Goal: Transaction & Acquisition: Purchase product/service

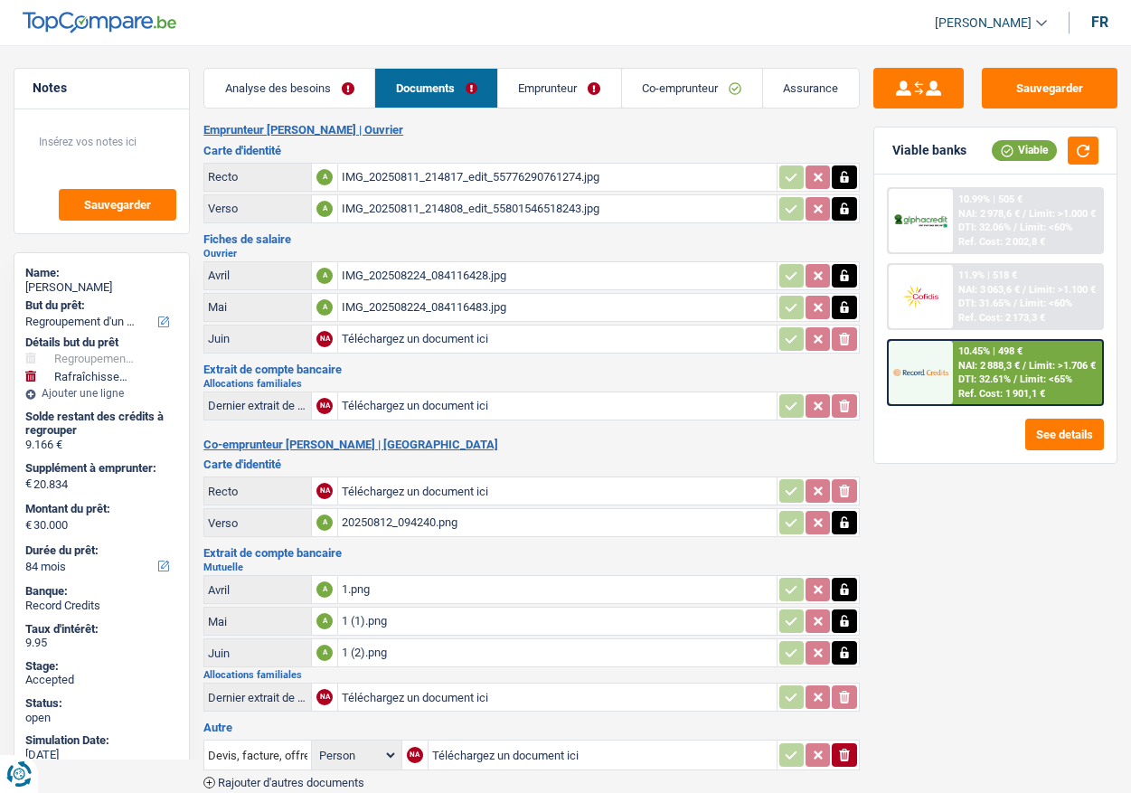
select select "refinancing"
select select "houseOrGarden"
select select "84"
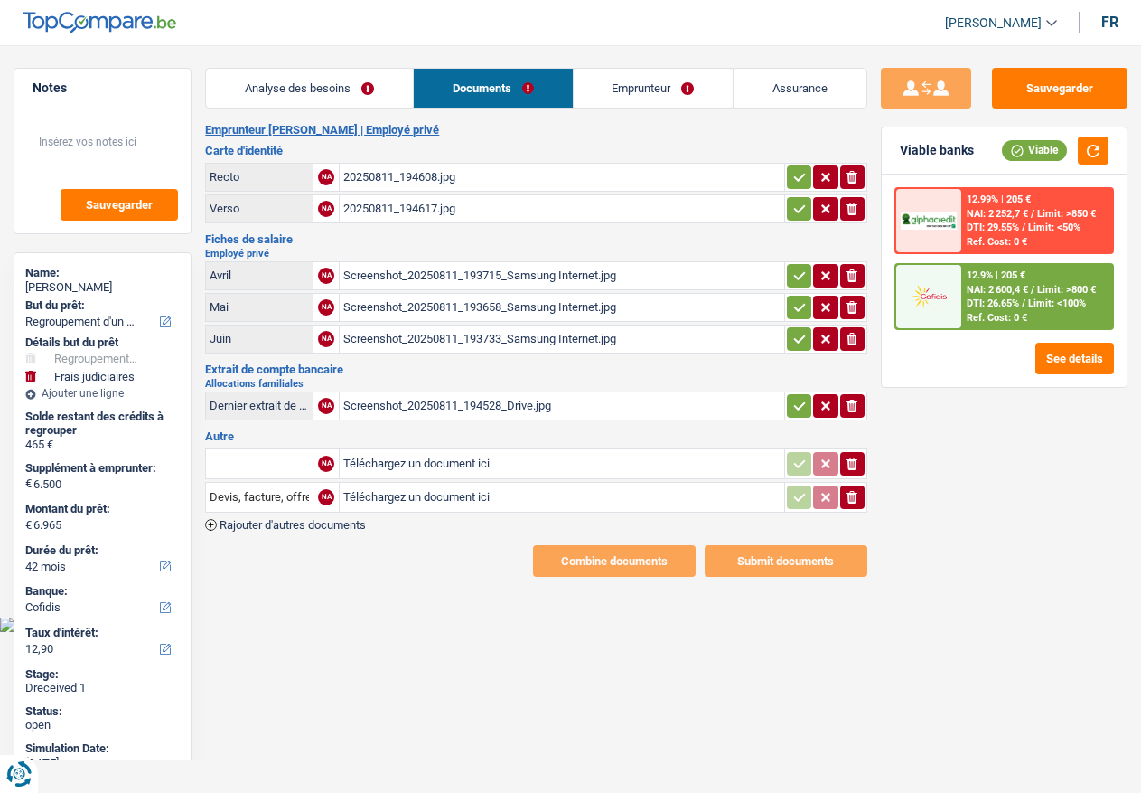
select select "refinancing"
select select "judicial"
select select "42"
select select "cofidis"
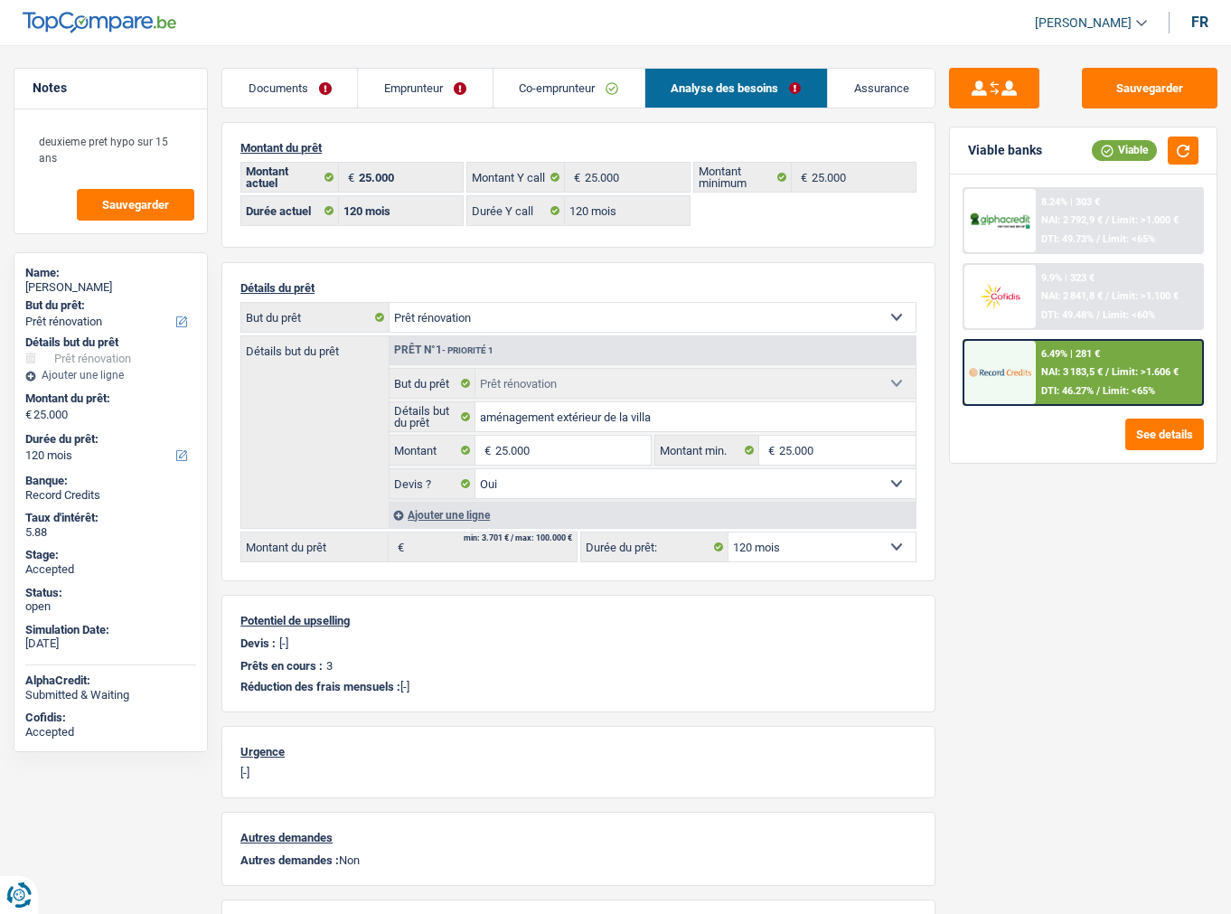
select select "renovation"
select select "120"
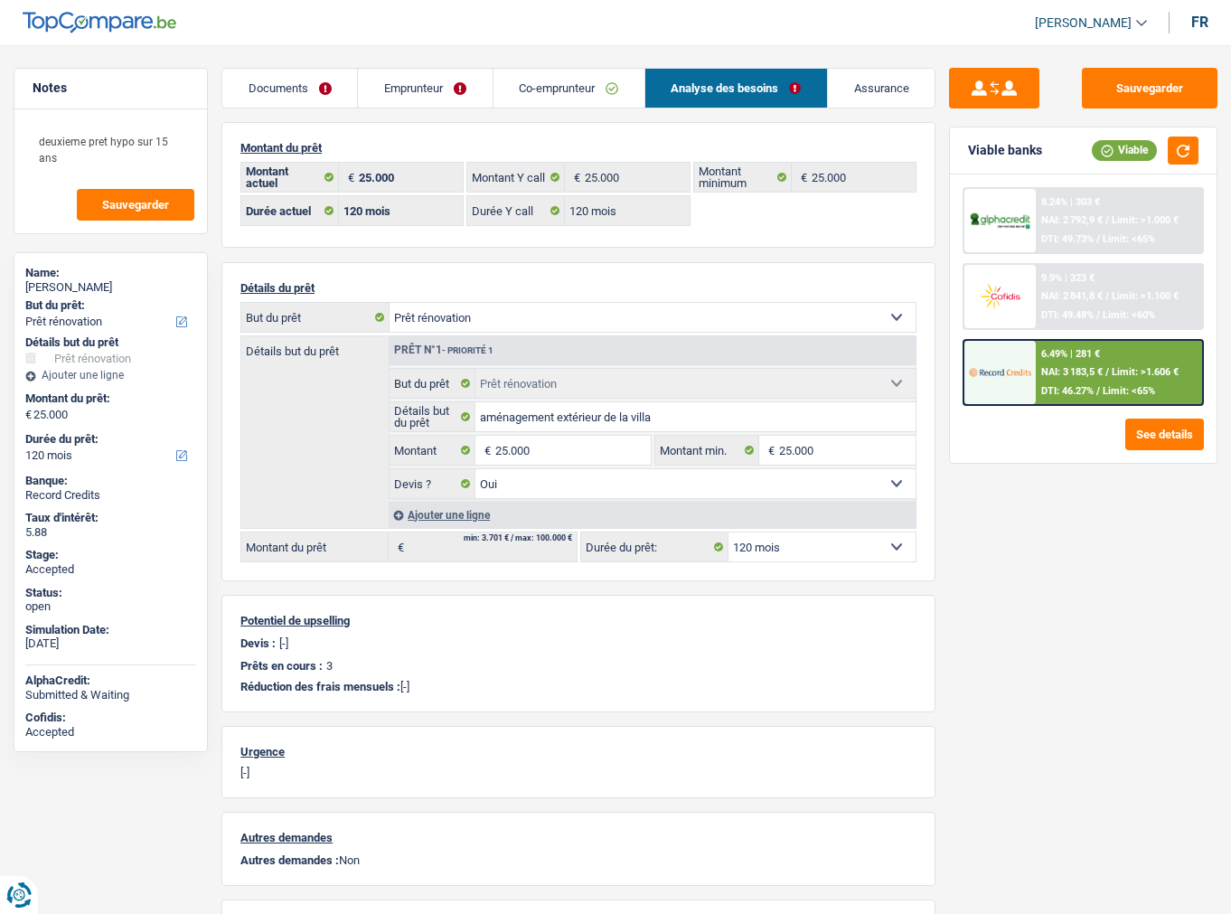
select select "renovation"
select select "yes"
select select "120"
click at [296, 98] on link "Documents" at bounding box center [289, 88] width 135 height 39
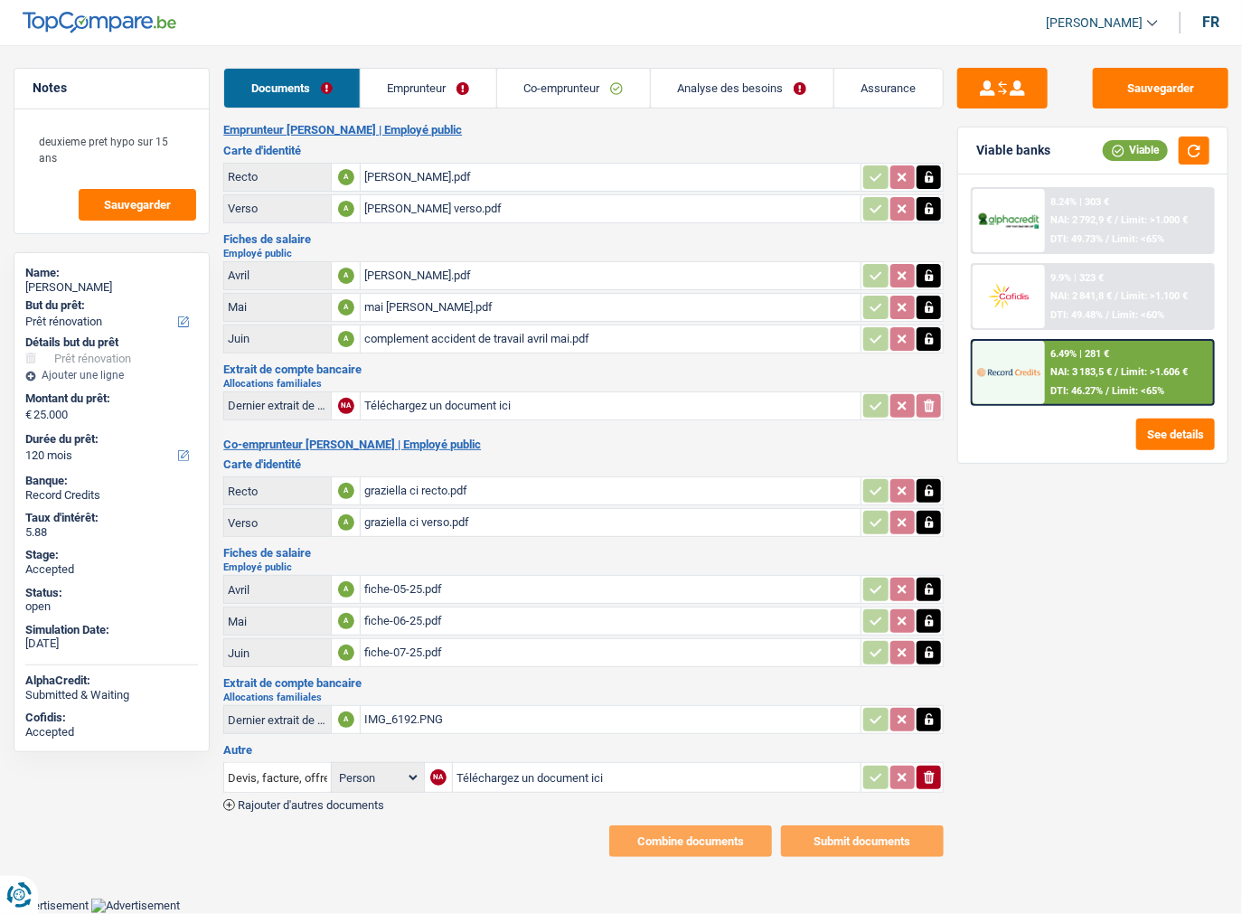
click at [924, 768] on icon "ionicons-v5-e" at bounding box center [929, 777] width 14 height 18
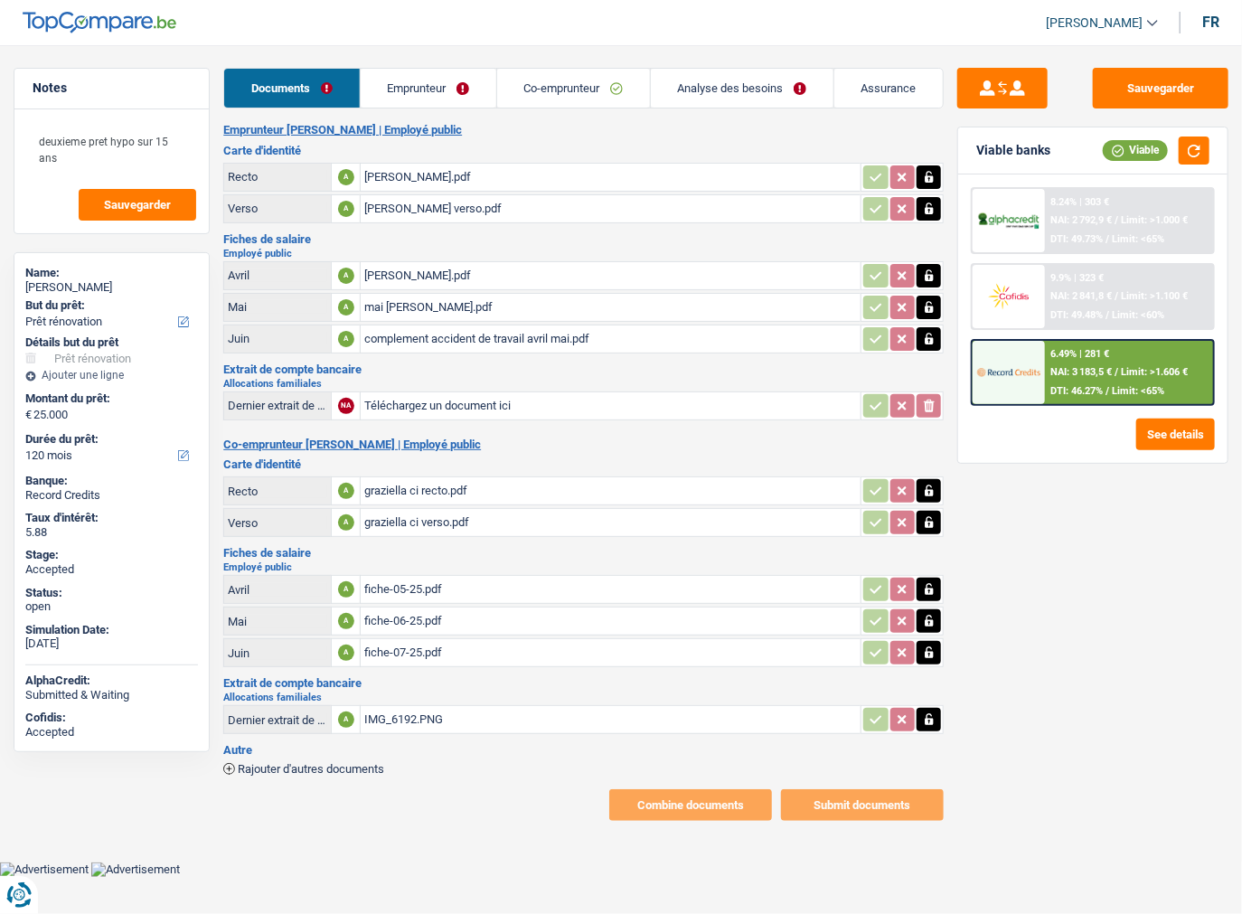
click at [445, 90] on link "Emprunteur" at bounding box center [429, 88] width 136 height 39
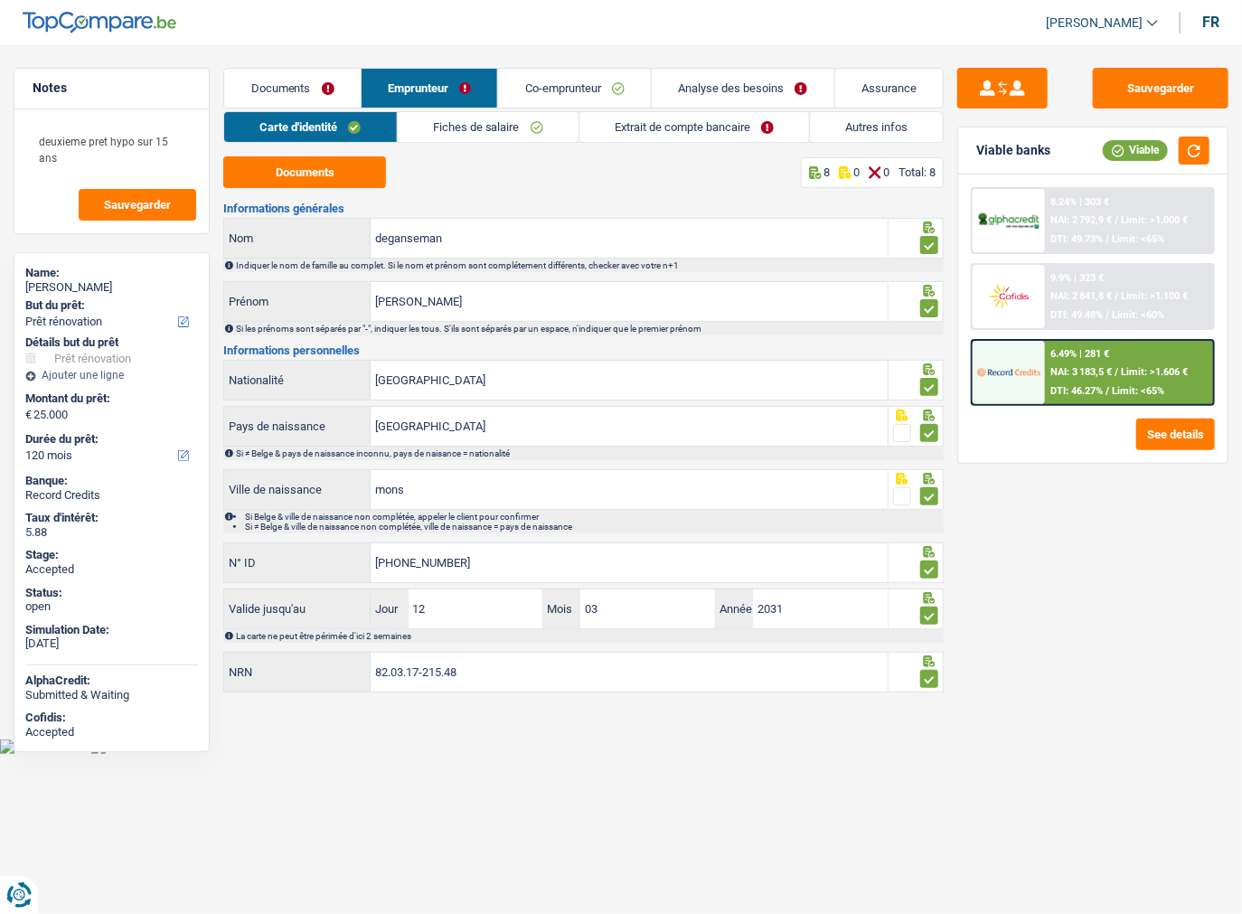
click at [474, 130] on link "Fiches de salaire" at bounding box center [488, 127] width 181 height 30
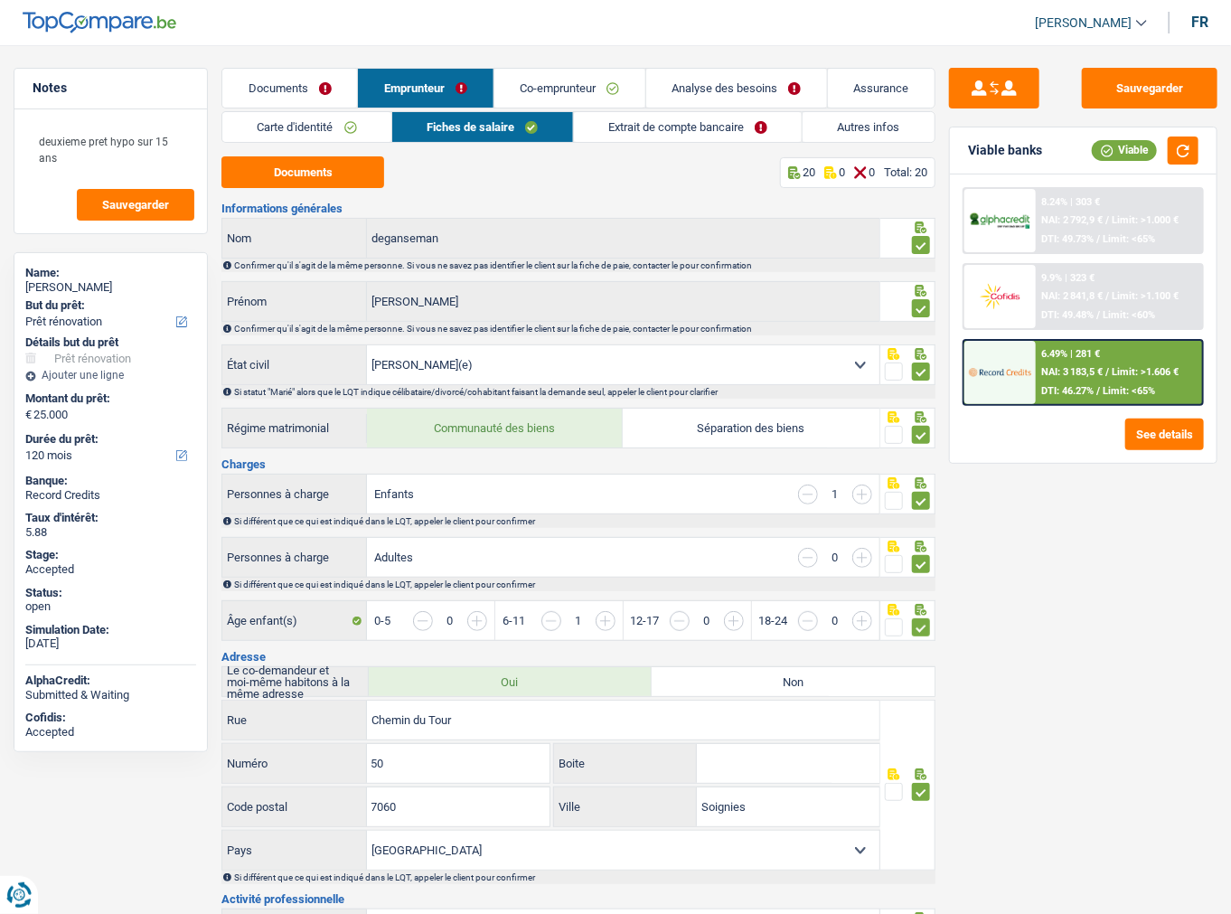
click at [625, 127] on link "Extrait de compte bancaire" at bounding box center [688, 127] width 229 height 30
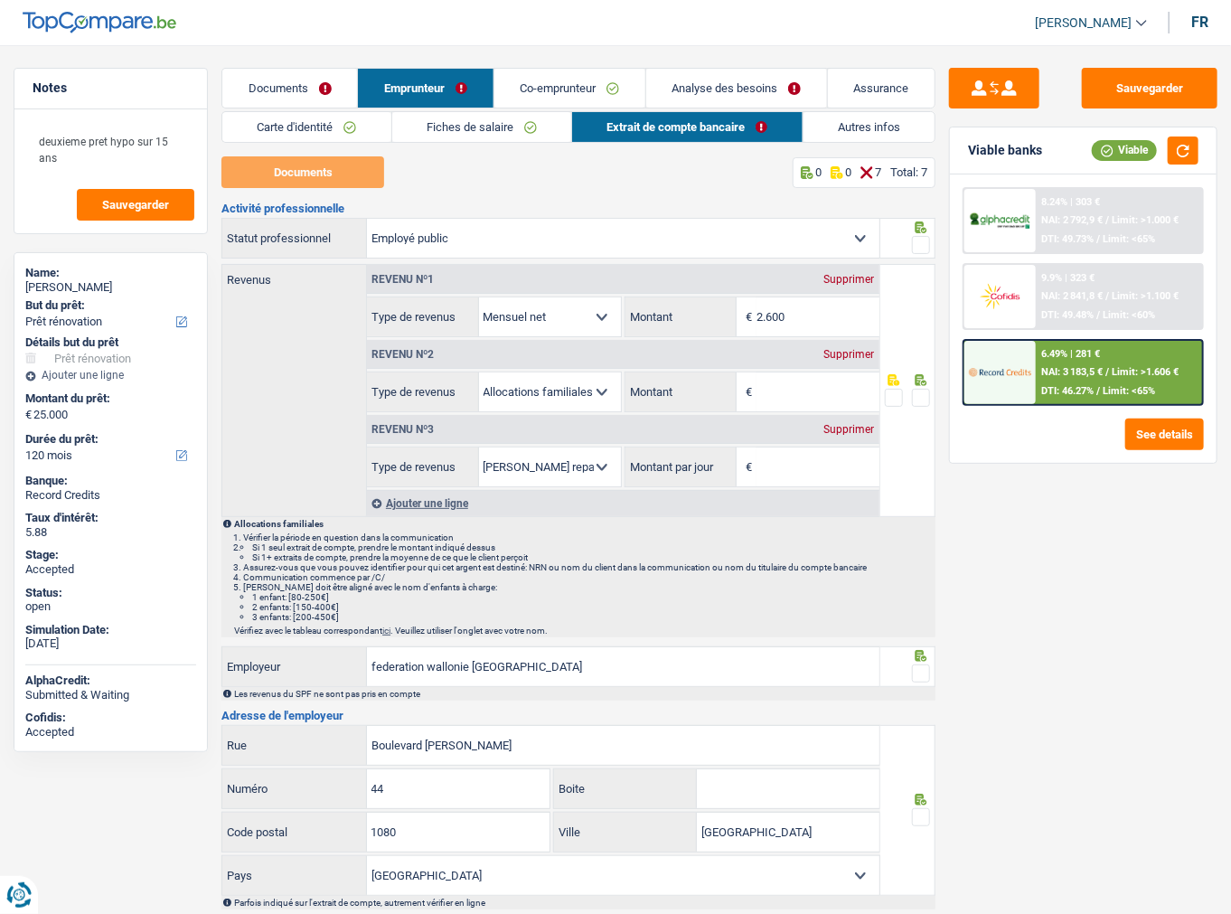
click at [925, 237] on div at bounding box center [907, 238] width 55 height 41
click at [925, 238] on span at bounding box center [921, 245] width 18 height 18
click at [0, 0] on input "radio" at bounding box center [0, 0] width 0 height 0
click at [837, 350] on div "Supprimer" at bounding box center [850, 354] width 60 height 11
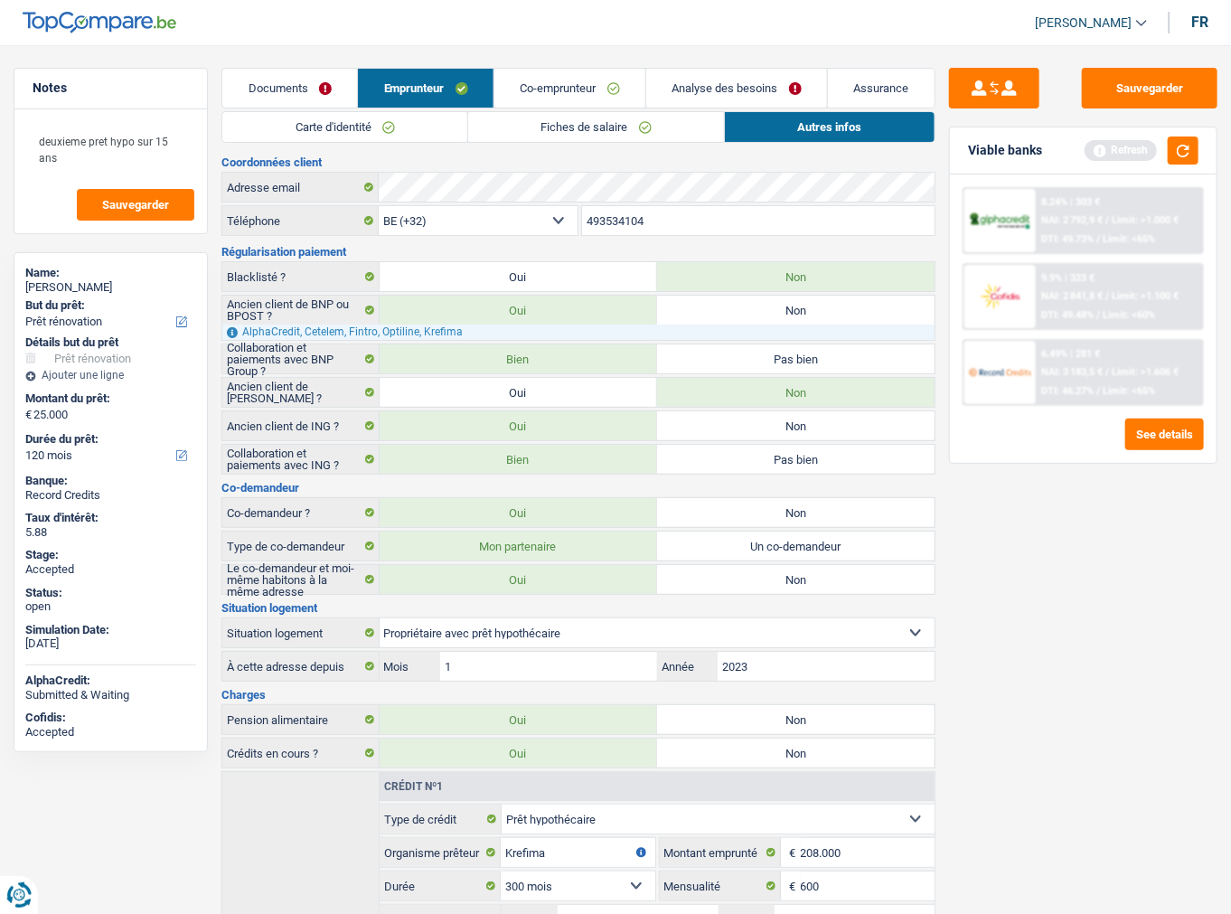
click at [560, 84] on link "Co-emprunteur" at bounding box center [569, 88] width 151 height 39
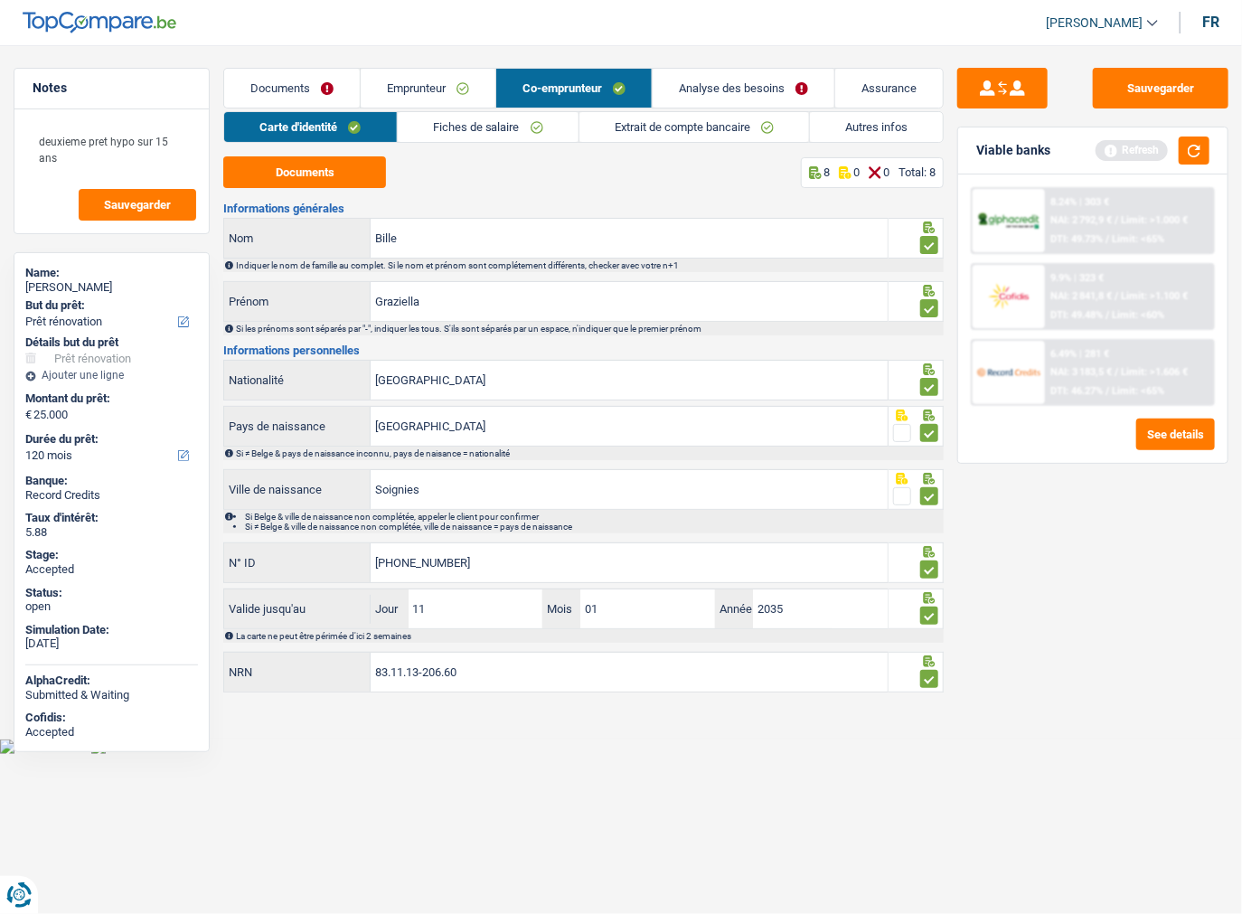
drag, startPoint x: 260, startPoint y: 81, endPoint x: 813, endPoint y: 249, distance: 577.8
click at [260, 81] on link "Documents" at bounding box center [292, 88] width 136 height 39
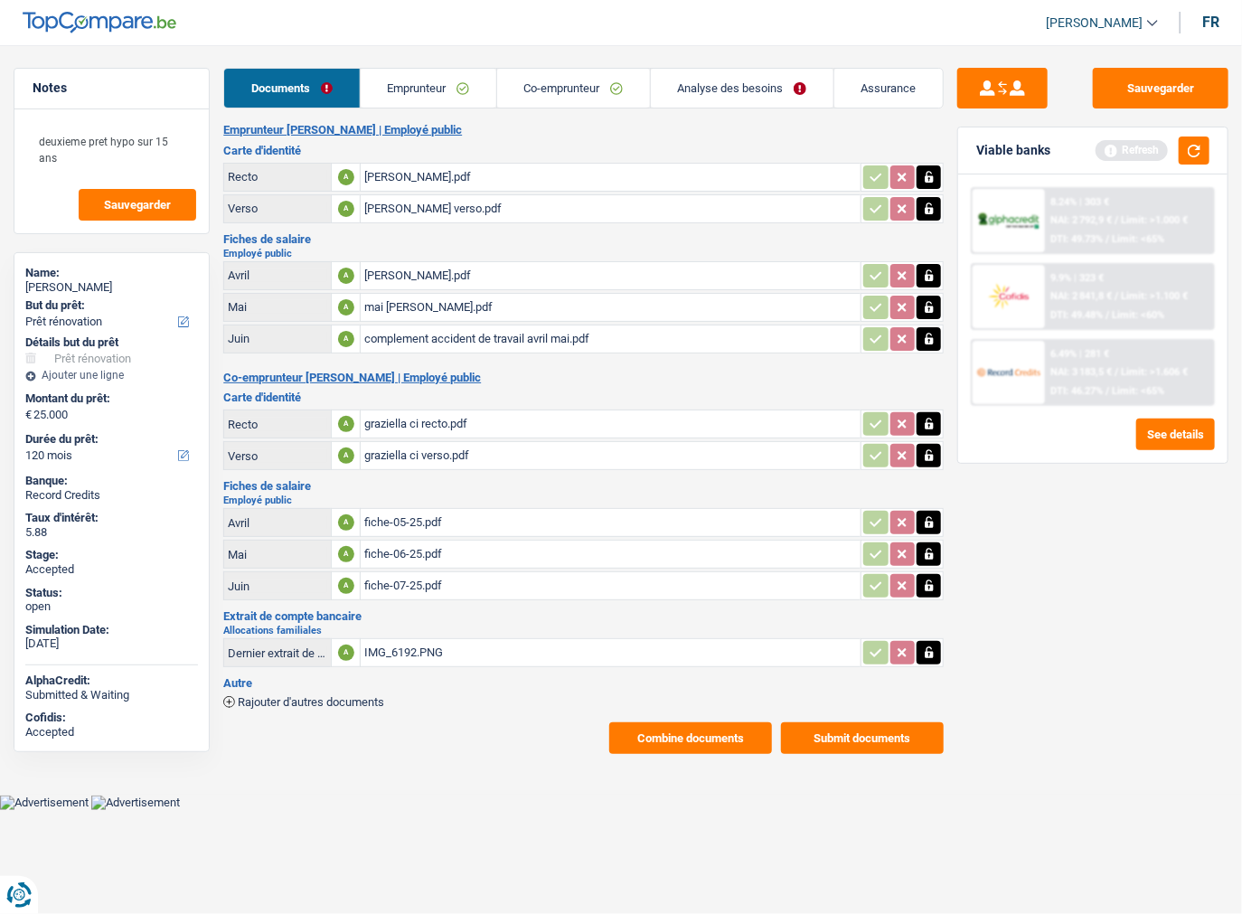
click at [683, 732] on button "Combine documents" at bounding box center [690, 738] width 163 height 32
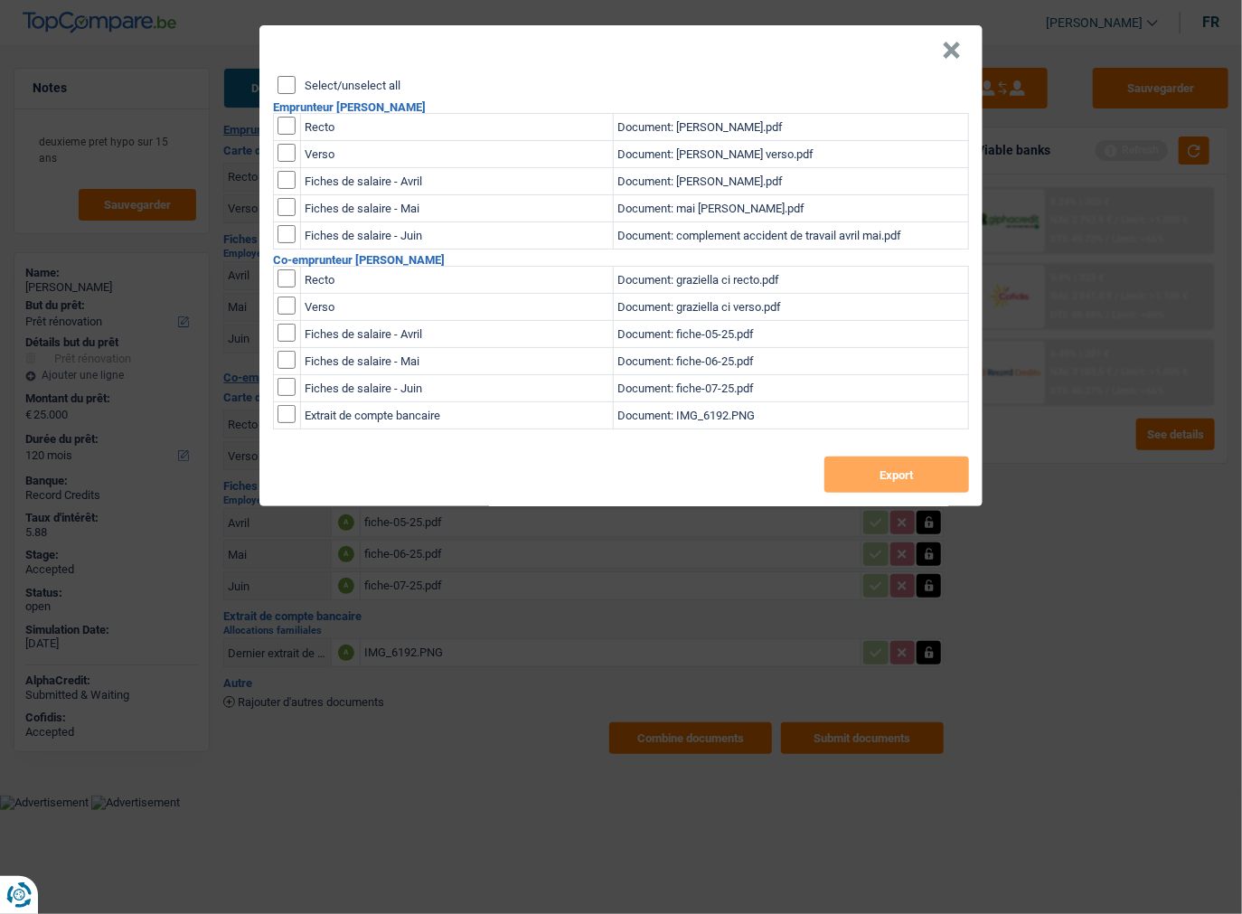
click at [291, 88] on input "Select/unselect all" at bounding box center [286, 85] width 18 height 18
checkbox input "true"
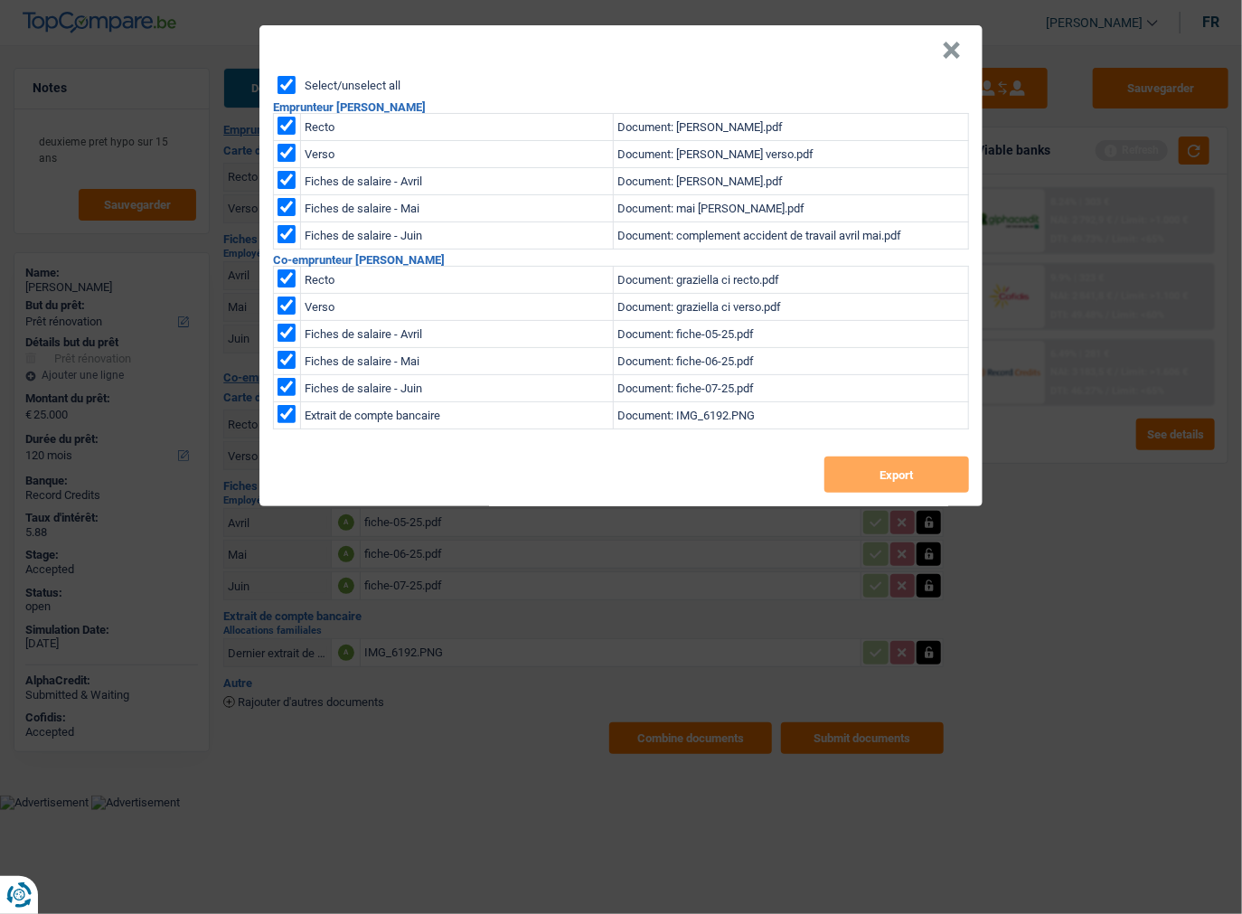
checkbox input "true"
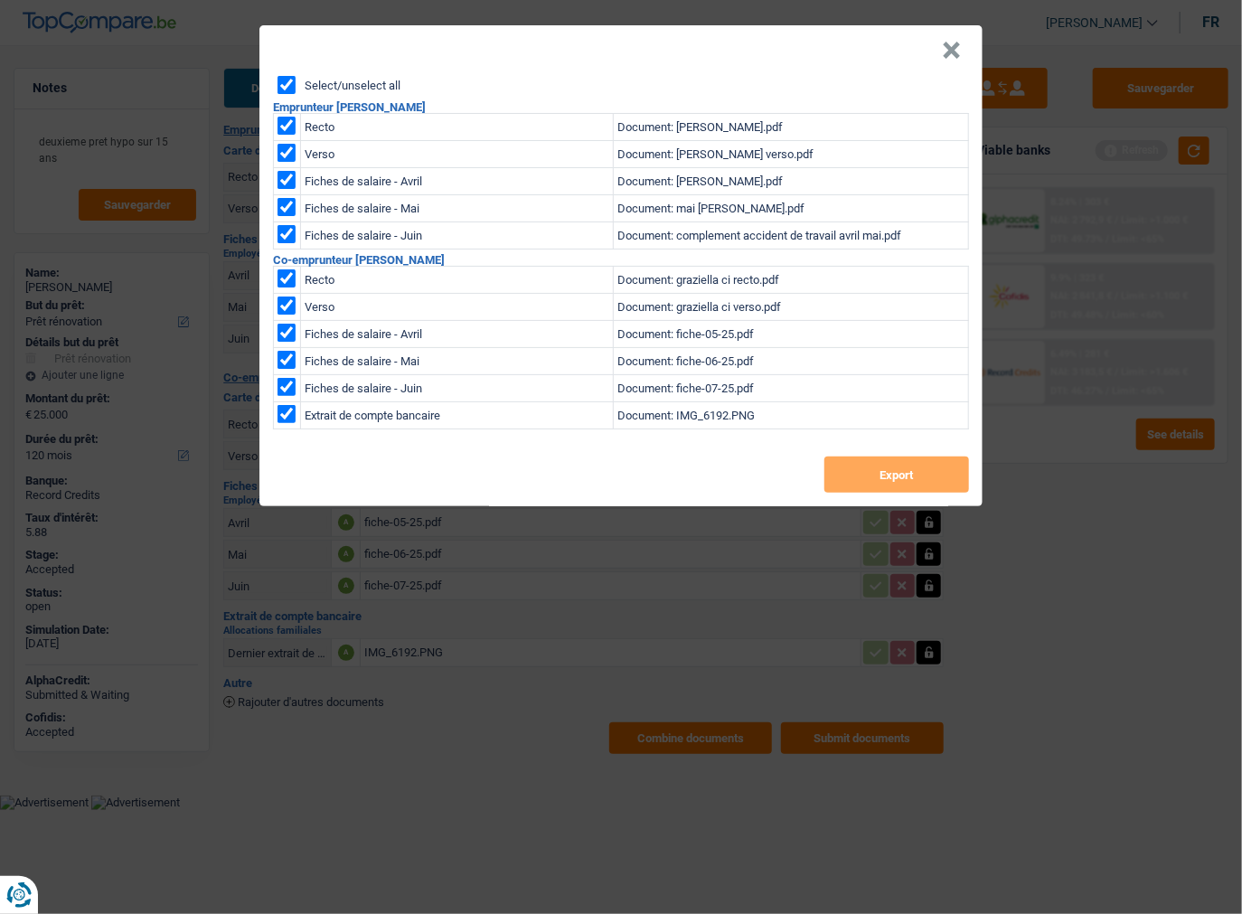
checkbox input "true"
click at [911, 475] on button "Export" at bounding box center [896, 474] width 145 height 36
click at [963, 59] on header "×" at bounding box center [620, 50] width 723 height 51
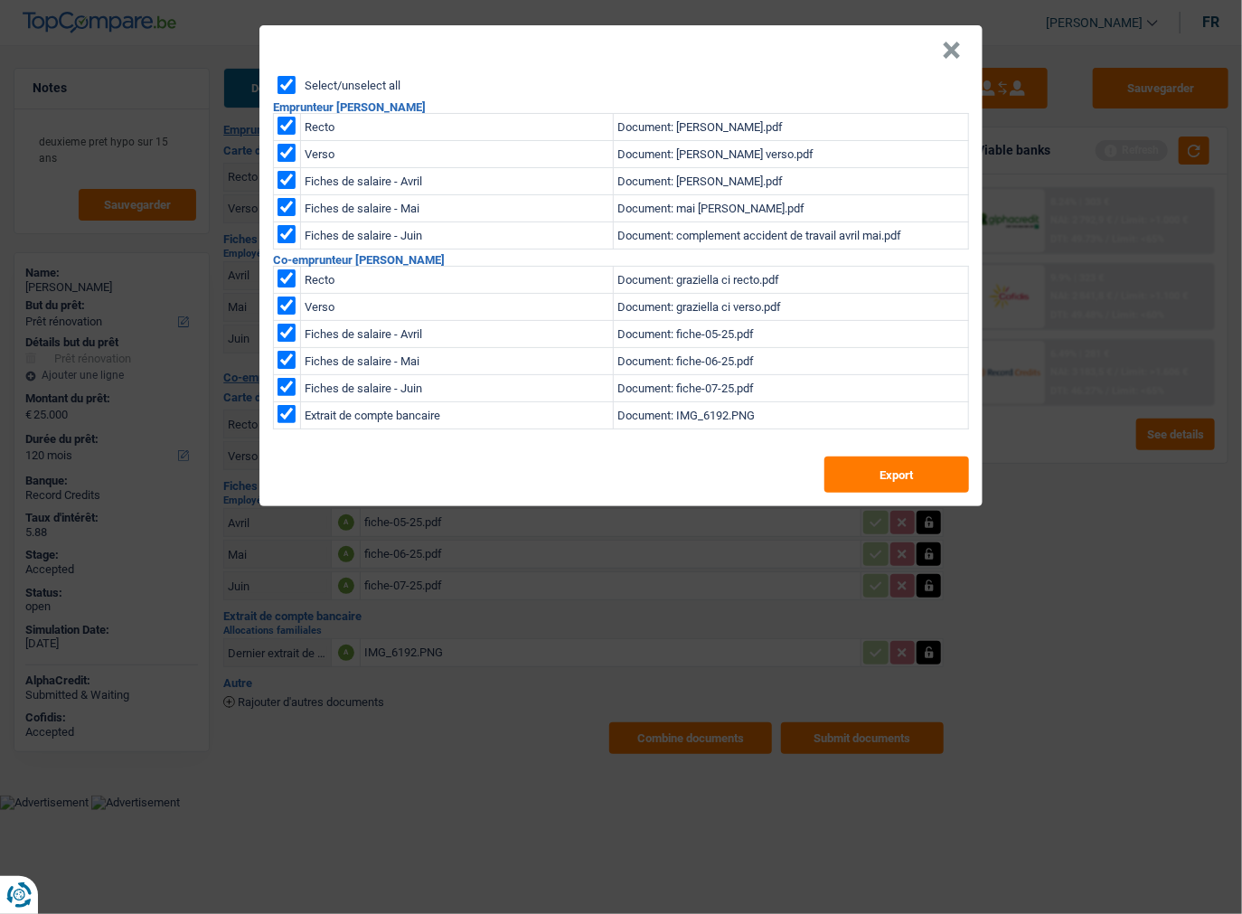
click at [962, 59] on header "×" at bounding box center [620, 50] width 723 height 51
click at [940, 48] on header "×" at bounding box center [620, 50] width 723 height 51
click at [963, 55] on header "×" at bounding box center [620, 50] width 723 height 51
click at [958, 47] on button "×" at bounding box center [951, 51] width 19 height 18
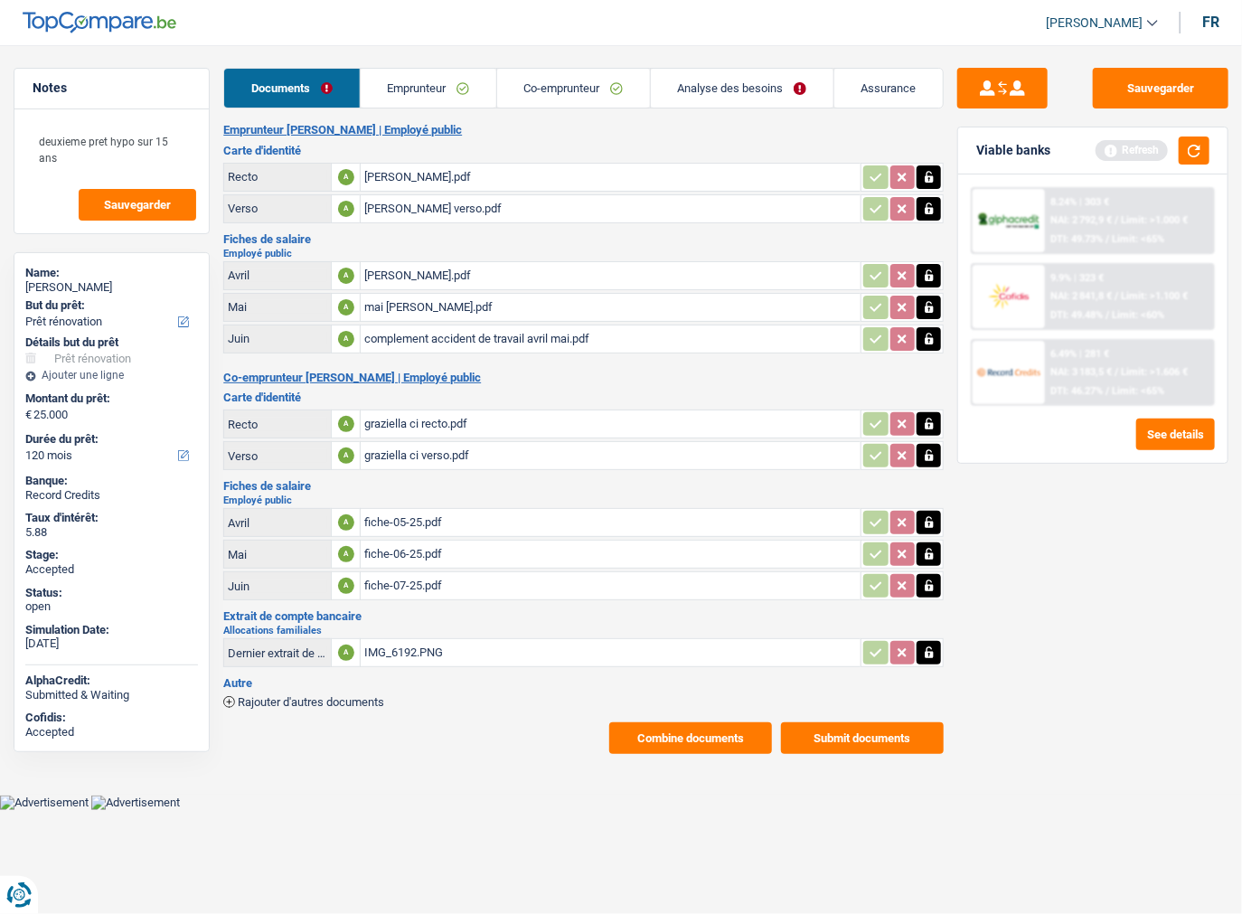
click at [325, 106] on link "Documents" at bounding box center [291, 88] width 135 height 39
click at [398, 91] on link "Emprunteur" at bounding box center [429, 88] width 136 height 39
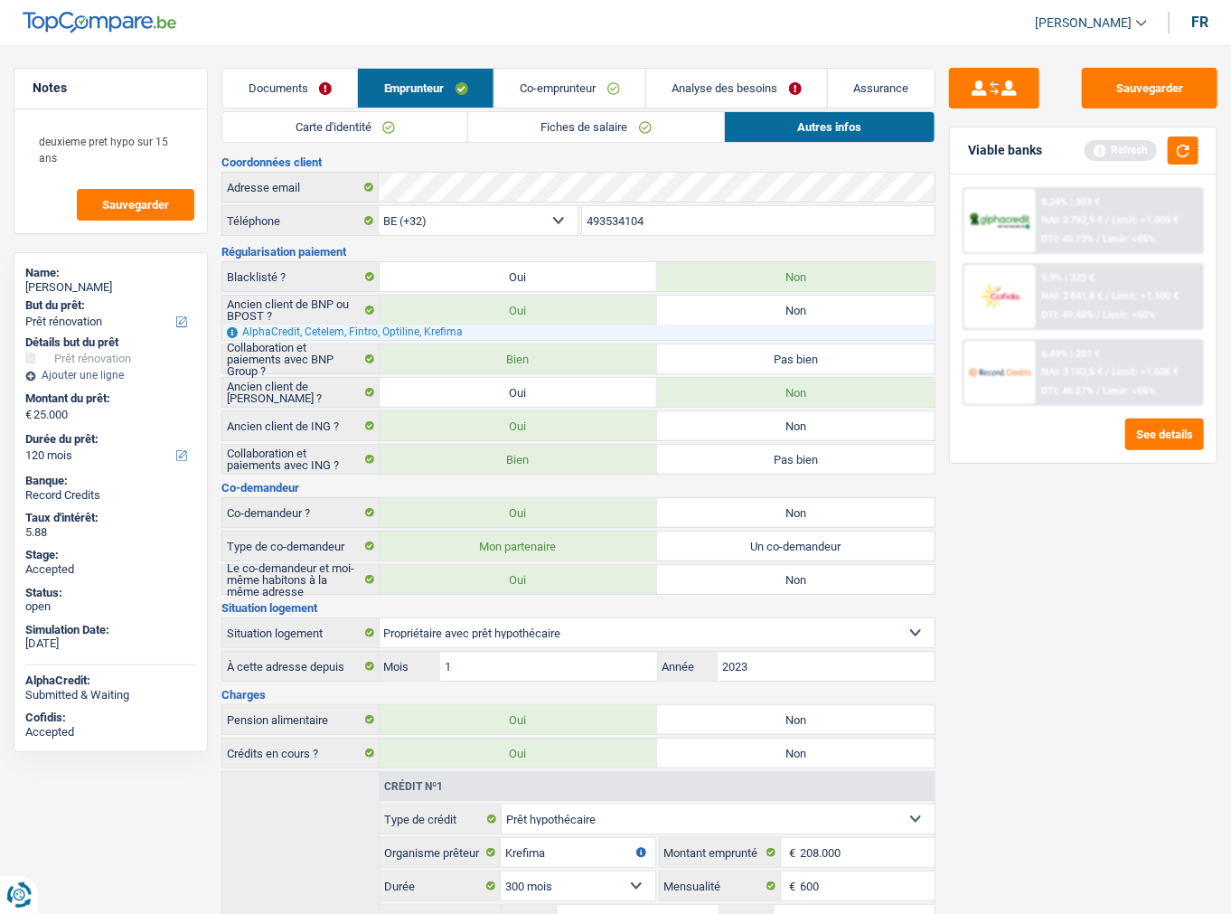
click at [313, 128] on link "Carte d'identité" at bounding box center [344, 127] width 245 height 30
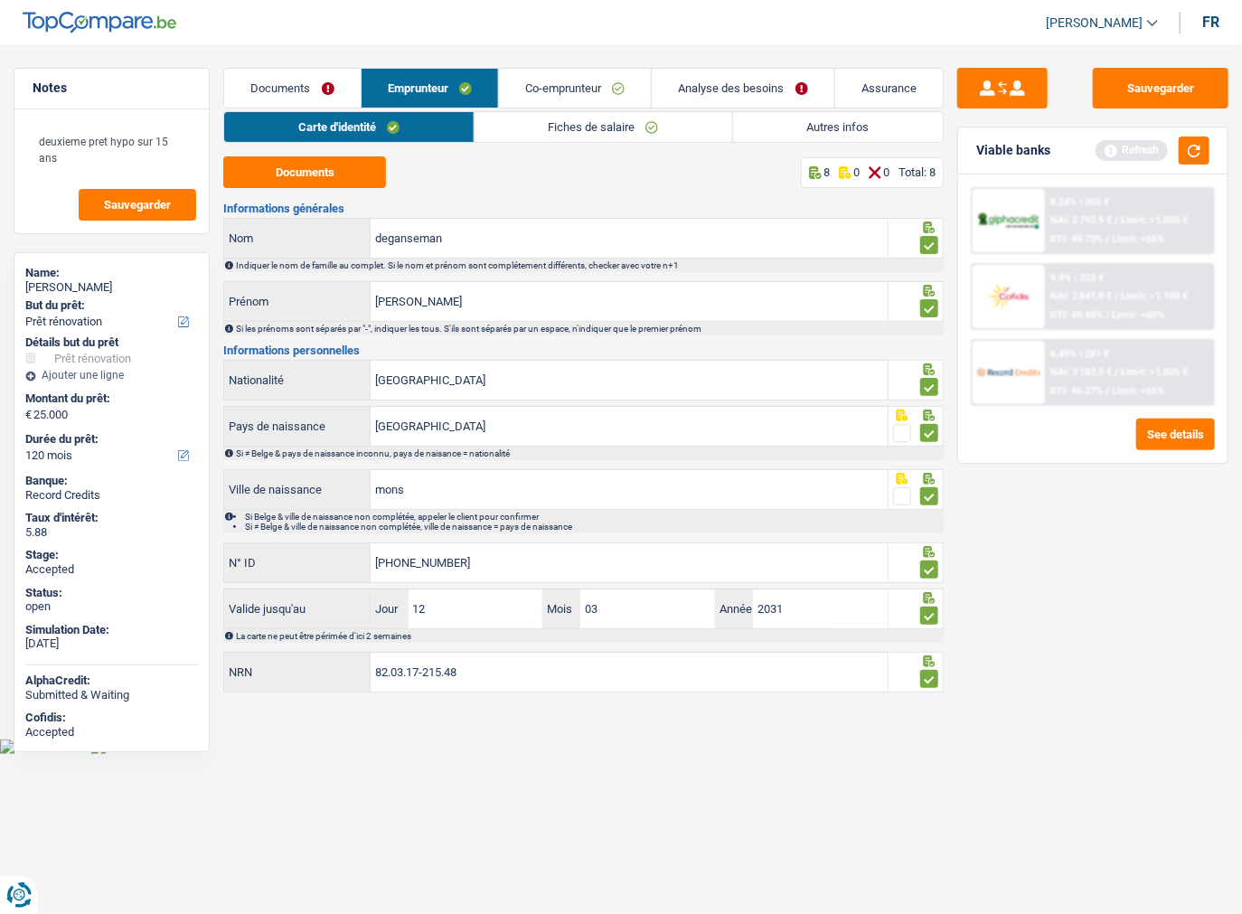
click at [737, 92] on link "Analyse des besoins" at bounding box center [743, 88] width 182 height 39
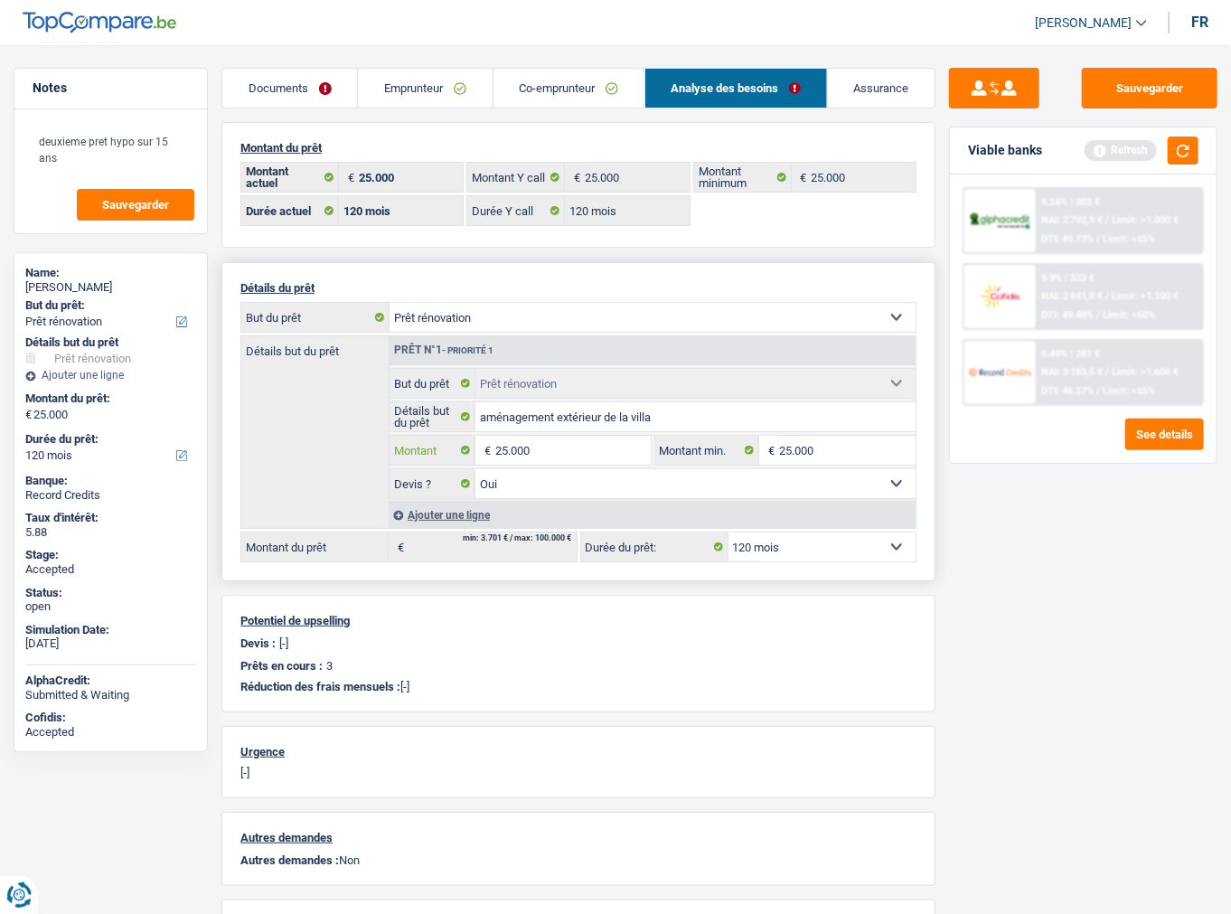
click at [511, 446] on input "25.000" at bounding box center [572, 450] width 155 height 29
type input "23.000"
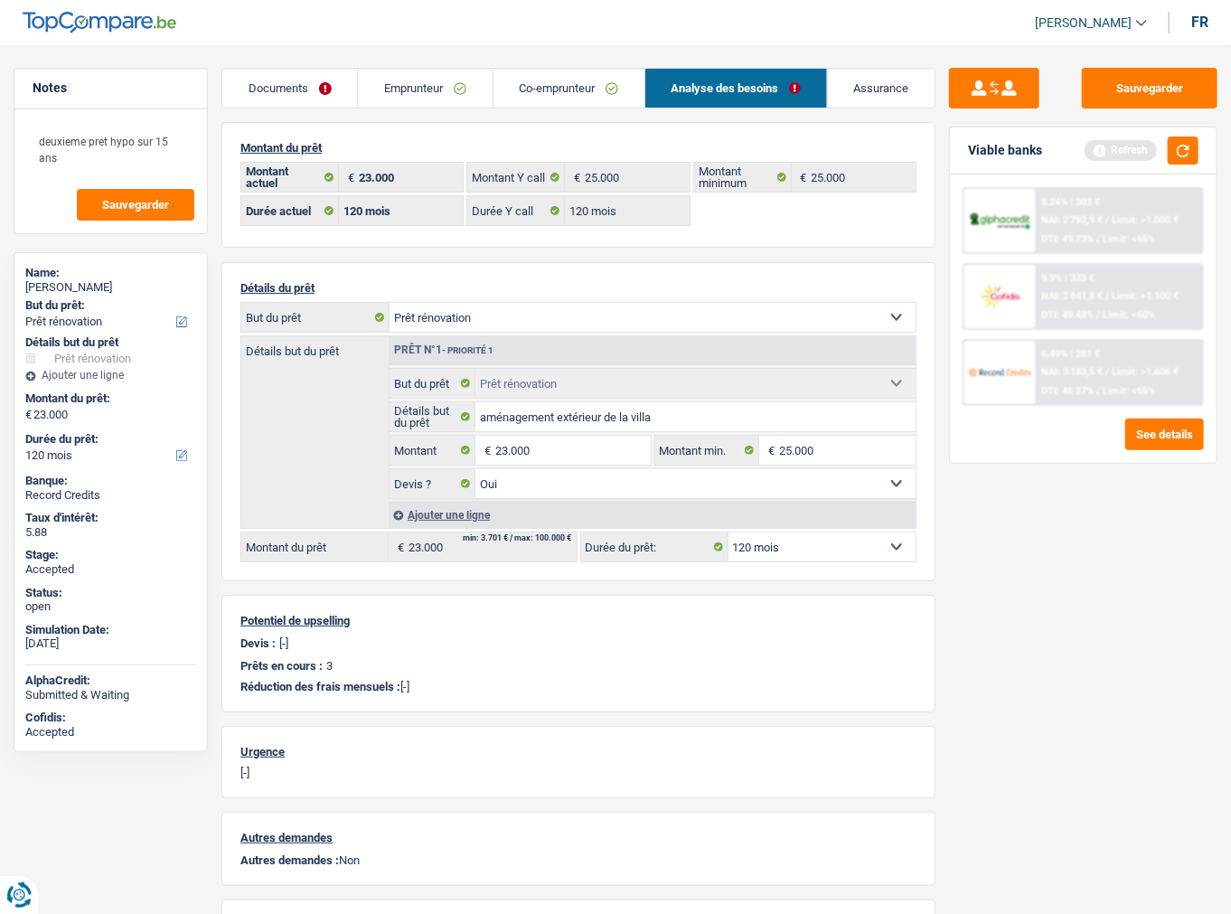
click at [1103, 694] on div "Sauvegarder Viable banks Refresh 8.24% | 303 € NAI: 2 792,9 € / Limit: >1.000 €…" at bounding box center [1083, 474] width 296 height 812
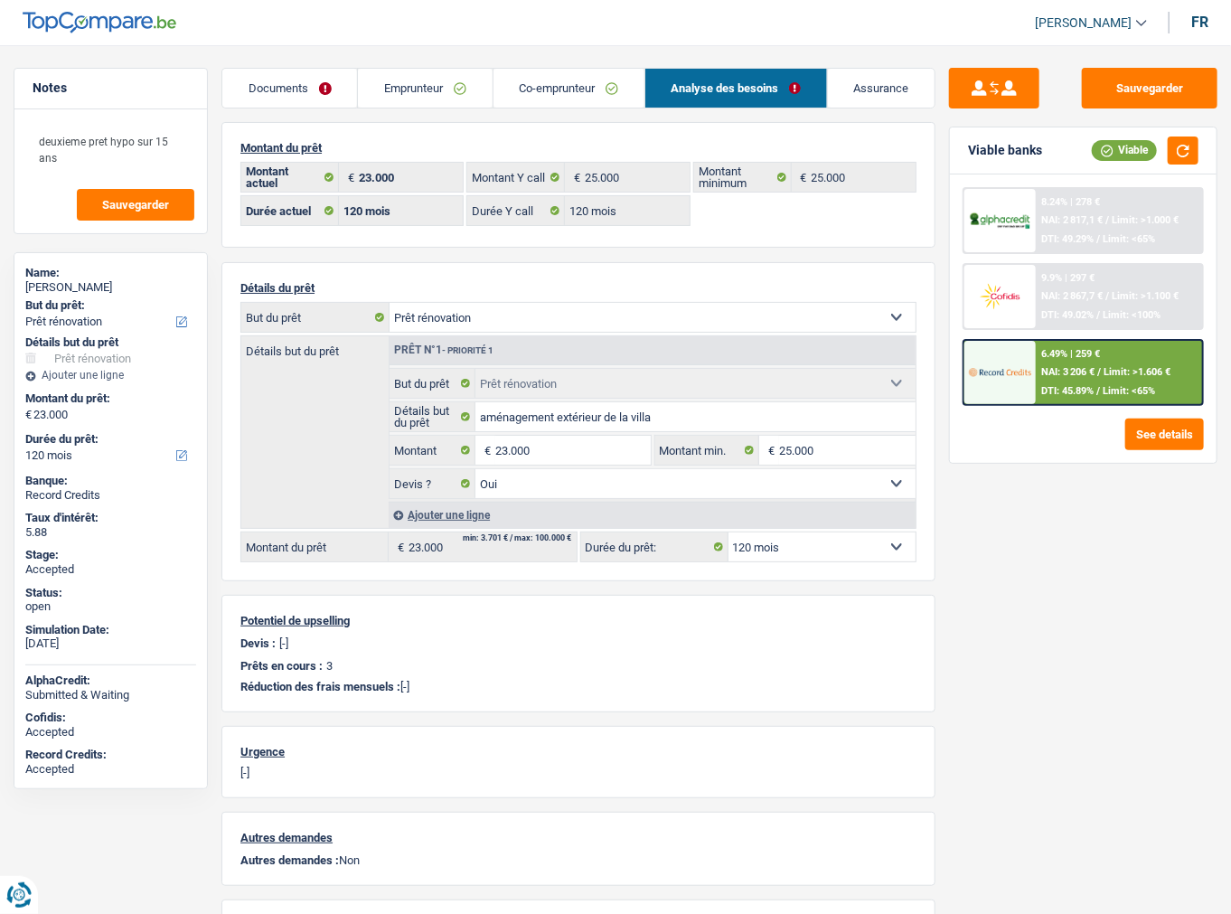
click at [1101, 374] on span "/" at bounding box center [1099, 372] width 4 height 12
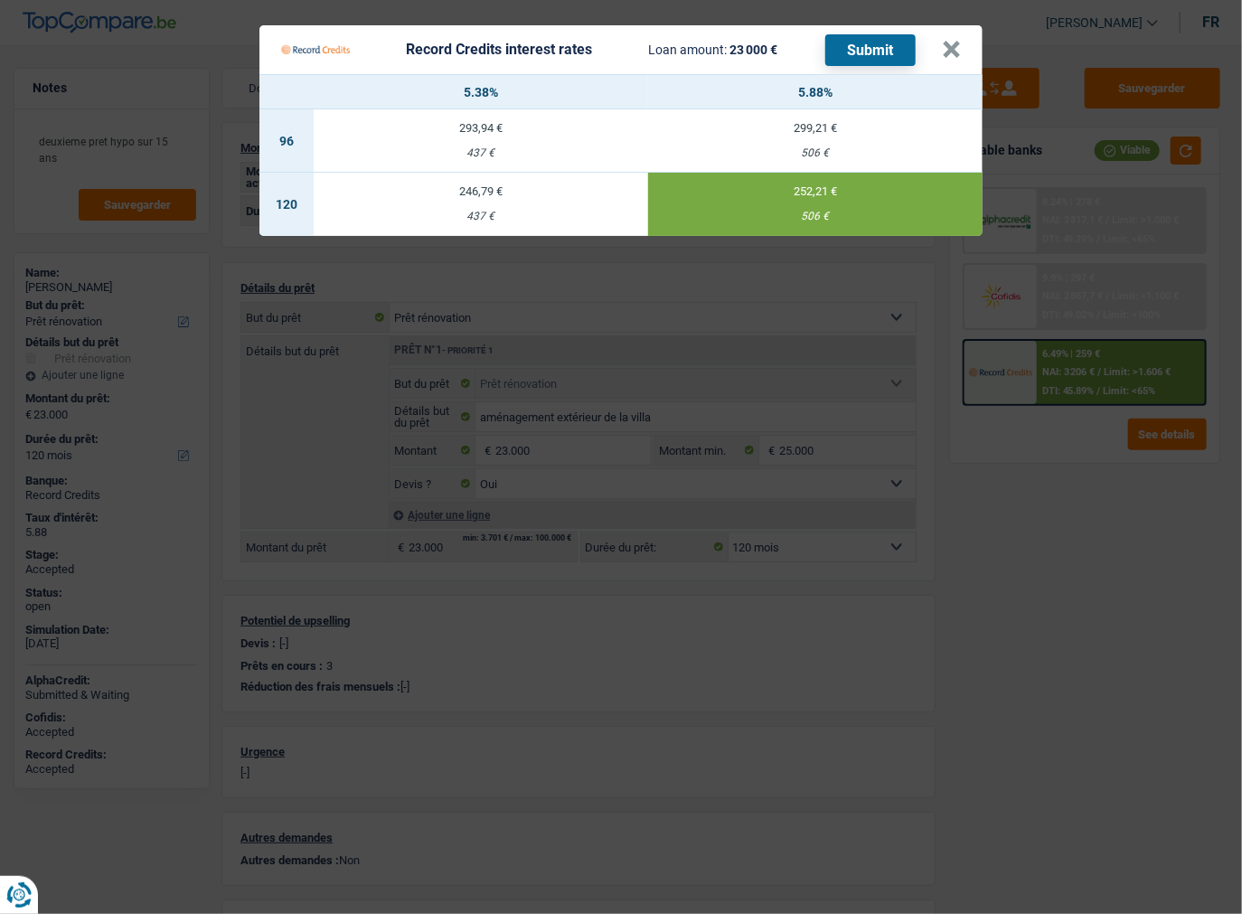
click at [1056, 548] on Credits "Record Credits interest rates Loan amount: 23 000 € Submit × 5.38% 5.88% 96 293…" at bounding box center [621, 457] width 1242 height 914
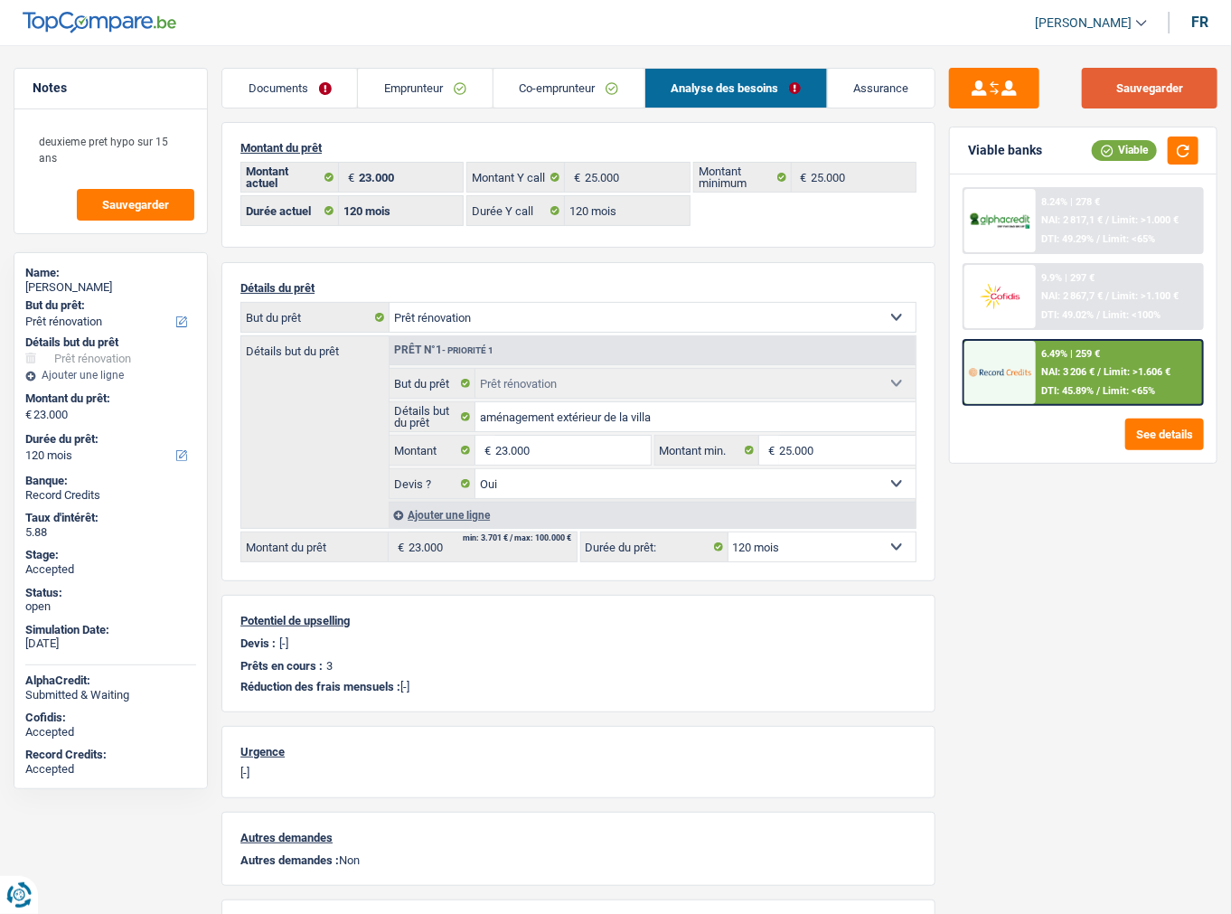
drag, startPoint x: 1121, startPoint y: 89, endPoint x: 805, endPoint y: 7, distance: 325.7
click at [1121, 89] on button "Sauvegarder" at bounding box center [1150, 88] width 136 height 41
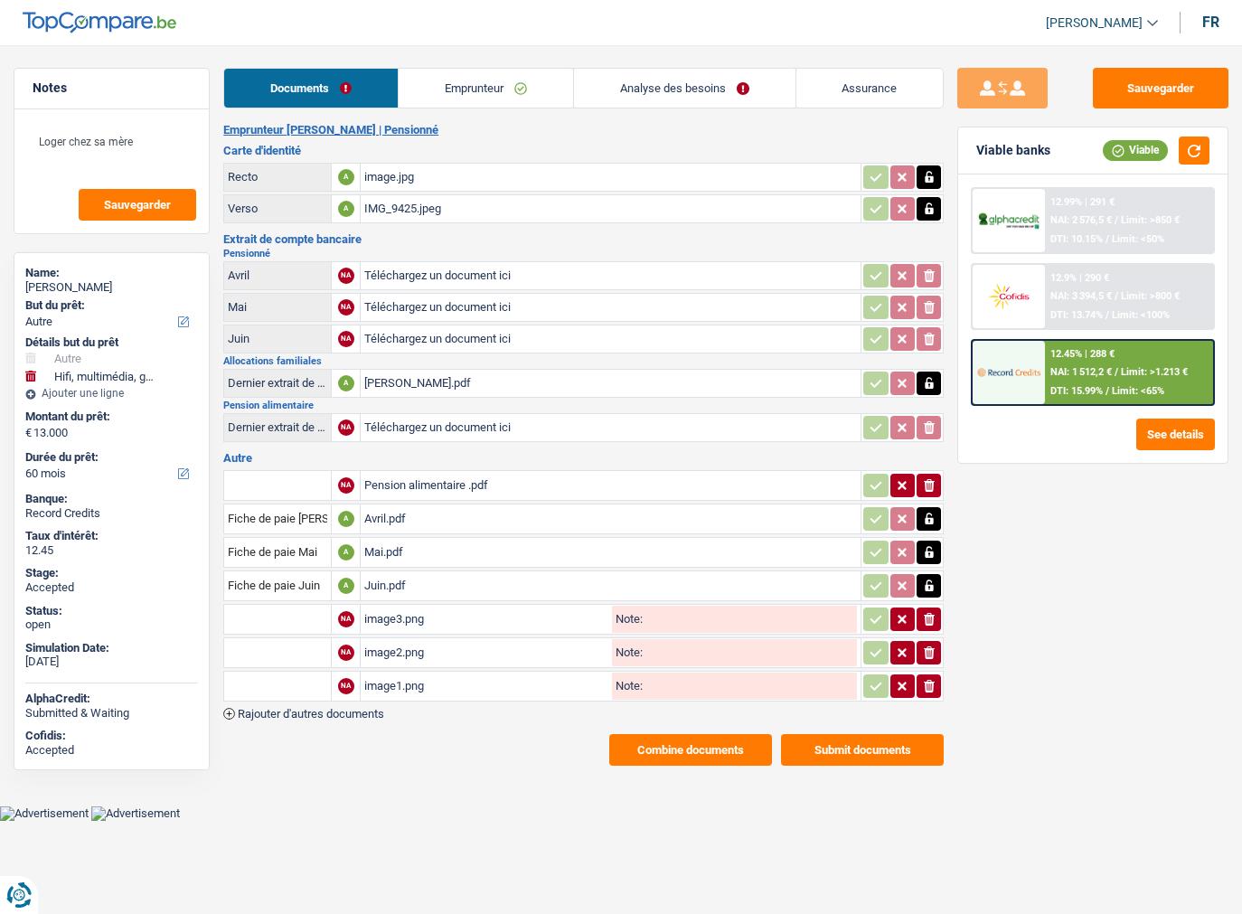
select select "other"
select select "tech"
select select "60"
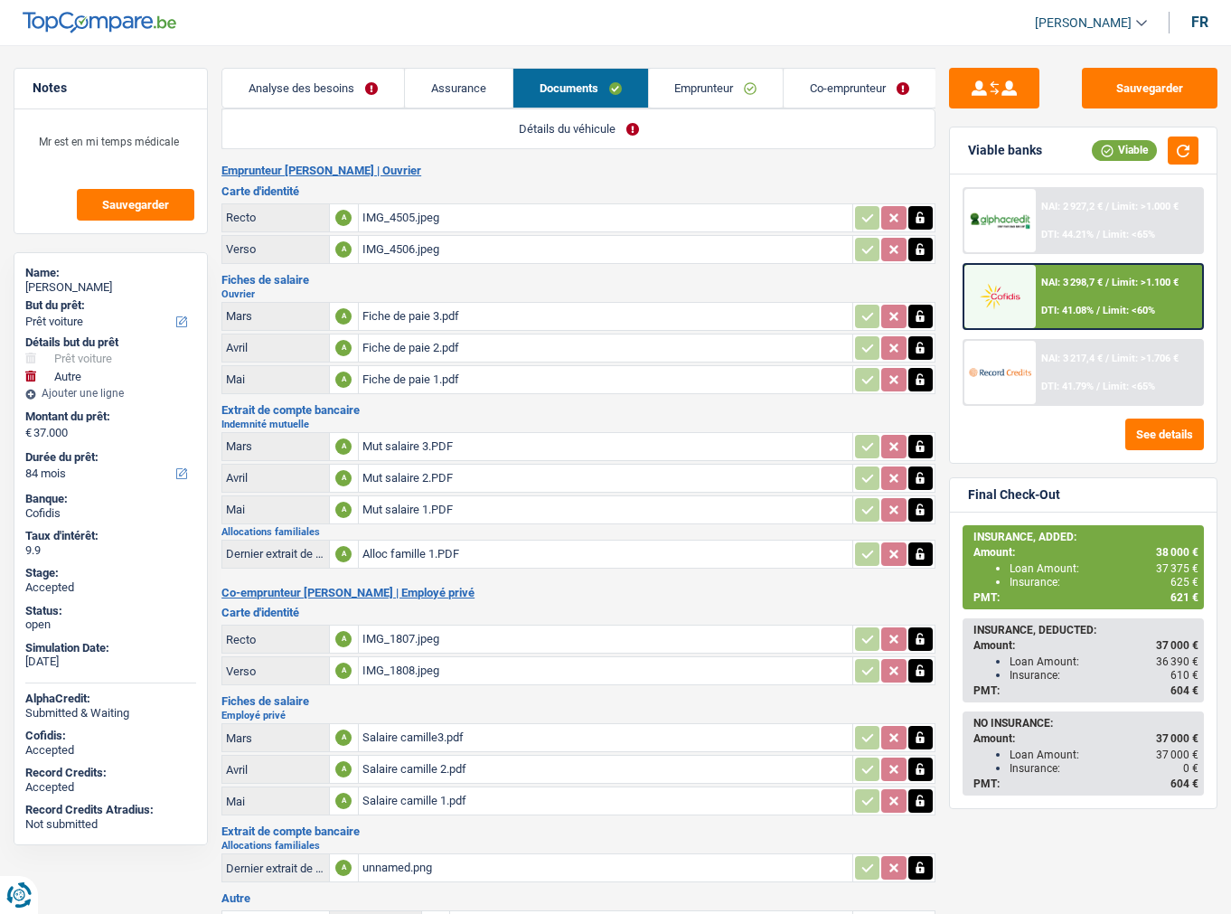
select select "car"
select select "other"
select select "84"
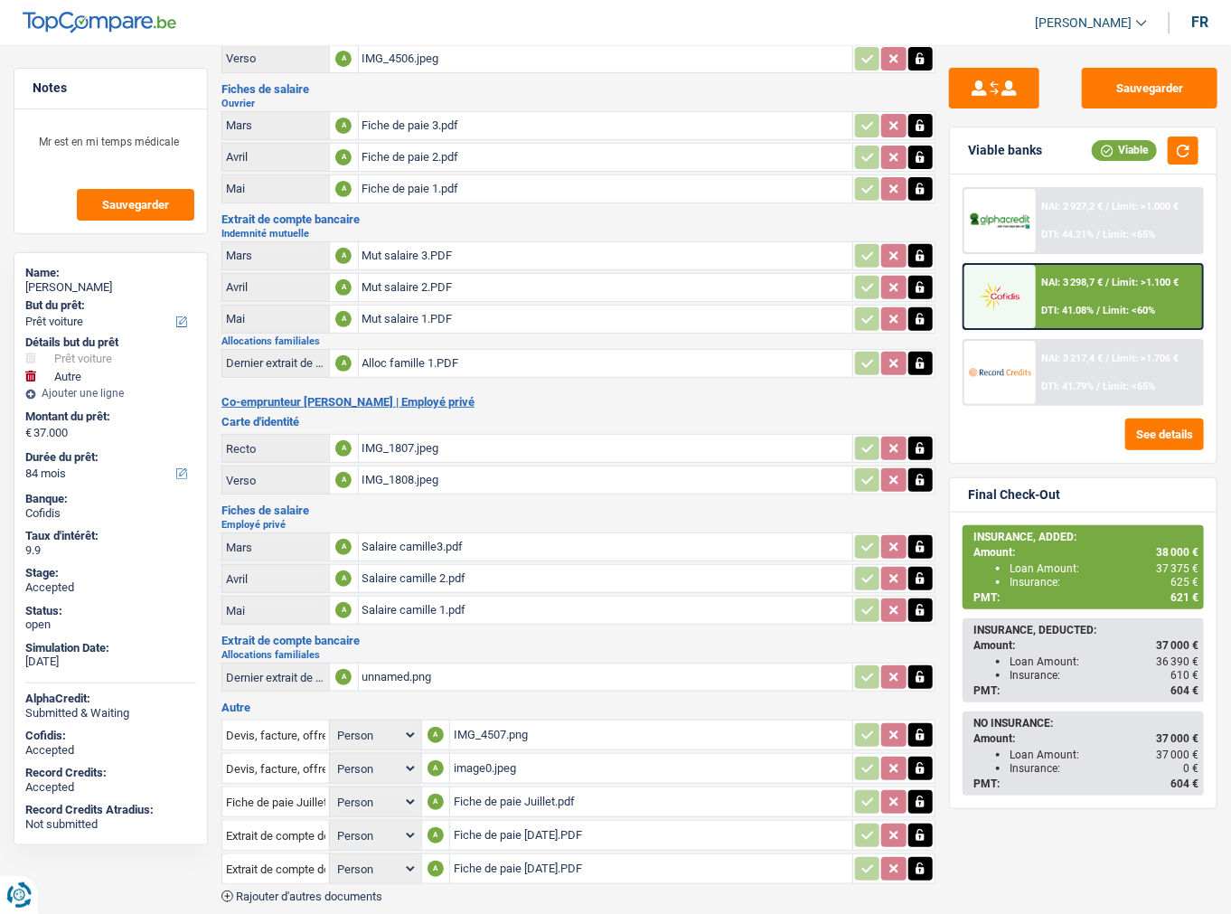
scroll to position [257, 0]
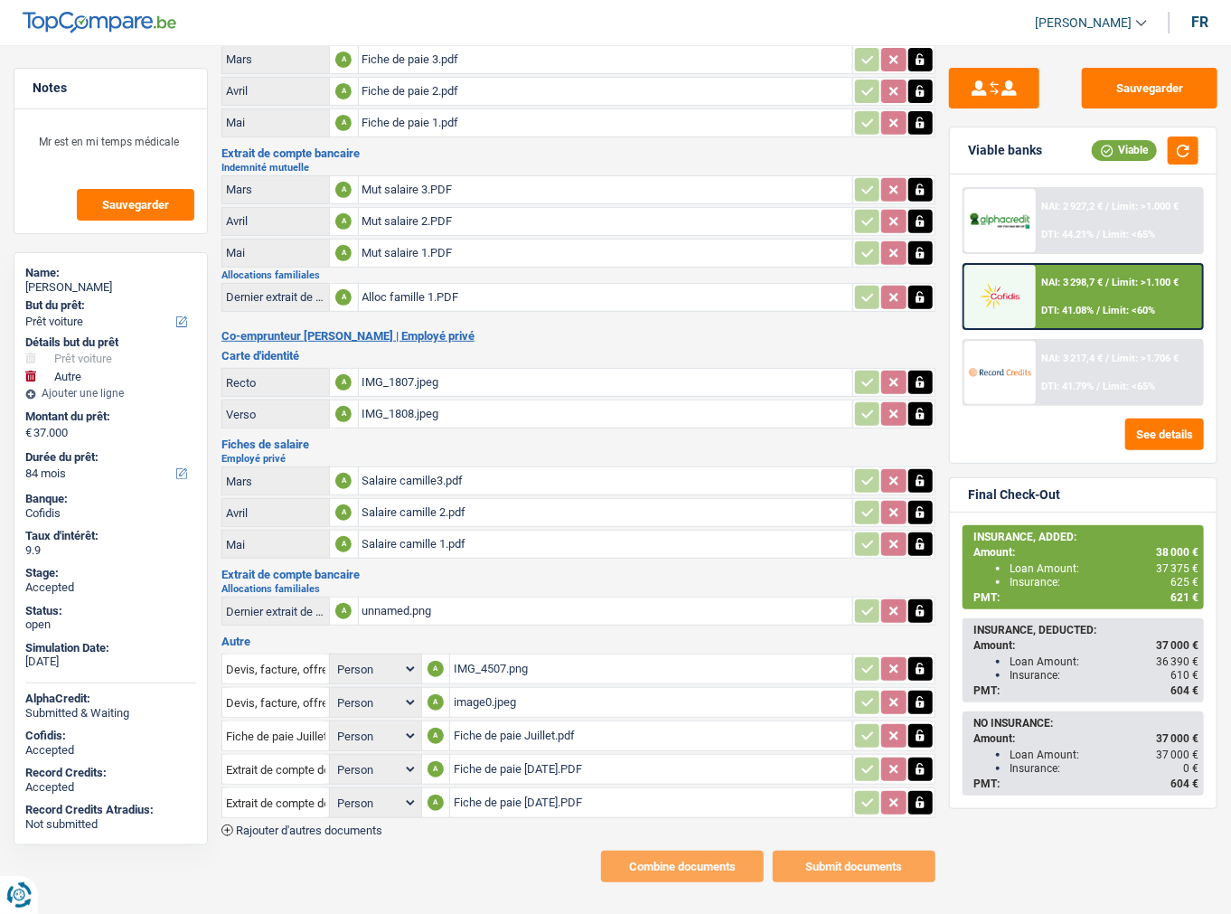
click at [317, 813] on div "Emprunteur Lucas Vander Veen | Ouvrier Carte d'identité Recto A IMG_4505.jpeg V…" at bounding box center [578, 394] width 714 height 975
click at [345, 824] on span "Rajouter d'autres documents" at bounding box center [309, 830] width 146 height 12
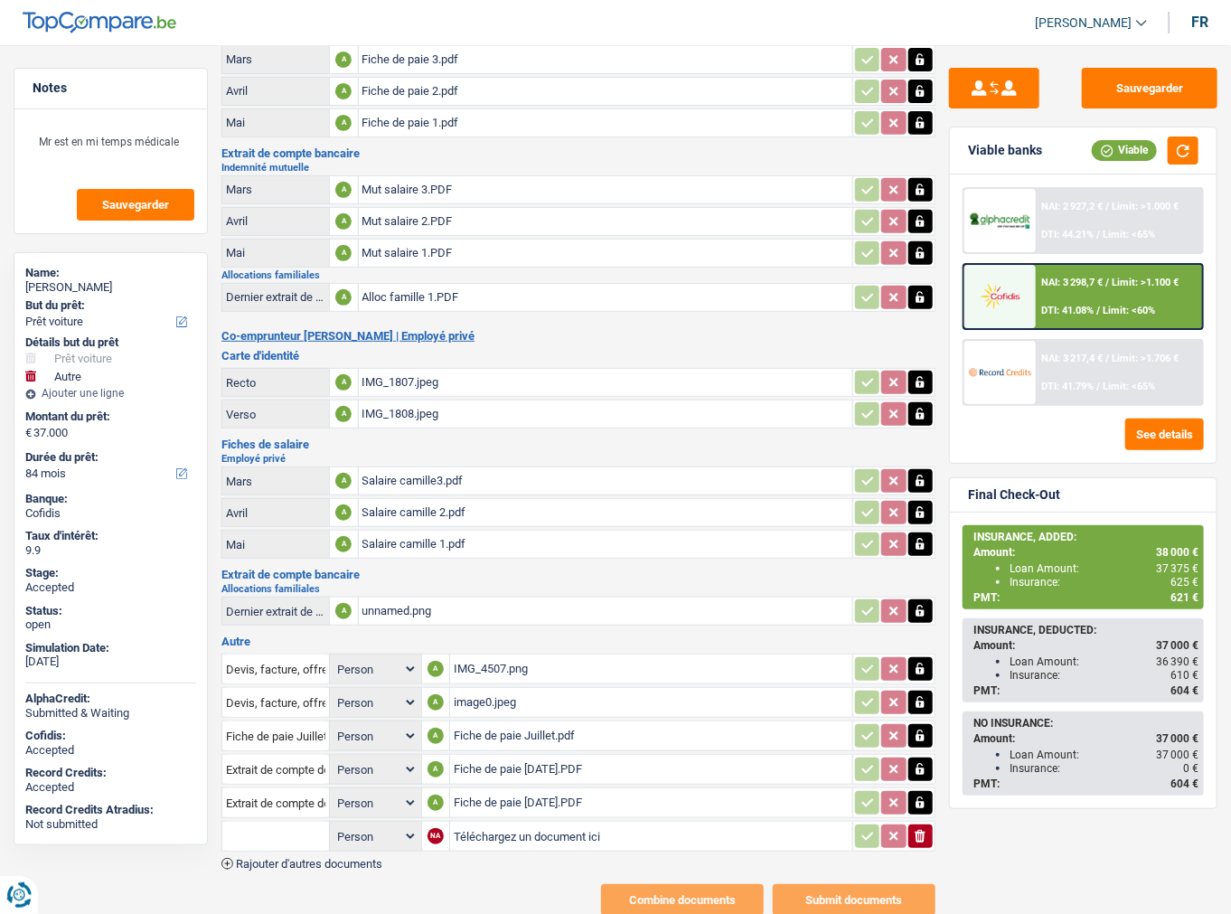
click at [498, 822] on input "Téléchargez un document ici" at bounding box center [651, 835] width 395 height 27
type input "C:\fakepath\Mut Juin.PDF"
click at [280, 822] on input "text" at bounding box center [275, 836] width 99 height 29
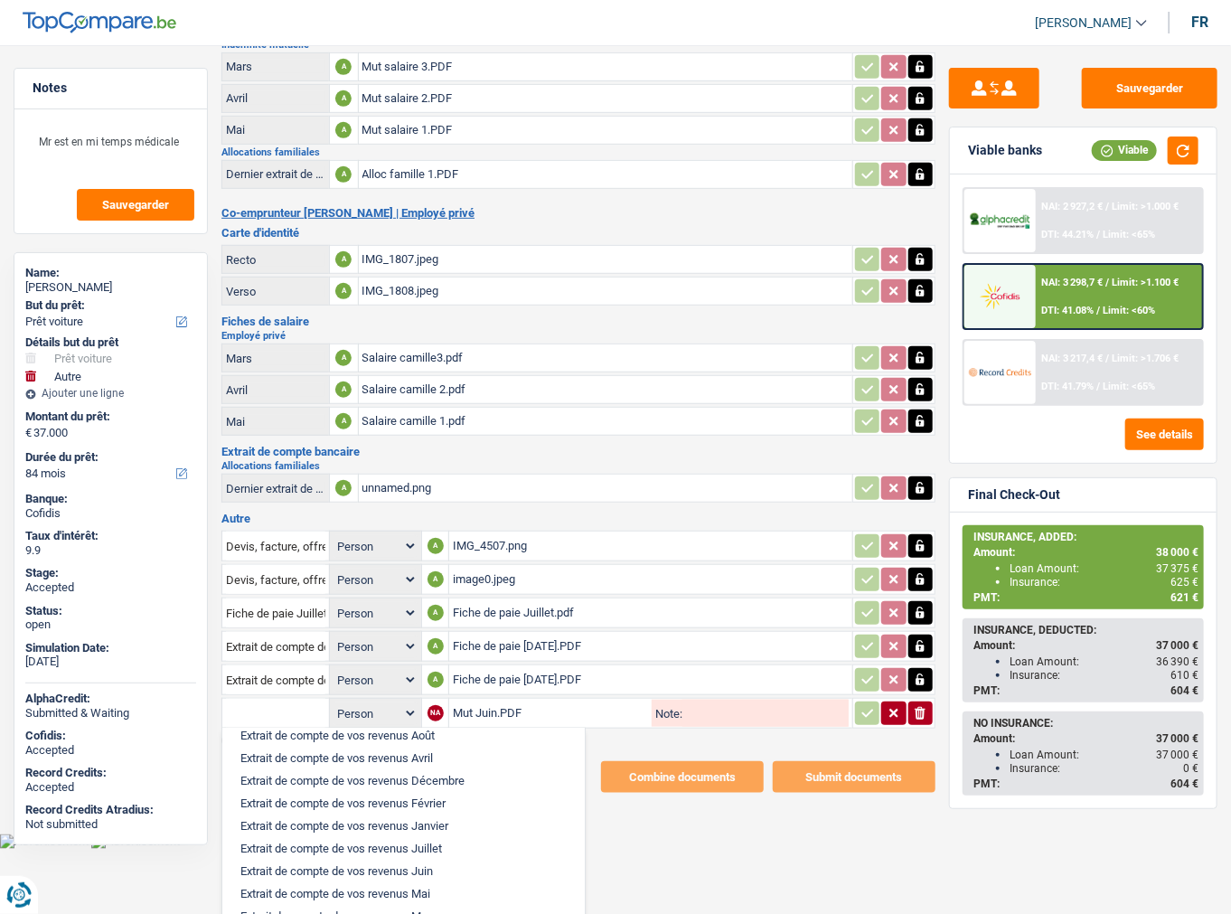
scroll to position [506, 0]
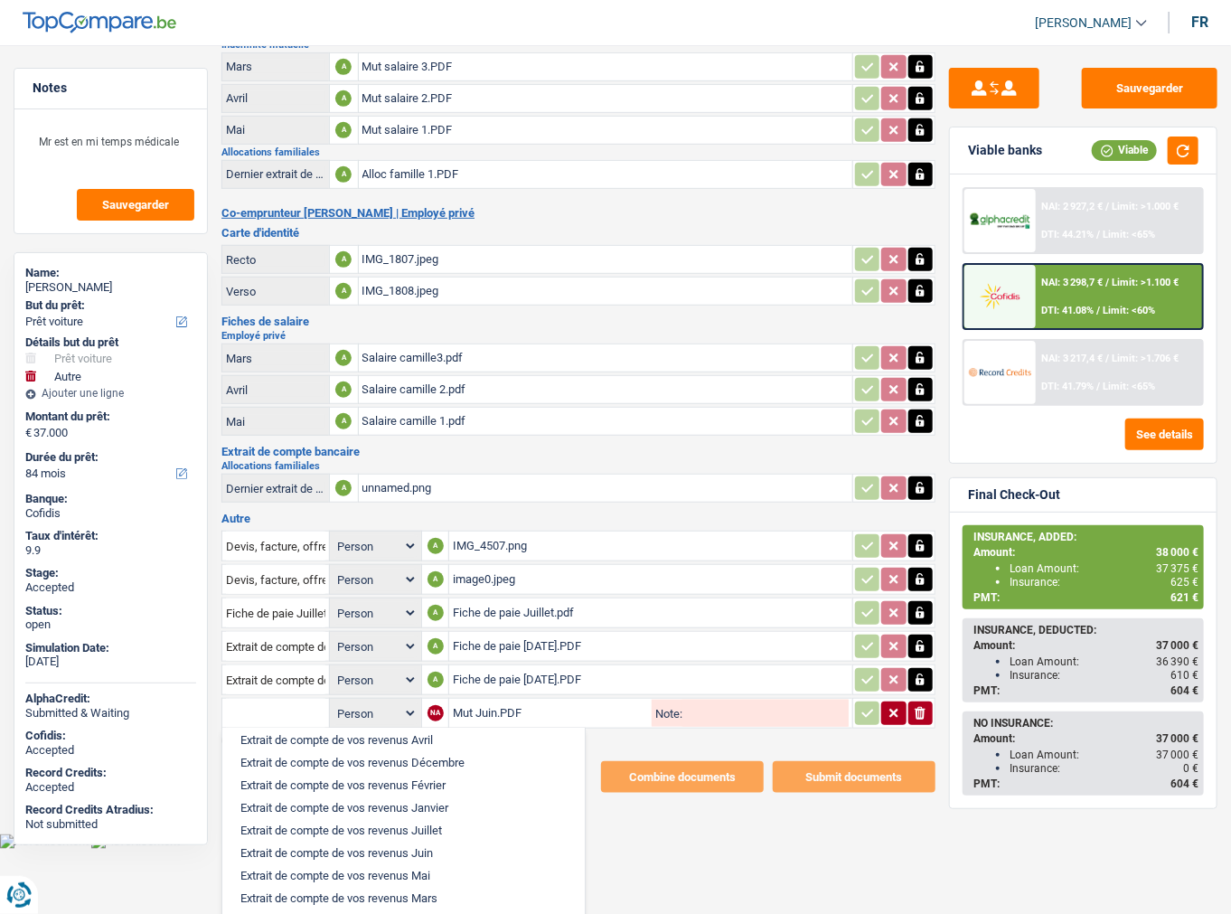
click at [409, 841] on li "Extrait de compte de vos revenus Juin" at bounding box center [403, 852] width 344 height 23
type input "Extrait de compte de vos revenus Juin"
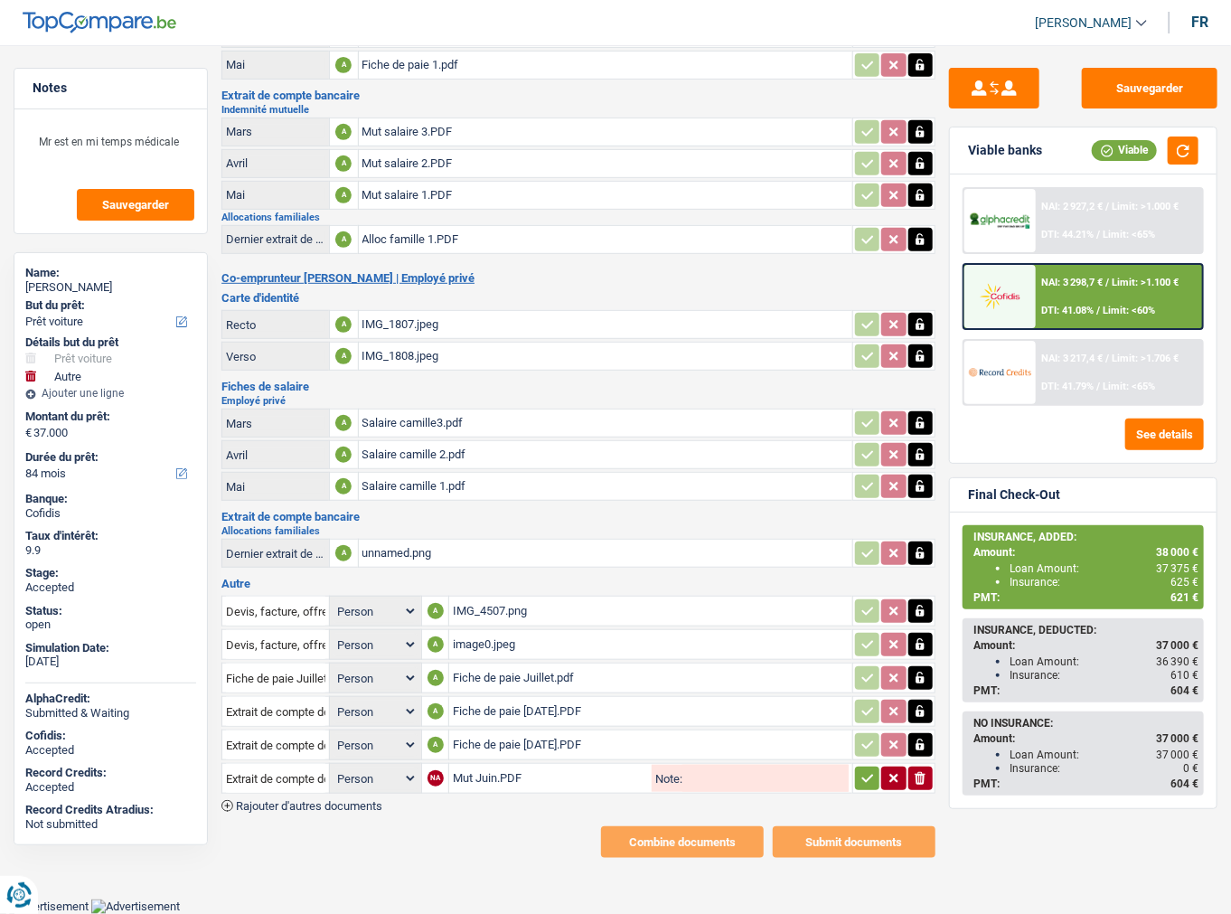
scroll to position [289, 0]
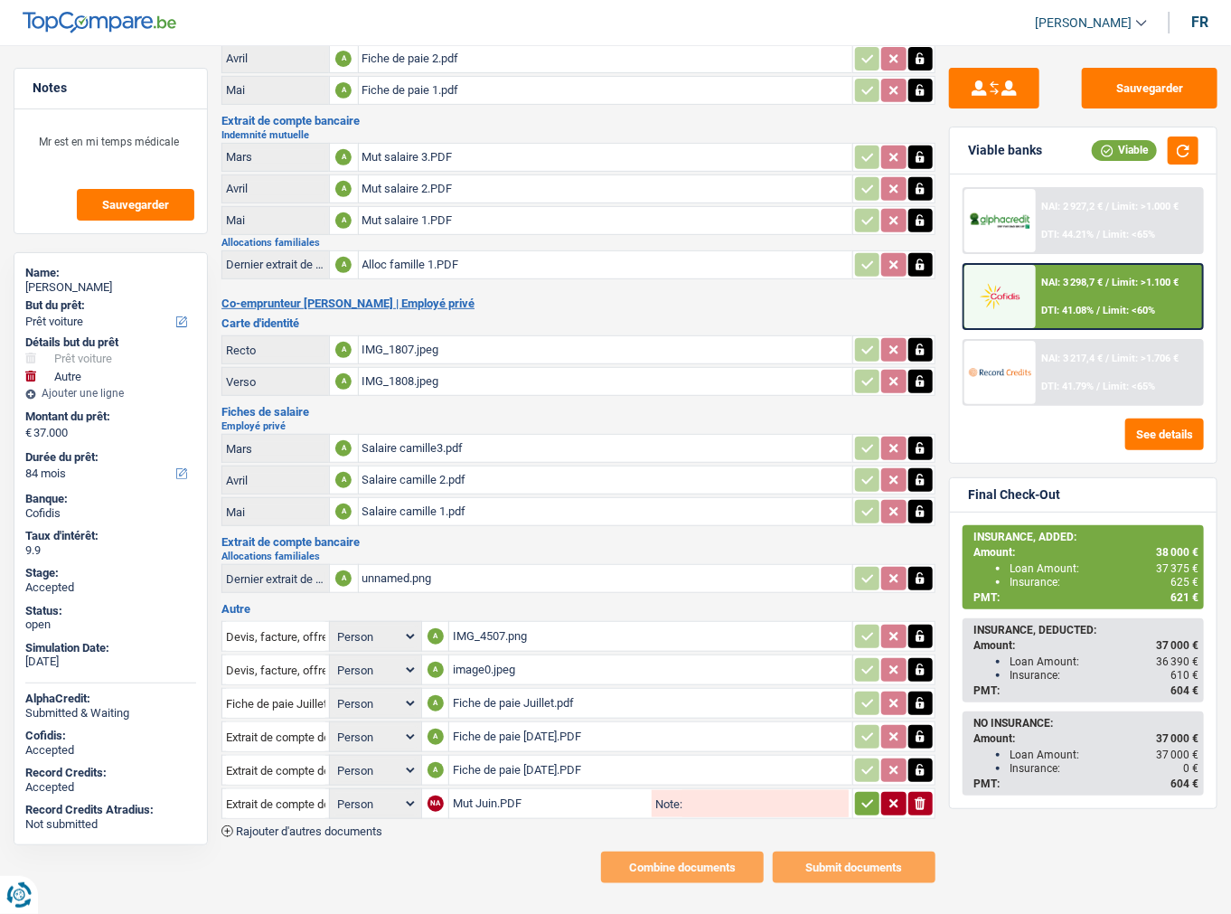
click at [868, 794] on icon "button" at bounding box center [867, 803] width 14 height 18
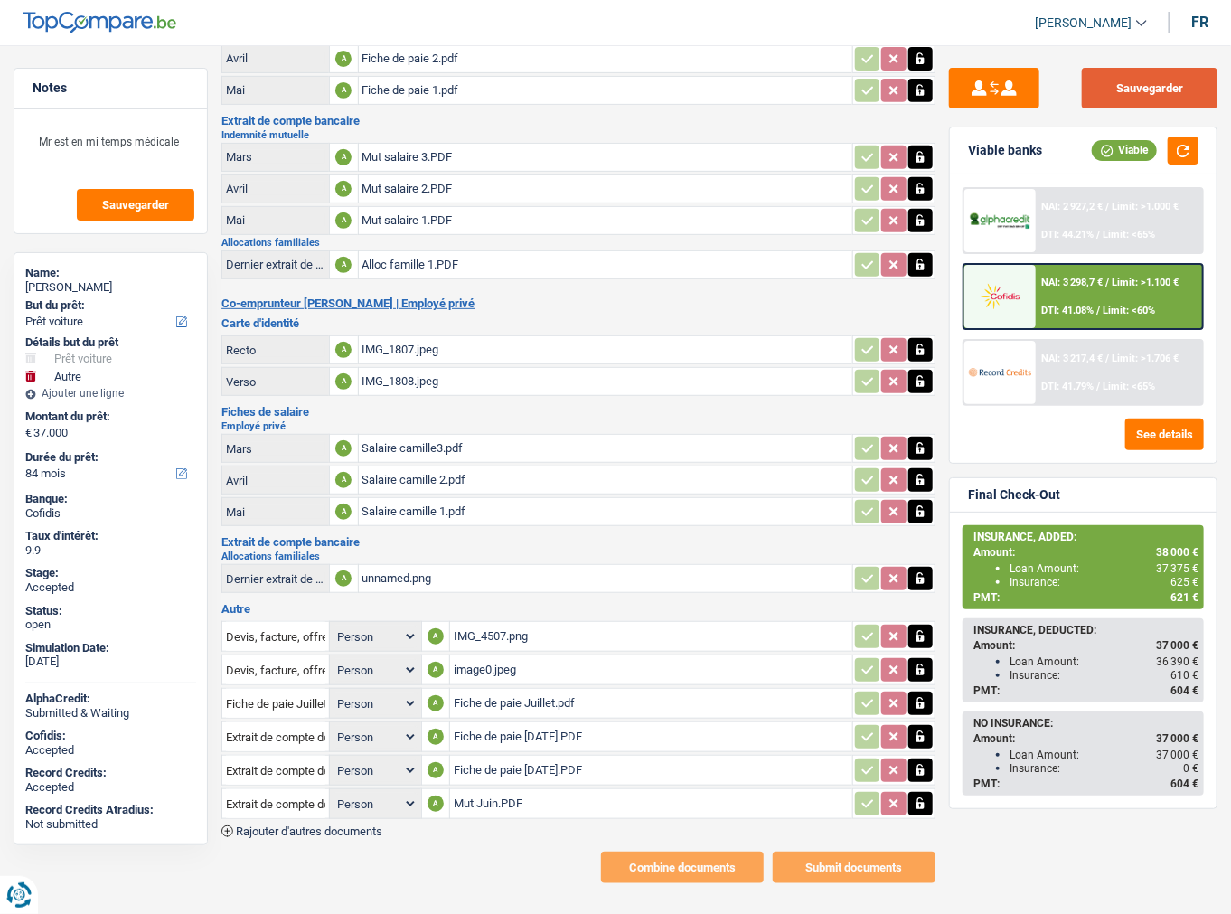
click at [1160, 84] on button "Sauvegarder" at bounding box center [1150, 88] width 136 height 41
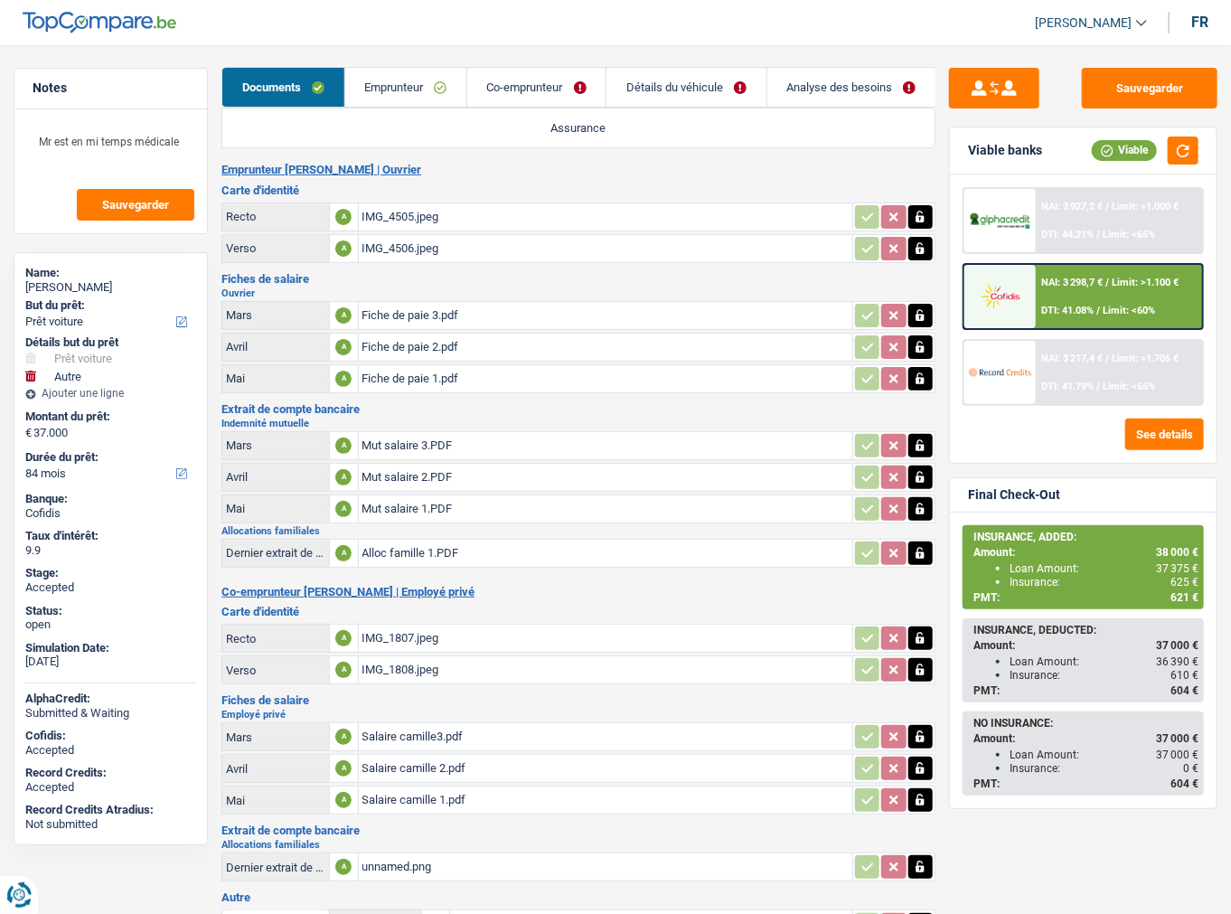
scroll to position [0, 0]
click at [406, 88] on link "Emprunteur" at bounding box center [405, 88] width 121 height 39
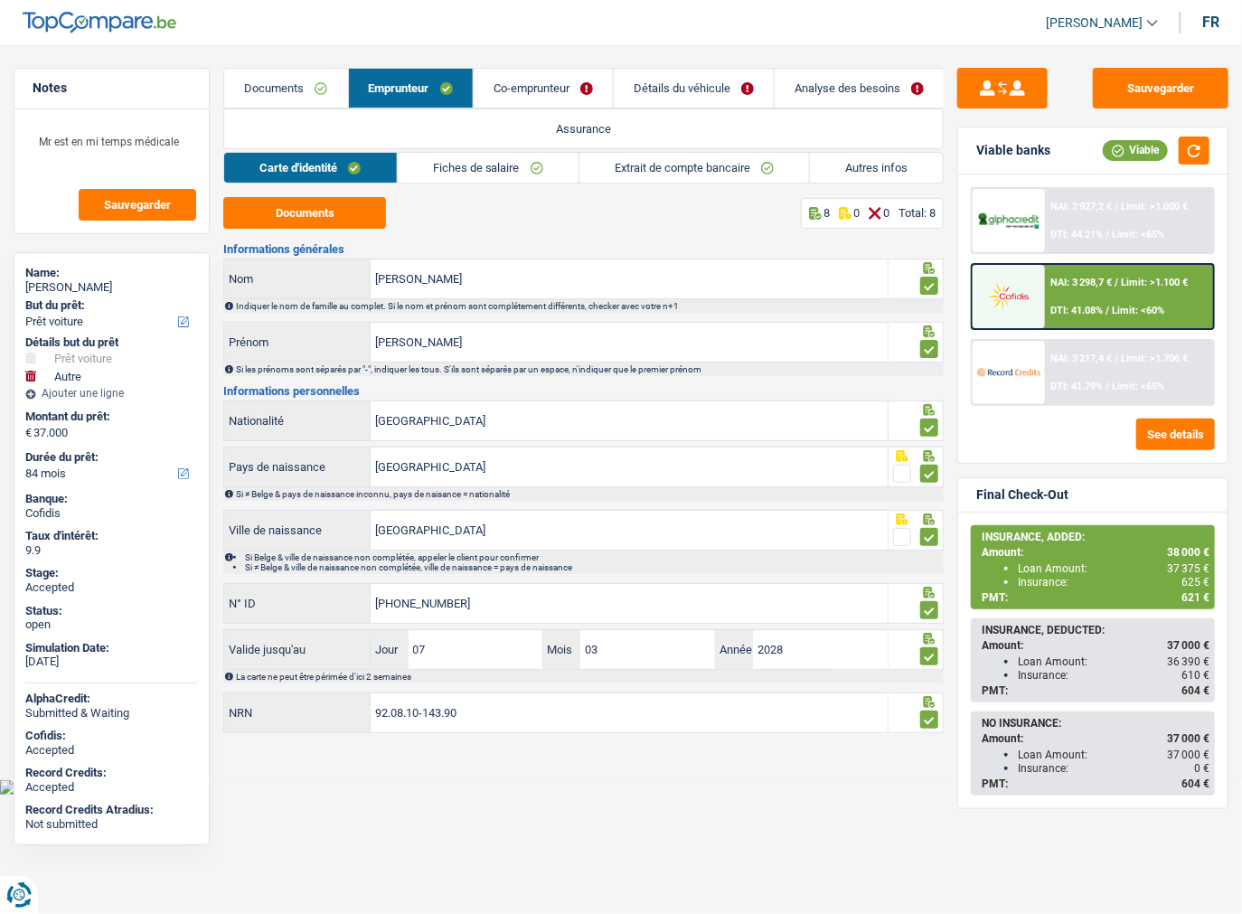
click at [506, 133] on link "Assurance" at bounding box center [583, 128] width 719 height 39
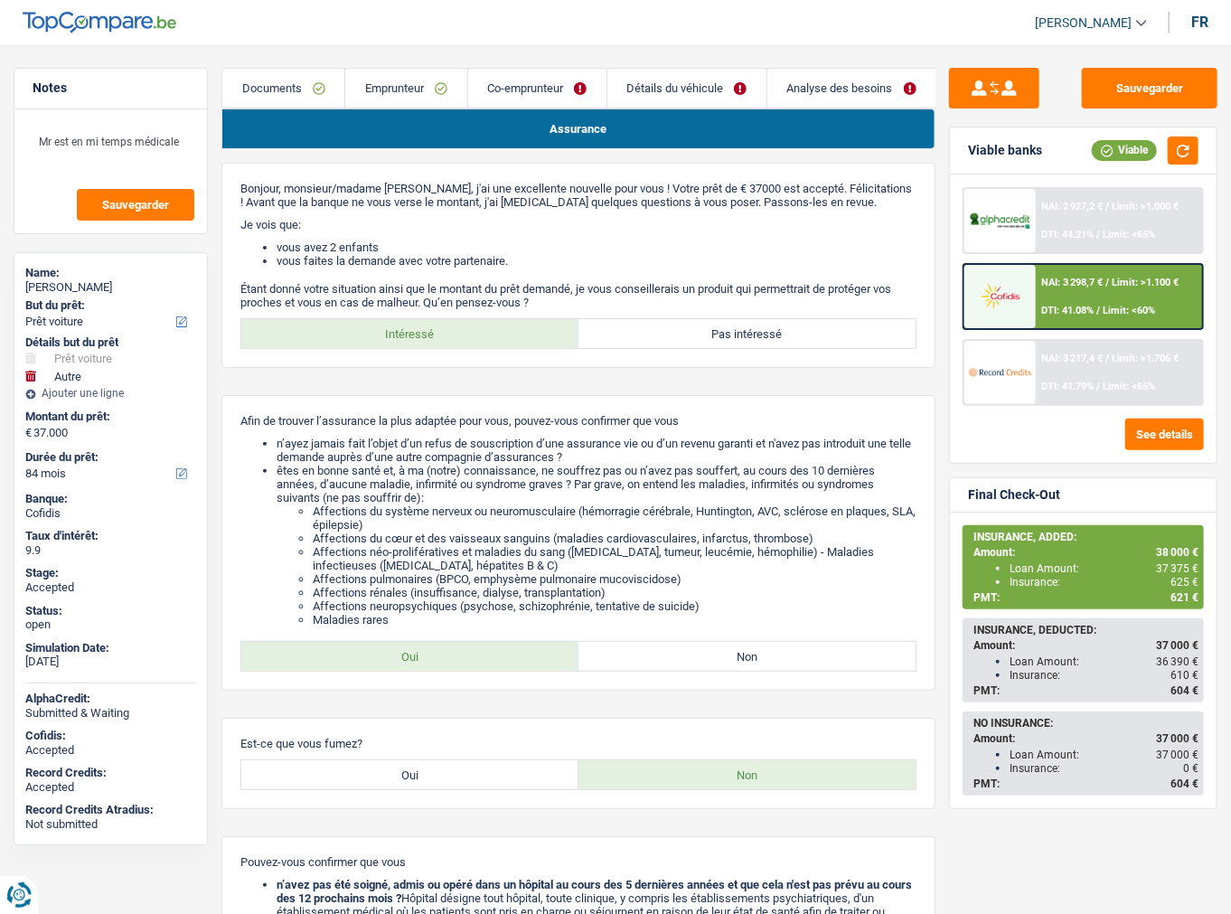
click at [673, 136] on link "Assurance" at bounding box center [578, 128] width 712 height 39
click at [397, 83] on link "Emprunteur" at bounding box center [405, 88] width 121 height 39
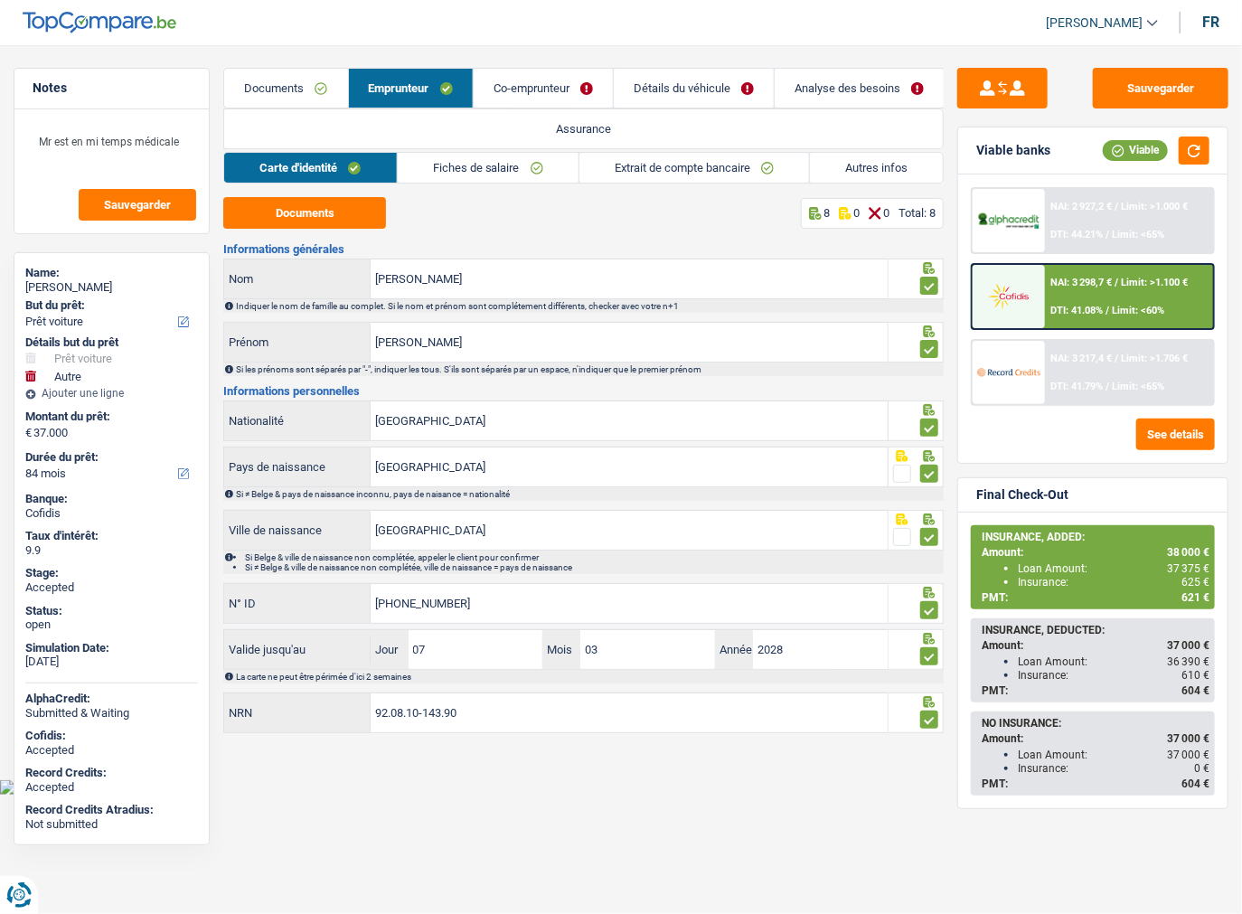
click at [500, 123] on link "Assurance" at bounding box center [583, 128] width 719 height 39
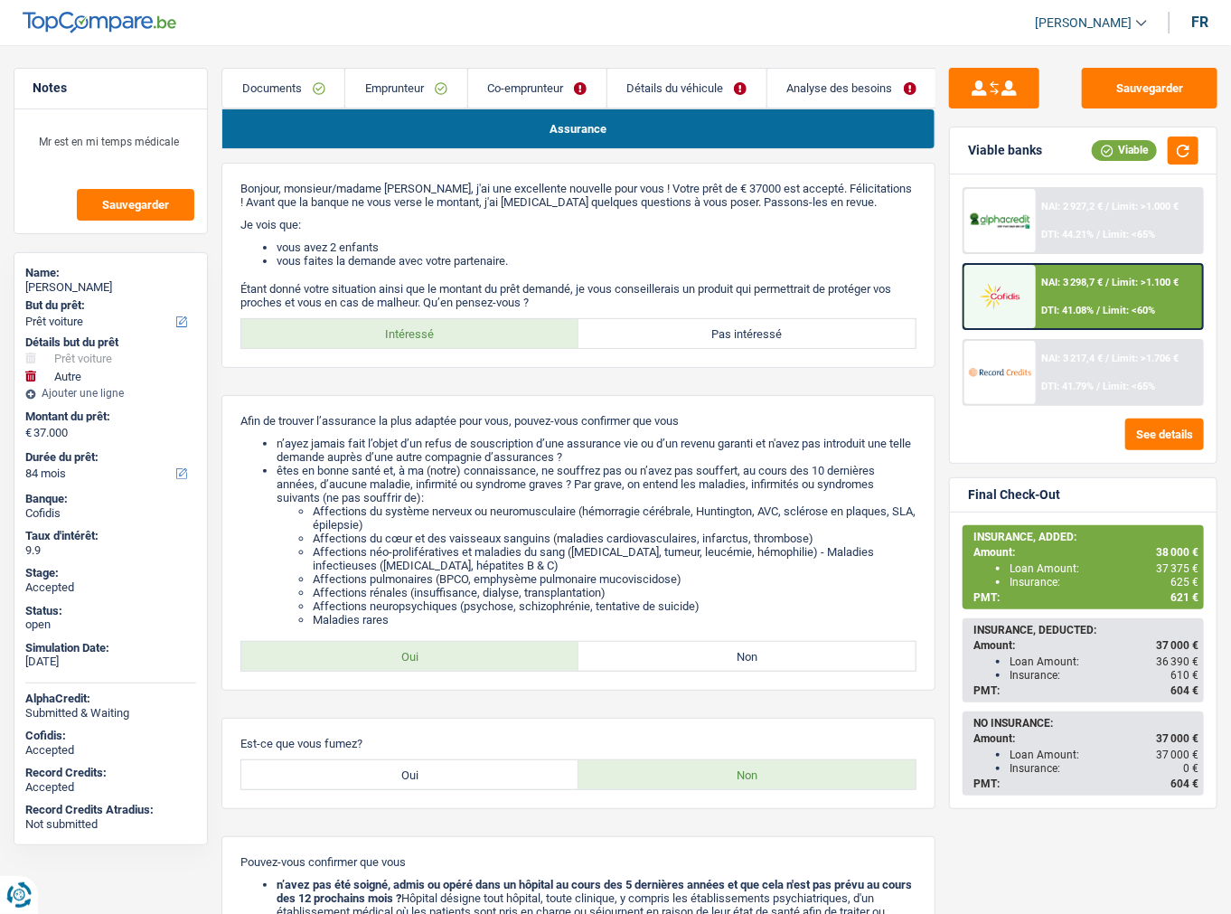
click at [482, 80] on link "Co-emprunteur" at bounding box center [537, 88] width 138 height 39
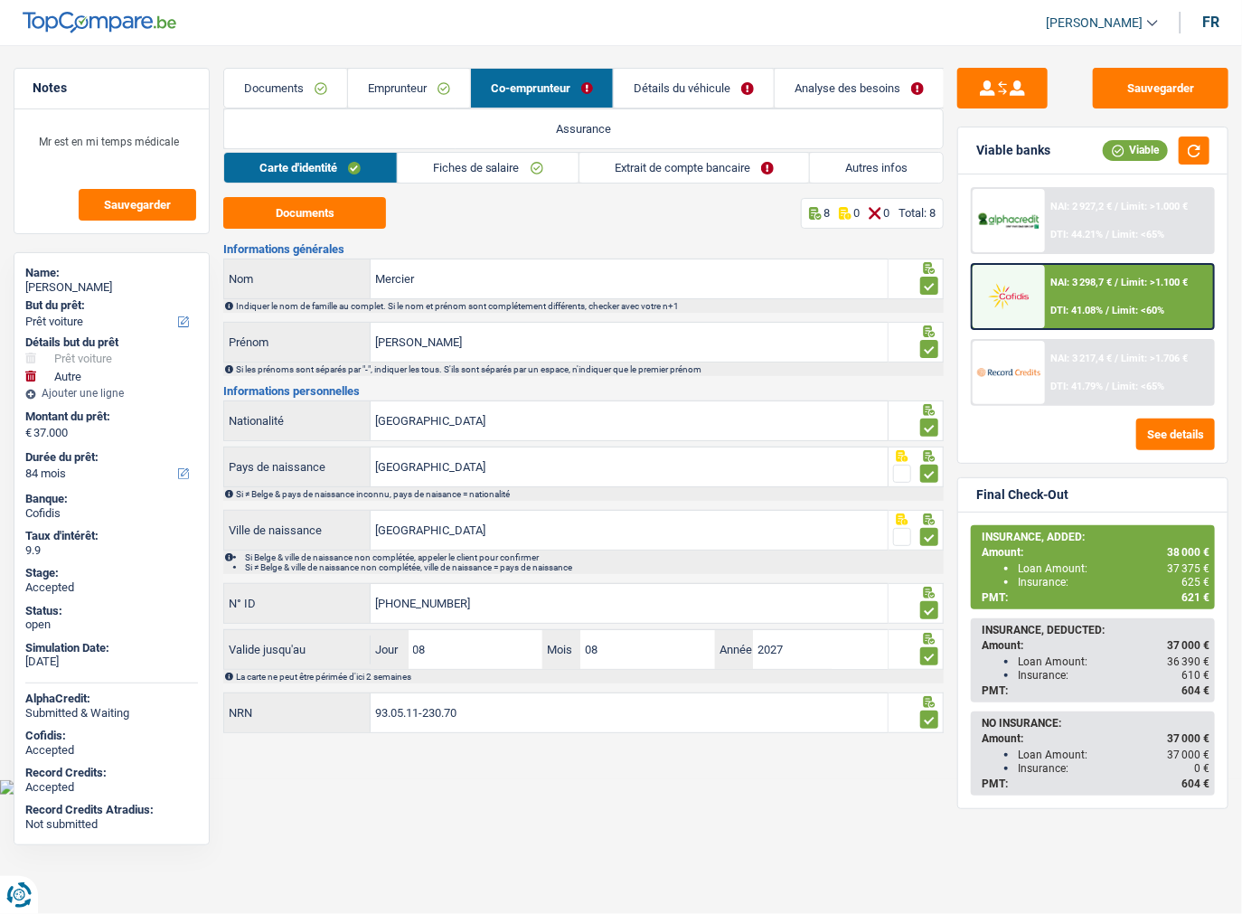
click at [672, 95] on link "Détails du véhicule" at bounding box center [694, 88] width 160 height 39
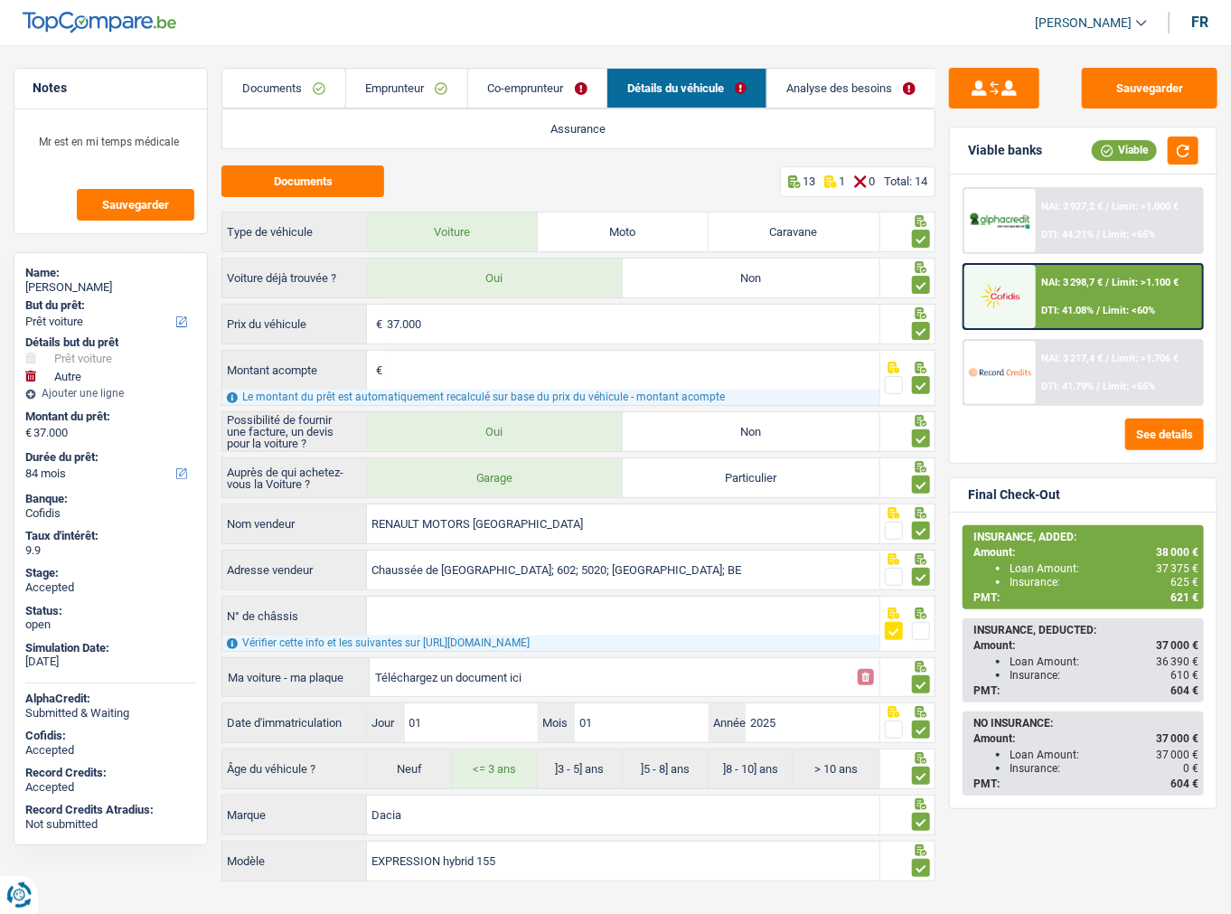
click at [834, 90] on link "Analyse des besoins" at bounding box center [851, 88] width 168 height 39
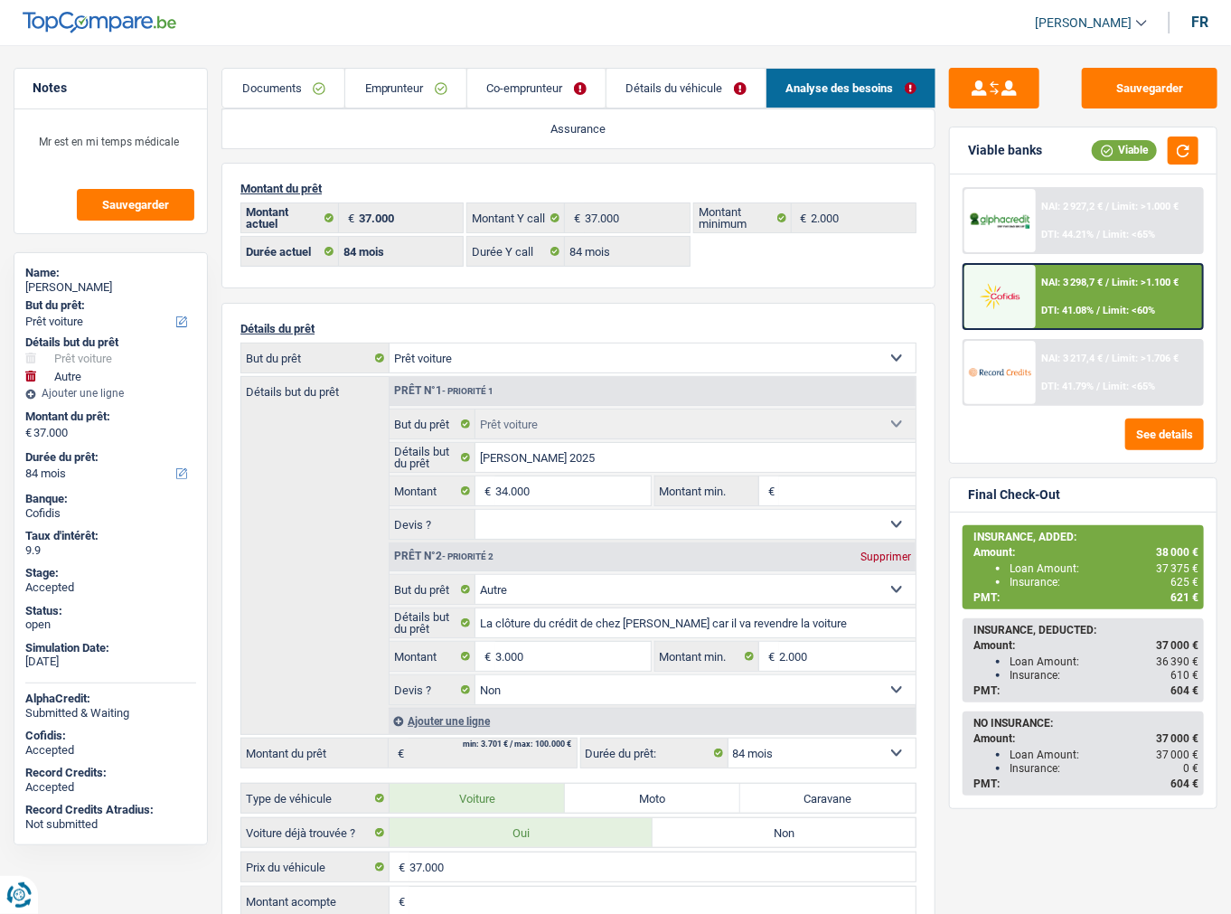
click at [268, 80] on link "Documents" at bounding box center [283, 88] width 122 height 39
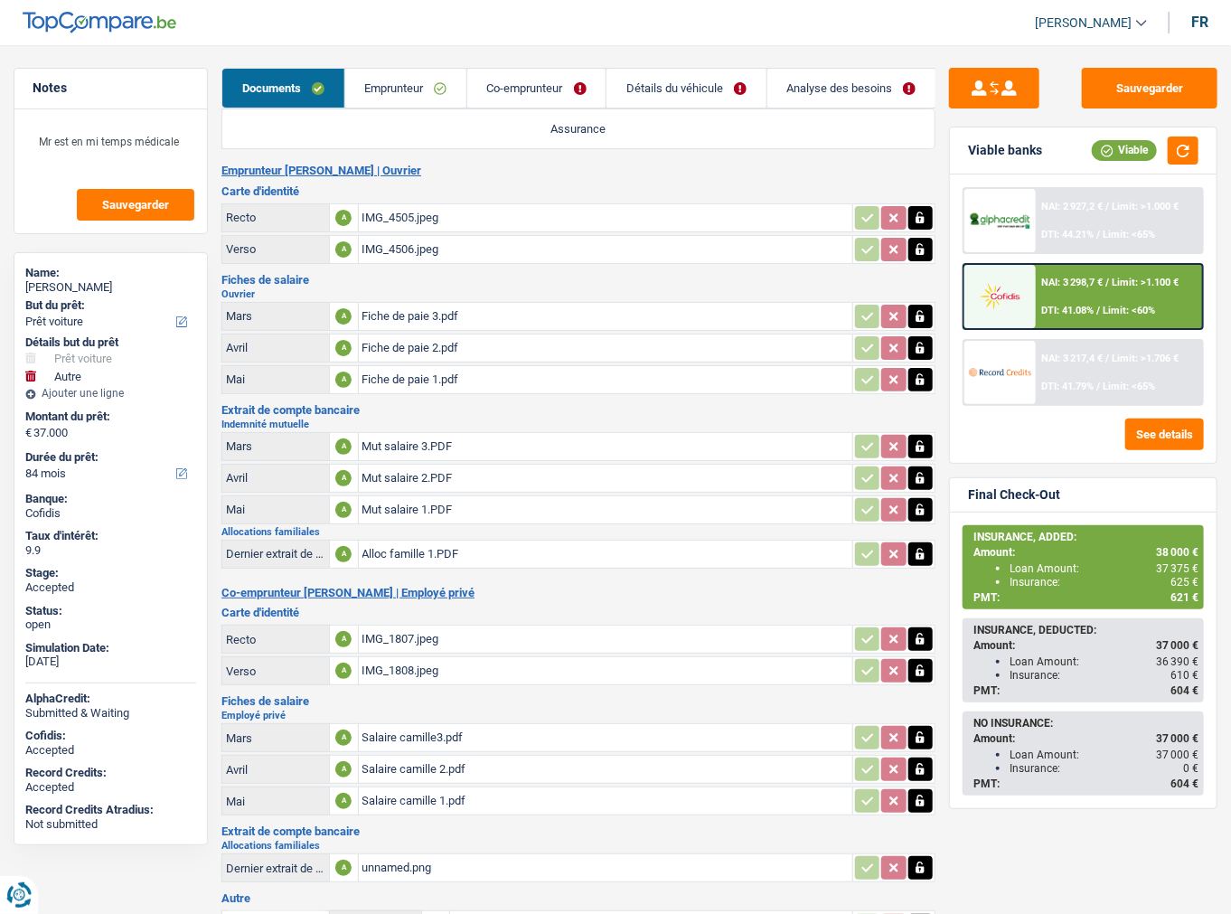
click at [400, 94] on link "Emprunteur" at bounding box center [405, 88] width 121 height 39
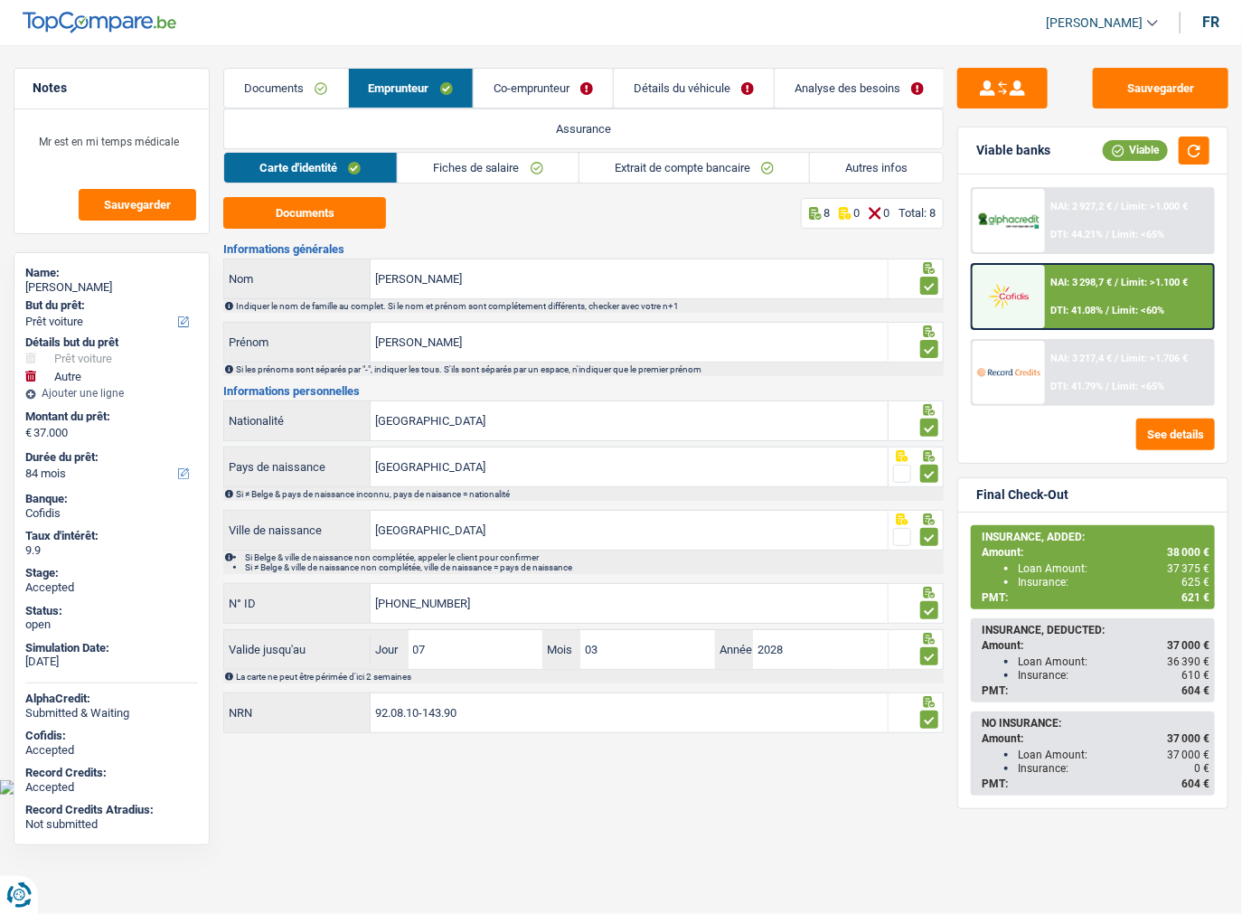
click at [477, 129] on link "Assurance" at bounding box center [583, 128] width 719 height 39
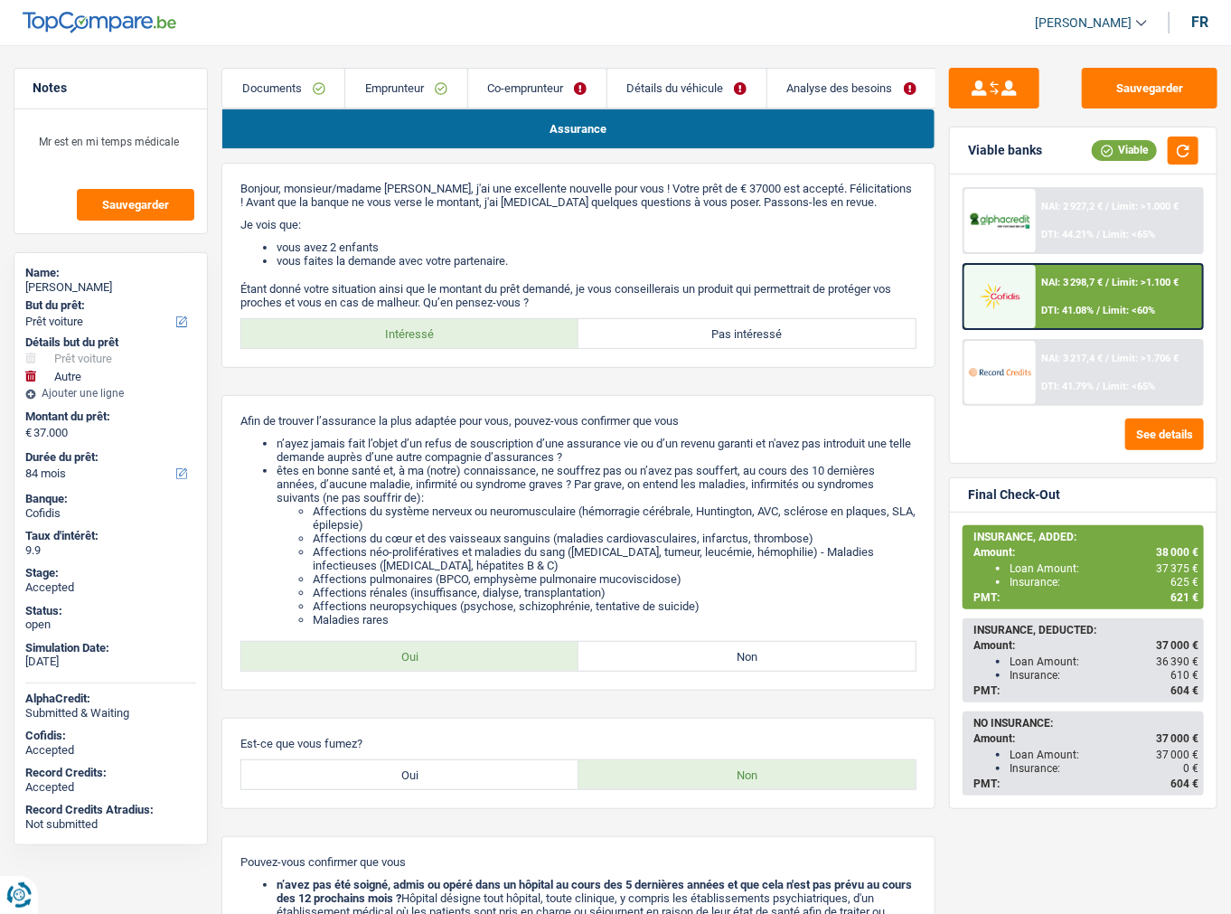
click at [418, 84] on link "Emprunteur" at bounding box center [405, 88] width 121 height 39
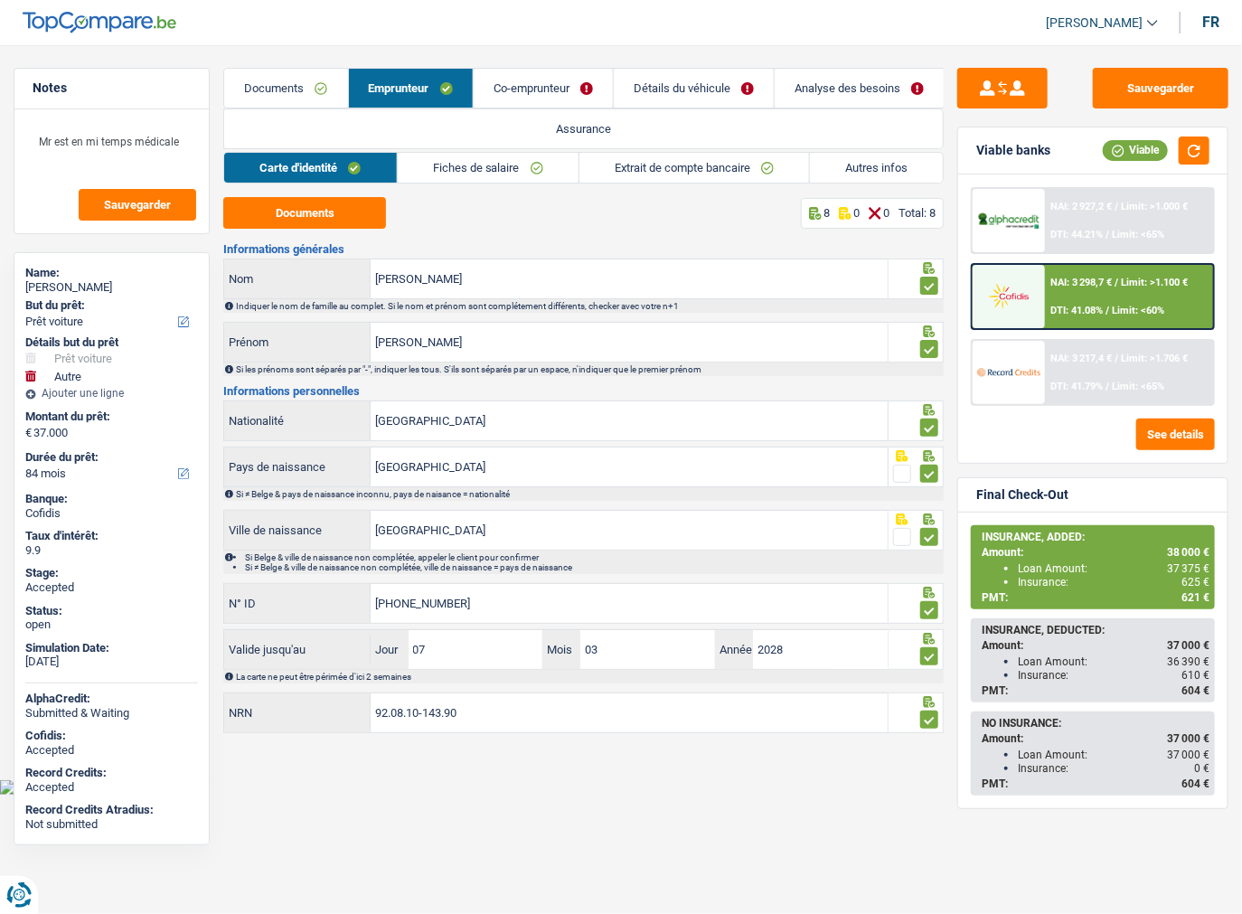
click at [549, 89] on link "Co-emprunteur" at bounding box center [543, 88] width 139 height 39
click at [686, 87] on link "Détails du véhicule" at bounding box center [694, 88] width 160 height 39
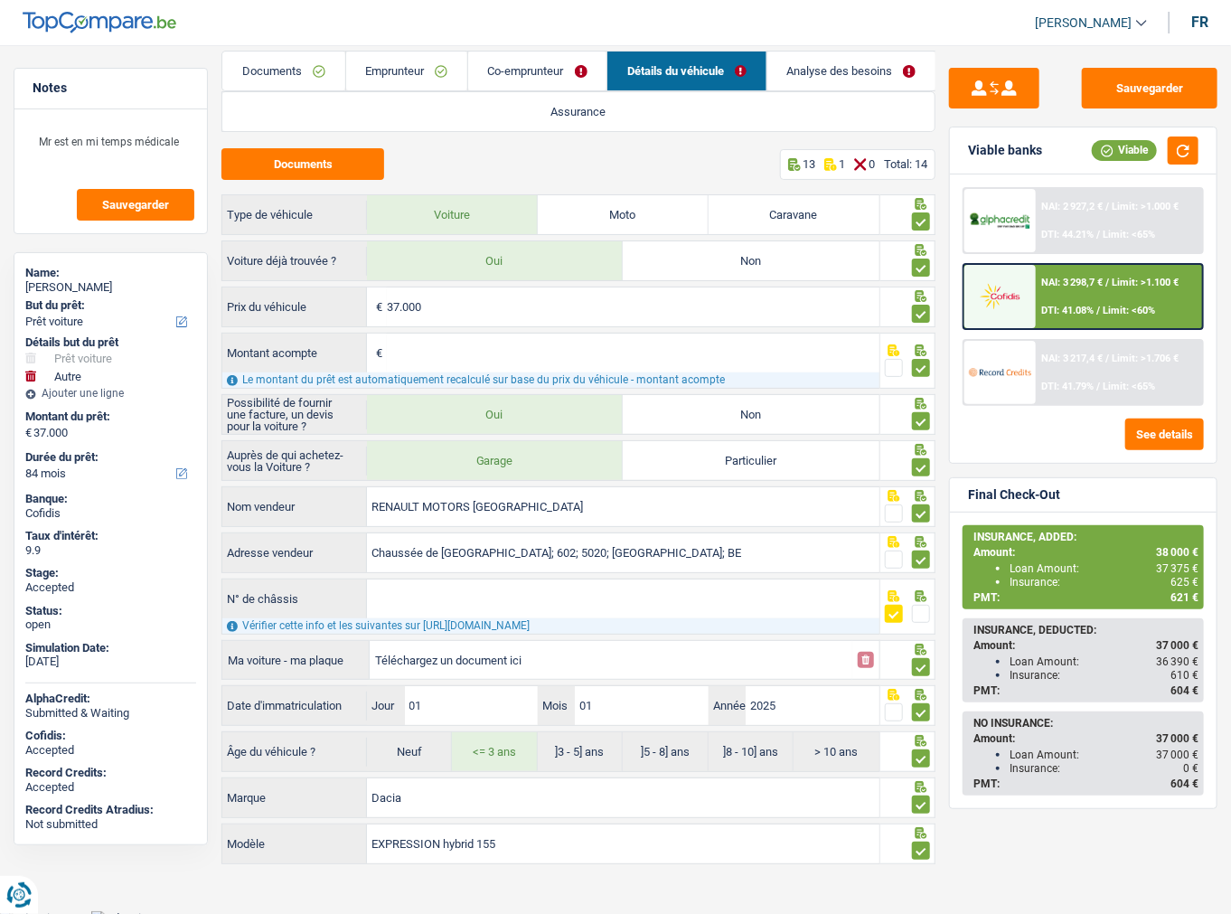
scroll to position [22, 0]
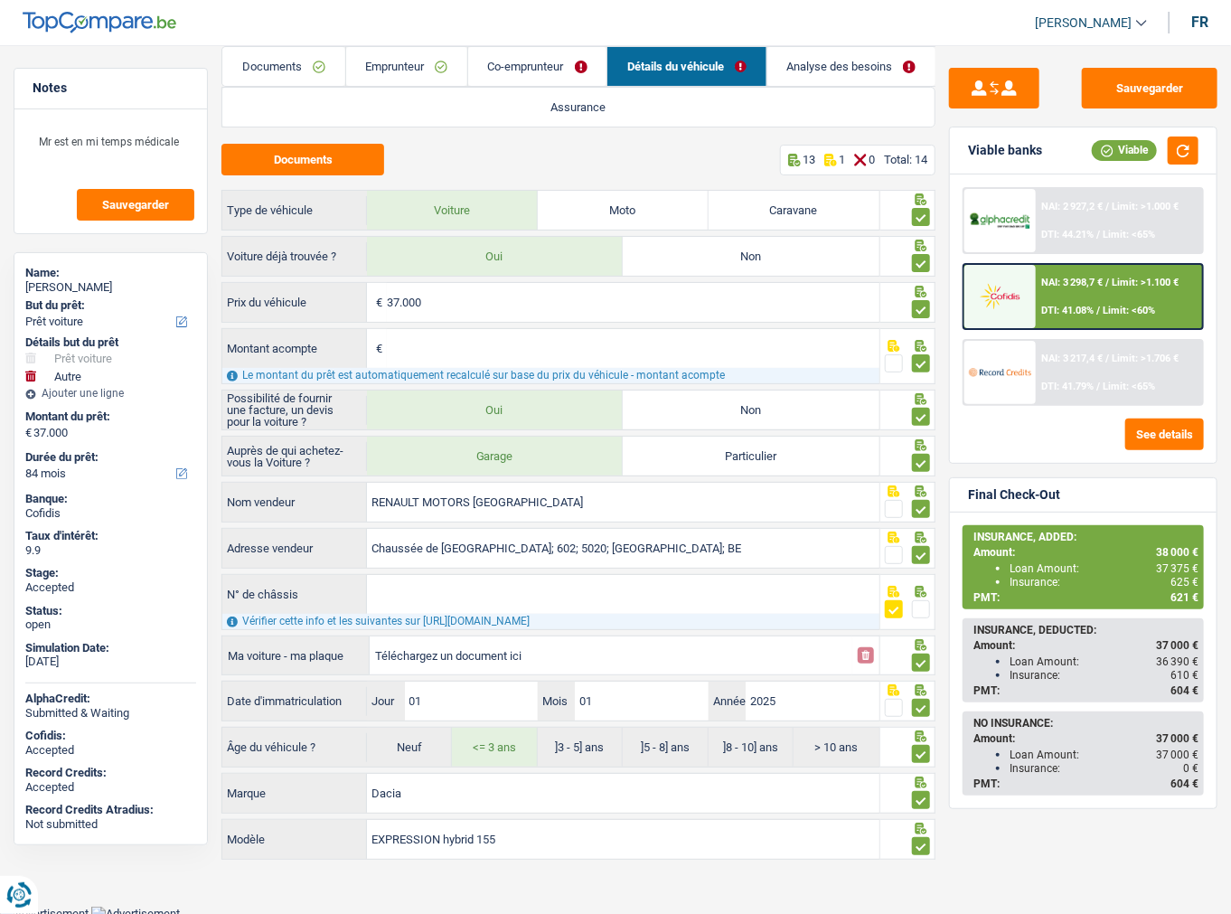
click at [813, 61] on link "Analyse des besoins" at bounding box center [851, 66] width 168 height 39
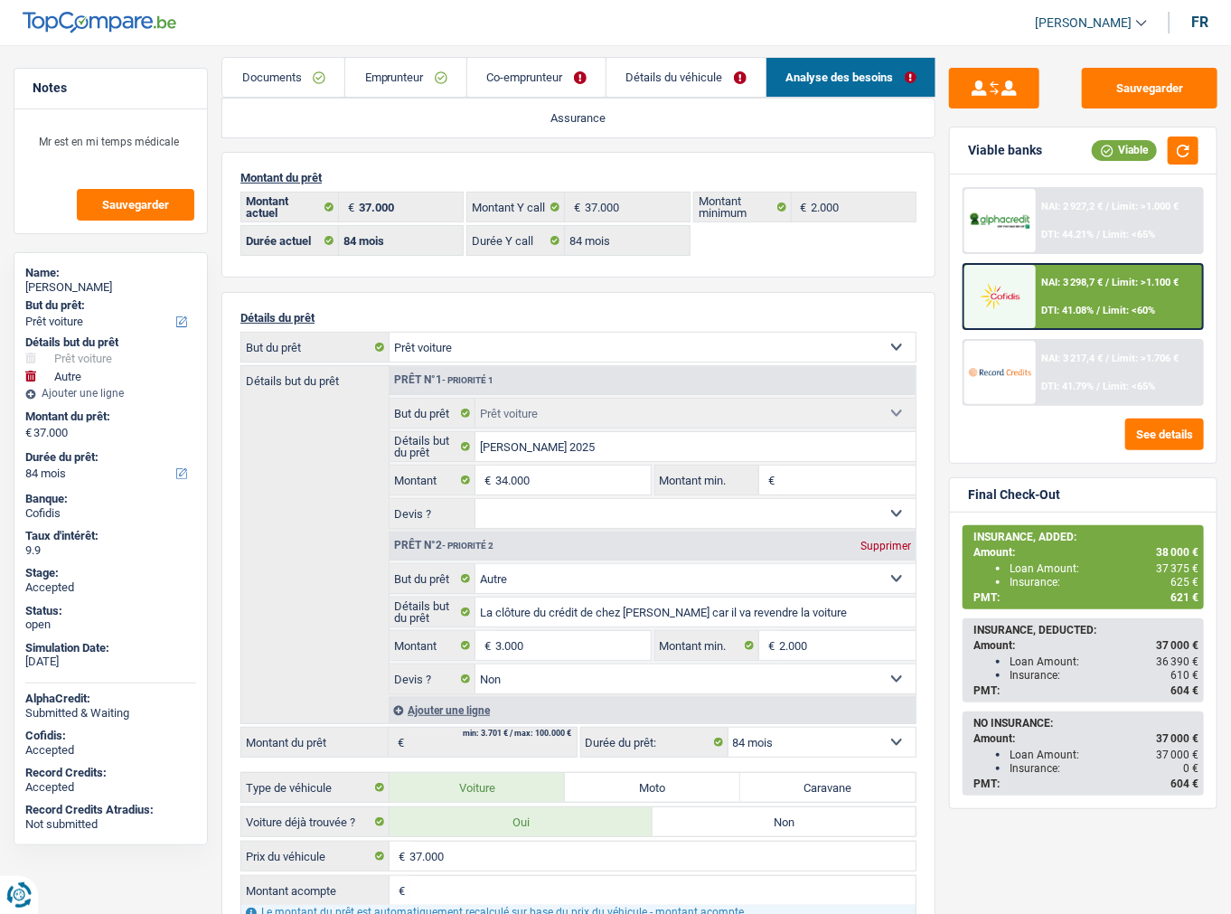
scroll to position [0, 0]
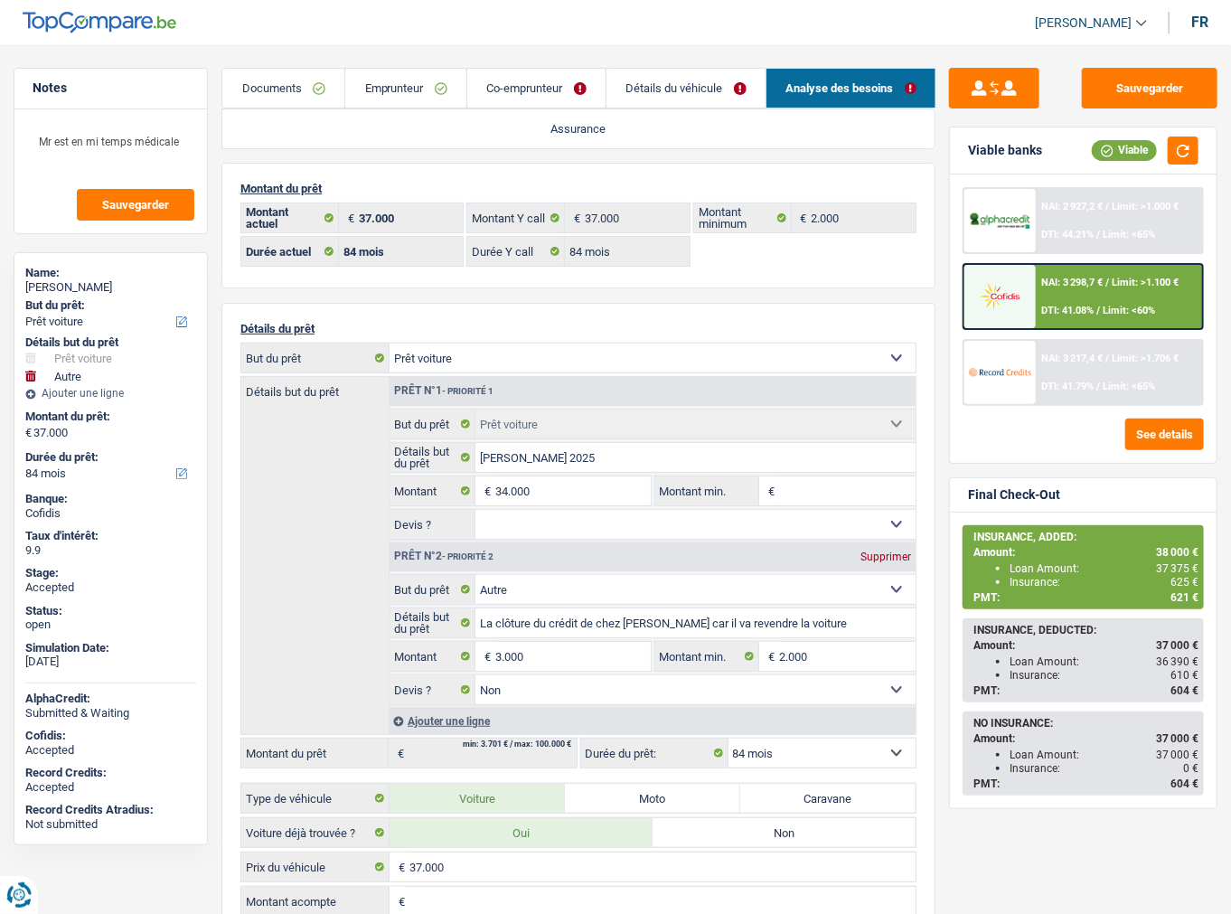
click at [286, 71] on link "Documents" at bounding box center [283, 88] width 122 height 39
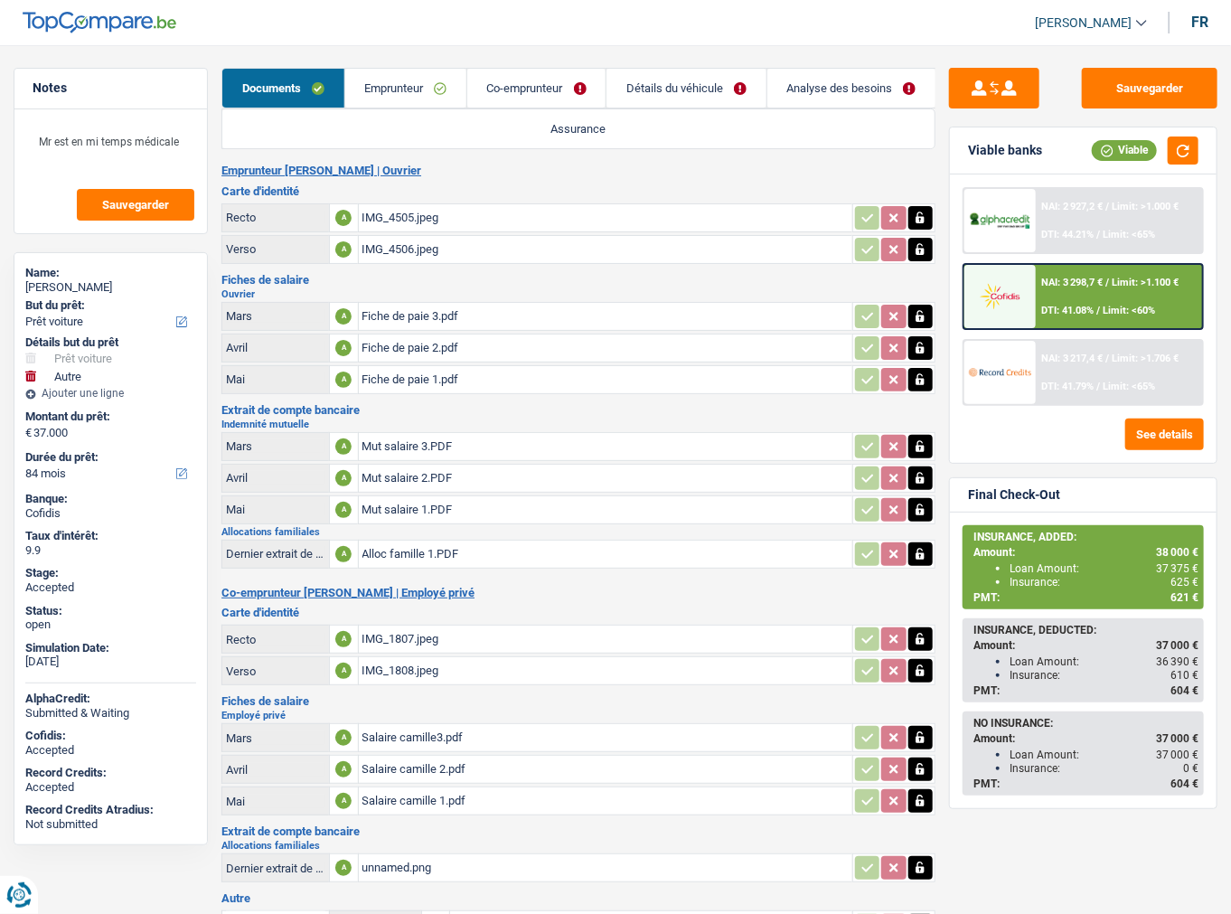
click at [347, 87] on link "Emprunteur" at bounding box center [405, 88] width 121 height 39
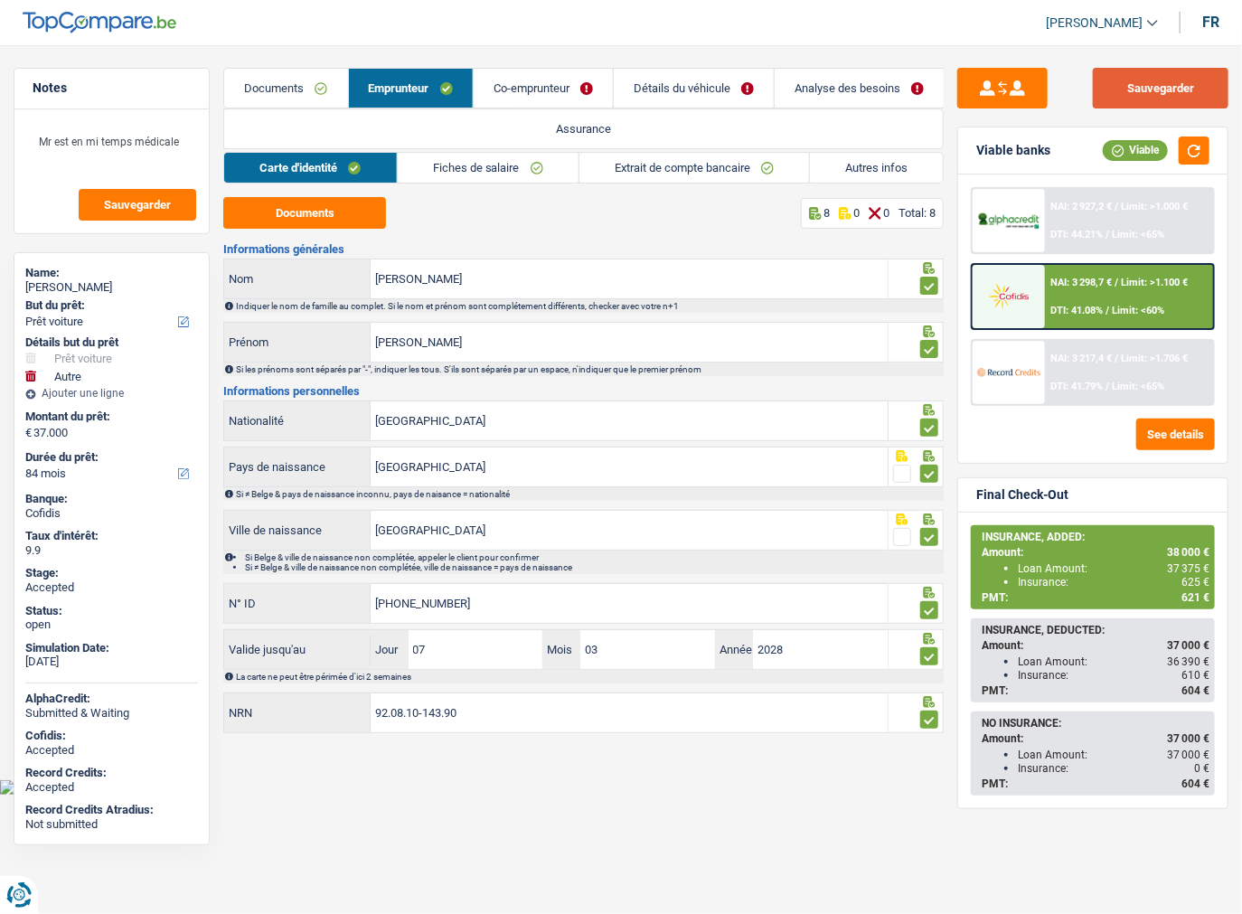
click at [1160, 72] on button "Sauvegarder" at bounding box center [1161, 88] width 136 height 41
click at [493, 162] on link "Fiches de salaire" at bounding box center [488, 168] width 181 height 30
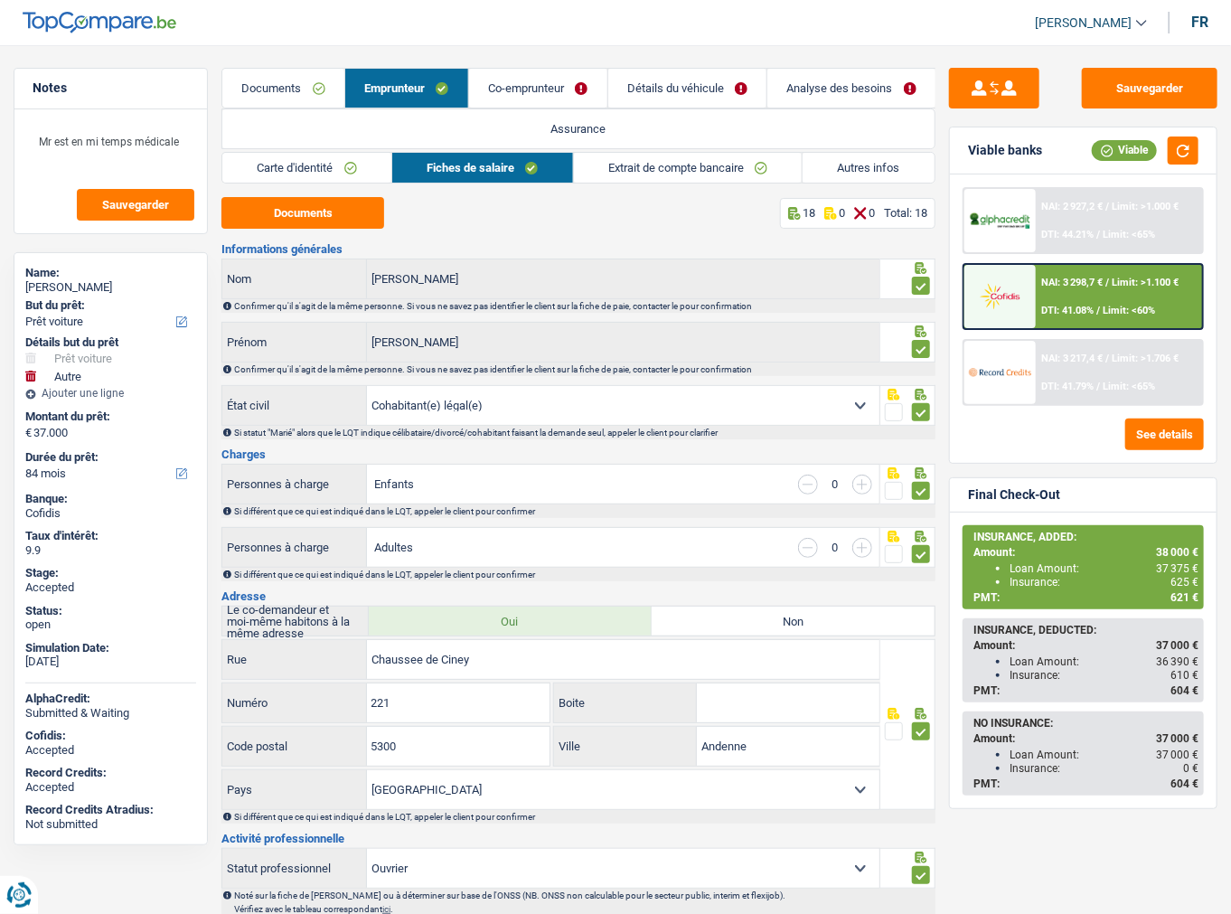
click at [690, 167] on link "Extrait de compte bancaire" at bounding box center [688, 168] width 229 height 30
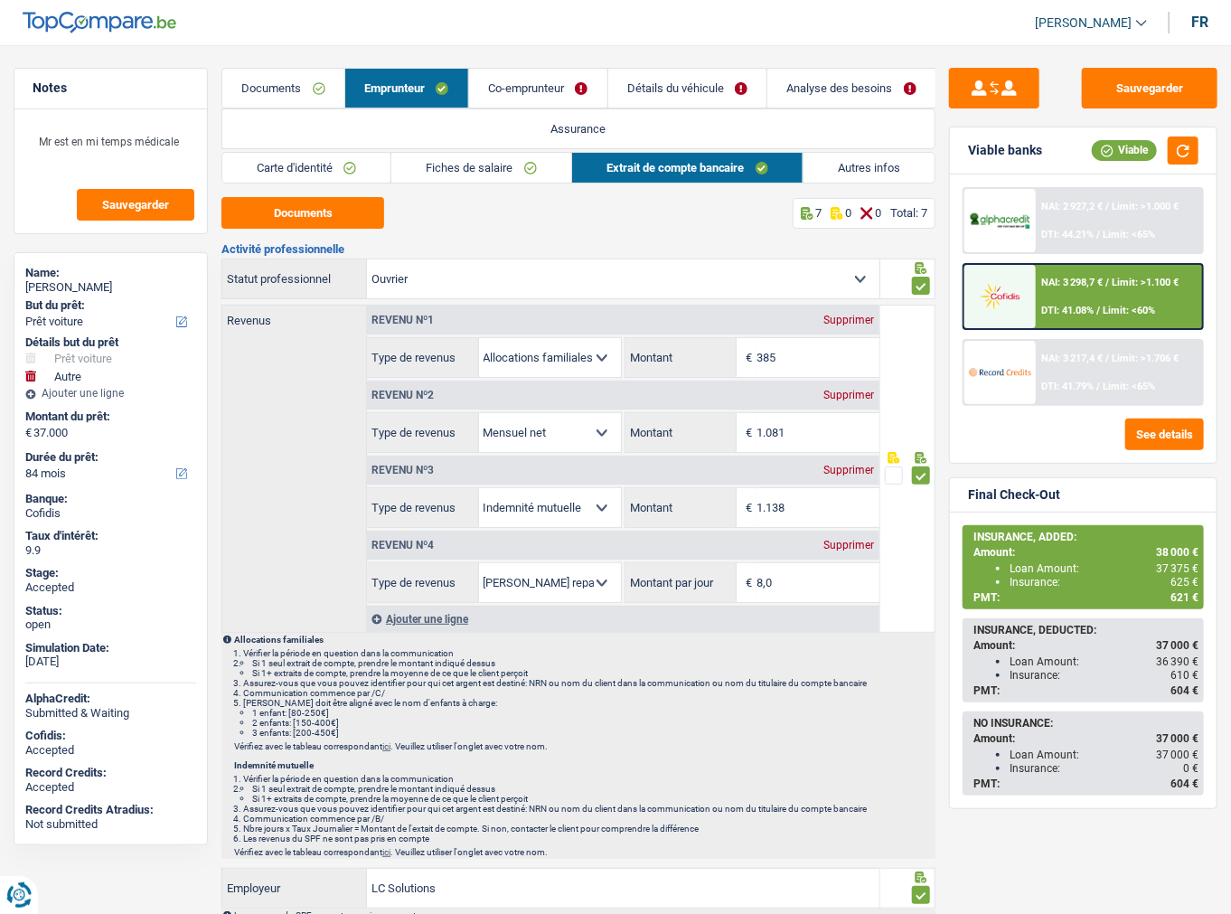
click at [880, 182] on link "Autres infos" at bounding box center [868, 168] width 131 height 30
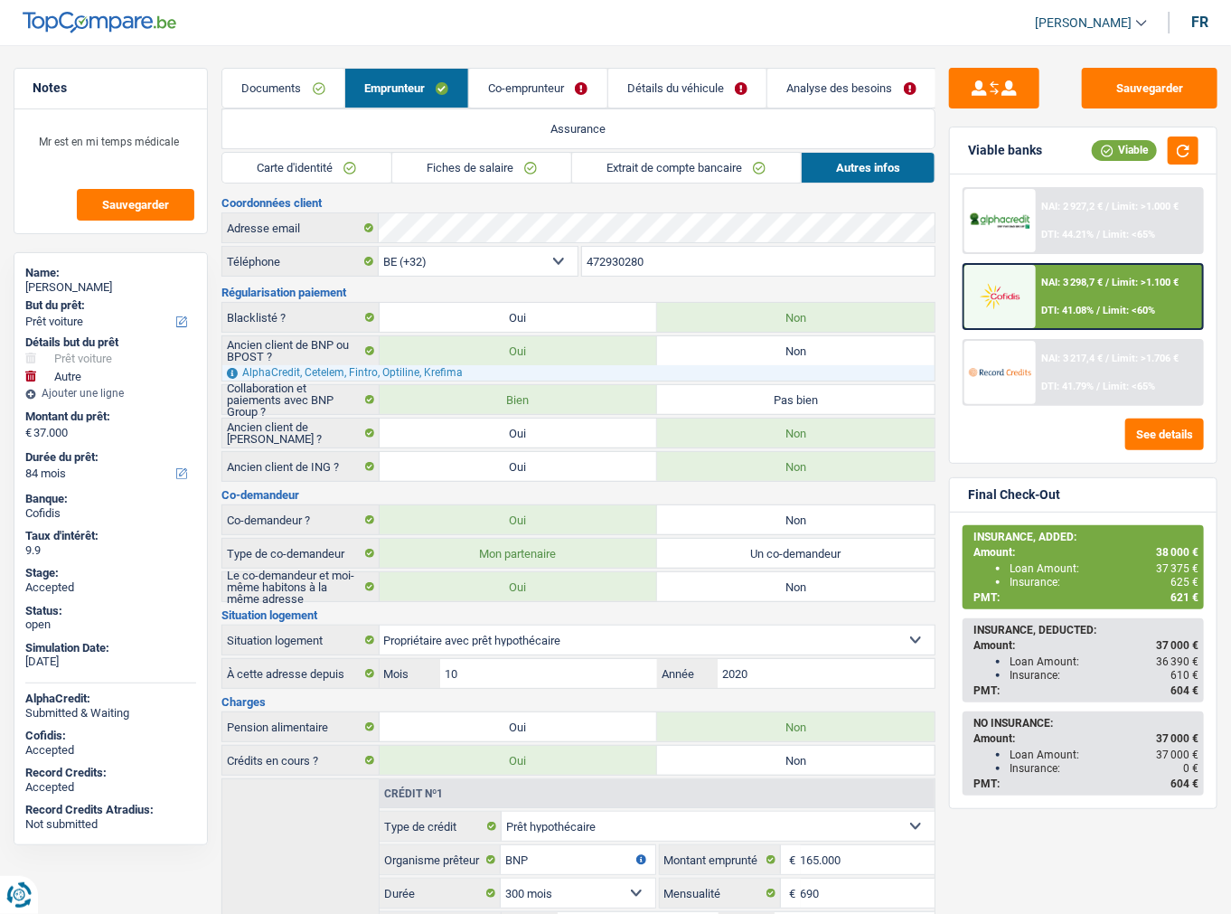
click at [514, 80] on link "Co-emprunteur" at bounding box center [538, 88] width 138 height 39
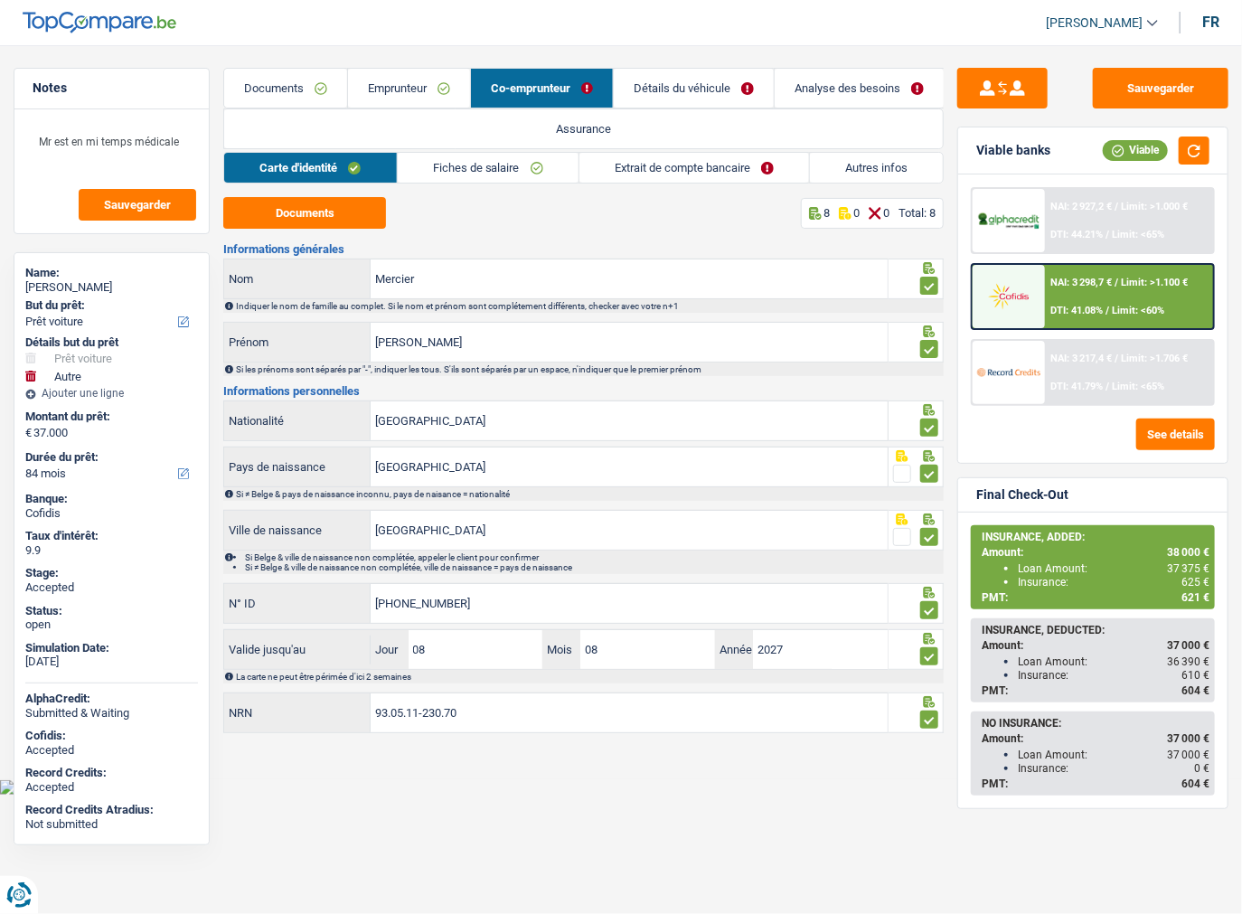
click at [481, 161] on link "Fiches de salaire" at bounding box center [488, 168] width 181 height 30
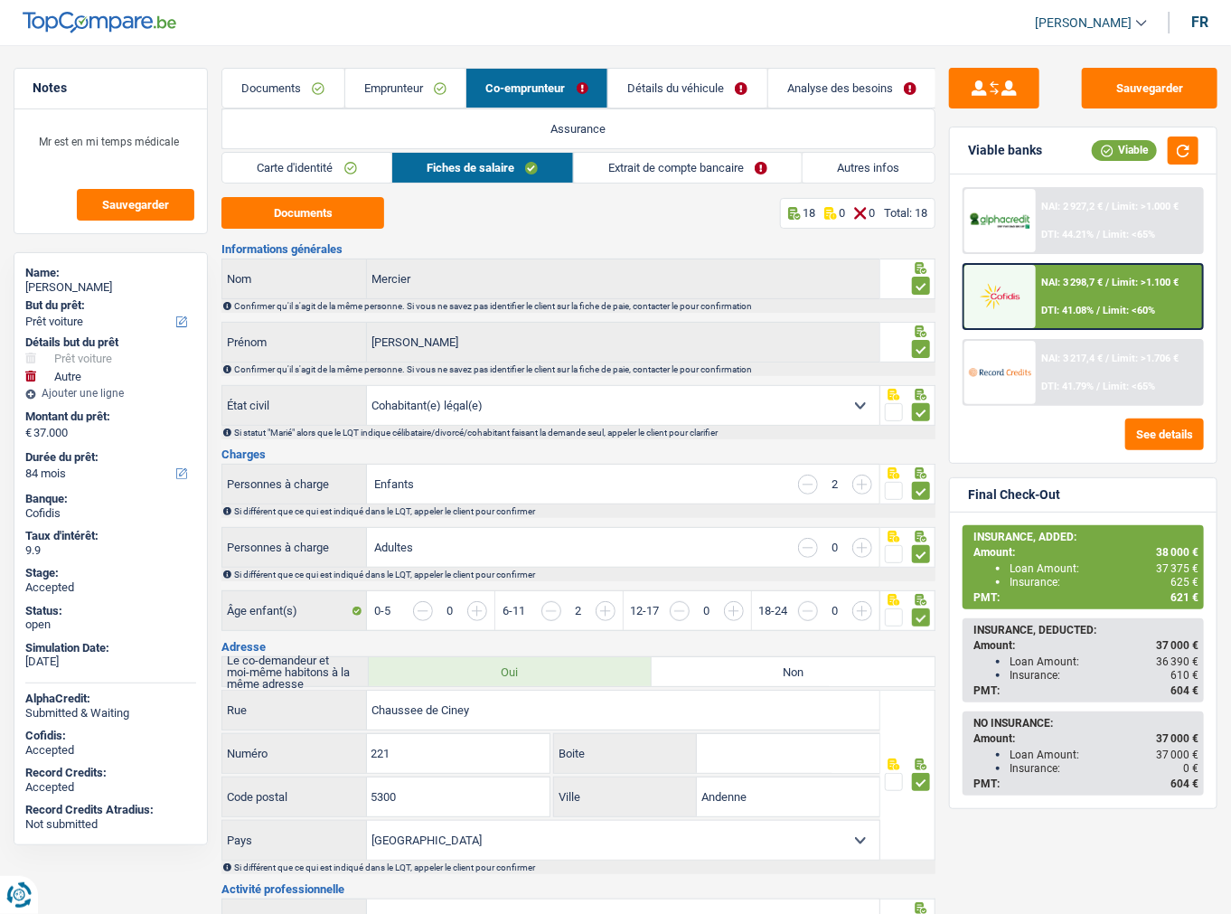
click at [664, 172] on link "Extrait de compte bancaire" at bounding box center [688, 168] width 229 height 30
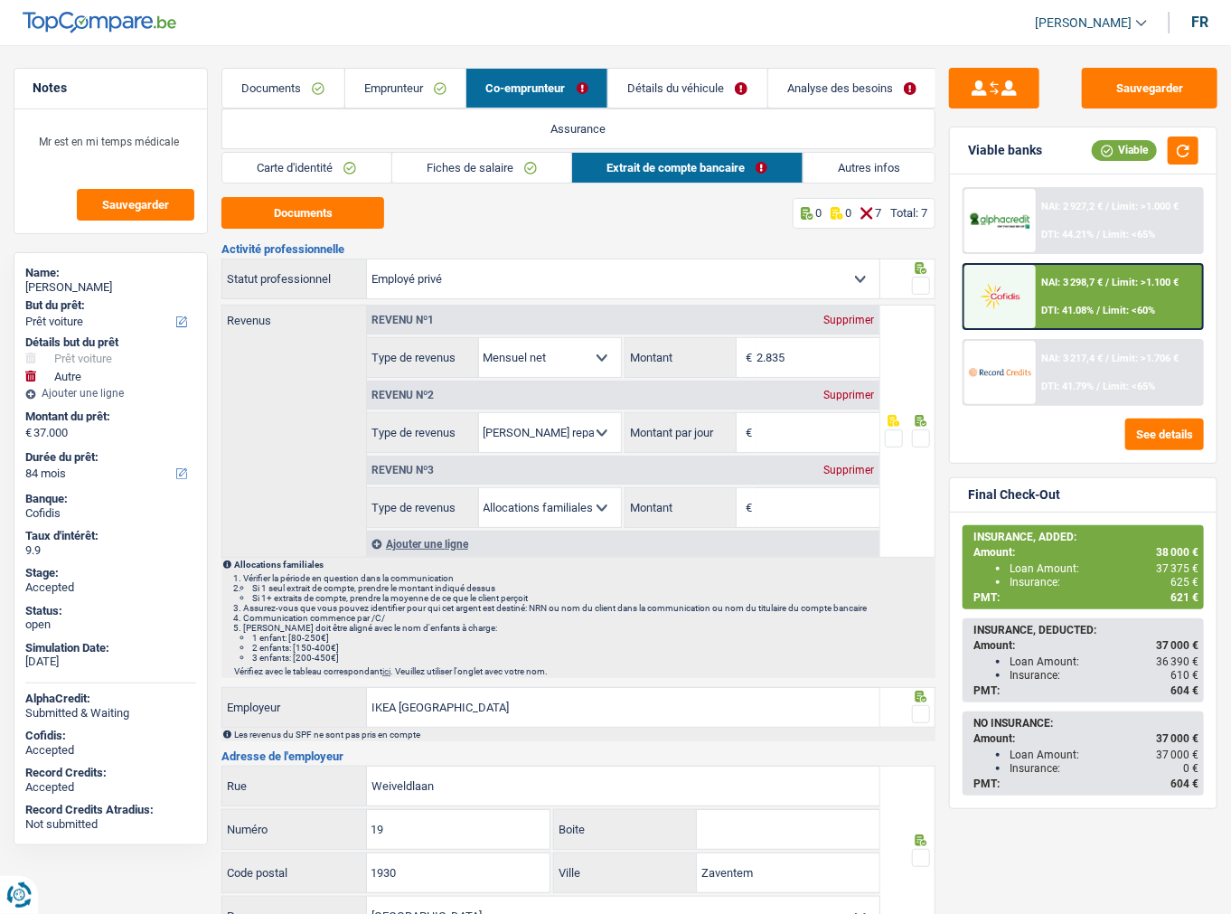
click at [927, 286] on span at bounding box center [921, 286] width 18 height 18
click at [0, 0] on input "radio" at bounding box center [0, 0] width 0 height 0
click at [842, 390] on div "Supprimer" at bounding box center [850, 395] width 60 height 11
select select "familyAllowances"
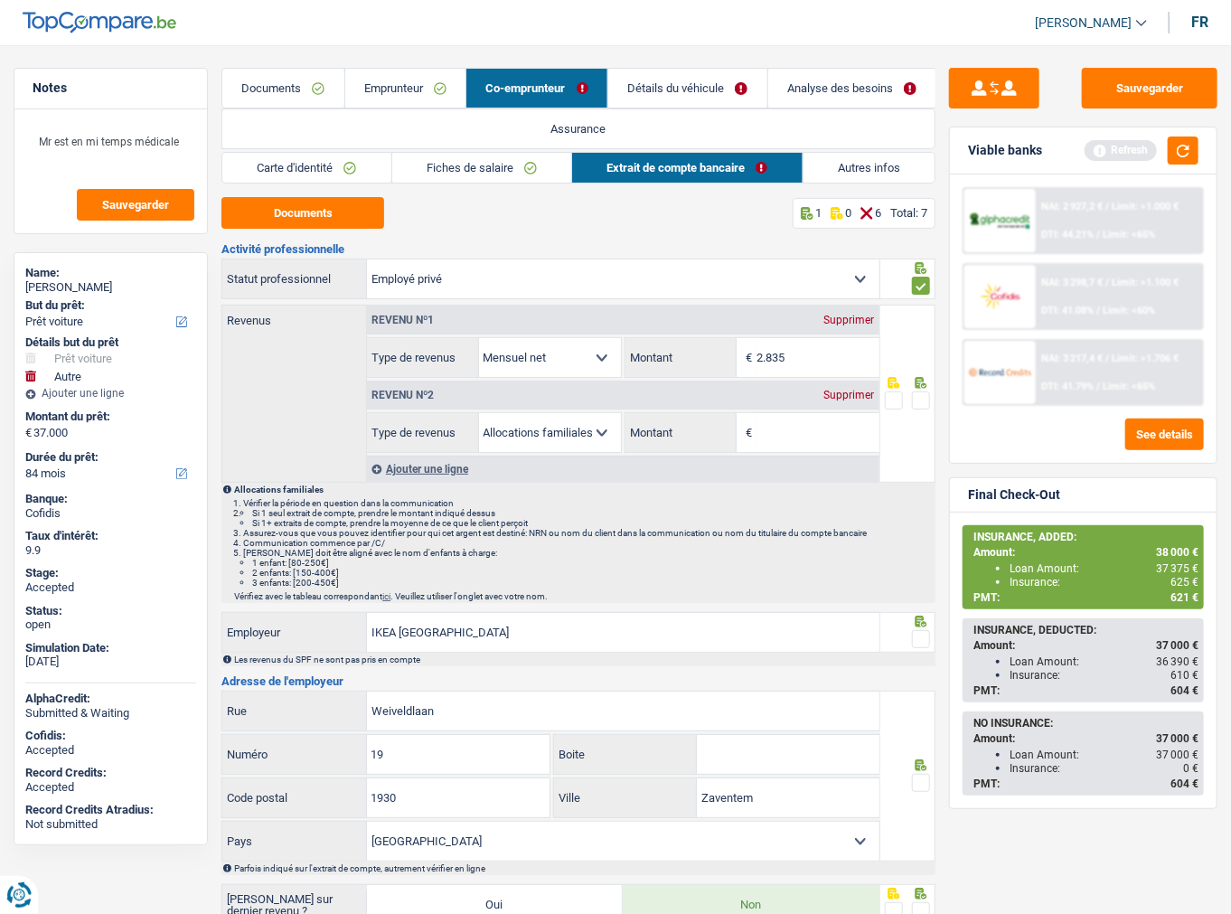
click at [862, 390] on div "Supprimer" at bounding box center [850, 395] width 60 height 11
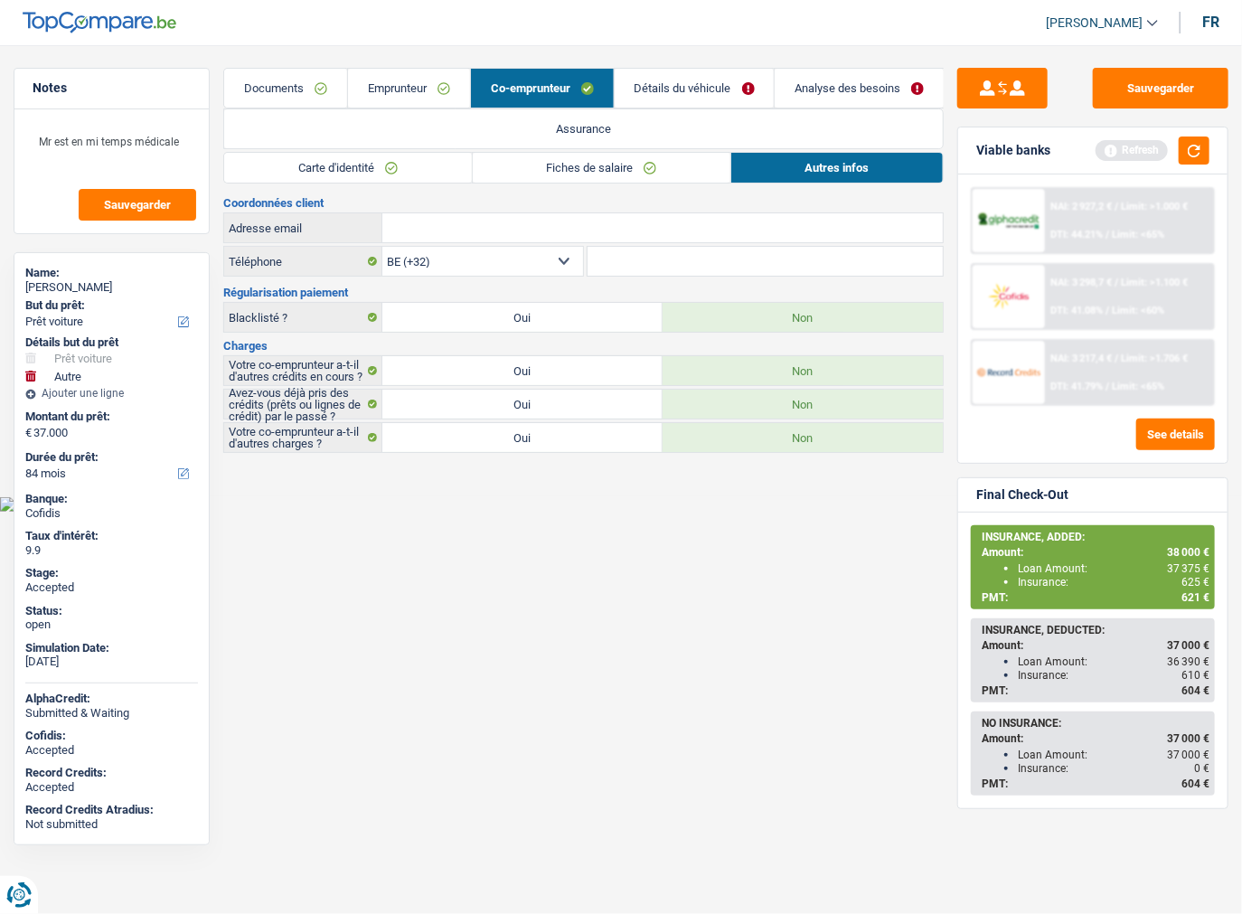
click at [274, 87] on link "Documents" at bounding box center [285, 88] width 123 height 39
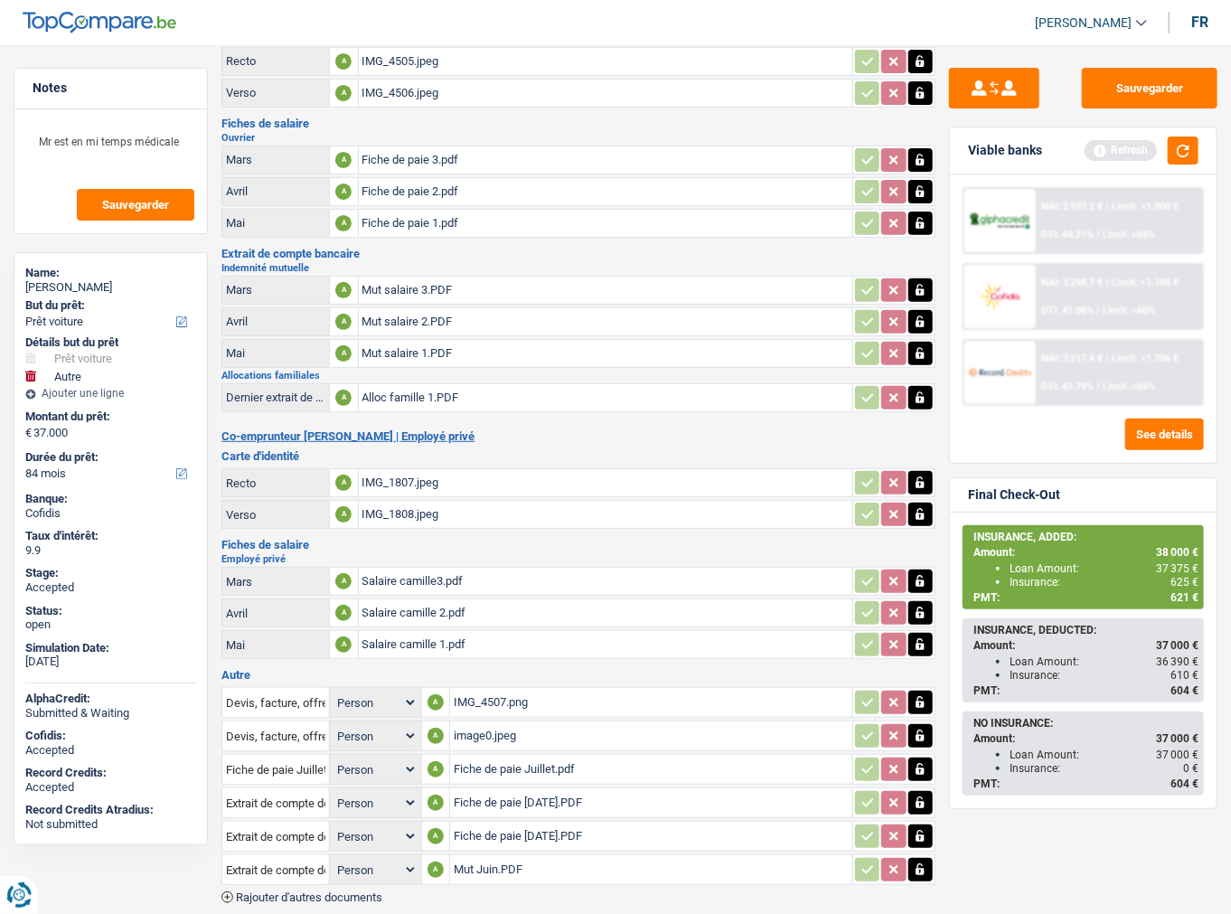
scroll to position [224, 0]
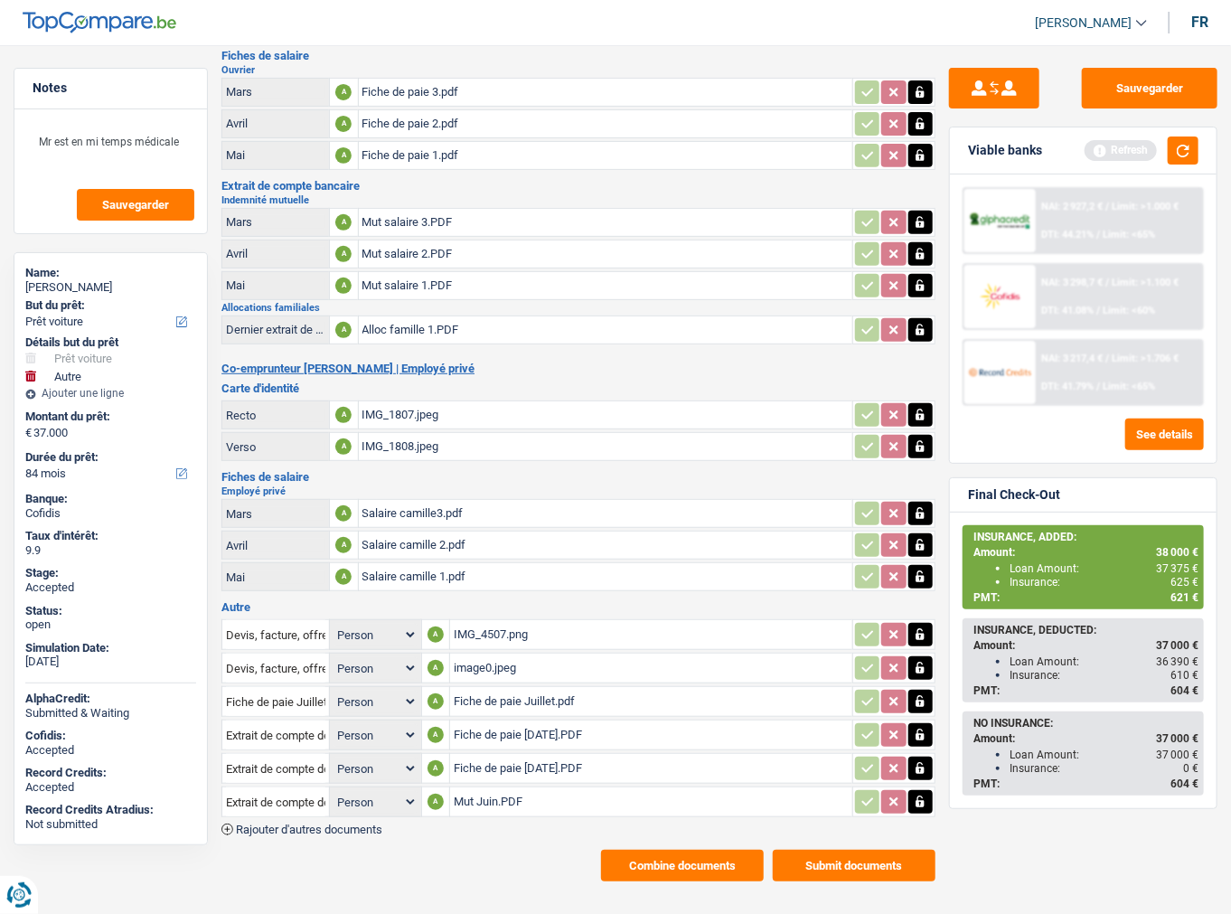
click at [662, 850] on button "Combine documents" at bounding box center [682, 866] width 163 height 32
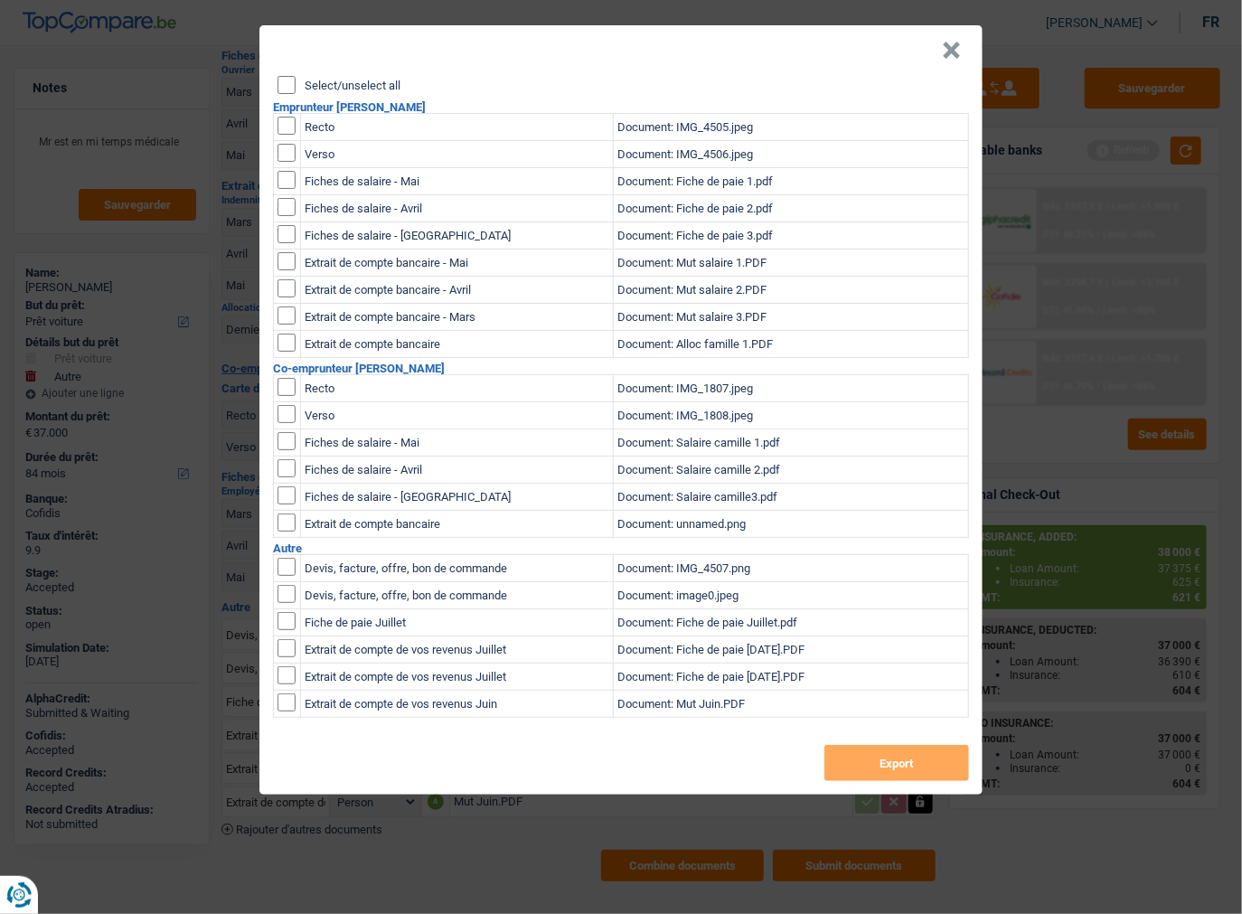
click at [286, 87] on input "Select/unselect all" at bounding box center [286, 85] width 18 height 18
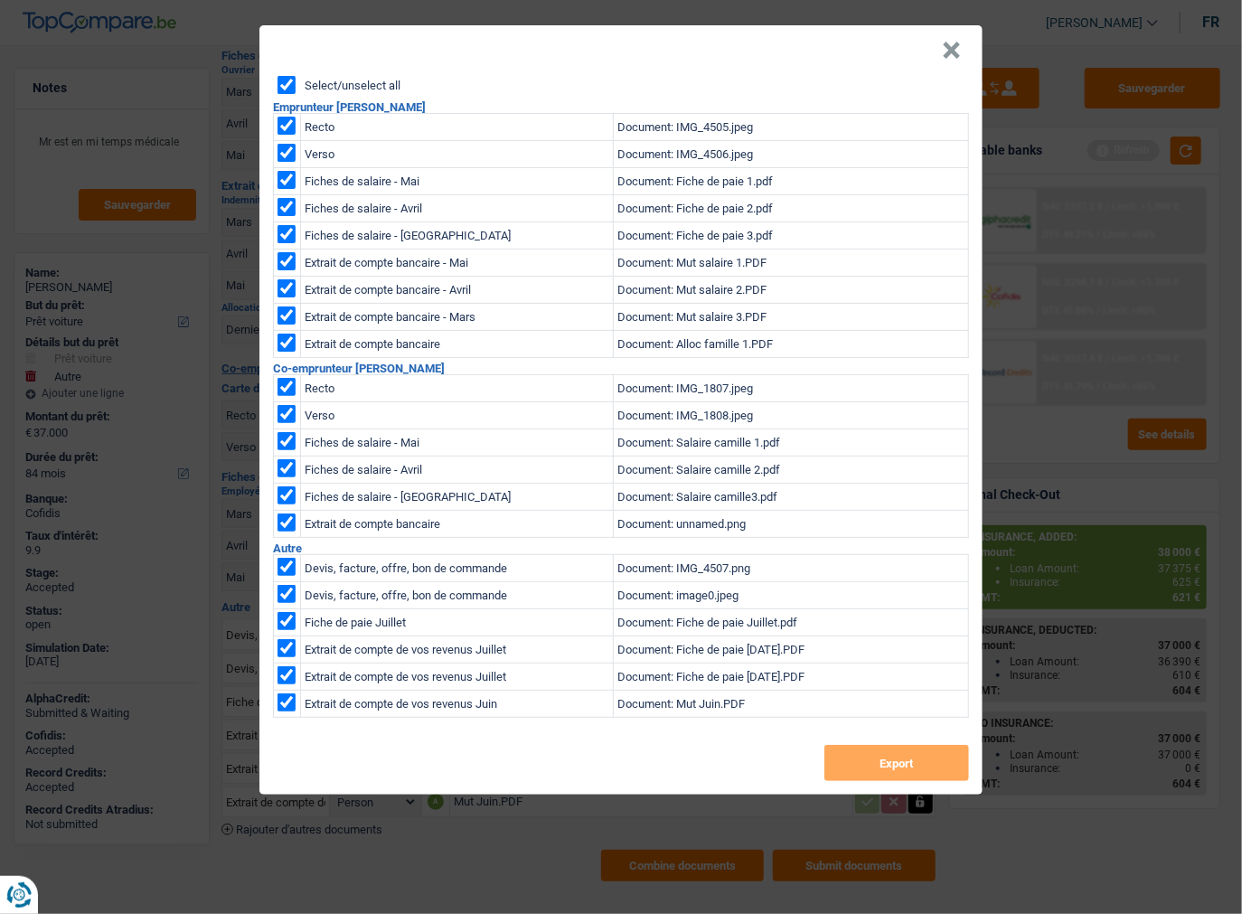
checkbox input "true"
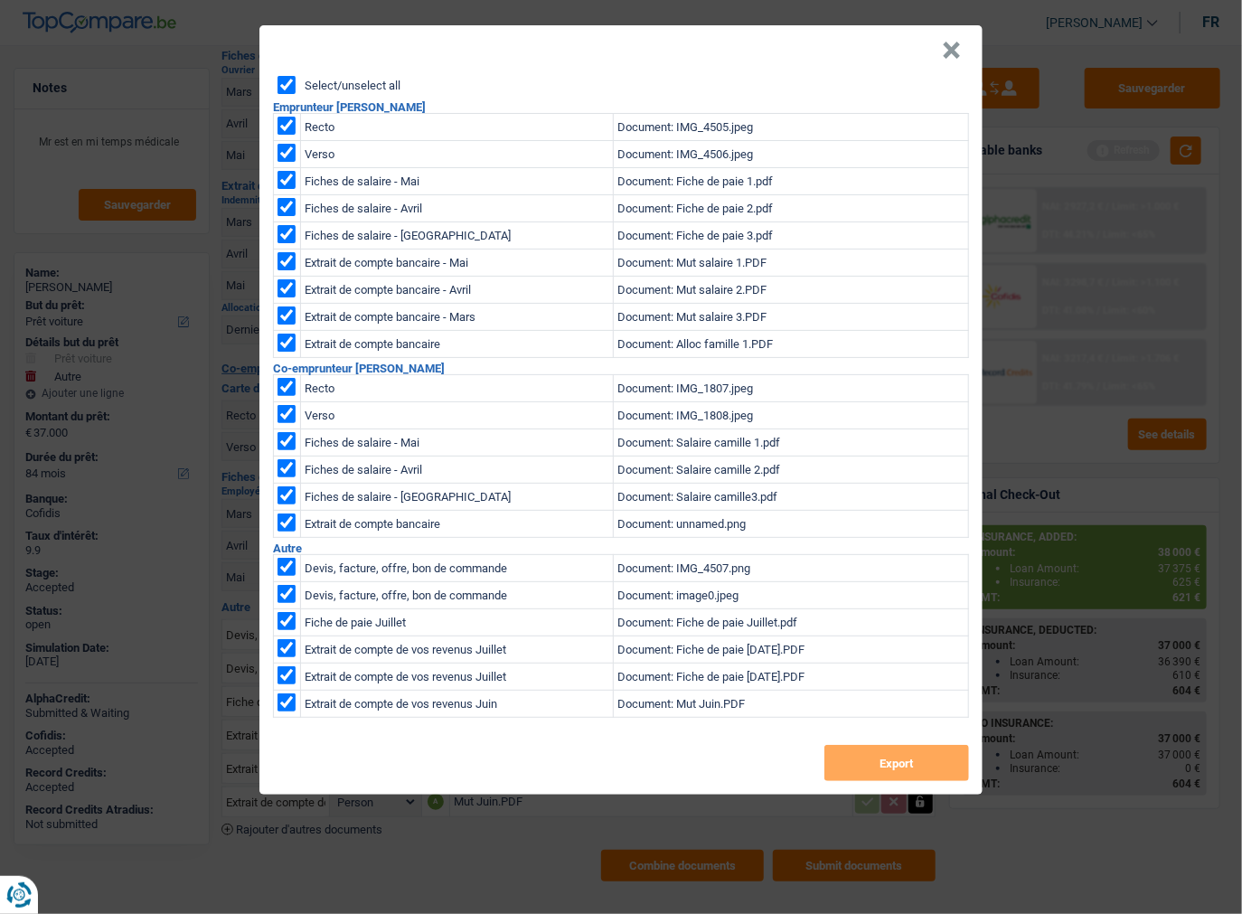
checkbox input "true"
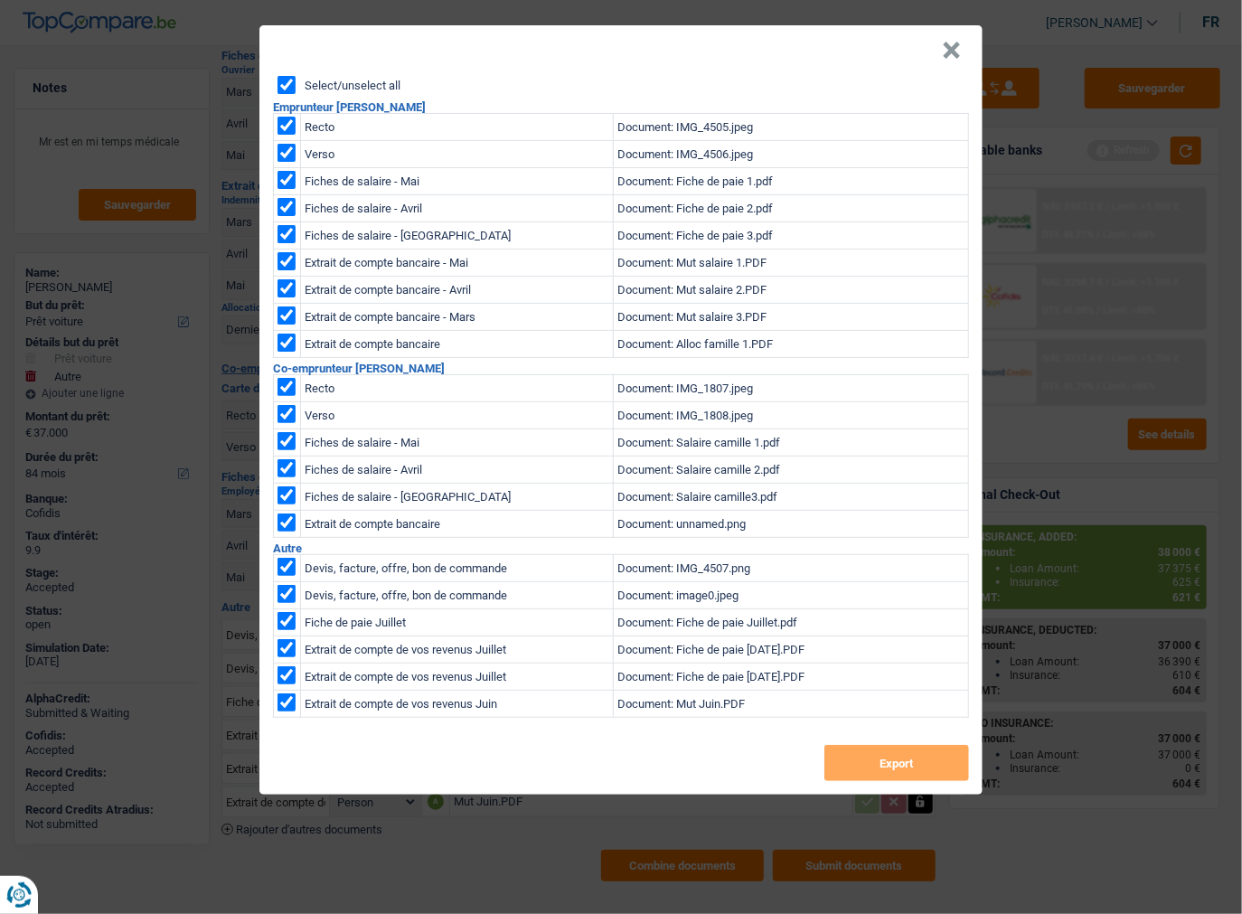
checkbox input "true"
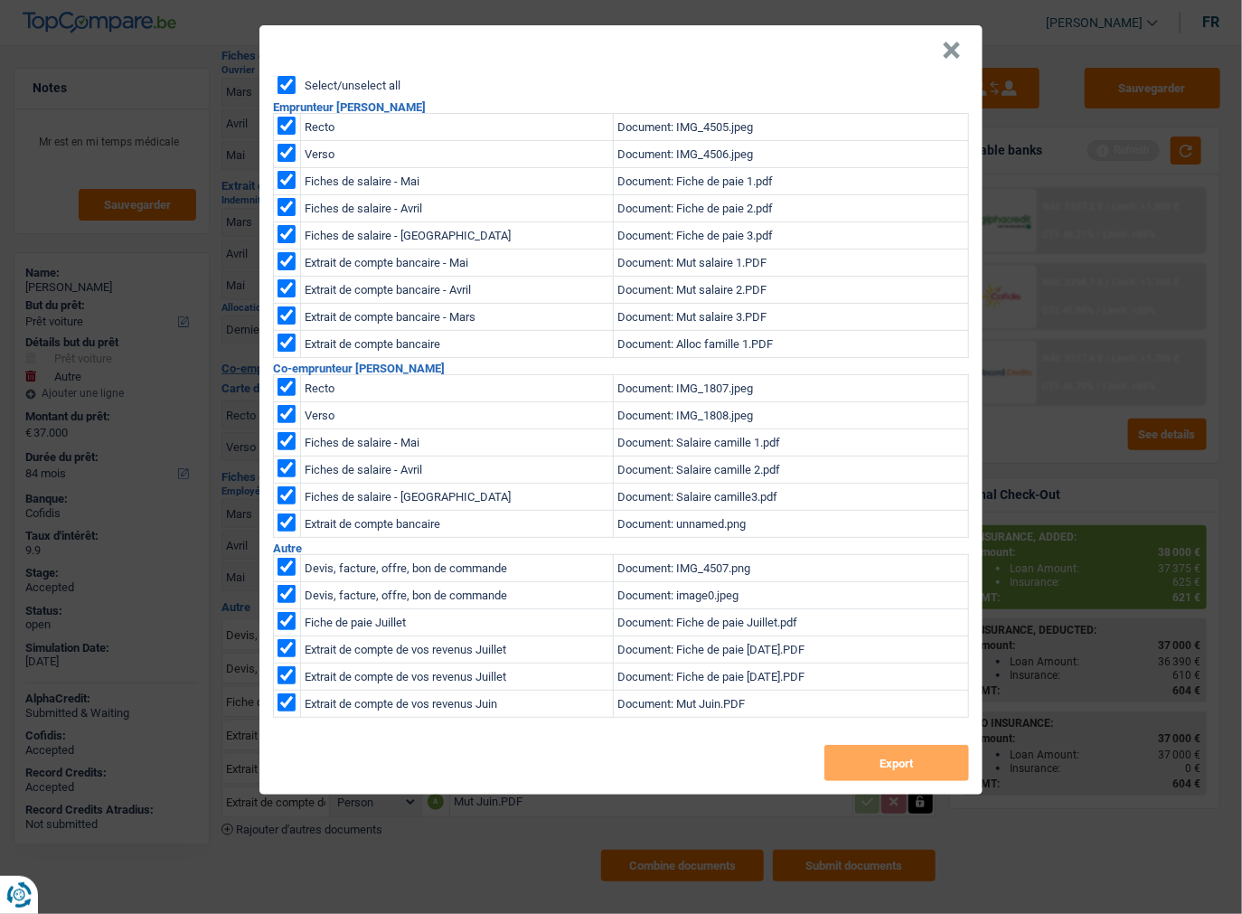
checkbox input "true"
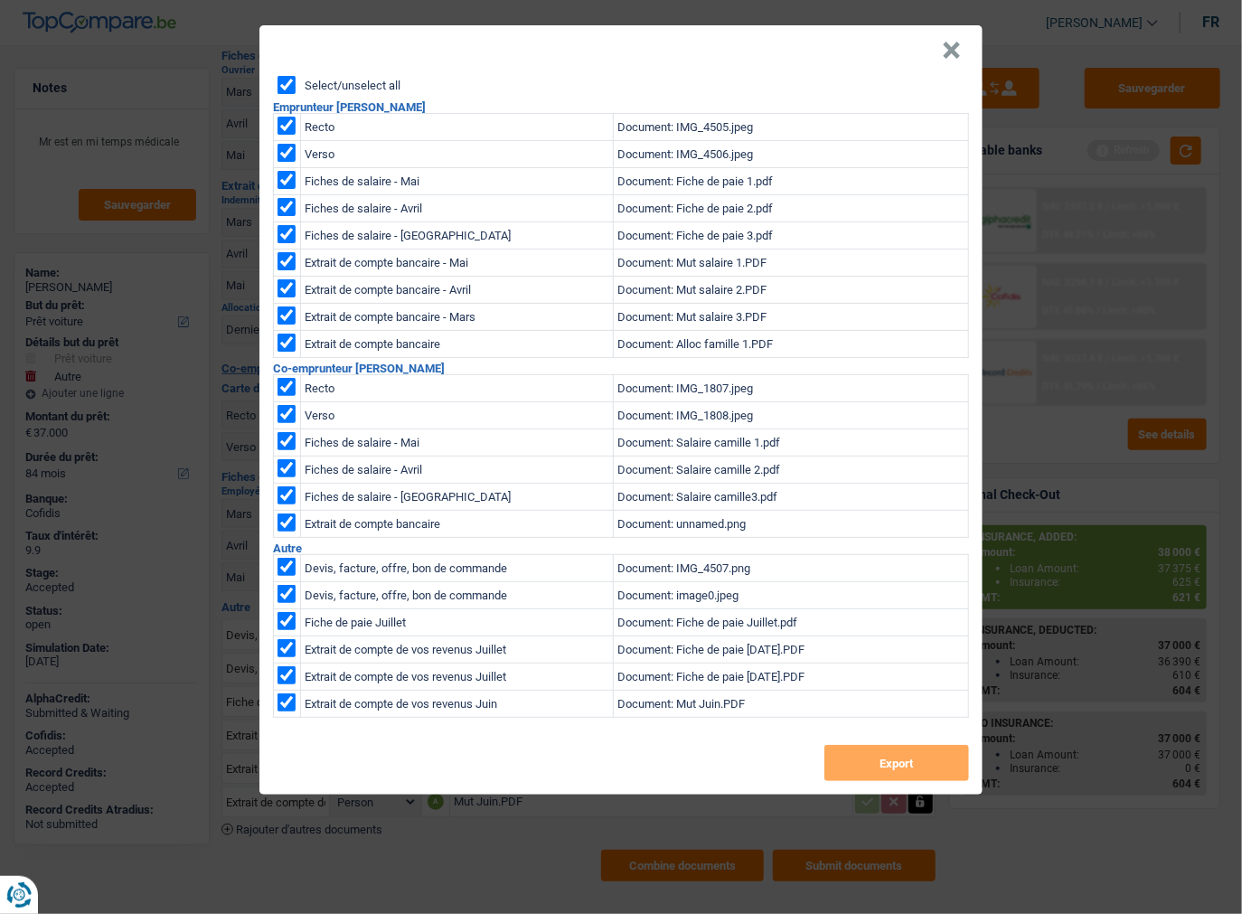
checkbox input "true"
click at [894, 759] on button "Export" at bounding box center [896, 763] width 145 height 36
drag, startPoint x: 954, startPoint y: 50, endPoint x: 1044, endPoint y: 252, distance: 221.3
click at [953, 51] on button "×" at bounding box center [951, 51] width 19 height 18
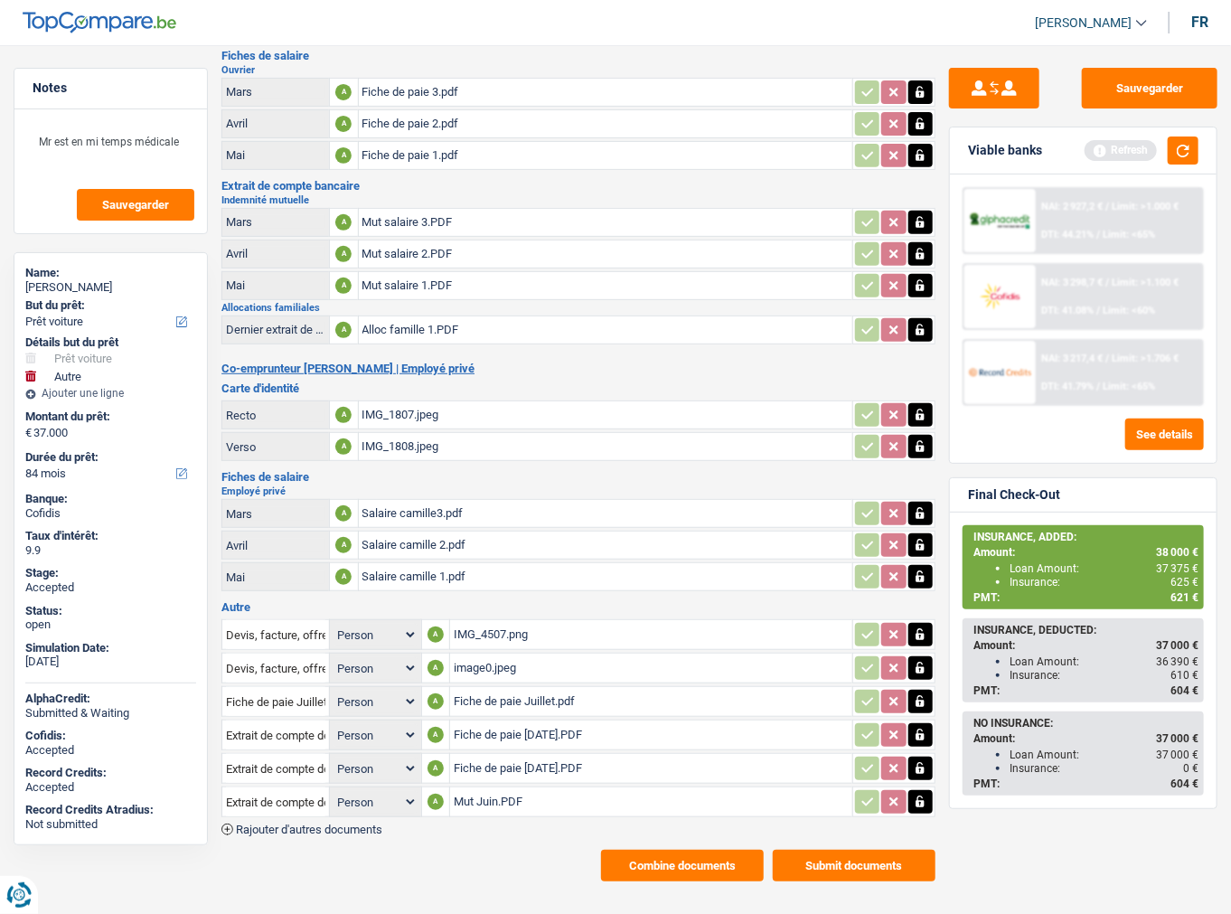
click at [1121, 300] on div "NAI: 3 298,7 € / Limit: >1.100 € DTI: 41.08% / Limit: <60%" at bounding box center [1119, 296] width 166 height 63
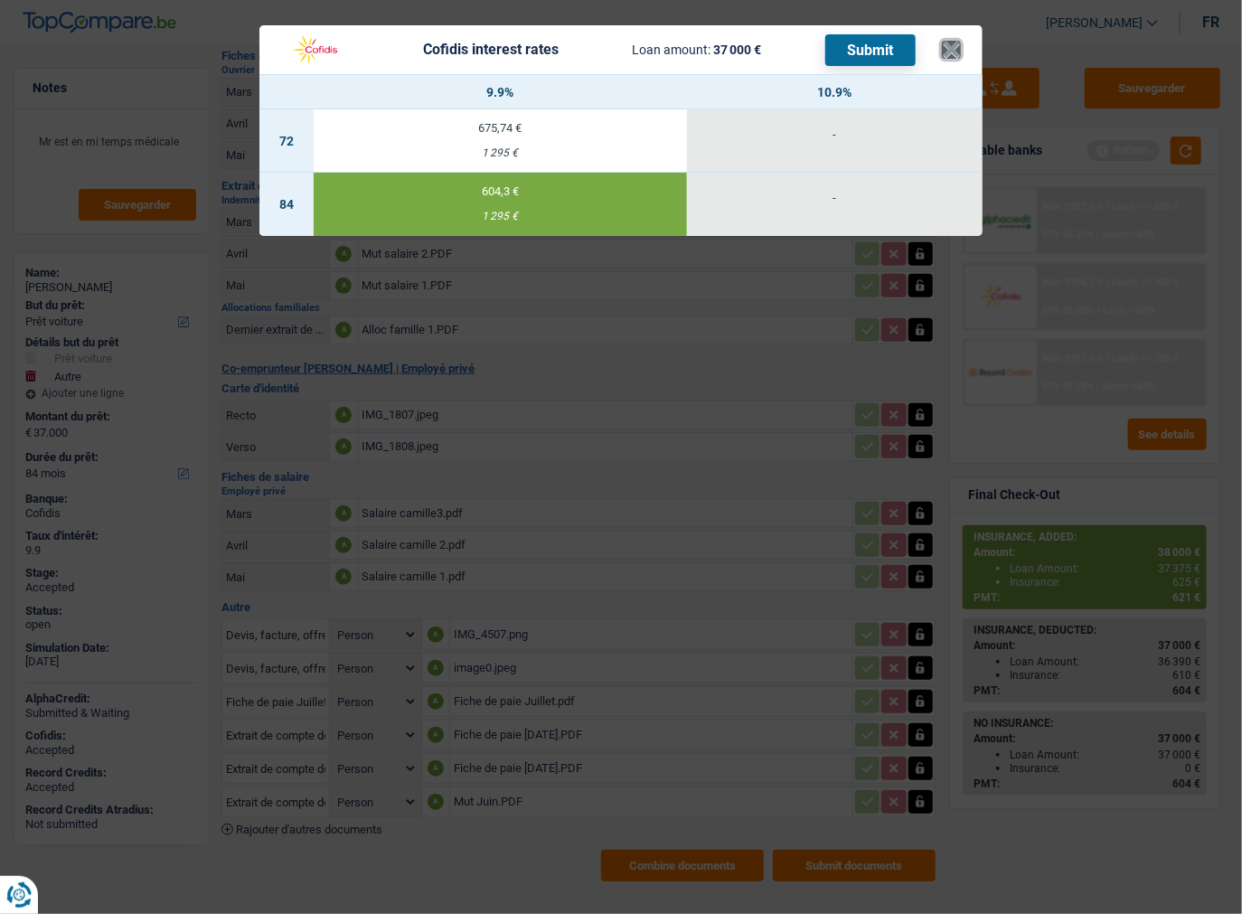
click at [958, 47] on button "×" at bounding box center [951, 50] width 19 height 18
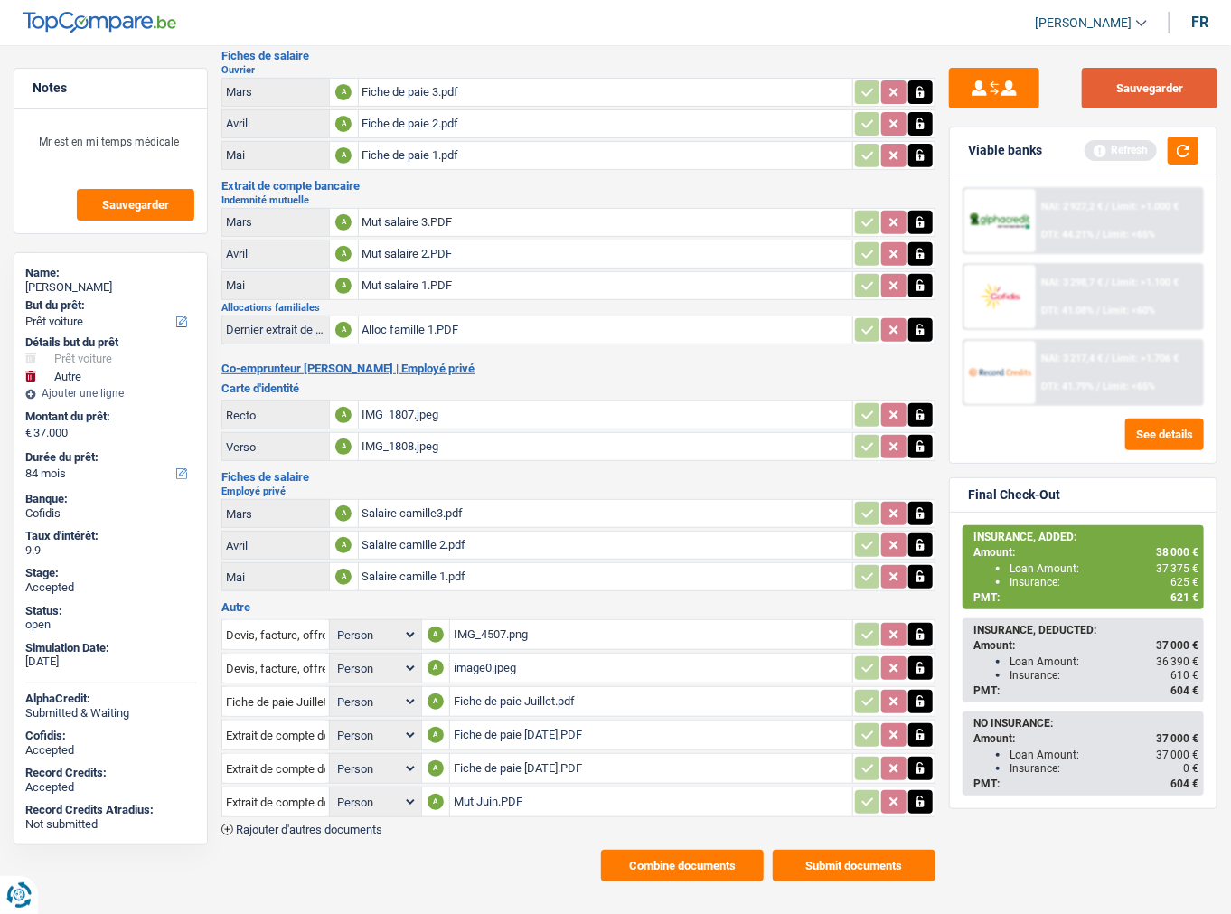
click at [1156, 96] on button "Sauvegarder" at bounding box center [1150, 88] width 136 height 41
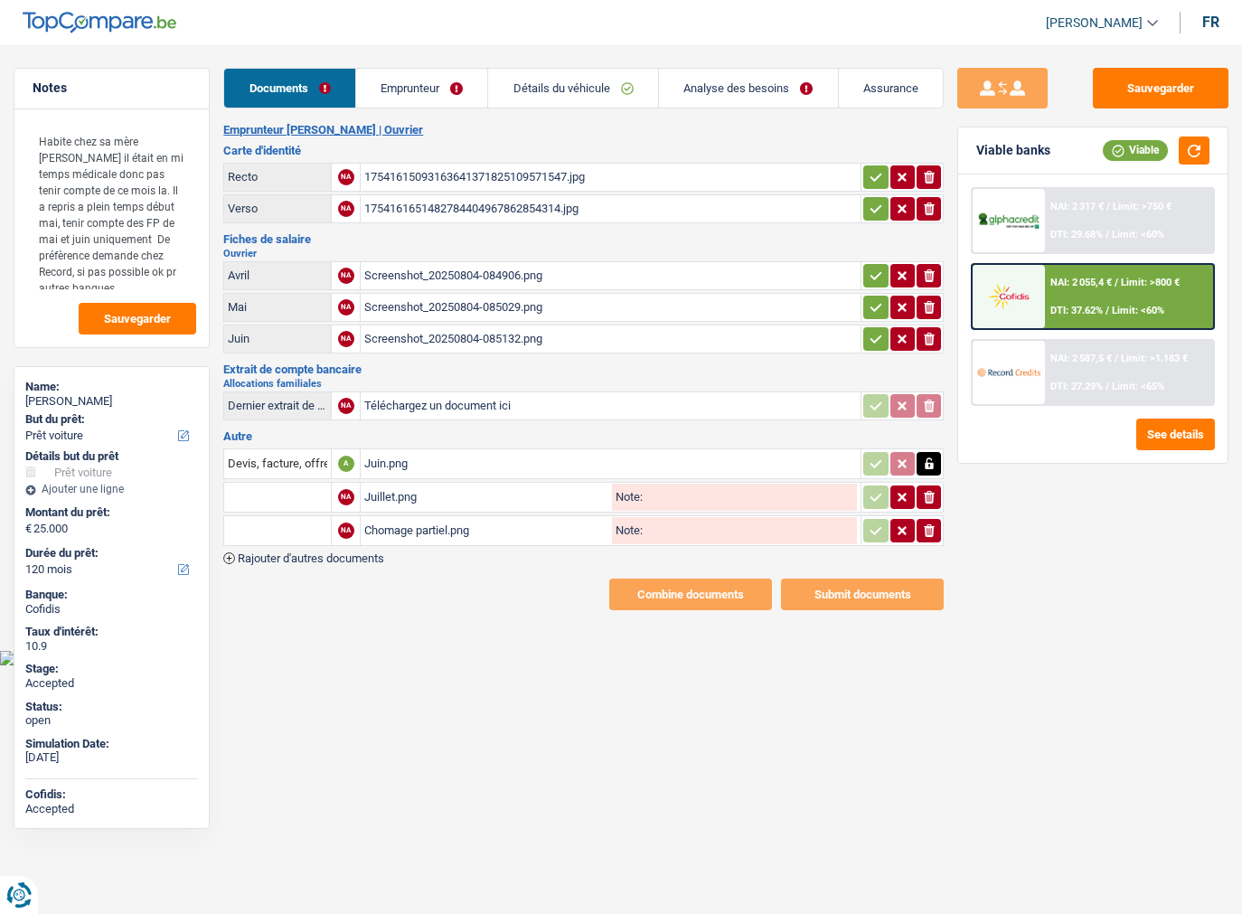
select select "car"
select select "120"
click at [372, 552] on span "Rajouter d'autres documents" at bounding box center [311, 558] width 146 height 12
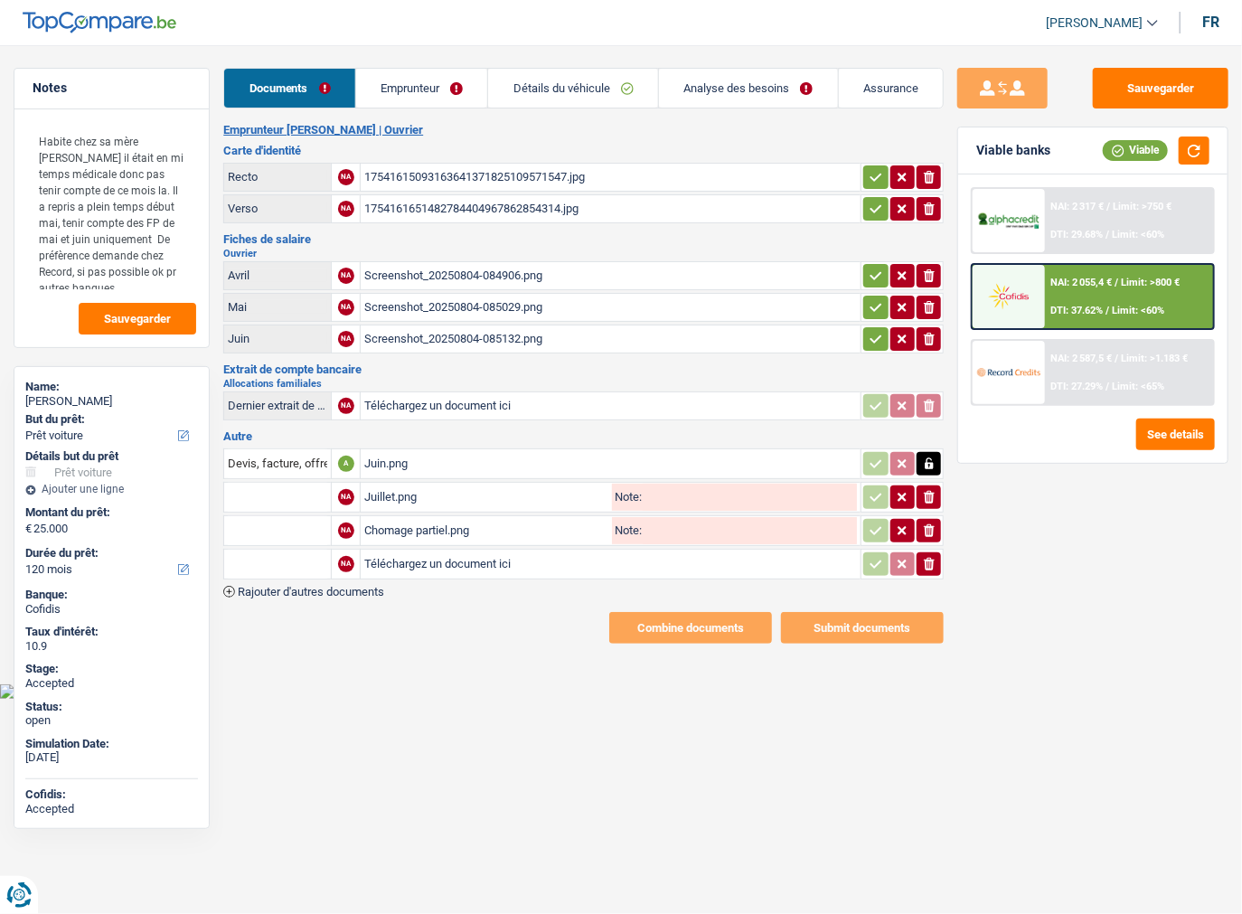
click at [456, 558] on input "Téléchargez un document ici" at bounding box center [610, 563] width 493 height 27
type input "C:\fakepath\combinepdf.pdf"
click at [390, 555] on div "combinepdf.pdf" at bounding box center [486, 563] width 244 height 27
drag, startPoint x: 875, startPoint y: 180, endPoint x: 878, endPoint y: 202, distance: 21.9
click at [874, 181] on icon "button" at bounding box center [876, 177] width 14 height 18
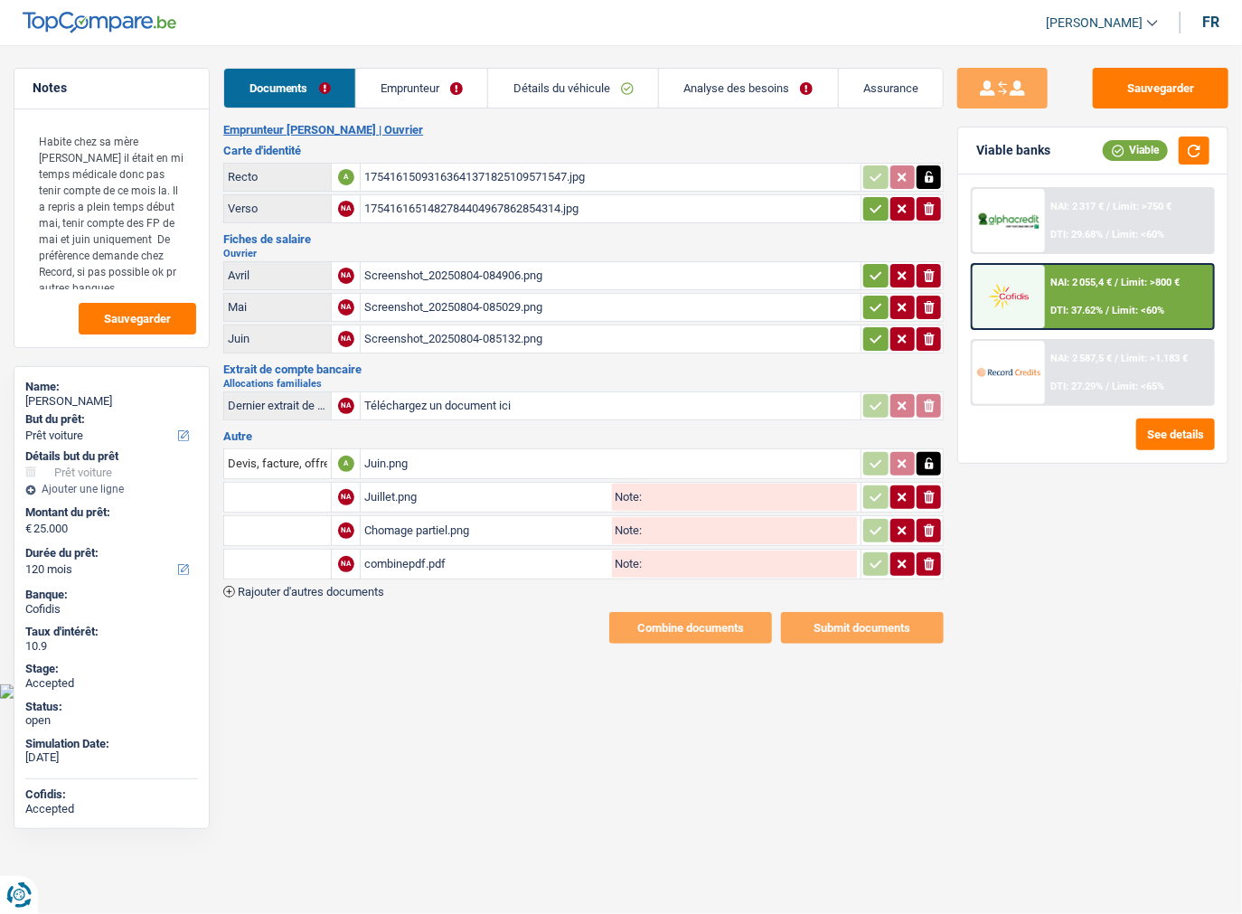
click at [878, 204] on icon "button" at bounding box center [876, 209] width 14 height 18
drag, startPoint x: 871, startPoint y: 257, endPoint x: 870, endPoint y: 271, distance: 14.5
click at [870, 262] on table "Avril NA Screenshot_20250804-084906.png ionicons-v5-e Mai NA Screenshot_2025080…" at bounding box center [583, 307] width 720 height 98
drag, startPoint x: 870, startPoint y: 275, endPoint x: 869, endPoint y: 305, distance: 29.9
click at [870, 275] on icon "button" at bounding box center [876, 276] width 14 height 18
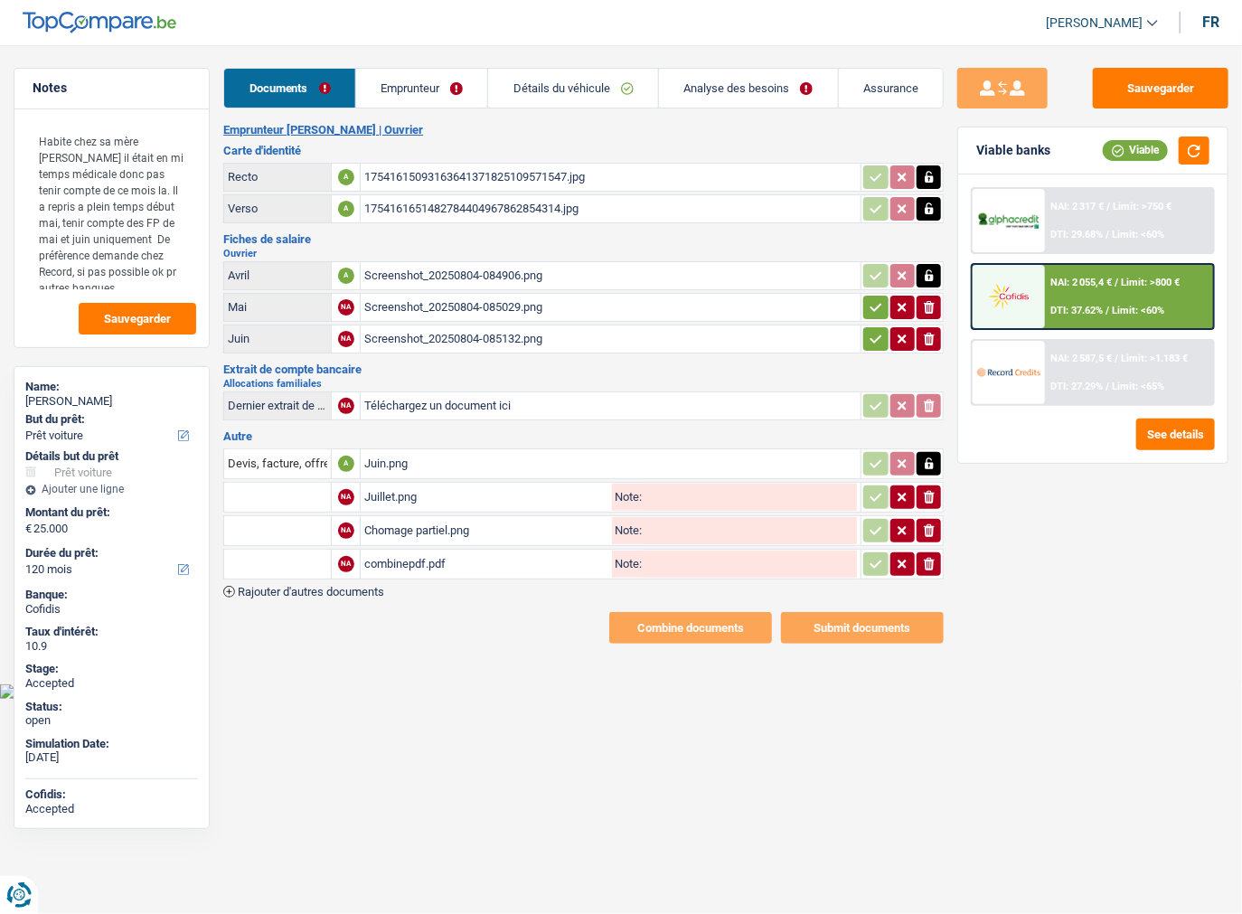
drag, startPoint x: 868, startPoint y: 308, endPoint x: 868, endPoint y: 318, distance: 9.9
click at [868, 314] on button "button" at bounding box center [875, 307] width 24 height 23
click at [869, 331] on icon "button" at bounding box center [876, 339] width 14 height 18
click at [400, 95] on link "Emprunteur" at bounding box center [422, 88] width 132 height 39
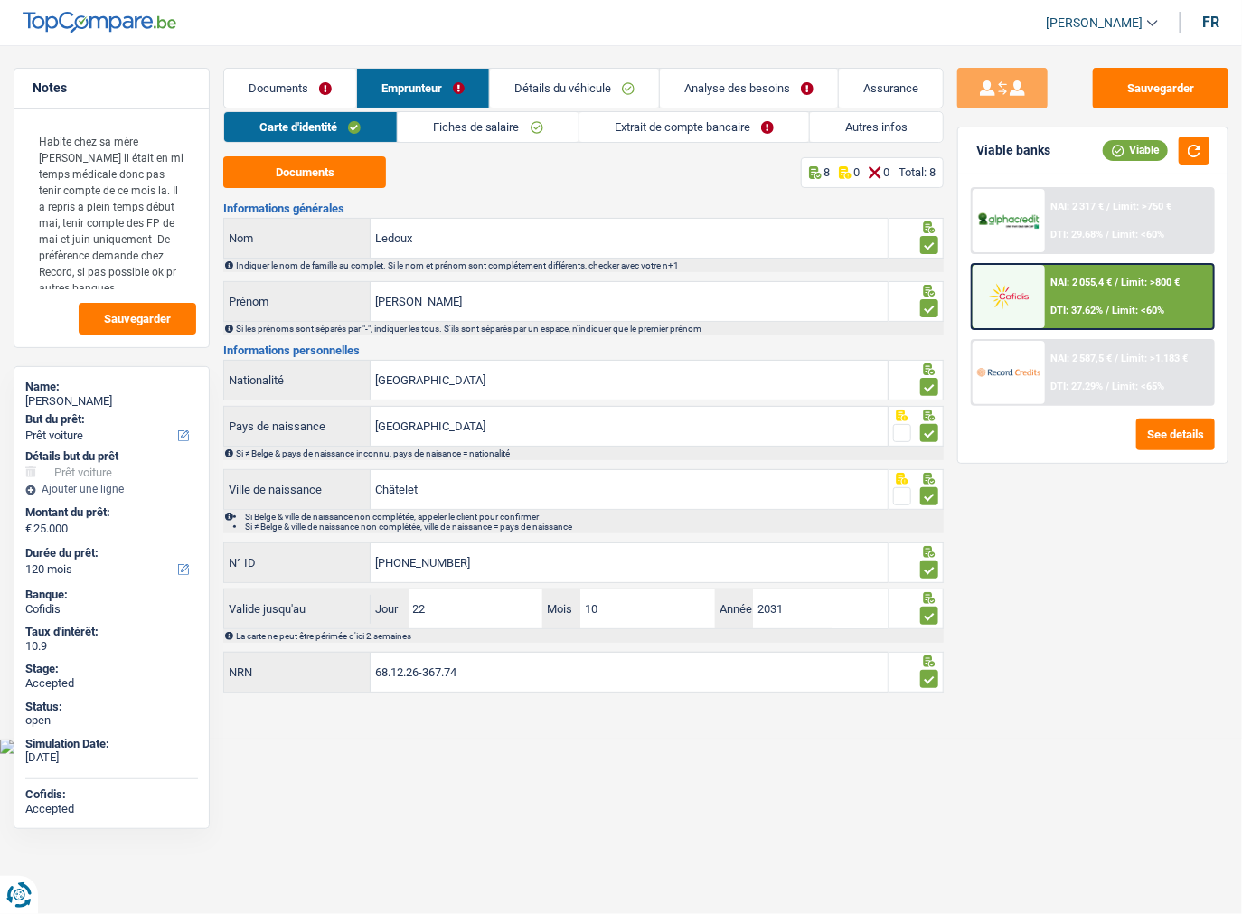
click at [519, 116] on link "Fiches de salaire" at bounding box center [488, 127] width 181 height 30
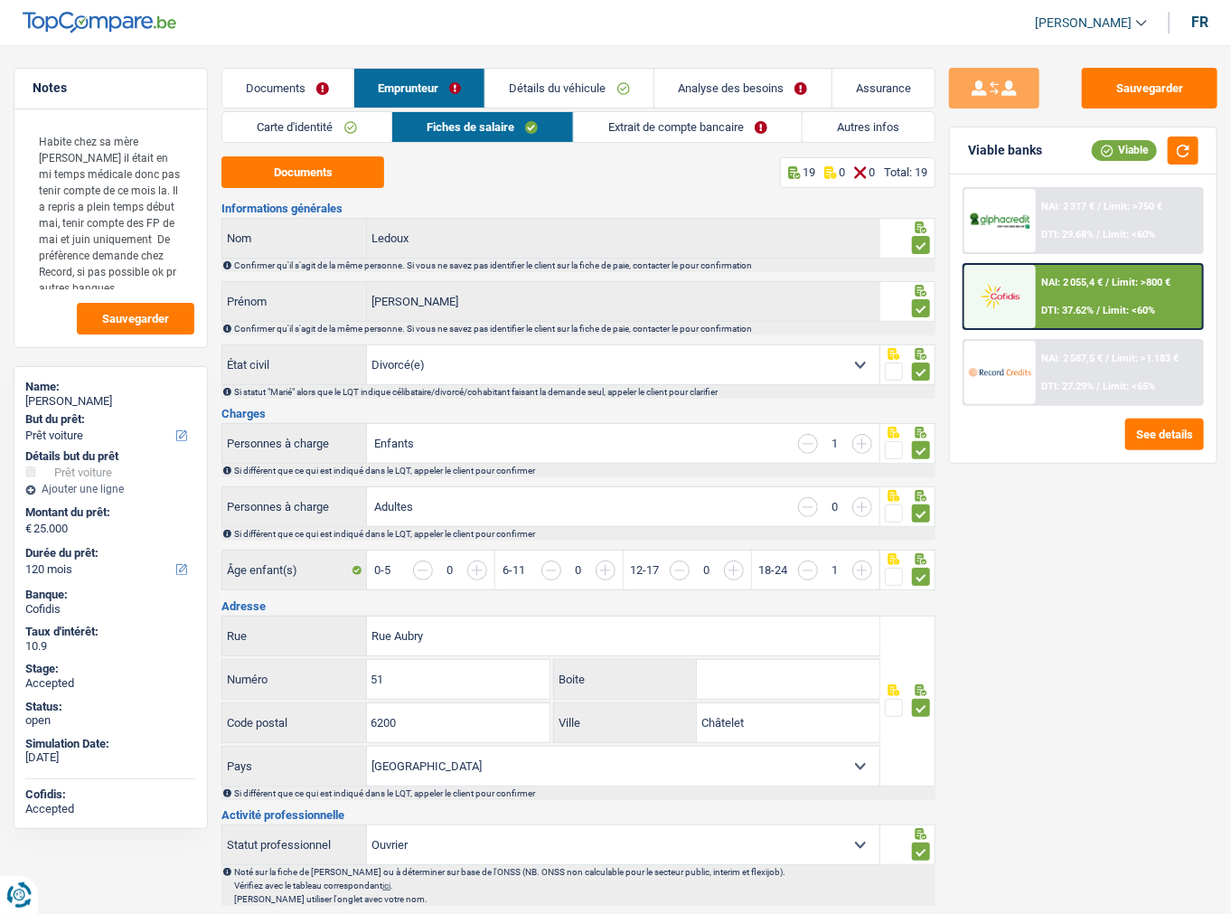
click at [705, 125] on link "Extrait de compte bancaire" at bounding box center [688, 127] width 229 height 30
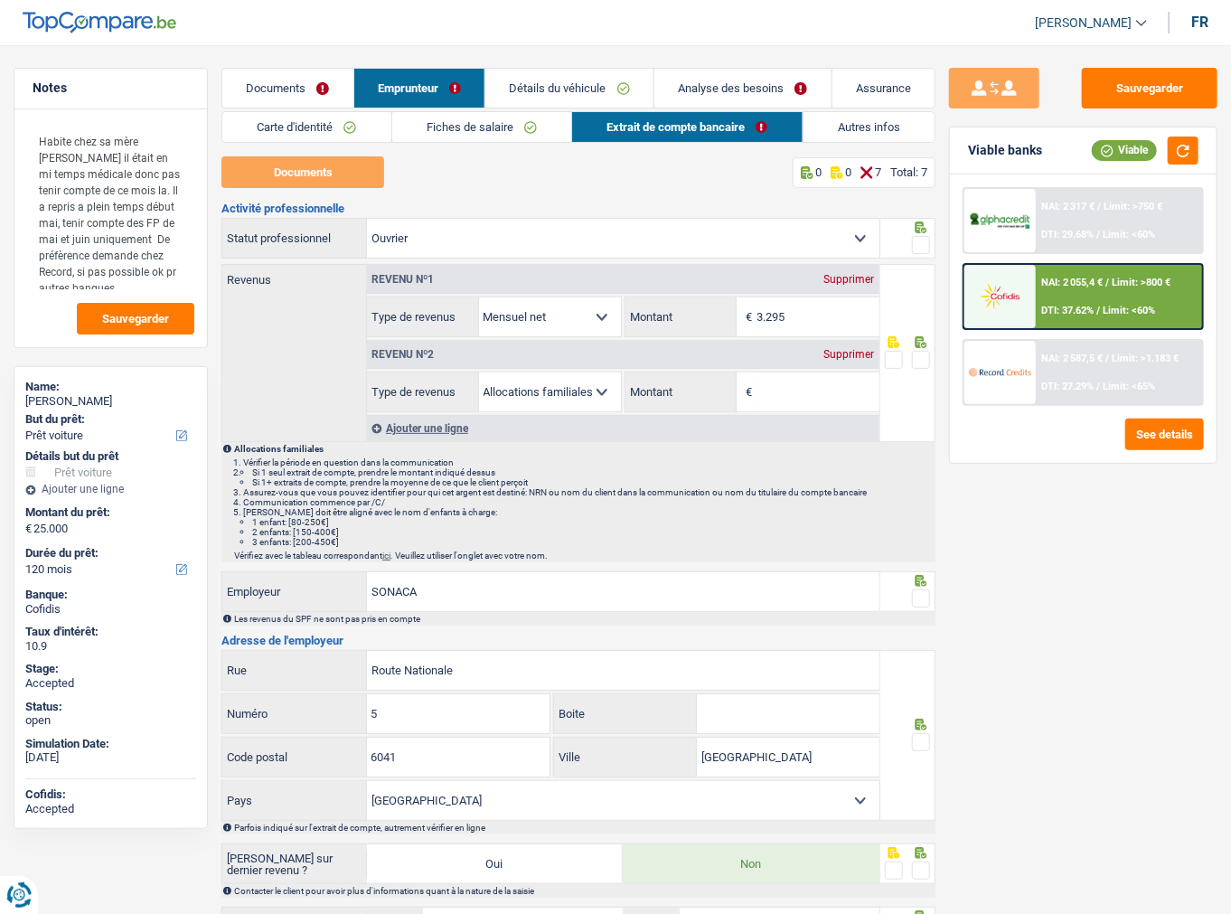
drag, startPoint x: 918, startPoint y: 235, endPoint x: 915, endPoint y: 324, distance: 89.5
click at [918, 239] on span at bounding box center [921, 245] width 18 height 18
click at [0, 0] on input "radio" at bounding box center [0, 0] width 0 height 0
drag, startPoint x: 846, startPoint y: 354, endPoint x: 864, endPoint y: 354, distance: 18.1
click at [845, 354] on div "Supprimer" at bounding box center [850, 354] width 60 height 11
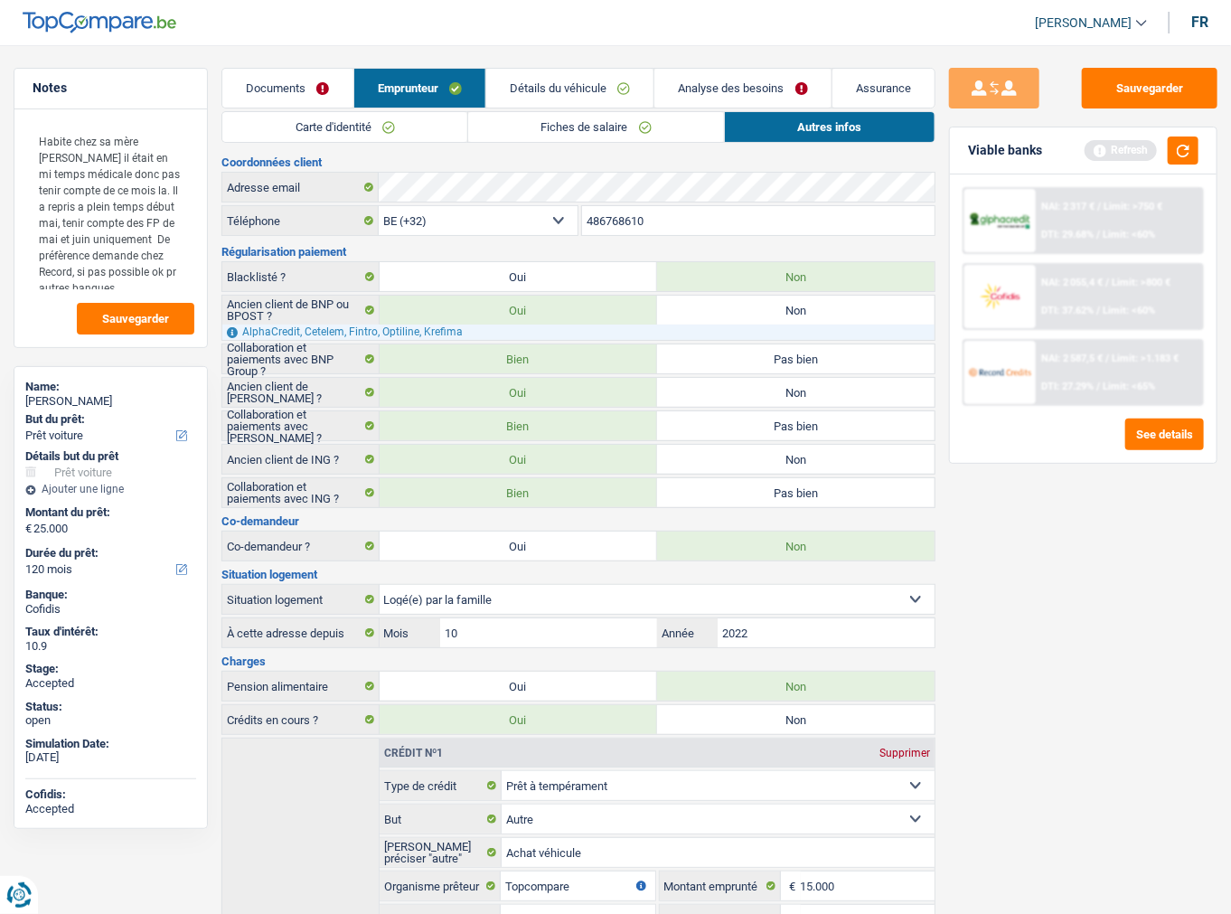
click at [289, 94] on link "Documents" at bounding box center [287, 88] width 130 height 39
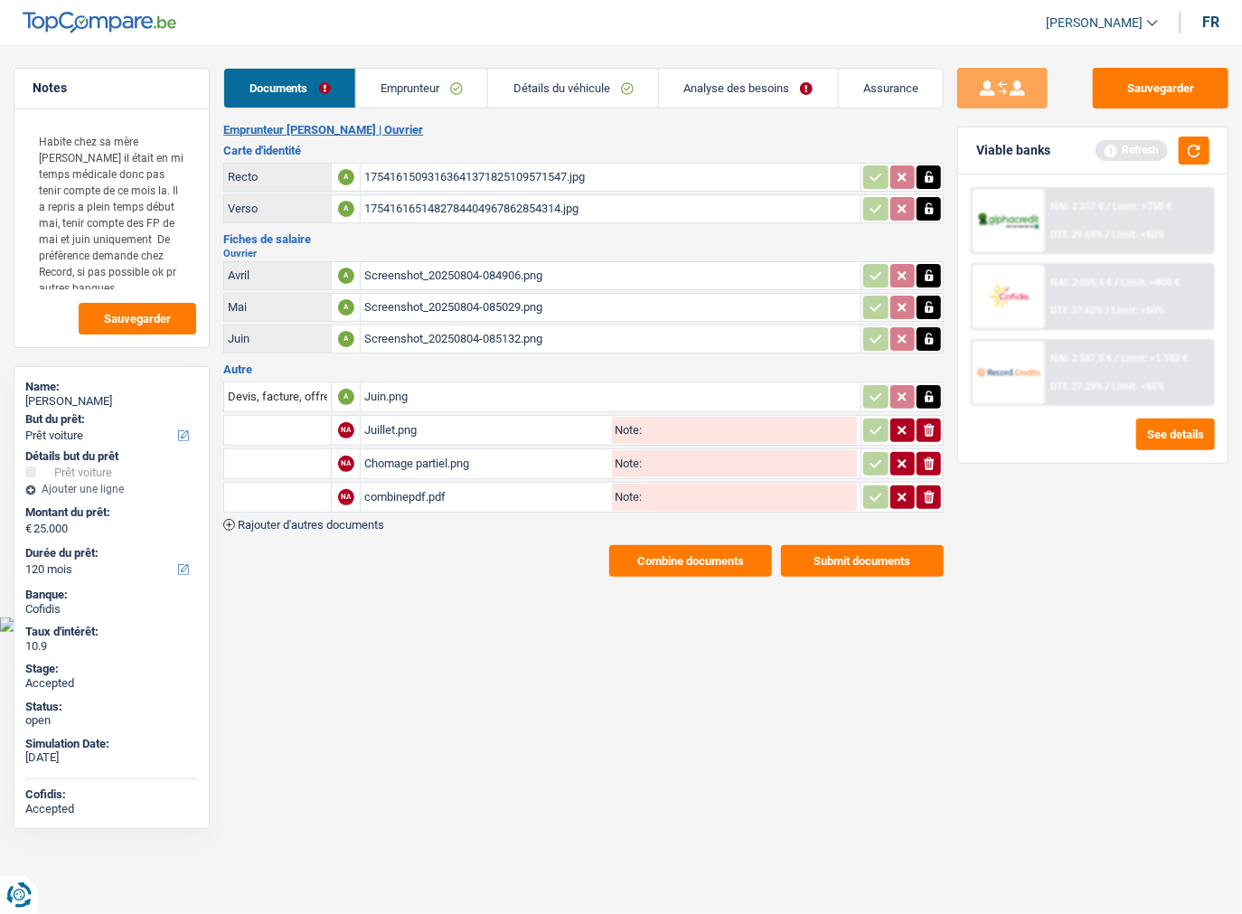
click at [434, 484] on div "combinepdf.pdf" at bounding box center [486, 497] width 244 height 27
click at [888, 559] on button "Submit documents" at bounding box center [862, 561] width 163 height 32
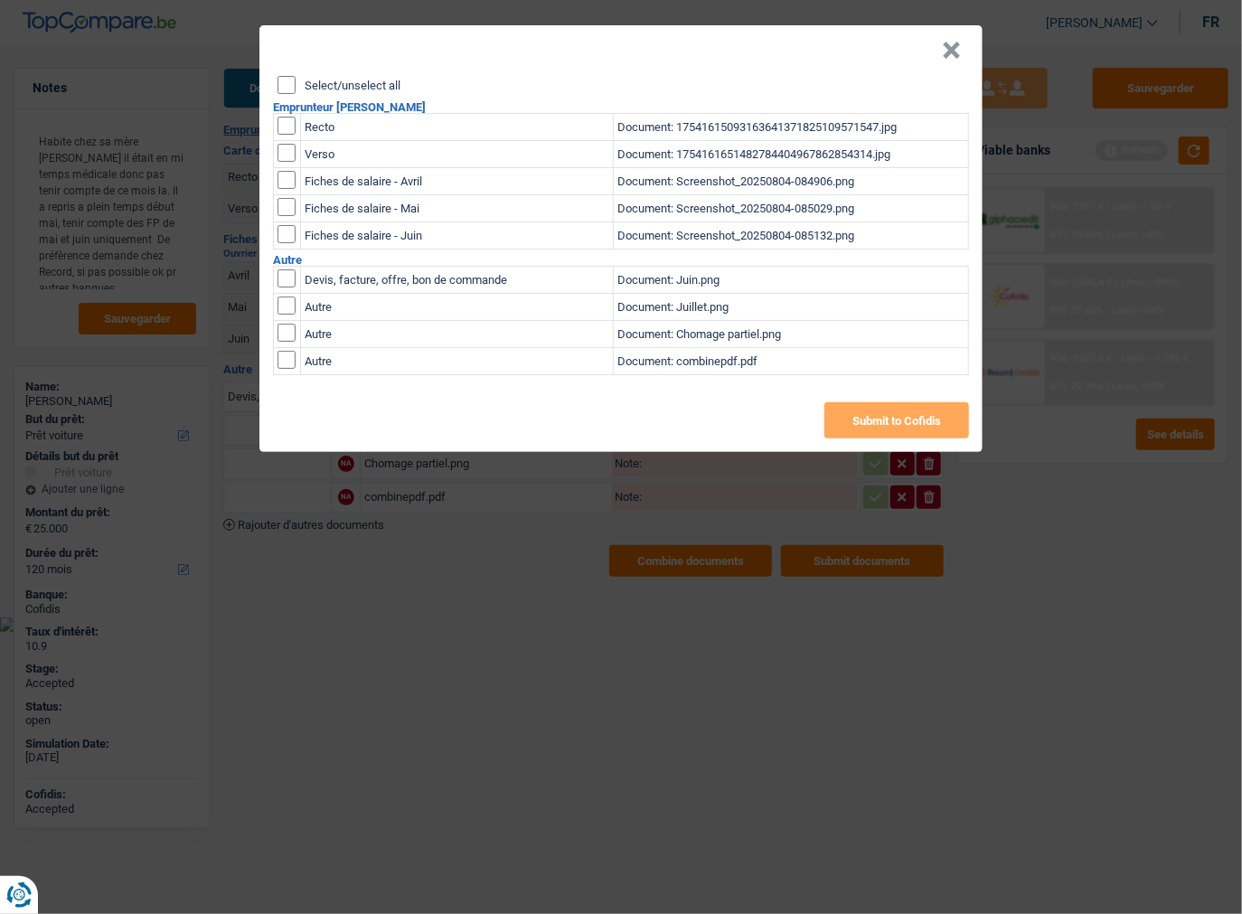
click at [291, 287] on input "checkbox" at bounding box center [286, 278] width 18 height 18
checkbox input "true"
click at [896, 423] on button "Submit to Cofidis" at bounding box center [896, 420] width 145 height 36
click at [954, 52] on button "×" at bounding box center [951, 51] width 19 height 18
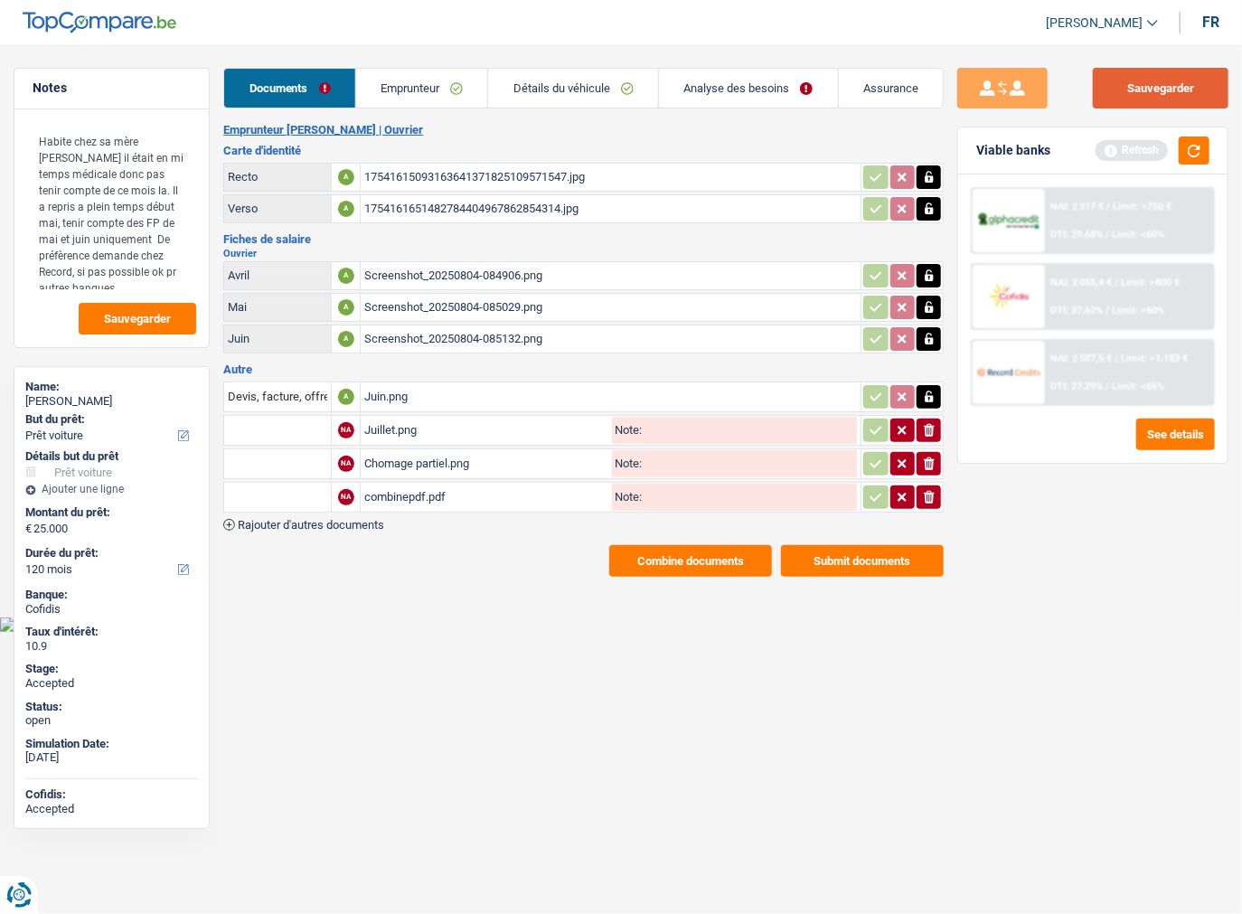
drag, startPoint x: 1132, startPoint y: 98, endPoint x: 1021, endPoint y: 55, distance: 118.2
click at [1132, 98] on button "Sauvegarder" at bounding box center [1161, 88] width 136 height 41
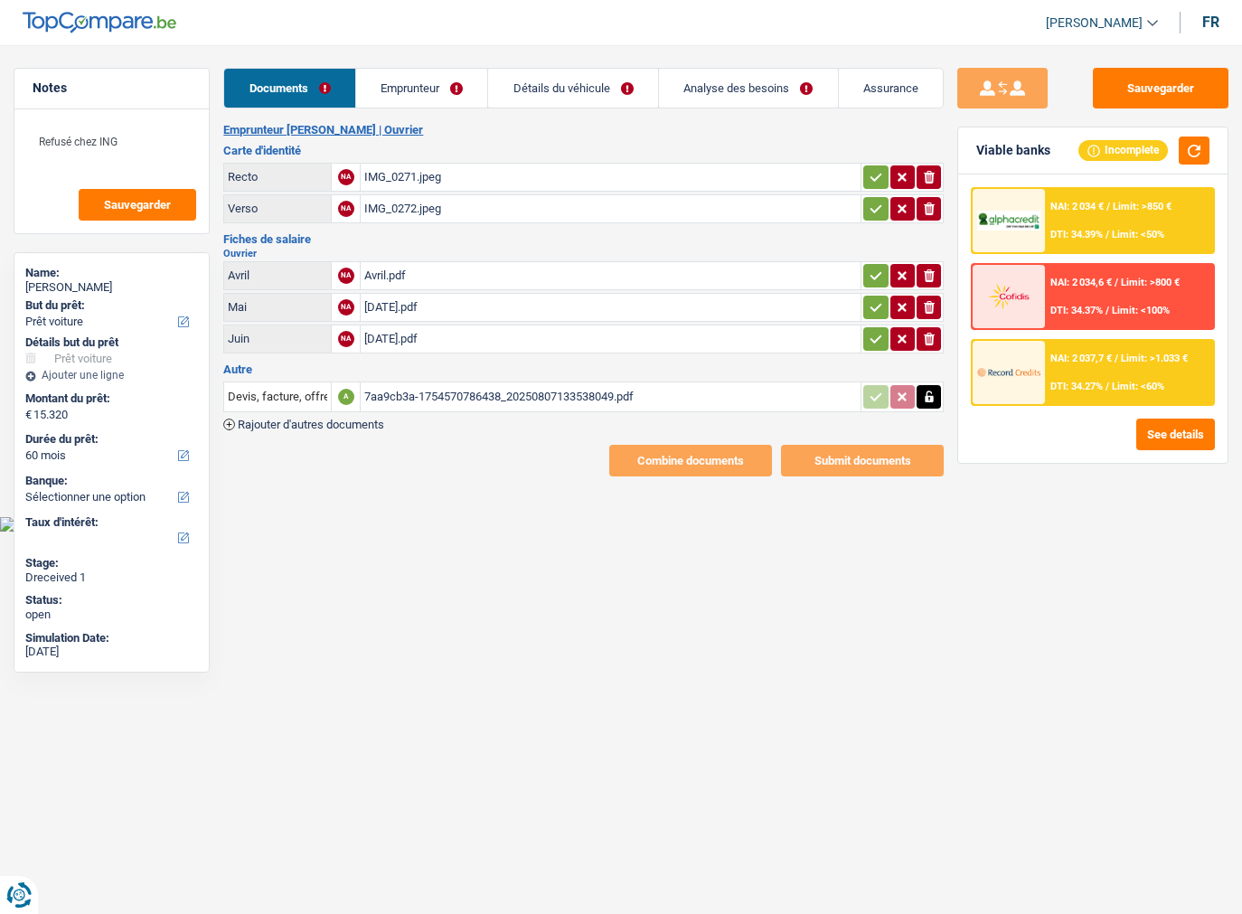
select select "car"
select select "60"
click at [410, 383] on div "7aa9cb3a-1754570786438_20250807133538049.pdf" at bounding box center [610, 396] width 493 height 27
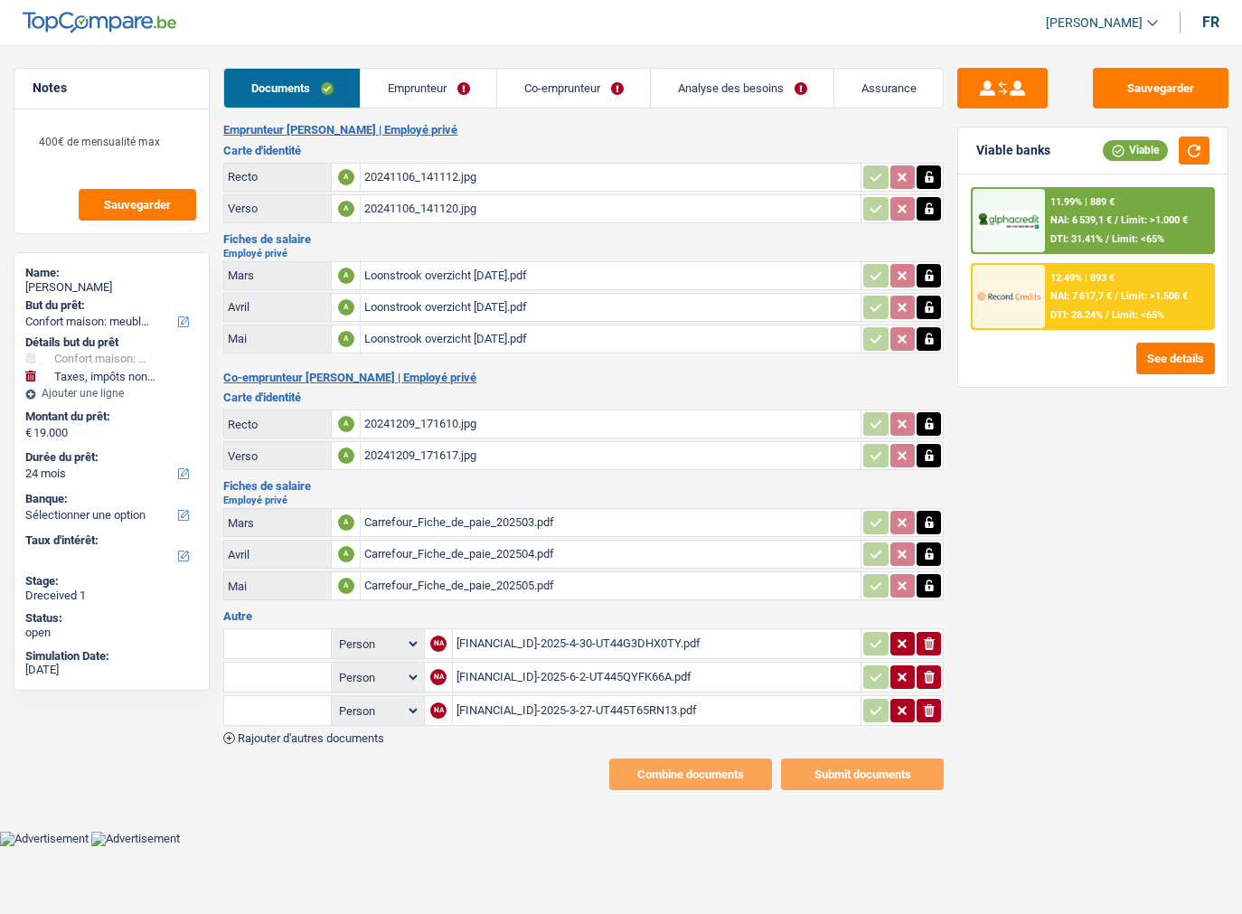
select select "household"
select select "taxes"
select select "24"
click at [431, 278] on div "Loonstrook overzicht [DATE].pdf" at bounding box center [610, 275] width 493 height 27
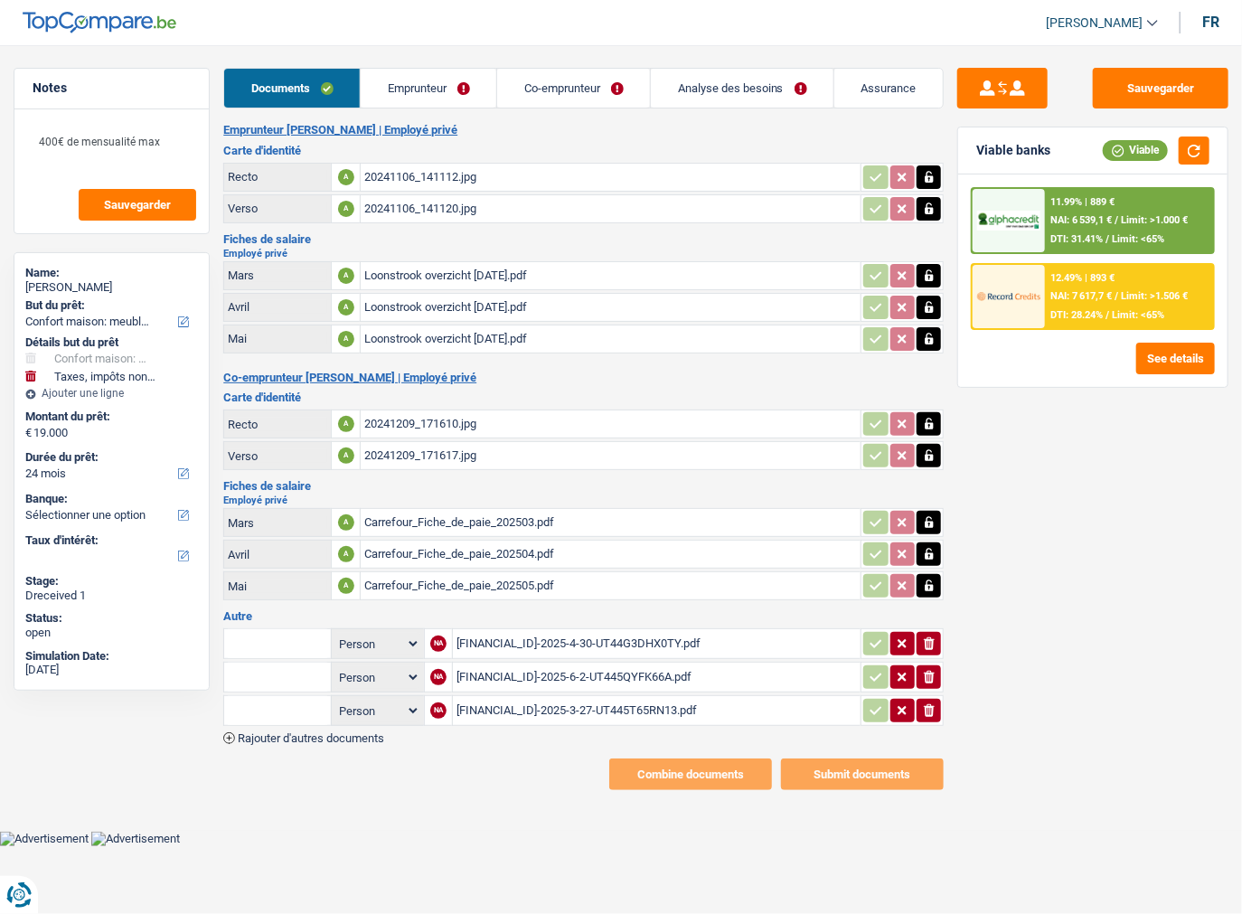
click at [928, 264] on td at bounding box center [901, 275] width 83 height 29
click at [928, 268] on icon "button" at bounding box center [929, 276] width 14 height 18
drag, startPoint x: 928, startPoint y: 271, endPoint x: 928, endPoint y: 282, distance: 10.8
click at [928, 272] on icon "button" at bounding box center [929, 275] width 11 height 13
click at [927, 304] on icon "button" at bounding box center [929, 307] width 8 height 12
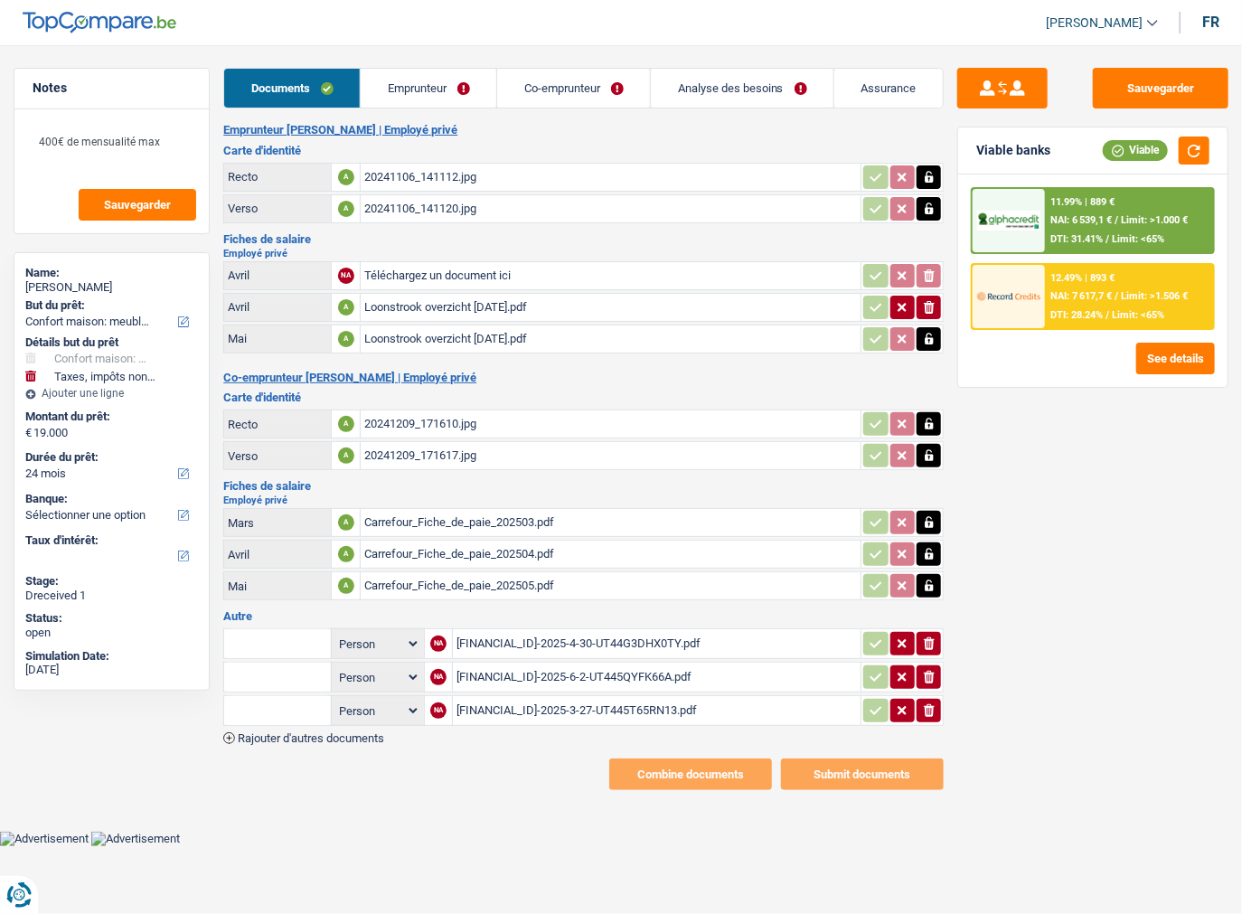
click at [922, 344] on button "button" at bounding box center [928, 338] width 24 height 23
click at [922, 336] on icon "ionicons-v5-e" at bounding box center [929, 339] width 14 height 18
click at [517, 171] on div "20241106_141112.jpg" at bounding box center [610, 177] width 493 height 27
click at [936, 170] on button "button" at bounding box center [928, 176] width 24 height 23
drag, startPoint x: 932, startPoint y: 194, endPoint x: 932, endPoint y: 211, distance: 16.3
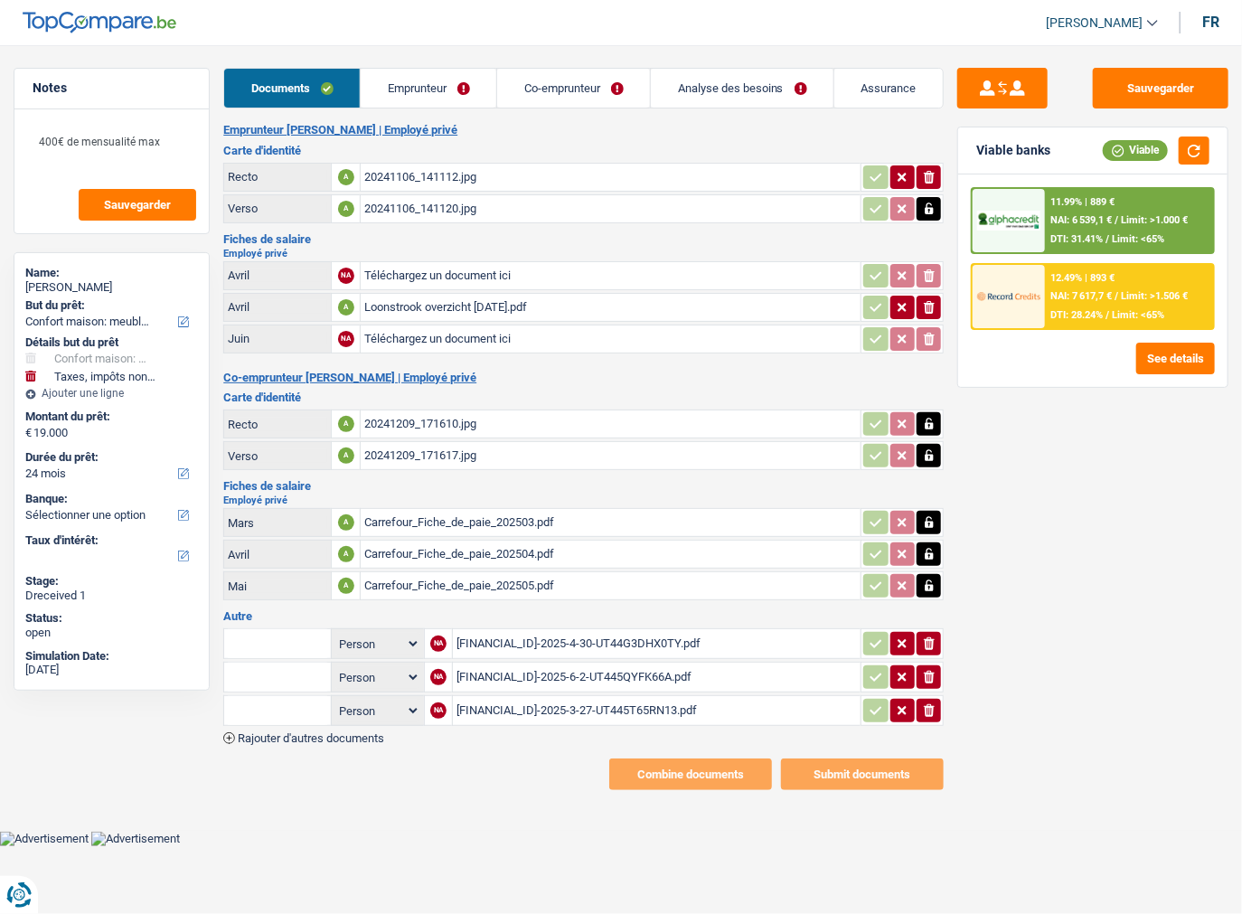
click at [932, 198] on td at bounding box center [901, 208] width 83 height 29
click at [932, 211] on icon "button" at bounding box center [929, 208] width 8 height 12
click at [928, 202] on icon "ionicons-v5-e" at bounding box center [929, 209] width 14 height 18
click at [925, 175] on icon "button" at bounding box center [929, 177] width 11 height 13
click at [923, 307] on icon "ionicons-v5-e" at bounding box center [929, 307] width 14 height 18
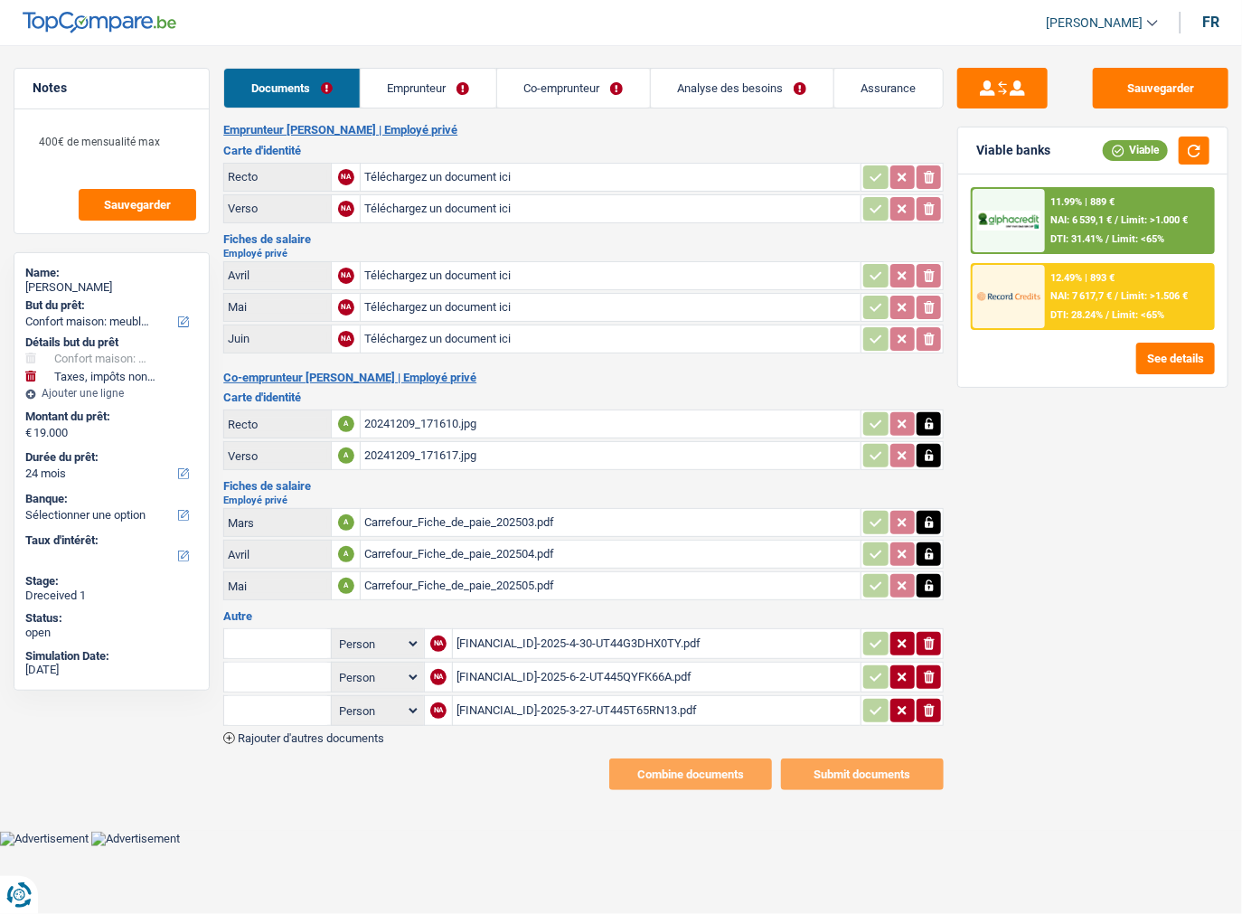
click at [571, 425] on div "20241209_171610.jpg" at bounding box center [610, 423] width 493 height 27
click at [923, 422] on icon "button" at bounding box center [929, 424] width 14 height 18
drag, startPoint x: 930, startPoint y: 429, endPoint x: 930, endPoint y: 456, distance: 26.2
click at [930, 430] on td "ionicons-v5-e" at bounding box center [901, 423] width 83 height 29
click at [930, 456] on icon "button" at bounding box center [929, 455] width 14 height 18
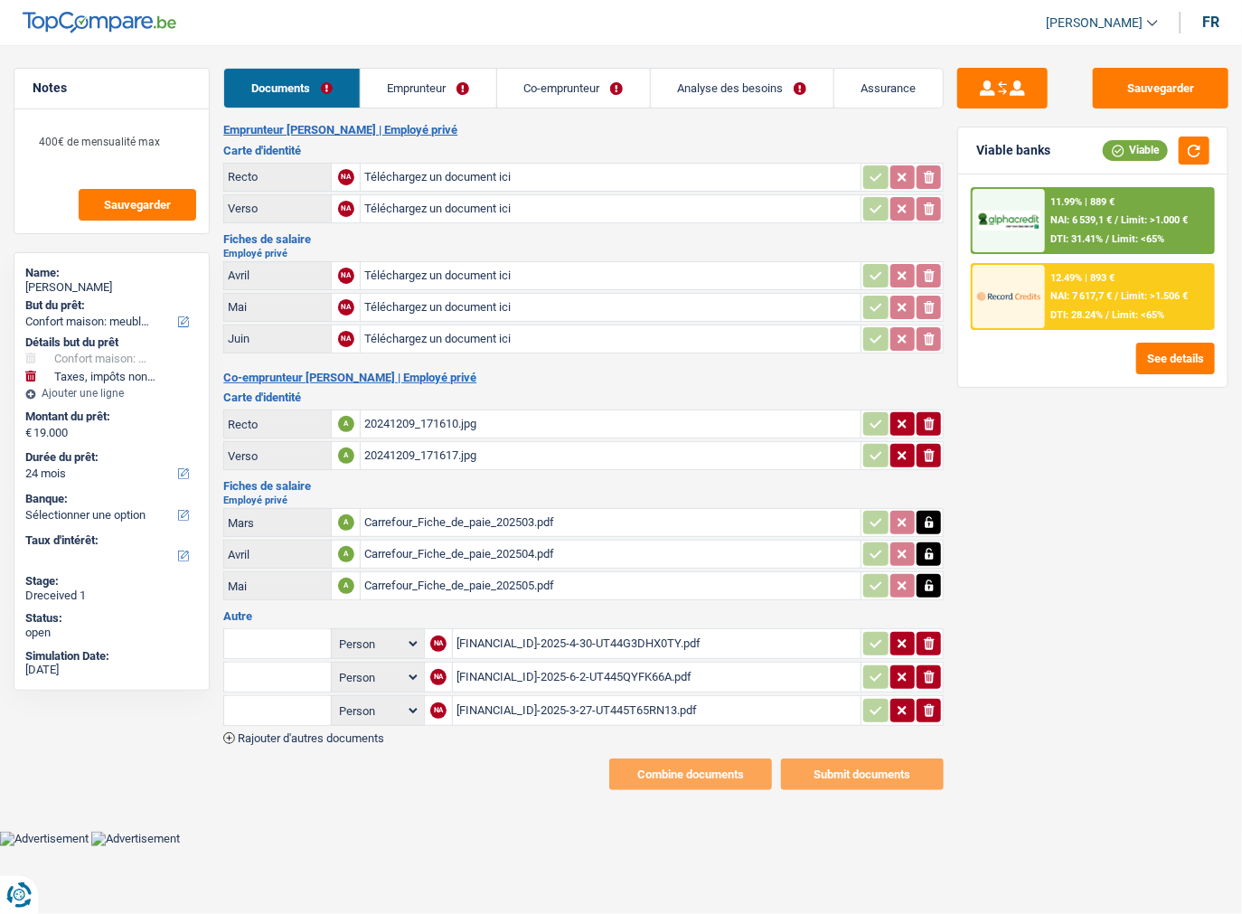
click at [930, 456] on icon "ionicons-v5-e" at bounding box center [929, 455] width 14 height 18
click at [932, 427] on button "ionicons-v5-e" at bounding box center [928, 423] width 24 height 23
click at [594, 509] on div "Carrefour_Fiche_de_paie_202503.pdf" at bounding box center [610, 522] width 493 height 27
click at [922, 519] on icon "button" at bounding box center [929, 522] width 14 height 18
drag, startPoint x: 922, startPoint y: 520, endPoint x: 929, endPoint y: 553, distance: 34.2
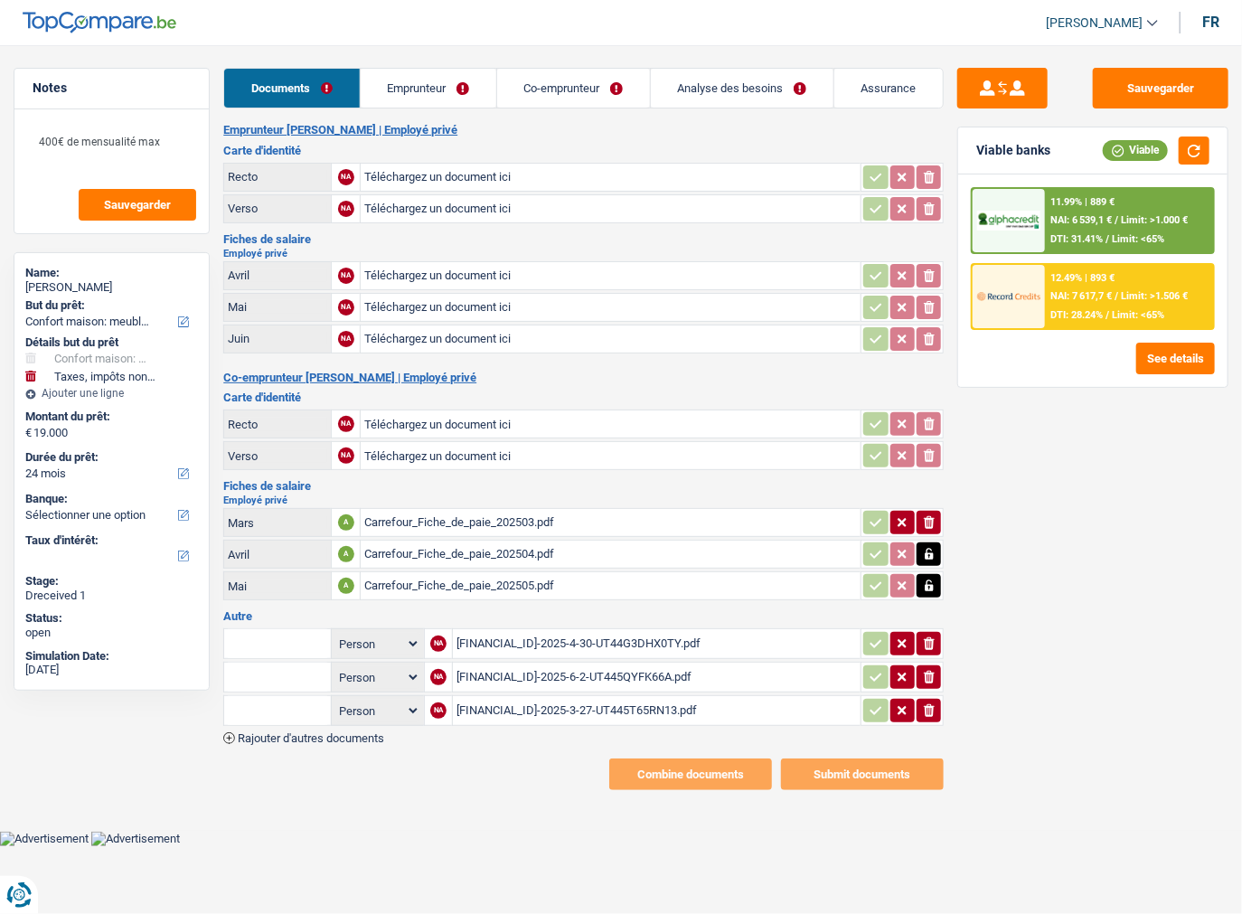
click at [924, 523] on button "ionicons-v5-e" at bounding box center [928, 522] width 24 height 23
click at [931, 554] on button "button" at bounding box center [928, 553] width 24 height 23
click at [931, 572] on table "Avril NA Téléchargez un document ici ionicons-v5-e Avril A Carrefour_Fiche_de_p…" at bounding box center [583, 554] width 720 height 98
click at [930, 584] on icon "button" at bounding box center [929, 586] width 14 height 18
click at [930, 584] on icon "ionicons-v5-e" at bounding box center [929, 586] width 14 height 18
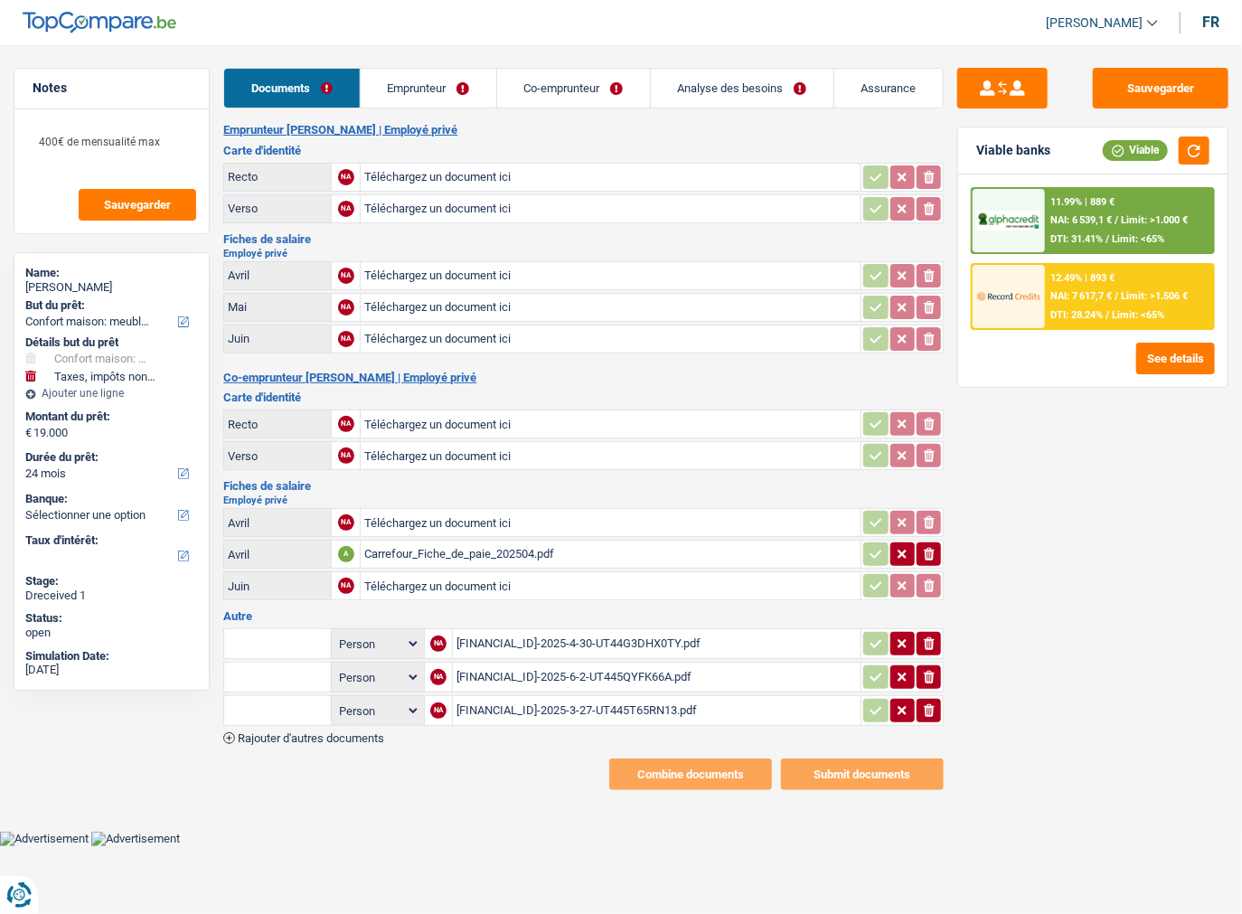
click at [930, 546] on icon "ionicons-v5-e" at bounding box center [929, 554] width 14 height 18
click at [690, 644] on div "BE18001324590065-2025-4-30-UT44G3DHX0TY.pdf" at bounding box center [656, 643] width 400 height 27
click at [936, 701] on button "ionicons-v5-e" at bounding box center [928, 710] width 24 height 23
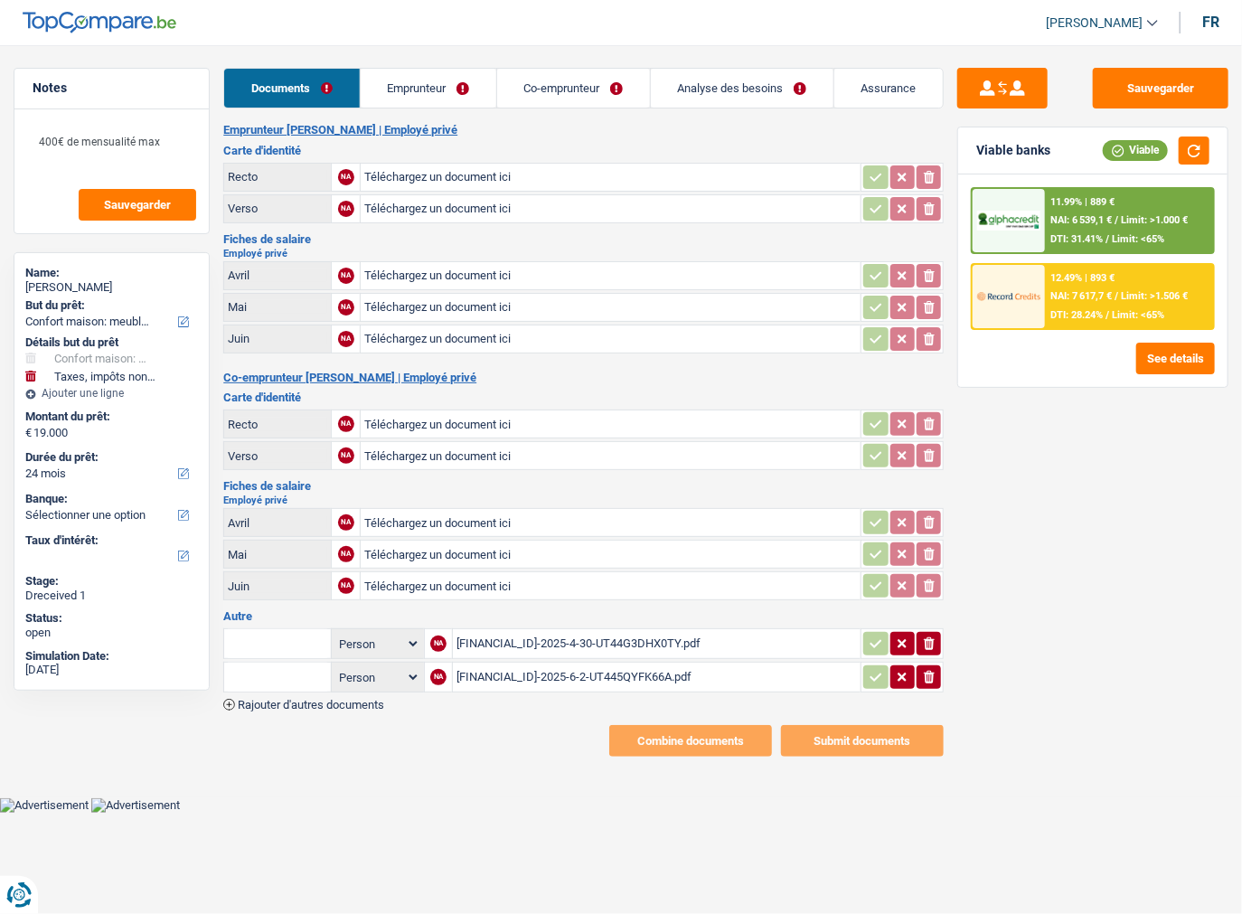
drag, startPoint x: 933, startPoint y: 690, endPoint x: 928, endPoint y: 672, distance: 17.8
click at [931, 684] on div "Person Emprunteur Co-emprunteur NA BE18001324590065-2025-4-30-UT44G3DHX0TY.pdf …" at bounding box center [583, 667] width 720 height 85
click at [926, 671] on icon "button" at bounding box center [929, 677] width 11 height 13
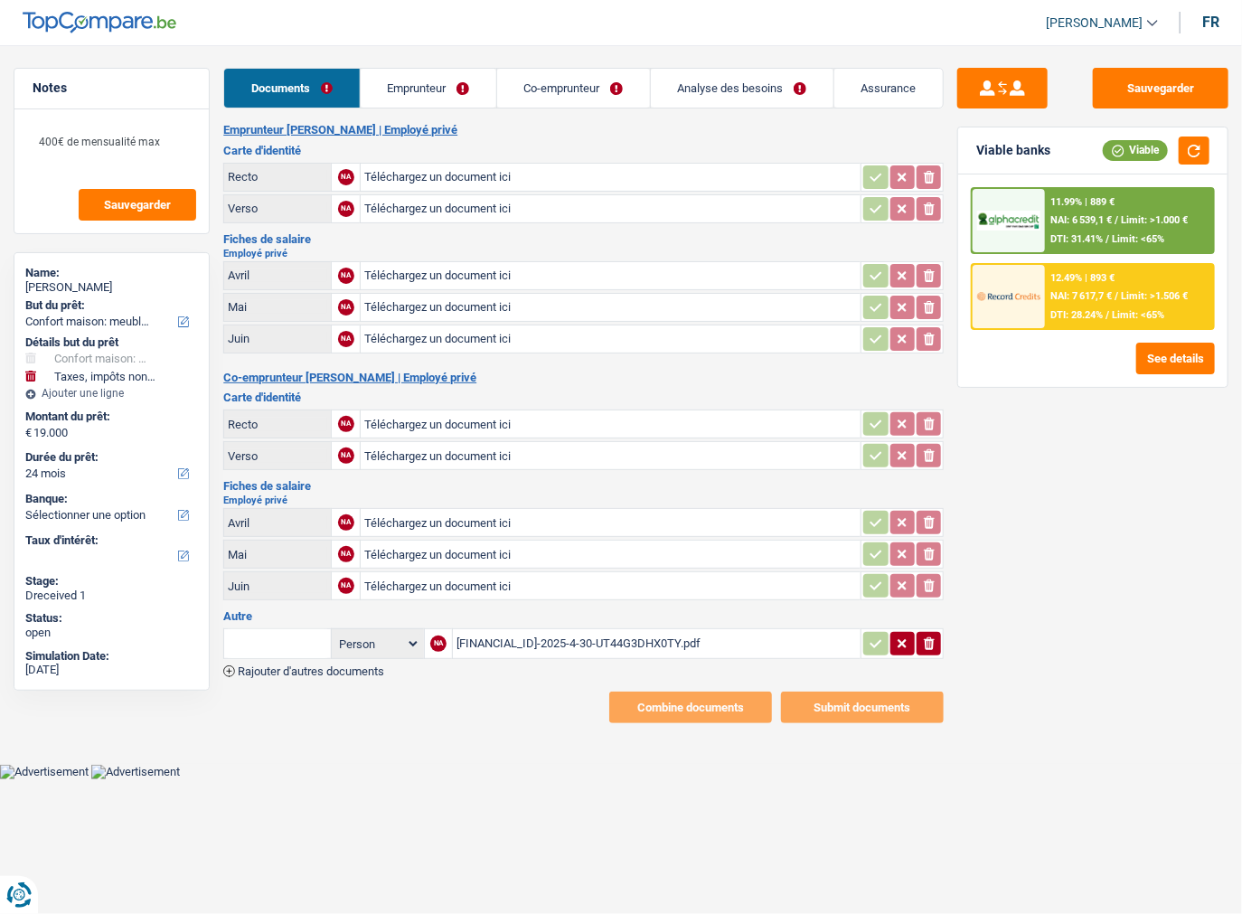
click at [929, 635] on icon "ionicons-v5-e" at bounding box center [929, 643] width 14 height 18
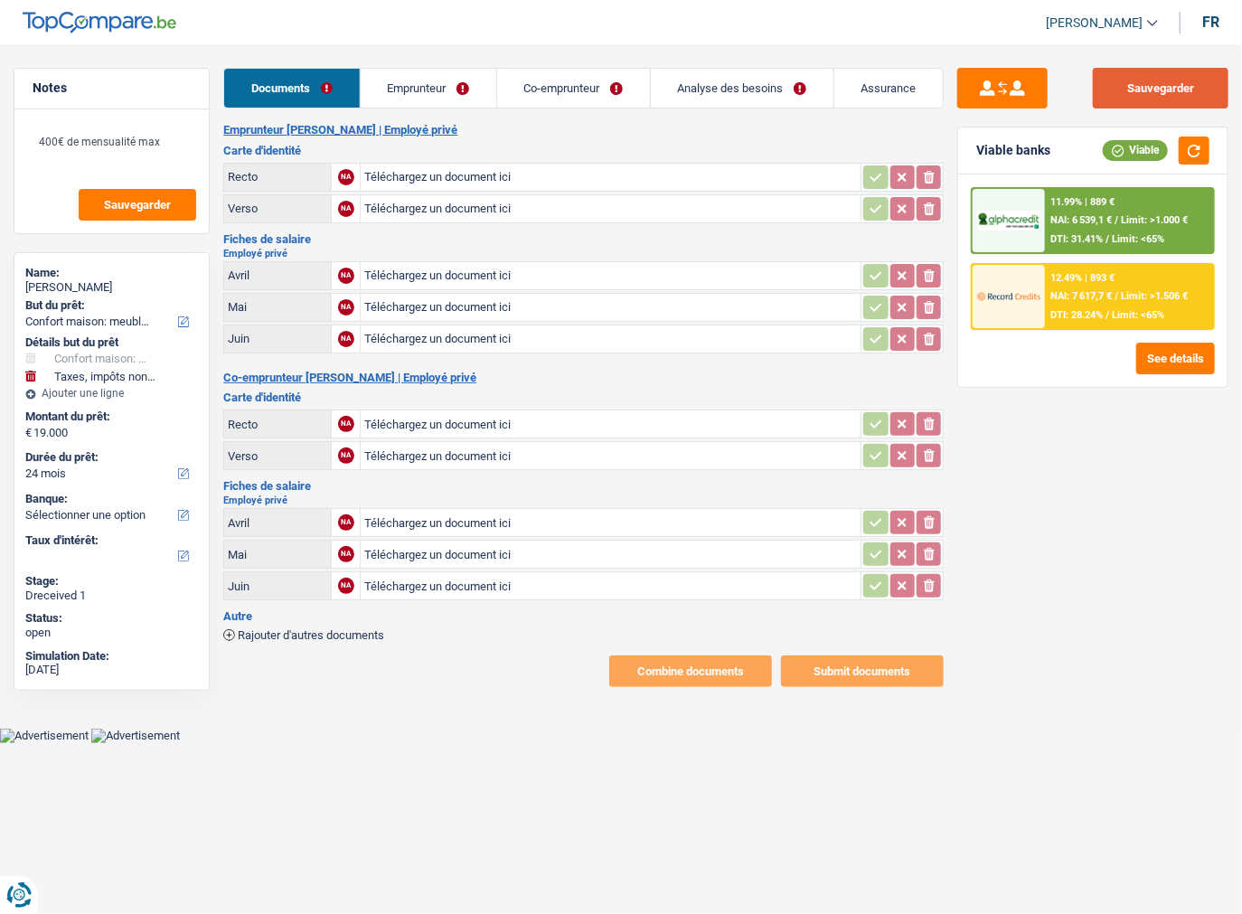
click at [1173, 87] on button "Sauvegarder" at bounding box center [1161, 88] width 136 height 41
click at [439, 80] on link "Emprunteur" at bounding box center [429, 88] width 136 height 39
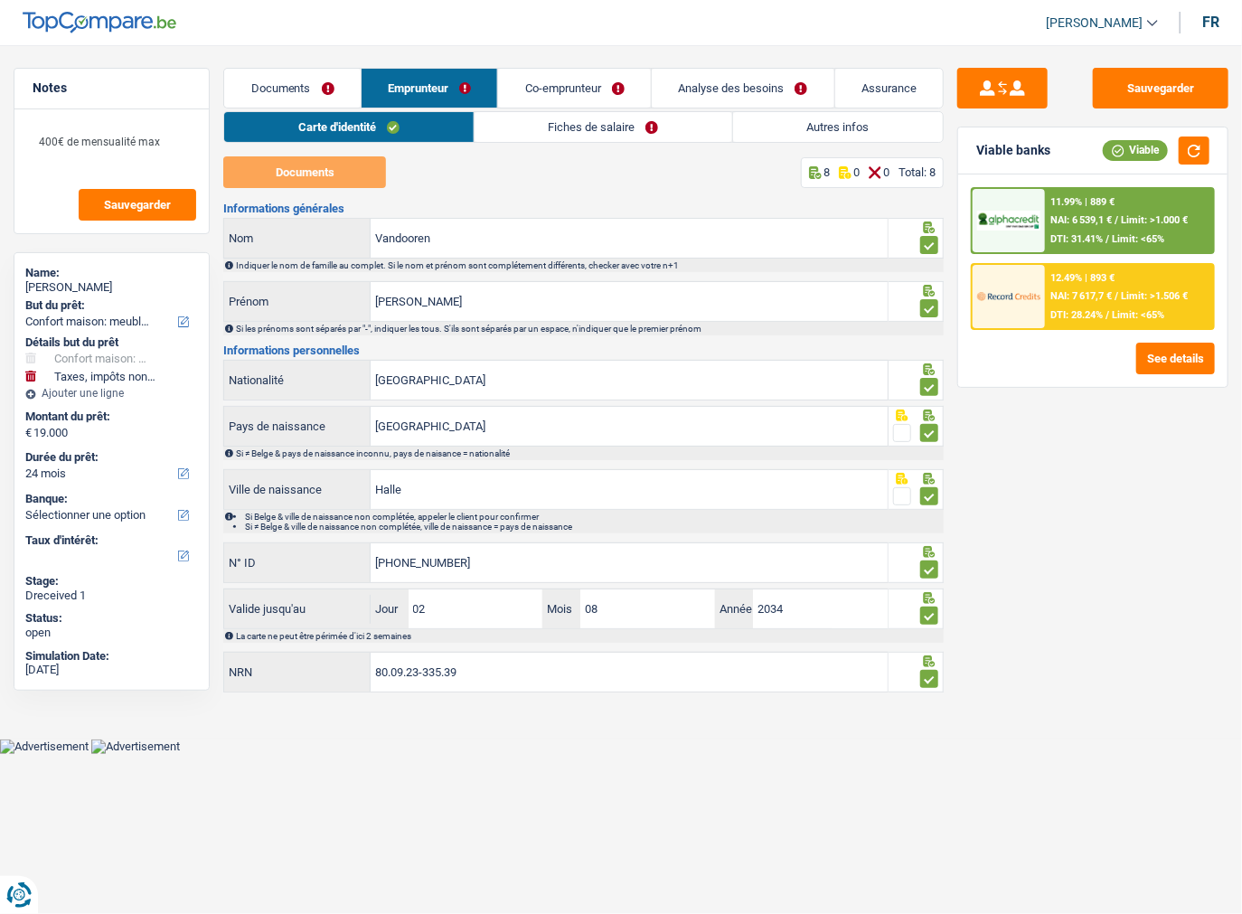
click at [536, 127] on link "Fiches de salaire" at bounding box center [603, 127] width 258 height 30
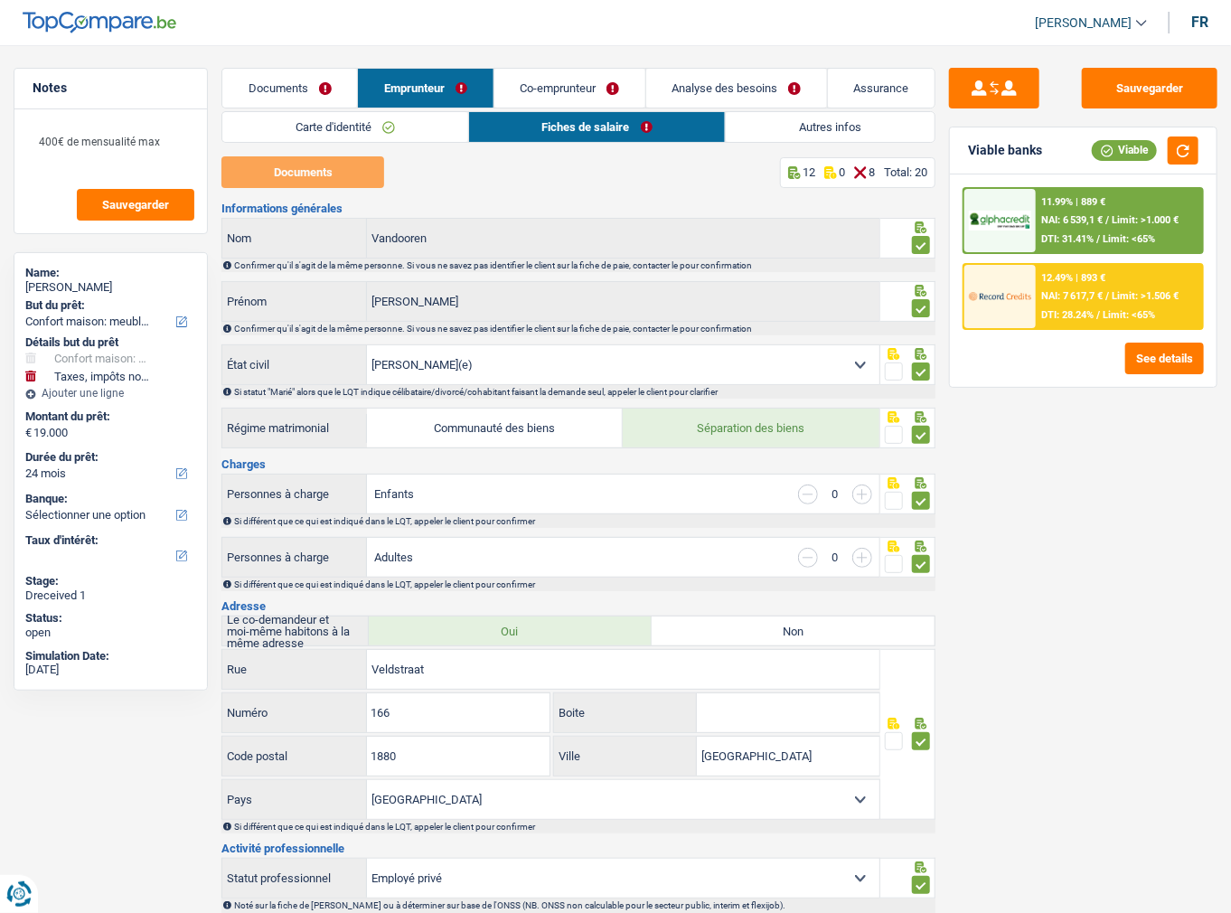
click at [298, 87] on link "Documents" at bounding box center [289, 88] width 135 height 39
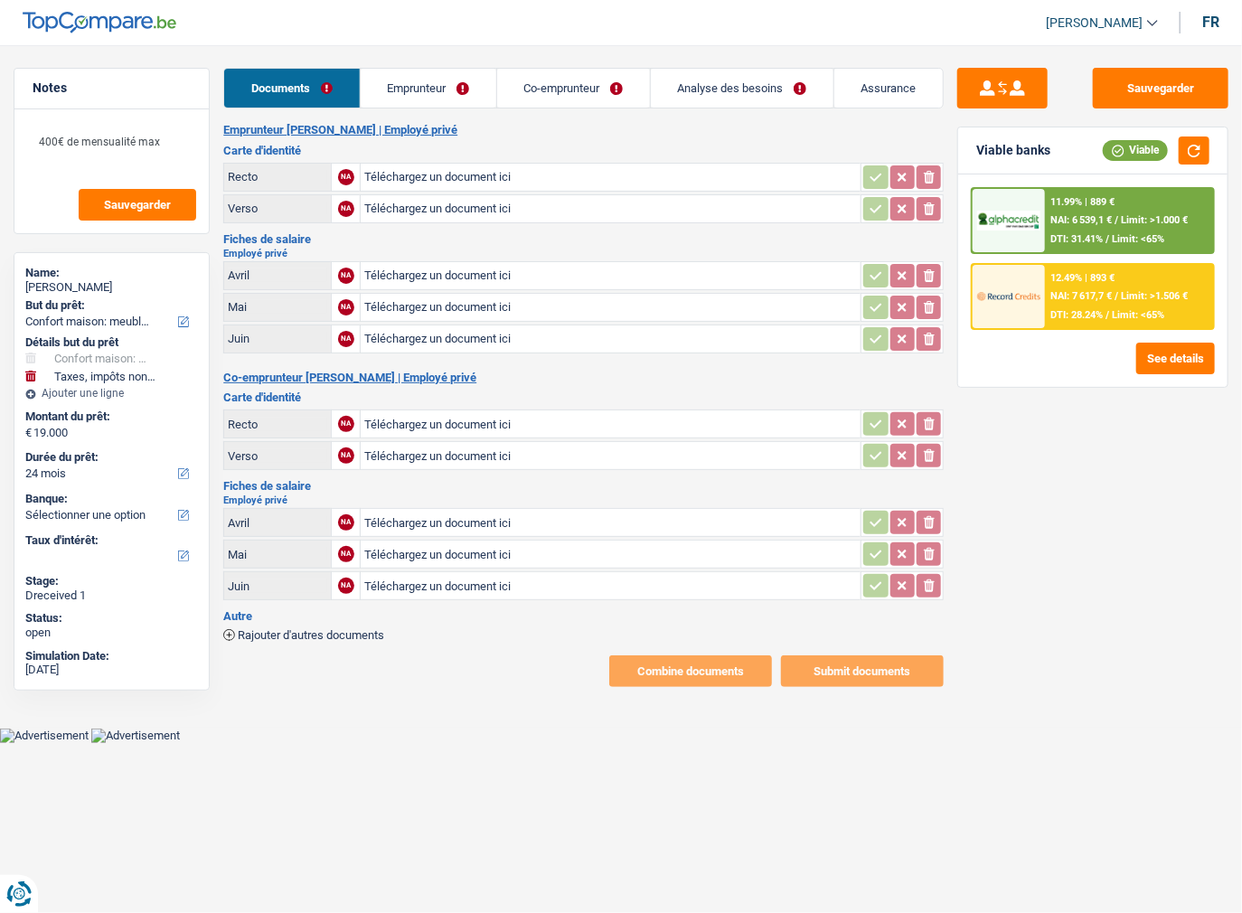
click at [430, 509] on input "Téléchargez un document ici" at bounding box center [610, 522] width 493 height 27
type input "C:\fakepath\Carrefour_Fiche_de_paie_202503.pdf"
click at [409, 582] on input "Téléchargez un document ici" at bounding box center [610, 585] width 493 height 27
type input "C:\fakepath\Carrefour_Fiche_de_paie_202505.pdf"
click at [404, 540] on input "Téléchargez un document ici" at bounding box center [610, 553] width 493 height 27
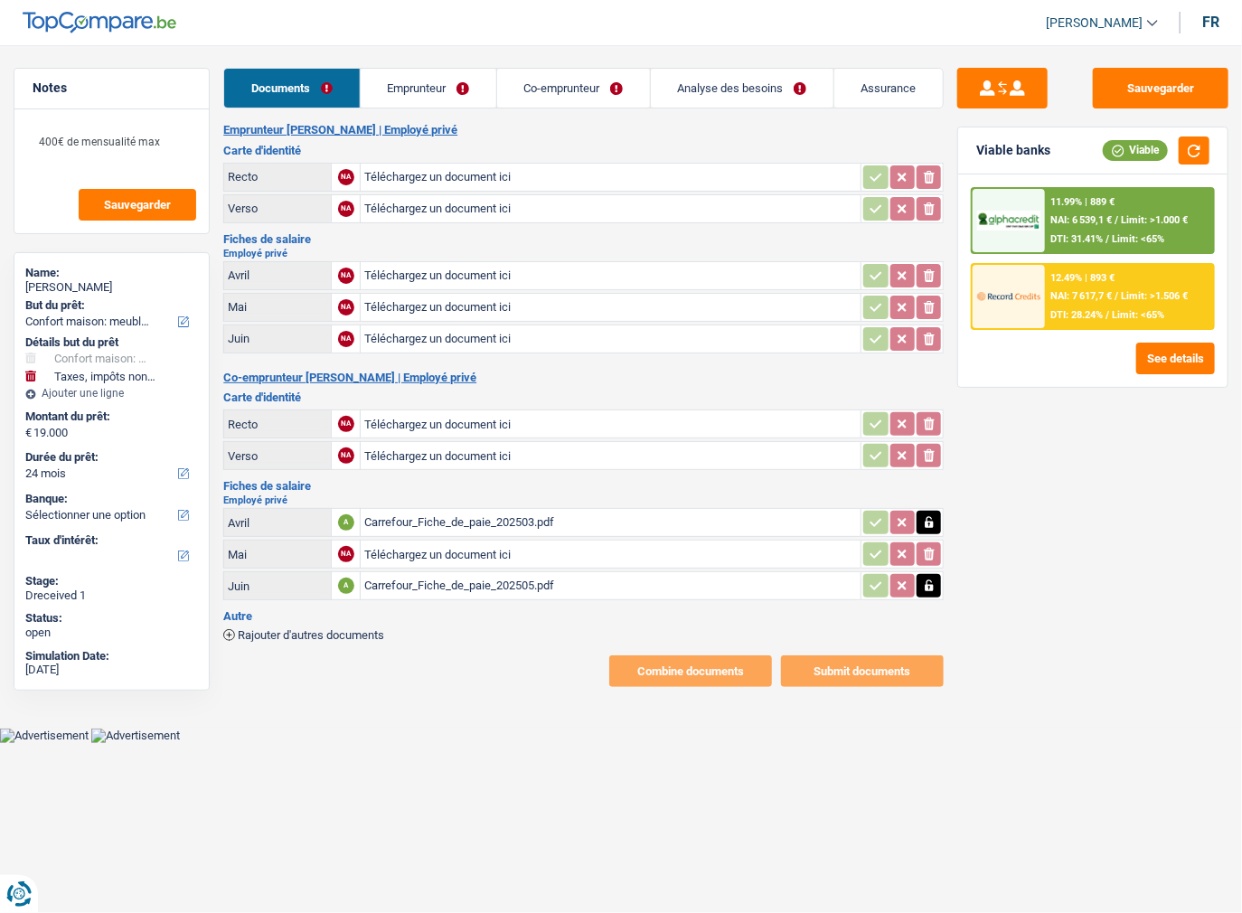
type input "C:\fakepath\Carrefour_Fiche_de_paie_202504.pdf"
click at [445, 173] on input "Téléchargez un document ici" at bounding box center [610, 177] width 493 height 27
type input "C:\fakepath\20241106_141112.jpg"
click at [375, 415] on input "Téléchargez un document ici" at bounding box center [610, 423] width 493 height 27
type input "C:\fakepath\20241209_171610.jpg"
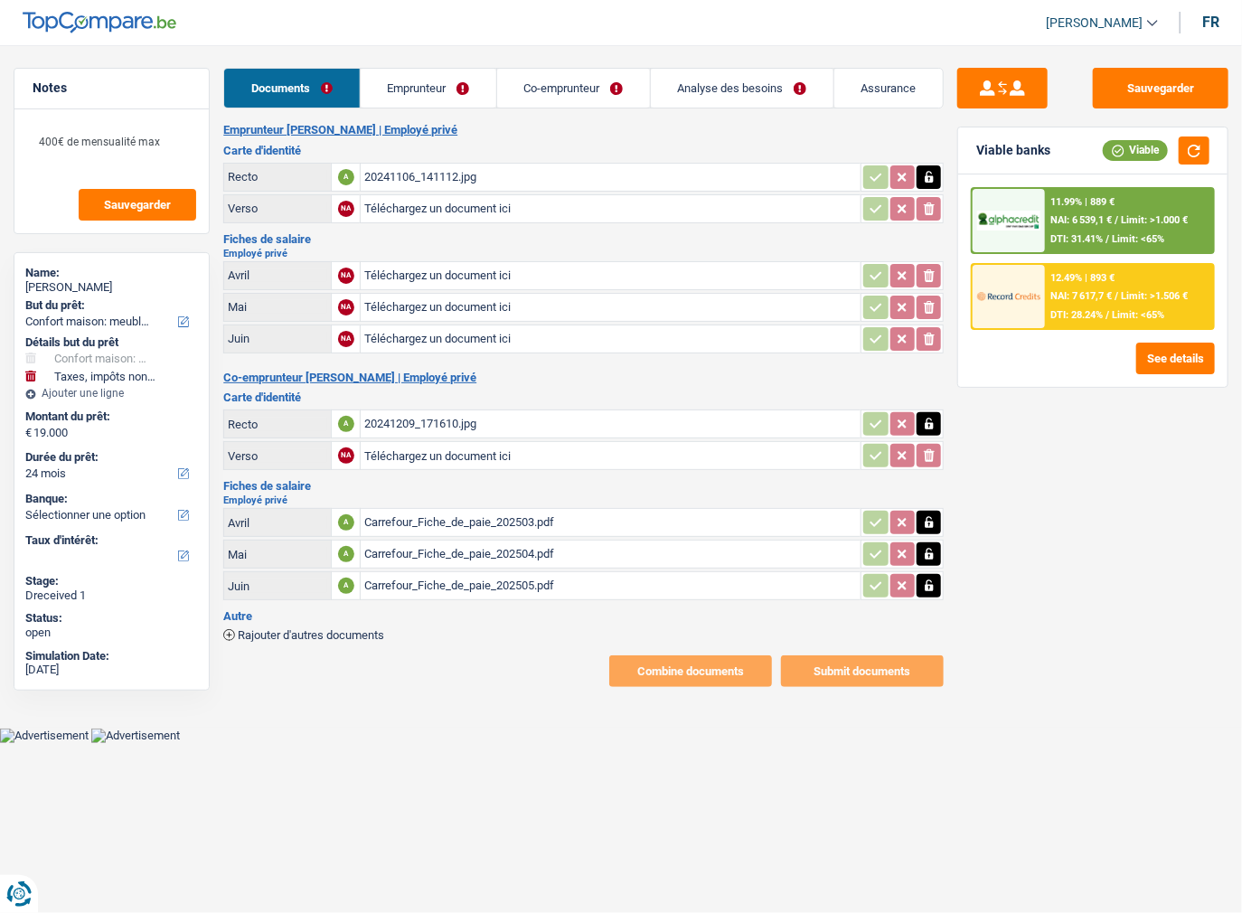
click at [451, 87] on link "Emprunteur" at bounding box center [429, 88] width 136 height 39
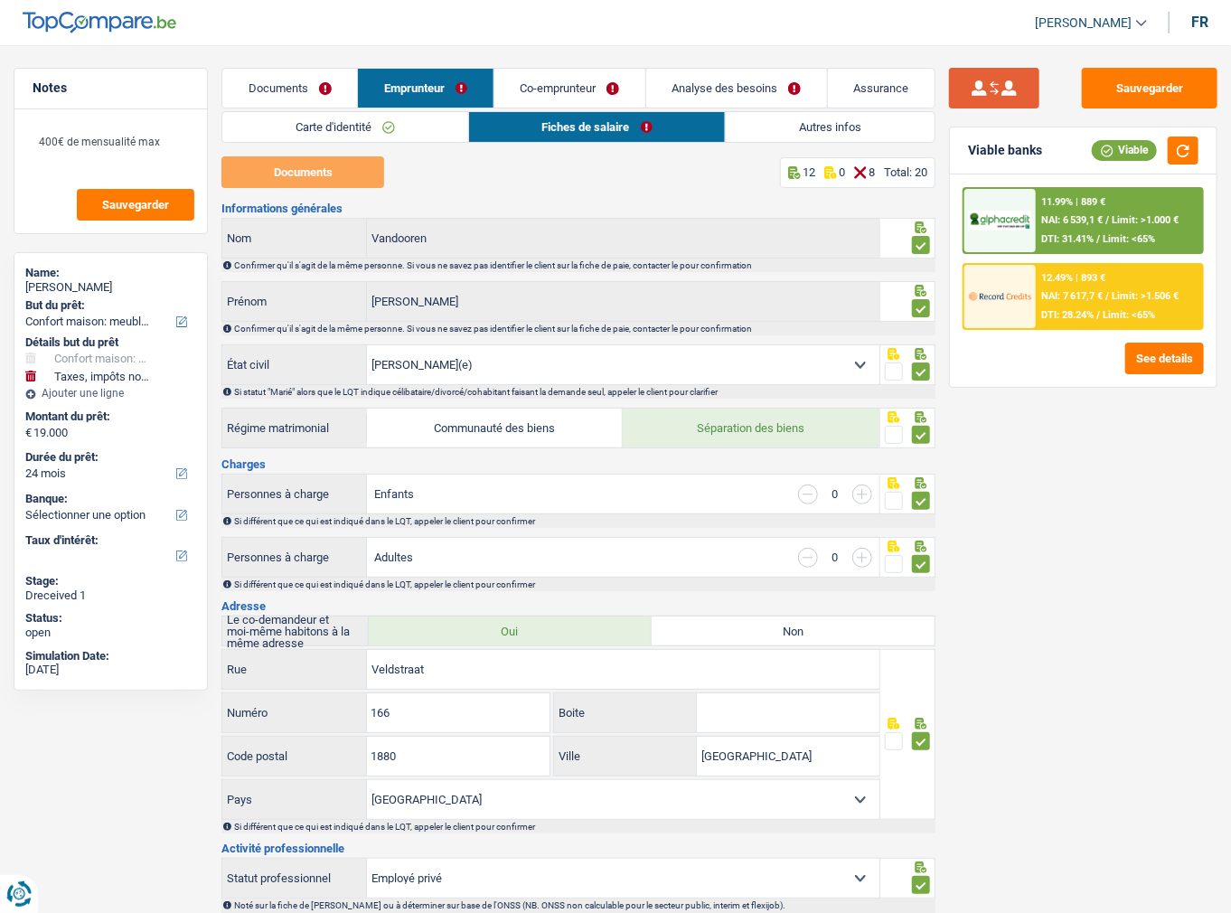
click at [981, 92] on button "submit" at bounding box center [994, 88] width 90 height 41
type input "Haeven"
type input "Sylvie"
type input "2019"
type input "3.883"
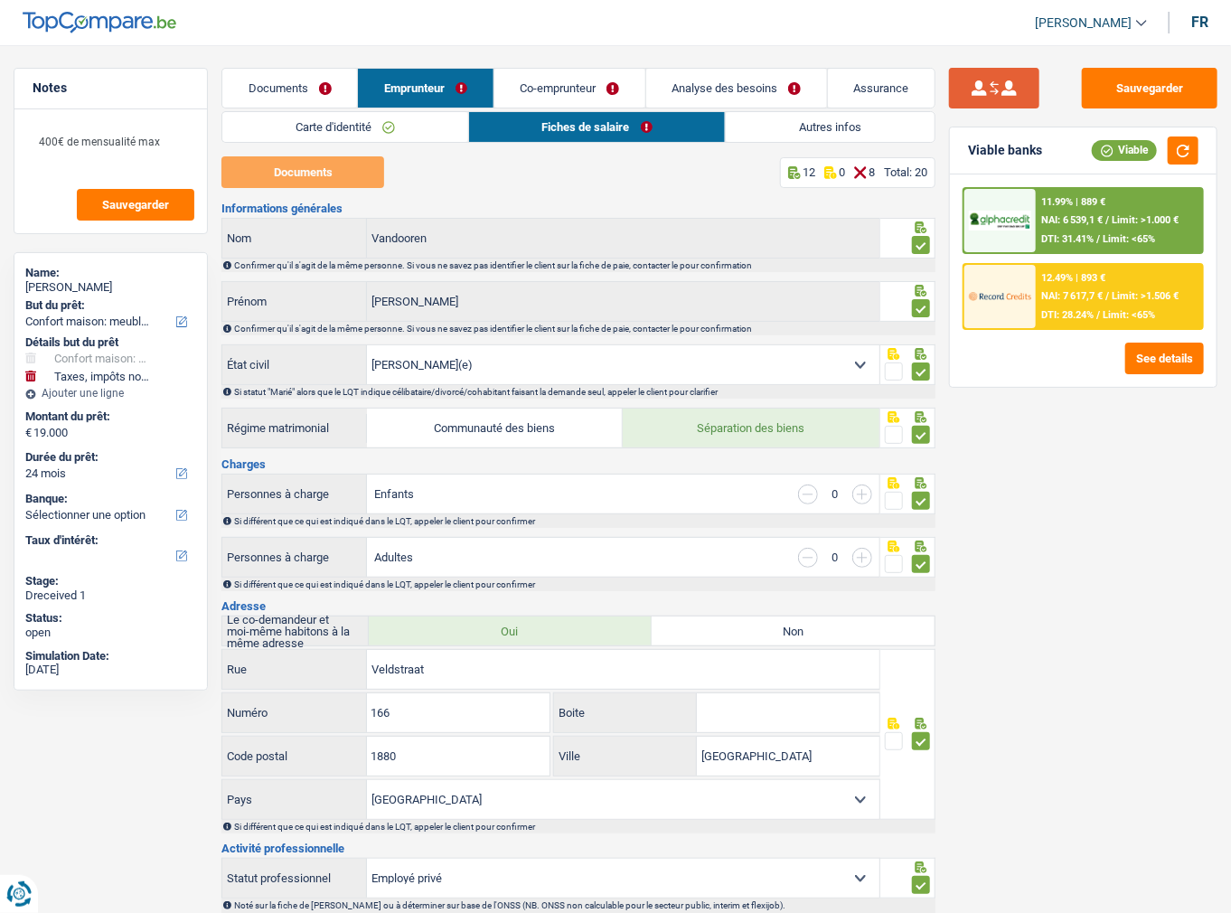
select select "mealVouchers"
type input "2,0"
checkbox input "true"
type input "cadre"
type input "Carrefour"
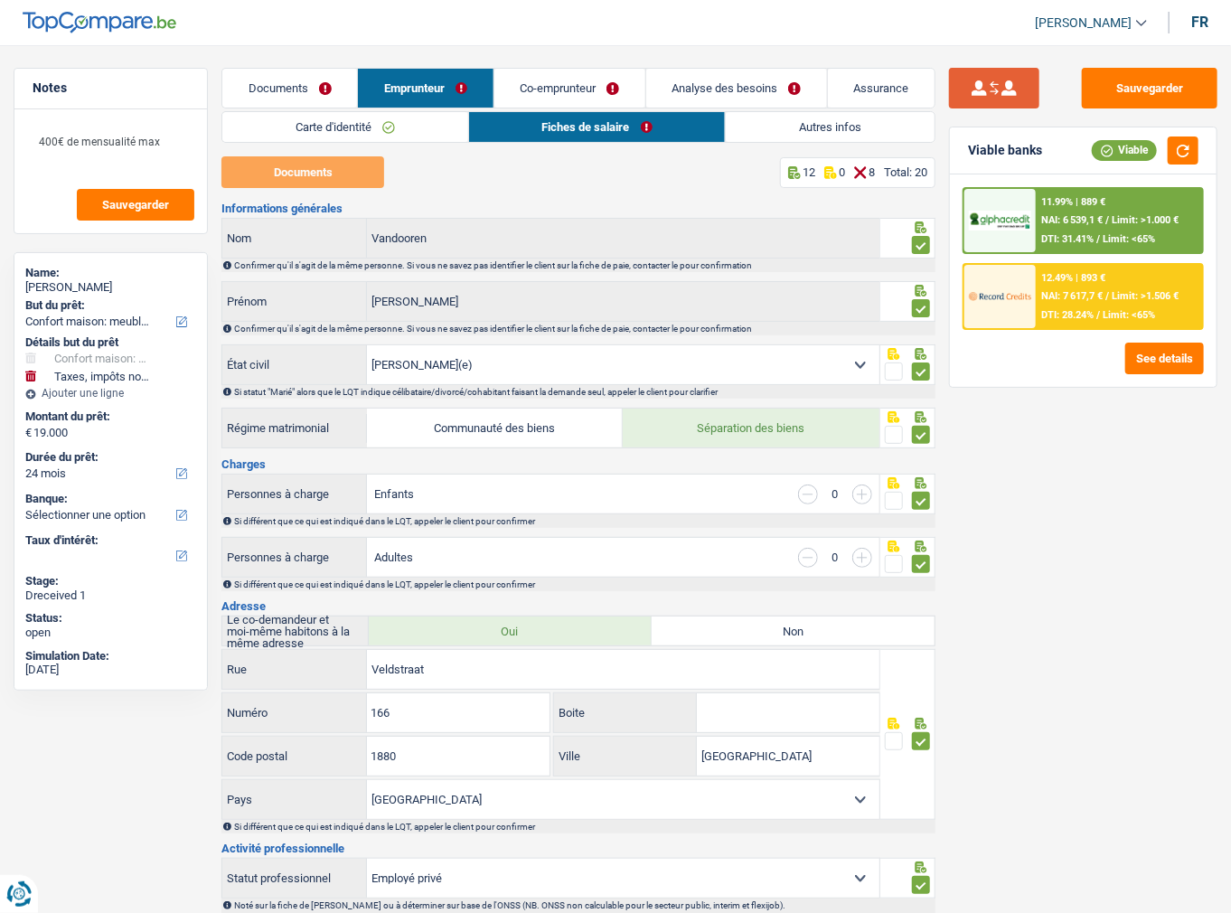
type input "Da Vincilaan"
type input "3"
type input "3B"
type input "1930"
type input "Zaventem"
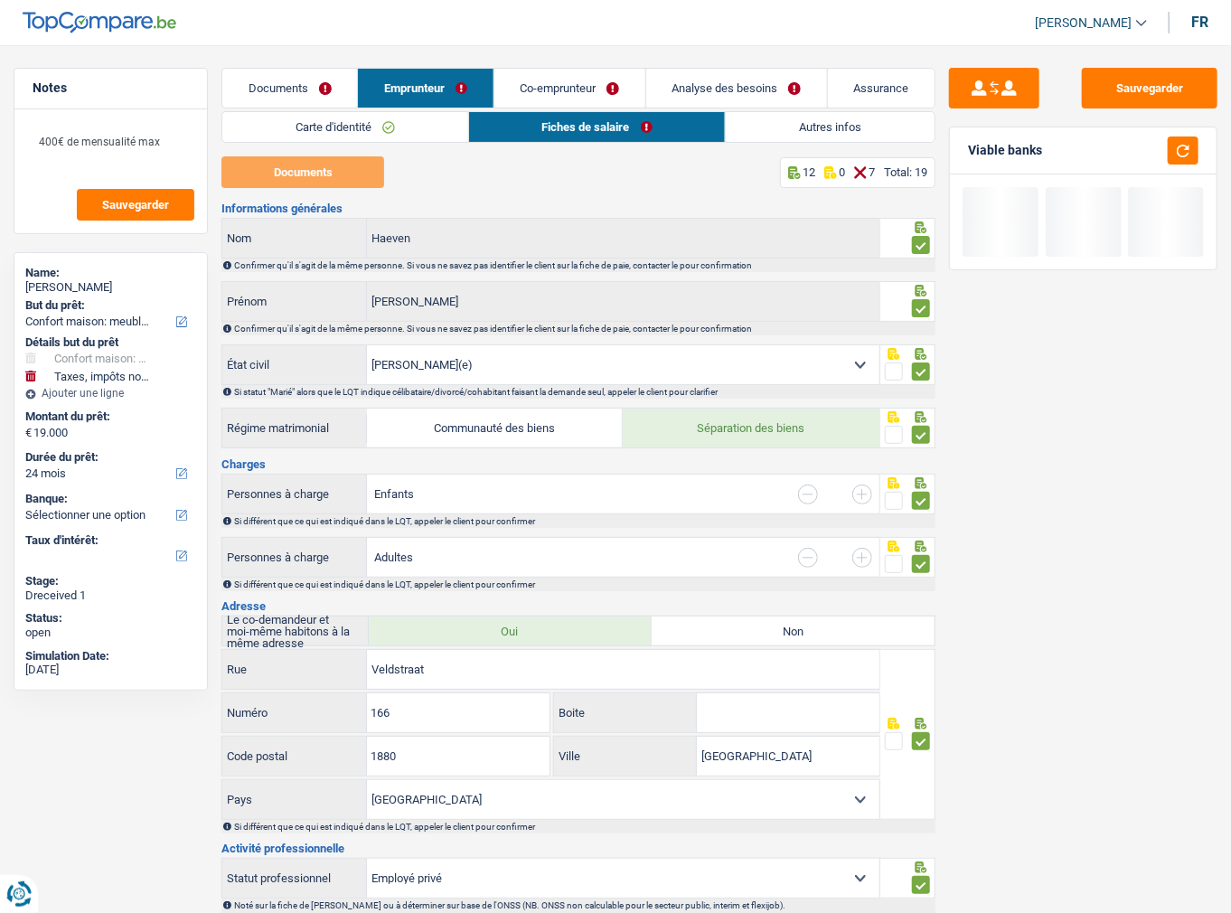
click at [599, 75] on link "Co-emprunteur" at bounding box center [569, 88] width 151 height 39
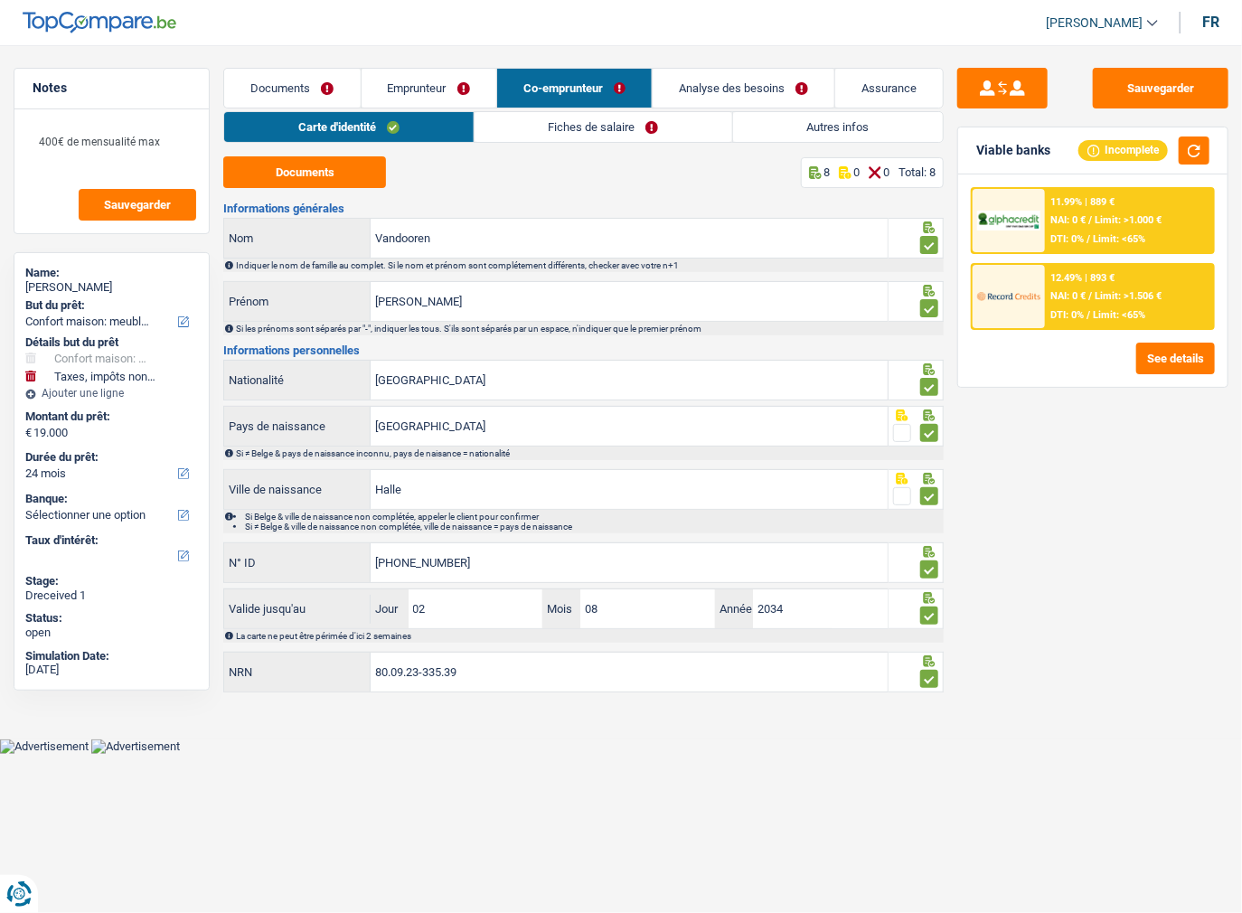
click at [535, 135] on link "Fiches de salaire" at bounding box center [603, 127] width 258 height 30
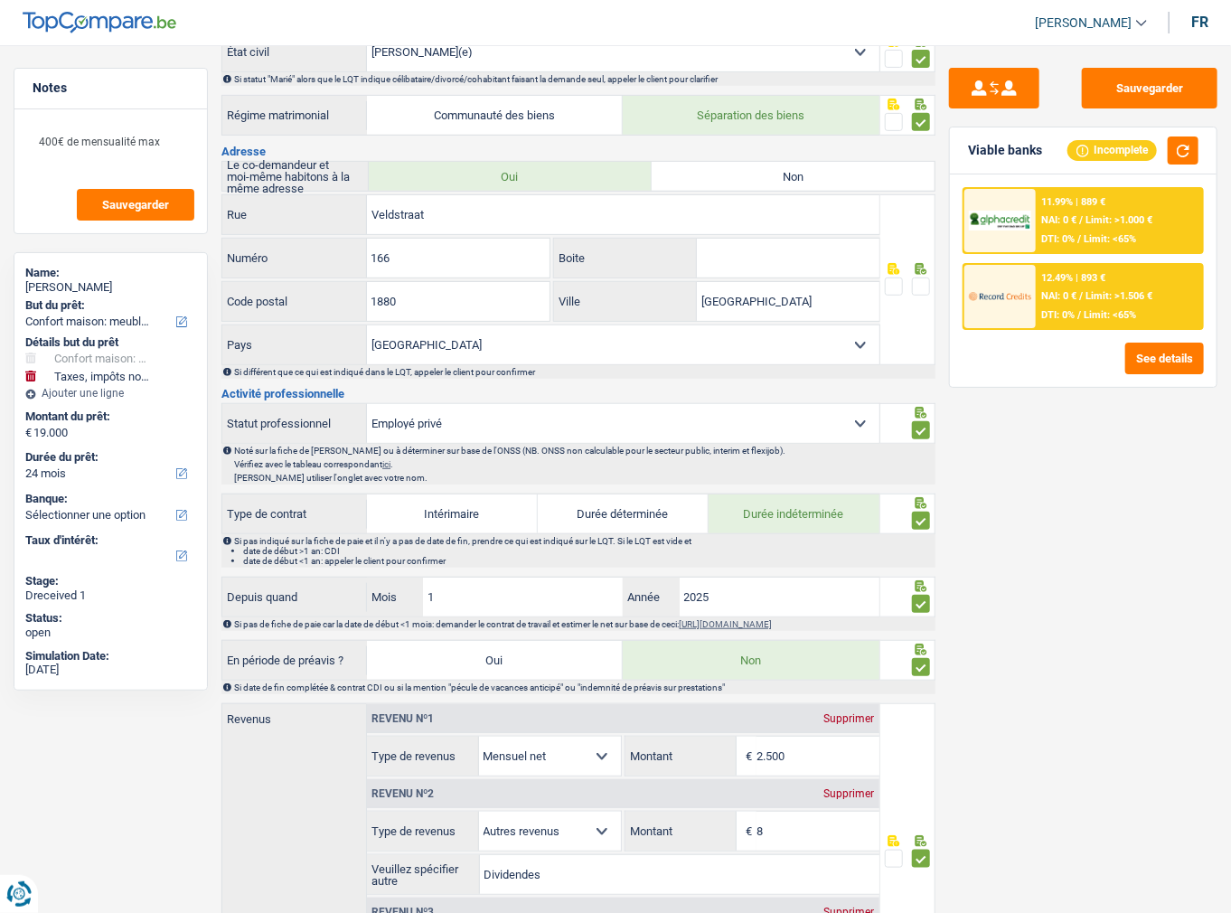
scroll to position [289, 0]
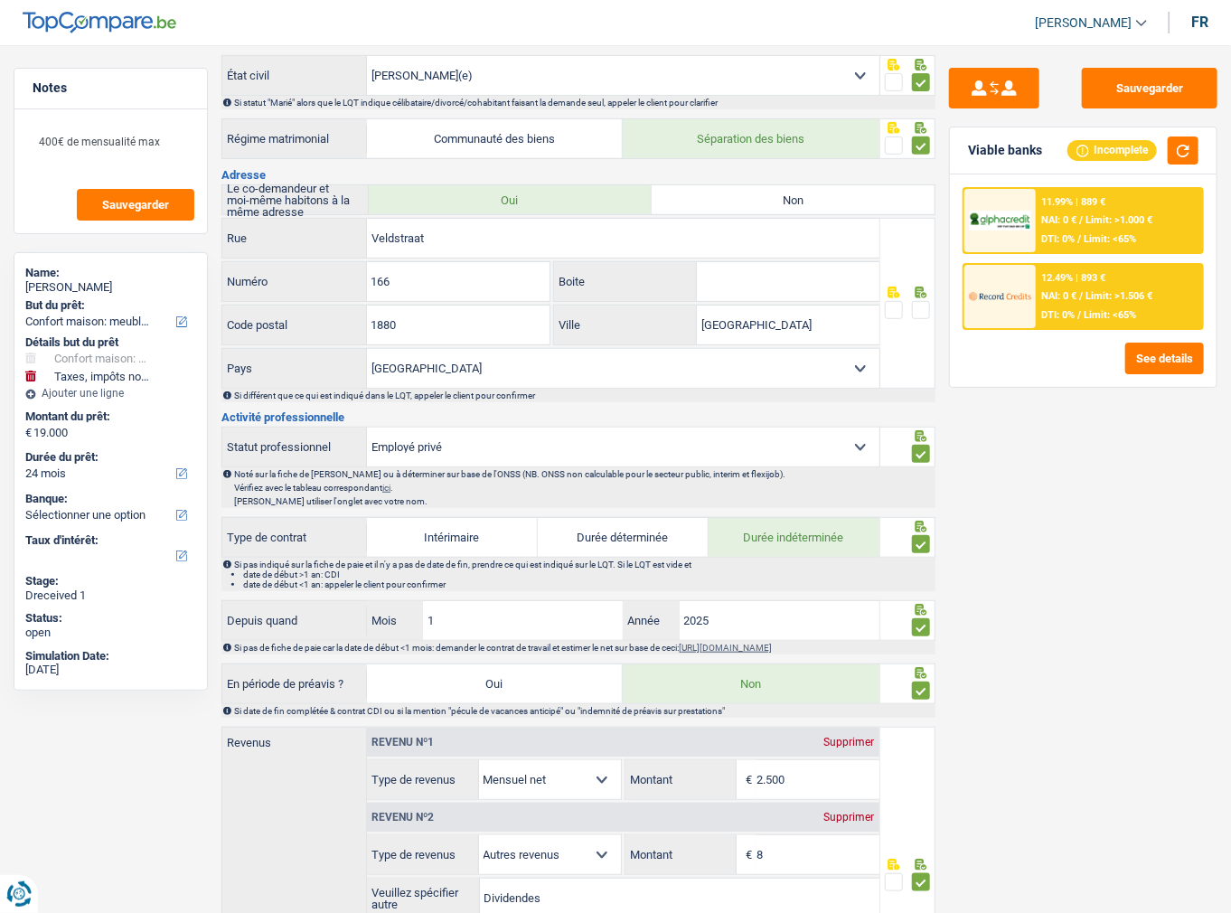
click at [535, 447] on select "Ouvrier Employé privé Employé public Invalide Indépendant Pensionné Chômeur Mut…" at bounding box center [623, 446] width 512 height 39
select select "noProfession"
click at [367, 427] on select "Ouvrier Employé privé Employé public Invalide Indépendant Pensionné Chômeur Mut…" at bounding box center [623, 446] width 512 height 39
checkbox input "false"
select select "married"
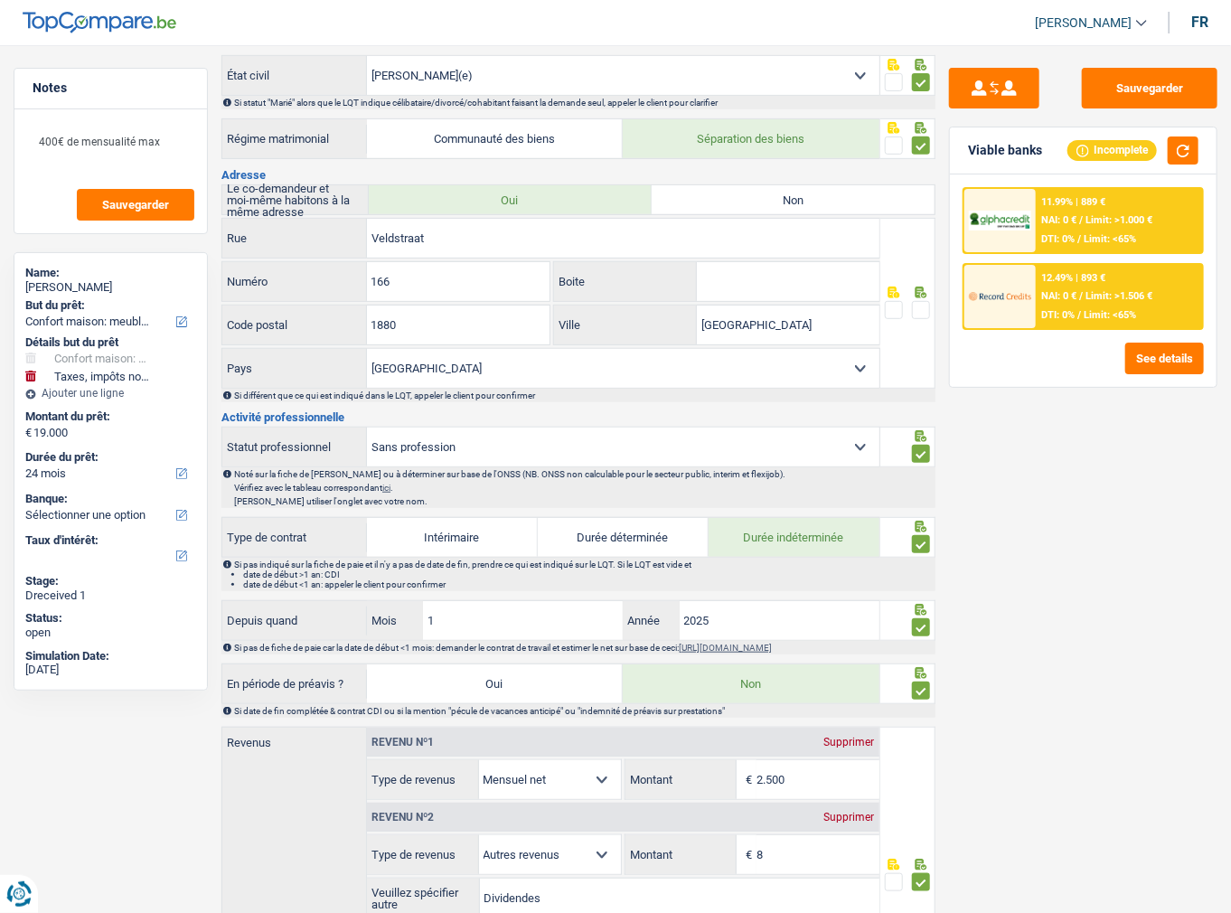
select select "noProfession"
select select "netSalary"
select select "other"
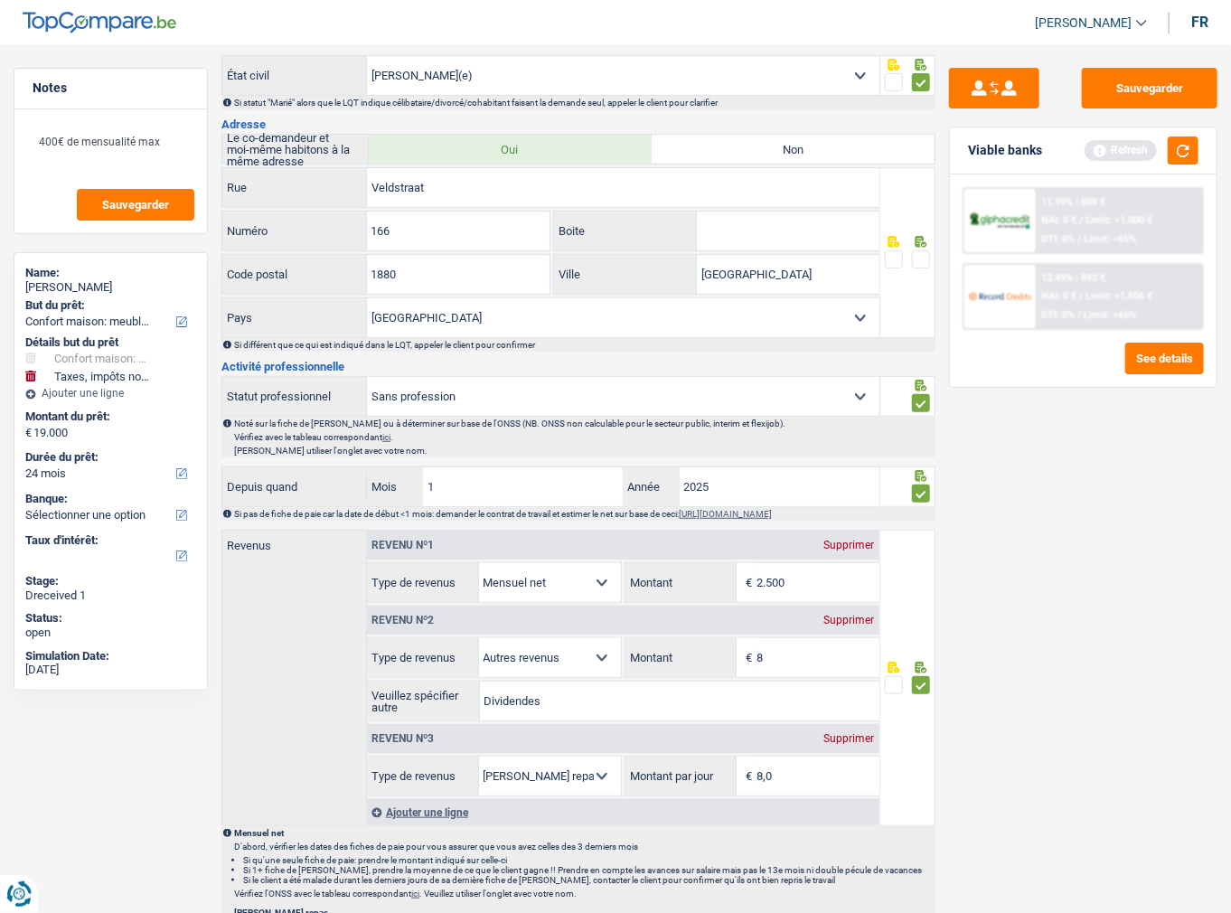
click at [869, 540] on div "Supprimer" at bounding box center [850, 545] width 60 height 11
select select "other"
type input "8"
select select "mealVouchers"
type input "8,0"
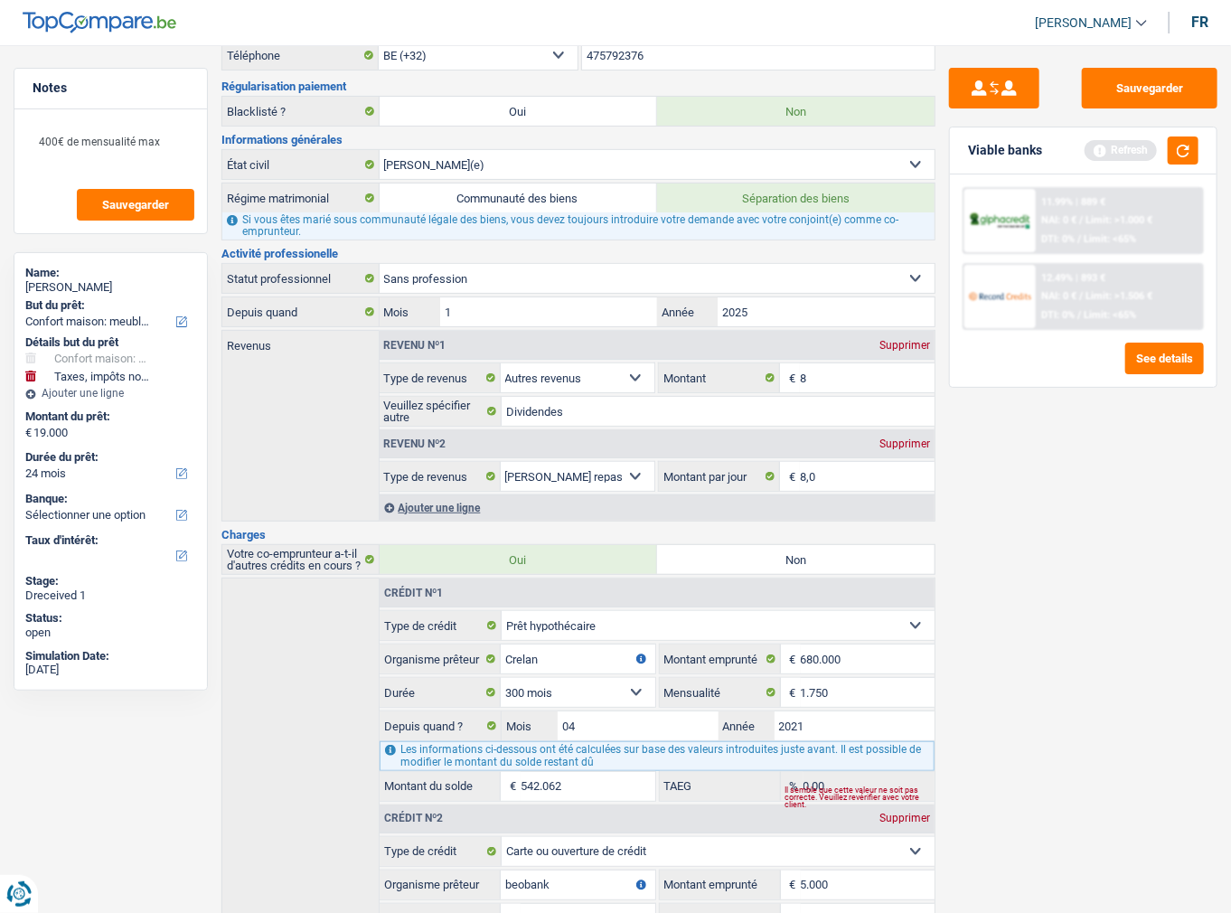
scroll to position [0, 0]
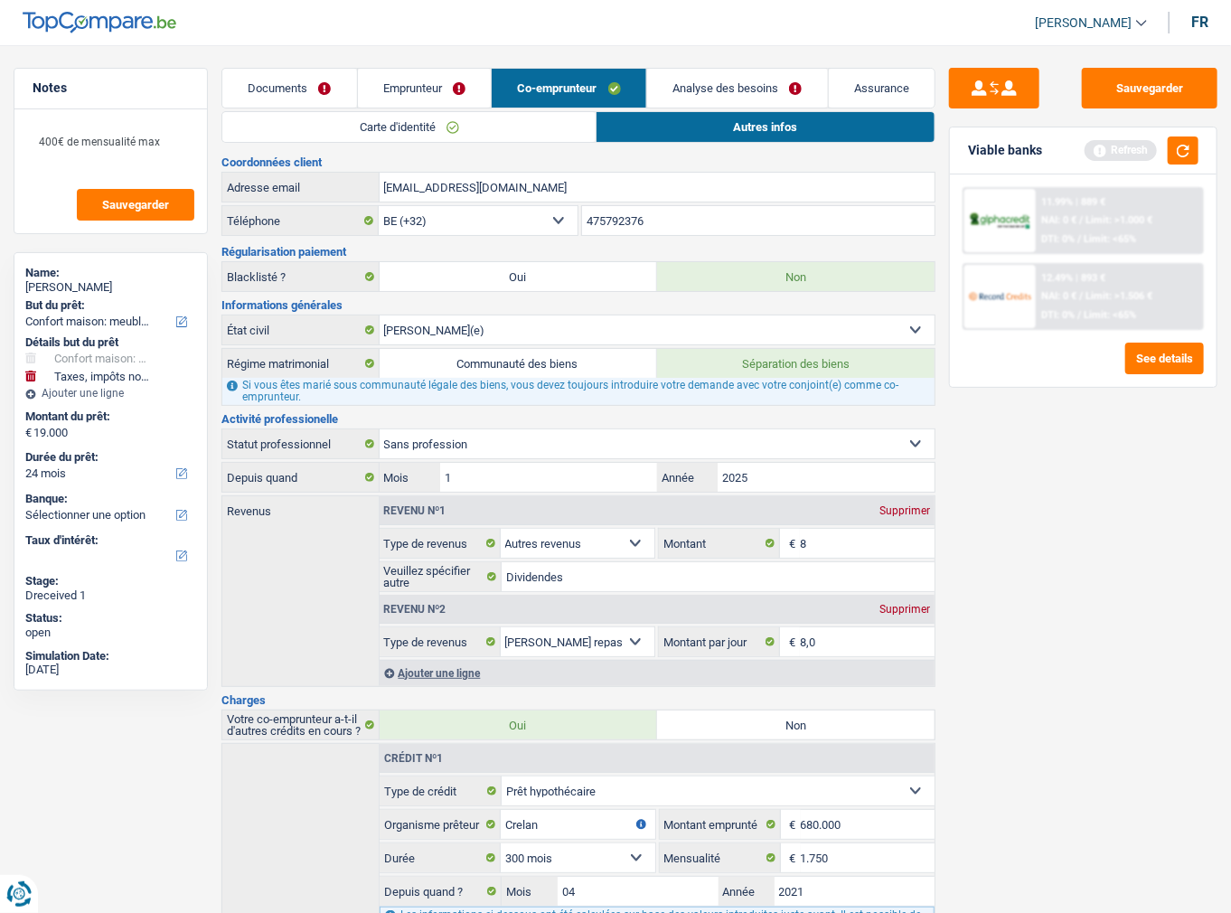
click at [893, 505] on div "Supprimer" at bounding box center [905, 510] width 60 height 11
select select "mealVouchers"
type input "8,0"
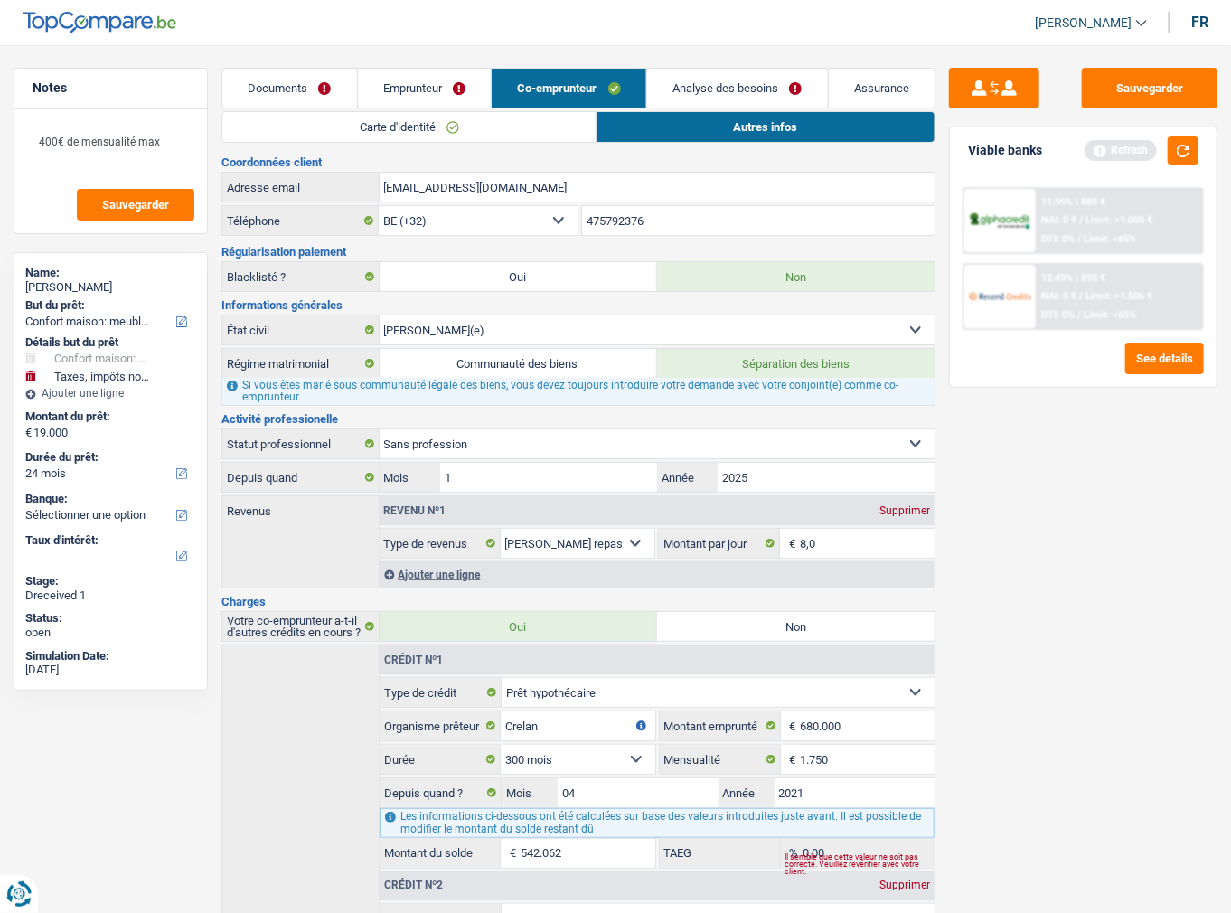
click at [893, 505] on div "Supprimer" at bounding box center [905, 510] width 60 height 11
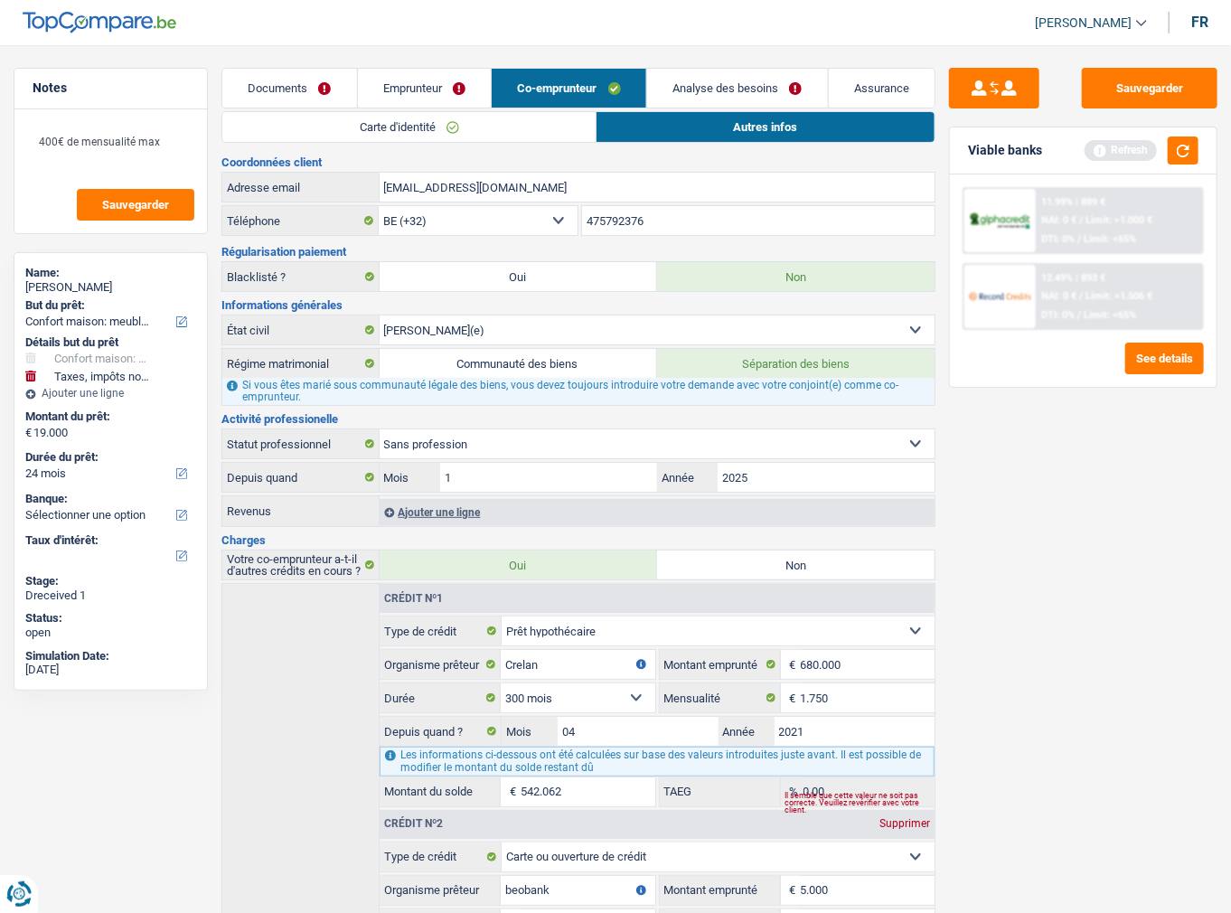
click at [540, 123] on link "Carte d'identité" at bounding box center [408, 127] width 373 height 30
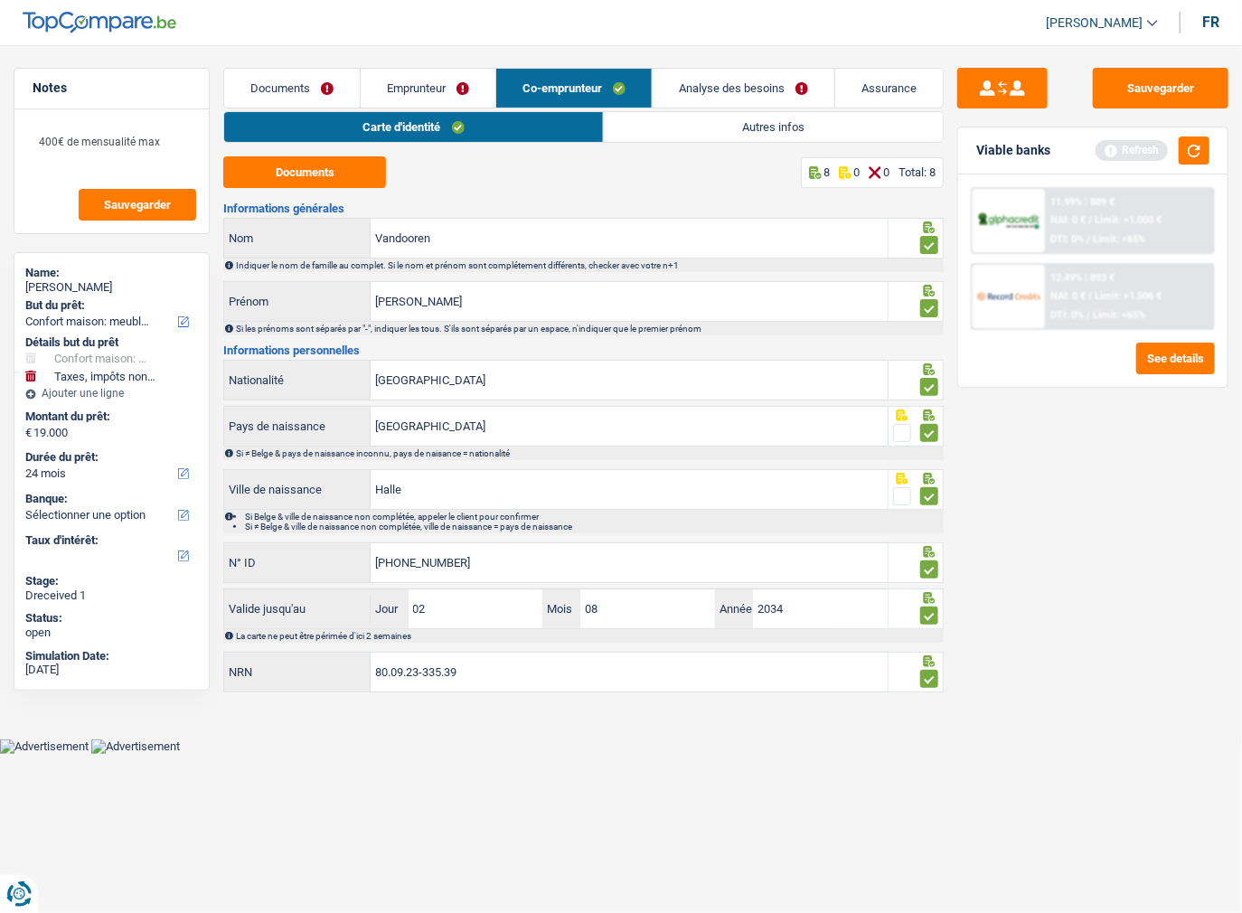
click at [456, 92] on link "Emprunteur" at bounding box center [428, 88] width 135 height 39
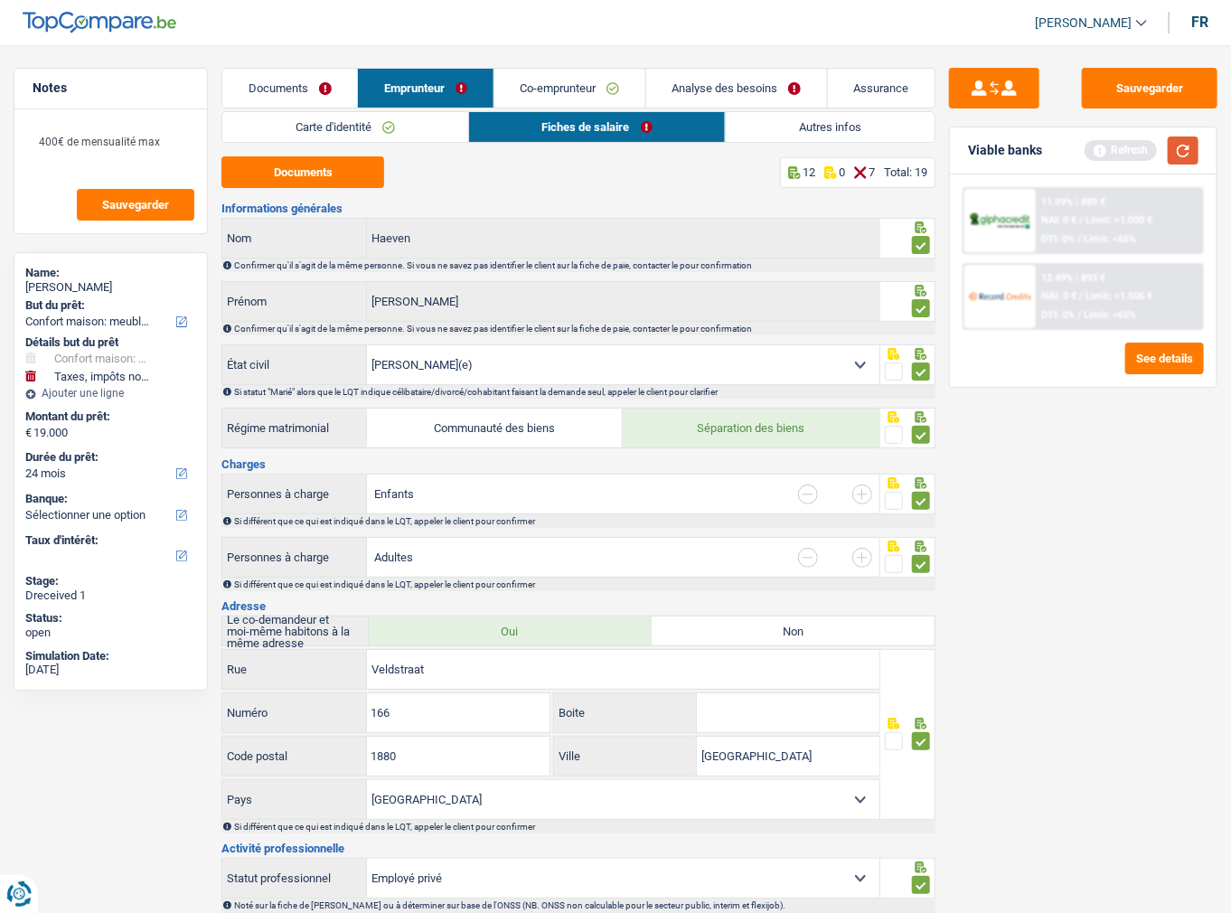
click at [1170, 147] on button "button" at bounding box center [1183, 150] width 31 height 28
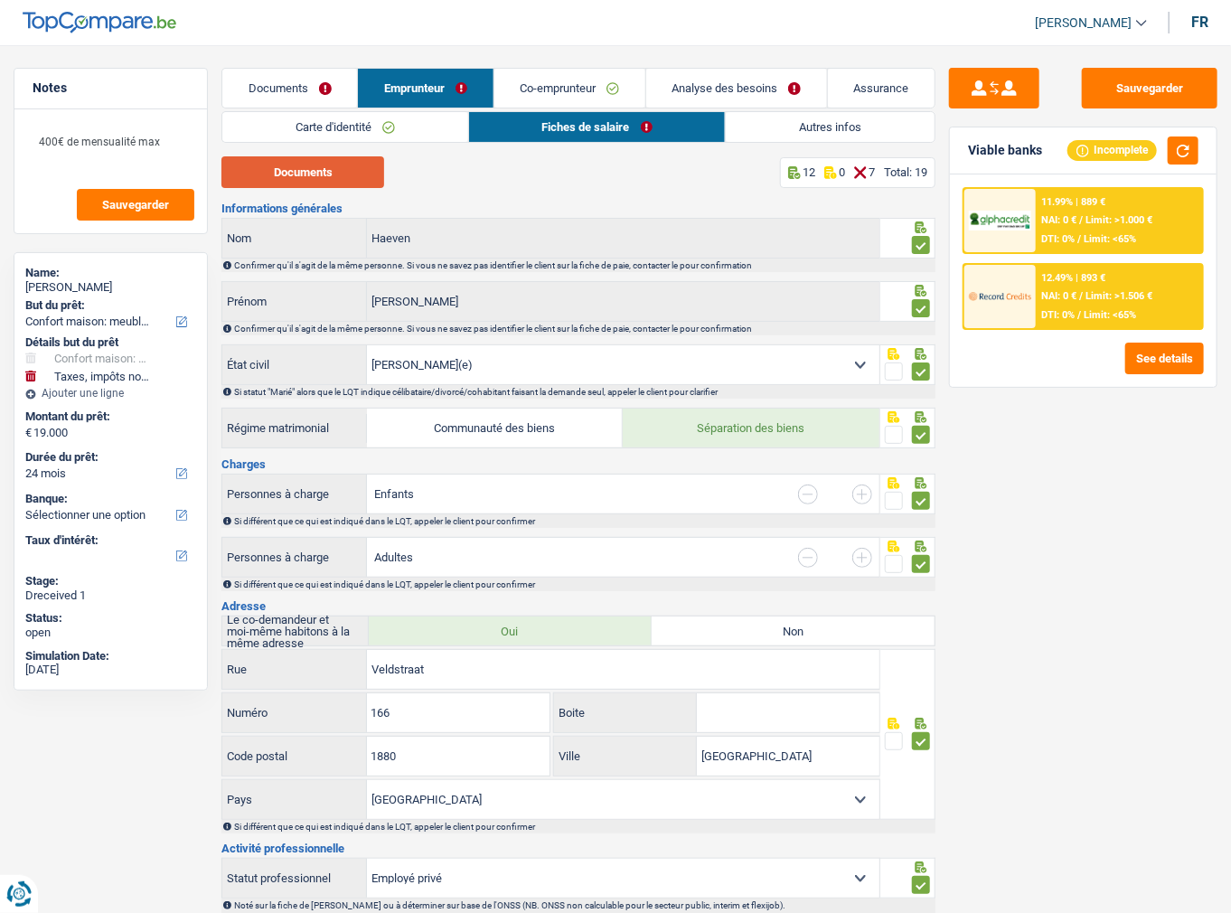
click at [336, 181] on button "Documents" at bounding box center [302, 172] width 163 height 32
drag, startPoint x: 318, startPoint y: 122, endPoint x: 369, endPoint y: 139, distance: 53.4
click at [318, 122] on link "Carte d'identité" at bounding box center [345, 127] width 246 height 30
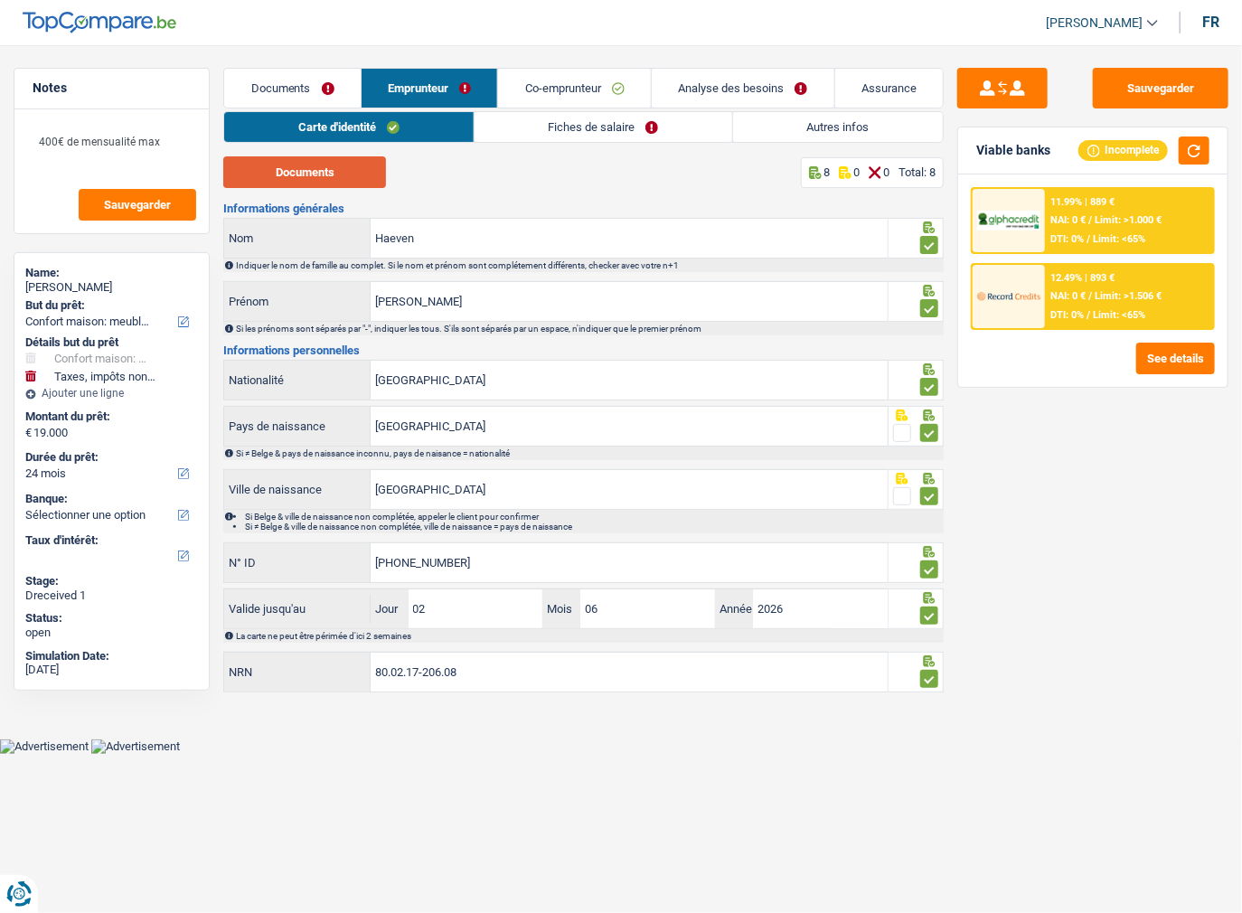
click at [351, 176] on button "Documents" at bounding box center [304, 172] width 163 height 32
click at [560, 82] on link "Co-emprunteur" at bounding box center [574, 88] width 153 height 39
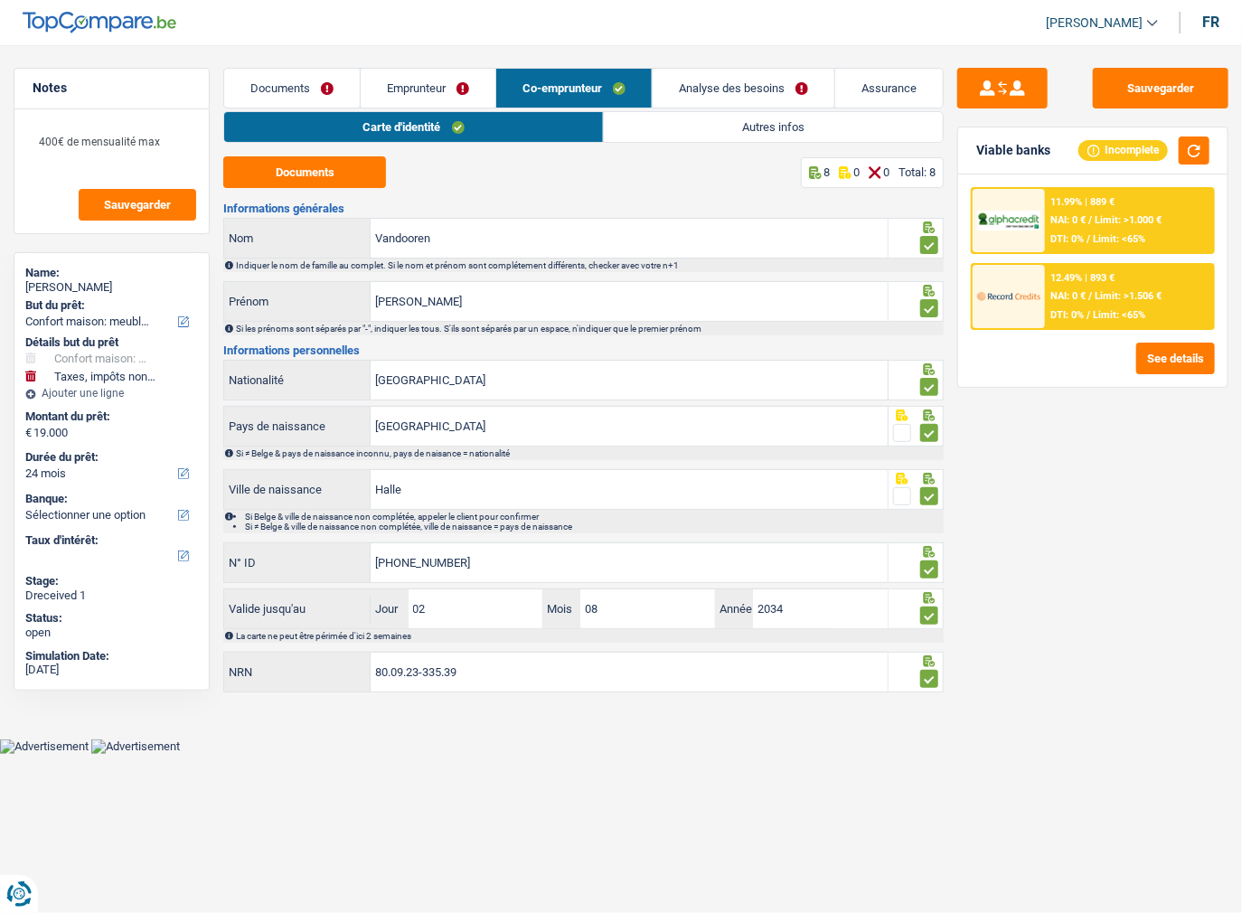
click at [663, 136] on link "Autres infos" at bounding box center [773, 127] width 339 height 30
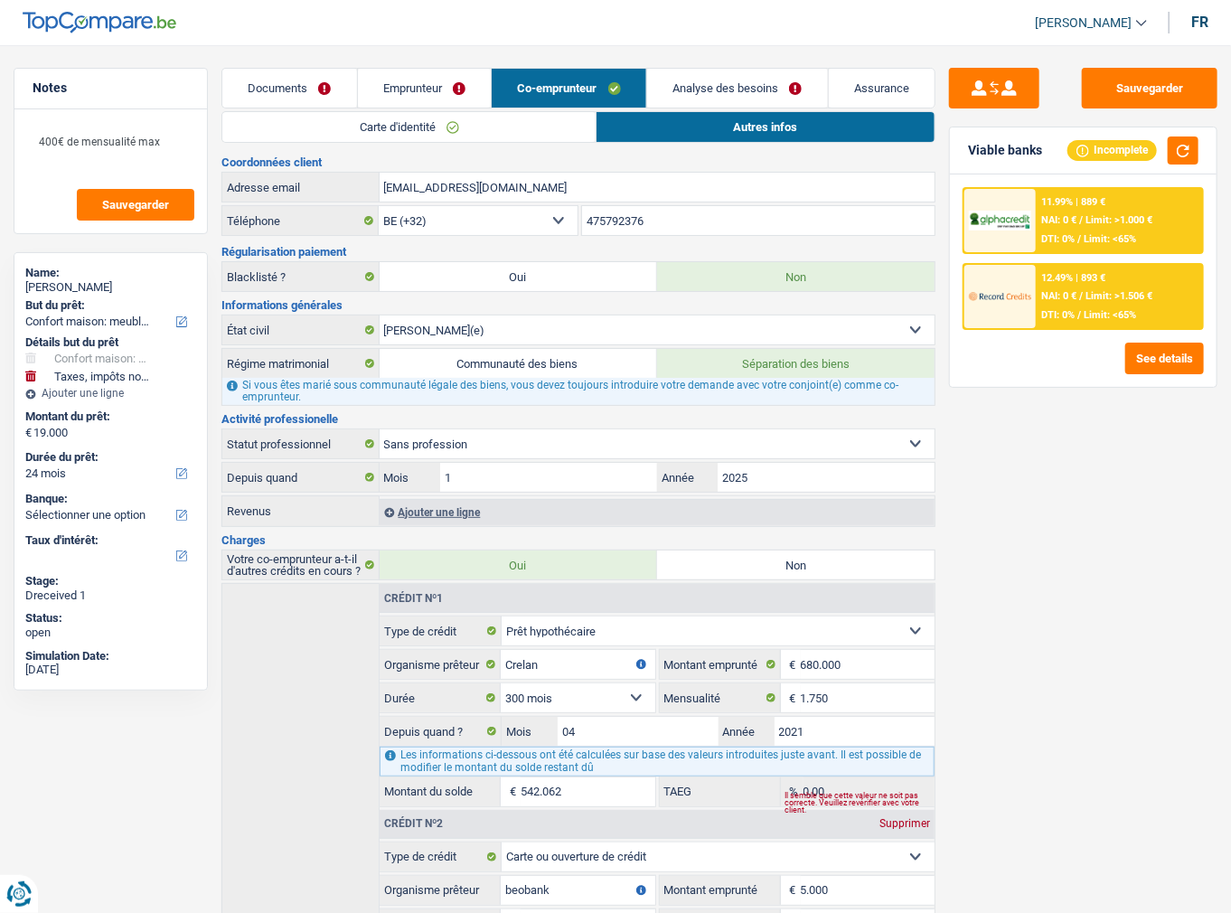
click at [417, 86] on link "Emprunteur" at bounding box center [425, 88] width 134 height 39
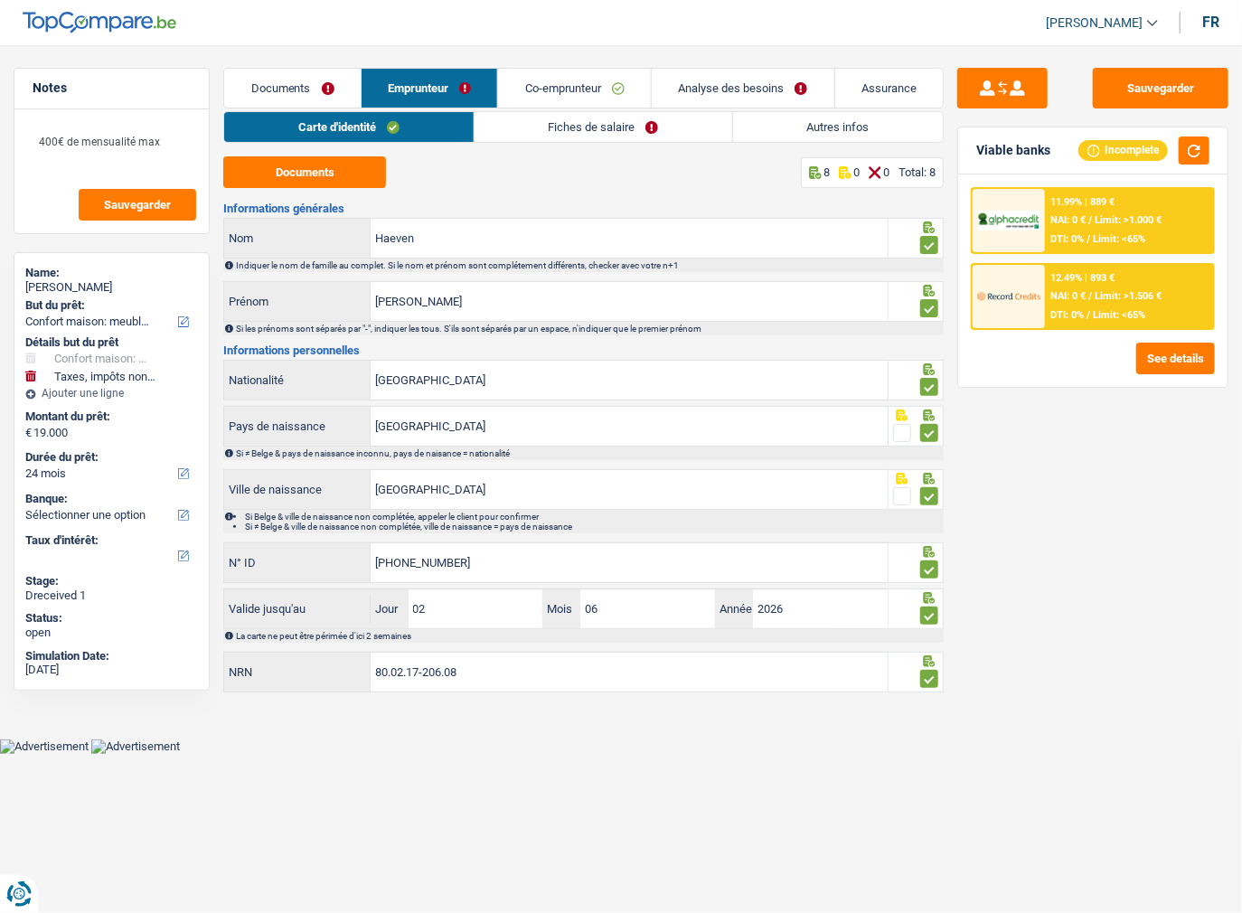
click at [567, 97] on link "Co-emprunteur" at bounding box center [574, 88] width 153 height 39
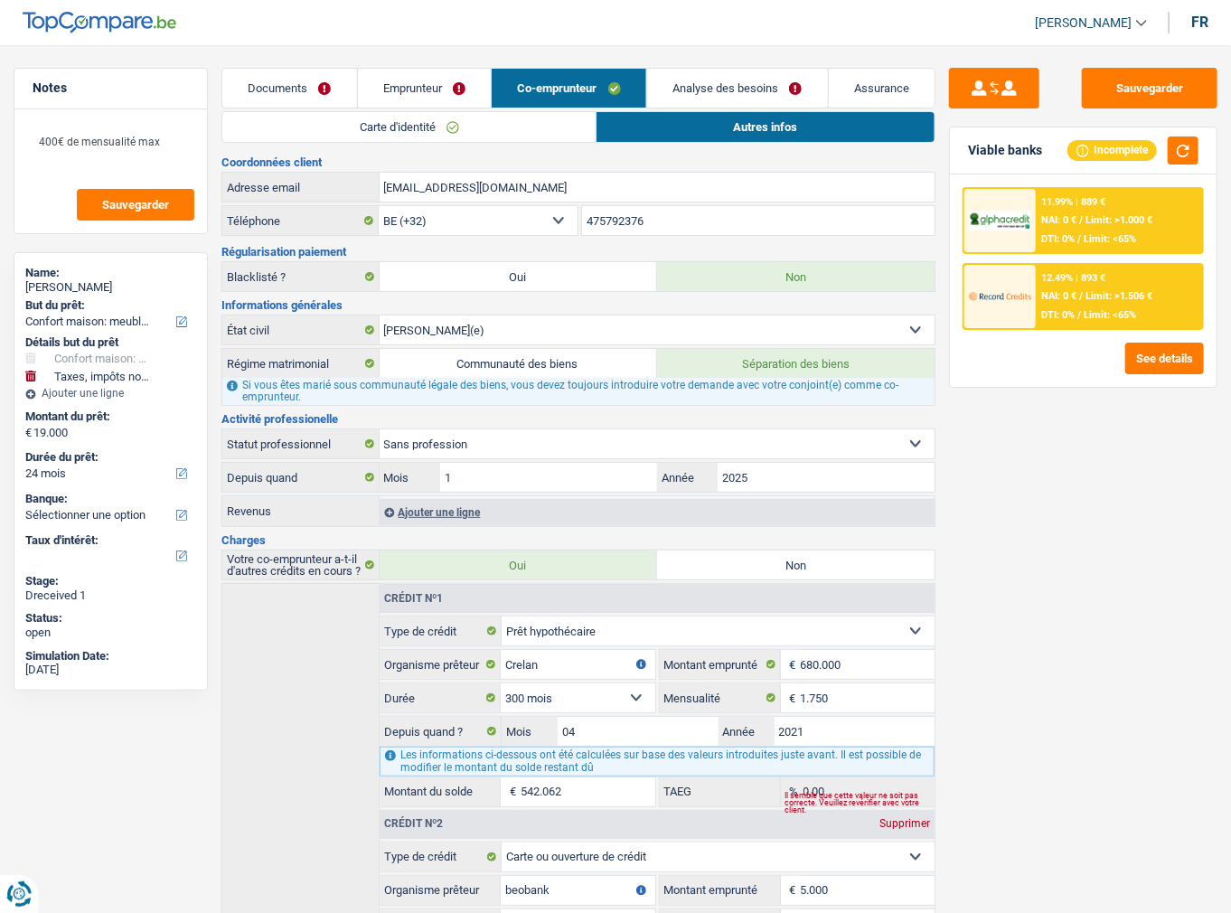
click at [336, 119] on link "Carte d'identité" at bounding box center [408, 127] width 373 height 30
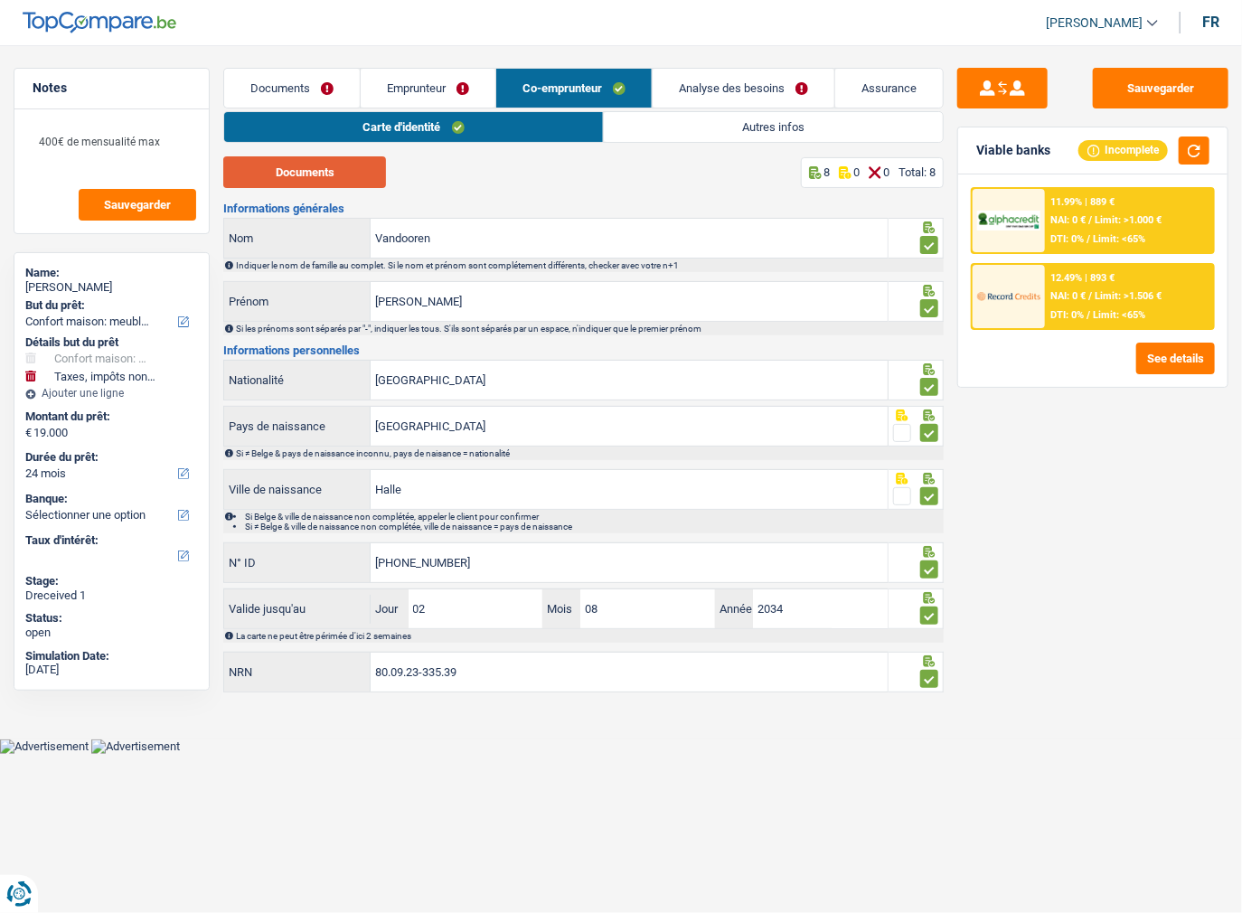
click at [339, 174] on button "Documents" at bounding box center [304, 172] width 163 height 32
click at [442, 95] on link "Emprunteur" at bounding box center [428, 88] width 135 height 39
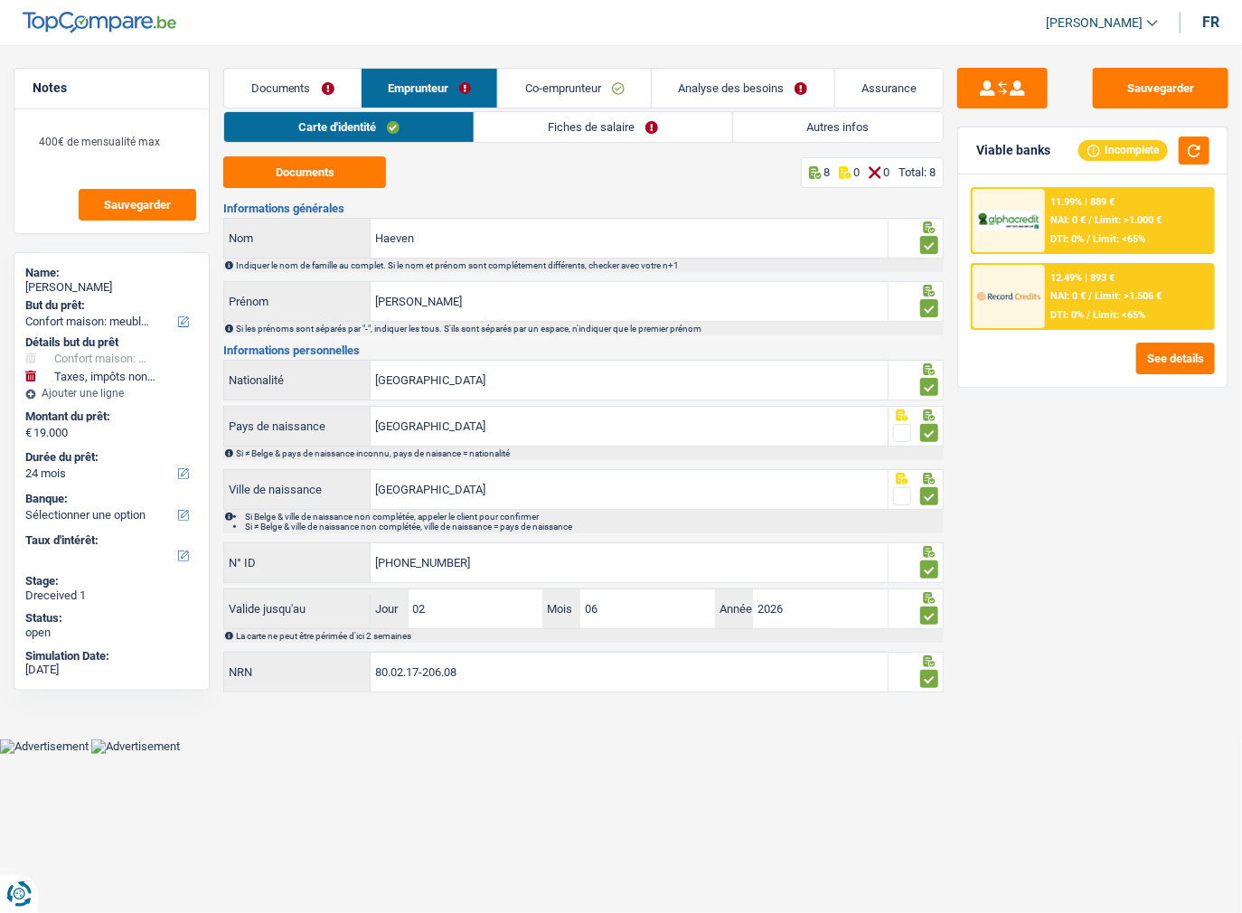
click at [488, 119] on link "Fiches de salaire" at bounding box center [603, 127] width 258 height 30
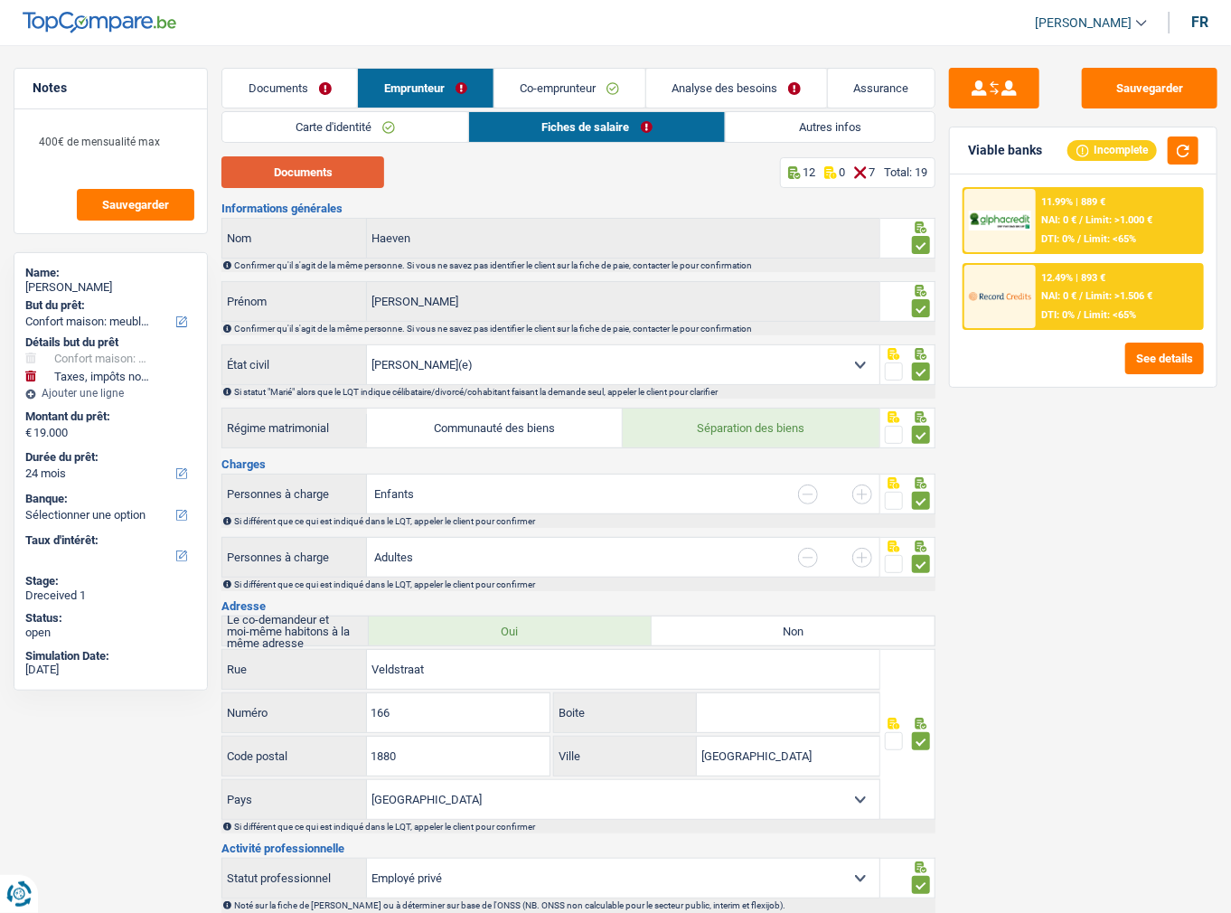
click at [314, 175] on button "Documents" at bounding box center [302, 172] width 163 height 32
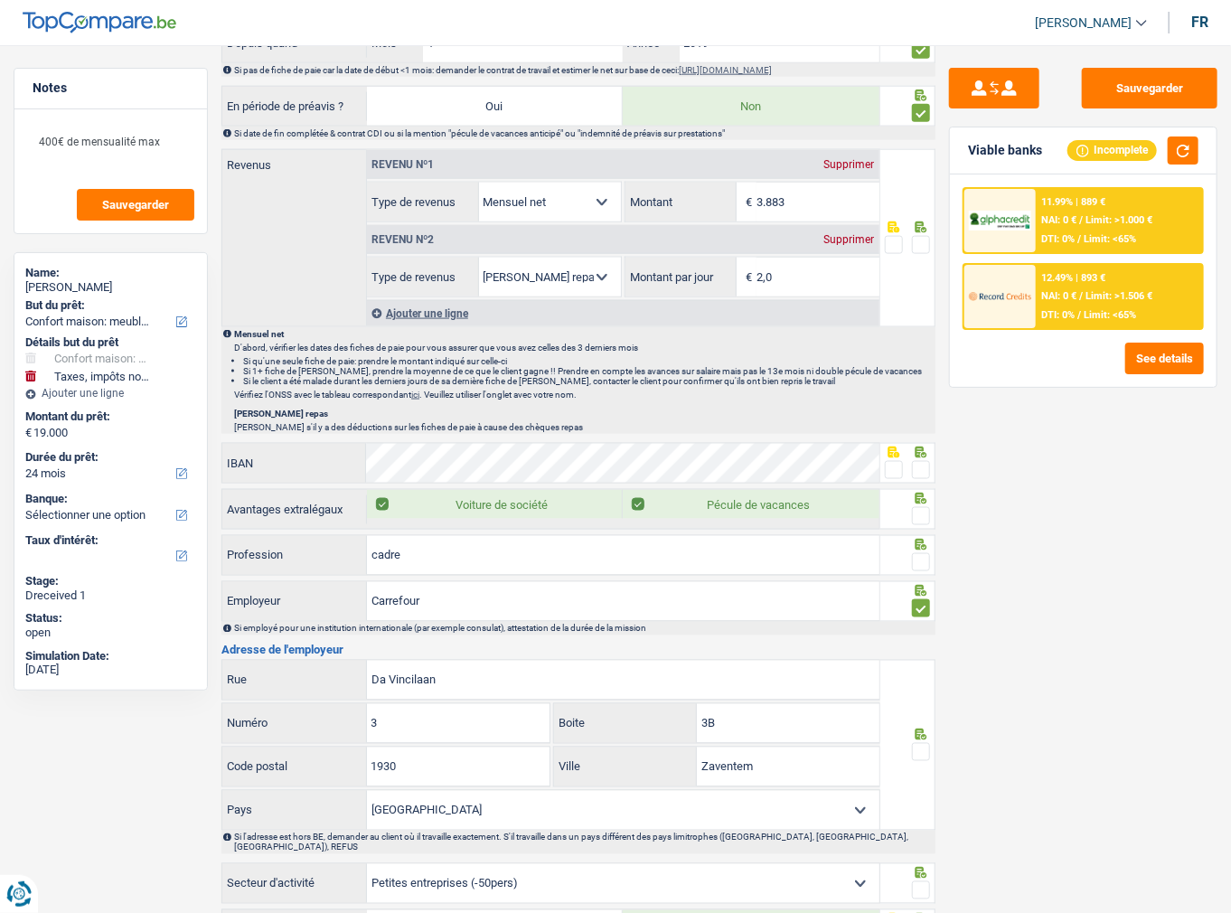
scroll to position [1085, 0]
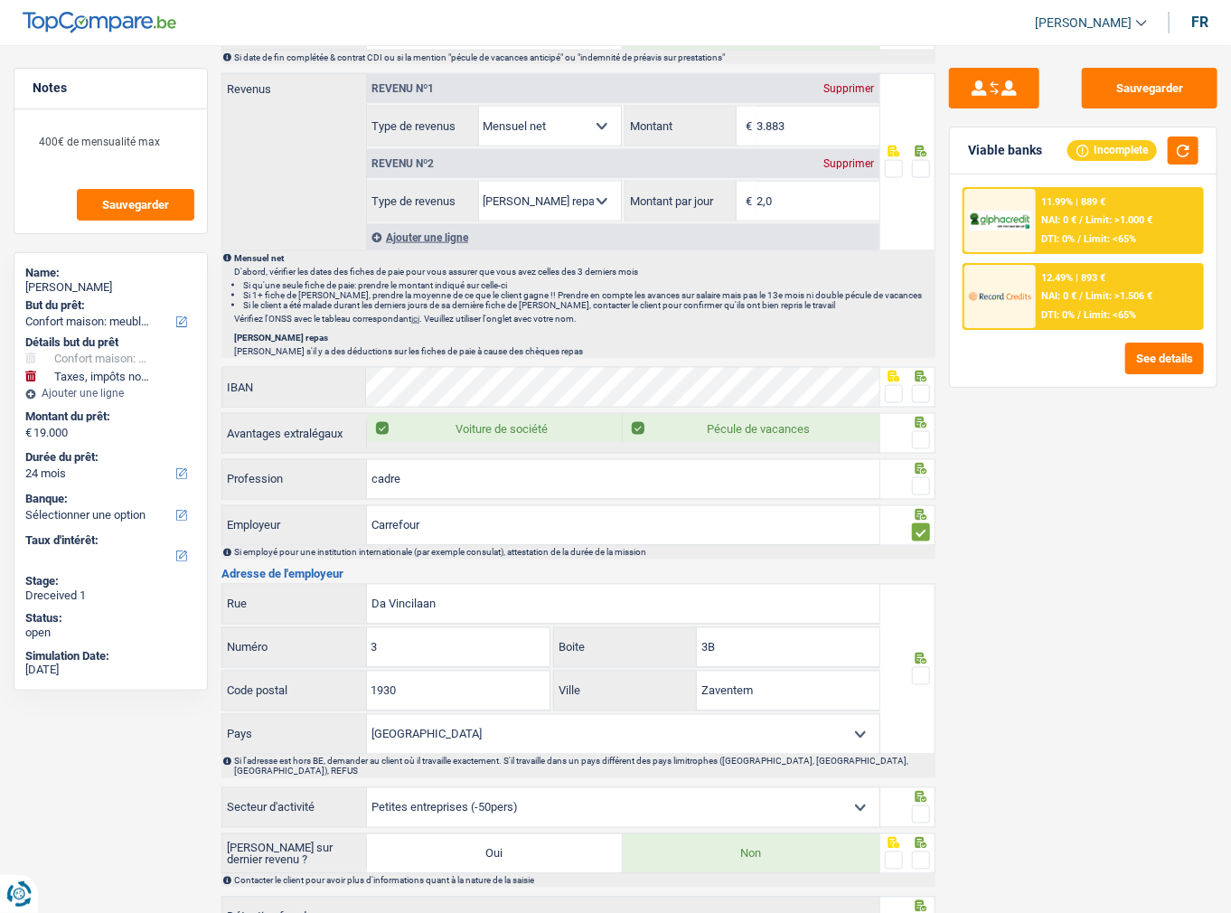
click at [906, 384] on fieldset at bounding box center [907, 394] width 45 height 23
click at [893, 389] on span at bounding box center [894, 394] width 18 height 18
click at [0, 0] on input "radio" at bounding box center [0, 0] width 0 height 0
click at [922, 437] on span at bounding box center [921, 440] width 18 height 18
click at [0, 0] on input "radio" at bounding box center [0, 0] width 0 height 0
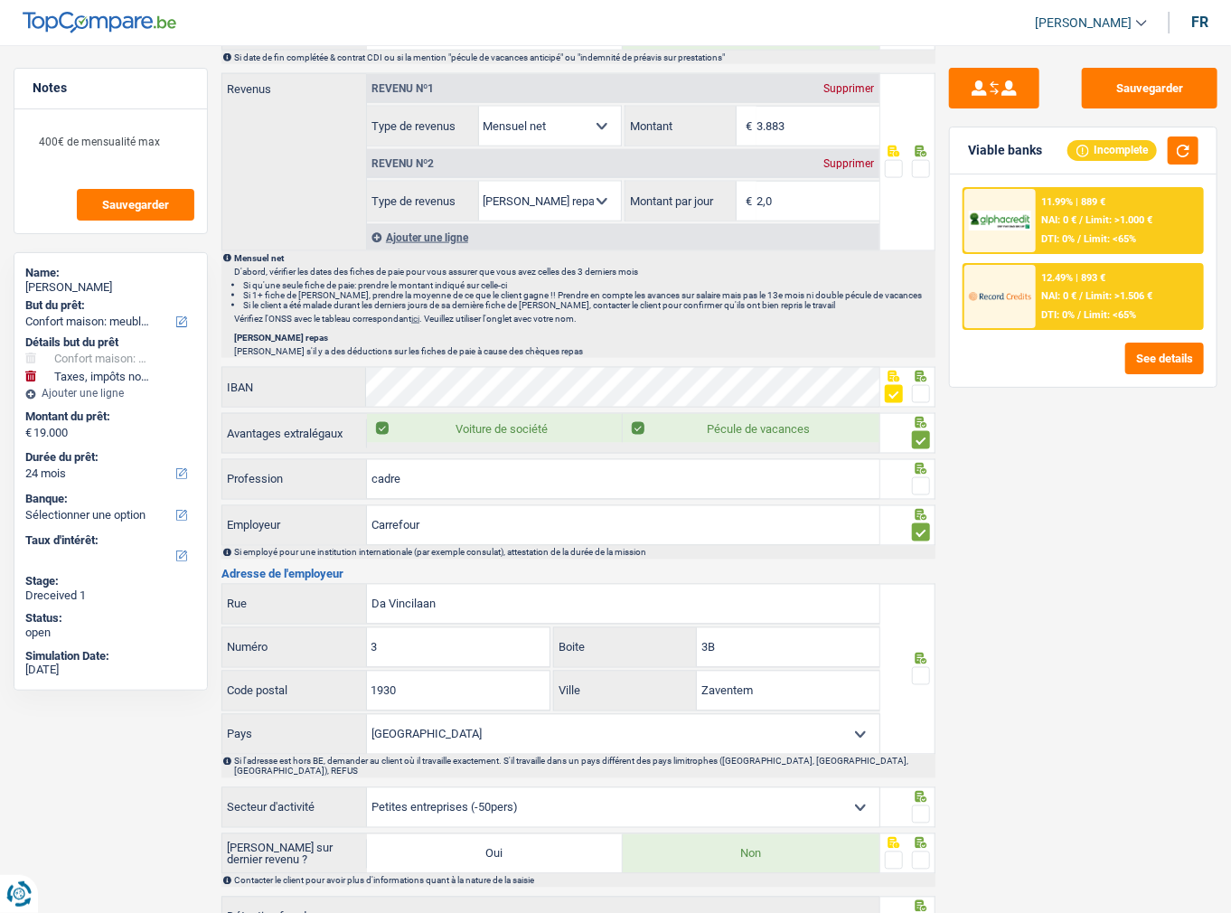
click at [914, 477] on span at bounding box center [921, 486] width 18 height 18
click at [0, 0] on input "radio" at bounding box center [0, 0] width 0 height 0
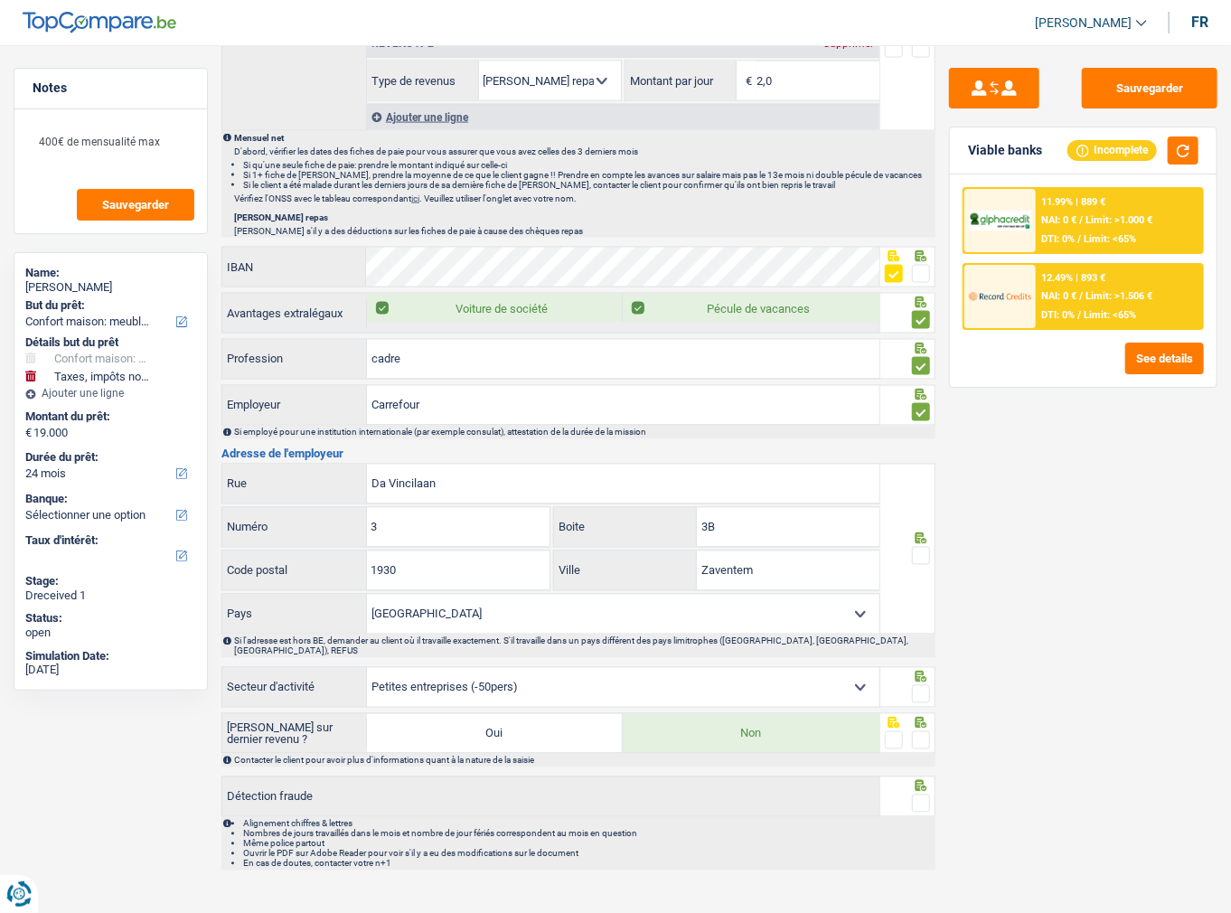
scroll to position [1206, 0]
click at [922, 546] on span at bounding box center [921, 555] width 18 height 18
click at [0, 0] on input "radio" at bounding box center [0, 0] width 0 height 0
click at [925, 684] on span at bounding box center [921, 693] width 18 height 18
click at [0, 0] on input "radio" at bounding box center [0, 0] width 0 height 0
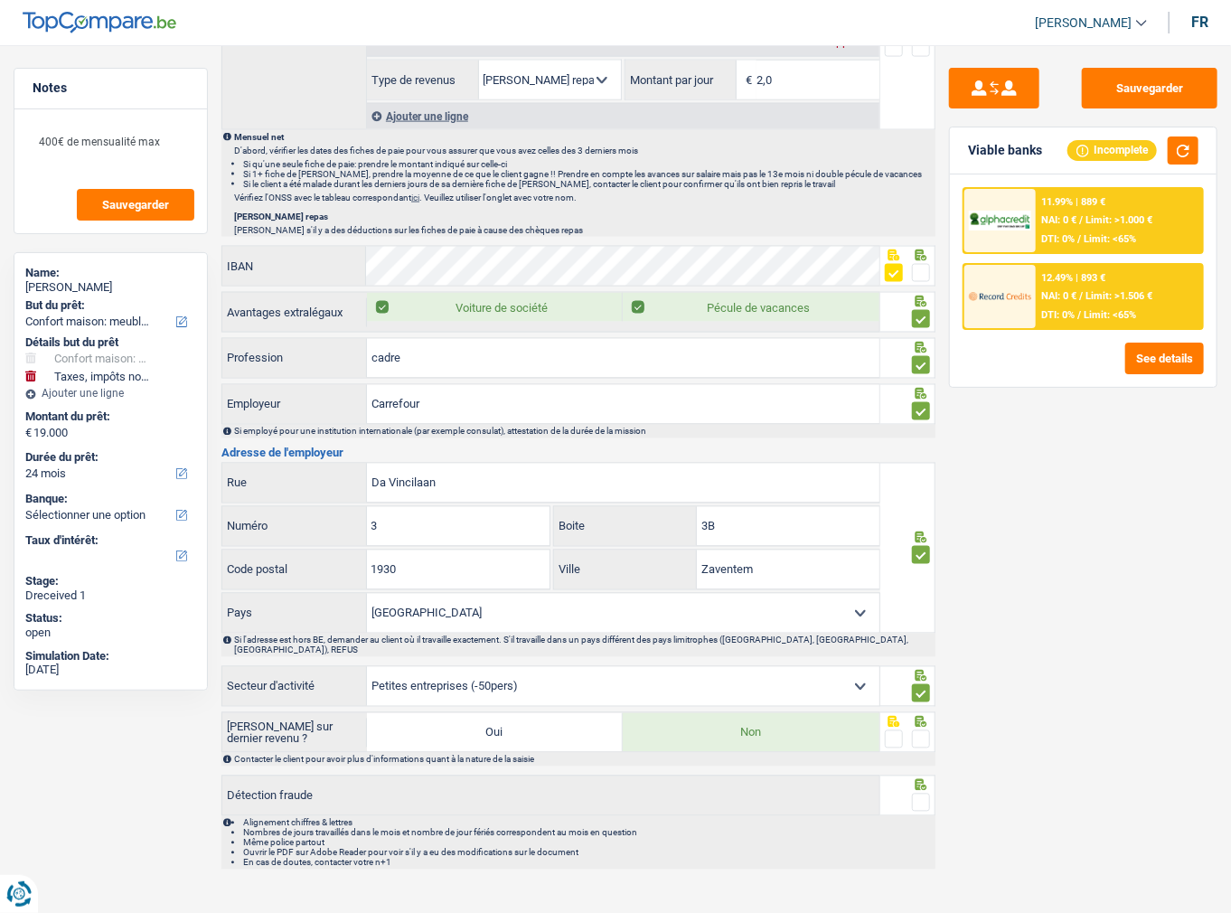
click at [922, 730] on span at bounding box center [921, 739] width 18 height 18
click at [0, 0] on input "radio" at bounding box center [0, 0] width 0 height 0
click at [918, 794] on span at bounding box center [921, 803] width 18 height 18
click at [0, 0] on input "radio" at bounding box center [0, 0] width 0 height 0
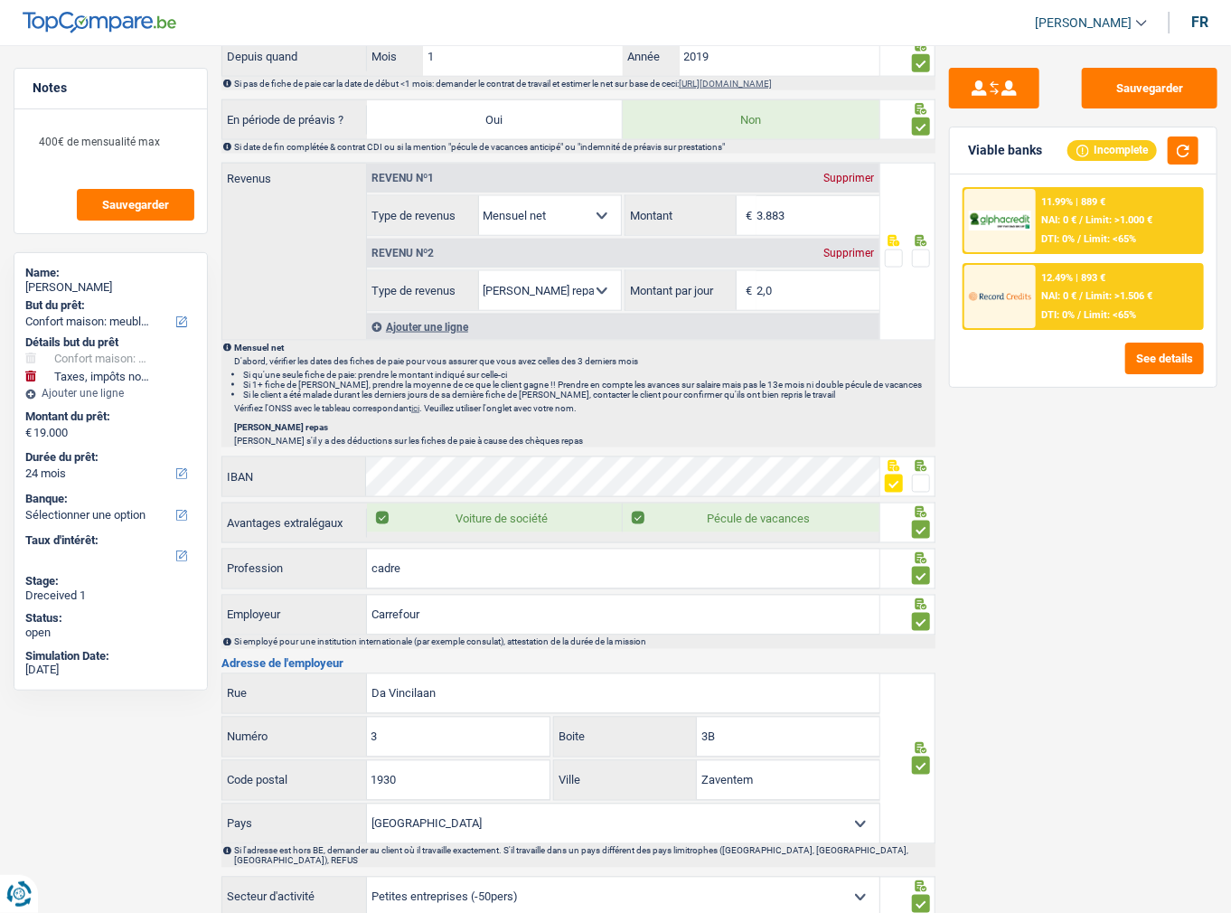
scroll to position [772, 0]
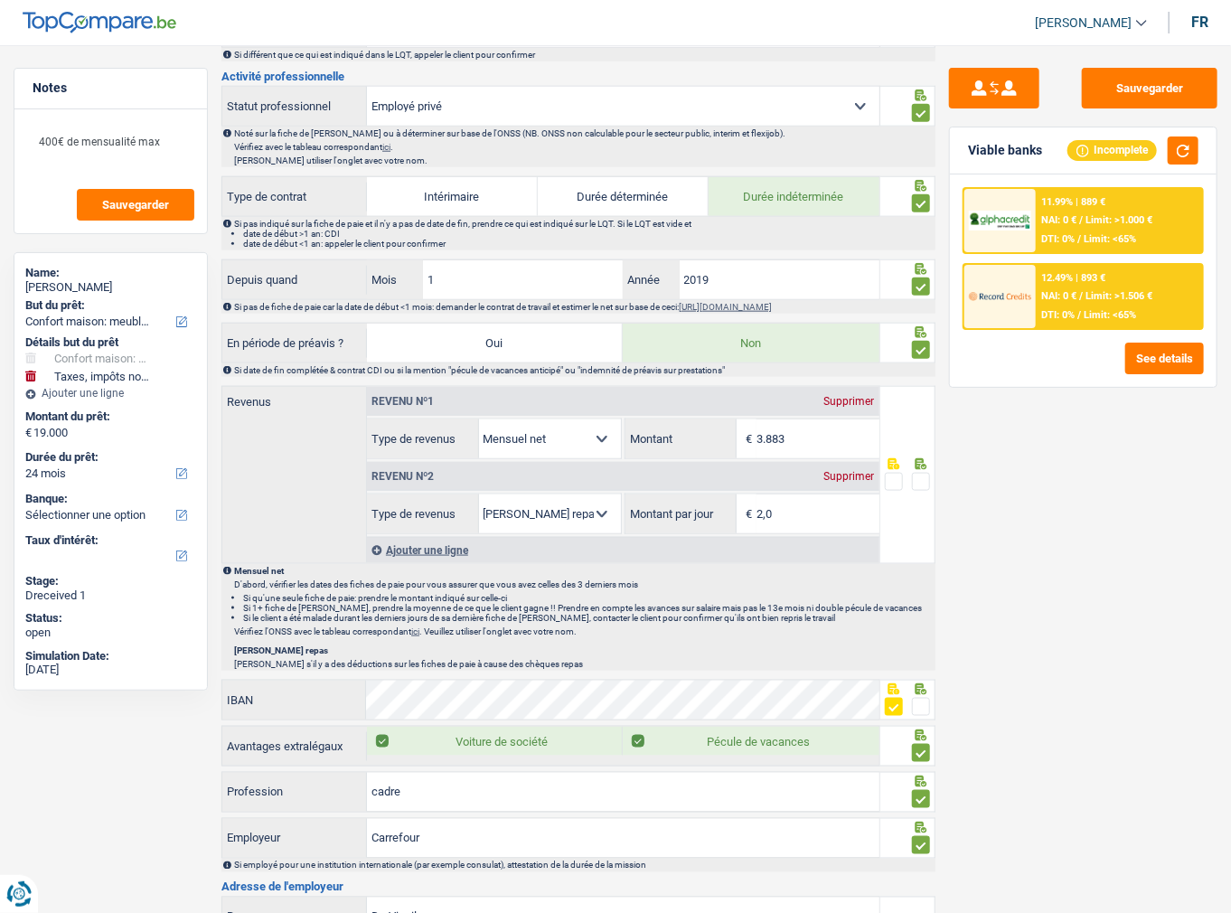
drag, startPoint x: 719, startPoint y: 442, endPoint x: 633, endPoint y: 438, distance: 86.8
click at [643, 438] on div "3.883 € Montant" at bounding box center [752, 438] width 254 height 39
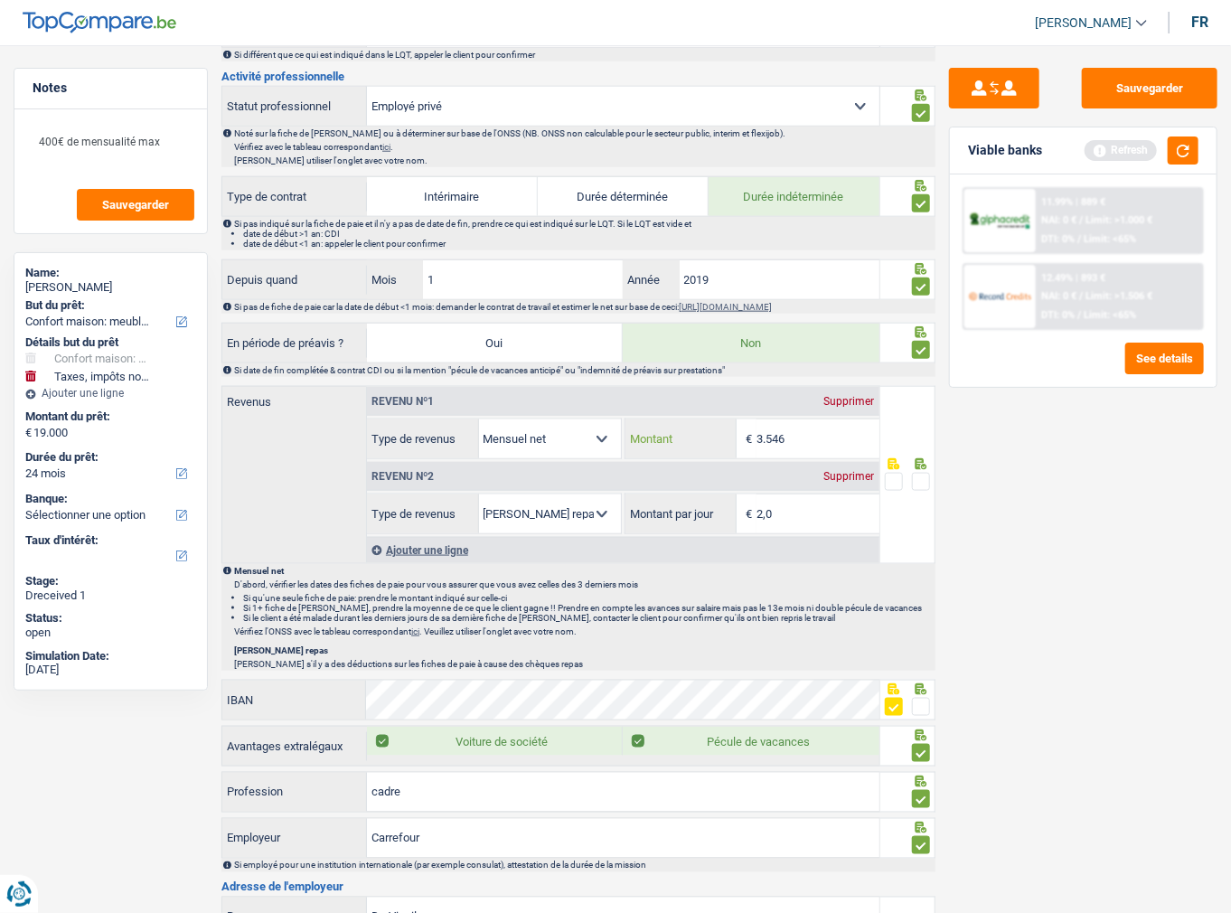
type input "3.546"
click at [814, 512] on input "2,0" at bounding box center [817, 513] width 122 height 39
drag, startPoint x: 822, startPoint y: 512, endPoint x: 665, endPoint y: 498, distance: 157.0
click at [640, 502] on div "2,0 € Montant par jour" at bounding box center [752, 513] width 254 height 39
click at [926, 471] on div at bounding box center [921, 482] width 18 height 23
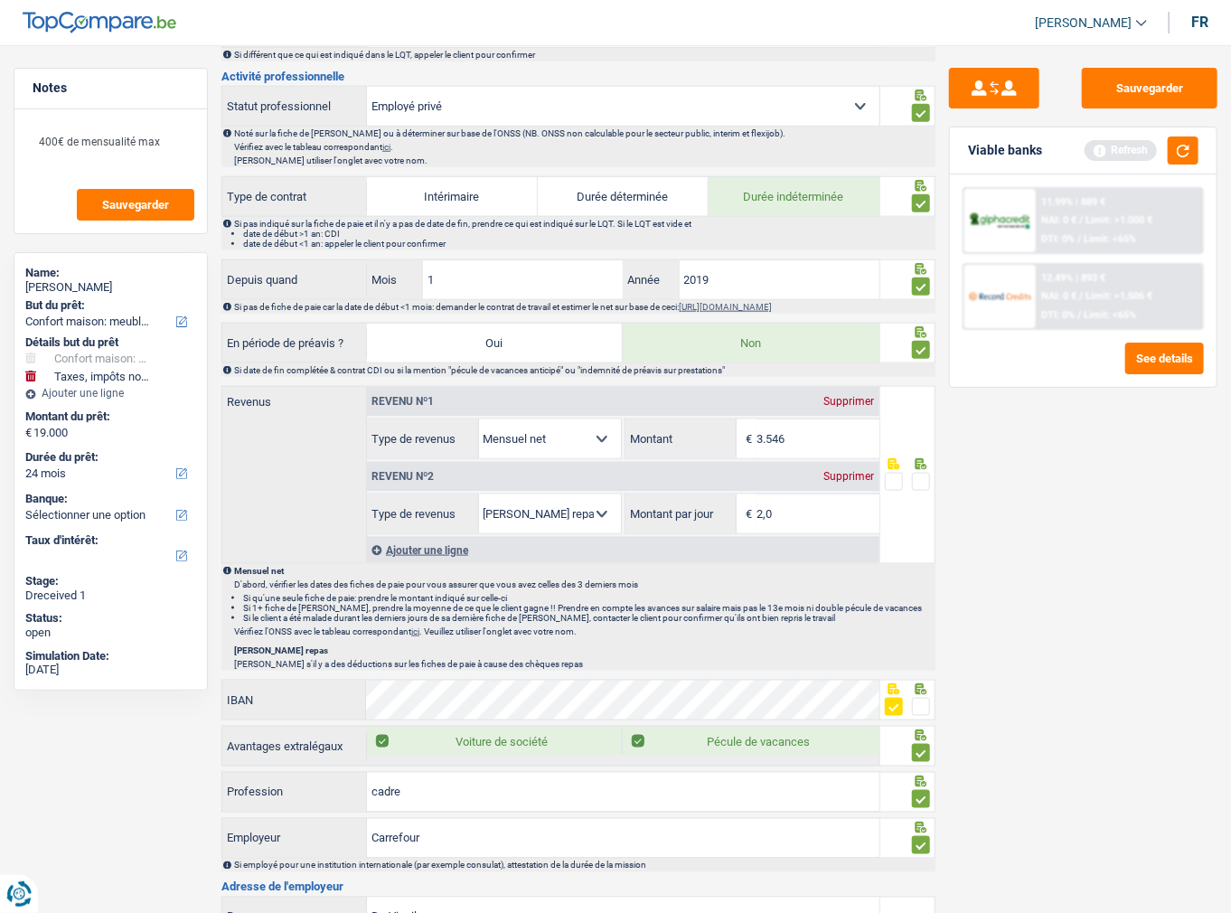
click at [925, 473] on span at bounding box center [921, 482] width 18 height 18
click at [0, 0] on input "radio" at bounding box center [0, 0] width 0 height 0
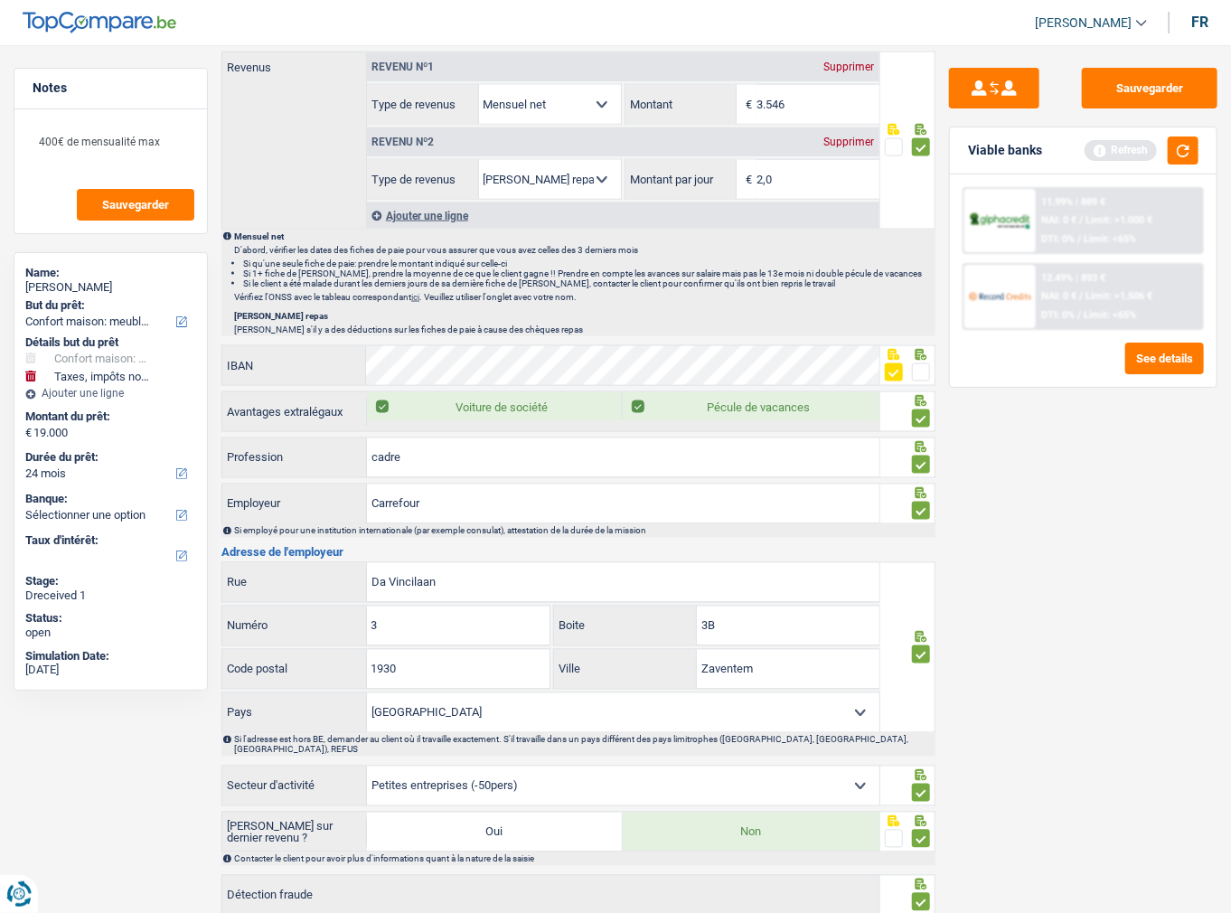
scroll to position [1206, 0]
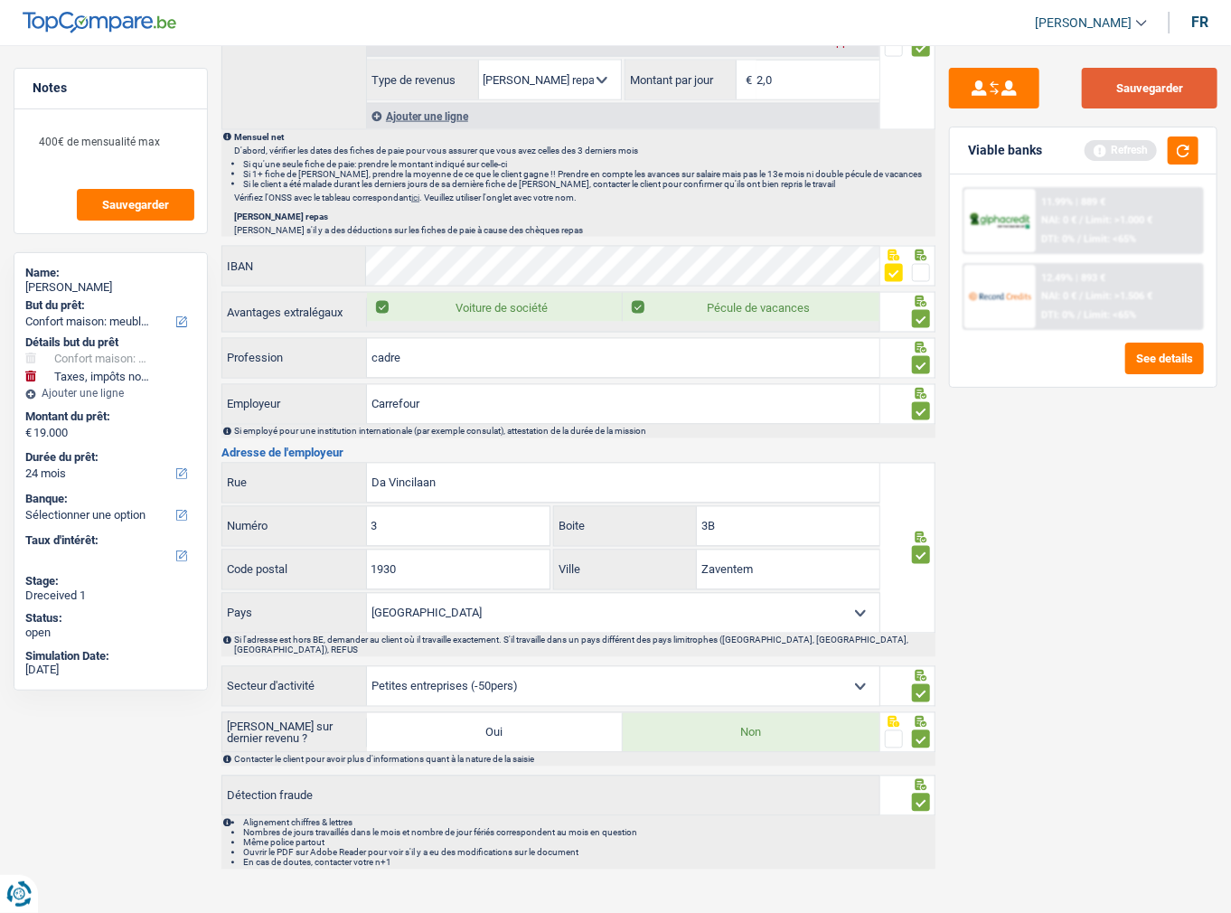
click at [1157, 101] on button "Sauvegarder" at bounding box center [1150, 88] width 136 height 41
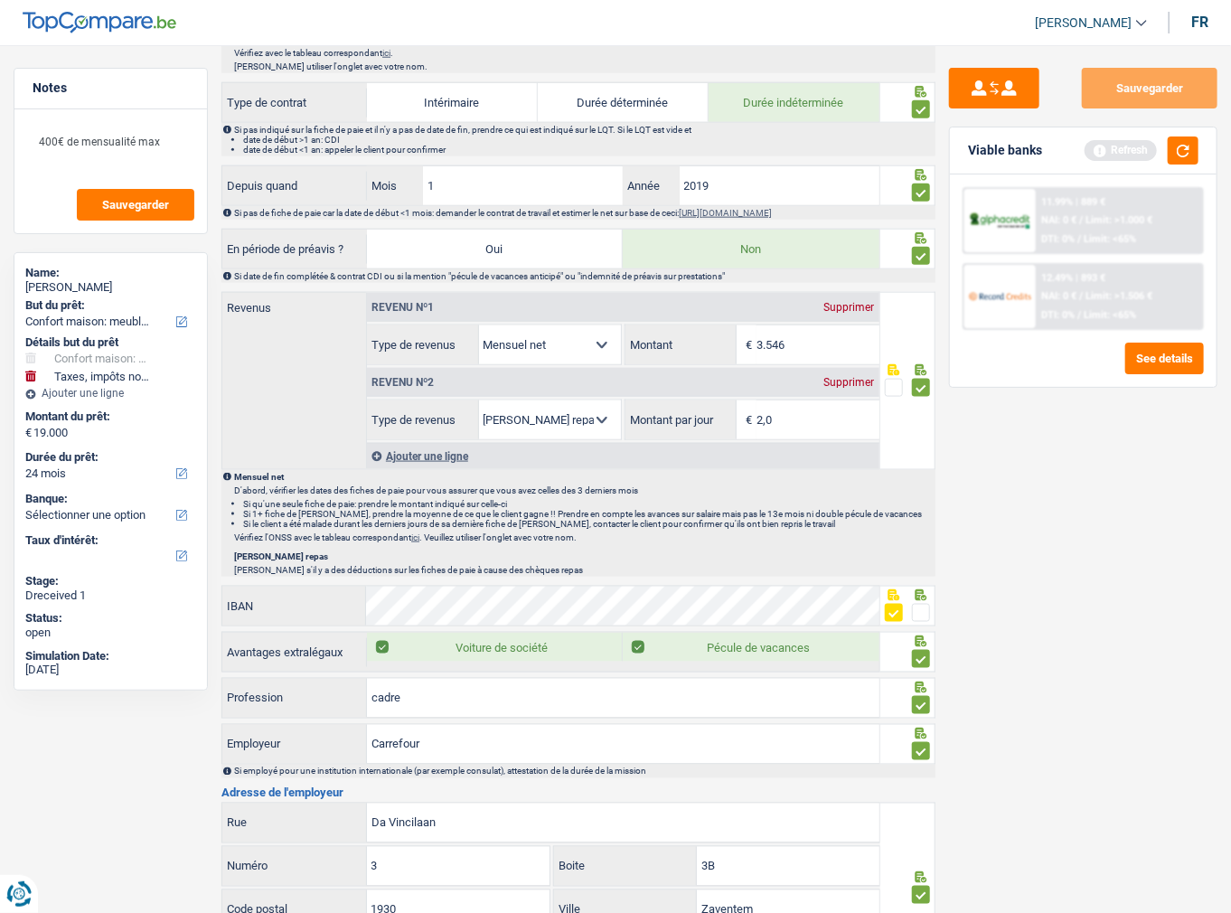
scroll to position [700, 0]
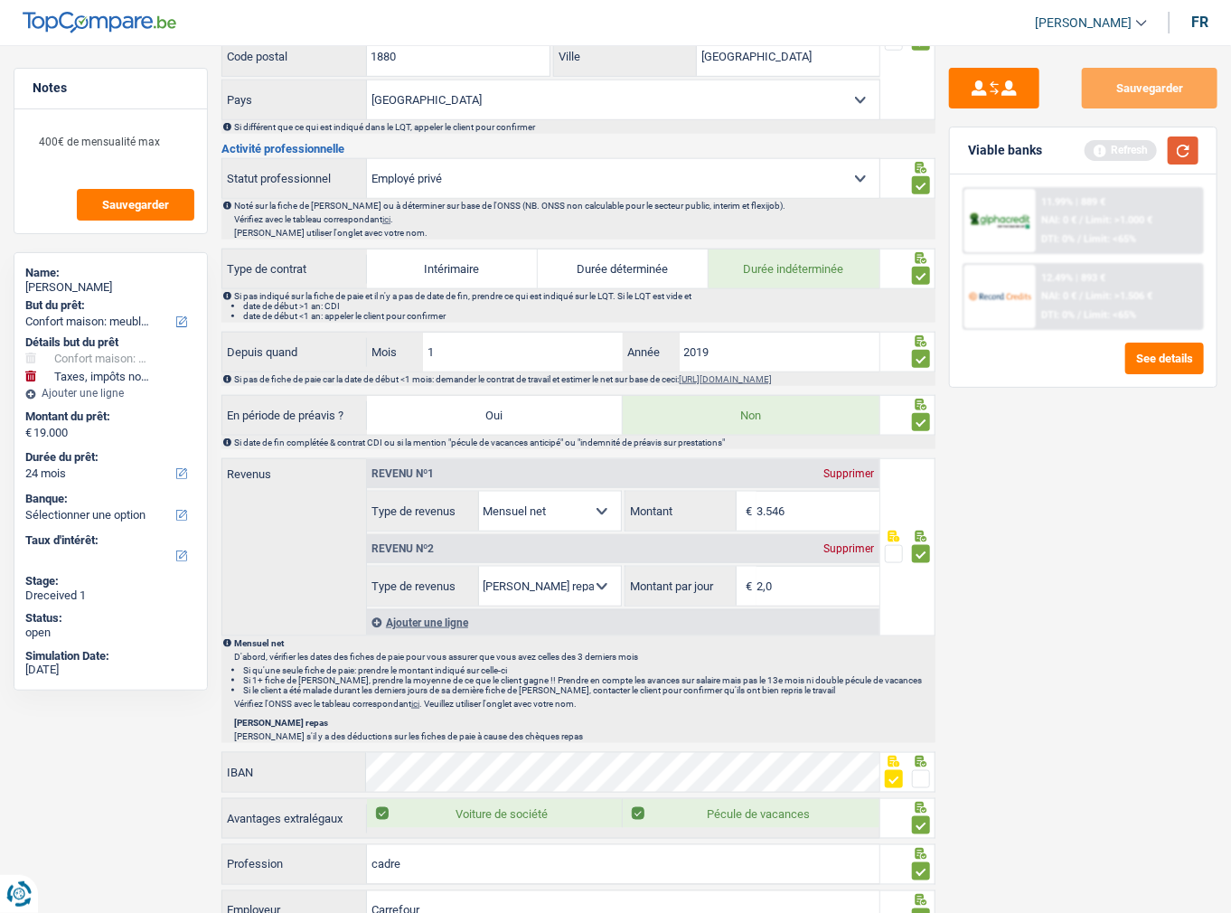
click at [1186, 152] on button "button" at bounding box center [1183, 150] width 31 height 28
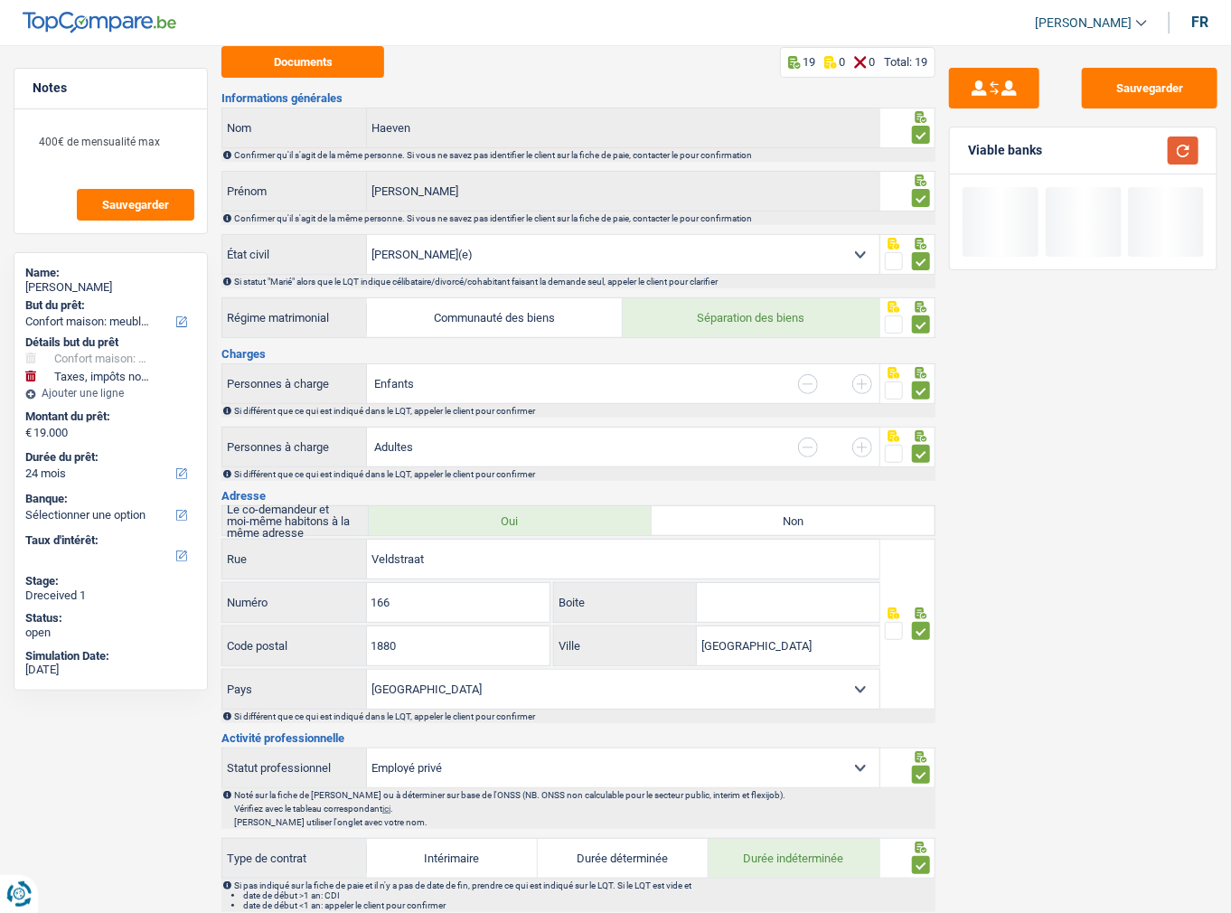
scroll to position [0, 0]
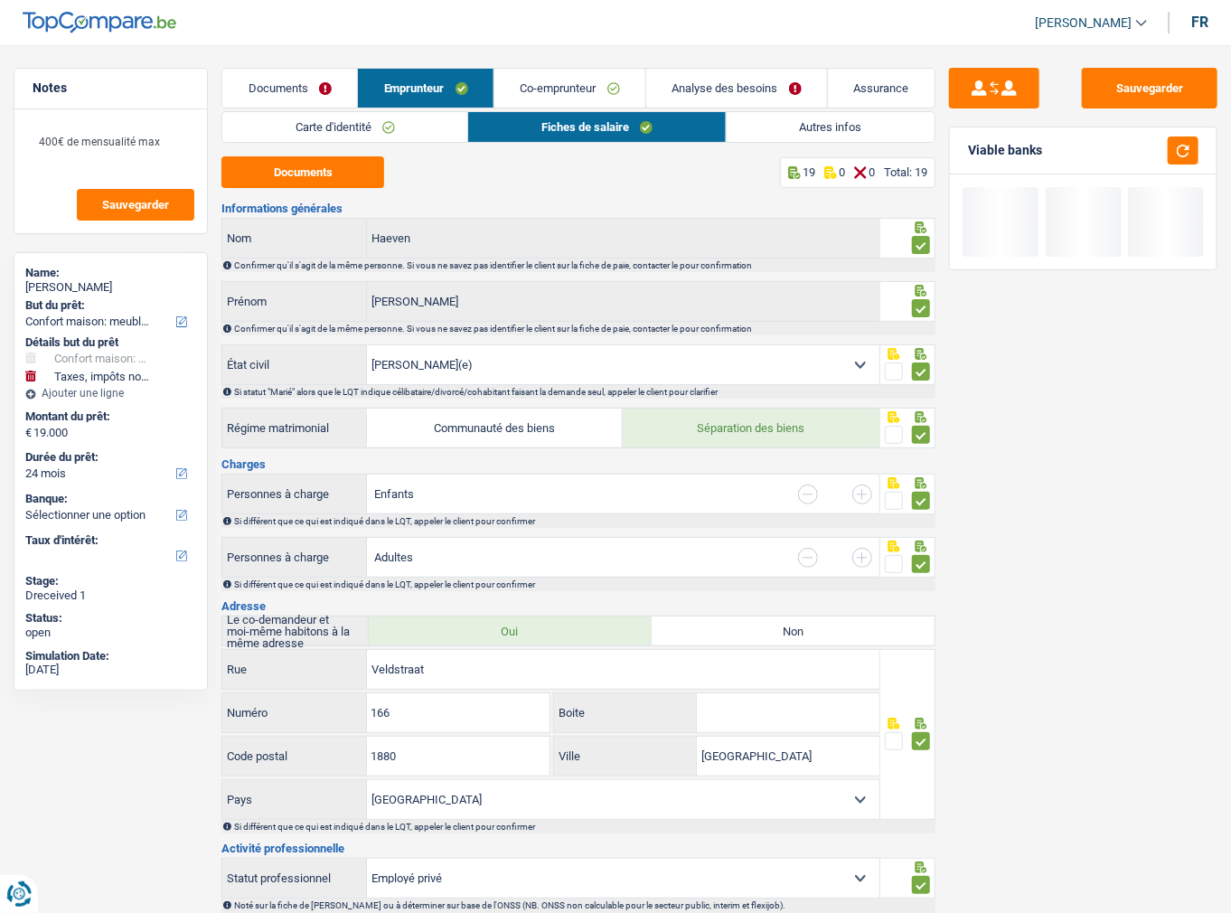
click at [771, 129] on link "Autres infos" at bounding box center [831, 127] width 208 height 30
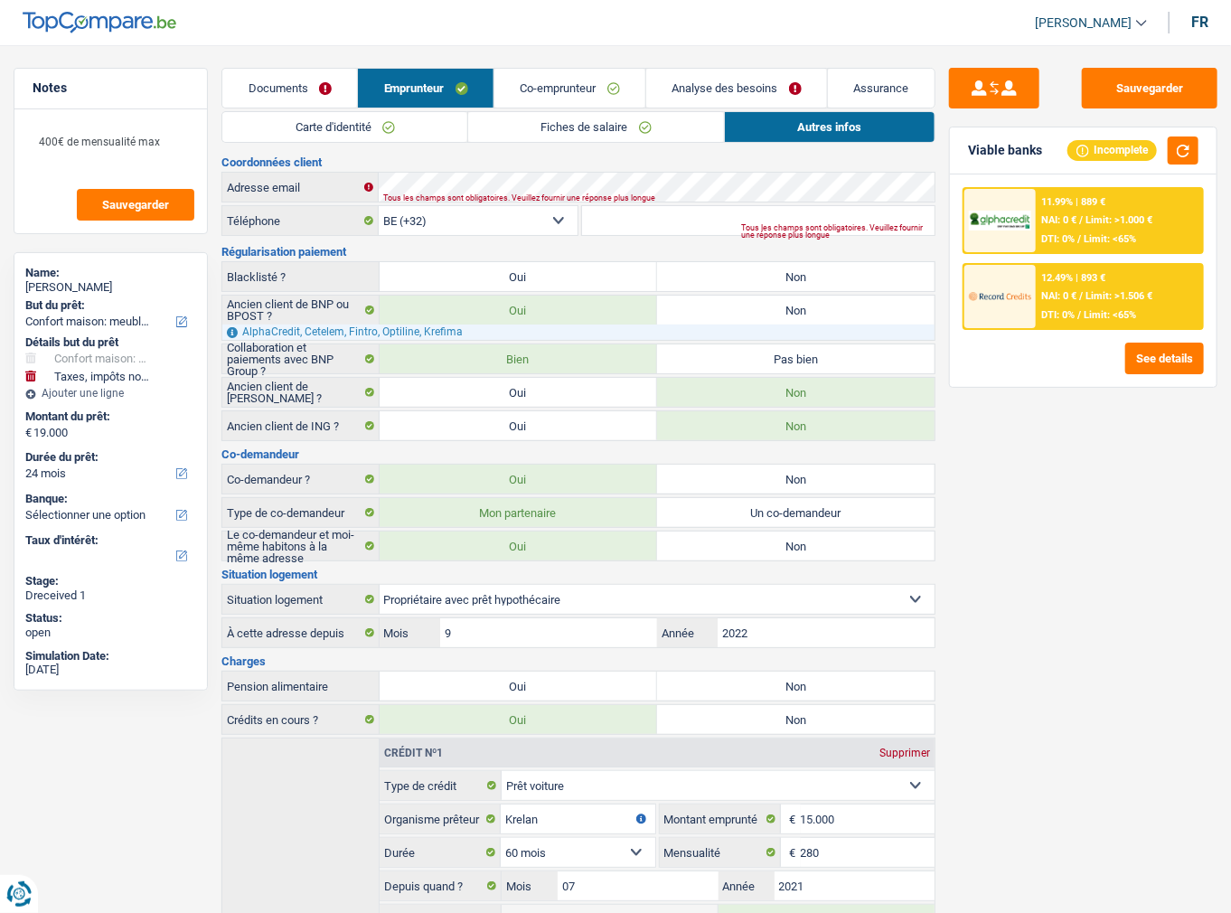
click at [727, 282] on label "Non" at bounding box center [795, 276] width 277 height 29
click at [727, 282] on input "Non" at bounding box center [795, 276] width 277 height 29
radio input "true"
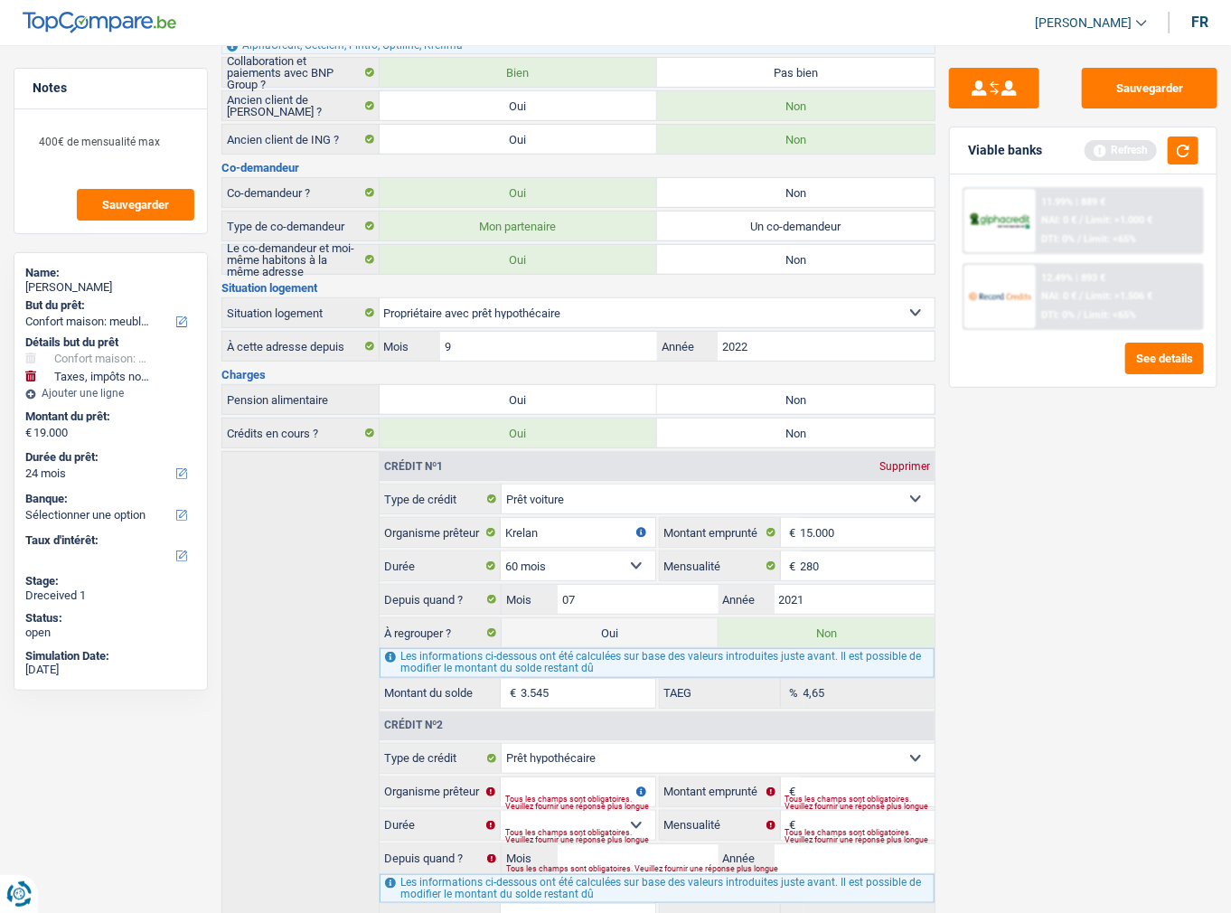
scroll to position [289, 0]
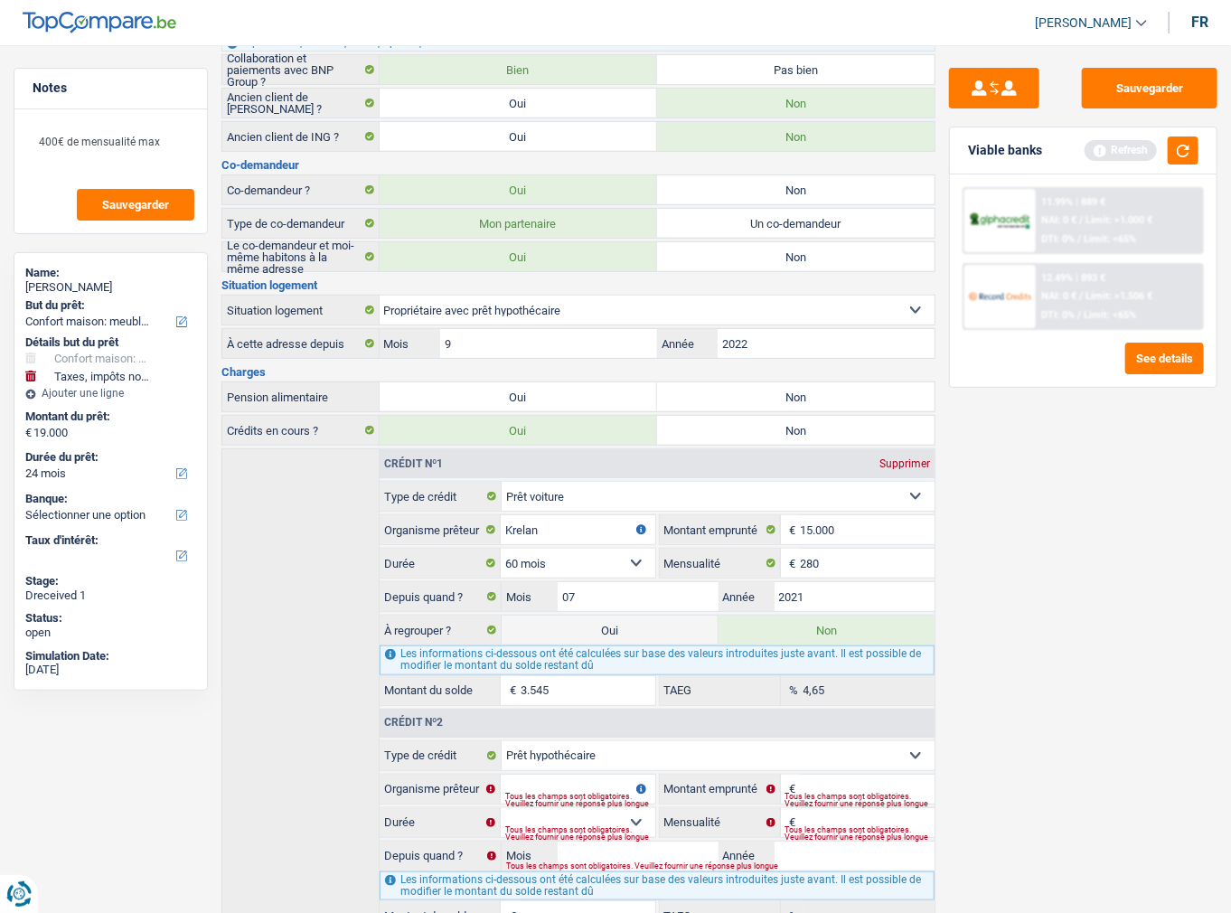
click at [728, 392] on label "Non" at bounding box center [795, 396] width 277 height 29
click at [728, 392] on input "Non" at bounding box center [795, 396] width 277 height 29
radio input "true"
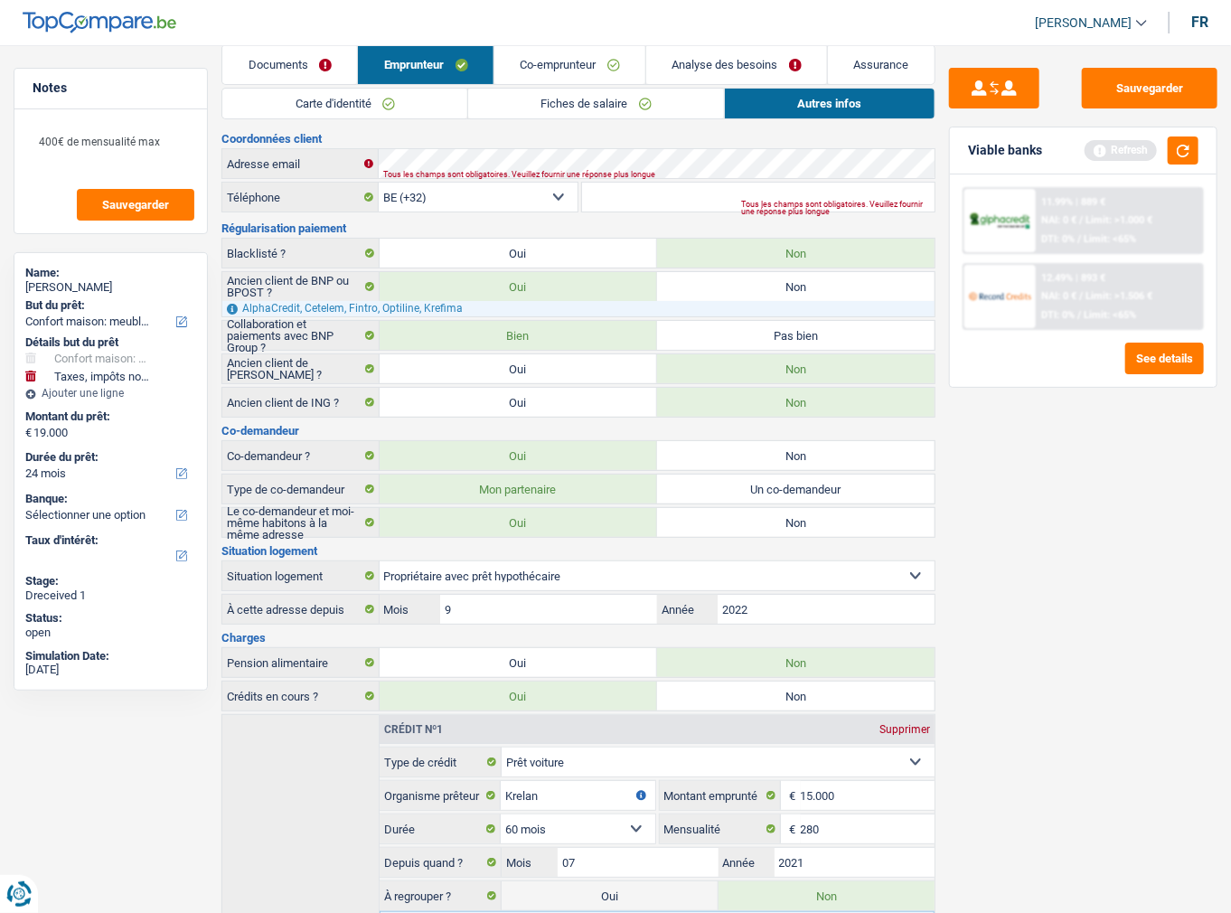
scroll to position [0, 0]
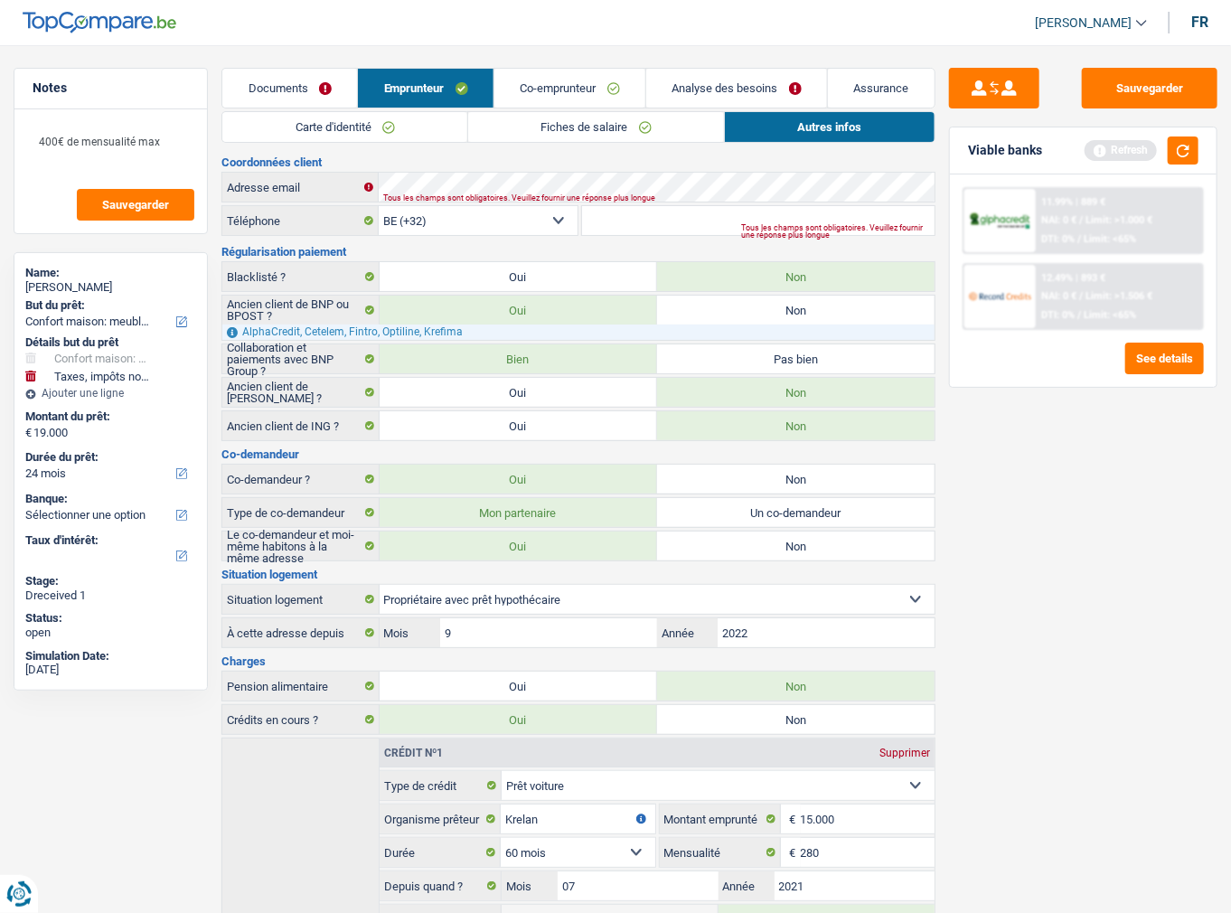
click at [582, 81] on link "Co-emprunteur" at bounding box center [569, 88] width 151 height 39
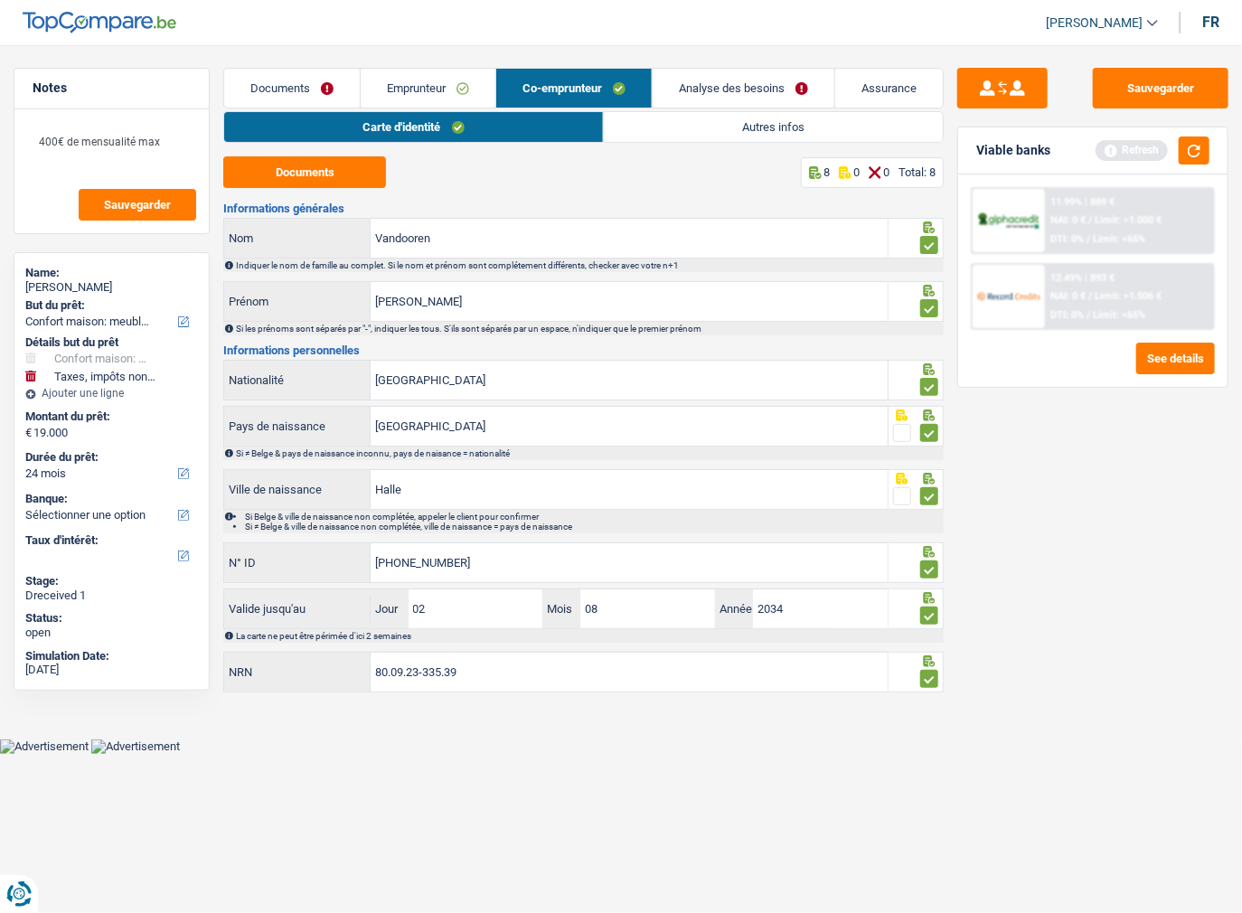
click at [710, 125] on link "Autres infos" at bounding box center [773, 127] width 339 height 30
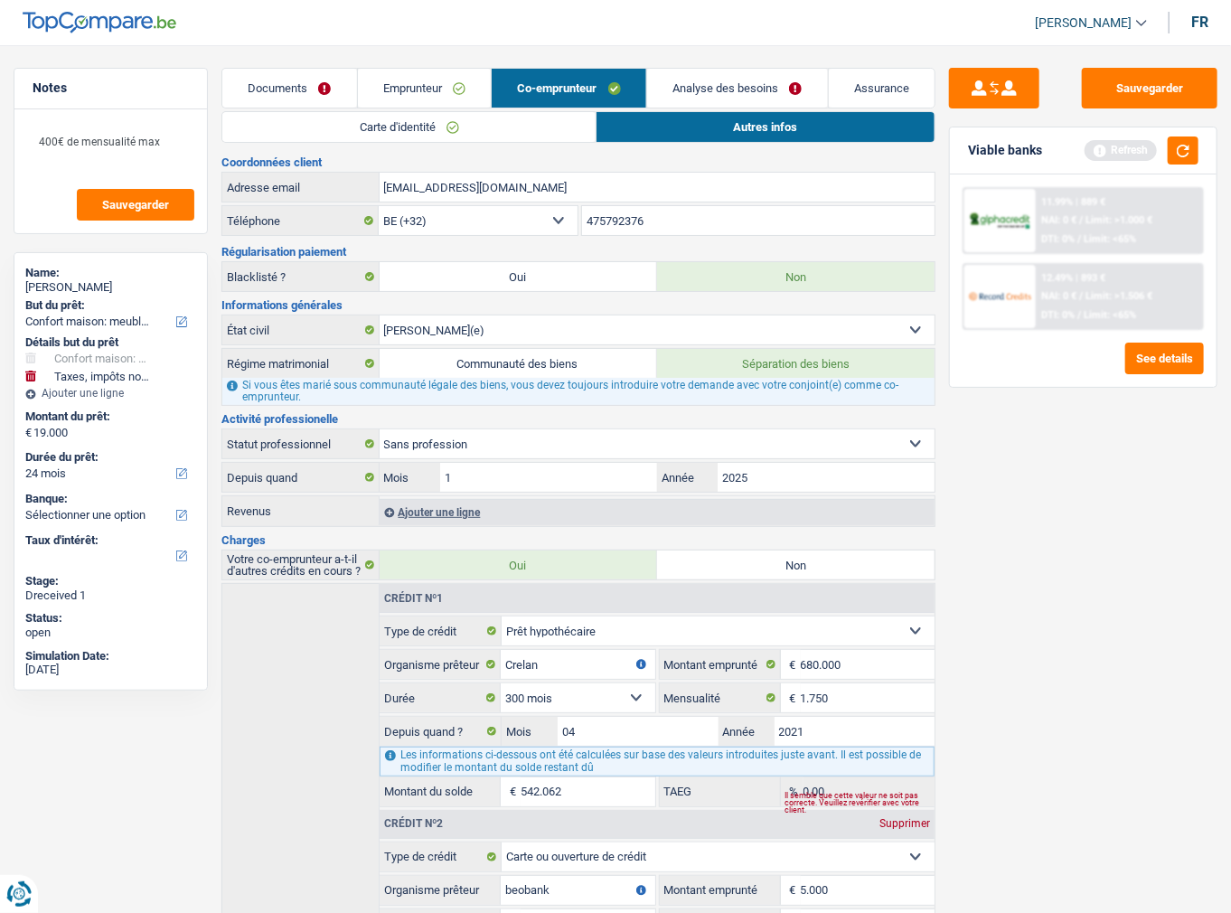
click at [504, 128] on link "Carte d'identité" at bounding box center [408, 127] width 373 height 30
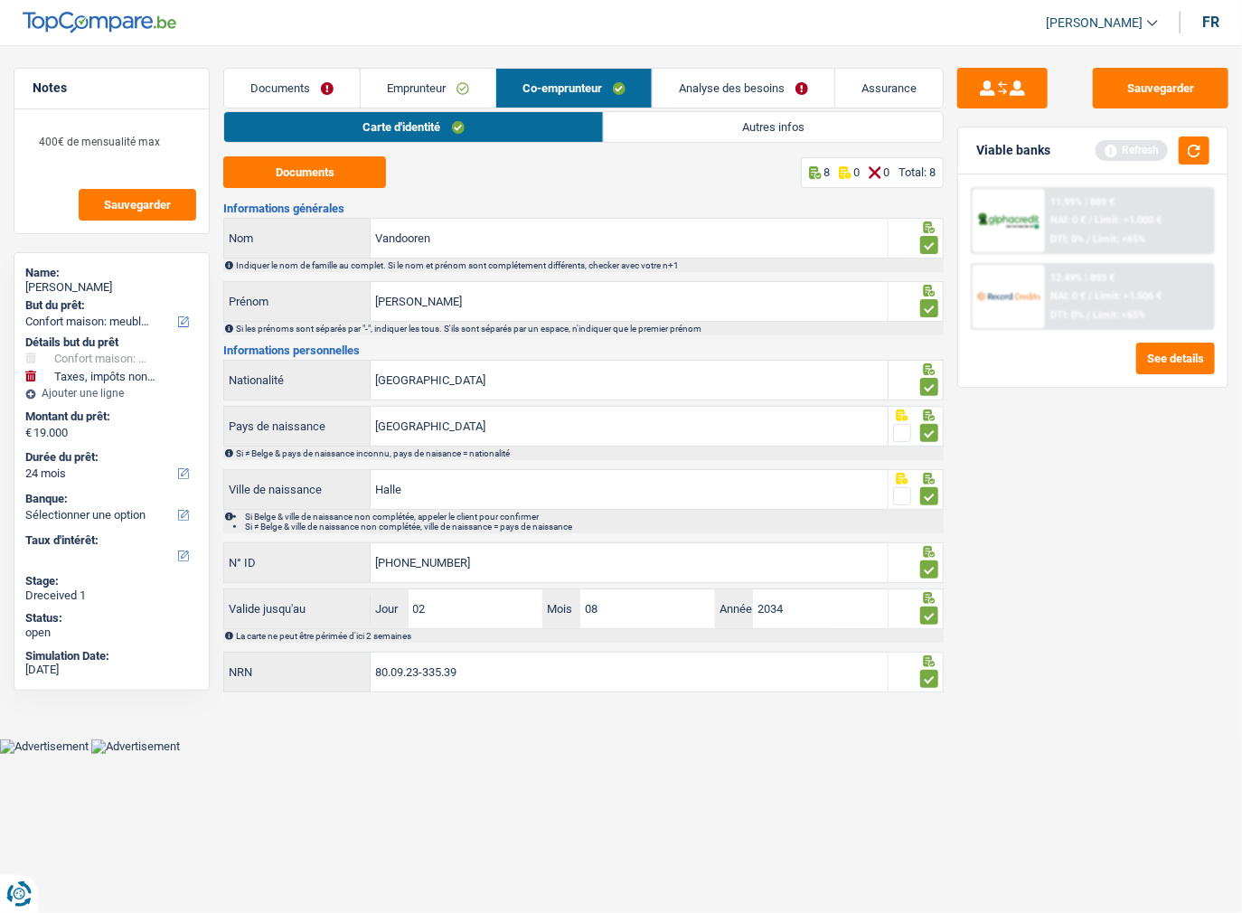
click at [410, 91] on link "Emprunteur" at bounding box center [428, 88] width 135 height 39
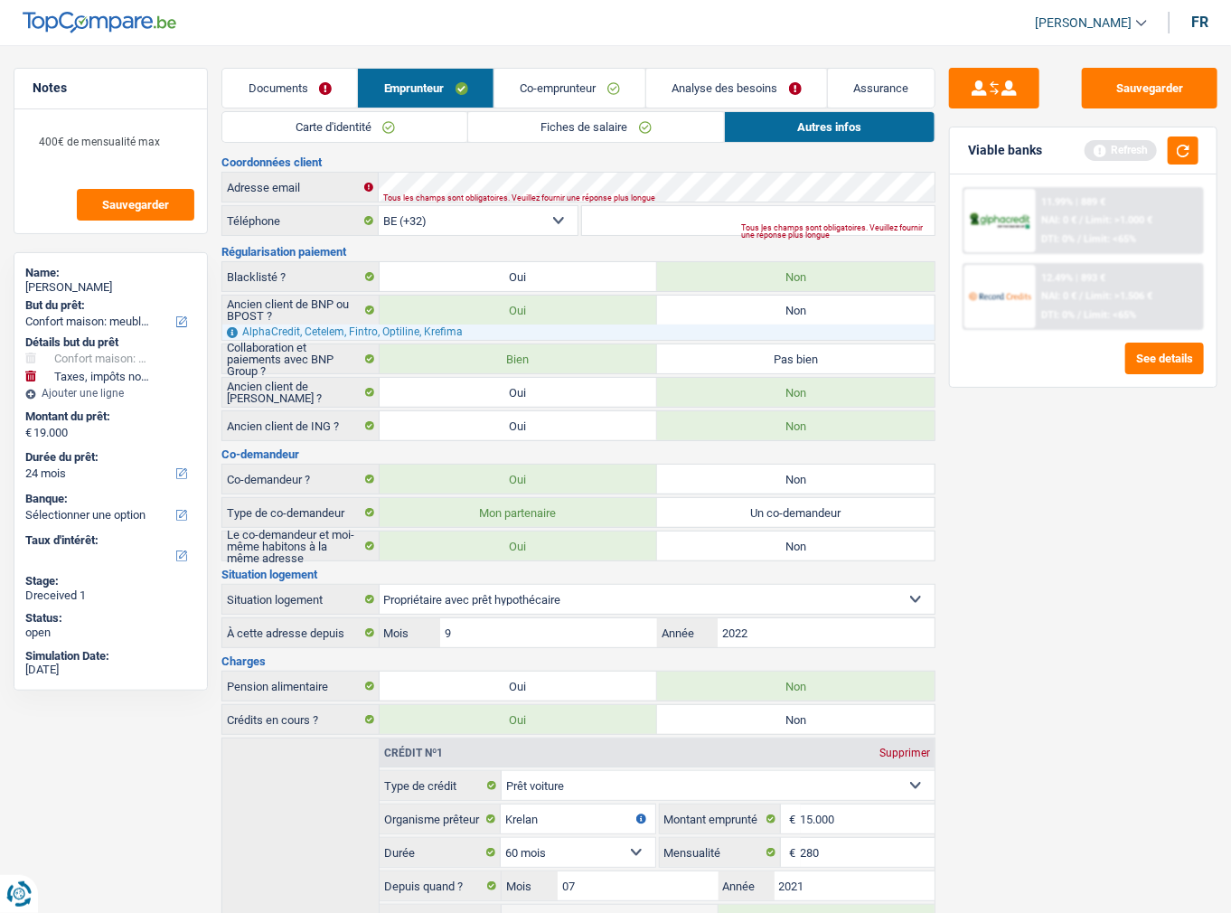
click at [474, 127] on link "Fiches de salaire" at bounding box center [596, 127] width 256 height 30
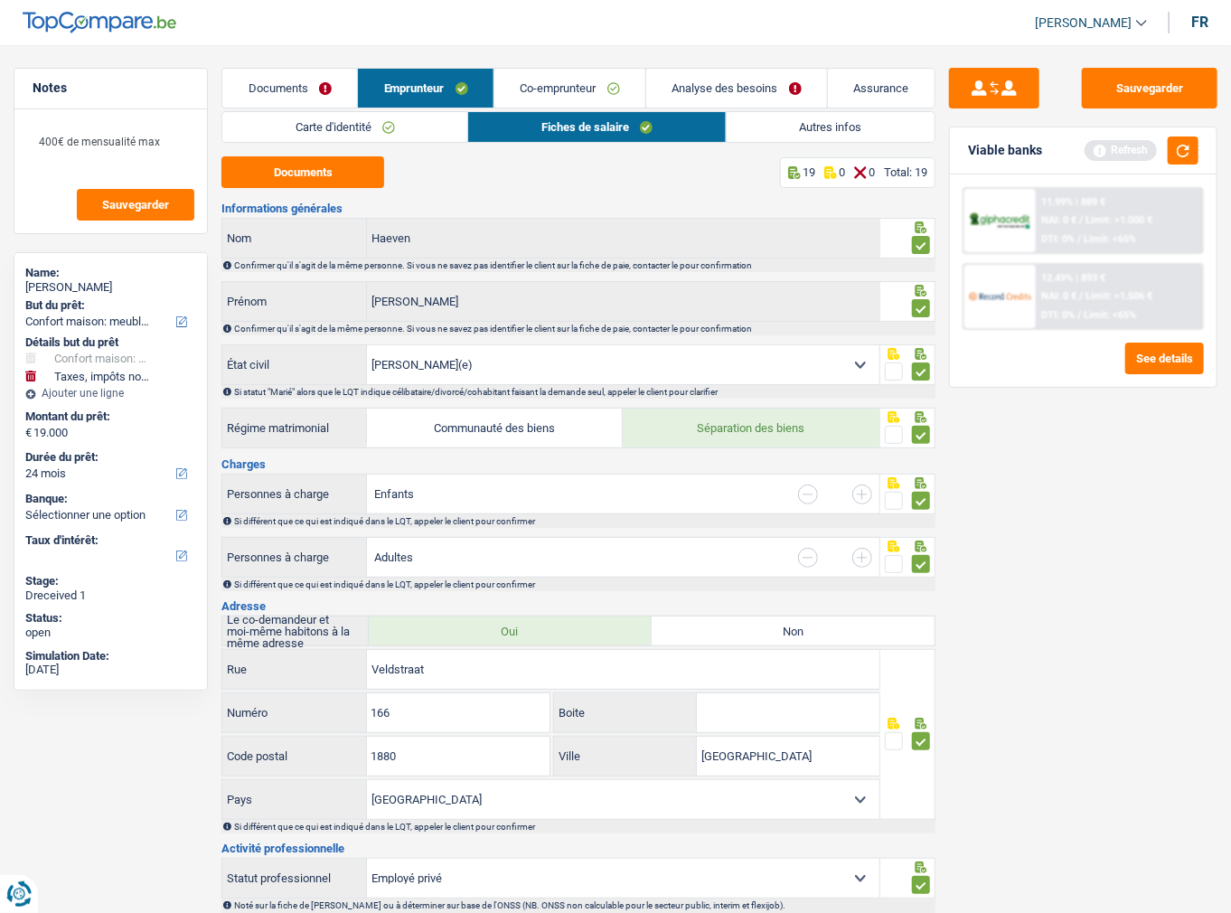
click at [723, 123] on link "Fiches de salaire" at bounding box center [596, 127] width 257 height 30
click at [759, 127] on link "Autres infos" at bounding box center [831, 127] width 208 height 30
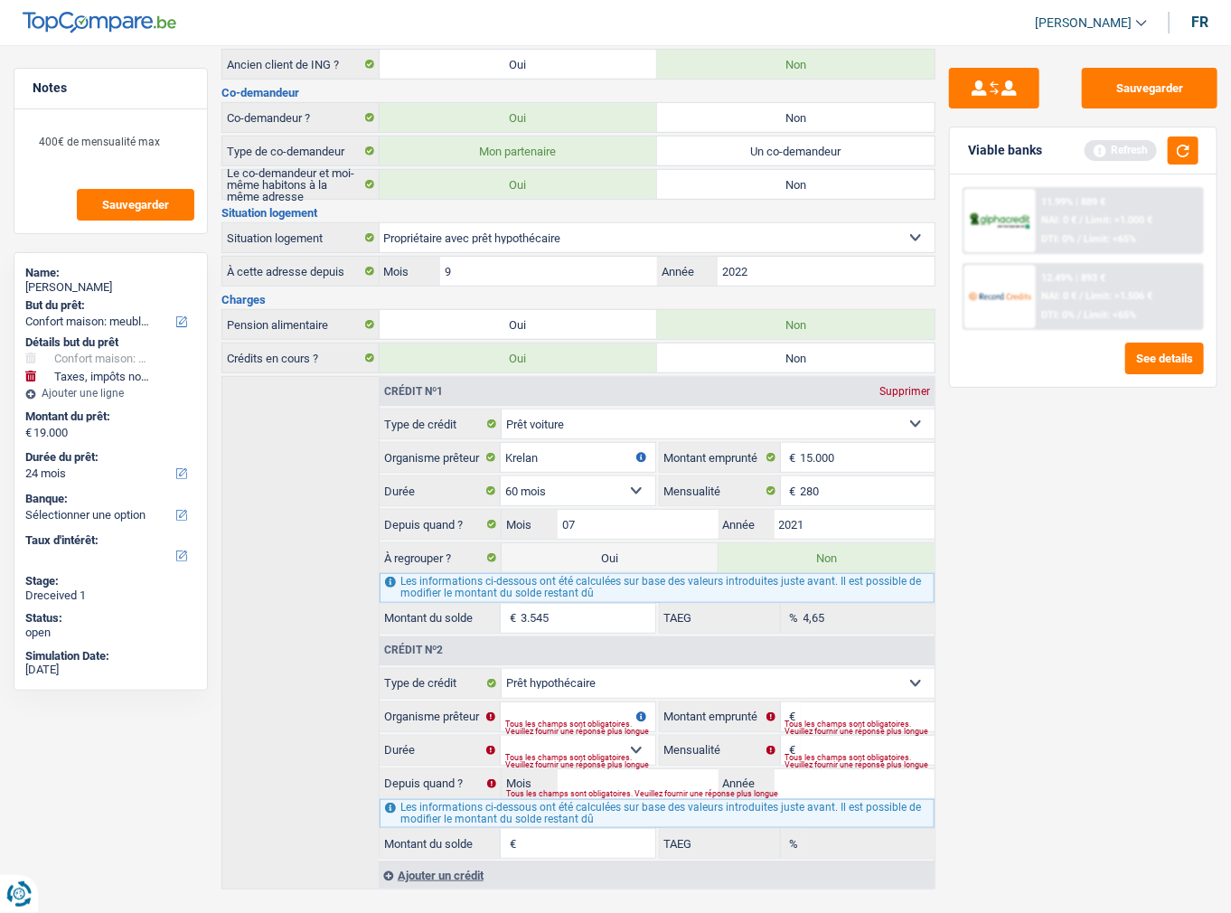
scroll to position [385, 0]
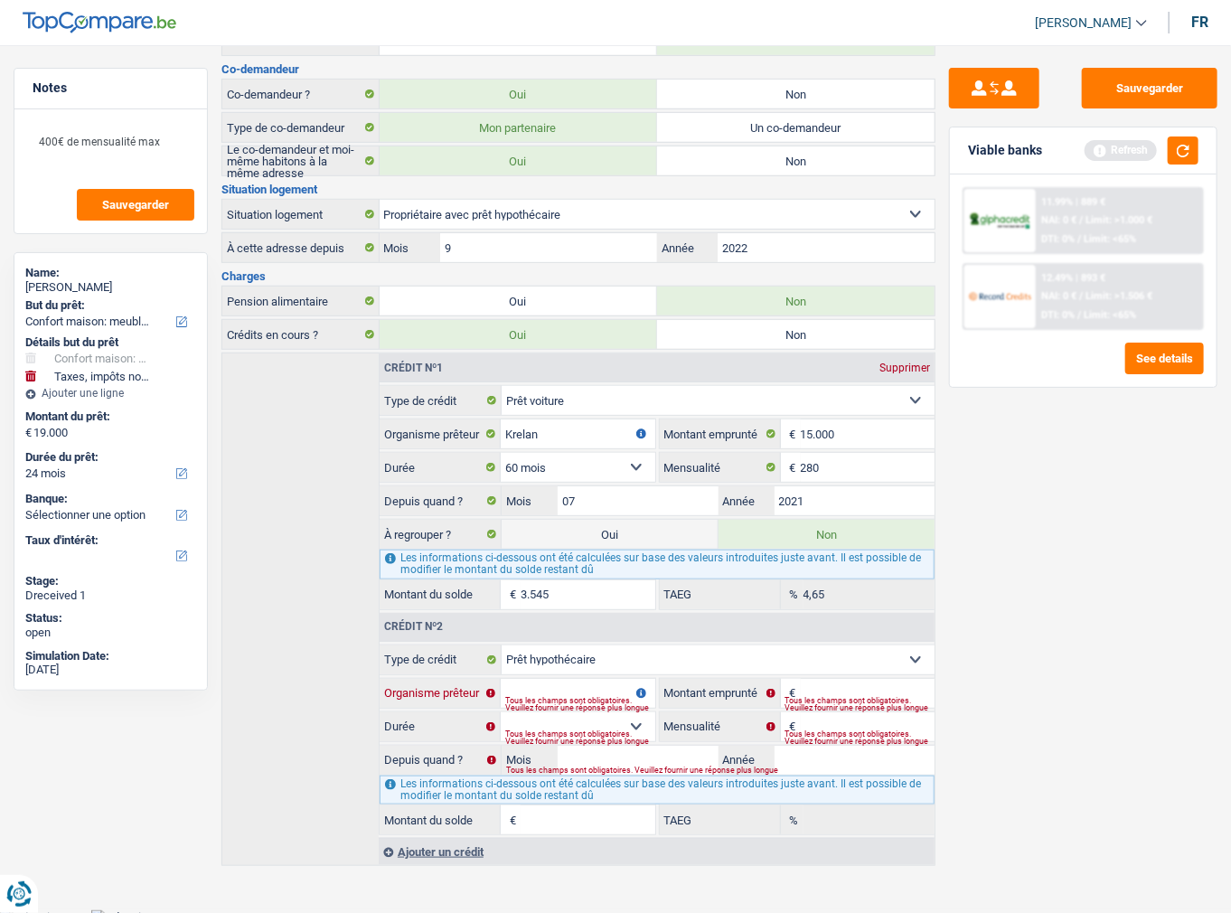
click at [604, 683] on input "Organisme prêteur" at bounding box center [578, 693] width 155 height 29
type input "crelan"
click at [839, 681] on input "Montant" at bounding box center [868, 693] width 135 height 29
type input "680.000"
click at [578, 712] on select "120 mois 132 mois 144 mois 180 mois 240 mois 300 mois 360 mois 420 mois Sélecti…" at bounding box center [578, 726] width 155 height 29
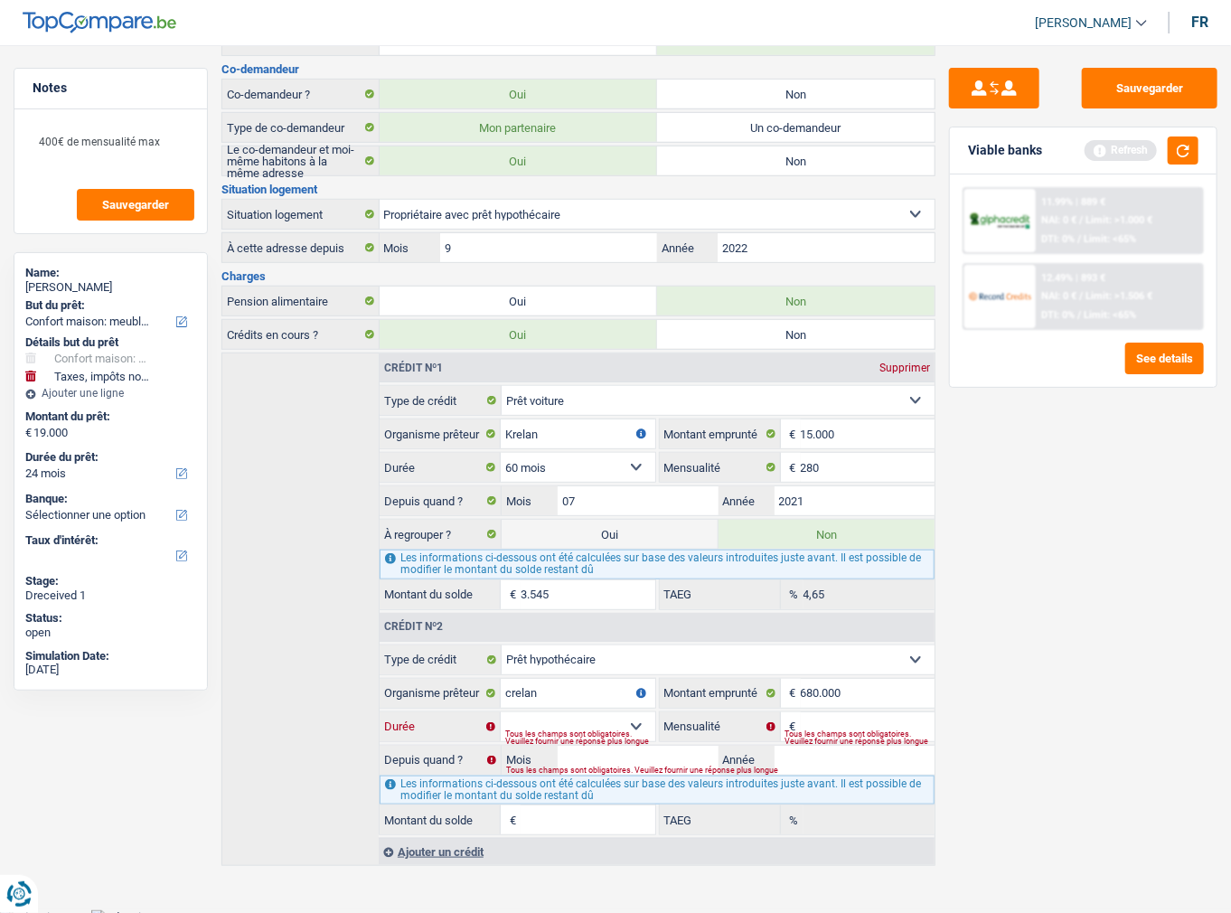
select select "300"
click at [501, 712] on select "120 mois 132 mois 144 mois 180 mois 240 mois 300 mois 360 mois 420 mois Sélecti…" at bounding box center [578, 726] width 155 height 29
click at [839, 712] on input "Mensualité" at bounding box center [868, 726] width 135 height 29
type input "1.750"
click at [640, 728] on select "120 mois 132 mois 144 mois 180 mois 240 mois 300 mois 360 mois 420 mois Sélecti…" at bounding box center [578, 726] width 155 height 29
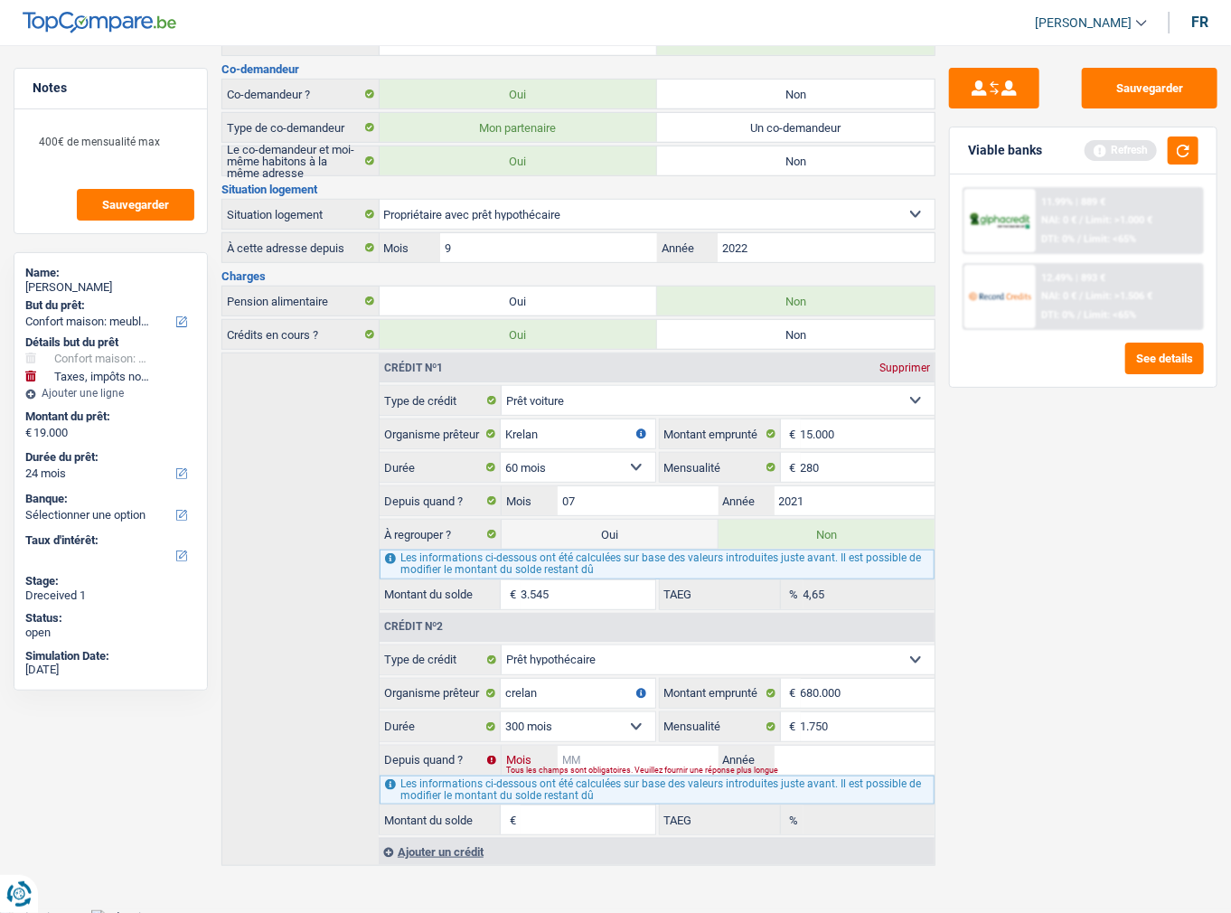
click at [698, 748] on input "Mois" at bounding box center [638, 760] width 161 height 29
type input "04"
click at [841, 746] on input "Année" at bounding box center [855, 760] width 161 height 29
click at [836, 747] on input "Année" at bounding box center [855, 760] width 161 height 29
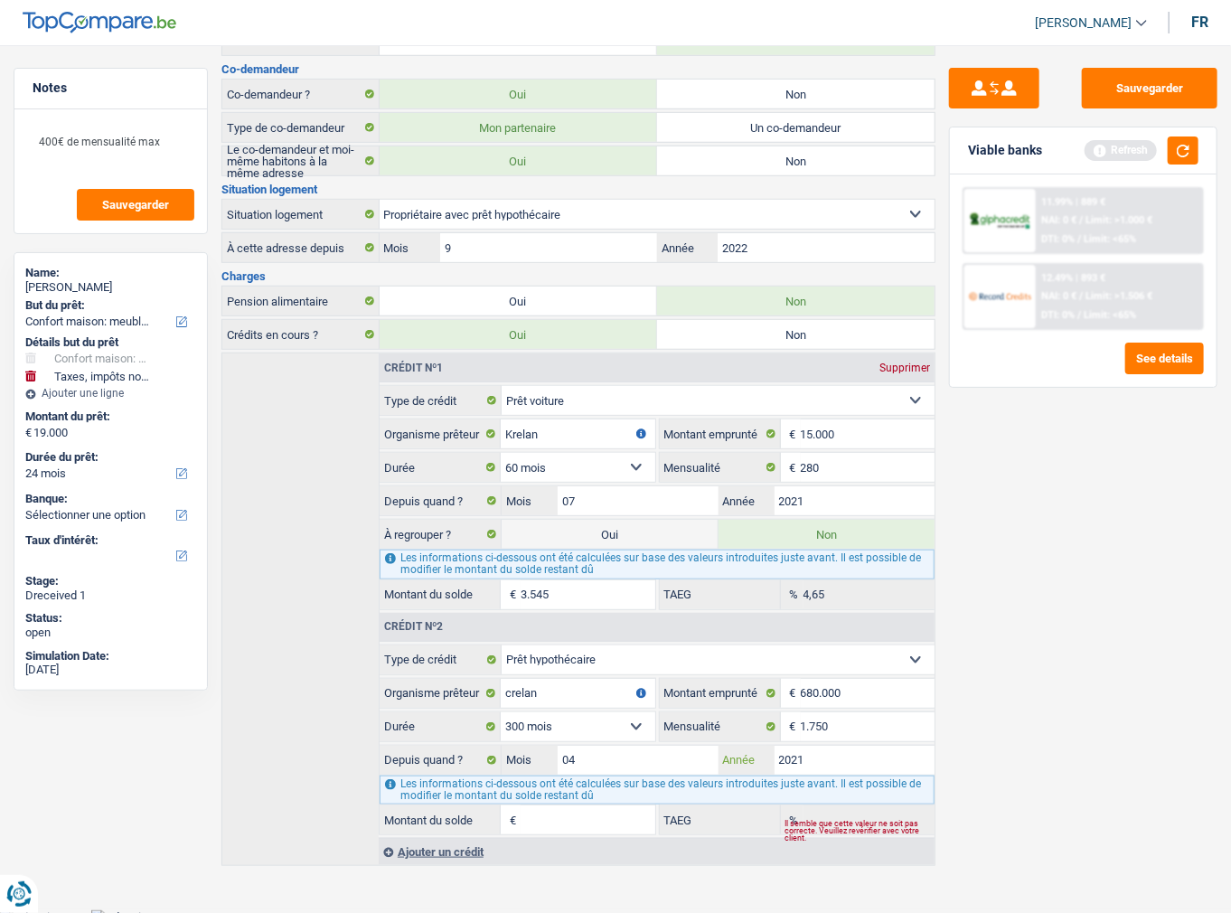
type input "2021"
type input "536.778"
type input "0,00"
click at [586, 805] on input "536.778" at bounding box center [588, 819] width 135 height 29
click at [1088, 662] on div "Sauvegarder Viable banks Refresh 11.99% | 889 € NAI: 0 € / Limit: >1.000 € DTI:…" at bounding box center [1083, 474] width 296 height 812
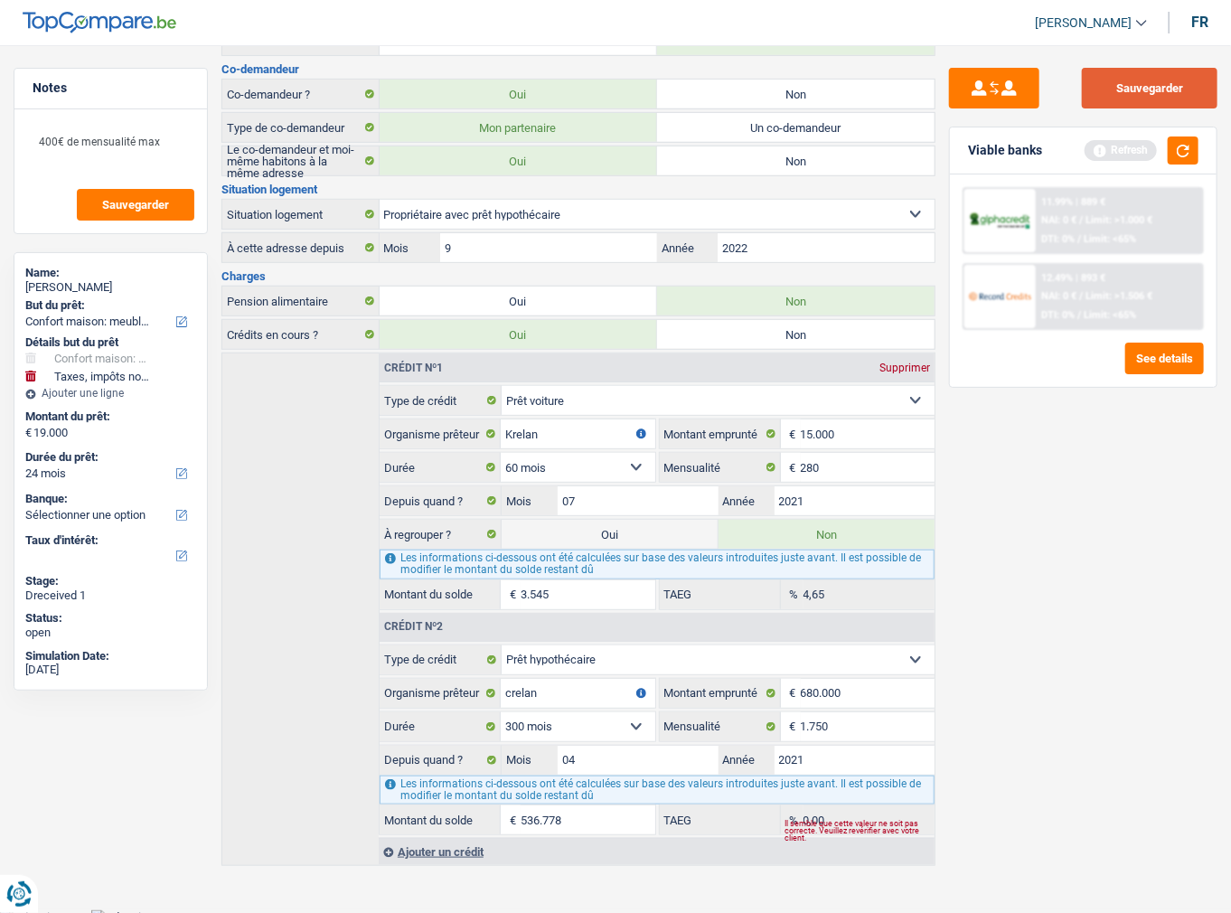
drag, startPoint x: 1150, startPoint y: 88, endPoint x: 1157, endPoint y: 99, distance: 13.0
click at [1149, 89] on button "Sauvegarder" at bounding box center [1150, 88] width 136 height 41
click at [1180, 137] on button "button" at bounding box center [1183, 150] width 31 height 28
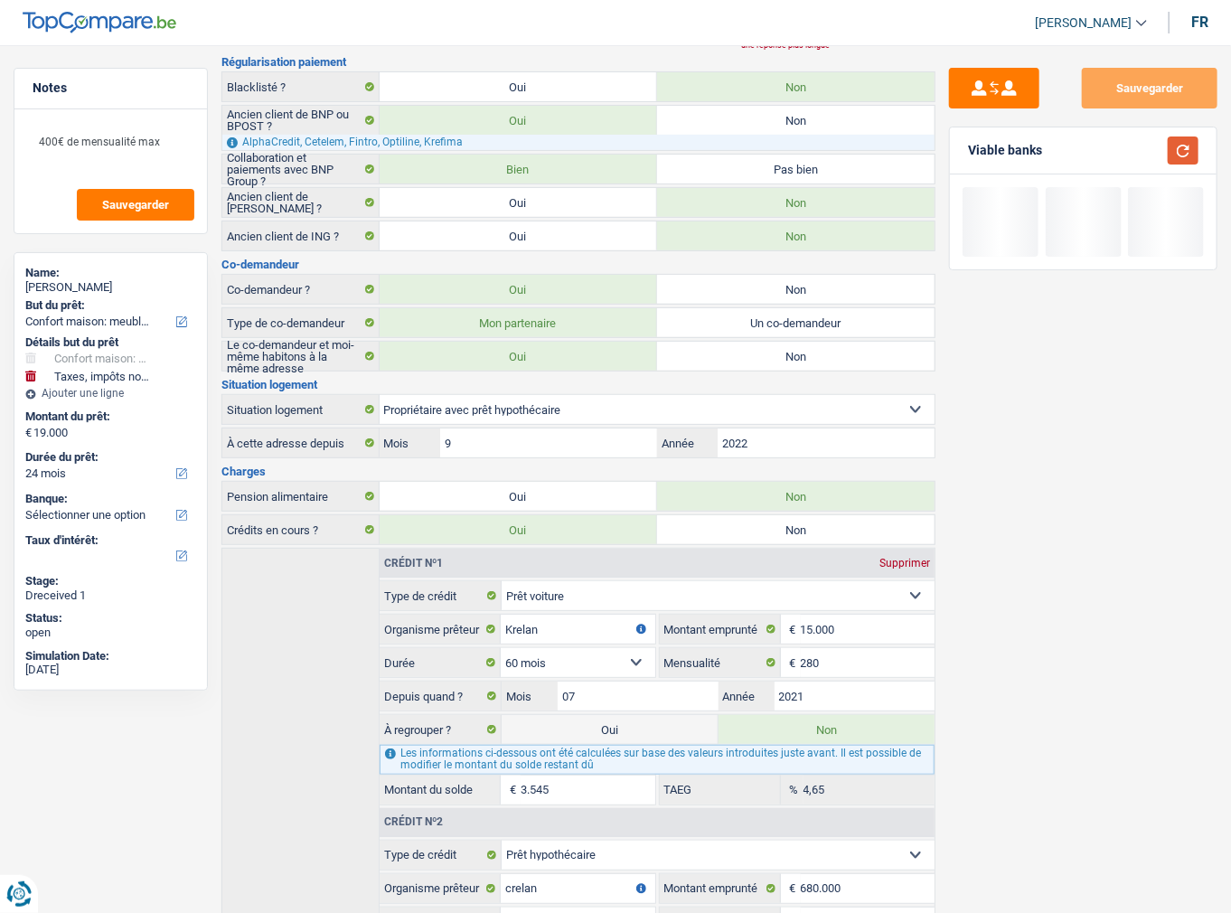
scroll to position [0, 0]
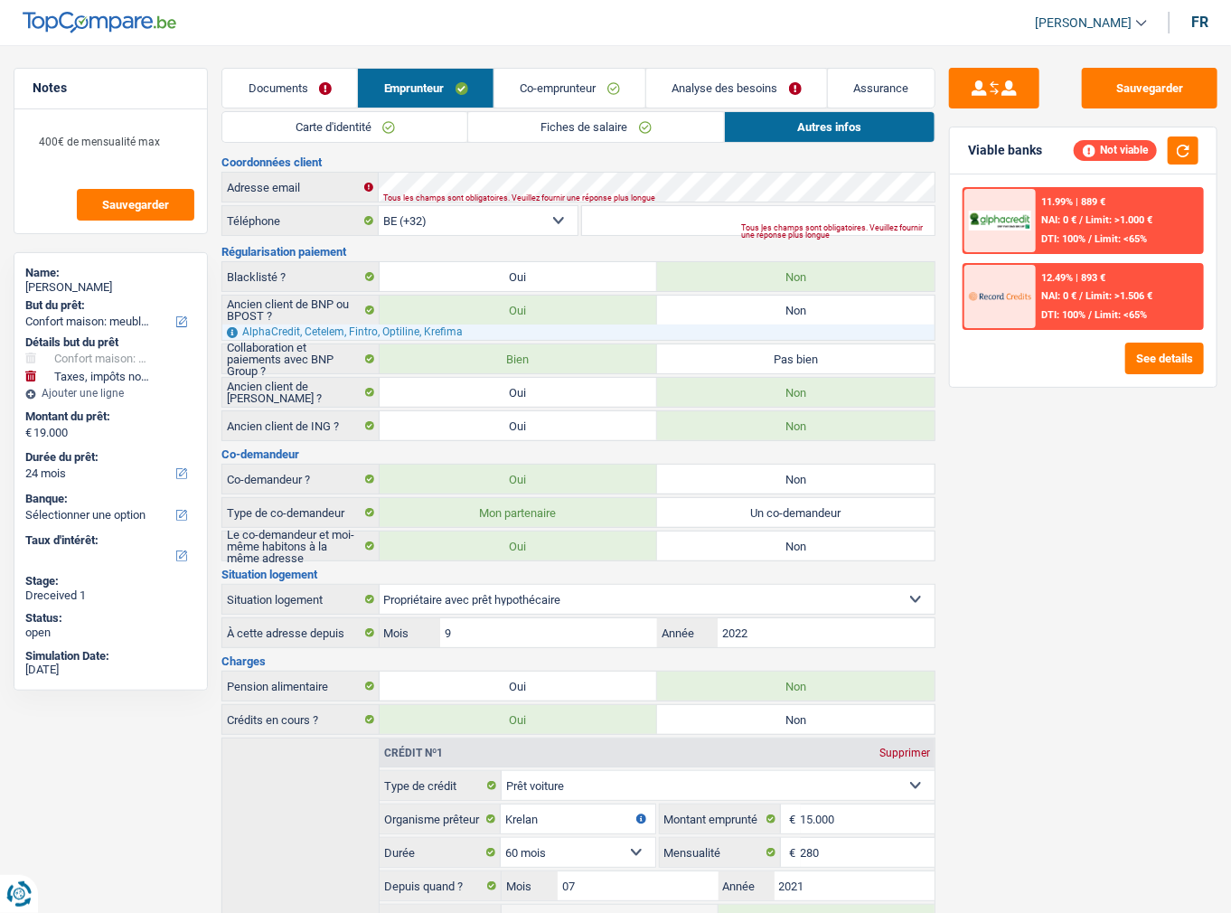
click at [587, 95] on link "Co-emprunteur" at bounding box center [569, 88] width 151 height 39
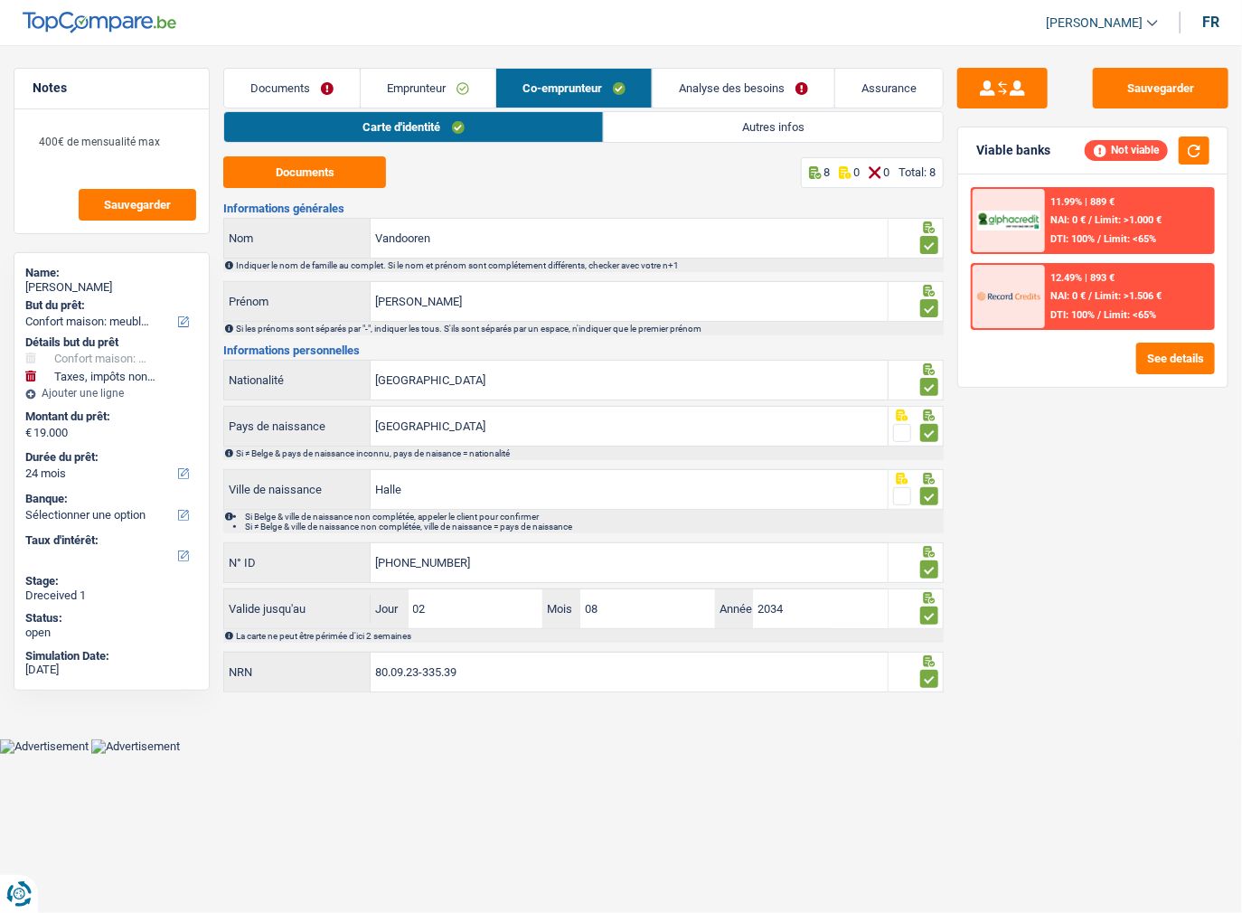
click at [693, 108] on li "Analyse des besoins" at bounding box center [743, 88] width 183 height 41
click at [703, 119] on link "Autres infos" at bounding box center [773, 127] width 339 height 30
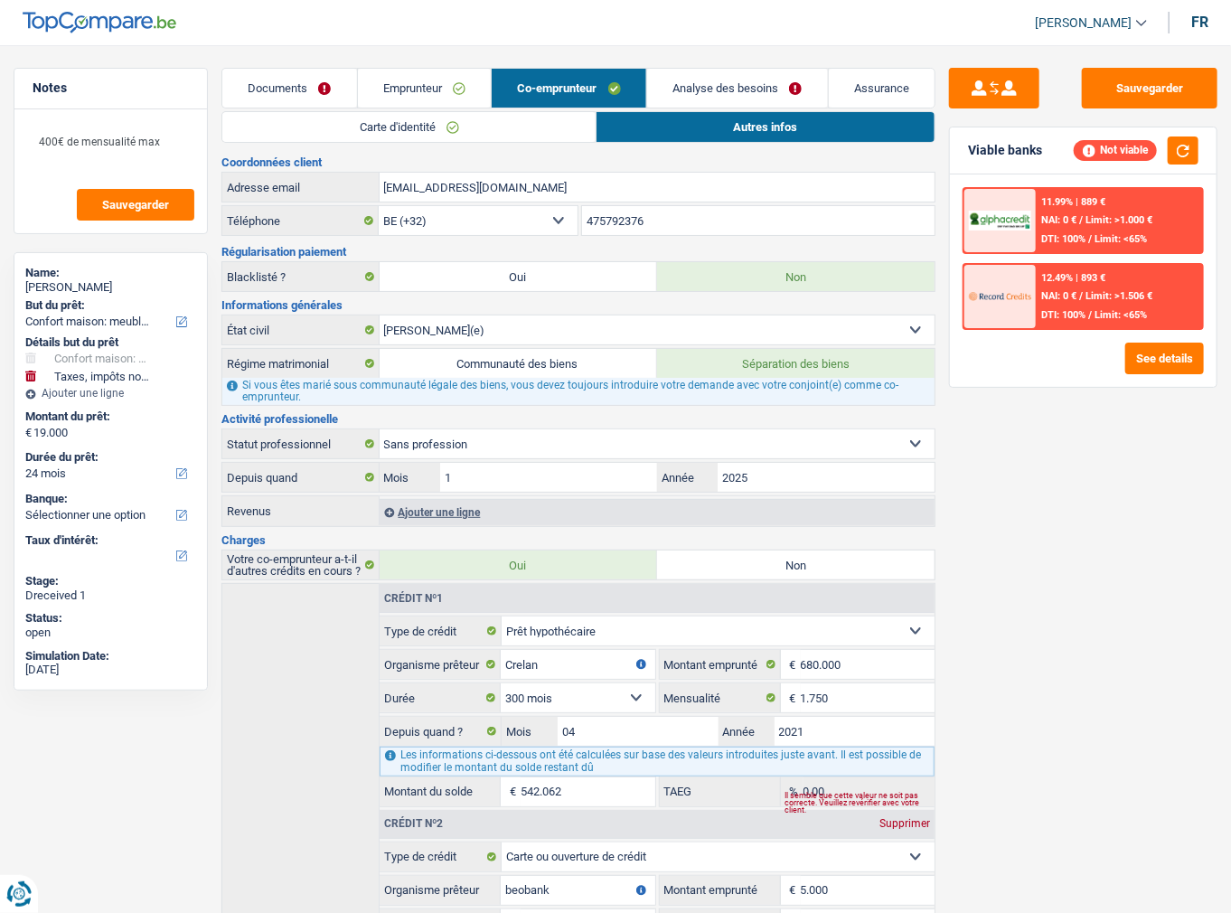
click at [421, 70] on link "Emprunteur" at bounding box center [425, 88] width 134 height 39
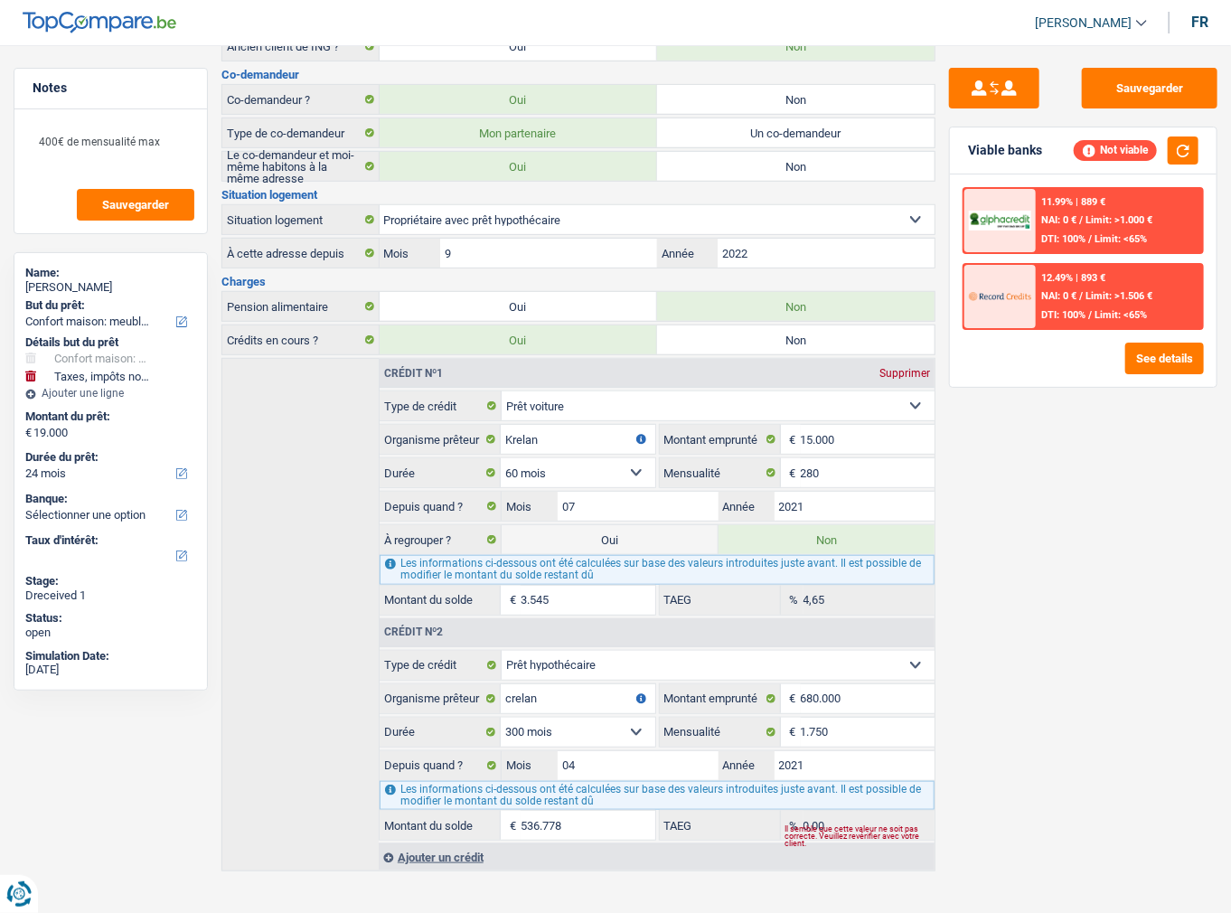
scroll to position [385, 0]
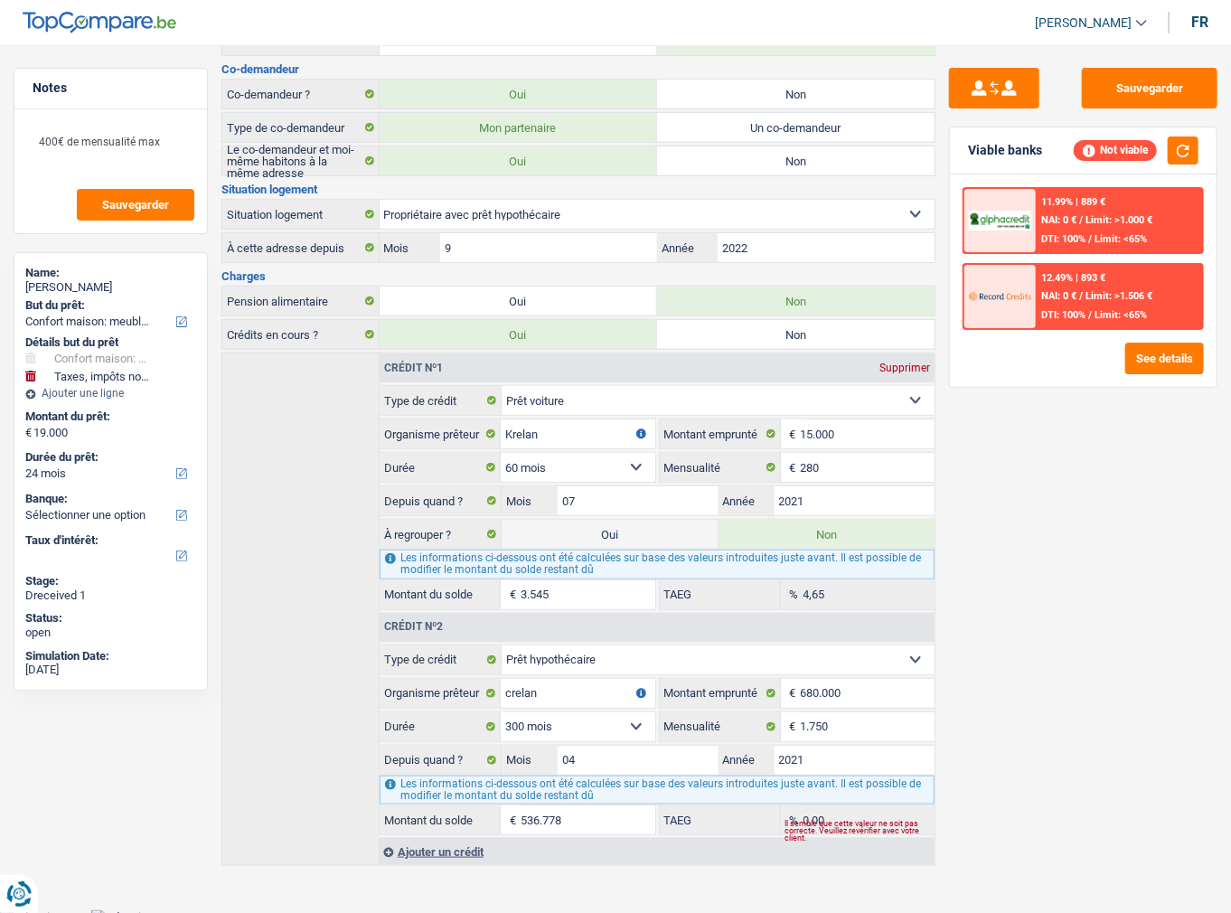
click at [434, 840] on div "Ajouter un crédit" at bounding box center [657, 851] width 556 height 27
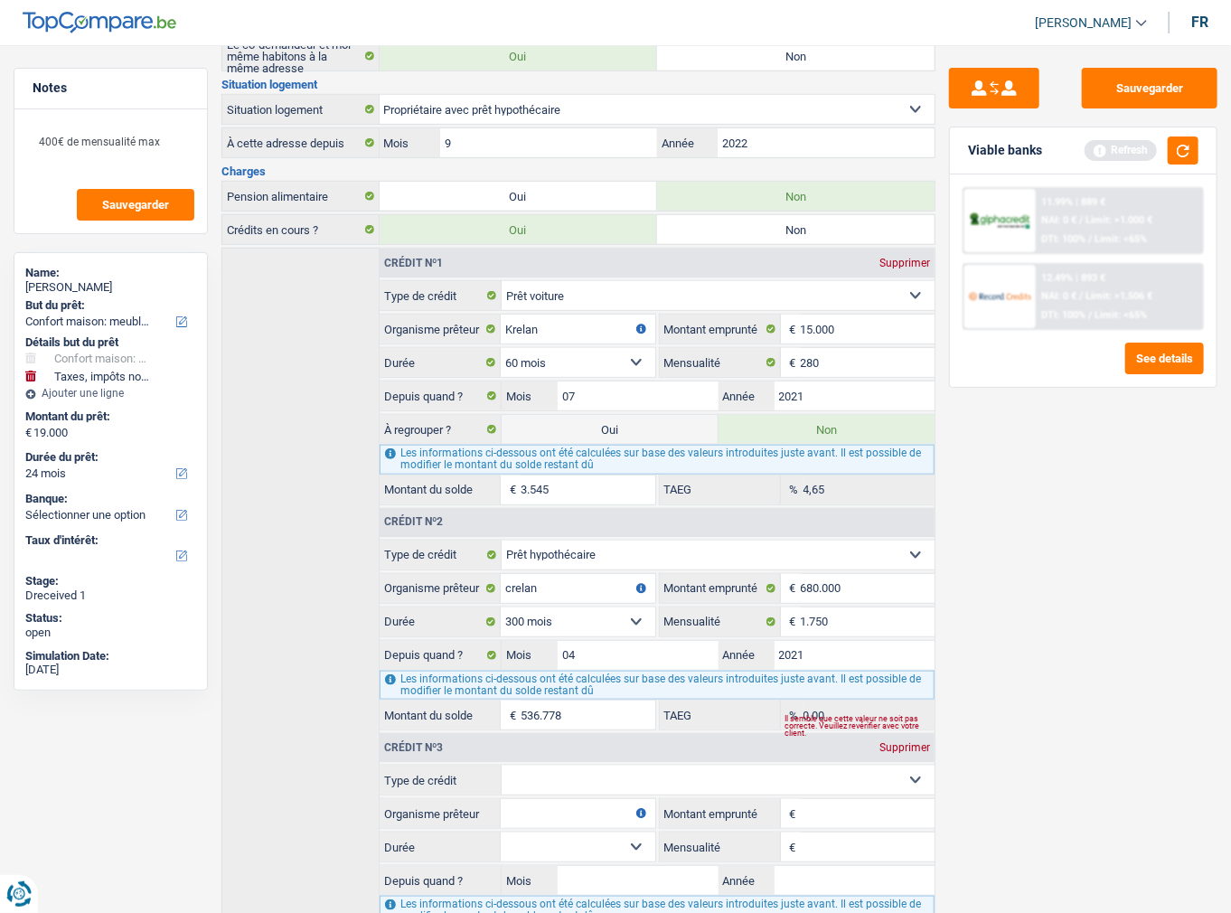
scroll to position [608, 0]
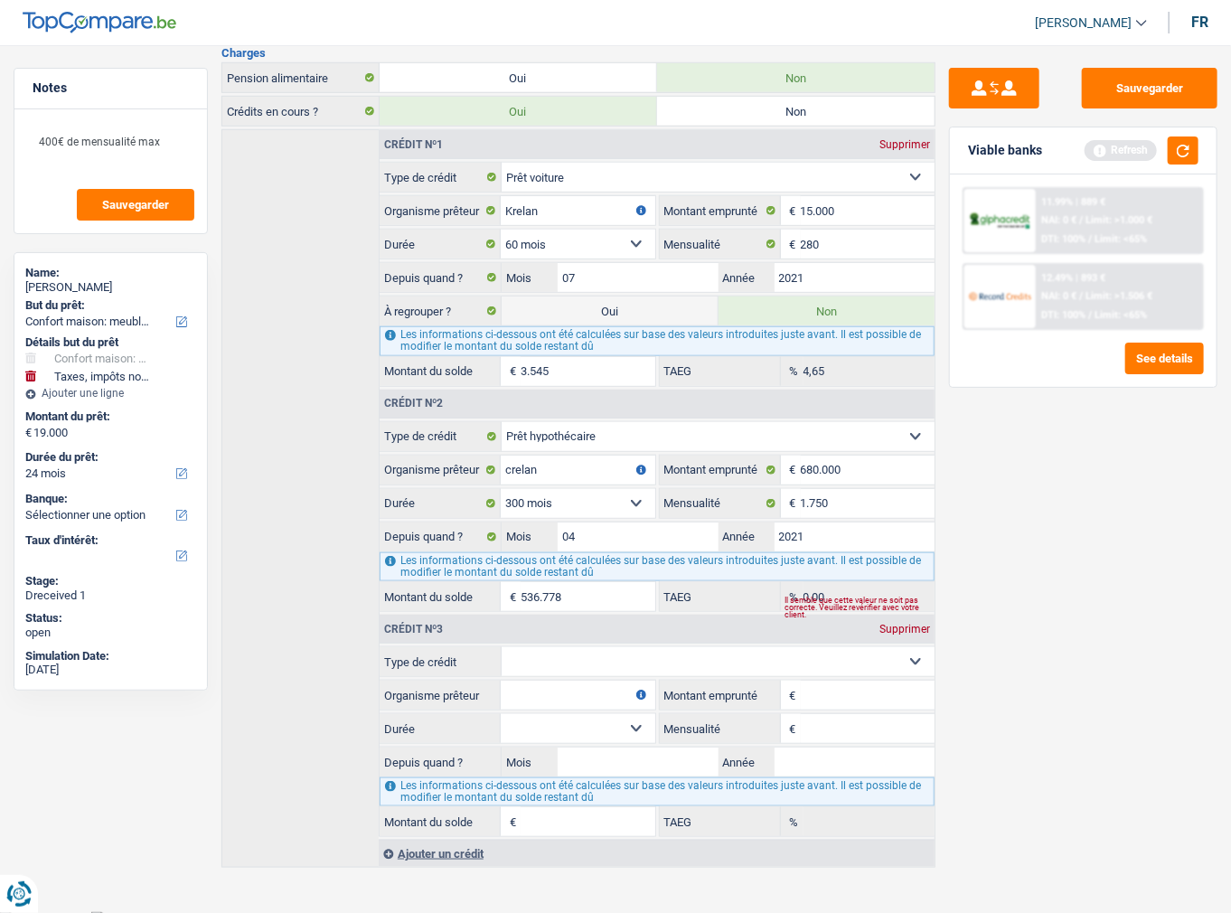
click at [437, 847] on div "Ajouter un crédit" at bounding box center [657, 853] width 556 height 27
drag, startPoint x: 551, startPoint y: 636, endPoint x: 549, endPoint y: 645, distance: 9.2
click at [551, 647] on select "Carte ou ouverture de crédit Prêt hypothécaire Vente à tempérament Prêt à tempé…" at bounding box center [718, 661] width 433 height 29
select select "cardOrCredit"
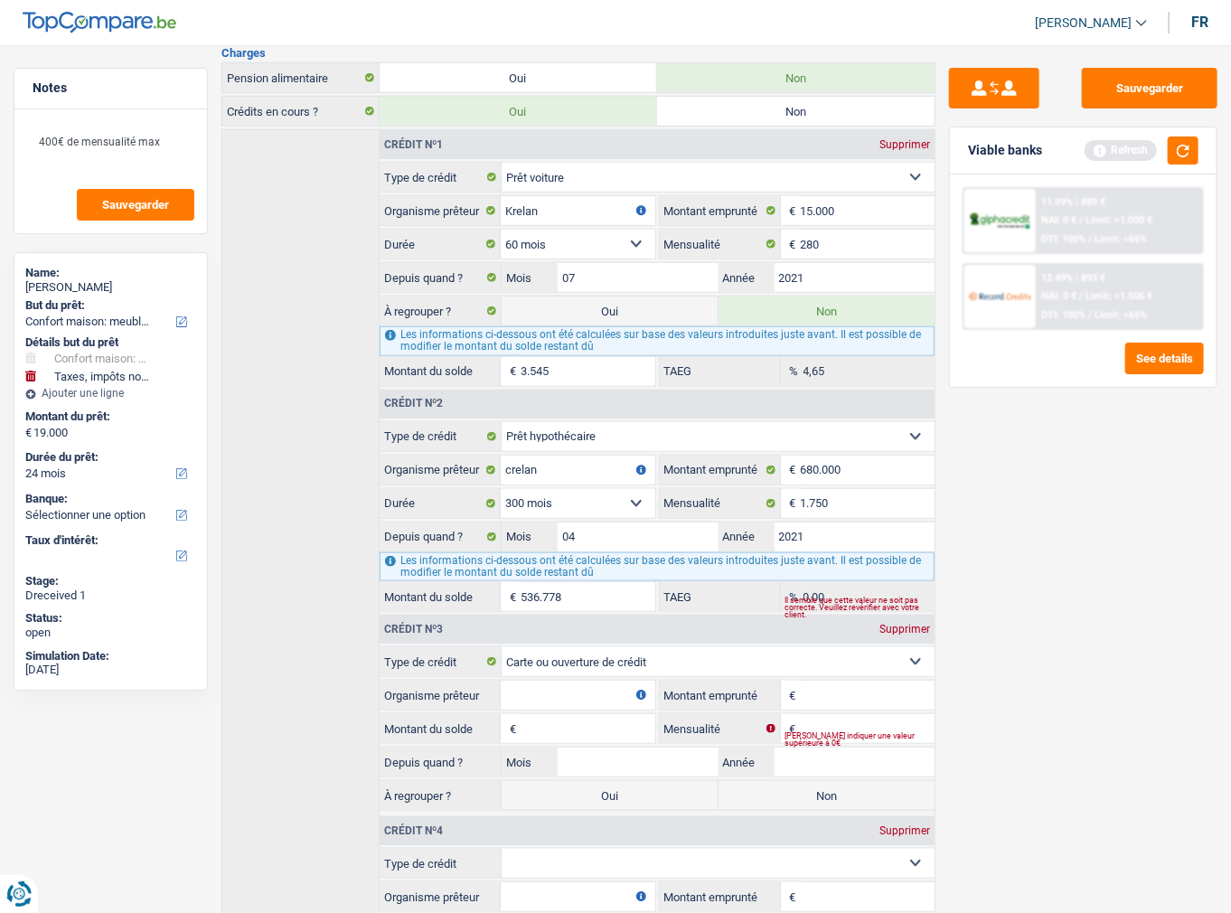
type input "0"
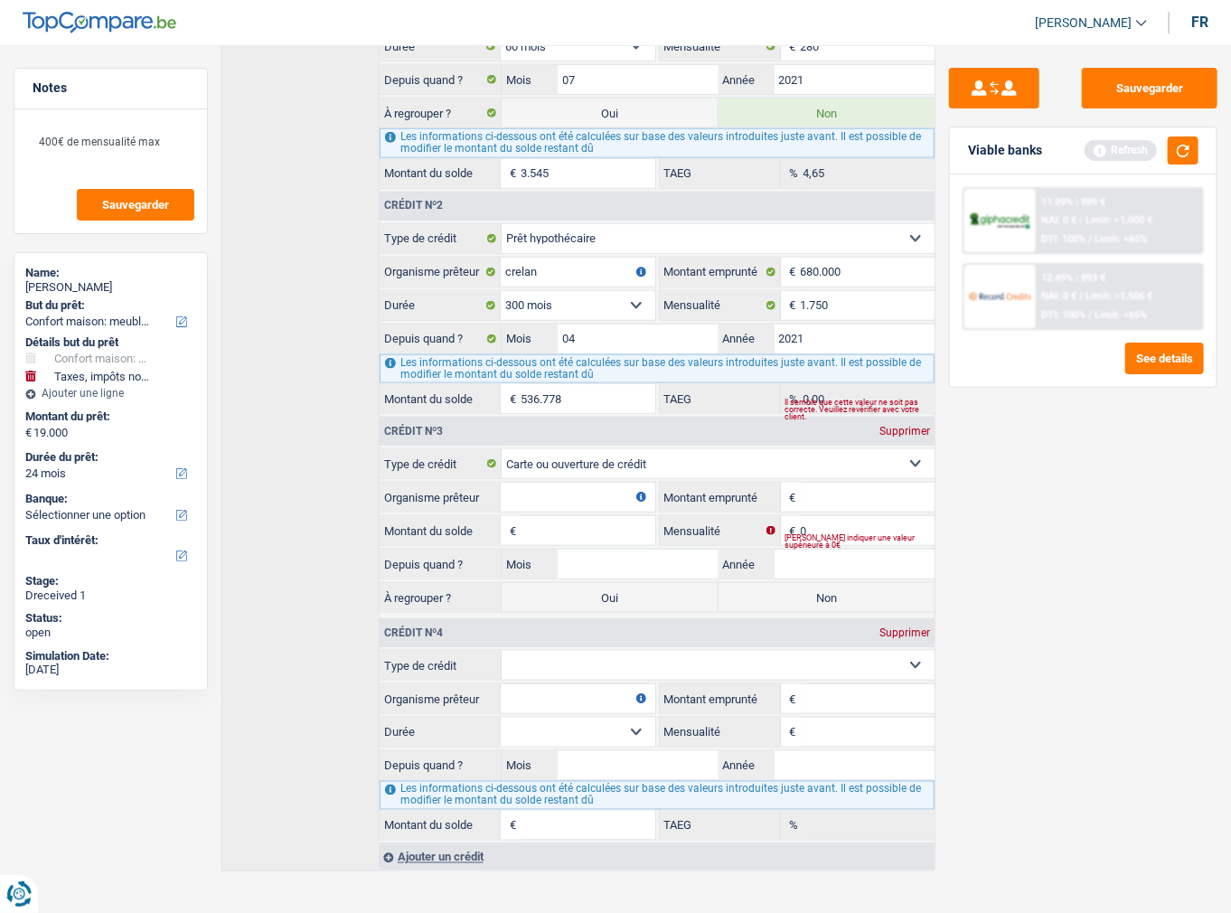
scroll to position [808, 0]
click at [568, 649] on select "Carte ou ouverture de crédit Prêt hypothécaire Vente à tempérament Prêt à tempé…" at bounding box center [718, 663] width 433 height 29
drag, startPoint x: 580, startPoint y: 654, endPoint x: 575, endPoint y: 663, distance: 10.5
click at [580, 654] on select "Carte ou ouverture de crédit Prêt hypothécaire Vente à tempérament Prêt à tempé…" at bounding box center [718, 663] width 433 height 29
select select "cardOrCredit"
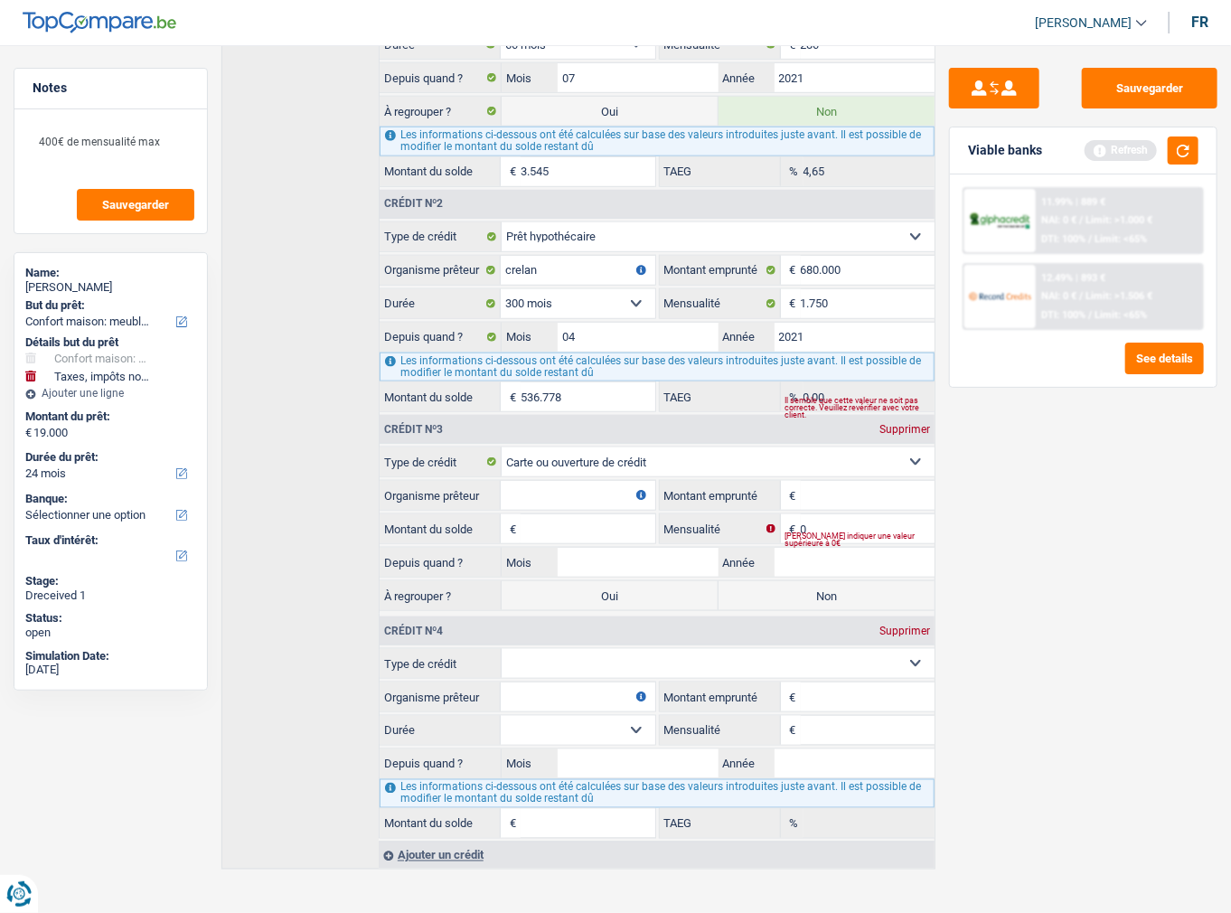
type input "0"
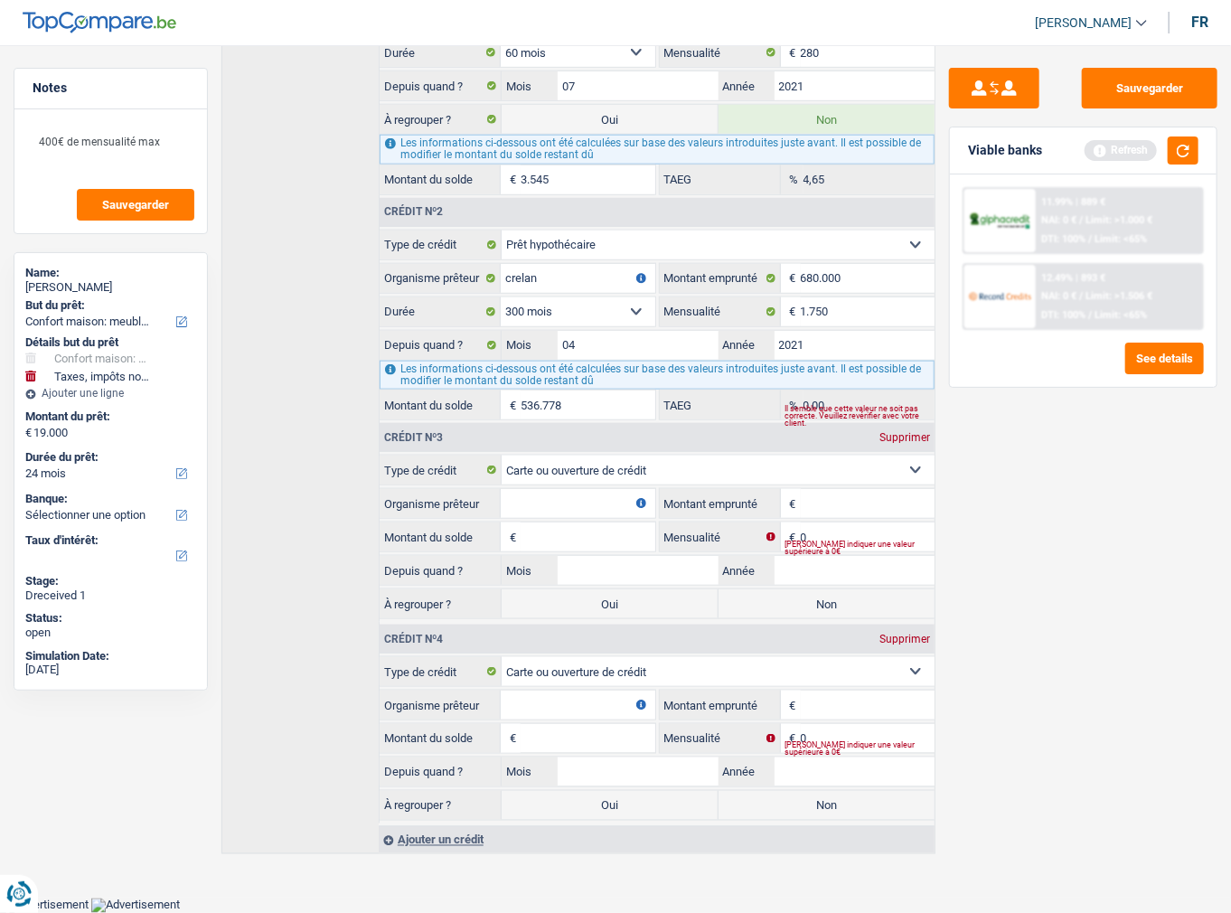
scroll to position [784, 0]
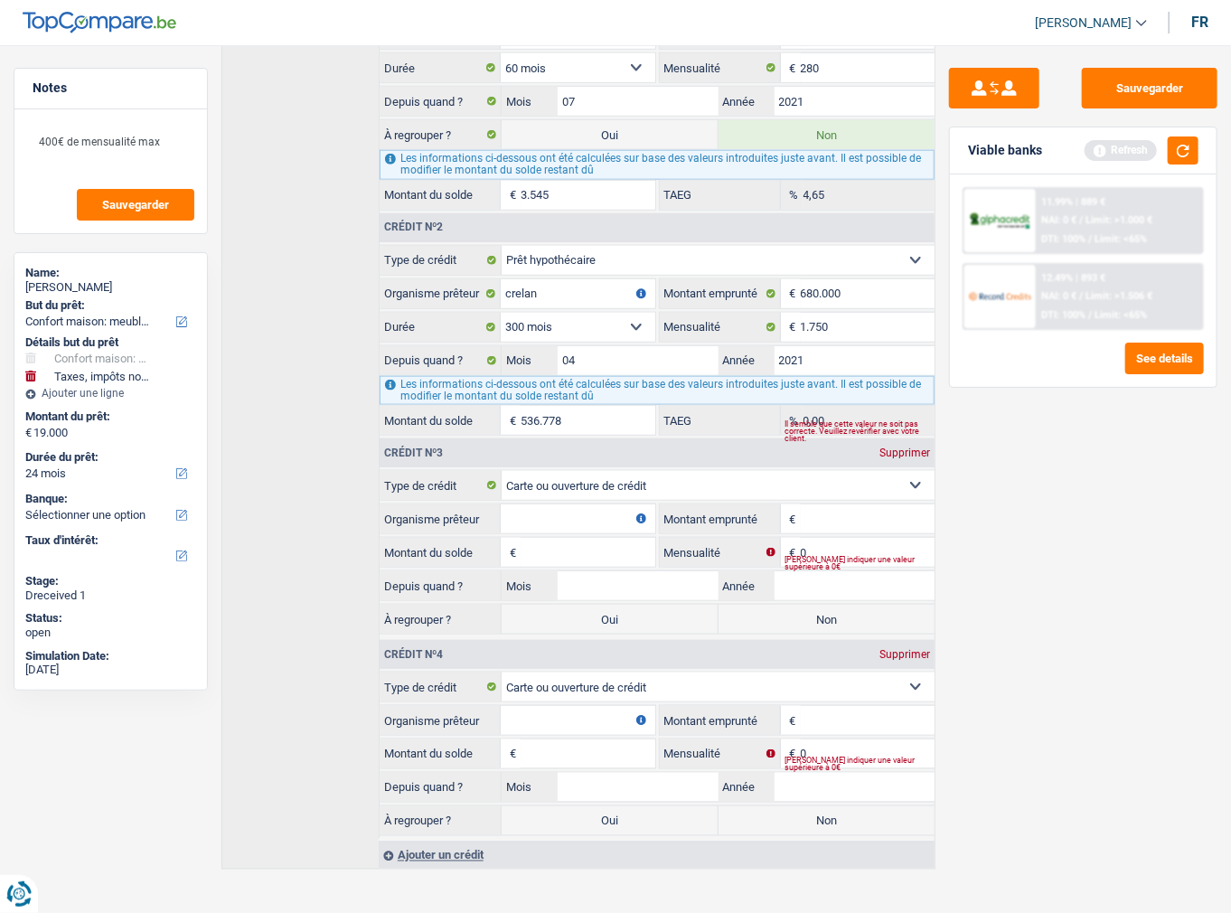
click at [547, 506] on input "Organisme prêteur" at bounding box center [578, 518] width 155 height 29
type input "beobank"
click at [548, 706] on input "Organisme prêteur" at bounding box center [578, 720] width 155 height 29
drag, startPoint x: 528, startPoint y: 709, endPoint x: 487, endPoint y: 706, distance: 40.8
click at [487, 706] on div "cztt Organisme prêteur" at bounding box center [518, 720] width 276 height 29
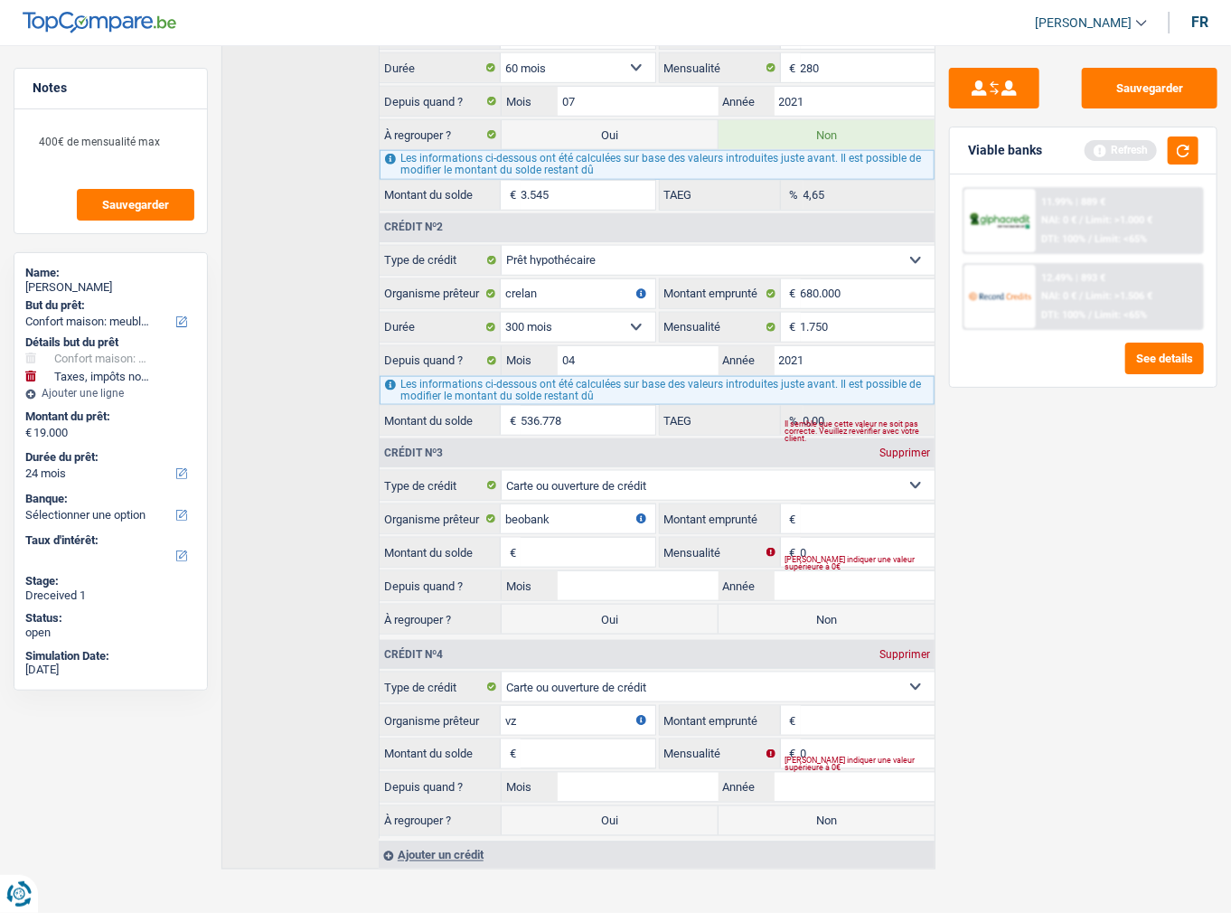
drag, startPoint x: 555, startPoint y: 706, endPoint x: 343, endPoint y: 690, distance: 212.9
click at [343, 690] on div "Crédit nº1 Supprimer Carte ou ouverture de crédit Prêt hypothécaire Vente à tem…" at bounding box center [578, 411] width 714 height 916
click at [567, 706] on input "carrefour bznque" at bounding box center [578, 720] width 155 height 29
type input "carrefour banque"
click at [618, 744] on input "Montant du solde" at bounding box center [588, 753] width 135 height 29
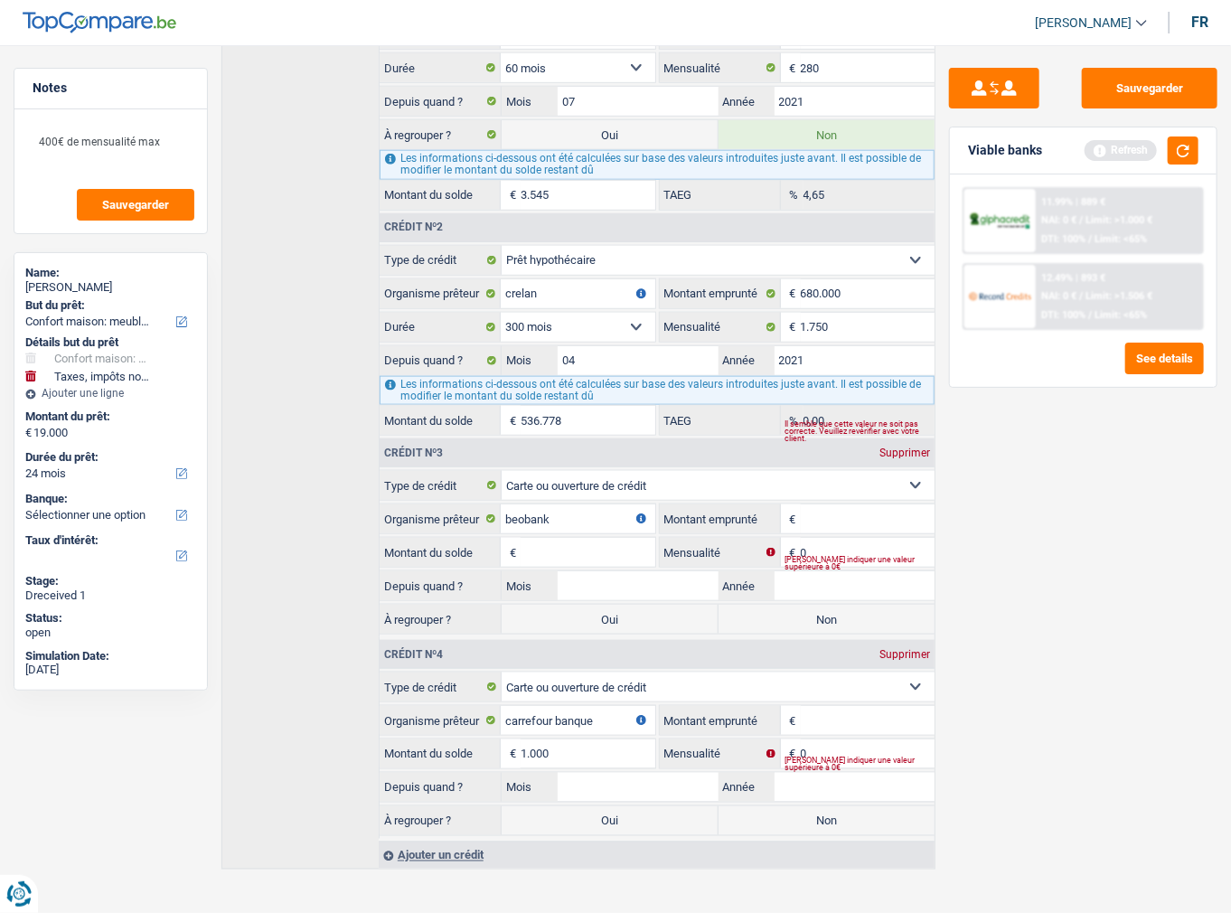
type input "1.000"
click at [817, 761] on div "Veuillez indiquer une valeur supérieure à 0€" at bounding box center [860, 764] width 150 height 7
click at [821, 706] on input "Montant emprunté" at bounding box center [868, 720] width 135 height 29
type input "1.500"
click at [824, 739] on input "0" at bounding box center [868, 753] width 135 height 29
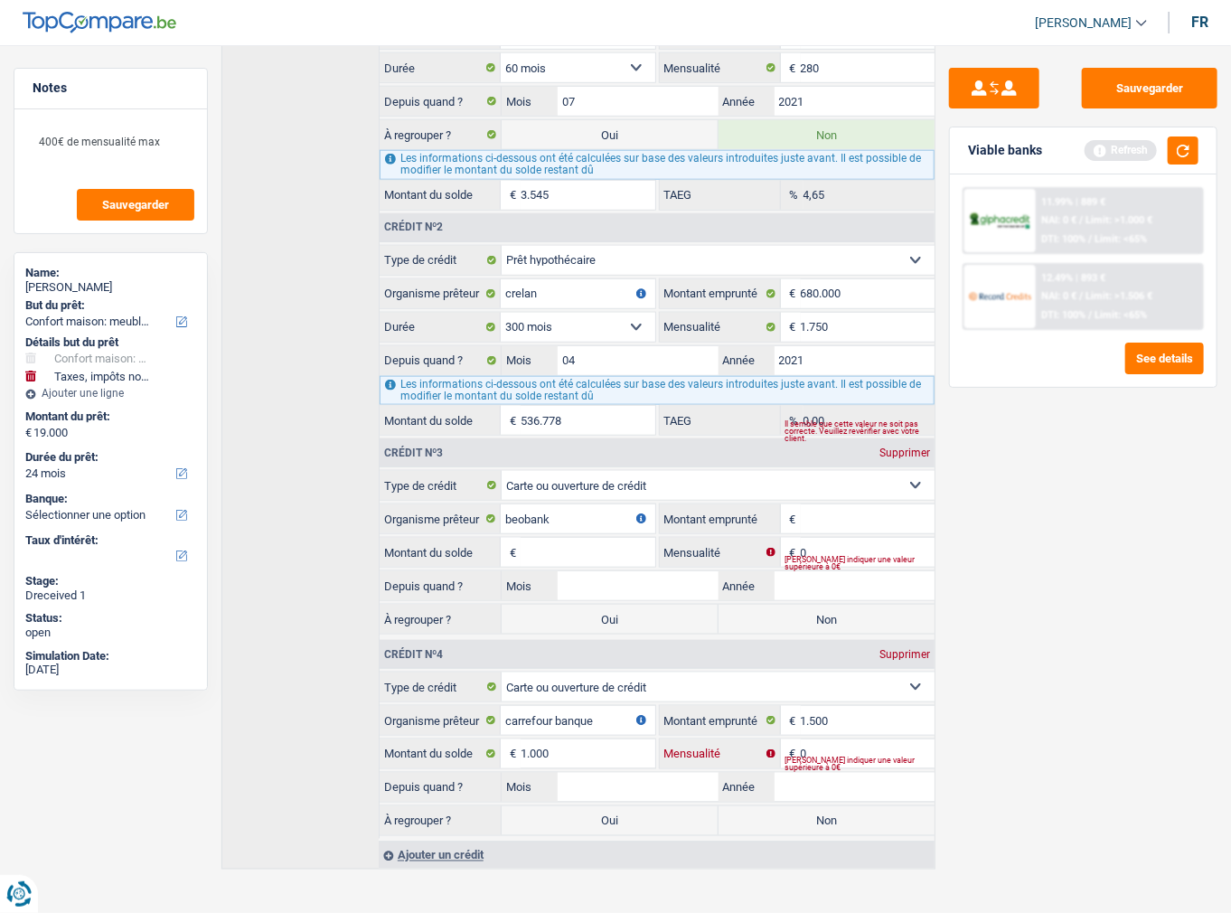
drag, startPoint x: 824, startPoint y: 736, endPoint x: 676, endPoint y: 727, distance: 148.5
click at [676, 739] on div "0 € Mensualité" at bounding box center [798, 753] width 276 height 29
type input "74"
click at [821, 512] on input "Montant emprunté" at bounding box center [868, 518] width 135 height 29
click at [826, 504] on input "Montant emprunté" at bounding box center [868, 518] width 135 height 29
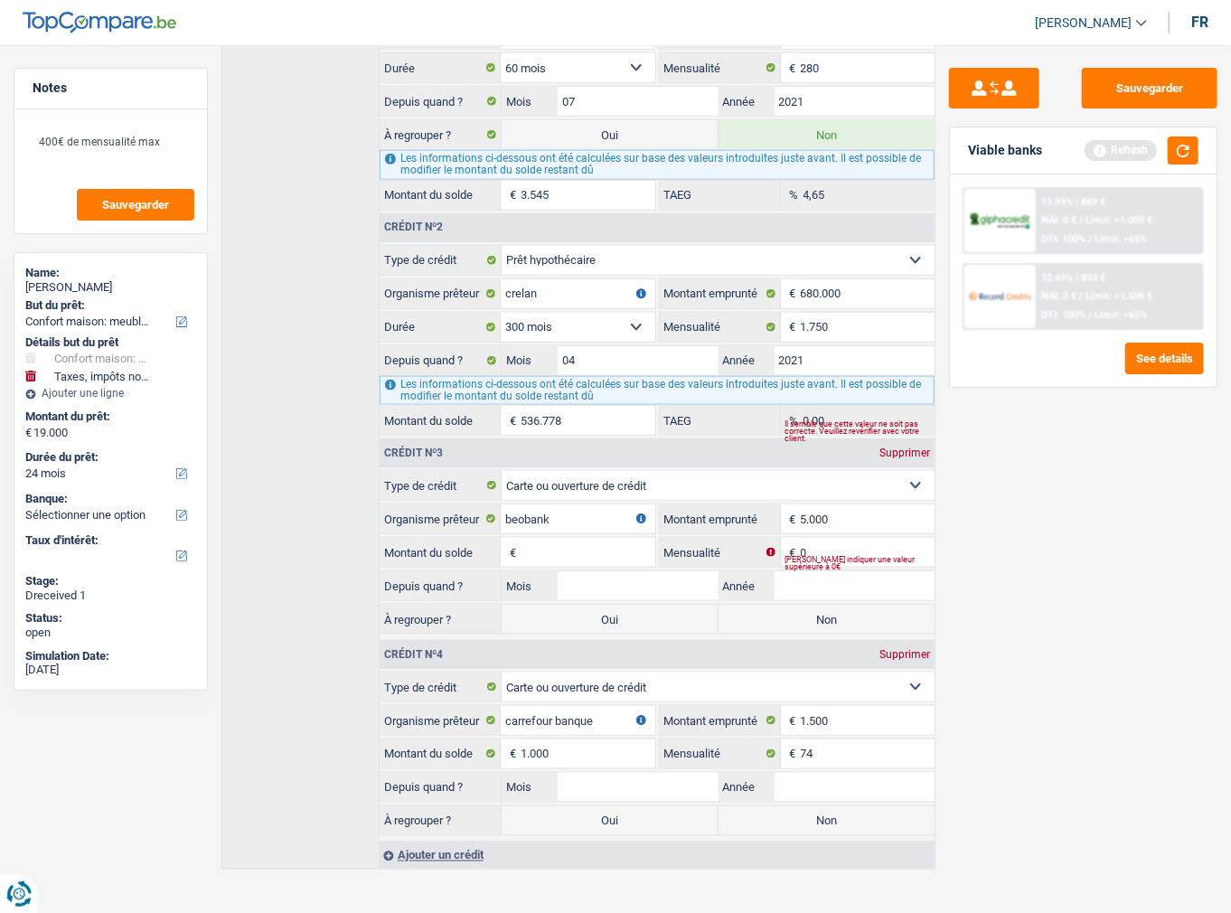
type input "5.000"
click at [812, 538] on input "0" at bounding box center [868, 552] width 135 height 29
type input "1"
click at [597, 538] on input "Montant du solde" at bounding box center [588, 552] width 135 height 29
type input "300"
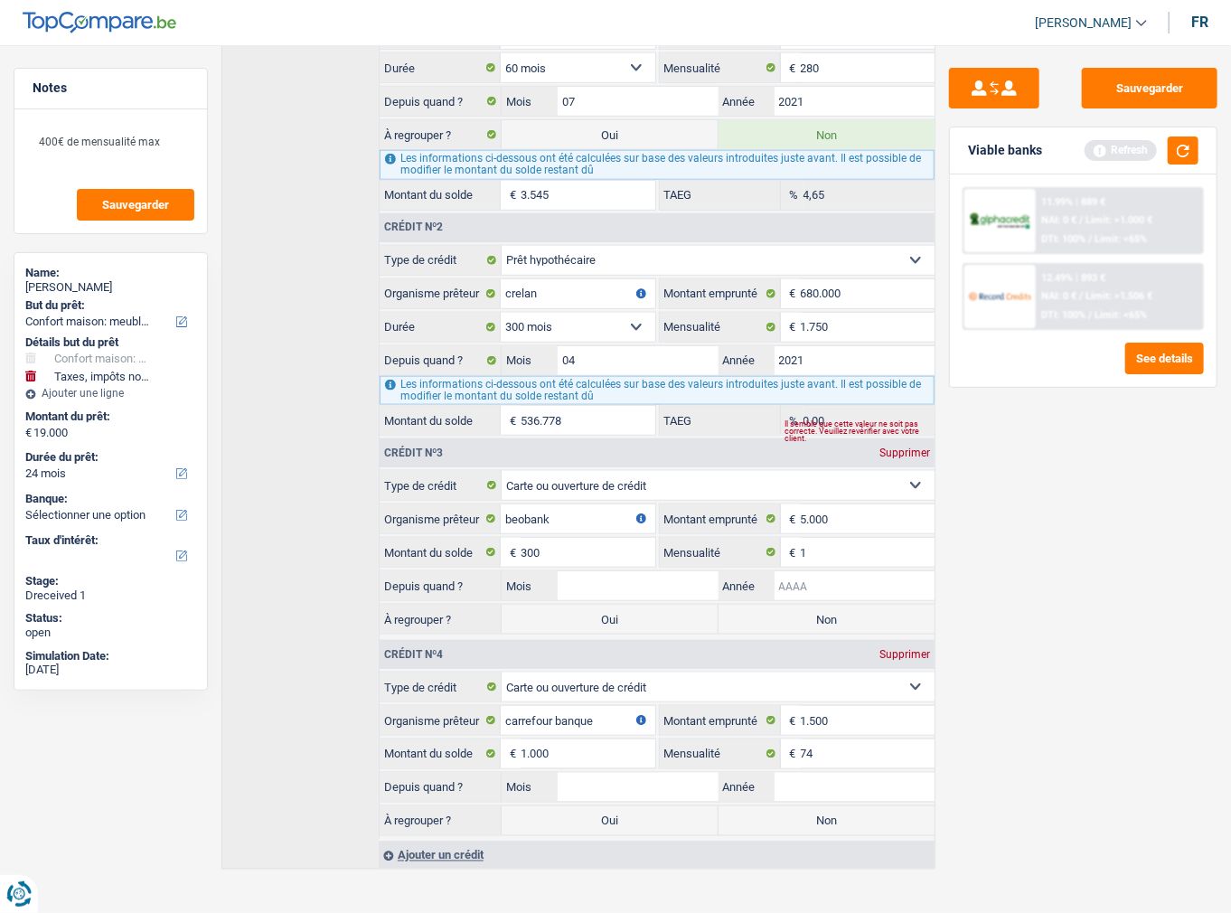
click at [828, 586] on input "Année" at bounding box center [855, 585] width 161 height 29
type input "2013"
click at [620, 571] on input "Mois" at bounding box center [638, 585] width 161 height 29
type input "01"
click at [766, 614] on label "Non" at bounding box center [827, 619] width 217 height 29
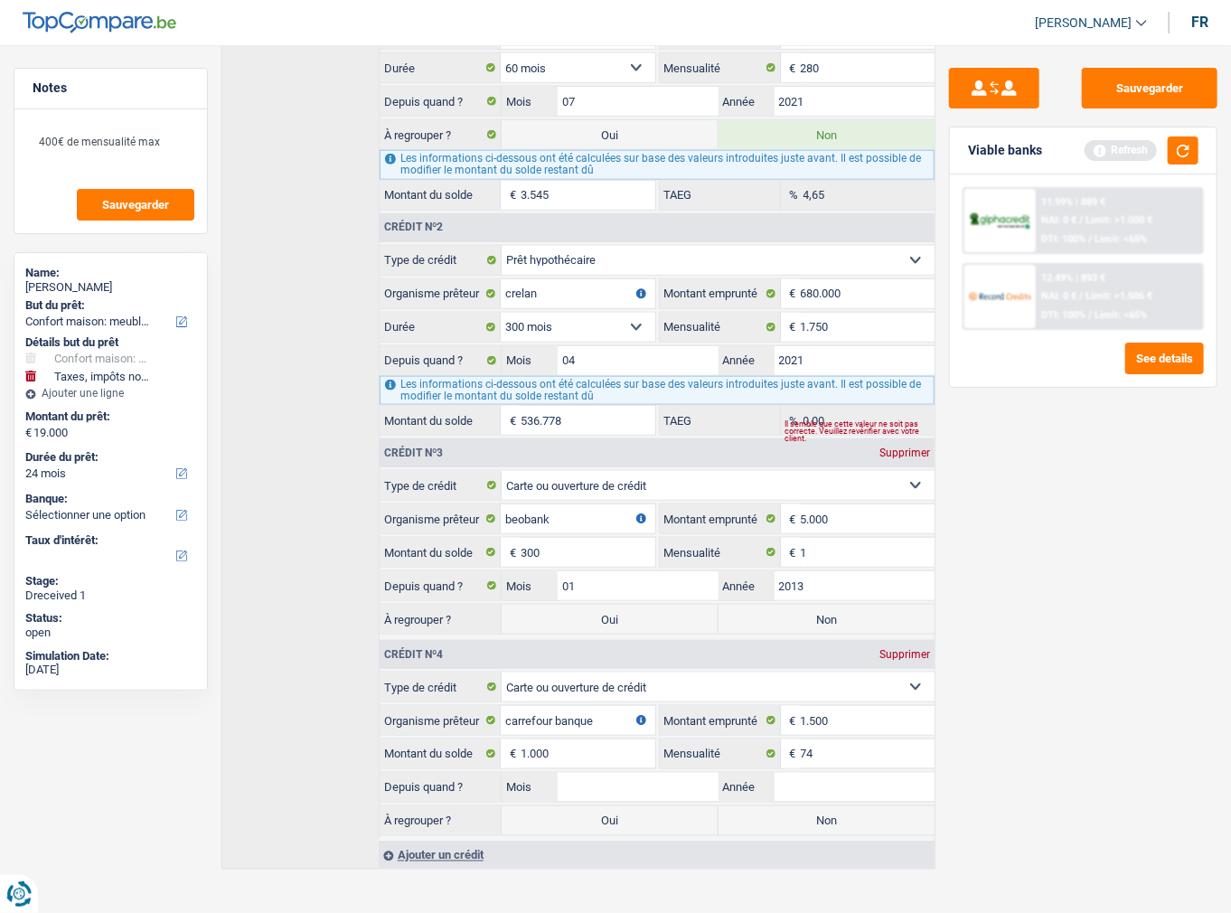
click at [766, 614] on input "Non" at bounding box center [827, 619] width 217 height 29
radio input "true"
click at [805, 806] on label "Non" at bounding box center [827, 820] width 217 height 29
click at [805, 806] on input "Non" at bounding box center [827, 820] width 217 height 29
radio input "true"
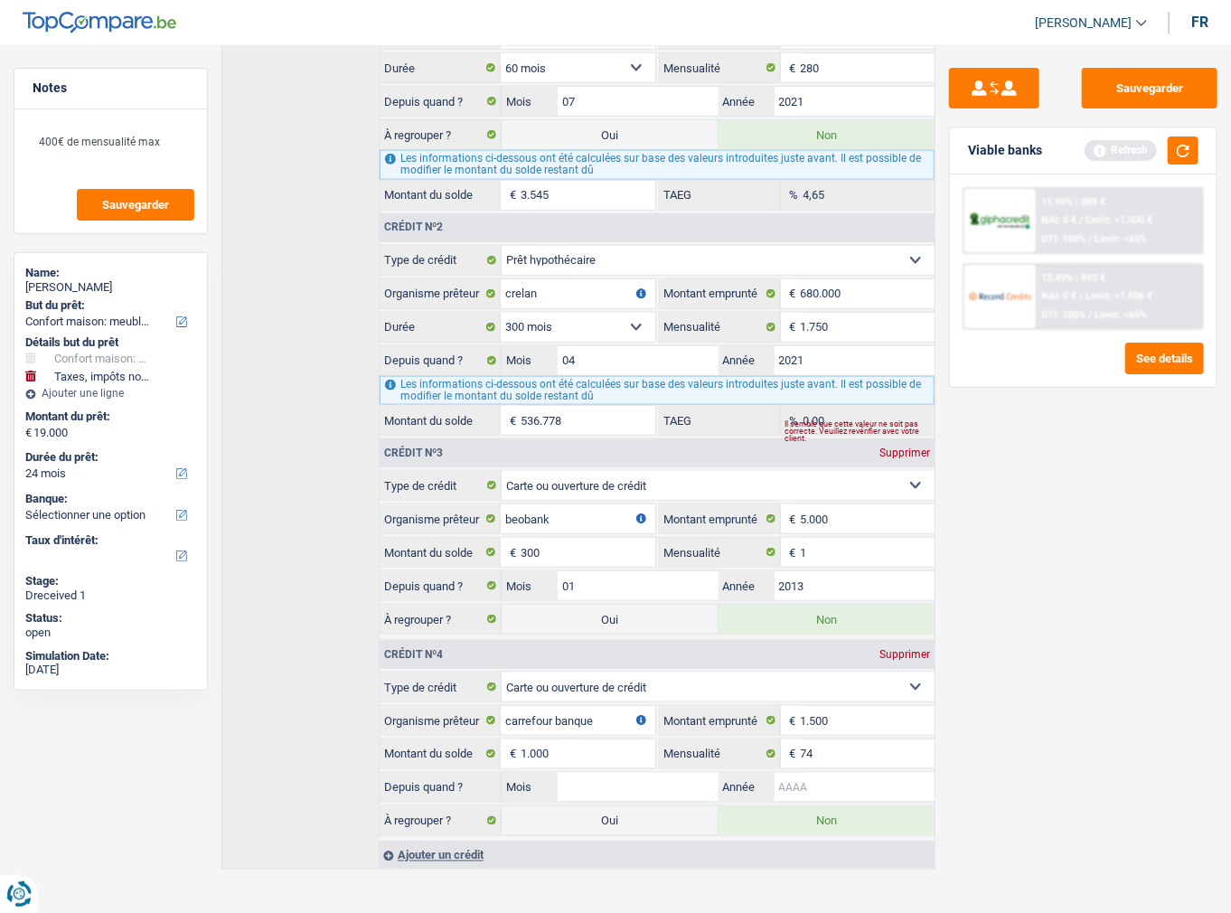
click at [823, 773] on input "Année" at bounding box center [855, 787] width 161 height 29
type input "2021"
click at [578, 773] on input "Mois" at bounding box center [638, 787] width 161 height 29
type input "01"
click at [1029, 745] on div "Sauvegarder Viable banks Refresh 11.99% | 889 € NAI: 0 € / Limit: >1.000 € DTI:…" at bounding box center [1083, 474] width 296 height 812
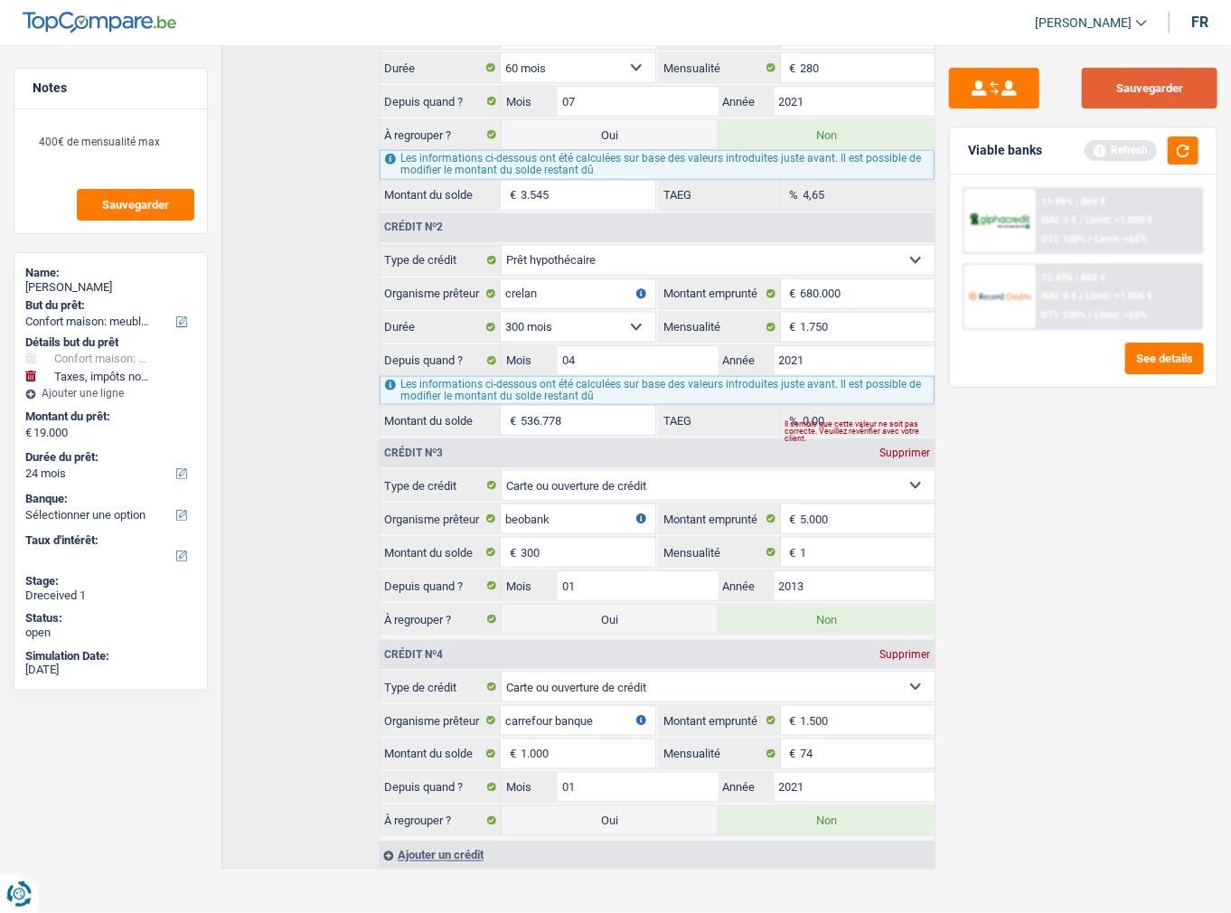
click at [1162, 80] on button "Sauvegarder" at bounding box center [1150, 88] width 136 height 41
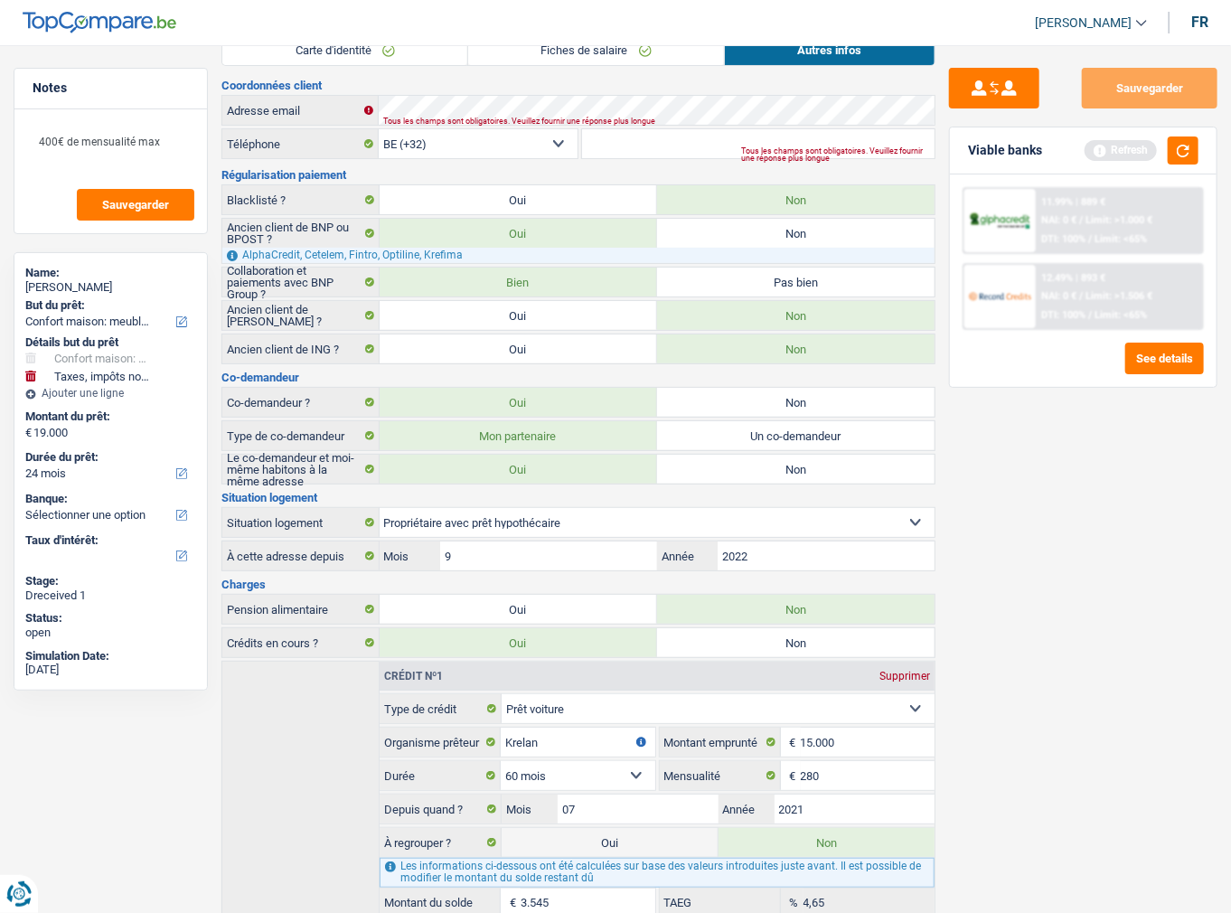
scroll to position [0, 0]
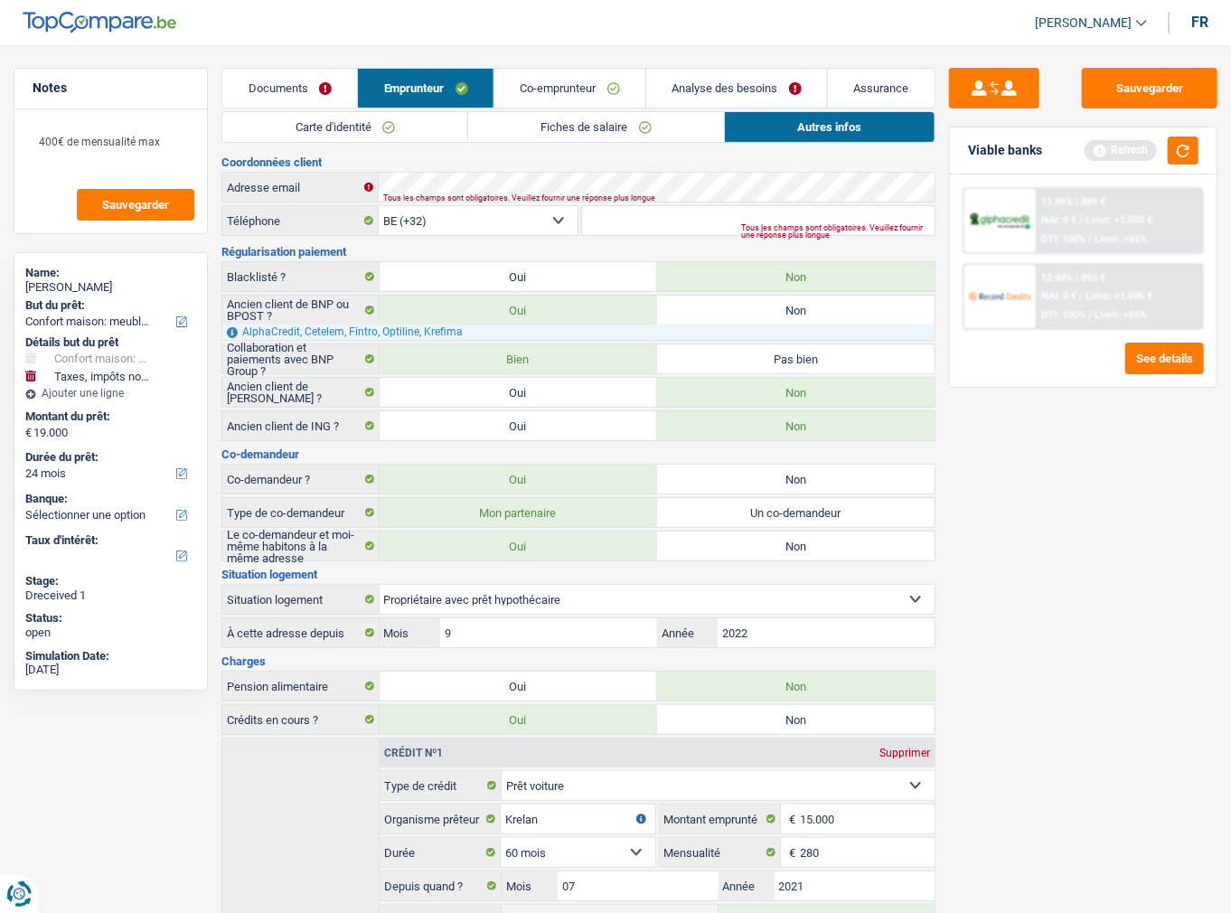
drag, startPoint x: 589, startPoint y: 77, endPoint x: 609, endPoint y: 88, distance: 22.6
click at [589, 78] on link "Co-emprunteur" at bounding box center [569, 88] width 151 height 39
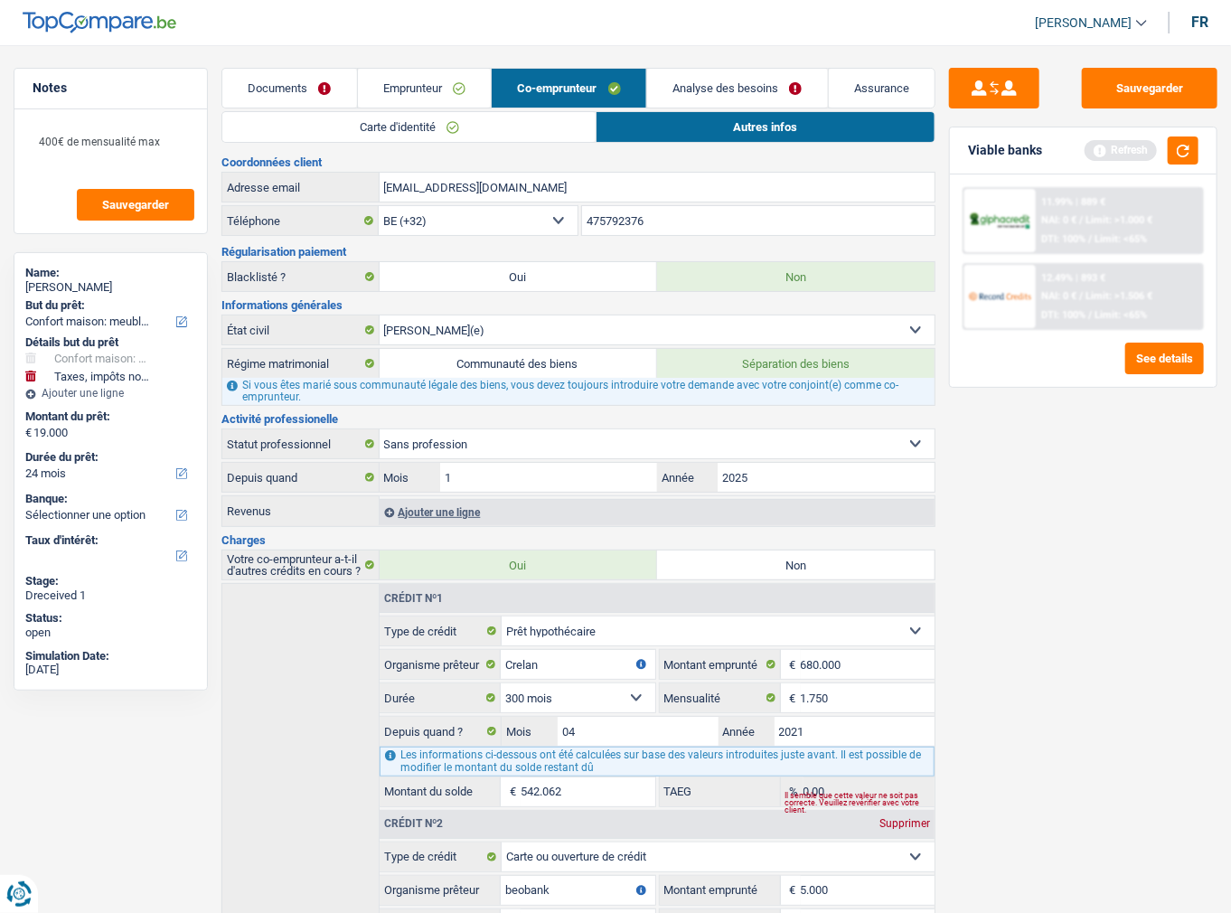
click at [746, 123] on link "Autres infos" at bounding box center [765, 127] width 338 height 30
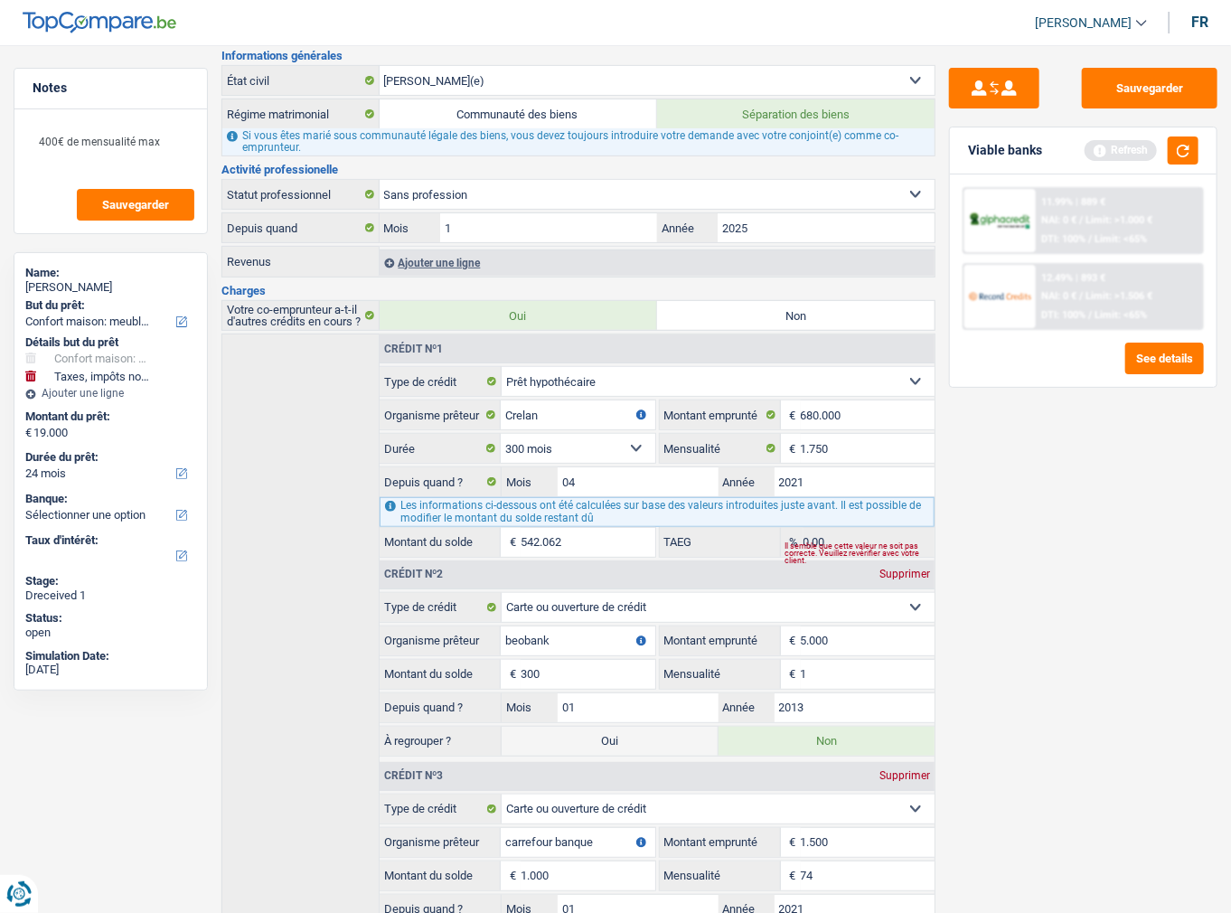
scroll to position [119, 0]
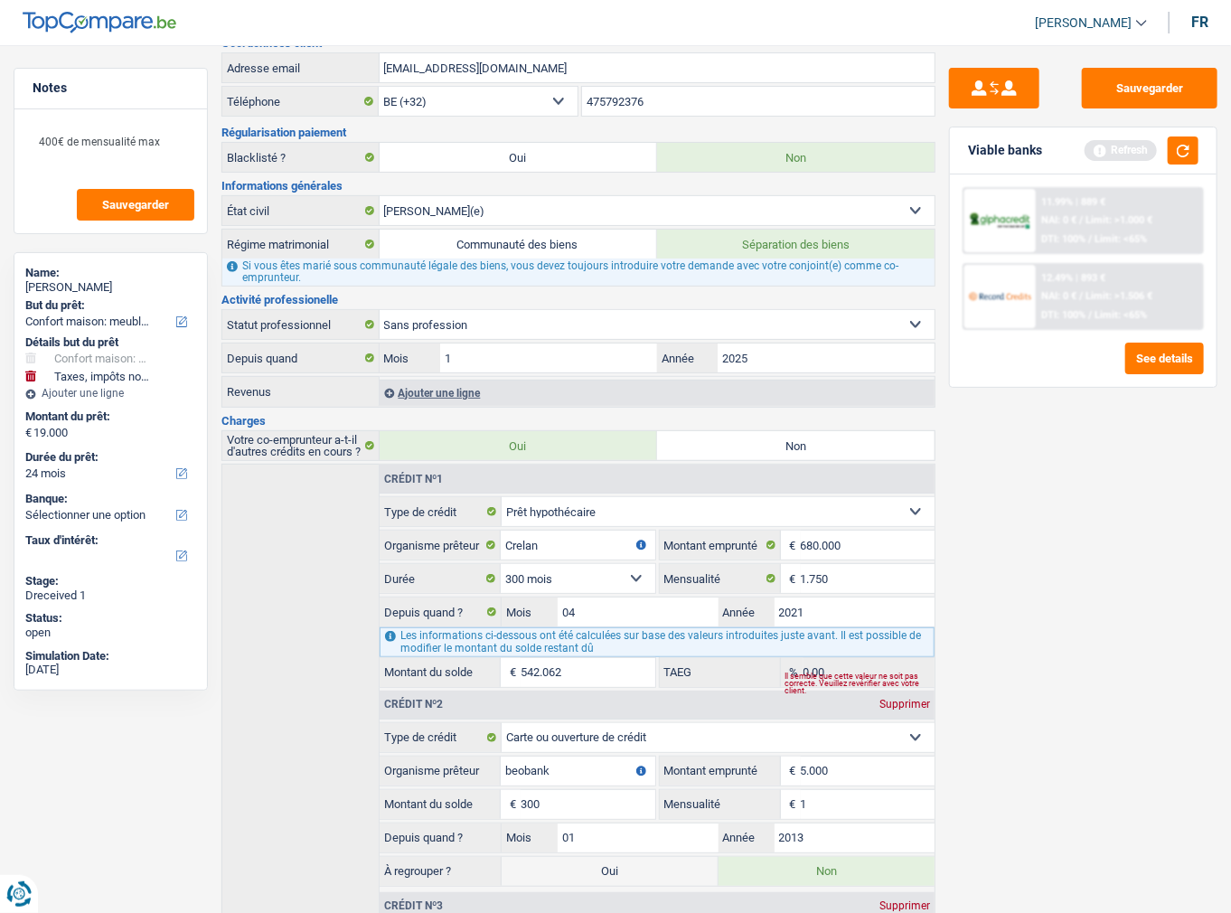
click at [904, 699] on div "Supprimer" at bounding box center [905, 704] width 60 height 11
type input "carrefour banque"
type input "1.500"
type input "74"
type input "2021"
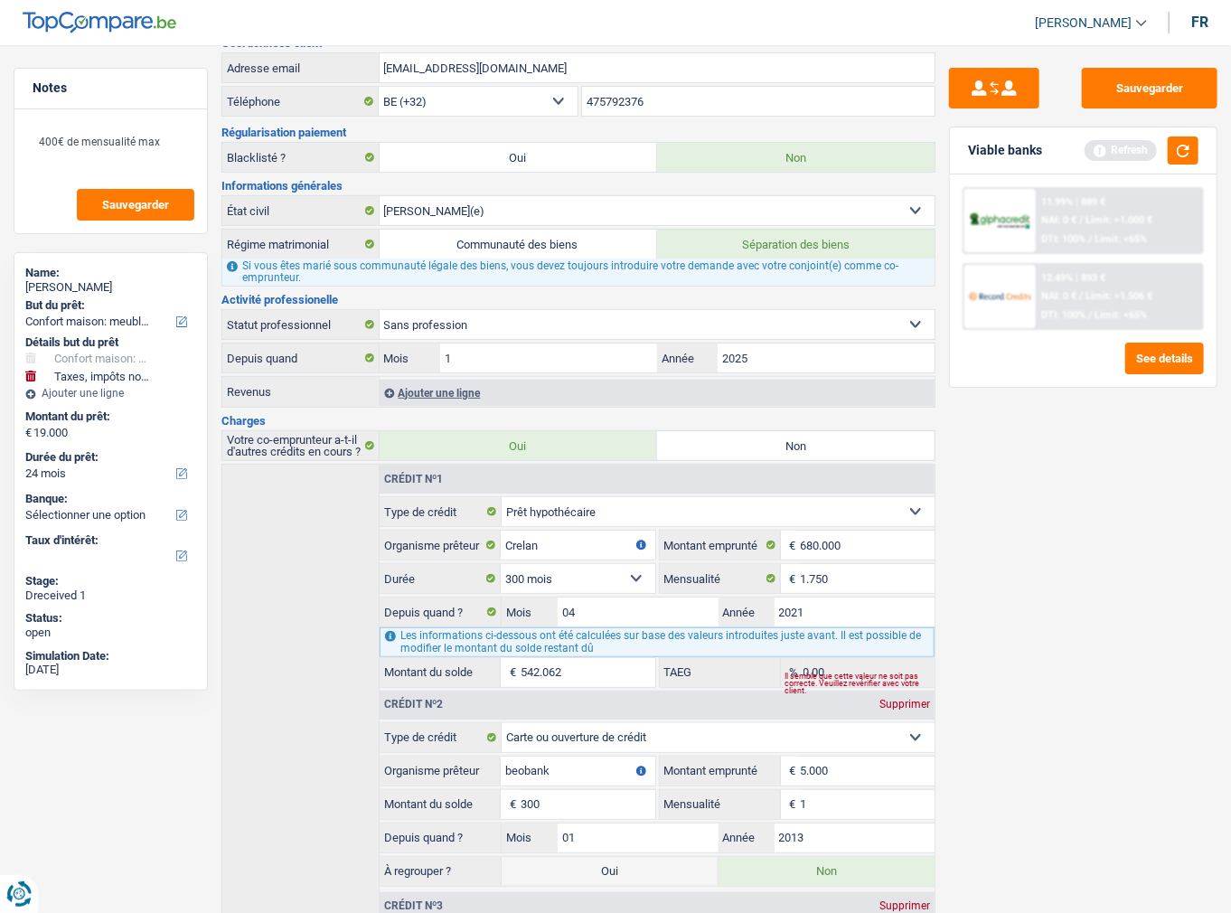
type input "1.000"
click at [904, 699] on div "Supprimer" at bounding box center [905, 704] width 60 height 11
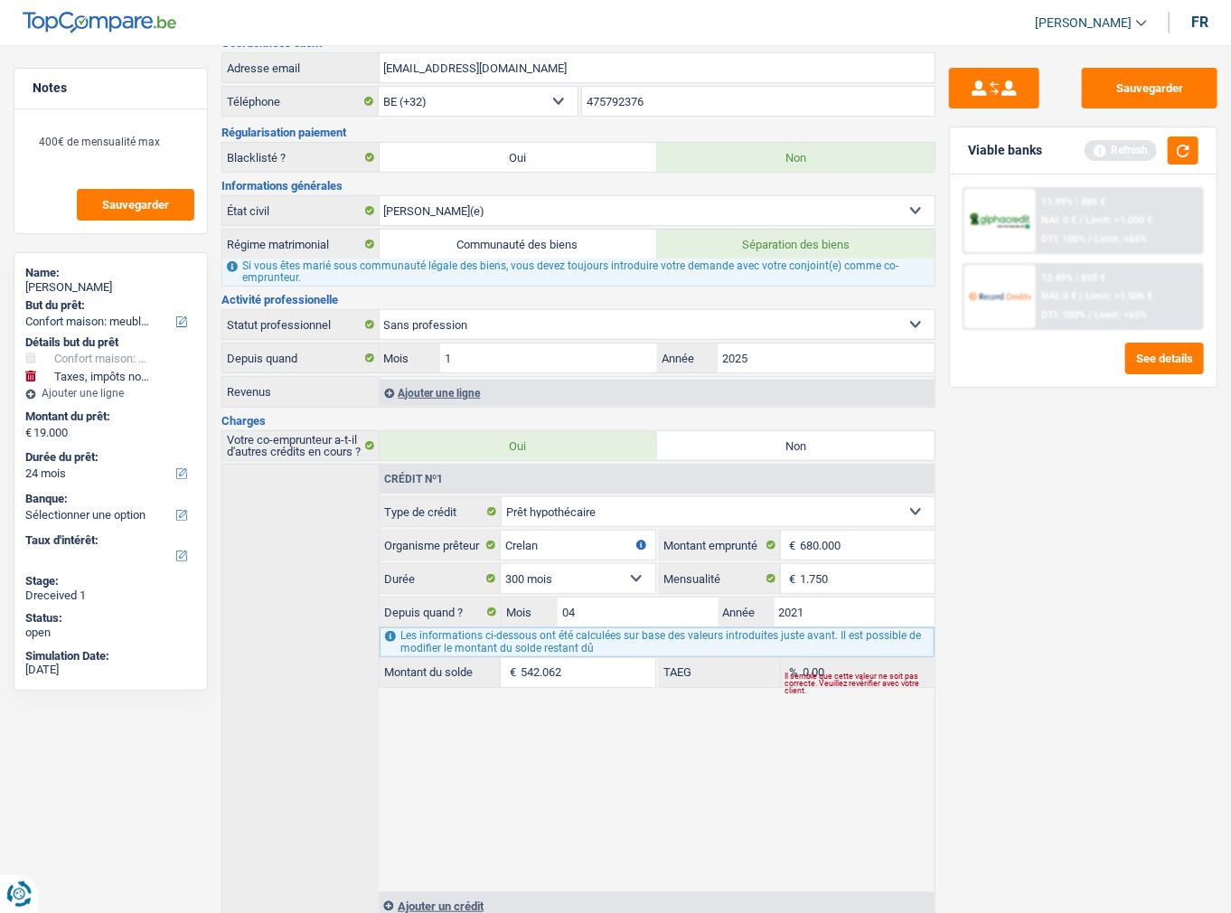
scroll to position [9, 0]
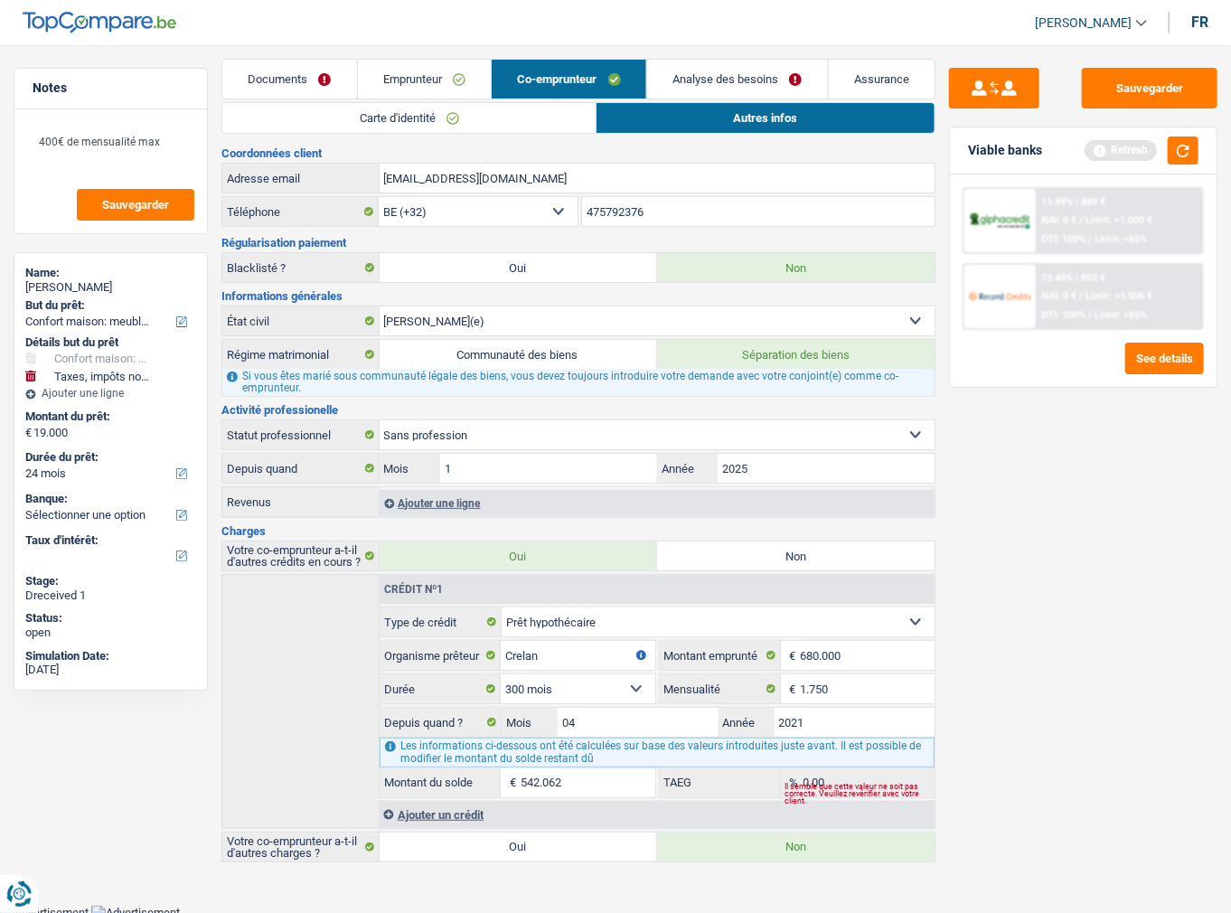
click at [819, 541] on label "Non" at bounding box center [795, 555] width 277 height 29
click at [819, 541] on input "Non" at bounding box center [795, 555] width 277 height 29
radio input "true"
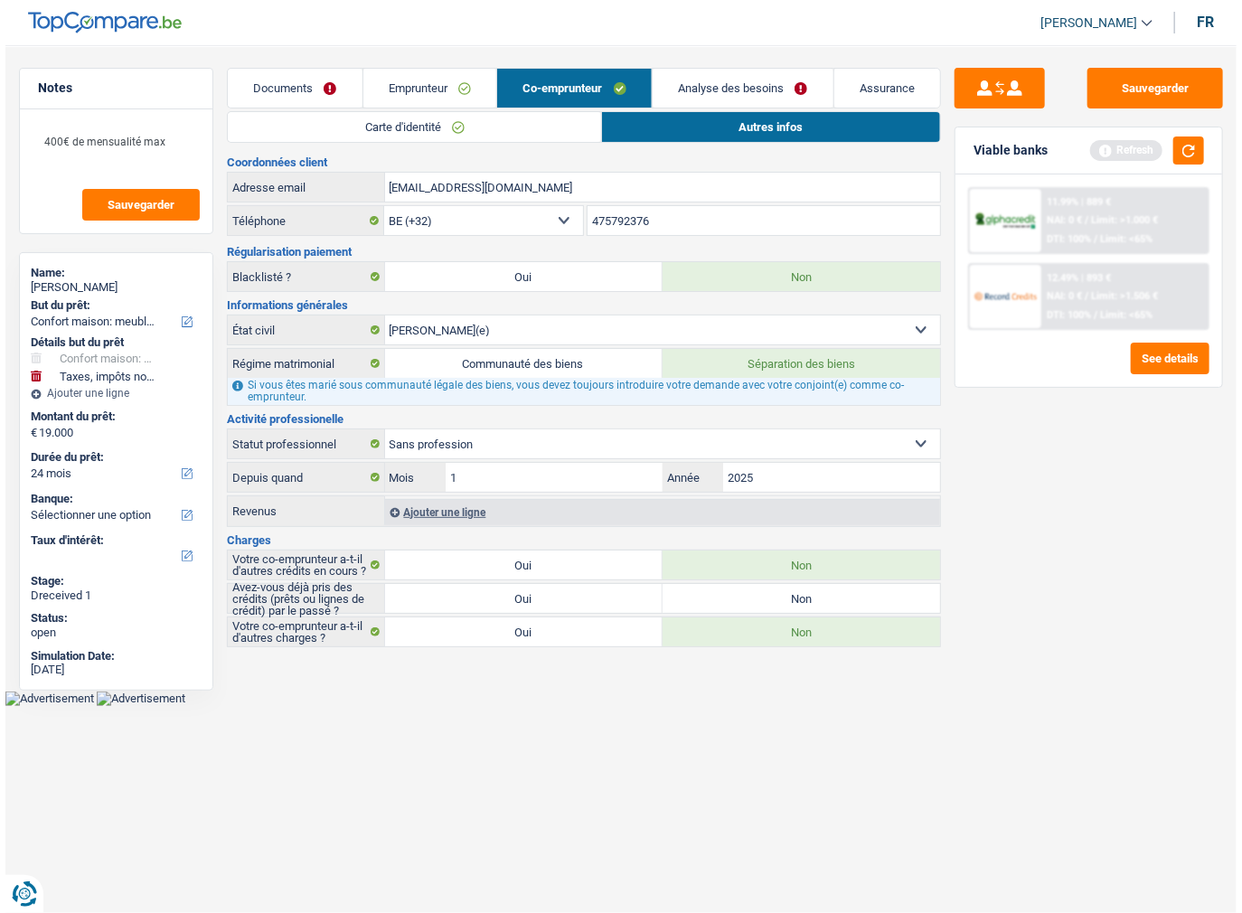
scroll to position [0, 0]
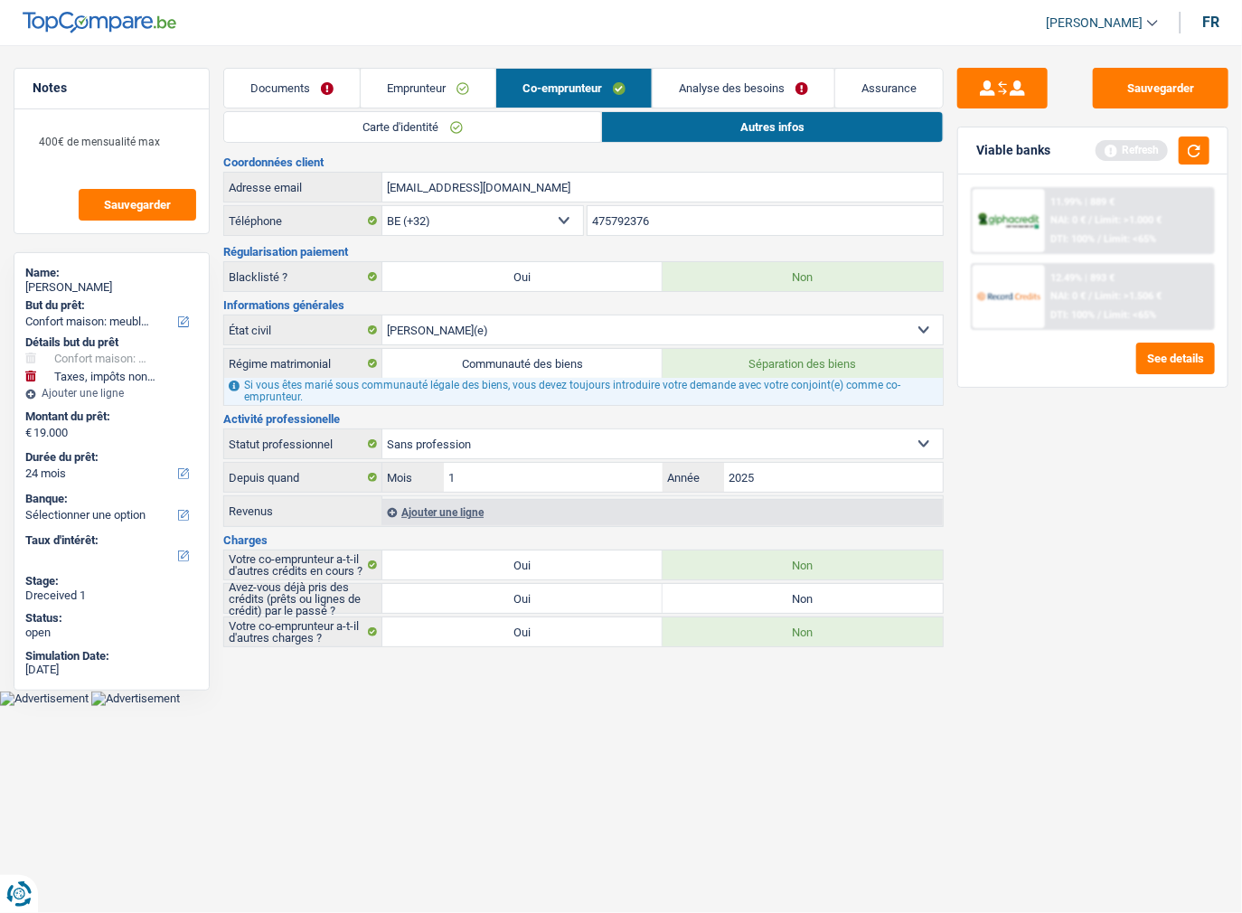
click at [566, 600] on label "Oui" at bounding box center [522, 598] width 280 height 29
click at [566, 600] on input "Oui" at bounding box center [522, 598] width 280 height 29
radio input "true"
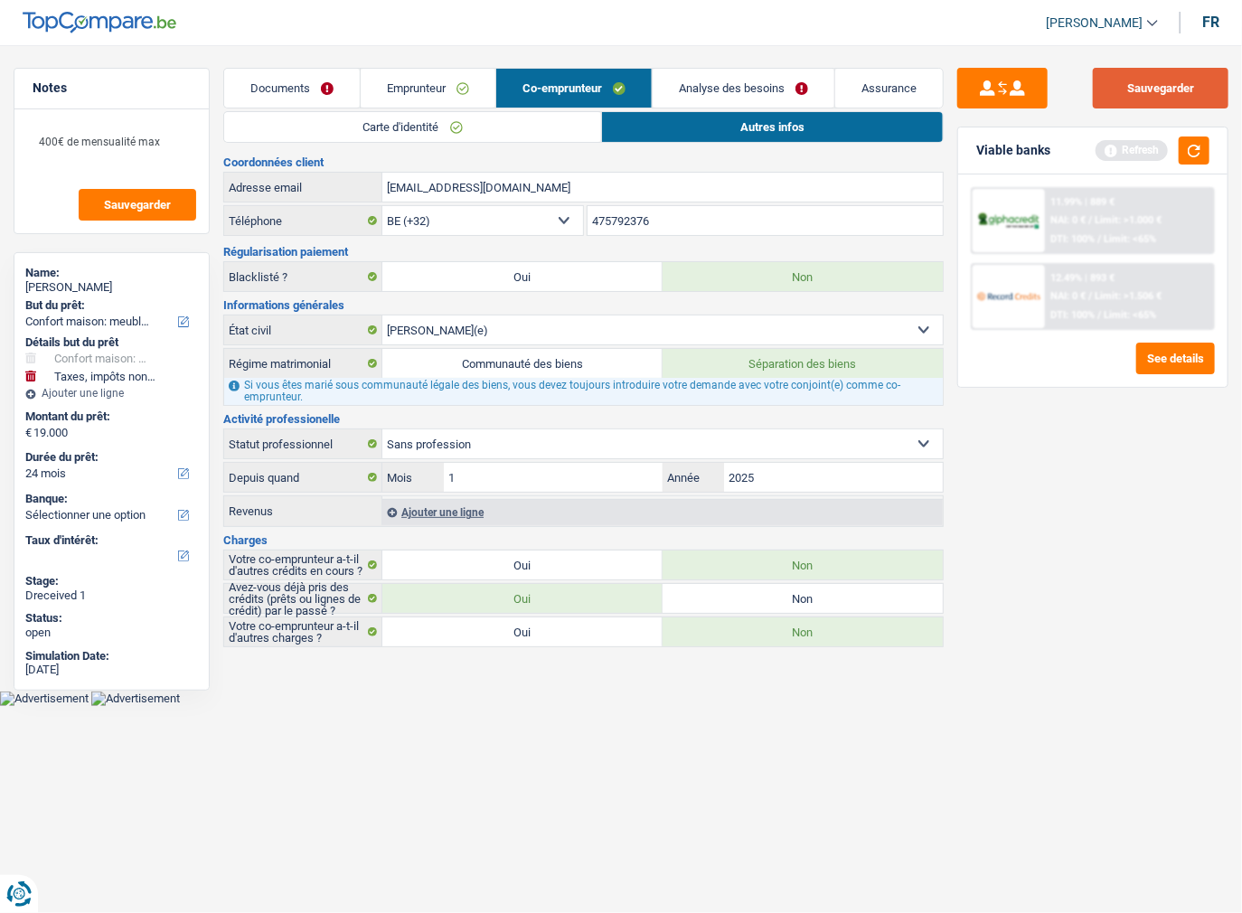
click at [1153, 87] on button "Sauvegarder" at bounding box center [1161, 88] width 136 height 41
click at [1197, 157] on button "button" at bounding box center [1194, 150] width 31 height 28
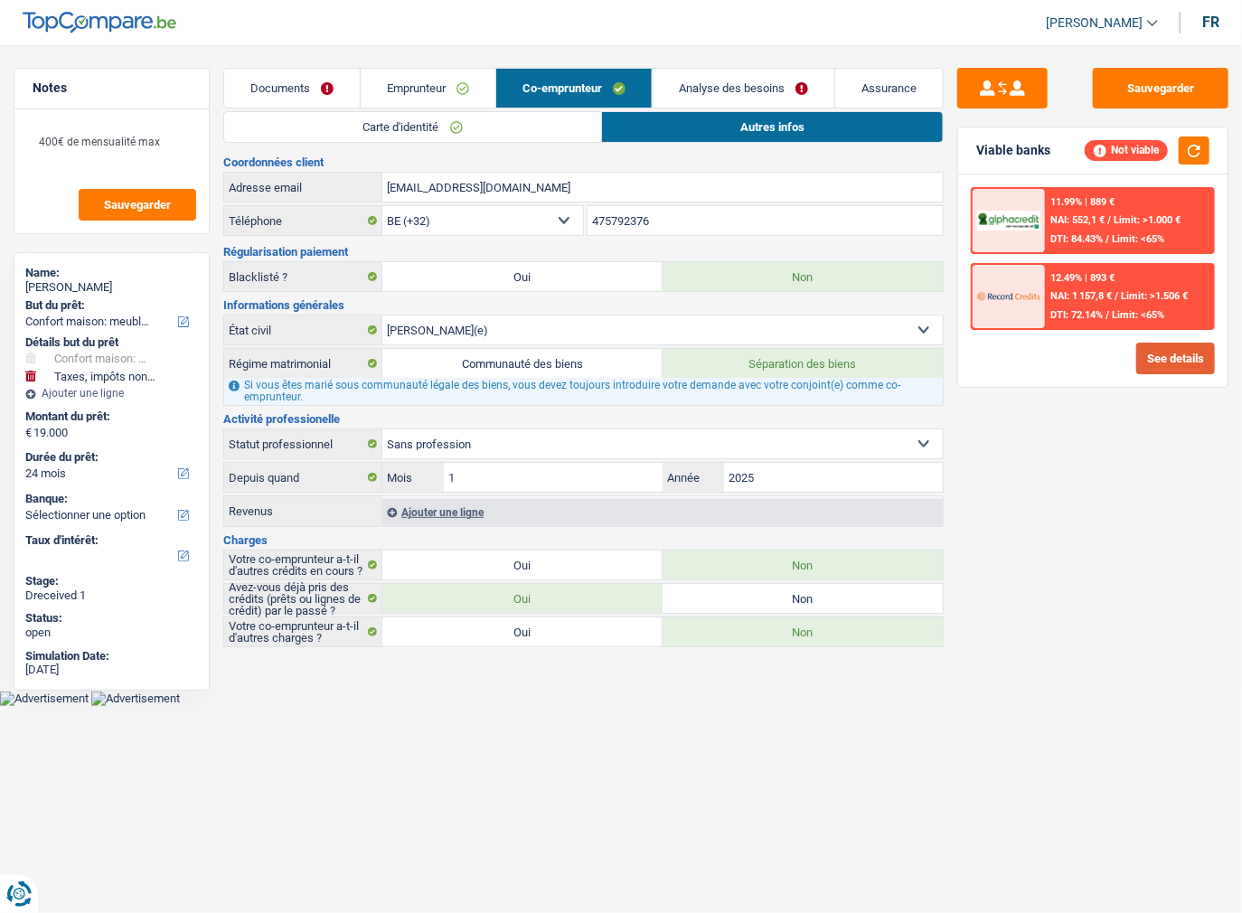
click at [1202, 354] on button "See details" at bounding box center [1175, 359] width 79 height 32
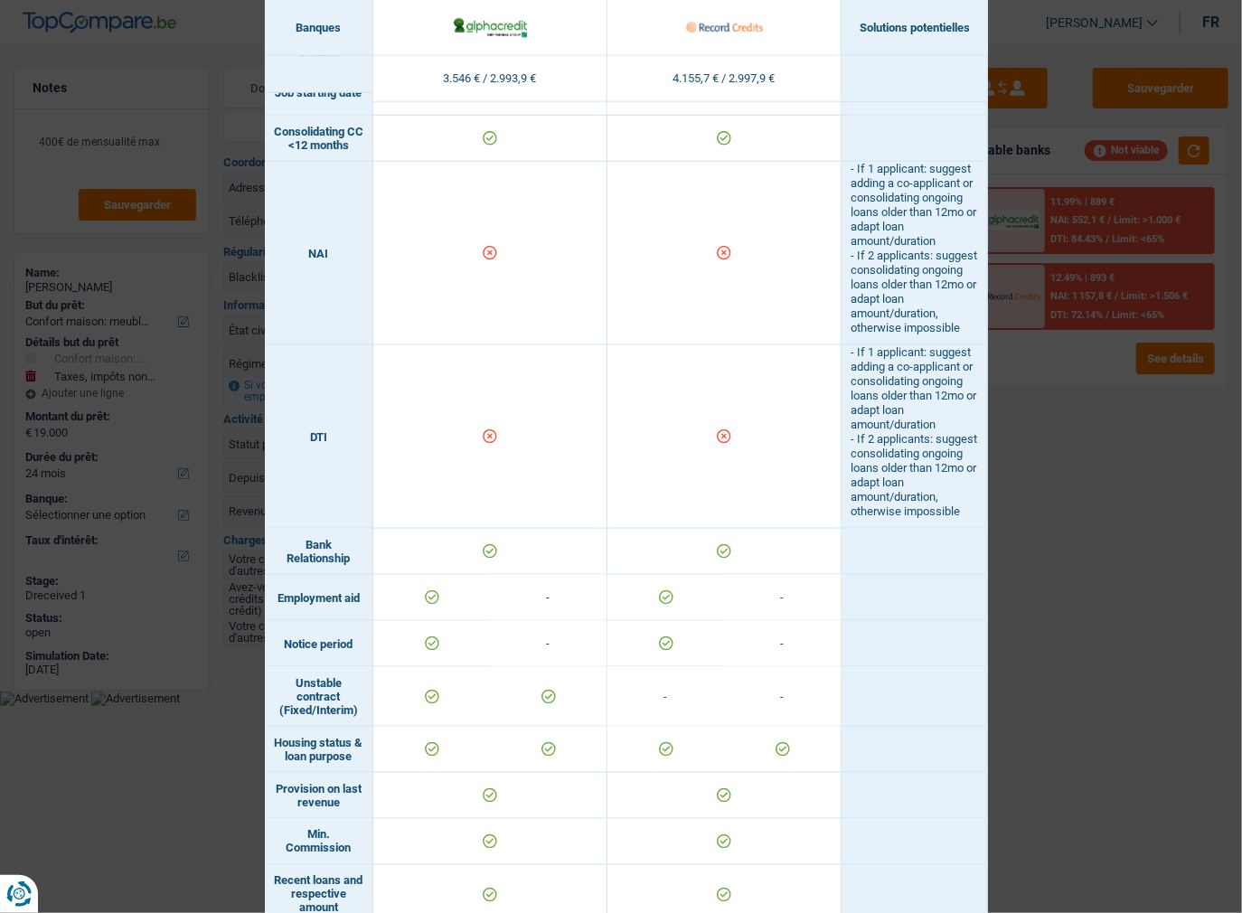
scroll to position [1012, 0]
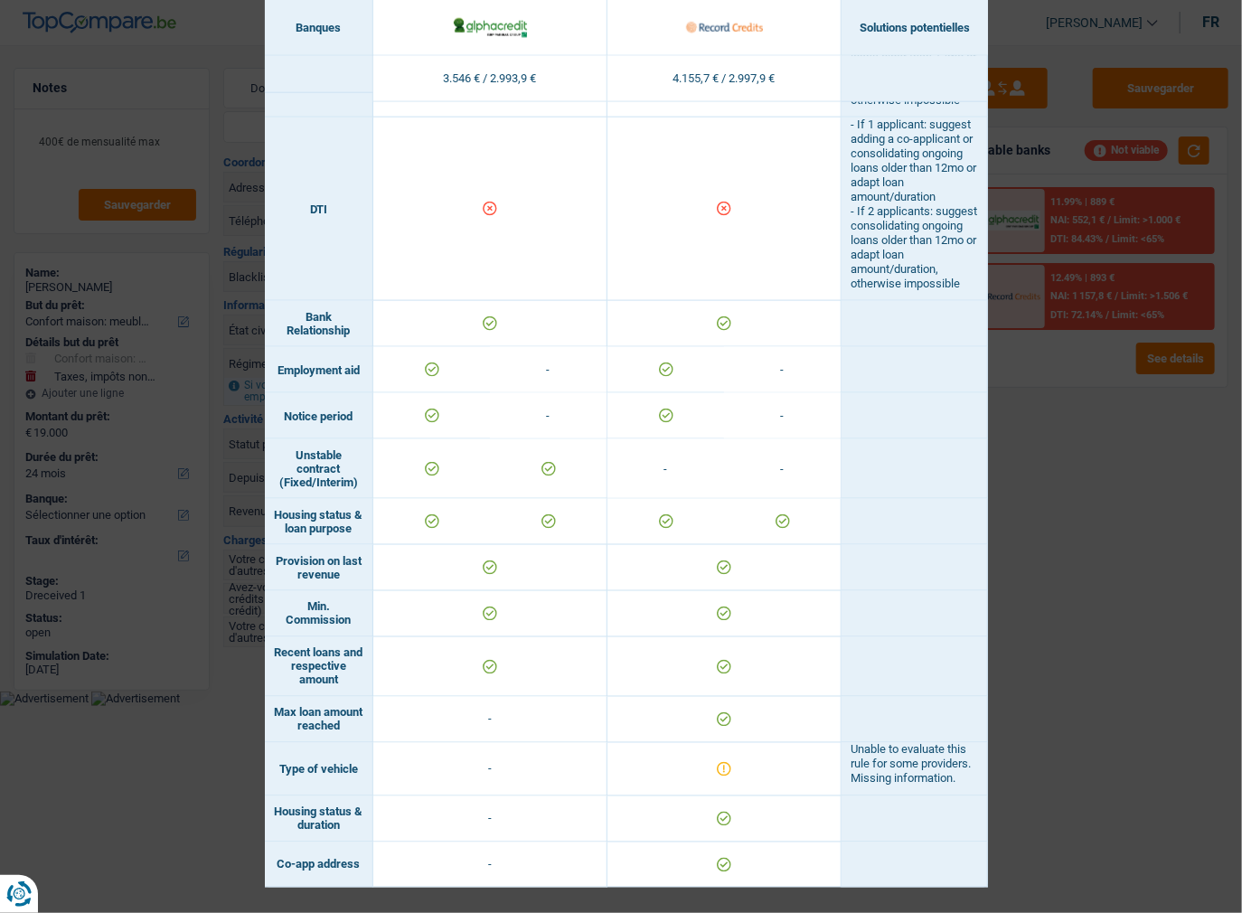
click at [1042, 510] on div "Banks conditions × Banques Solutions potentielles Revenus / Charges 3.546 € / 2…" at bounding box center [621, 456] width 1242 height 913
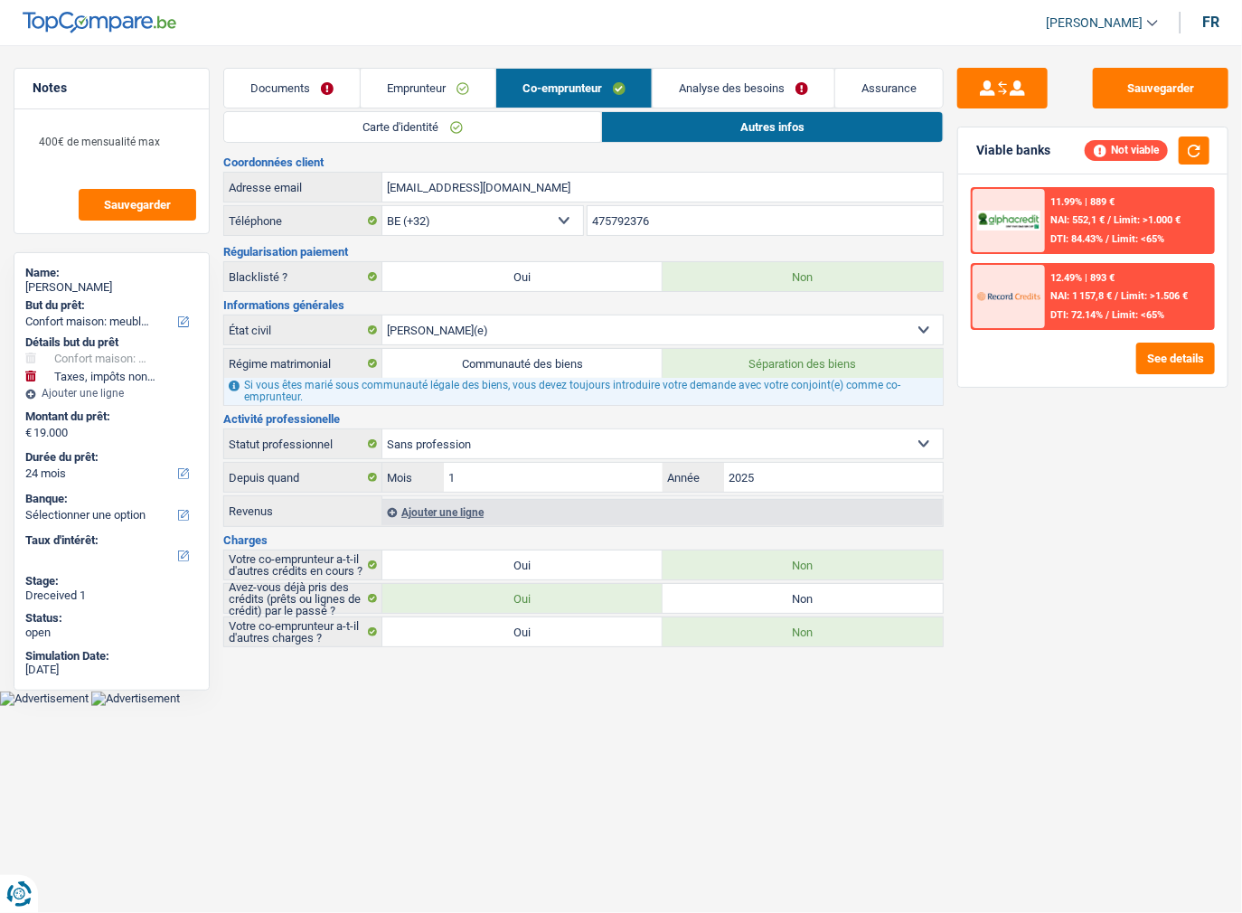
drag, startPoint x: 302, startPoint y: 92, endPoint x: 316, endPoint y: 103, distance: 18.1
click at [302, 92] on link "Documents" at bounding box center [292, 88] width 136 height 39
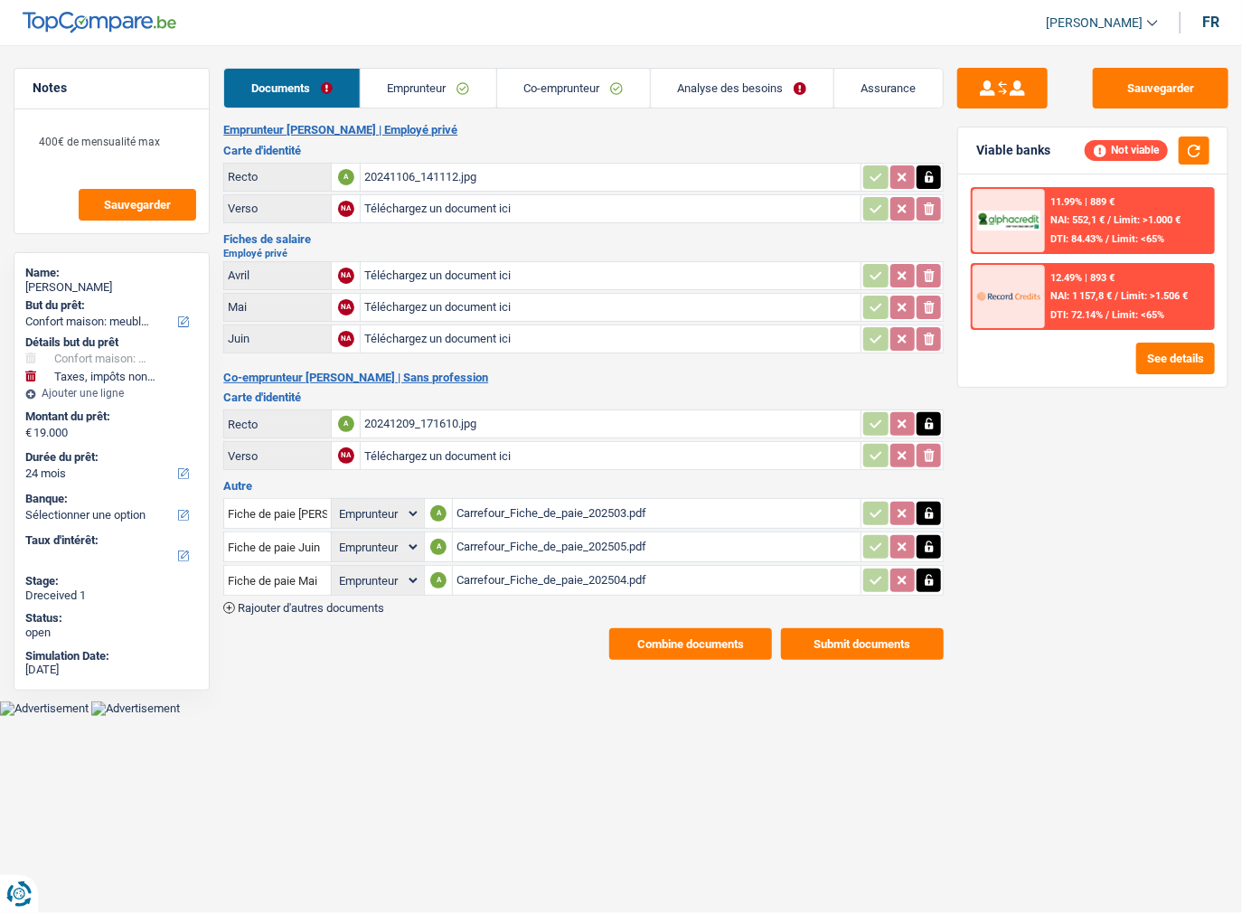
click at [387, 75] on link "Emprunteur" at bounding box center [429, 88] width 136 height 39
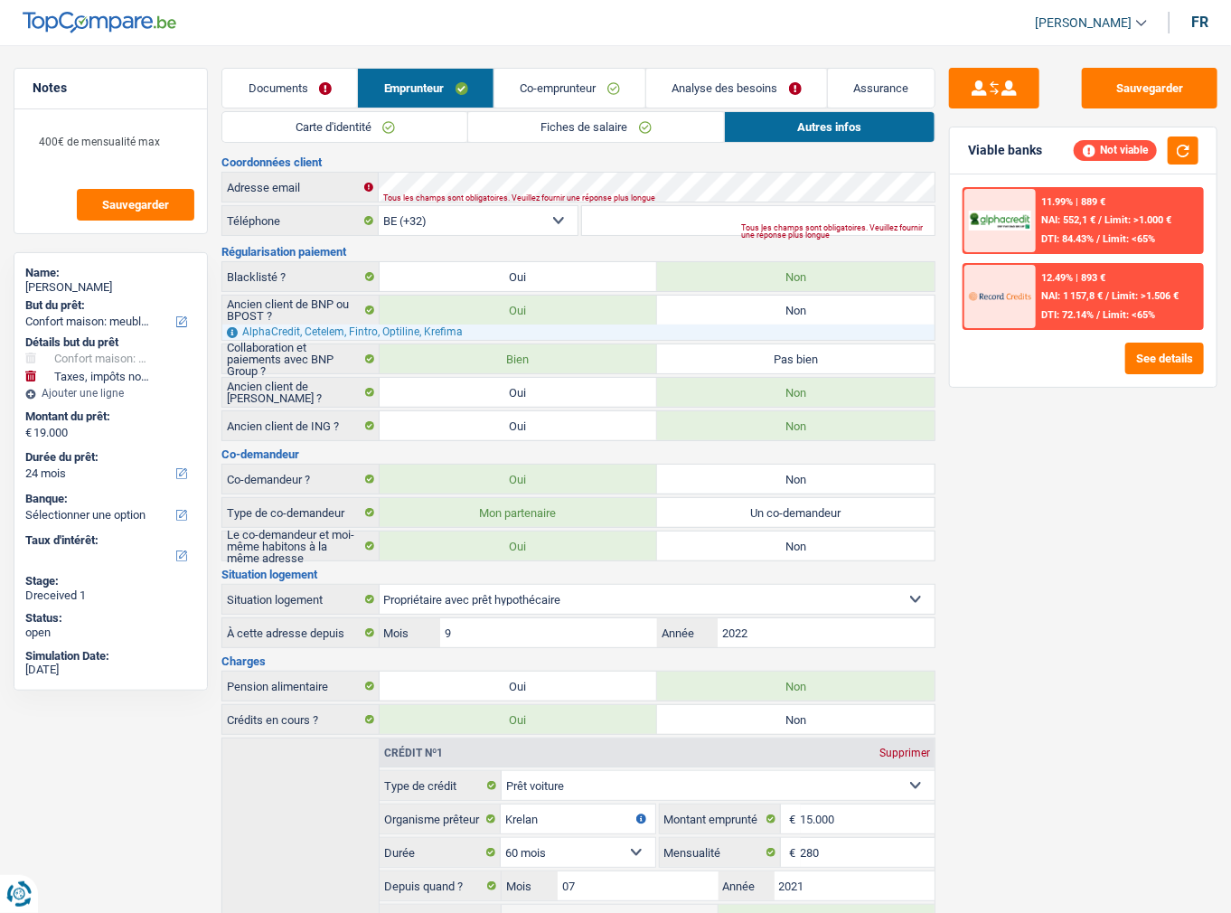
click at [549, 90] on link "Co-emprunteur" at bounding box center [569, 88] width 151 height 39
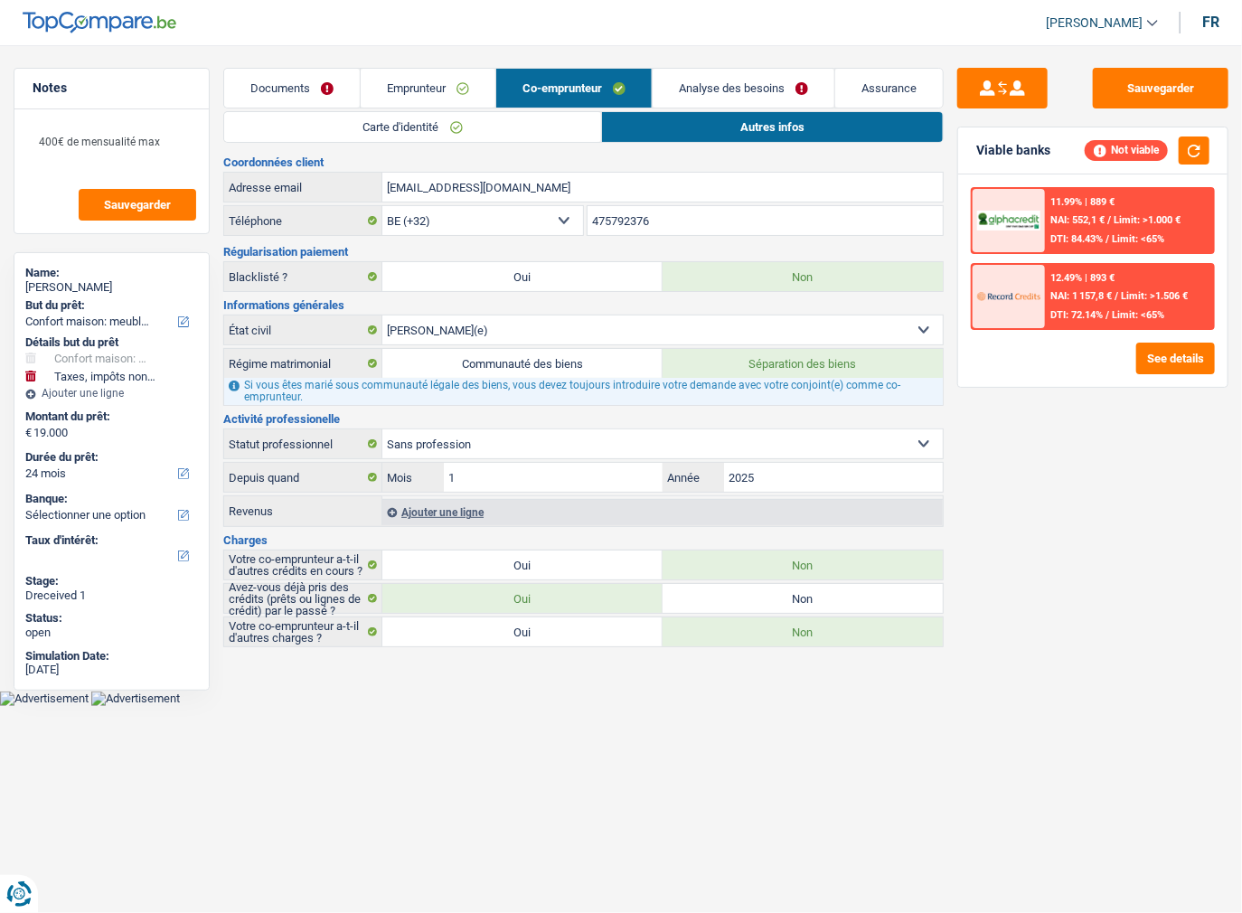
click at [448, 93] on link "Emprunteur" at bounding box center [428, 88] width 135 height 39
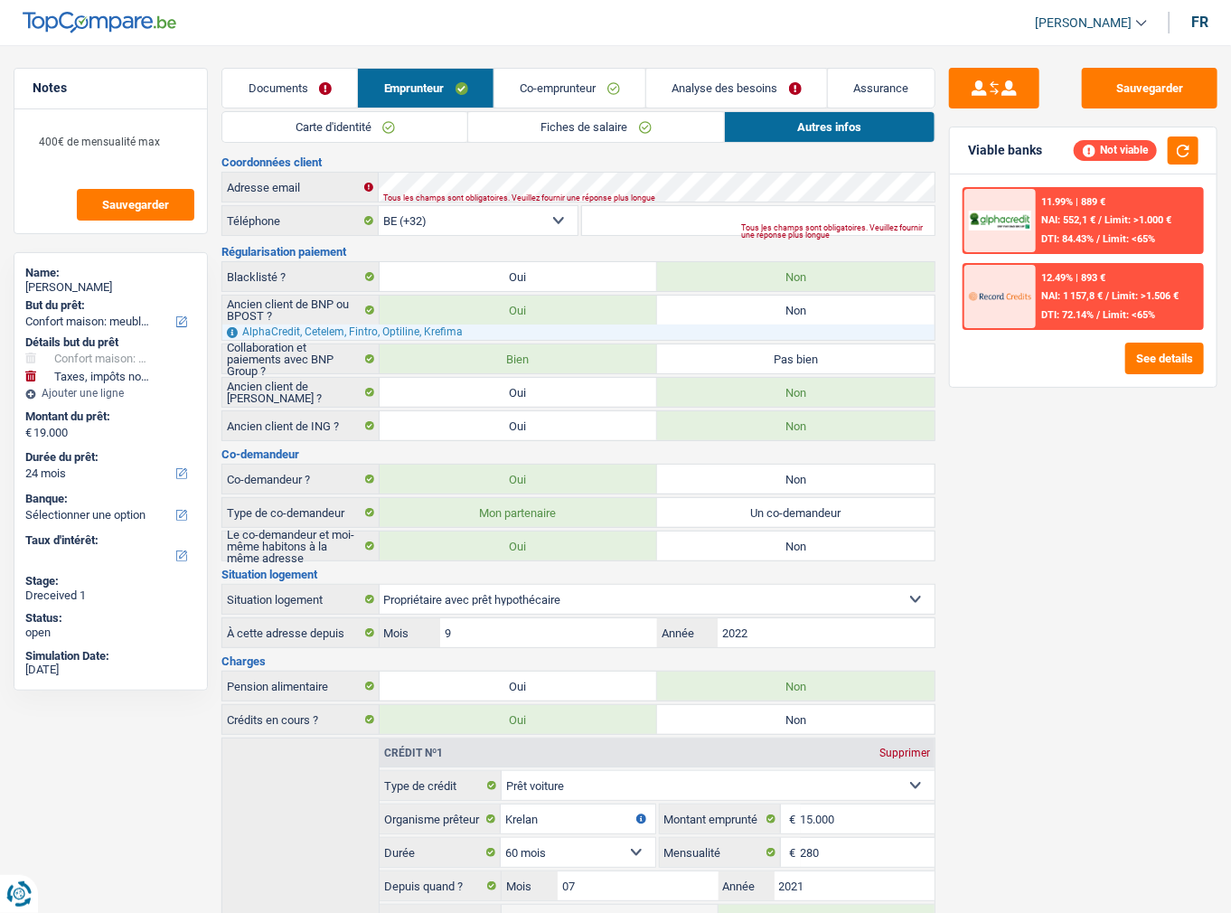
drag, startPoint x: 305, startPoint y: 83, endPoint x: 558, endPoint y: 333, distance: 355.3
click at [304, 83] on link "Documents" at bounding box center [289, 88] width 135 height 39
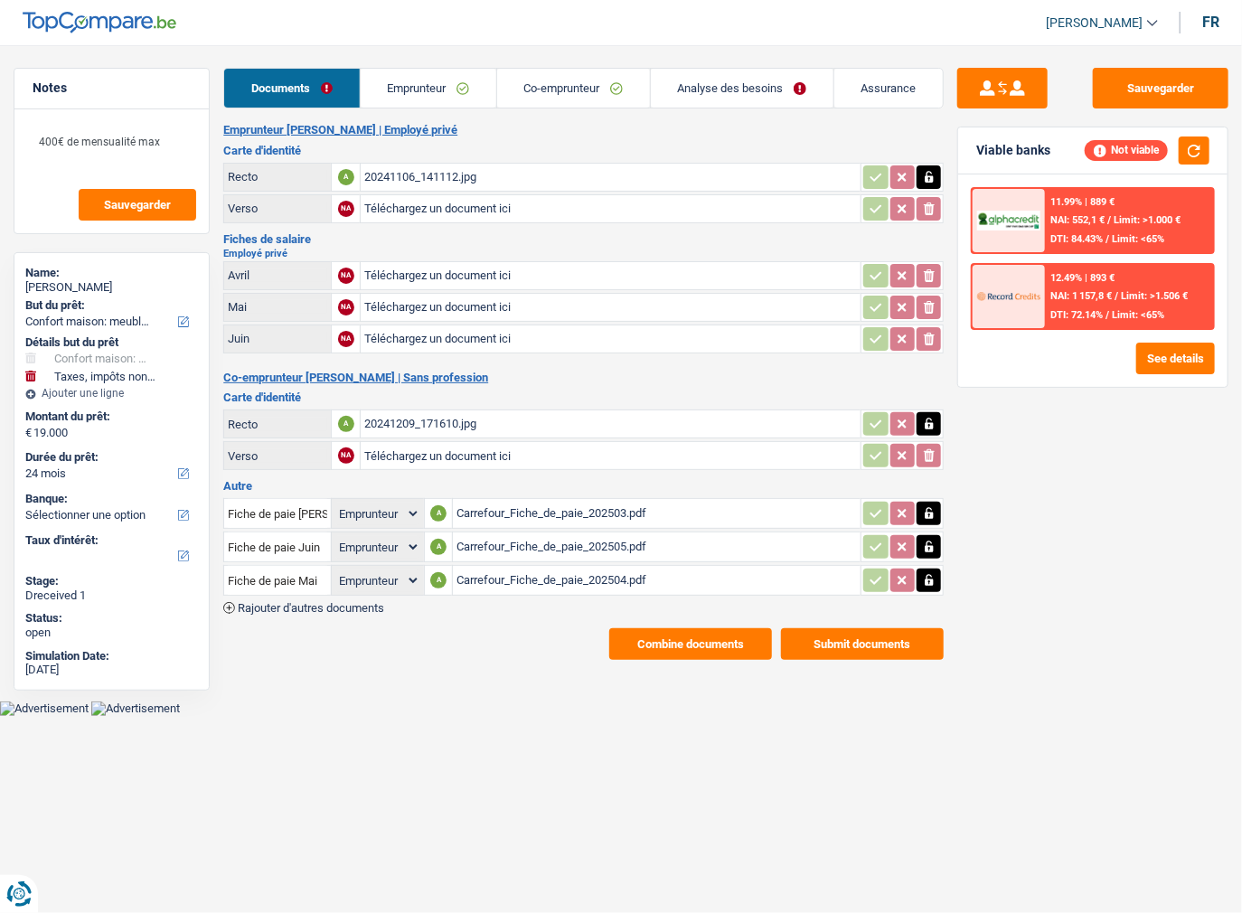
click at [416, 275] on input "Téléchargez un document ici" at bounding box center [610, 275] width 493 height 27
type input "C:\fakepath\Avertissement-extrait de rôle 2024 (1).pdf"
click at [1151, 90] on button "Sauvegarder" at bounding box center [1161, 88] width 136 height 41
click at [1204, 156] on button "button" at bounding box center [1194, 150] width 31 height 28
drag, startPoint x: 1118, startPoint y: 84, endPoint x: 761, endPoint y: 16, distance: 363.4
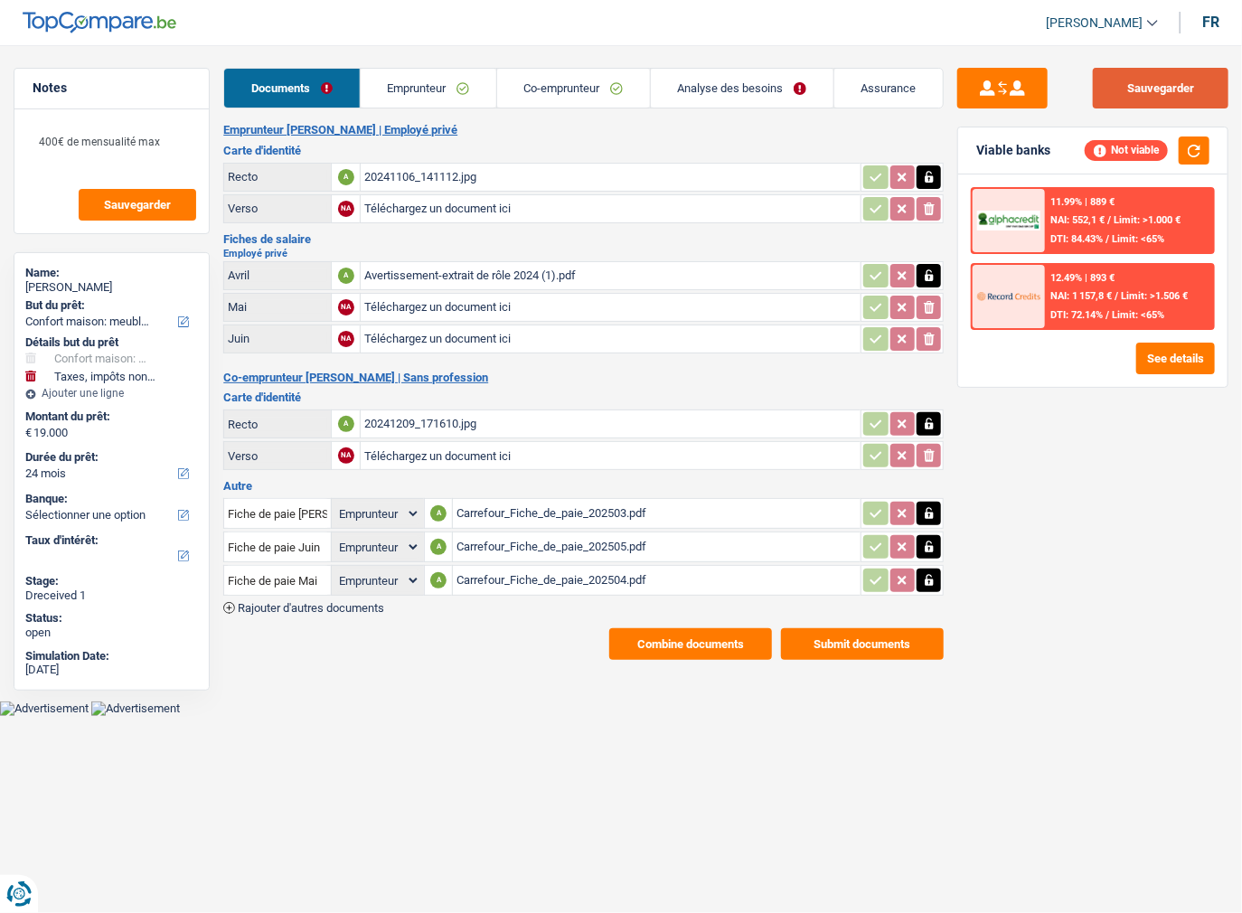
click at [1118, 84] on button "Sauvegarder" at bounding box center [1161, 88] width 136 height 41
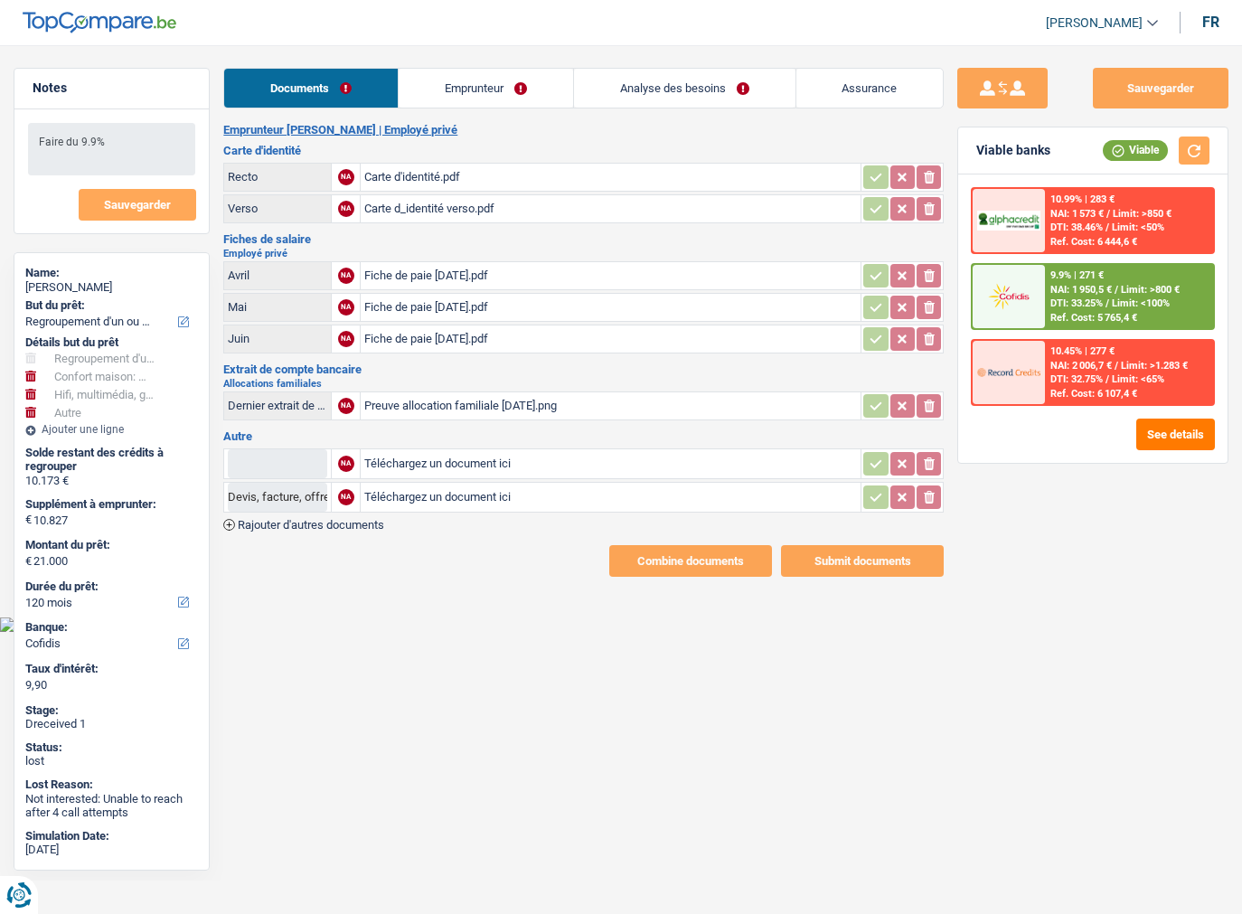
select select "refinancing"
select select "household"
select select "tech"
select select "other"
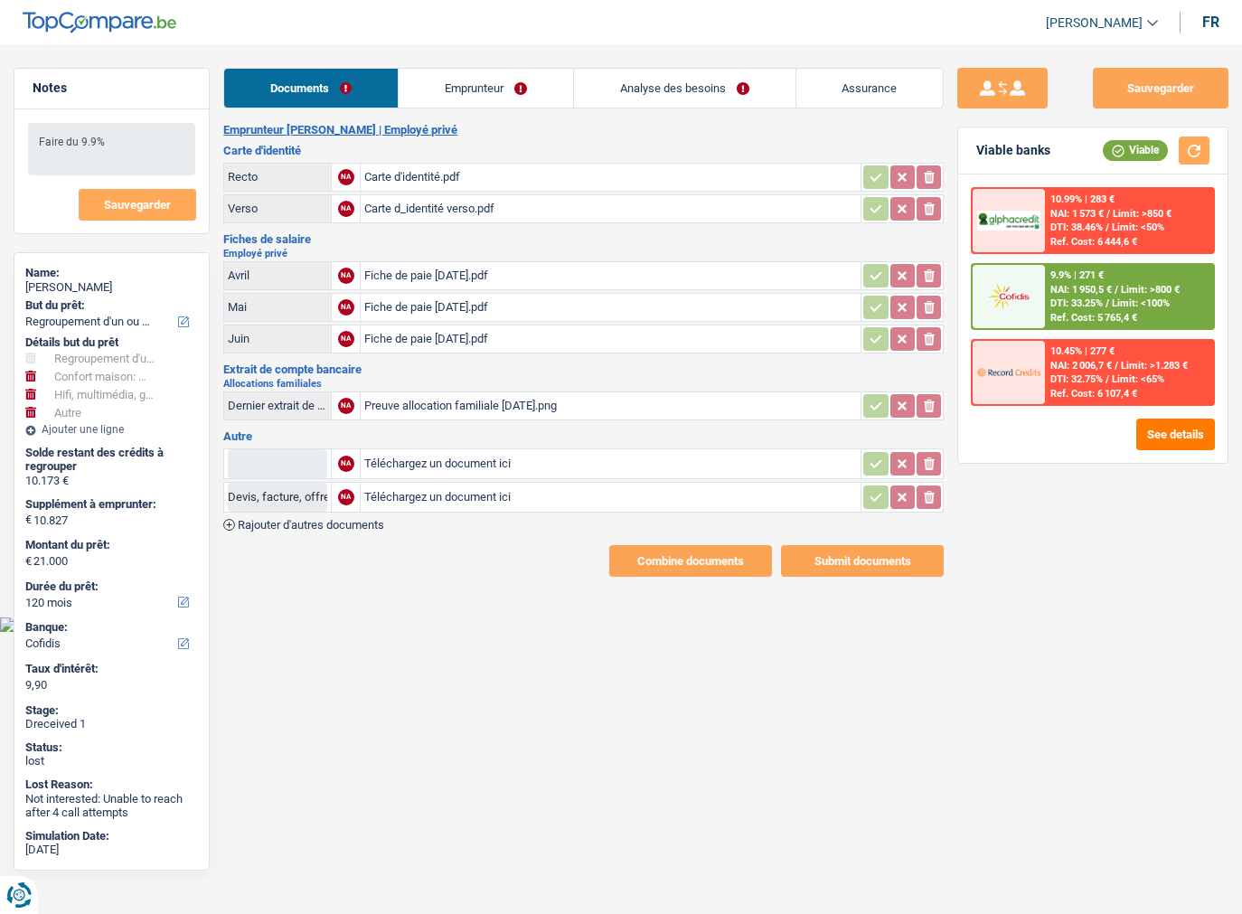
select select "120"
select select "cofidis"
click at [413, 178] on div "Carte d'identité.pdf" at bounding box center [610, 177] width 493 height 27
click at [428, 271] on div "Fiche de paie [DATE].pdf" at bounding box center [610, 275] width 493 height 27
click at [423, 304] on div "Fiche de paie [DATE].pdf" at bounding box center [610, 307] width 493 height 27
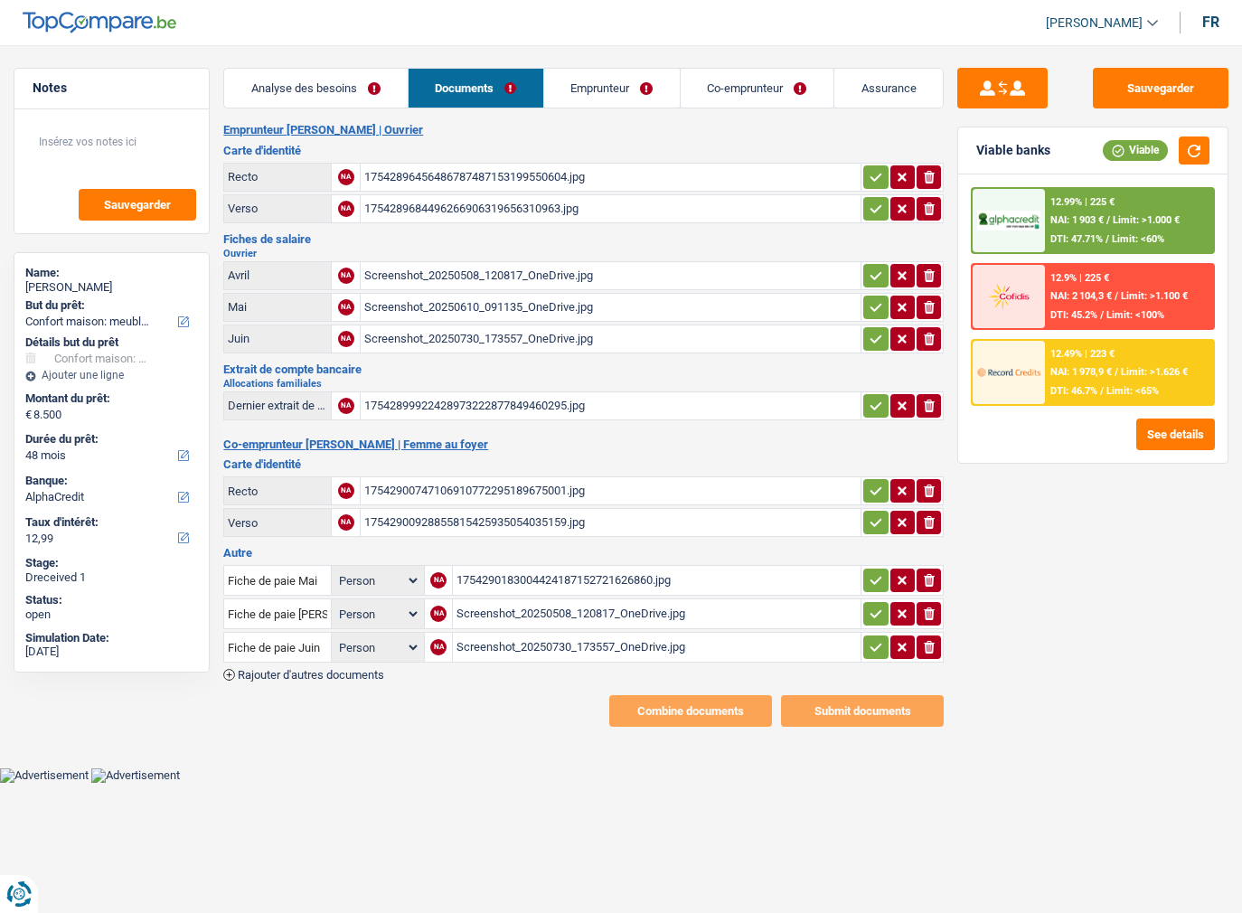
select select "household"
select select "48"
select select "alphacredit"
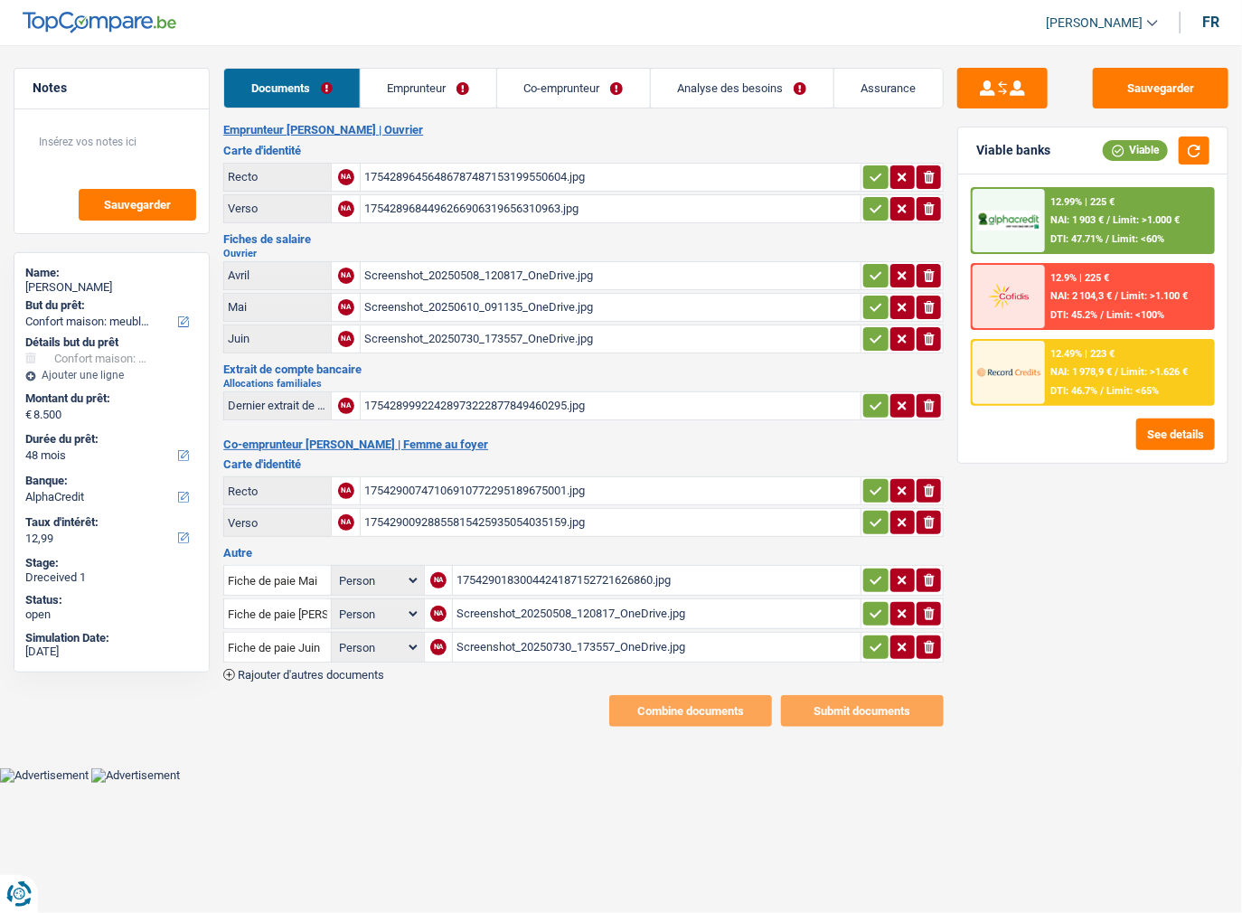
click at [534, 170] on div "17542896456486787487153199550604.jpg" at bounding box center [610, 177] width 493 height 27
click at [600, 217] on div "1754289684496266906319656310963.jpg" at bounding box center [610, 208] width 493 height 27
drag, startPoint x: 878, startPoint y: 177, endPoint x: 868, endPoint y: 217, distance: 41.0
click at [872, 192] on table "Recto NA 17542896456486787487153199550604.jpg ionicons-v5-e Verso NA 1754289684…" at bounding box center [583, 193] width 720 height 66
click at [868, 220] on td "ionicons-v5-e" at bounding box center [901, 208] width 83 height 29
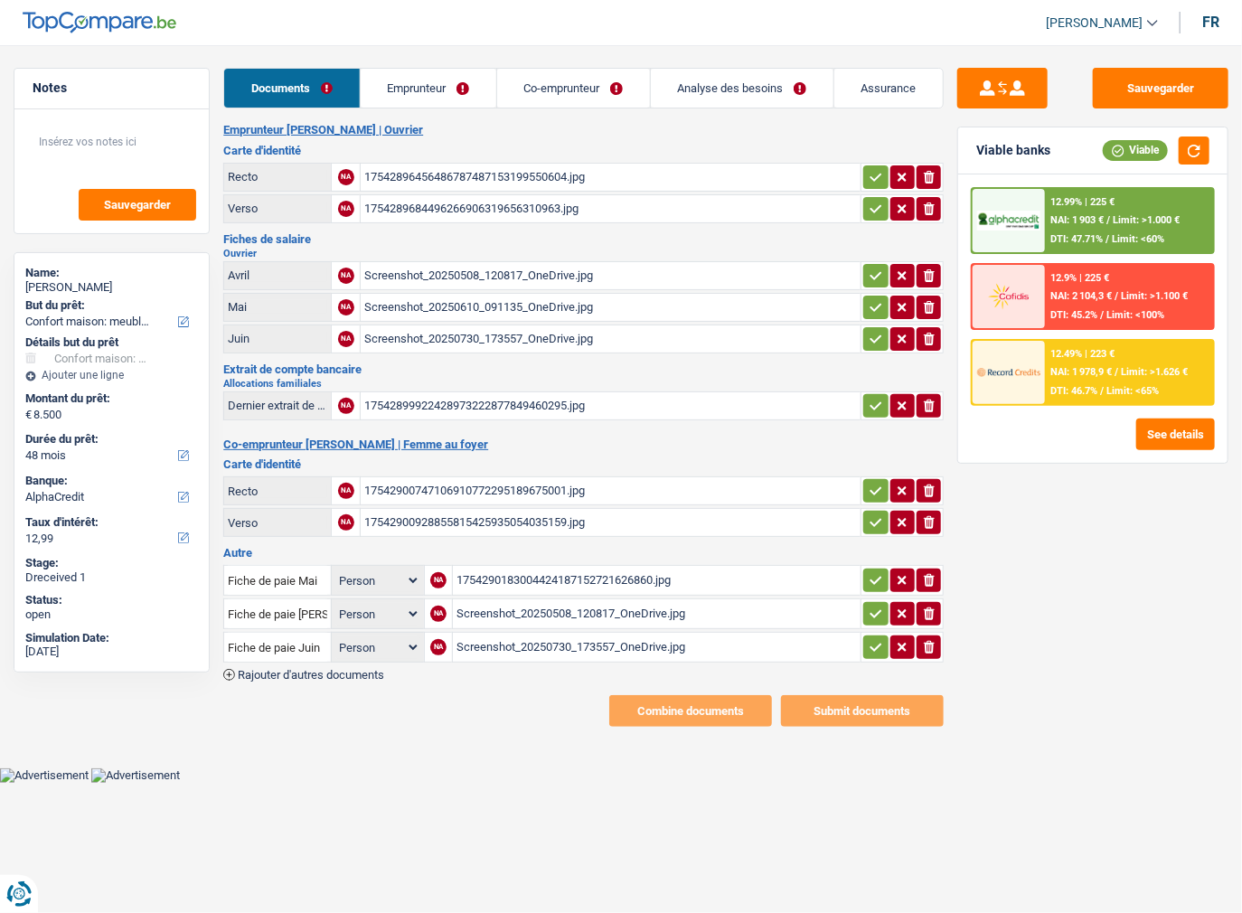
click at [870, 210] on icon "button" at bounding box center [876, 209] width 14 height 18
drag, startPoint x: 870, startPoint y: 264, endPoint x: 869, endPoint y: 273, distance: 9.1
click at [869, 267] on button "button" at bounding box center [875, 275] width 24 height 23
drag, startPoint x: 869, startPoint y: 302, endPoint x: 869, endPoint y: 333, distance: 30.7
click at [869, 305] on icon "button" at bounding box center [876, 307] width 14 height 18
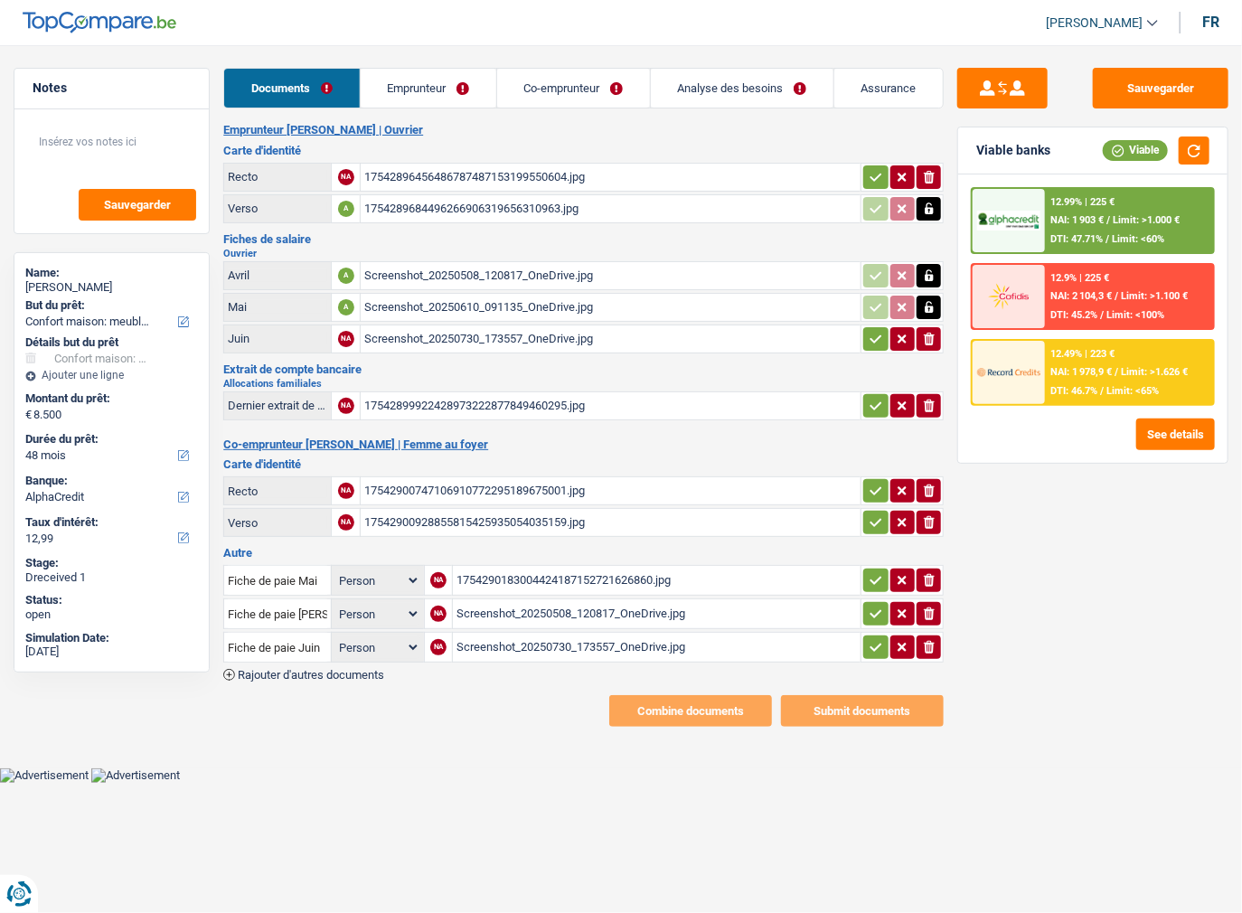
click at [869, 338] on icon "button" at bounding box center [876, 339] width 14 height 18
click at [875, 174] on icon "button" at bounding box center [876, 177] width 14 height 18
click at [423, 271] on div "Screenshot_20250508_120817_OneDrive.jpg" at bounding box center [610, 275] width 493 height 27
click at [875, 403] on icon "button" at bounding box center [876, 406] width 14 height 18
click at [874, 493] on button "button" at bounding box center [875, 490] width 24 height 23
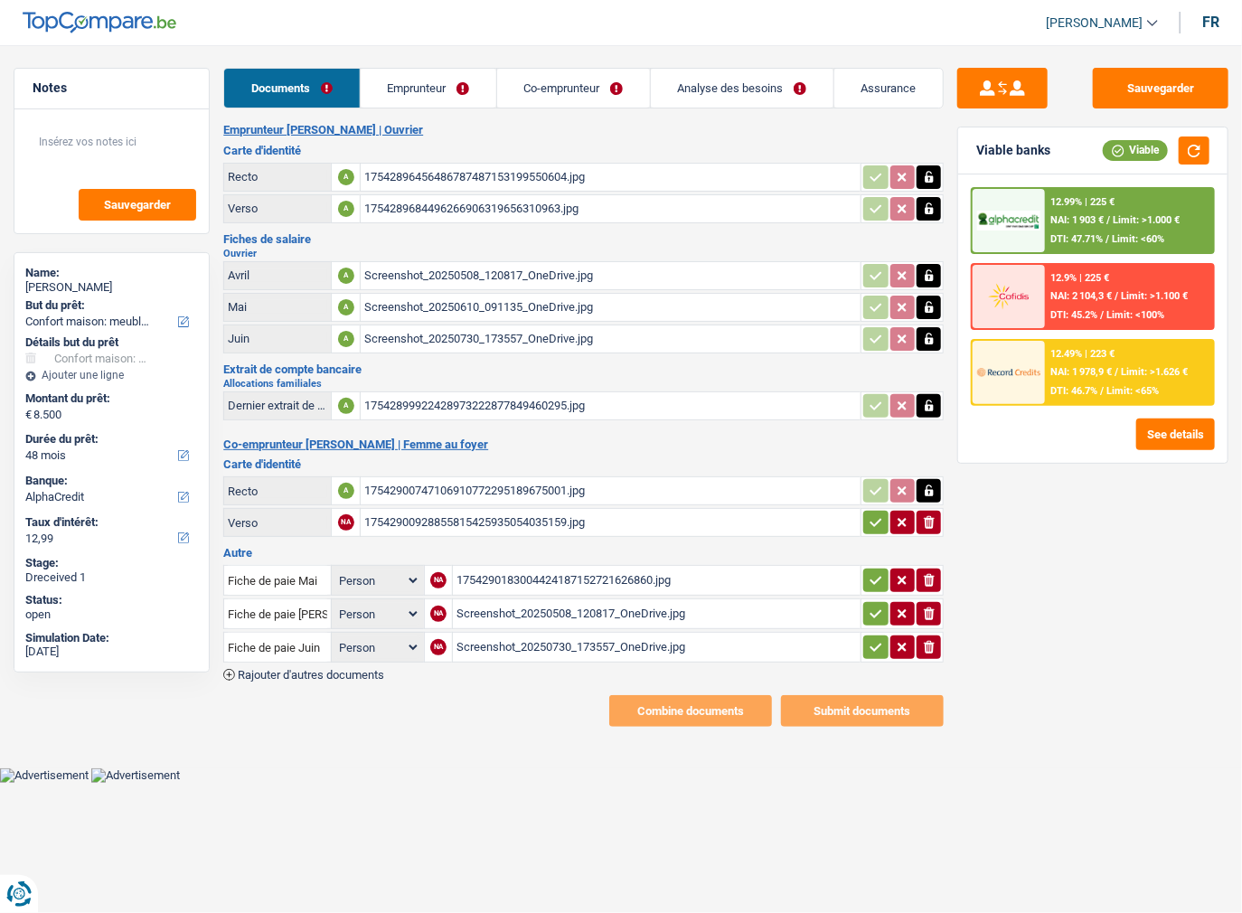
click at [871, 521] on icon "button" at bounding box center [876, 522] width 14 height 18
click at [489, 488] on div "17542900747106910772295189675001.jpg" at bounding box center [610, 490] width 493 height 27
click at [409, 487] on div "17542900747106910772295189675001.jpg" at bounding box center [610, 490] width 493 height 27
click at [928, 485] on icon "button" at bounding box center [929, 491] width 8 height 12
drag, startPoint x: 928, startPoint y: 485, endPoint x: 929, endPoint y: 501, distance: 15.4
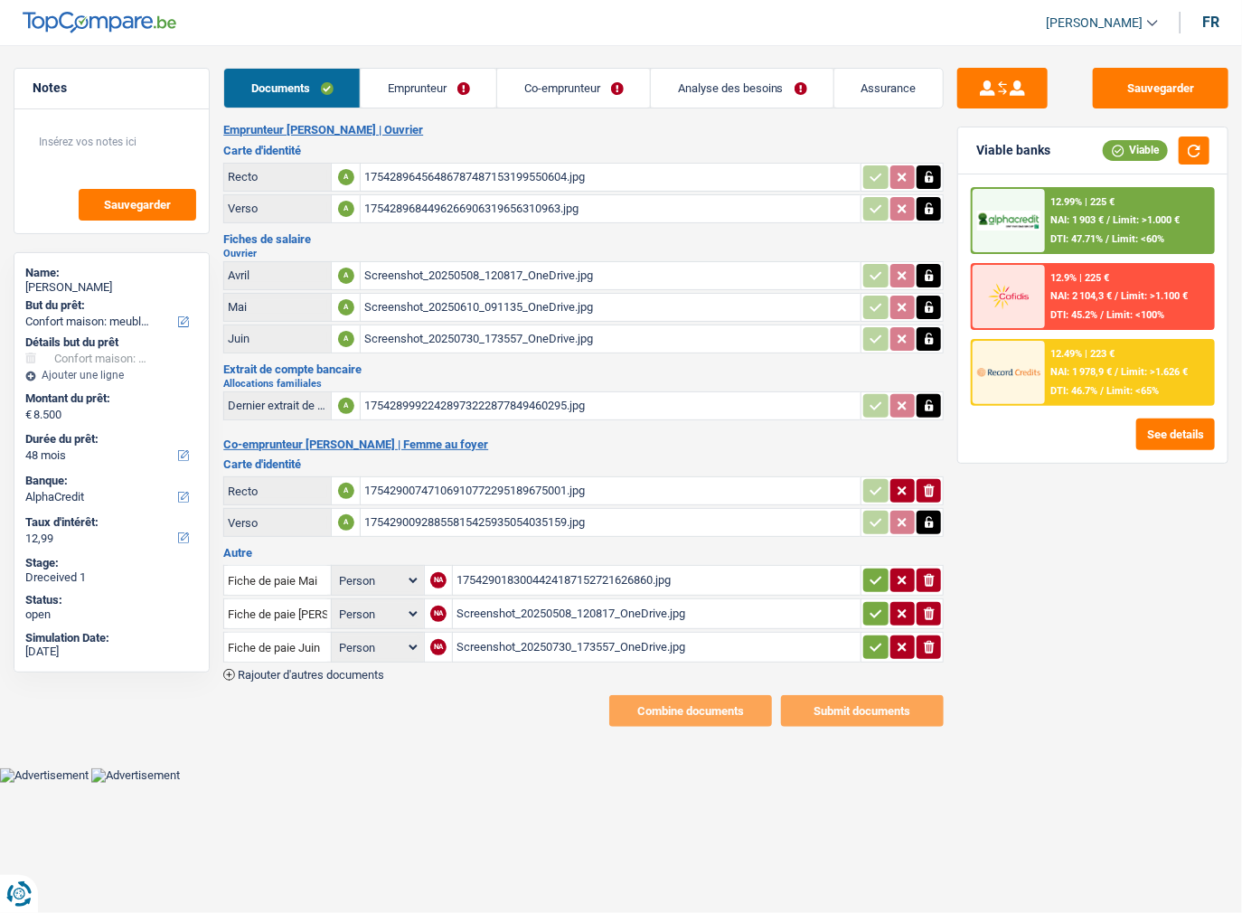
click at [928, 487] on icon "button" at bounding box center [929, 490] width 11 height 13
click at [929, 515] on icon "button" at bounding box center [929, 522] width 14 height 18
click at [929, 517] on icon "button" at bounding box center [929, 523] width 8 height 12
click at [533, 570] on div "1754290183004424187152721626860.jpg" at bounding box center [656, 580] width 400 height 27
click at [489, 275] on div "Screenshot_20250508_120817_OneDrive.jpg" at bounding box center [610, 275] width 493 height 27
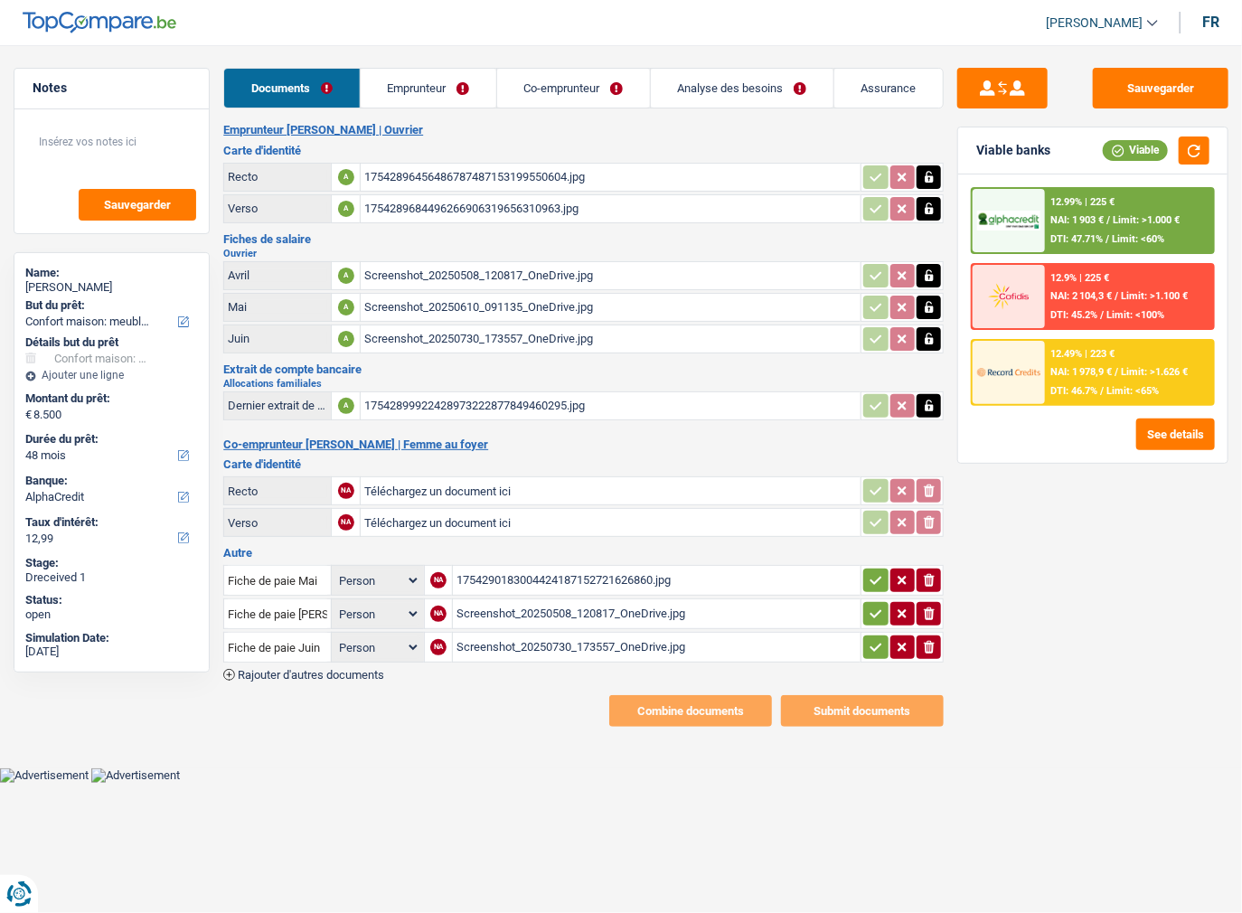
click at [582, 600] on div "Screenshot_20250508_120817_OneDrive.jpg" at bounding box center [656, 613] width 400 height 27
click at [599, 634] on div "Screenshot_20250730_173557_OneDrive.jpg" at bounding box center [656, 647] width 400 height 27
click at [932, 641] on icon "button" at bounding box center [929, 647] width 11 height 13
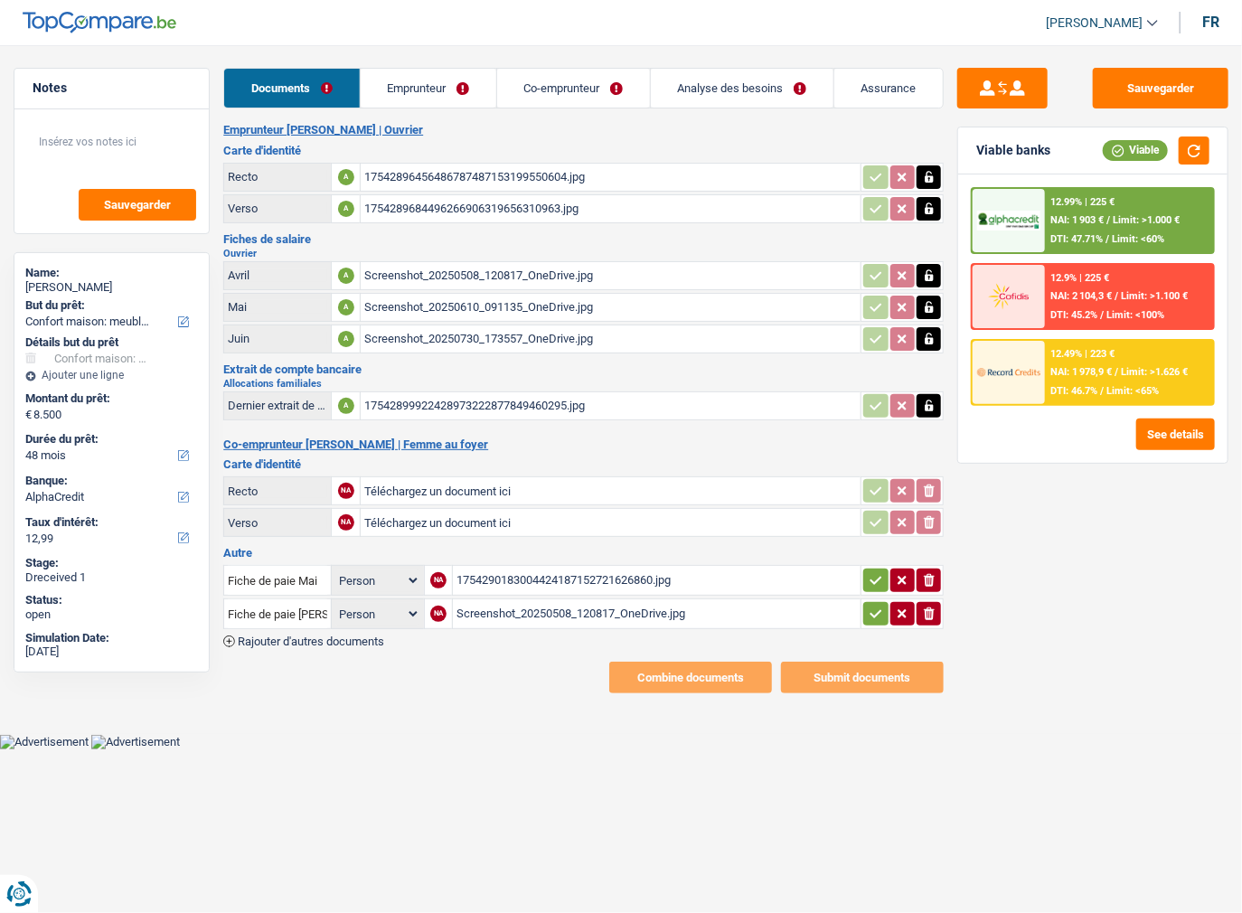
drag, startPoint x: 932, startPoint y: 638, endPoint x: 929, endPoint y: 602, distance: 36.3
click at [932, 636] on div "Emprunteur Becker Max | Ouvrier Carte d'identité Recto A 1754289645648678748715…" at bounding box center [583, 408] width 720 height 570
click at [929, 605] on icon "ionicons-v5-e" at bounding box center [929, 614] width 14 height 18
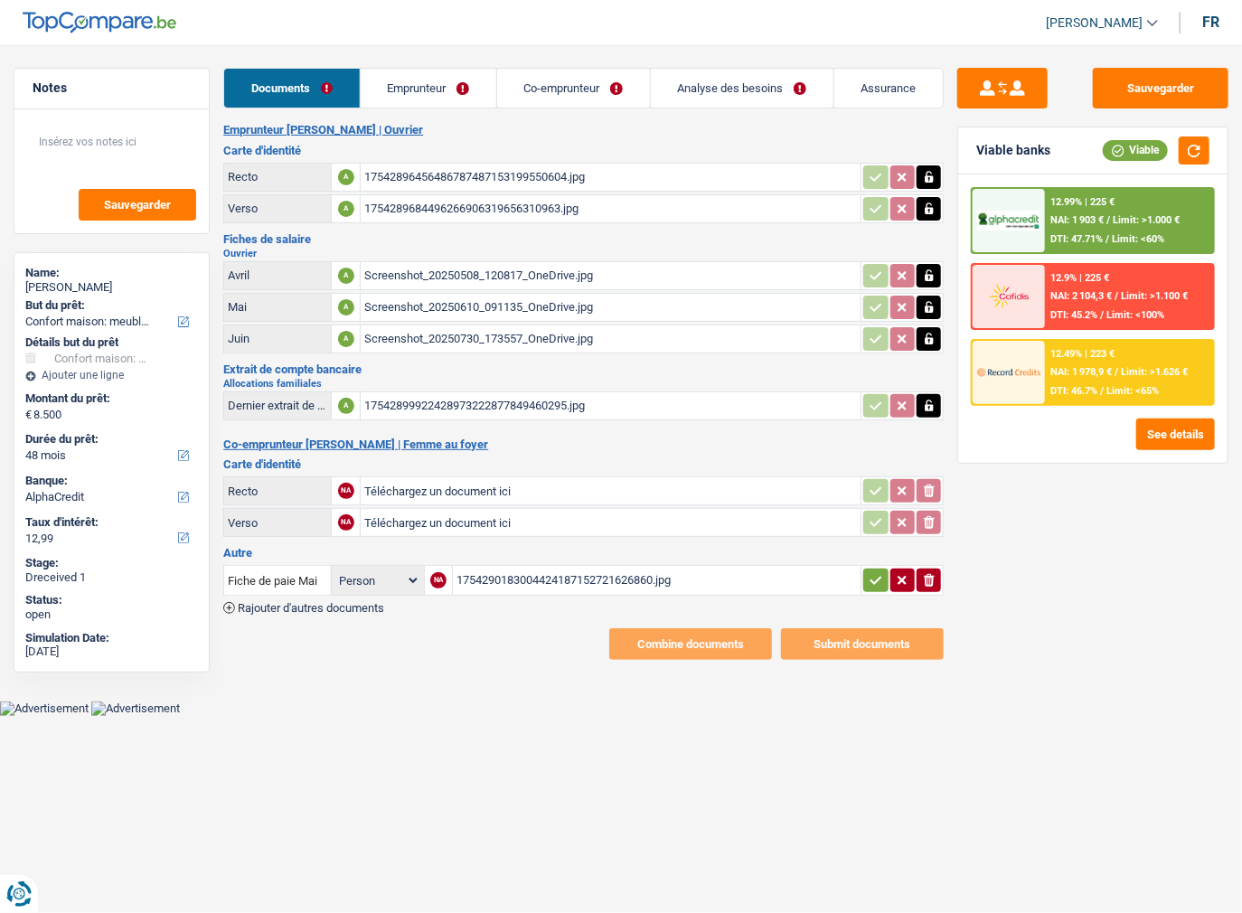
click at [929, 584] on td "ionicons-v5-e" at bounding box center [901, 580] width 83 height 31
click at [925, 574] on icon "button" at bounding box center [929, 580] width 11 height 13
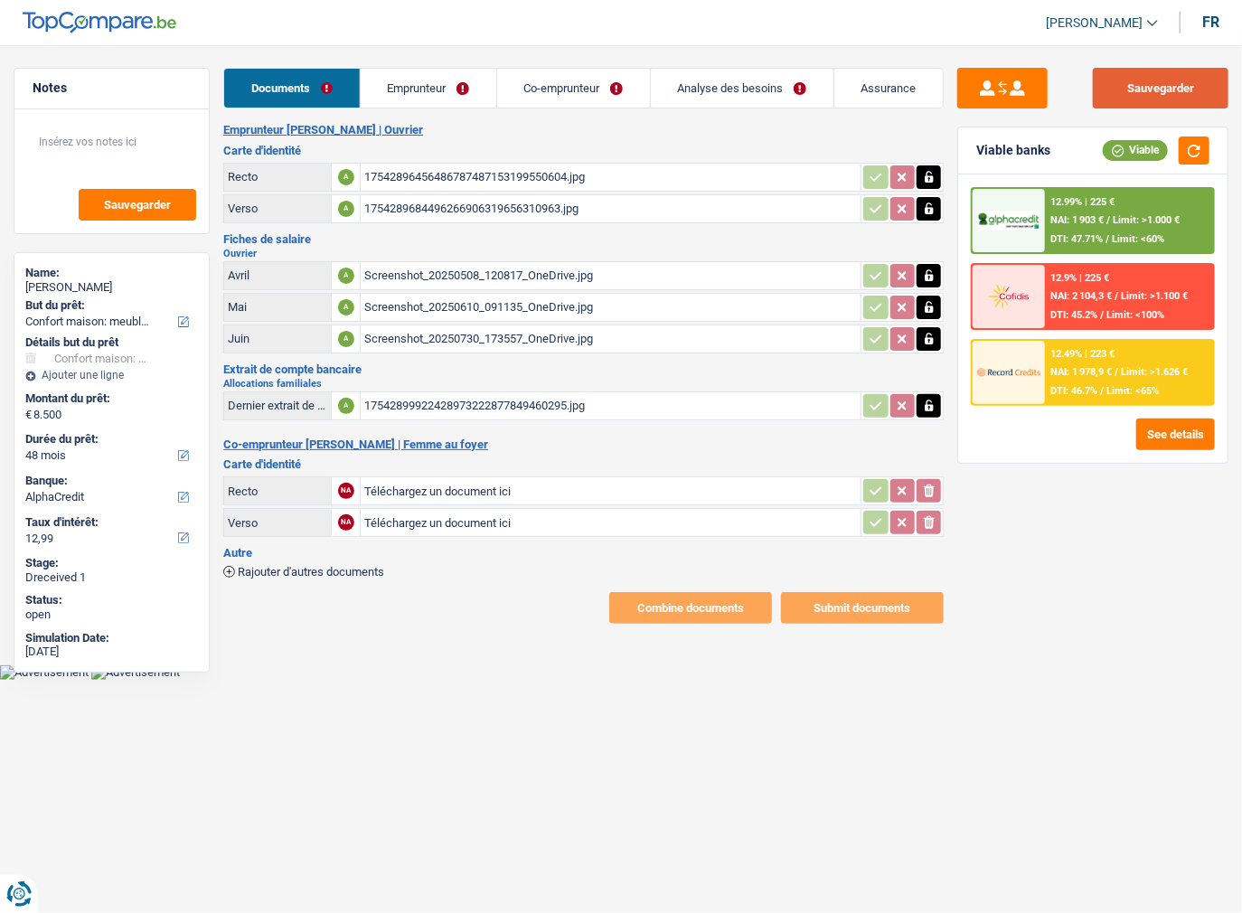
drag, startPoint x: 1158, startPoint y: 108, endPoint x: 1134, endPoint y: 87, distance: 31.4
click at [1157, 105] on button "Sauvegarder" at bounding box center [1161, 88] width 136 height 41
click at [380, 485] on input "Téléchargez un document ici" at bounding box center [610, 490] width 493 height 27
type input "C:\fakepath\ymail-tmp-8056828870092776168.jpg"
click at [446, 521] on input "Téléchargez un document ici" at bounding box center [610, 522] width 493 height 27
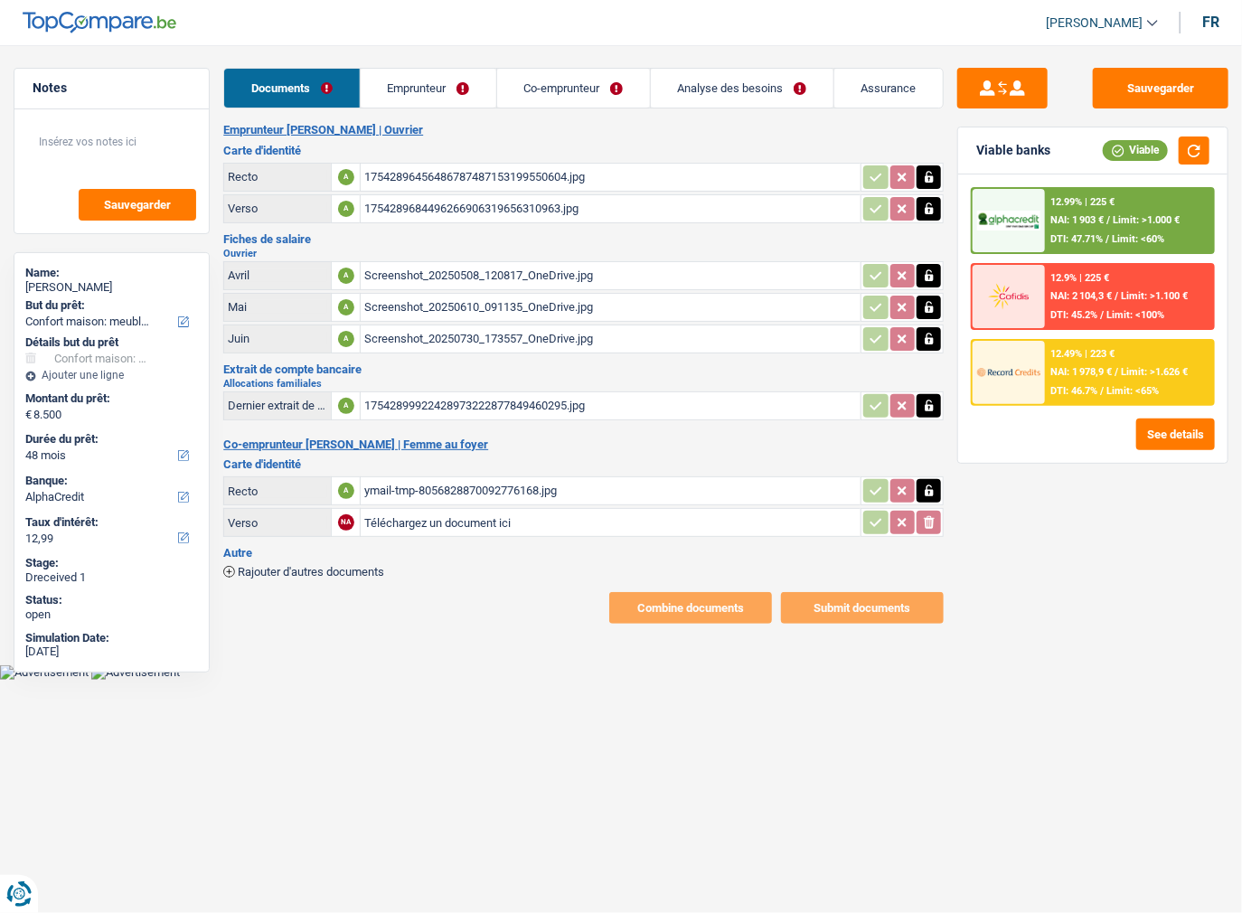
type input "C:\fakepath\ymail-tmp-8741670037090004184.jpg"
drag, startPoint x: 282, startPoint y: 565, endPoint x: 285, endPoint y: 549, distance: 16.5
click at [282, 566] on span "Rajouter d'autres documents" at bounding box center [311, 572] width 146 height 12
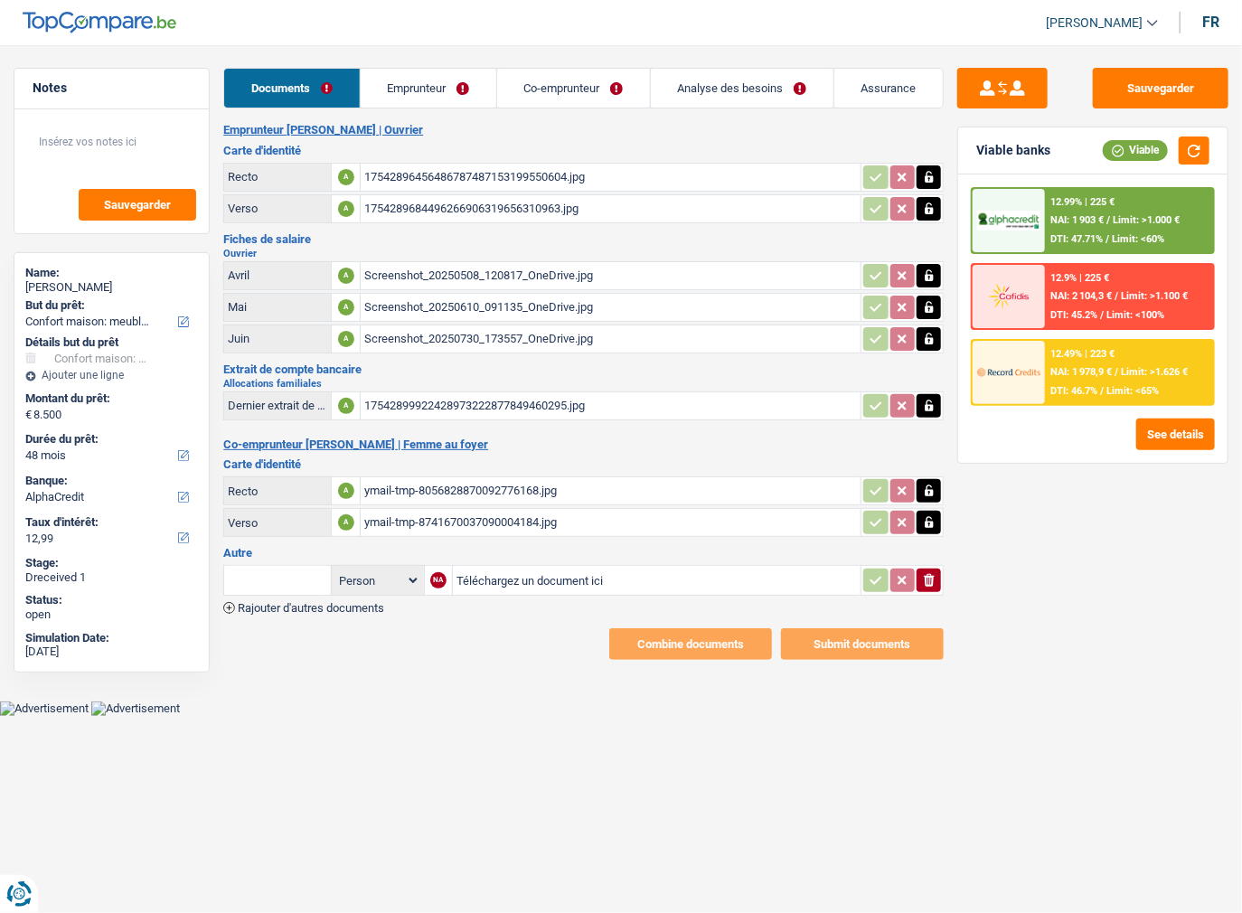
drag, startPoint x: 535, startPoint y: 94, endPoint x: 540, endPoint y: 103, distance: 10.1
click at [535, 94] on link "Co-emprunteur" at bounding box center [573, 88] width 153 height 39
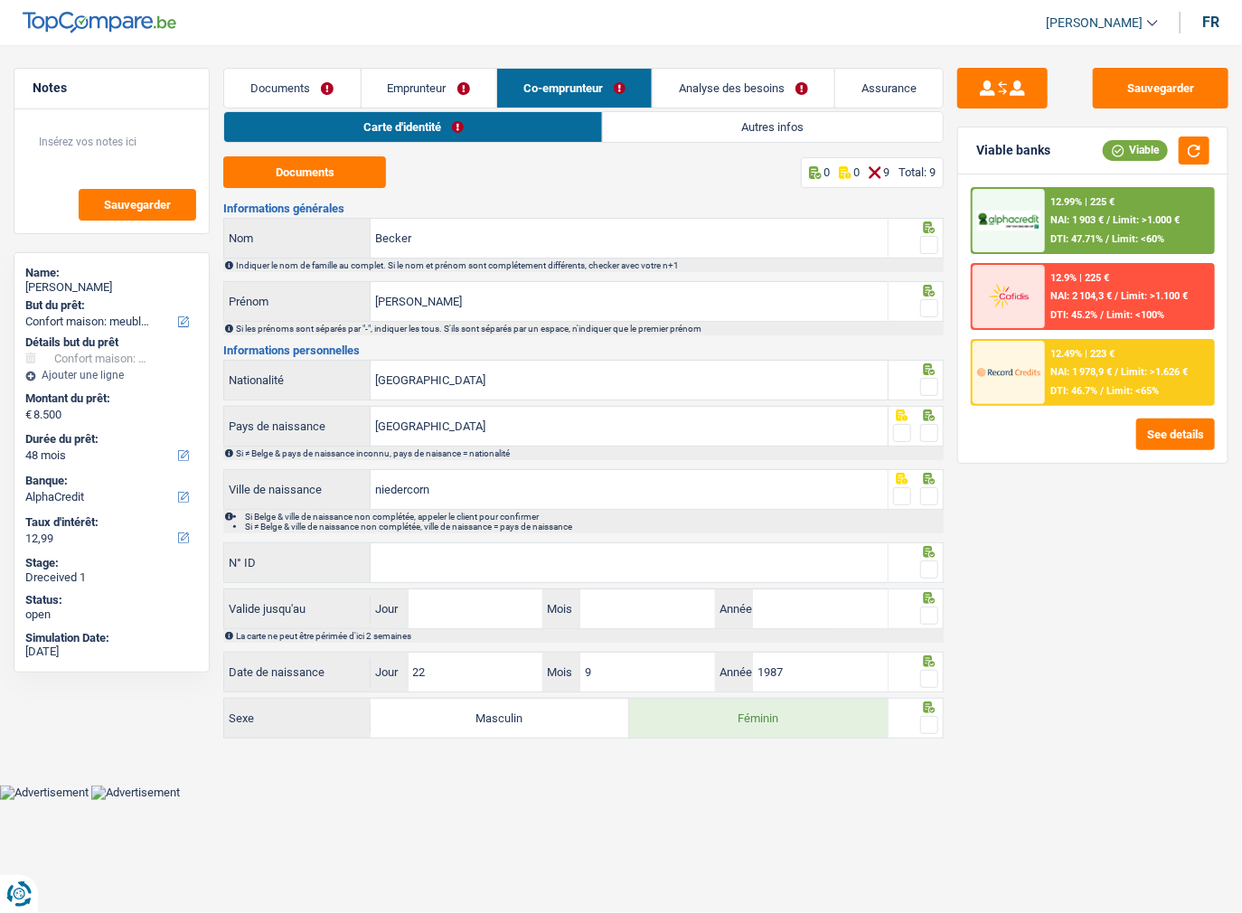
click at [705, 124] on link "Autres infos" at bounding box center [773, 127] width 340 height 30
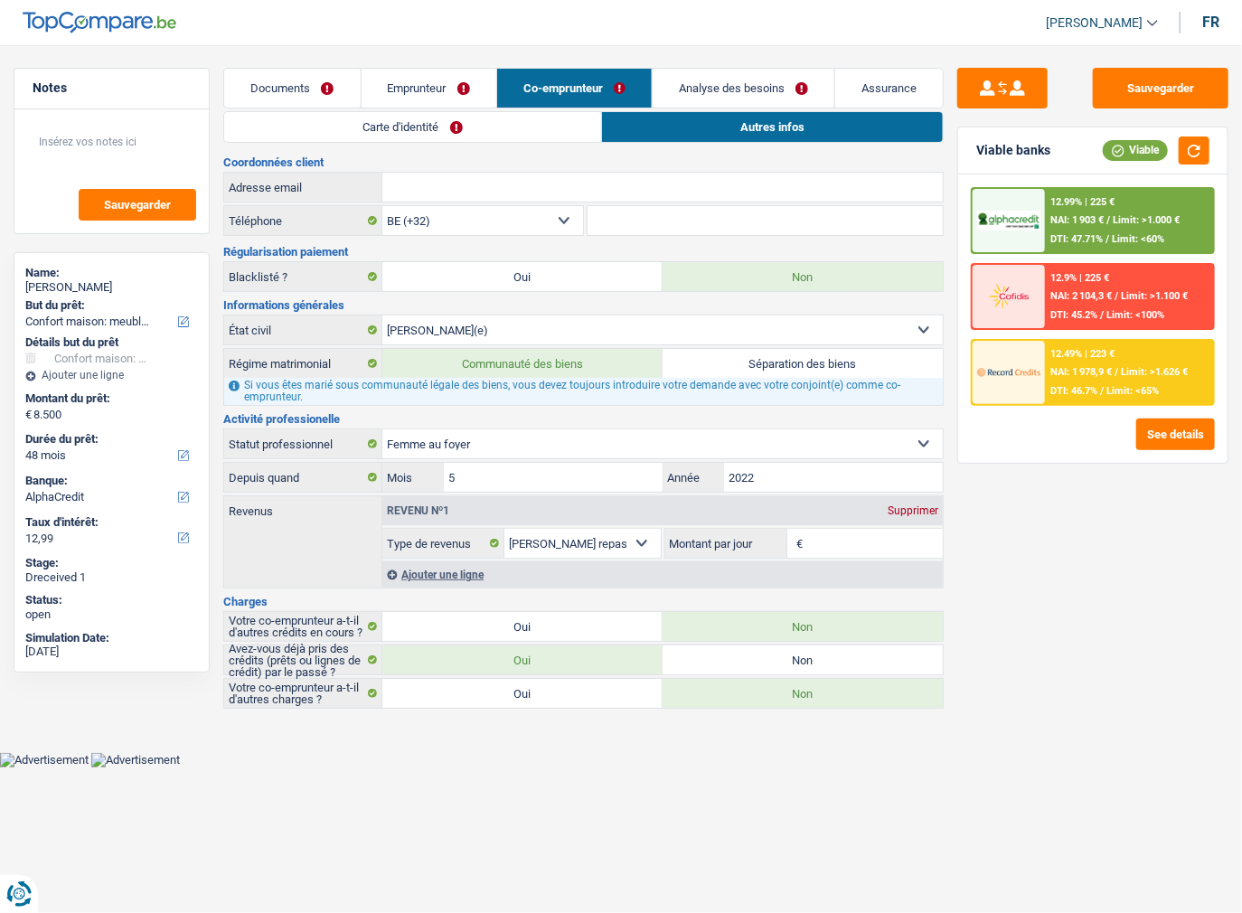
click at [392, 72] on link "Emprunteur" at bounding box center [429, 88] width 135 height 39
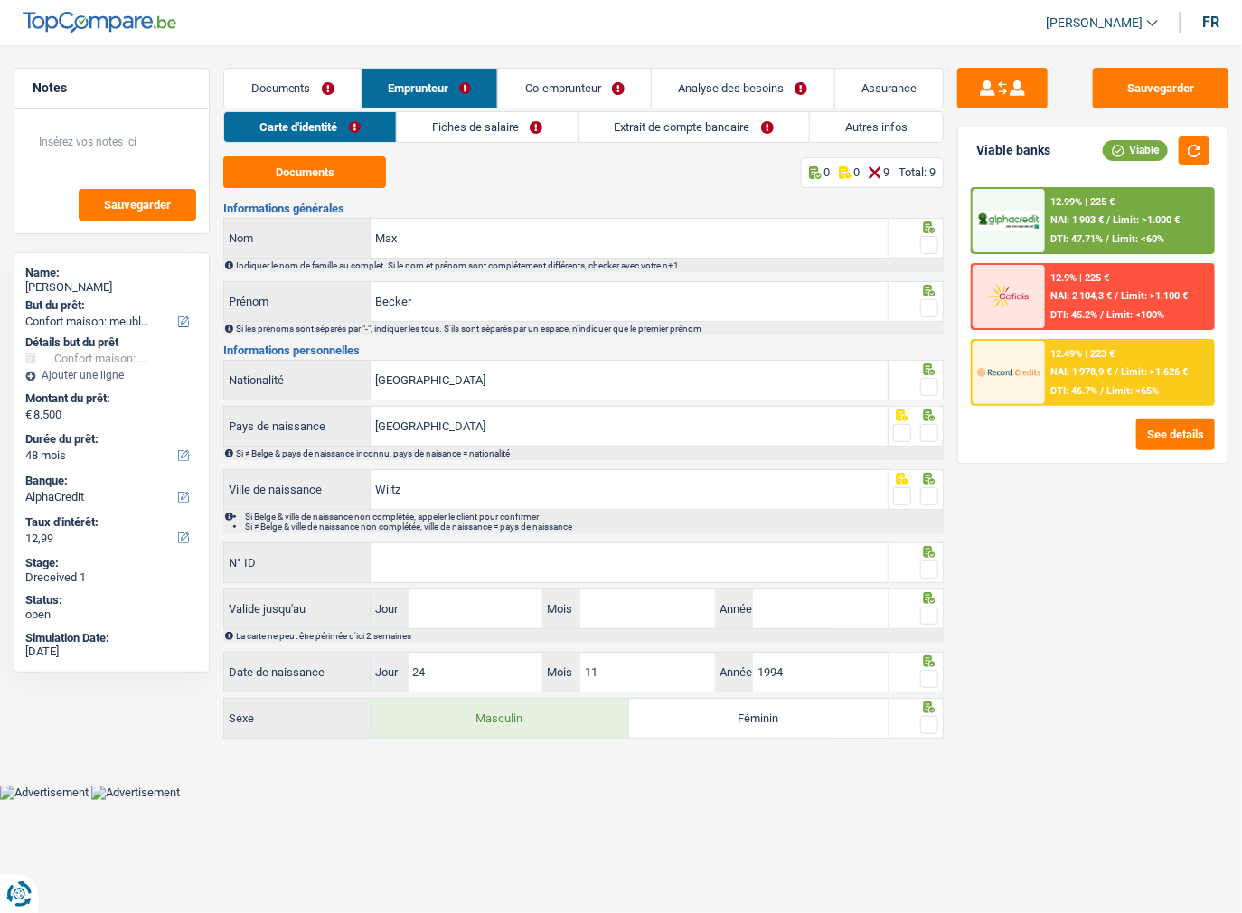
click at [326, 76] on link "Documents" at bounding box center [292, 88] width 136 height 39
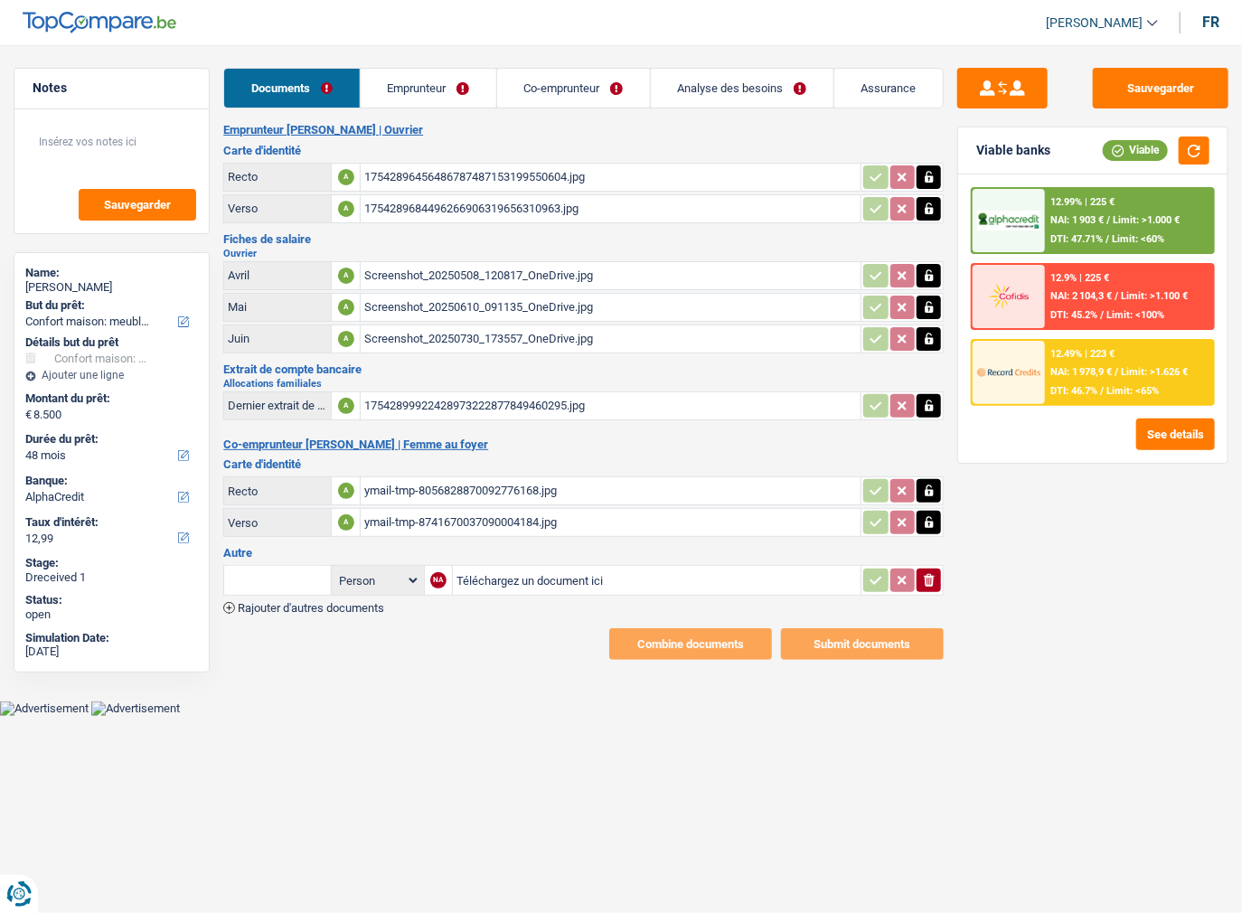
click at [371, 90] on link "Emprunteur" at bounding box center [429, 88] width 136 height 39
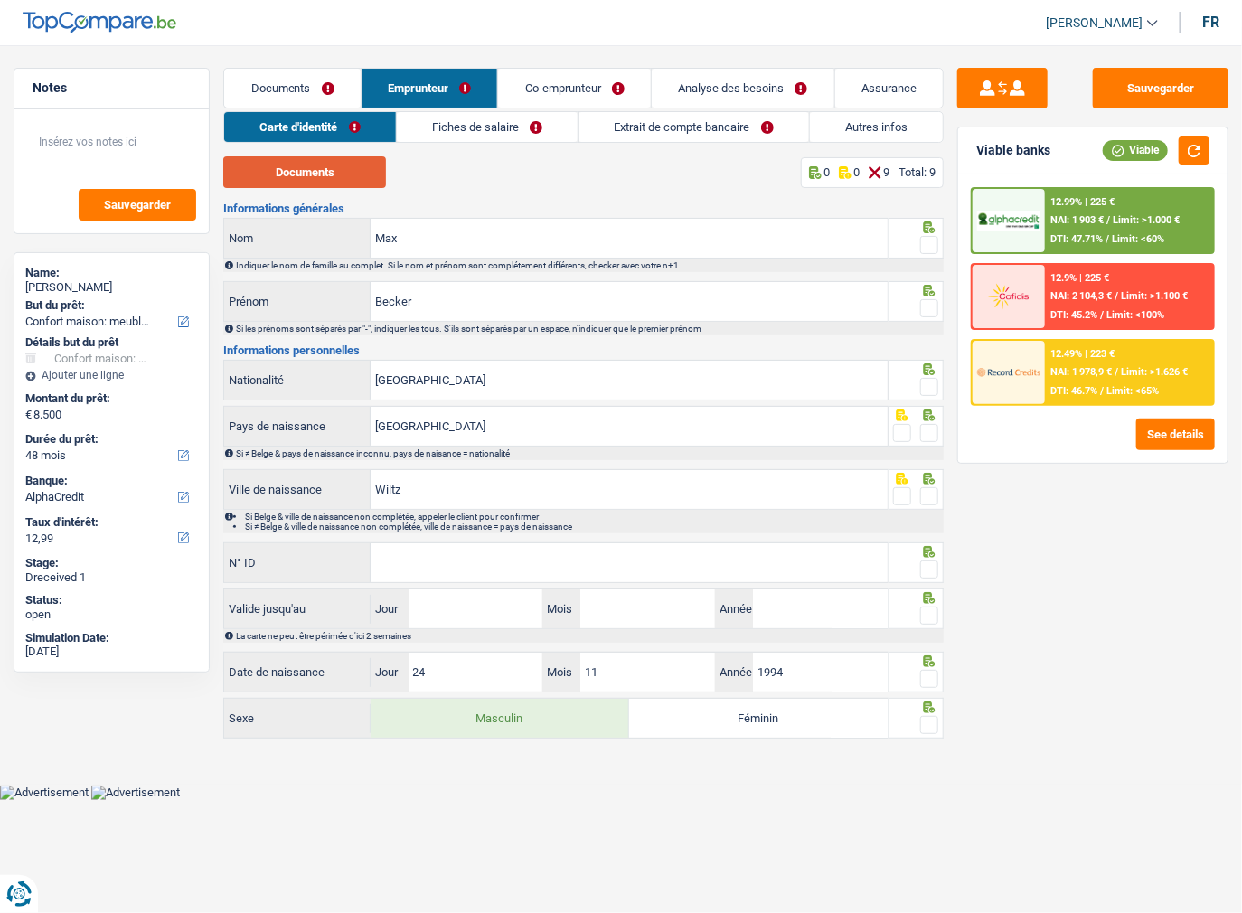
click at [341, 161] on button "Documents" at bounding box center [304, 172] width 163 height 32
click at [933, 242] on span at bounding box center [929, 245] width 18 height 18
click at [0, 0] on input "radio" at bounding box center [0, 0] width 0 height 0
click at [927, 315] on span at bounding box center [929, 308] width 18 height 18
click at [0, 0] on input "radio" at bounding box center [0, 0] width 0 height 0
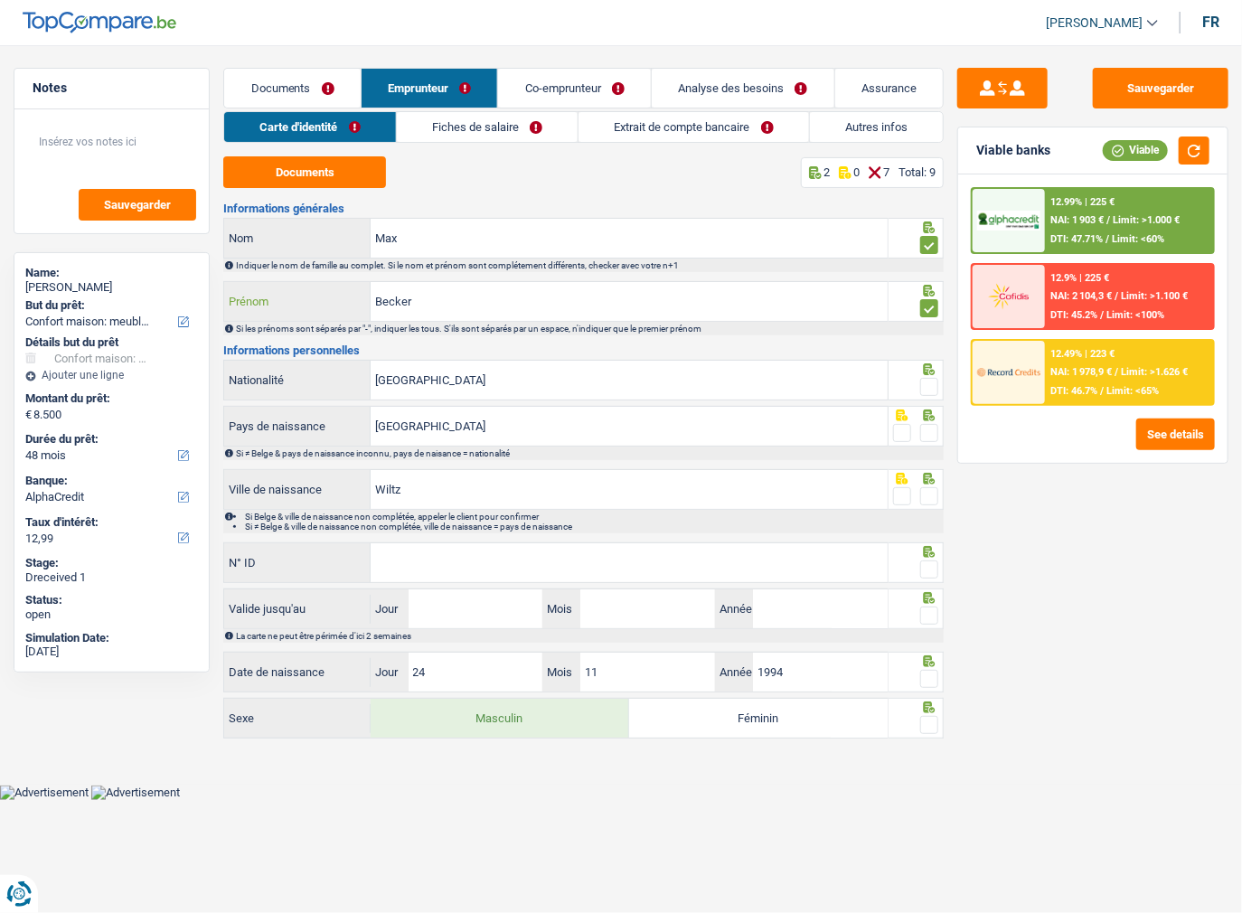
drag, startPoint x: 409, startPoint y: 299, endPoint x: 275, endPoint y: 298, distance: 134.7
click at [275, 298] on div "Becker Prénom" at bounding box center [555, 301] width 662 height 39
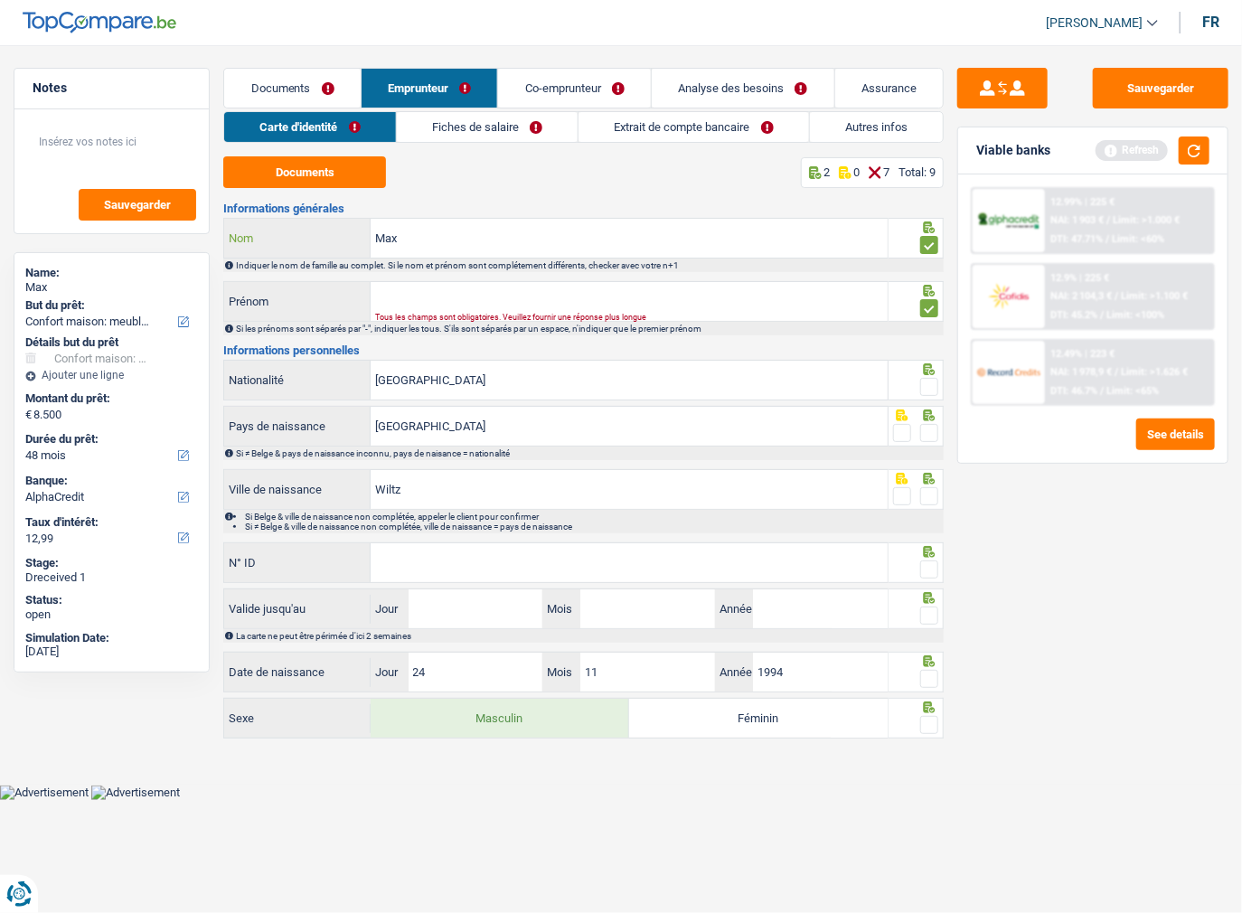
click at [520, 247] on input "Max" at bounding box center [629, 238] width 517 height 39
paste input "Becker"
drag, startPoint x: 398, startPoint y: 237, endPoint x: 292, endPoint y: 243, distance: 105.9
click at [292, 243] on div "MaxBecker Nom" at bounding box center [555, 238] width 662 height 39
type input "Becker"
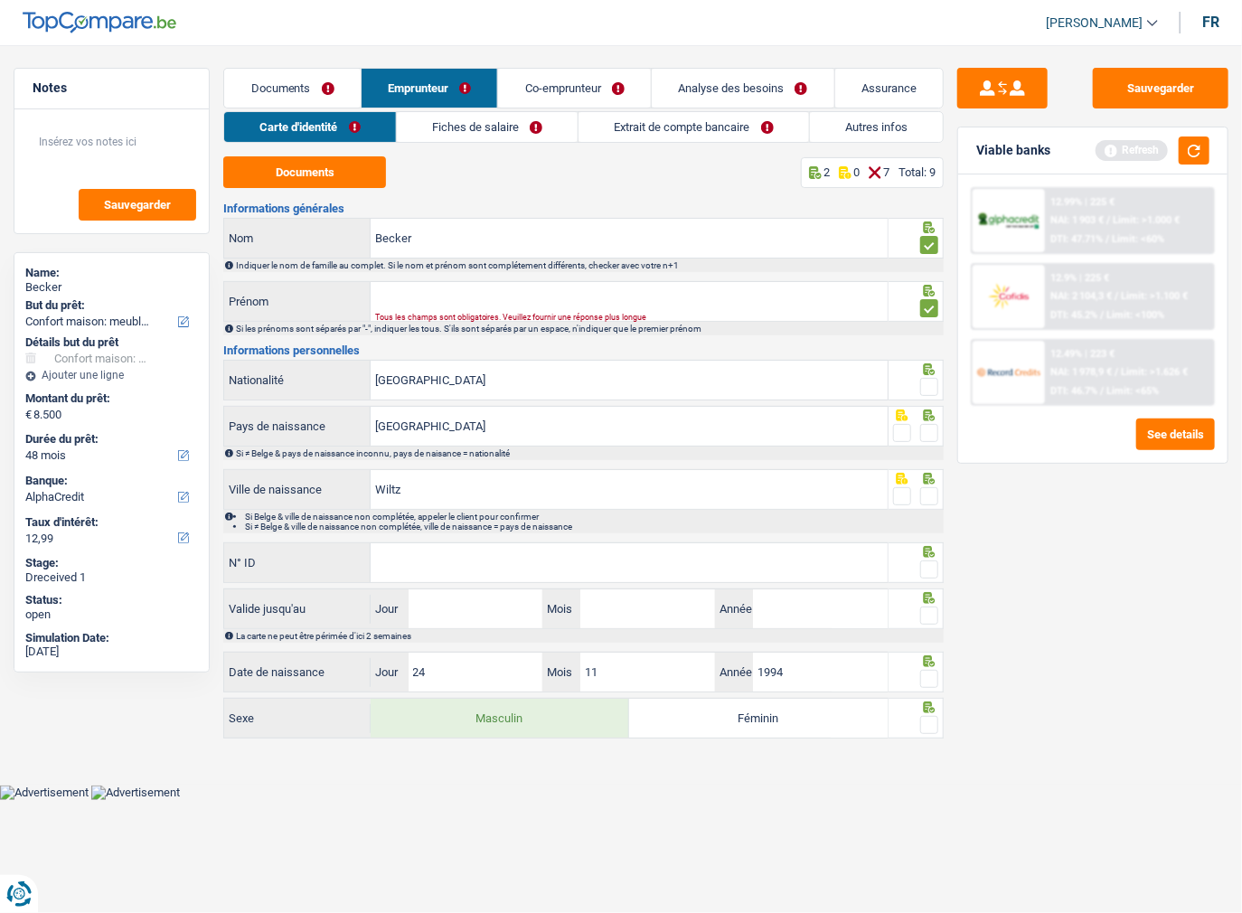
click at [448, 277] on div "Informations générales Becker Nom Indiquer le nom de famille au complet. Si le …" at bounding box center [583, 471] width 720 height 539
click at [607, 314] on div "Tous les champs sont obligatoires. Veuillez fournir une réponse plus longue" at bounding box center [604, 317] width 459 height 7
click at [606, 300] on input "Prénom" at bounding box center [629, 301] width 517 height 39
paste input "Max"
type input "Max"
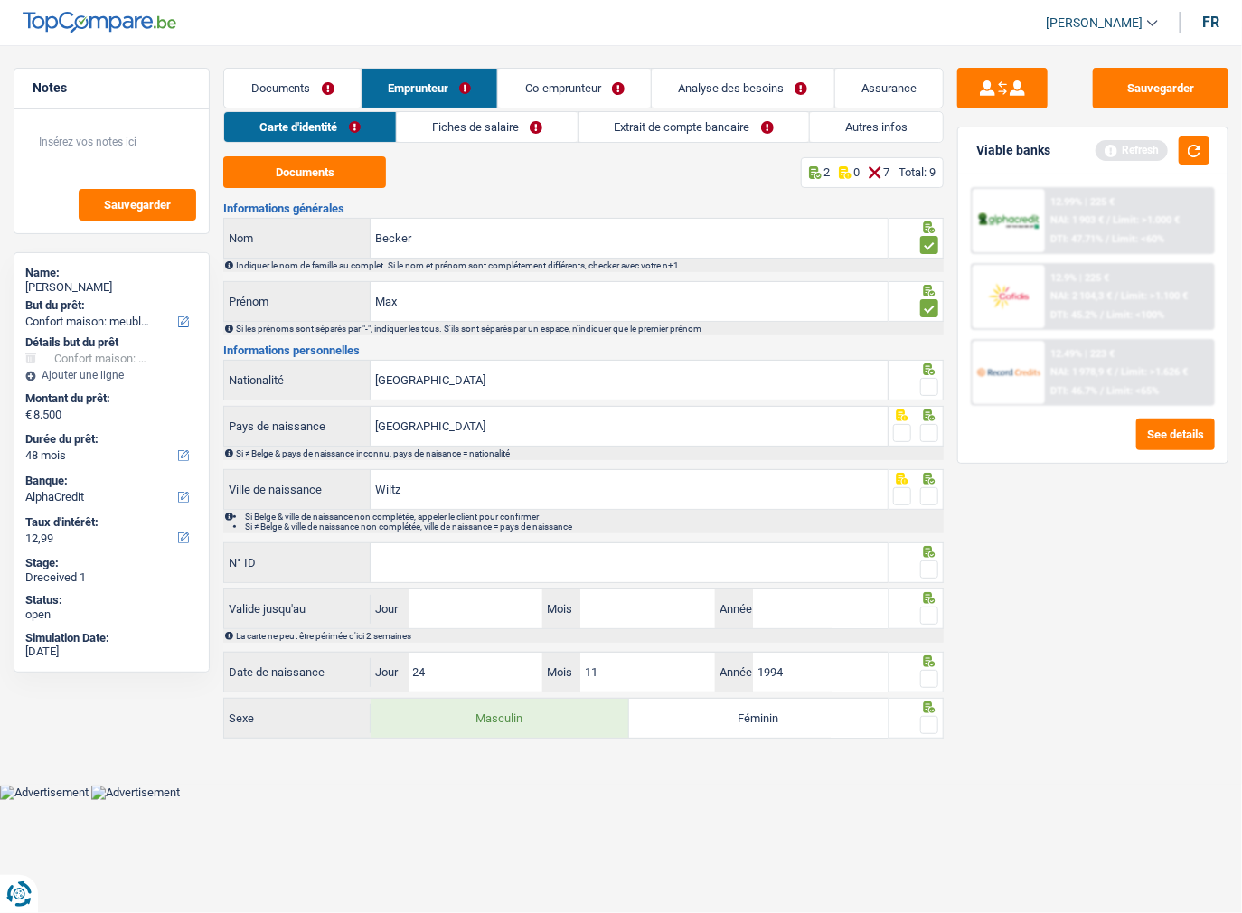
click at [929, 383] on span at bounding box center [929, 387] width 18 height 18
click at [0, 0] on input "radio" at bounding box center [0, 0] width 0 height 0
drag, startPoint x: 933, startPoint y: 437, endPoint x: 932, endPoint y: 446, distance: 10.0
click at [933, 437] on span at bounding box center [929, 433] width 18 height 18
click at [0, 0] on input "radio" at bounding box center [0, 0] width 0 height 0
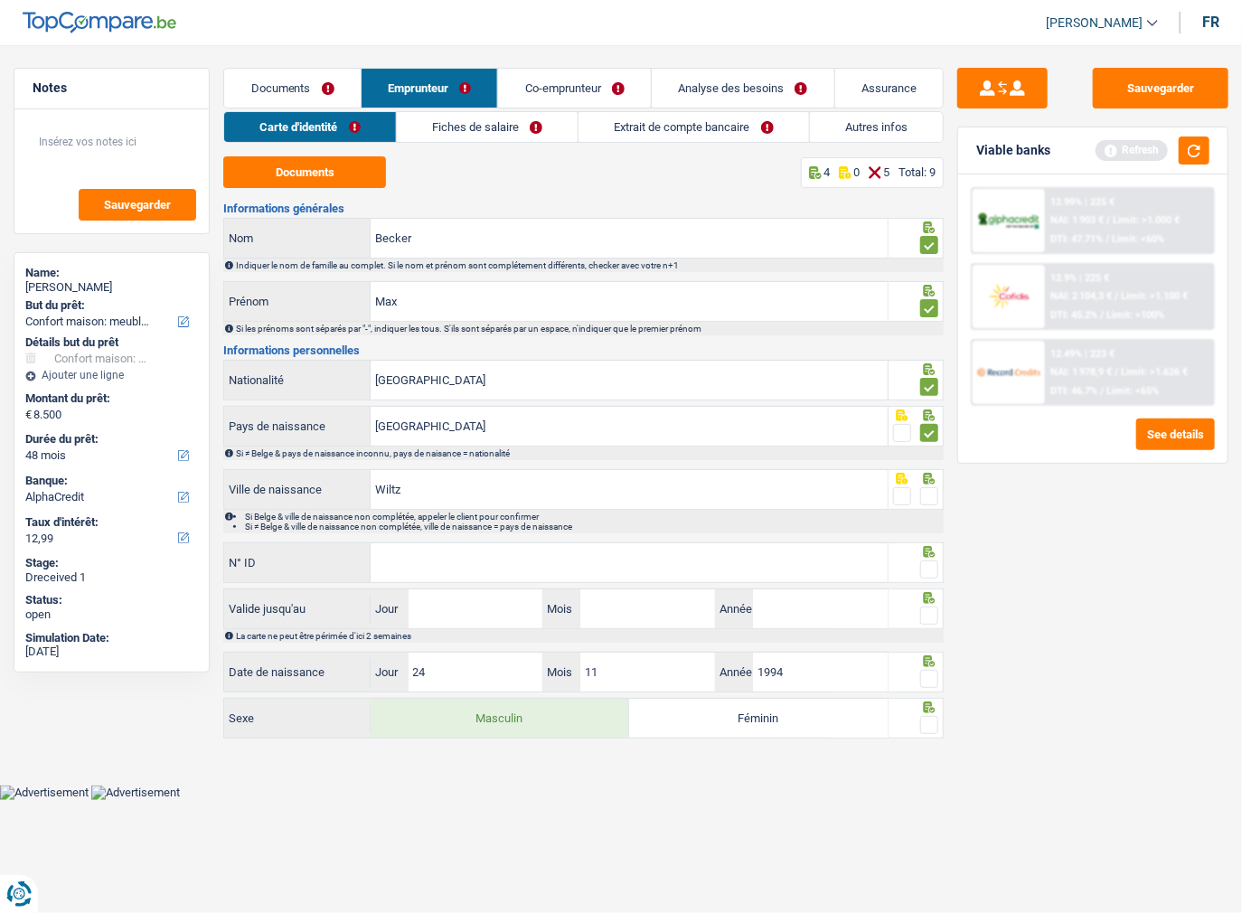
click at [930, 493] on span at bounding box center [929, 496] width 18 height 18
click at [0, 0] on input "radio" at bounding box center [0, 0] width 0 height 0
drag, startPoint x: 929, startPoint y: 568, endPoint x: 904, endPoint y: 568, distance: 25.3
click at [929, 568] on span at bounding box center [929, 569] width 18 height 18
click at [0, 0] on input "radio" at bounding box center [0, 0] width 0 height 0
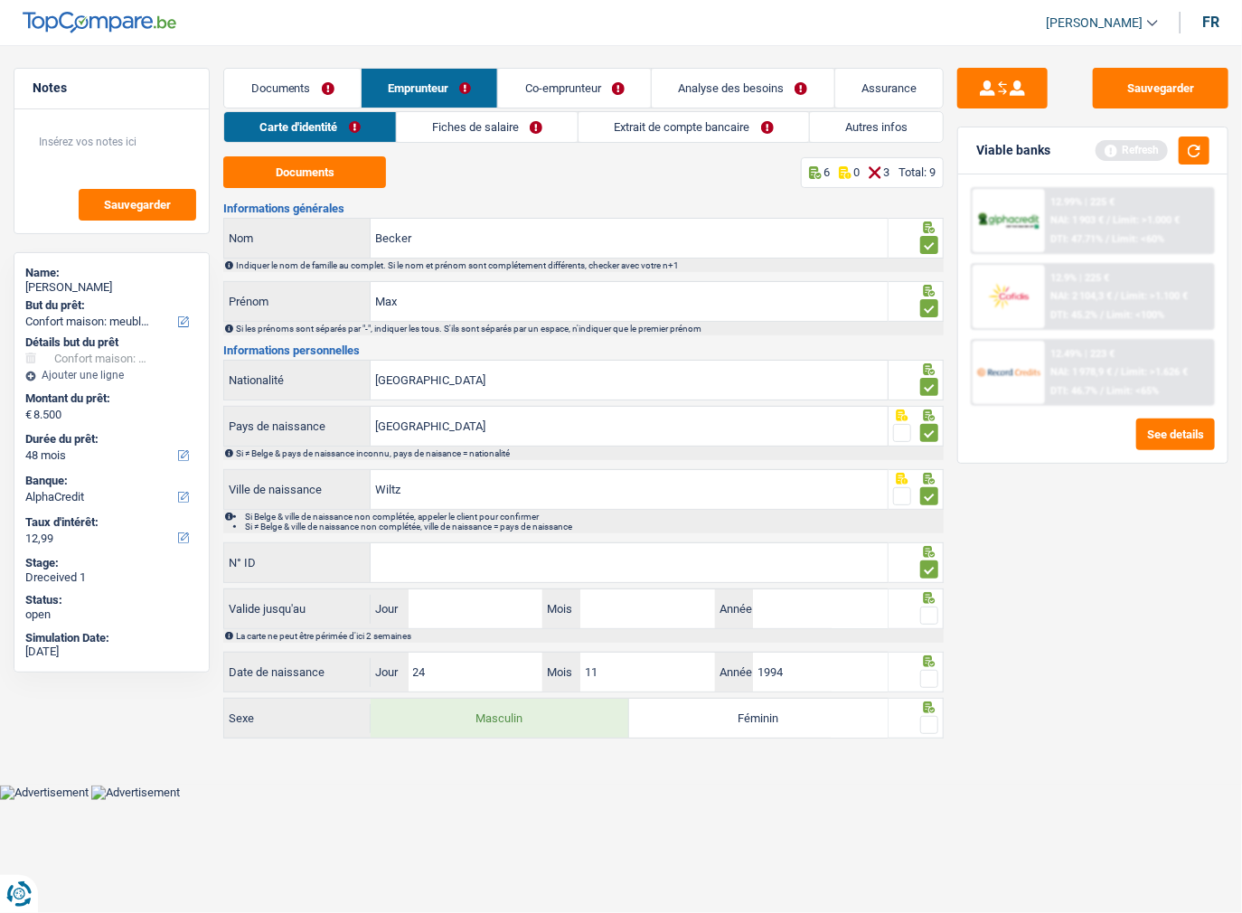
click at [625, 578] on input "N° ID" at bounding box center [629, 562] width 517 height 39
click at [437, 546] on input "N° ID" at bounding box center [629, 562] width 517 height 39
click at [475, 549] on input "WAZCQHIH" at bounding box center [629, 562] width 517 height 39
type input "WAZCQHIH25"
click at [471, 595] on input "Jour" at bounding box center [476, 608] width 135 height 39
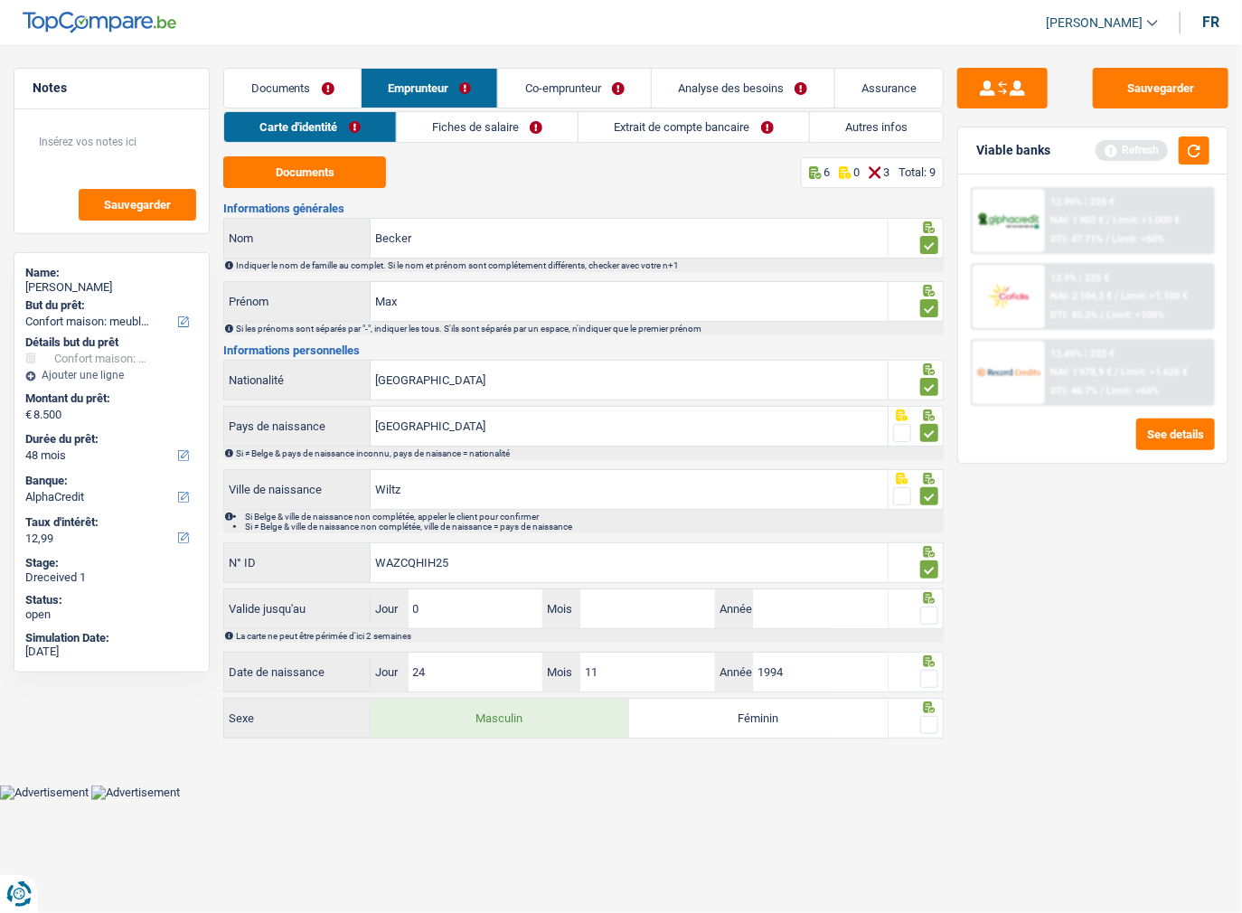
type input "02"
type input "11"
type input "2033"
click at [950, 604] on div "Sauvegarder Viable banks Refresh 12.99% | 225 € NAI: 1 903 € / Limit: >1.000 € …" at bounding box center [1093, 474] width 298 height 812
drag, startPoint x: 934, startPoint y: 610, endPoint x: 929, endPoint y: 671, distance: 60.7
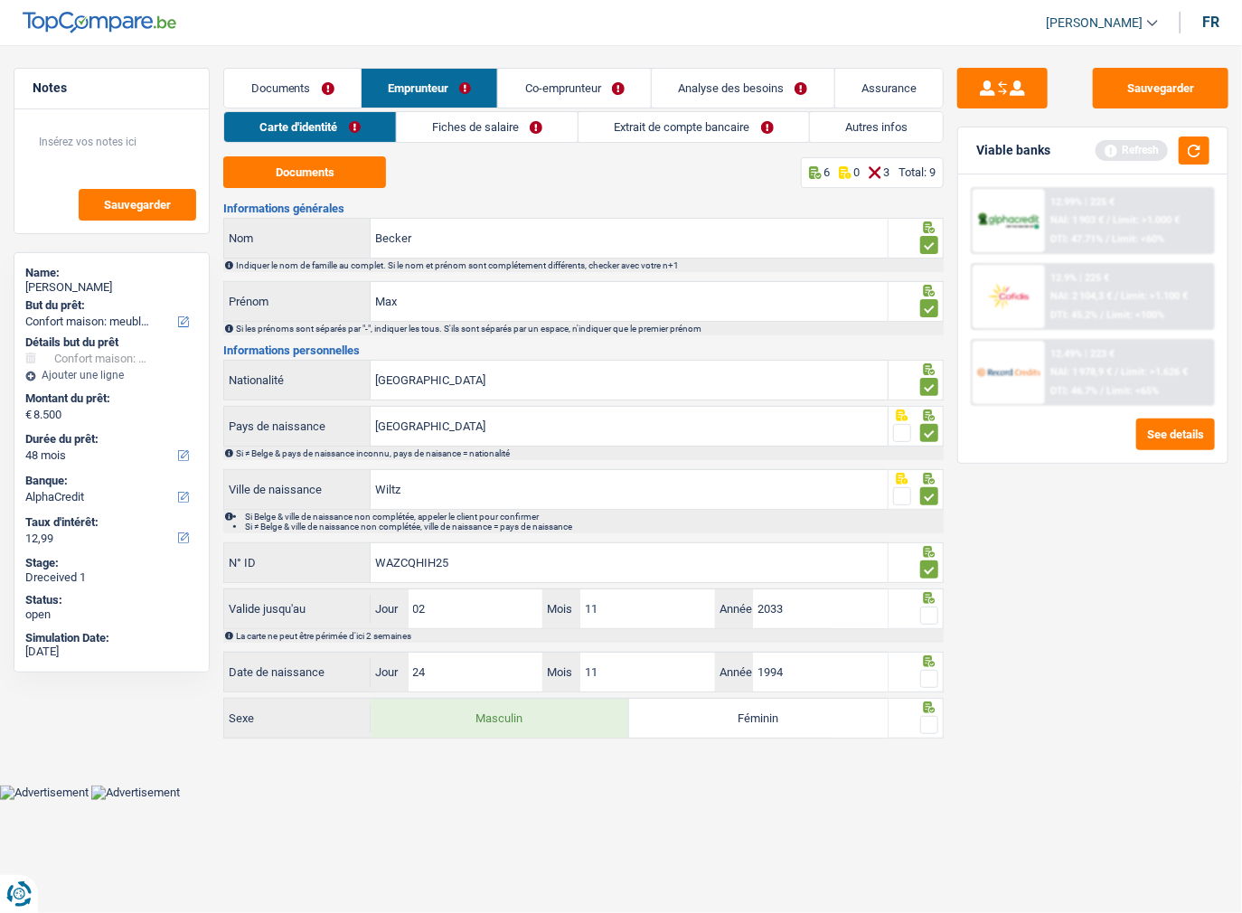
click at [931, 613] on span at bounding box center [929, 615] width 18 height 18
click at [0, 0] on input "radio" at bounding box center [0, 0] width 0 height 0
drag, startPoint x: 929, startPoint y: 671, endPoint x: 932, endPoint y: 705, distance: 34.5
click at [929, 672] on span at bounding box center [929, 679] width 18 height 18
click at [0, 0] on input "radio" at bounding box center [0, 0] width 0 height 0
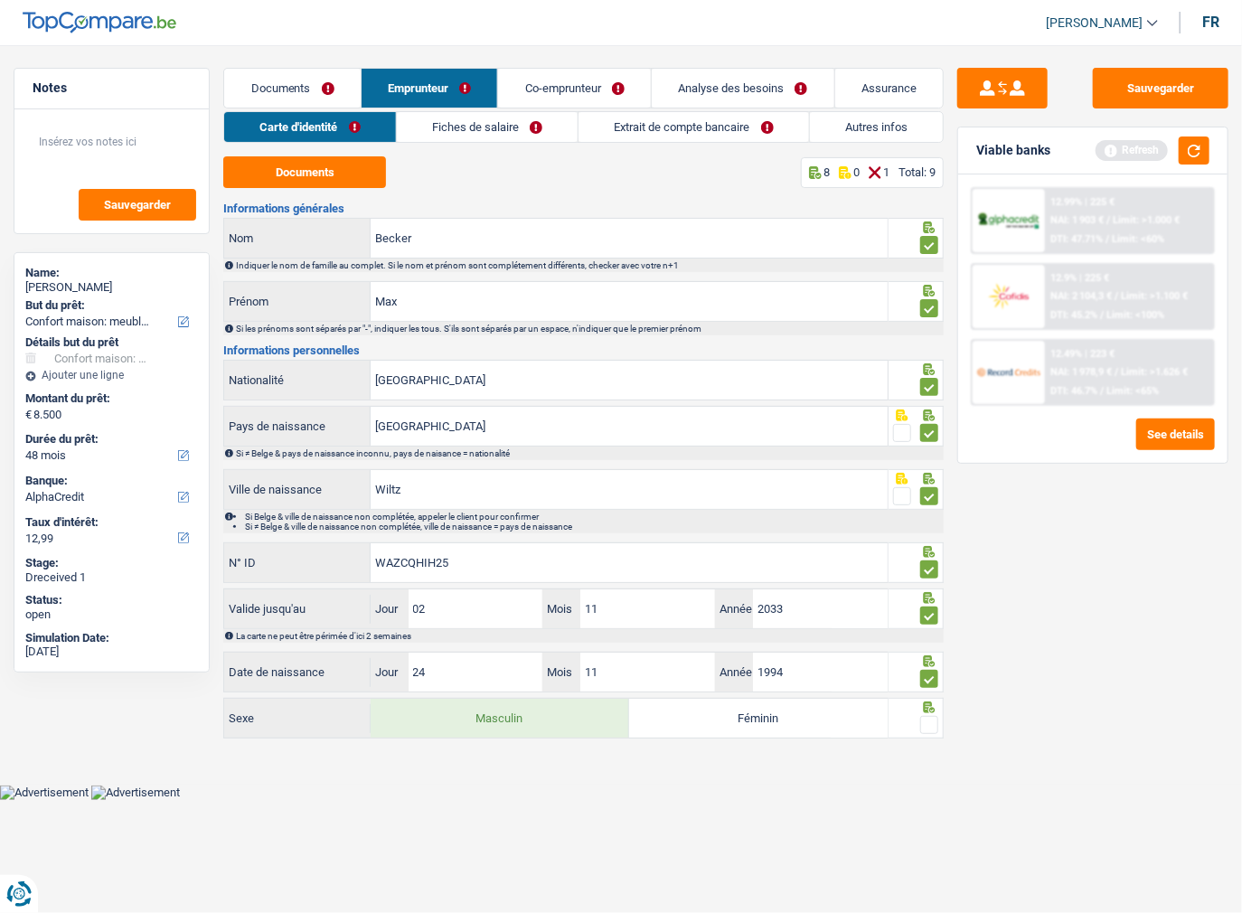
click at [934, 719] on span at bounding box center [929, 725] width 18 height 18
click at [0, 0] on input "radio" at bounding box center [0, 0] width 0 height 0
click at [1153, 85] on button "Sauvegarder" at bounding box center [1161, 88] width 136 height 41
click at [547, 123] on link "Fiches de salaire" at bounding box center [488, 127] width 181 height 30
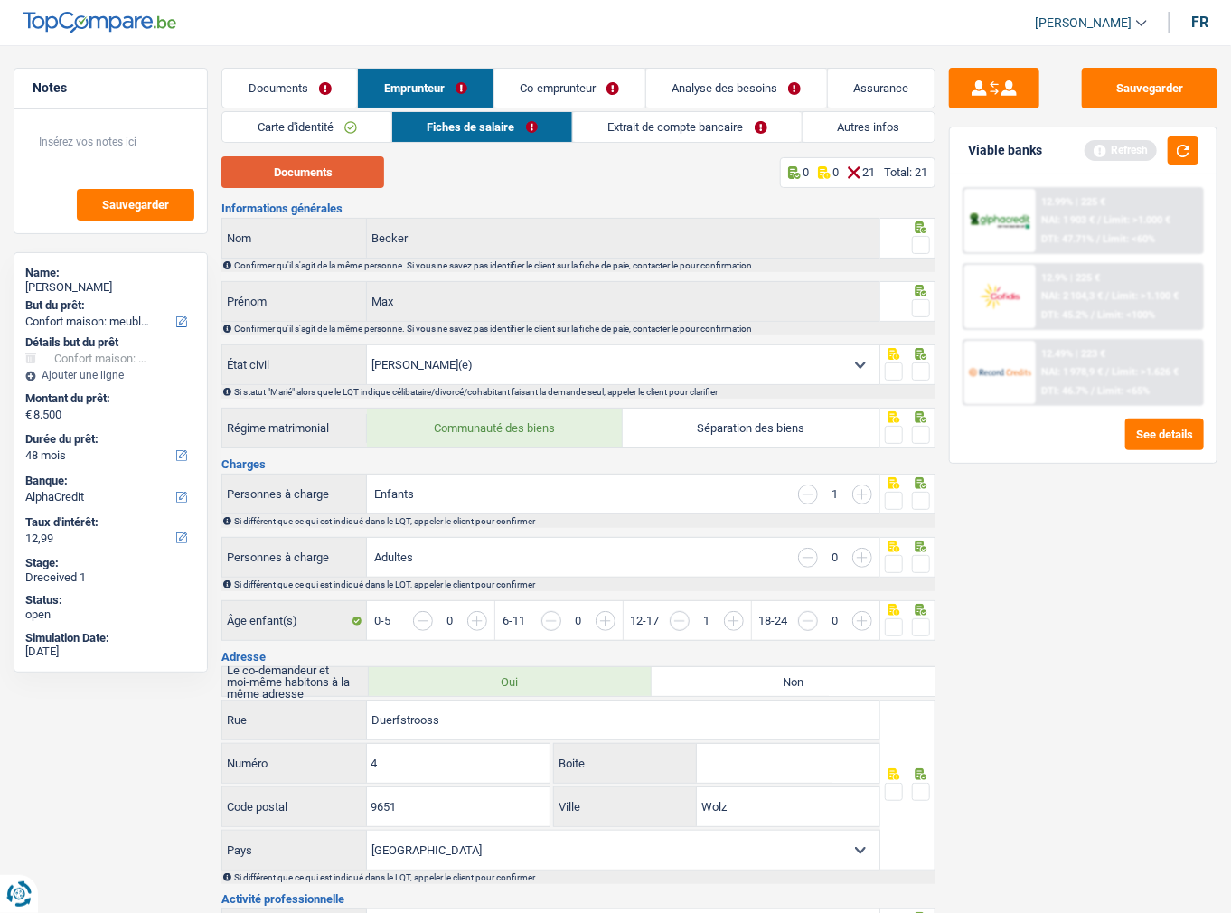
click at [324, 165] on button "Documents" at bounding box center [302, 172] width 163 height 32
drag, startPoint x: 918, startPoint y: 245, endPoint x: 907, endPoint y: 315, distance: 70.4
click at [918, 245] on span at bounding box center [921, 245] width 18 height 18
click at [0, 0] on input "radio" at bounding box center [0, 0] width 0 height 0
click at [917, 314] on span at bounding box center [921, 308] width 18 height 18
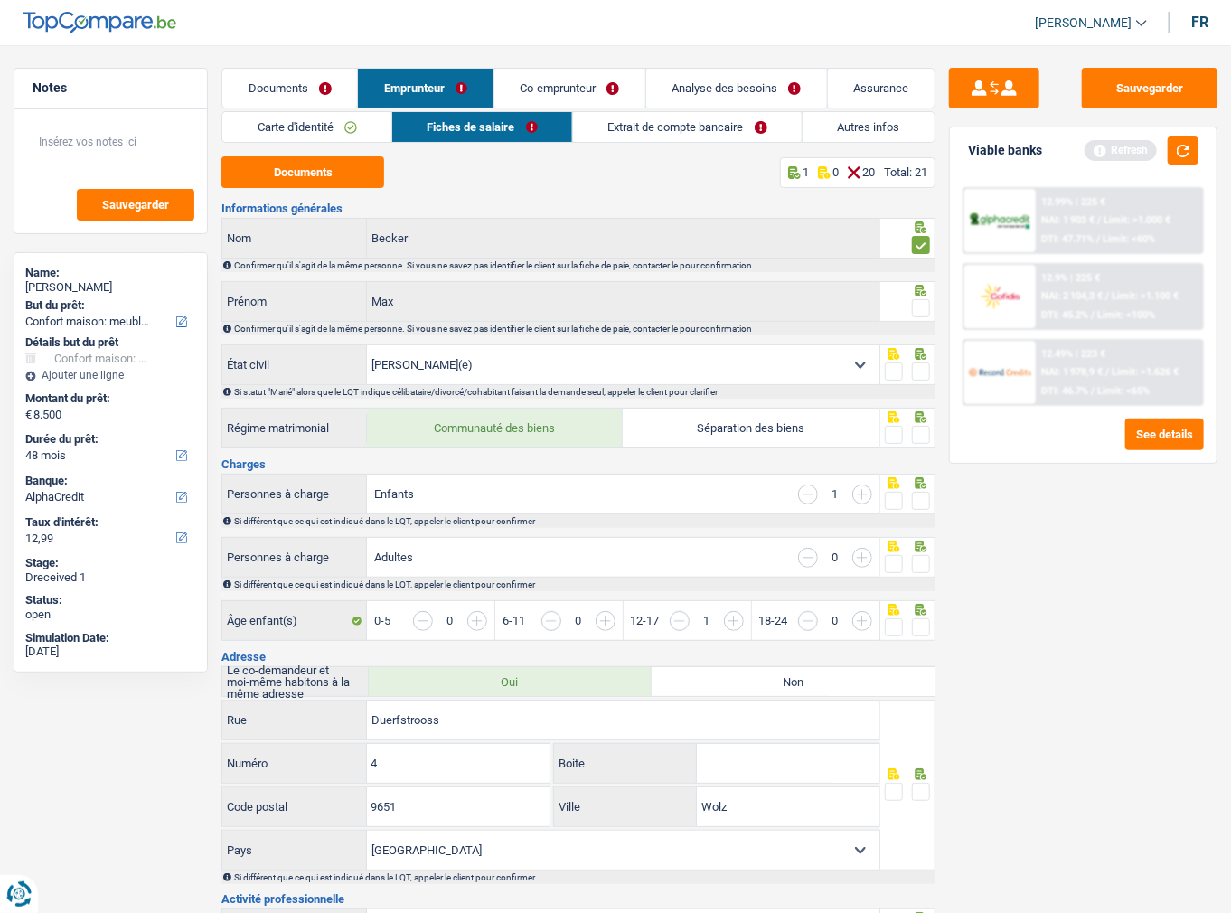
click at [0, 0] on input "radio" at bounding box center [0, 0] width 0 height 0
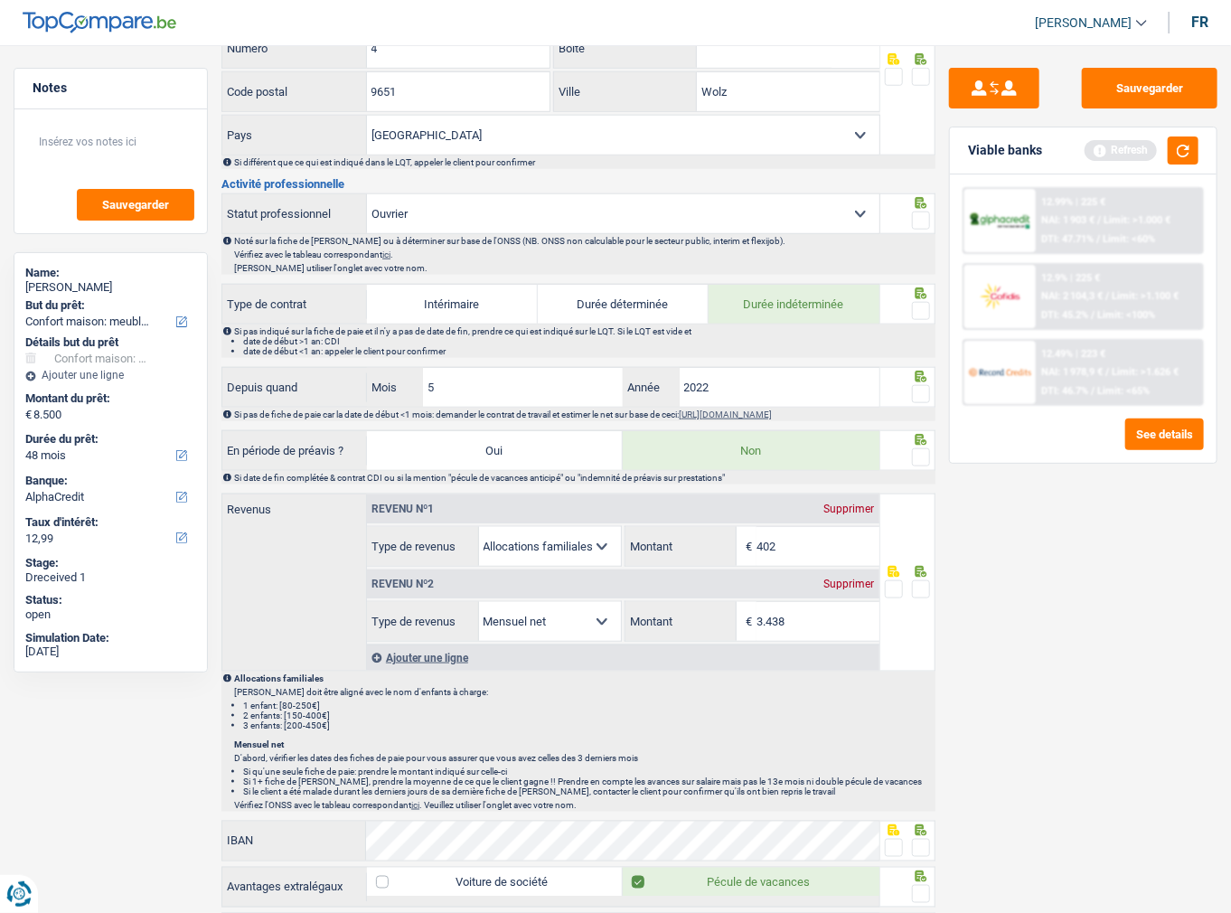
scroll to position [723, 0]
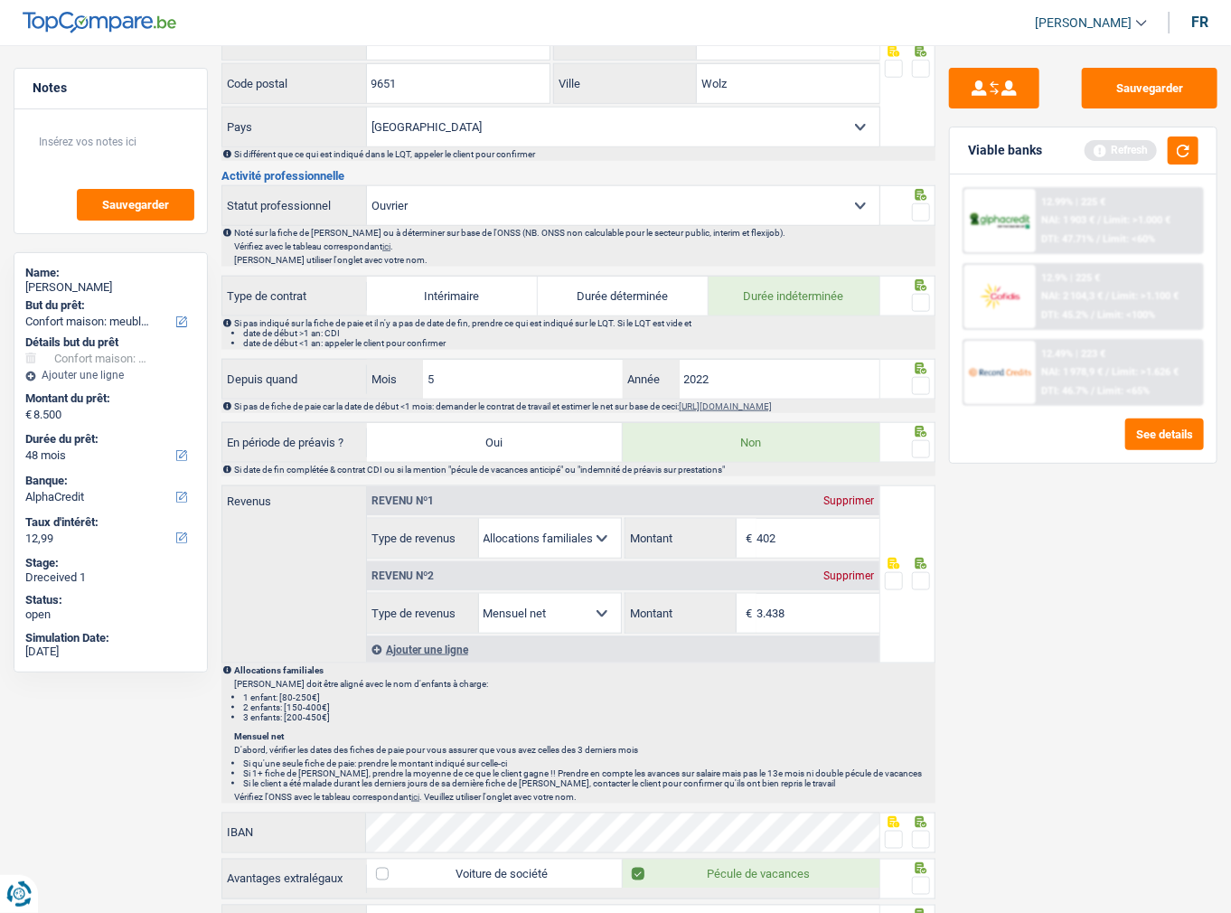
drag, startPoint x: 921, startPoint y: 371, endPoint x: 922, endPoint y: 343, distance: 27.1
click at [921, 377] on span at bounding box center [921, 386] width 18 height 18
click at [0, 0] on input "radio" at bounding box center [0, 0] width 0 height 0
click at [925, 298] on span at bounding box center [921, 303] width 18 height 18
click at [0, 0] on input "radio" at bounding box center [0, 0] width 0 height 0
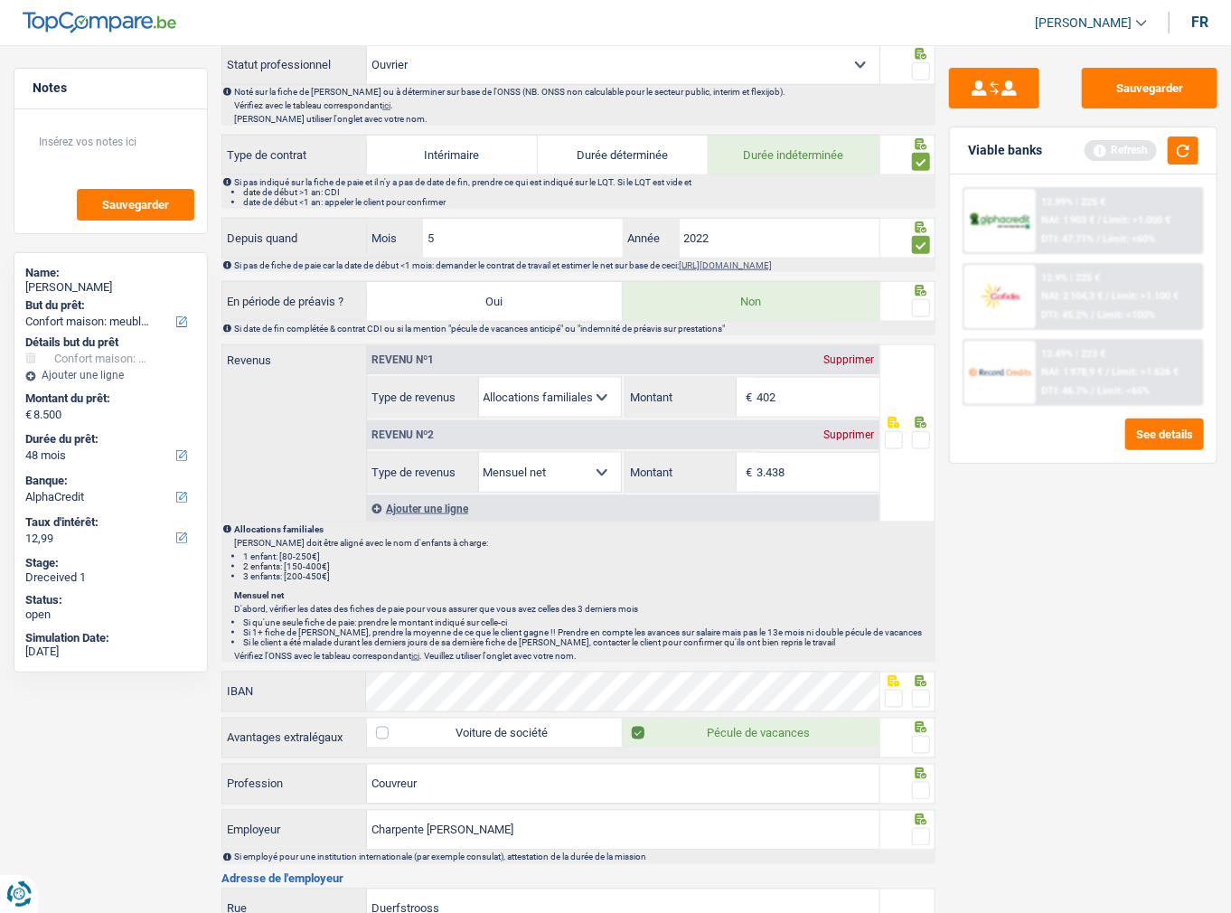
scroll to position [868, 0]
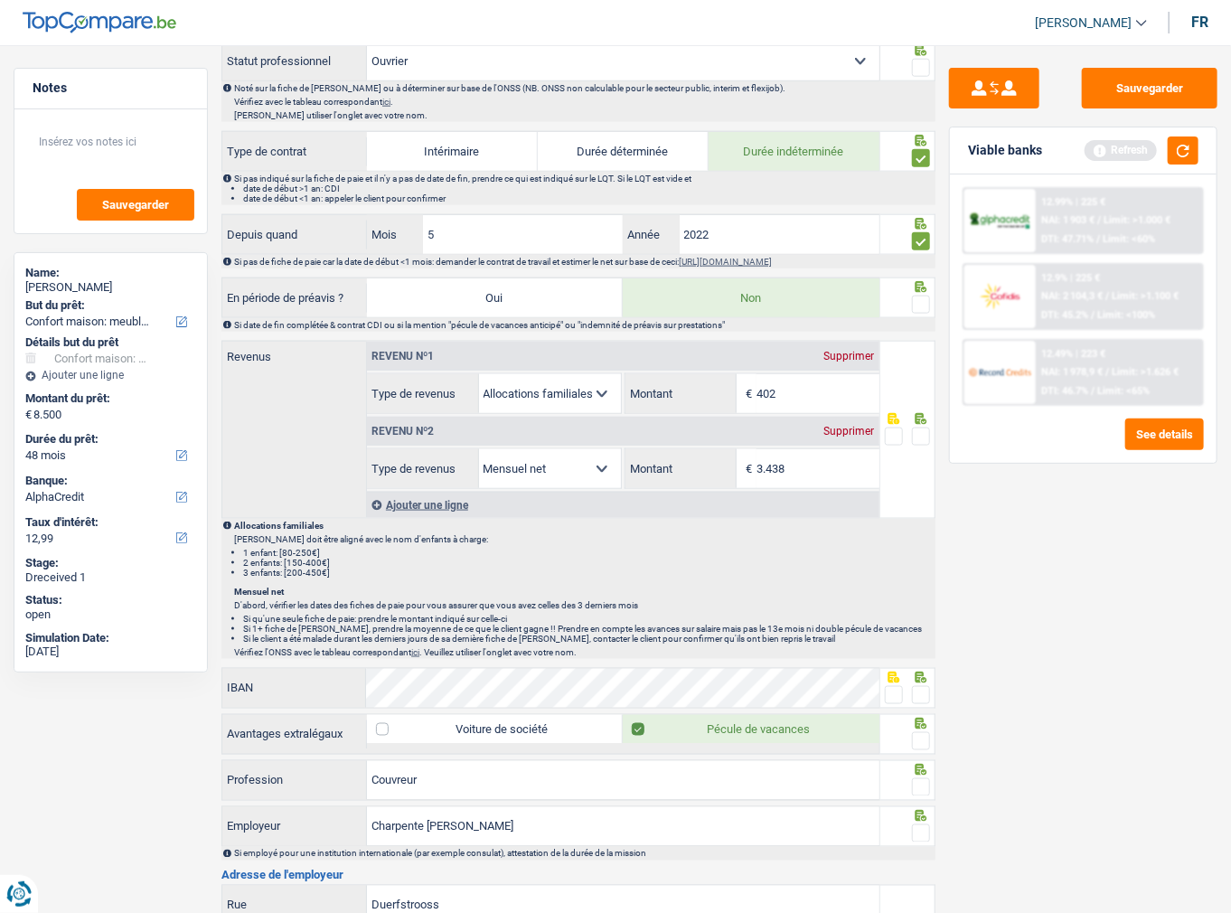
click at [915, 299] on span at bounding box center [921, 305] width 18 height 18
click at [0, 0] on input "radio" at bounding box center [0, 0] width 0 height 0
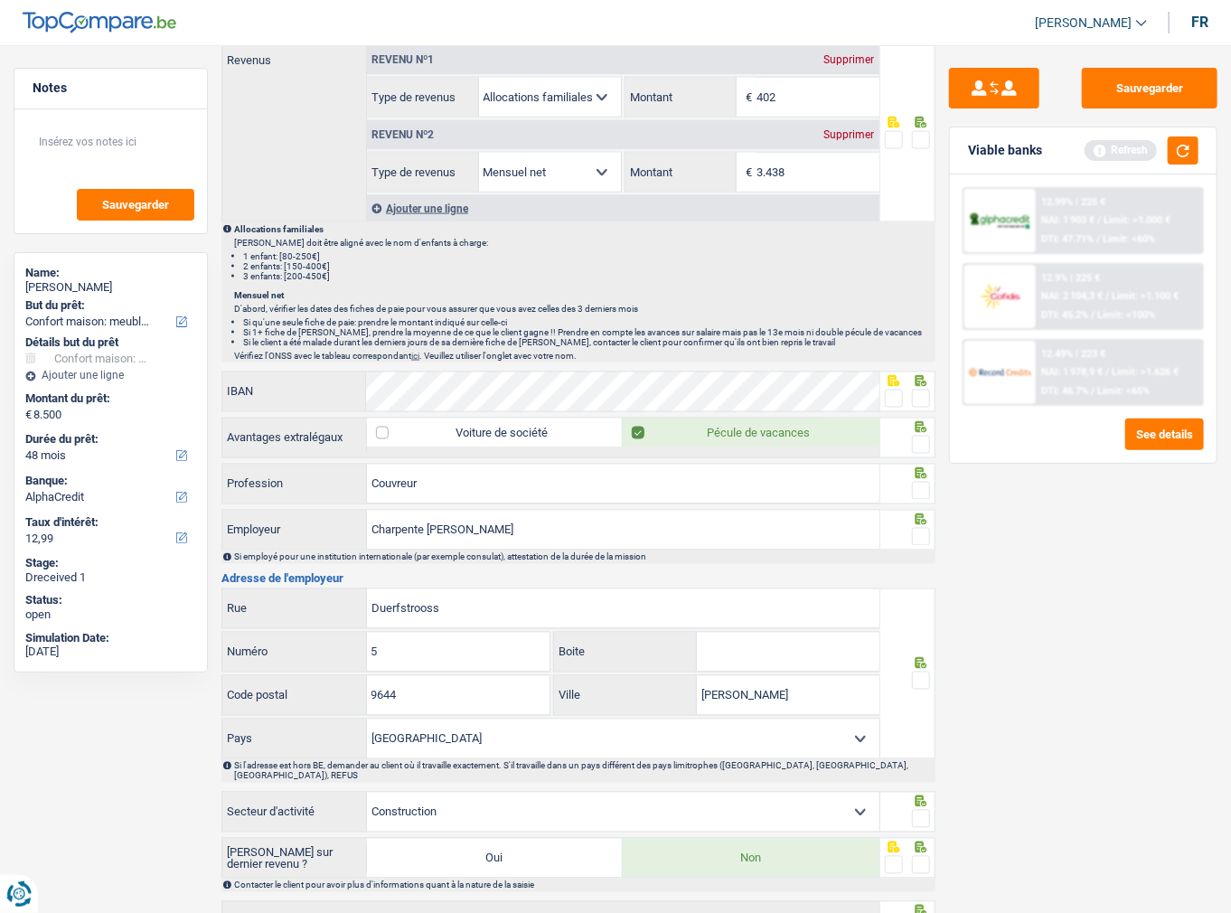
scroll to position [1290, 0]
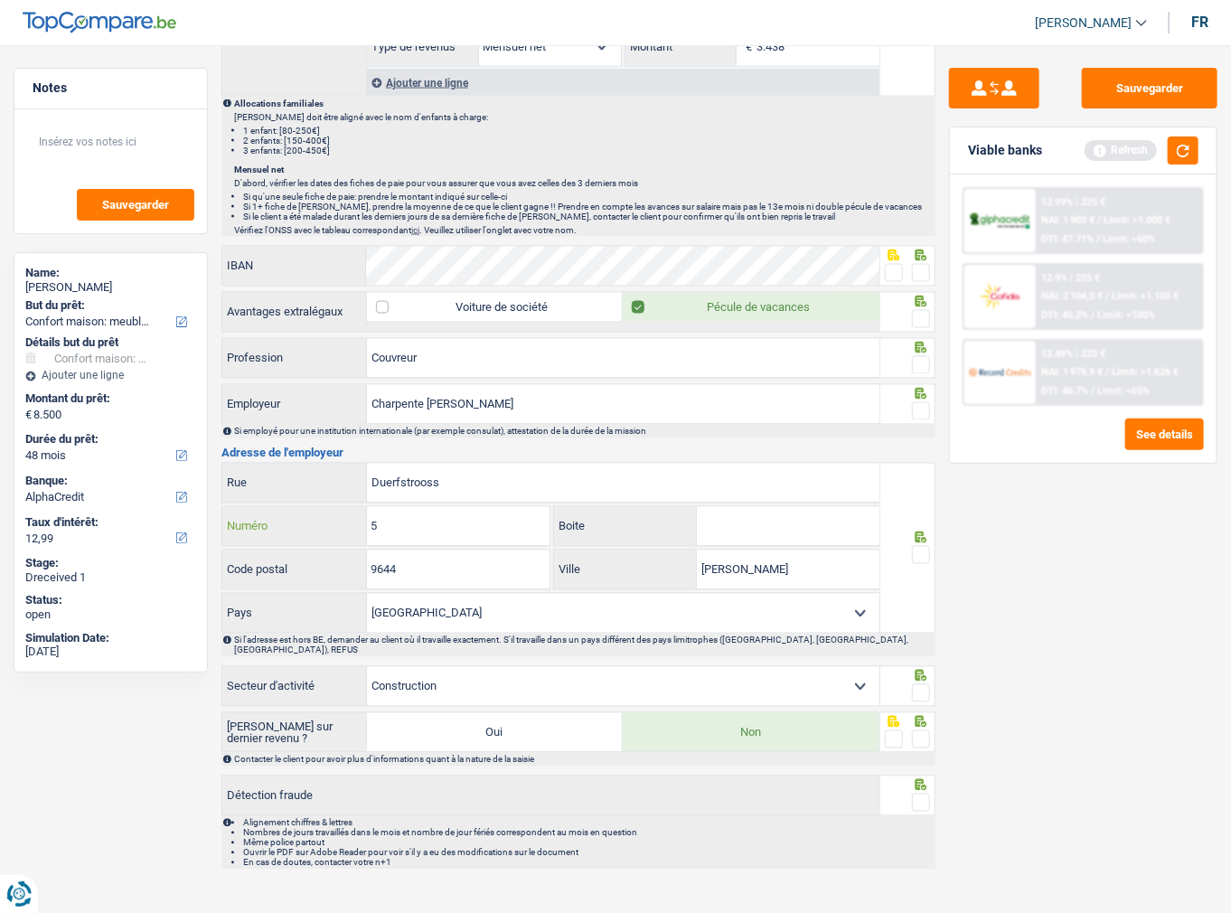
drag, startPoint x: 402, startPoint y: 517, endPoint x: 335, endPoint y: 519, distance: 66.9
click at [335, 519] on div "5 Numéro" at bounding box center [385, 526] width 327 height 39
type input "4"
click at [418, 565] on input "9644" at bounding box center [458, 569] width 183 height 39
drag, startPoint x: 423, startPoint y: 562, endPoint x: 242, endPoint y: 549, distance: 181.2
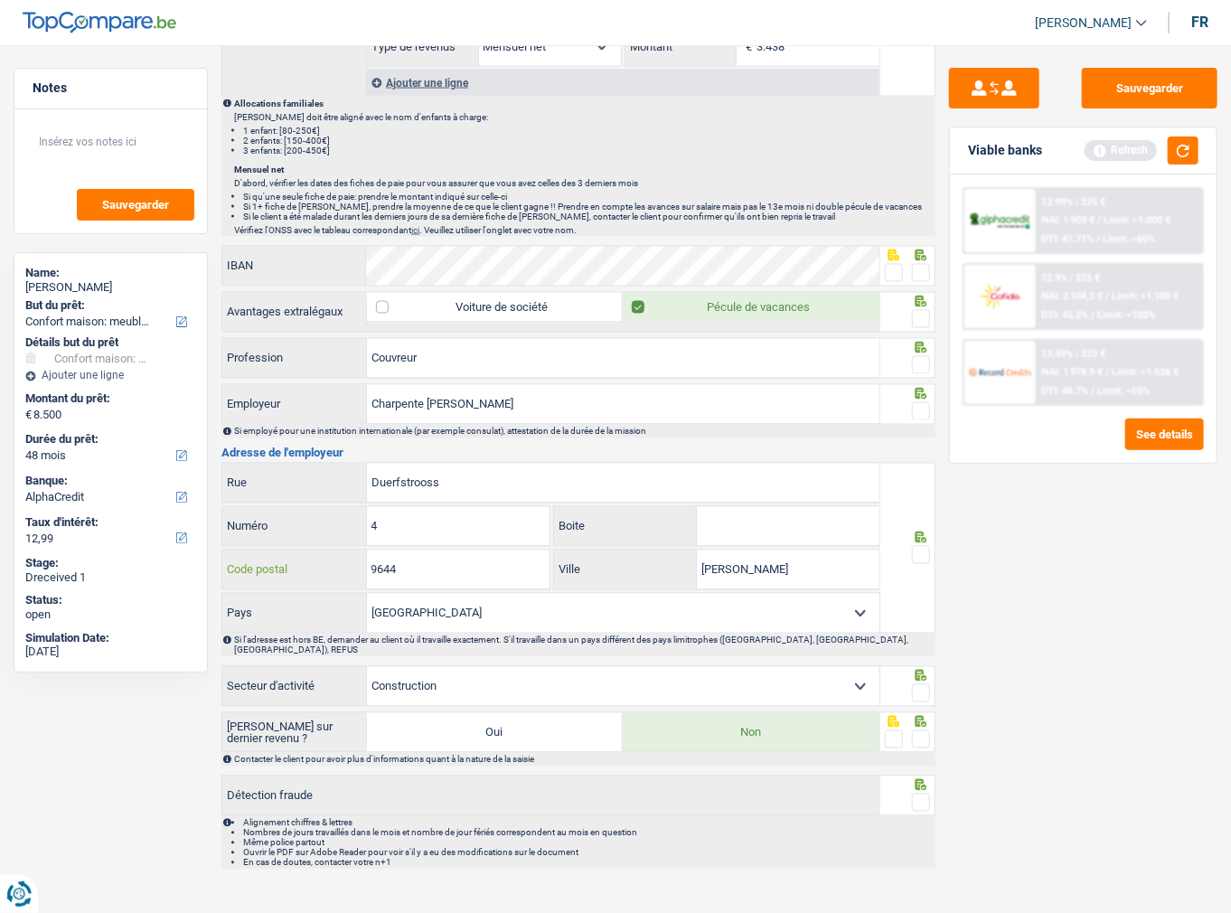
click at [242, 550] on div "9644 Code postal" at bounding box center [385, 569] width 327 height 39
click at [507, 484] on input "Duerfstrooss" at bounding box center [623, 483] width 512 height 39
type input "9644"
type input "5"
click at [927, 549] on span at bounding box center [921, 555] width 18 height 18
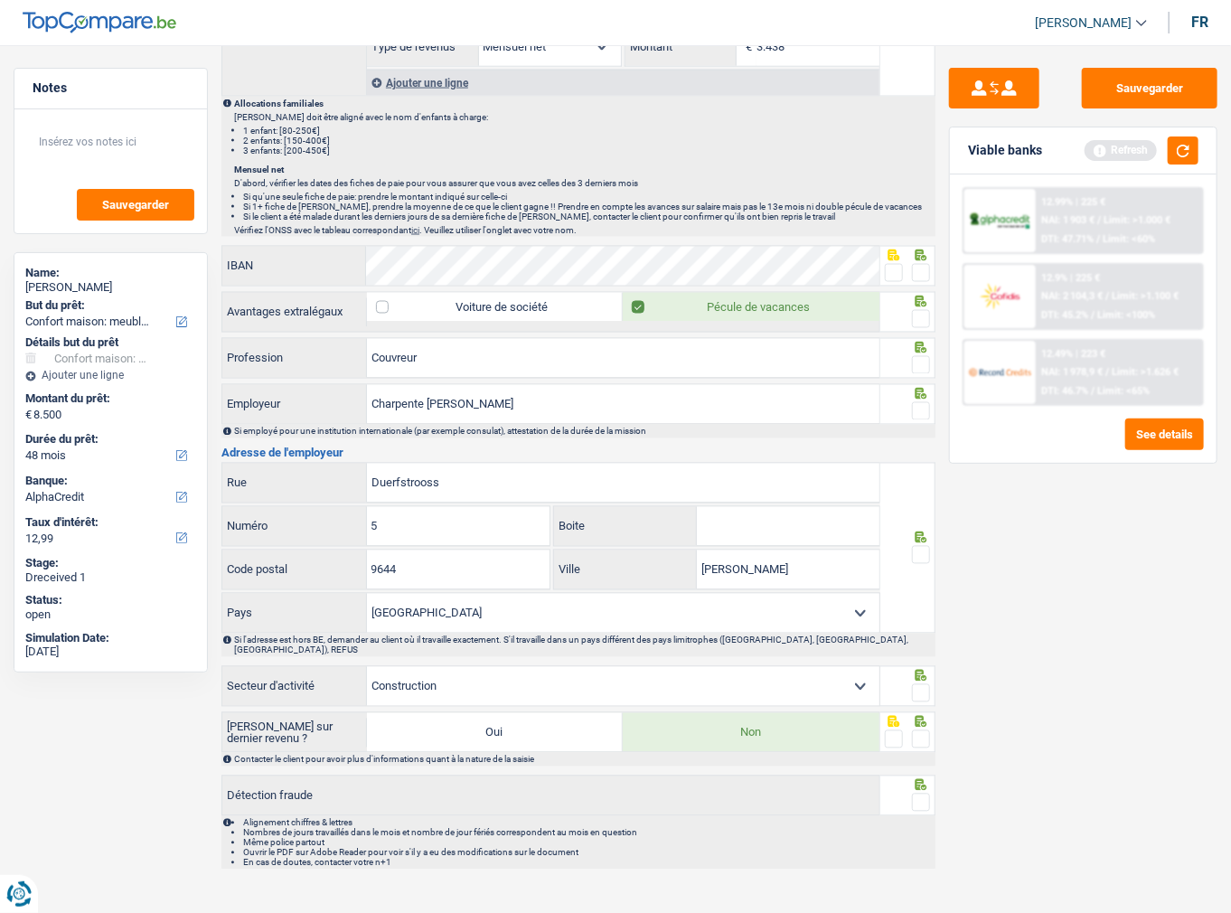
click at [0, 0] on input "radio" at bounding box center [0, 0] width 0 height 0
click at [922, 684] on span at bounding box center [921, 693] width 18 height 18
click at [0, 0] on input "radio" at bounding box center [0, 0] width 0 height 0
click at [921, 730] on span at bounding box center [921, 739] width 18 height 18
click at [0, 0] on input "radio" at bounding box center [0, 0] width 0 height 0
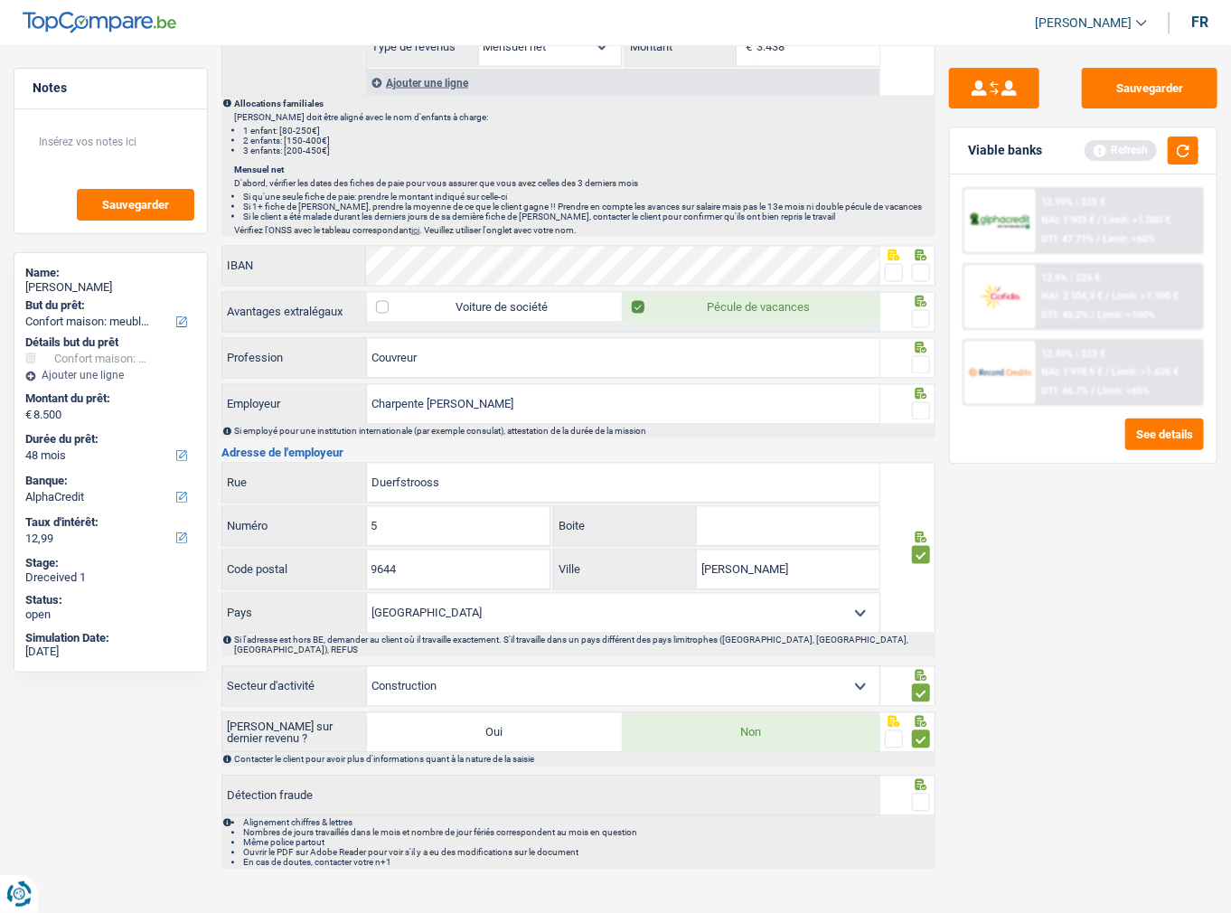
click at [915, 794] on span at bounding box center [921, 803] width 18 height 18
click at [0, 0] on input "radio" at bounding box center [0, 0] width 0 height 0
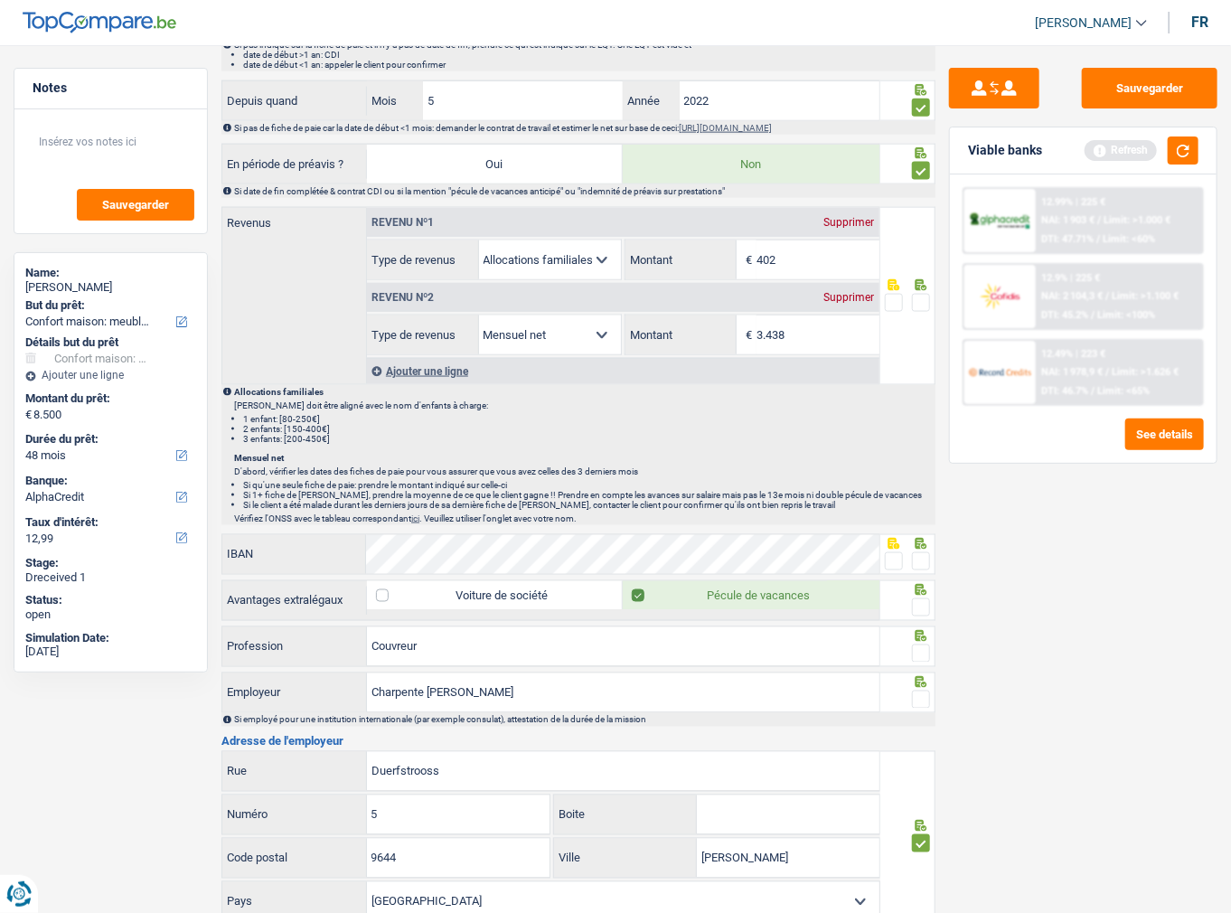
scroll to position [1000, 0]
click at [926, 696] on span at bounding box center [921, 700] width 18 height 18
click at [0, 0] on input "radio" at bounding box center [0, 0] width 0 height 0
click at [923, 651] on span at bounding box center [921, 654] width 18 height 18
click at [0, 0] on input "radio" at bounding box center [0, 0] width 0 height 0
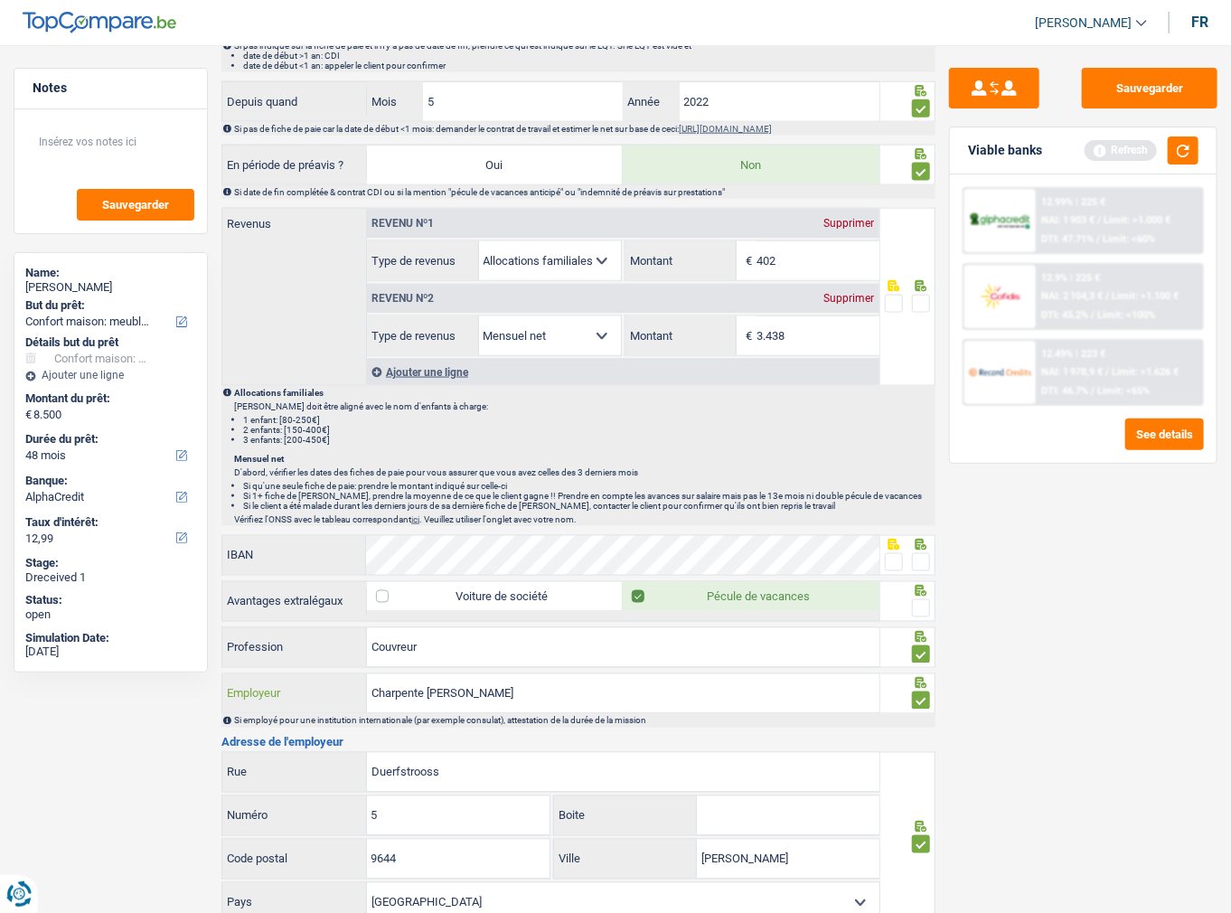
click at [441, 683] on input "Charpente garry therres" at bounding box center [623, 693] width 512 height 39
click at [574, 683] on input "Charpente therres" at bounding box center [623, 693] width 512 height 39
paste input "garry"
click at [460, 690] on input "Charpente therresgarry" at bounding box center [623, 693] width 512 height 39
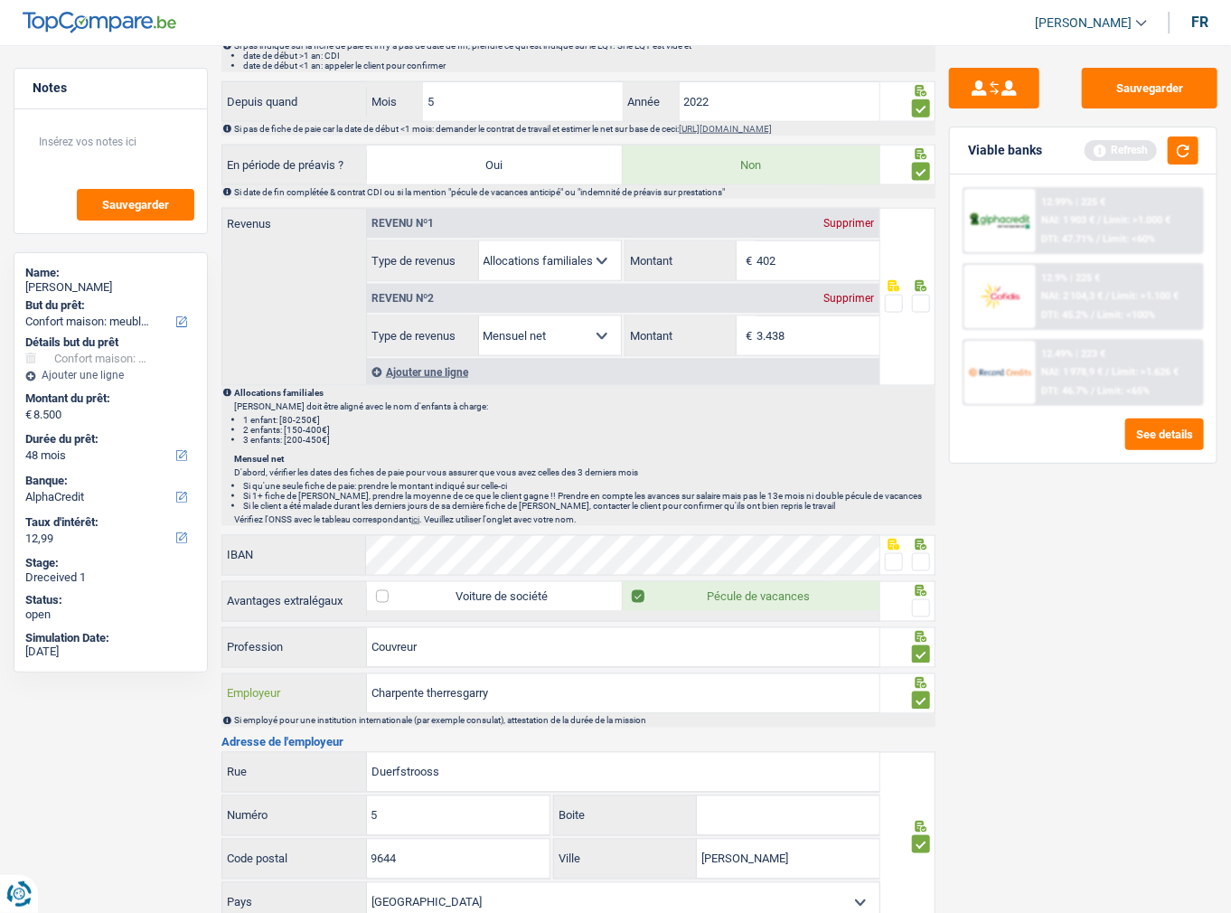
click at [464, 690] on input "Charpente therresgarry" at bounding box center [623, 693] width 512 height 39
type input "Charpente therres garry"
click at [919, 603] on span at bounding box center [921, 608] width 18 height 18
click at [0, 0] on input "radio" at bounding box center [0, 0] width 0 height 0
click at [926, 557] on span at bounding box center [921, 562] width 18 height 18
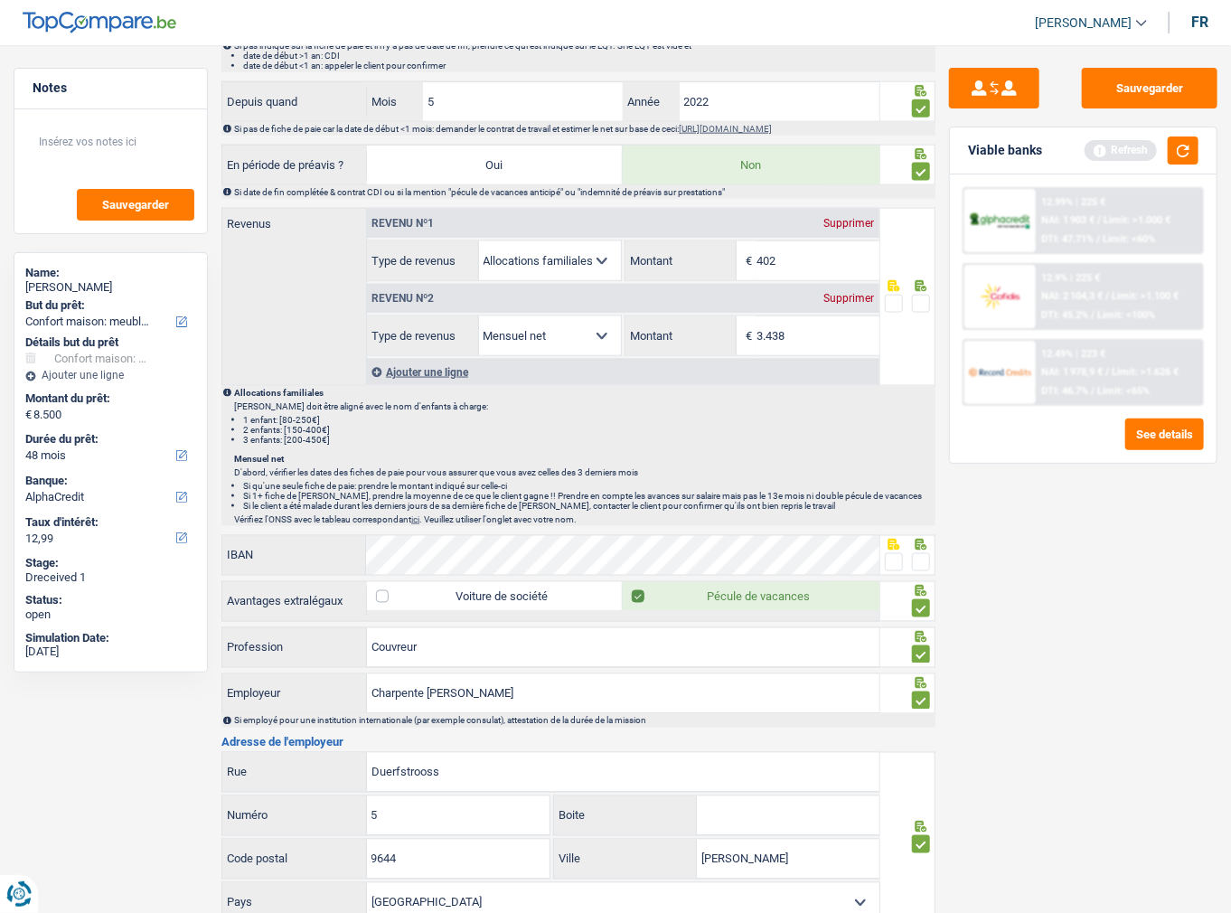
click at [0, 0] on input "radio" at bounding box center [0, 0] width 0 height 0
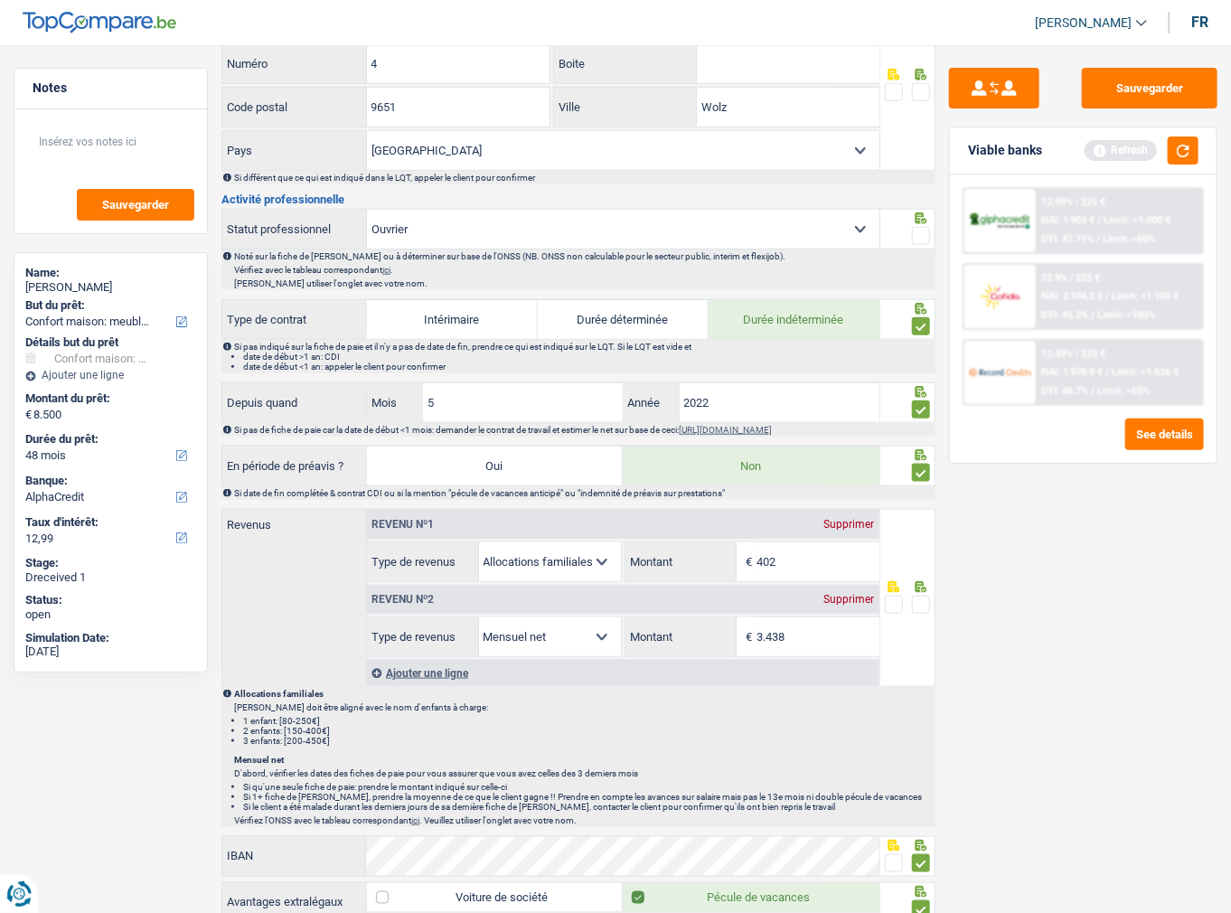
scroll to position [567, 0]
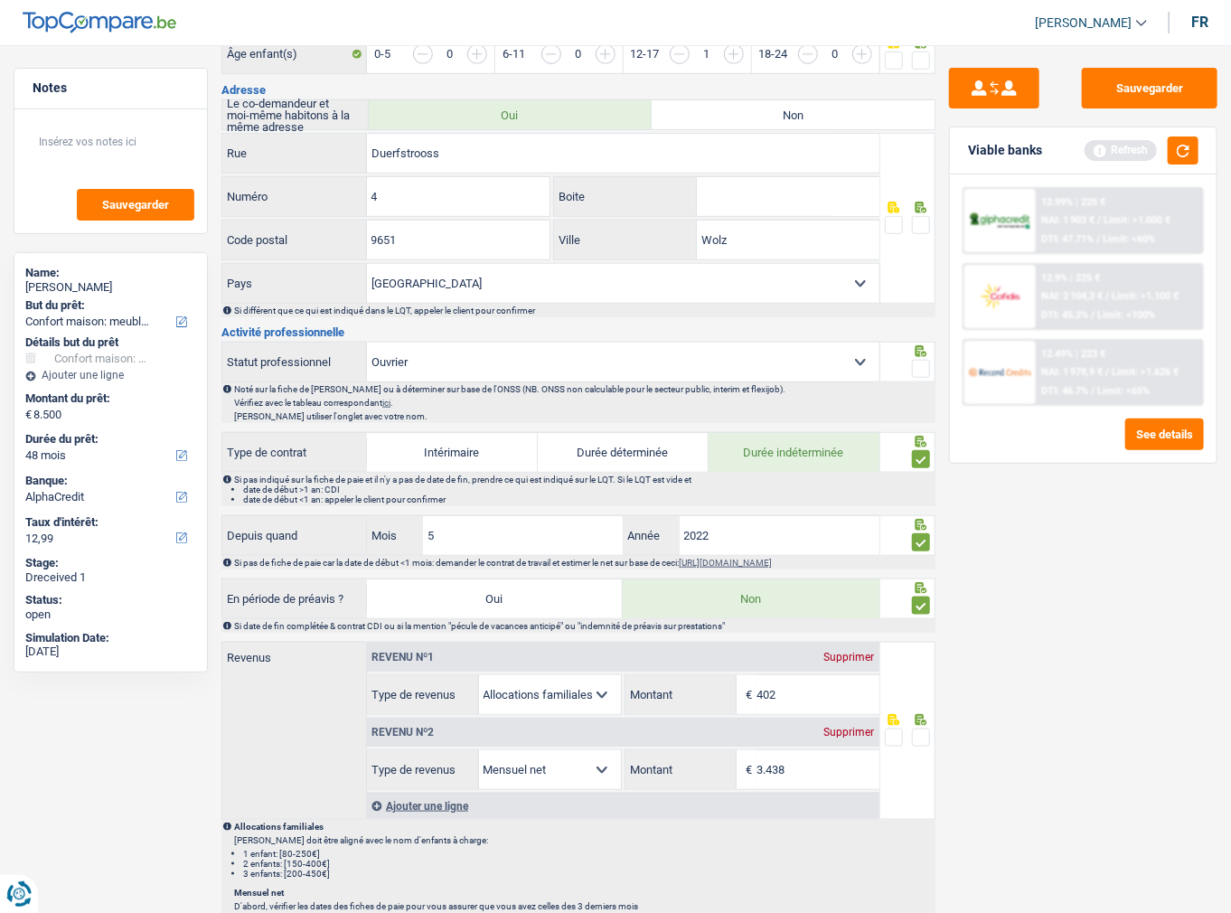
click at [934, 356] on div at bounding box center [907, 362] width 55 height 41
click at [915, 366] on span at bounding box center [921, 369] width 18 height 18
click at [0, 0] on input "radio" at bounding box center [0, 0] width 0 height 0
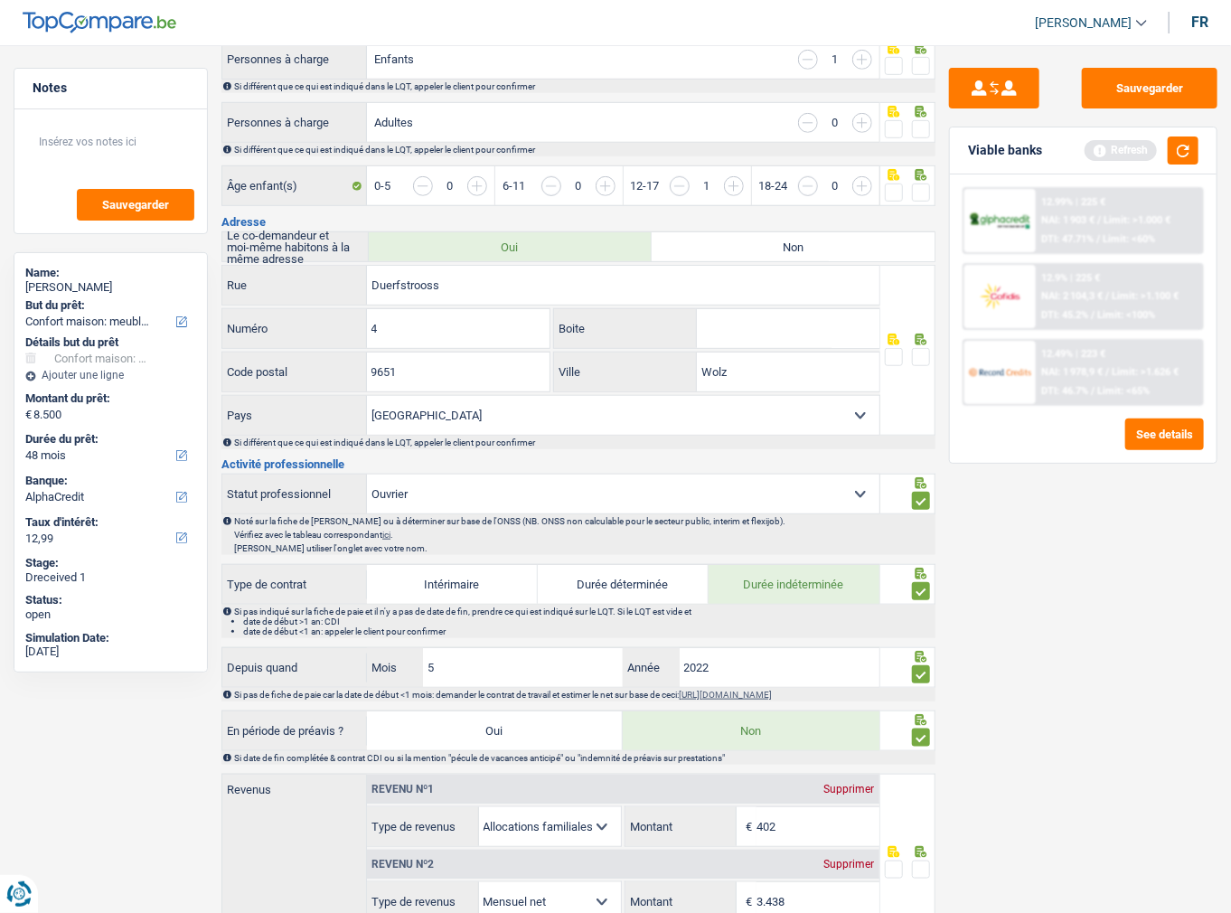
scroll to position [422, 0]
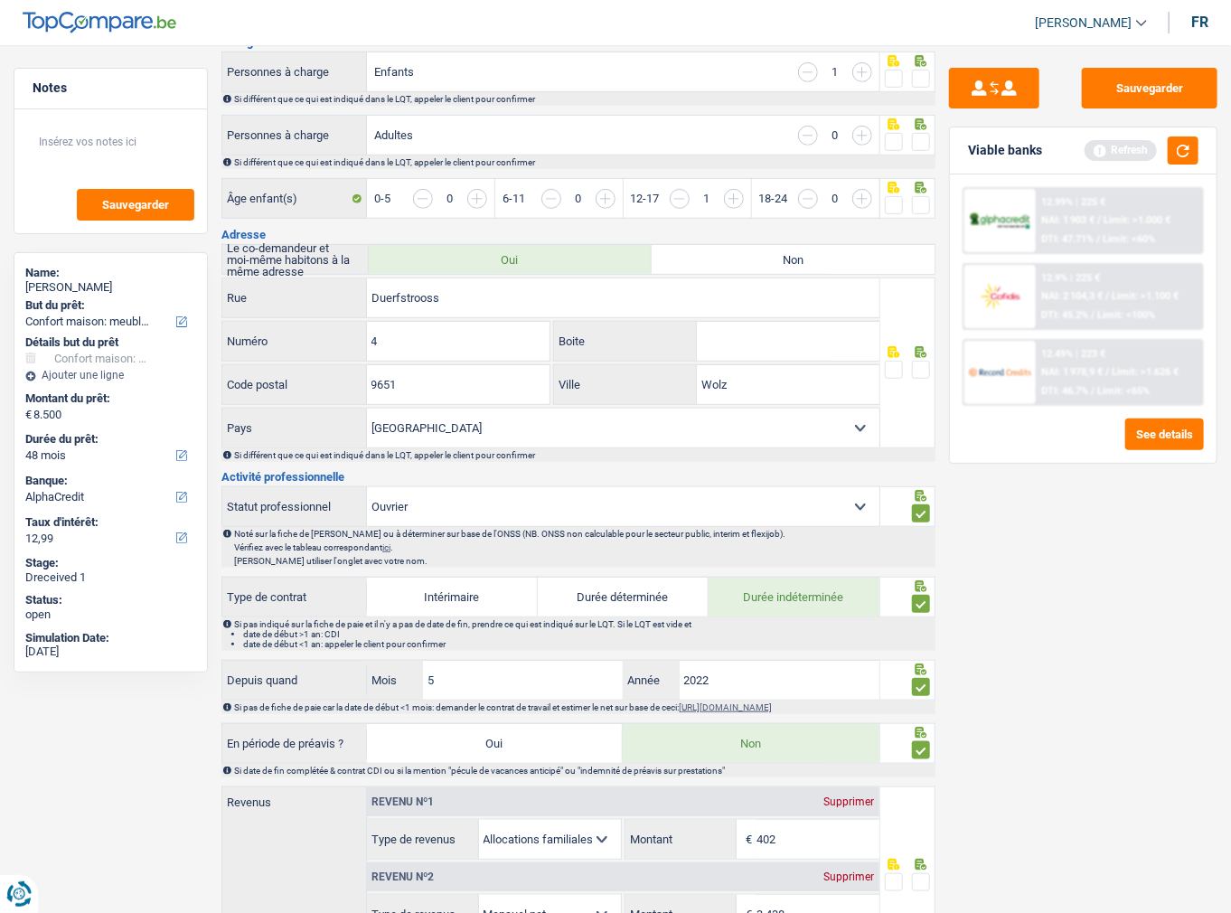
click at [920, 368] on span at bounding box center [921, 370] width 18 height 18
click at [0, 0] on input "radio" at bounding box center [0, 0] width 0 height 0
drag, startPoint x: 719, startPoint y: 380, endPoint x: 549, endPoint y: 380, distance: 169.9
click at [549, 380] on div "9651 Code postal Wolz Ville" at bounding box center [550, 385] width 659 height 43
type input "Eschweiler"
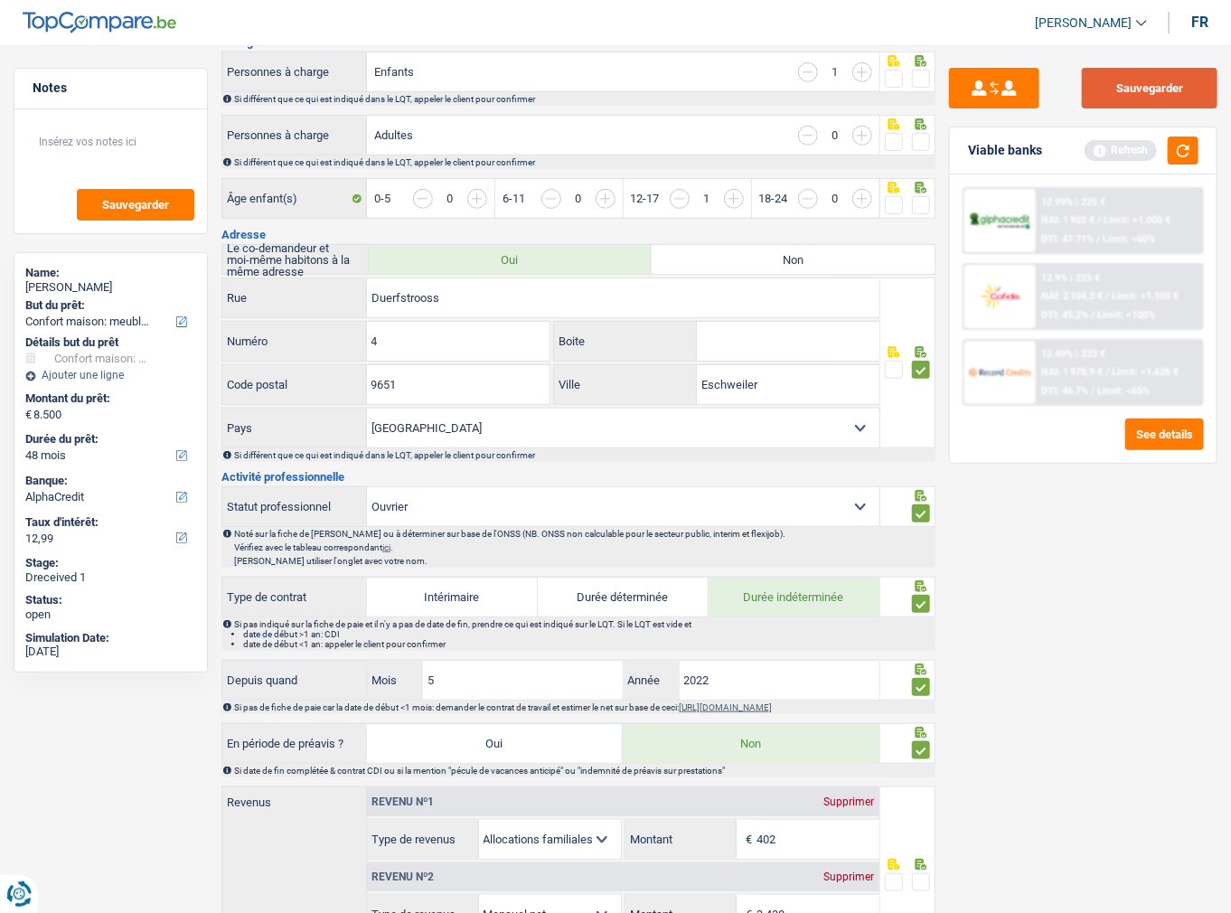
click at [1126, 85] on button "Sauvegarder" at bounding box center [1150, 88] width 136 height 41
click at [925, 208] on span at bounding box center [921, 205] width 18 height 18
click at [0, 0] on input "radio" at bounding box center [0, 0] width 0 height 0
click at [925, 133] on span at bounding box center [921, 142] width 18 height 18
click at [0, 0] on input "radio" at bounding box center [0, 0] width 0 height 0
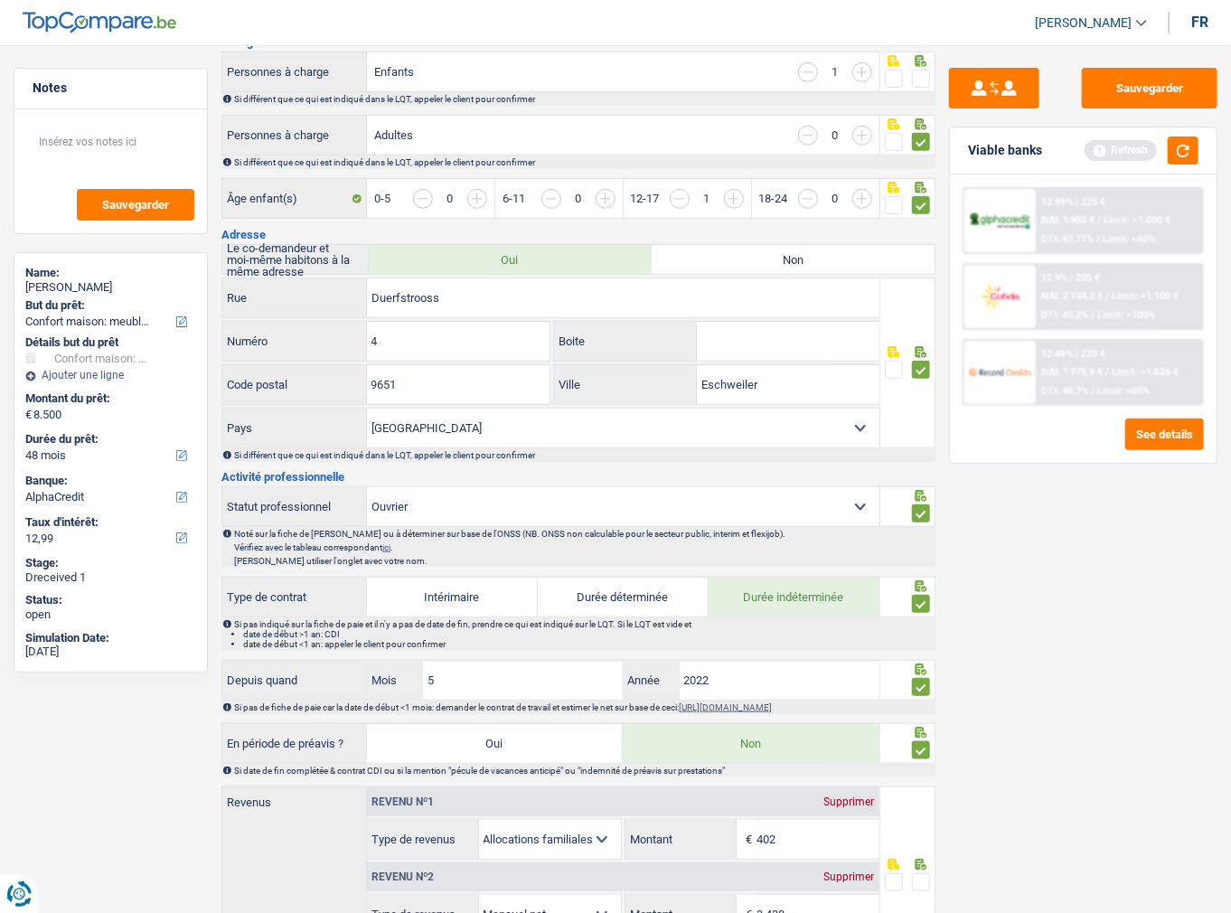
click at [922, 72] on span at bounding box center [921, 79] width 18 height 18
click at [0, 0] on input "radio" at bounding box center [0, 0] width 0 height 0
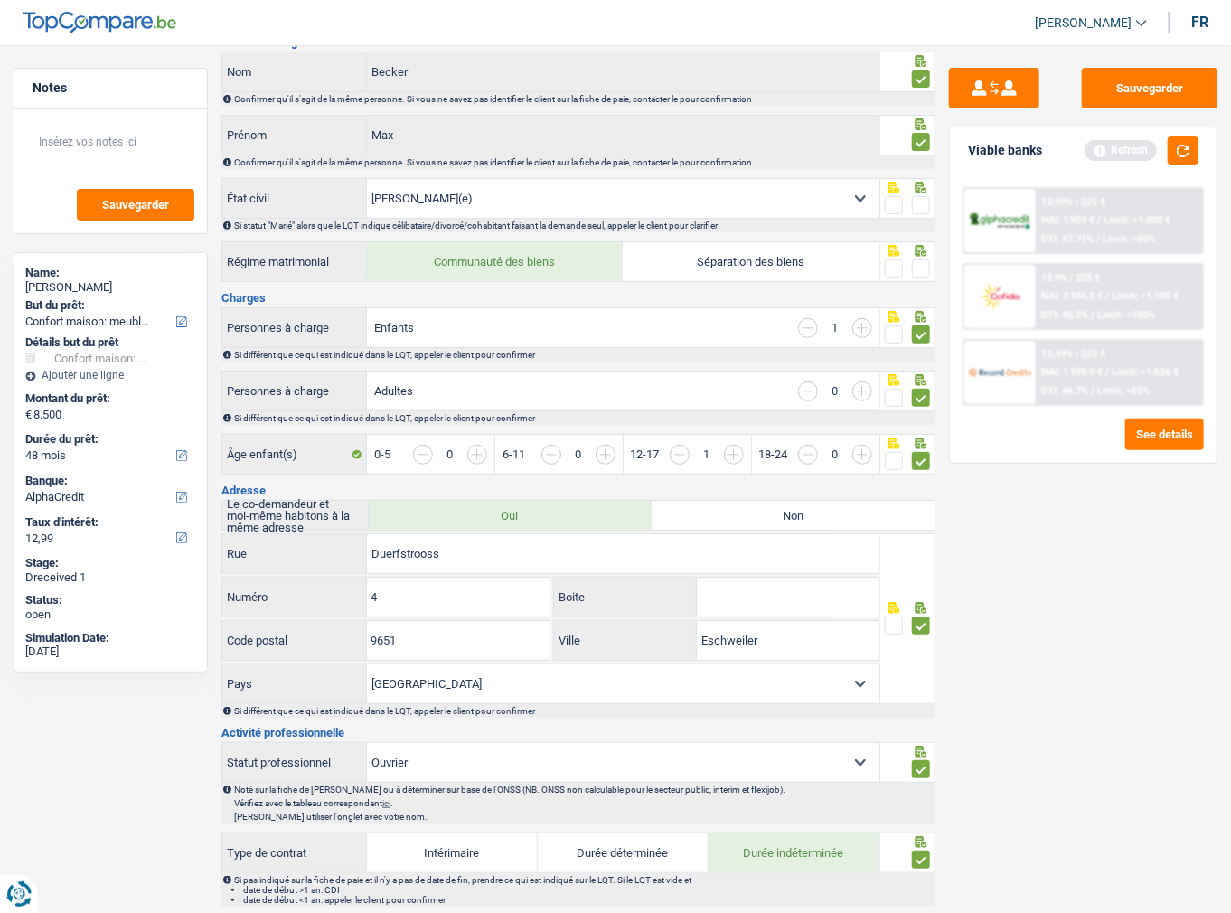
scroll to position [61, 0]
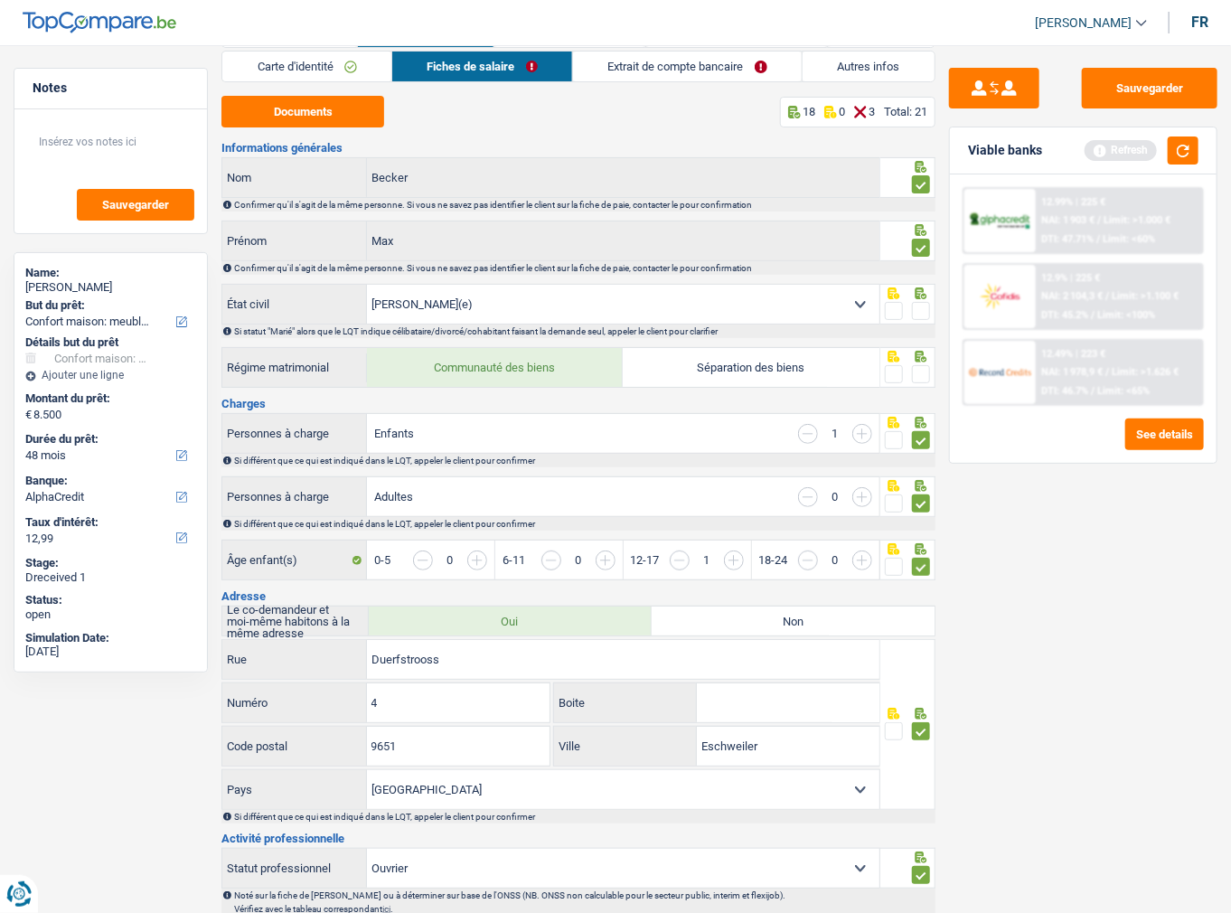
click at [933, 379] on div at bounding box center [907, 367] width 55 height 41
click at [921, 311] on span at bounding box center [921, 311] width 18 height 18
click at [0, 0] on input "radio" at bounding box center [0, 0] width 0 height 0
click at [917, 368] on span at bounding box center [921, 374] width 18 height 18
click at [0, 0] on input "radio" at bounding box center [0, 0] width 0 height 0
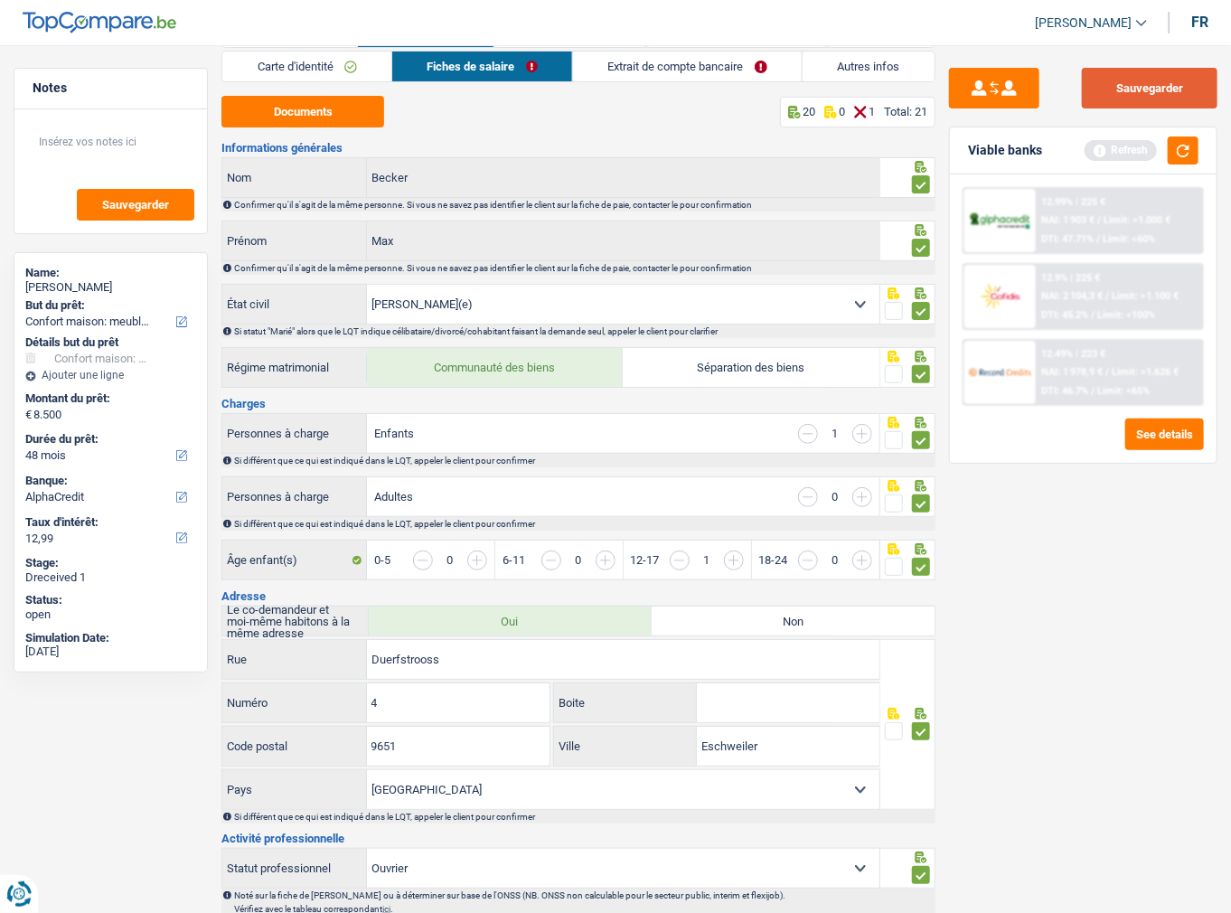
click at [1135, 101] on button "Sauvegarder" at bounding box center [1150, 88] width 136 height 41
click at [1178, 155] on button "button" at bounding box center [1183, 150] width 31 height 28
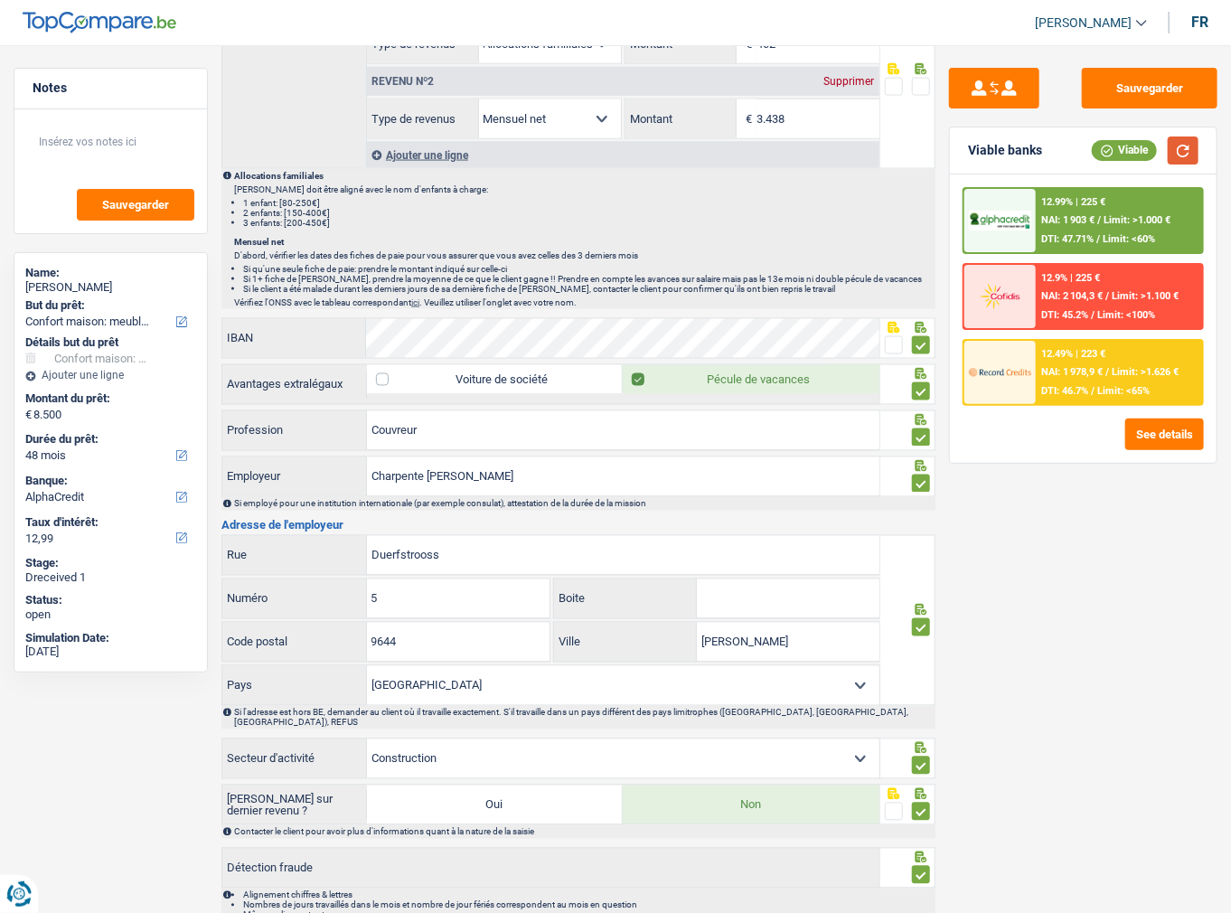
scroll to position [856, 0]
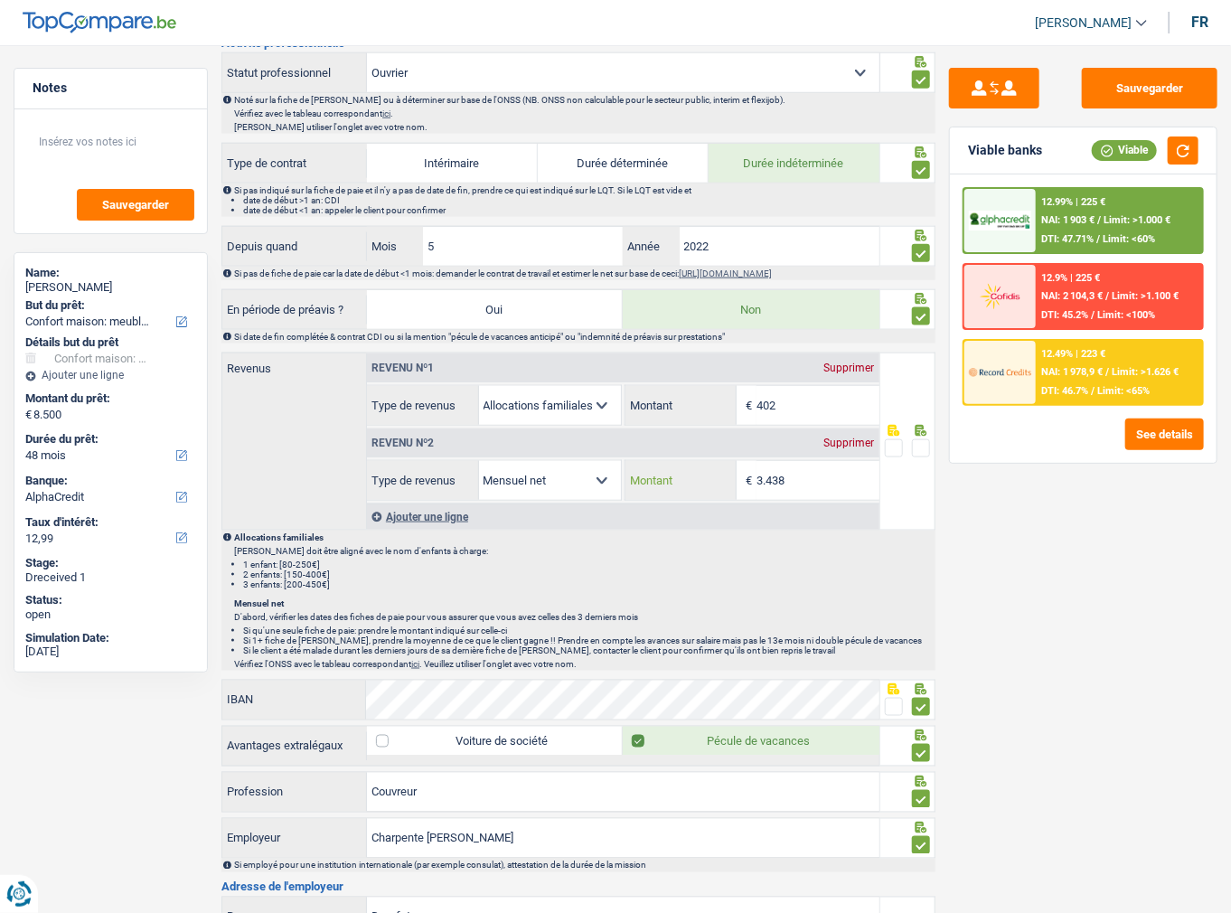
drag, startPoint x: 851, startPoint y: 481, endPoint x: 841, endPoint y: 482, distance: 10.0
click at [850, 481] on input "3.438" at bounding box center [817, 480] width 122 height 39
drag, startPoint x: 819, startPoint y: 484, endPoint x: 574, endPoint y: 484, distance: 244.9
click at [575, 483] on div "Allocation d'handicap Allocations chômage Allocations familiales Chèques repas …" at bounding box center [623, 480] width 512 height 41
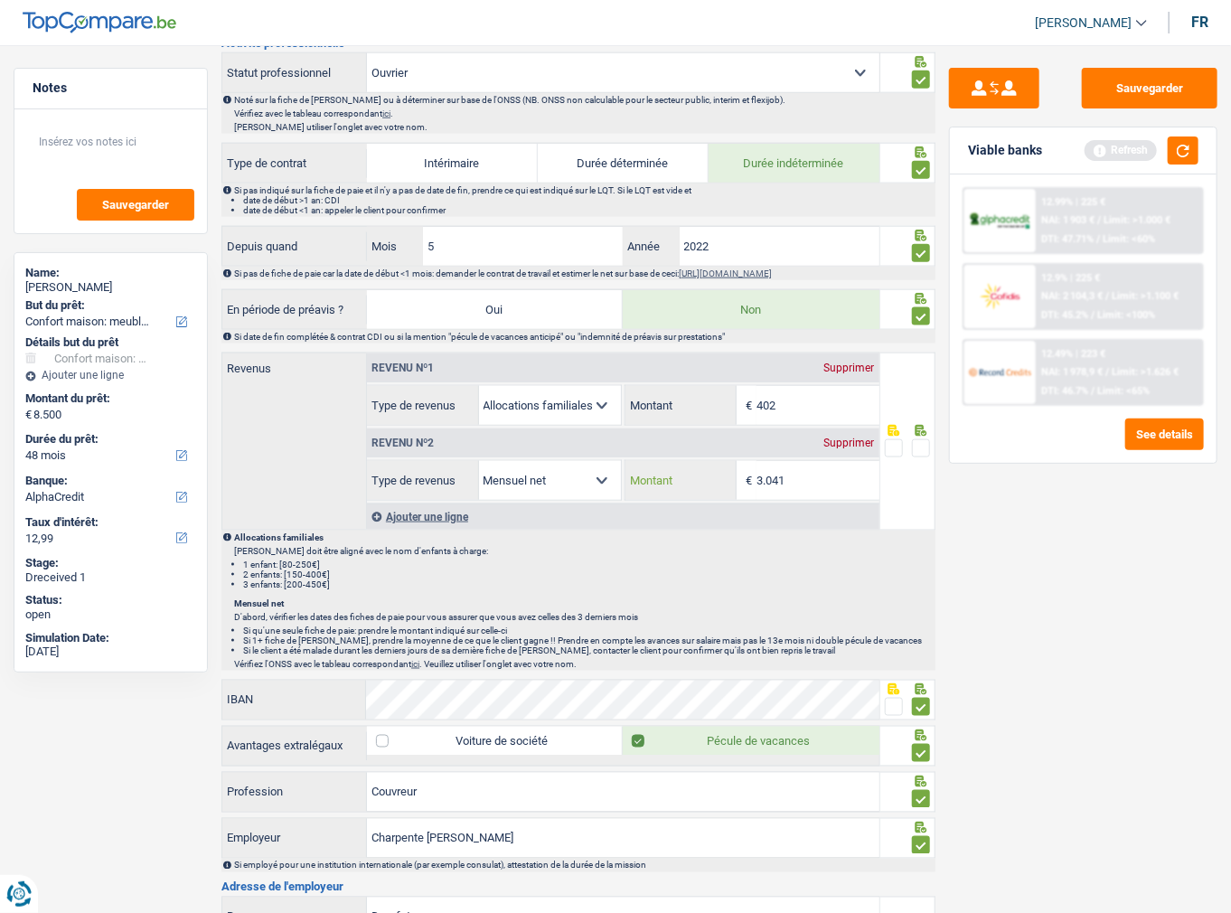
type input "3.041"
click at [920, 439] on span at bounding box center [921, 448] width 18 height 18
click at [0, 0] on input "radio" at bounding box center [0, 0] width 0 height 0
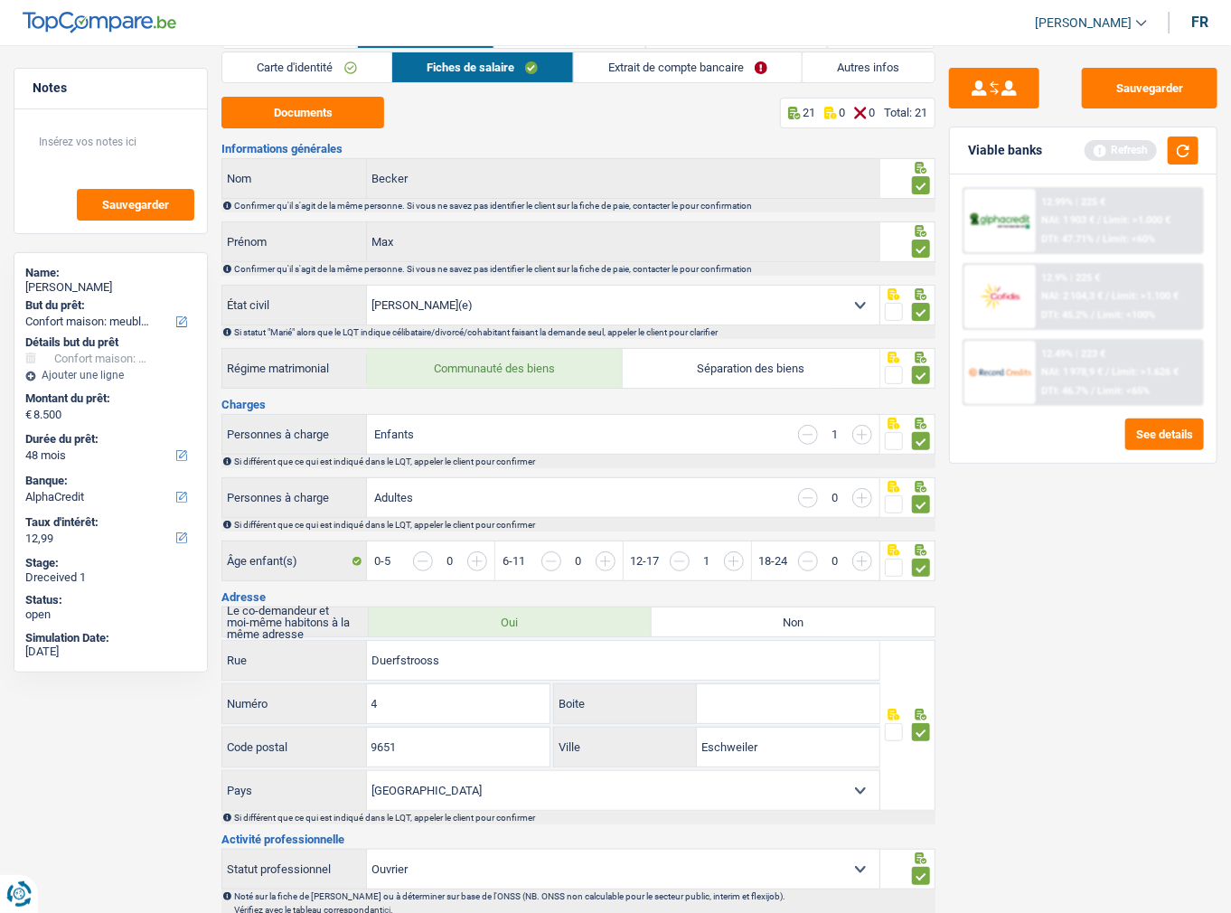
scroll to position [0, 0]
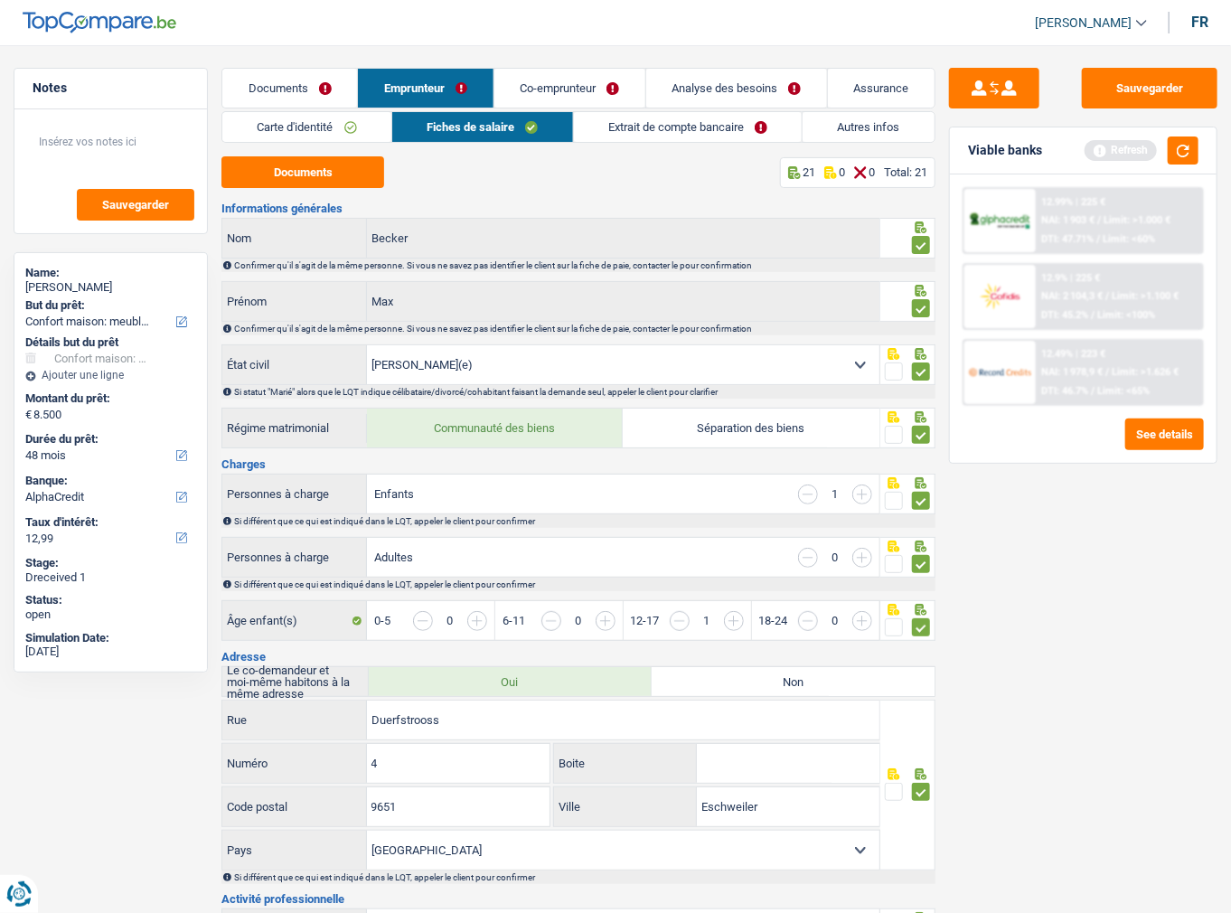
click at [631, 137] on link "Extrait de compte bancaire" at bounding box center [688, 127] width 229 height 30
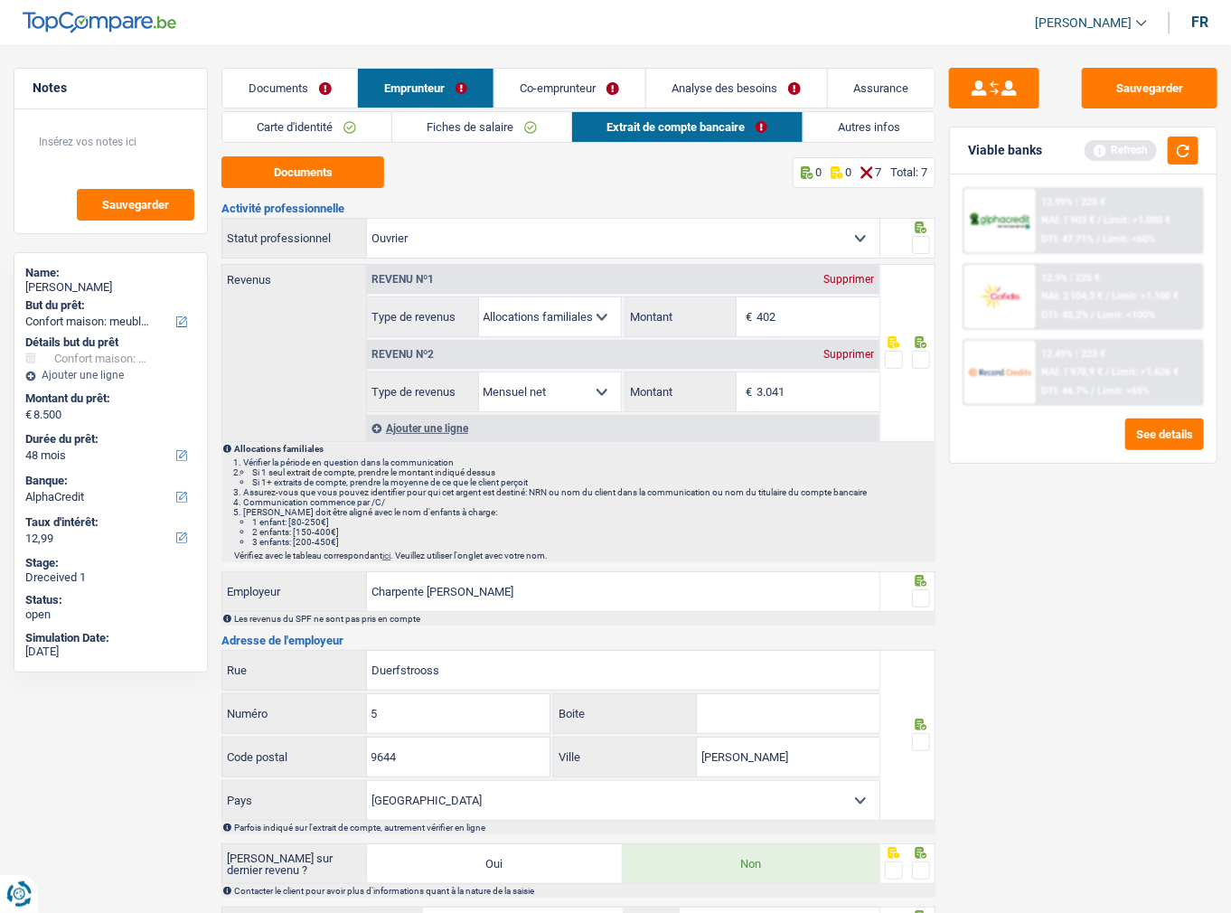
click at [920, 246] on span at bounding box center [921, 245] width 18 height 18
click at [0, 0] on input "radio" at bounding box center [0, 0] width 0 height 0
click at [918, 595] on span at bounding box center [921, 598] width 18 height 18
click at [0, 0] on input "radio" at bounding box center [0, 0] width 0 height 0
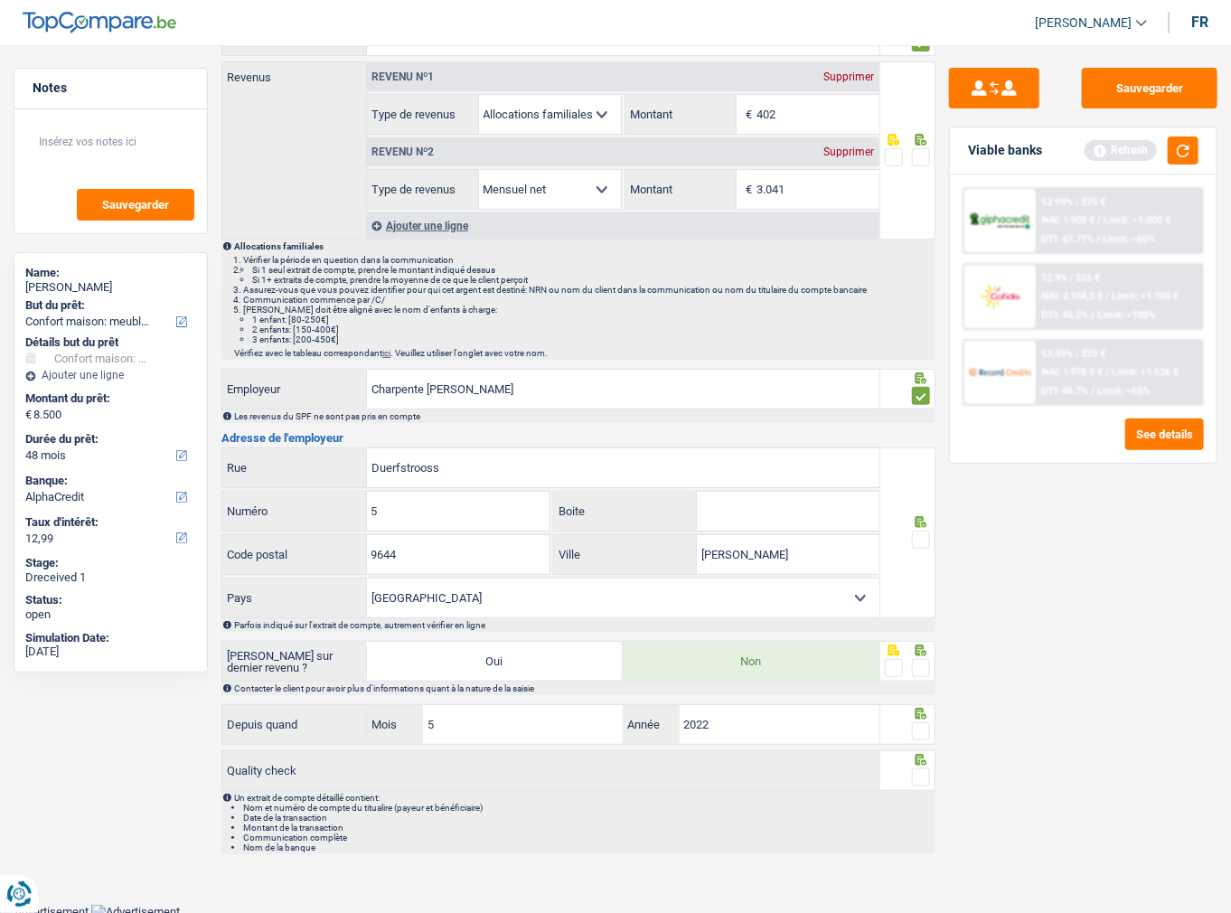
scroll to position [202, 0]
click at [918, 539] on span at bounding box center [921, 540] width 18 height 18
click at [0, 0] on input "radio" at bounding box center [0, 0] width 0 height 0
drag, startPoint x: 923, startPoint y: 657, endPoint x: 923, endPoint y: 687, distance: 29.8
click at [923, 659] on span at bounding box center [921, 668] width 18 height 18
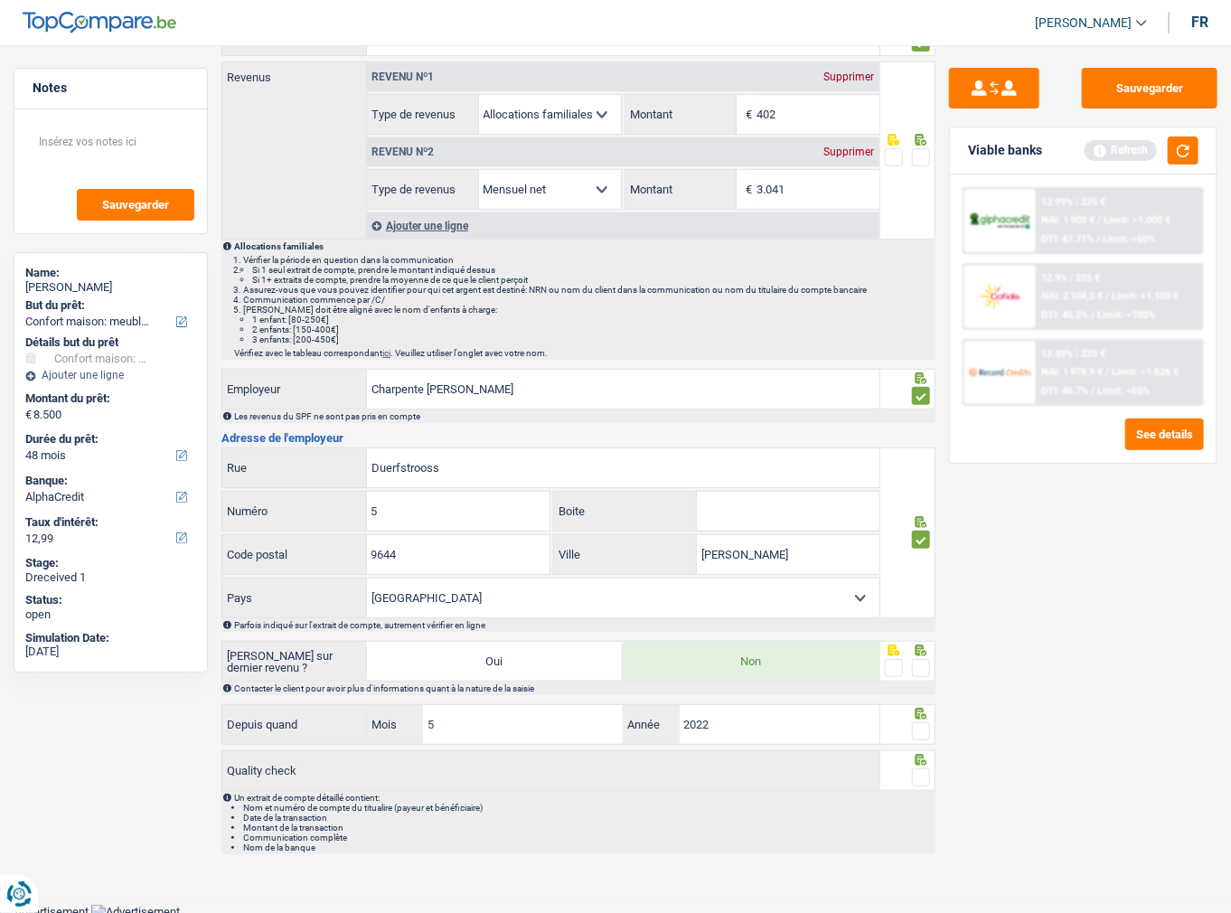
click at [0, 0] on input "radio" at bounding box center [0, 0] width 0 height 0
click at [918, 724] on span at bounding box center [921, 731] width 18 height 18
click at [0, 0] on input "radio" at bounding box center [0, 0] width 0 height 0
drag, startPoint x: 922, startPoint y: 770, endPoint x: 895, endPoint y: 412, distance: 358.9
click at [922, 771] on span at bounding box center [921, 777] width 18 height 18
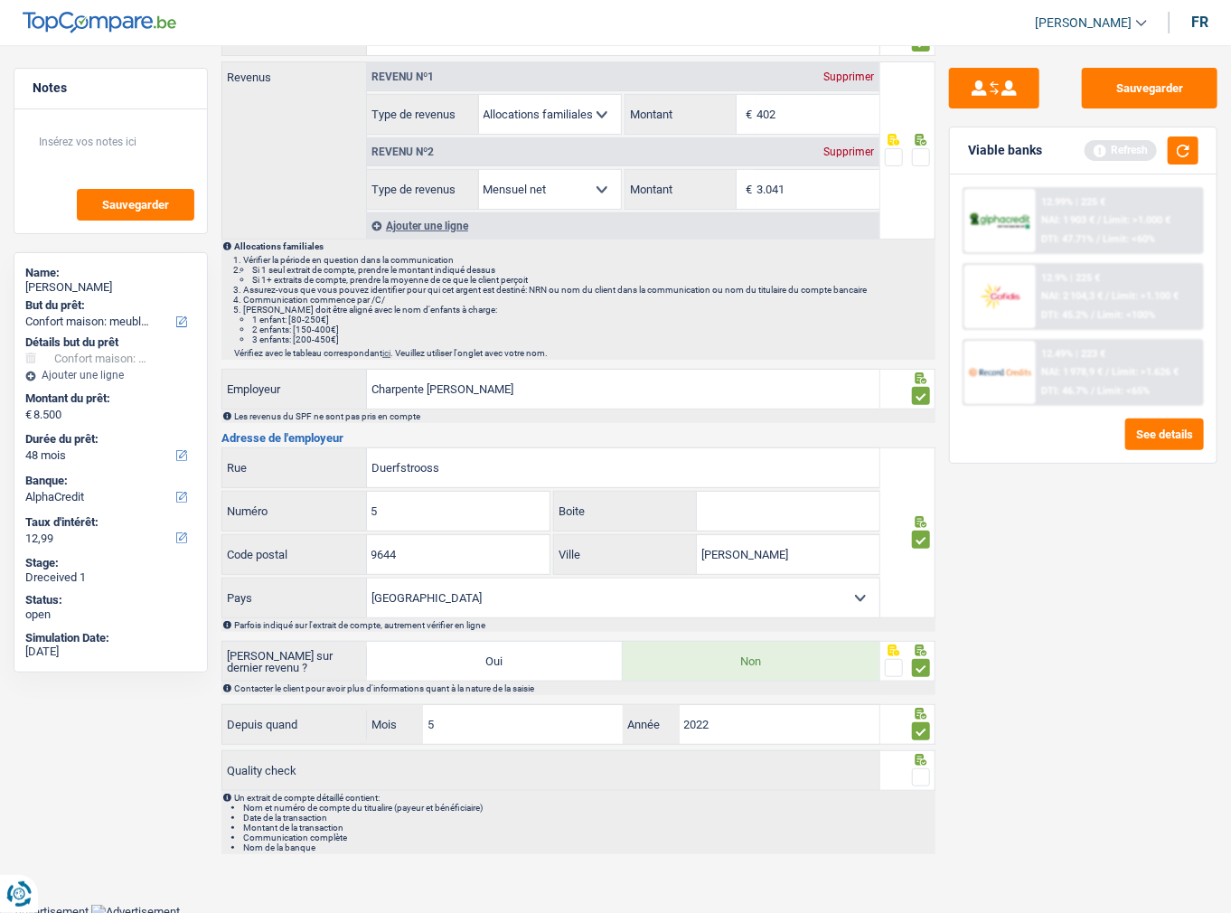
click at [0, 0] on input "radio" at bounding box center [0, 0] width 0 height 0
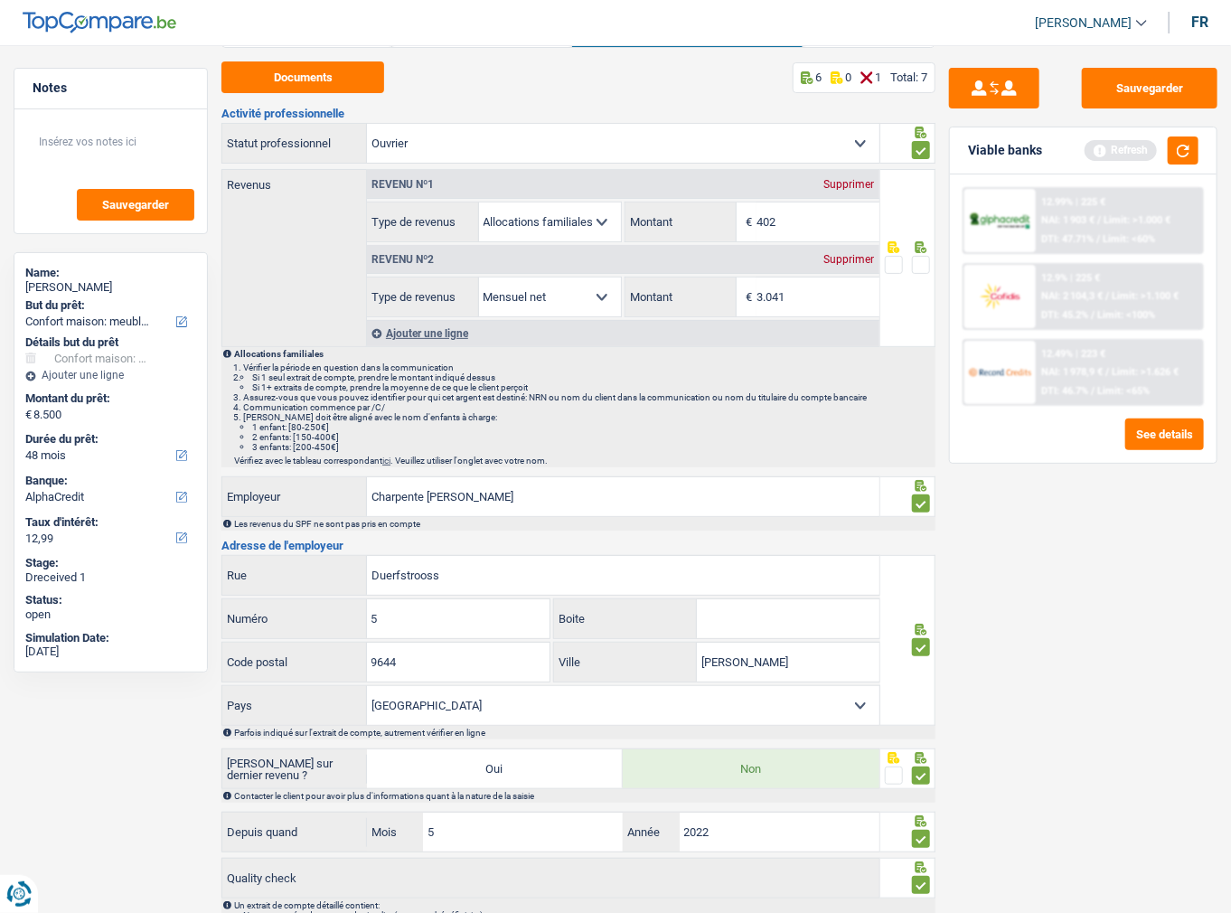
scroll to position [0, 0]
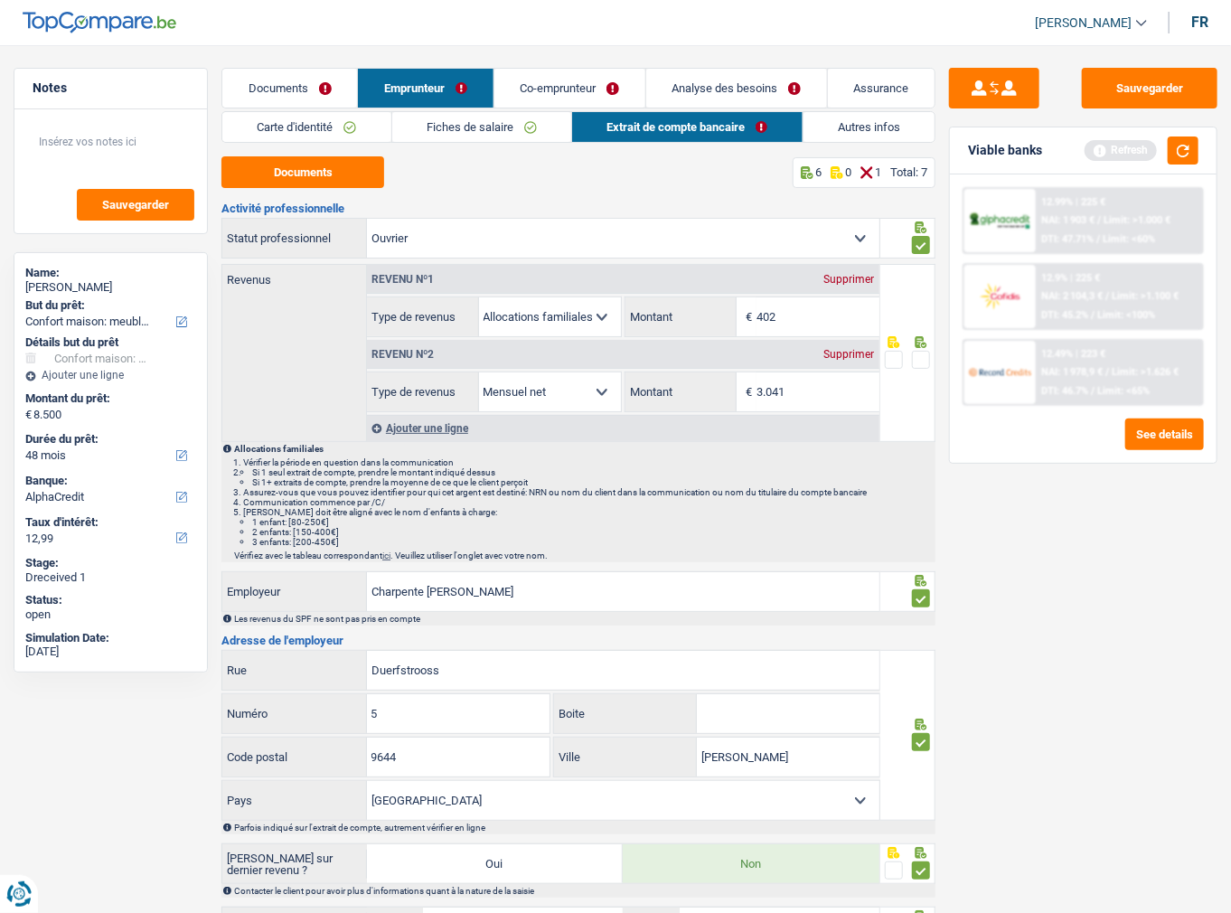
click at [559, 92] on link "Co-emprunteur" at bounding box center [569, 88] width 151 height 39
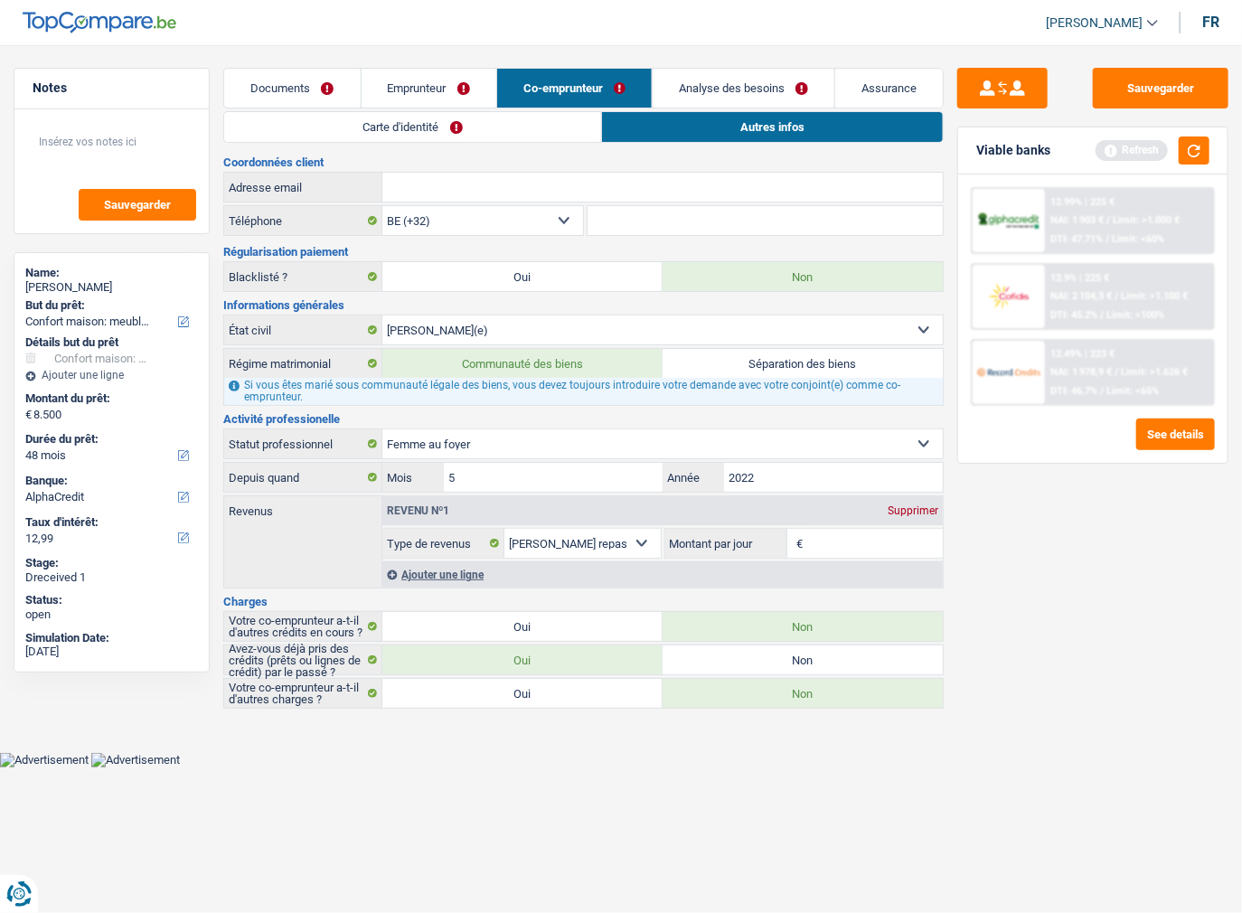
click at [366, 132] on link "Carte d'identité" at bounding box center [412, 127] width 376 height 30
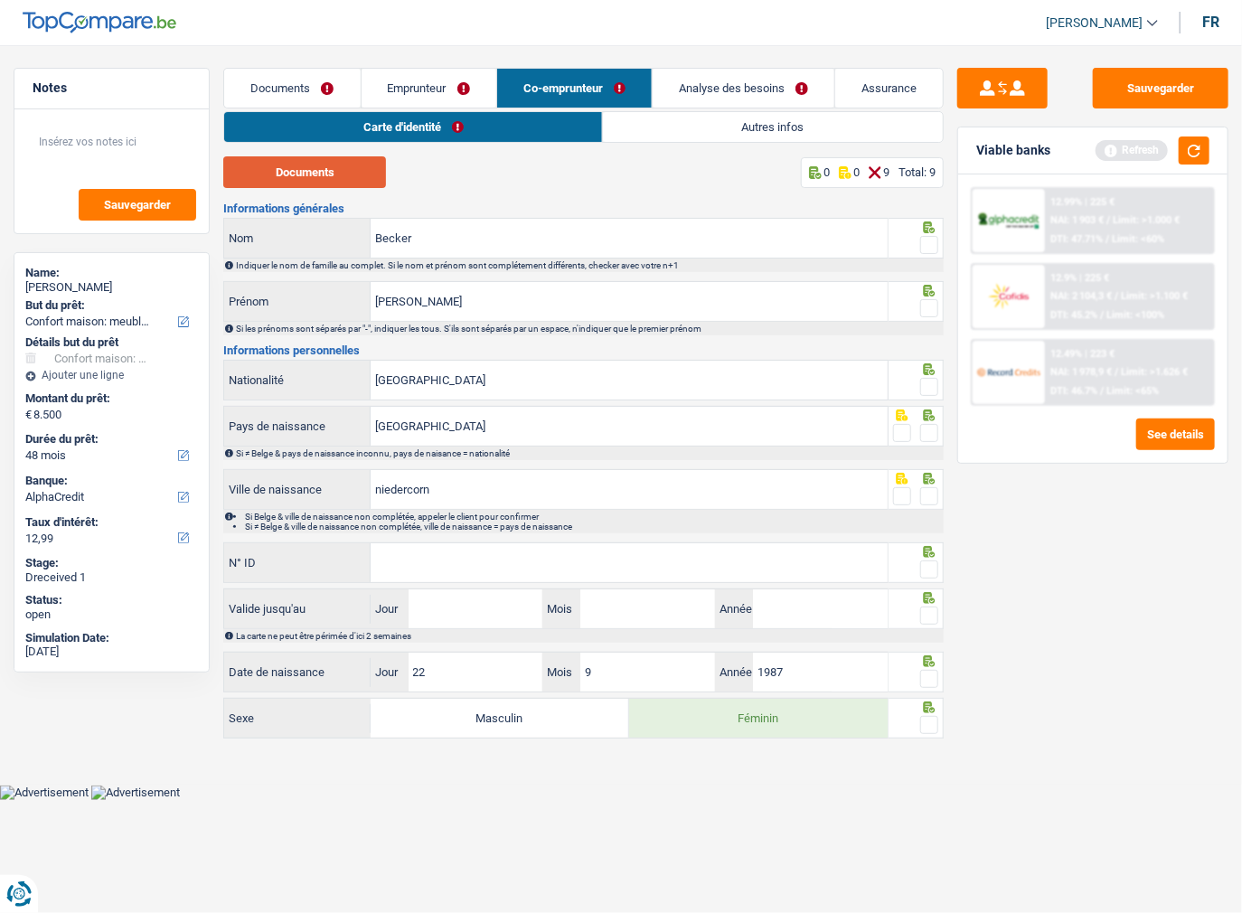
click at [353, 184] on button "Documents" at bounding box center [304, 172] width 163 height 32
click at [928, 249] on span at bounding box center [929, 245] width 18 height 18
click at [0, 0] on input "radio" at bounding box center [0, 0] width 0 height 0
click at [930, 315] on span at bounding box center [929, 308] width 18 height 18
click at [0, 0] on input "radio" at bounding box center [0, 0] width 0 height 0
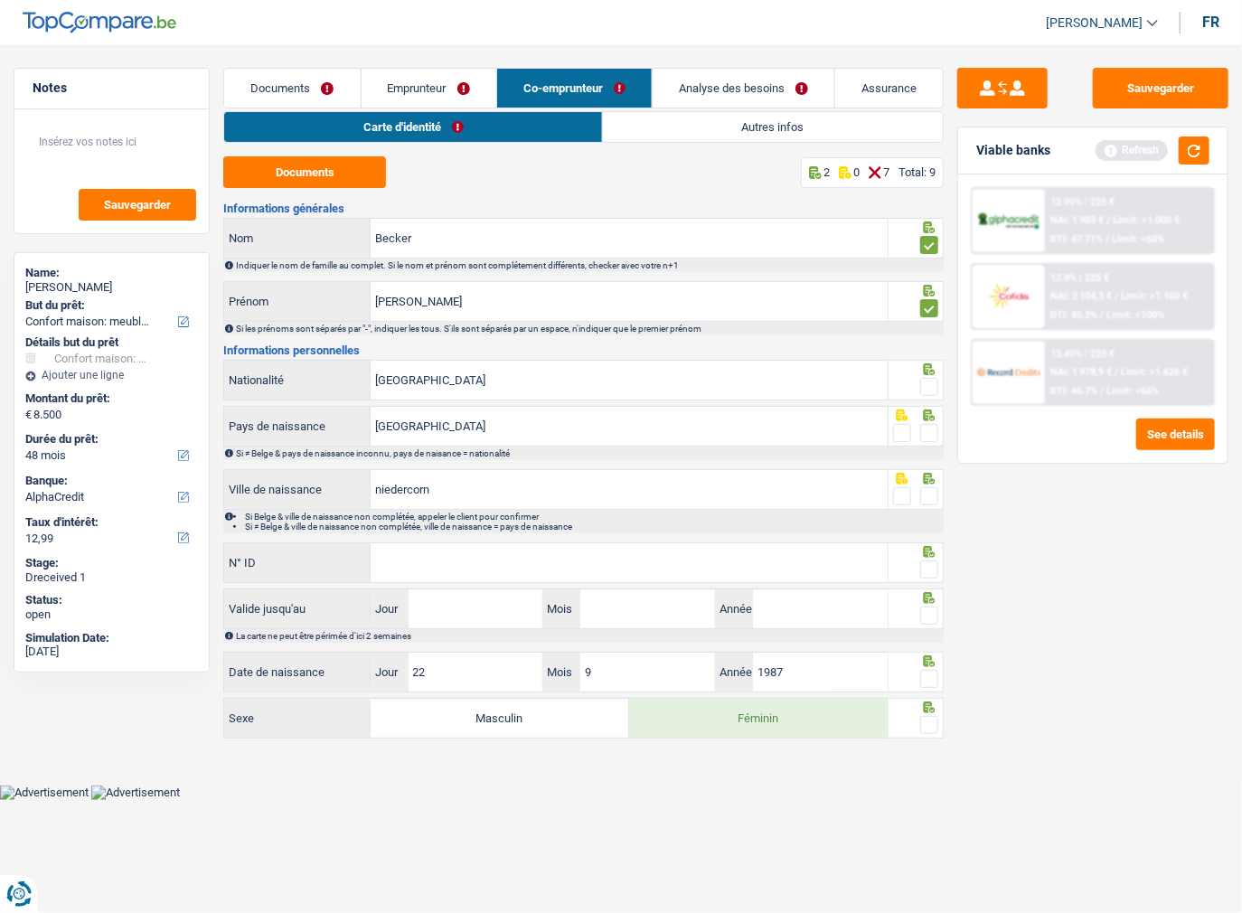
click at [939, 406] on div at bounding box center [915, 426] width 55 height 41
click at [937, 389] on span at bounding box center [929, 387] width 18 height 18
click at [0, 0] on input "radio" at bounding box center [0, 0] width 0 height 0
click at [929, 424] on span at bounding box center [929, 433] width 18 height 18
click at [0, 0] on input "radio" at bounding box center [0, 0] width 0 height 0
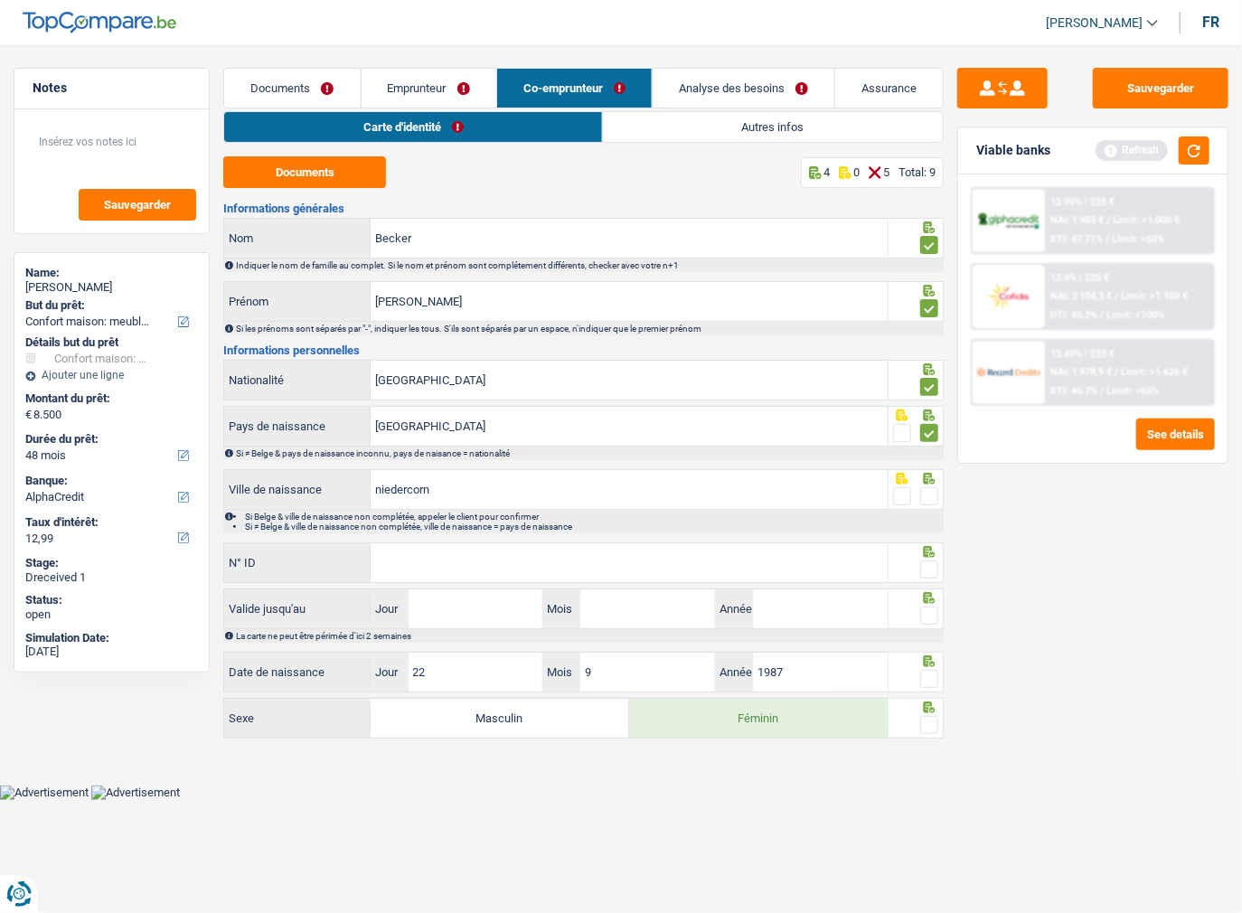
click at [931, 491] on span at bounding box center [929, 496] width 18 height 18
click at [0, 0] on input "radio" at bounding box center [0, 0] width 0 height 0
click at [475, 531] on div "Informations générales Becker Nom Indiquer le nom de famille au complet. Si le …" at bounding box center [583, 471] width 720 height 539
drag, startPoint x: 469, startPoint y: 555, endPoint x: 589, endPoint y: 596, distance: 127.2
click at [469, 555] on input "N° ID" at bounding box center [629, 562] width 517 height 39
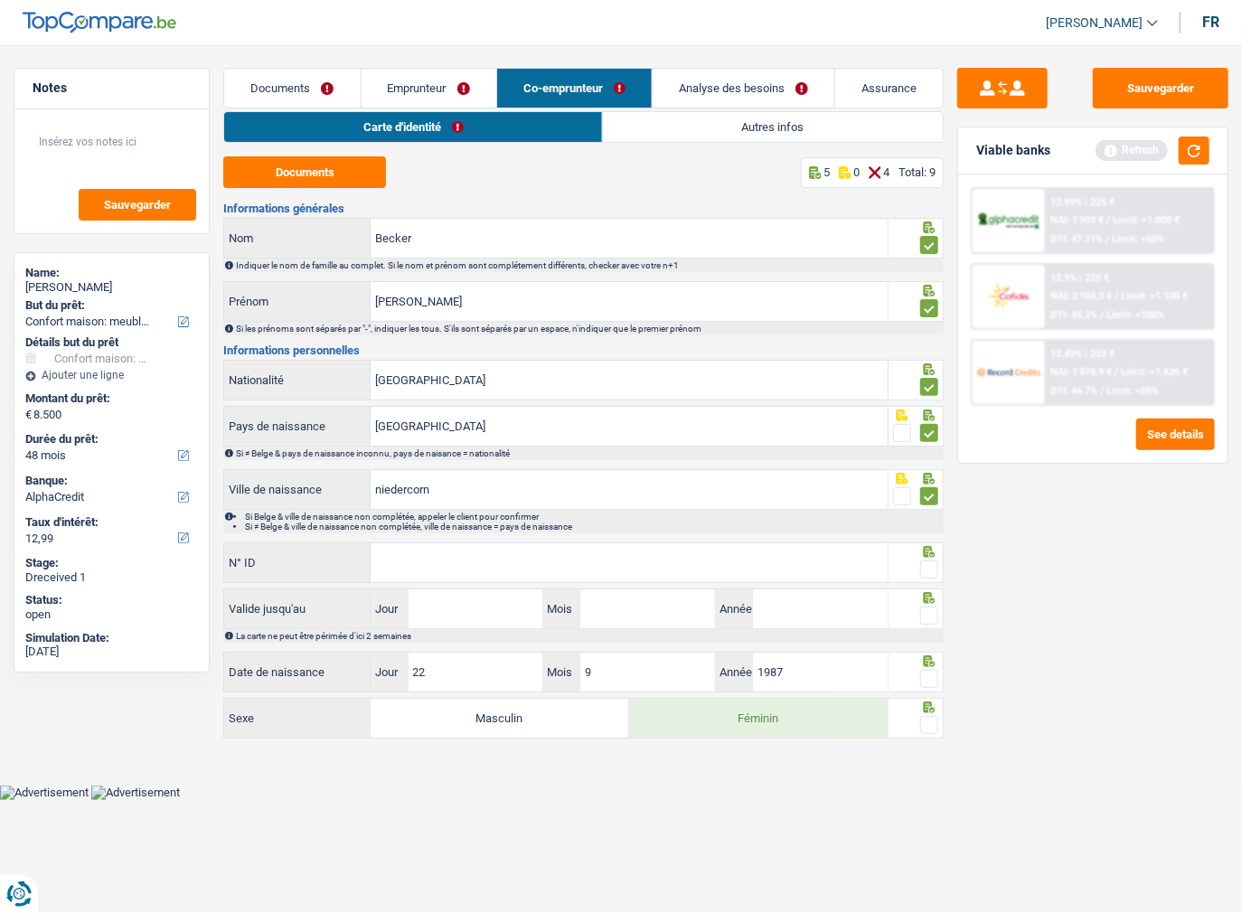
click at [465, 554] on input "N° ID" at bounding box center [629, 562] width 517 height 39
paste input "0RN4FL24H"
type input "0RN4FL24H"
click at [930, 566] on span at bounding box center [929, 569] width 18 height 18
click at [0, 0] on input "radio" at bounding box center [0, 0] width 0 height 0
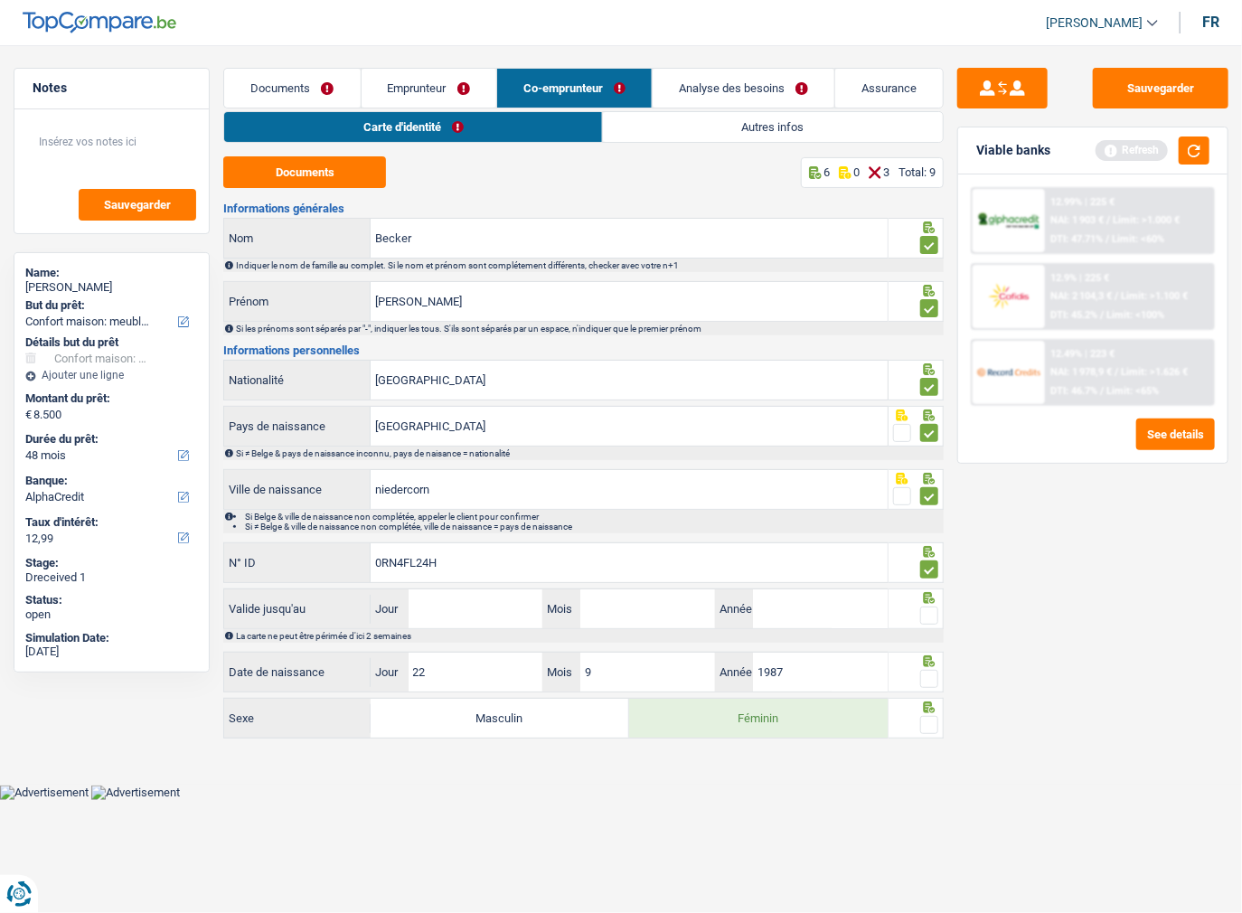
click at [933, 615] on span at bounding box center [929, 615] width 18 height 18
click at [0, 0] on input "radio" at bounding box center [0, 0] width 0 height 0
click at [925, 672] on span at bounding box center [929, 679] width 18 height 18
click at [0, 0] on input "radio" at bounding box center [0, 0] width 0 height 0
click at [929, 734] on div at bounding box center [915, 718] width 55 height 41
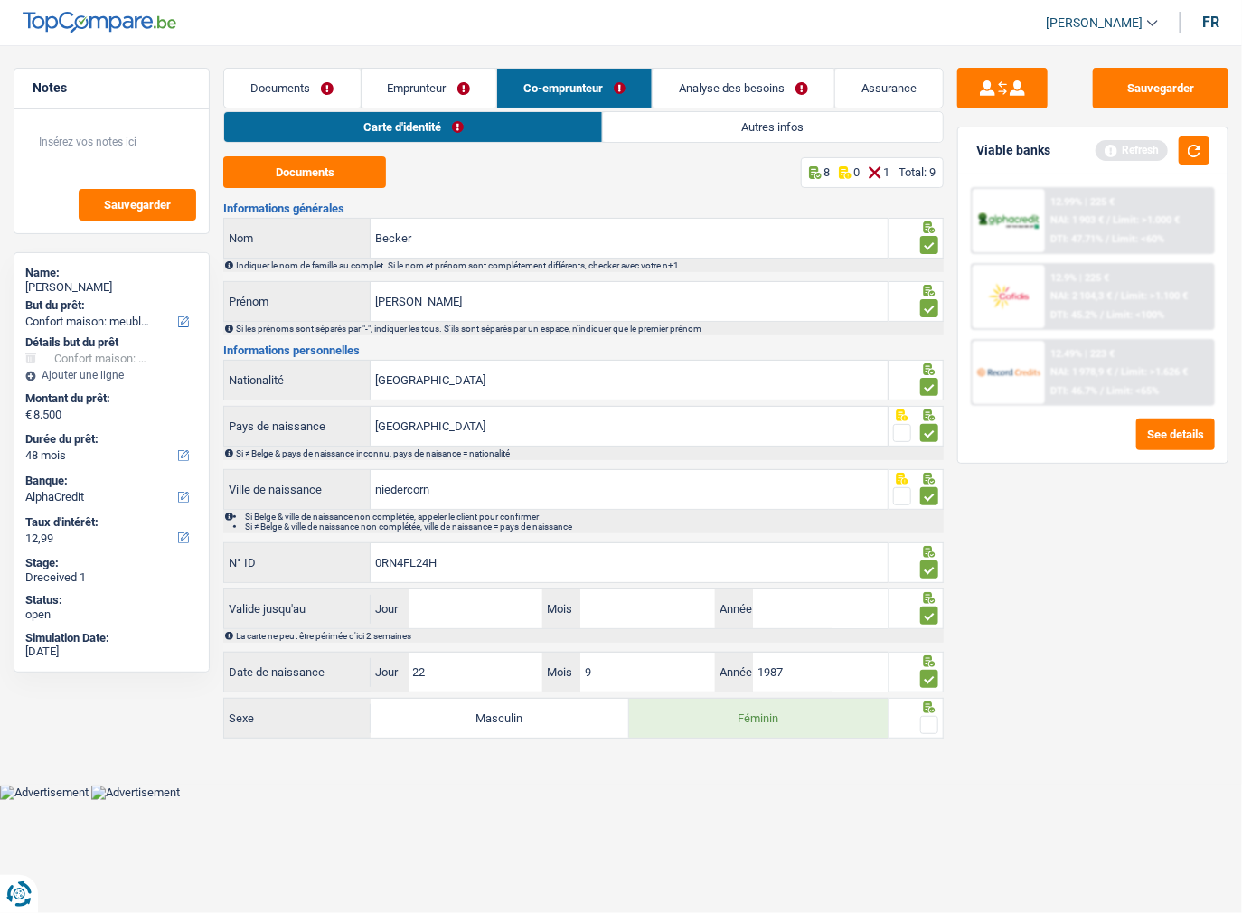
click at [929, 721] on span at bounding box center [929, 725] width 18 height 18
click at [0, 0] on input "radio" at bounding box center [0, 0] width 0 height 0
click at [479, 608] on input "Jour" at bounding box center [476, 608] width 135 height 39
type input "22"
type input "09"
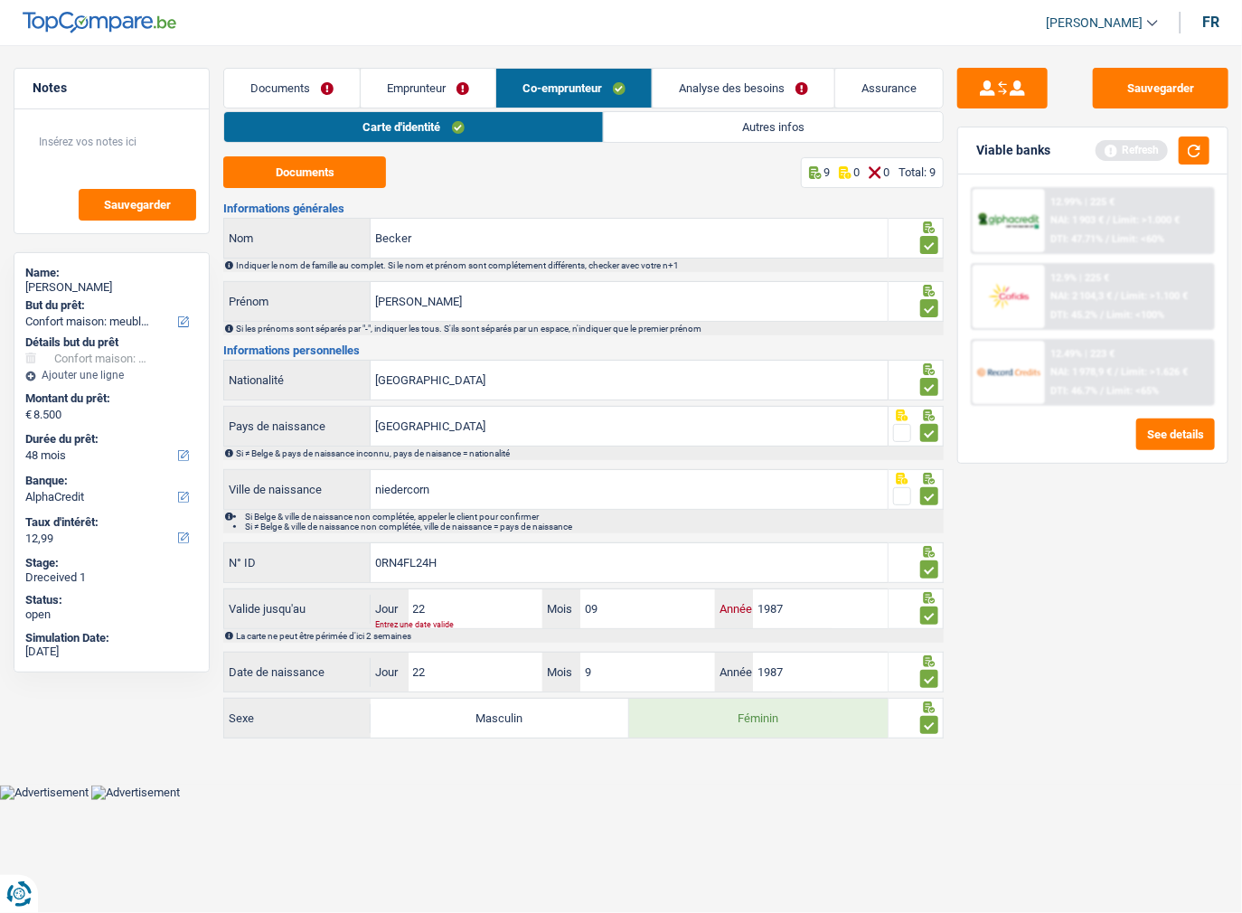
type input "1987"
drag, startPoint x: 370, startPoint y: 611, endPoint x: 191, endPoint y: 596, distance: 179.5
click at [248, 596] on div "Valide jusqu'au 22 Jour / 09 Mois / 1987 Année Entrez une date valide" at bounding box center [555, 608] width 662 height 39
type input "27"
type input "09"
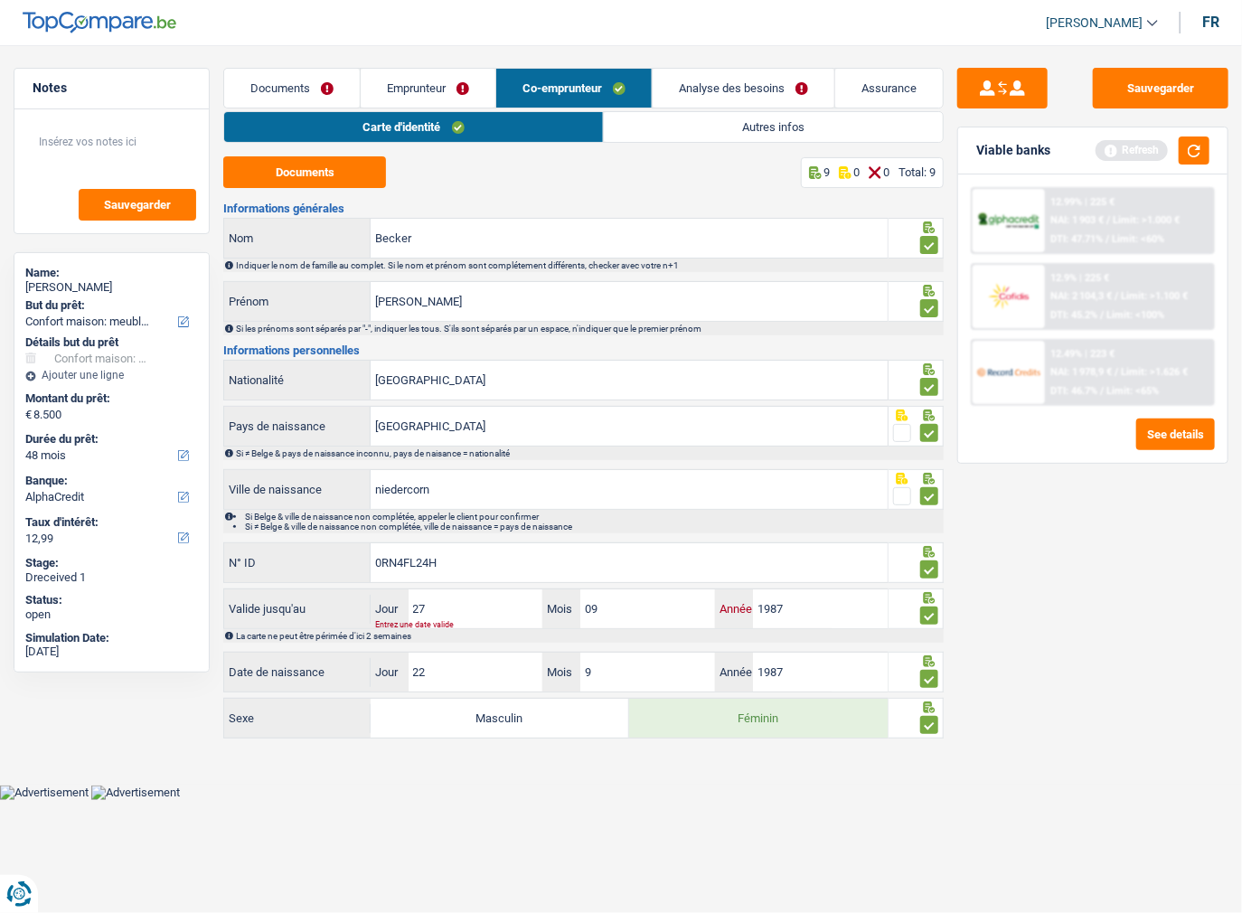
type input "1987"
click at [672, 605] on input "09" at bounding box center [647, 608] width 135 height 39
type input "04"
drag, startPoint x: 823, startPoint y: 607, endPoint x: 606, endPoint y: 589, distance: 218.6
click at [610, 590] on div "27 Jour / 04 Mois / 1987 Année" at bounding box center [629, 608] width 517 height 39
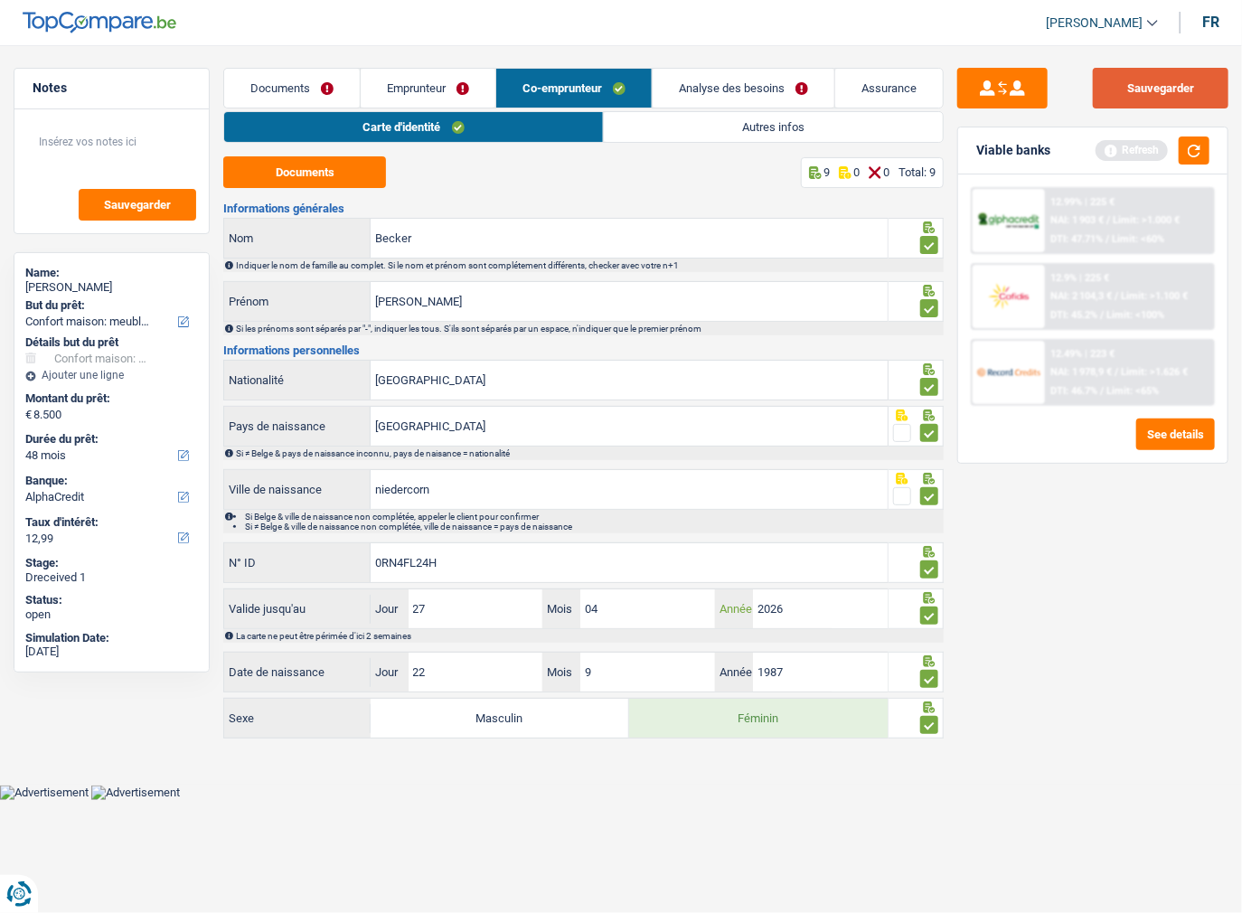
type input "2026"
click at [1208, 83] on button "Sauvegarder" at bounding box center [1161, 88] width 136 height 41
click at [723, 118] on link "Autres infos" at bounding box center [773, 127] width 339 height 30
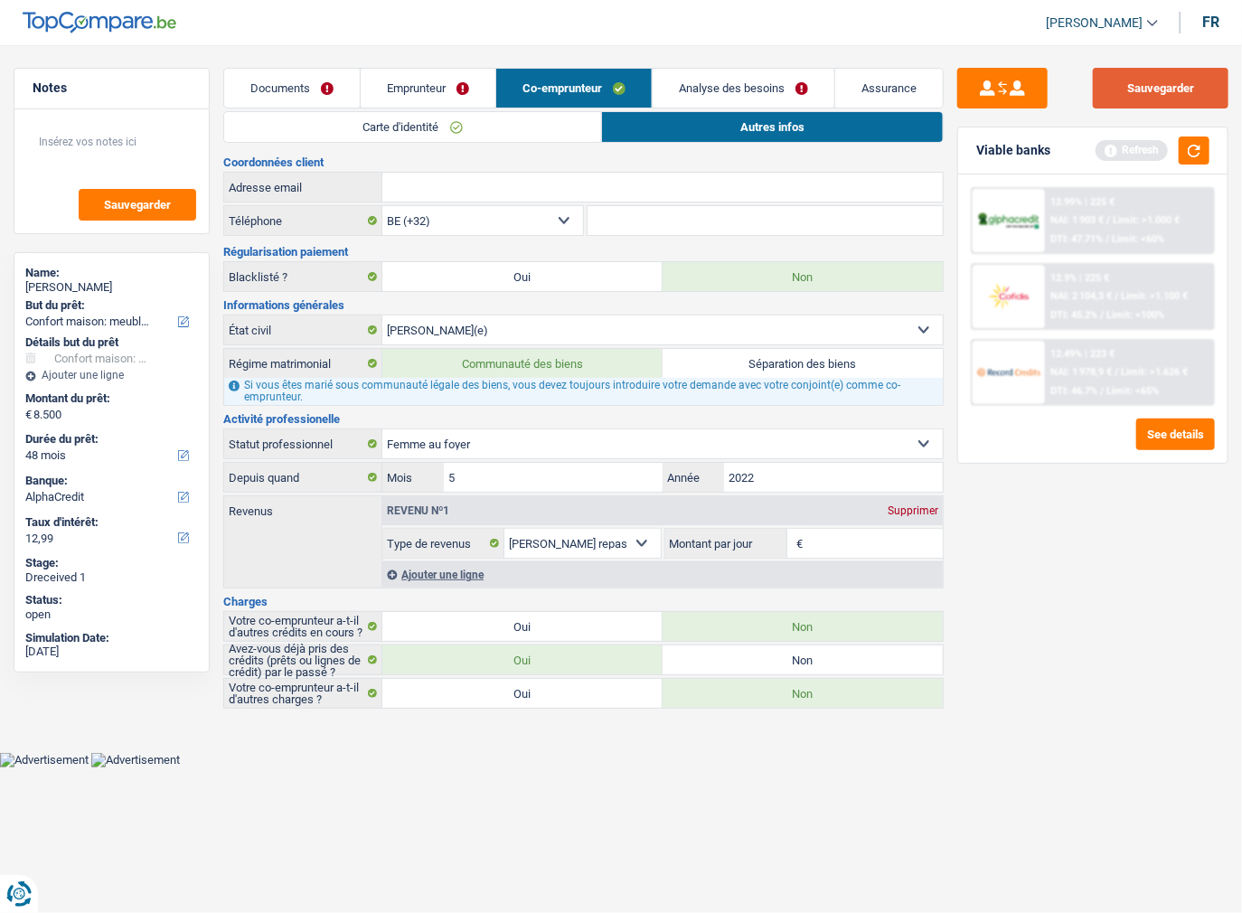
drag, startPoint x: 1169, startPoint y: 94, endPoint x: 1177, endPoint y: 118, distance: 25.5
click at [1173, 110] on div "Sauvegarder Viable banks Refresh 12.99% | 225 € NAI: 1 903 € / Limit: >1.000 € …" at bounding box center [1093, 474] width 298 height 812
click at [1193, 153] on button "button" at bounding box center [1194, 150] width 31 height 28
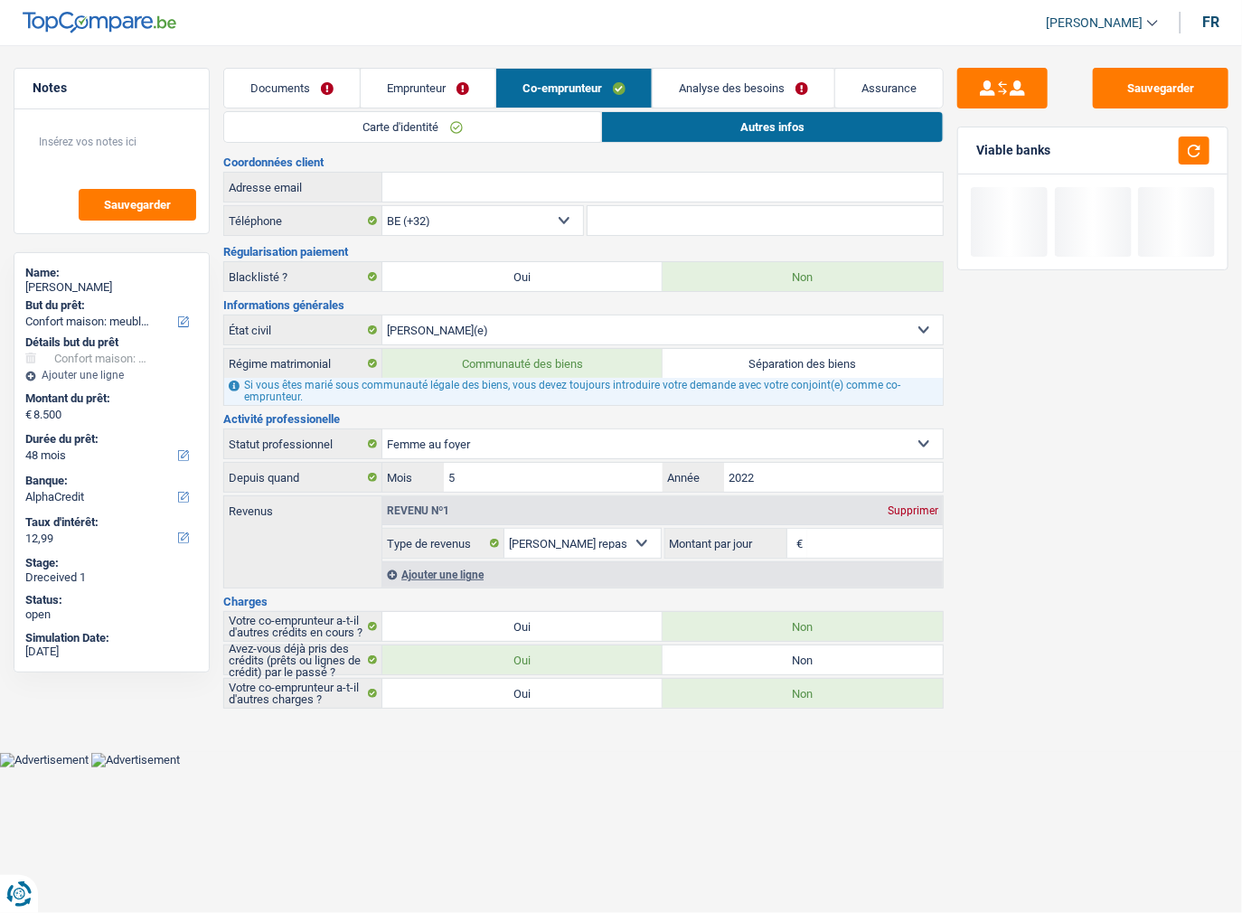
click at [762, 98] on link "Analyse des besoins" at bounding box center [744, 88] width 182 height 39
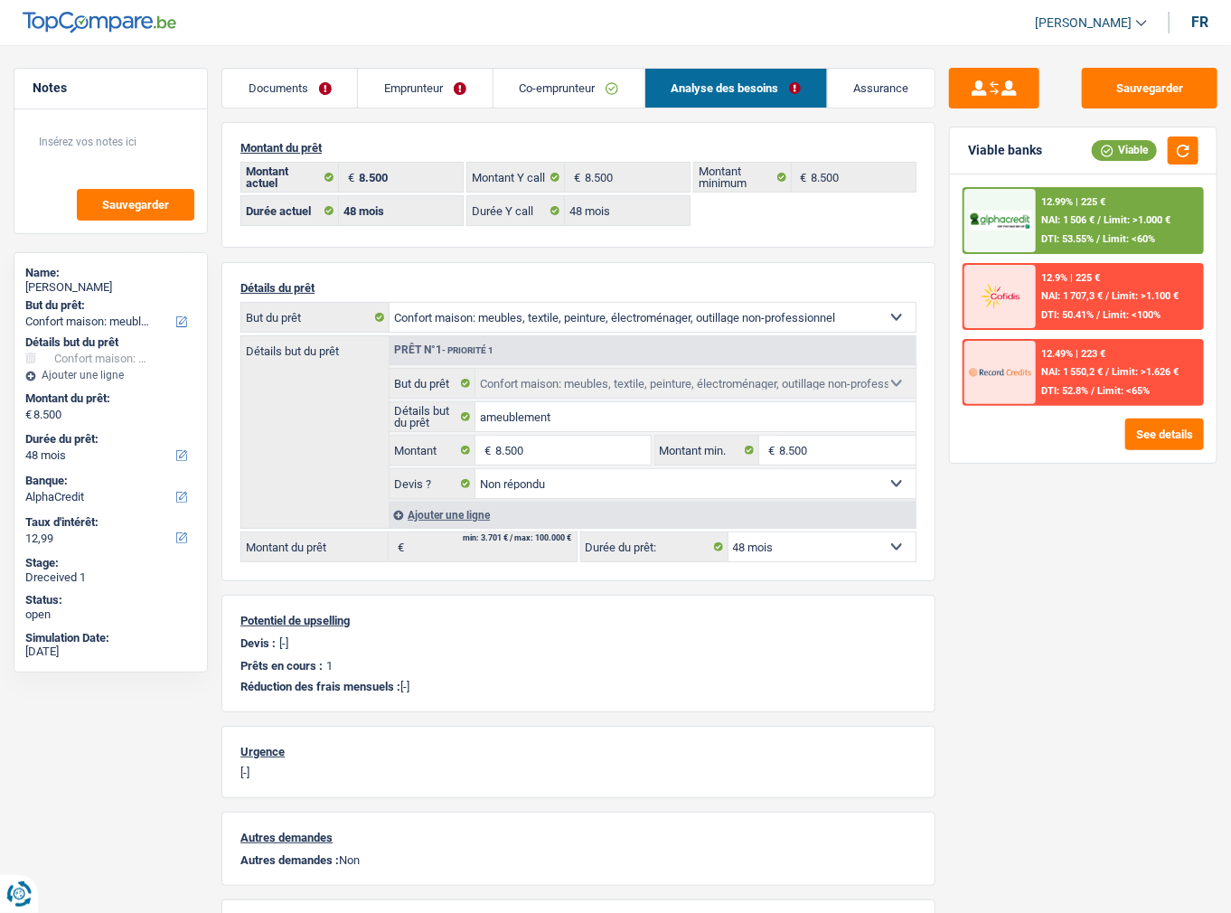
click at [1120, 218] on span "Limit: >1.000 €" at bounding box center [1137, 220] width 67 height 12
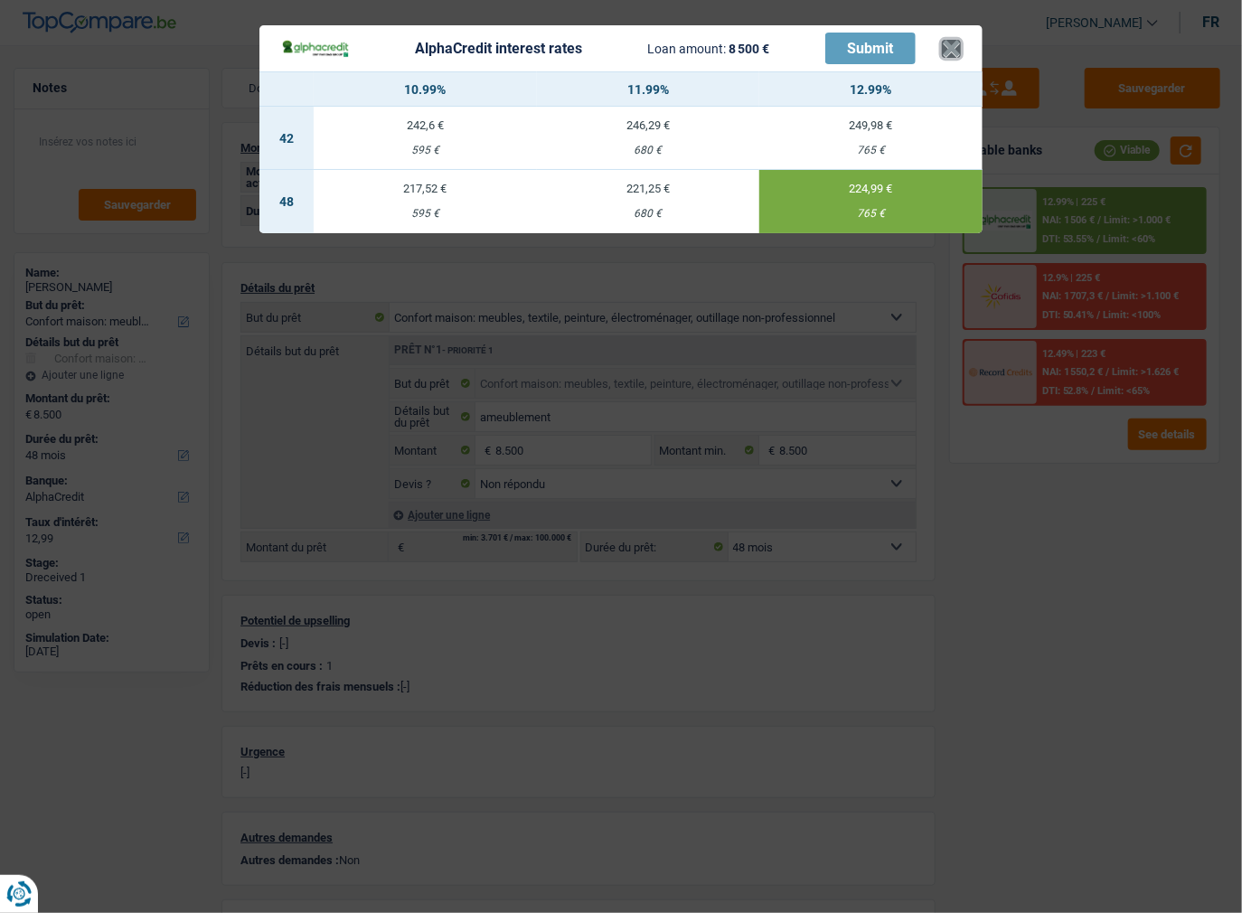
click at [957, 58] on button "×" at bounding box center [951, 49] width 19 height 18
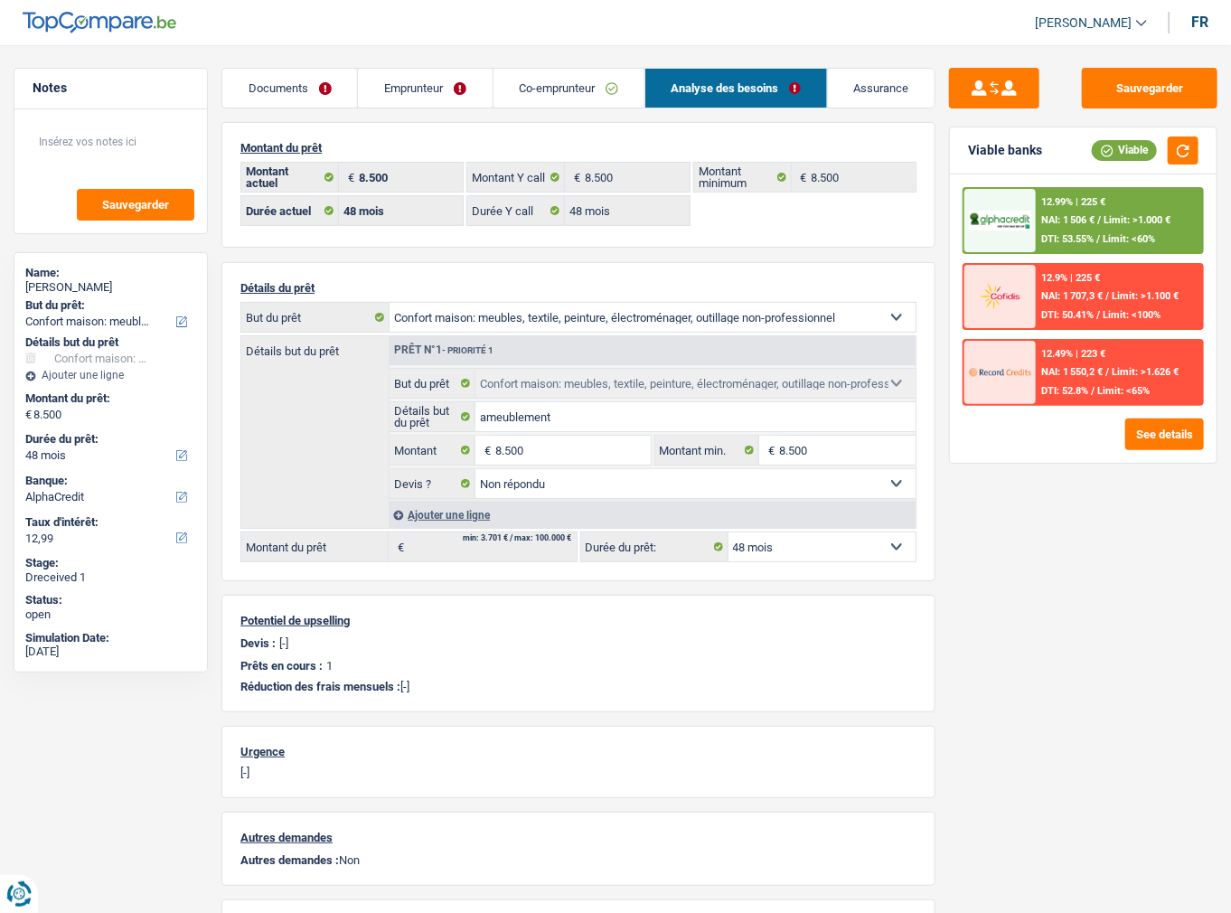
click at [442, 83] on link "Emprunteur" at bounding box center [425, 88] width 134 height 39
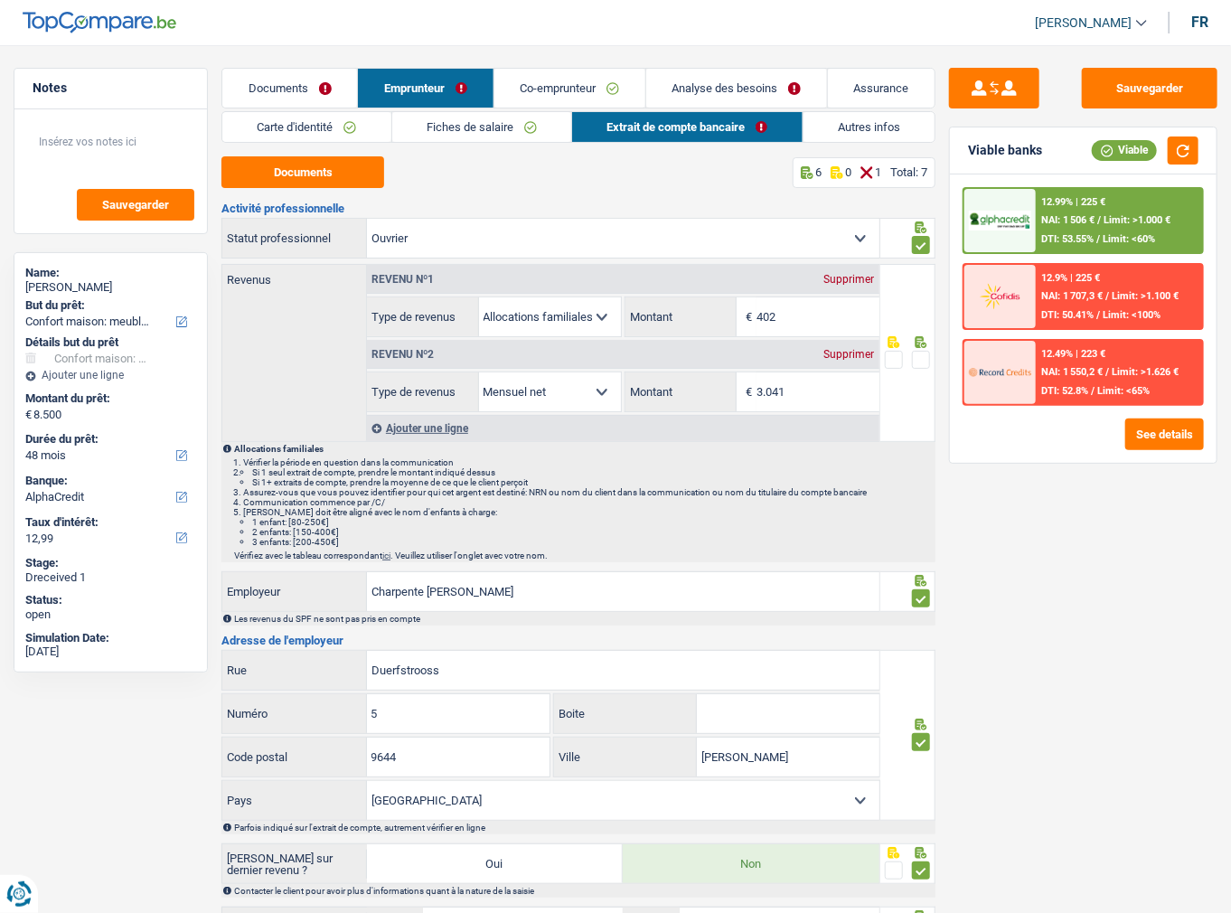
click at [578, 83] on link "Co-emprunteur" at bounding box center [569, 88] width 151 height 39
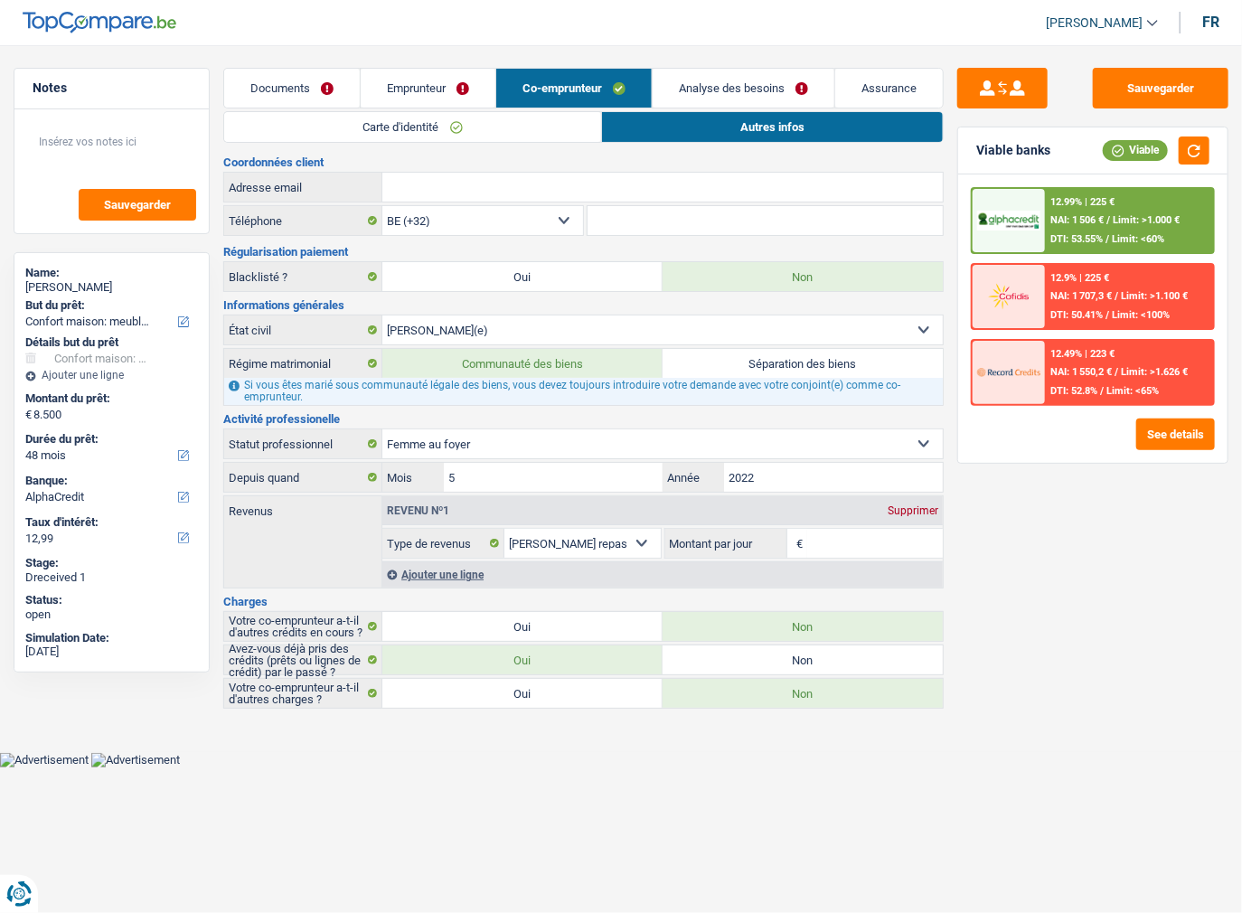
click at [324, 98] on link "Documents" at bounding box center [292, 88] width 136 height 39
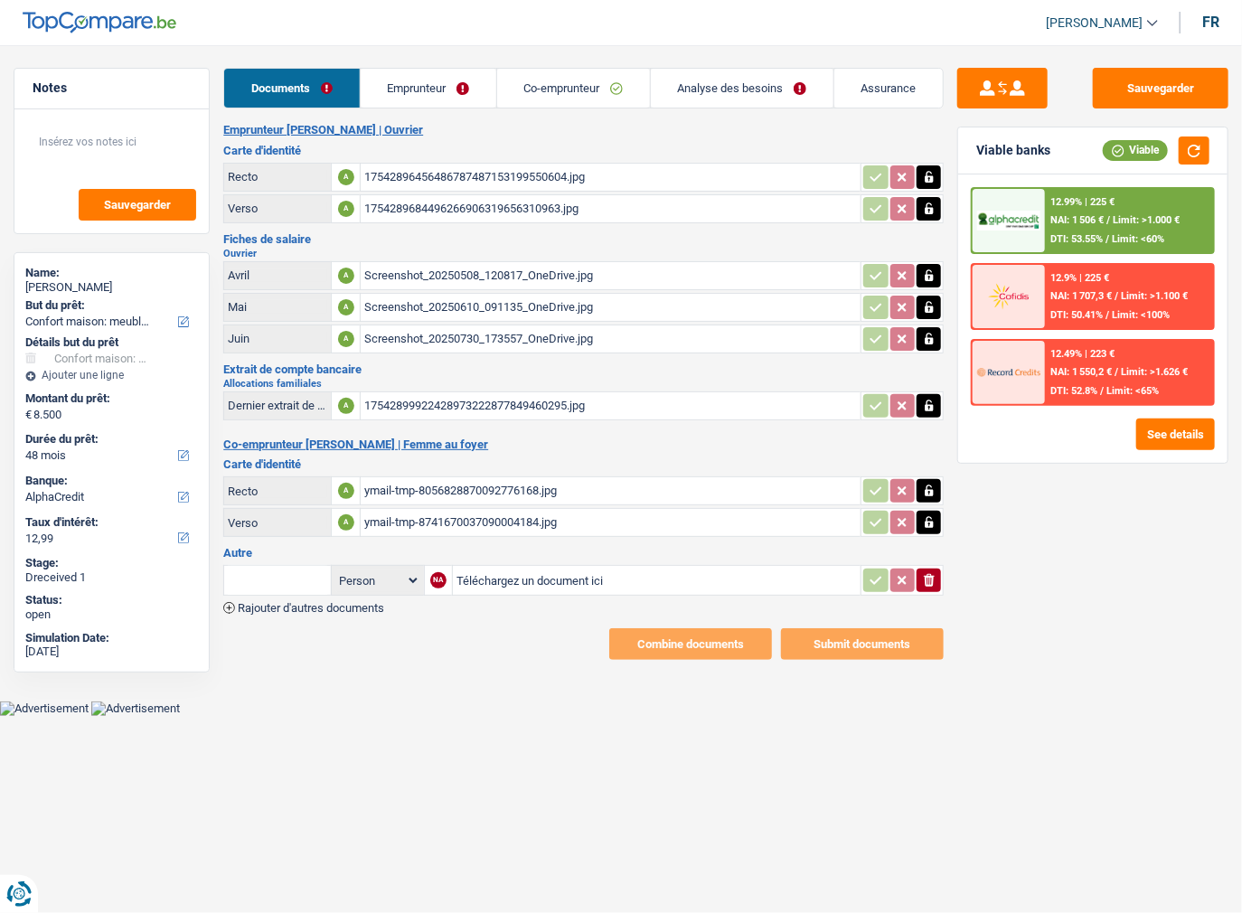
click at [456, 101] on link "Emprunteur" at bounding box center [429, 88] width 136 height 39
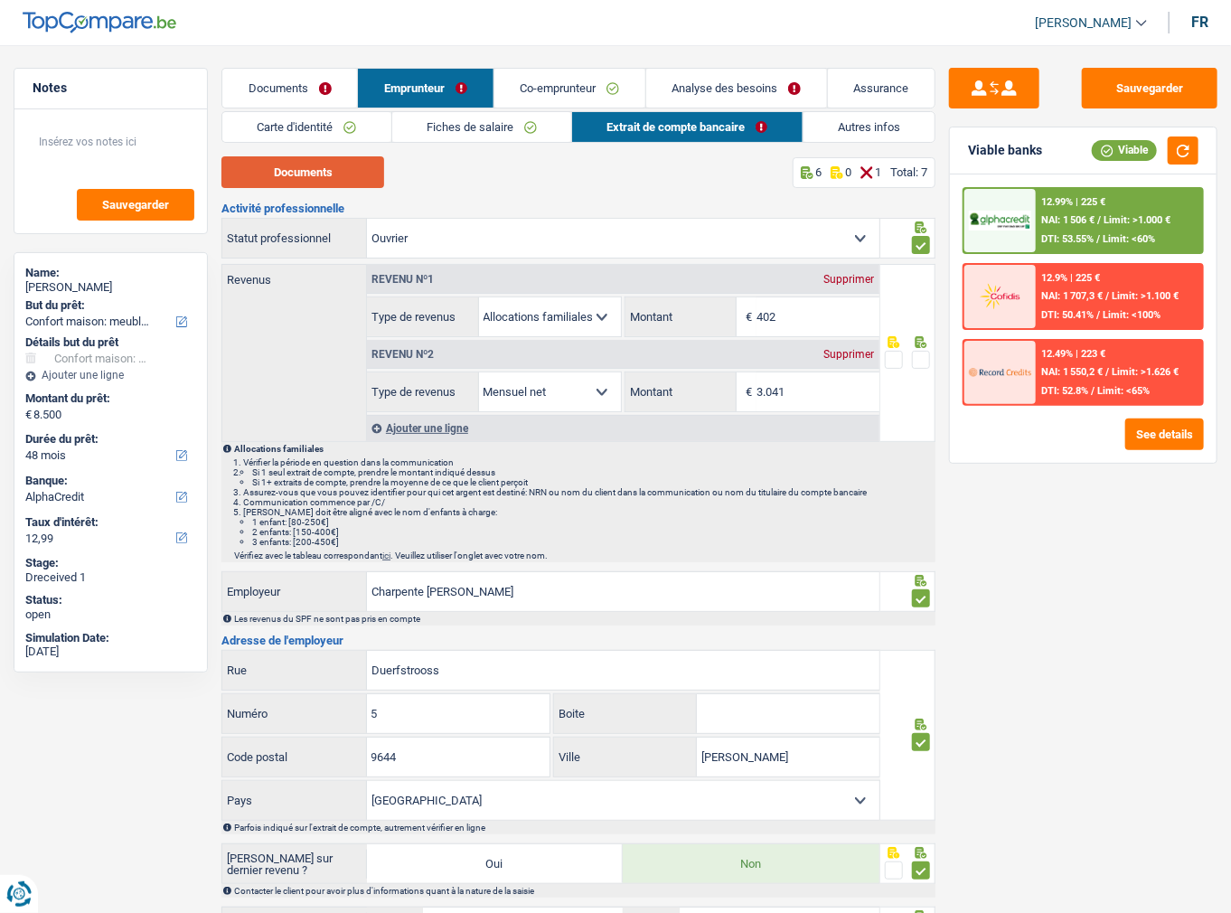
click at [344, 180] on button "Documents" at bounding box center [302, 172] width 163 height 32
click at [578, 105] on link "Co-emprunteur" at bounding box center [569, 88] width 151 height 39
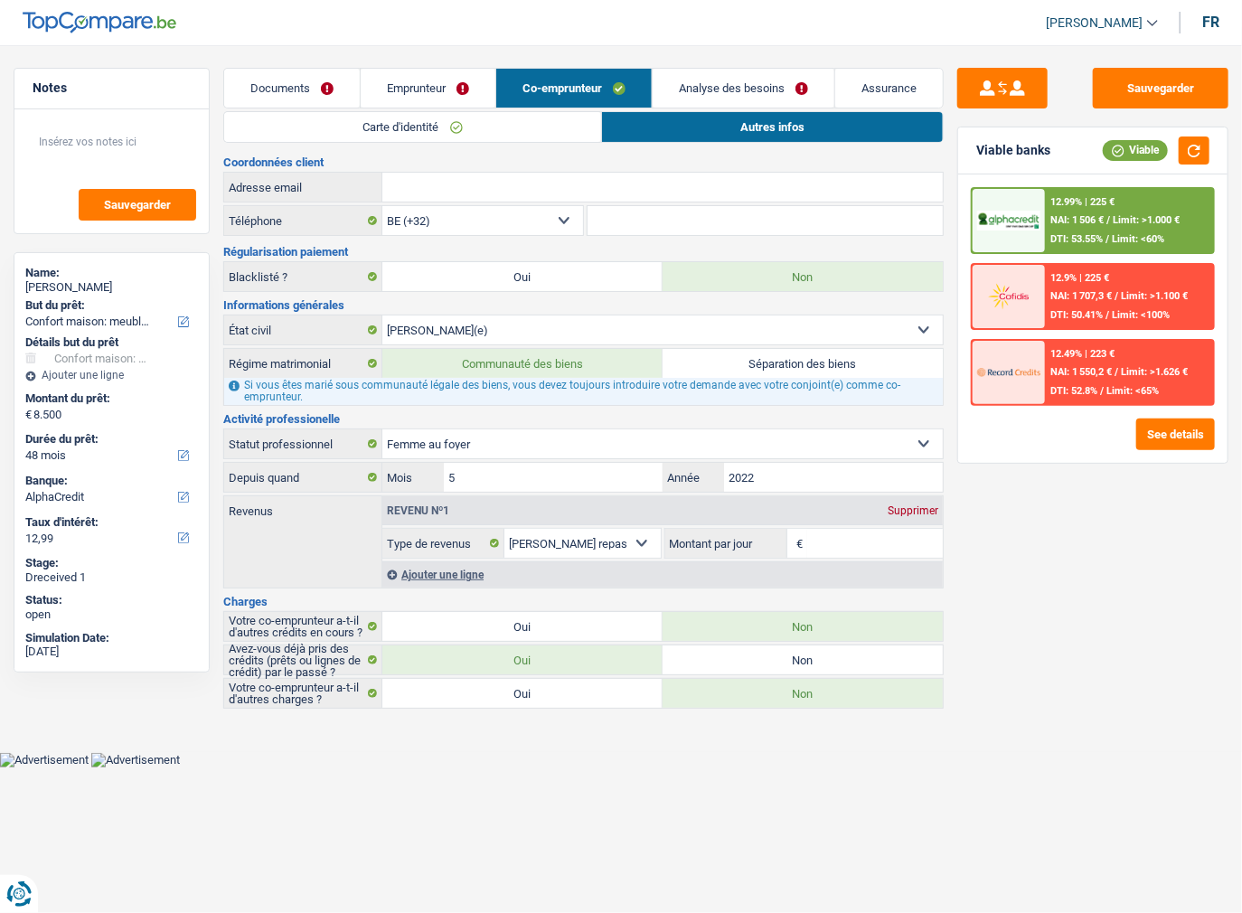
click at [584, 126] on link "Carte d'identité" at bounding box center [412, 127] width 376 height 30
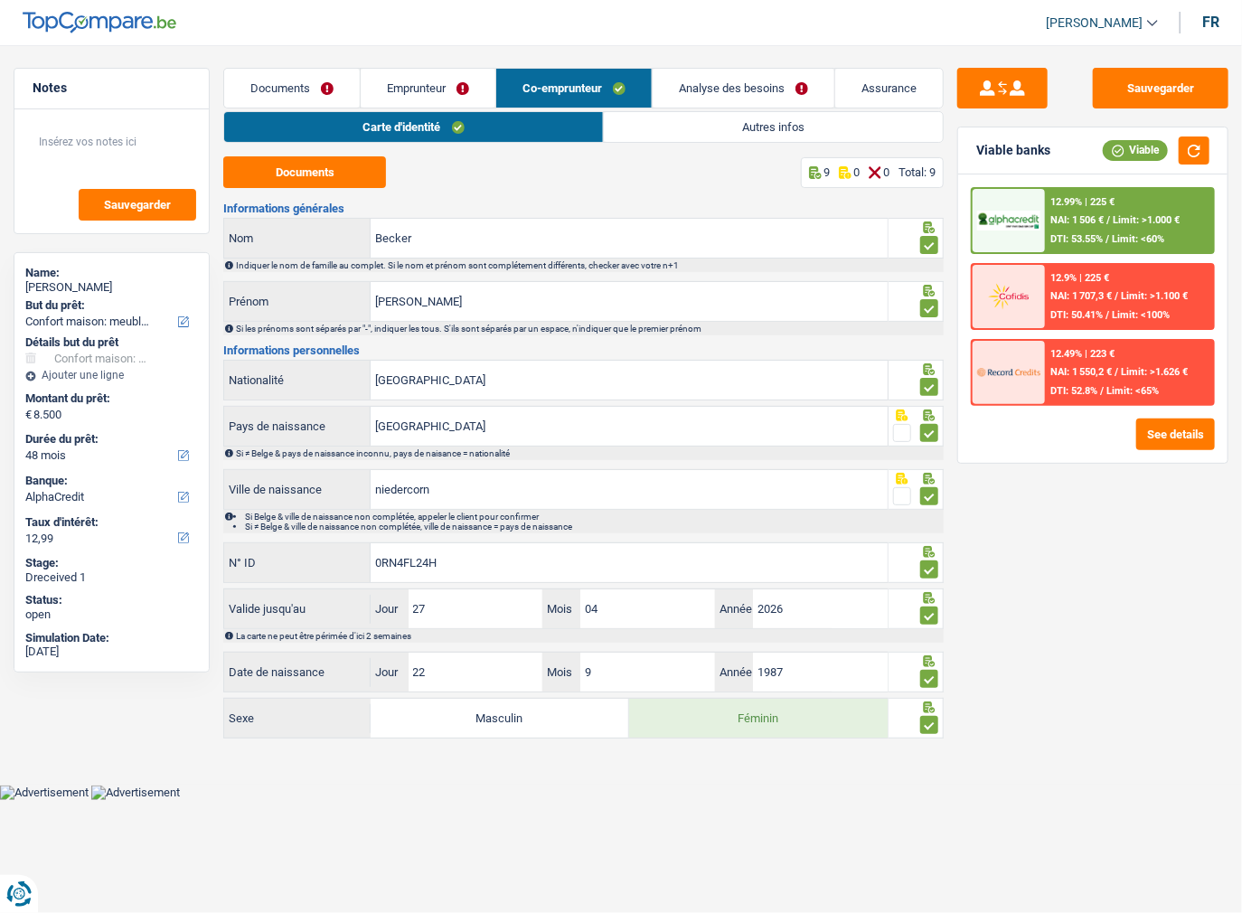
click at [666, 129] on link "Autres infos" at bounding box center [773, 127] width 339 height 30
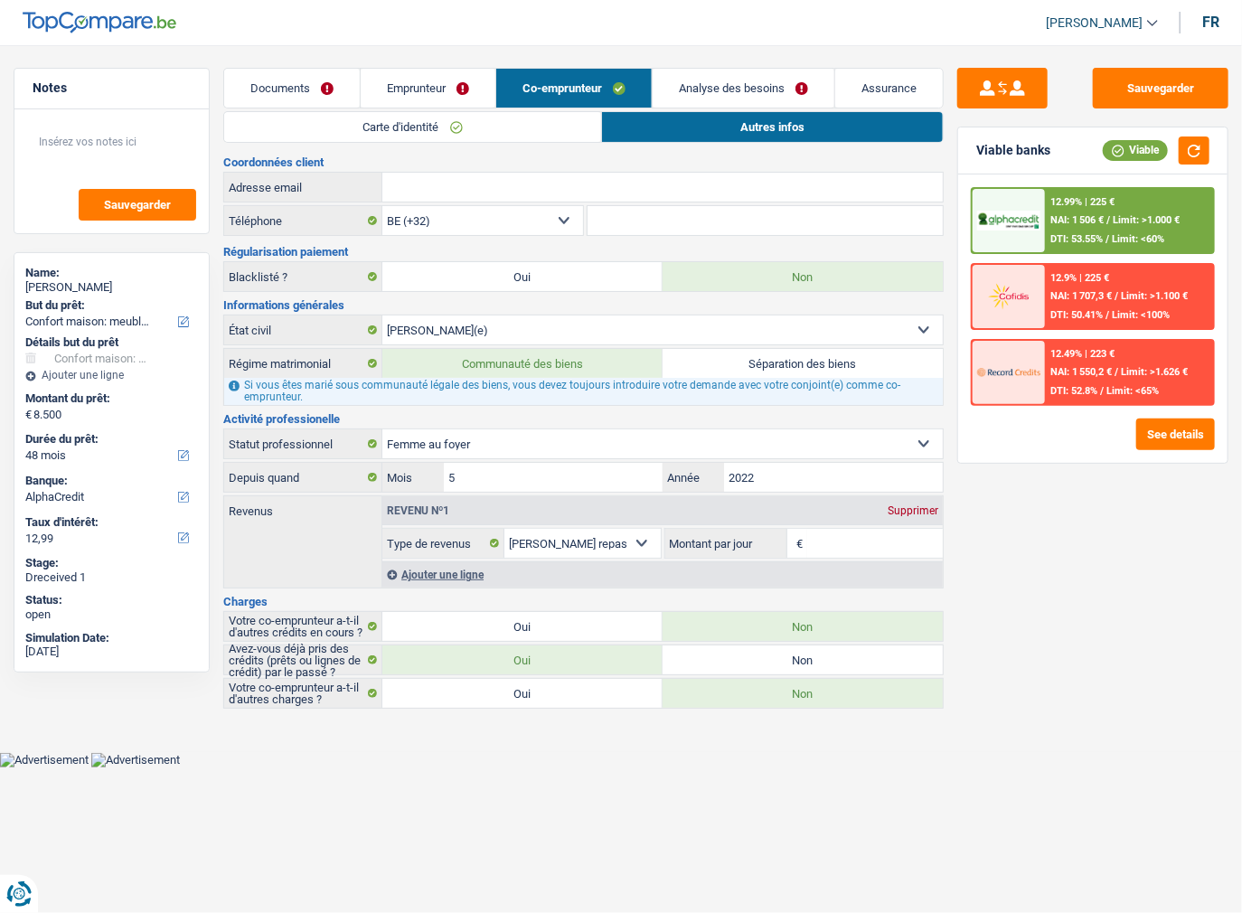
click at [712, 77] on link "Analyse des besoins" at bounding box center [744, 88] width 182 height 39
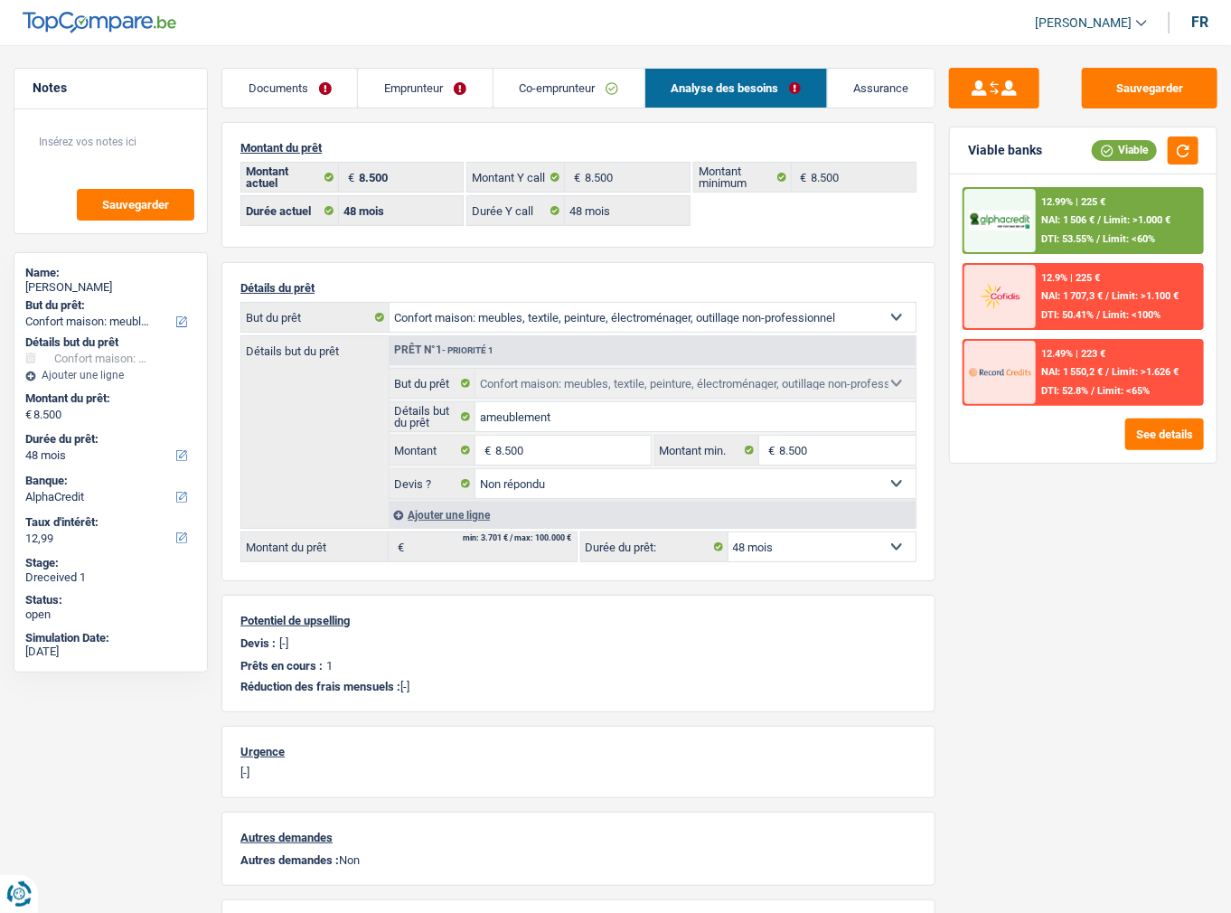
click at [439, 82] on link "Emprunteur" at bounding box center [425, 88] width 134 height 39
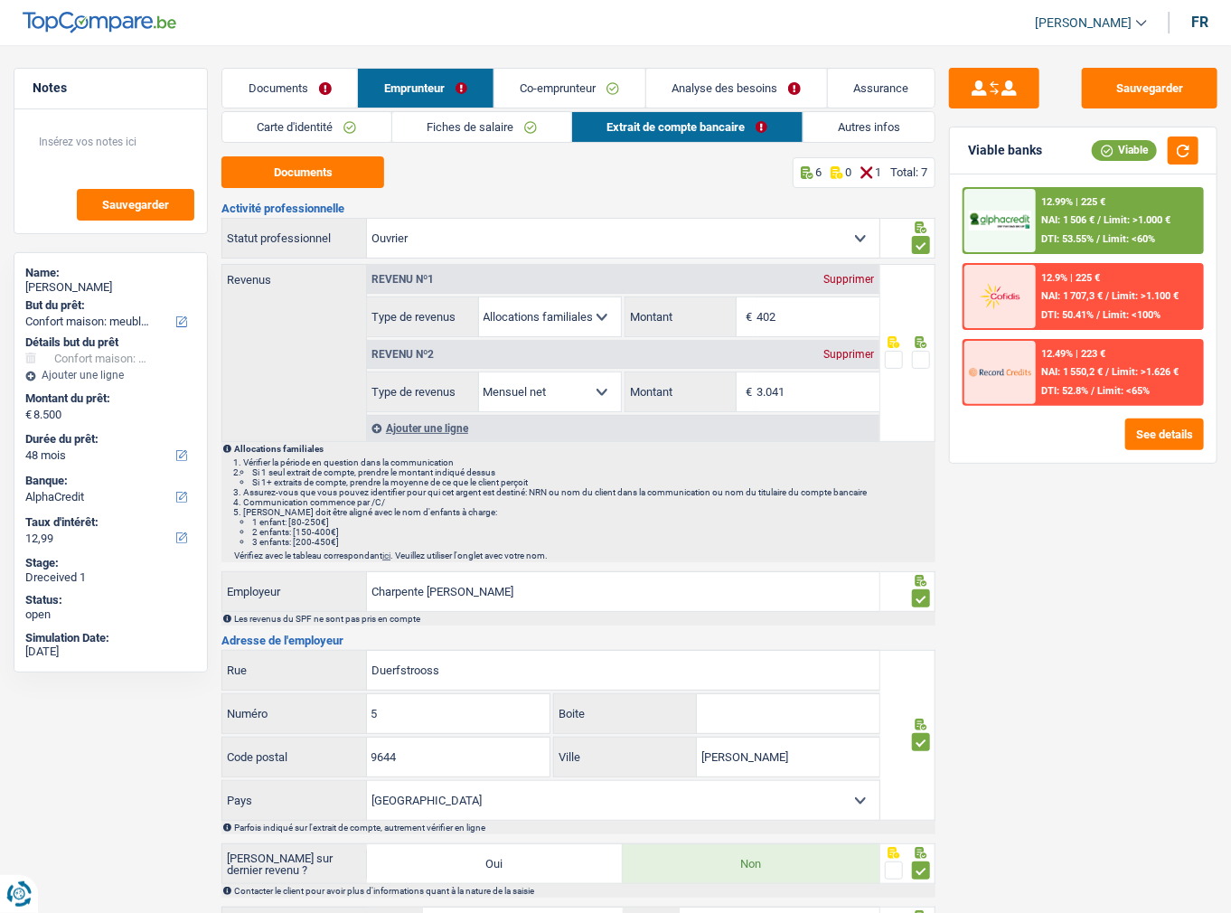
click at [915, 357] on span at bounding box center [921, 360] width 18 height 18
click at [0, 0] on input "radio" at bounding box center [0, 0] width 0 height 0
click at [547, 129] on link "Fiches de salaire" at bounding box center [480, 127] width 179 height 30
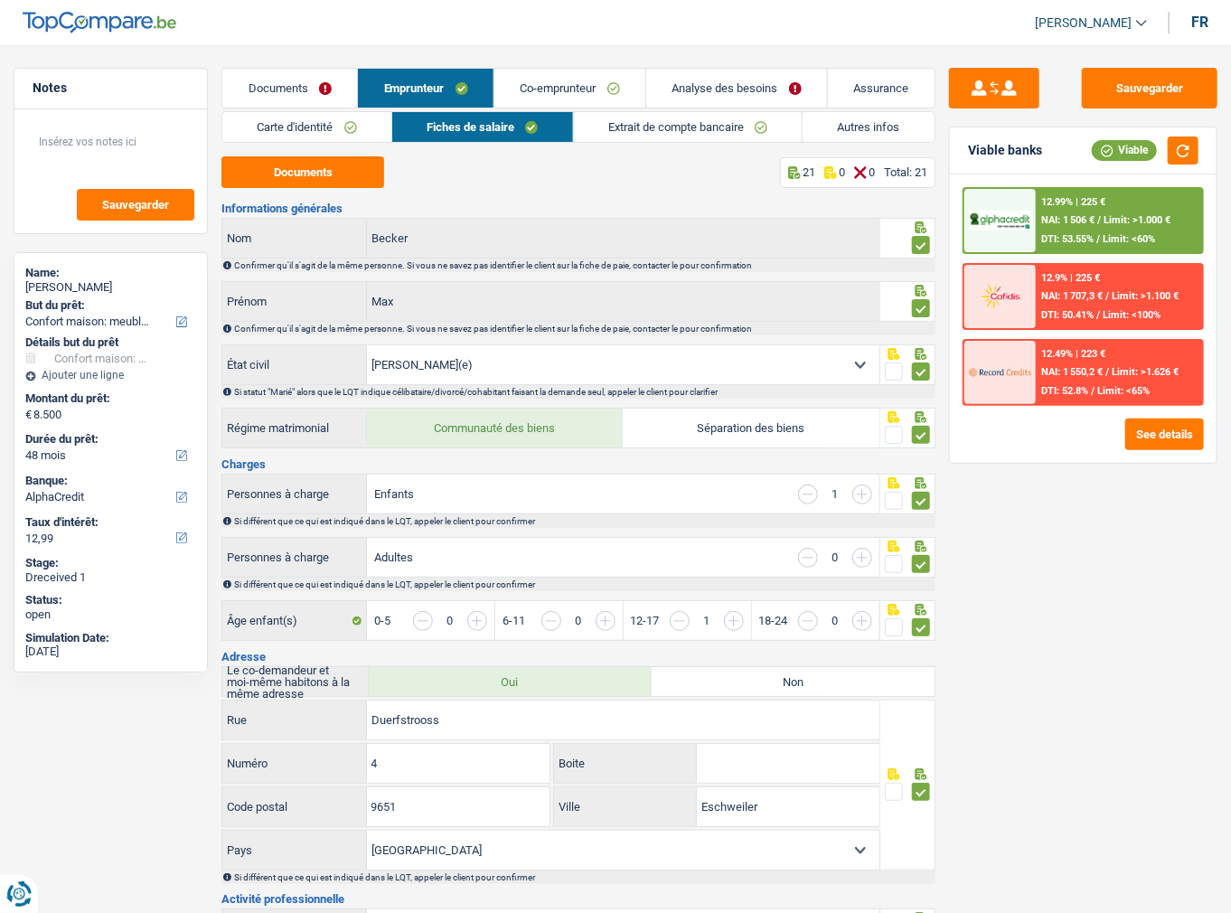
click at [672, 141] on link "Extrait de compte bancaire" at bounding box center [688, 127] width 229 height 30
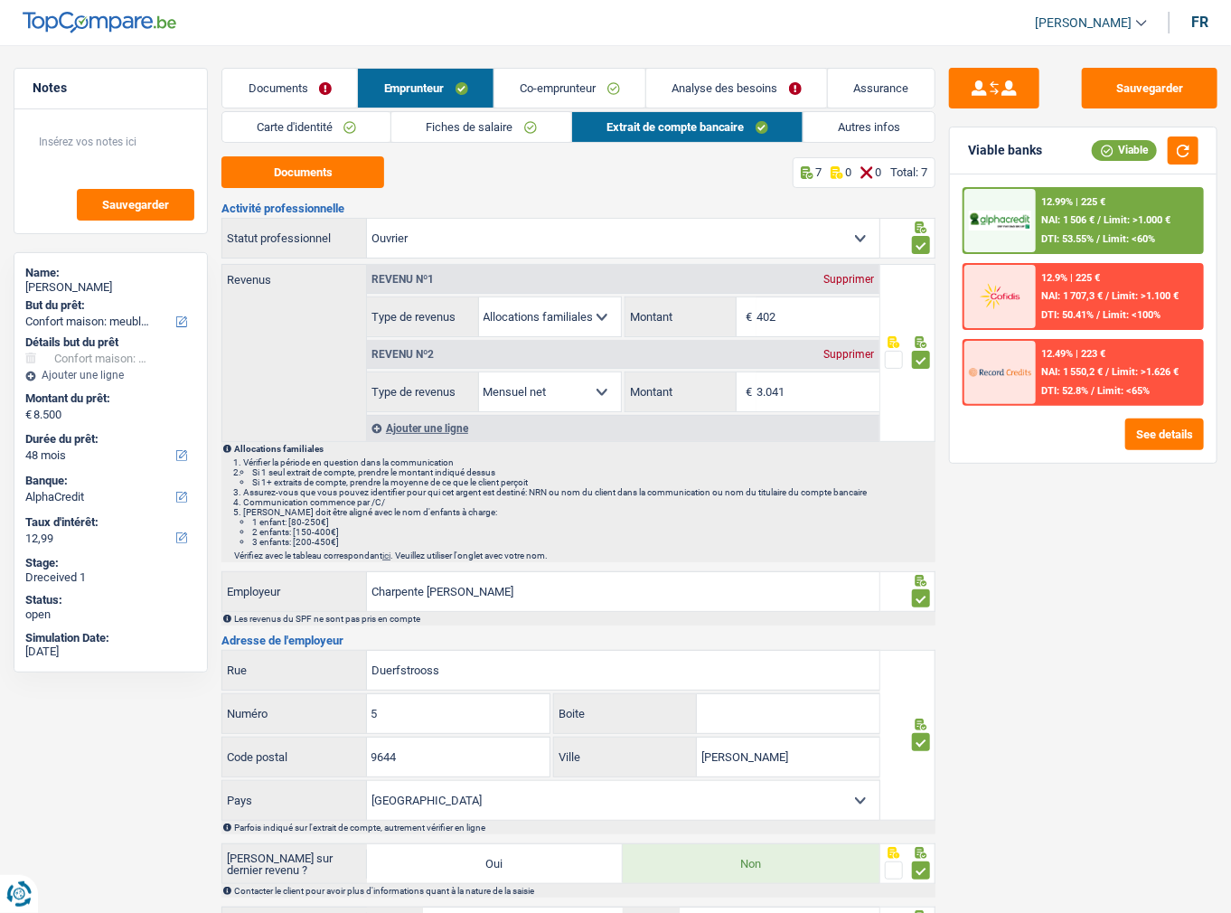
click at [820, 127] on link "Autres infos" at bounding box center [868, 127] width 131 height 30
click at [842, 128] on link "Autres infos" at bounding box center [868, 127] width 131 height 30
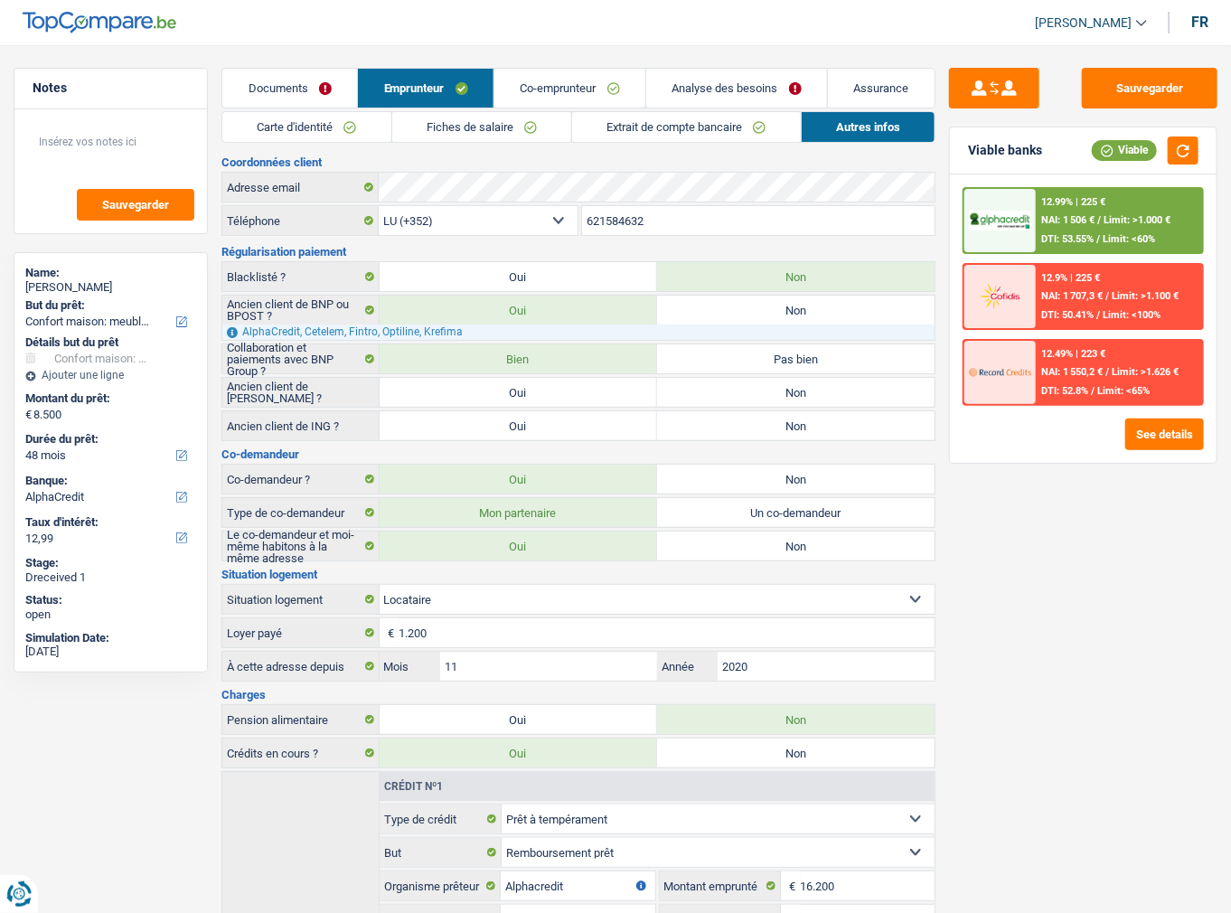
click at [268, 152] on div "Carte d'identité Fiches de salaire Extrait de compte bancaire Autres infos Docu…" at bounding box center [578, 602] width 714 height 982
click at [1124, 83] on button "Sauvegarder" at bounding box center [1150, 88] width 136 height 41
click at [1179, 153] on button "button" at bounding box center [1183, 150] width 31 height 28
click at [1093, 225] on div "12.99% | 225 € NAI: 1 506 € / Limit: >1.000 € DTI: 53.55% / Limit: <60%" at bounding box center [1119, 220] width 166 height 63
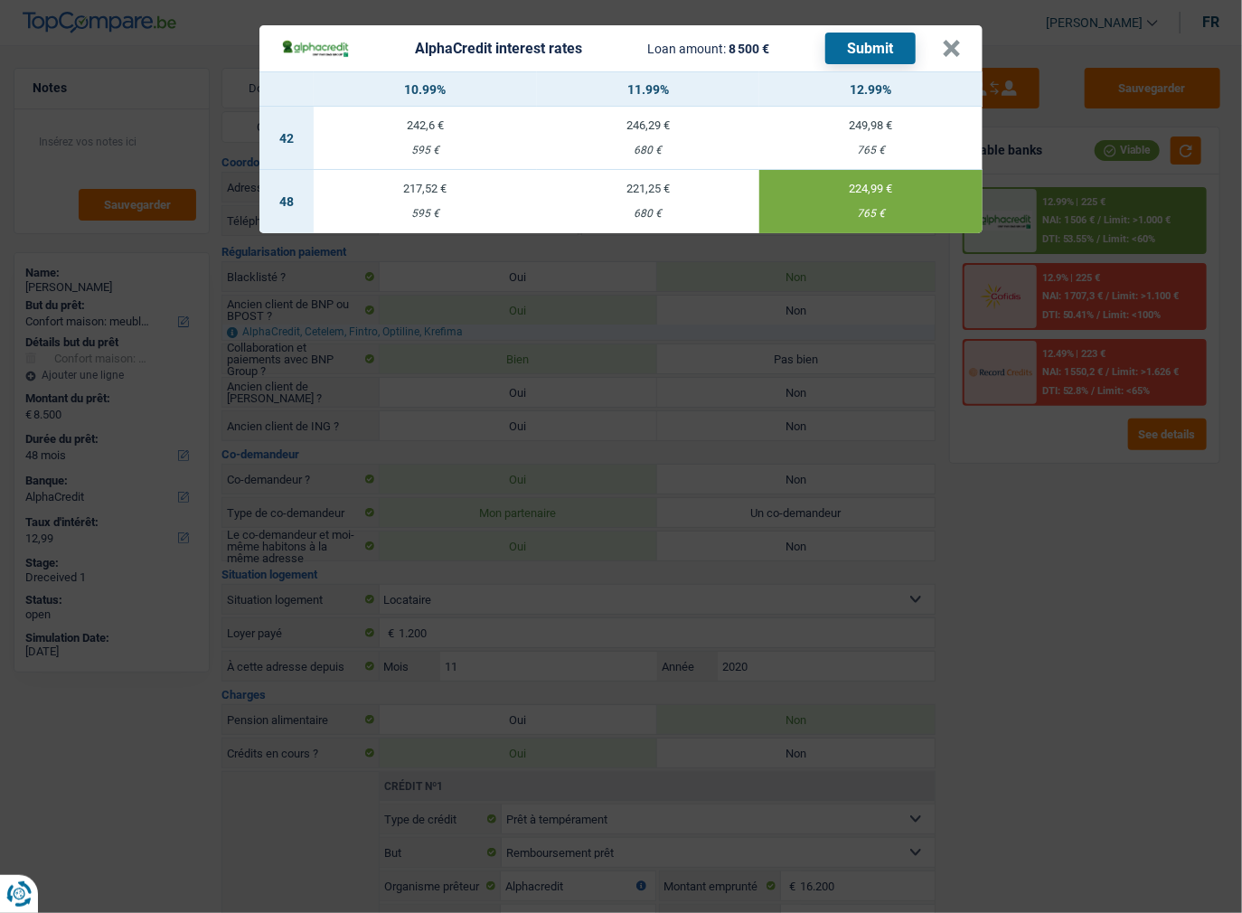
click at [858, 52] on button "Submit" at bounding box center [870, 49] width 90 height 32
drag, startPoint x: 949, startPoint y: 47, endPoint x: 817, endPoint y: 73, distance: 134.5
click at [949, 47] on button "×" at bounding box center [951, 49] width 19 height 18
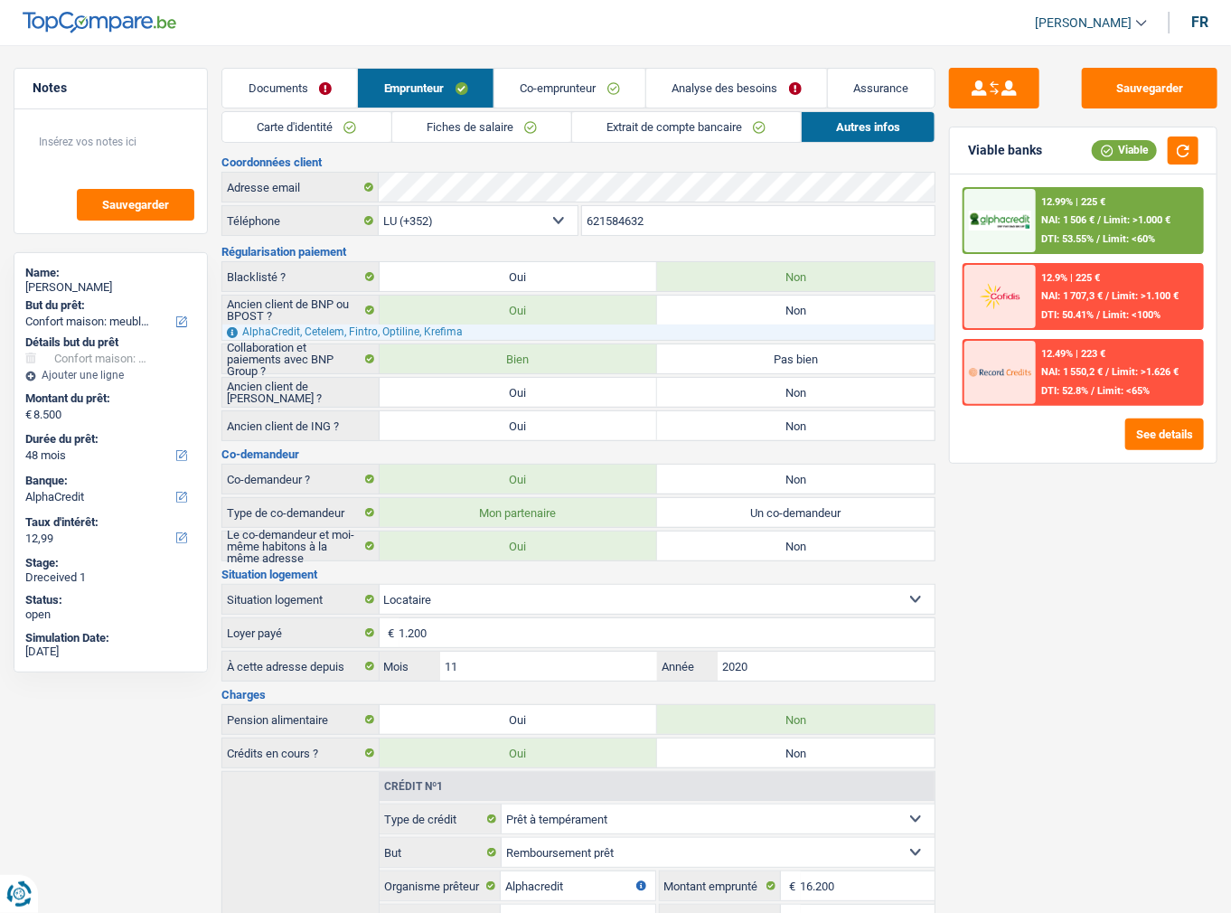
click at [62, 280] on div "Max Becker" at bounding box center [110, 287] width 171 height 14
copy div "Becker"
click at [304, 88] on link "Documents" at bounding box center [289, 88] width 135 height 39
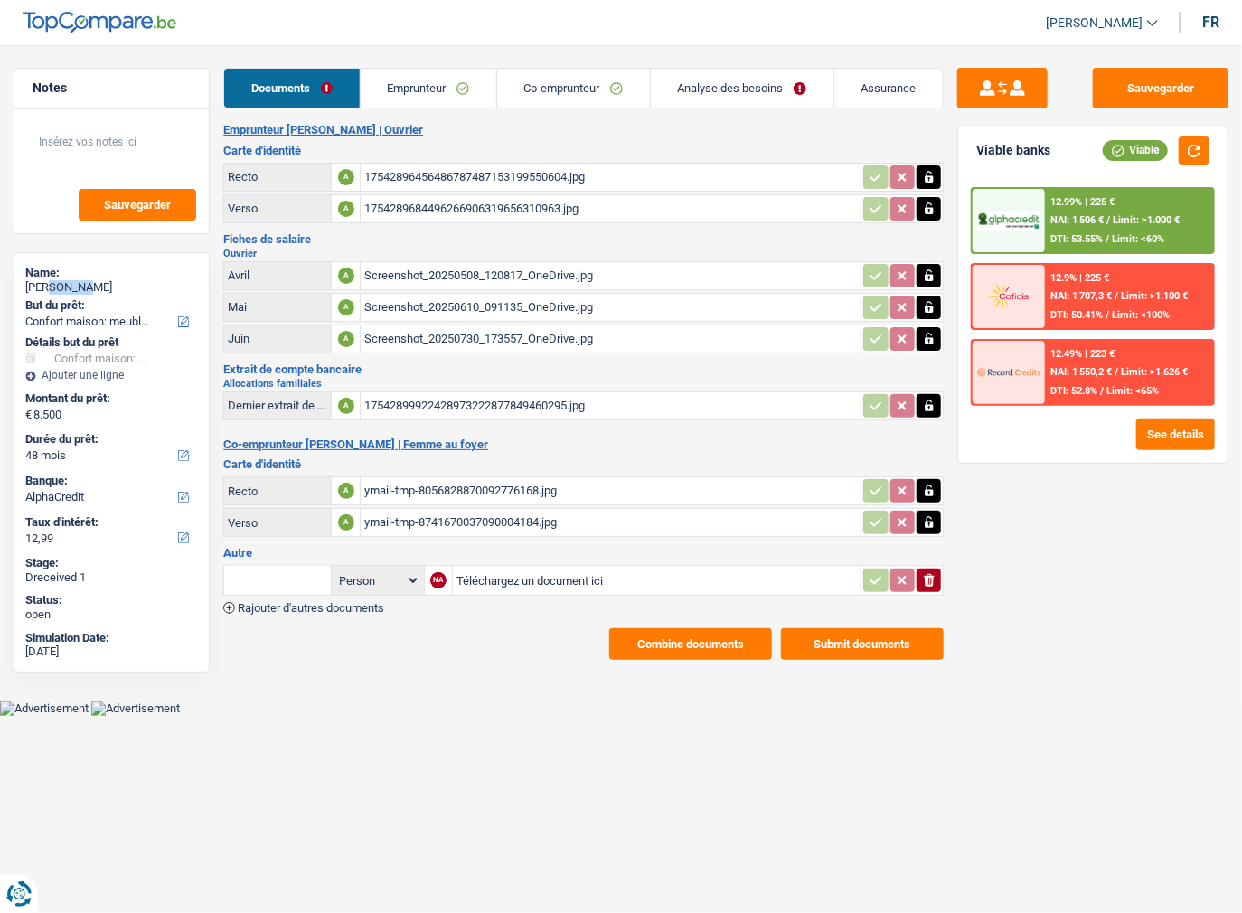
click at [709, 628] on button "Combine documents" at bounding box center [690, 644] width 163 height 32
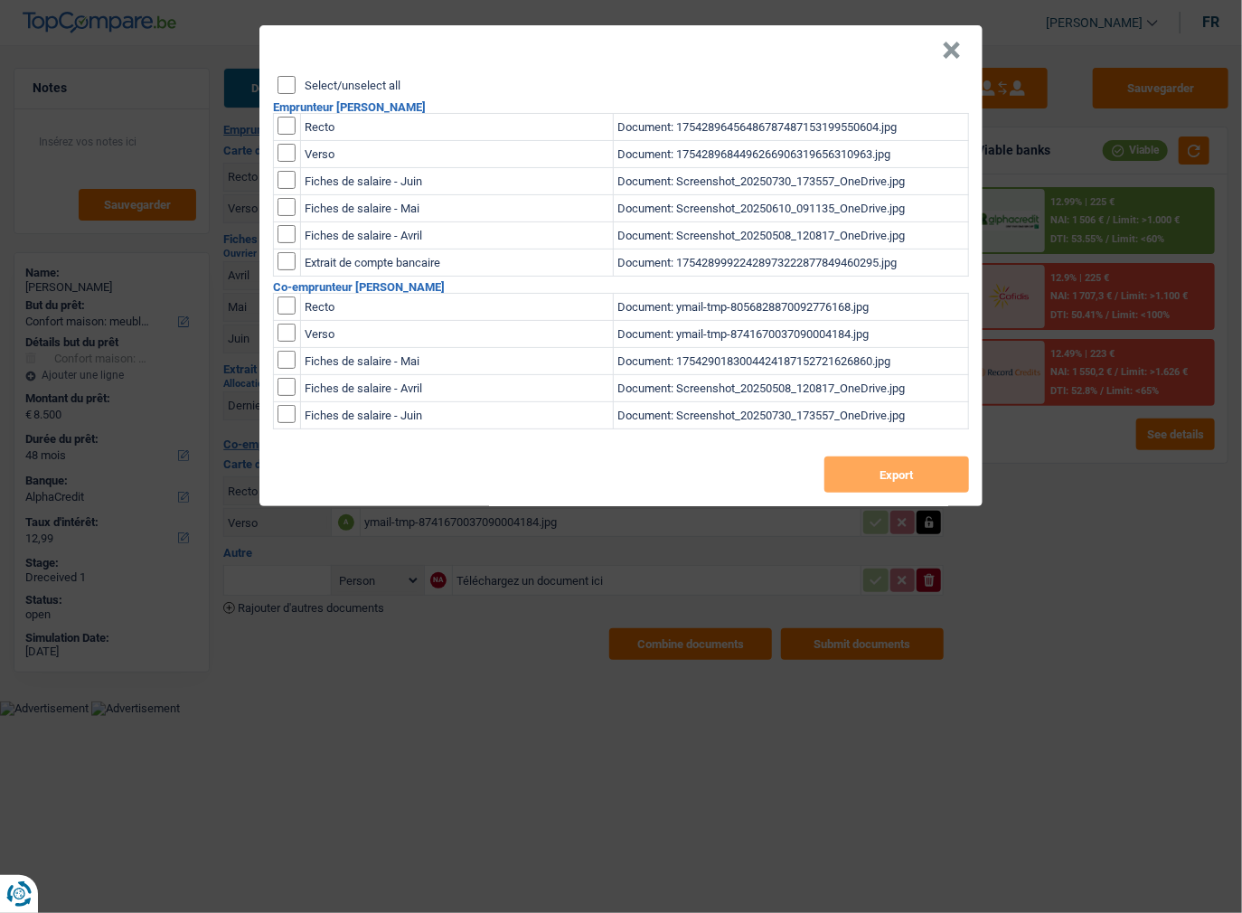
click at [289, 98] on div "Select/unselect all Emprunteur Max Becker Recto Document: 175428964564867874871…" at bounding box center [620, 291] width 723 height 430
click at [286, 80] on input "Select/unselect all" at bounding box center [286, 85] width 18 height 18
checkbox input "true"
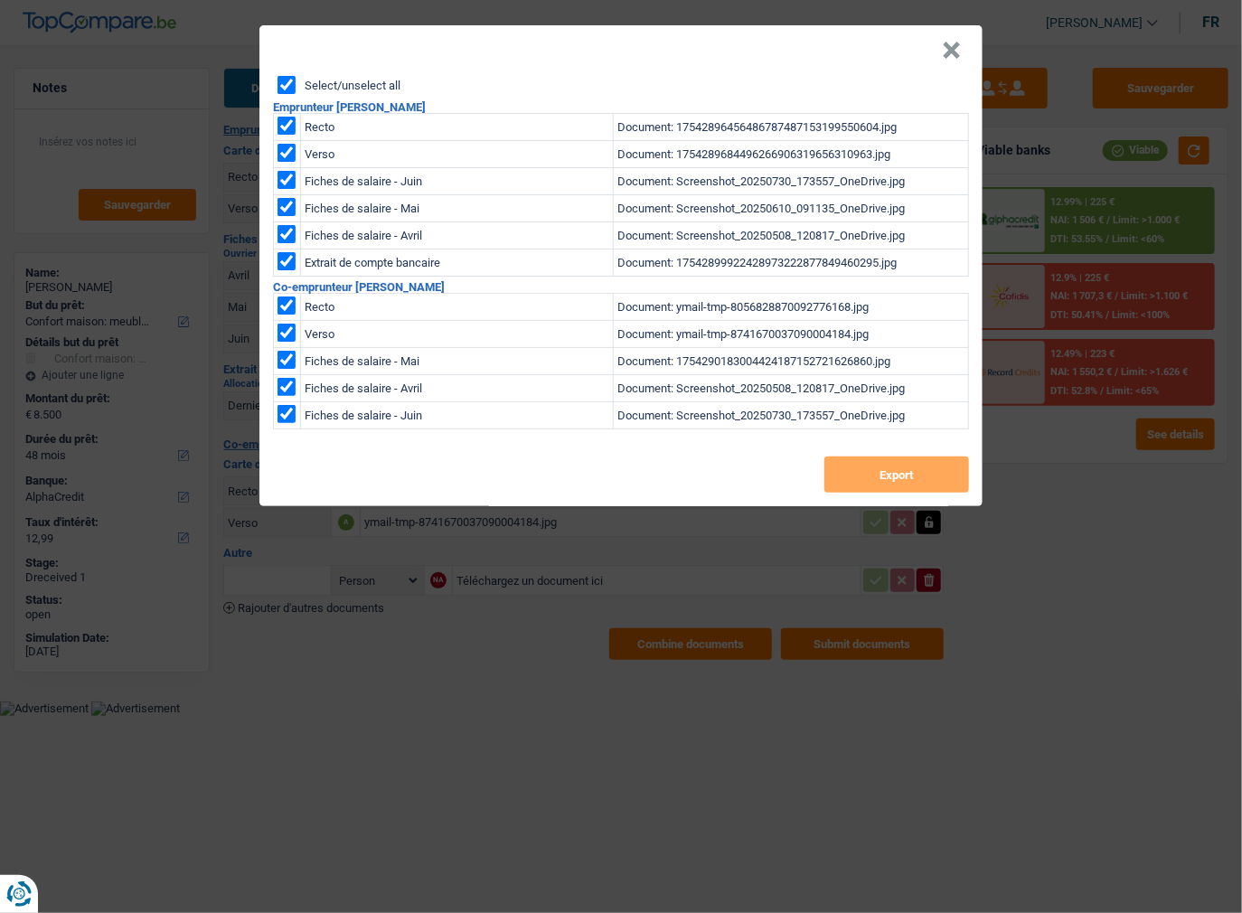
checkbox input "true"
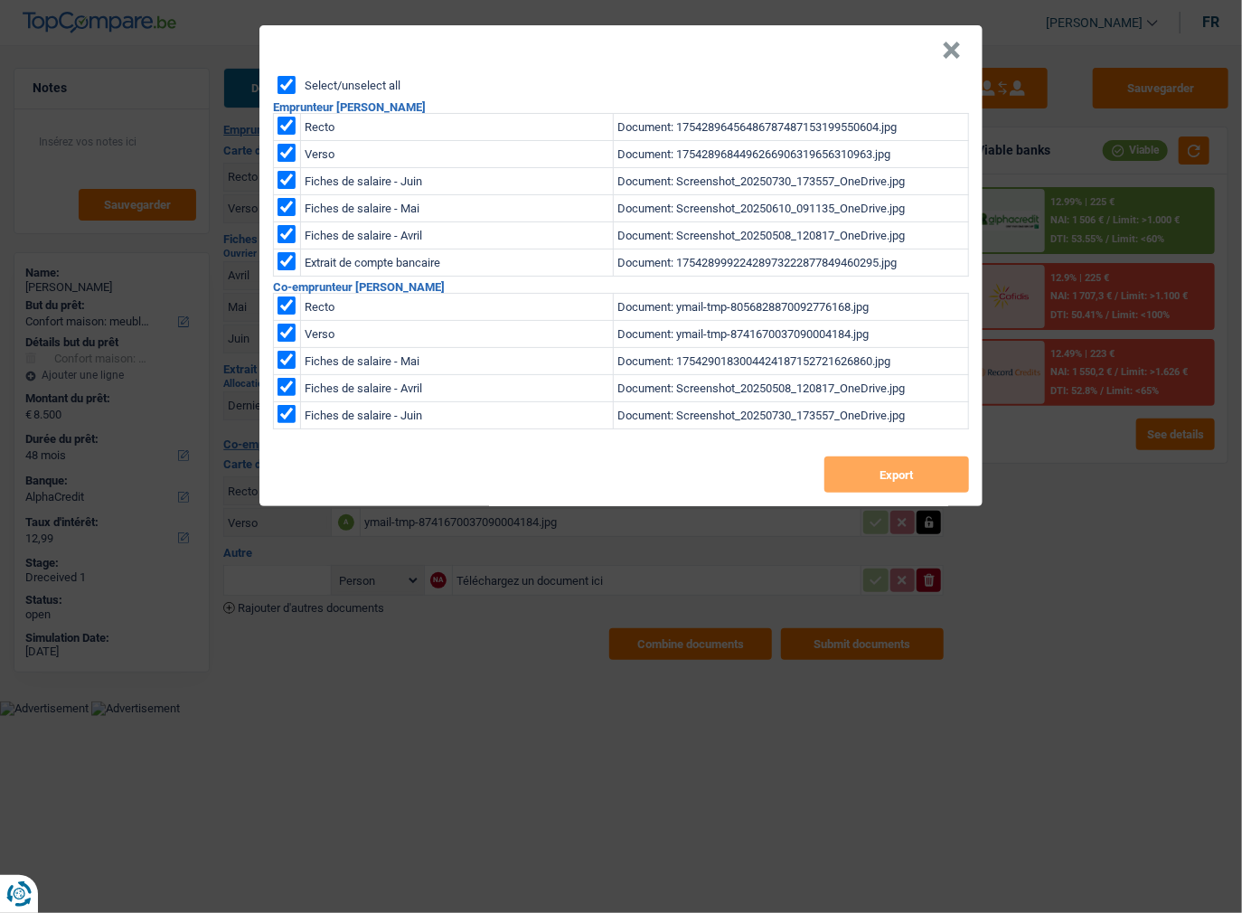
checkbox input "true"
click at [897, 467] on button "Export" at bounding box center [896, 474] width 145 height 36
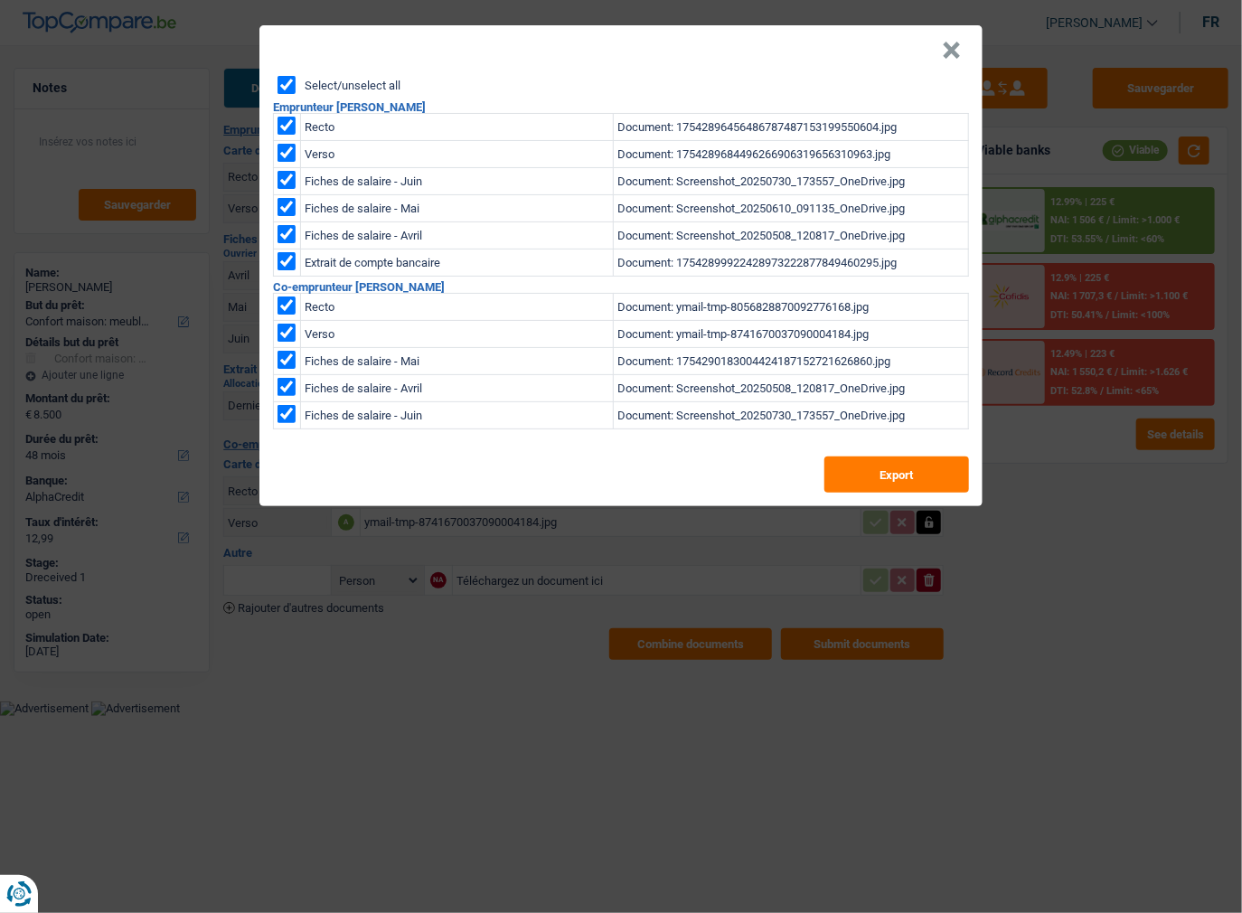
click at [799, 59] on header "×" at bounding box center [620, 50] width 723 height 51
click at [954, 47] on button "×" at bounding box center [951, 51] width 19 height 18
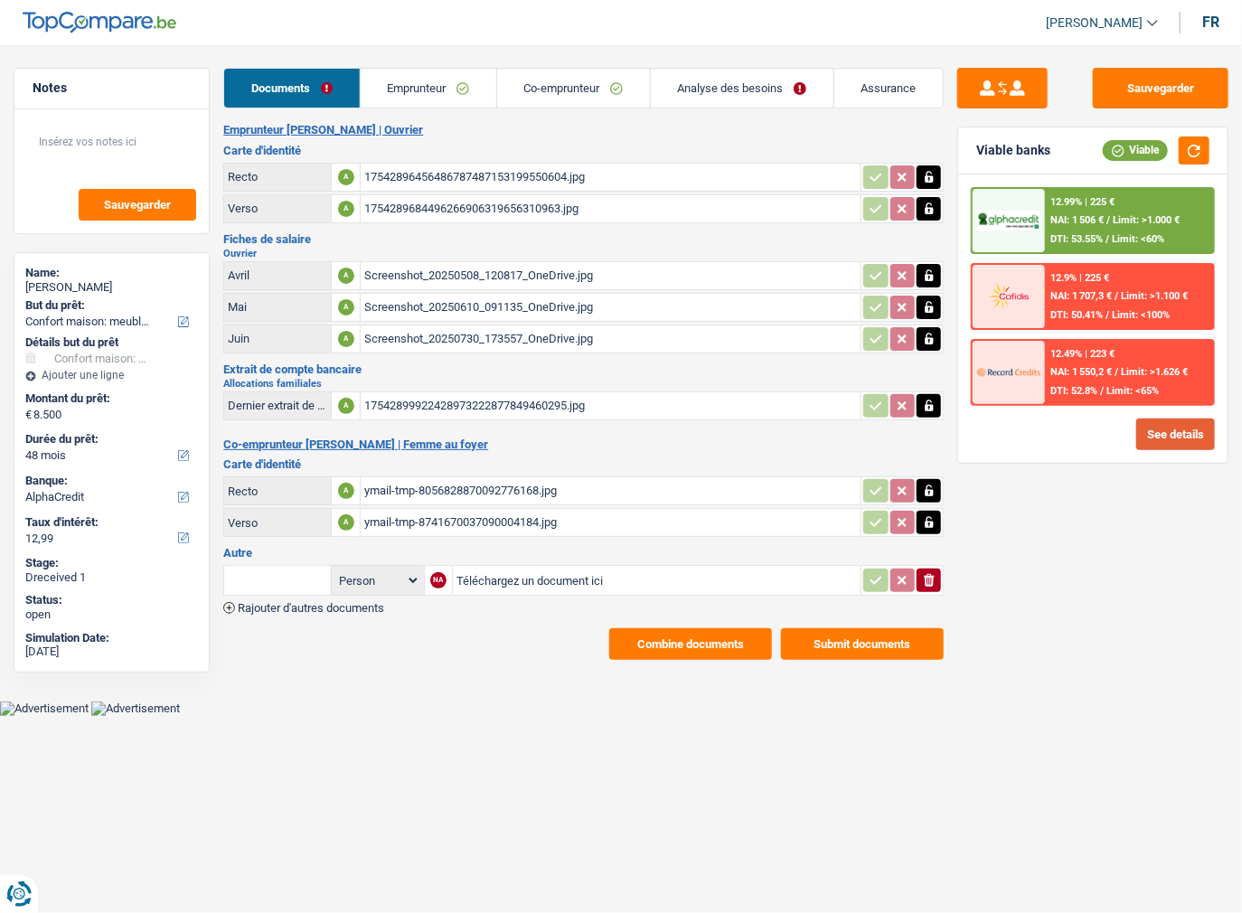
click at [1164, 443] on button "See details" at bounding box center [1175, 434] width 79 height 32
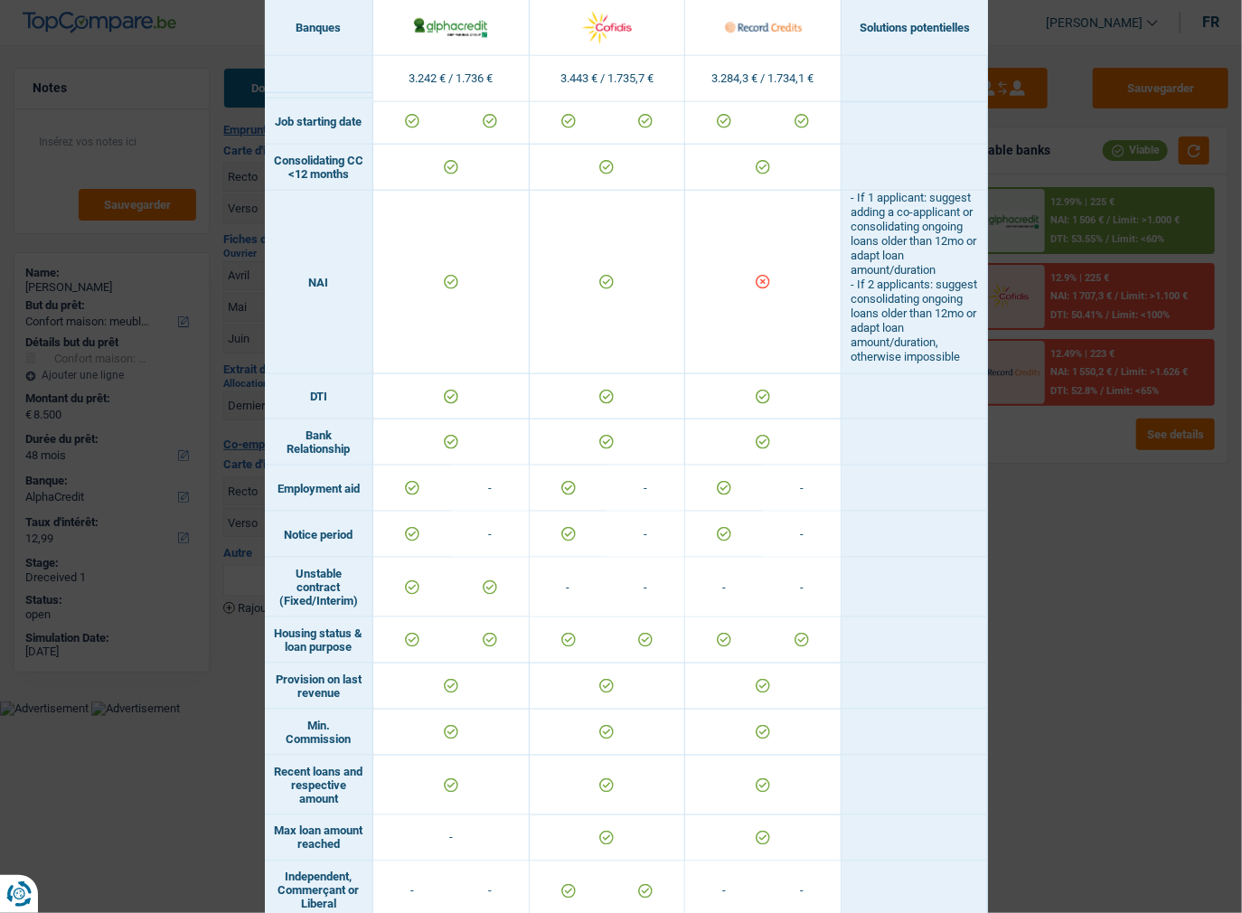
scroll to position [506, 0]
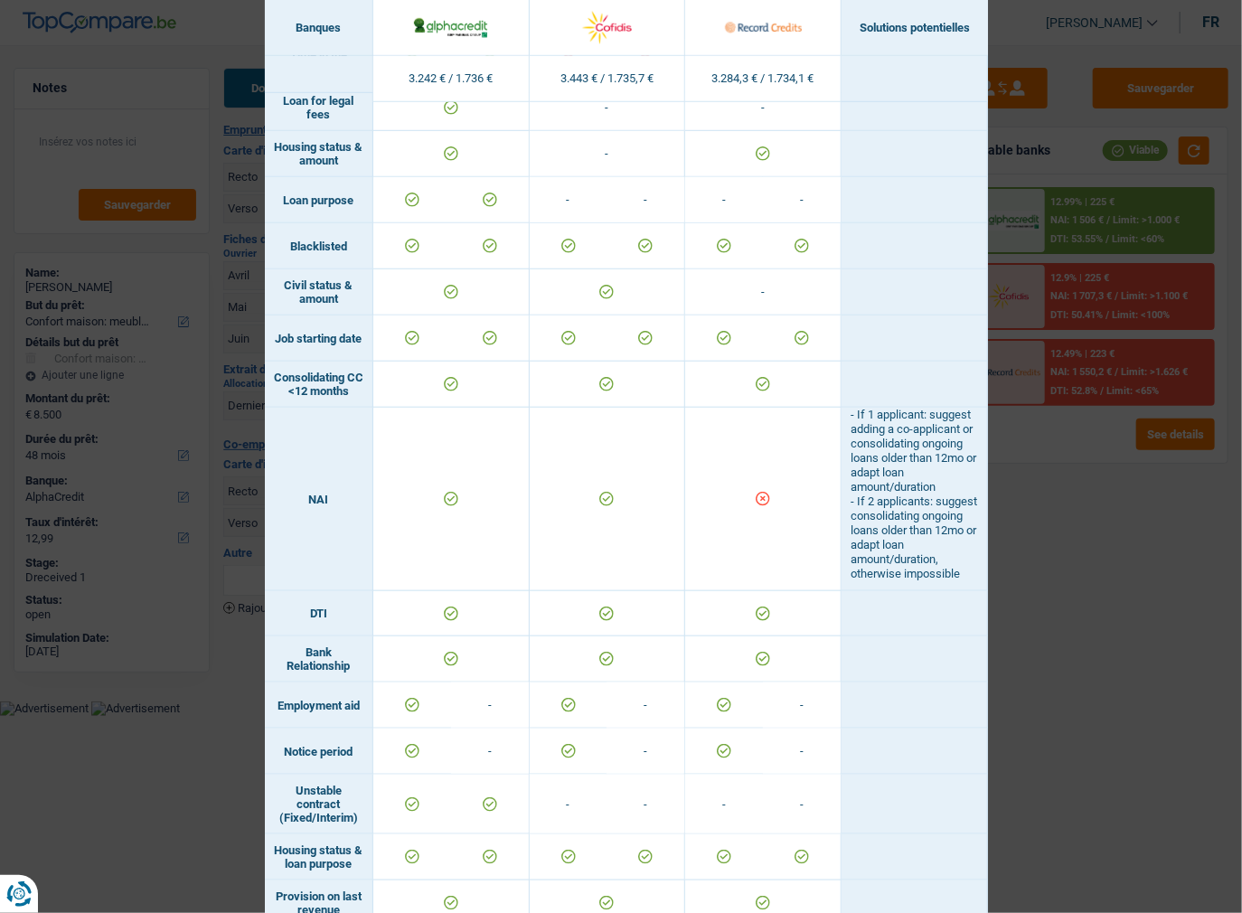
click at [1066, 521] on div "Banks conditions × Banques Solutions potentielles Revenus / Charges 3.242 € / 1…" at bounding box center [621, 456] width 1242 height 913
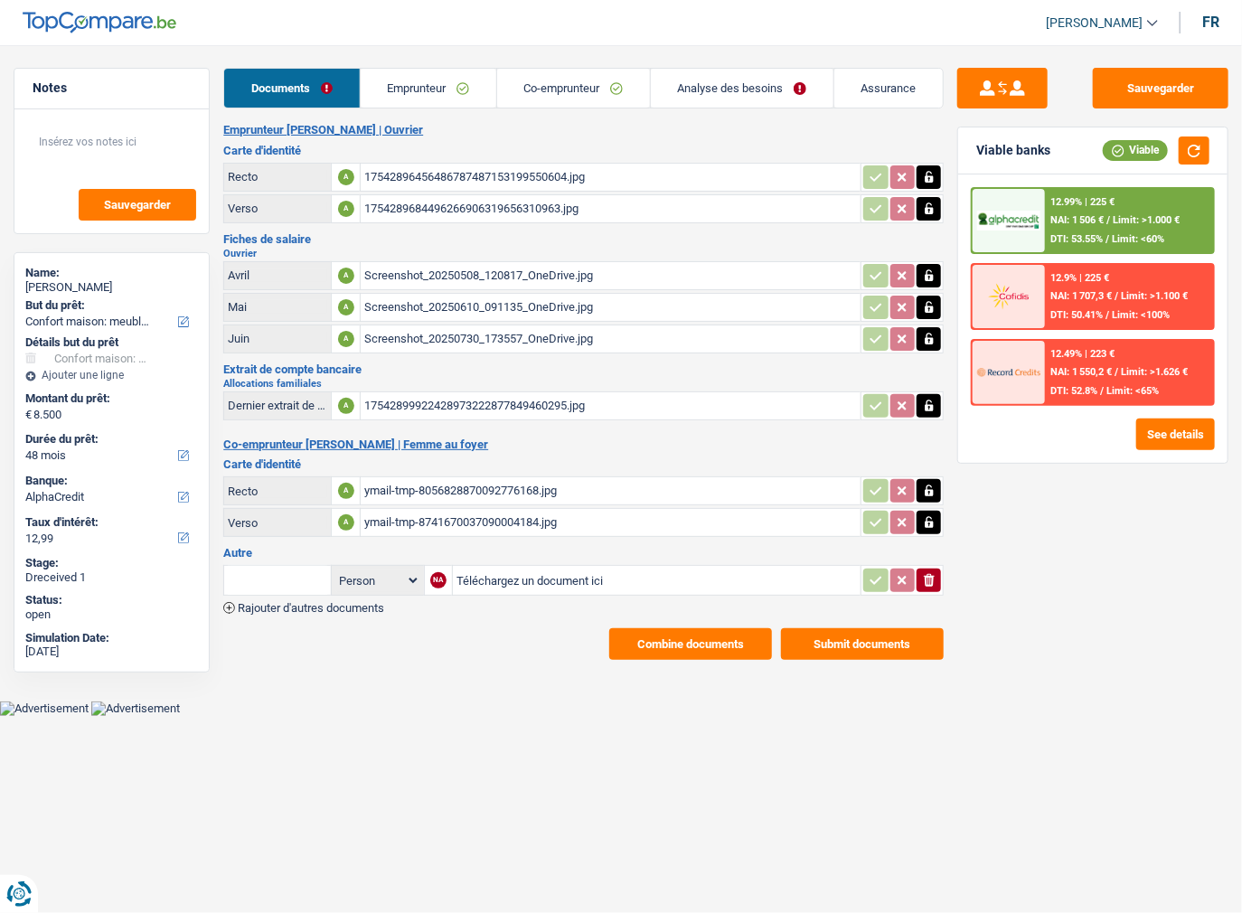
click at [1091, 387] on span "DTI: 52.8%" at bounding box center [1073, 391] width 47 height 12
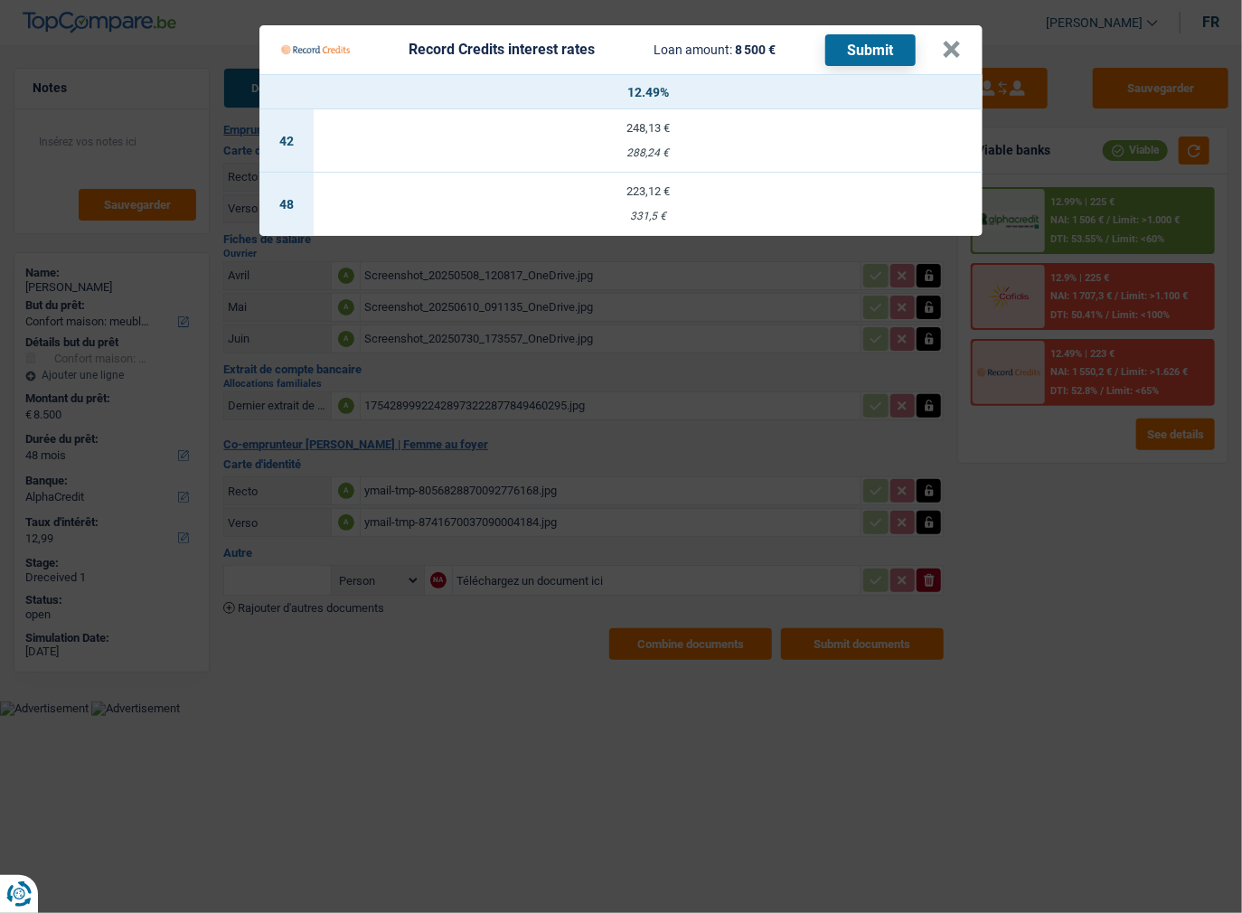
click at [1135, 497] on Credits "Record Credits interest rates Loan amount: 8 500 € Submit × 12.49% 42 248,13 € …" at bounding box center [621, 456] width 1242 height 913
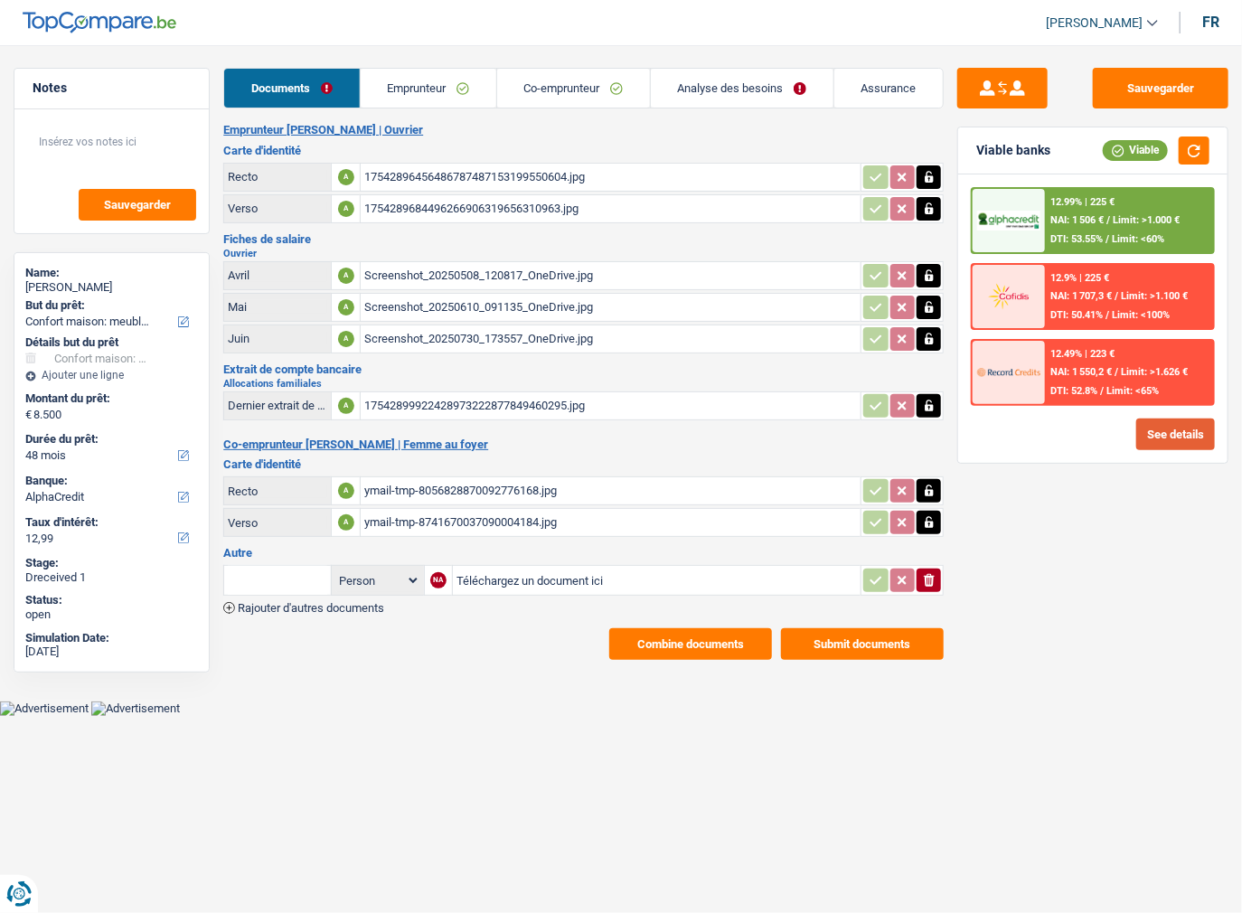
click at [1169, 427] on button "See details" at bounding box center [1175, 434] width 79 height 32
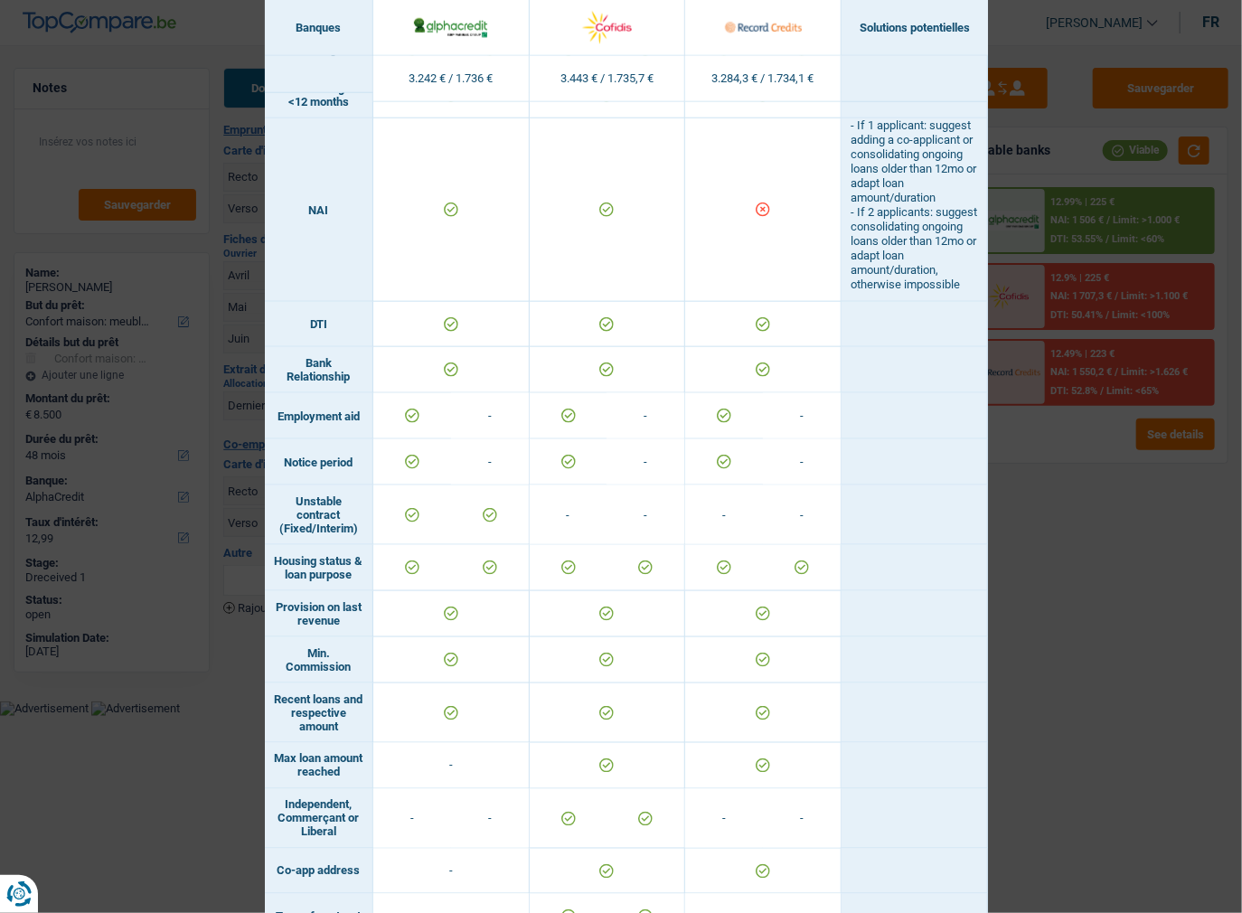
scroll to position [362, 0]
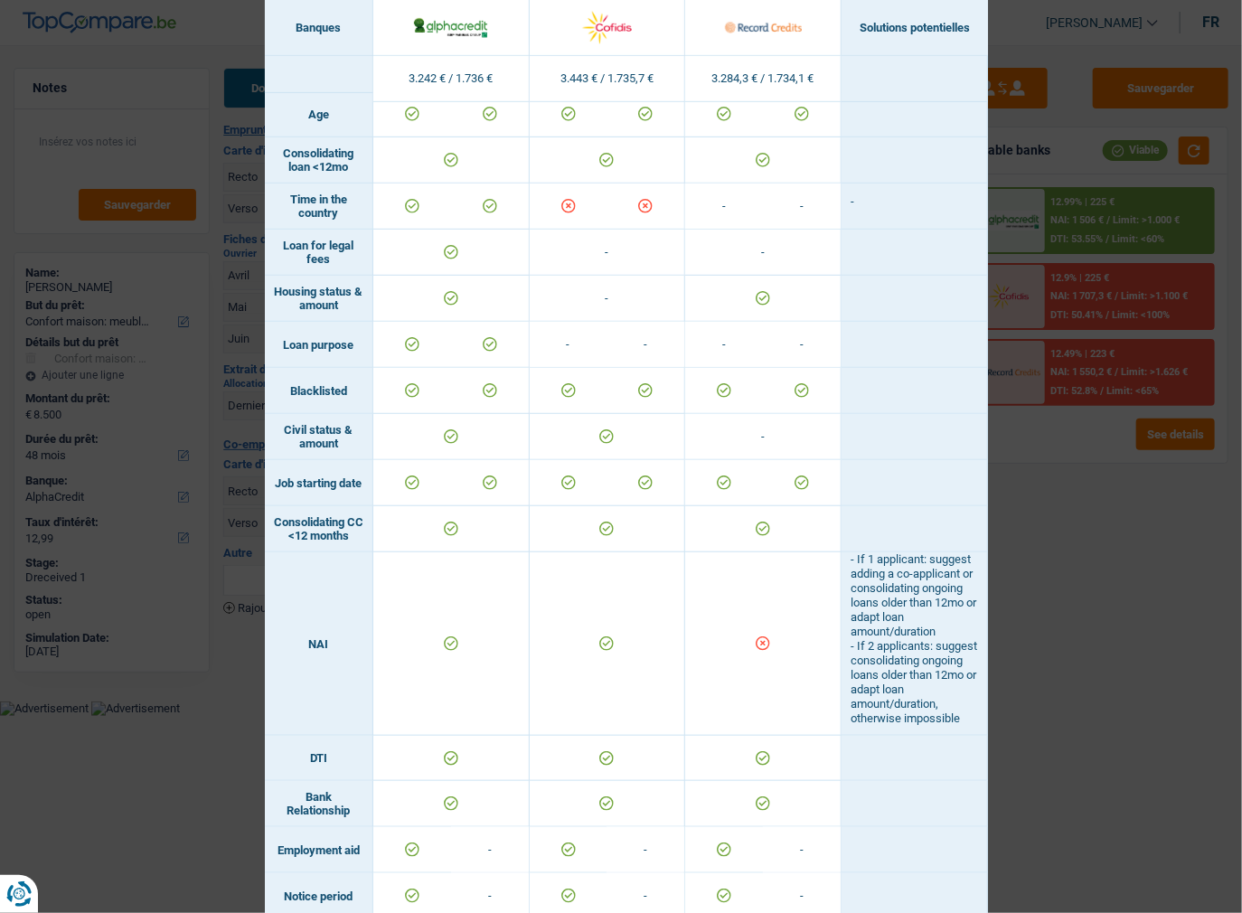
click at [1070, 565] on div "Banks conditions × Banques Solutions potentielles Revenus / Charges 3.242 € / 1…" at bounding box center [621, 456] width 1242 height 913
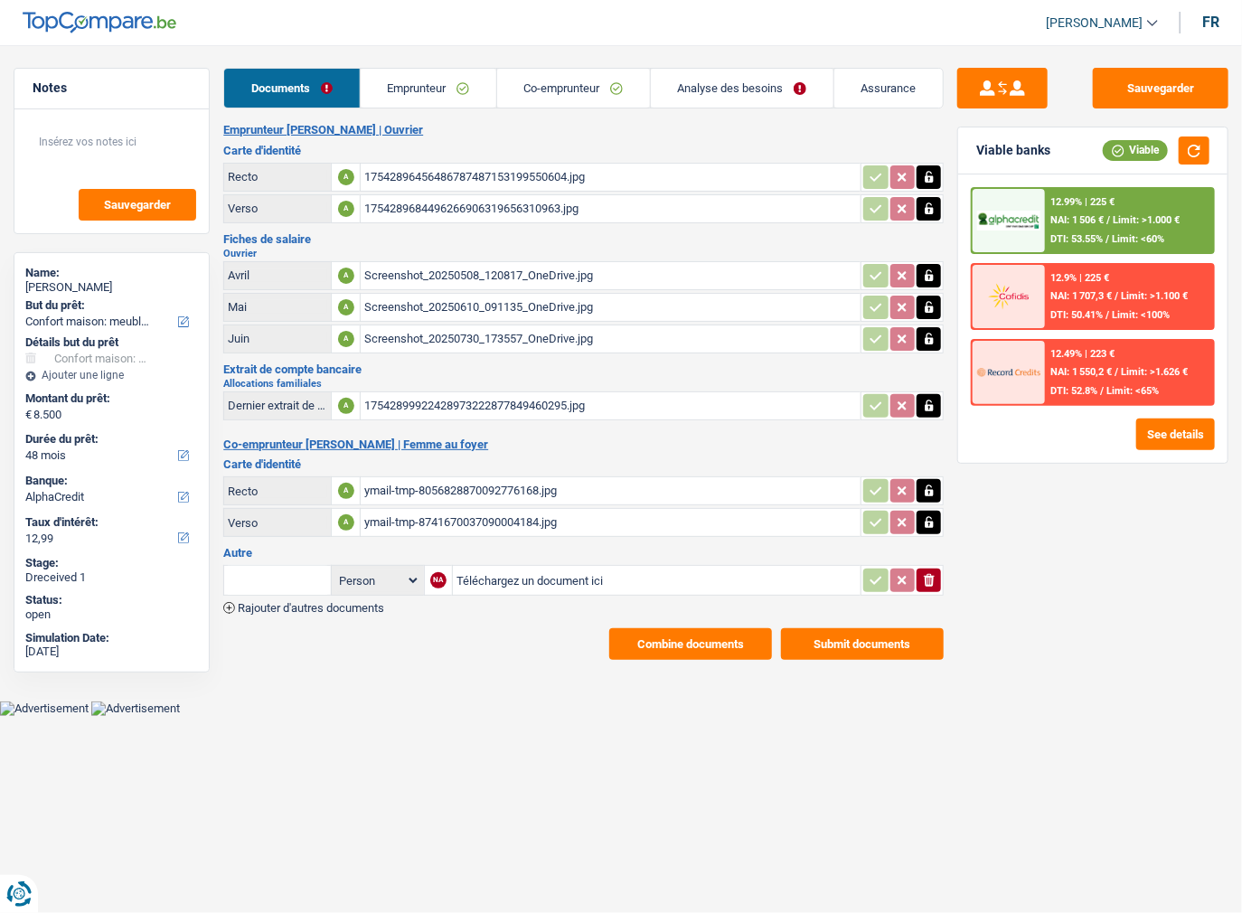
click at [1099, 377] on div "12.49% | 223 € NAI: 1 550,2 € / Limit: >1.626 € DTI: 52.8% / Limit: <65%" at bounding box center [1129, 372] width 168 height 63
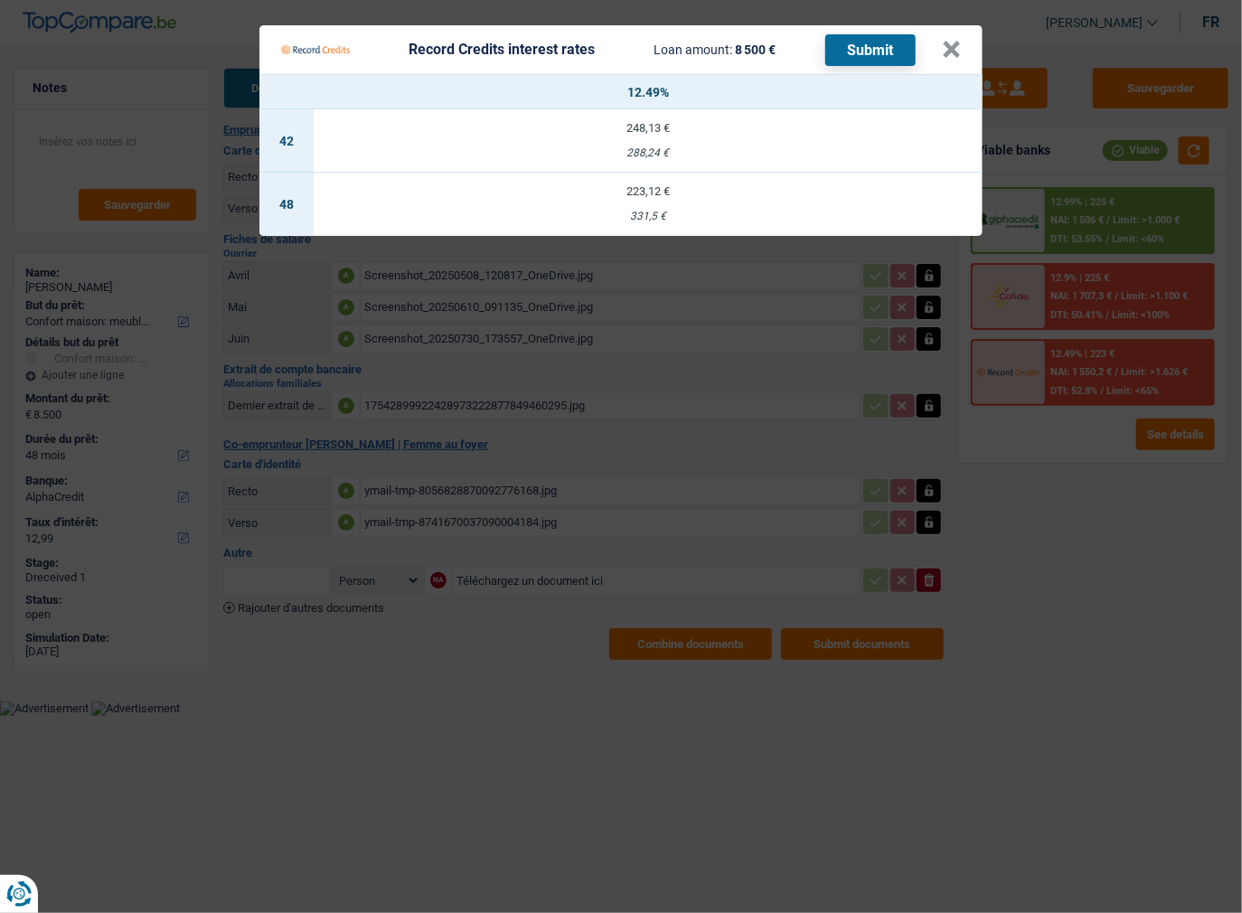
click at [666, 208] on td "223,12 € 331,5 €" at bounding box center [648, 204] width 669 height 63
select select "record credits"
type input "12,49"
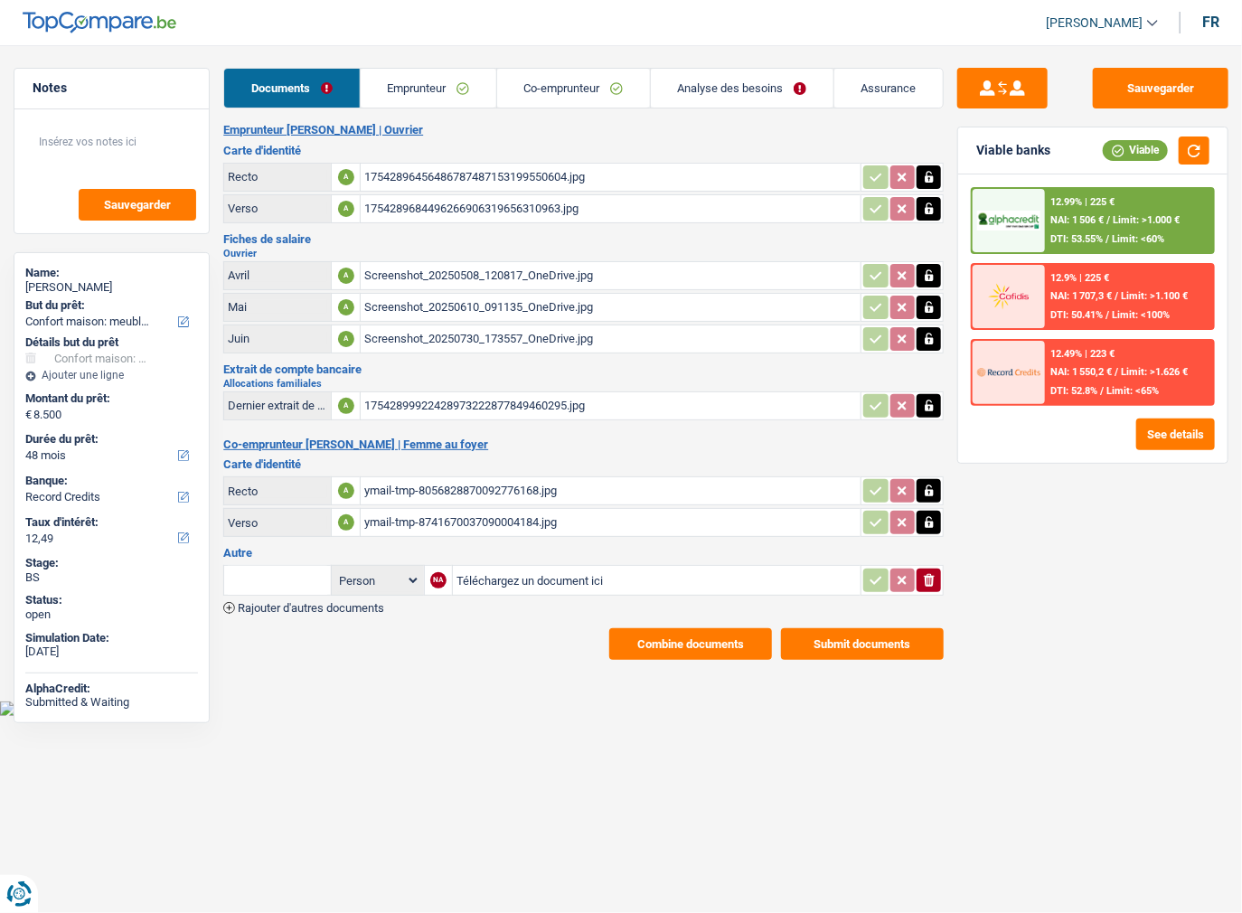
click at [1057, 369] on span "NAI: 1 550,2 €" at bounding box center [1080, 372] width 61 height 12
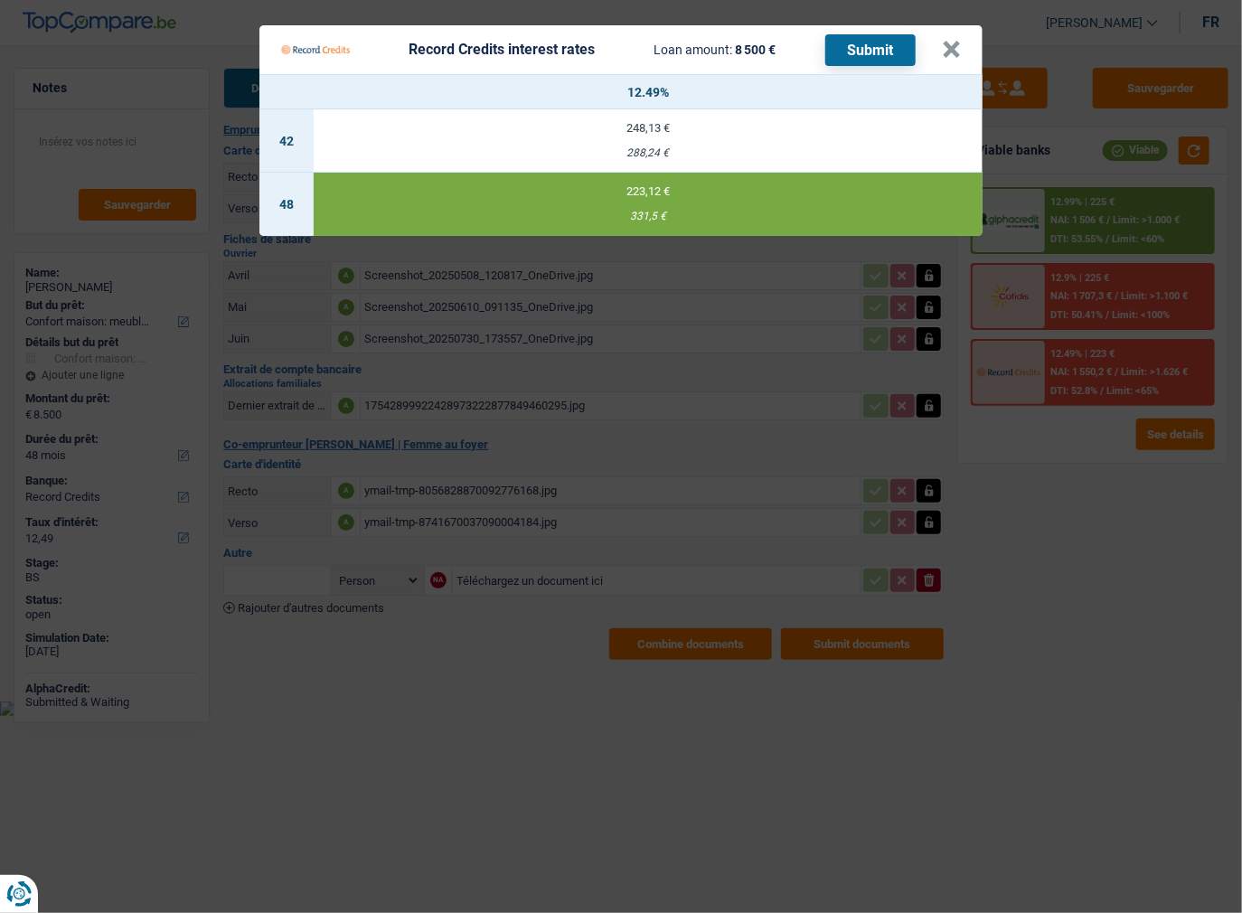
click at [844, 49] on button "Submit" at bounding box center [870, 50] width 90 height 32
click at [944, 55] on button "×" at bounding box center [951, 50] width 19 height 18
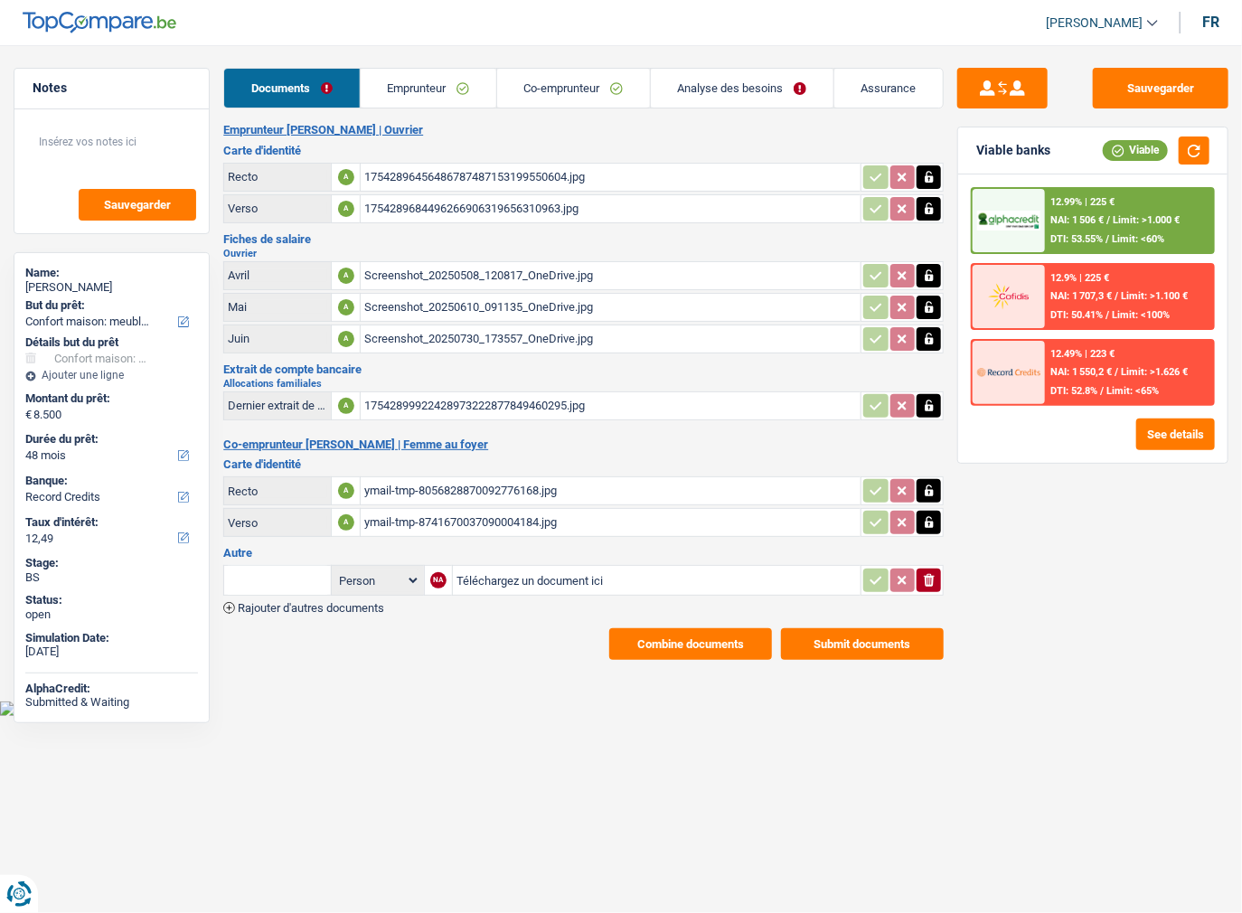
click at [445, 104] on link "Emprunteur" at bounding box center [429, 88] width 136 height 39
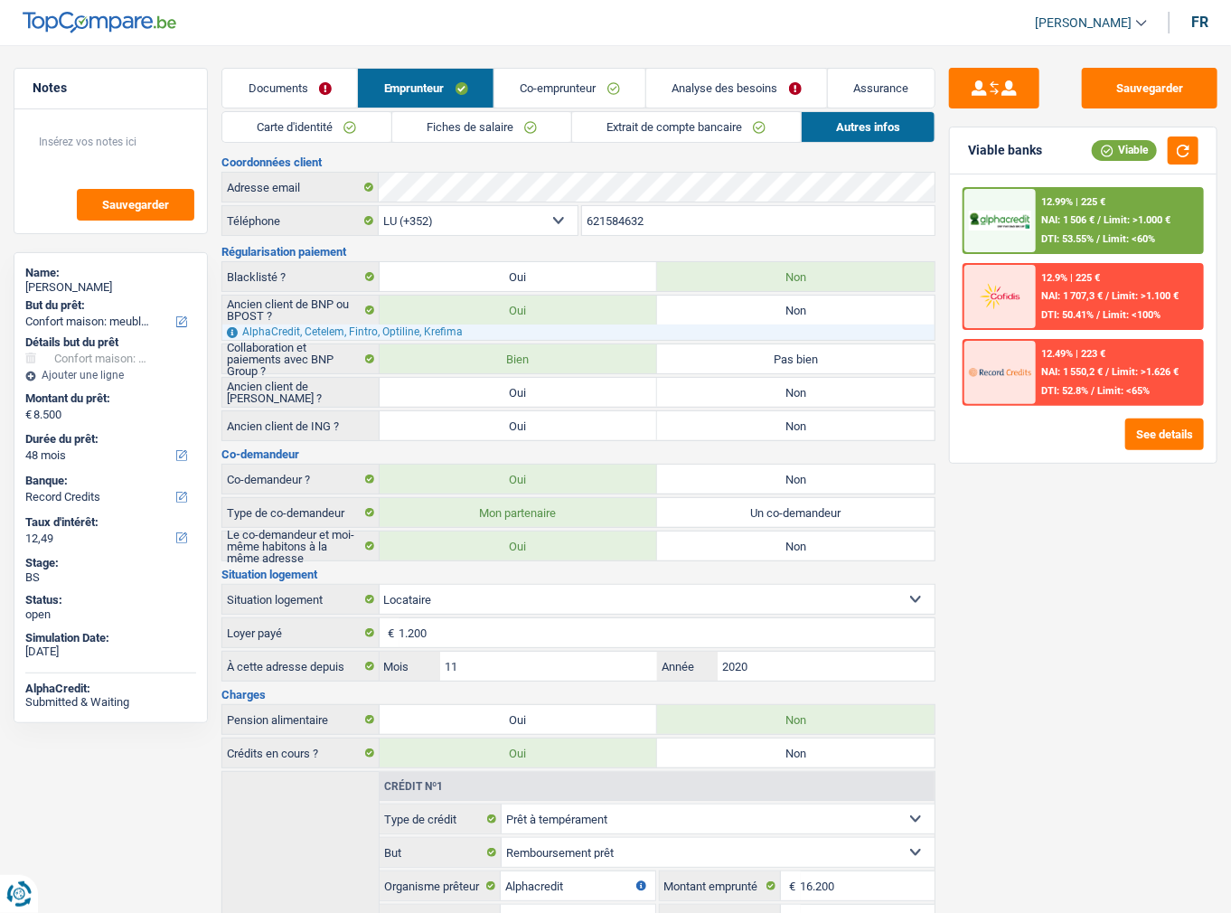
click at [296, 135] on link "Carte d'identité" at bounding box center [306, 127] width 168 height 30
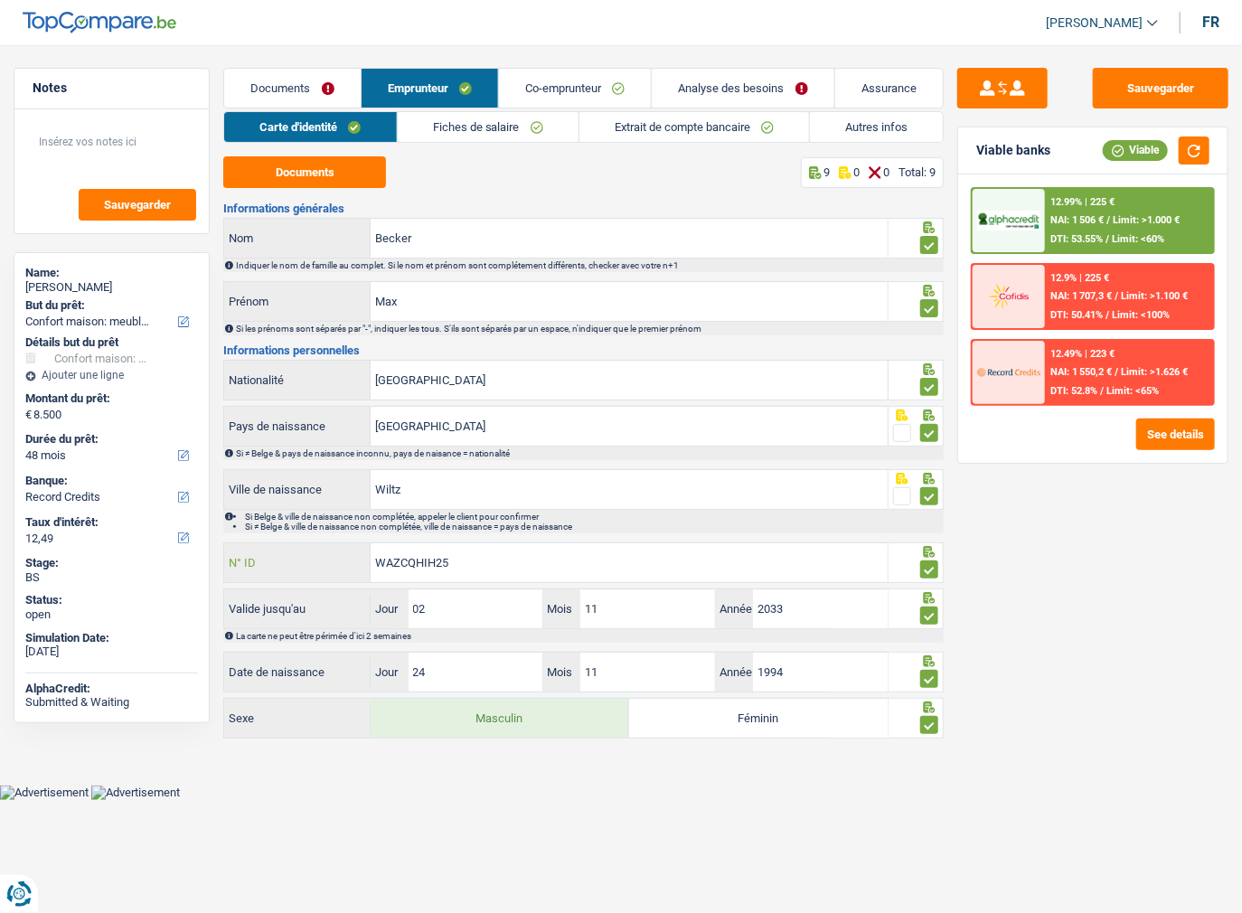
drag, startPoint x: 477, startPoint y: 558, endPoint x: 255, endPoint y: 561, distance: 222.4
click at [255, 561] on div "WAZCQHIH25 N° ID" at bounding box center [555, 562] width 662 height 39
click at [529, 90] on link "Co-emprunteur" at bounding box center [575, 88] width 152 height 39
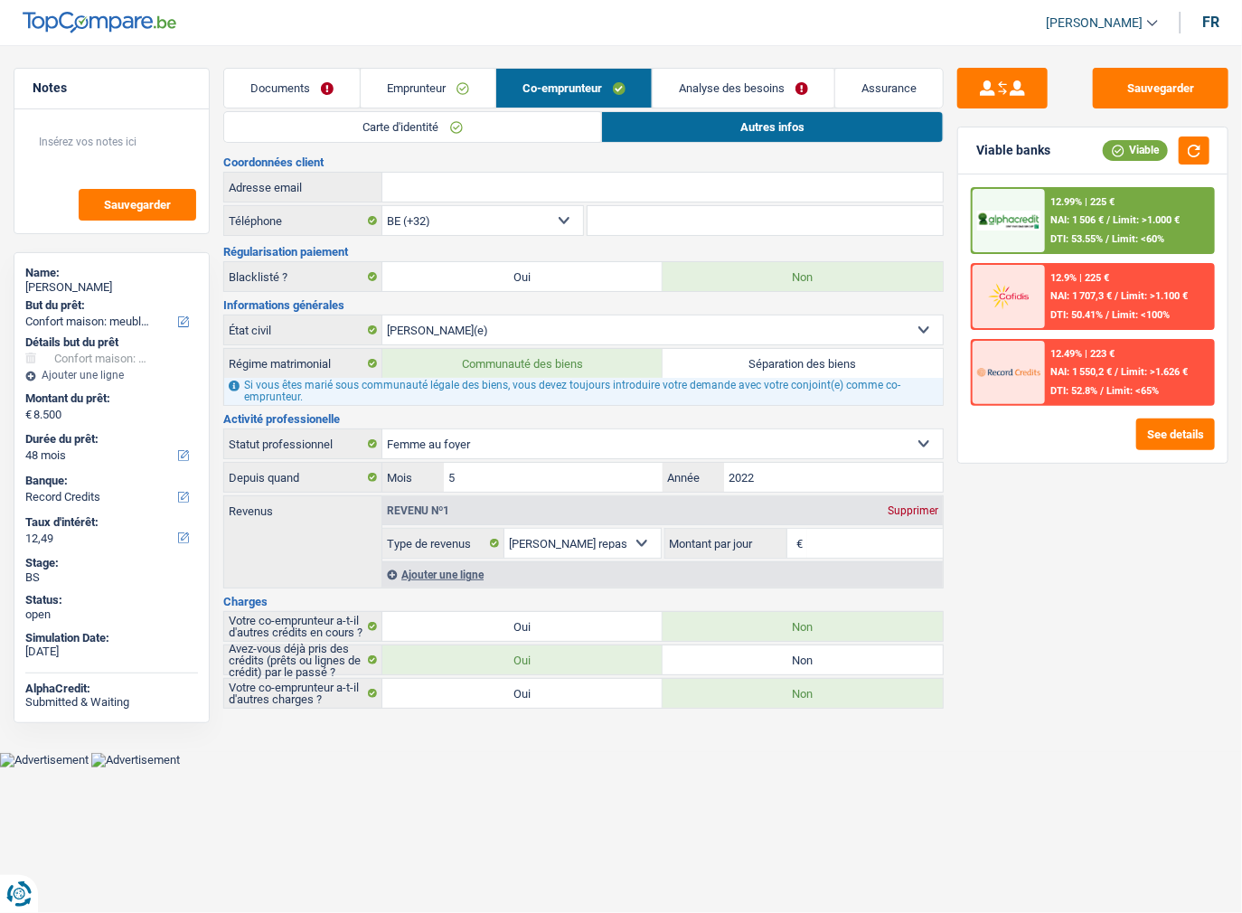
click at [429, 132] on link "Carte d'identité" at bounding box center [412, 127] width 376 height 30
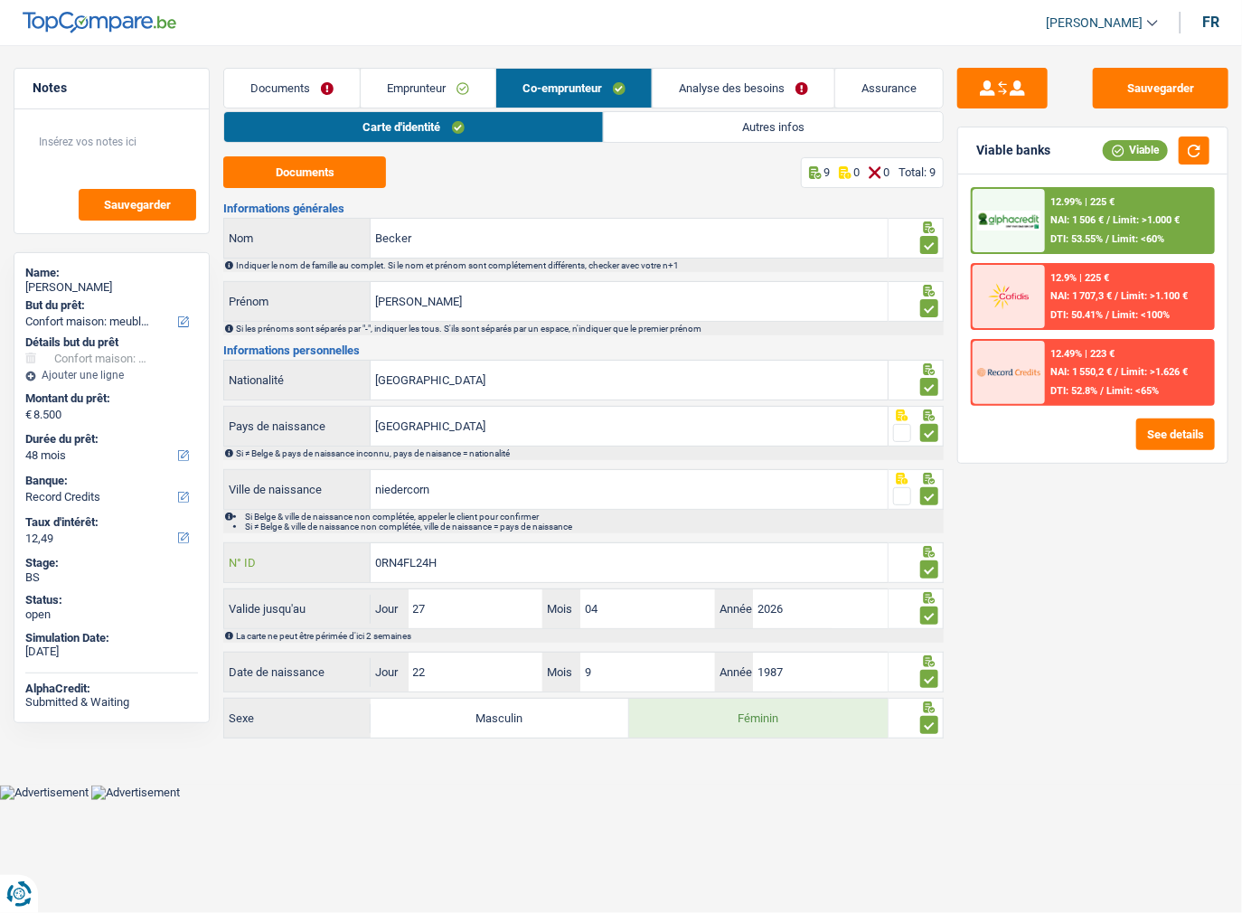
drag, startPoint x: 457, startPoint y: 567, endPoint x: 201, endPoint y: 568, distance: 256.7
click at [201, 568] on div "Notes Sauvegarder Name: Max Becker But du prêt: Confort maison: meubles, textil…" at bounding box center [621, 406] width 1242 height 676
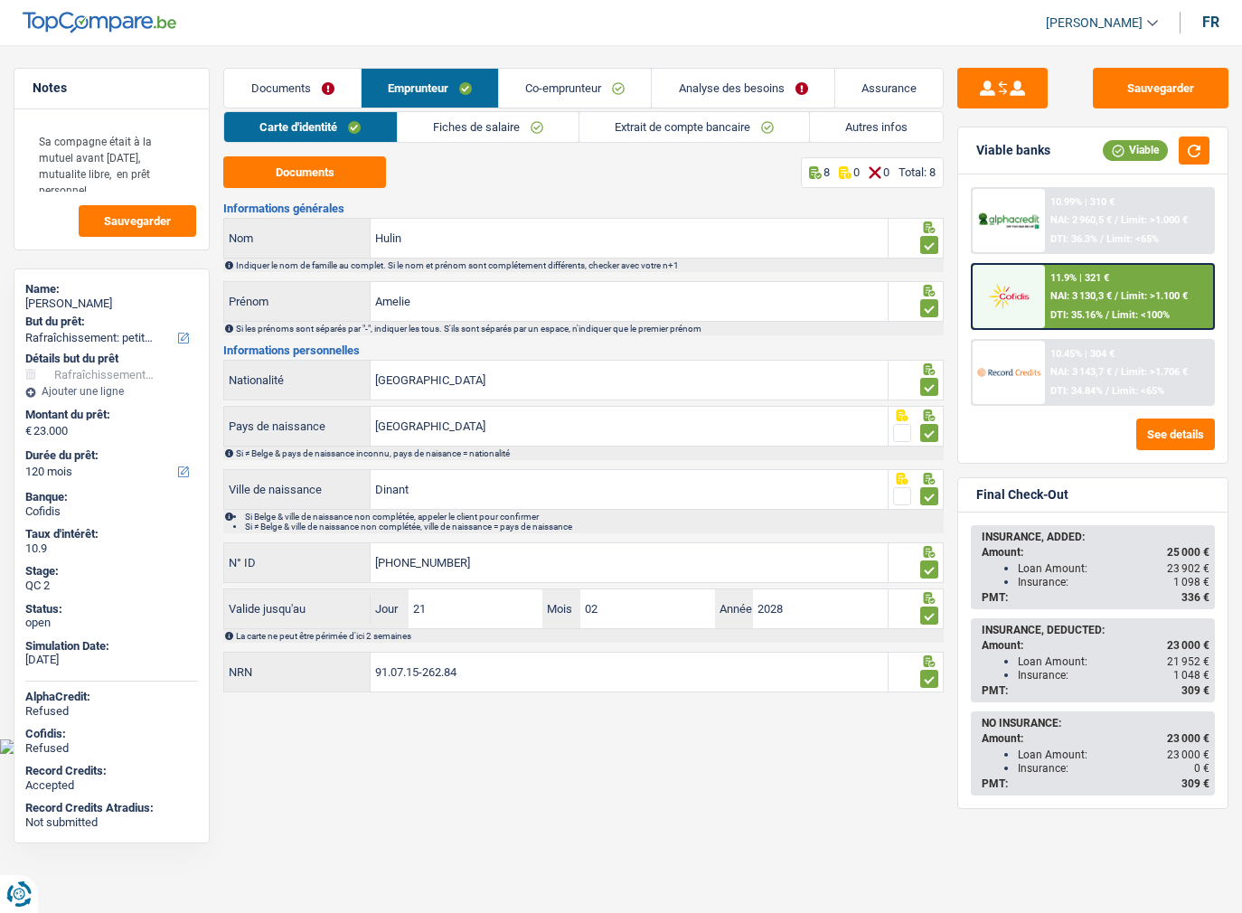
select select "houseOrGarden"
select select "120"
click at [470, 83] on link "Emprunteur" at bounding box center [430, 88] width 136 height 39
click at [526, 83] on link "Co-emprunteur" at bounding box center [575, 88] width 152 height 39
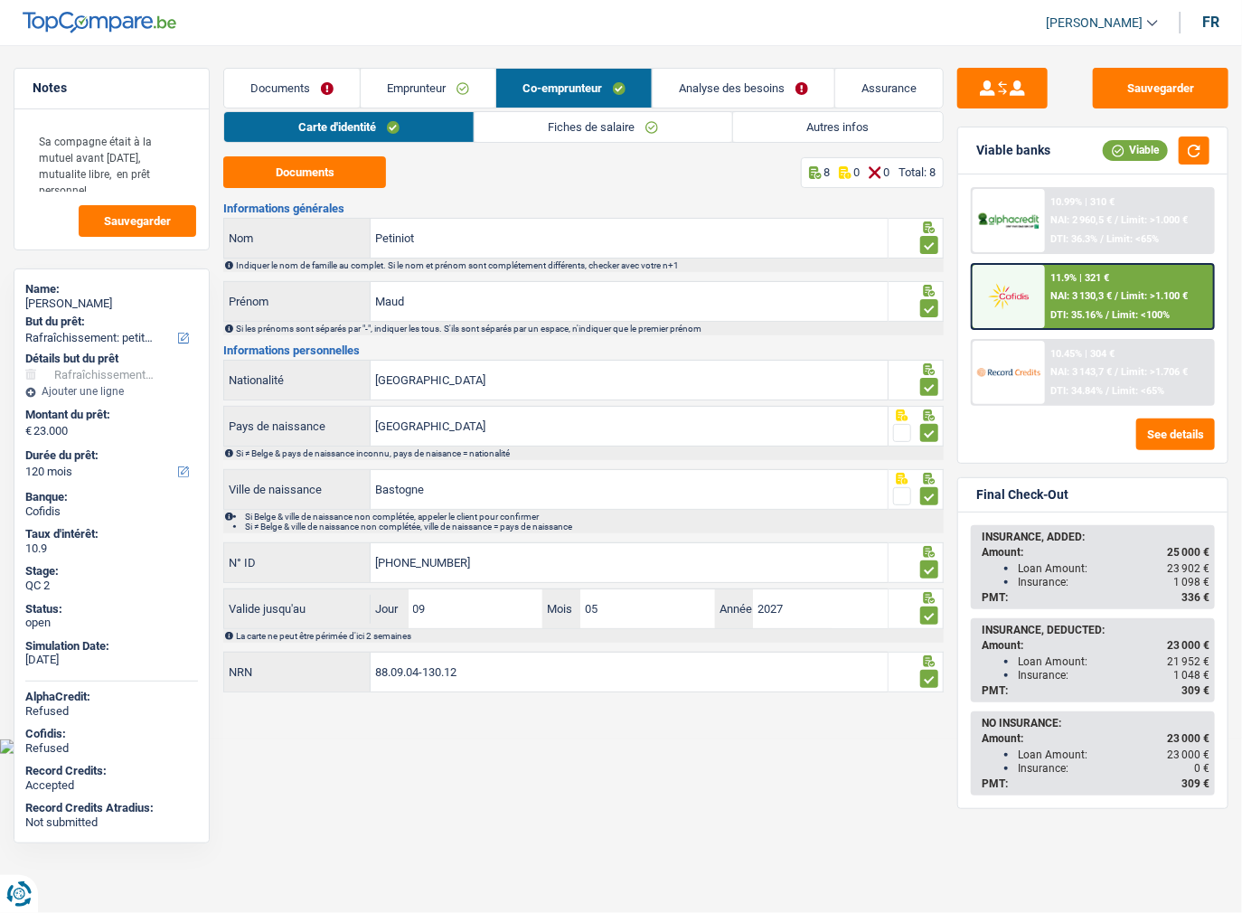
click at [369, 83] on link "Emprunteur" at bounding box center [428, 88] width 135 height 39
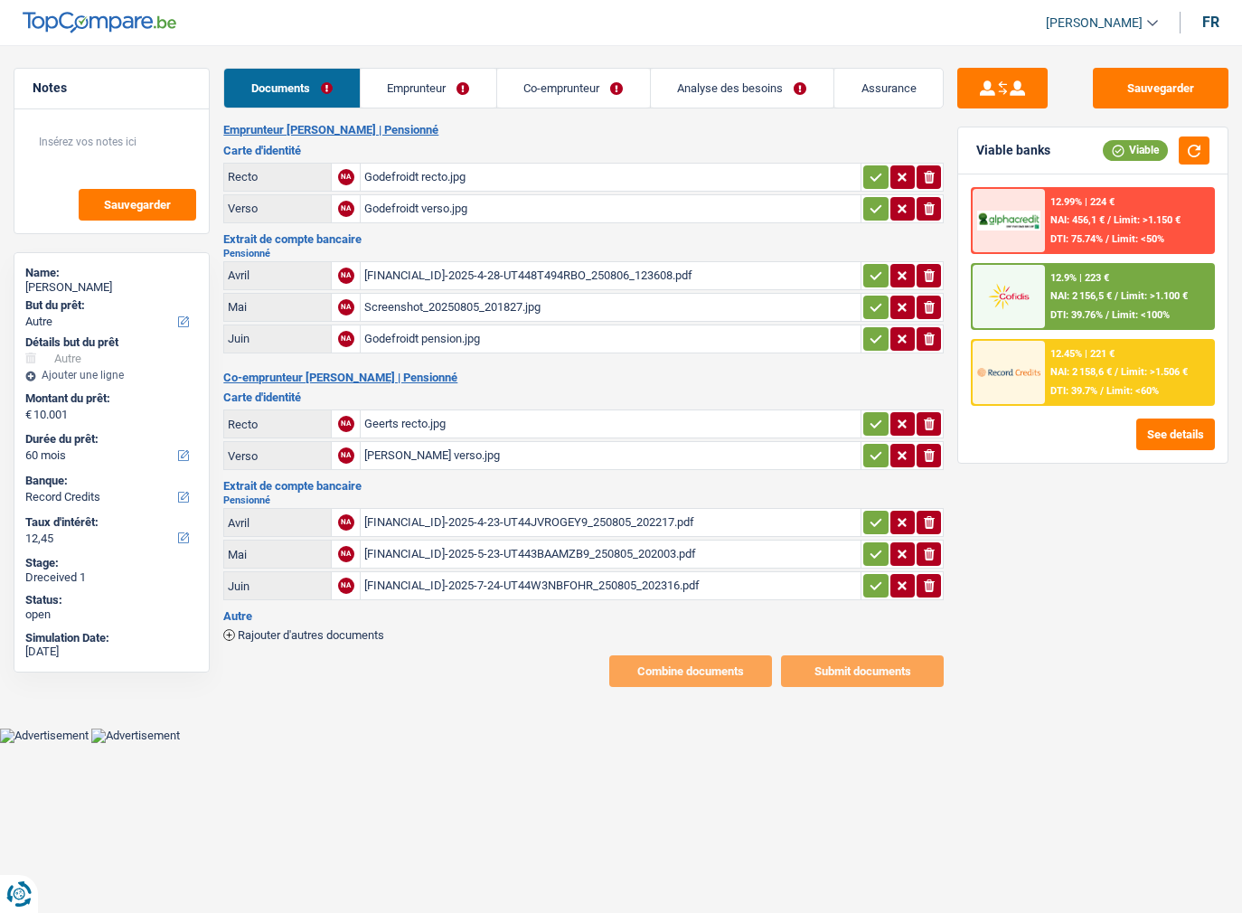
select select "other"
select select "60"
select select "record credits"
click at [878, 180] on icon "button" at bounding box center [876, 177] width 14 height 18
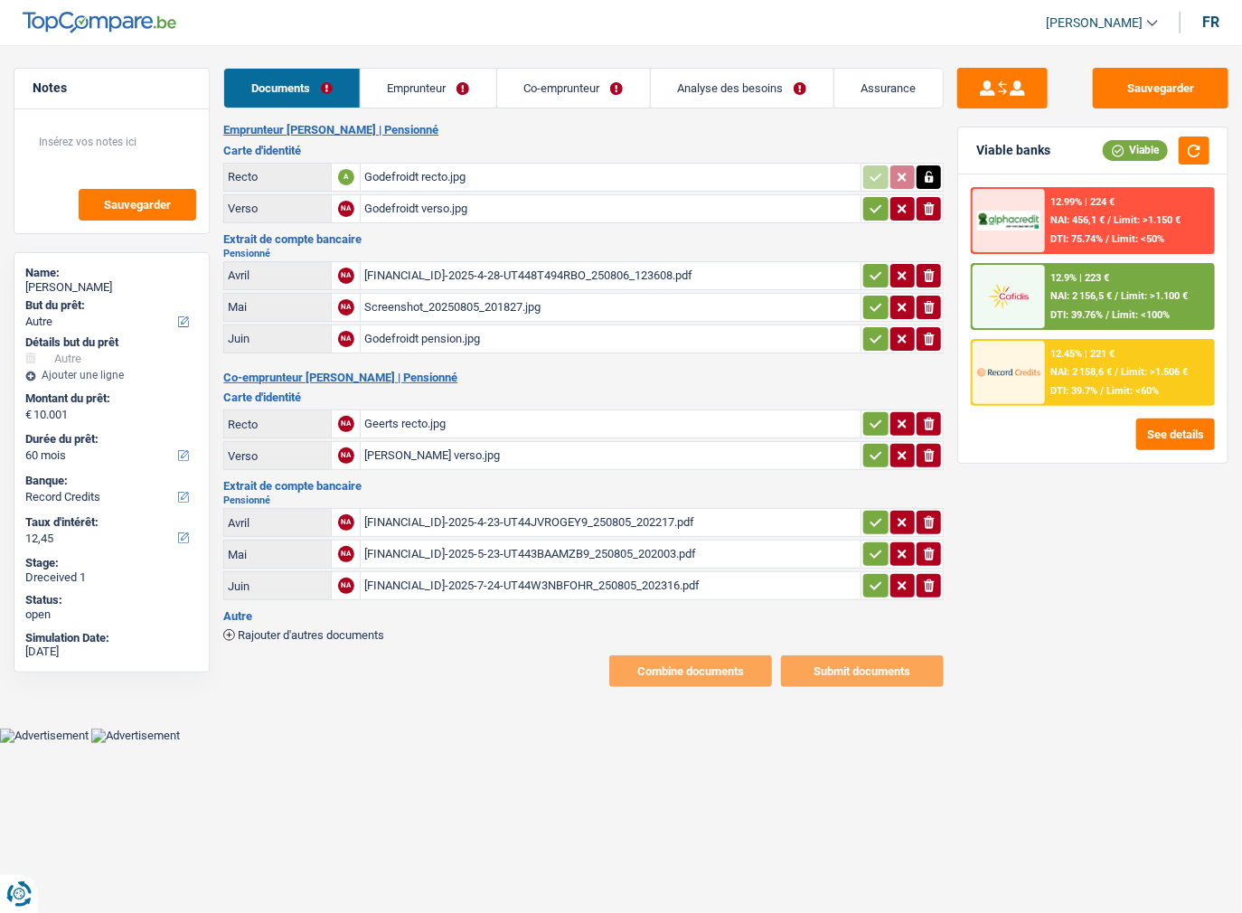
click at [875, 220] on td "ionicons-v5-e" at bounding box center [901, 208] width 83 height 29
click at [878, 280] on icon "button" at bounding box center [876, 276] width 14 height 18
drag, startPoint x: 872, startPoint y: 300, endPoint x: 871, endPoint y: 315, distance: 14.5
click at [872, 302] on icon "button" at bounding box center [876, 307] width 14 height 18
click at [869, 330] on icon "button" at bounding box center [876, 339] width 14 height 18
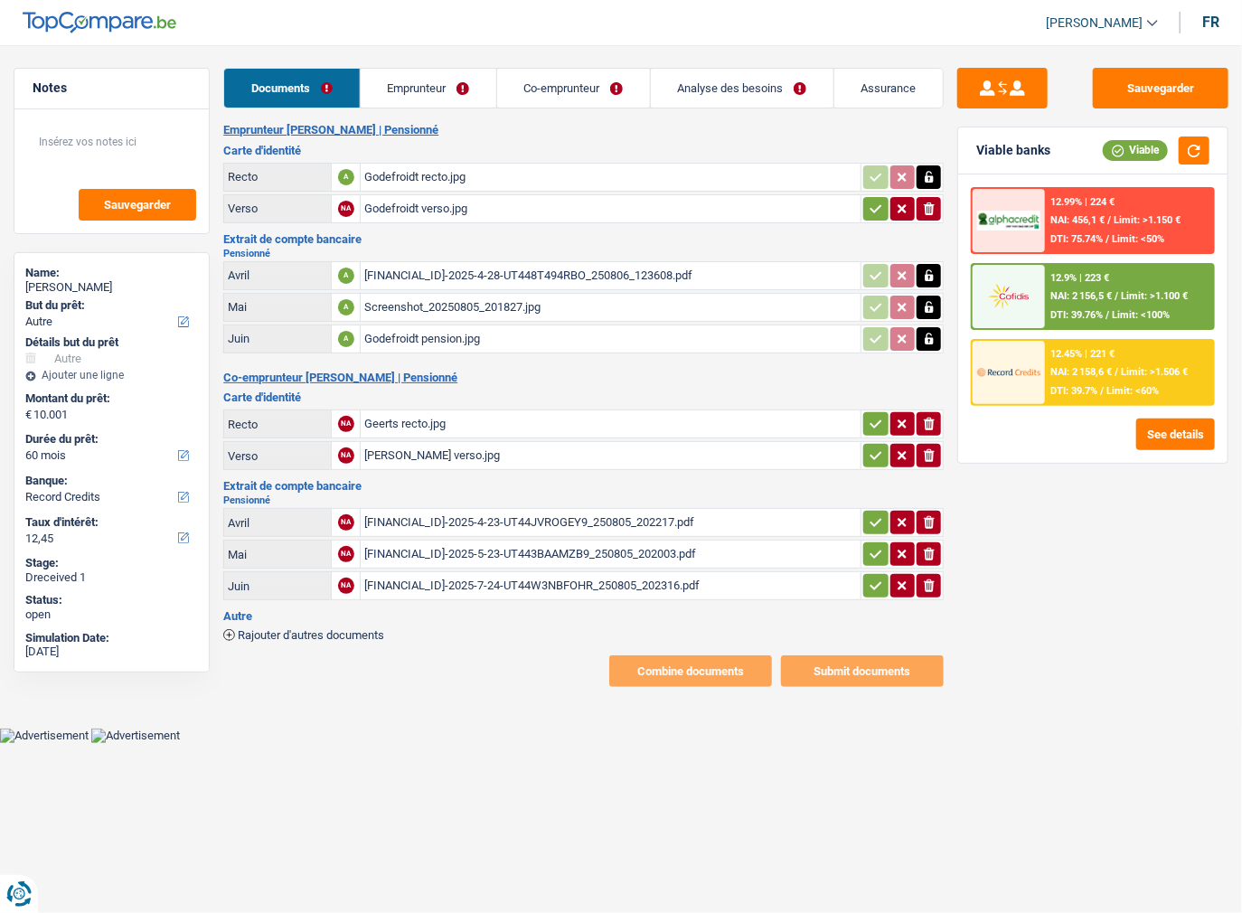
click at [872, 206] on icon "button" at bounding box center [876, 209] width 14 height 18
drag, startPoint x: 864, startPoint y: 404, endPoint x: 868, endPoint y: 419, distance: 15.8
click at [864, 409] on table "Recto NA Geerts recto.jpg ionicons-v5-e Verso NA Geerts verso.jpg ionicons-v5-e" at bounding box center [583, 440] width 720 height 66
click at [869, 424] on icon "button" at bounding box center [876, 424] width 14 height 18
drag, startPoint x: 869, startPoint y: 443, endPoint x: 875, endPoint y: 504, distance: 61.7
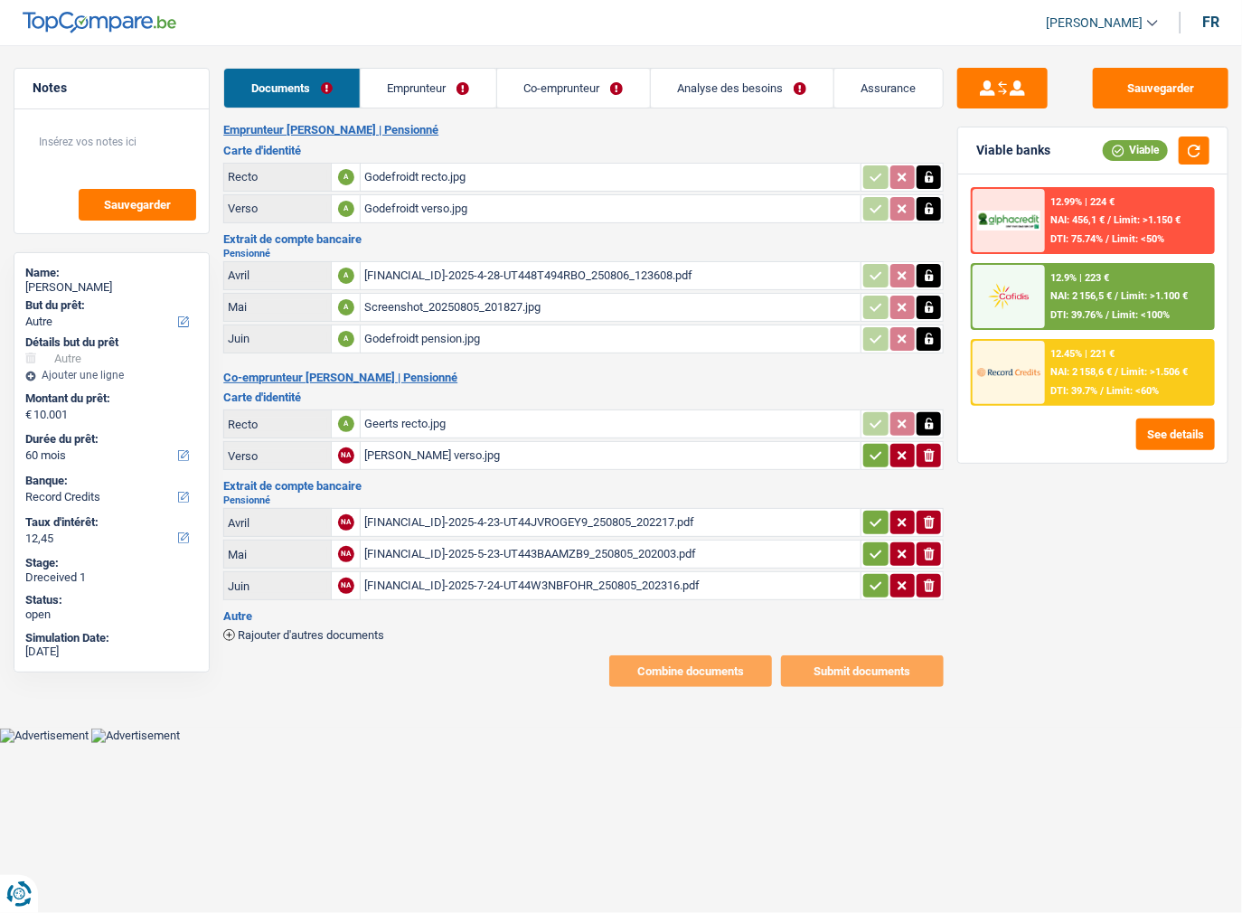
click at [869, 447] on icon "button" at bounding box center [876, 455] width 14 height 18
drag, startPoint x: 875, startPoint y: 510, endPoint x: 869, endPoint y: 528, distance: 19.2
click at [873, 513] on icon "button" at bounding box center [876, 522] width 14 height 18
drag, startPoint x: 865, startPoint y: 542, endPoint x: 869, endPoint y: 566, distance: 23.8
click at [865, 548] on button "button" at bounding box center [875, 553] width 24 height 23
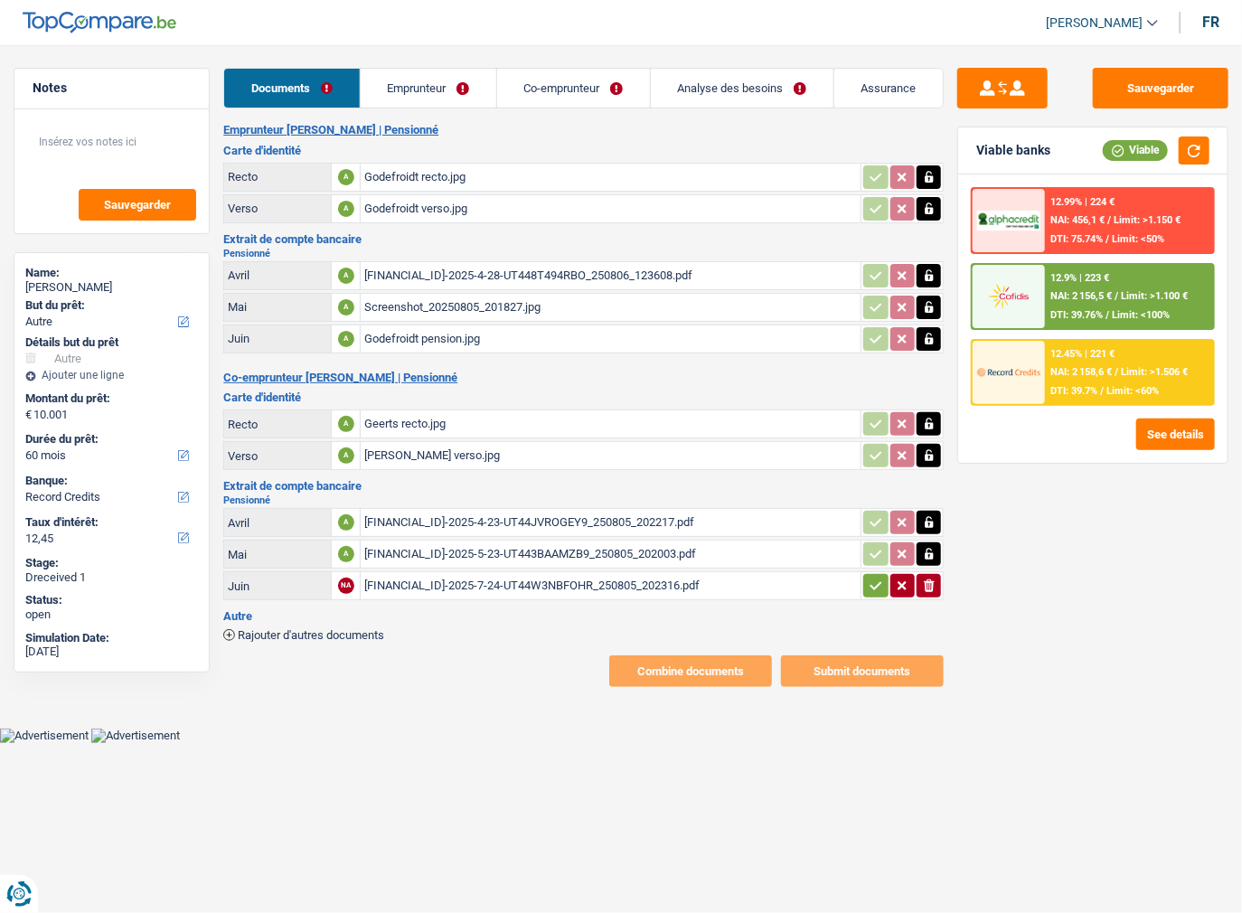
click at [869, 577] on icon "button" at bounding box center [876, 586] width 14 height 18
drag, startPoint x: 413, startPoint y: 80, endPoint x: 402, endPoint y: 90, distance: 15.3
click at [413, 80] on link "Emprunteur" at bounding box center [429, 88] width 136 height 39
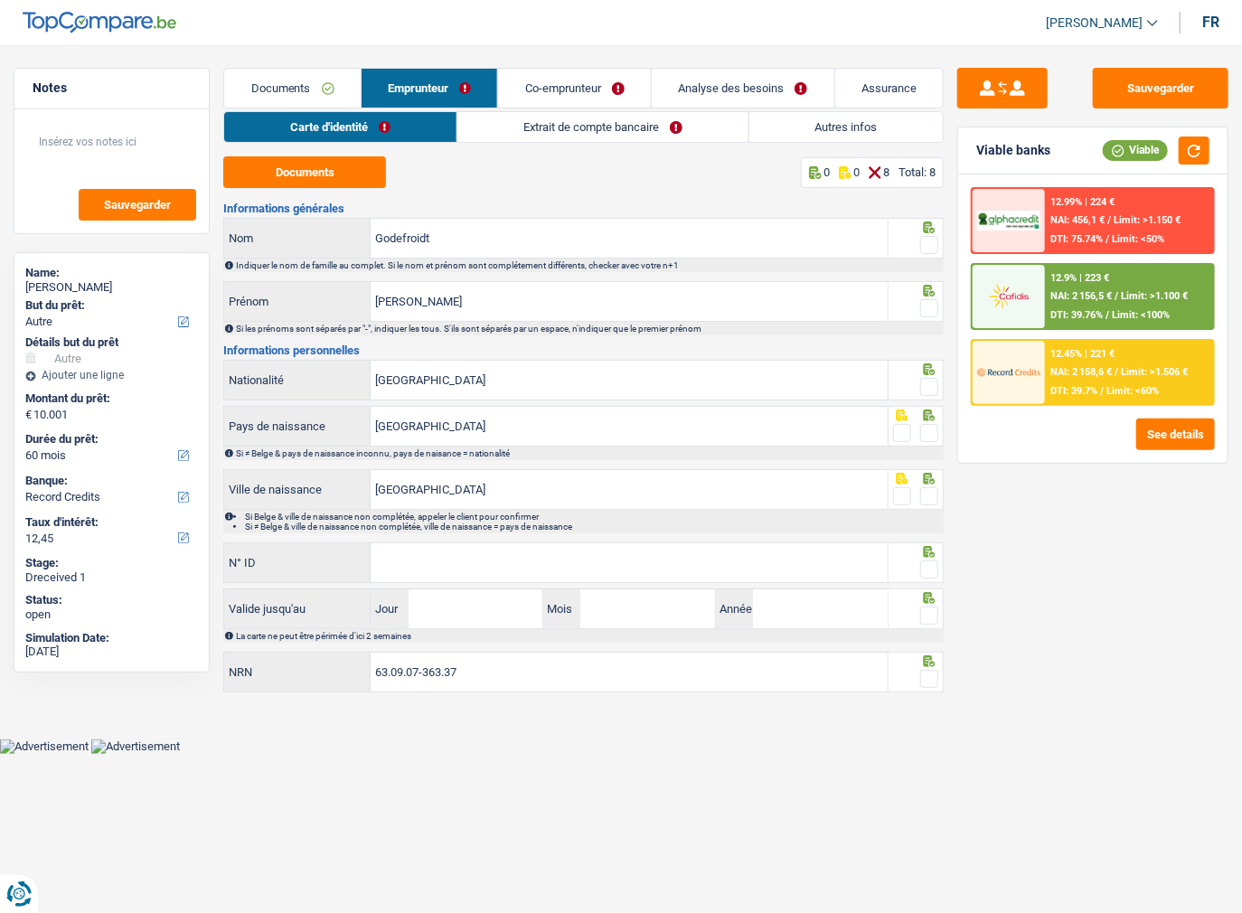
click at [344, 188] on div "Documents 0 0 8 Total: 8 Informations générales Godefroidt Nom Indiquer le nom …" at bounding box center [583, 425] width 720 height 539
click at [343, 178] on button "Documents" at bounding box center [304, 172] width 163 height 32
drag, startPoint x: 927, startPoint y: 245, endPoint x: 916, endPoint y: 228, distance: 20.3
click at [927, 245] on span at bounding box center [929, 245] width 18 height 18
click at [0, 0] on input "radio" at bounding box center [0, 0] width 0 height 0
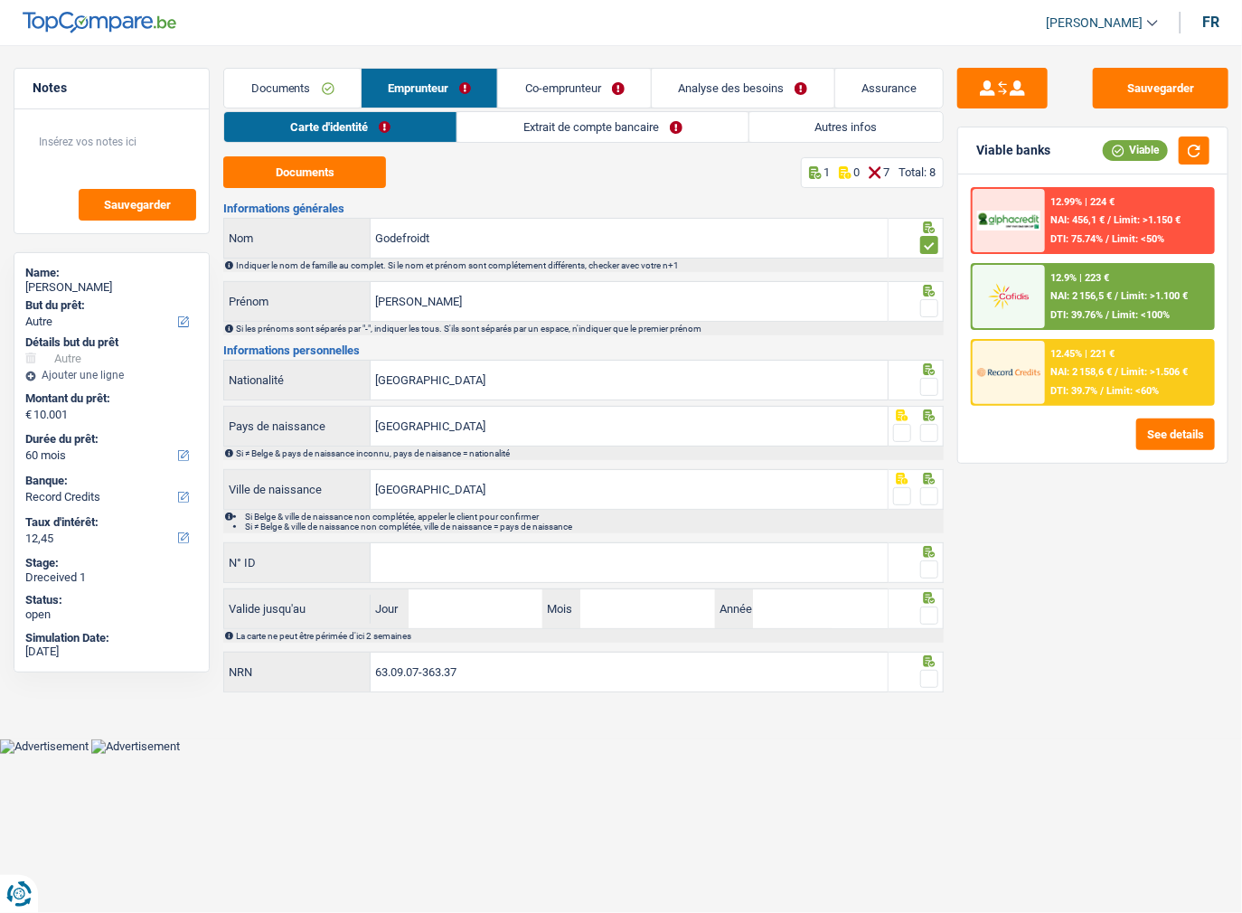
click at [931, 307] on span at bounding box center [929, 308] width 18 height 18
click at [0, 0] on input "radio" at bounding box center [0, 0] width 0 height 0
click at [938, 376] on div at bounding box center [929, 387] width 18 height 23
drag, startPoint x: 933, startPoint y: 385, endPoint x: 941, endPoint y: 435, distance: 50.4
click at [933, 387] on span at bounding box center [929, 387] width 18 height 18
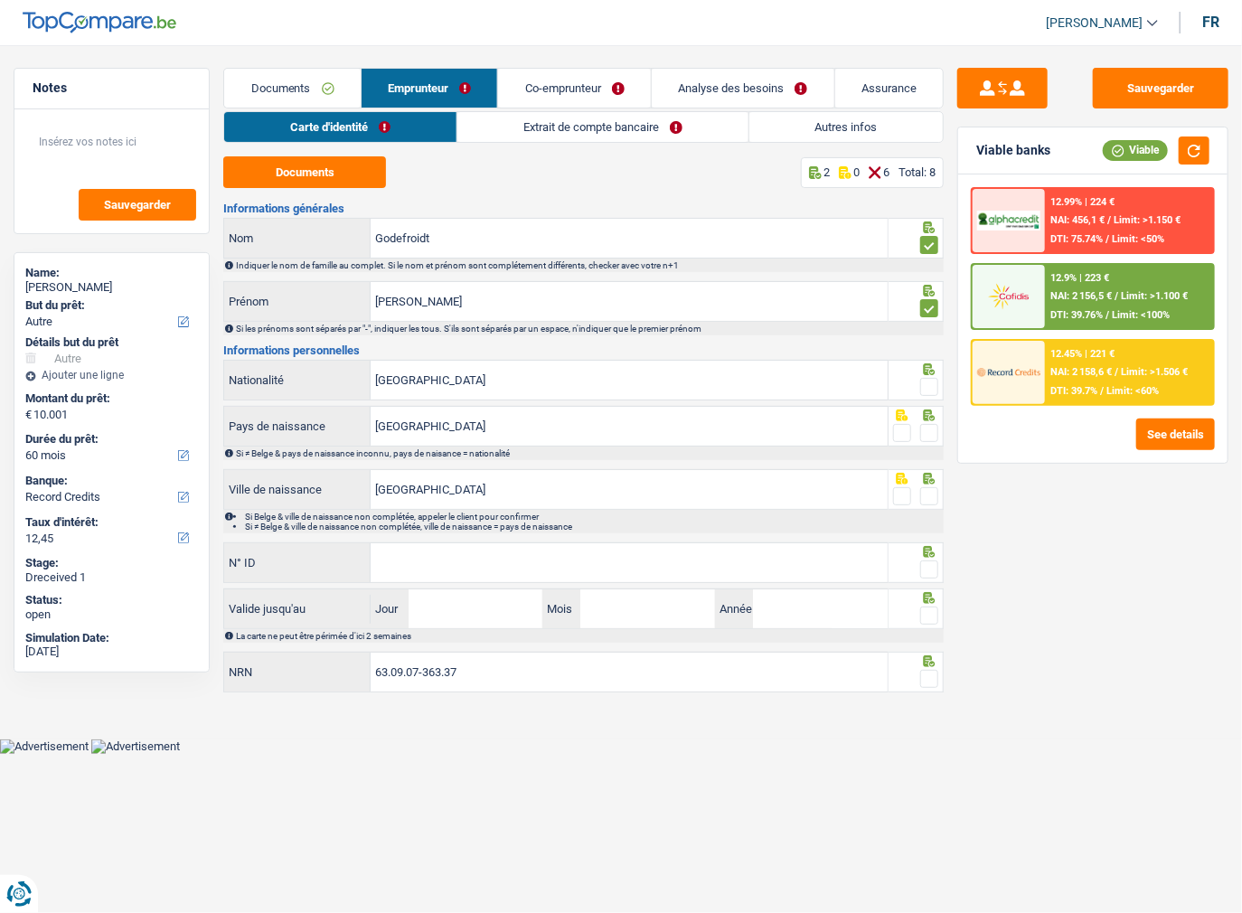
click at [0, 0] on input "radio" at bounding box center [0, 0] width 0 height 0
drag, startPoint x: 930, startPoint y: 428, endPoint x: 923, endPoint y: 503, distance: 74.5
click at [930, 433] on span at bounding box center [929, 433] width 18 height 18
click at [0, 0] on input "radio" at bounding box center [0, 0] width 0 height 0
click at [928, 499] on span at bounding box center [929, 496] width 18 height 18
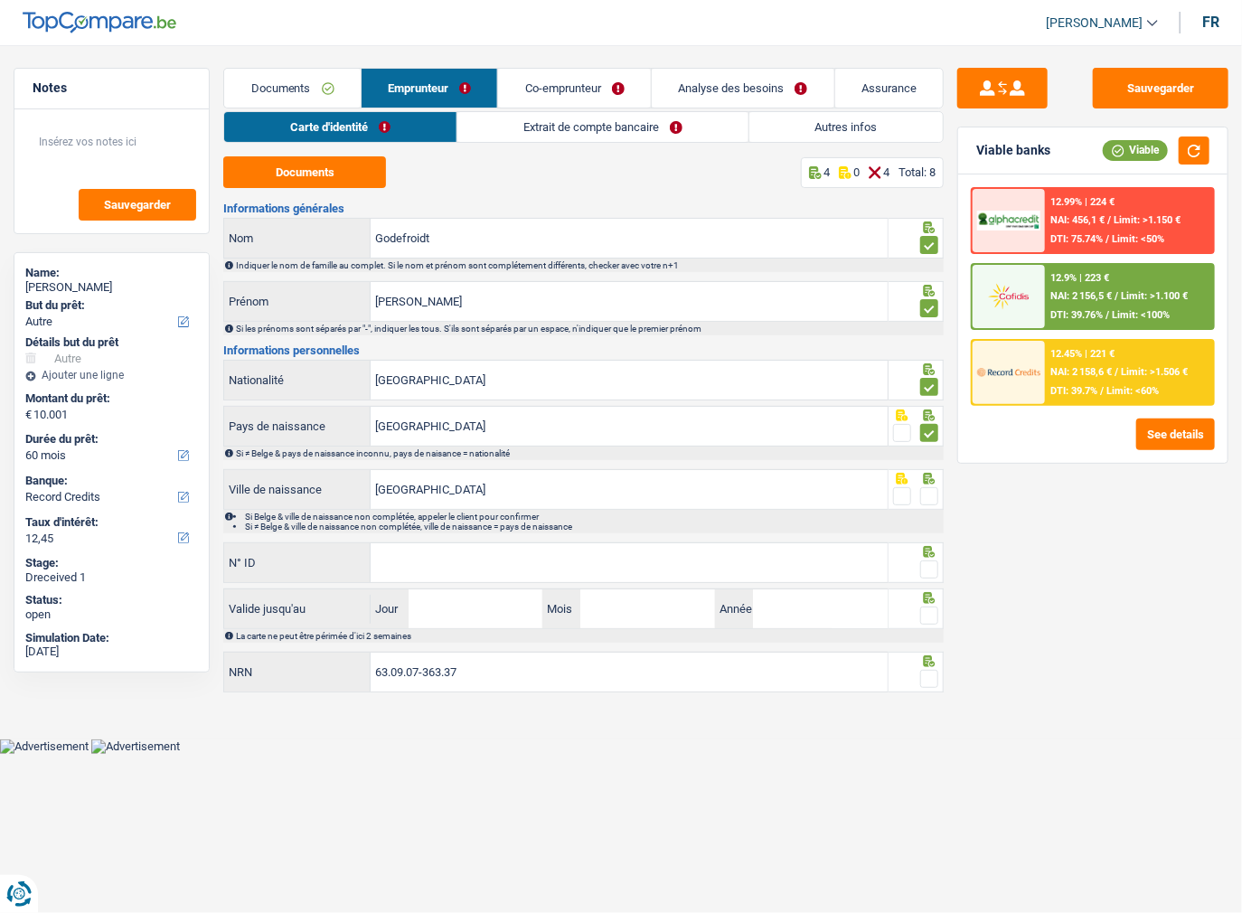
click at [0, 0] on input "radio" at bounding box center [0, 0] width 0 height 0
click at [722, 543] on input "N° ID" at bounding box center [629, 562] width 517 height 39
paste input "595-2319327-75"
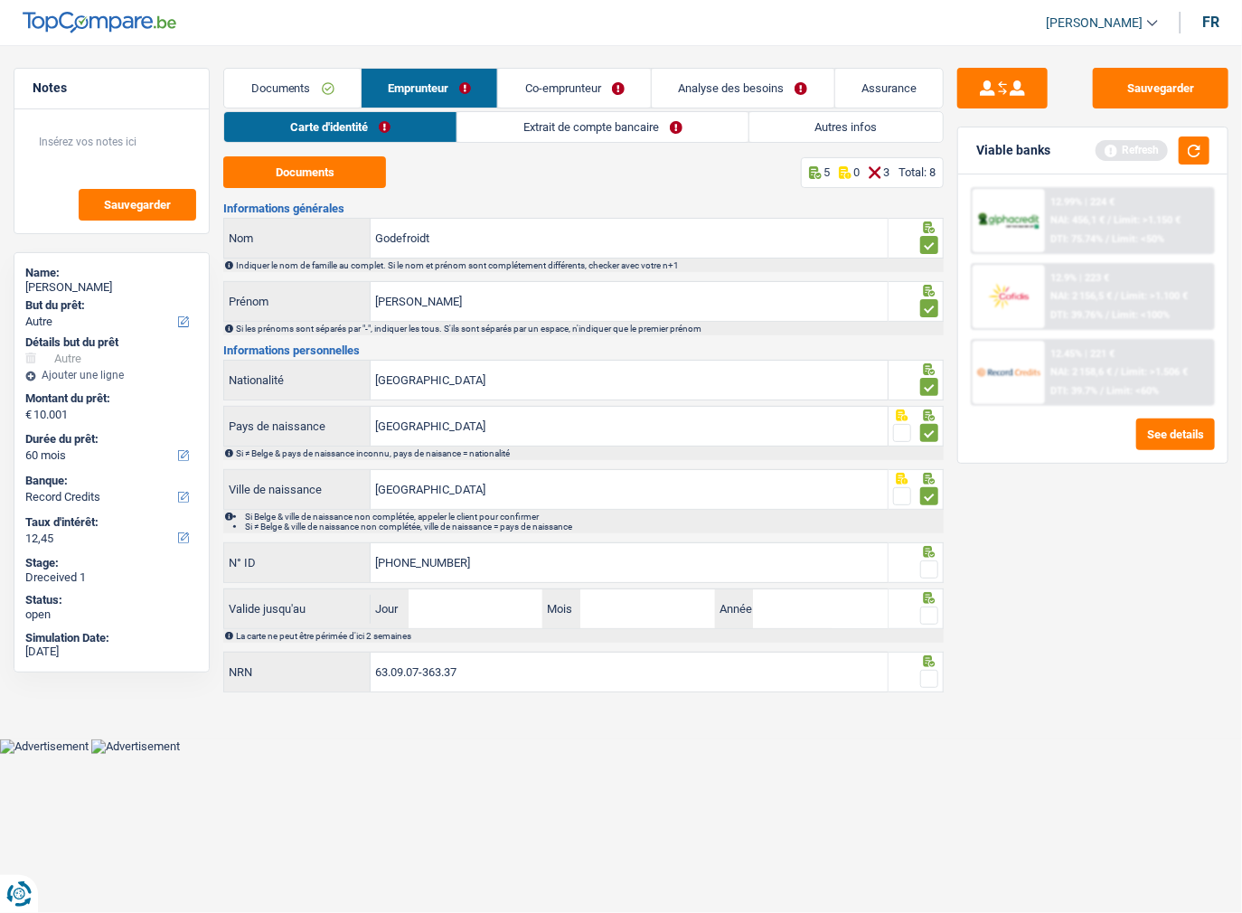
type input "595-2319327-75"
click at [460, 607] on input "Jour" at bounding box center [476, 608] width 135 height 39
type input "15"
type input "05"
type input "2034"
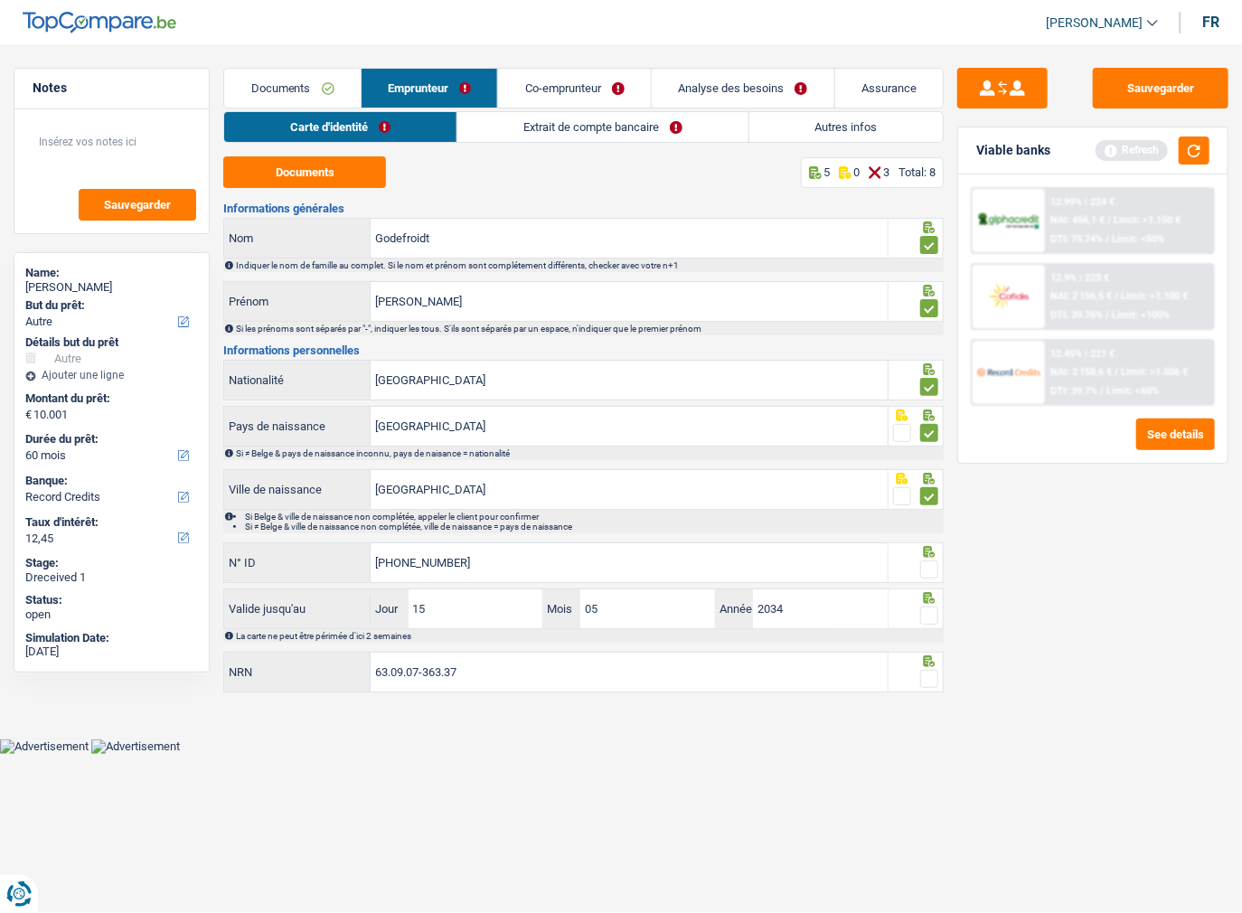
drag, startPoint x: 927, startPoint y: 558, endPoint x: 934, endPoint y: 599, distance: 42.1
click at [929, 561] on span at bounding box center [929, 569] width 18 height 18
click at [0, 0] on input "radio" at bounding box center [0, 0] width 0 height 0
click at [934, 612] on span at bounding box center [929, 615] width 18 height 18
click at [0, 0] on input "radio" at bounding box center [0, 0] width 0 height 0
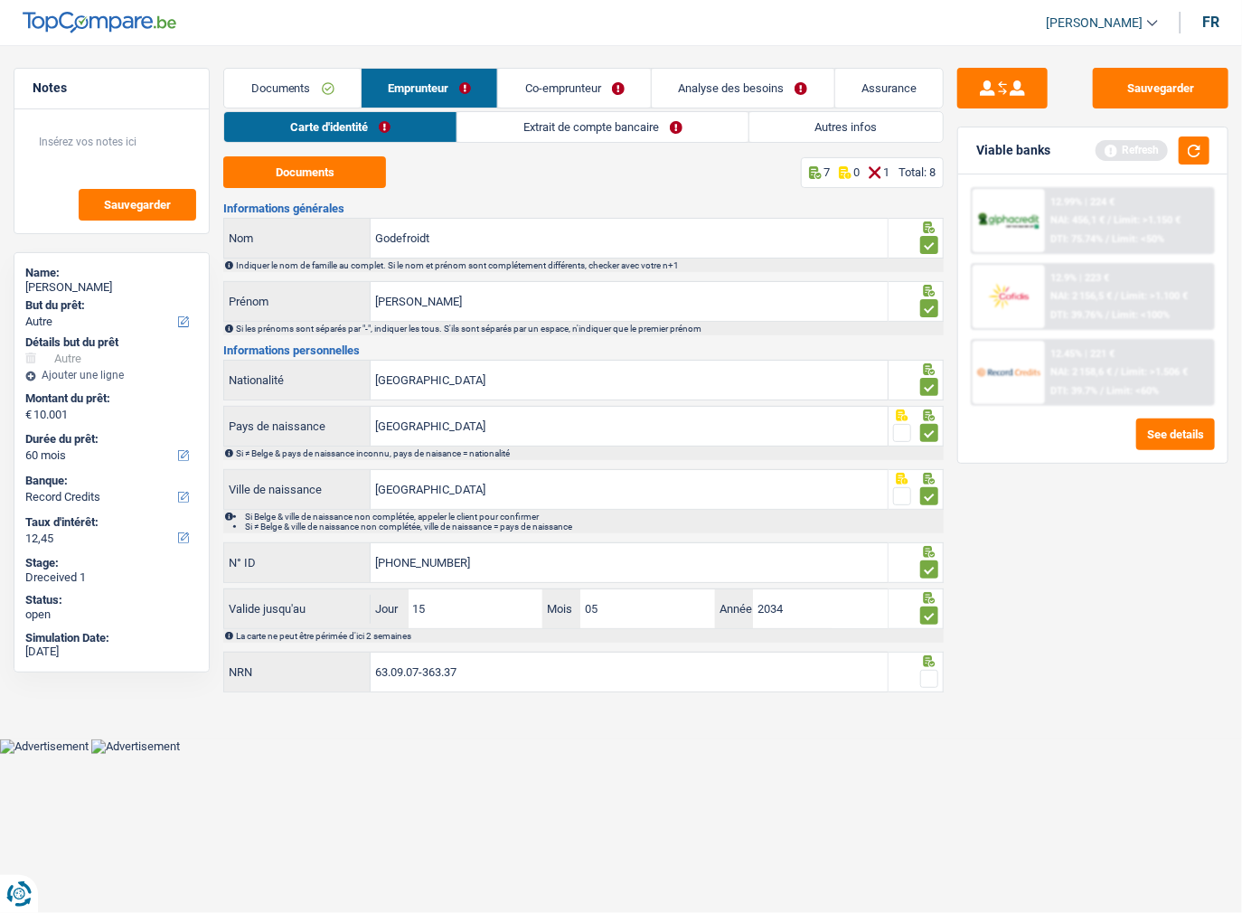
drag, startPoint x: 933, startPoint y: 690, endPoint x: 932, endPoint y: 672, distance: 18.1
click at [933, 691] on div "63.09.07-363.37 NRN" at bounding box center [583, 673] width 720 height 43
click at [932, 672] on span at bounding box center [929, 679] width 18 height 18
click at [0, 0] on input "radio" at bounding box center [0, 0] width 0 height 0
click at [1146, 98] on button "Sauvegarder" at bounding box center [1161, 88] width 136 height 41
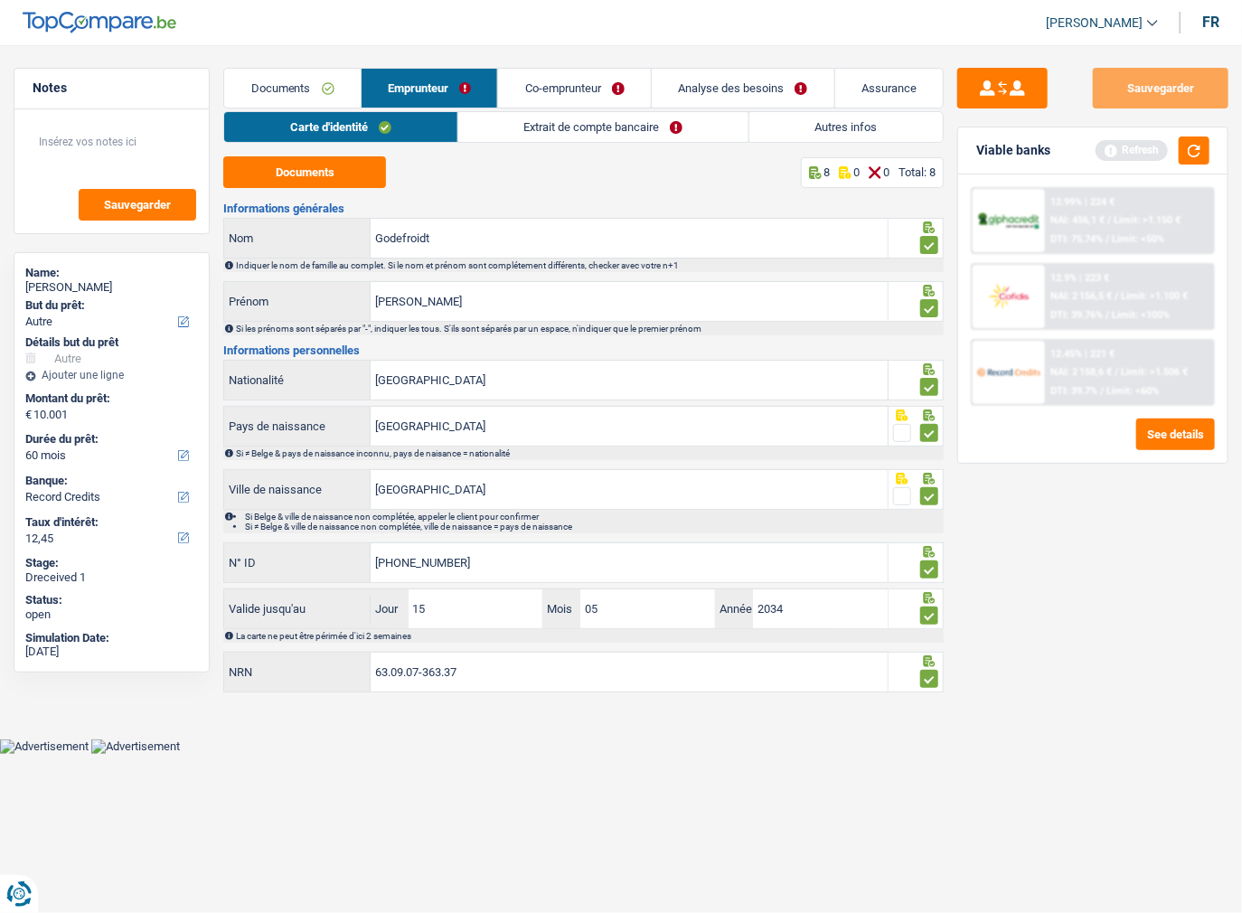
click at [614, 134] on link "Extrait de compte bancaire" at bounding box center [603, 127] width 290 height 30
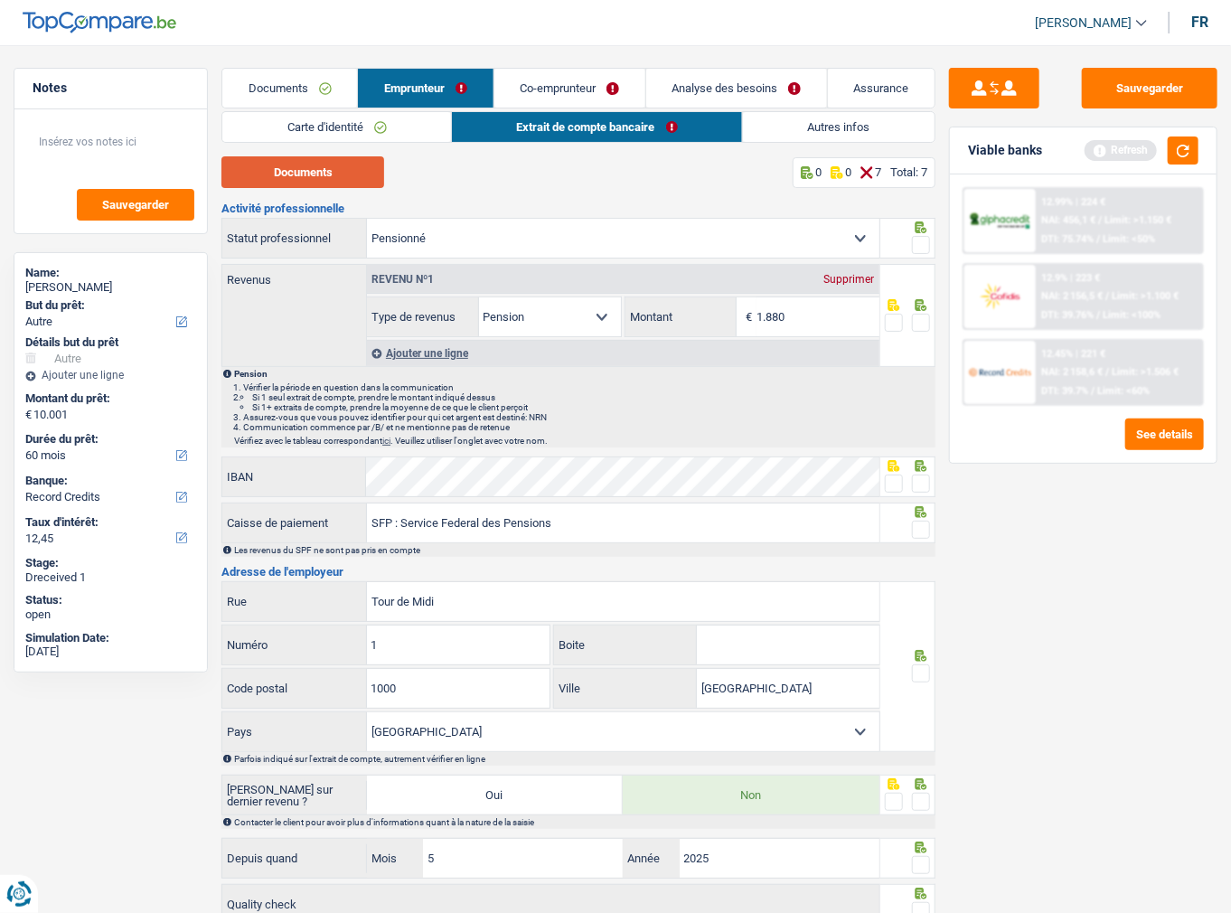
click at [282, 162] on button "Documents" at bounding box center [302, 172] width 163 height 32
drag, startPoint x: 923, startPoint y: 249, endPoint x: 933, endPoint y: 320, distance: 72.1
click at [922, 249] on span at bounding box center [921, 245] width 18 height 18
click at [0, 0] on input "radio" at bounding box center [0, 0] width 0 height 0
drag, startPoint x: 689, startPoint y: 327, endPoint x: 582, endPoint y: 328, distance: 106.6
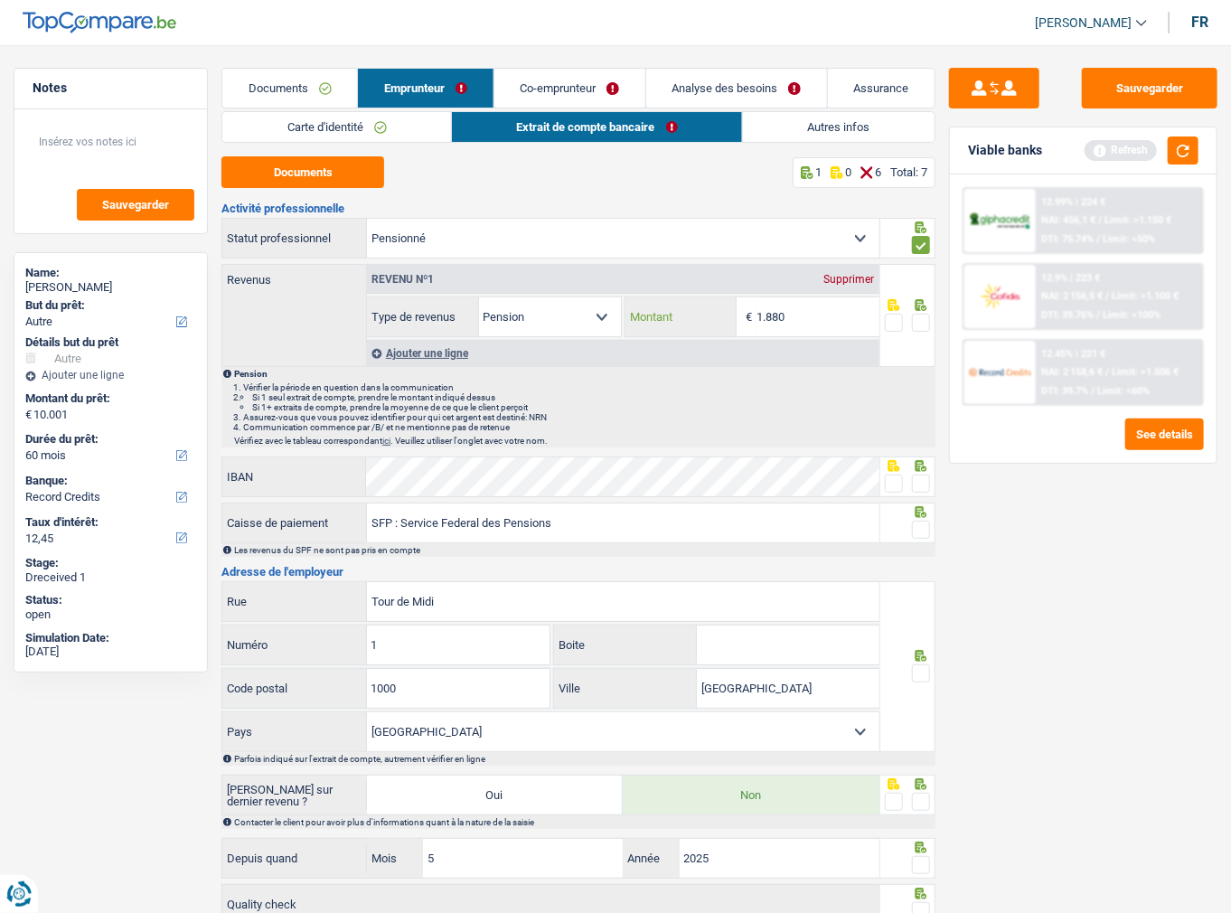
click at [582, 327] on div "Allocation d'handicap Allocations chômage Allocations familiales Chèques repas …" at bounding box center [623, 316] width 512 height 41
type input "1.782"
click at [918, 315] on span at bounding box center [921, 323] width 18 height 18
click at [0, 0] on input "radio" at bounding box center [0, 0] width 0 height 0
drag, startPoint x: 916, startPoint y: 484, endPoint x: 921, endPoint y: 515, distance: 32.1
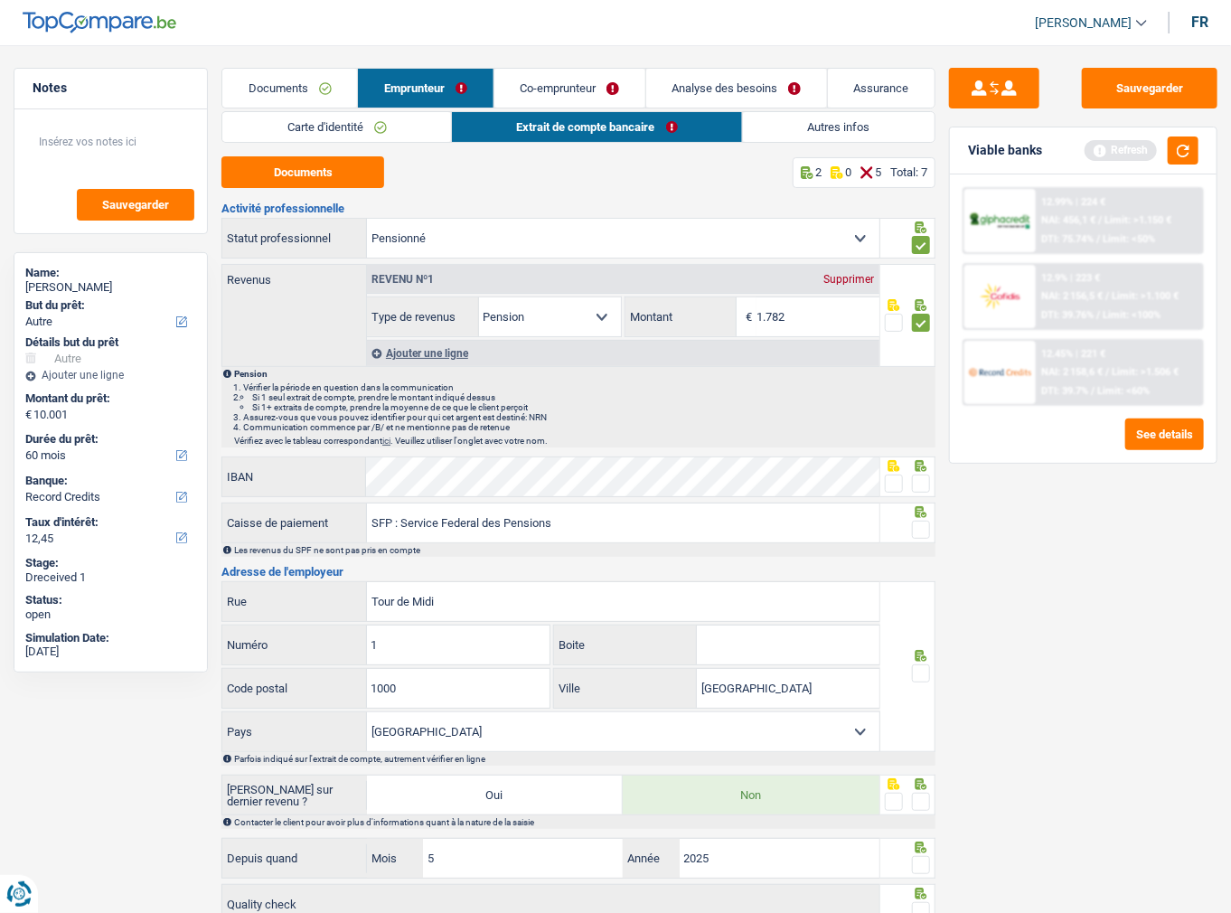
click at [917, 484] on span at bounding box center [921, 483] width 18 height 18
click at [0, 0] on input "radio" at bounding box center [0, 0] width 0 height 0
click at [918, 521] on span at bounding box center [921, 530] width 18 height 18
click at [0, 0] on input "radio" at bounding box center [0, 0] width 0 height 0
click at [895, 485] on span at bounding box center [894, 483] width 18 height 18
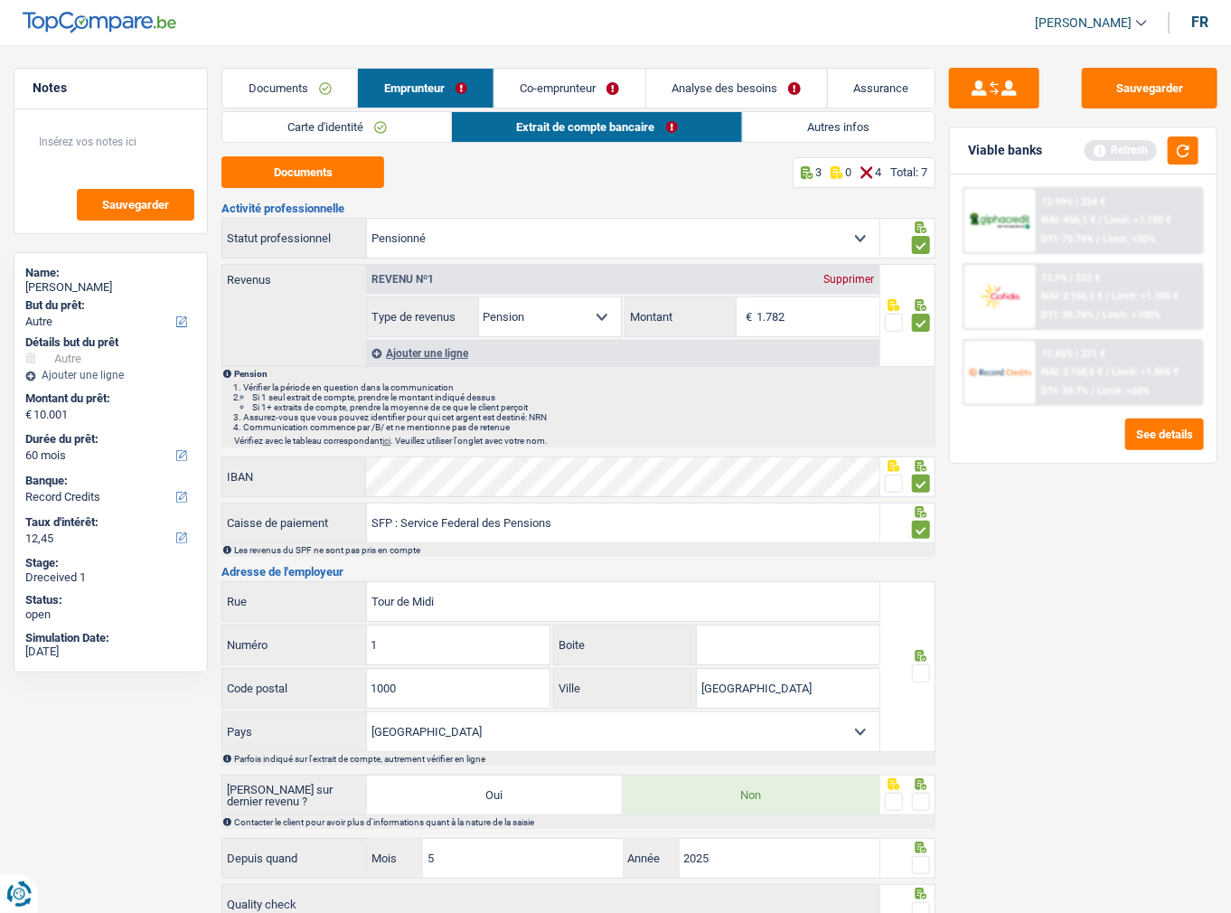
click at [0, 0] on input "radio" at bounding box center [0, 0] width 0 height 0
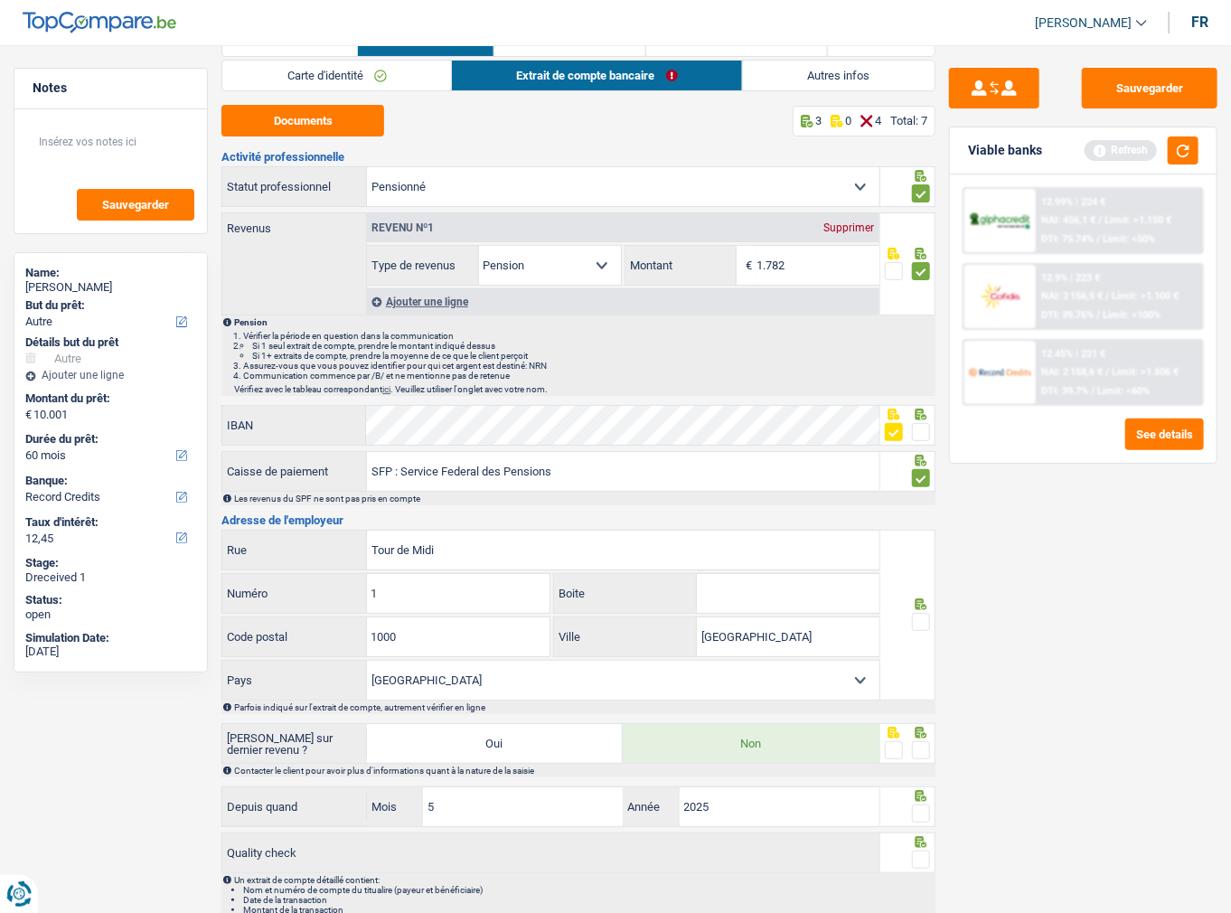
scroll to position [134, 0]
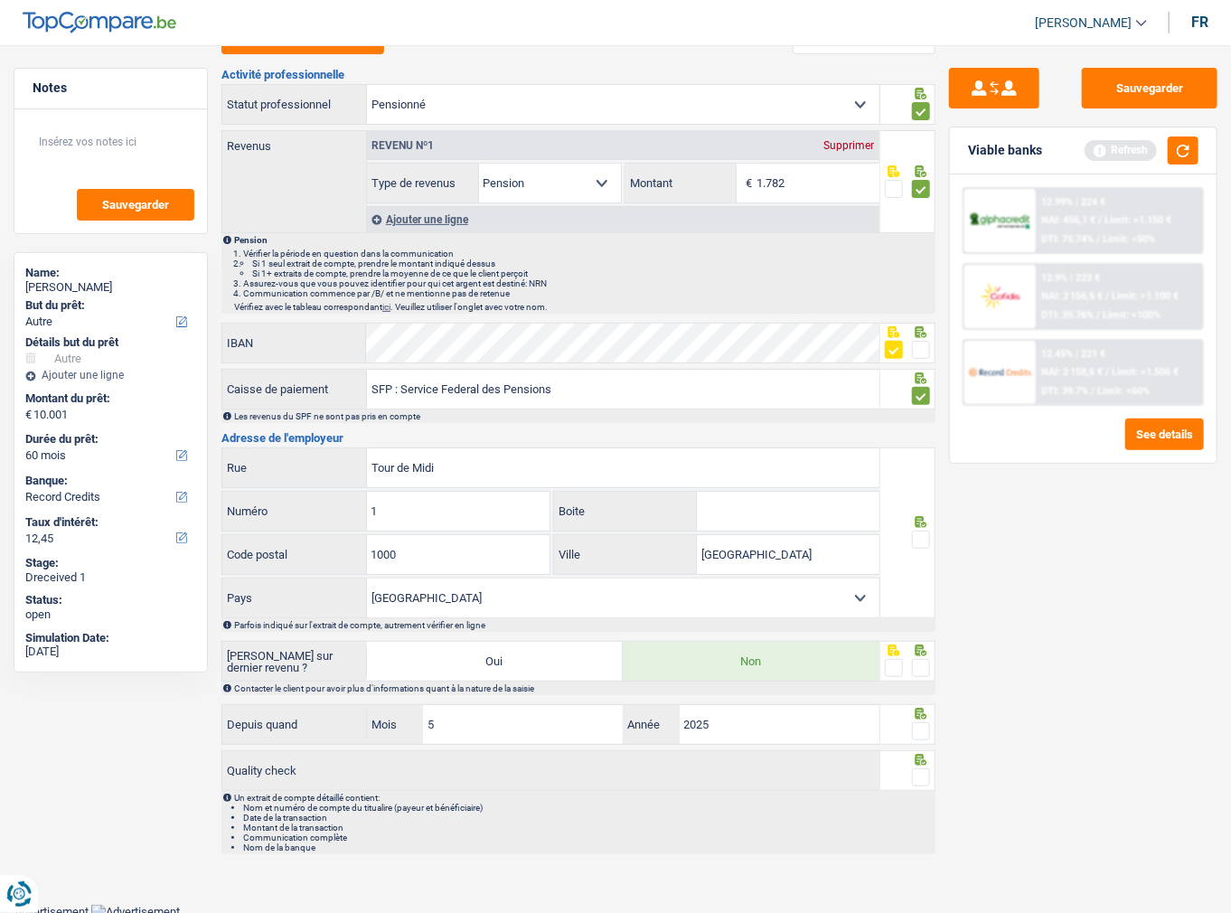
click at [923, 99] on icon at bounding box center [922, 94] width 12 height 12
click at [925, 659] on span at bounding box center [921, 668] width 18 height 18
click at [0, 0] on input "radio" at bounding box center [0, 0] width 0 height 0
click at [915, 734] on span at bounding box center [921, 731] width 18 height 18
click at [0, 0] on input "radio" at bounding box center [0, 0] width 0 height 0
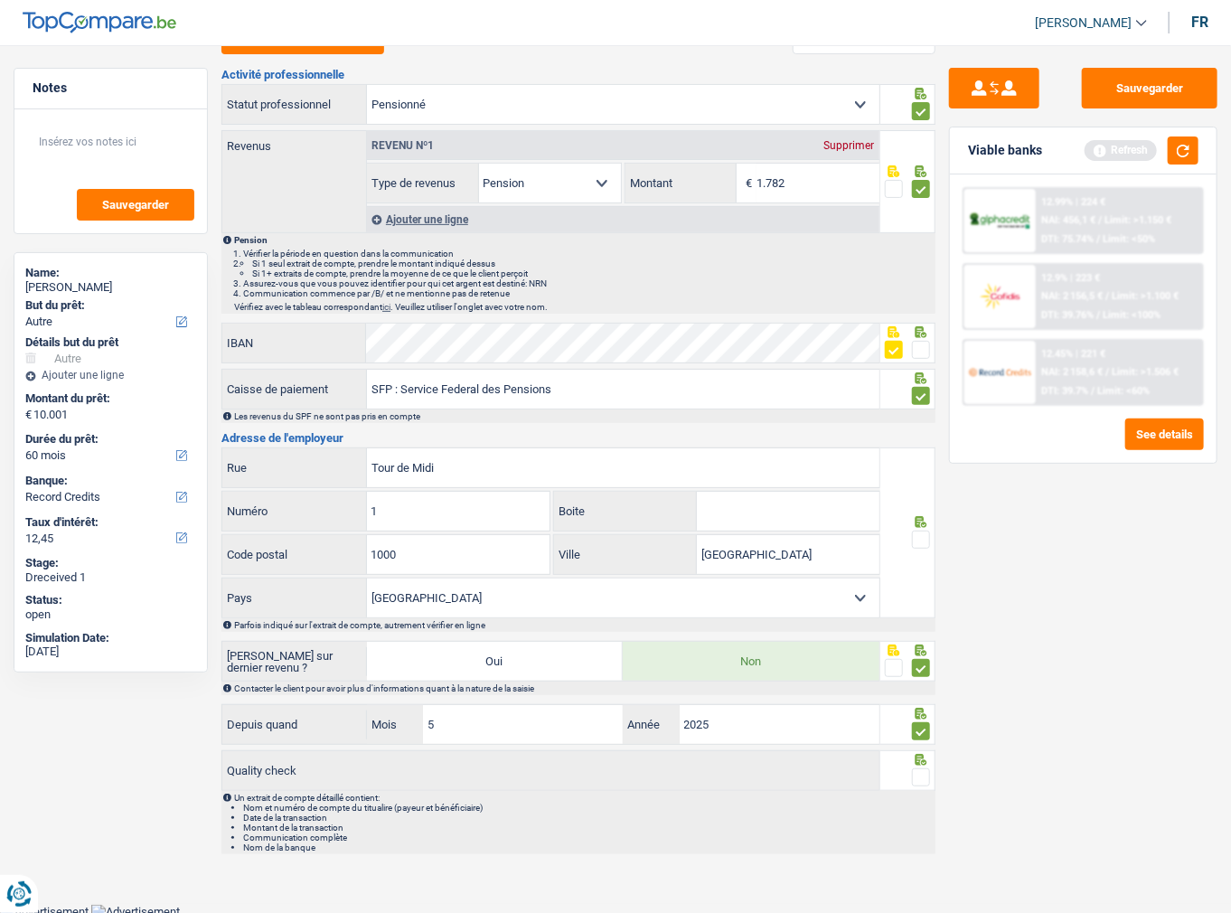
click at [920, 784] on div at bounding box center [921, 777] width 18 height 23
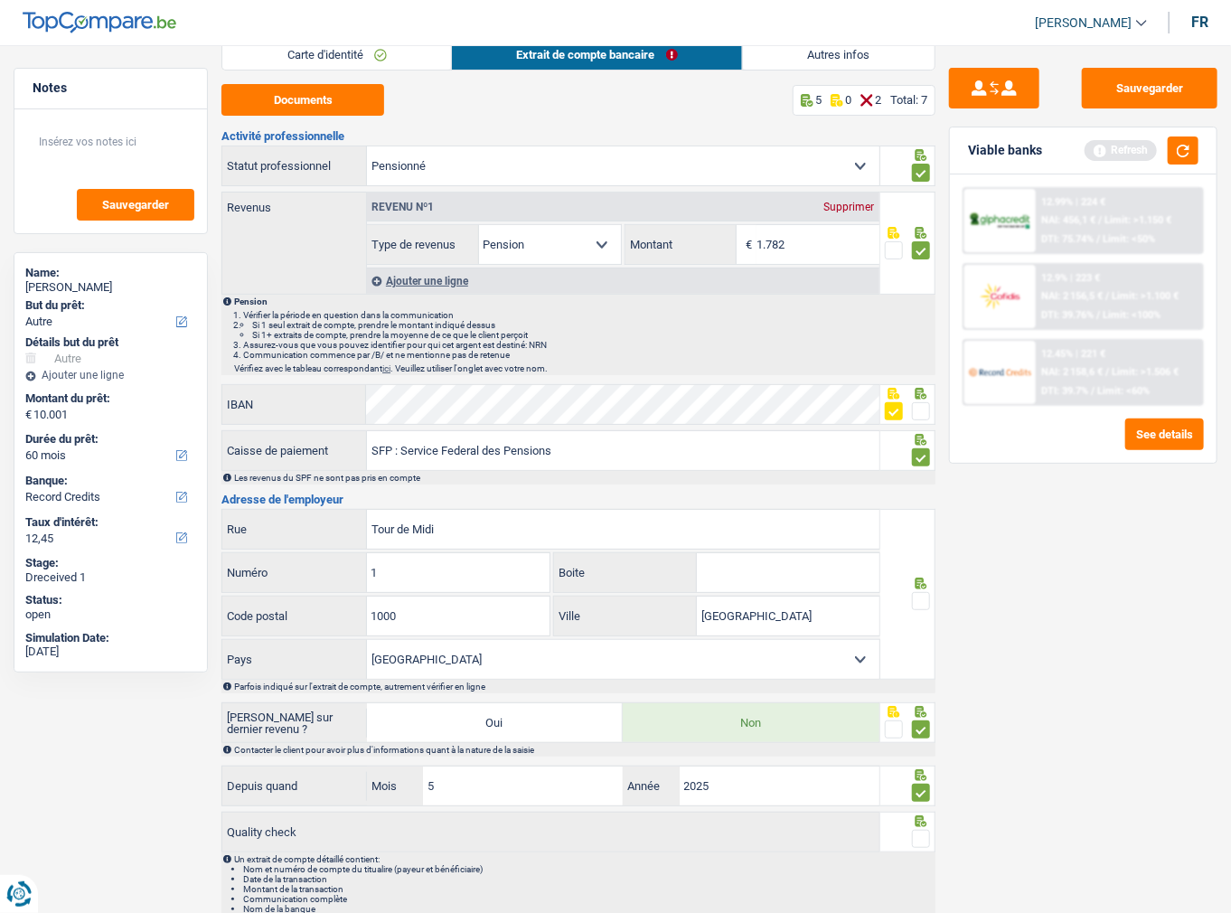
scroll to position [0, 0]
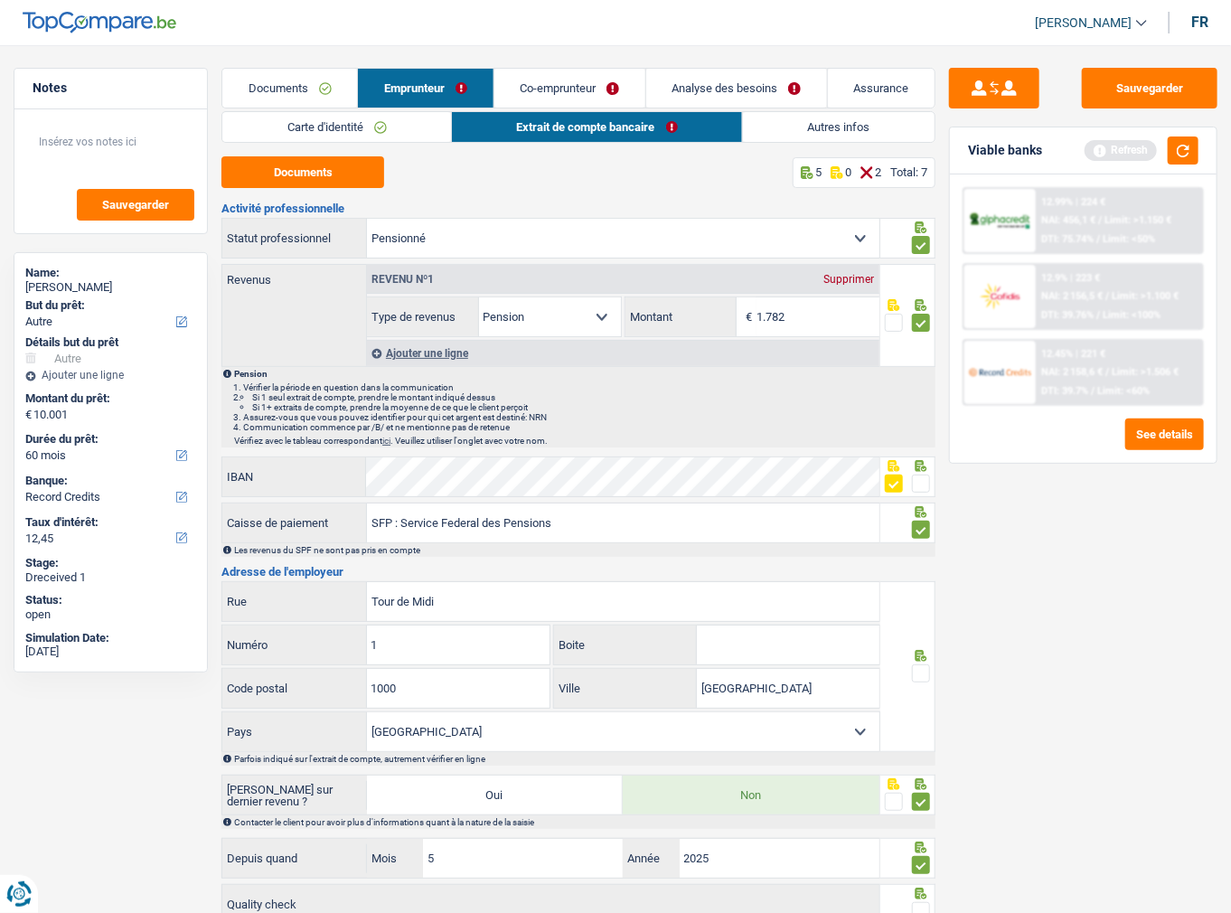
drag, startPoint x: 918, startPoint y: 672, endPoint x: 922, endPoint y: 630, distance: 41.7
click at [918, 672] on span at bounding box center [921, 673] width 18 height 18
click at [0, 0] on input "radio" at bounding box center [0, 0] width 0 height 0
click at [802, 116] on link "Autres infos" at bounding box center [839, 127] width 192 height 30
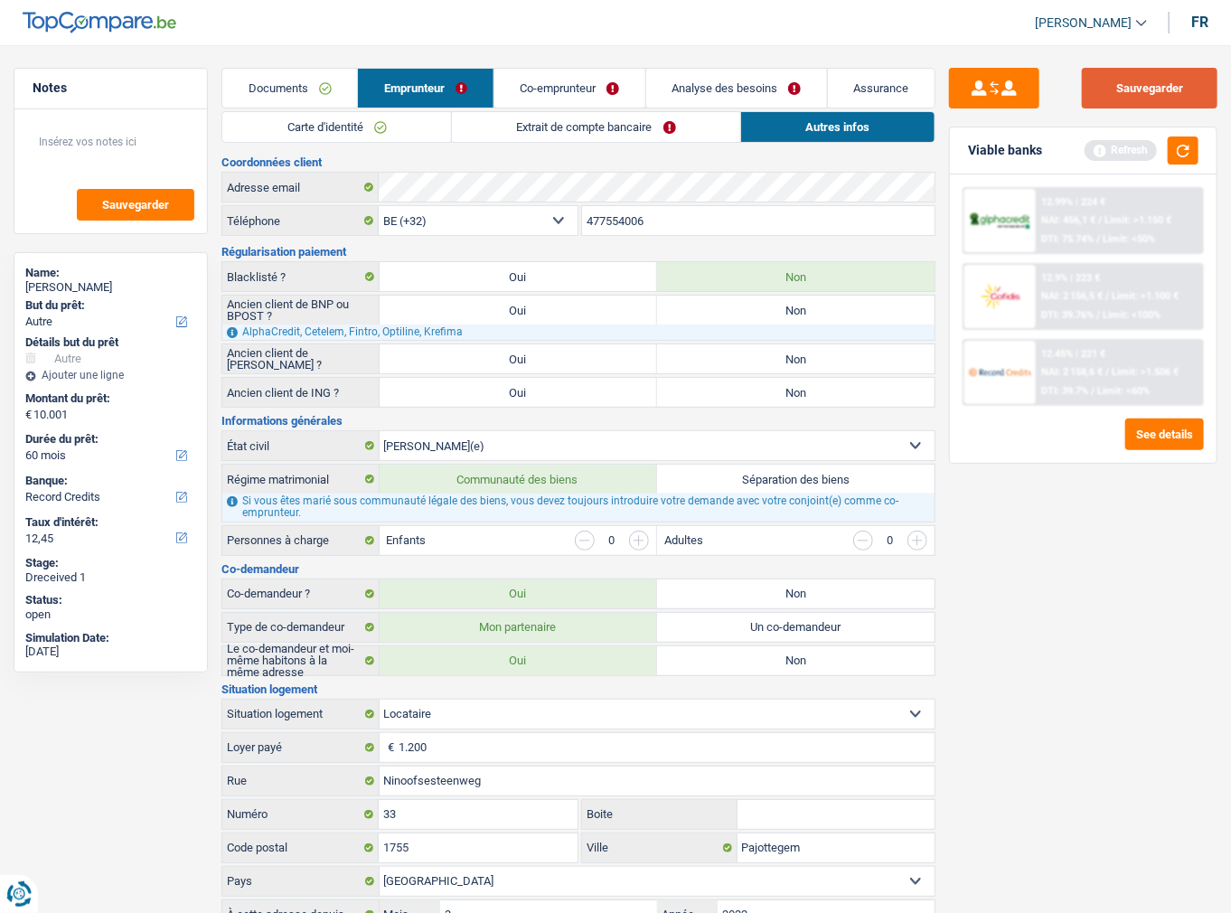
click at [1157, 101] on button "Sauvegarder" at bounding box center [1150, 88] width 136 height 41
drag, startPoint x: 1135, startPoint y: 81, endPoint x: 980, endPoint y: 147, distance: 168.9
click at [1135, 81] on button "Sauvegarder" at bounding box center [1150, 88] width 136 height 41
click at [578, 94] on link "Co-emprunteur" at bounding box center [569, 88] width 151 height 39
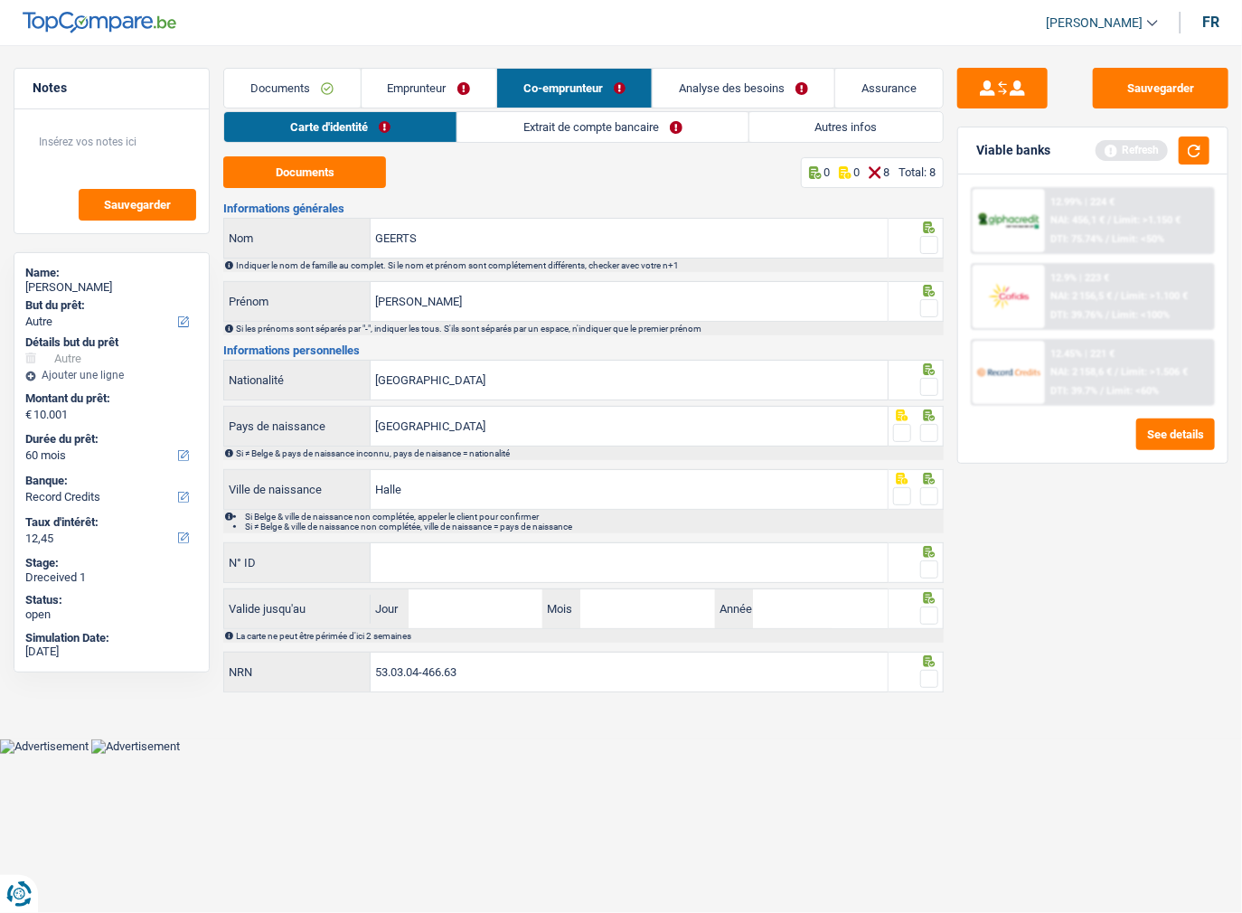
click at [348, 193] on div "Documents 0 0 8 Total: 8 Informations générales GEERTS Nom Indiquer le nom de f…" at bounding box center [583, 425] width 720 height 539
click at [365, 158] on button "Documents" at bounding box center [304, 172] width 163 height 32
drag, startPoint x: 924, startPoint y: 246, endPoint x: 927, endPoint y: 293, distance: 47.1
click at [924, 246] on span at bounding box center [929, 245] width 18 height 18
click at [0, 0] on input "radio" at bounding box center [0, 0] width 0 height 0
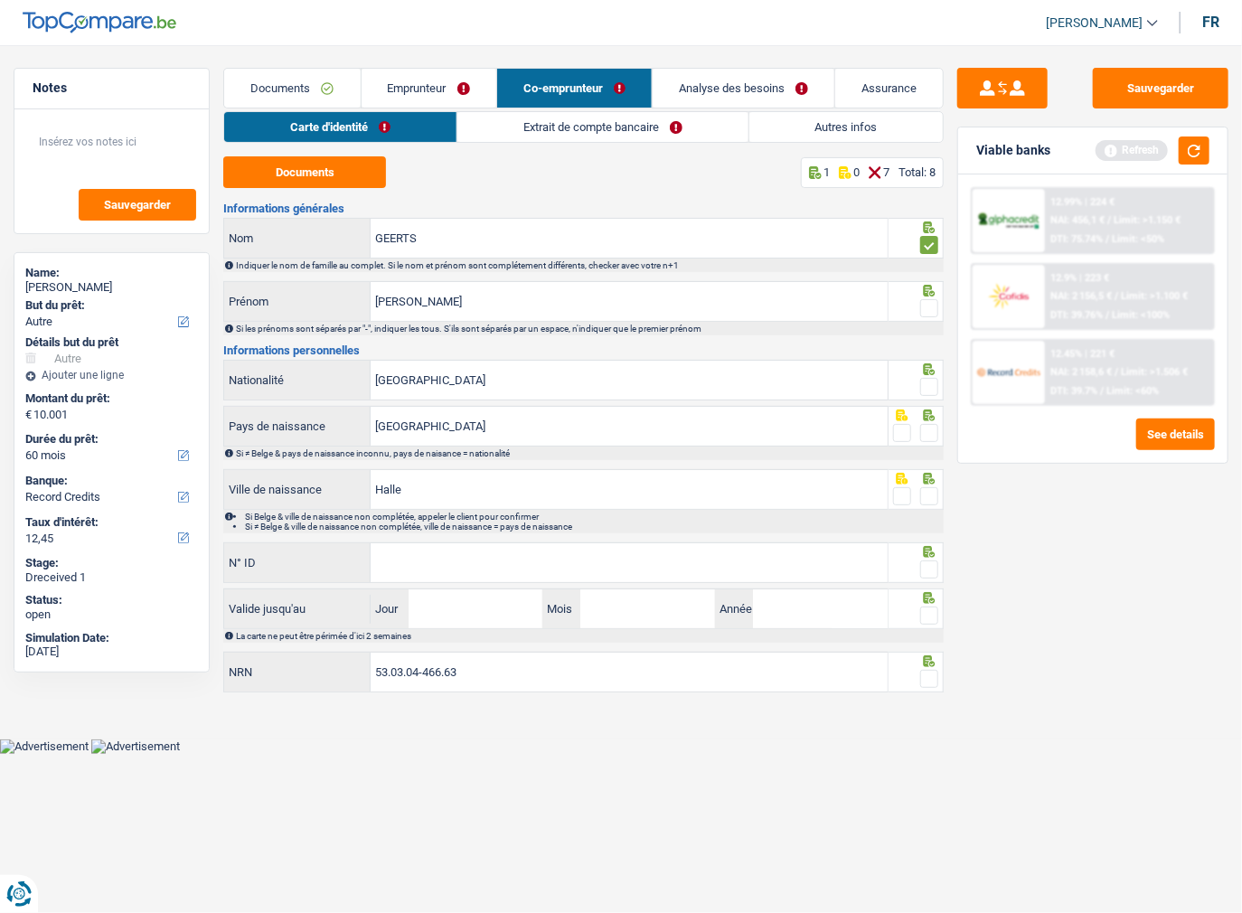
click at [928, 311] on span at bounding box center [929, 308] width 18 height 18
click at [0, 0] on input "radio" at bounding box center [0, 0] width 0 height 0
click at [930, 388] on span at bounding box center [929, 387] width 18 height 18
click at [0, 0] on input "radio" at bounding box center [0, 0] width 0 height 0
click at [932, 437] on span at bounding box center [929, 433] width 18 height 18
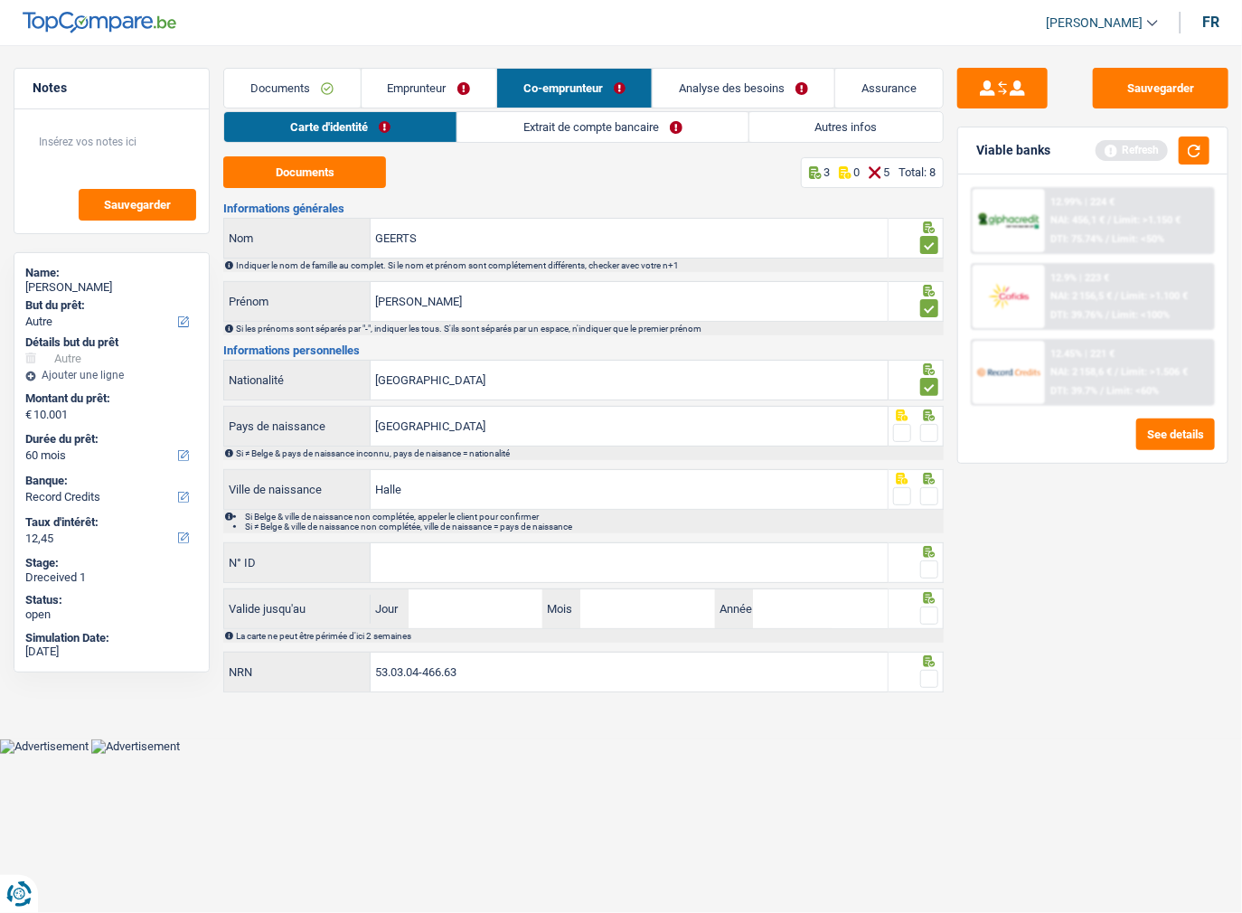
click at [0, 0] on input "radio" at bounding box center [0, 0] width 0 height 0
click at [929, 491] on span at bounding box center [929, 496] width 18 height 18
click at [0, 0] on input "radio" at bounding box center [0, 0] width 0 height 0
paste input "592-2793770-57"
type input "592-2793770-57"
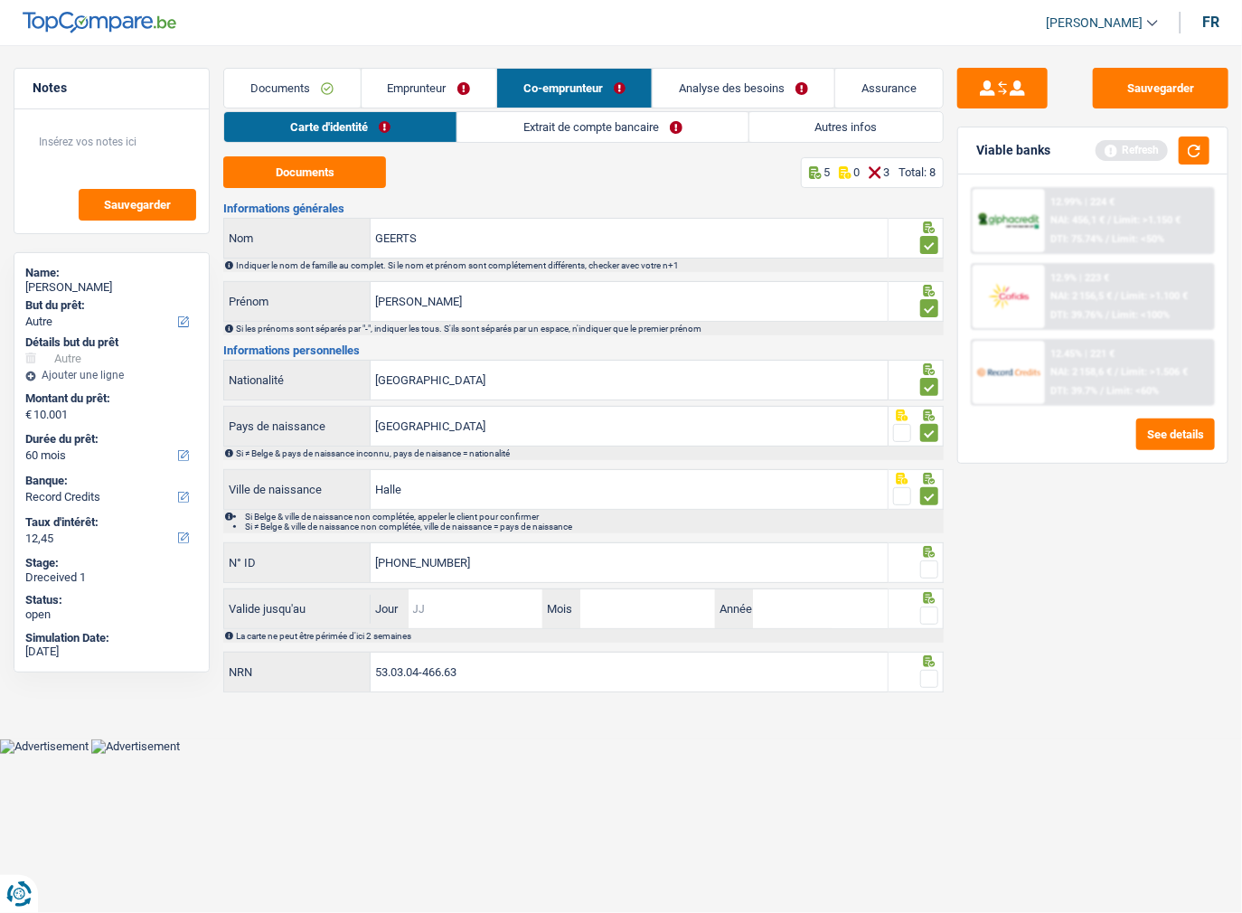
click at [460, 615] on input "Jour" at bounding box center [476, 608] width 135 height 39
type input "11"
type input "01"
type input "2026"
drag, startPoint x: 926, startPoint y: 563, endPoint x: 932, endPoint y: 600, distance: 37.4
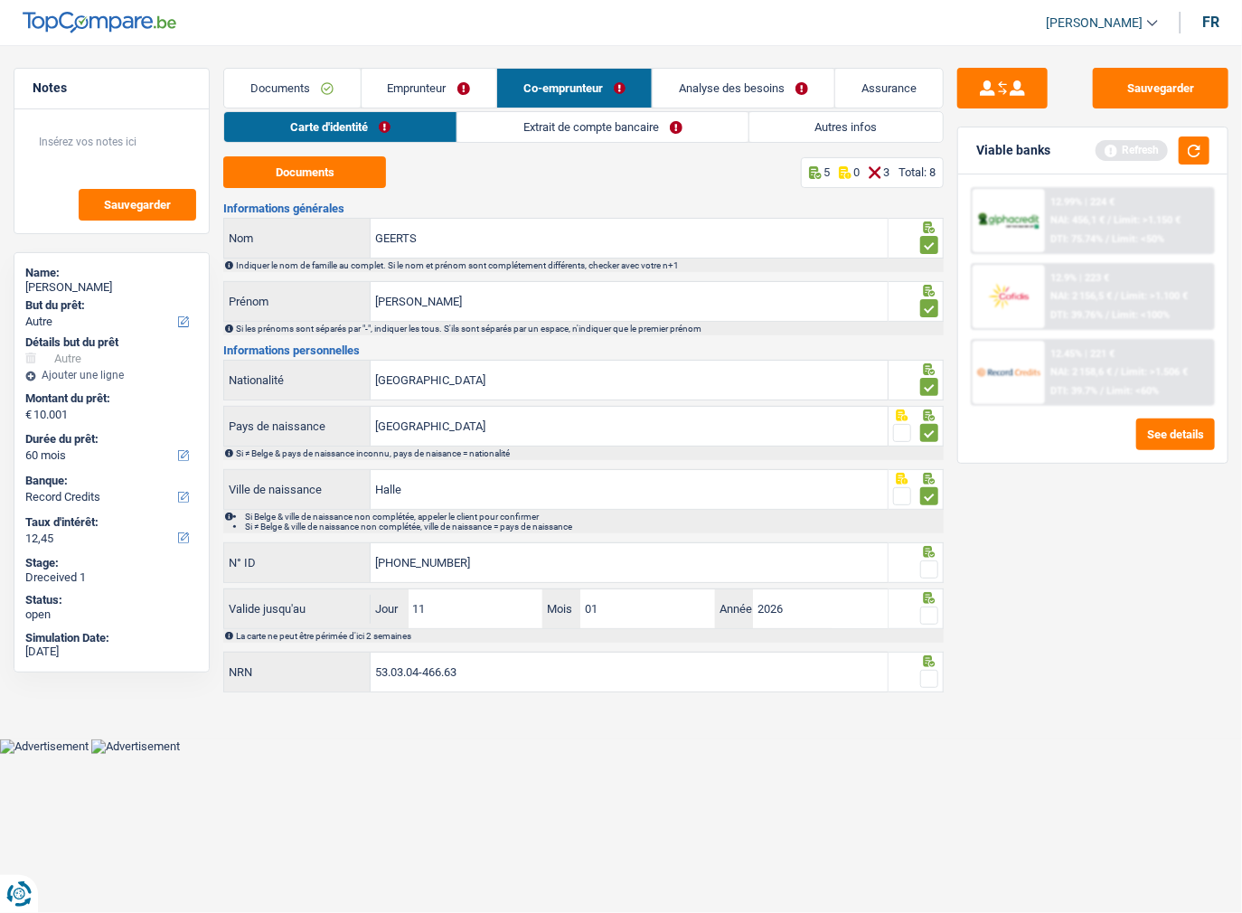
click at [928, 568] on span at bounding box center [929, 569] width 18 height 18
click at [0, 0] on input "radio" at bounding box center [0, 0] width 0 height 0
click at [932, 233] on icon at bounding box center [930, 227] width 12 height 12
click at [932, 618] on span at bounding box center [929, 615] width 18 height 18
click at [0, 0] on input "radio" at bounding box center [0, 0] width 0 height 0
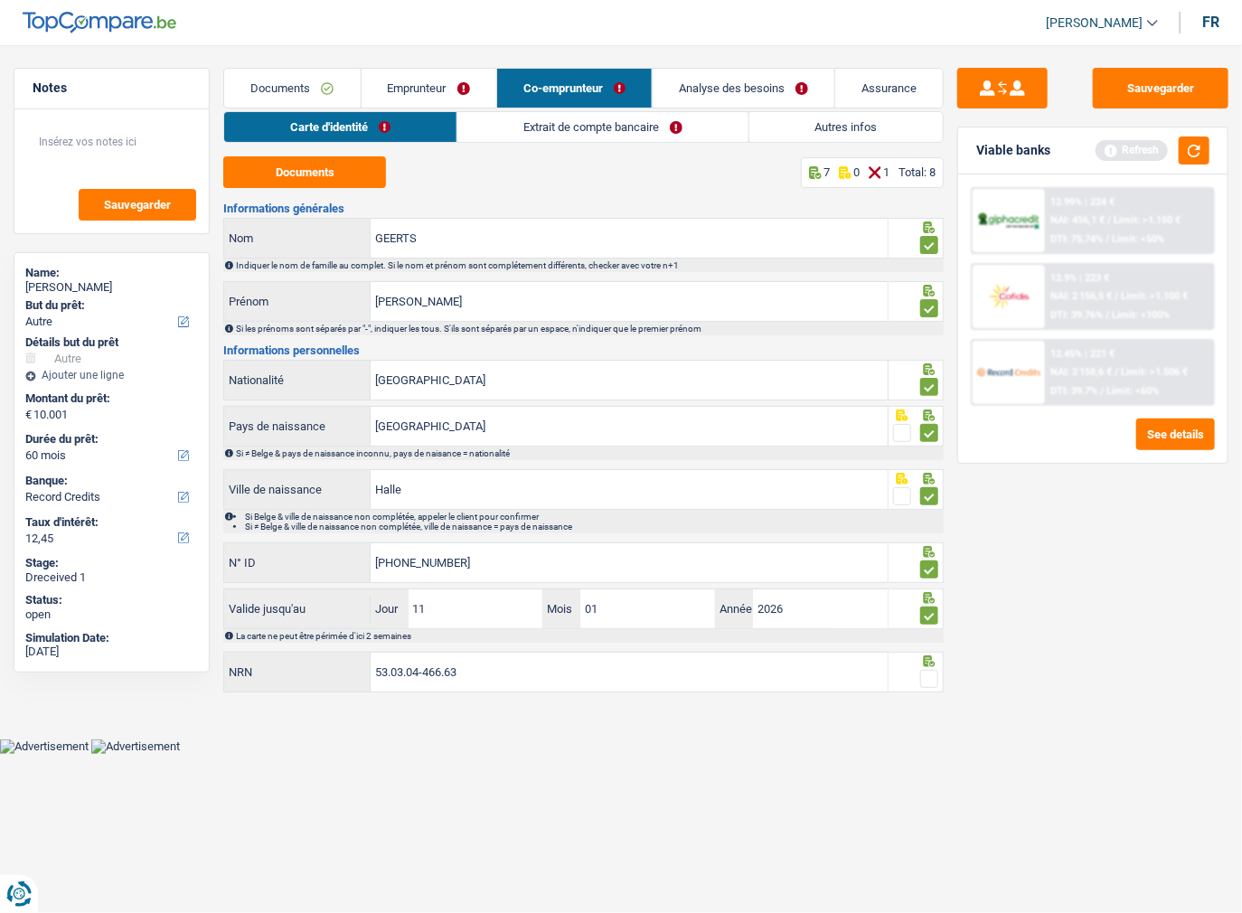
click at [930, 670] on span at bounding box center [929, 679] width 18 height 18
click at [0, 0] on input "radio" at bounding box center [0, 0] width 0 height 0
click at [534, 128] on link "Extrait de compte bancaire" at bounding box center [603, 127] width 290 height 30
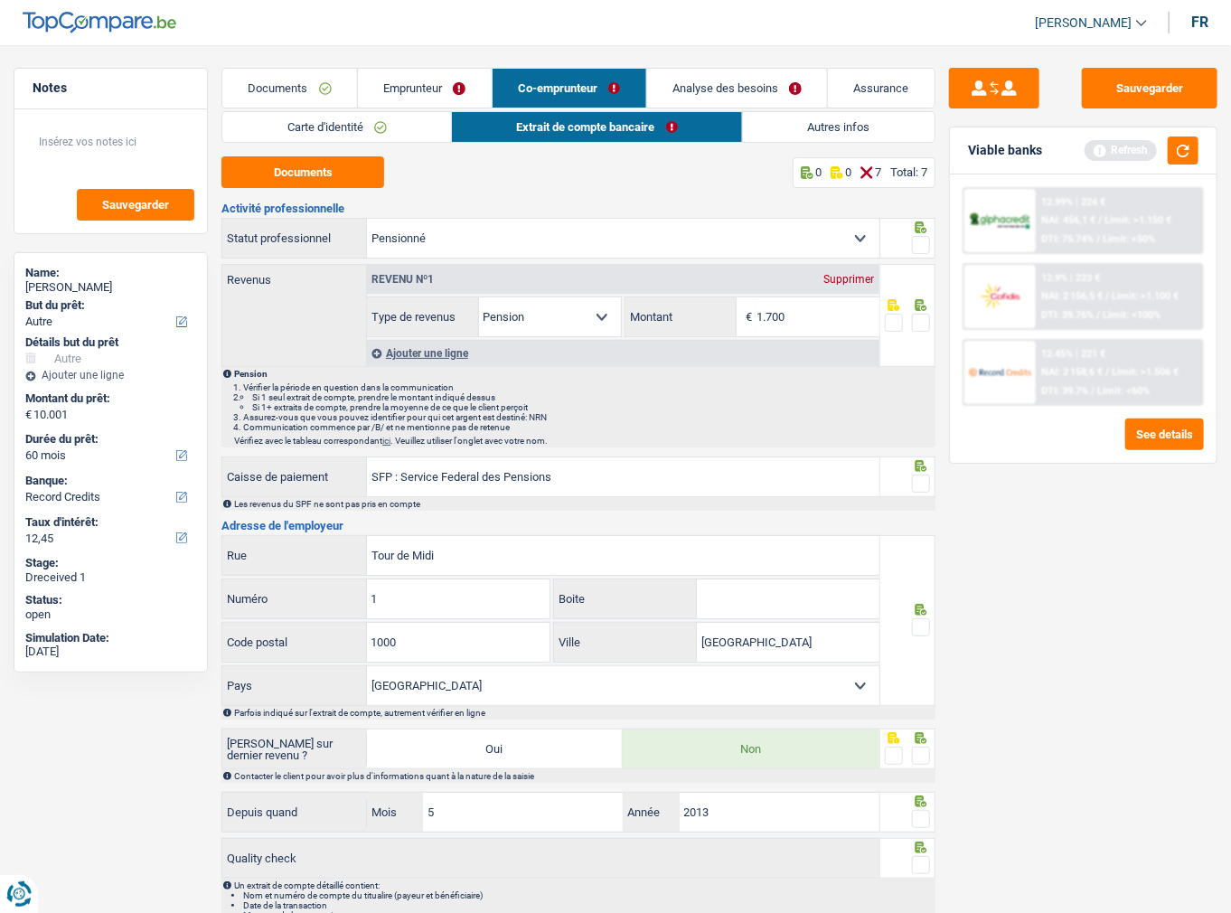
click at [924, 246] on span at bounding box center [921, 245] width 18 height 18
click at [0, 0] on input "radio" at bounding box center [0, 0] width 0 height 0
click at [315, 168] on button "Documents" at bounding box center [302, 172] width 163 height 32
drag, startPoint x: 793, startPoint y: 315, endPoint x: 478, endPoint y: 300, distance: 314.8
click at [566, 311] on div "Allocation d'handicap Allocations chômage Allocations familiales Chèques repas …" at bounding box center [623, 316] width 512 height 41
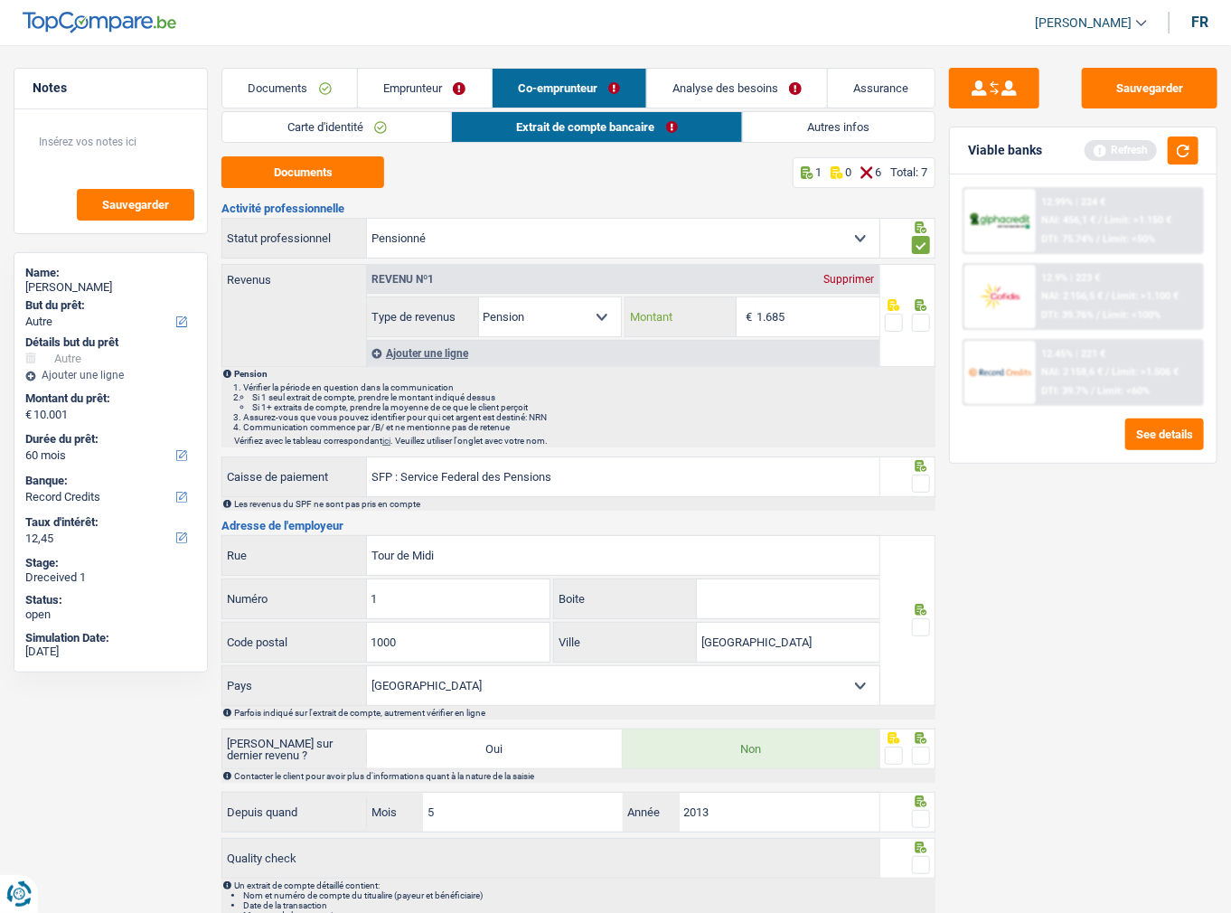
type input "1.685"
click at [925, 325] on span at bounding box center [921, 323] width 18 height 18
click at [0, 0] on input "radio" at bounding box center [0, 0] width 0 height 0
click at [927, 477] on span at bounding box center [921, 483] width 18 height 18
click at [0, 0] on input "radio" at bounding box center [0, 0] width 0 height 0
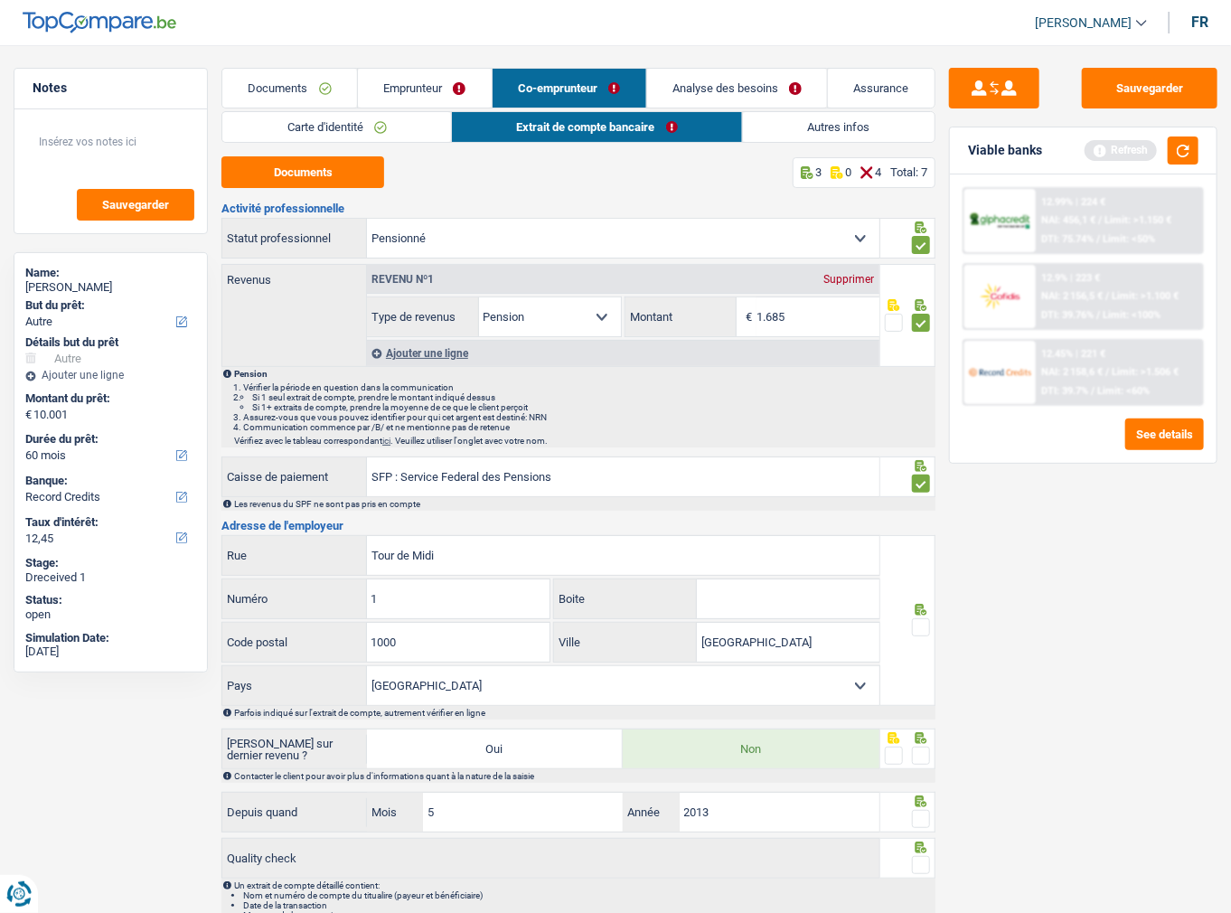
click at [927, 633] on span at bounding box center [921, 627] width 18 height 18
click at [0, 0] on input "radio" at bounding box center [0, 0] width 0 height 0
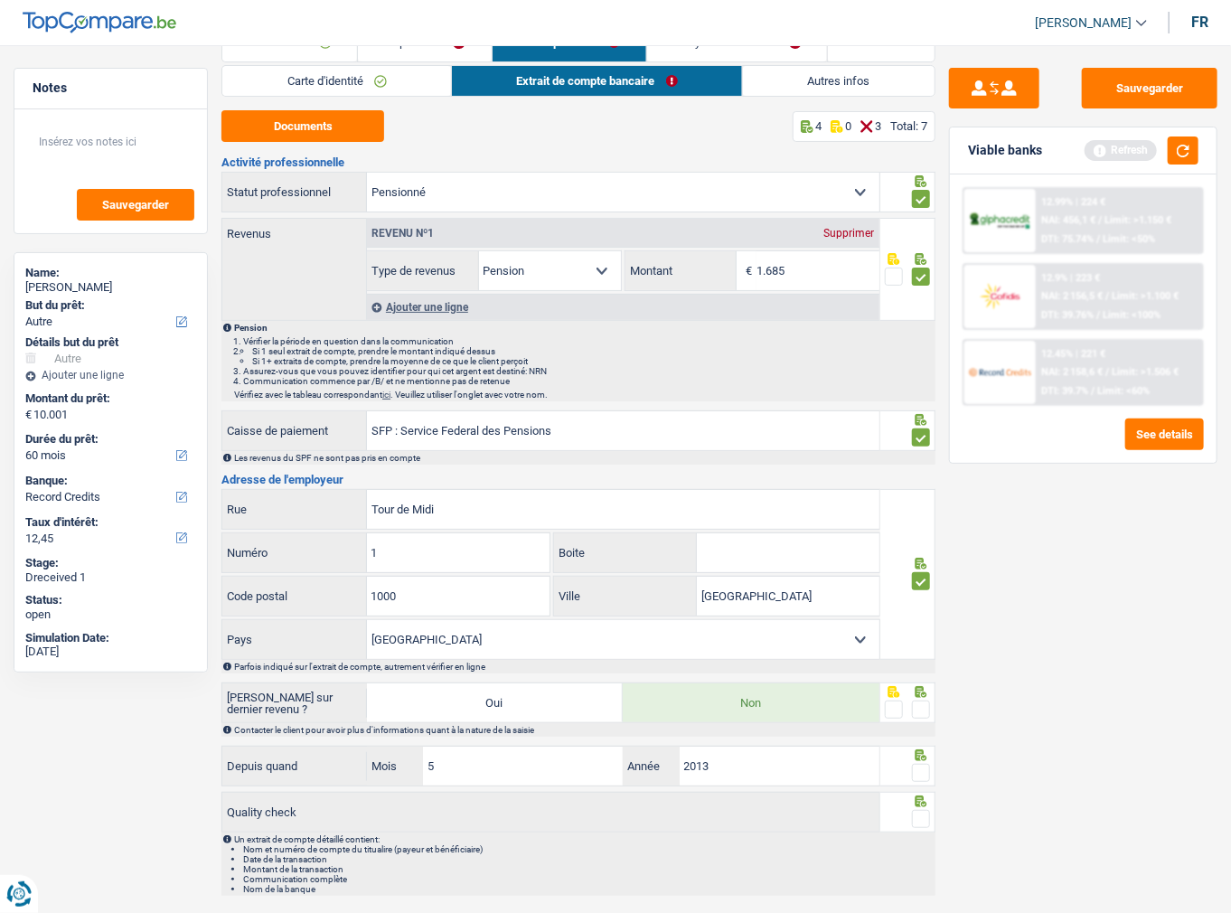
scroll to position [89, 0]
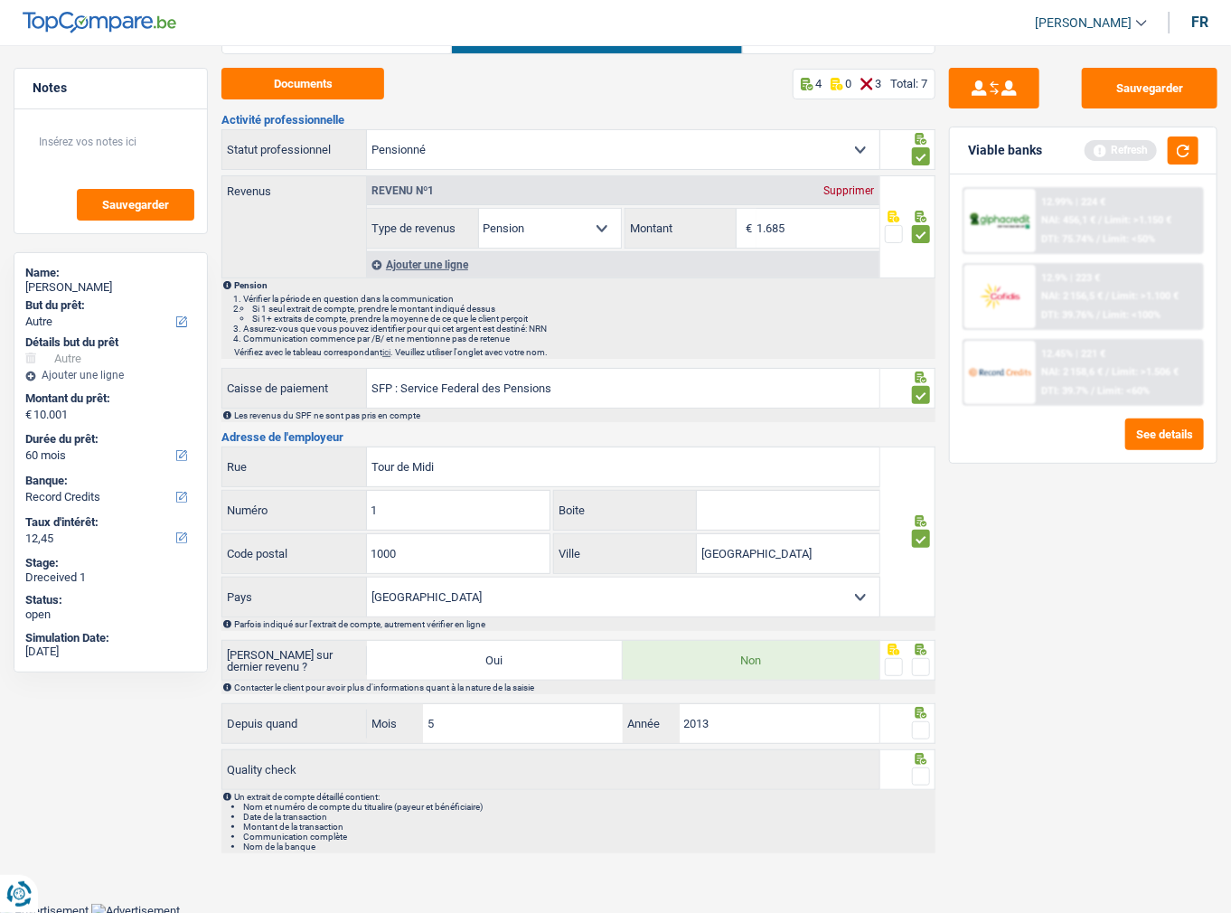
drag, startPoint x: 922, startPoint y: 655, endPoint x: 922, endPoint y: 665, distance: 9.9
click at [922, 662] on span at bounding box center [921, 667] width 18 height 18
click at [0, 0] on input "radio" at bounding box center [0, 0] width 0 height 0
click at [922, 728] on span at bounding box center [921, 730] width 18 height 18
click at [0, 0] on input "radio" at bounding box center [0, 0] width 0 height 0
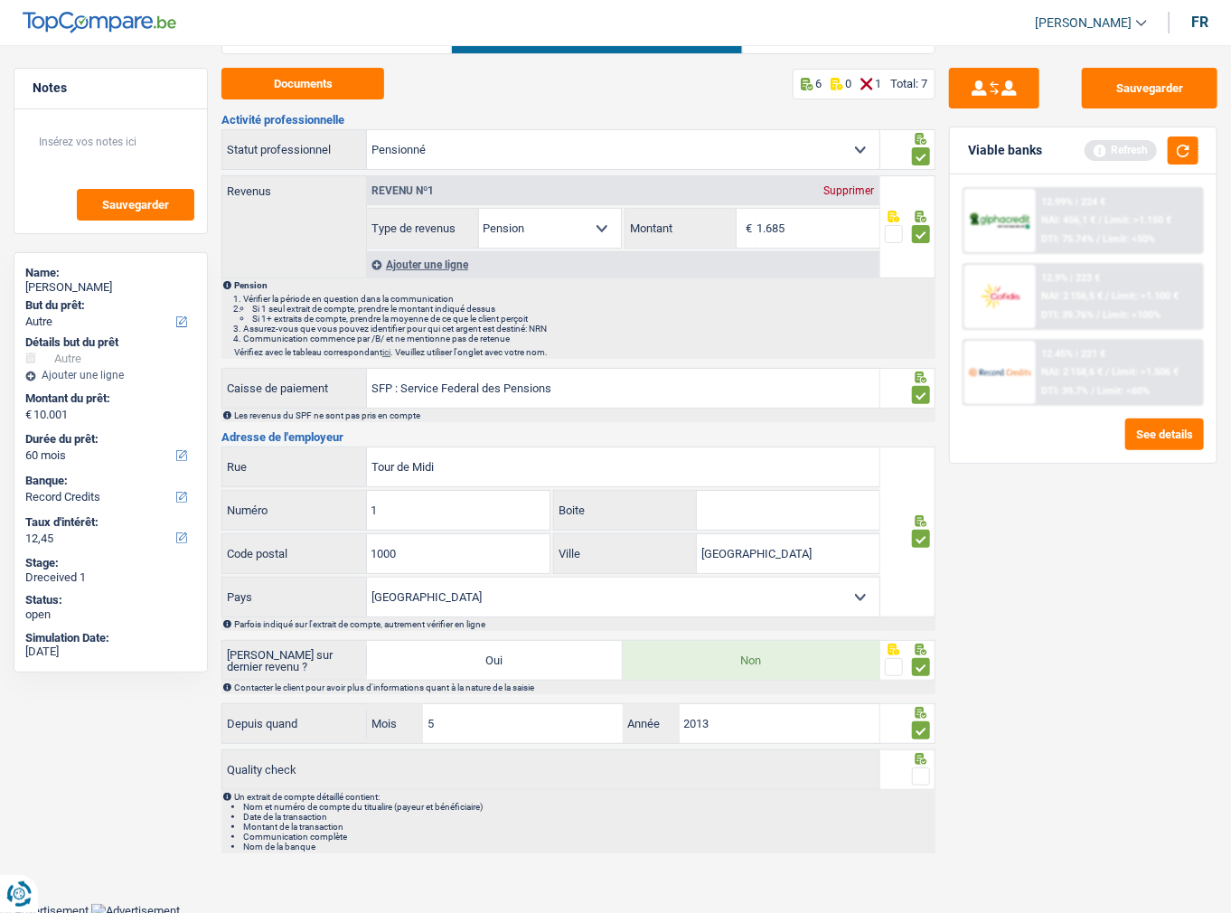
click at [918, 779] on span at bounding box center [921, 776] width 18 height 18
click at [0, 0] on input "radio" at bounding box center [0, 0] width 0 height 0
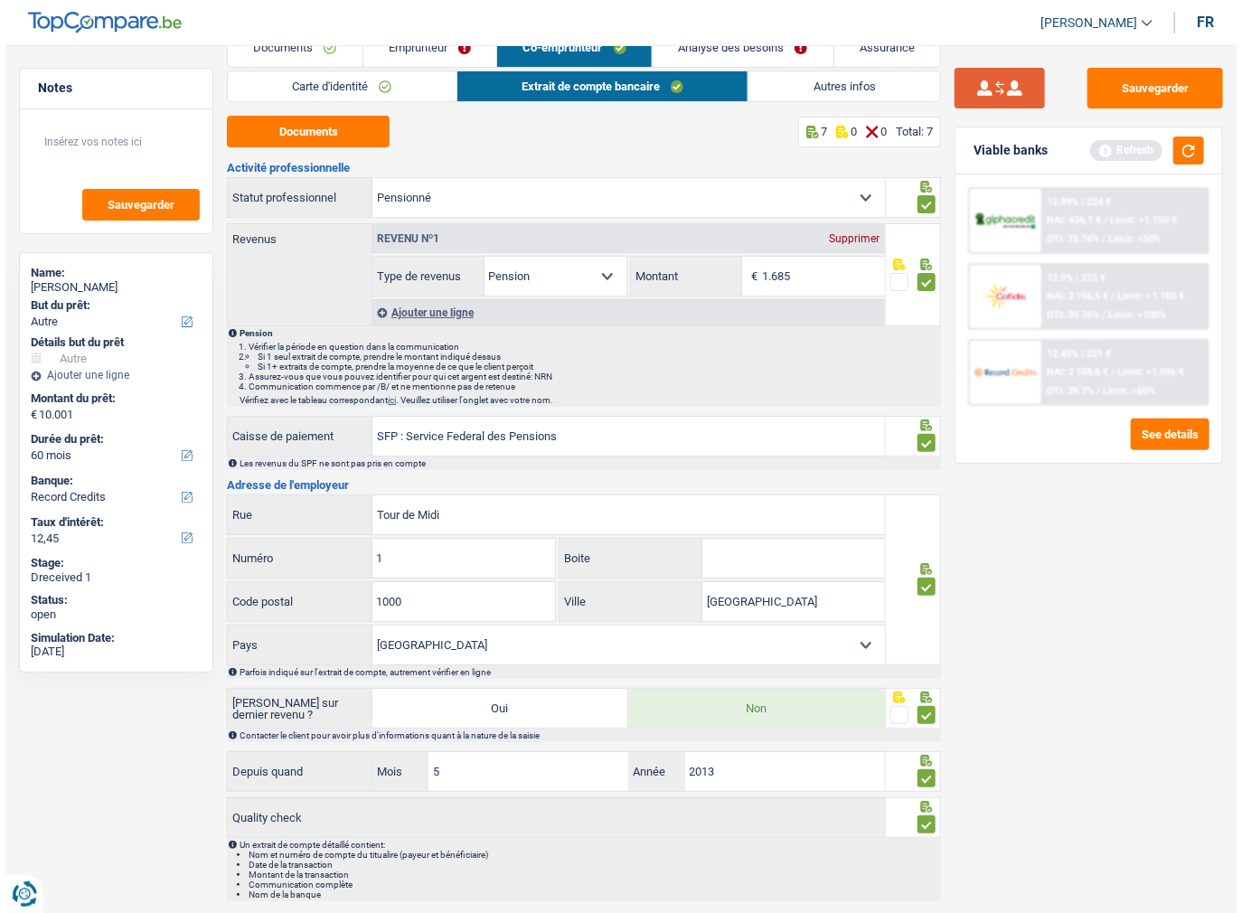
scroll to position [0, 0]
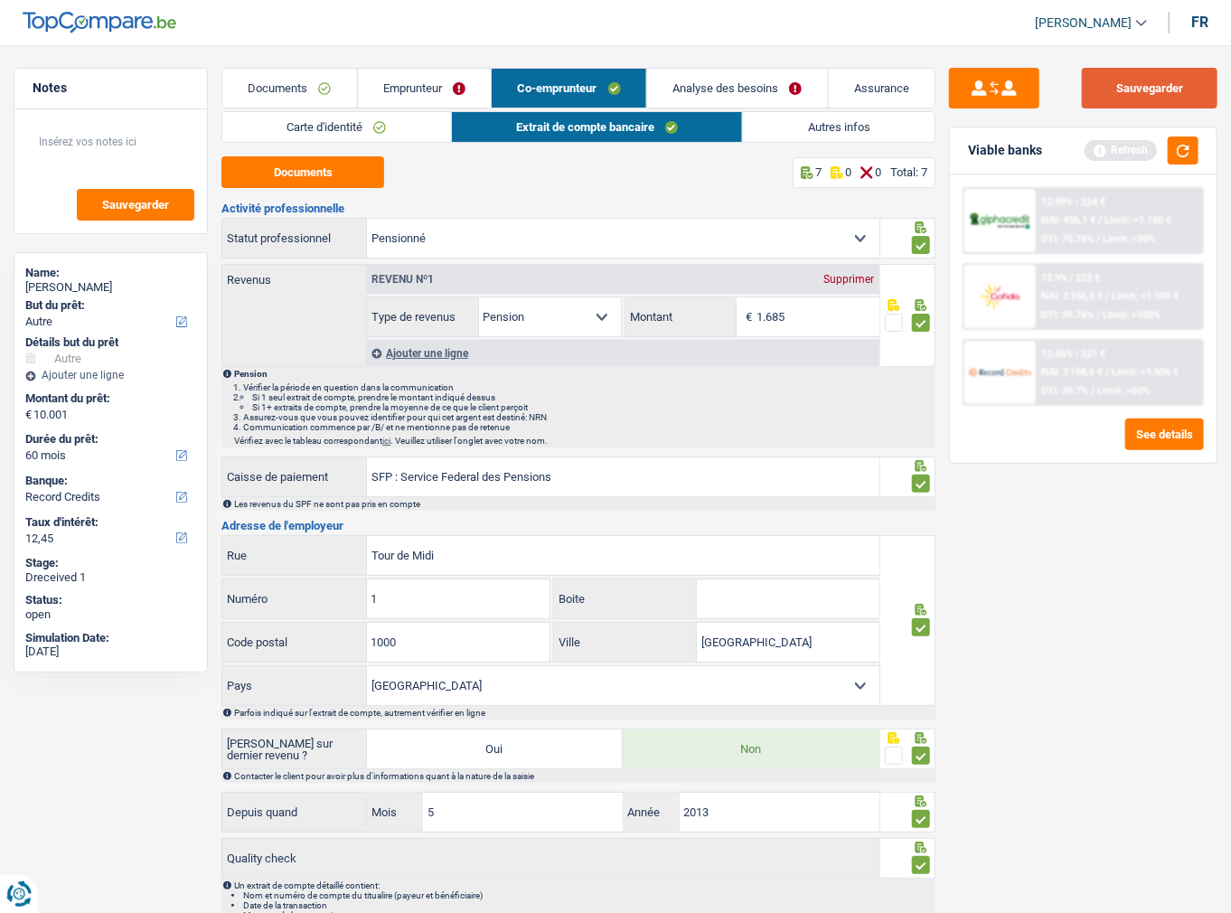
drag, startPoint x: 1107, startPoint y: 78, endPoint x: 846, endPoint y: 156, distance: 272.8
click at [1107, 80] on button "Sauvegarder" at bounding box center [1150, 88] width 136 height 41
click at [789, 136] on link "Autres infos" at bounding box center [839, 127] width 192 height 30
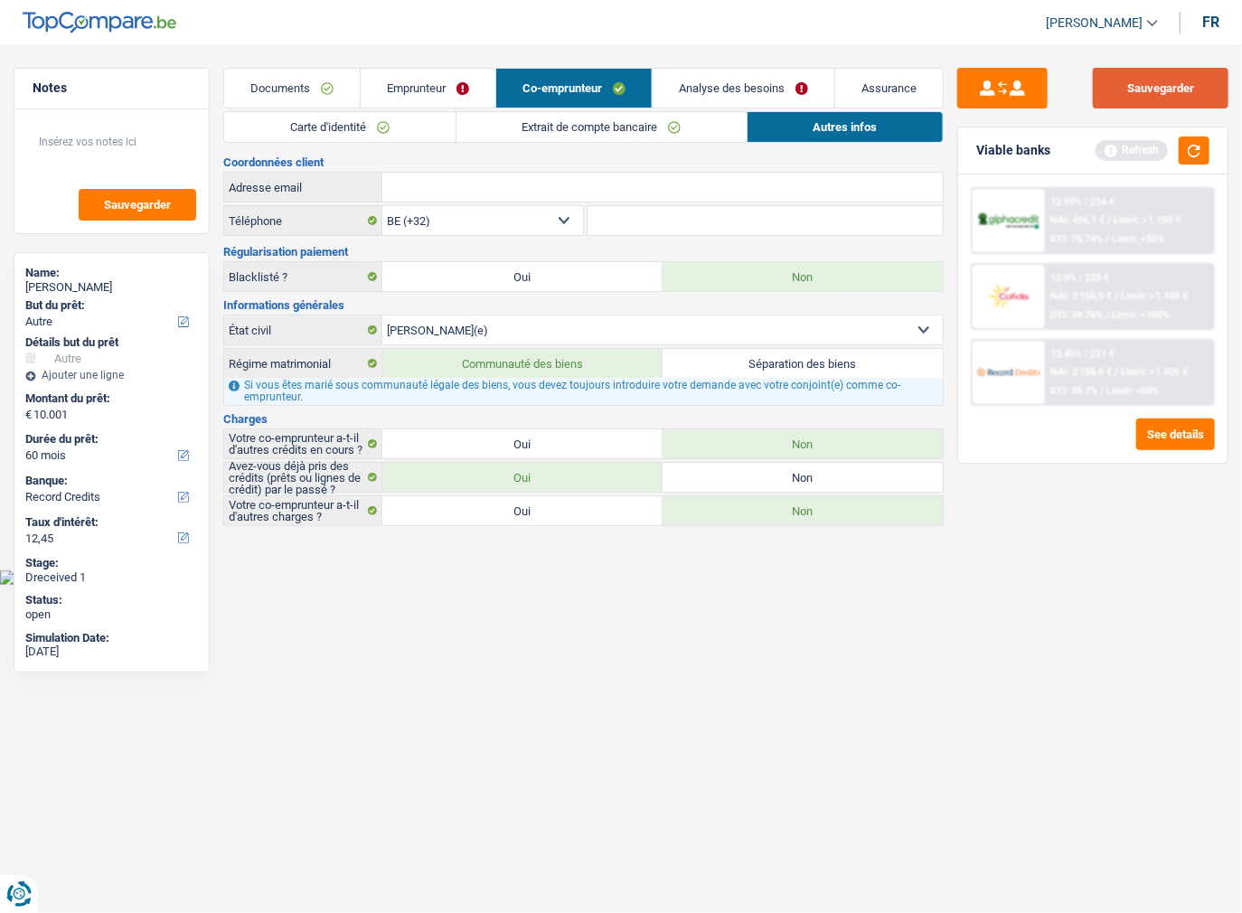
click at [1144, 79] on button "Sauvegarder" at bounding box center [1161, 88] width 136 height 41
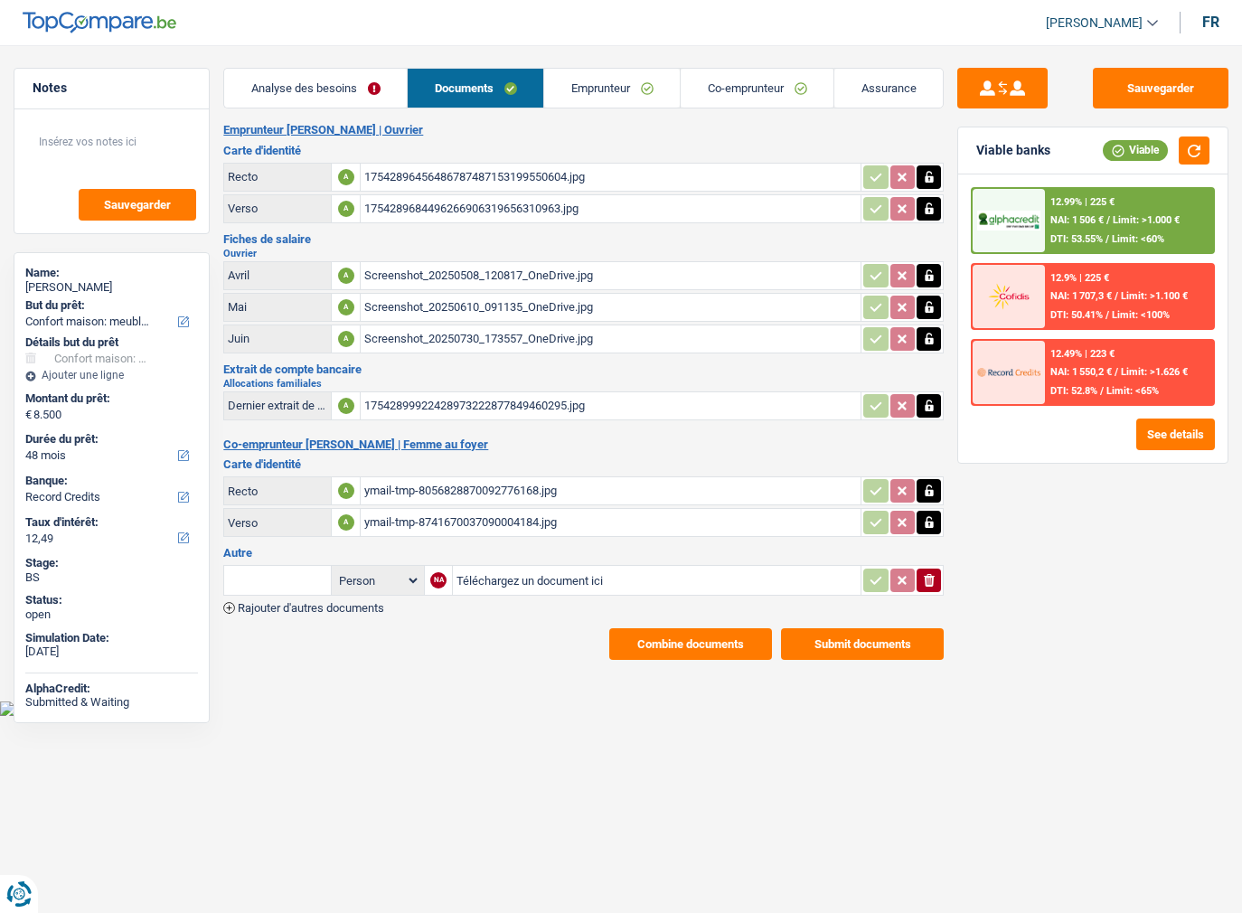
select select "household"
select select "48"
select select "record credits"
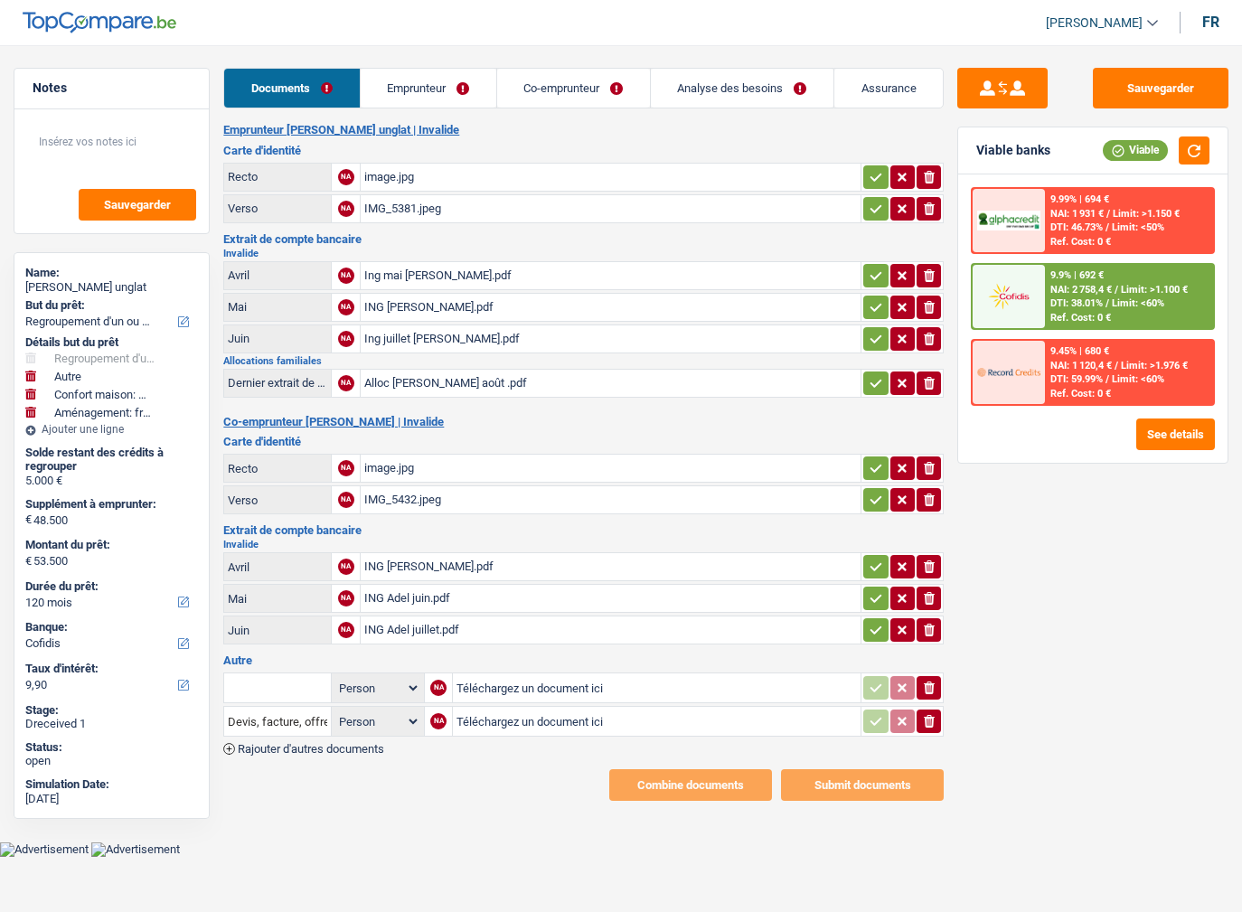
select select "refinancing"
select select "other"
select select "household"
select select "movingOrInstallation"
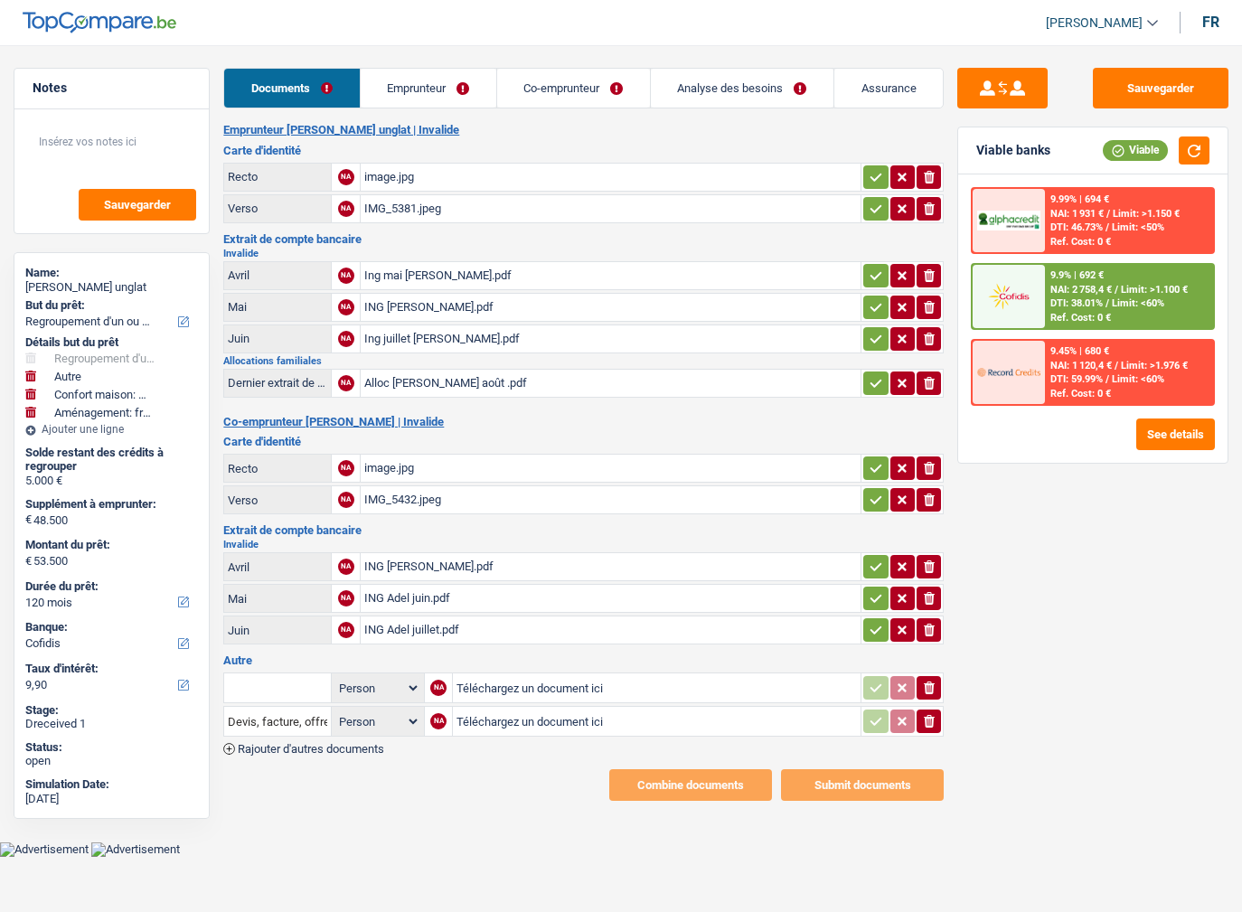
select select "120"
select select "cofidis"
drag, startPoint x: 861, startPoint y: 175, endPoint x: 878, endPoint y: 202, distance: 32.1
click at [863, 177] on button "button" at bounding box center [875, 176] width 24 height 23
click at [878, 202] on icon "button" at bounding box center [876, 209] width 14 height 18
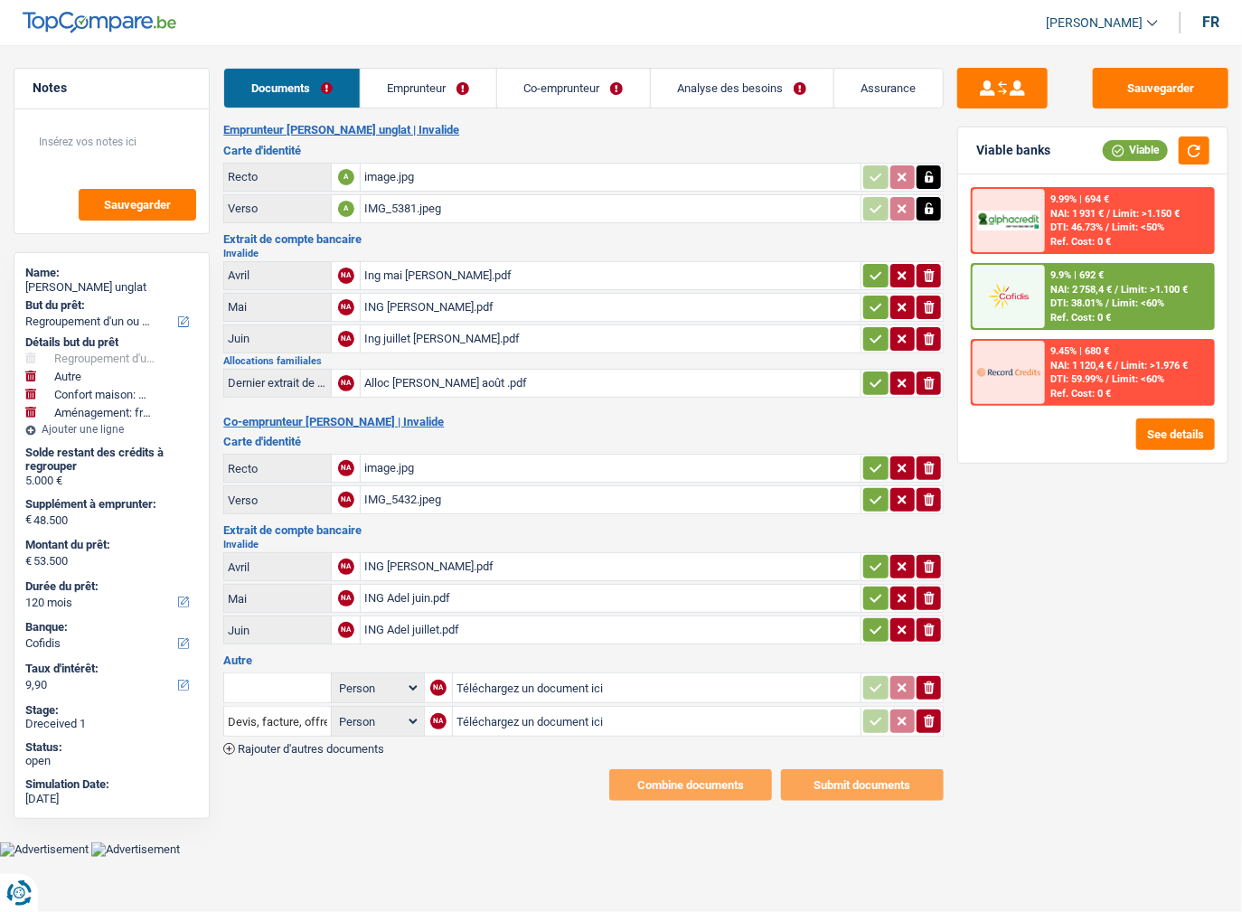
click at [514, 174] on div "image.jpg" at bounding box center [610, 177] width 493 height 27
click at [499, 261] on td "Ing mai [PERSON_NAME].pdf" at bounding box center [610, 275] width 501 height 29
click at [493, 268] on div "Ing mai Rachel.pdf" at bounding box center [610, 275] width 493 height 27
drag, startPoint x: 870, startPoint y: 263, endPoint x: 870, endPoint y: 287, distance: 24.4
click at [870, 267] on icon "button" at bounding box center [876, 276] width 14 height 18
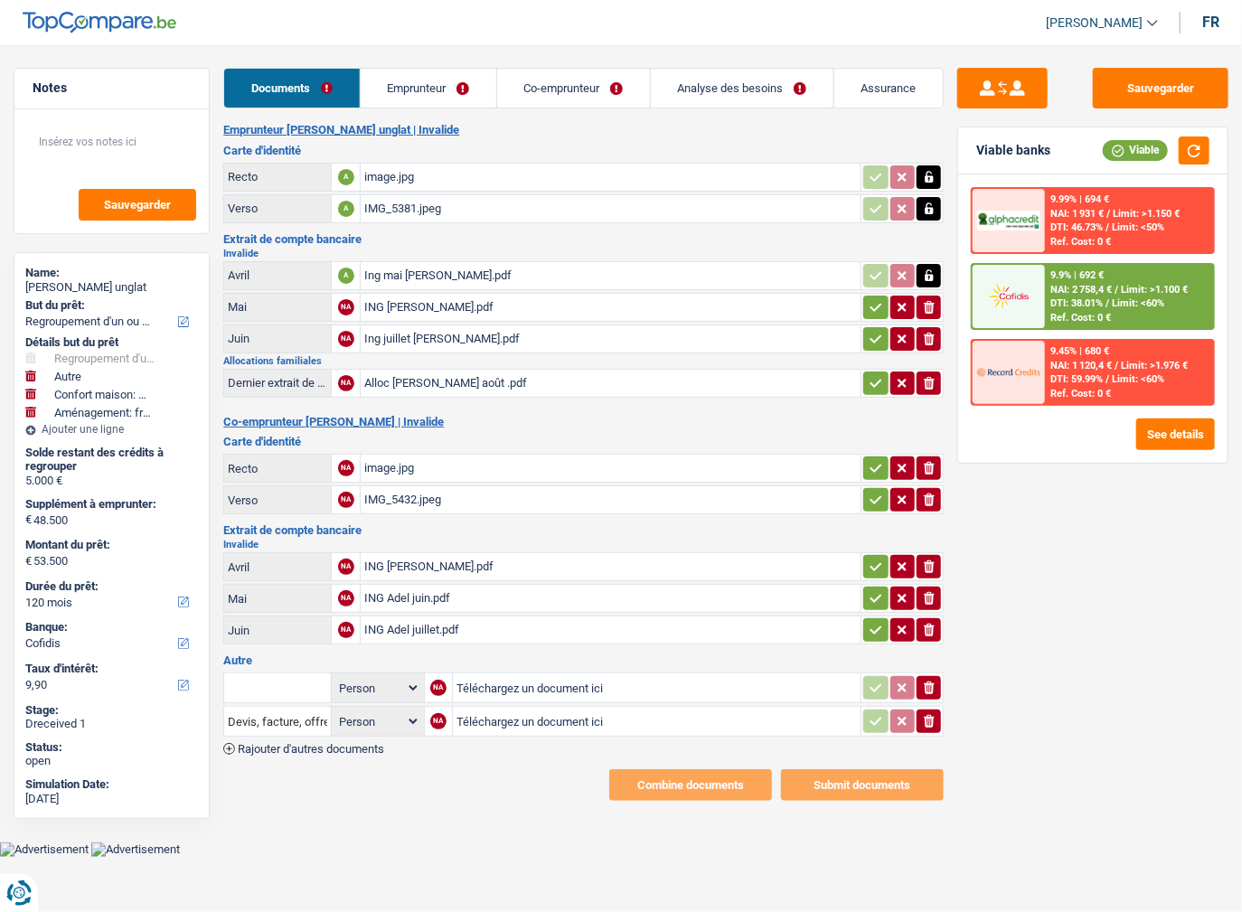
drag, startPoint x: 870, startPoint y: 295, endPoint x: 865, endPoint y: 336, distance: 41.9
click at [870, 298] on icon "button" at bounding box center [876, 307] width 14 height 18
click at [865, 343] on button "button" at bounding box center [875, 338] width 24 height 23
click at [871, 376] on icon "button" at bounding box center [876, 383] width 14 height 18
click at [425, 379] on div "Alloc Rachel août .pdf" at bounding box center [610, 383] width 493 height 27
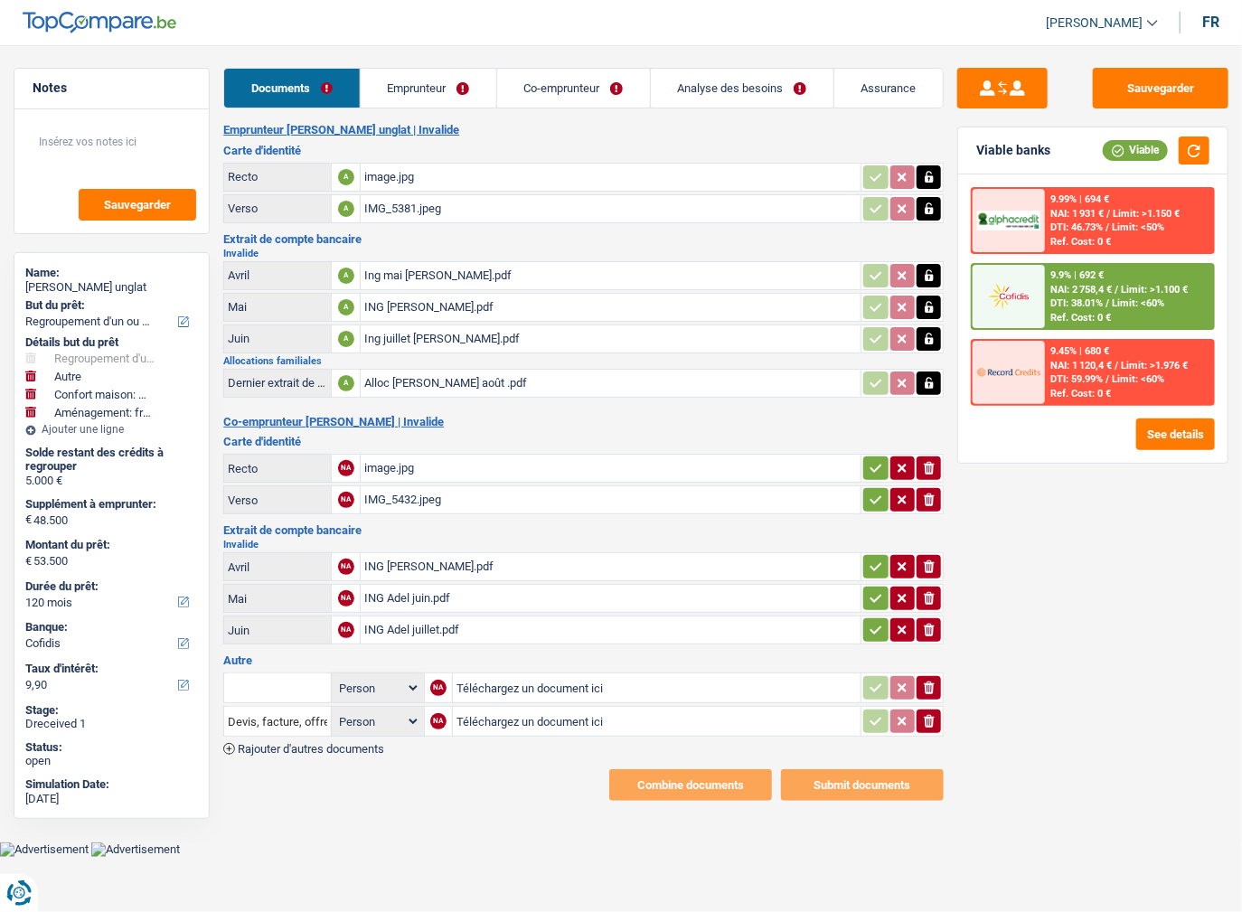
click at [873, 471] on button "button" at bounding box center [875, 467] width 24 height 23
click at [872, 492] on icon "button" at bounding box center [876, 500] width 14 height 18
click at [364, 457] on div "image.jpg" at bounding box center [610, 468] width 493 height 27
click at [748, 568] on div "ING Adel mai.pdf" at bounding box center [610, 566] width 493 height 27
click at [866, 584] on td "ionicons-v5-e" at bounding box center [901, 598] width 83 height 29
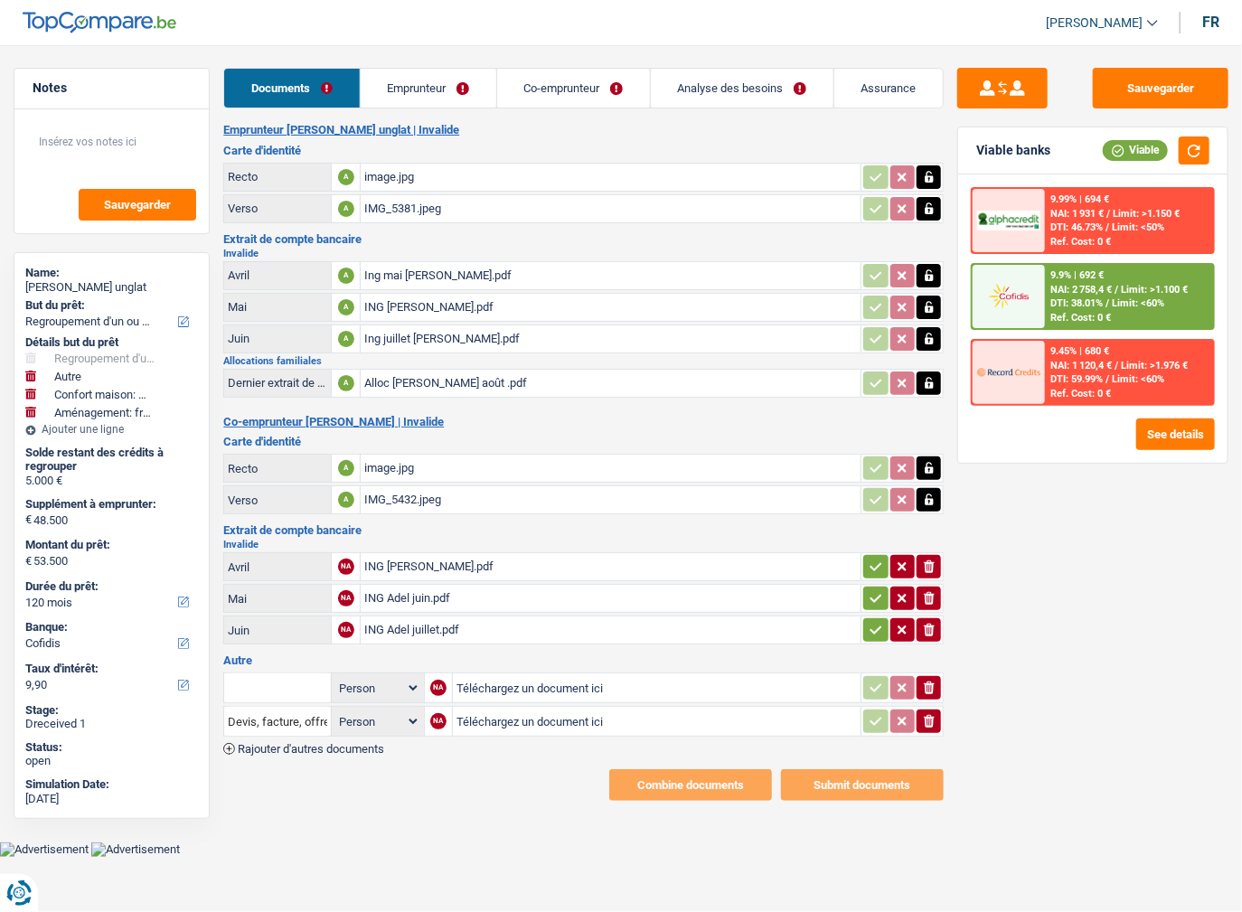
click at [869, 595] on icon "button" at bounding box center [876, 598] width 14 height 18
click at [875, 621] on icon "button" at bounding box center [876, 630] width 14 height 18
click at [879, 562] on icon "button" at bounding box center [876, 567] width 14 height 18
drag, startPoint x: 945, startPoint y: 667, endPoint x: 927, endPoint y: 679, distance: 21.6
click at [944, 667] on div "Sauvegarder Viable banks Viable 9.99% | 694 € NAI: 1 931 € / Limit: >1.150 € DT…" at bounding box center [1093, 473] width 298 height 811
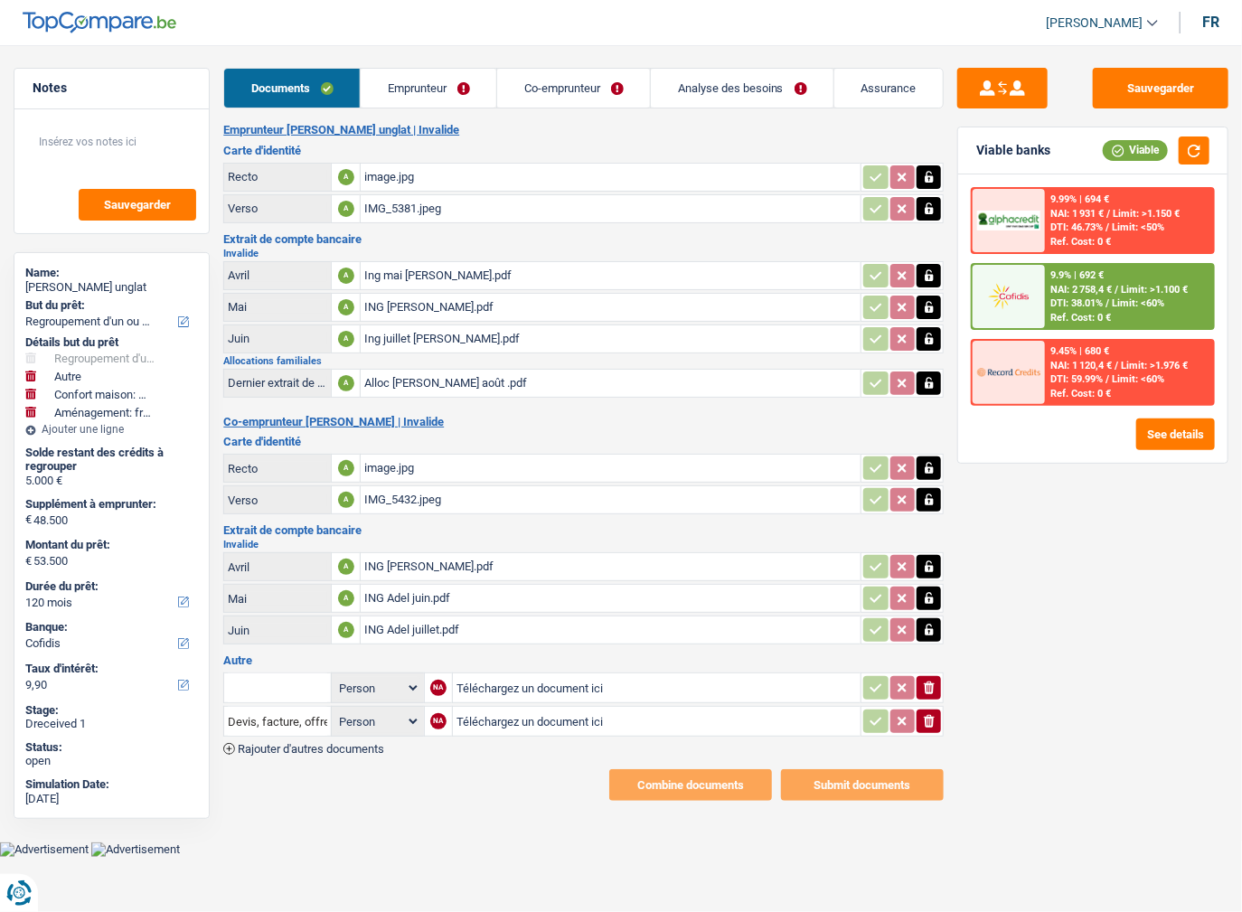
click at [927, 681] on icon "button" at bounding box center [929, 687] width 11 height 13
click at [925, 709] on button "ionicons-v5-e" at bounding box center [928, 720] width 24 height 23
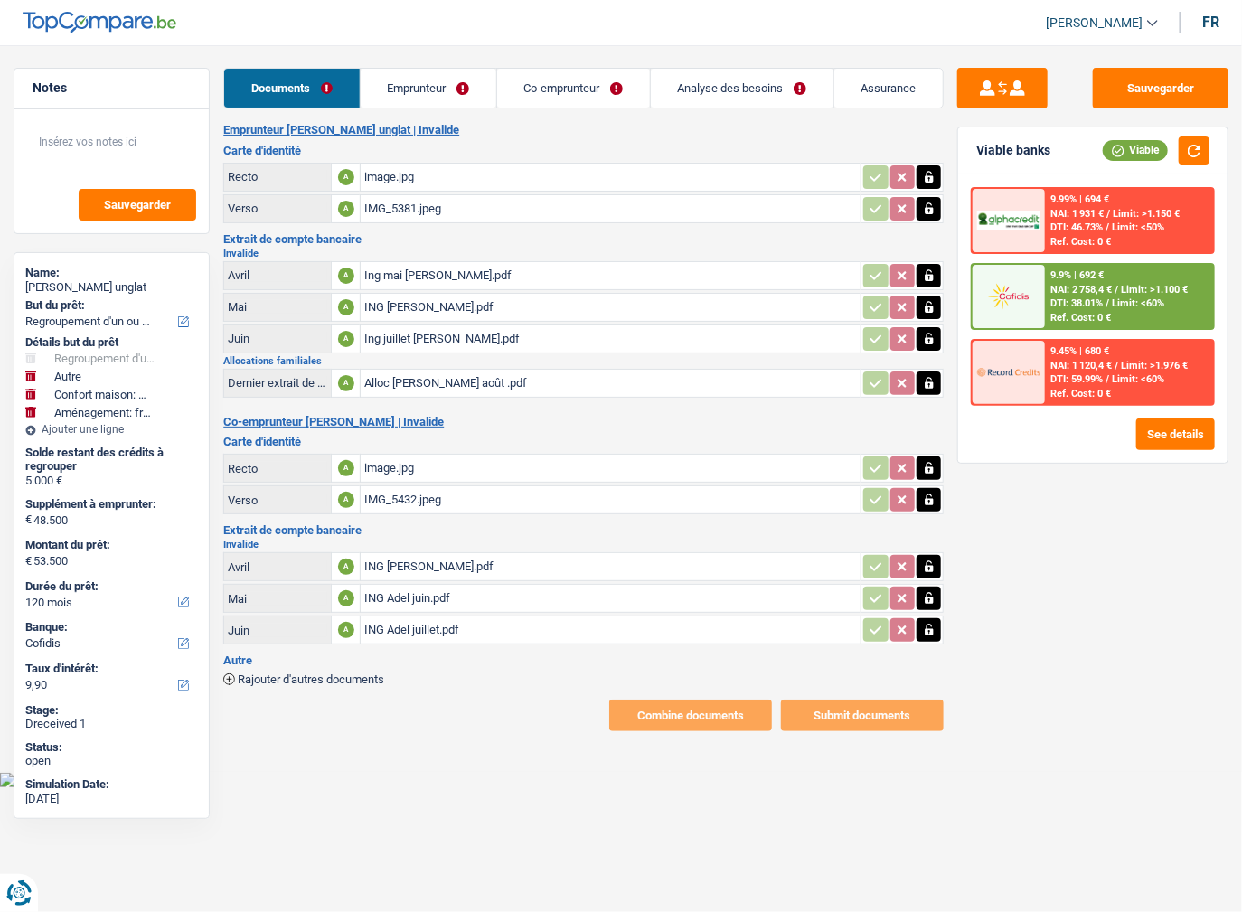
click at [394, 87] on link "Emprunteur" at bounding box center [429, 88] width 136 height 39
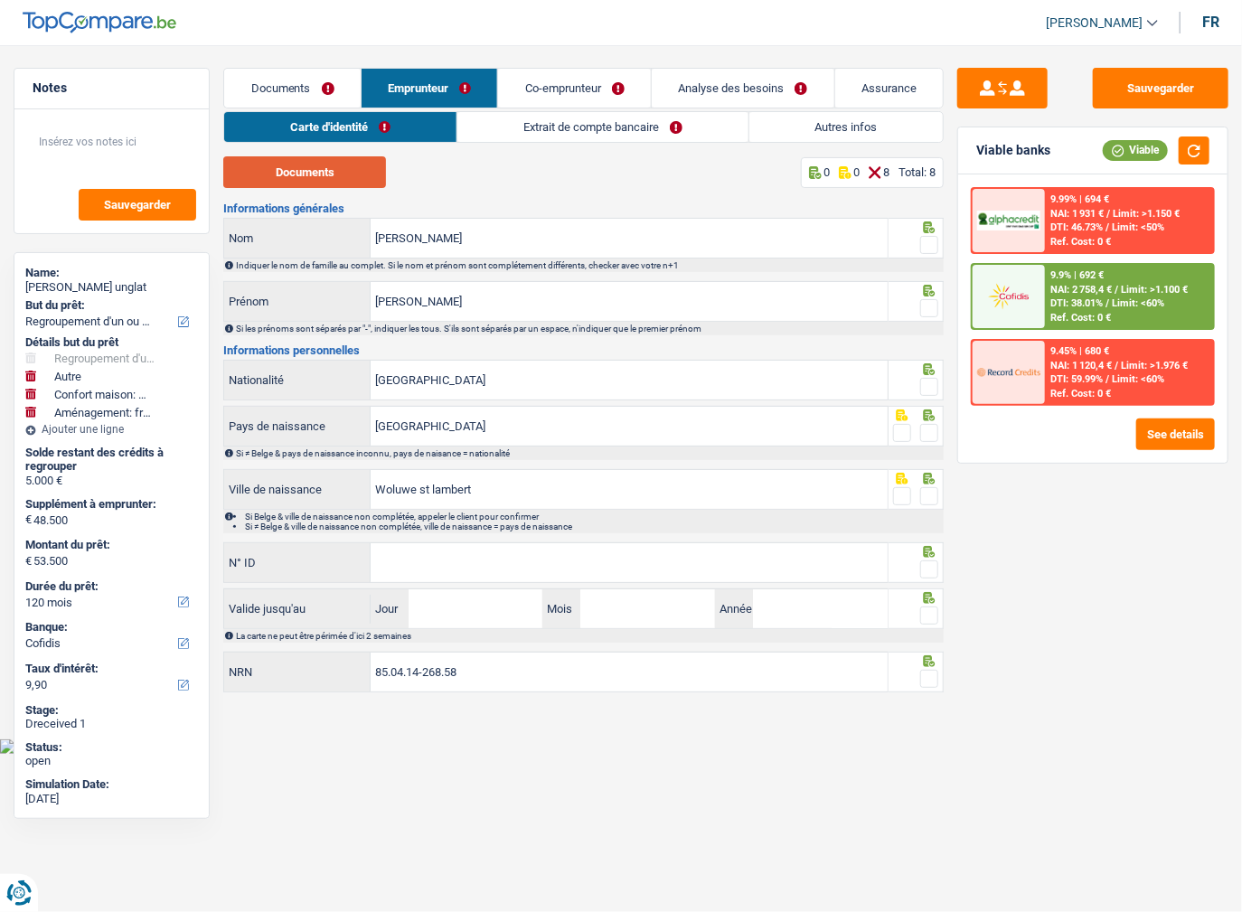
click at [351, 177] on button "Documents" at bounding box center [304, 172] width 163 height 32
click at [925, 244] on span at bounding box center [929, 245] width 18 height 18
click at [0, 0] on input "radio" at bounding box center [0, 0] width 0 height 0
click at [930, 303] on span at bounding box center [929, 308] width 18 height 18
click at [0, 0] on input "radio" at bounding box center [0, 0] width 0 height 0
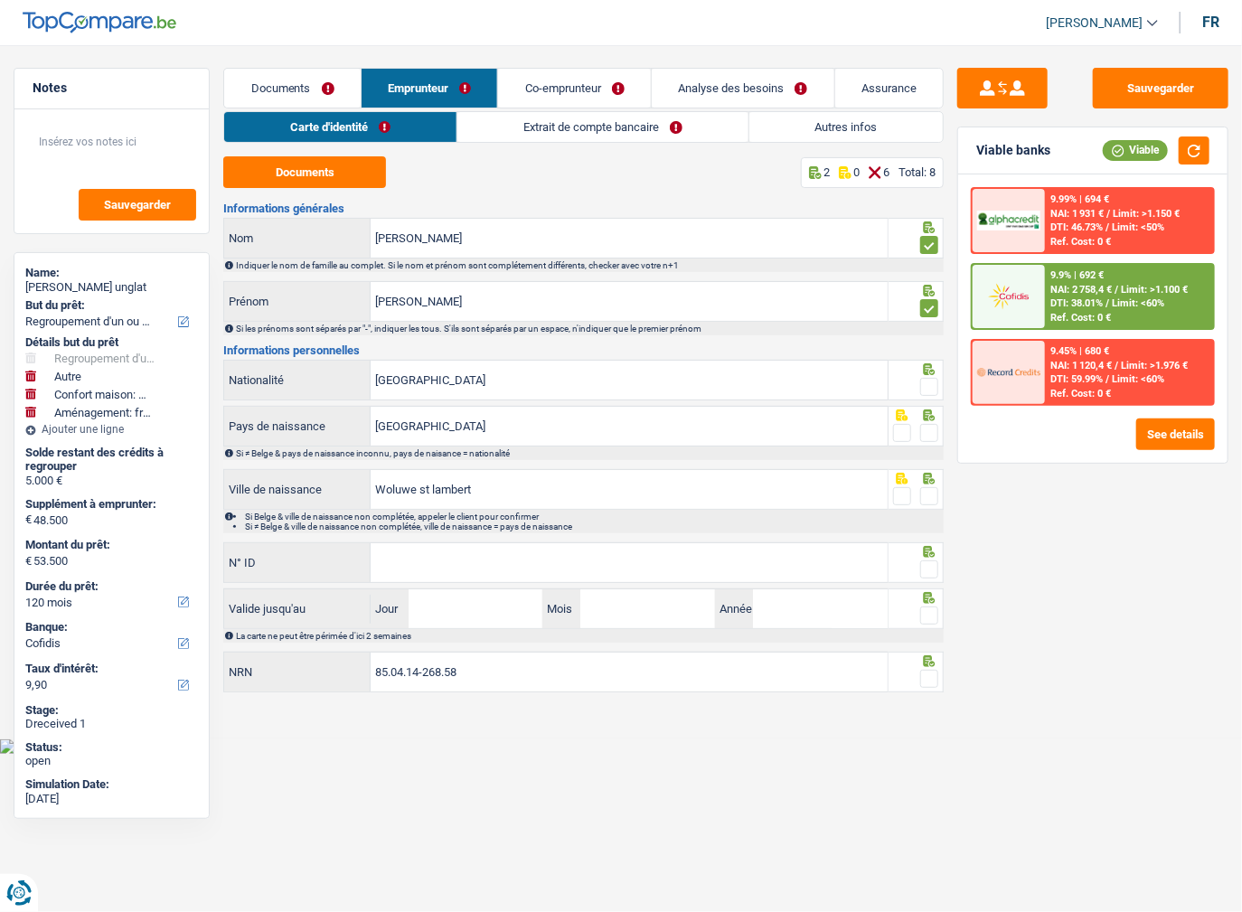
click at [929, 389] on span at bounding box center [929, 387] width 18 height 18
click at [0, 0] on input "radio" at bounding box center [0, 0] width 0 height 0
click at [929, 428] on span at bounding box center [929, 433] width 18 height 18
click at [0, 0] on input "radio" at bounding box center [0, 0] width 0 height 0
click at [926, 492] on span at bounding box center [929, 496] width 18 height 18
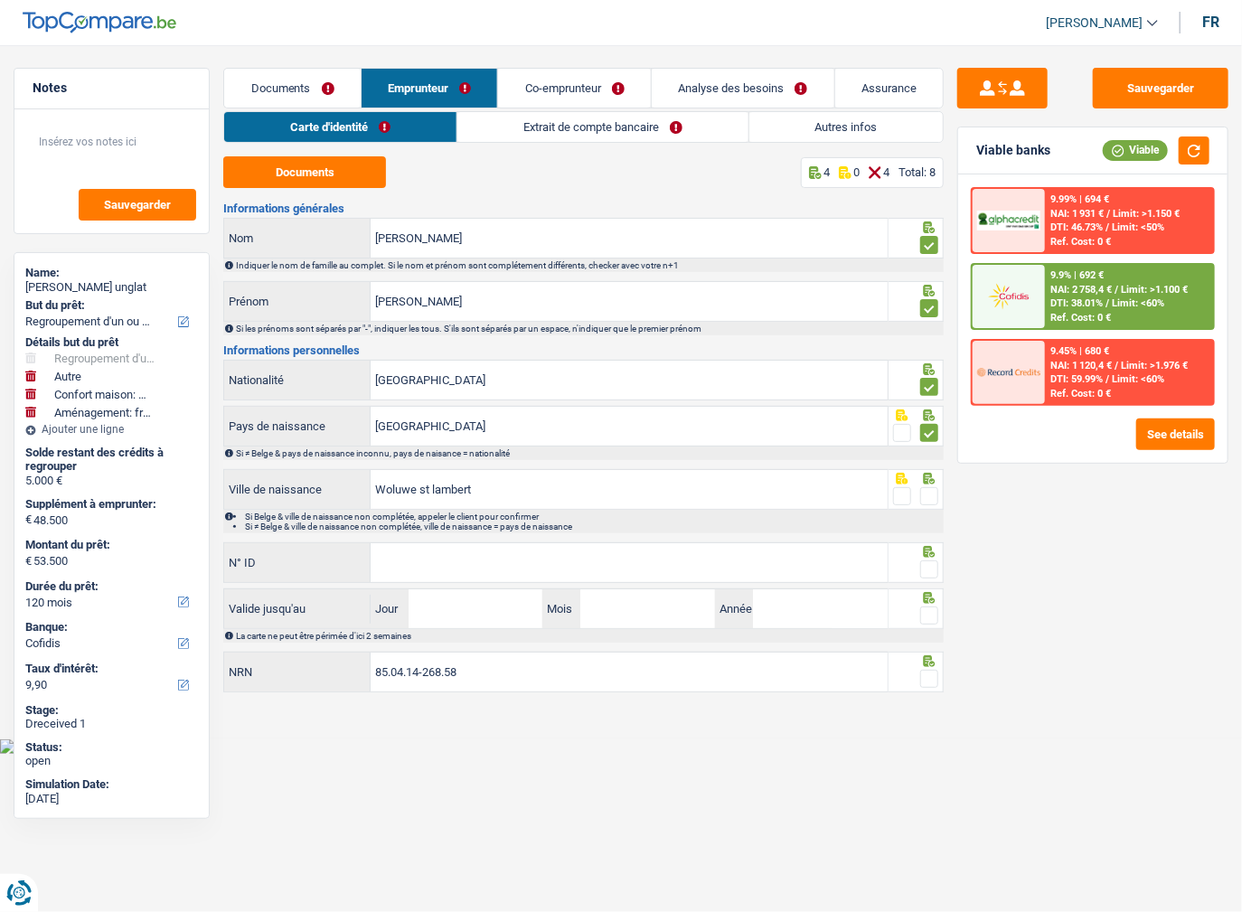
click at [0, 0] on input "radio" at bounding box center [0, 0] width 0 height 0
click at [677, 568] on input "N° ID" at bounding box center [629, 562] width 517 height 39
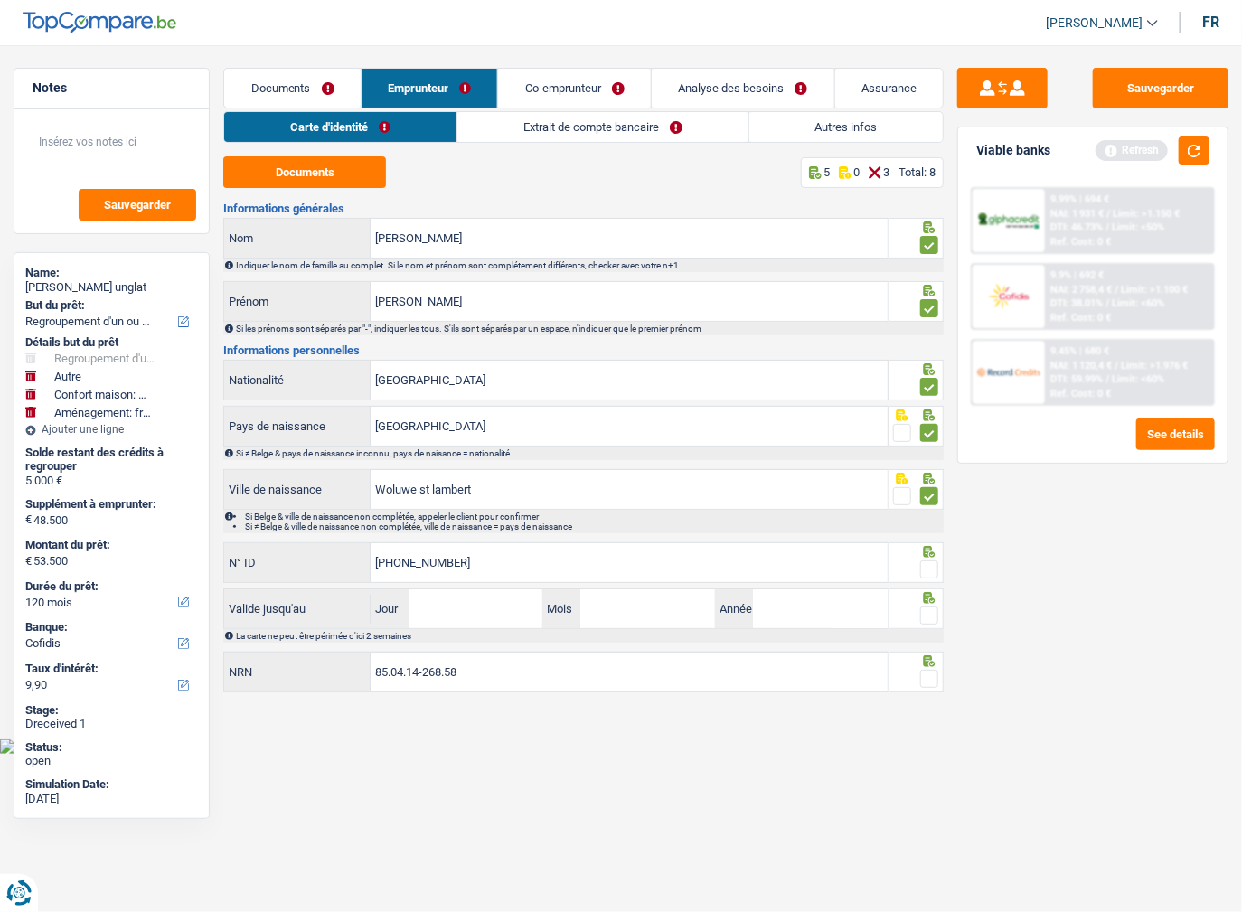
type input "595-2358705-71"
click at [511, 610] on input "Jour" at bounding box center [476, 608] width 135 height 39
type input "27"
type input "05"
type input "2034"
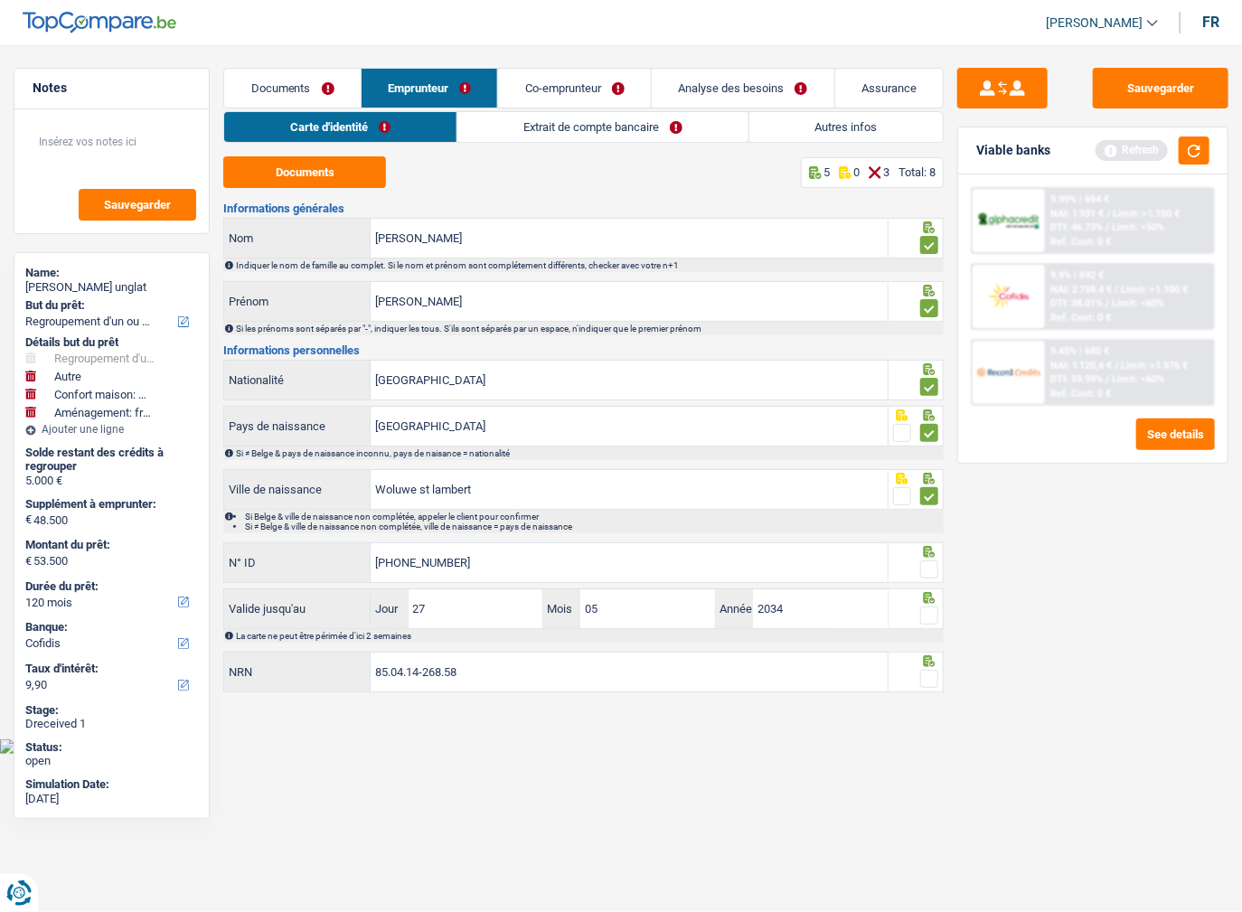
click at [929, 611] on span at bounding box center [929, 615] width 18 height 18
click at [0, 0] on input "radio" at bounding box center [0, 0] width 0 height 0
click at [929, 574] on span at bounding box center [929, 569] width 18 height 18
click at [0, 0] on input "radio" at bounding box center [0, 0] width 0 height 0
click at [925, 677] on span at bounding box center [929, 679] width 18 height 18
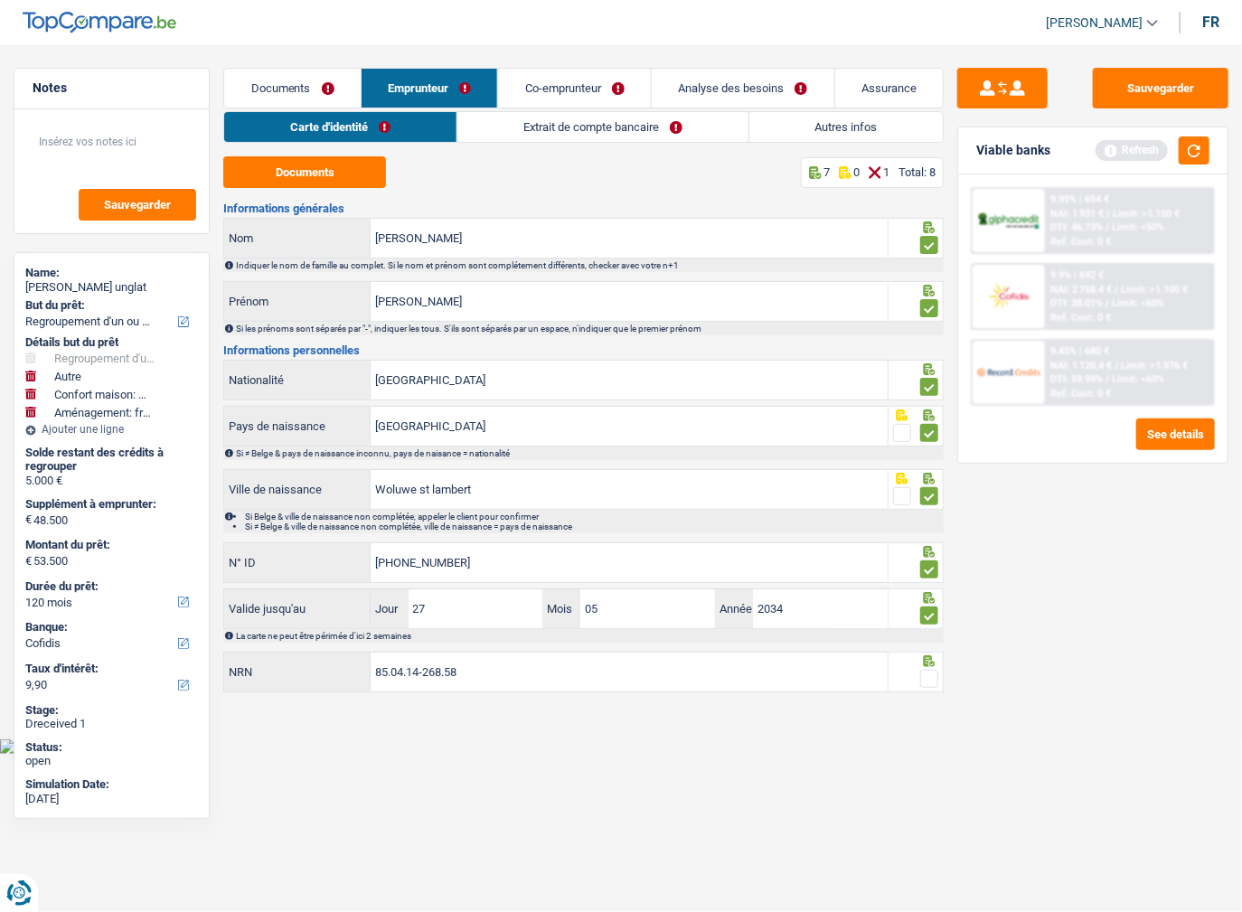
click at [0, 0] on input "radio" at bounding box center [0, 0] width 0 height 0
click at [568, 122] on link "Extrait de compte bancaire" at bounding box center [603, 127] width 290 height 30
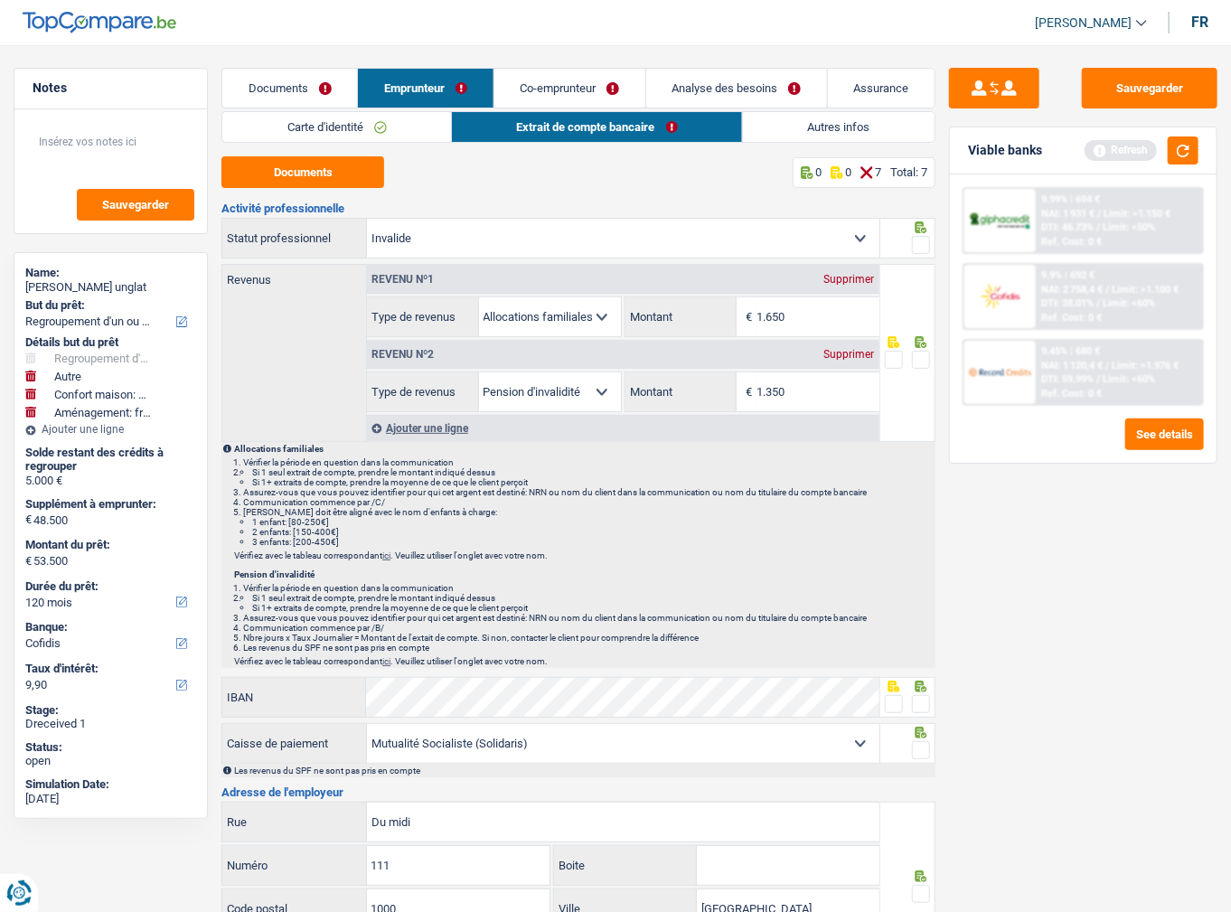
click at [925, 243] on span at bounding box center [921, 245] width 18 height 18
click at [0, 0] on input "radio" at bounding box center [0, 0] width 0 height 0
click at [381, 170] on button "Documents" at bounding box center [302, 172] width 163 height 32
drag, startPoint x: 838, startPoint y: 315, endPoint x: 628, endPoint y: 315, distance: 209.7
click at [628, 315] on div "1.650 € Montant" at bounding box center [752, 316] width 254 height 39
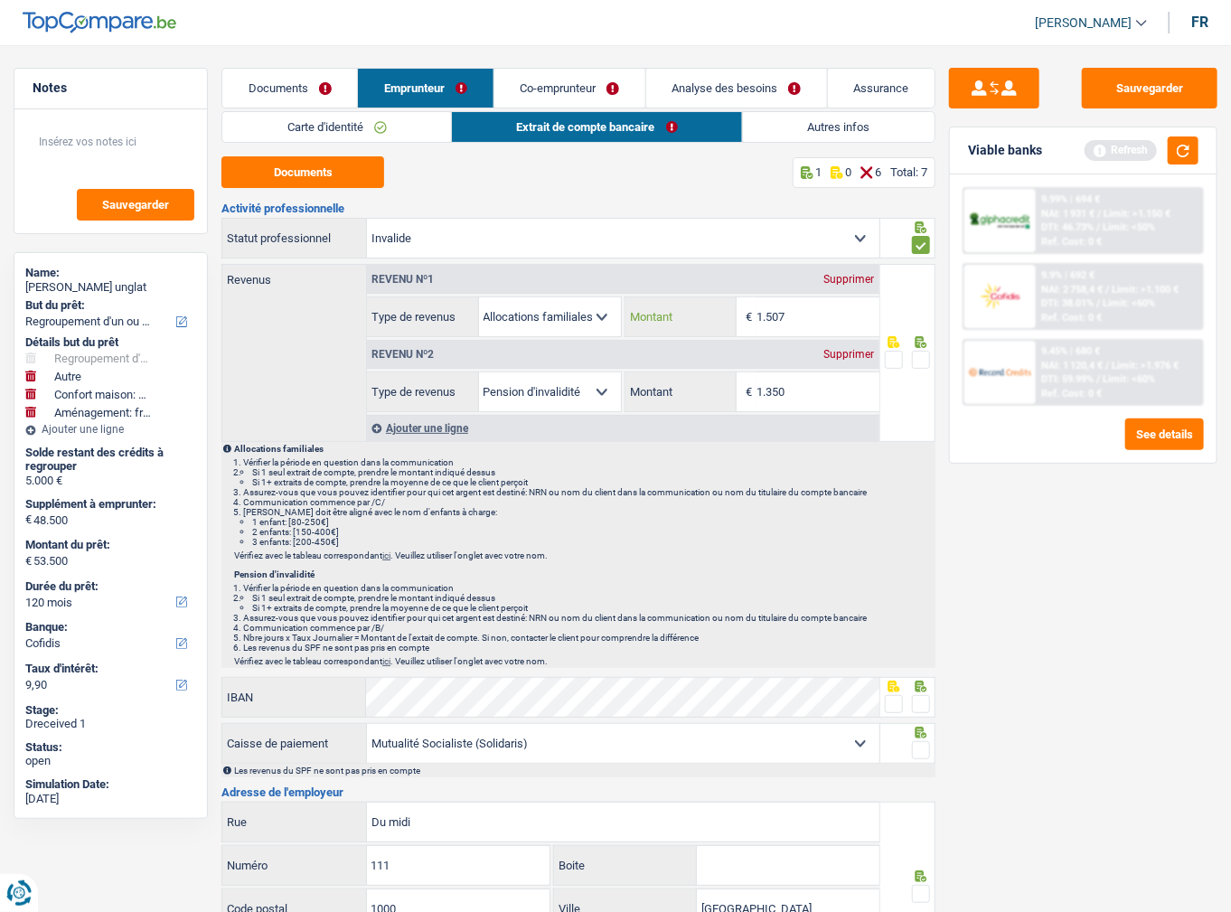
type input "1.507"
click at [556, 81] on link "Co-emprunteur" at bounding box center [569, 88] width 151 height 39
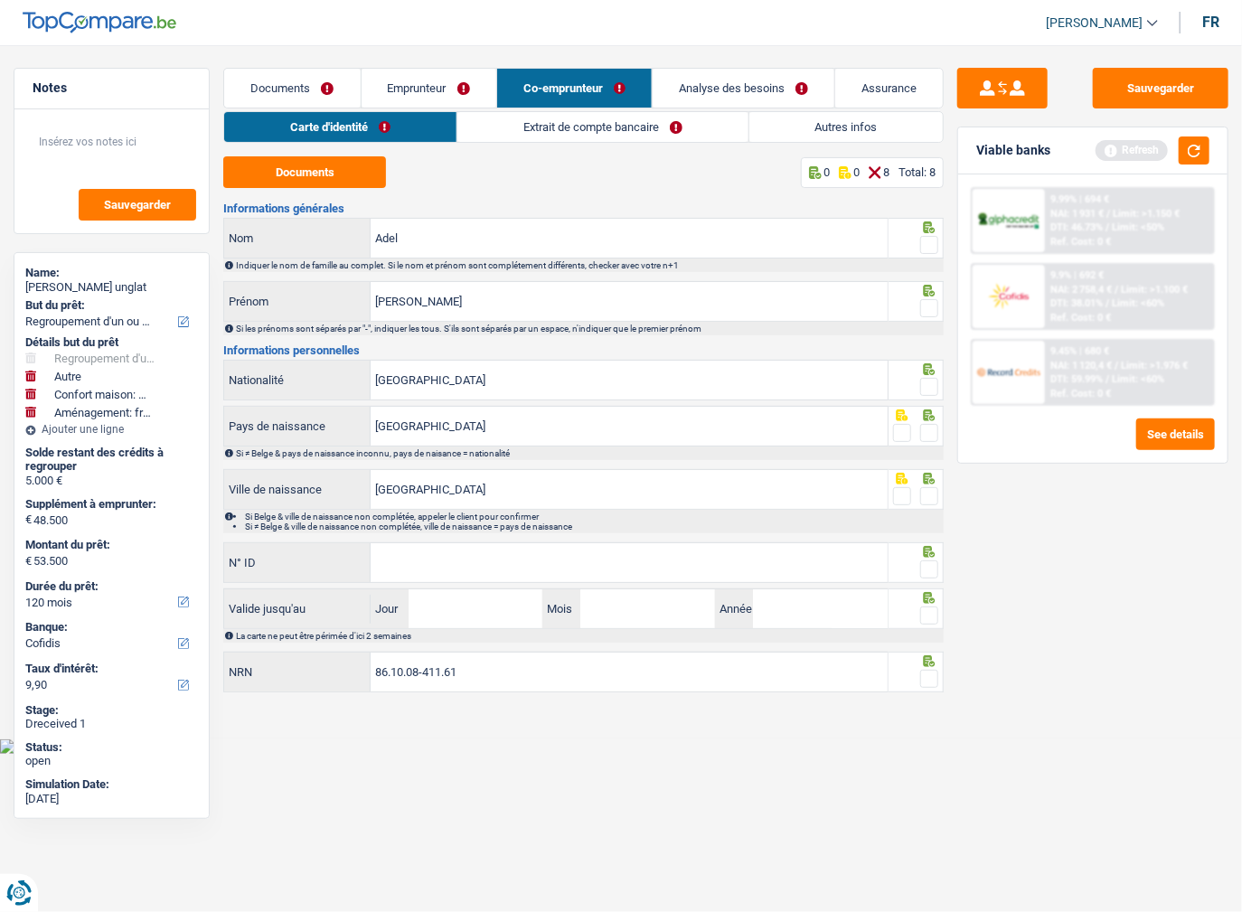
click at [549, 130] on link "Extrait de compte bancaire" at bounding box center [602, 127] width 291 height 30
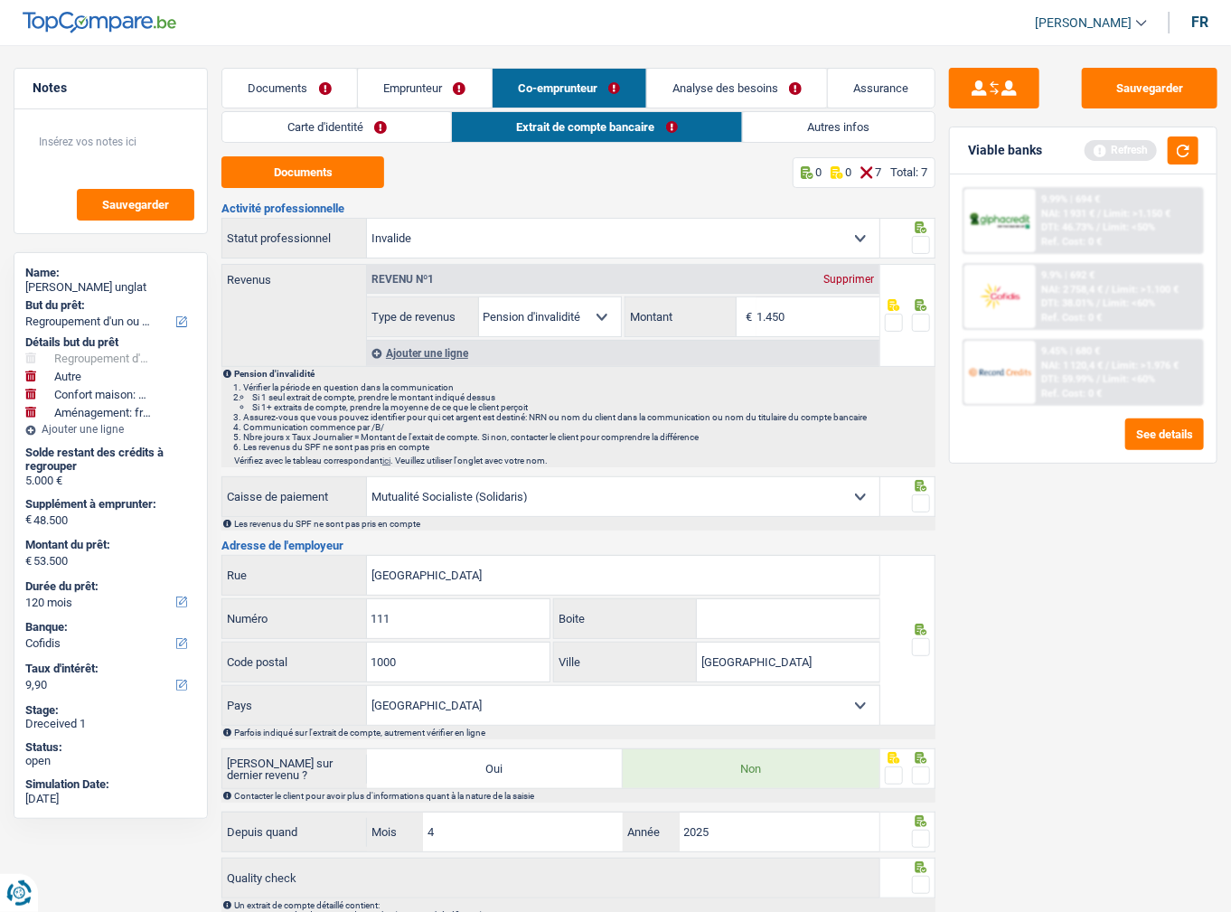
click at [916, 245] on span at bounding box center [921, 245] width 18 height 18
click at [0, 0] on input "radio" at bounding box center [0, 0] width 0 height 0
click at [923, 318] on span at bounding box center [921, 323] width 18 height 18
click at [0, 0] on input "radio" at bounding box center [0, 0] width 0 height 0
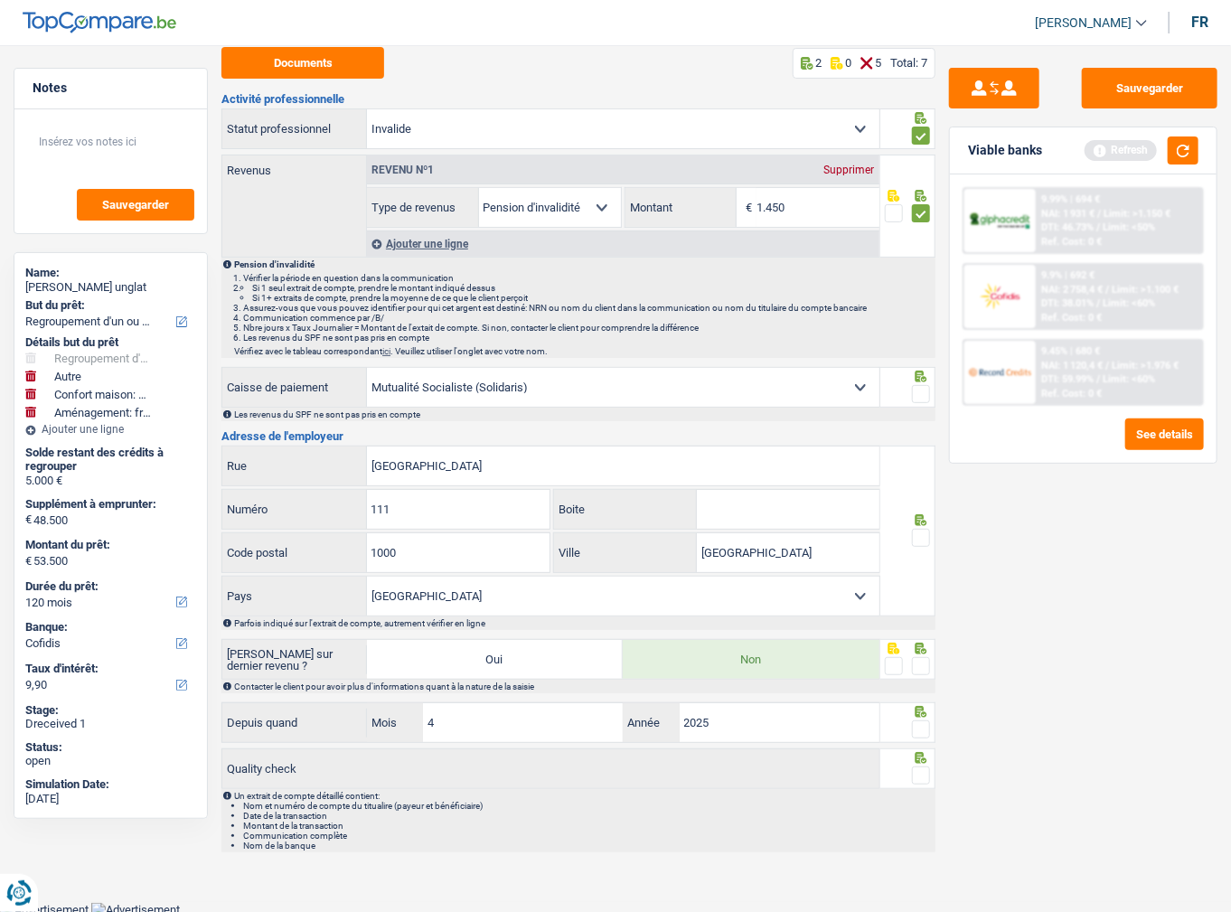
click at [927, 385] on span at bounding box center [921, 394] width 18 height 18
click at [0, 0] on input "radio" at bounding box center [0, 0] width 0 height 0
drag, startPoint x: 916, startPoint y: 532, endPoint x: 921, endPoint y: 552, distance: 20.4
click at [916, 535] on span at bounding box center [921, 538] width 18 height 18
click at [0, 0] on input "radio" at bounding box center [0, 0] width 0 height 0
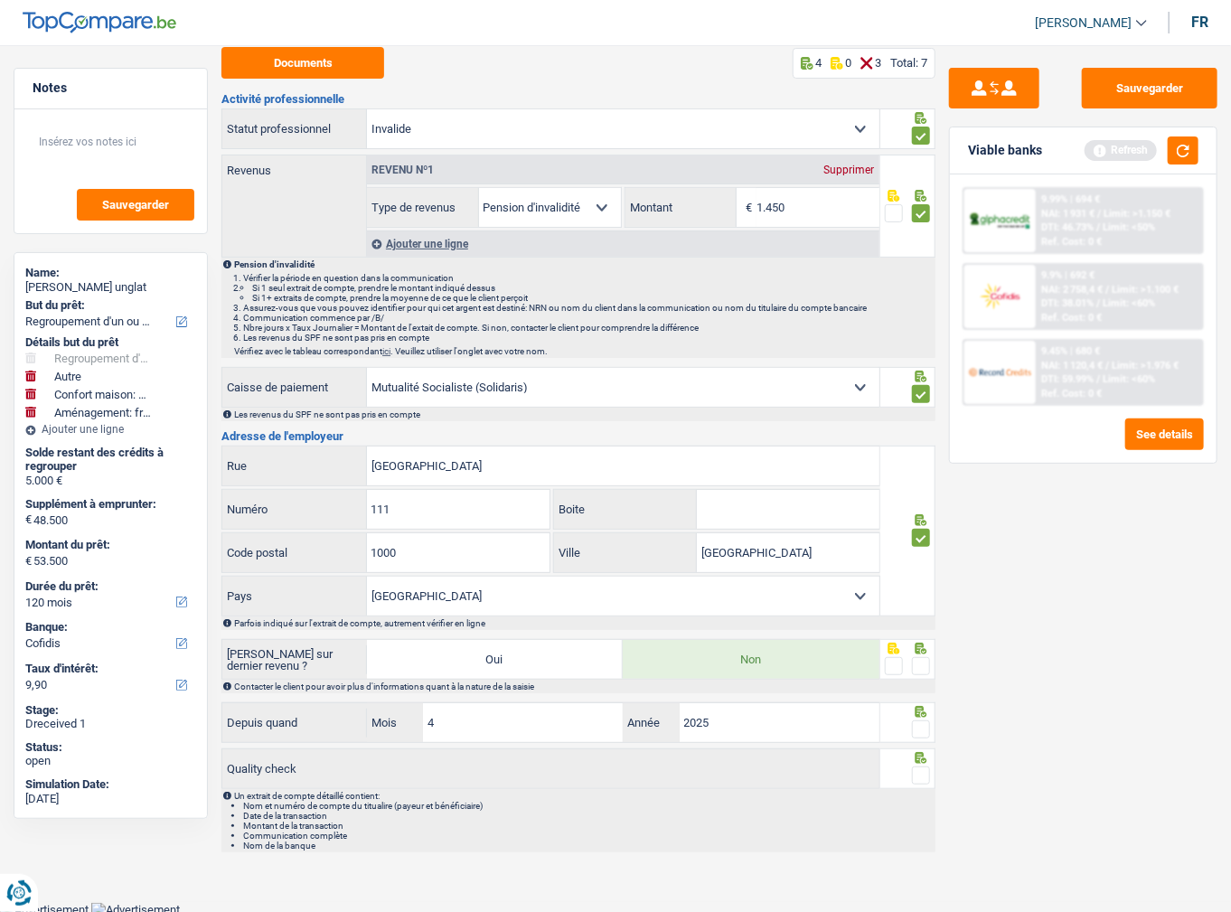
drag, startPoint x: 925, startPoint y: 659, endPoint x: 920, endPoint y: 672, distance: 14.3
click at [925, 660] on span at bounding box center [921, 666] width 18 height 18
click at [0, 0] on input "radio" at bounding box center [0, 0] width 0 height 0
drag, startPoint x: 925, startPoint y: 719, endPoint x: 924, endPoint y: 728, distance: 9.1
click at [924, 725] on span at bounding box center [921, 729] width 18 height 18
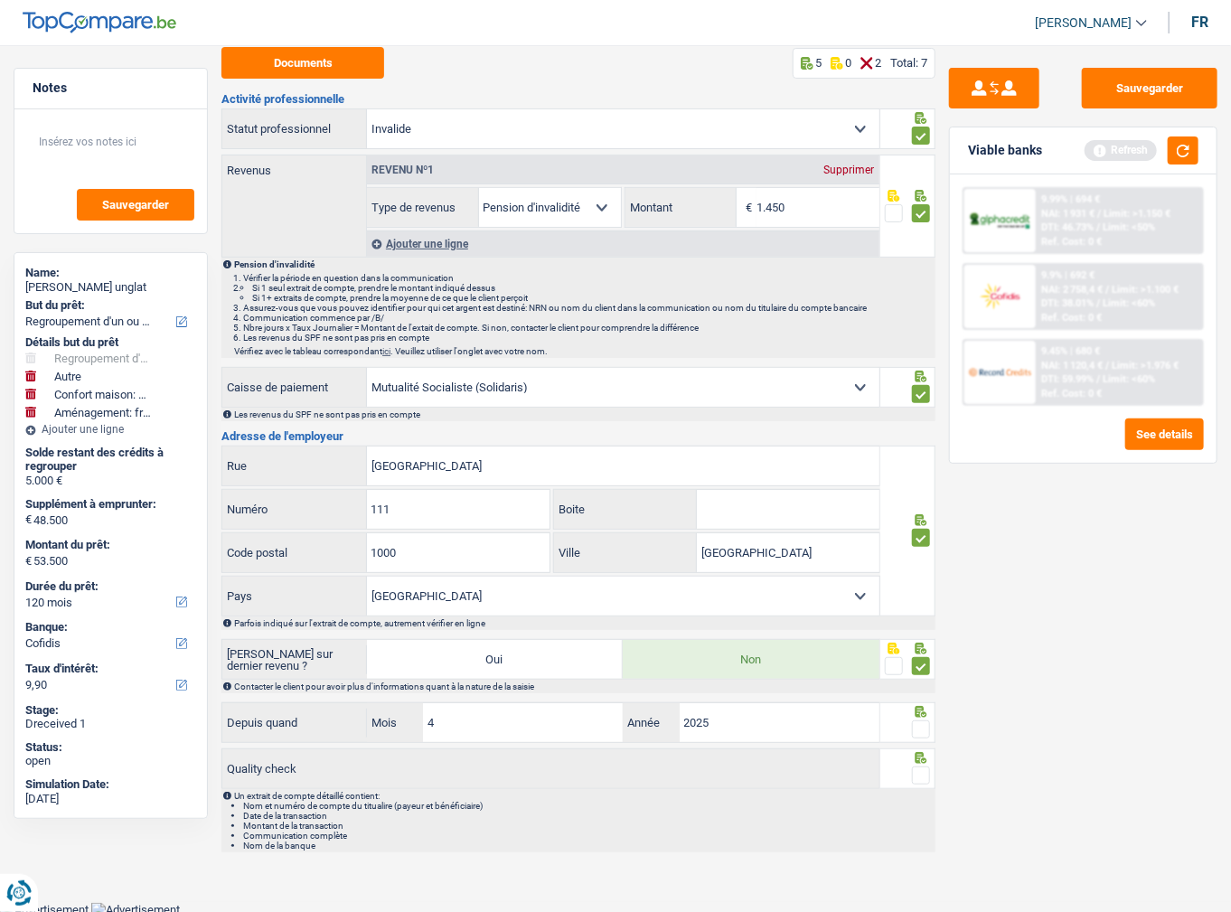
click at [0, 0] on input "radio" at bounding box center [0, 0] width 0 height 0
click at [926, 766] on span at bounding box center [921, 775] width 18 height 18
click at [0, 0] on input "radio" at bounding box center [0, 0] width 0 height 0
click at [375, 455] on input "Rue du midi" at bounding box center [623, 465] width 512 height 39
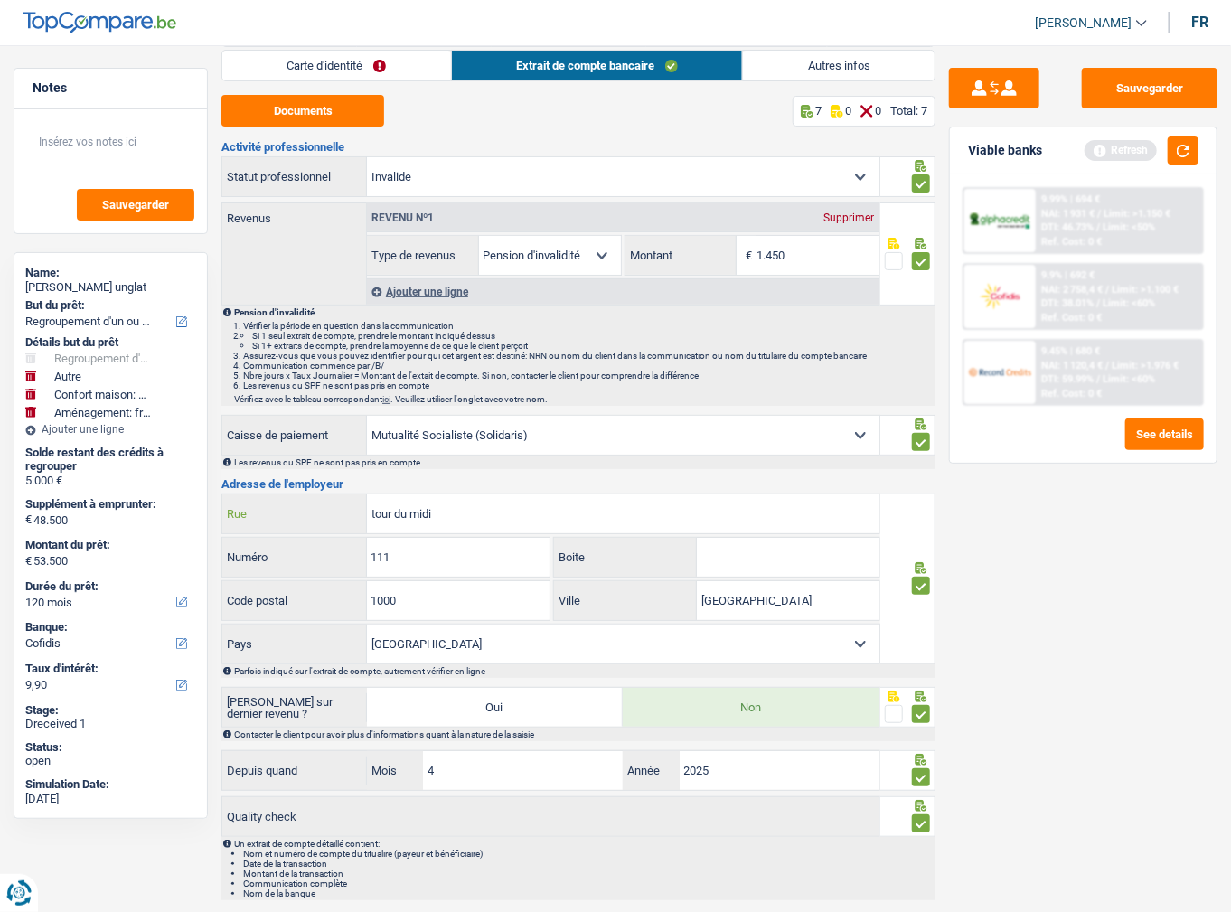
scroll to position [0, 0]
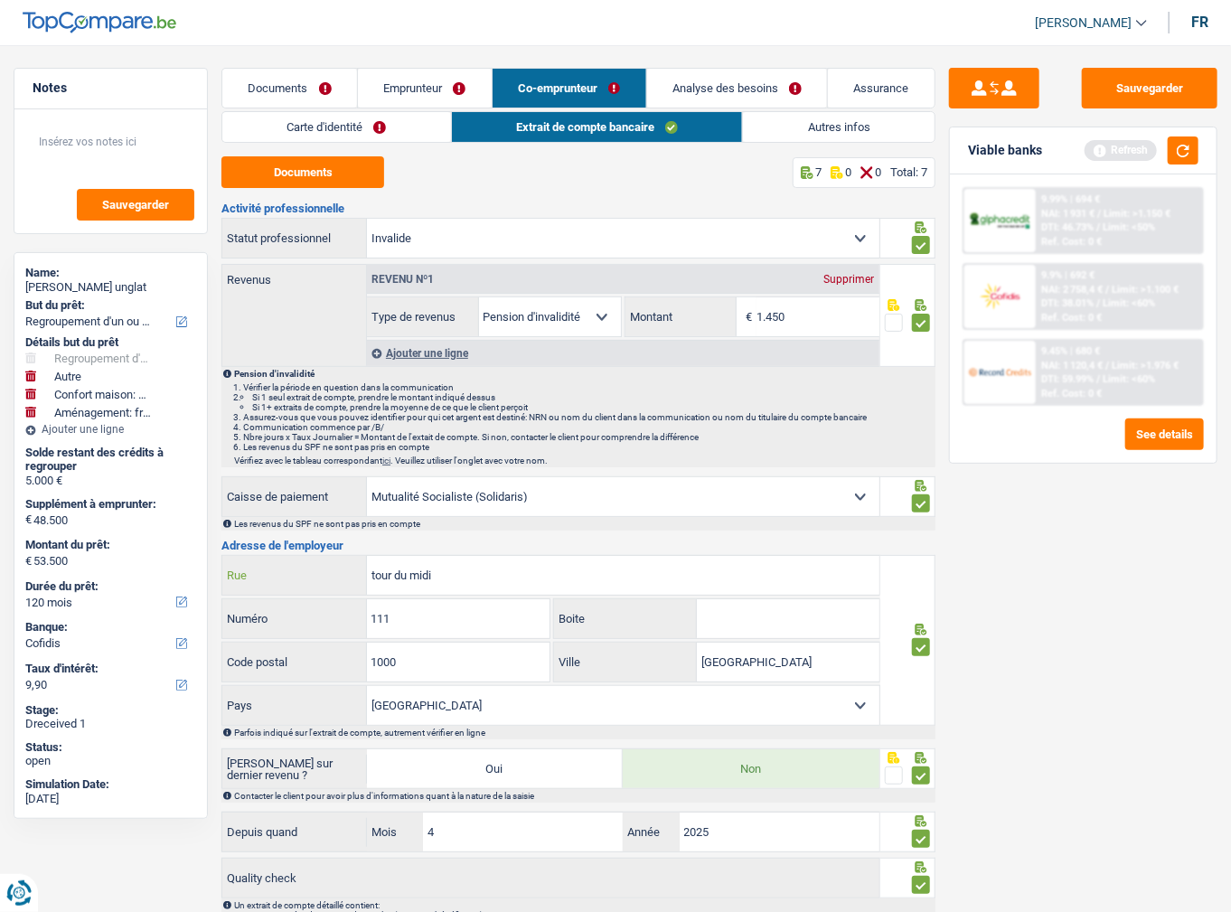
type input "tour du midi"
click at [774, 136] on link "Autres infos" at bounding box center [839, 127] width 192 height 30
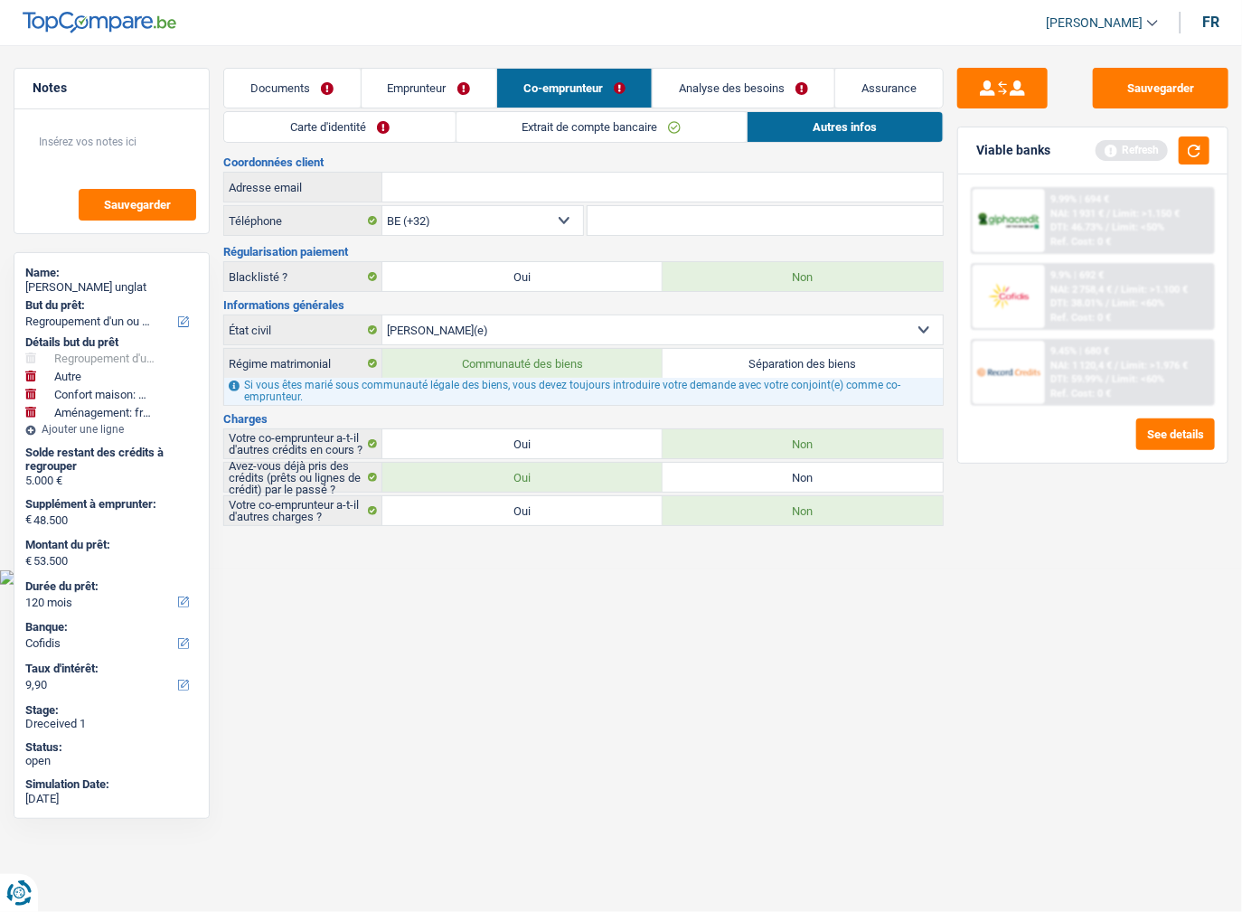
click at [566, 127] on link "Extrait de compte bancaire" at bounding box center [601, 127] width 290 height 30
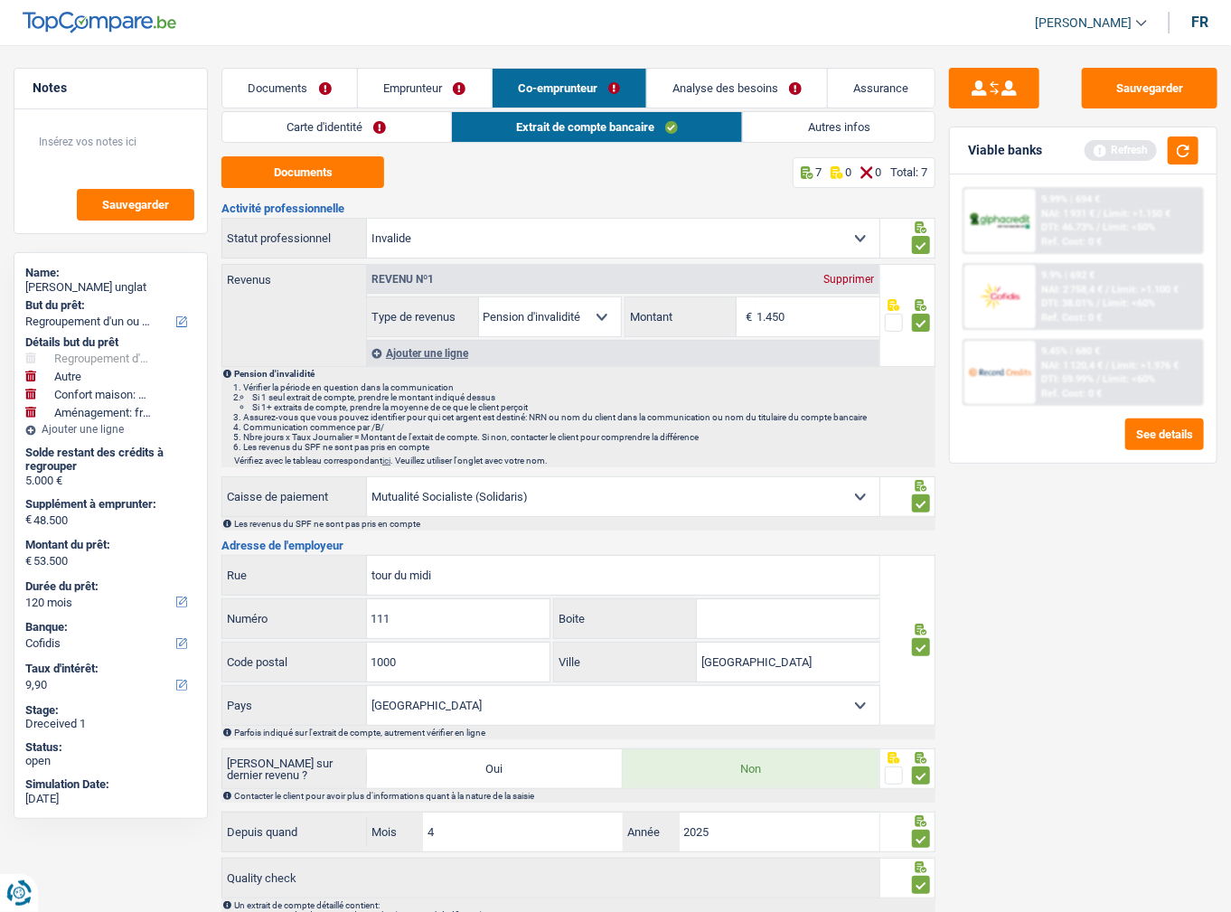
click at [420, 89] on link "Emprunteur" at bounding box center [425, 88] width 134 height 39
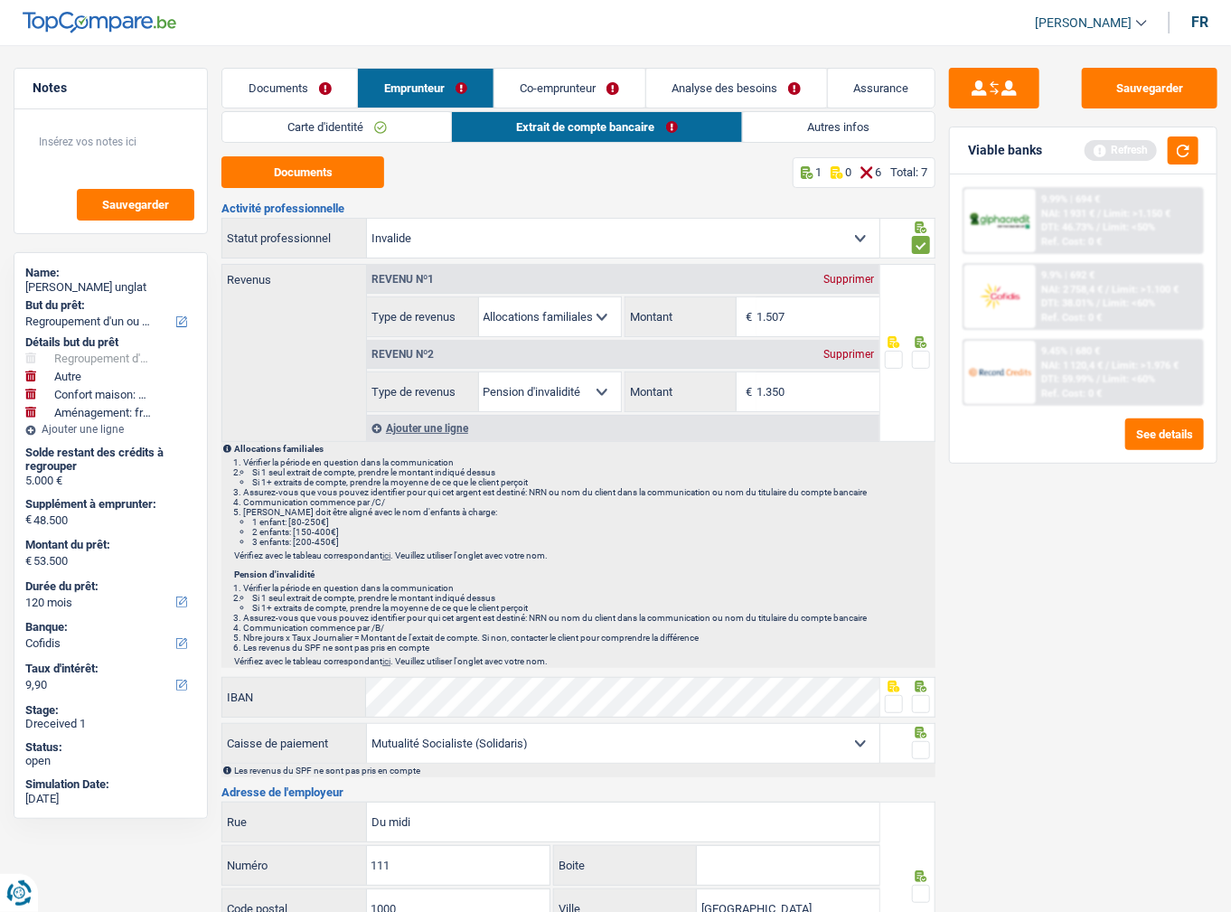
click at [419, 113] on link "Carte d'identité" at bounding box center [336, 127] width 229 height 30
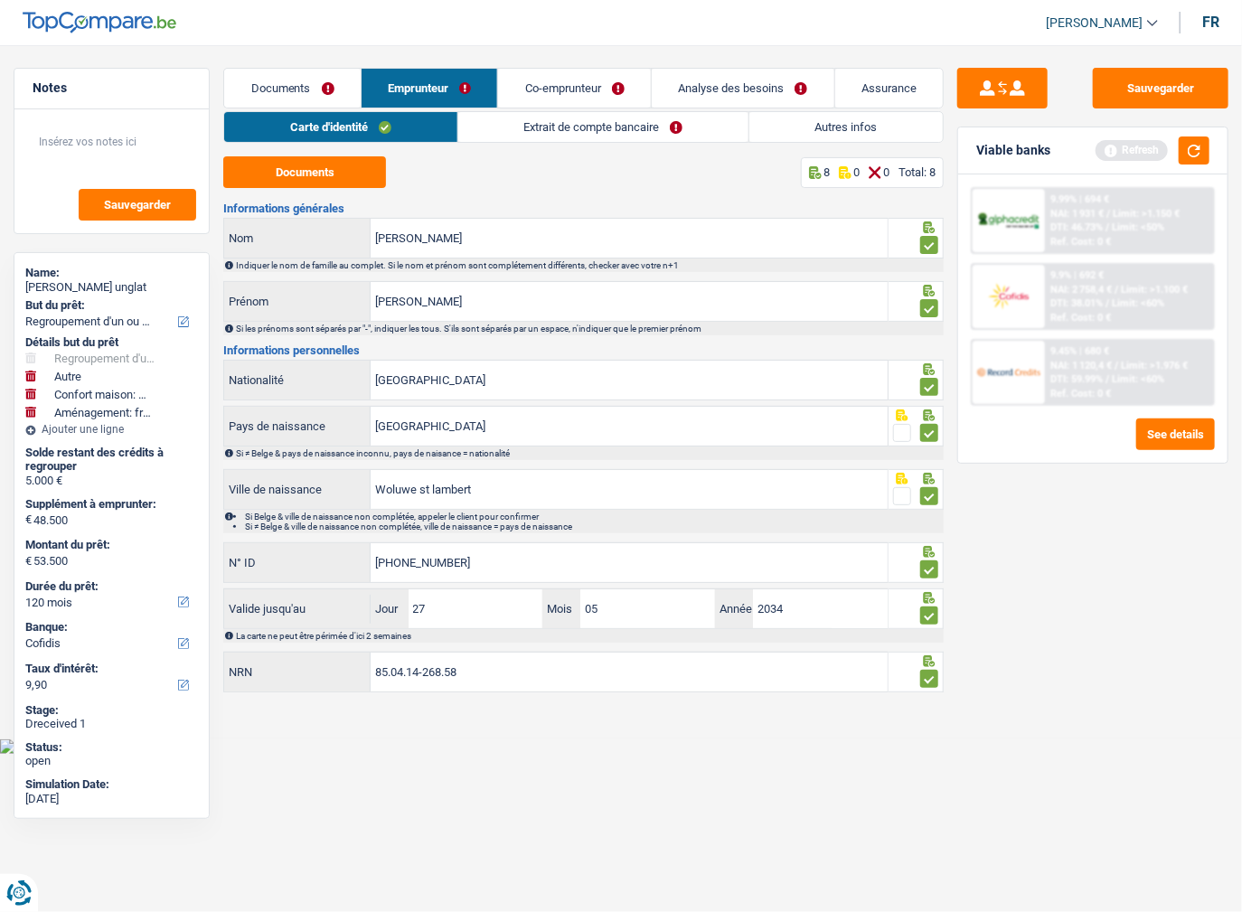
click at [560, 129] on link "Extrait de compte bancaire" at bounding box center [603, 127] width 290 height 30
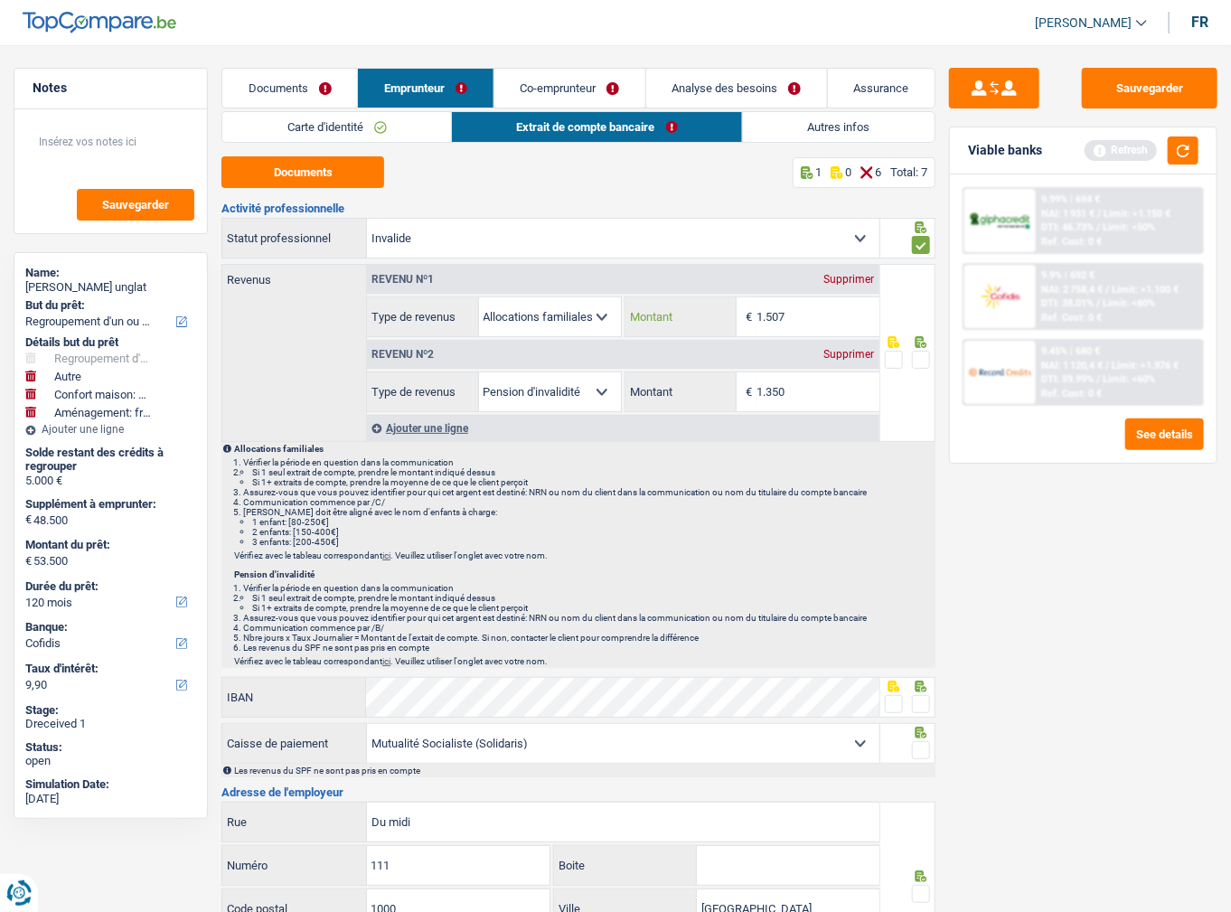
drag, startPoint x: 800, startPoint y: 318, endPoint x: 568, endPoint y: 311, distance: 232.4
click at [568, 311] on div "Allocation d'handicap Allocations chômage Allocations familiales Chèques repas …" at bounding box center [623, 316] width 512 height 41
drag, startPoint x: 798, startPoint y: 325, endPoint x: 674, endPoint y: 307, distance: 125.1
click at [674, 307] on div "1.450 € Montant" at bounding box center [752, 316] width 254 height 39
type input "1.507"
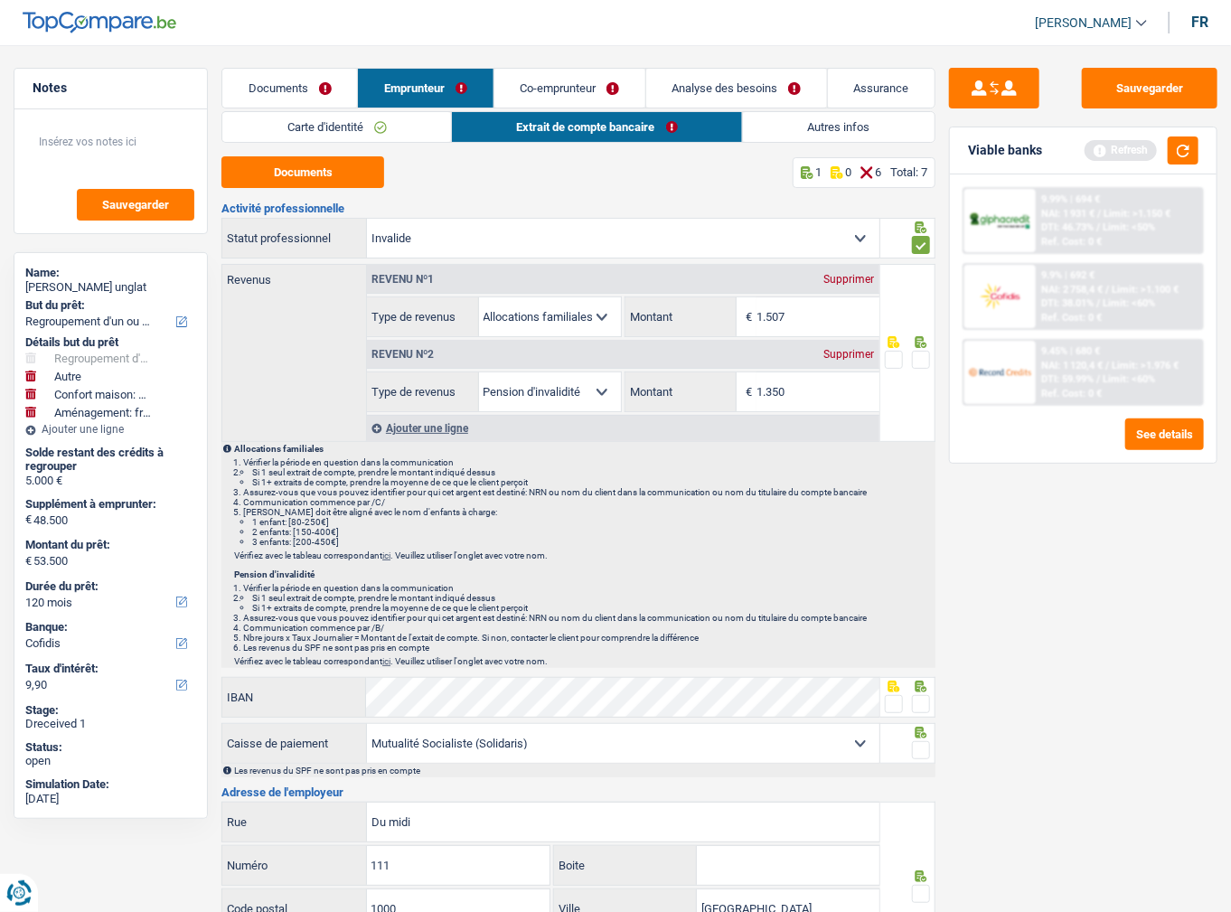
click at [916, 357] on span at bounding box center [921, 360] width 18 height 18
click at [0, 0] on input "radio" at bounding box center [0, 0] width 0 height 0
click at [831, 331] on input "1.507" at bounding box center [817, 316] width 122 height 39
drag, startPoint x: 388, startPoint y: 133, endPoint x: 591, endPoint y: 122, distance: 203.6
click at [387, 134] on link "Carte d'identité" at bounding box center [336, 127] width 229 height 30
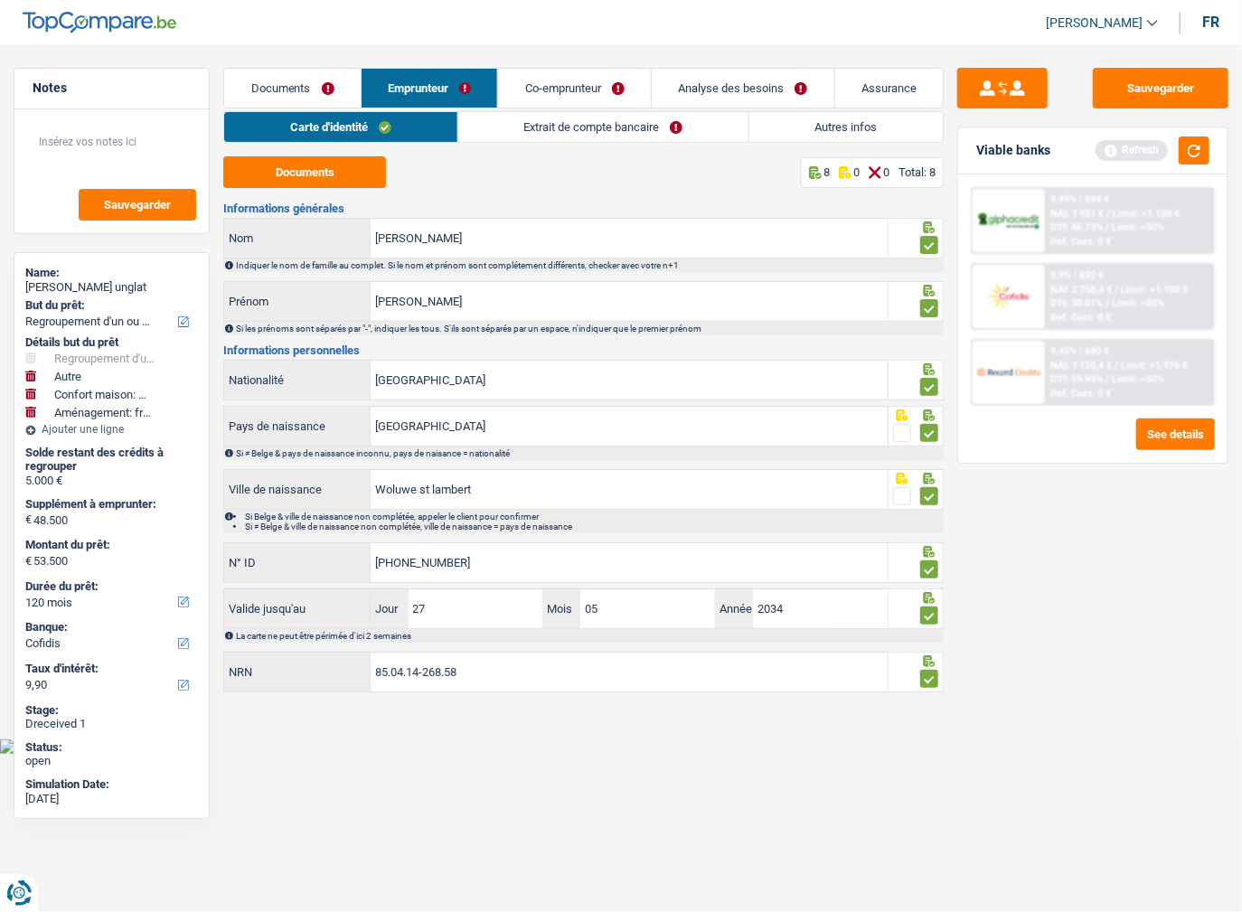
click at [591, 119] on link "Extrait de compte bancaire" at bounding box center [603, 127] width 290 height 30
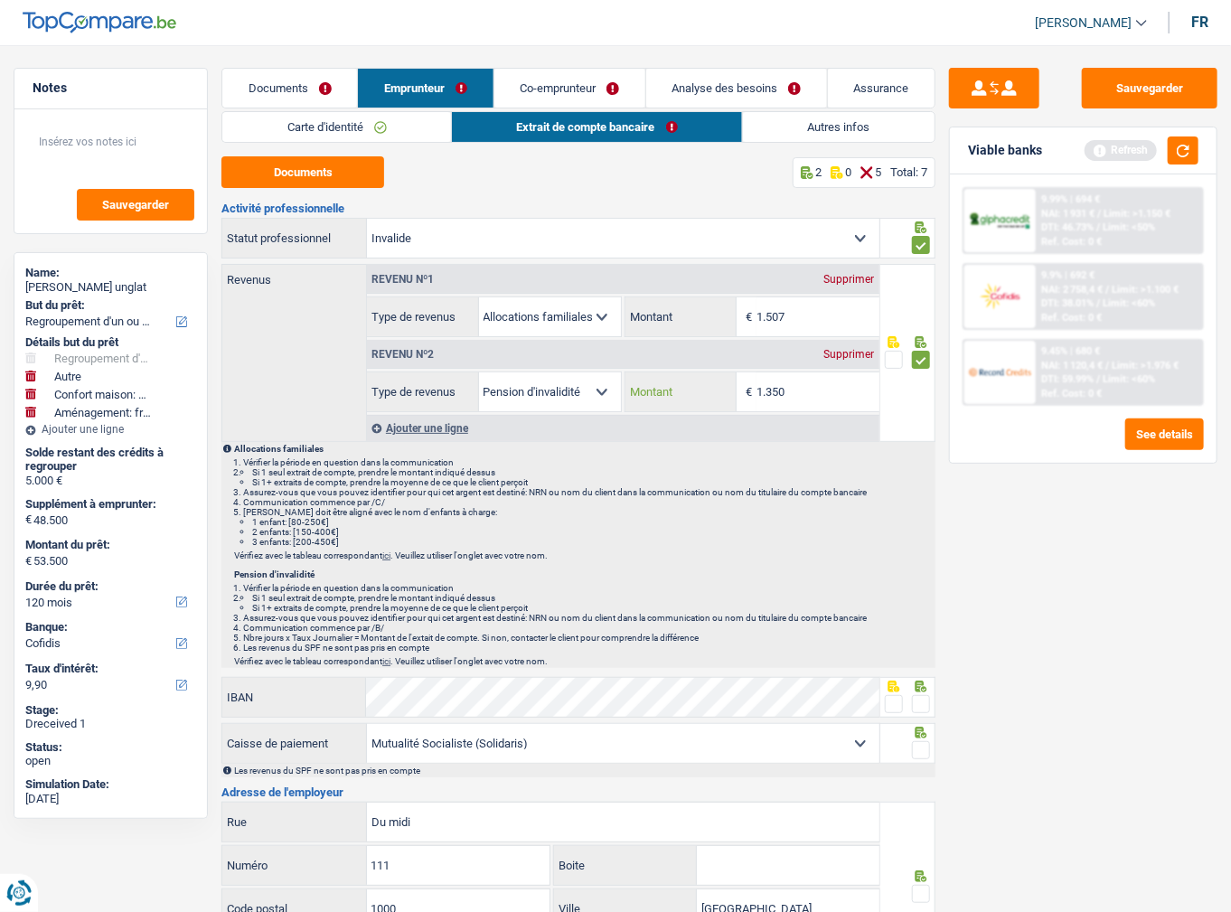
click at [788, 382] on input "1.350" at bounding box center [817, 391] width 122 height 39
drag, startPoint x: 801, startPoint y: 317, endPoint x: 641, endPoint y: 317, distance: 160.0
click at [641, 317] on div "1.507 € Montant" at bounding box center [752, 316] width 254 height 39
drag, startPoint x: 817, startPoint y: 389, endPoint x: 631, endPoint y: 367, distance: 187.4
click at [631, 367] on div "Revenu nº2 Supprimer Allocation d'handicap Allocations chômage Allocations fami…" at bounding box center [623, 374] width 512 height 75
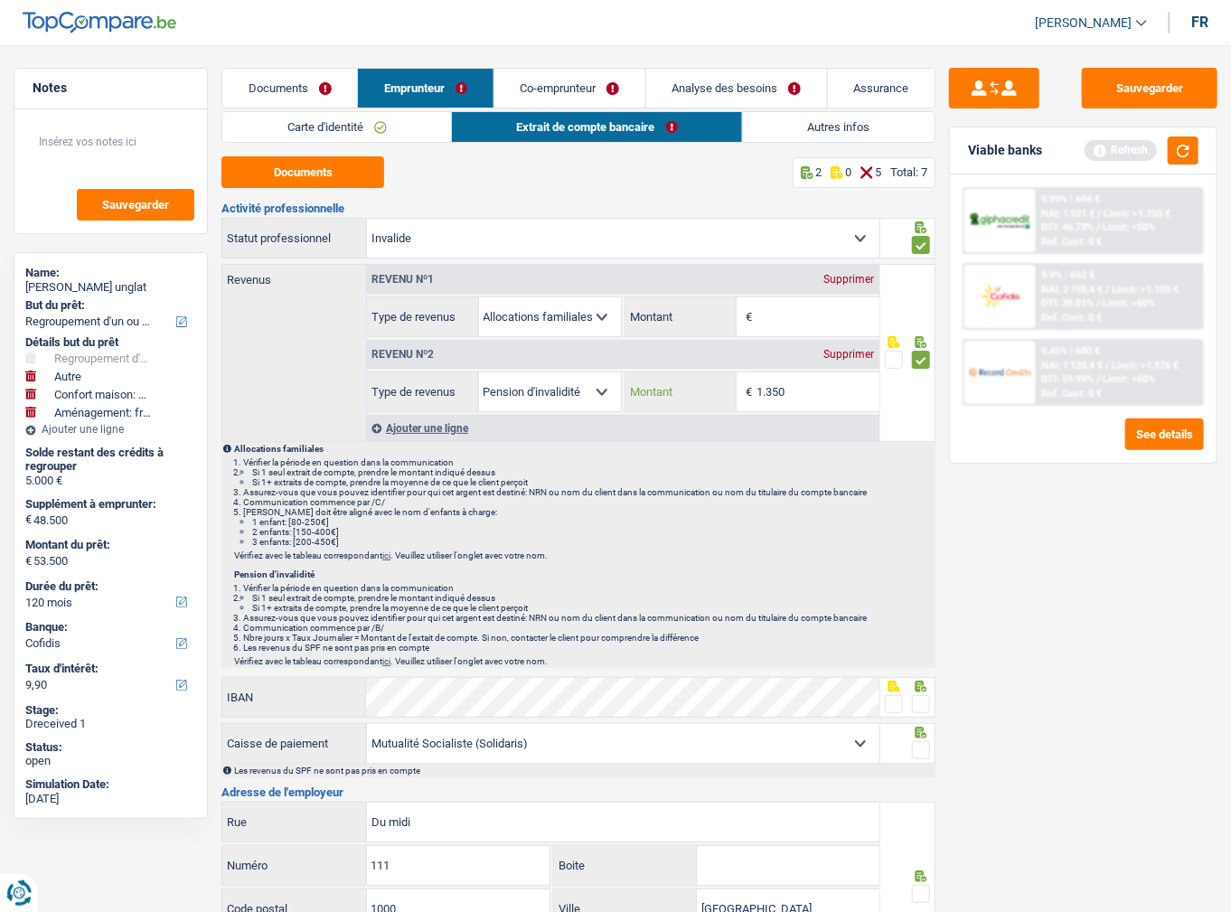
paste input "507"
type input "1.507"
click at [0, 0] on div "Étant donné que vous avez indiqué avoir des enfants dans votre ménage, veuillez…" at bounding box center [0, 0] width 0 height 0
click at [812, 307] on input "Montant" at bounding box center [817, 316] width 122 height 39
type input "0"
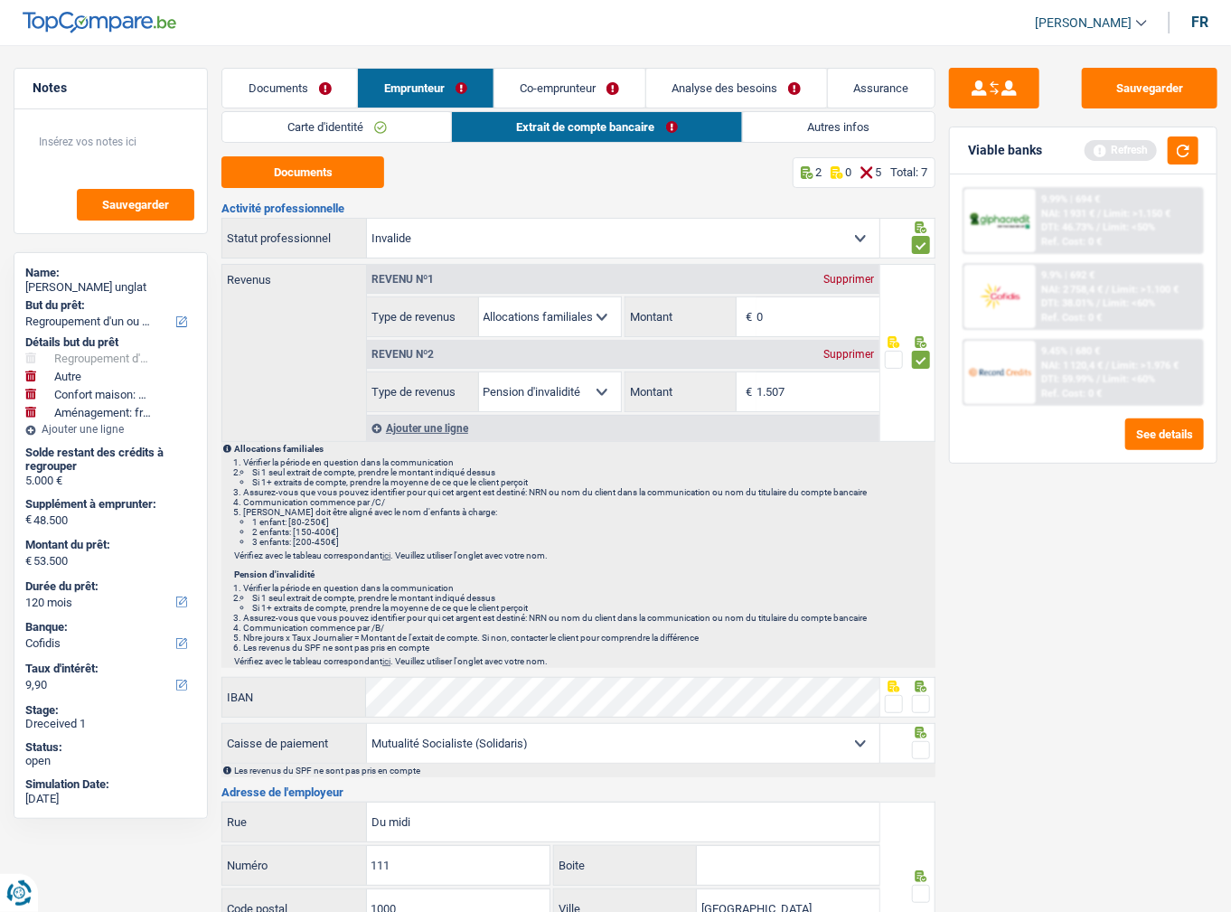
click at [757, 123] on link "Autres infos" at bounding box center [839, 127] width 192 height 30
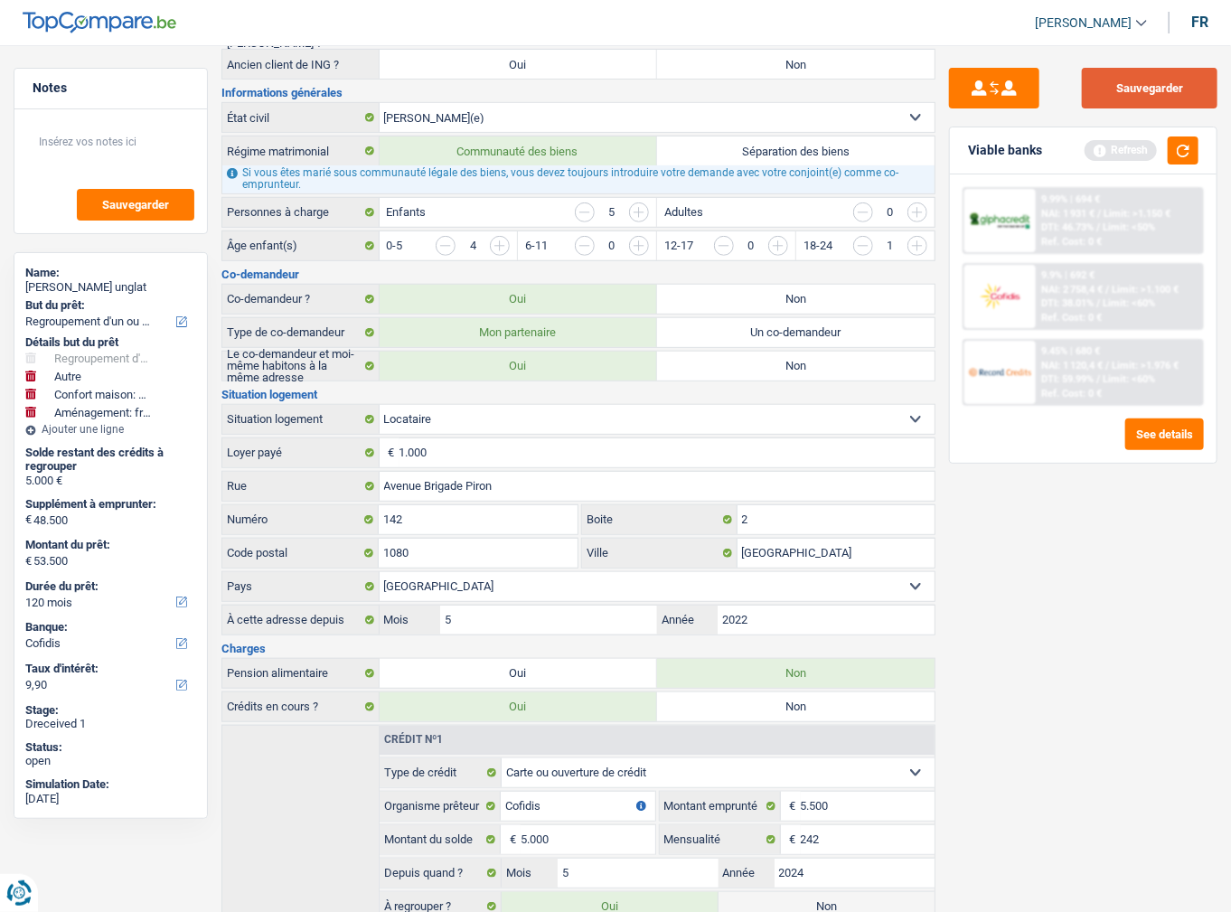
click at [1168, 87] on button "Sauvegarder" at bounding box center [1150, 88] width 136 height 41
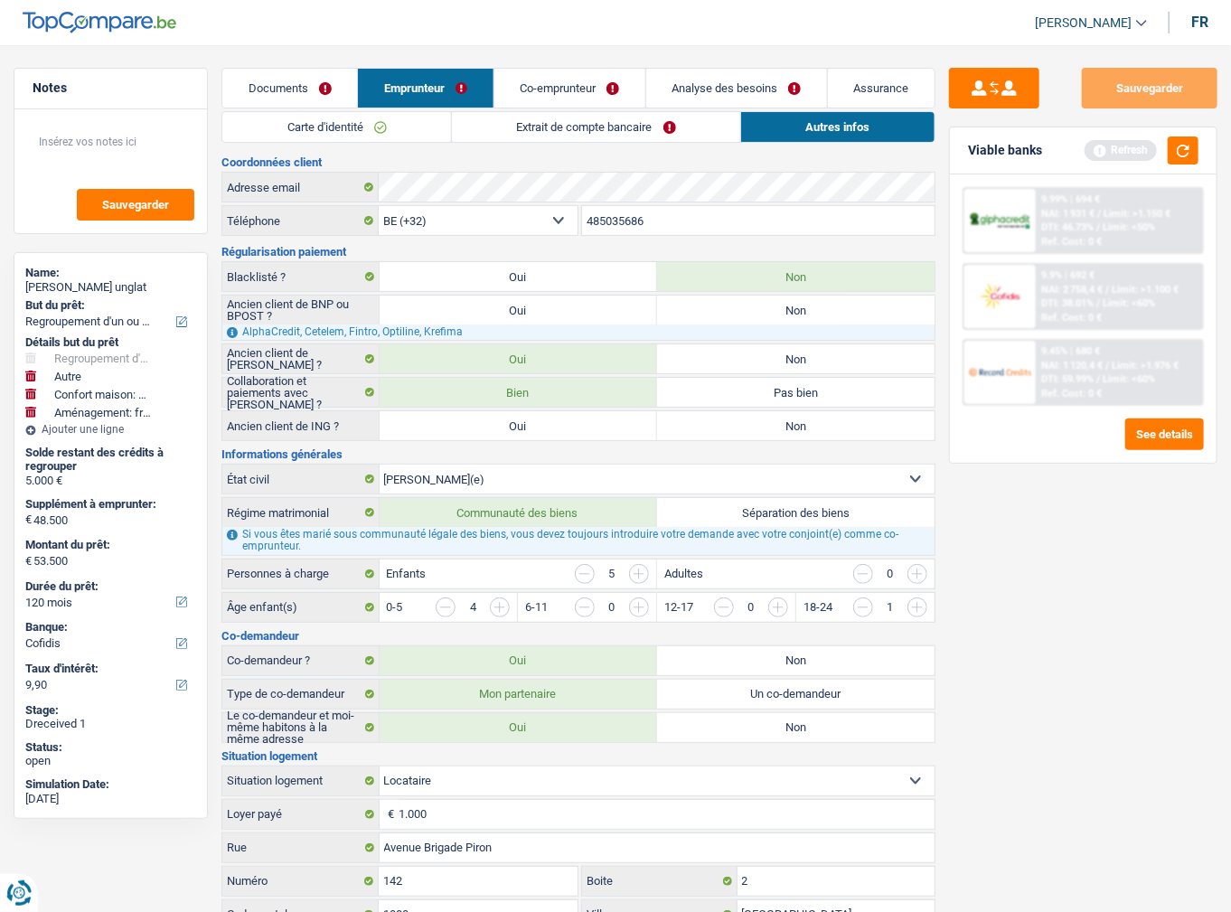
click at [590, 94] on link "Co-emprunteur" at bounding box center [569, 88] width 151 height 39
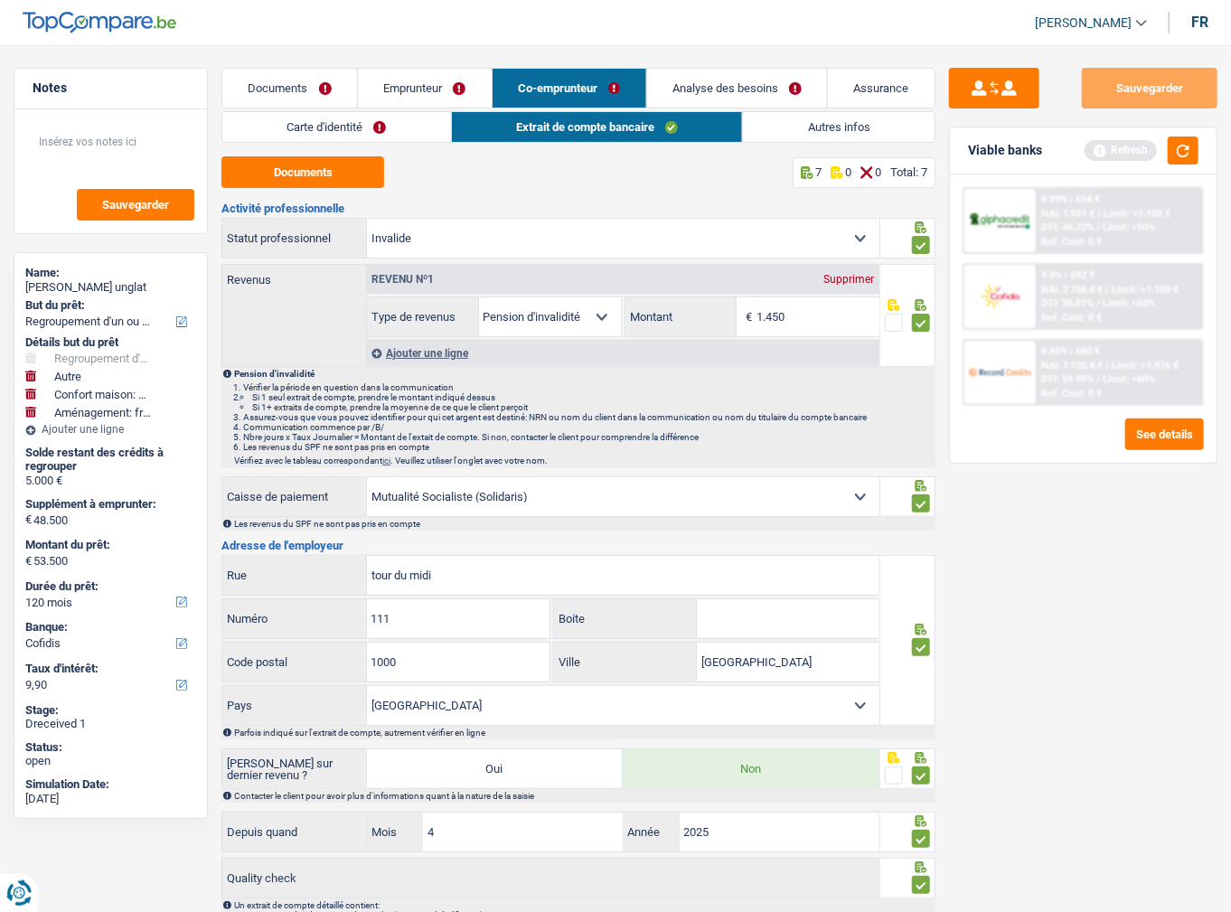
click at [362, 140] on link "Carte d'identité" at bounding box center [336, 127] width 229 height 30
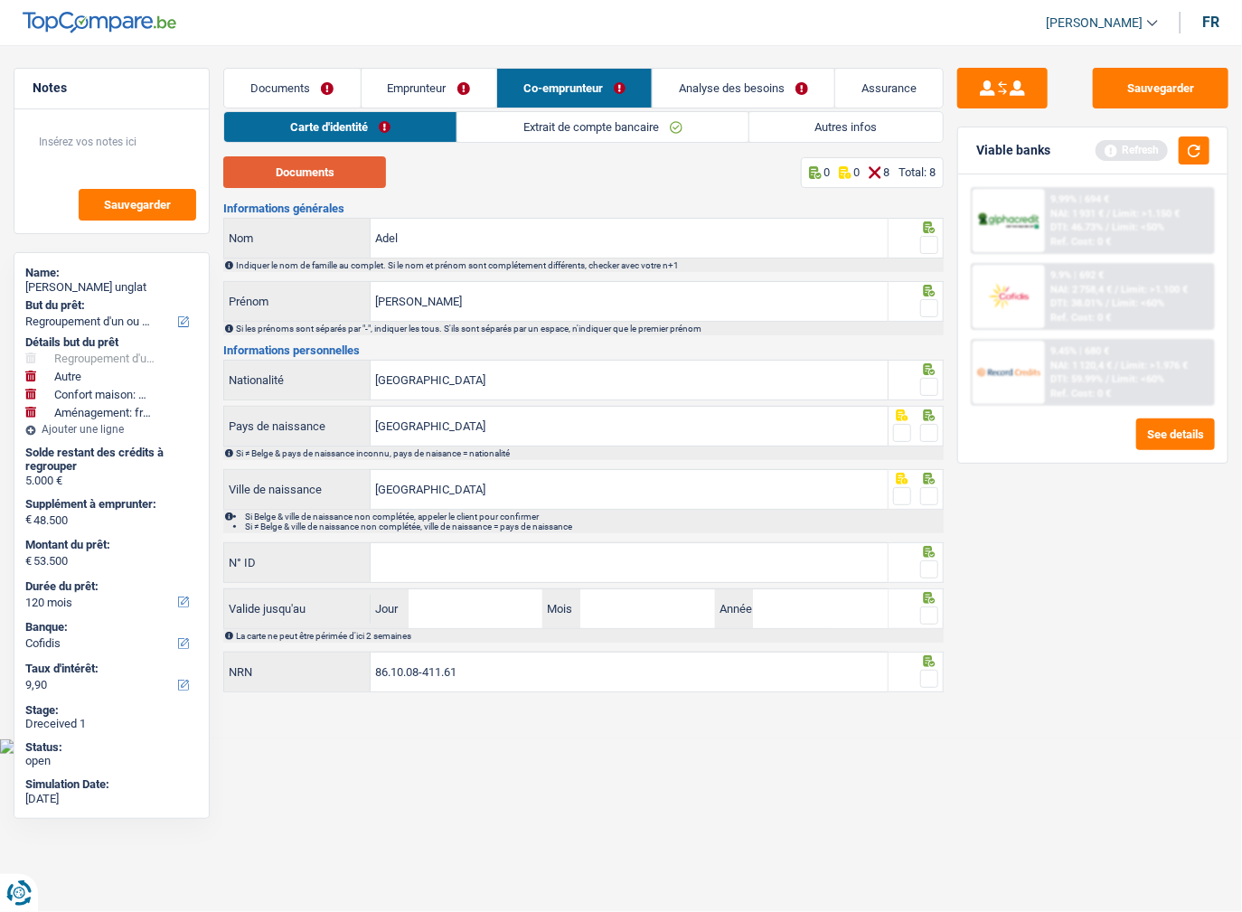
click at [354, 165] on button "Documents" at bounding box center [304, 172] width 163 height 32
drag, startPoint x: 929, startPoint y: 247, endPoint x: 933, endPoint y: 315, distance: 67.9
click at [930, 254] on div at bounding box center [929, 245] width 18 height 23
click at [933, 316] on div at bounding box center [929, 308] width 18 height 23
click at [925, 381] on span at bounding box center [929, 387] width 18 height 18
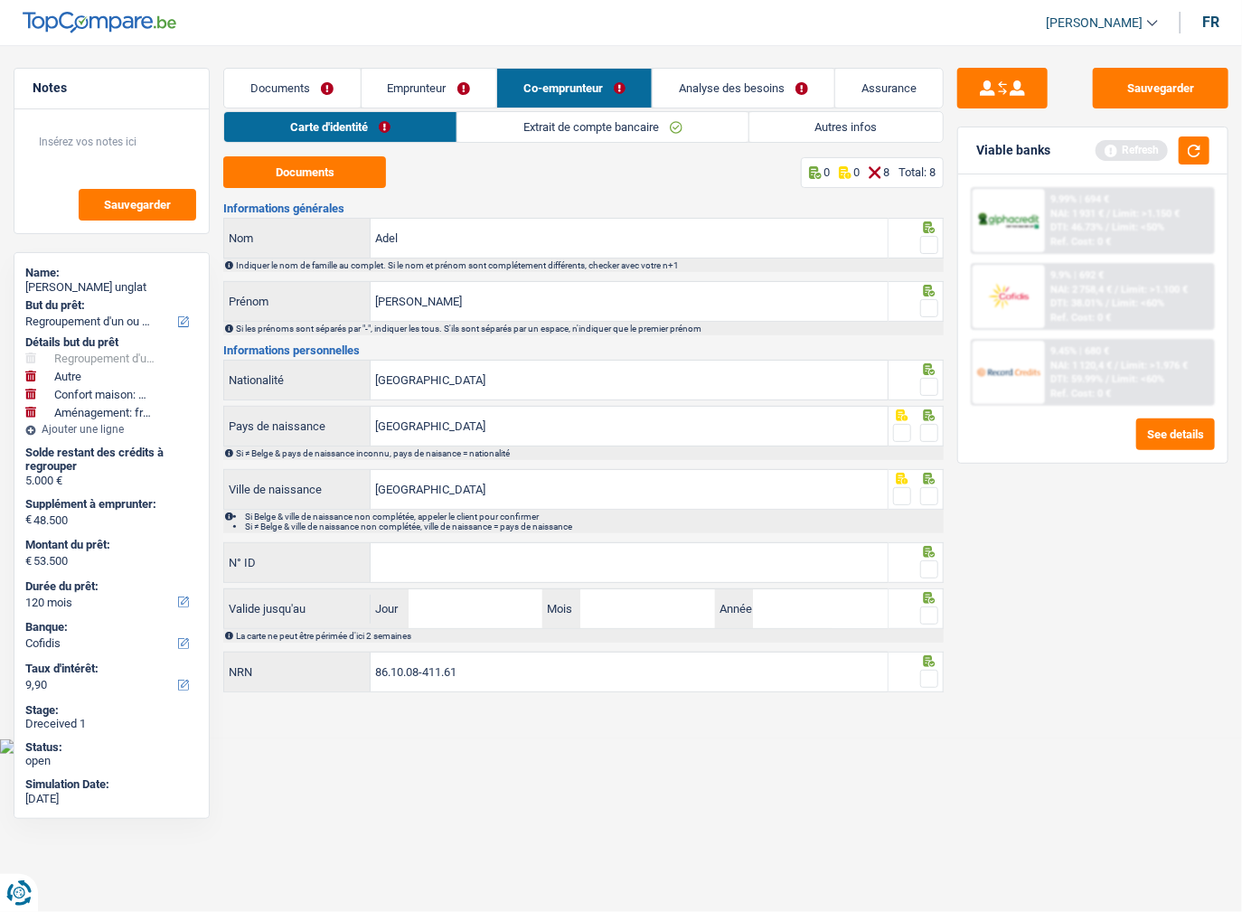
click at [0, 0] on input "radio" at bounding box center [0, 0] width 0 height 0
click at [934, 308] on span at bounding box center [929, 308] width 18 height 18
click at [0, 0] on input "radio" at bounding box center [0, 0] width 0 height 0
click at [922, 250] on span at bounding box center [929, 245] width 18 height 18
click at [0, 0] on input "radio" at bounding box center [0, 0] width 0 height 0
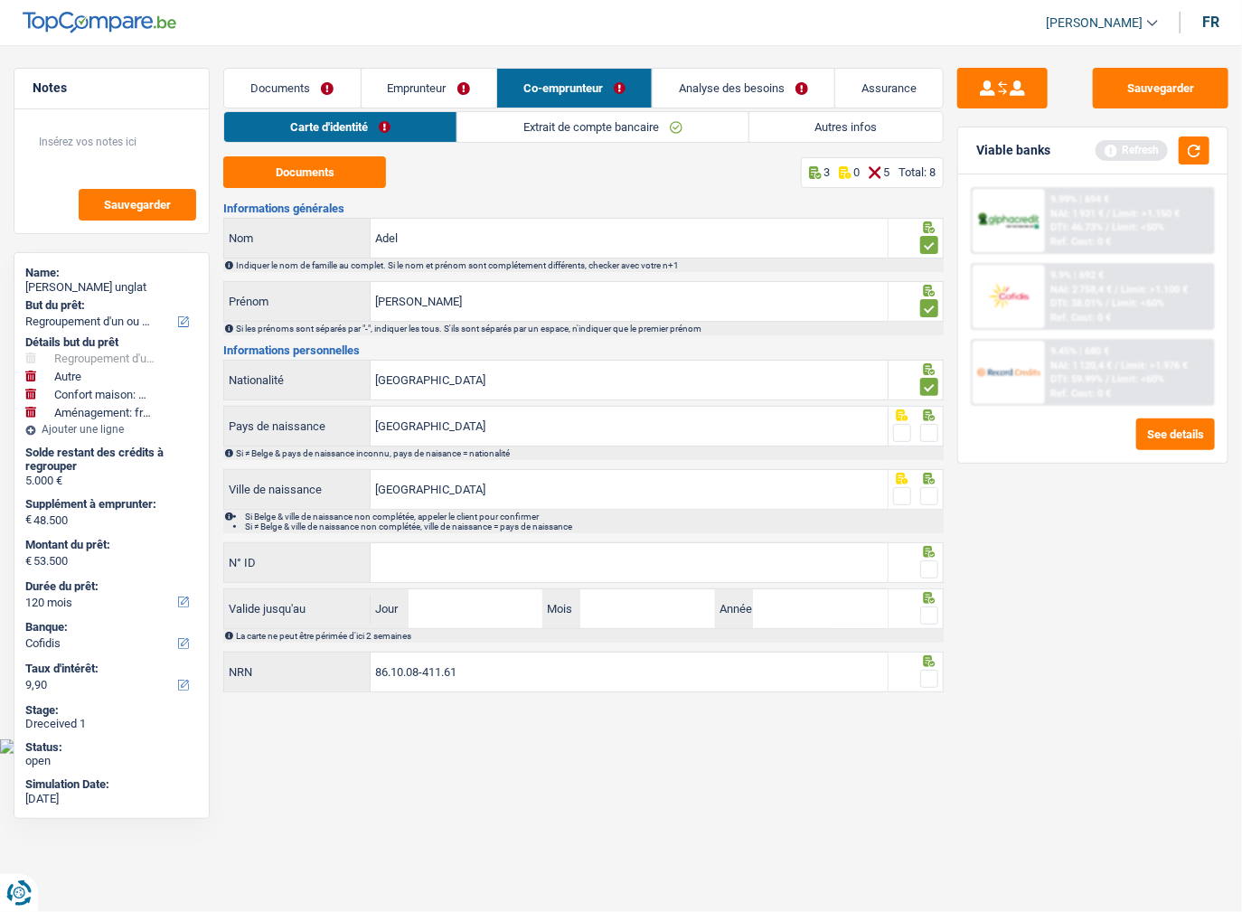
click at [923, 432] on span at bounding box center [929, 433] width 18 height 18
click at [0, 0] on input "radio" at bounding box center [0, 0] width 0 height 0
click at [923, 496] on span at bounding box center [929, 496] width 18 height 18
click at [0, 0] on input "radio" at bounding box center [0, 0] width 0 height 0
click at [558, 549] on input "N° ID" at bounding box center [629, 562] width 517 height 39
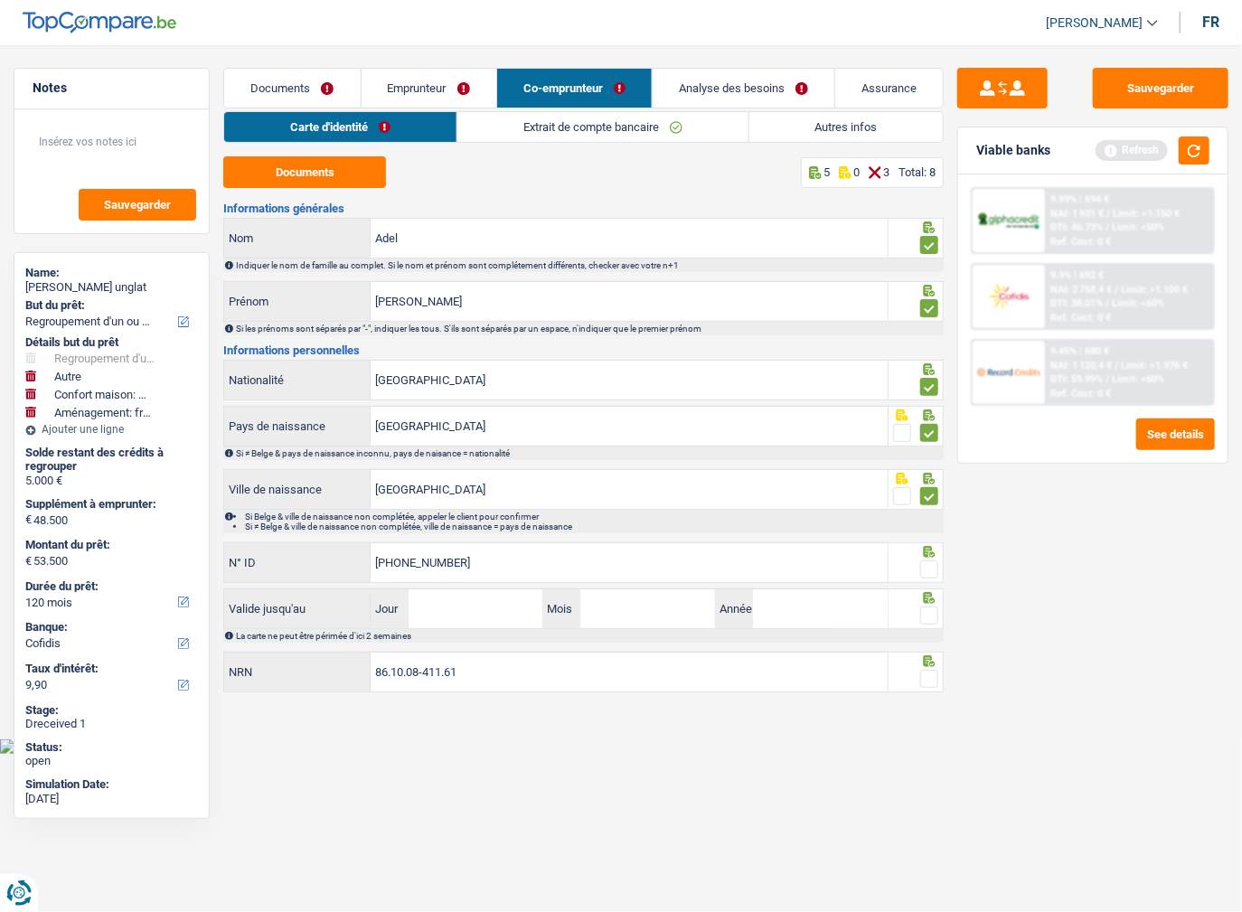
type input "595-2151766-33"
click at [447, 604] on input "Jour" at bounding box center [476, 608] width 135 height 39
type input "26"
type input "02"
click at [760, 611] on input "034" at bounding box center [820, 608] width 135 height 39
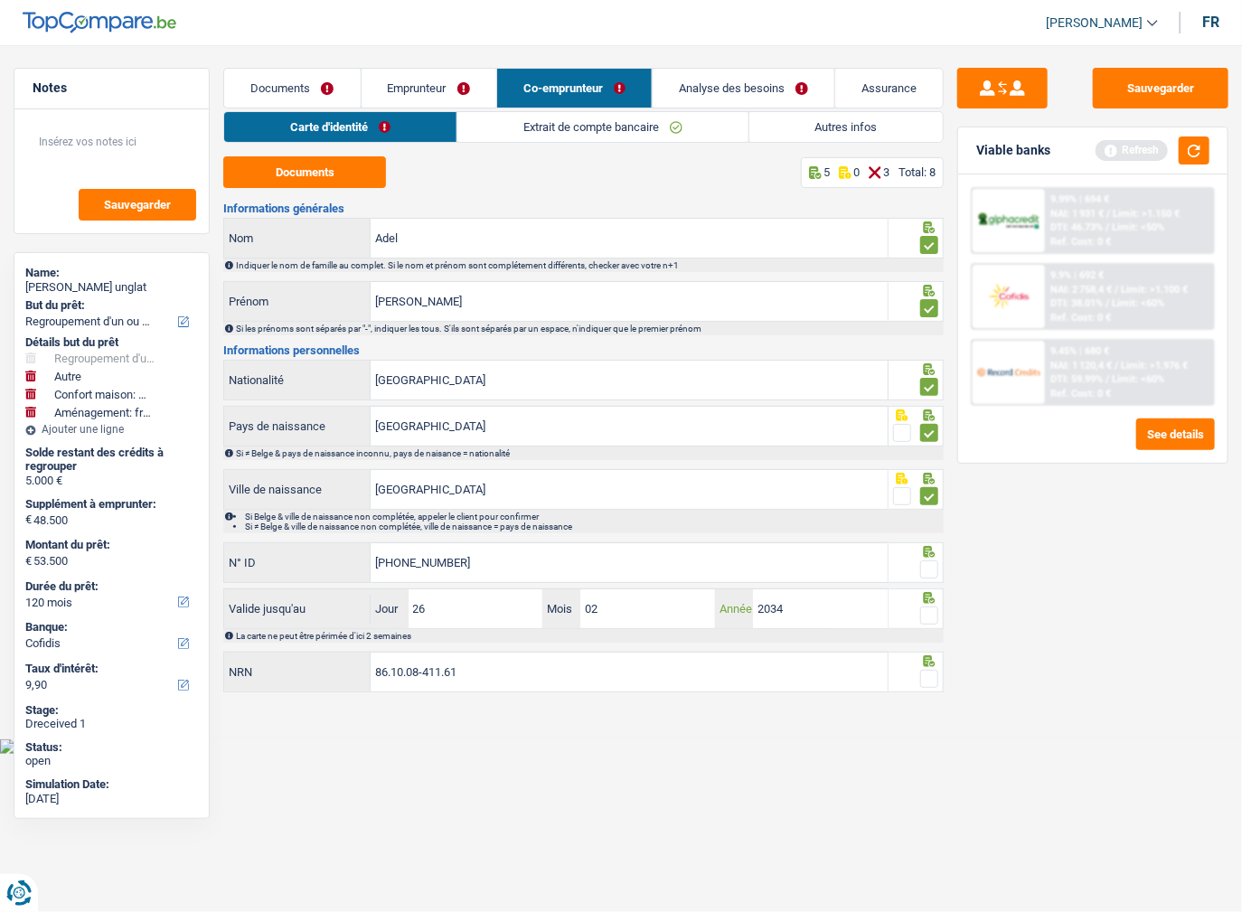
type input "2034"
click at [926, 571] on span at bounding box center [929, 569] width 18 height 18
click at [0, 0] on input "radio" at bounding box center [0, 0] width 0 height 0
click at [925, 233] on icon at bounding box center [930, 227] width 12 height 12
click at [931, 670] on span at bounding box center [929, 679] width 18 height 18
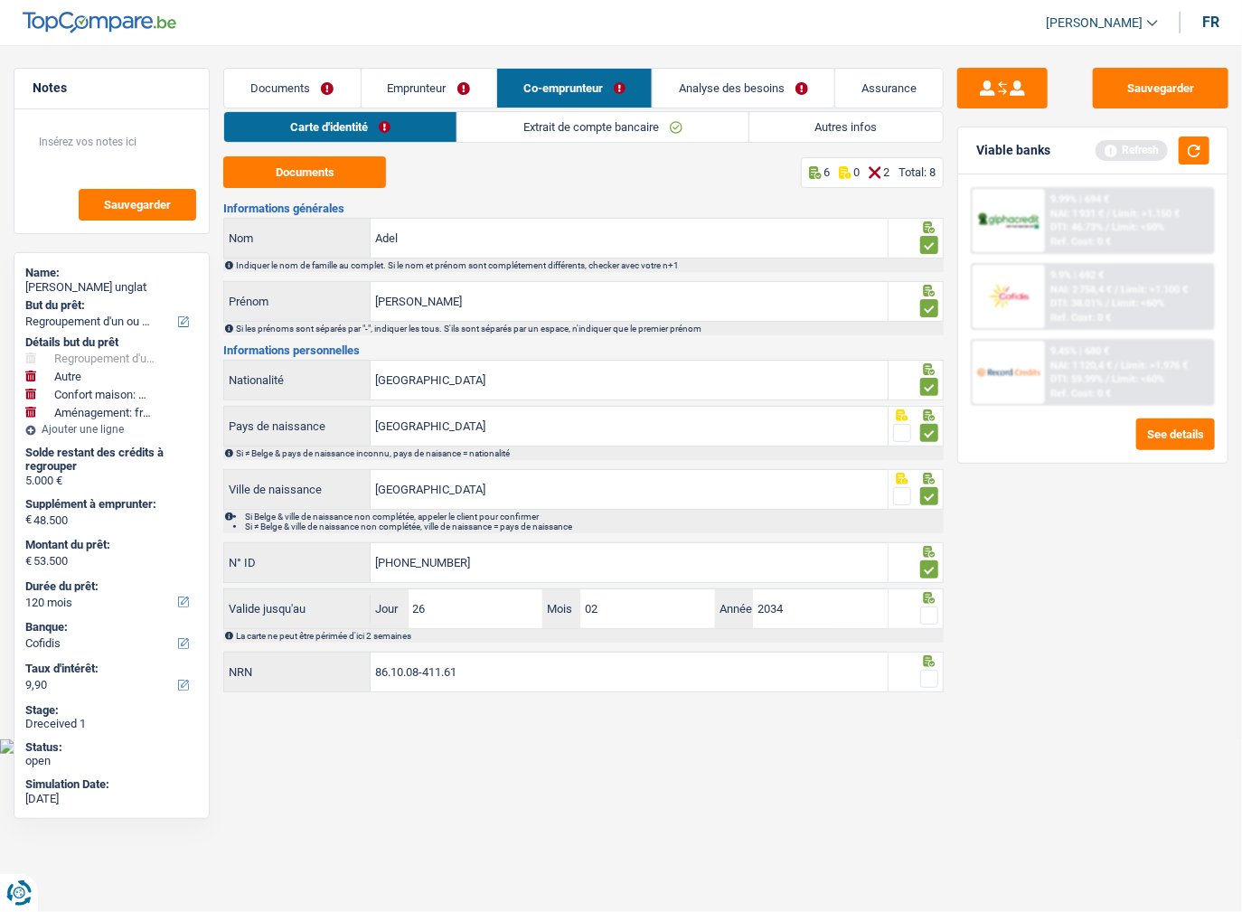
click at [0, 0] on input "radio" at bounding box center [0, 0] width 0 height 0
click at [925, 614] on span at bounding box center [929, 615] width 18 height 18
click at [0, 0] on input "radio" at bounding box center [0, 0] width 0 height 0
click at [587, 129] on link "Extrait de compte bancaire" at bounding box center [603, 127] width 290 height 30
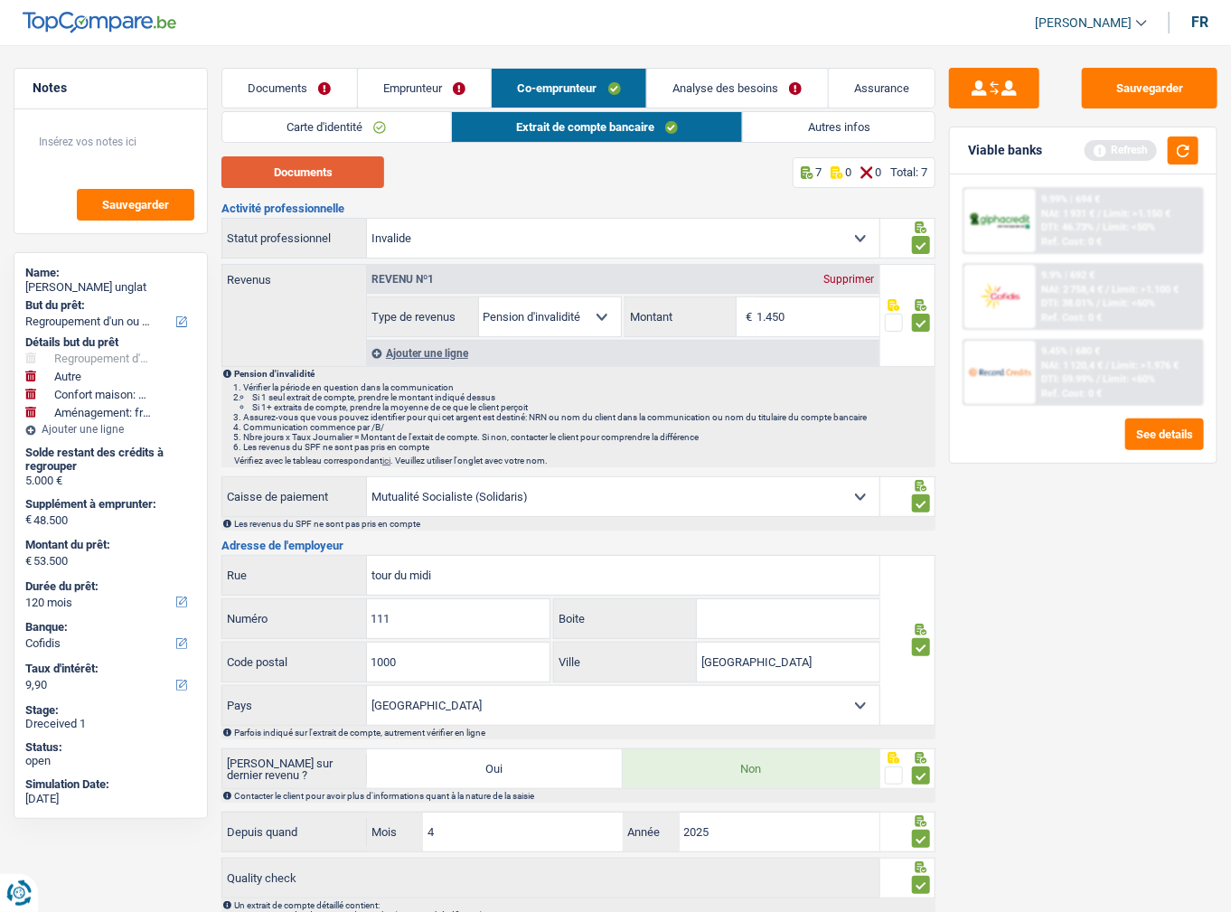
click at [269, 184] on button "Documents" at bounding box center [302, 172] width 163 height 32
drag, startPoint x: 798, startPoint y: 315, endPoint x: 716, endPoint y: 314, distance: 82.2
click at [716, 314] on div "1.450 € Montant" at bounding box center [752, 316] width 254 height 39
click at [814, 321] on input "1.450" at bounding box center [817, 316] width 122 height 39
drag, startPoint x: 788, startPoint y: 315, endPoint x: 675, endPoint y: 308, distance: 113.1
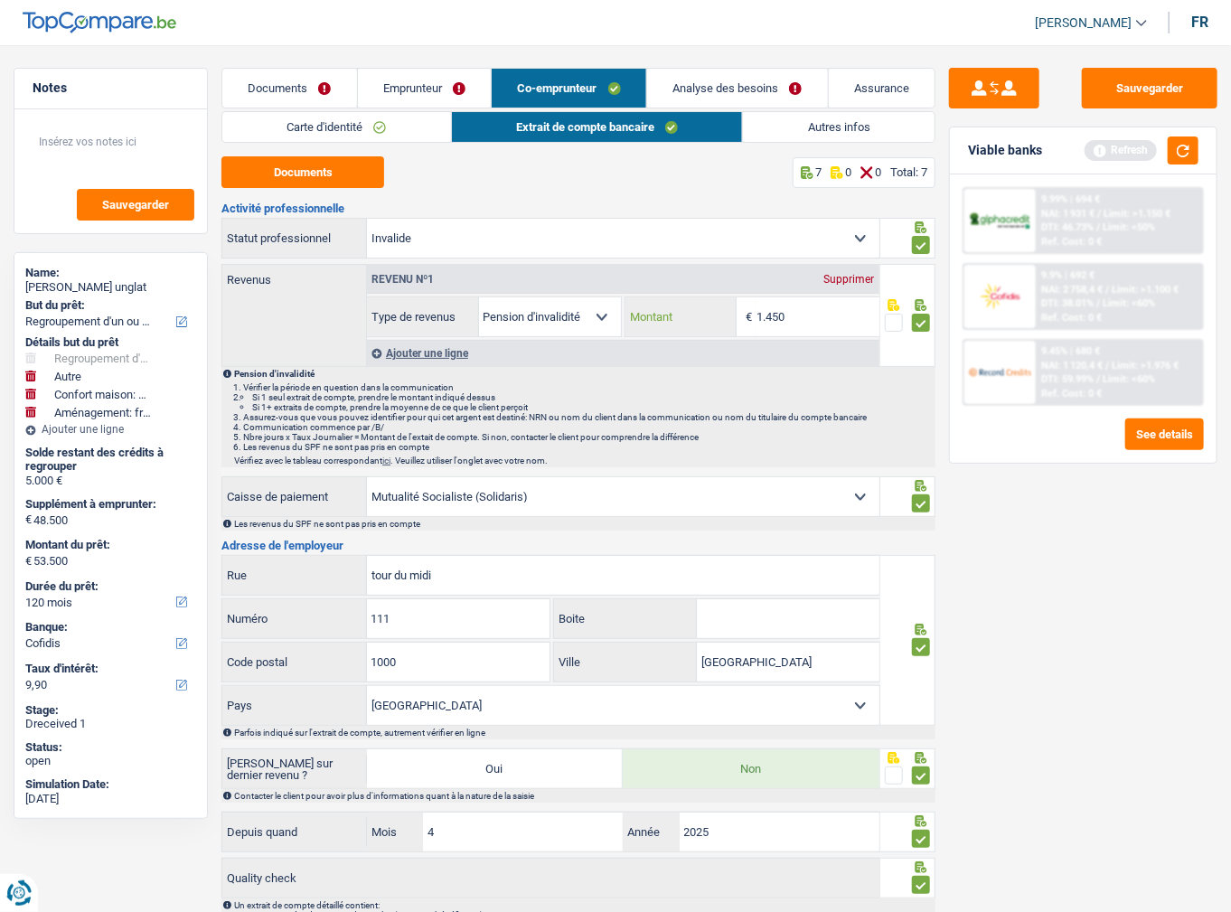
click at [684, 308] on div "1.450 € Montant" at bounding box center [752, 316] width 254 height 39
type input "1.422"
click at [1137, 90] on button "Sauvegarder" at bounding box center [1150, 88] width 136 height 41
click at [825, 138] on link "Autres infos" at bounding box center [839, 127] width 192 height 30
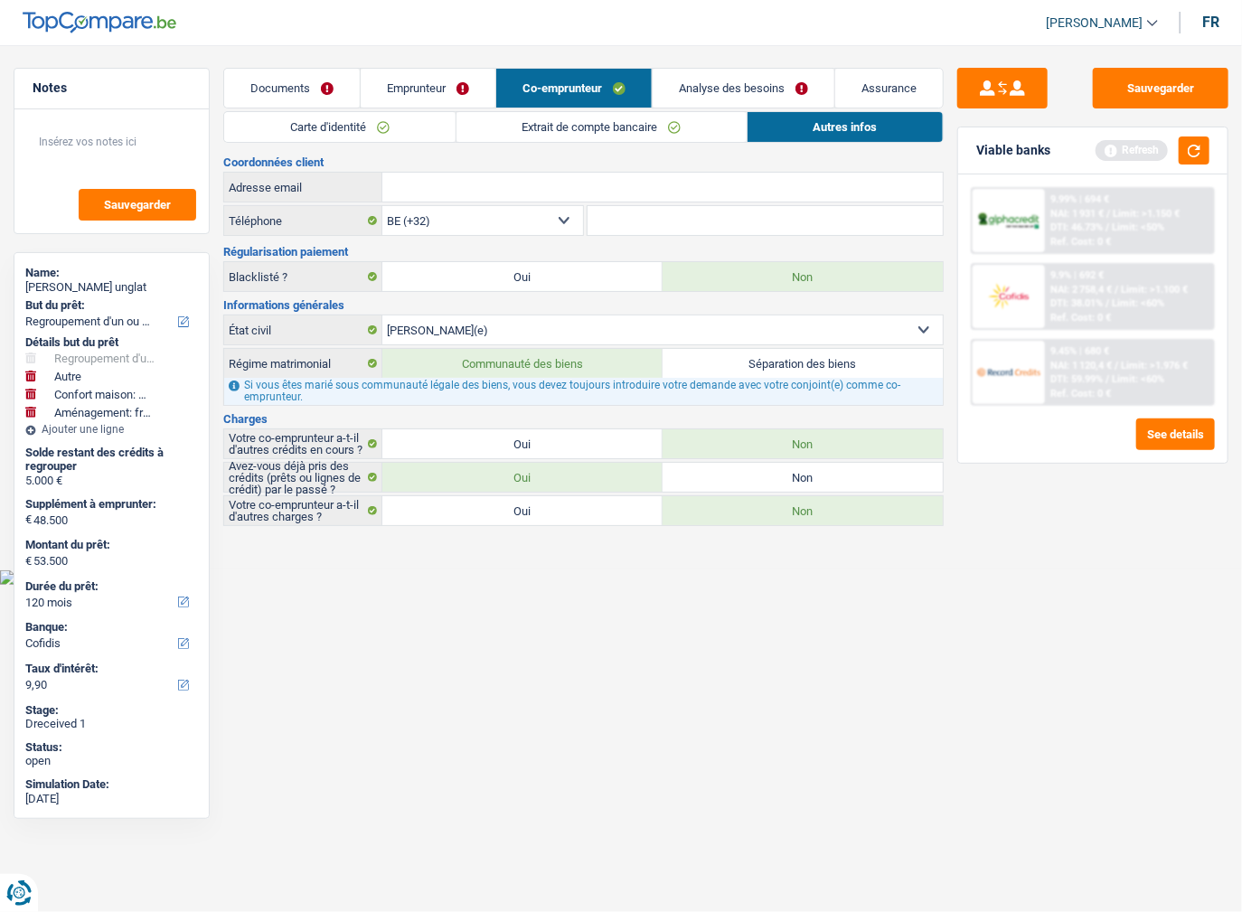
click at [434, 80] on link "Emprunteur" at bounding box center [428, 88] width 135 height 39
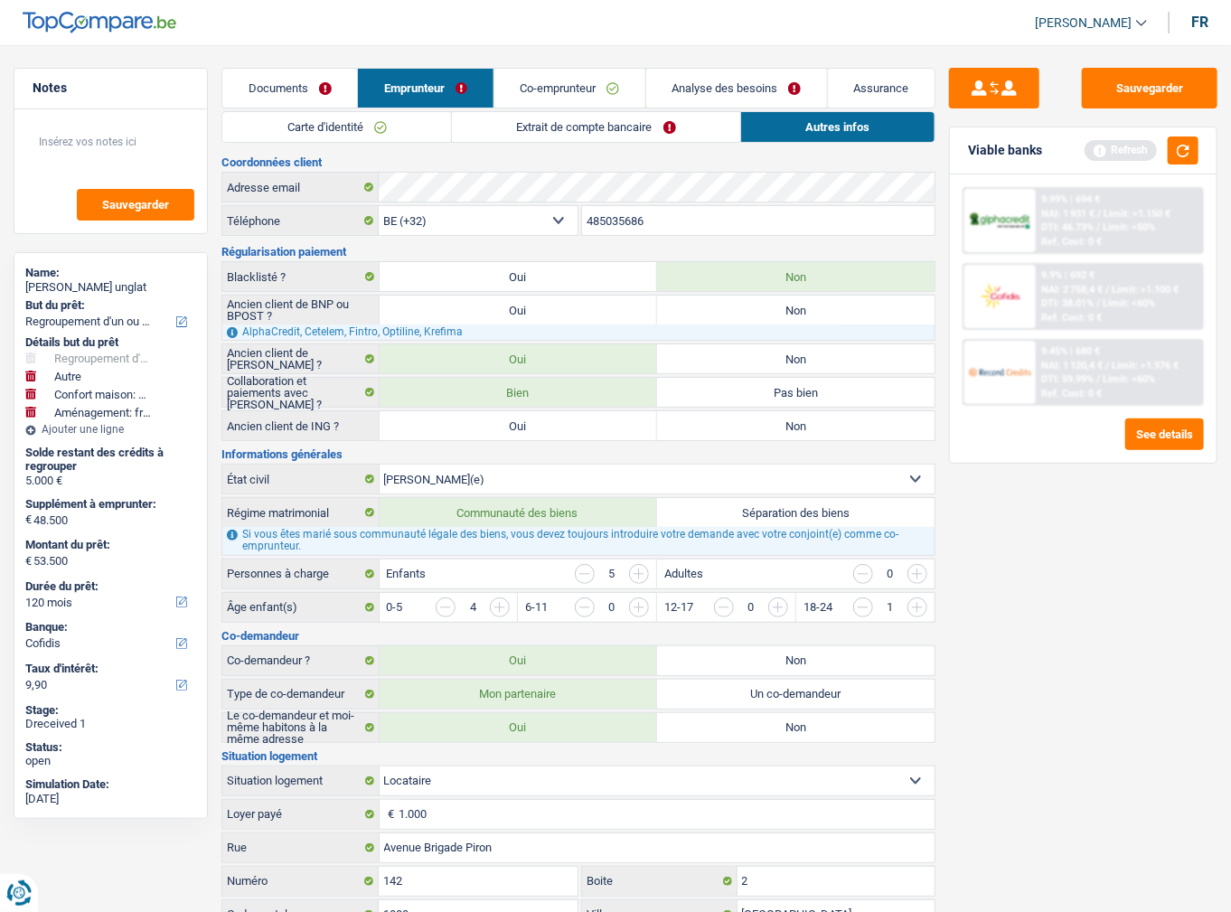
click at [415, 145] on div "Carte d'identité Extrait de compte bancaire Autres infos Documents 8 0 0 Total:…" at bounding box center [578, 714] width 714 height 1206
click at [415, 134] on link "Carte d'identité" at bounding box center [336, 127] width 229 height 30
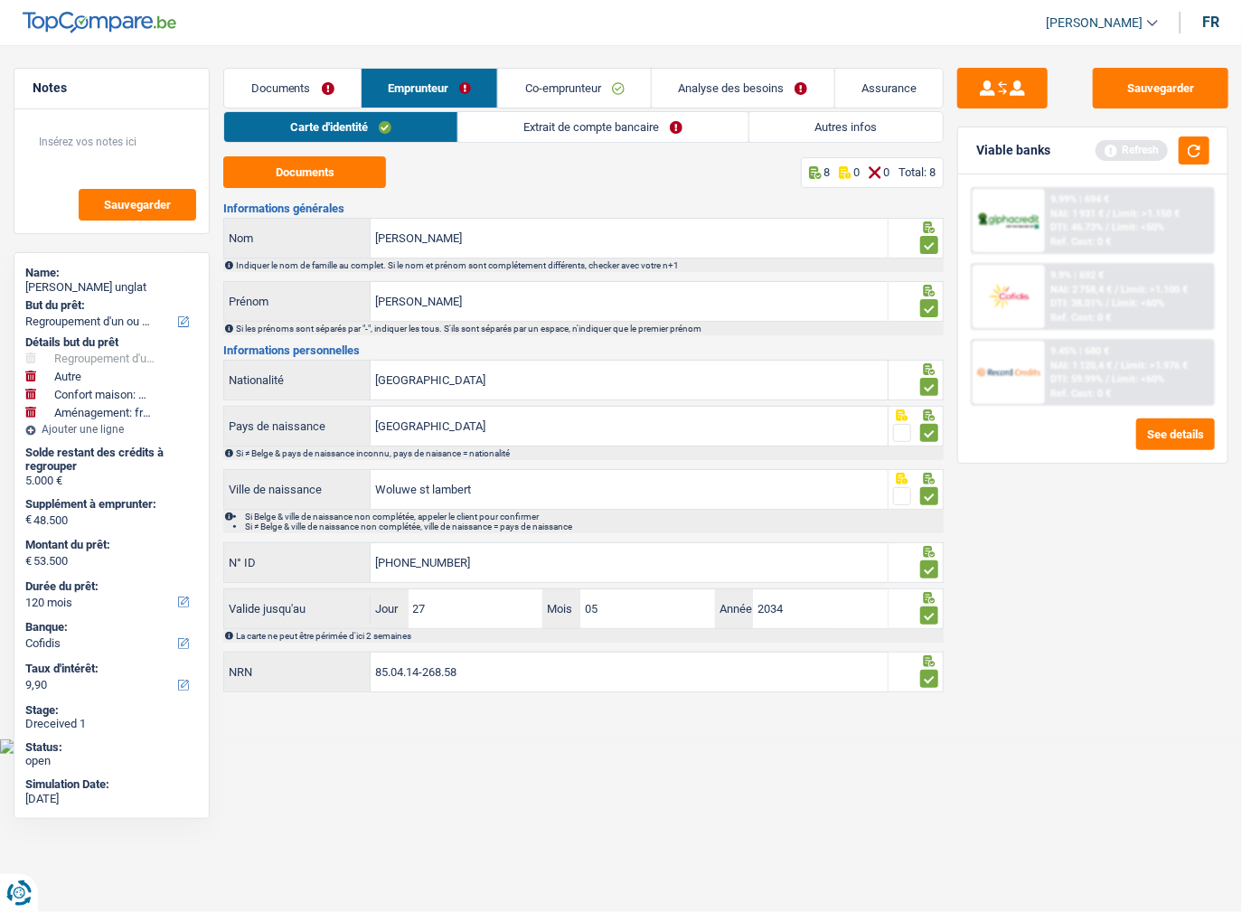
click at [630, 124] on link "Extrait de compte bancaire" at bounding box center [603, 127] width 290 height 30
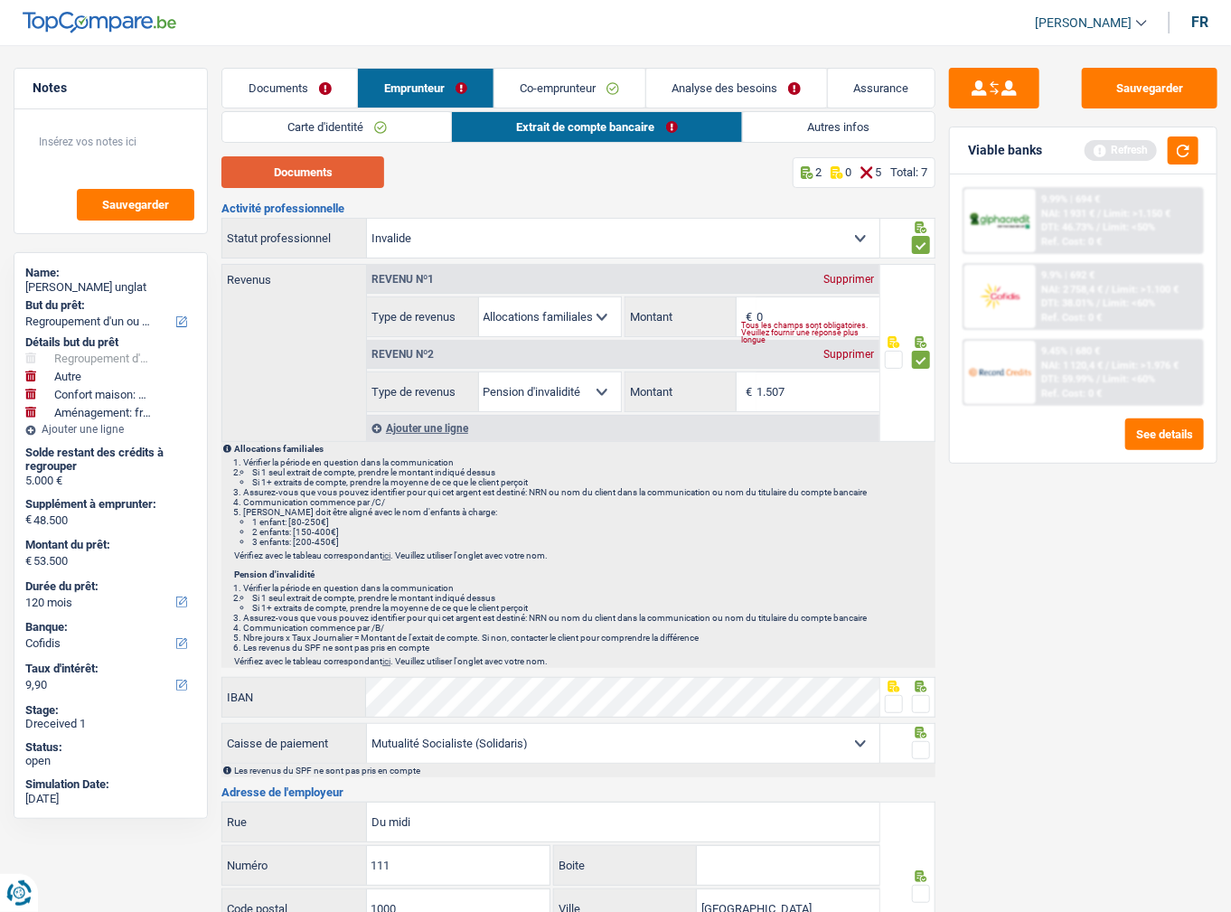
click at [300, 164] on button "Documents" at bounding box center [302, 172] width 163 height 32
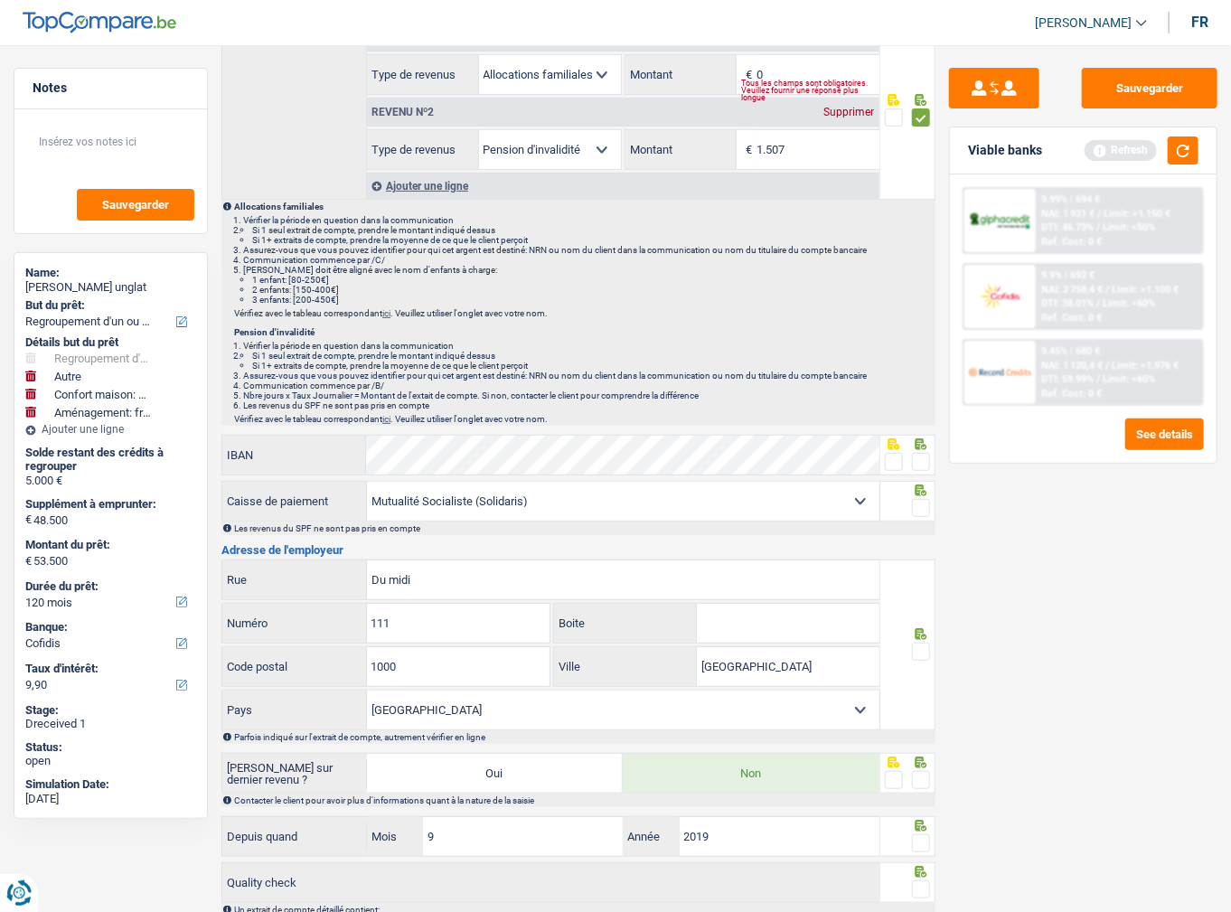
scroll to position [355, 0]
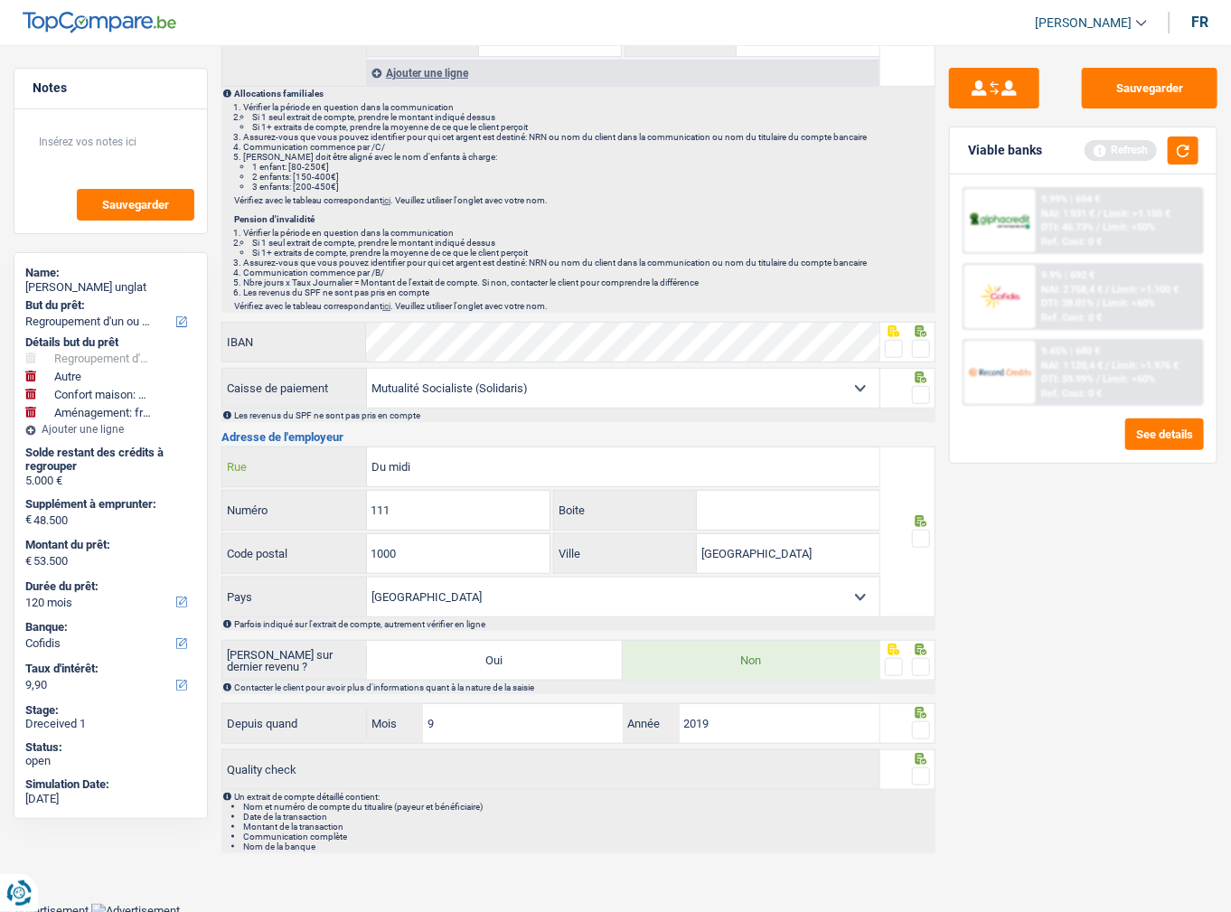
click at [416, 471] on input "Du midi" at bounding box center [623, 466] width 512 height 39
click at [370, 467] on input "Du midi" at bounding box center [623, 466] width 512 height 39
type input "rue Du midi"
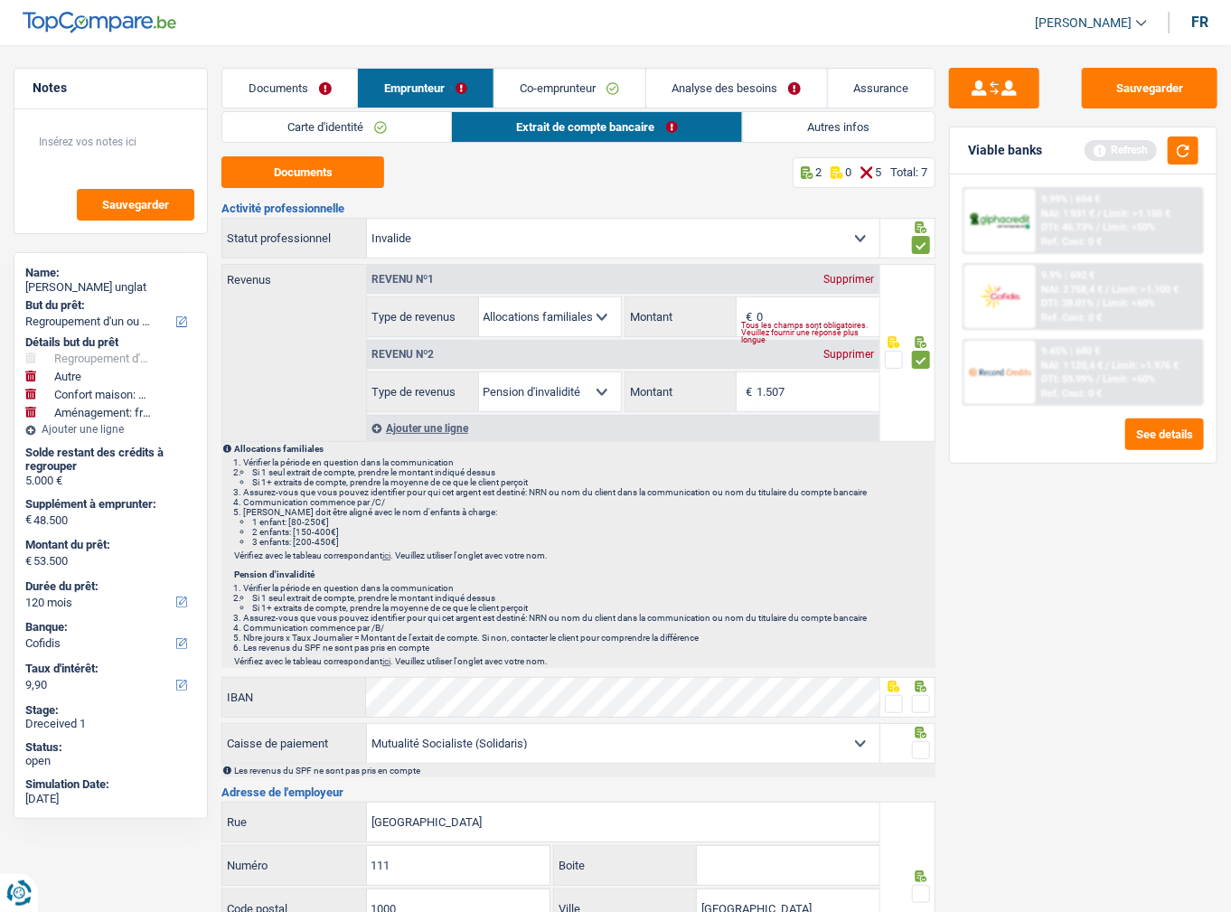
drag, startPoint x: 529, startPoint y: 87, endPoint x: 487, endPoint y: 245, distance: 163.5
click at [529, 87] on link "Co-emprunteur" at bounding box center [569, 88] width 151 height 39
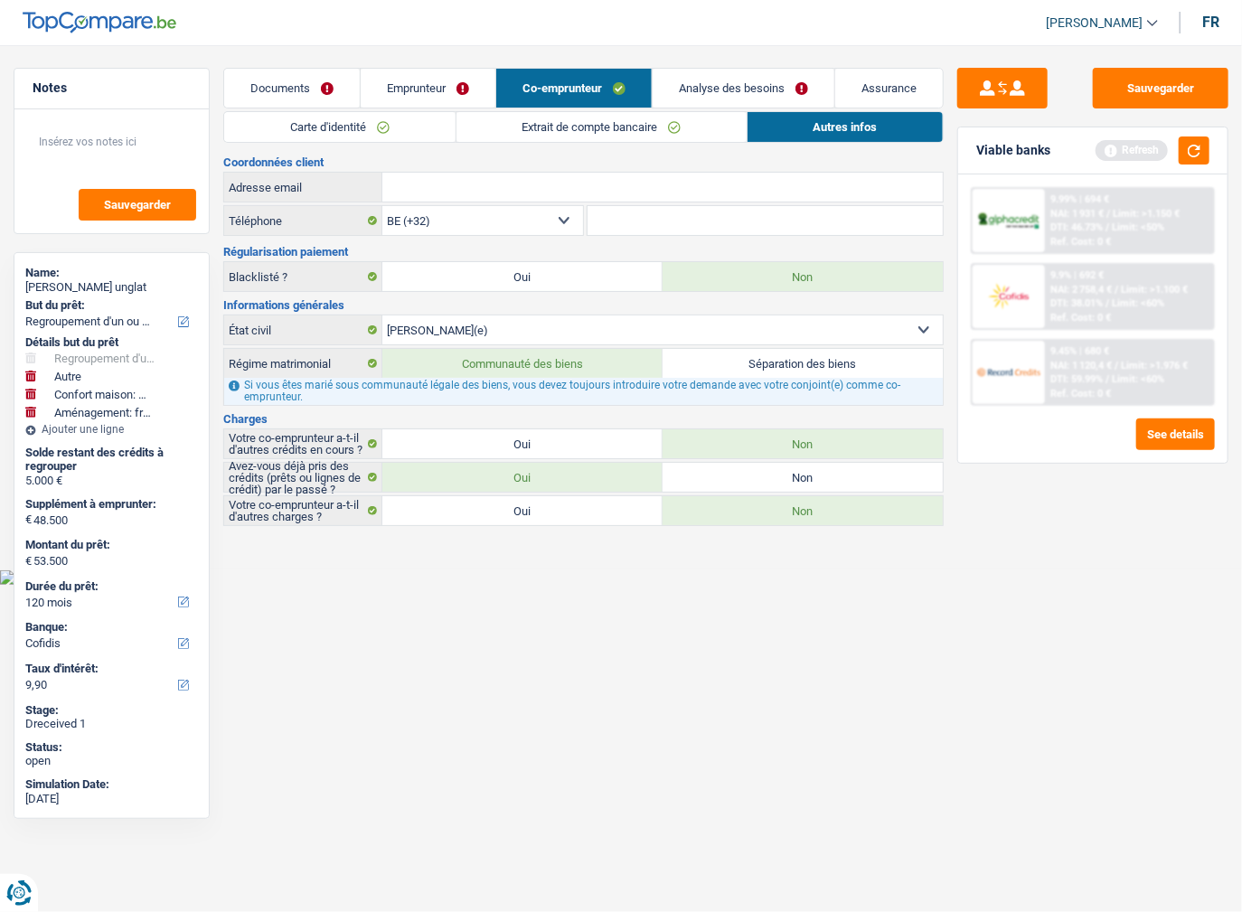
click at [425, 142] on li "Carte d'identité" at bounding box center [338, 127] width 231 height 32
click at [549, 132] on link "Extrait de compte bancaire" at bounding box center [601, 127] width 290 height 30
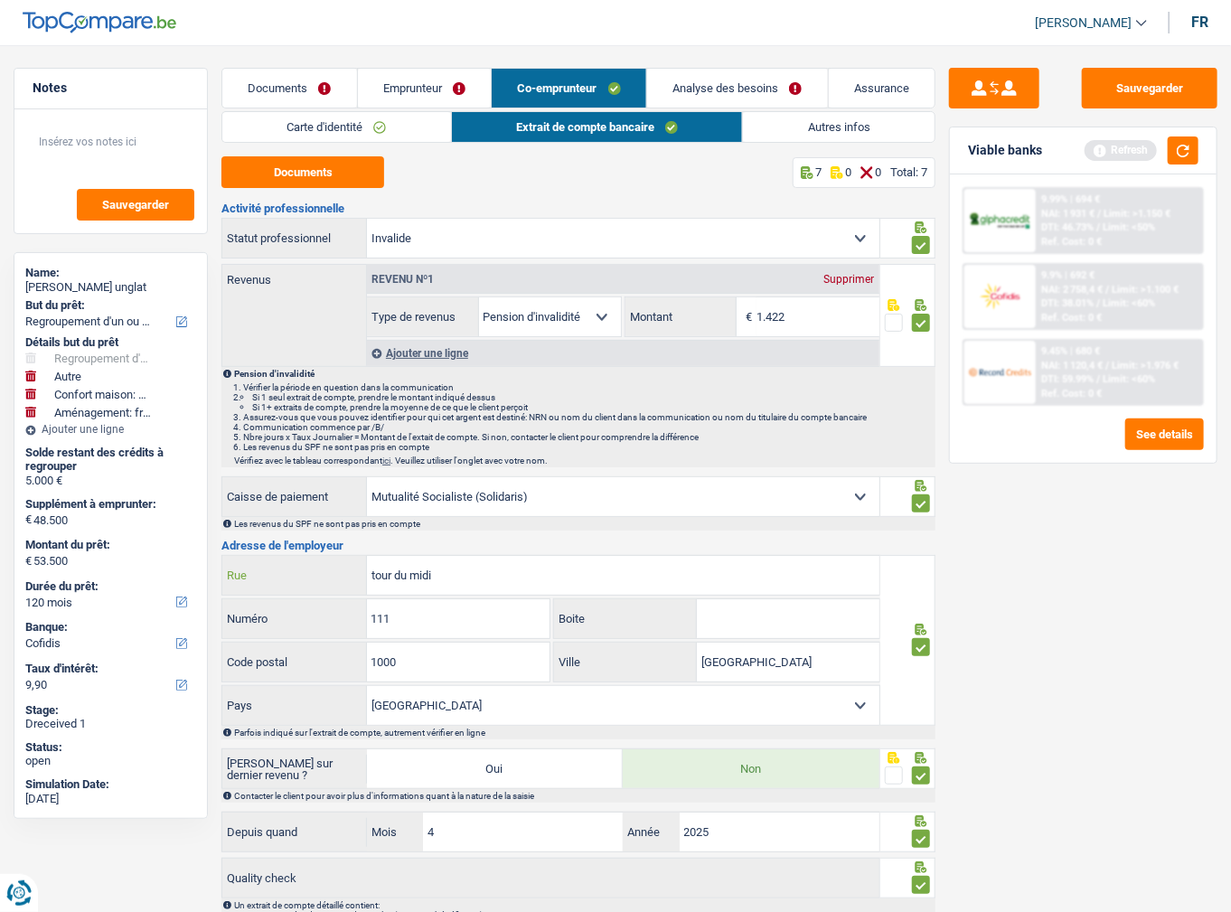
click at [386, 578] on input "tour du midi" at bounding box center [623, 575] width 512 height 39
type input "rue du midi"
click at [1117, 74] on button "Sauvegarder" at bounding box center [1150, 88] width 136 height 41
click at [462, 81] on link "Emprunteur" at bounding box center [425, 88] width 134 height 39
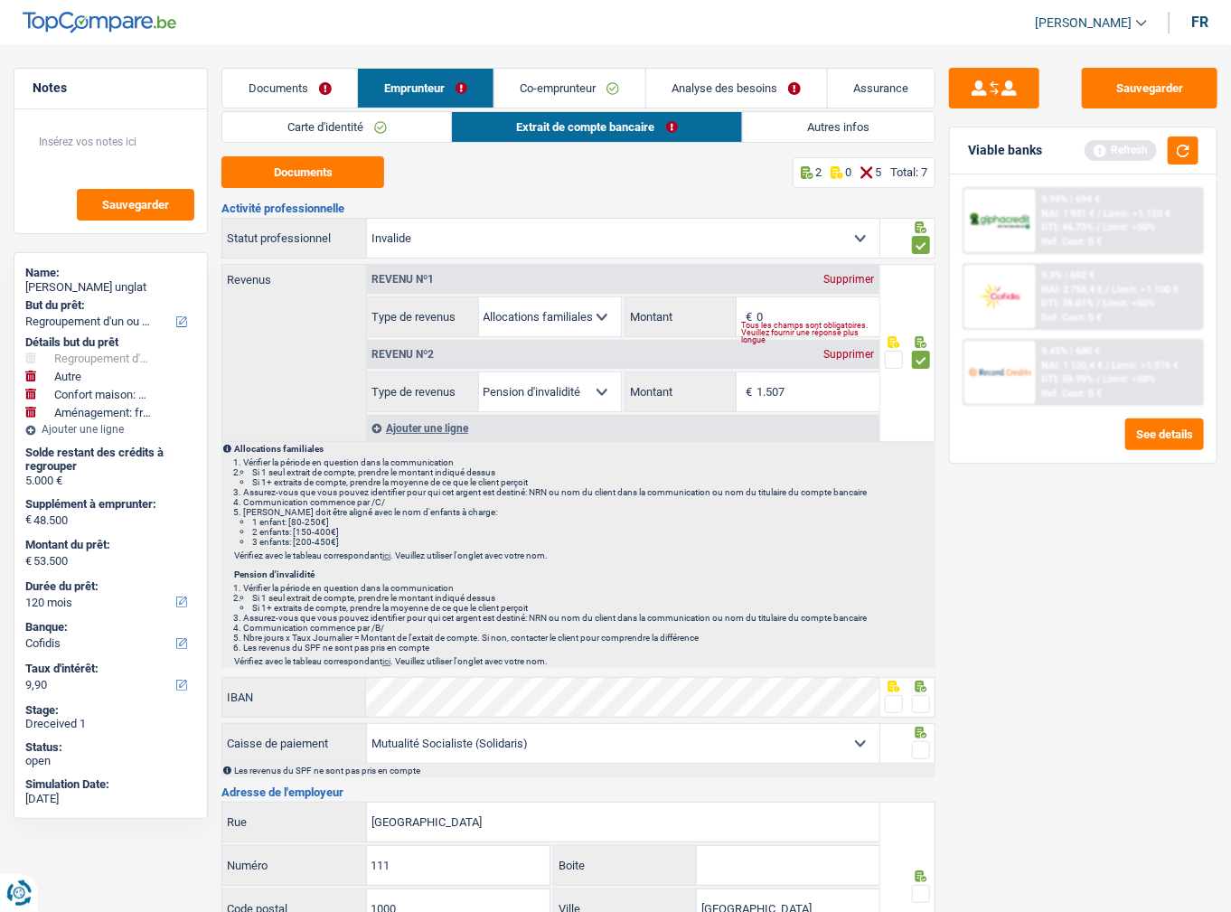
click at [318, 191] on div "Documents 2 0 5 Total: 7 Activité professionnelle Ouvrier Employé privé Employé…" at bounding box center [578, 682] width 714 height 1052
click at [322, 178] on button "Documents" at bounding box center [302, 172] width 163 height 32
click at [833, 306] on input "0" at bounding box center [817, 316] width 122 height 39
click at [822, 293] on div "Revenu nº1 Supprimer Allocation d'handicap Allocations chômage Allocations fami…" at bounding box center [623, 301] width 512 height 72
click at [822, 307] on input "0" at bounding box center [817, 316] width 122 height 39
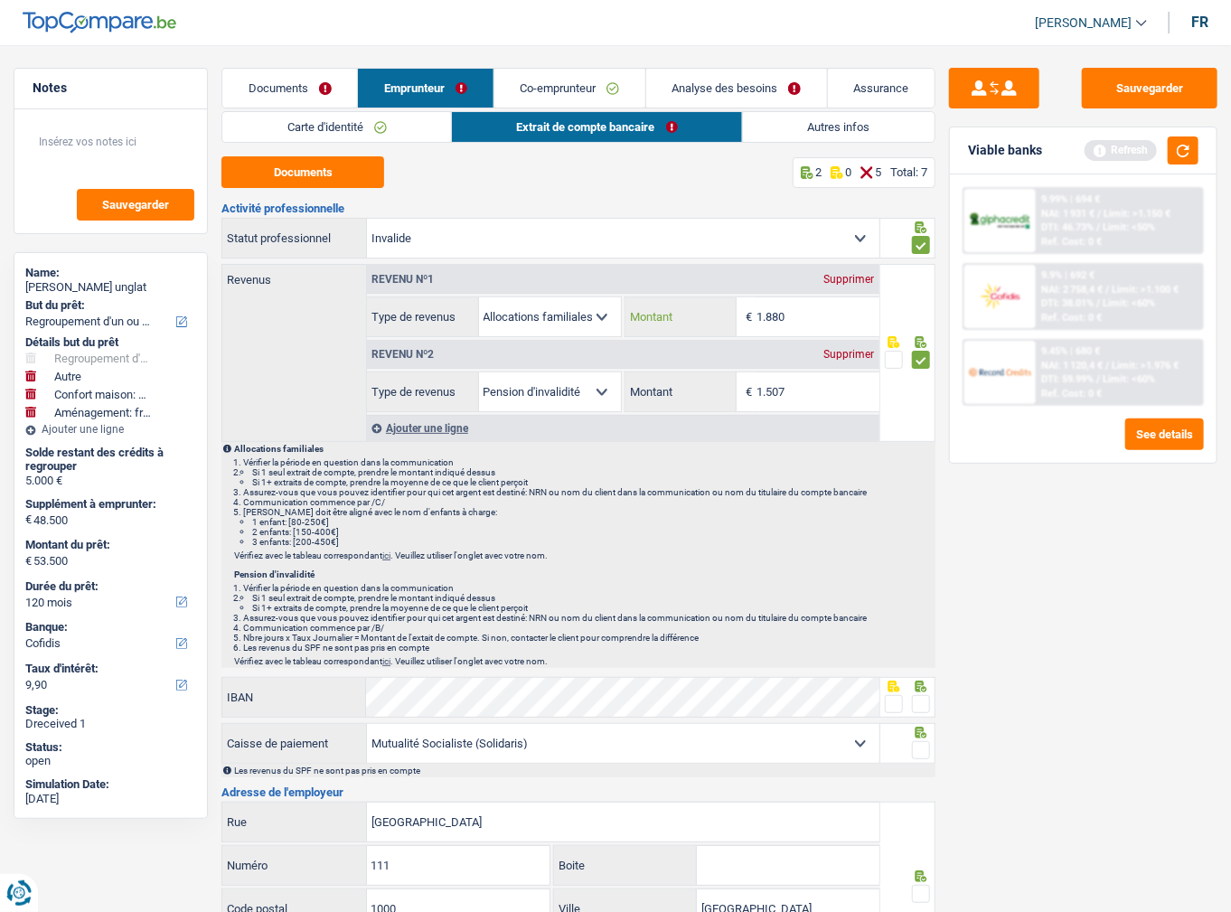
type input "1.880"
click at [1107, 79] on button "Sauvegarder" at bounding box center [1150, 88] width 136 height 41
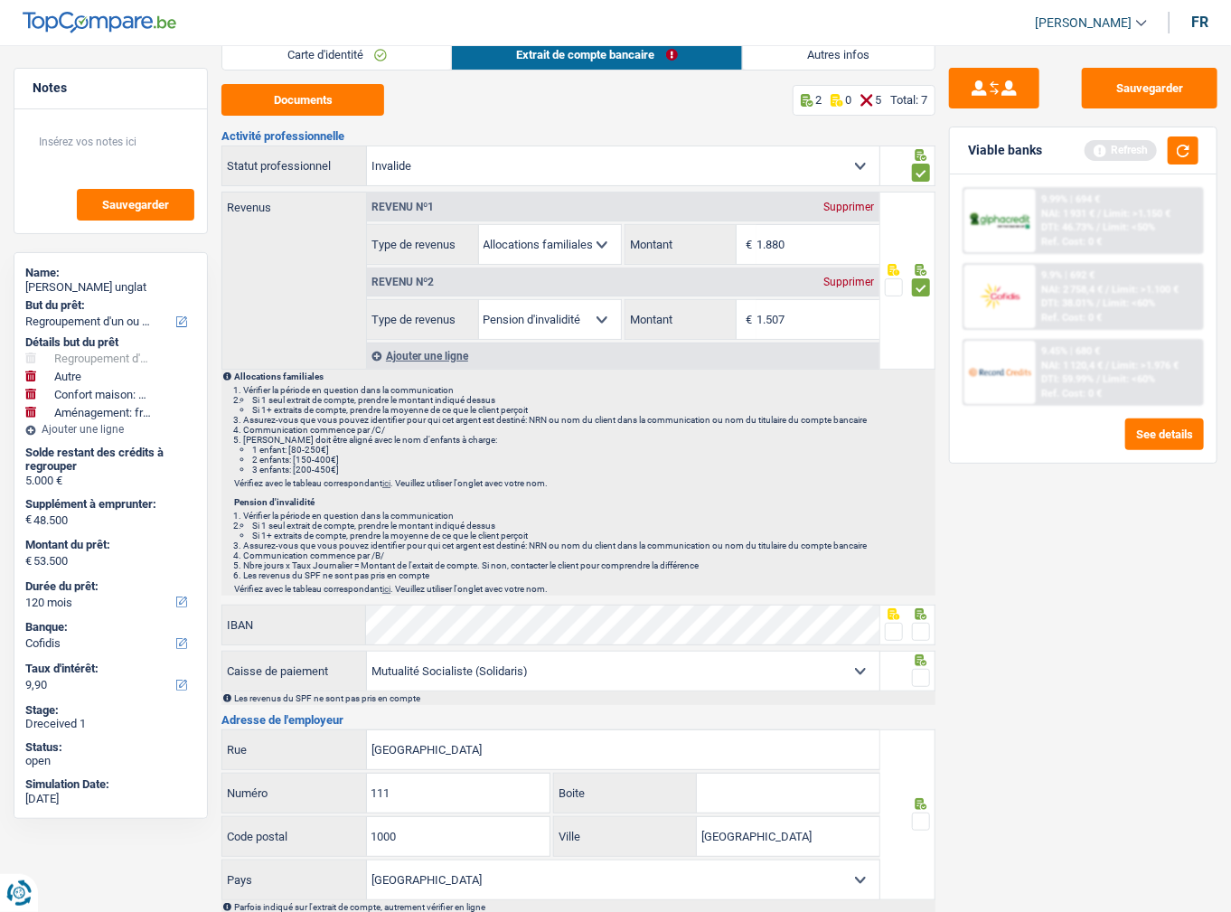
click at [898, 628] on span at bounding box center [894, 632] width 18 height 18
click at [0, 0] on input "radio" at bounding box center [0, 0] width 0 height 0
click at [922, 669] on span at bounding box center [921, 678] width 18 height 18
click at [0, 0] on input "radio" at bounding box center [0, 0] width 0 height 0
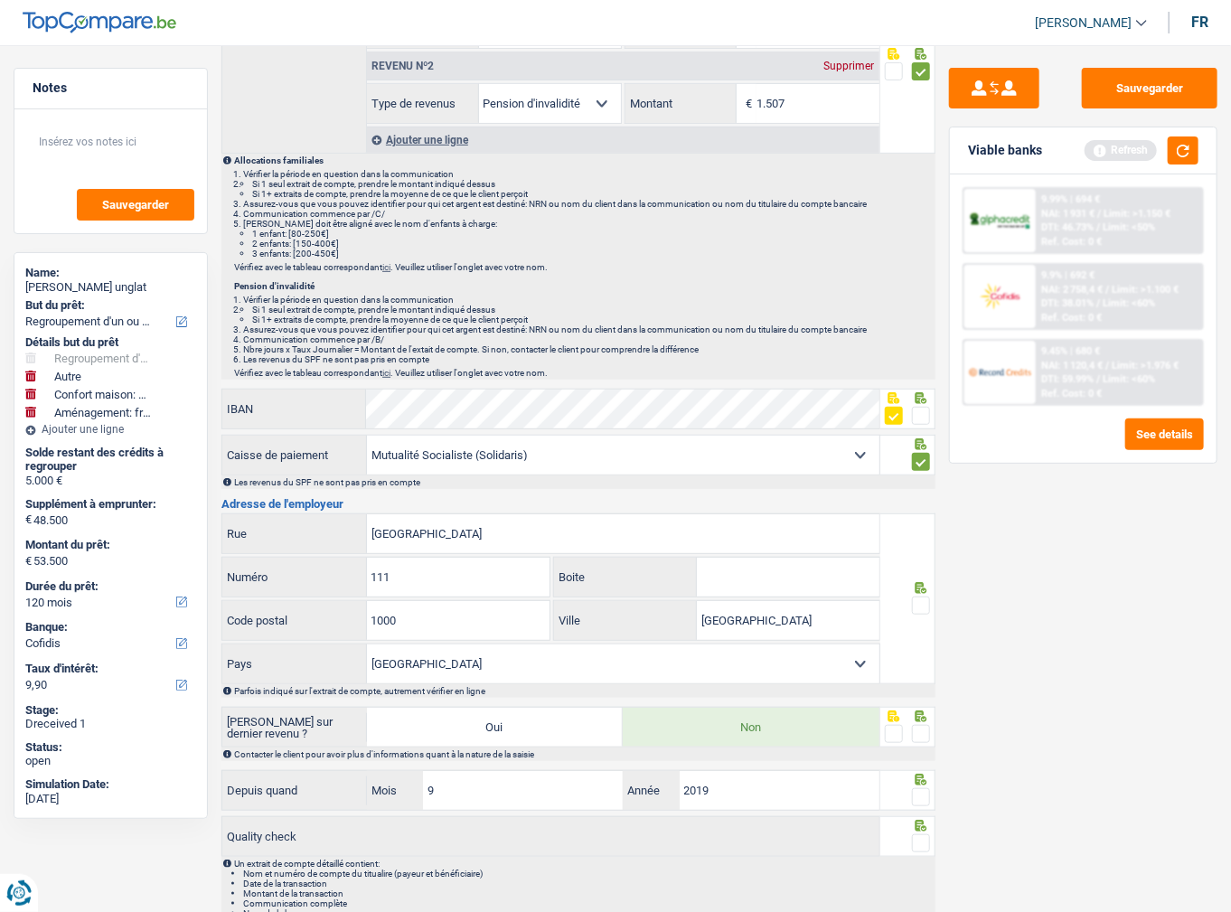
scroll to position [289, 0]
click at [922, 605] on span at bounding box center [921, 605] width 18 height 18
click at [0, 0] on input "radio" at bounding box center [0, 0] width 0 height 0
drag, startPoint x: 917, startPoint y: 721, endPoint x: 918, endPoint y: 733, distance: 11.8
click at [918, 727] on span at bounding box center [921, 733] width 18 height 18
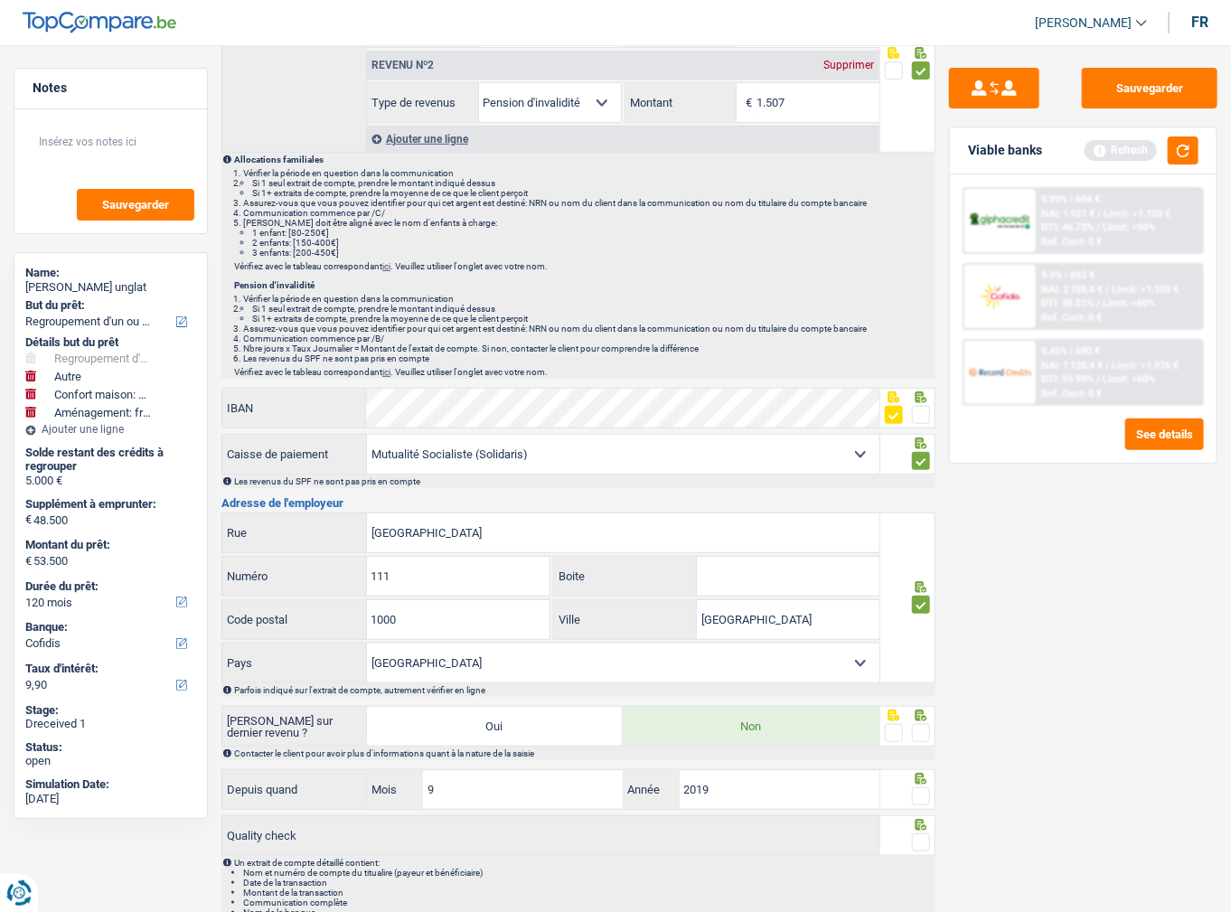
click at [0, 0] on input "radio" at bounding box center [0, 0] width 0 height 0
click at [923, 791] on span at bounding box center [921, 796] width 18 height 18
click at [0, 0] on input "radio" at bounding box center [0, 0] width 0 height 0
click at [924, 834] on span at bounding box center [921, 842] width 18 height 18
click at [0, 0] on input "radio" at bounding box center [0, 0] width 0 height 0
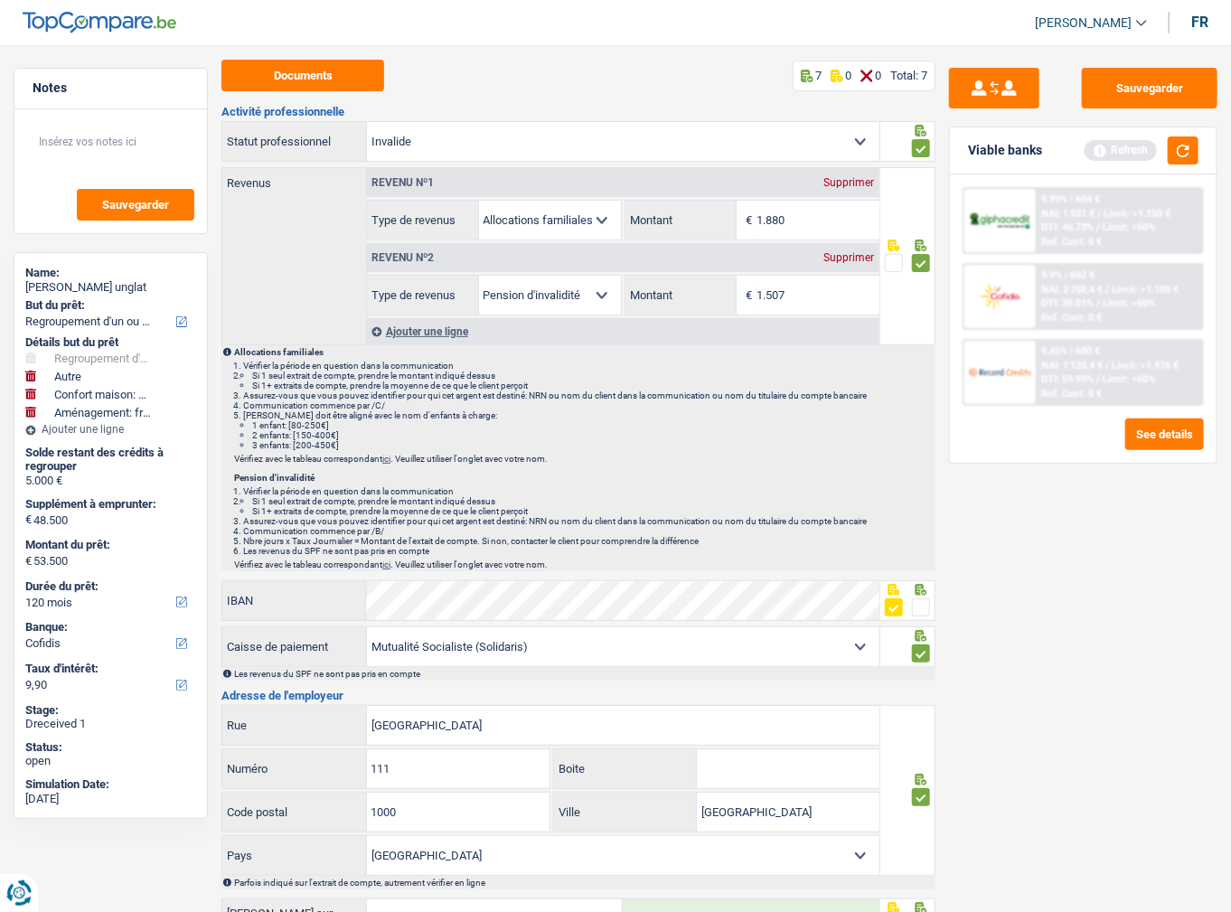
scroll to position [0, 0]
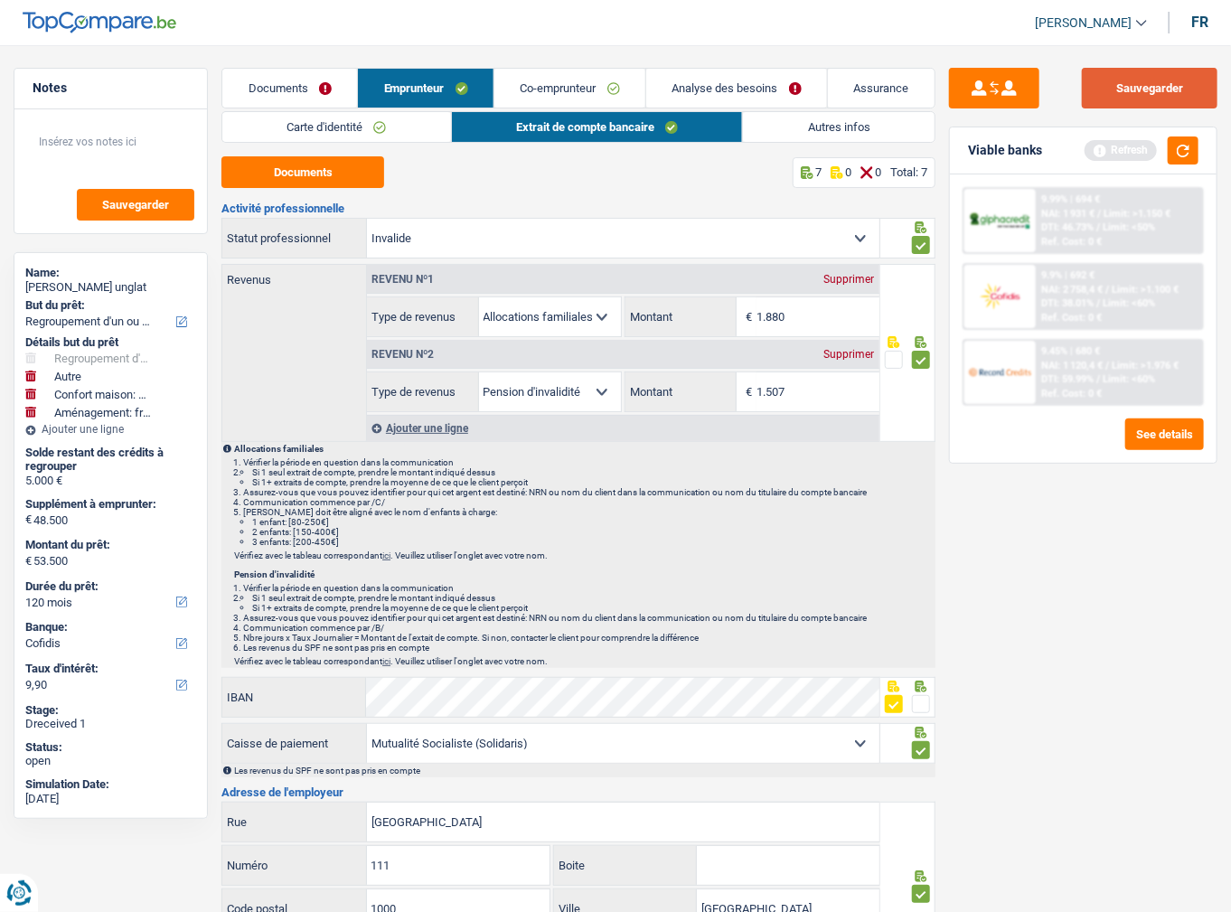
click at [1110, 78] on button "Sauvegarder" at bounding box center [1150, 88] width 136 height 41
click at [851, 117] on link "Autres infos" at bounding box center [839, 127] width 192 height 30
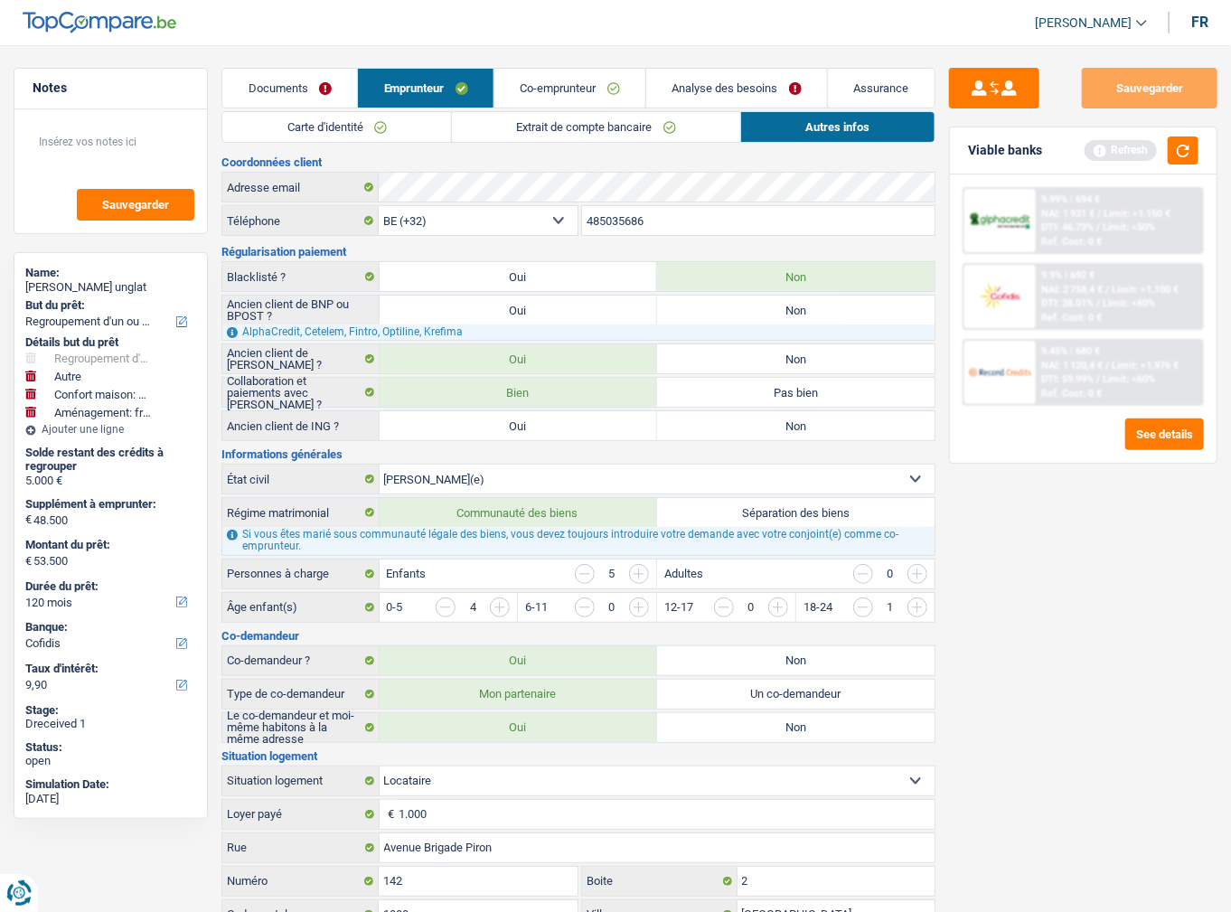
click at [556, 91] on link "Co-emprunteur" at bounding box center [569, 88] width 151 height 39
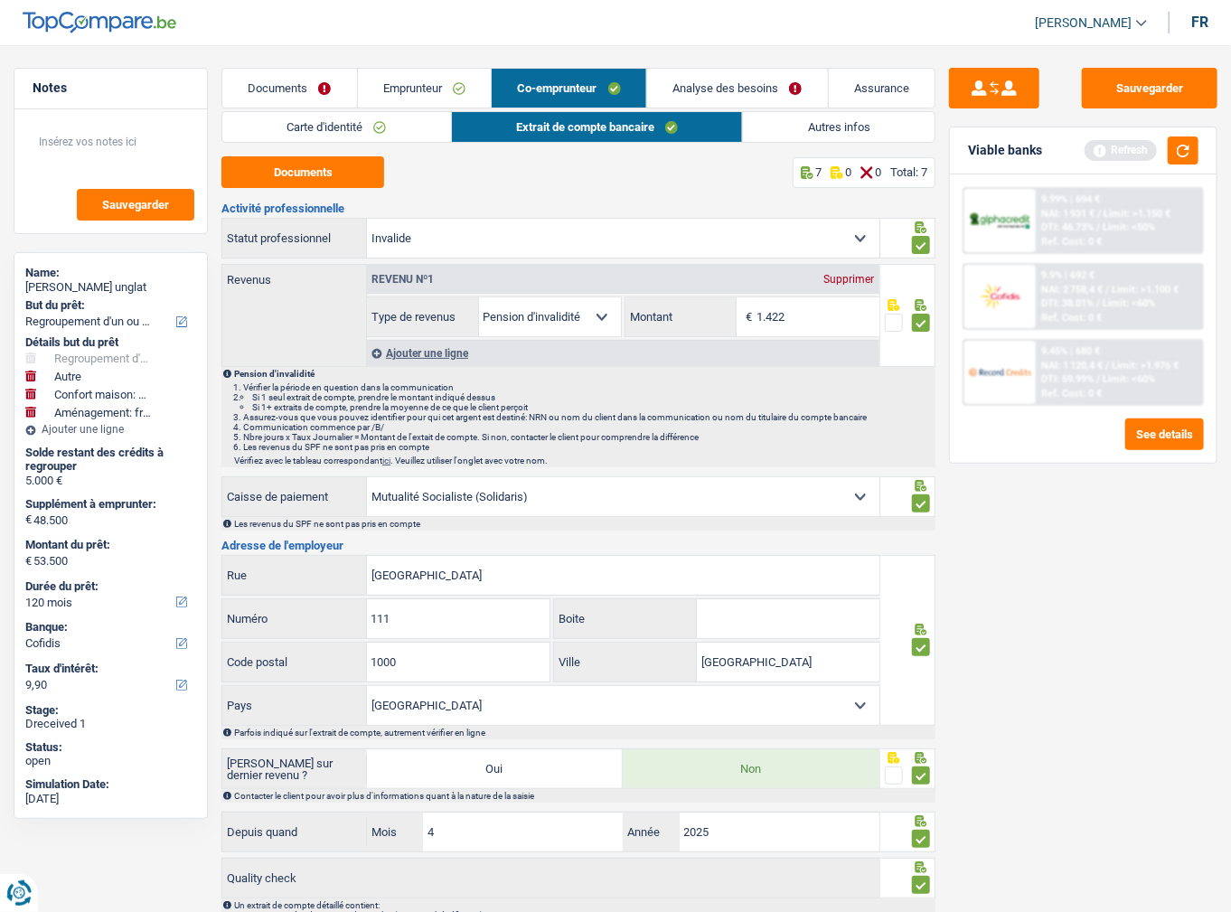
click at [775, 130] on link "Autres infos" at bounding box center [839, 127] width 192 height 30
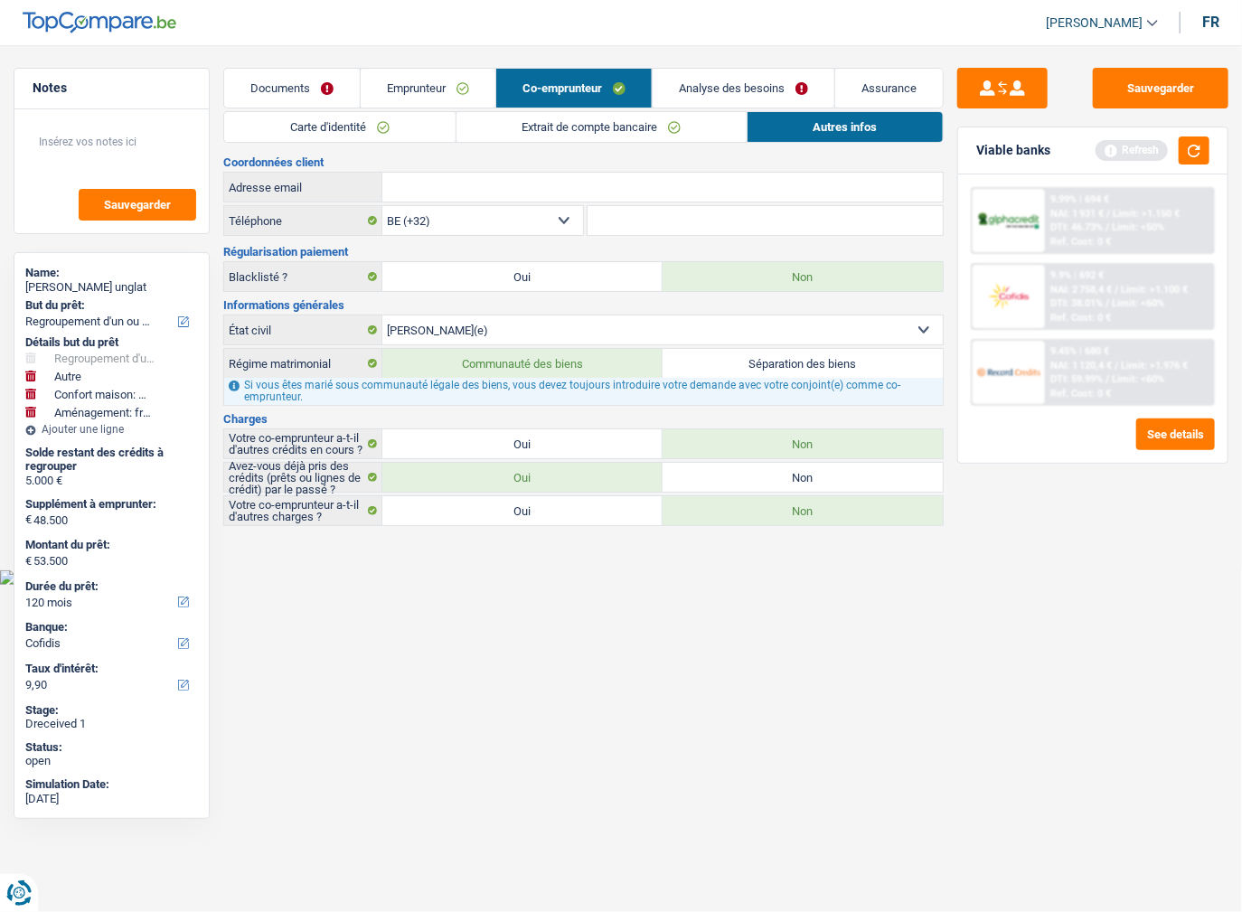
click at [412, 137] on link "Carte d'identité" at bounding box center [339, 127] width 230 height 30
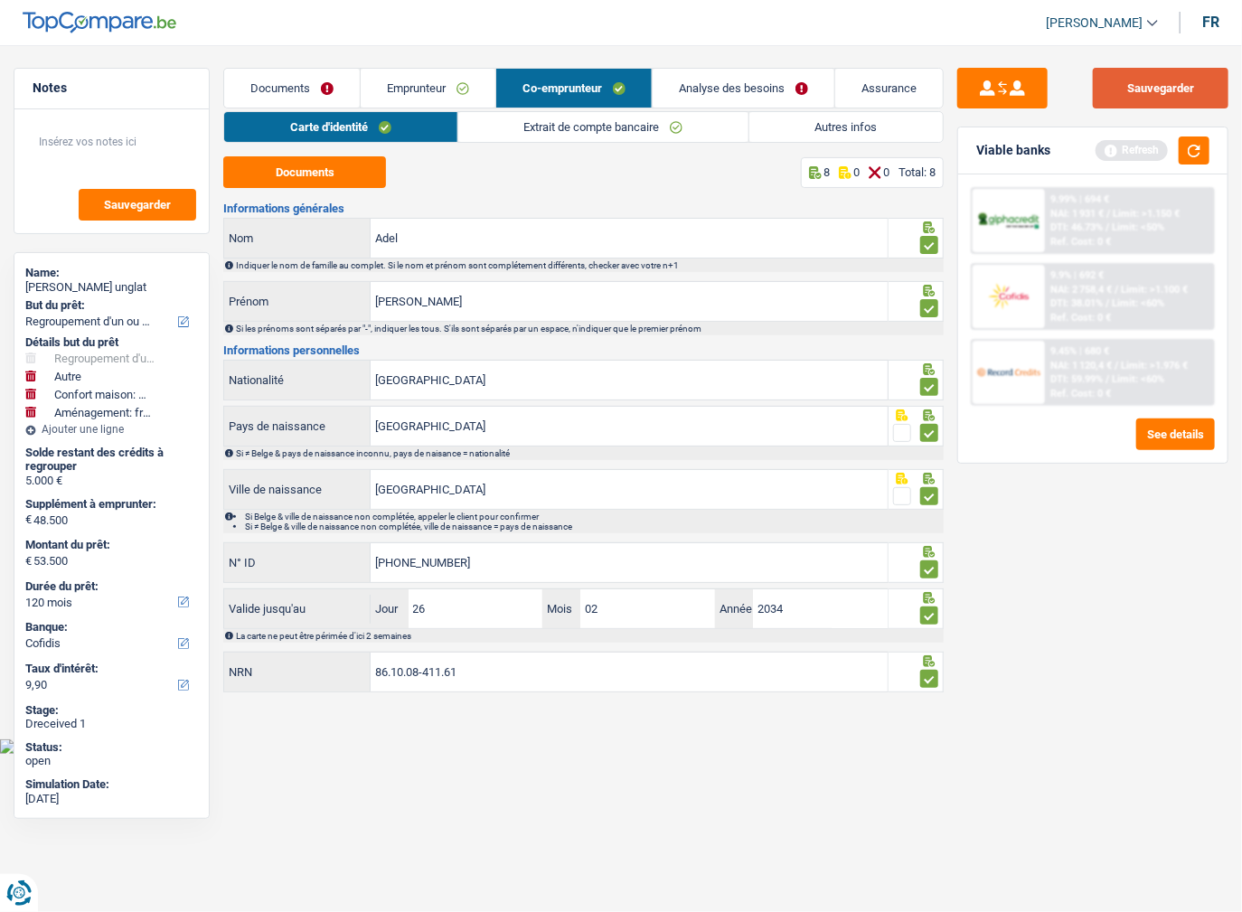
click at [1152, 85] on button "Sauvegarder" at bounding box center [1161, 88] width 136 height 41
click at [303, 73] on link "Documents" at bounding box center [292, 88] width 136 height 39
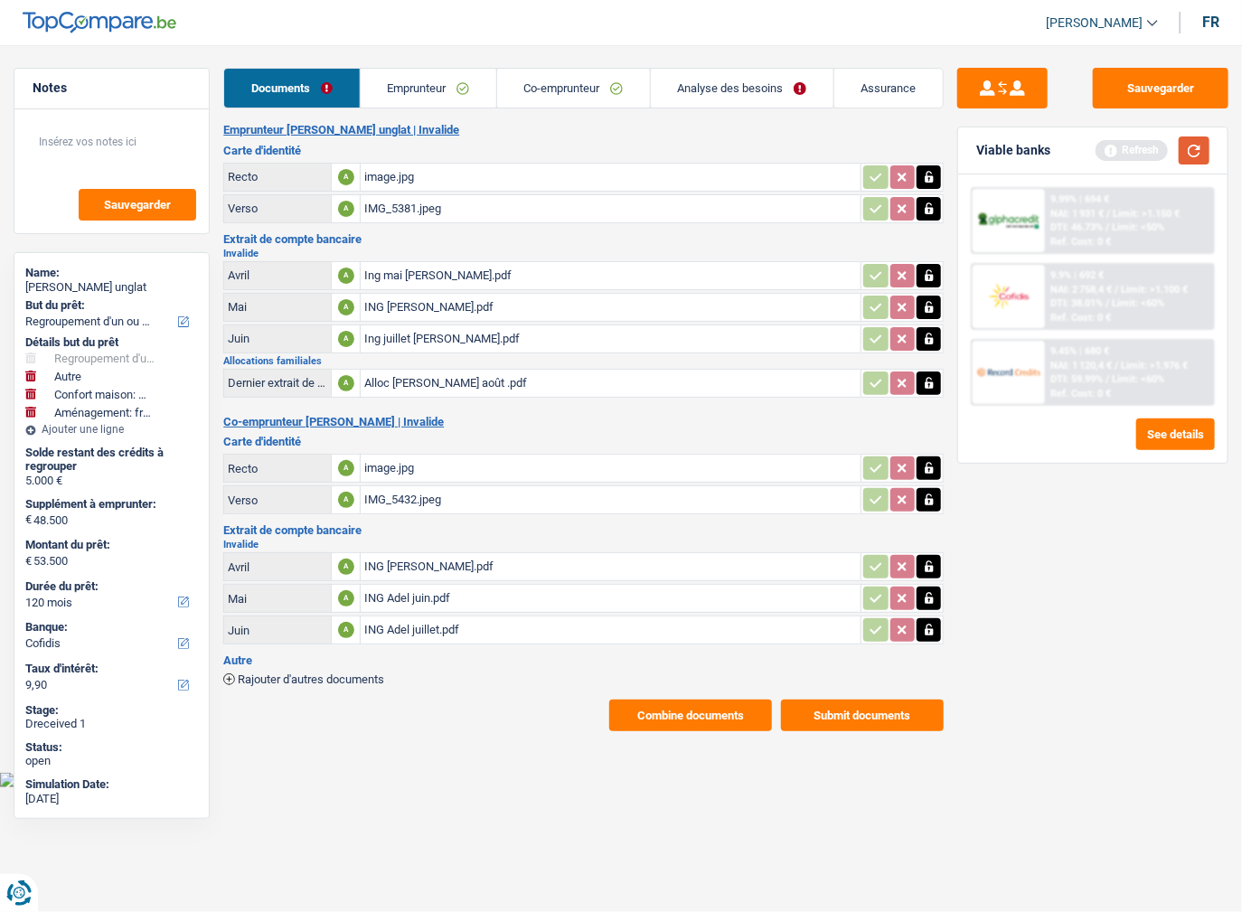
click at [1187, 157] on button "button" at bounding box center [1194, 150] width 31 height 28
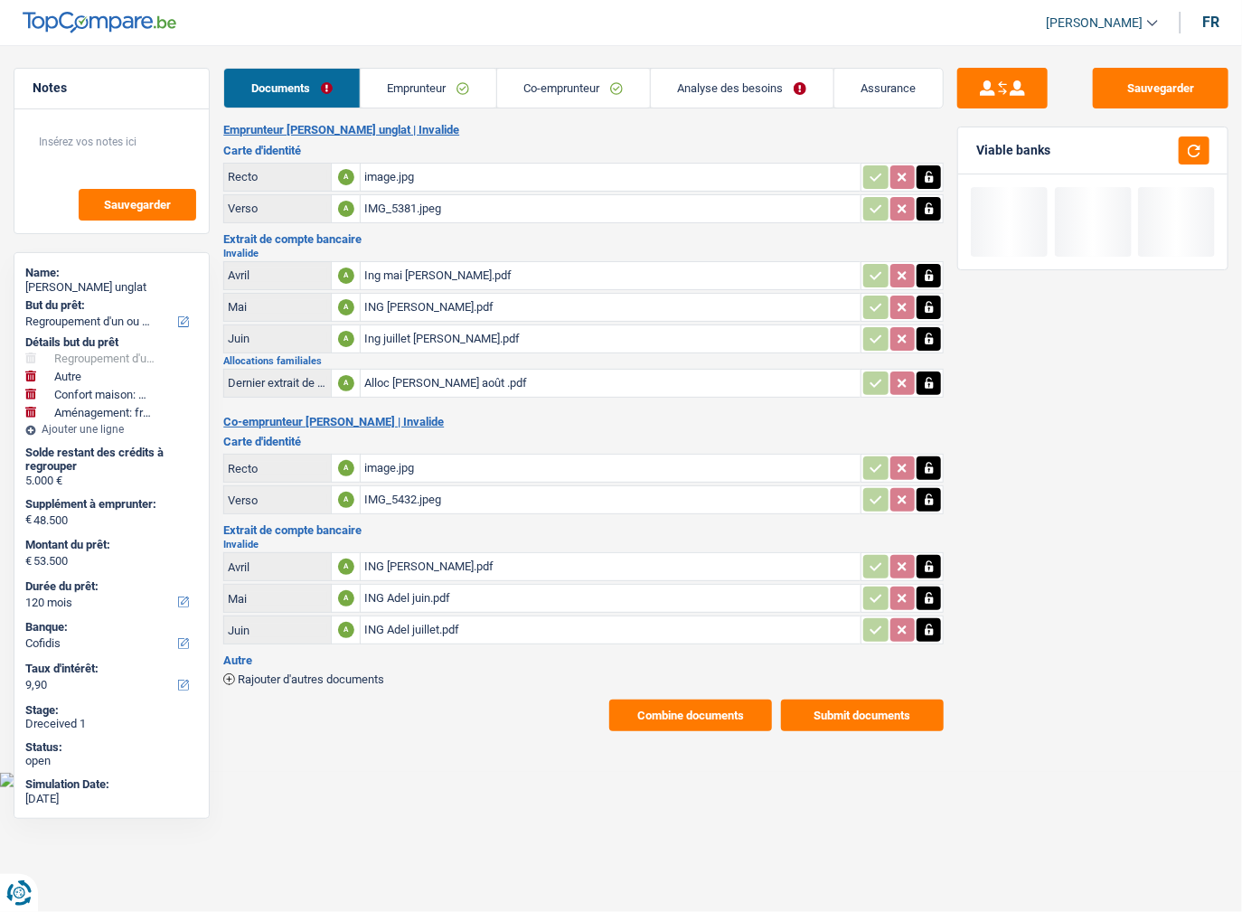
click at [767, 89] on link "Analyse des besoins" at bounding box center [742, 88] width 183 height 39
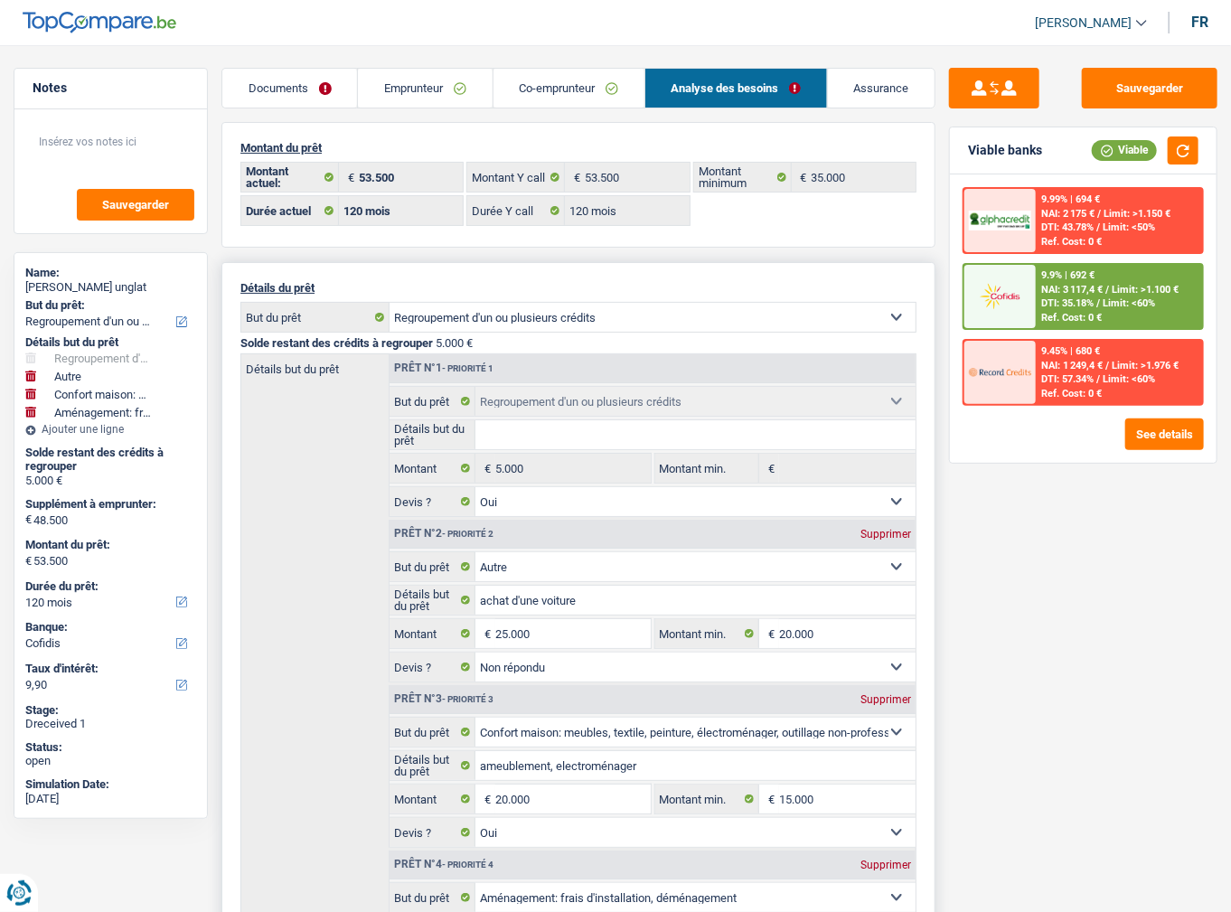
scroll to position [217, 0]
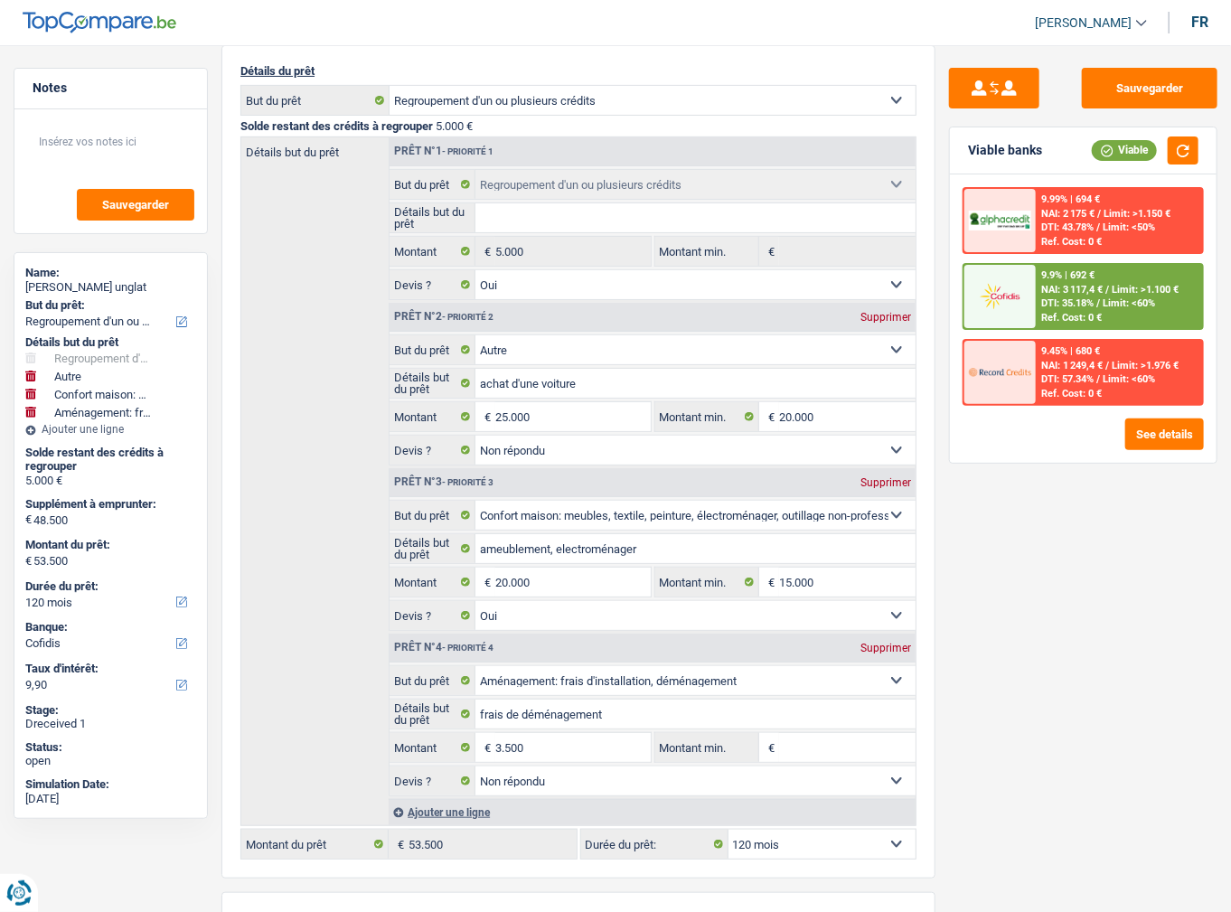
click at [1103, 300] on span "Limit: <60%" at bounding box center [1129, 303] width 52 height 12
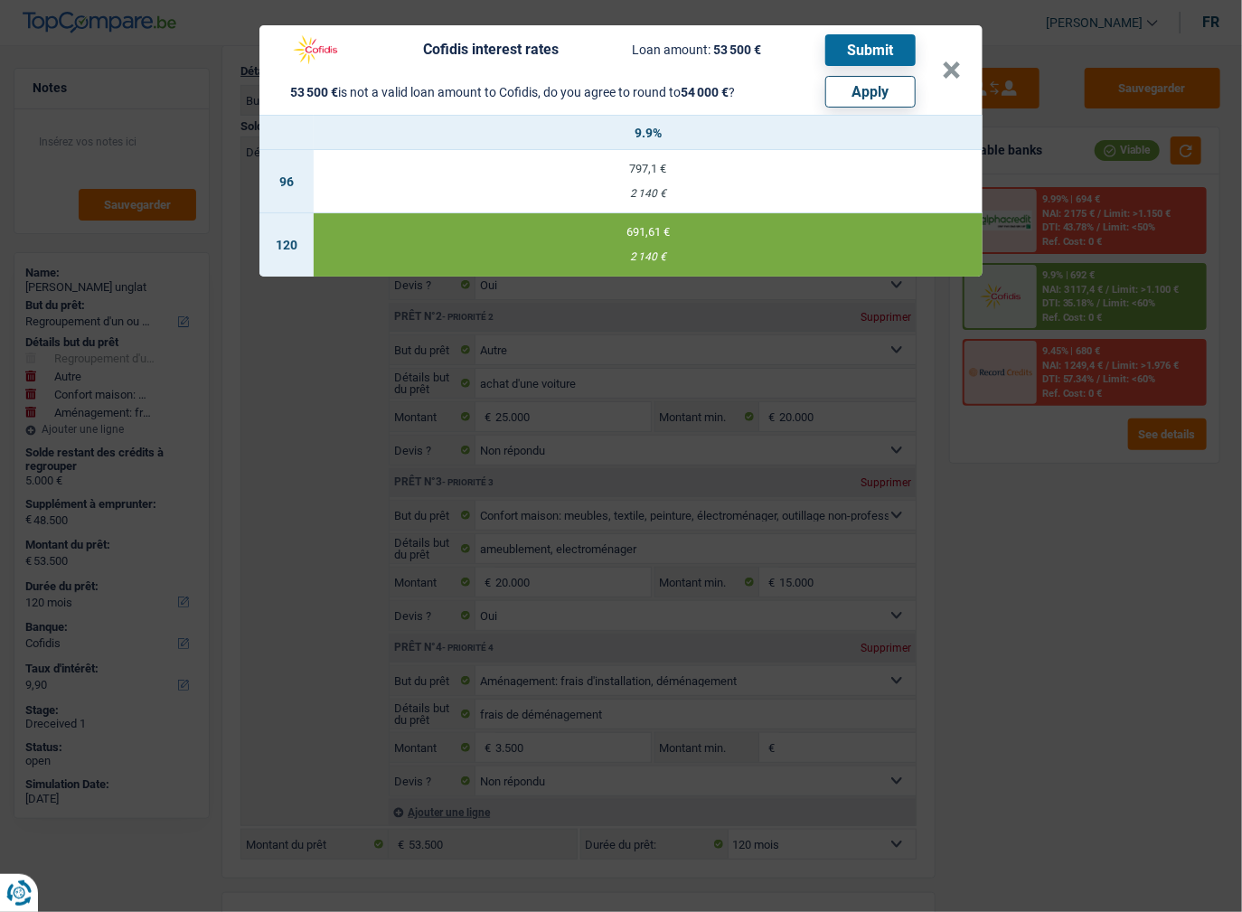
click at [878, 94] on button "Apply" at bounding box center [870, 92] width 90 height 32
type input "49.000"
type input "54.000"
select select "144"
type input "54.000"
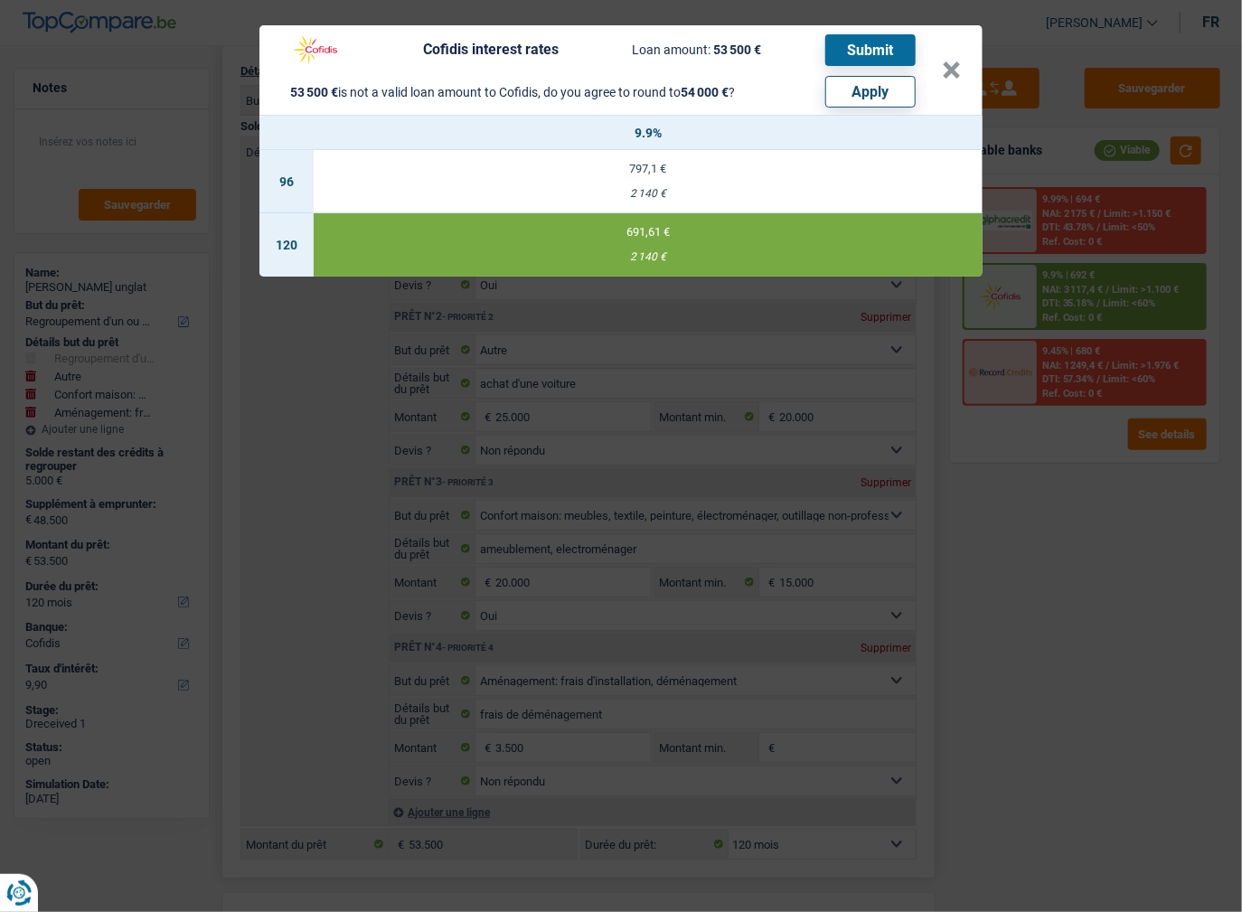
select select "144"
type input "25.500"
type input "54.000"
select select "144"
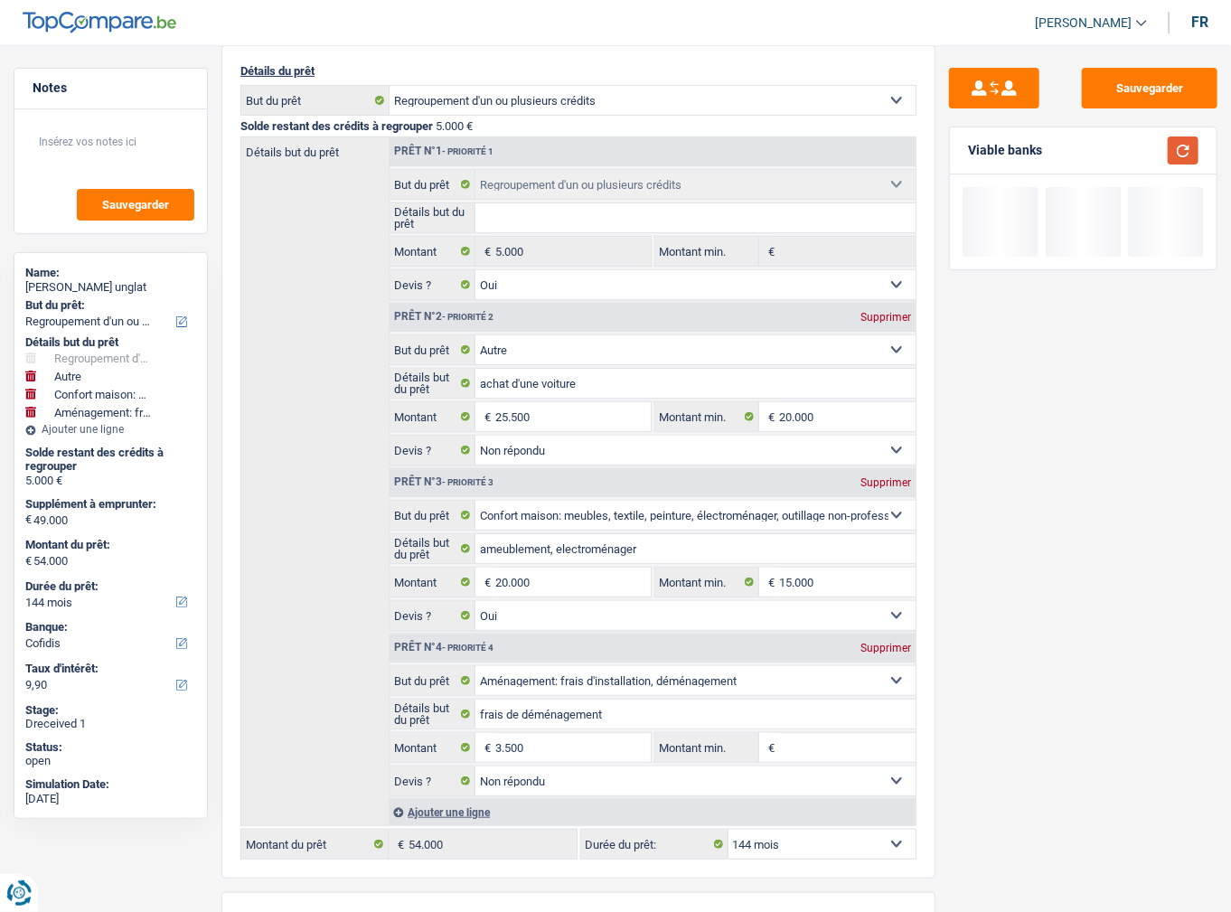
click at [1183, 144] on button "button" at bounding box center [1183, 150] width 31 height 28
click at [1165, 94] on button "Sauvegarder" at bounding box center [1150, 88] width 136 height 41
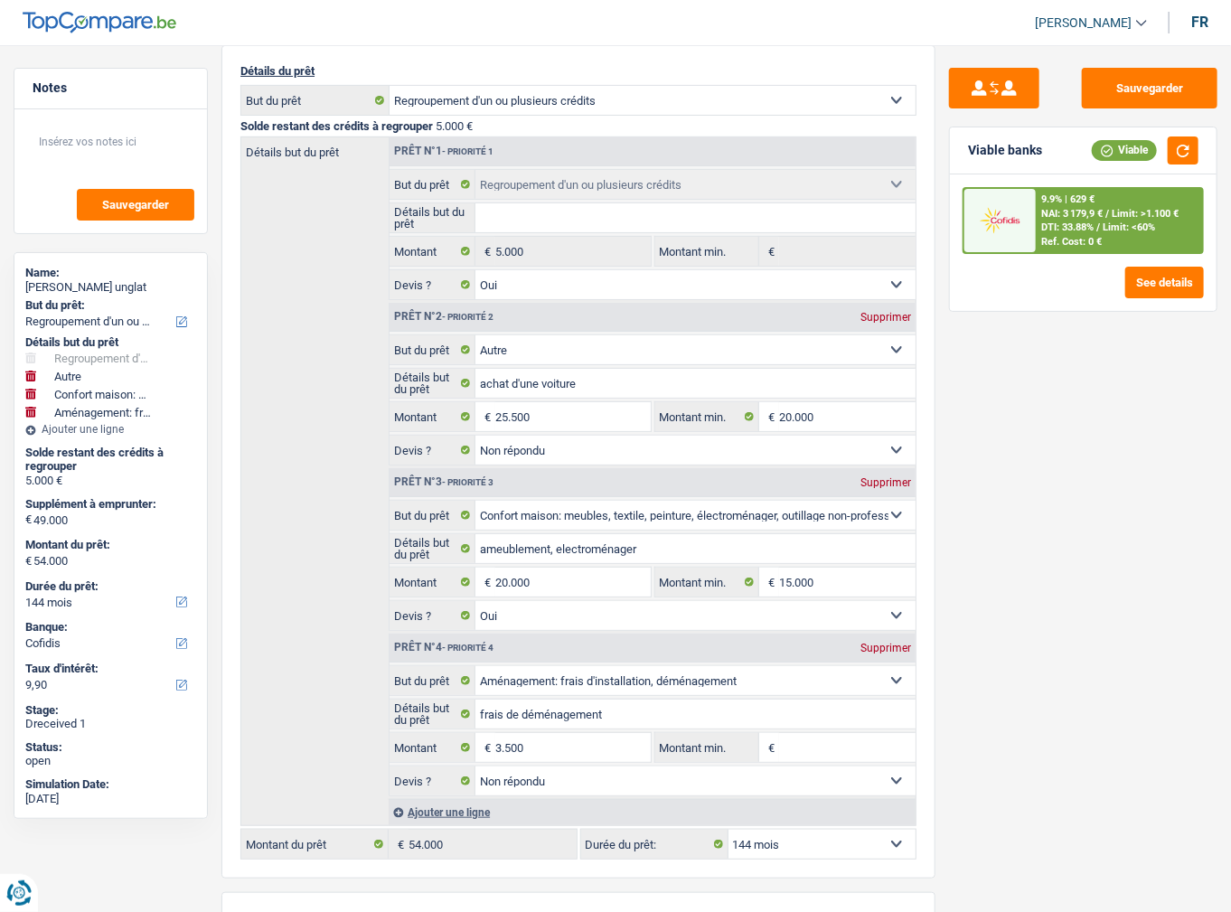
click at [1103, 231] on span "Limit: <60%" at bounding box center [1129, 227] width 52 height 12
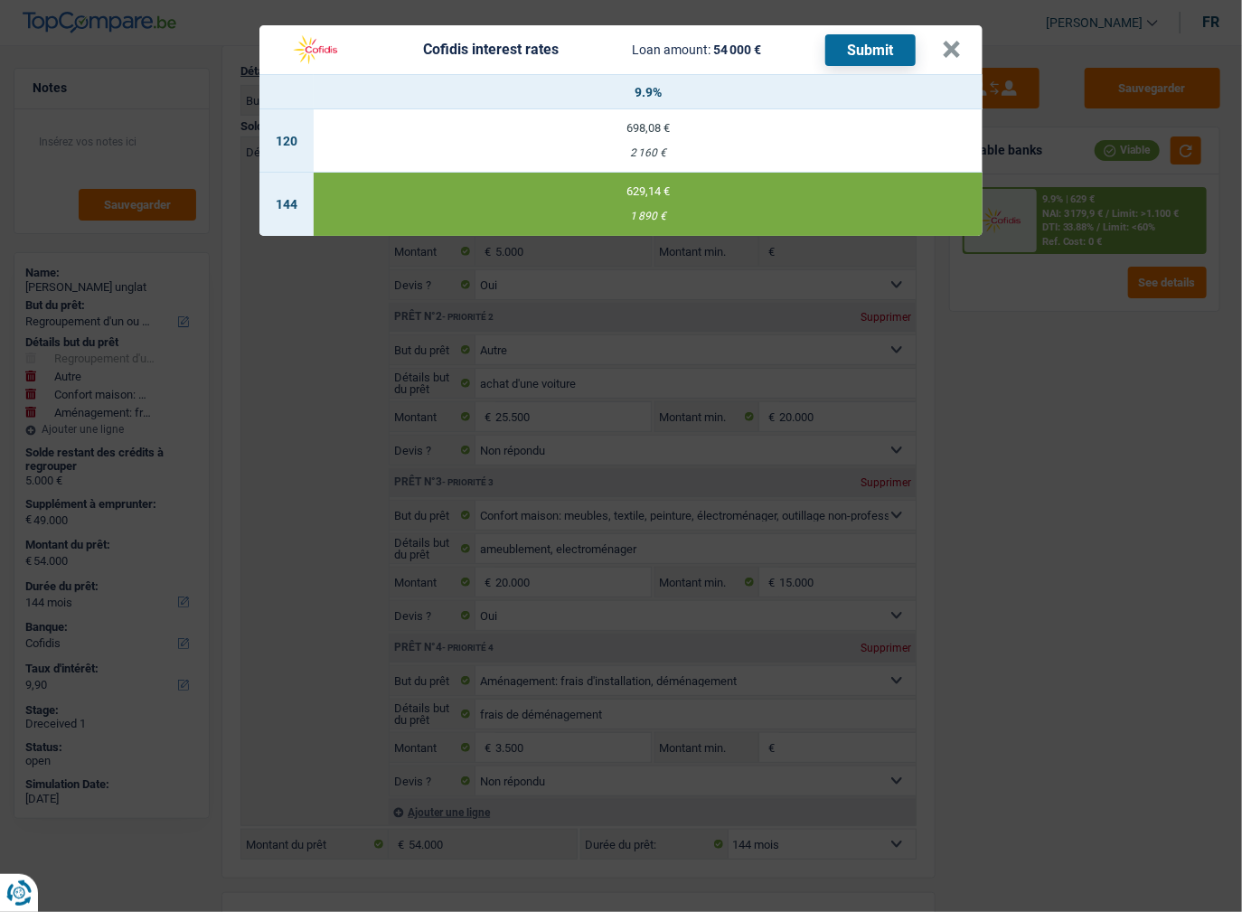
click at [1085, 579] on div "Cofidis interest rates Loan amount: 54 000 € Submit × 9.9% 120 698,08 € 2 160 €…" at bounding box center [621, 456] width 1242 height 912
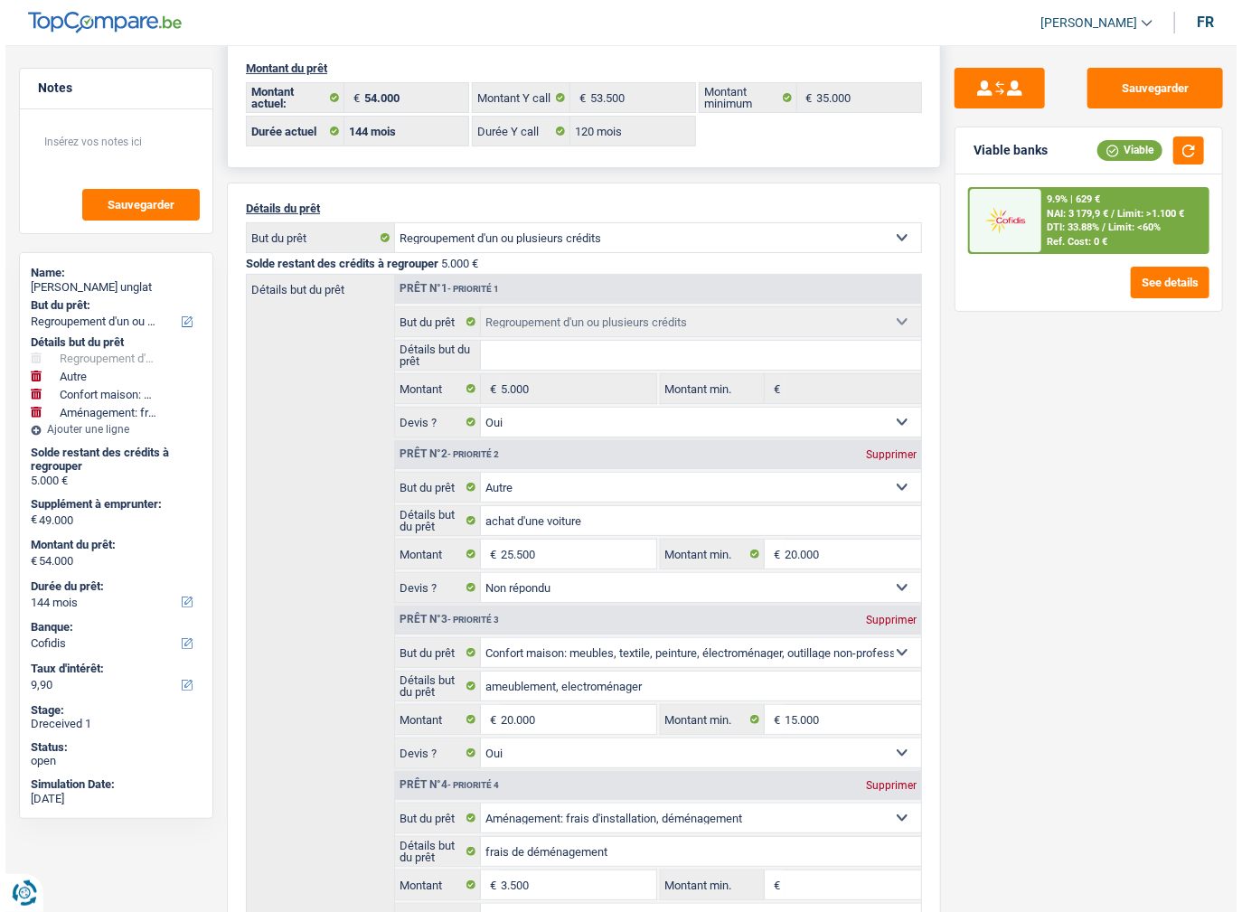
scroll to position [0, 0]
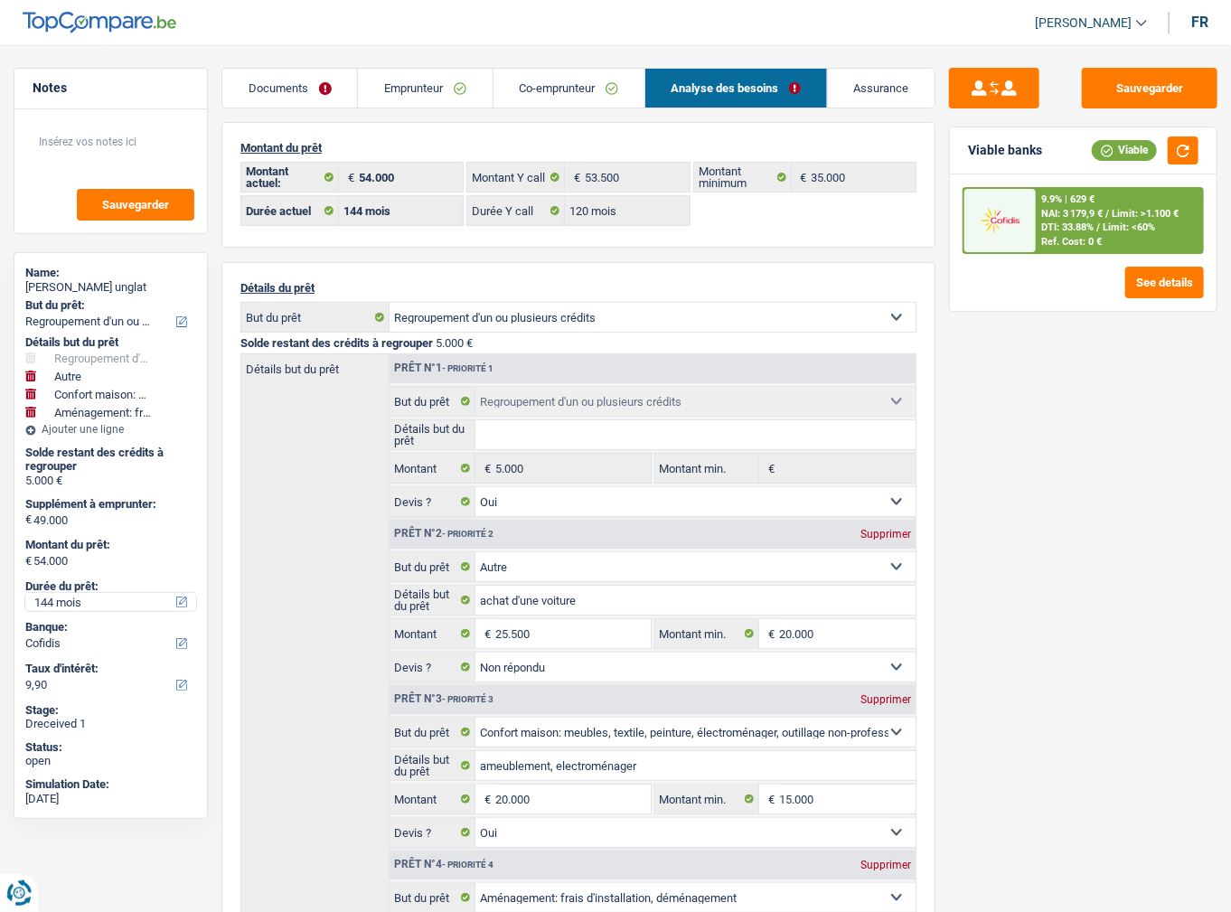
click at [54, 602] on select "12 mois 18 mois 24 mois 30 mois 36 mois 42 mois 48 mois 60 mois 72 mois 84 mois…" at bounding box center [110, 602] width 171 height 18
select select "120"
click at [25, 593] on select "12 mois 18 mois 24 mois 30 mois 36 mois 42 mois 48 mois 60 mois 72 mois 84 mois…" at bounding box center [110, 602] width 171 height 18
select select "120"
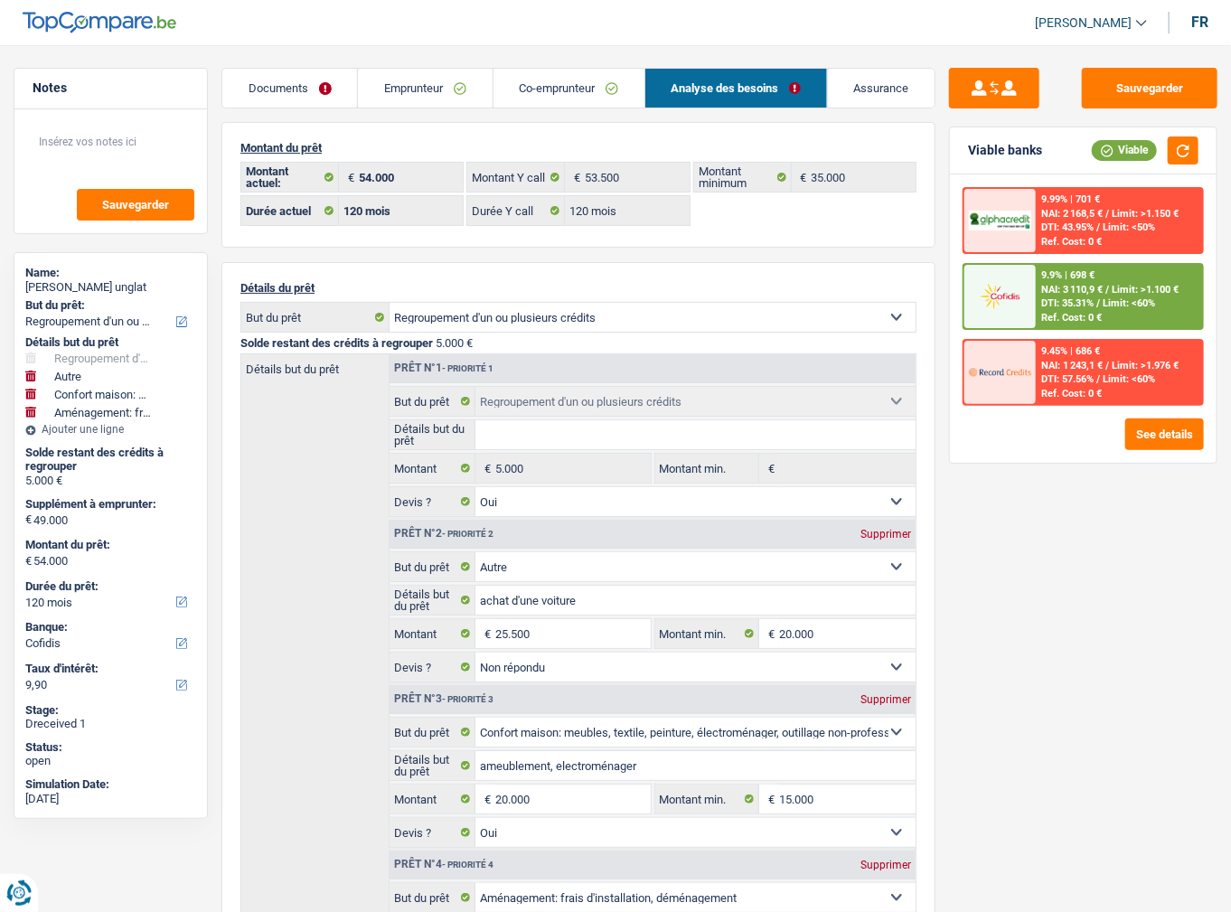
click at [1135, 278] on div "9.9% | 698 € NAI: 3 110,9 € / Limit: >1.100 € DTI: 35.31% / Limit: <60% Ref. Co…" at bounding box center [1119, 296] width 166 height 63
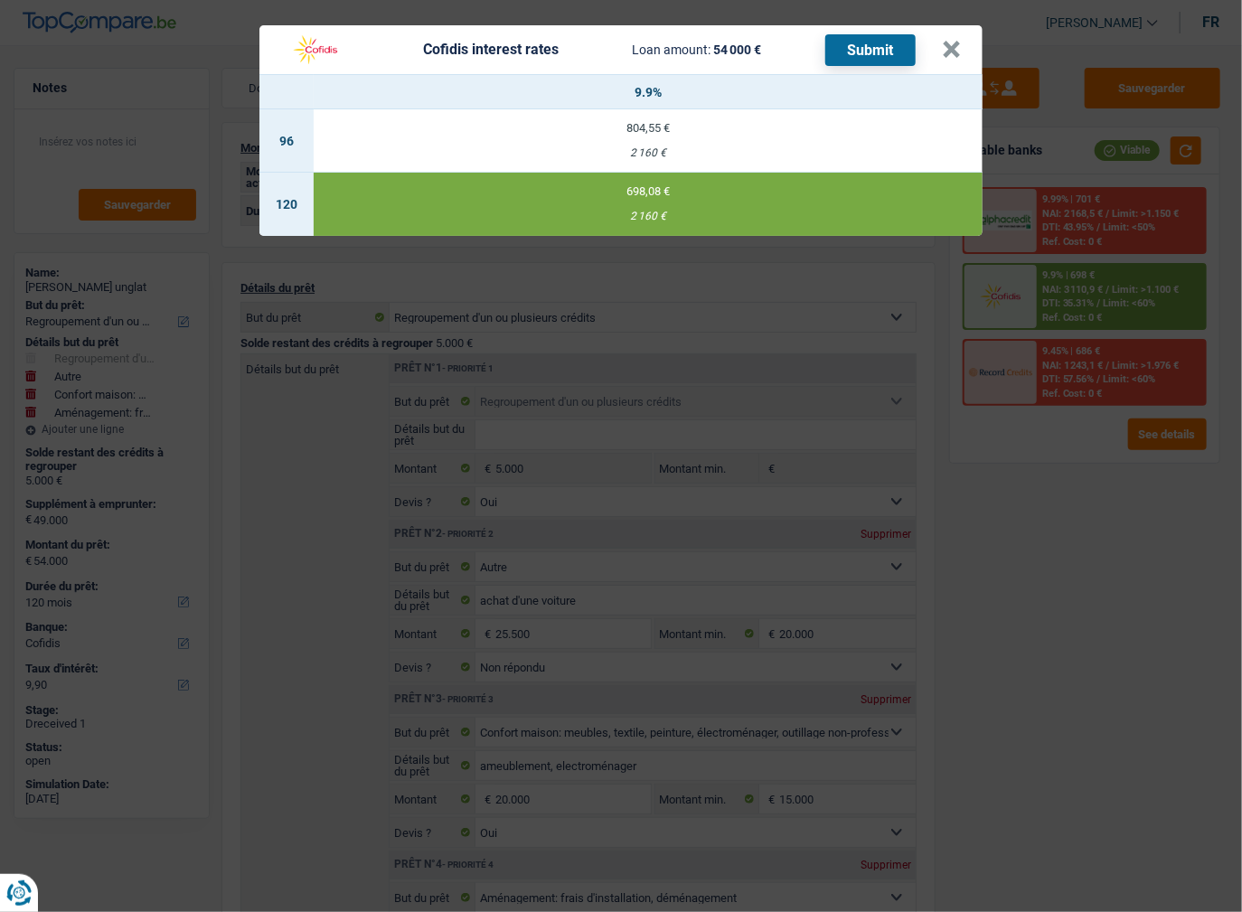
click at [847, 45] on button "Submit" at bounding box center [870, 50] width 90 height 32
click at [949, 51] on button "×" at bounding box center [951, 50] width 19 height 18
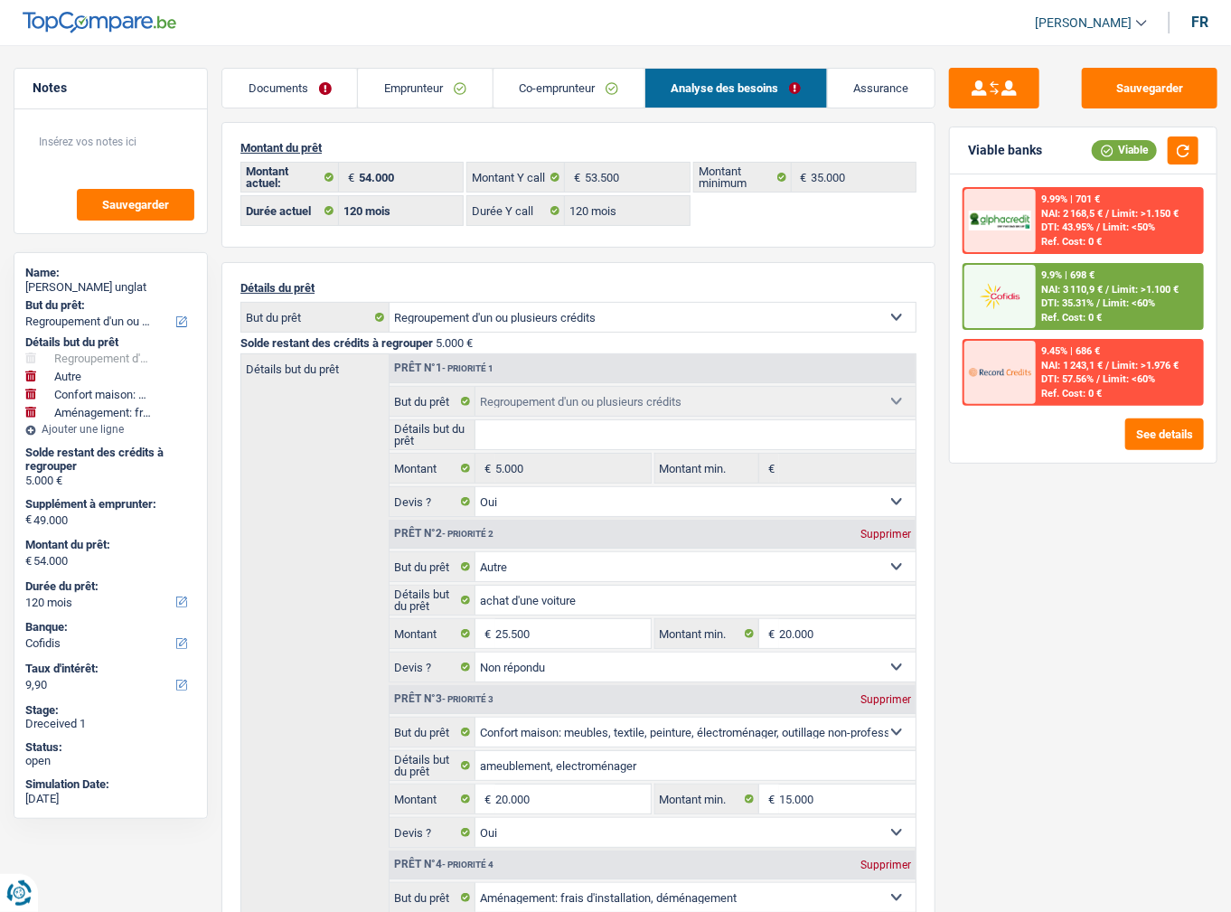
click at [307, 94] on link "Documents" at bounding box center [289, 88] width 135 height 39
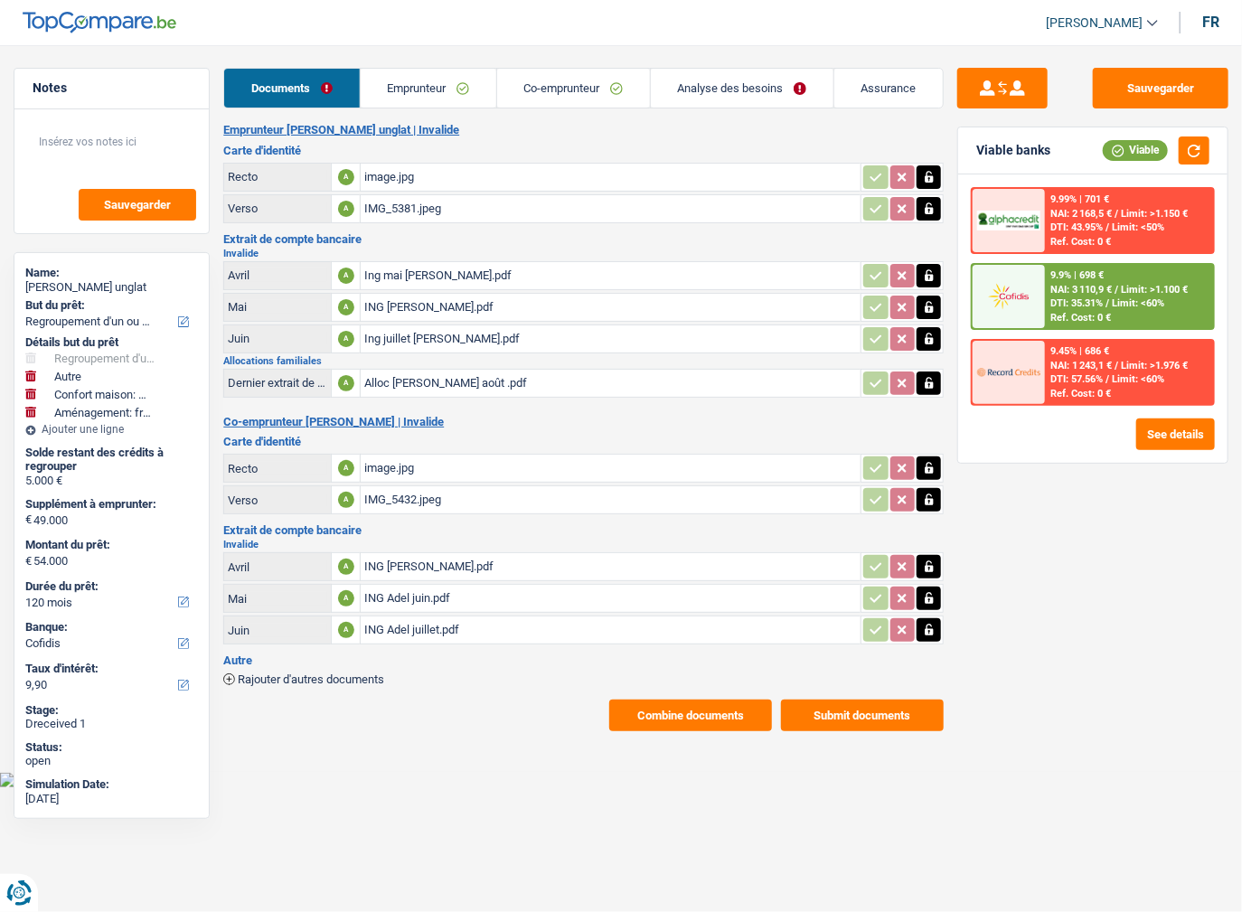
click at [817, 702] on button "Submit documents" at bounding box center [862, 716] width 163 height 32
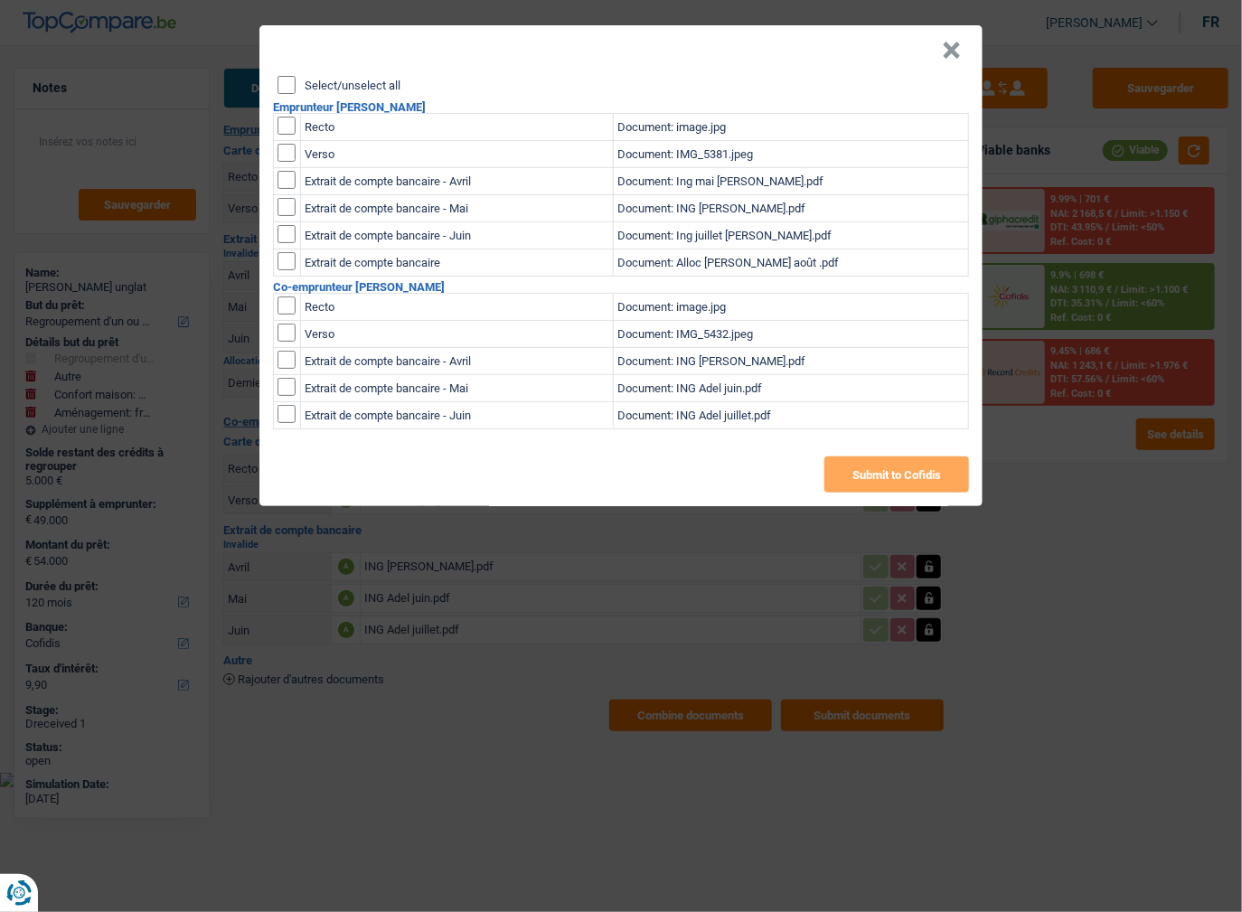
click at [292, 91] on input "Select/unselect all" at bounding box center [286, 85] width 18 height 18
checkbox input "true"
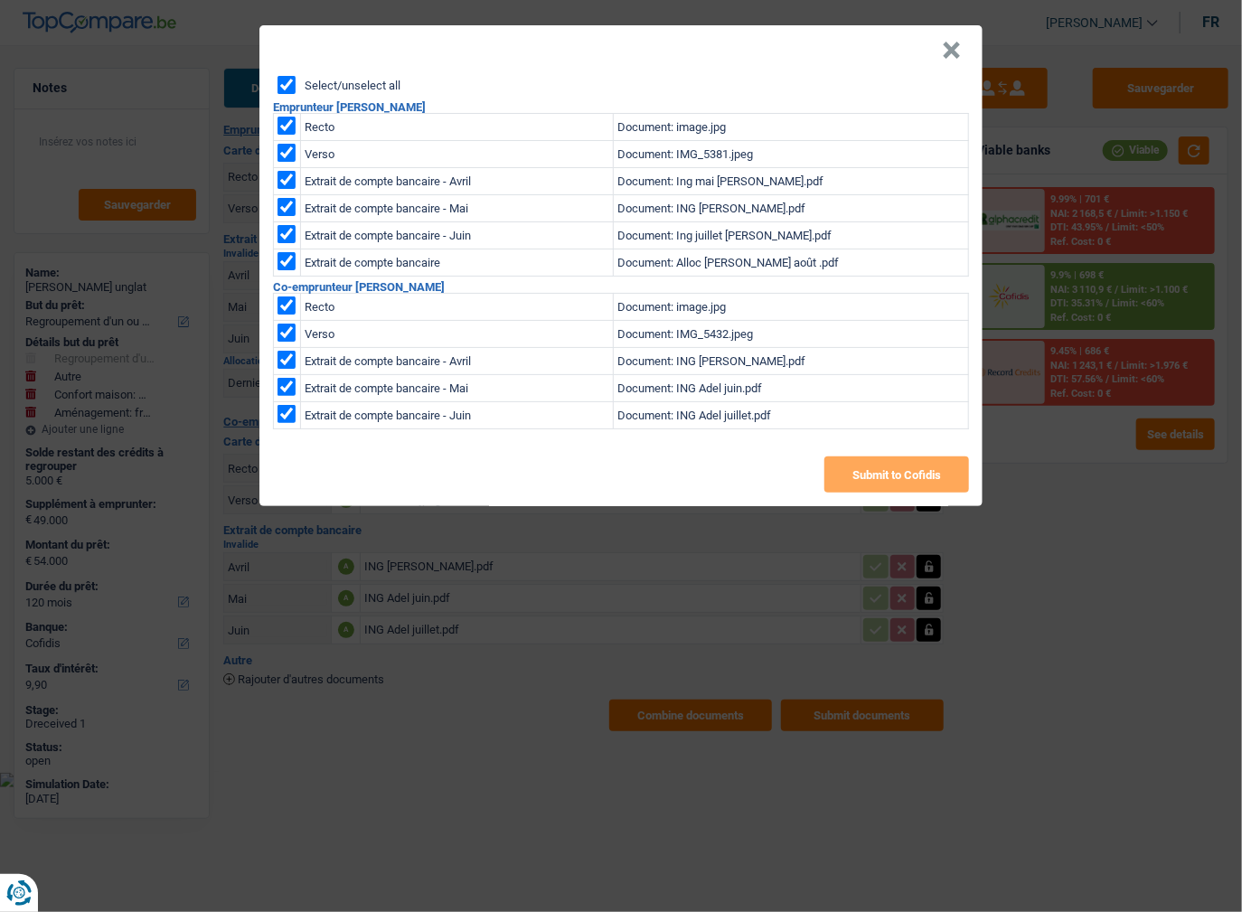
checkbox input "true"
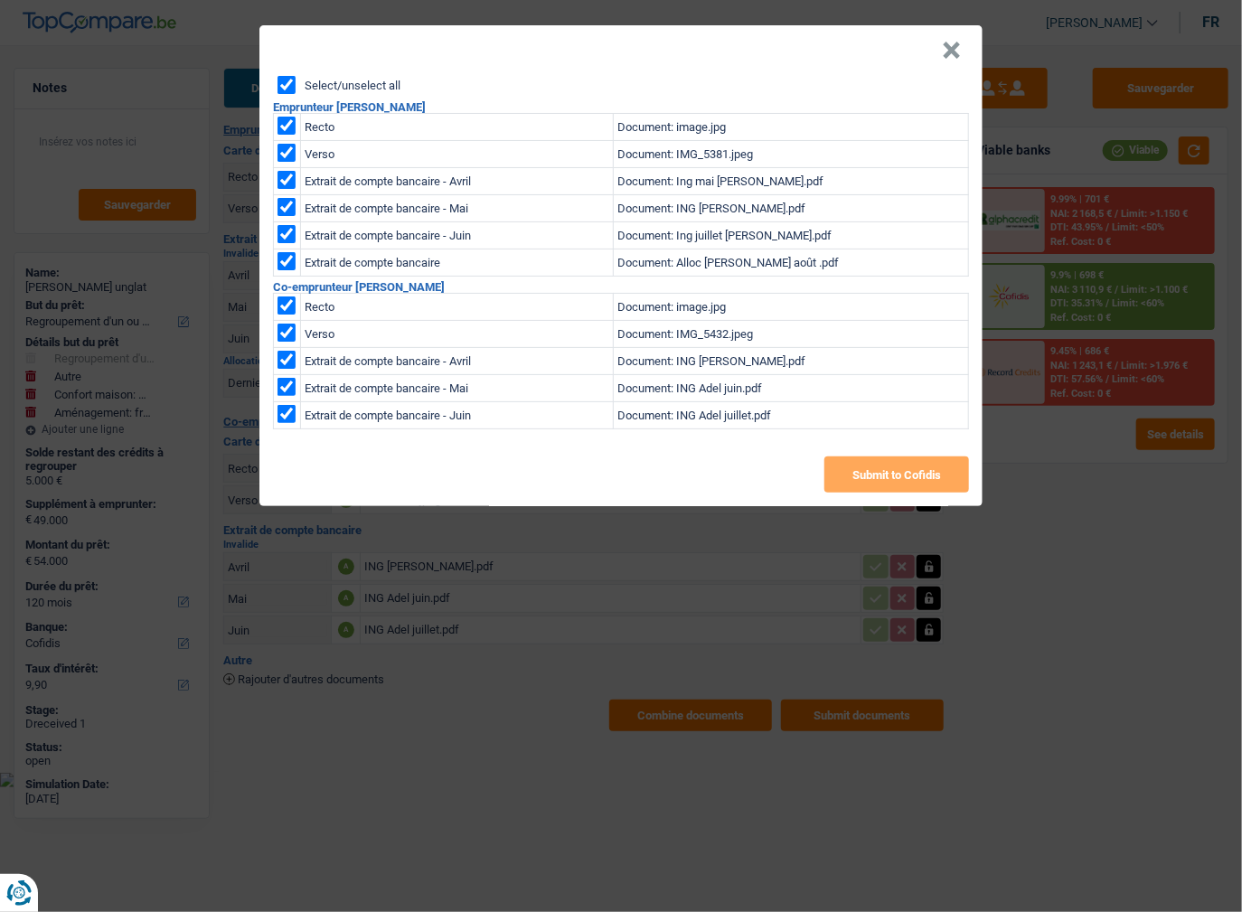
checkbox input "true"
click at [909, 472] on button "Submit to Cofidis" at bounding box center [896, 474] width 145 height 36
click at [947, 52] on button "×" at bounding box center [951, 51] width 19 height 18
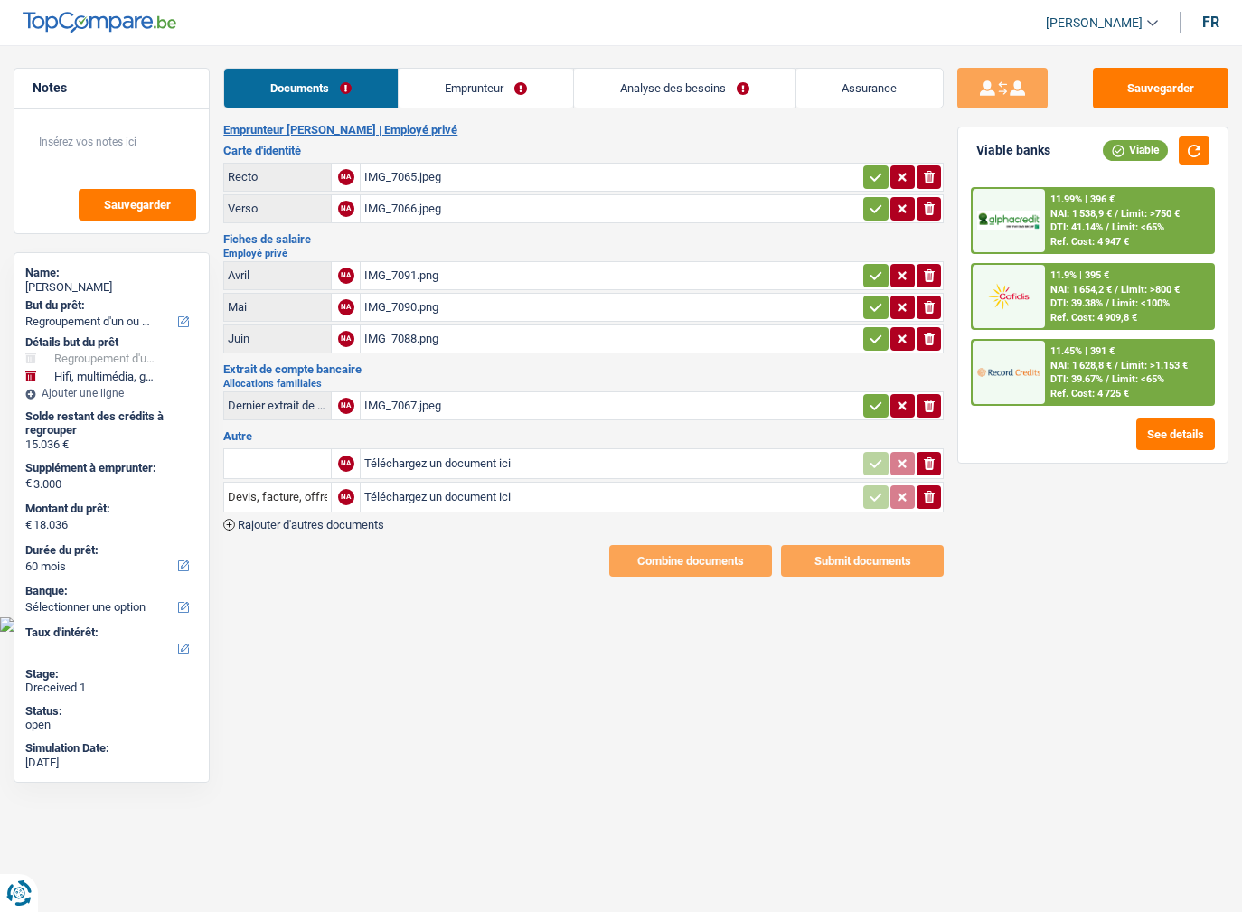
select select "refinancing"
select select "tech"
select select "60"
click at [872, 175] on icon "button" at bounding box center [876, 177] width 14 height 18
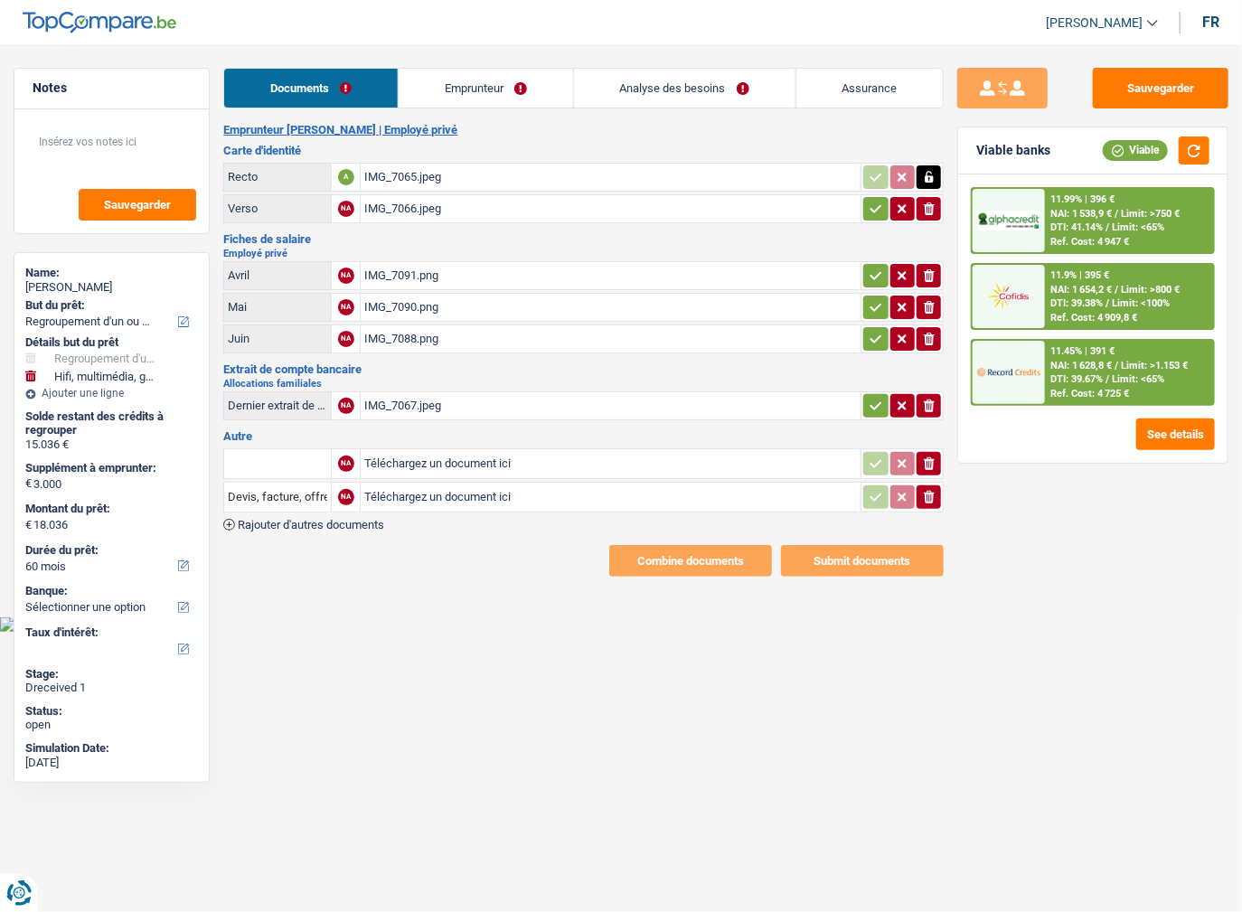
drag, startPoint x: 871, startPoint y: 196, endPoint x: 868, endPoint y: 235, distance: 39.0
click at [871, 203] on button "button" at bounding box center [875, 208] width 24 height 23
drag, startPoint x: 866, startPoint y: 268, endPoint x: 864, endPoint y: 307, distance: 39.8
click at [866, 271] on button "button" at bounding box center [875, 275] width 24 height 23
drag, startPoint x: 864, startPoint y: 308, endPoint x: 862, endPoint y: 341, distance: 32.6
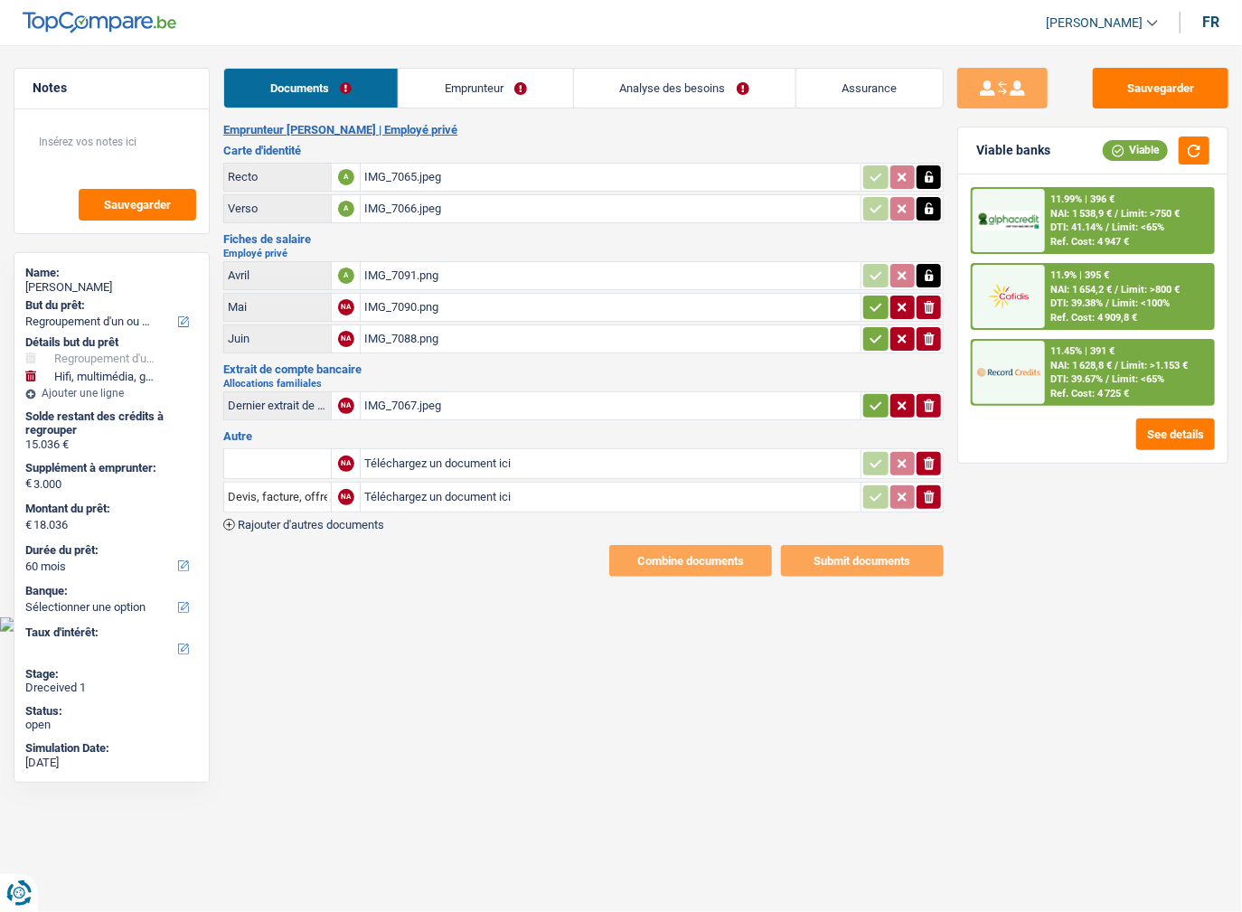
click at [864, 308] on button "button" at bounding box center [875, 307] width 24 height 23
click at [863, 341] on button "button" at bounding box center [875, 338] width 24 height 23
click at [870, 397] on icon "button" at bounding box center [876, 406] width 14 height 18
click at [878, 448] on td "ionicons-v5-e" at bounding box center [901, 463] width 83 height 31
click at [923, 491] on icon "ionicons-v5-e" at bounding box center [929, 497] width 14 height 18
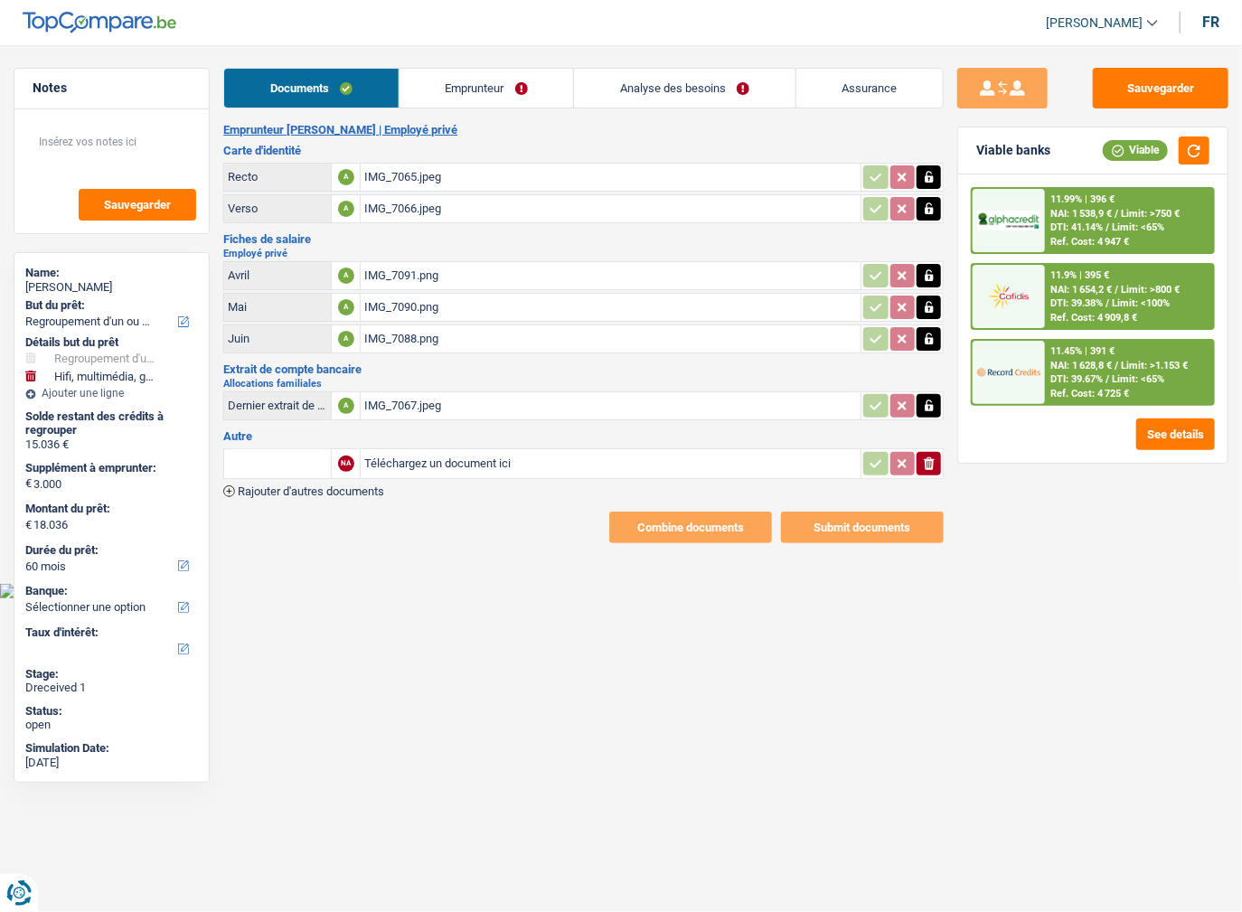
click at [926, 463] on icon "ionicons-v5-e" at bounding box center [929, 464] width 14 height 18
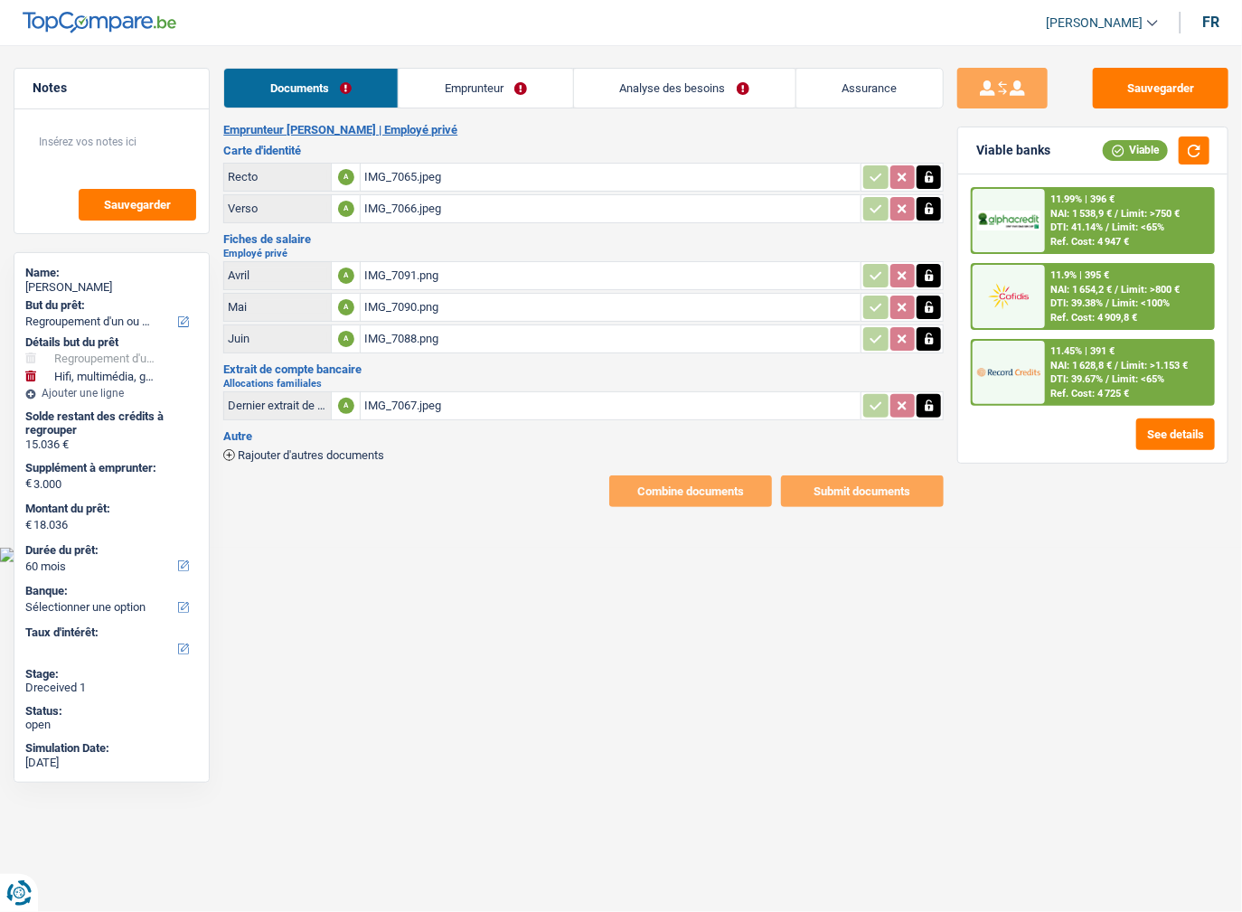
click at [427, 89] on link "Emprunteur" at bounding box center [486, 88] width 174 height 39
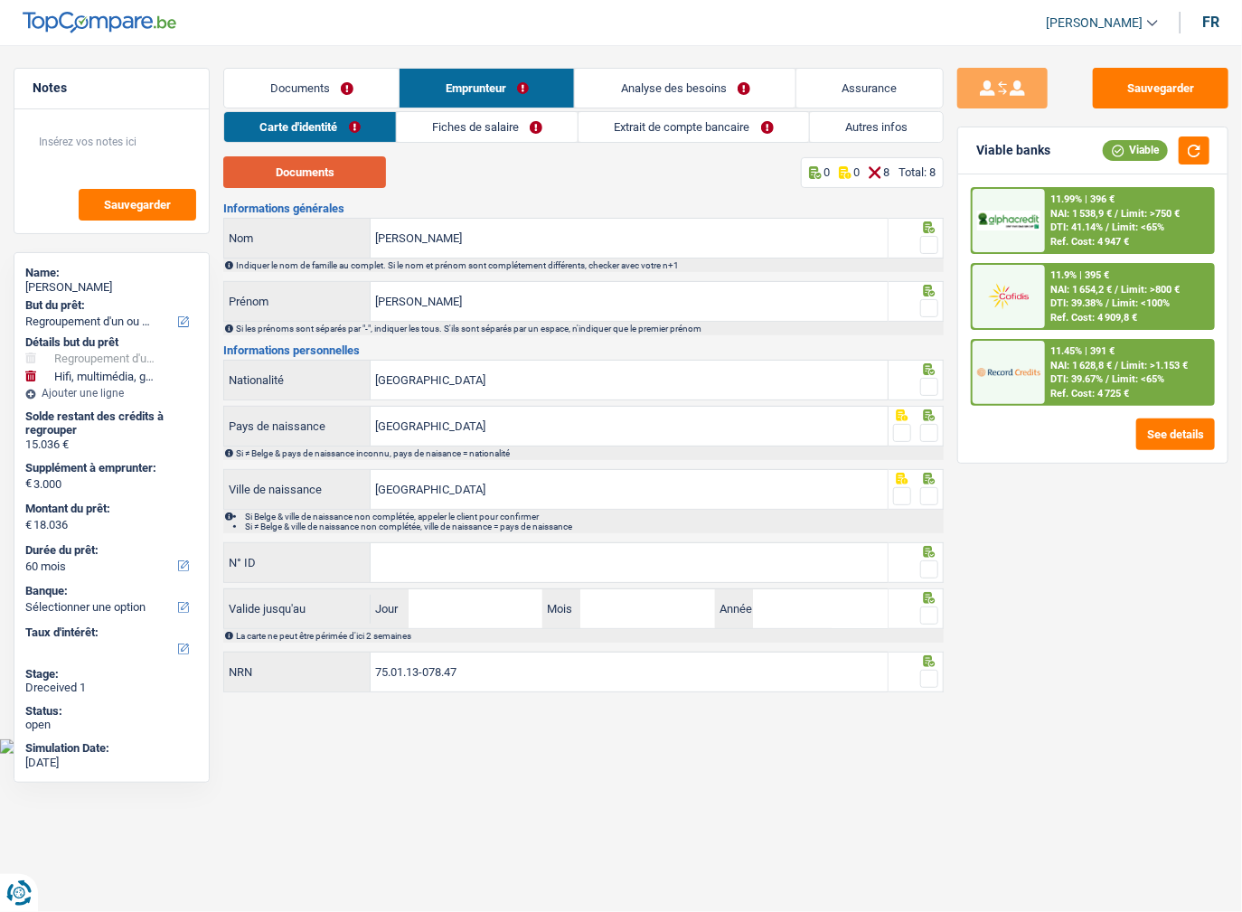
click at [345, 171] on button "Documents" at bounding box center [304, 172] width 163 height 32
click at [334, 171] on button "Documents" at bounding box center [304, 172] width 163 height 32
click at [933, 245] on span at bounding box center [929, 245] width 18 height 18
click at [0, 0] on input "radio" at bounding box center [0, 0] width 0 height 0
click at [926, 309] on span at bounding box center [929, 308] width 18 height 18
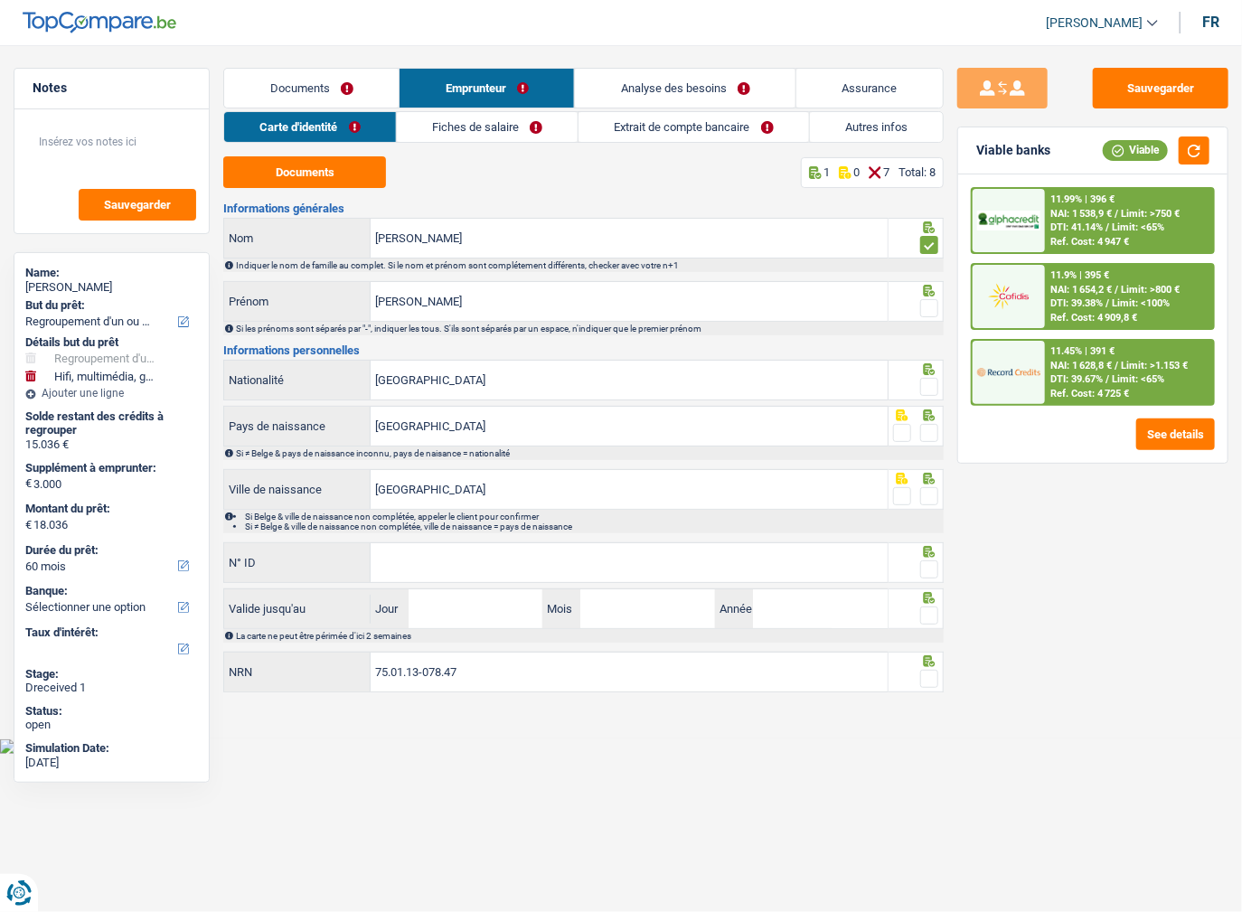
click at [0, 0] on input "radio" at bounding box center [0, 0] width 0 height 0
click at [932, 381] on span at bounding box center [929, 387] width 18 height 18
click at [0, 0] on input "radio" at bounding box center [0, 0] width 0 height 0
click at [920, 439] on label at bounding box center [929, 433] width 18 height 18
click at [0, 0] on input "radio" at bounding box center [0, 0] width 0 height 0
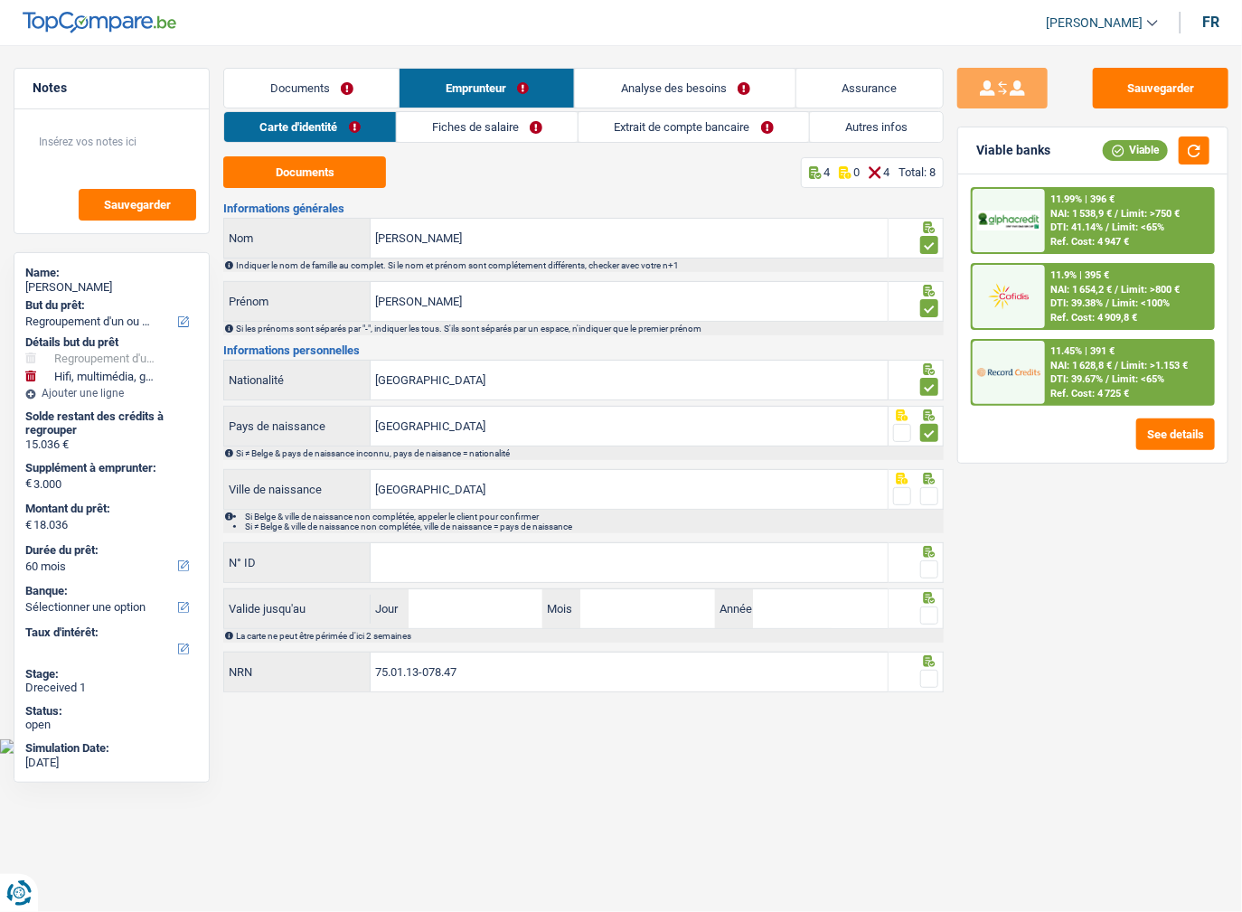
click at [924, 430] on span at bounding box center [929, 433] width 18 height 18
click at [0, 0] on input "radio" at bounding box center [0, 0] width 0 height 0
click at [927, 485] on div at bounding box center [929, 496] width 18 height 23
click at [924, 428] on span at bounding box center [929, 433] width 18 height 18
click at [0, 0] on input "radio" at bounding box center [0, 0] width 0 height 0
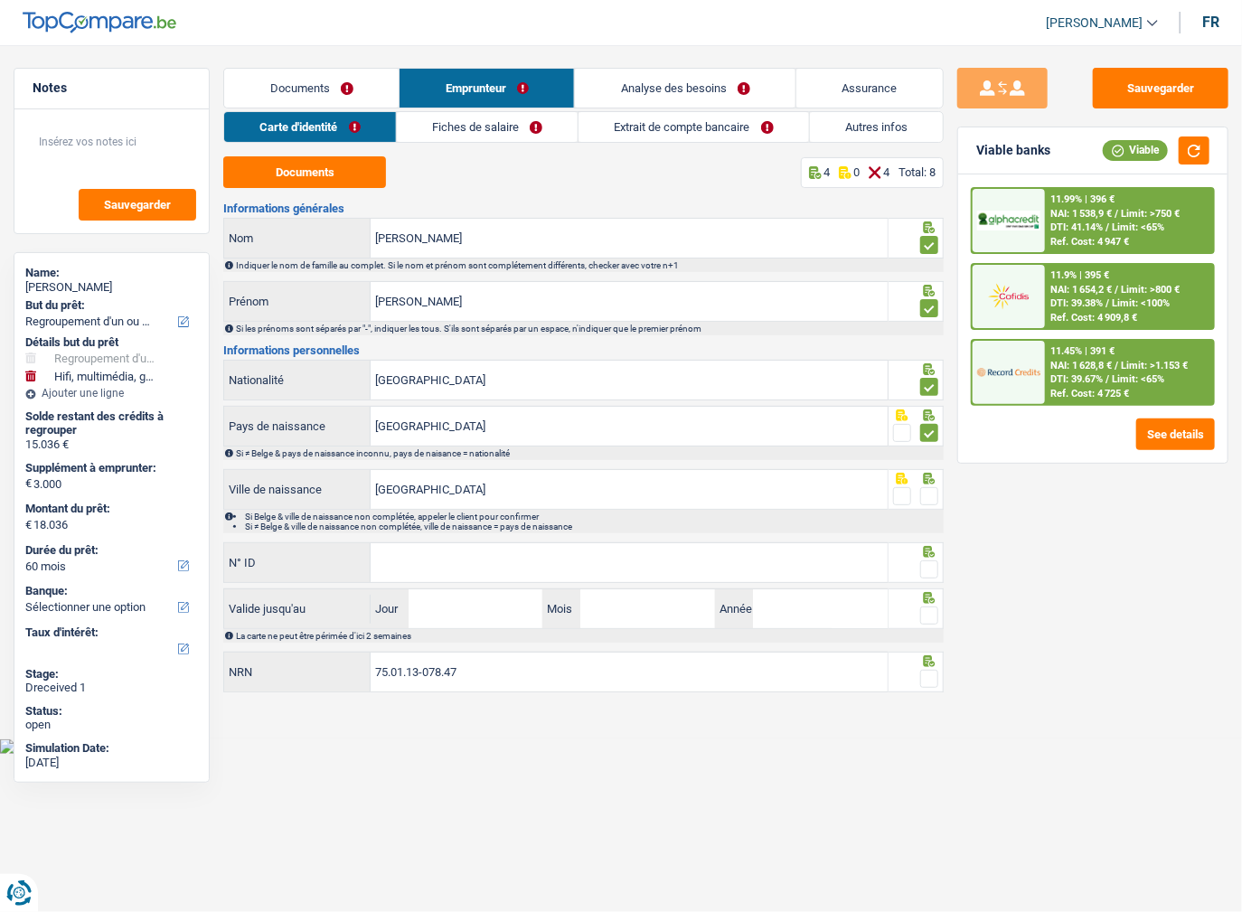
click at [925, 492] on span at bounding box center [929, 496] width 18 height 18
click at [0, 0] on input "radio" at bounding box center [0, 0] width 0 height 0
click at [924, 567] on span at bounding box center [929, 569] width 18 height 18
click at [0, 0] on input "radio" at bounding box center [0, 0] width 0 height 0
click at [684, 565] on input "N° ID" at bounding box center [629, 562] width 517 height 39
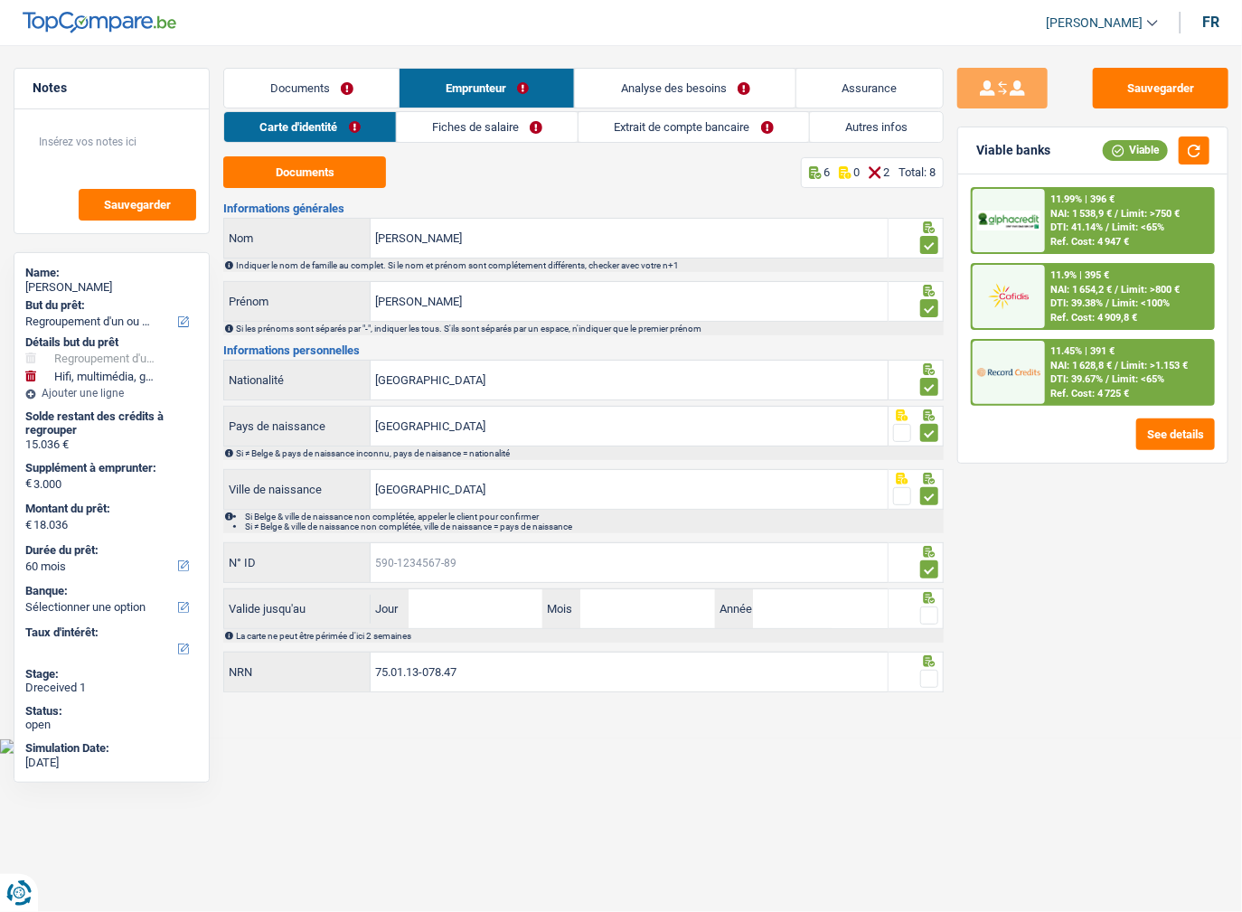
paste input "[PHONE_NUMBER]"
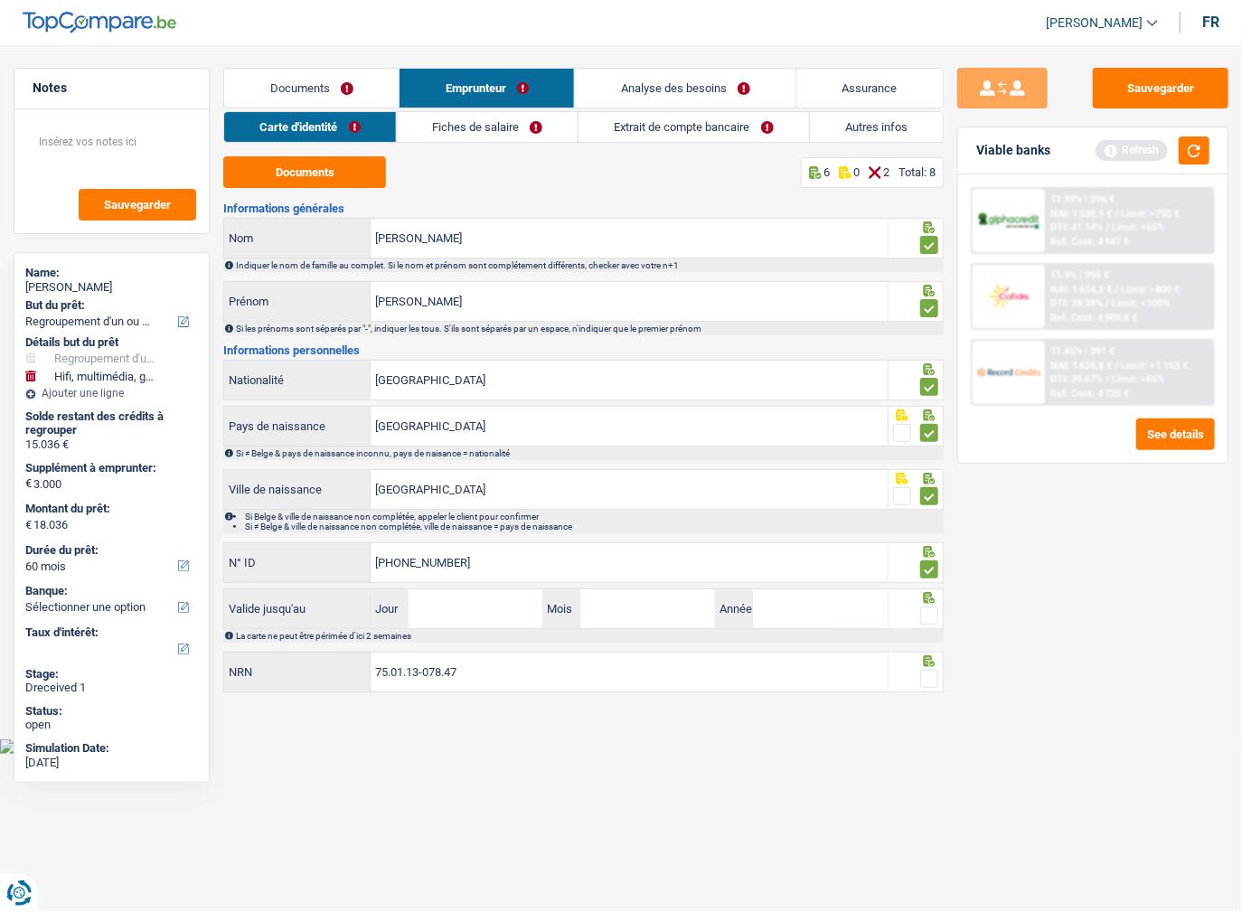
type input "[PHONE_NUMBER]"
click at [501, 607] on input "Jour" at bounding box center [476, 608] width 135 height 39
type input "06"
type input "02"
type input "2034"
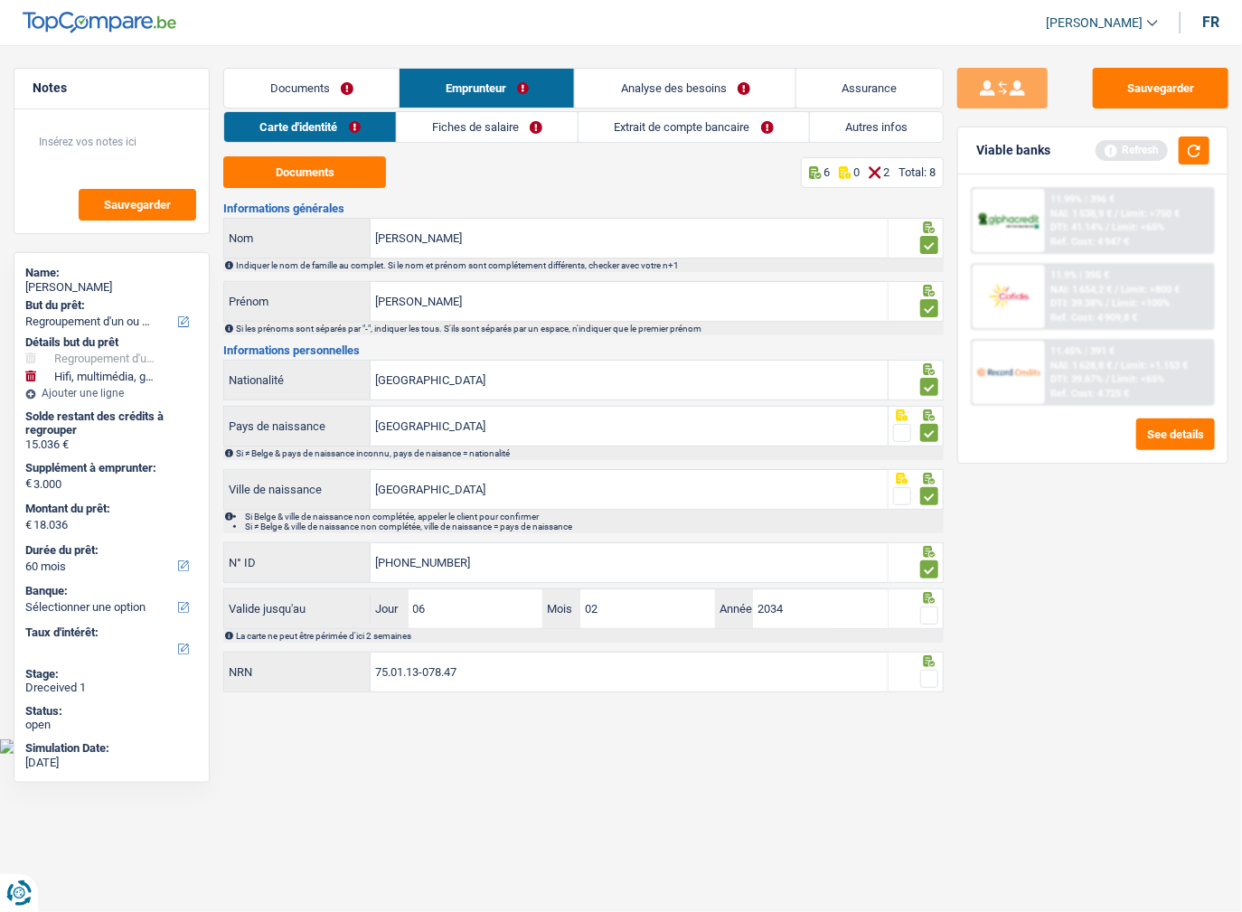
click at [933, 606] on span at bounding box center [929, 615] width 18 height 18
click at [0, 0] on input "radio" at bounding box center [0, 0] width 0 height 0
click at [920, 668] on div at bounding box center [929, 679] width 18 height 23
click at [925, 680] on span at bounding box center [929, 679] width 18 height 18
click at [0, 0] on input "radio" at bounding box center [0, 0] width 0 height 0
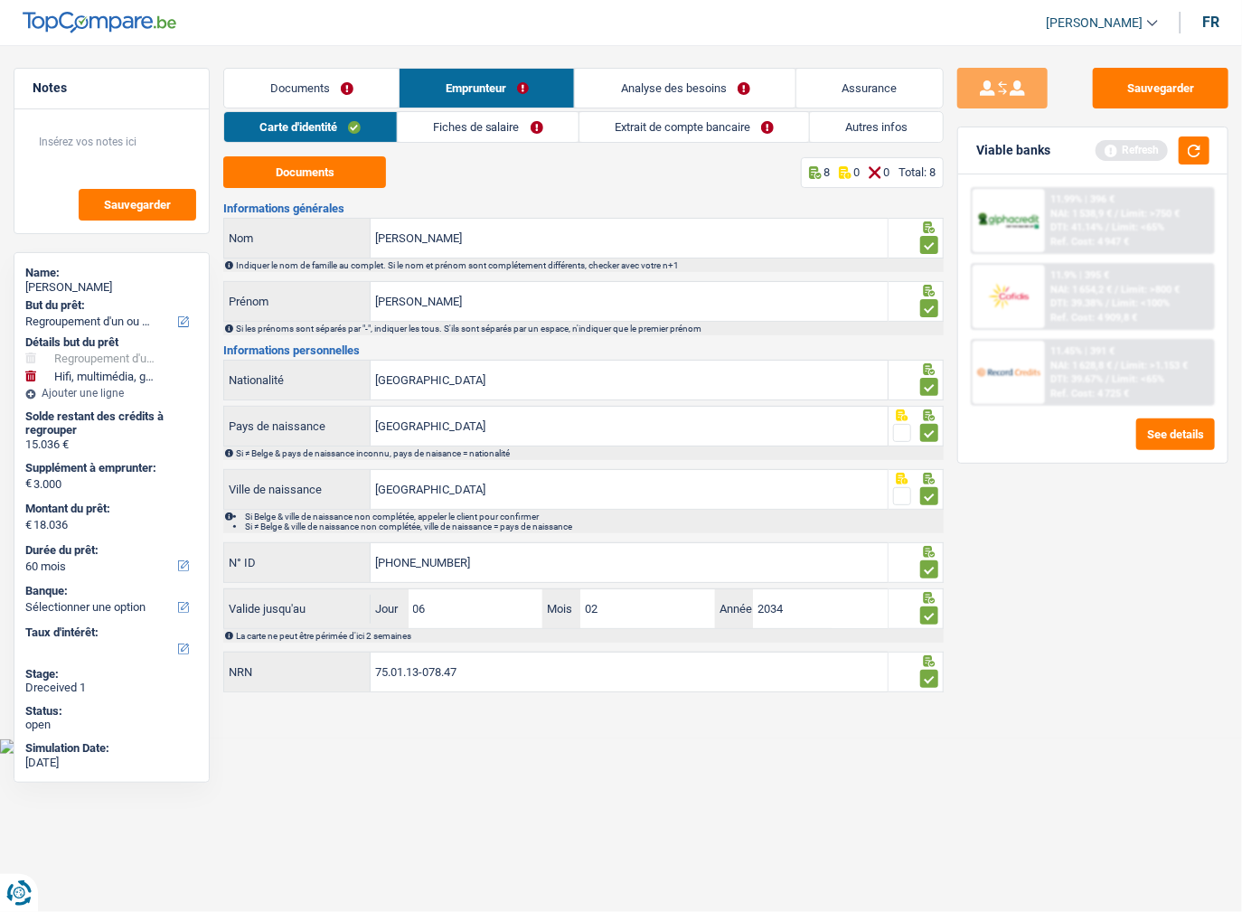
click at [465, 147] on div "Carte d'identité Fiches de salaire Extrait de compte bancaire Autres infos Docu…" at bounding box center [583, 403] width 720 height 584
click at [466, 130] on link "Fiches de salaire" at bounding box center [488, 127] width 181 height 30
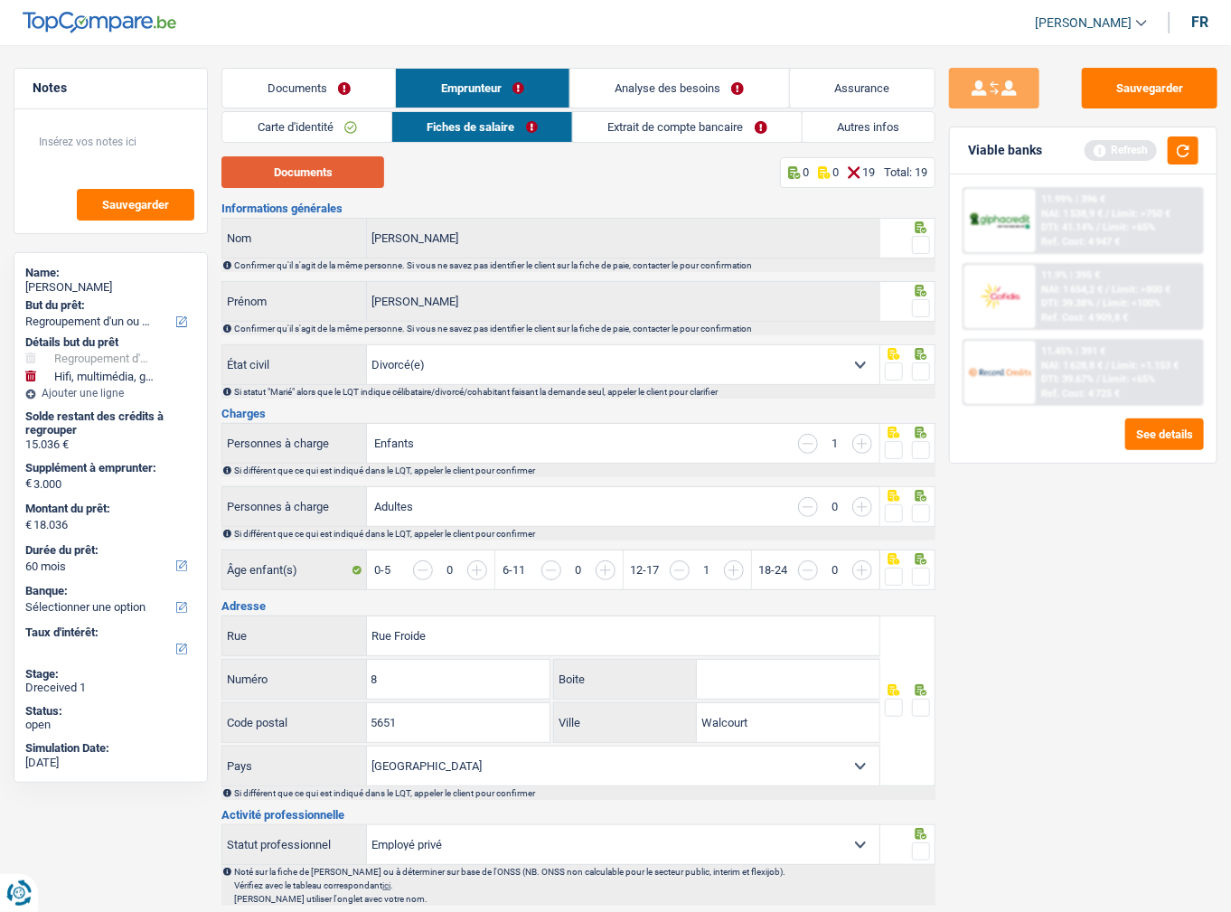
click at [340, 177] on button "Documents" at bounding box center [302, 172] width 163 height 32
click at [922, 246] on span at bounding box center [921, 245] width 18 height 18
click at [0, 0] on input "radio" at bounding box center [0, 0] width 0 height 0
click at [928, 311] on span at bounding box center [921, 308] width 18 height 18
click at [0, 0] on input "radio" at bounding box center [0, 0] width 0 height 0
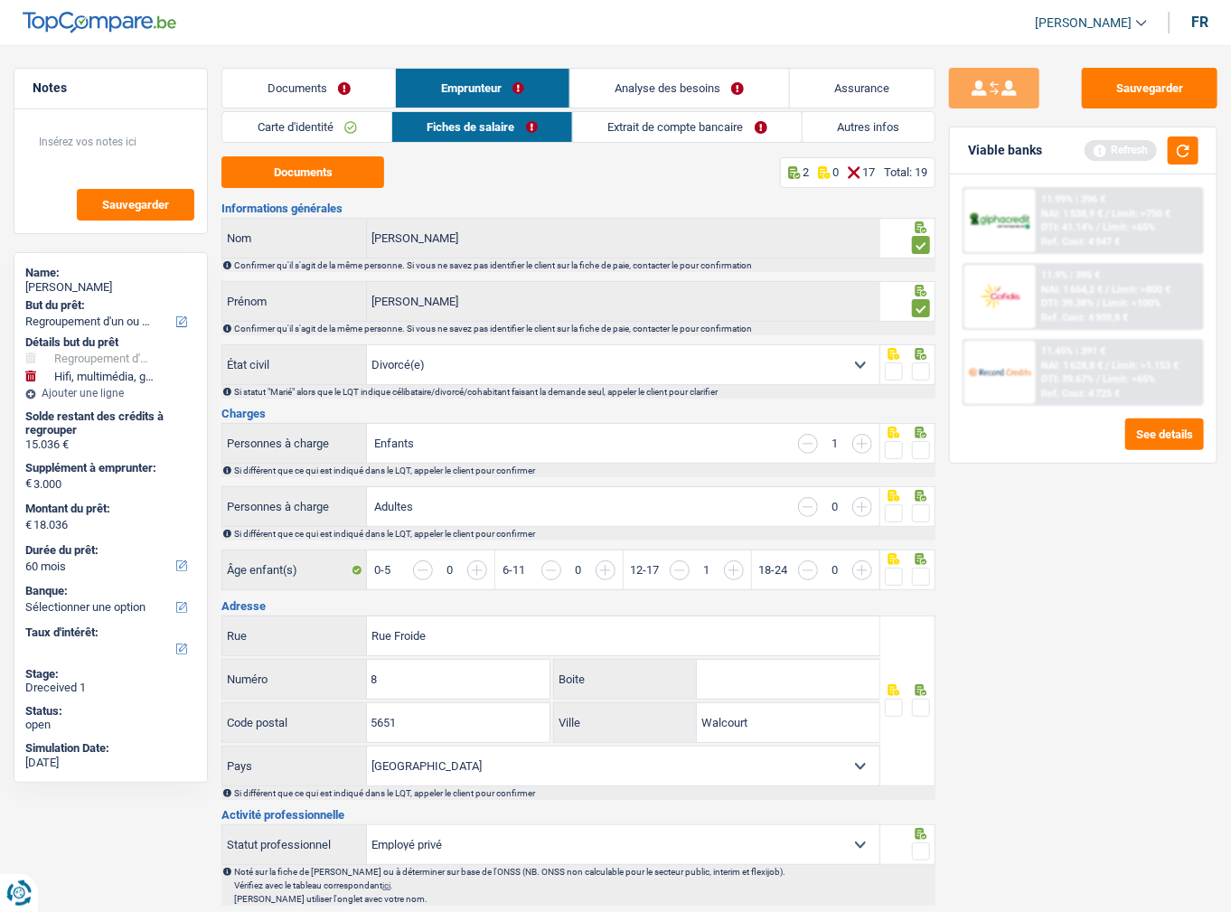
click at [928, 376] on span at bounding box center [921, 371] width 18 height 18
click at [0, 0] on input "radio" at bounding box center [0, 0] width 0 height 0
click at [926, 444] on span at bounding box center [921, 450] width 18 height 18
click at [0, 0] on input "radio" at bounding box center [0, 0] width 0 height 0
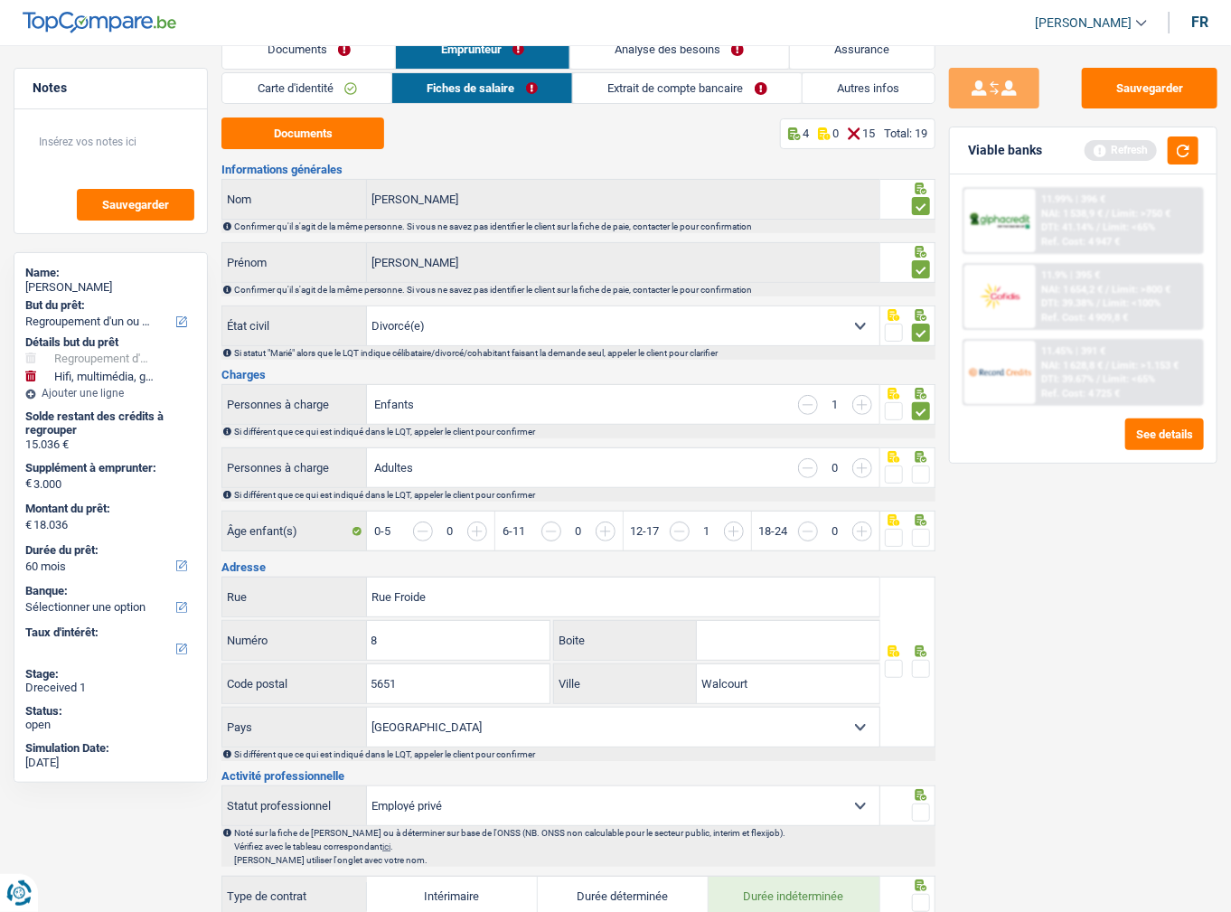
scroll to position [72, 0]
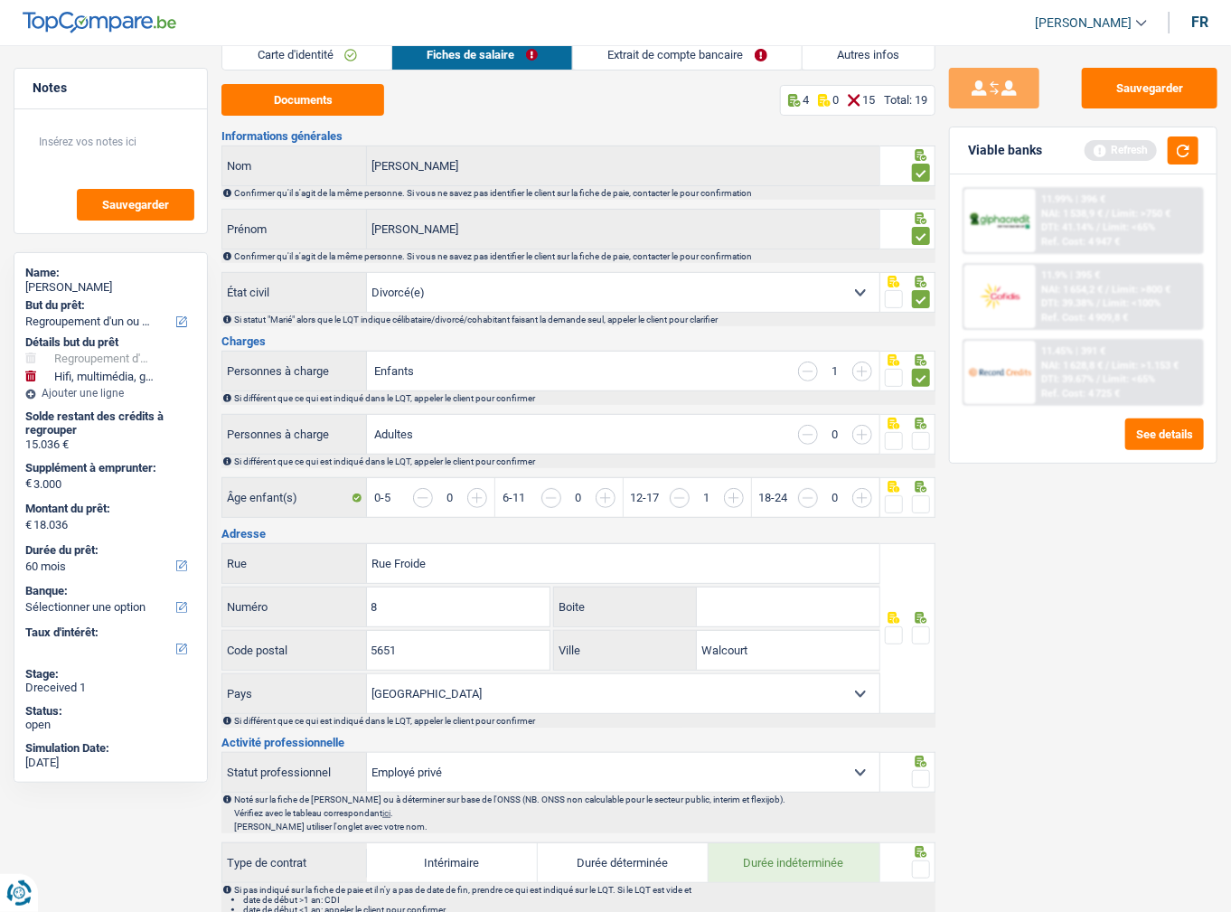
click at [916, 437] on span at bounding box center [921, 441] width 18 height 18
click at [0, 0] on input "radio" at bounding box center [0, 0] width 0 height 0
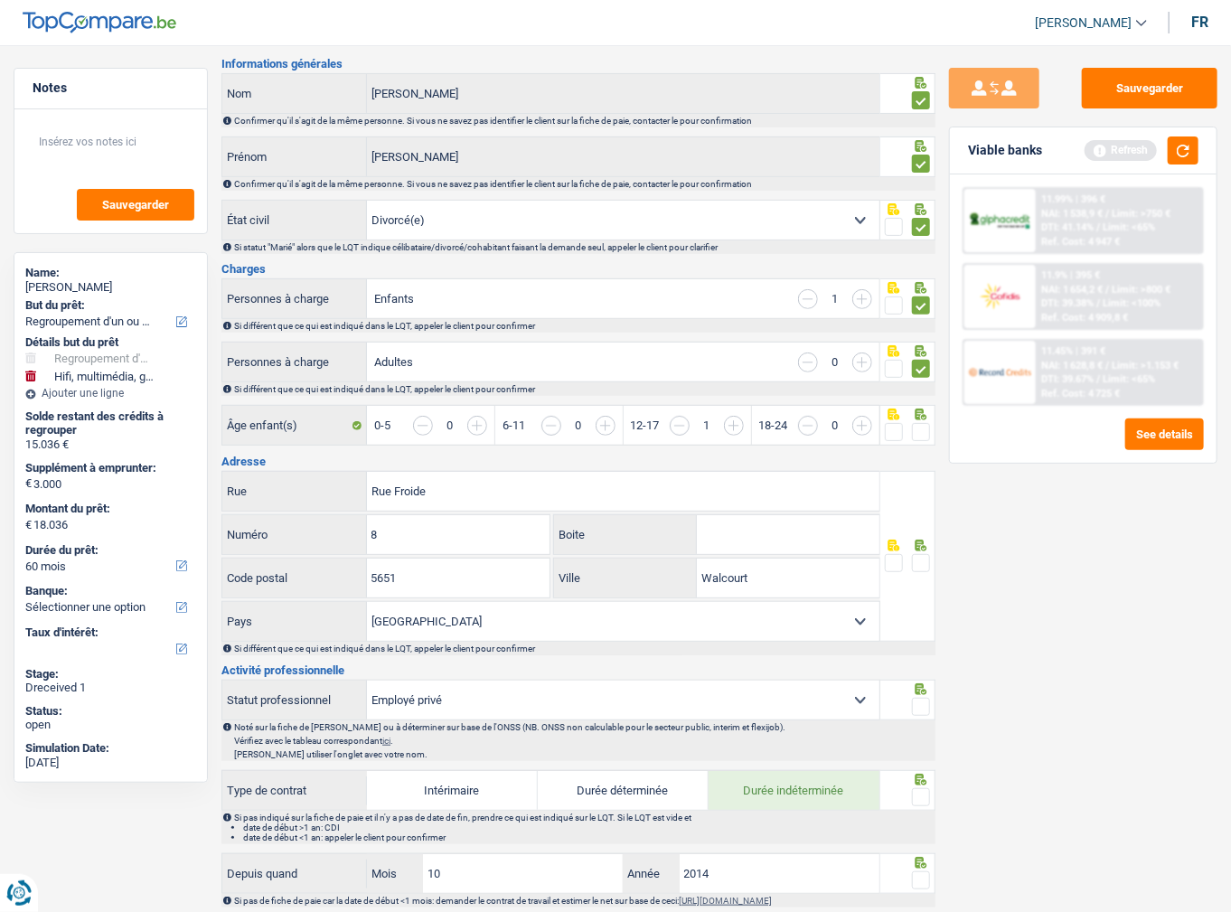
click at [915, 423] on span at bounding box center [921, 432] width 18 height 18
click at [0, 0] on input "radio" at bounding box center [0, 0] width 0 height 0
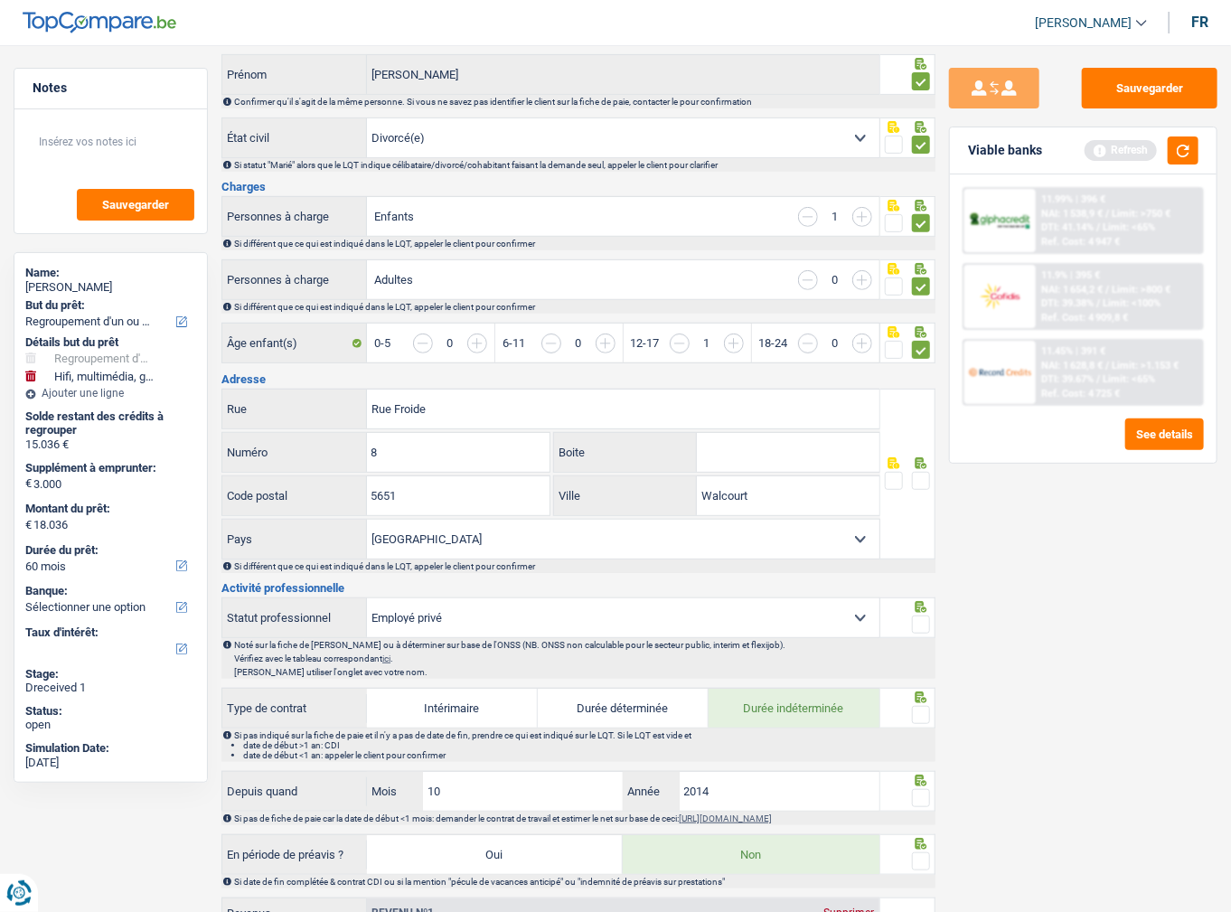
scroll to position [362, 0]
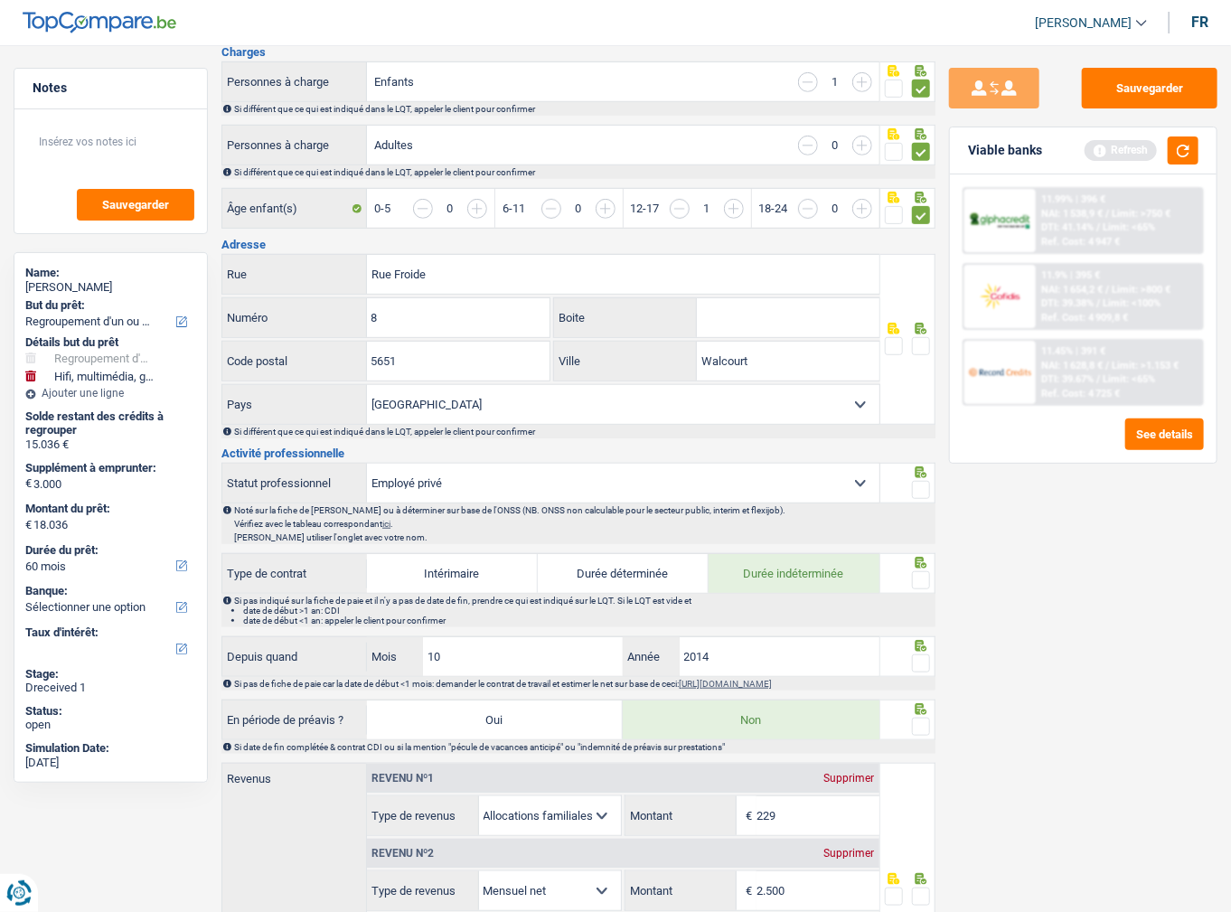
click at [925, 339] on span at bounding box center [921, 346] width 18 height 18
click at [0, 0] on input "radio" at bounding box center [0, 0] width 0 height 0
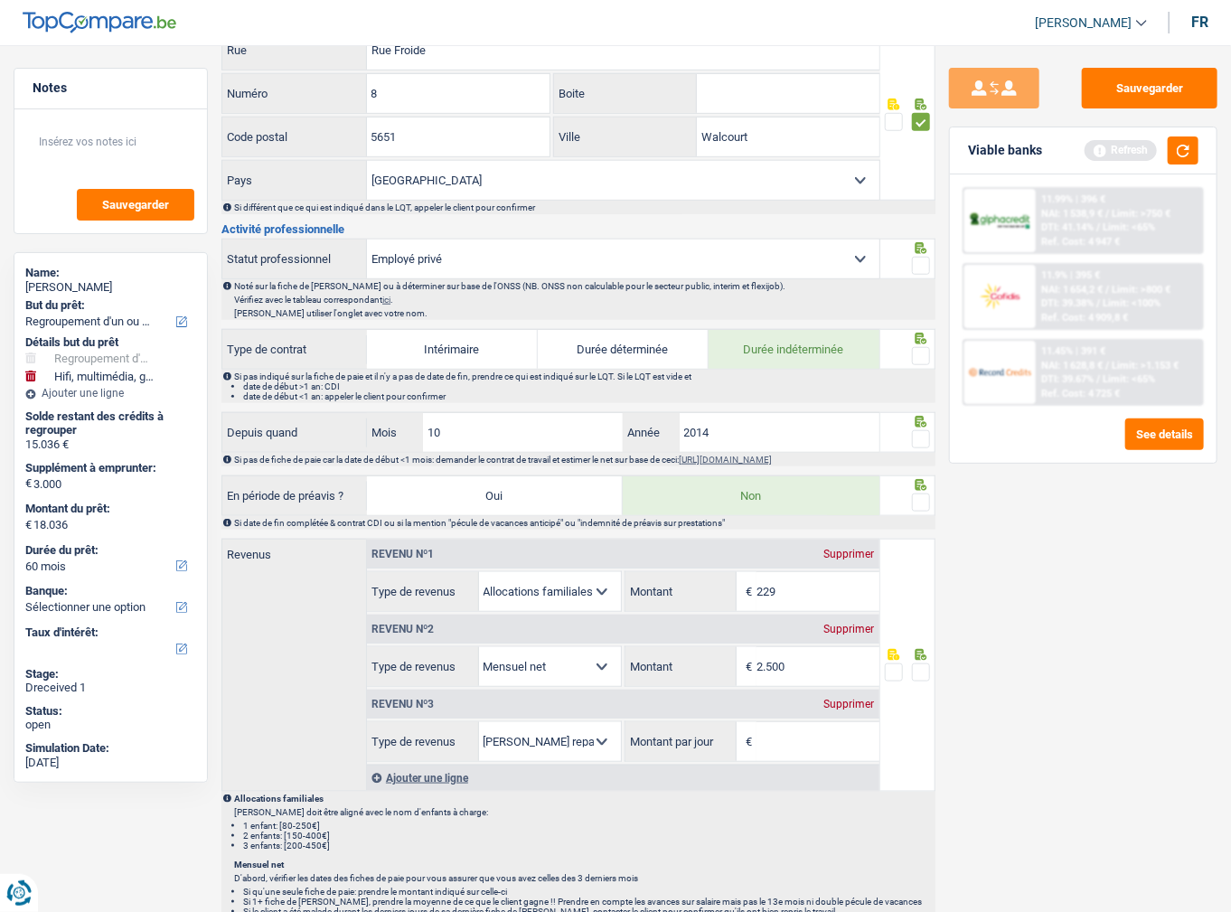
scroll to position [651, 0]
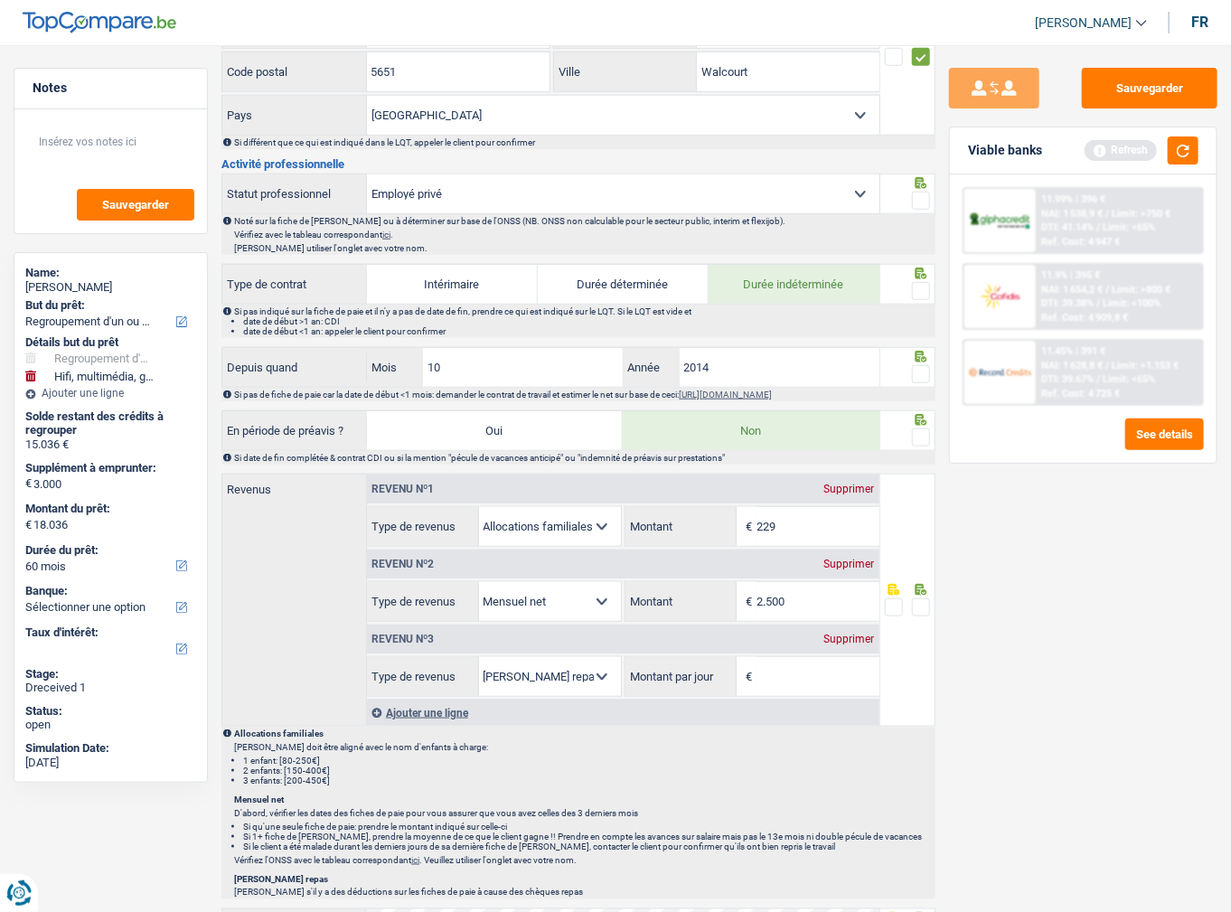
click at [915, 286] on span at bounding box center [921, 291] width 18 height 18
click at [0, 0] on input "radio" at bounding box center [0, 0] width 0 height 0
click at [918, 365] on span at bounding box center [921, 374] width 18 height 18
click at [0, 0] on input "radio" at bounding box center [0, 0] width 0 height 0
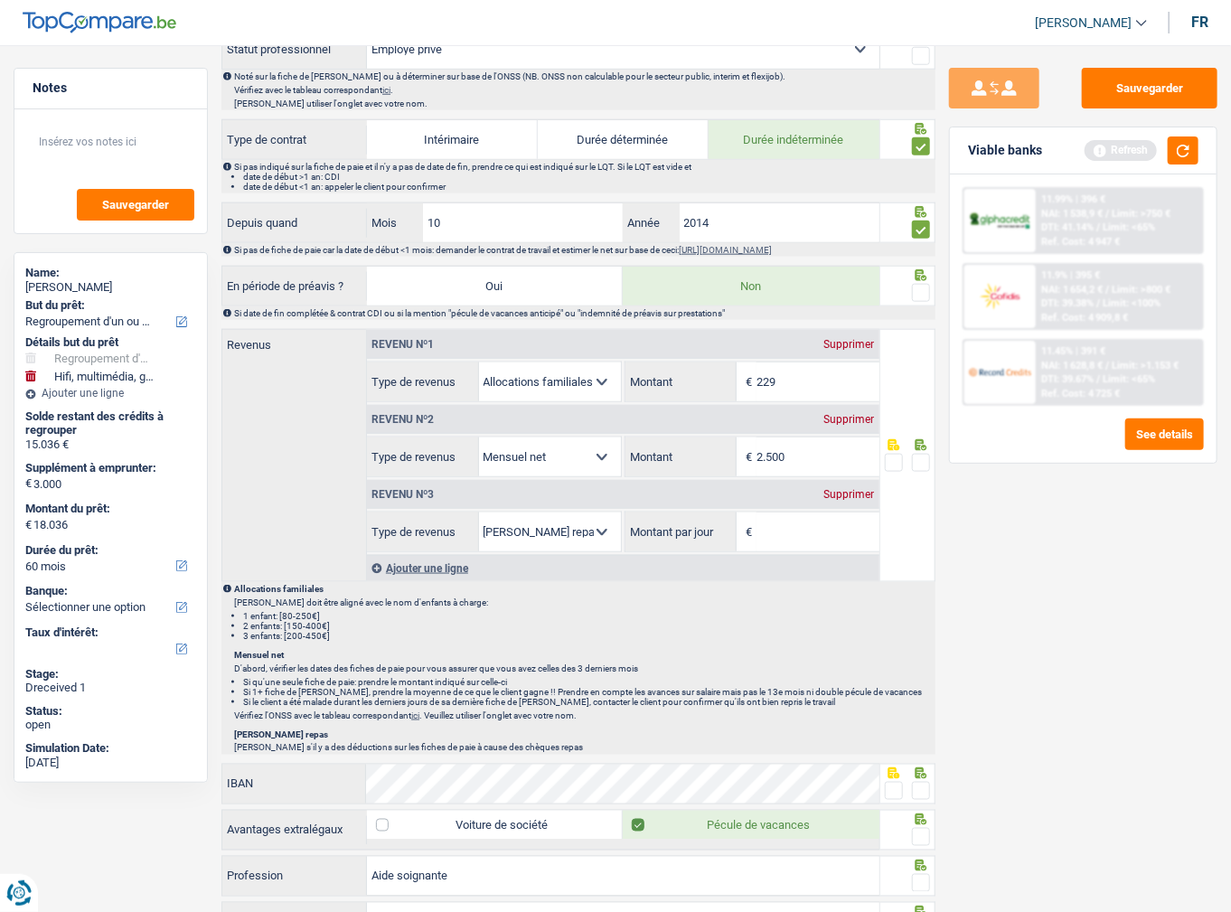
click at [920, 289] on span at bounding box center [921, 293] width 18 height 18
click at [0, 0] on input "radio" at bounding box center [0, 0] width 0 height 0
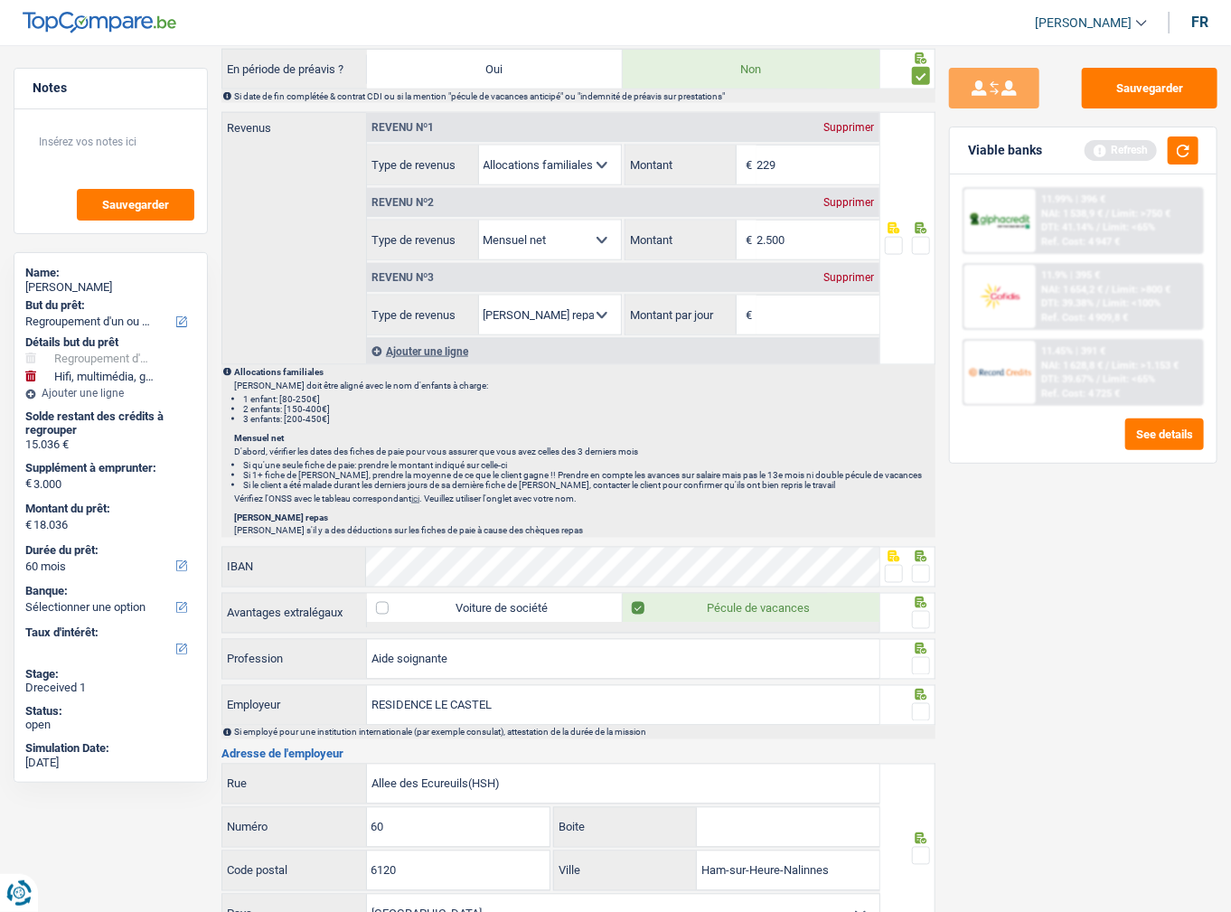
scroll to position [1157, 0]
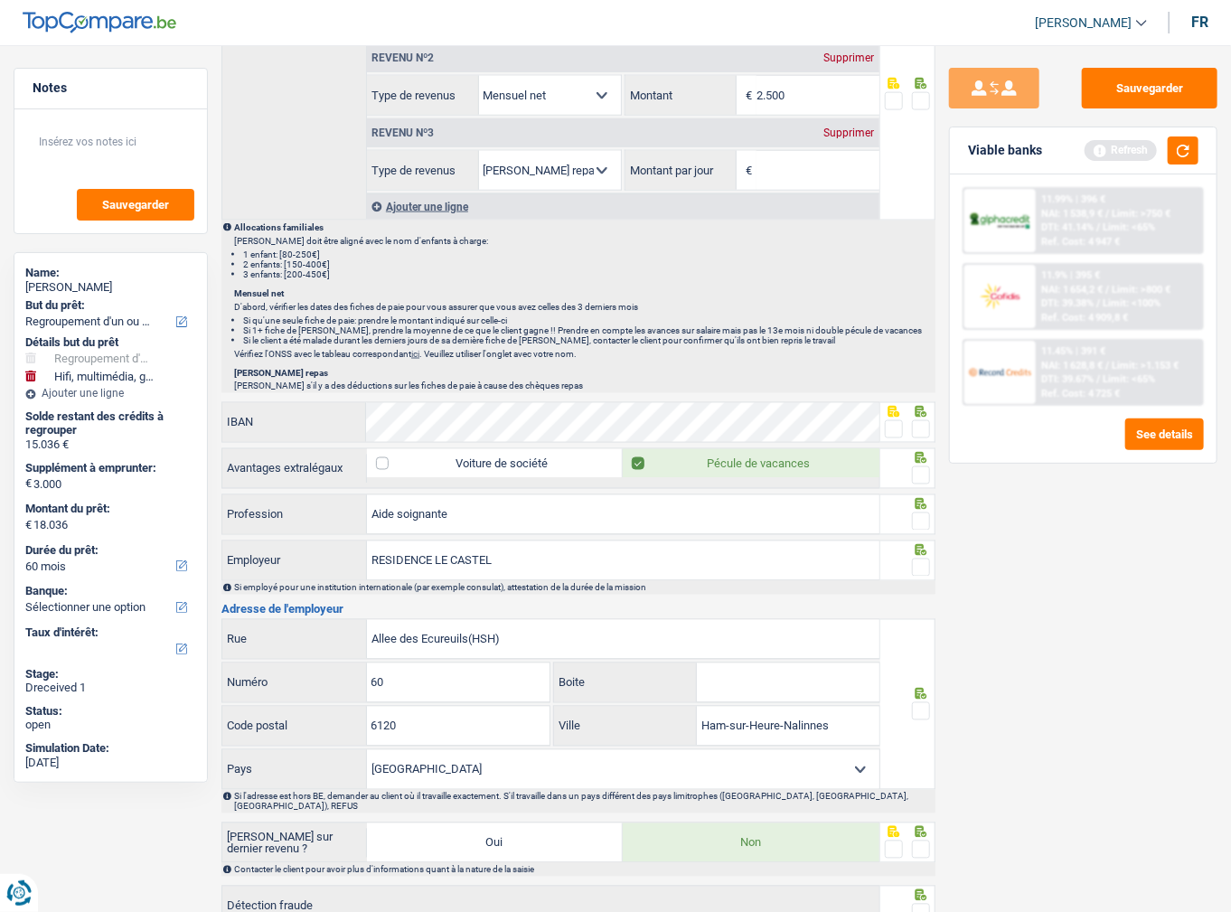
click at [922, 423] on span at bounding box center [921, 429] width 18 height 18
click at [0, 0] on input "radio" at bounding box center [0, 0] width 0 height 0
click at [924, 469] on span at bounding box center [921, 475] width 18 height 18
click at [0, 0] on input "radio" at bounding box center [0, 0] width 0 height 0
drag, startPoint x: 923, startPoint y: 499, endPoint x: 918, endPoint y: 507, distance: 9.3
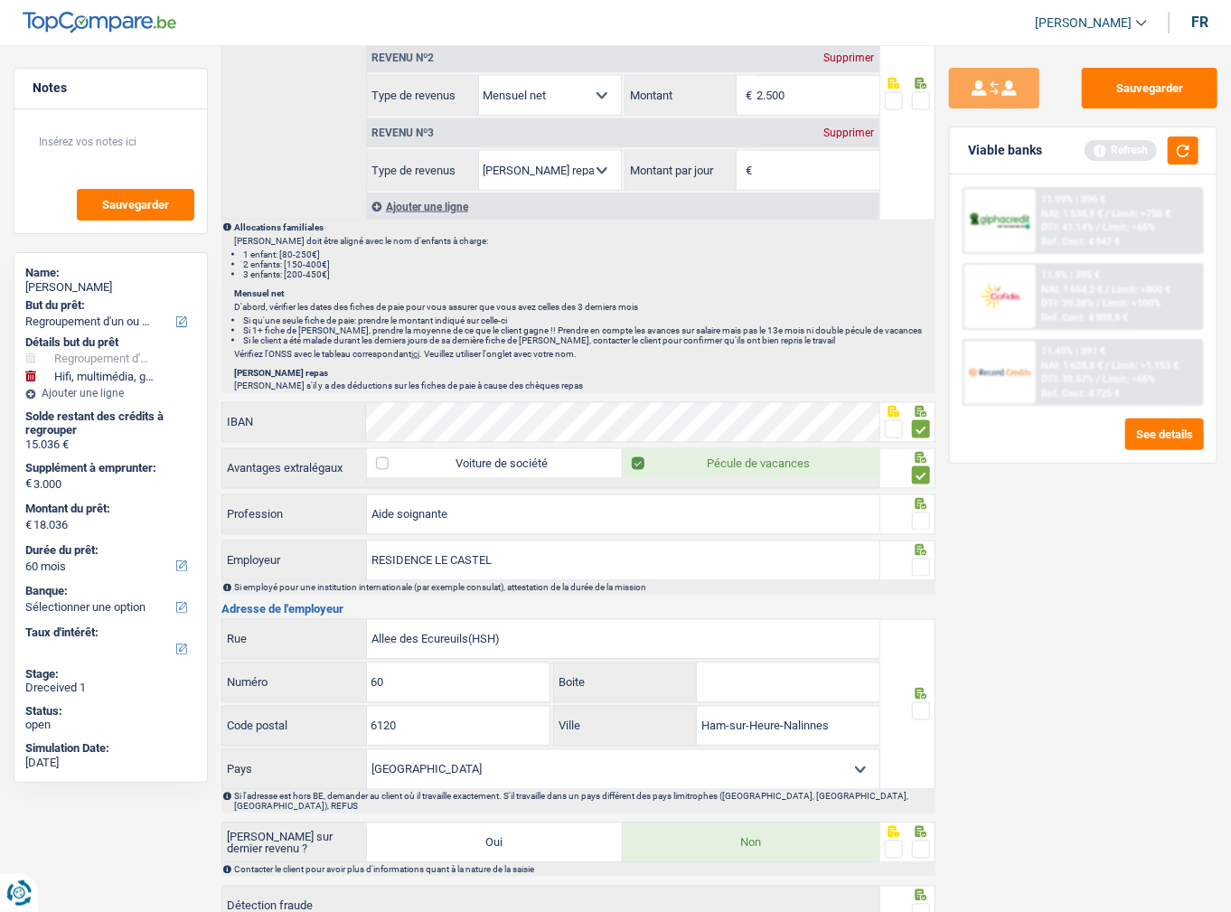
click at [918, 512] on span at bounding box center [921, 521] width 18 height 18
click at [0, 0] on input "radio" at bounding box center [0, 0] width 0 height 0
click at [923, 559] on span at bounding box center [921, 568] width 18 height 18
click at [0, 0] on input "radio" at bounding box center [0, 0] width 0 height 0
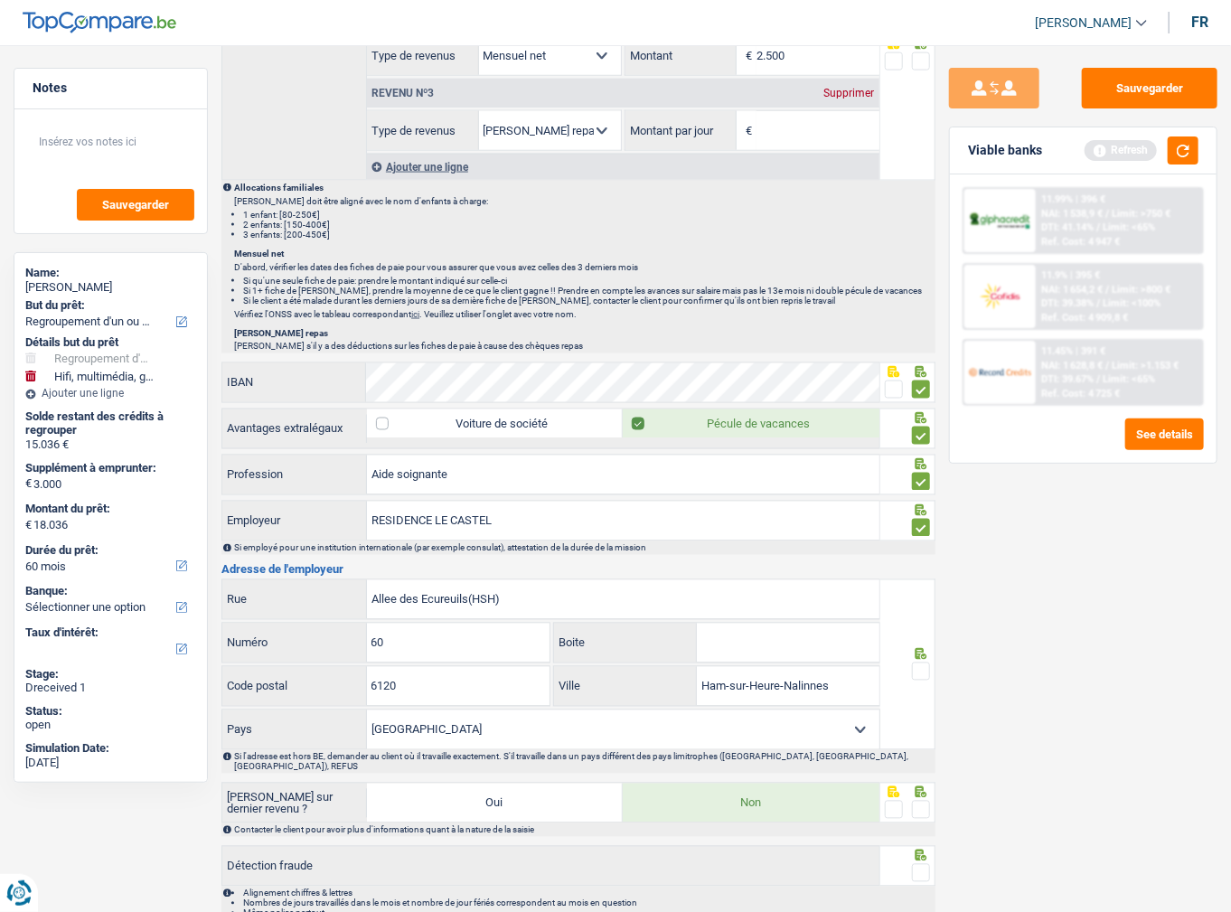
scroll to position [1268, 0]
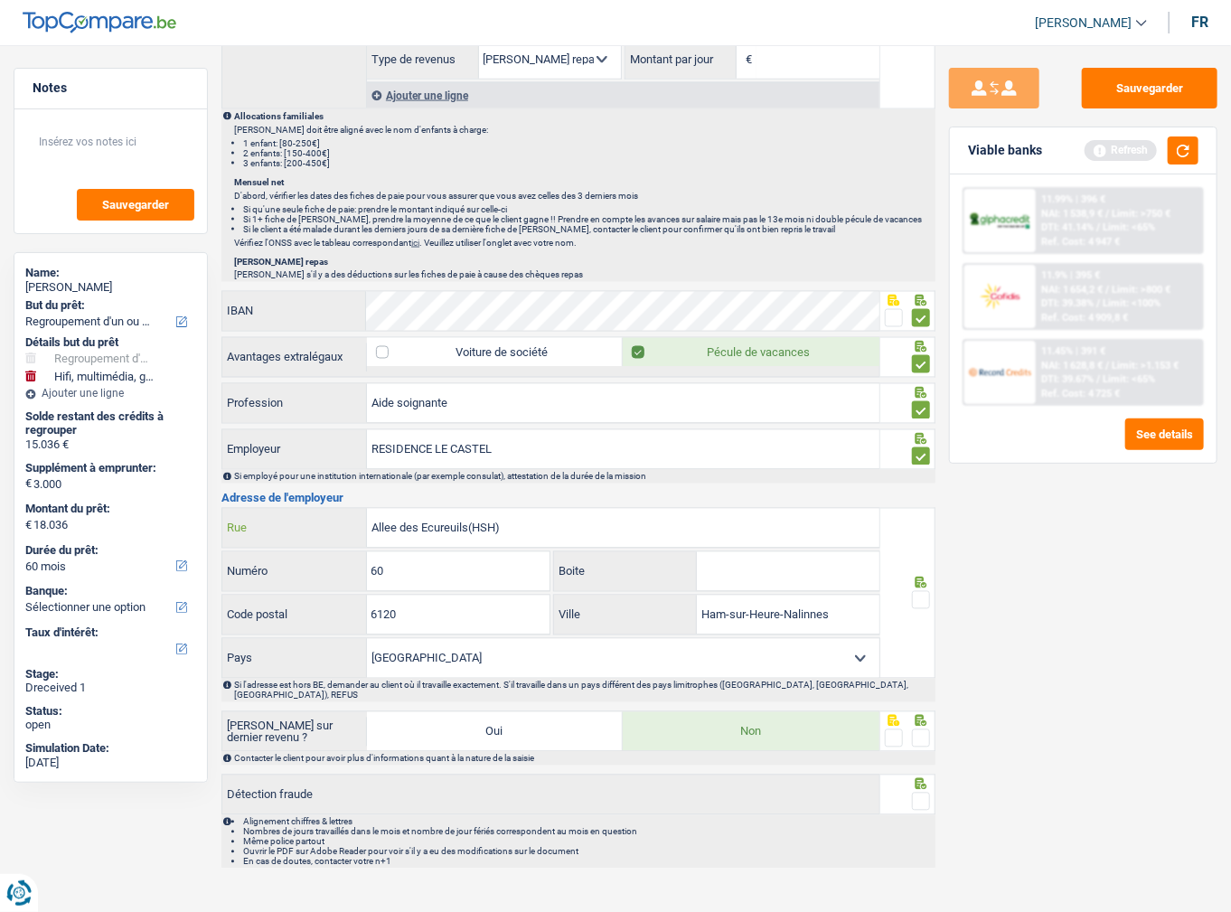
drag, startPoint x: 467, startPoint y: 515, endPoint x: 623, endPoint y: 521, distance: 155.6
click at [623, 521] on input "Allee des Ecureuils(HSH)" at bounding box center [623, 528] width 512 height 39
type input "Allee des Ecureuils"
click at [922, 594] on span at bounding box center [921, 600] width 18 height 18
click at [0, 0] on input "radio" at bounding box center [0, 0] width 0 height 0
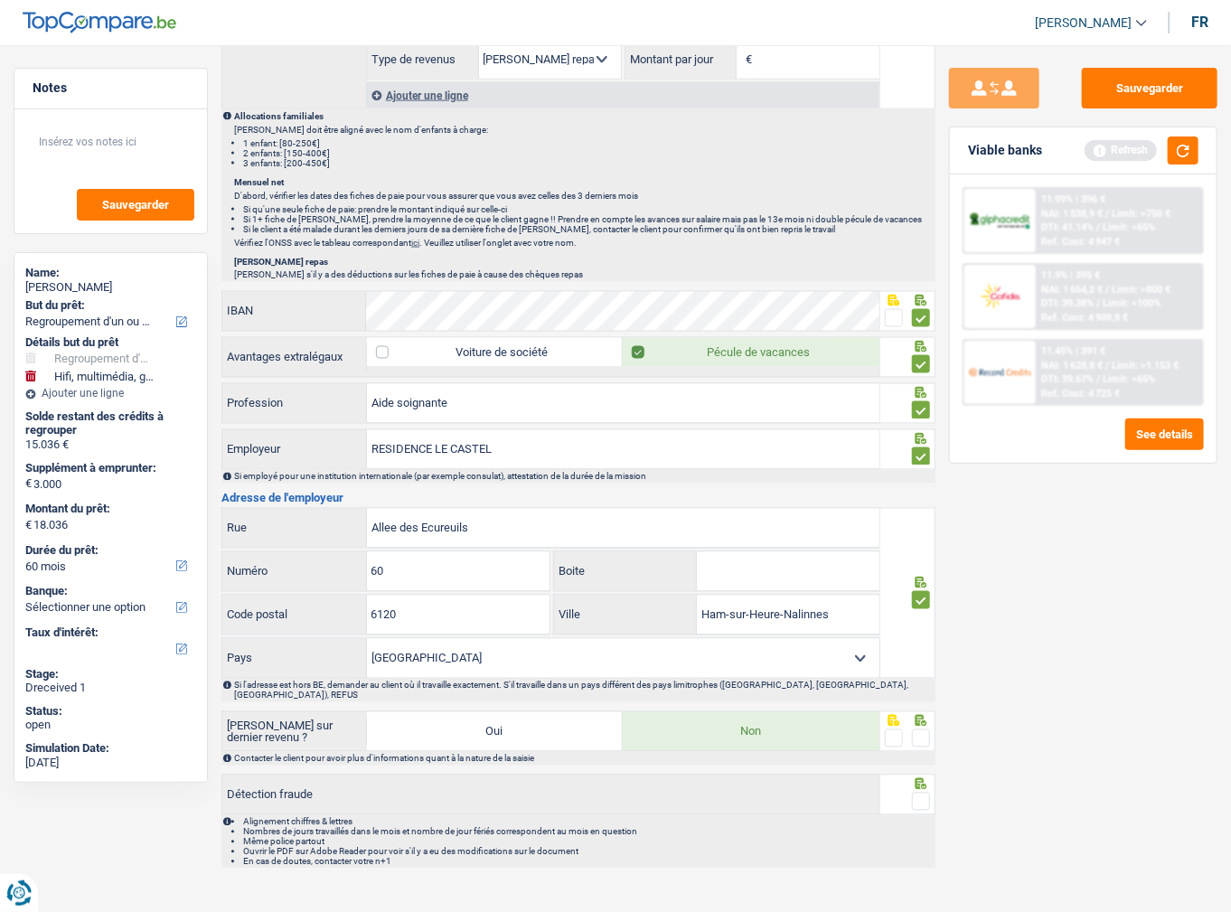
click at [922, 729] on span at bounding box center [921, 738] width 18 height 18
click at [0, 0] on input "radio" at bounding box center [0, 0] width 0 height 0
click at [918, 793] on span at bounding box center [921, 802] width 18 height 18
click at [0, 0] on input "radio" at bounding box center [0, 0] width 0 height 0
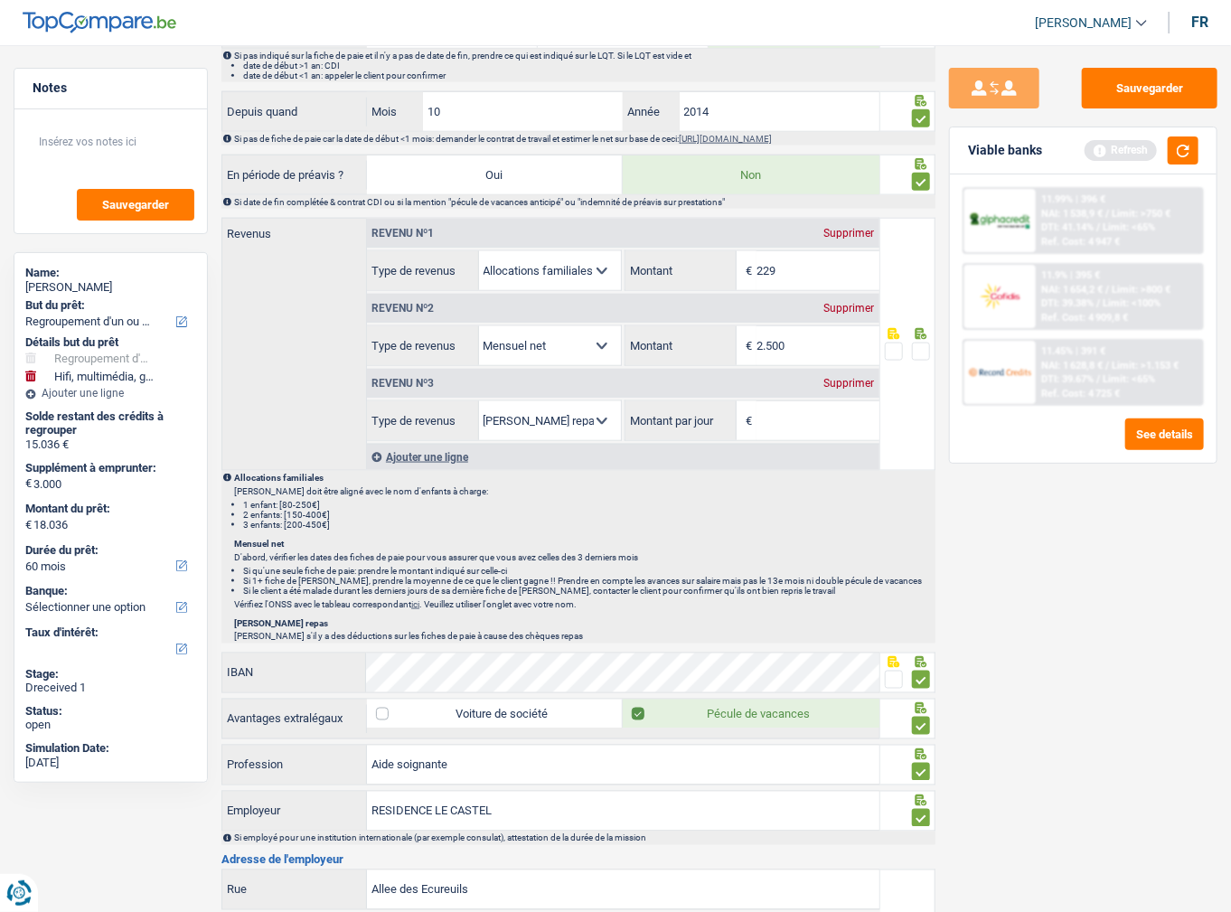
scroll to position [617, 0]
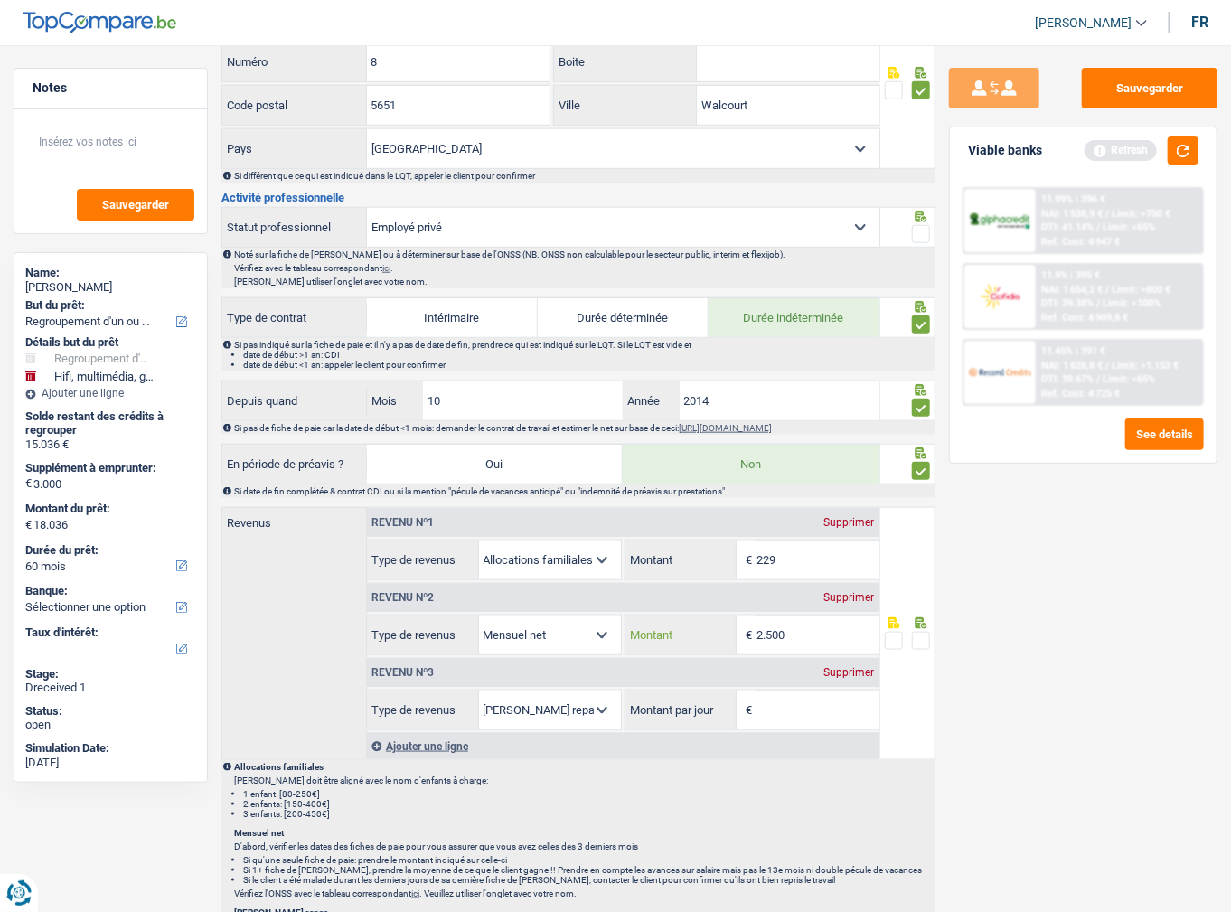
drag, startPoint x: 799, startPoint y: 620, endPoint x: 822, endPoint y: 622, distance: 23.6
click at [799, 620] on input "2.500" at bounding box center [817, 634] width 122 height 39
drag, startPoint x: 822, startPoint y: 623, endPoint x: 662, endPoint y: 622, distance: 160.0
click at [665, 622] on div "2.500 € Montant" at bounding box center [752, 634] width 254 height 39
type input "2.833"
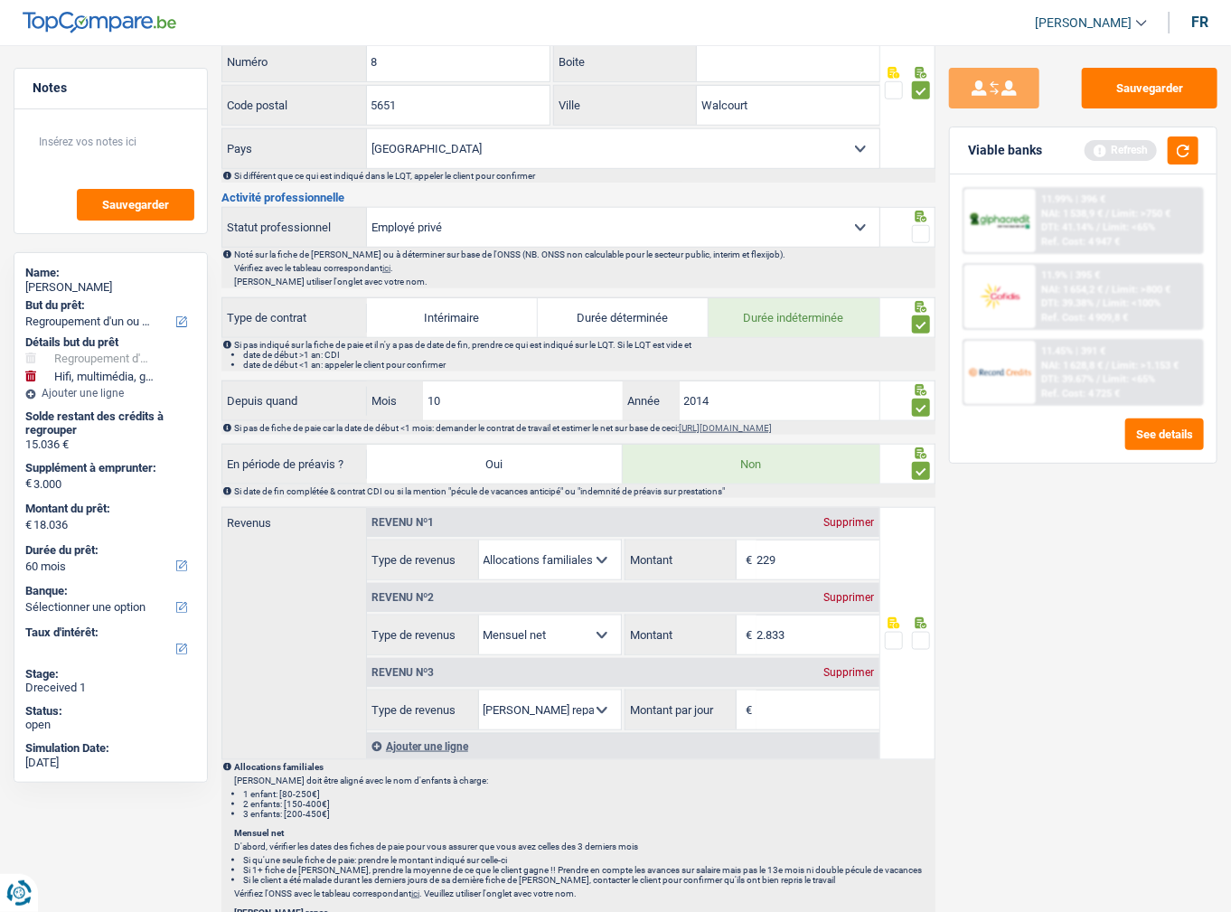
click at [920, 632] on span at bounding box center [921, 641] width 18 height 18
click at [0, 0] on input "radio" at bounding box center [0, 0] width 0 height 0
click at [922, 632] on span at bounding box center [921, 641] width 18 height 18
click at [0, 0] on input "radio" at bounding box center [0, 0] width 0 height 0
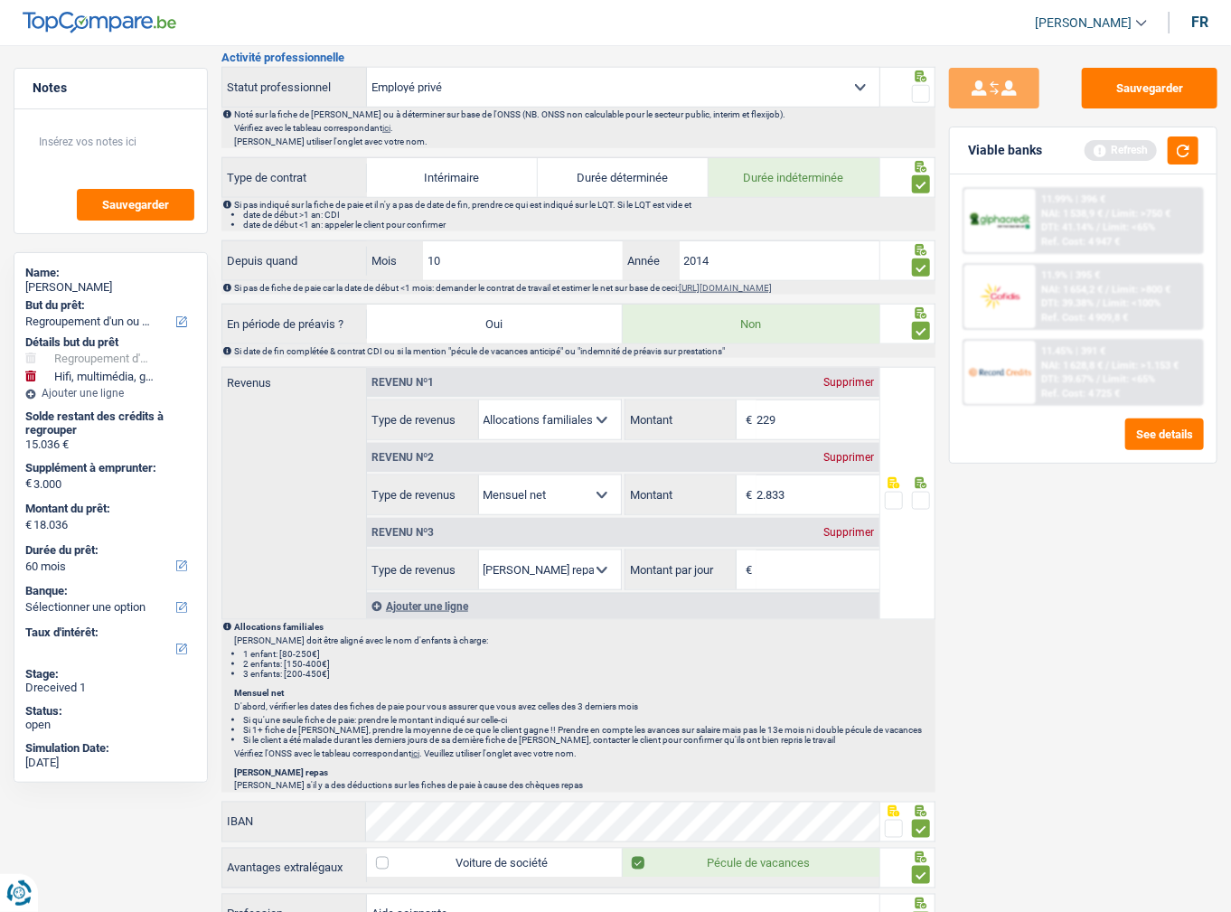
scroll to position [834, 0]
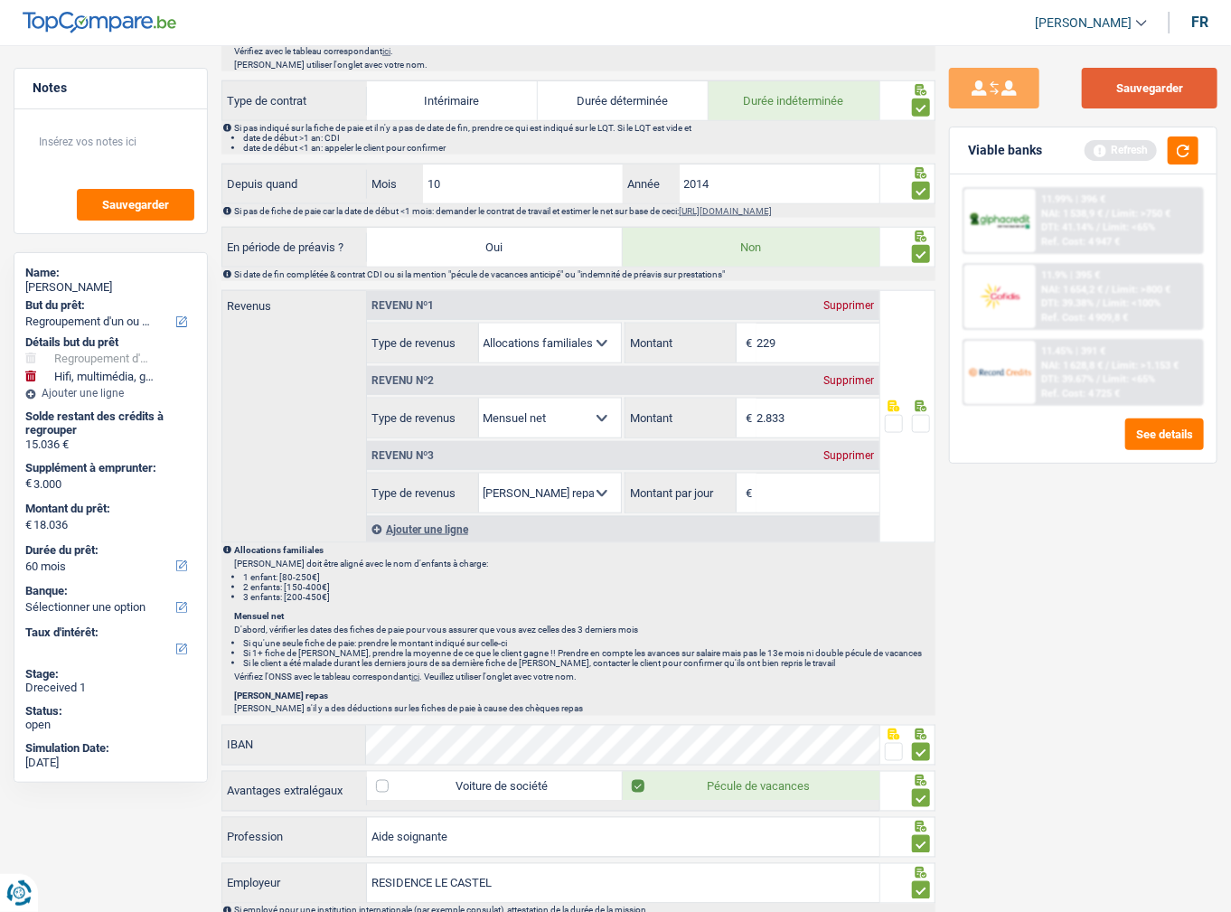
click at [1165, 99] on button "Sauvegarder" at bounding box center [1150, 88] width 136 height 41
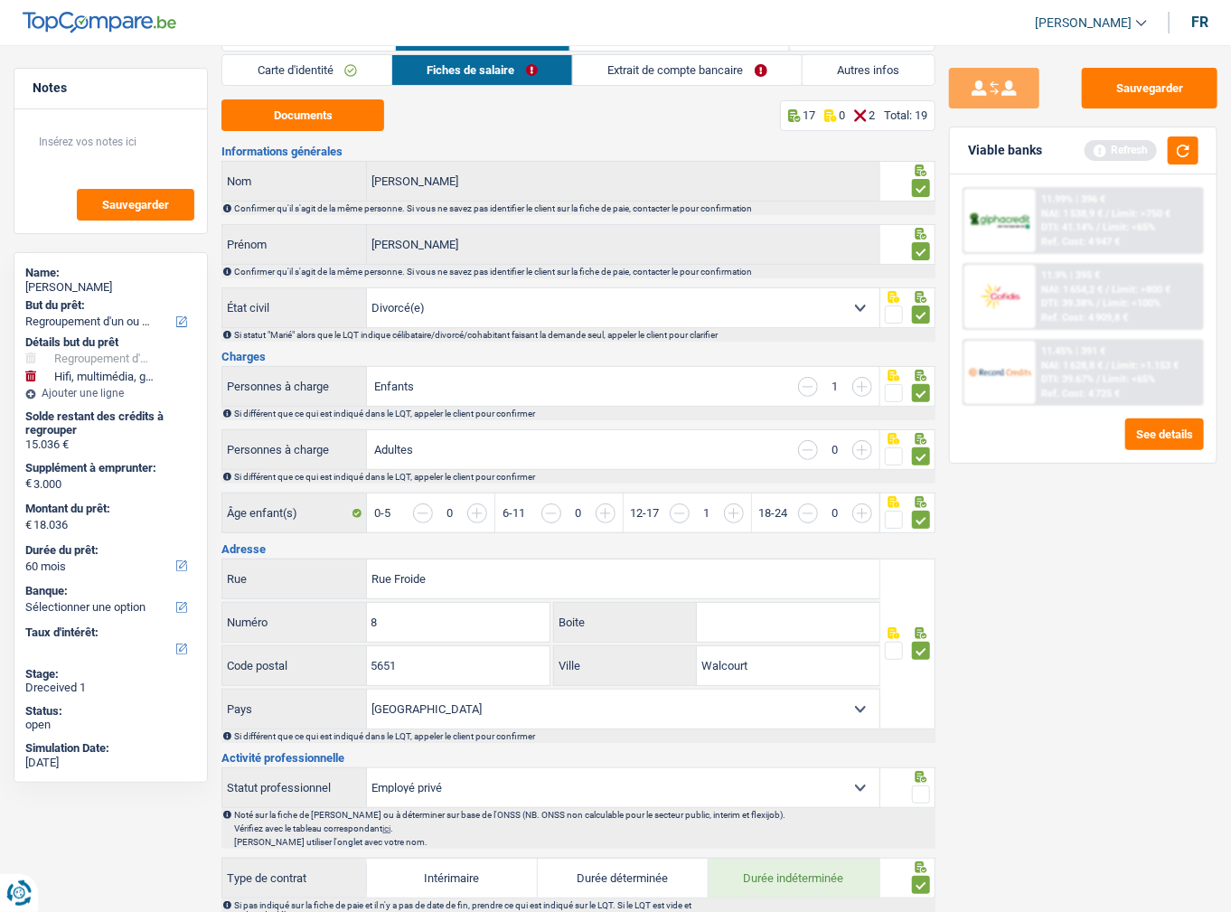
scroll to position [0, 0]
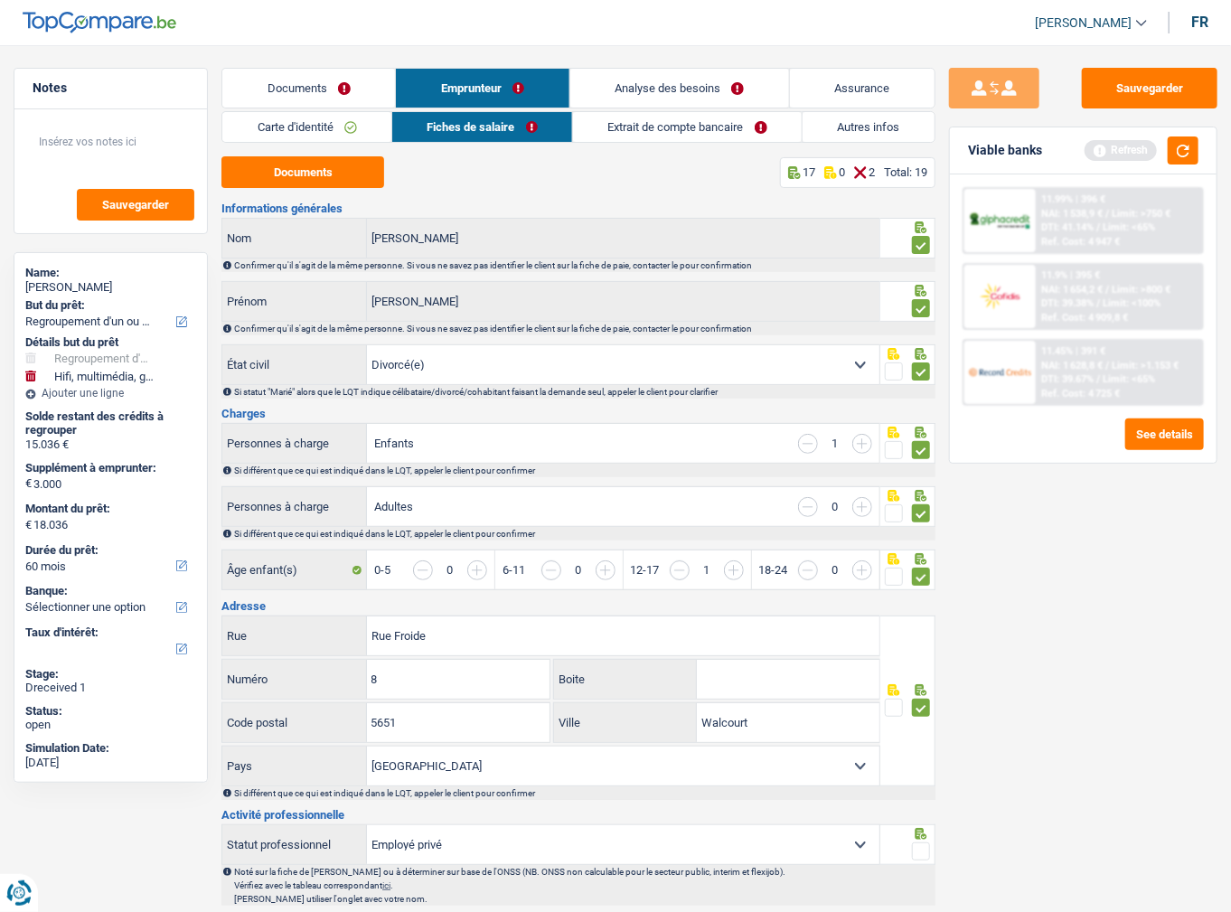
click at [687, 141] on link "Extrait de compte bancaire" at bounding box center [687, 127] width 229 height 30
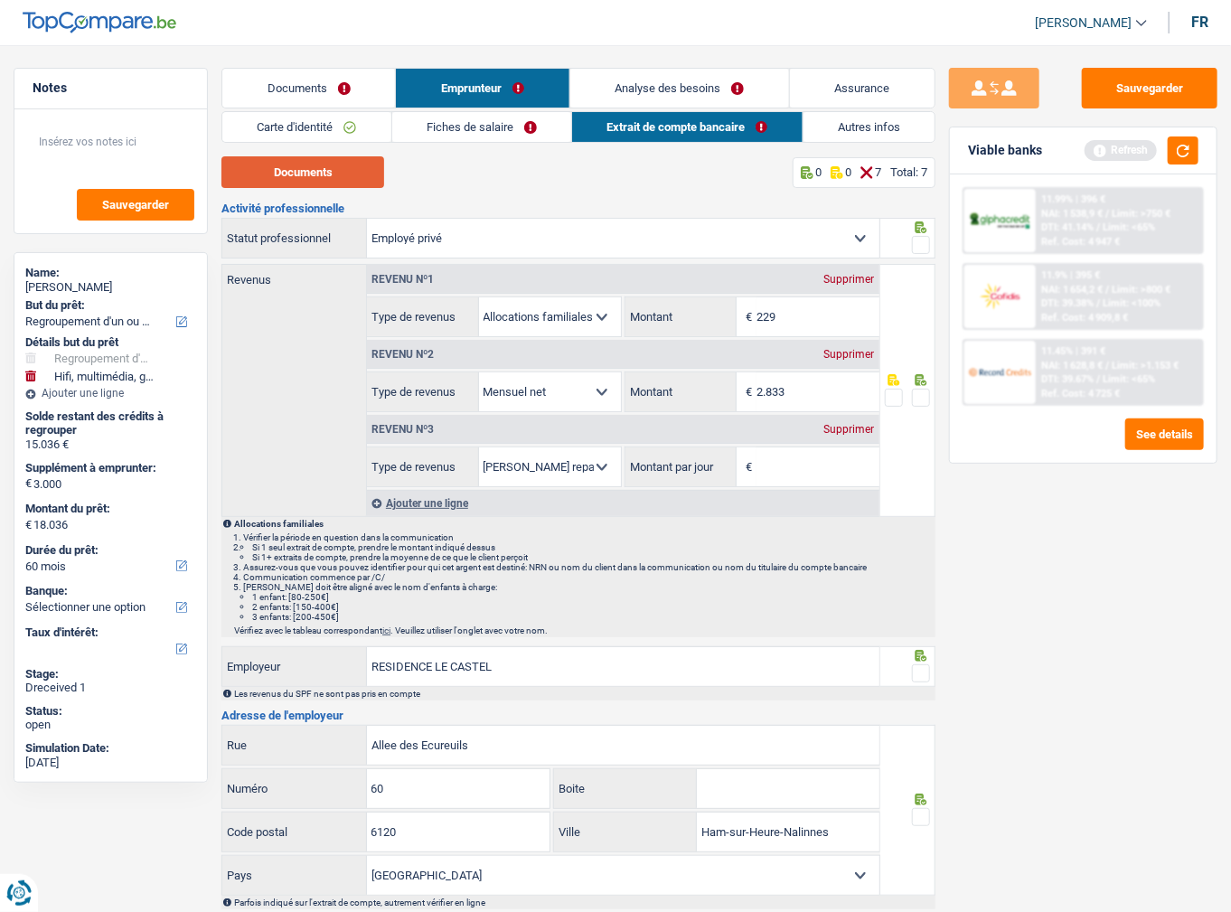
click at [334, 176] on button "Documents" at bounding box center [302, 172] width 163 height 32
click at [799, 313] on input "229" at bounding box center [817, 316] width 122 height 39
click at [863, 426] on div "Supprimer" at bounding box center [850, 429] width 60 height 11
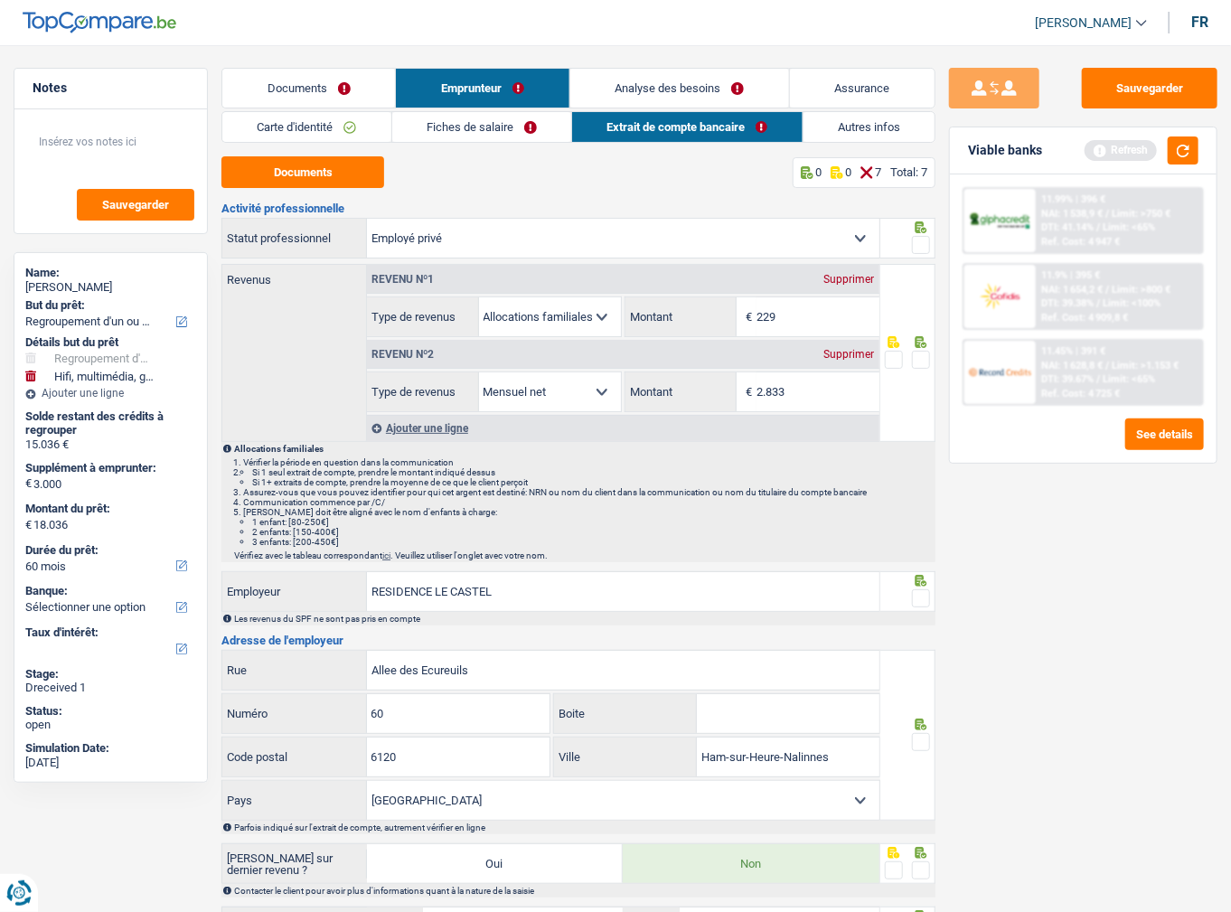
click at [922, 351] on span at bounding box center [921, 360] width 18 height 18
click at [0, 0] on input "radio" at bounding box center [0, 0] width 0 height 0
click at [927, 246] on span at bounding box center [921, 245] width 18 height 18
click at [0, 0] on input "radio" at bounding box center [0, 0] width 0 height 0
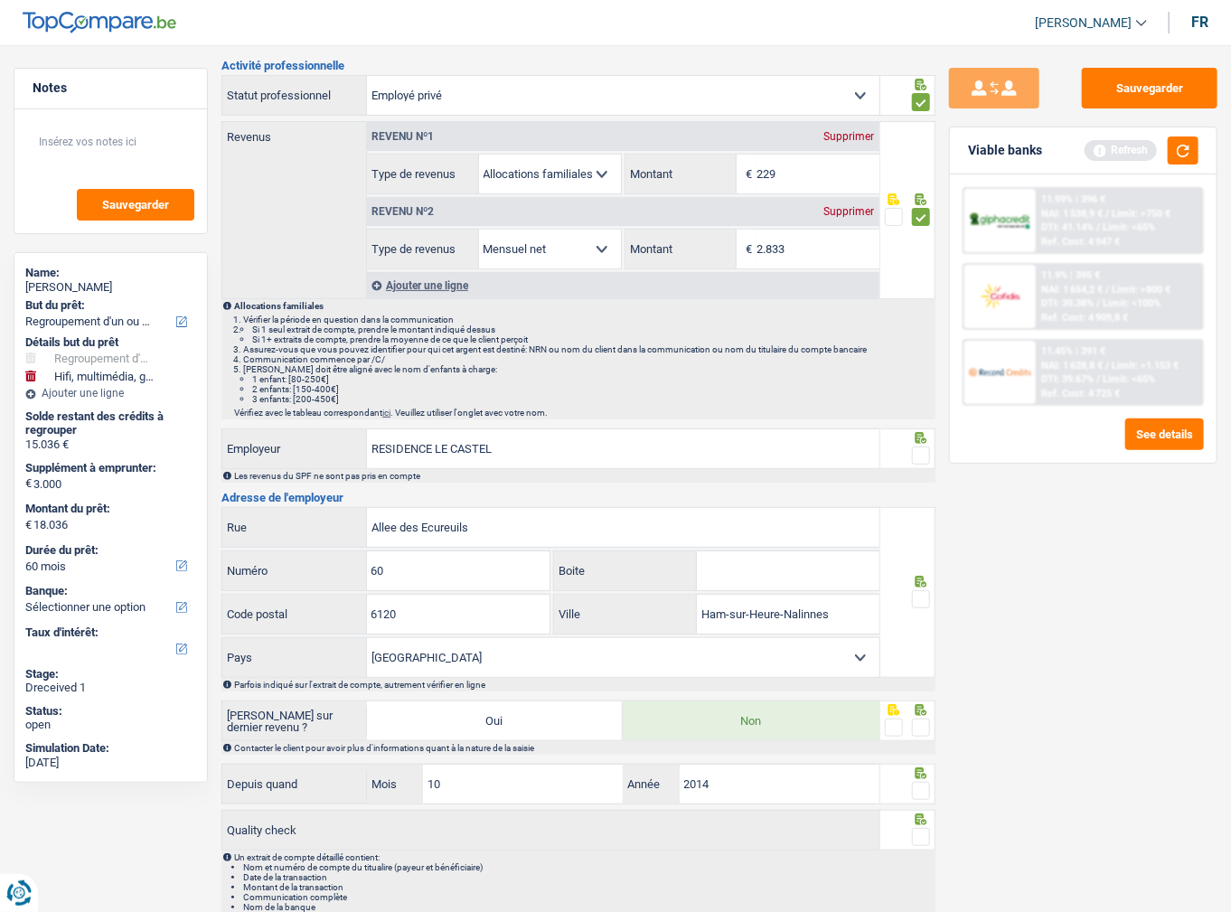
scroll to position [145, 0]
click at [922, 456] on span at bounding box center [921, 454] width 18 height 18
click at [0, 0] on input "radio" at bounding box center [0, 0] width 0 height 0
click at [925, 588] on span at bounding box center [921, 597] width 18 height 18
click at [0, 0] on input "radio" at bounding box center [0, 0] width 0 height 0
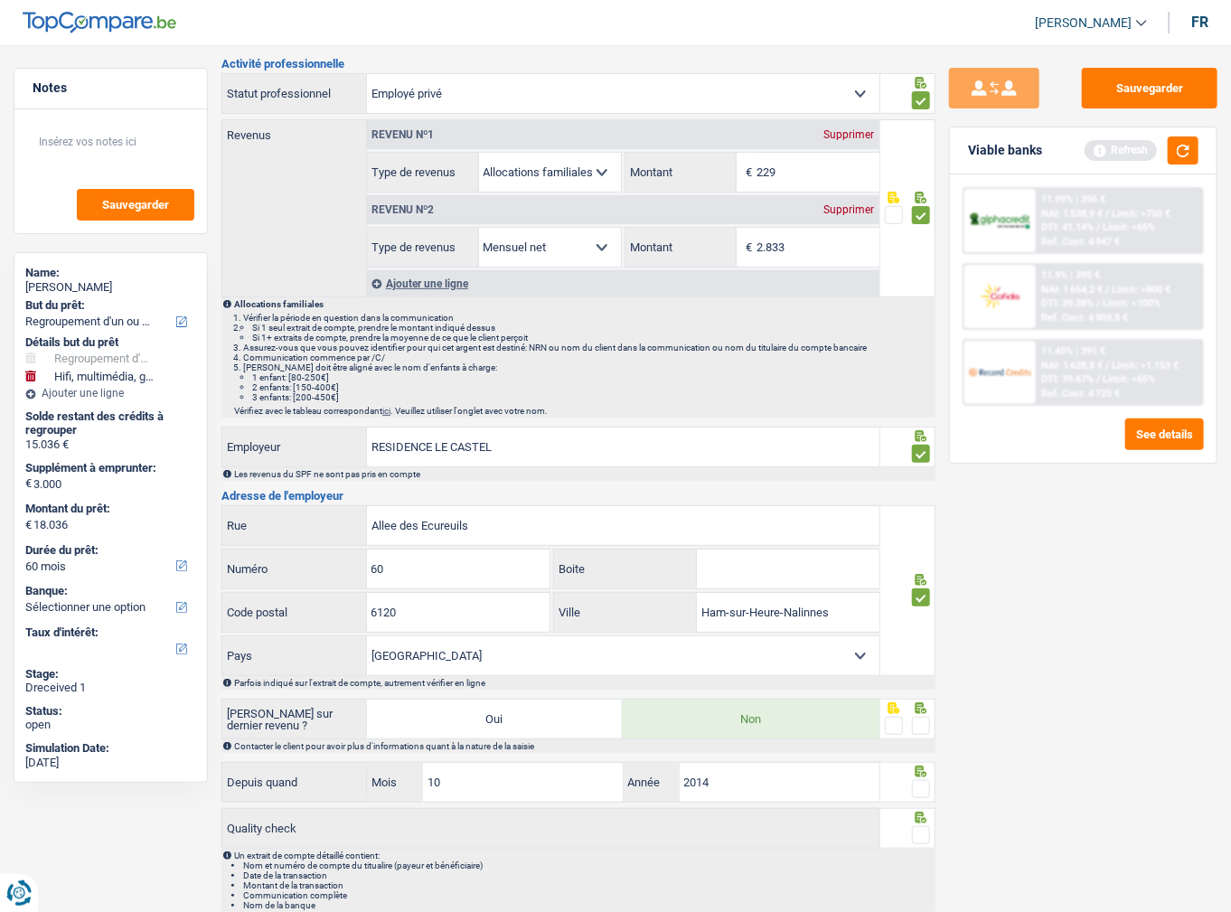
drag, startPoint x: 917, startPoint y: 719, endPoint x: 926, endPoint y: 738, distance: 21.0
click at [918, 721] on span at bounding box center [921, 726] width 18 height 18
click at [0, 0] on input "radio" at bounding box center [0, 0] width 0 height 0
drag, startPoint x: 927, startPoint y: 788, endPoint x: 923, endPoint y: 816, distance: 28.4
click at [927, 788] on span at bounding box center [921, 789] width 18 height 18
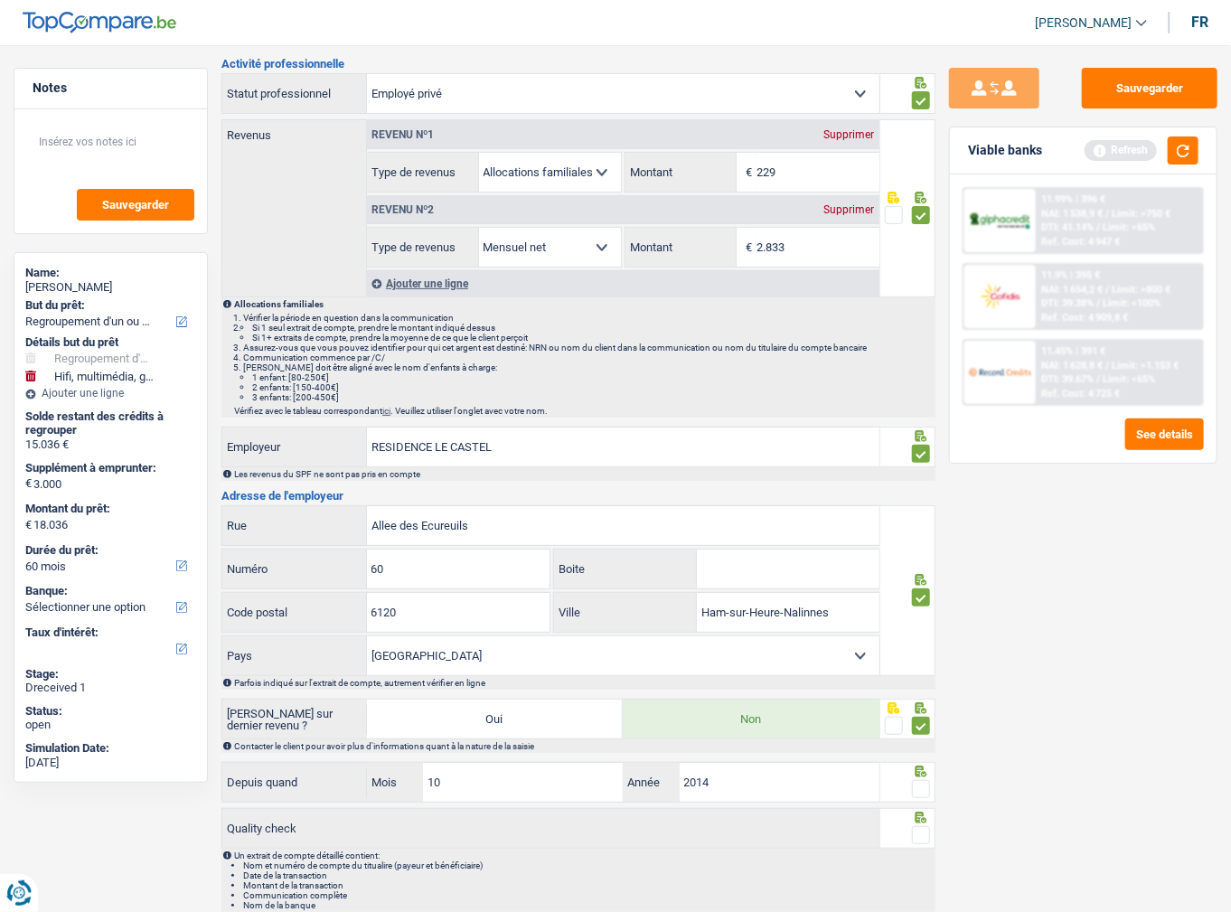
click at [0, 0] on input "radio" at bounding box center [0, 0] width 0 height 0
click at [917, 827] on span at bounding box center [921, 835] width 18 height 18
click at [0, 0] on input "radio" at bounding box center [0, 0] width 0 height 0
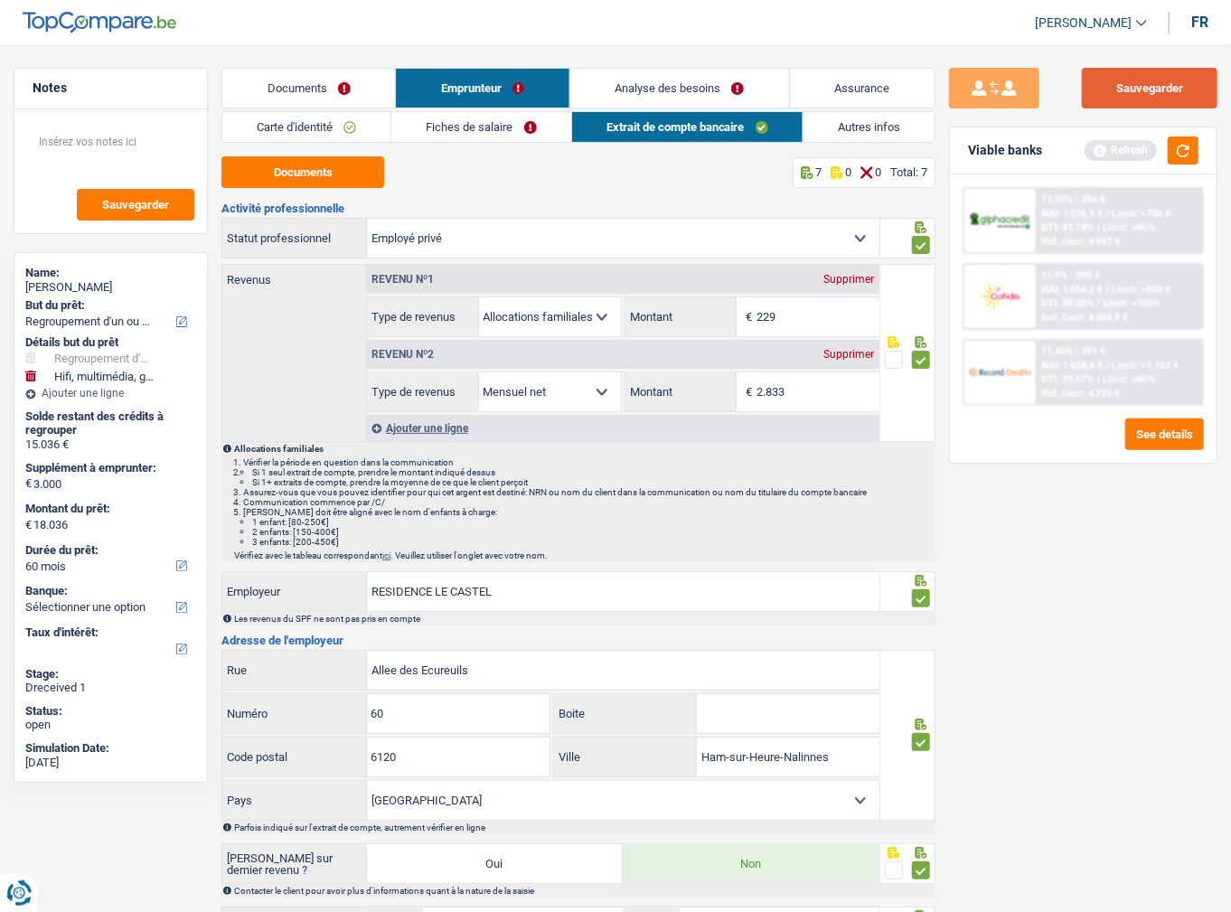
click at [1113, 91] on button "Sauvegarder" at bounding box center [1150, 88] width 136 height 41
click at [846, 123] on link "Autres infos" at bounding box center [868, 127] width 131 height 30
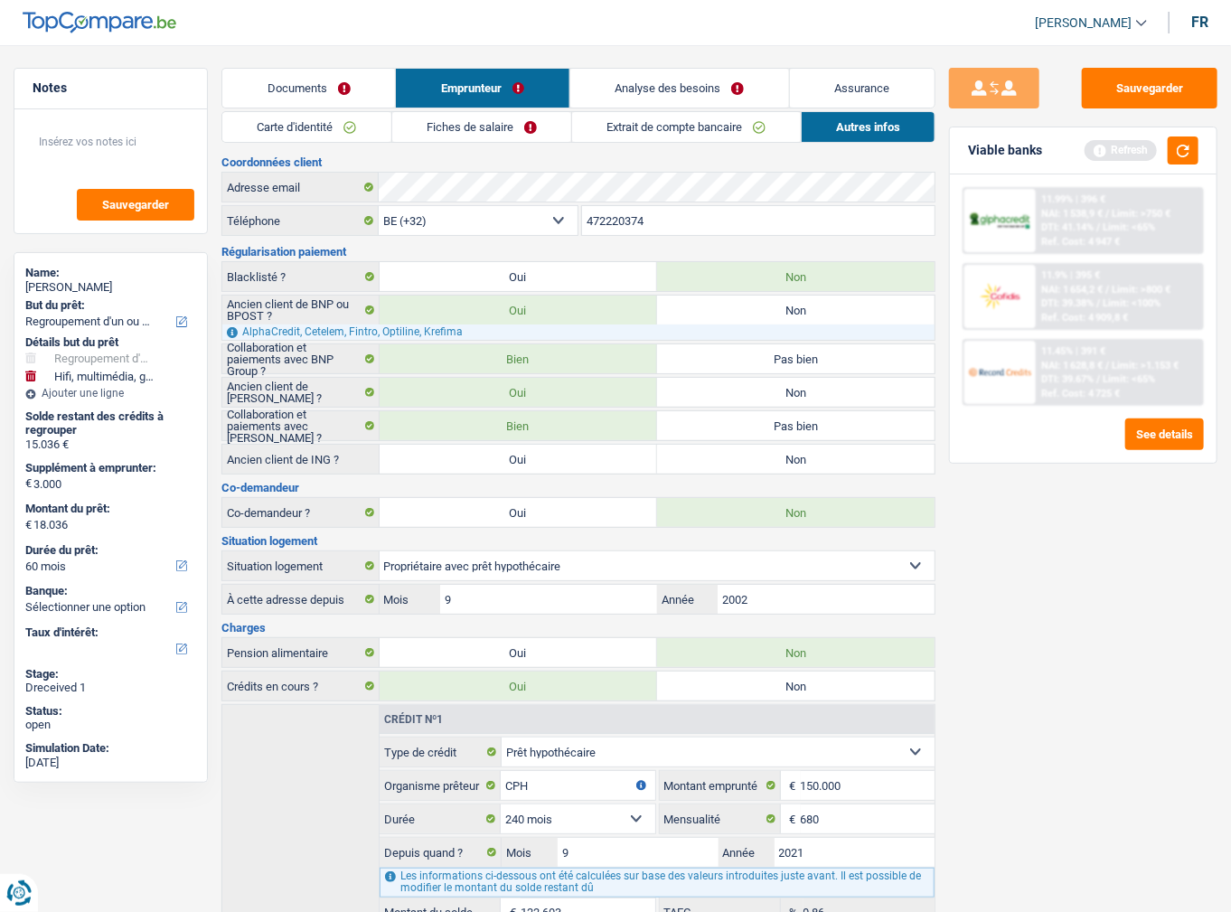
click at [729, 445] on label "Non" at bounding box center [795, 459] width 277 height 29
click at [729, 445] on input "Non" at bounding box center [795, 459] width 277 height 29
radio input "true"
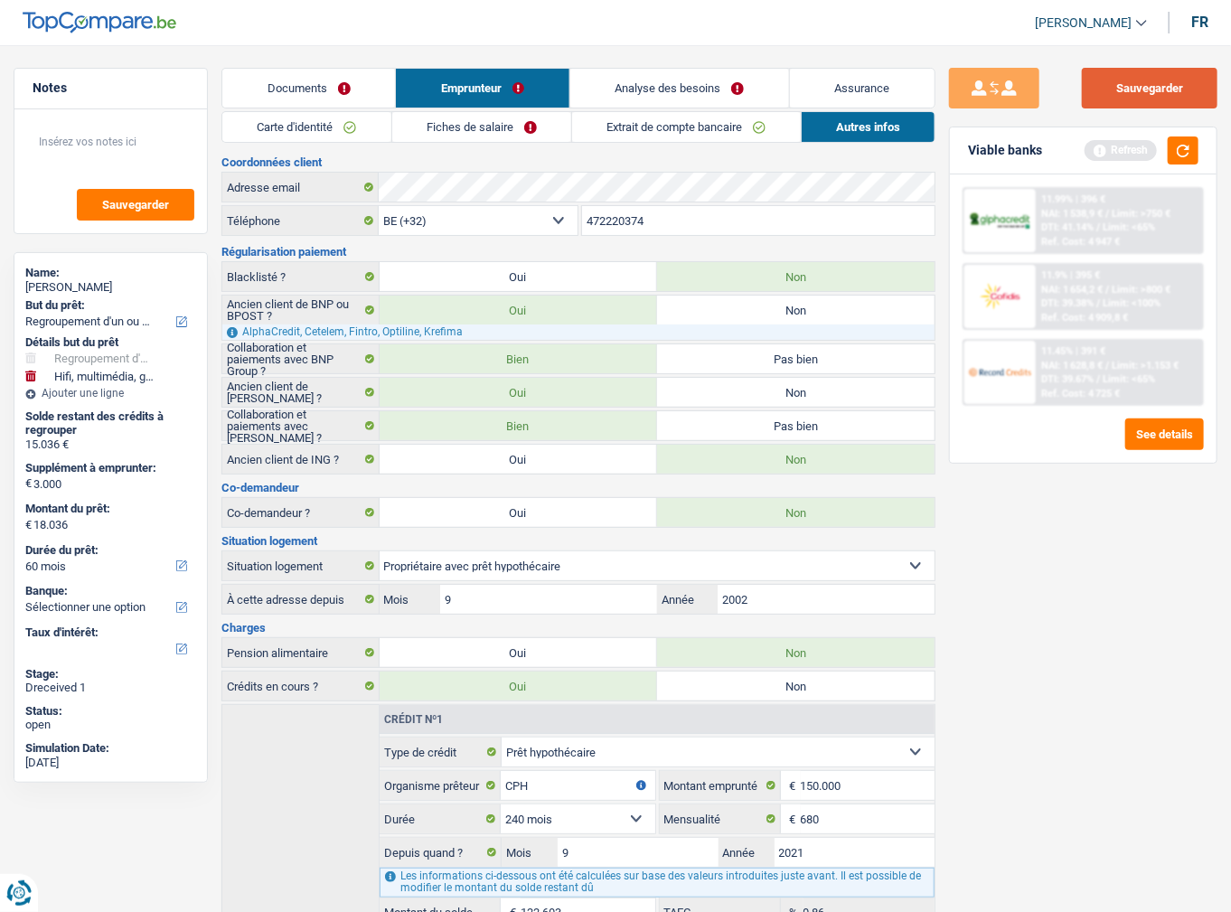
click at [1139, 80] on button "Sauvegarder" at bounding box center [1150, 88] width 136 height 41
drag, startPoint x: 1187, startPoint y: 145, endPoint x: 757, endPoint y: 114, distance: 430.4
click at [1188, 146] on button "button" at bounding box center [1183, 150] width 31 height 28
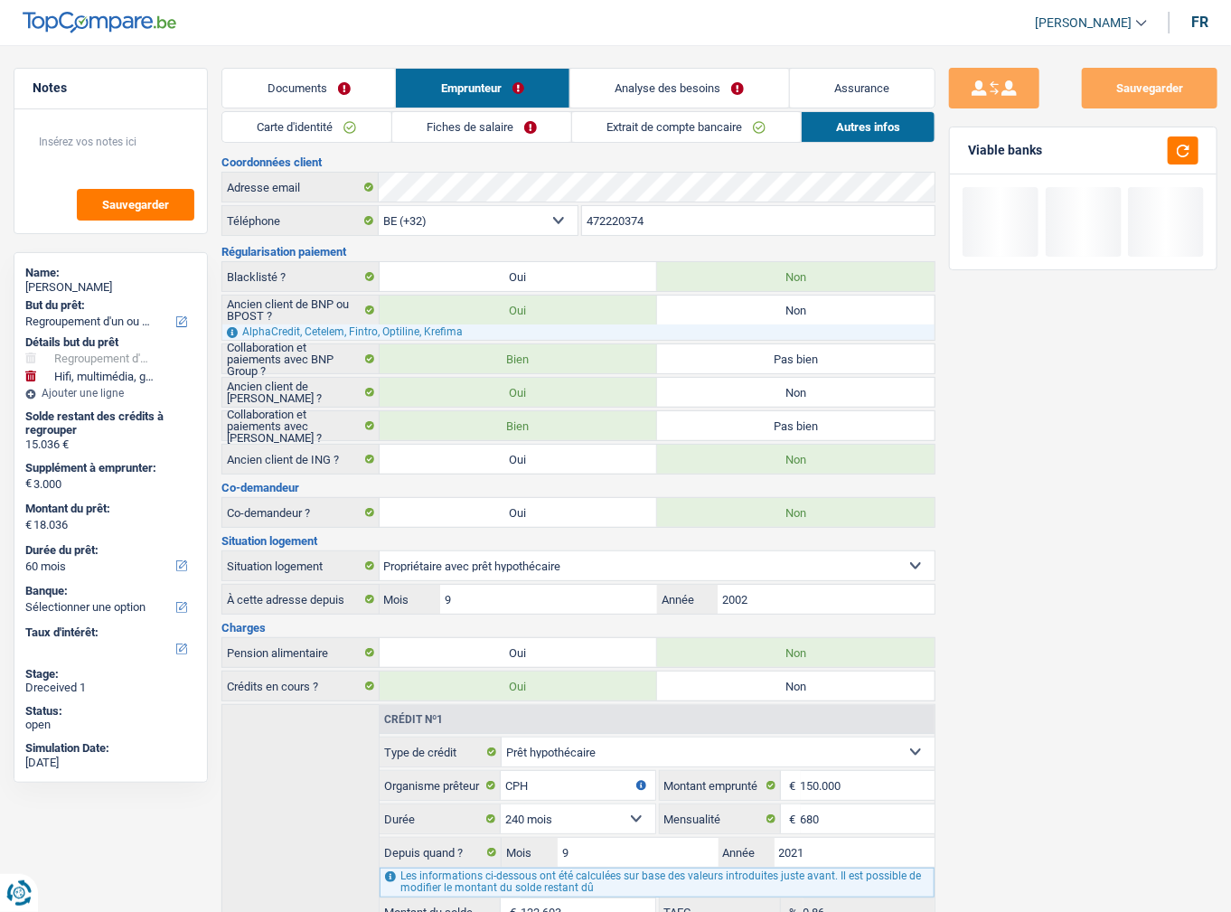
click at [657, 96] on link "Analyse des besoins" at bounding box center [679, 88] width 219 height 39
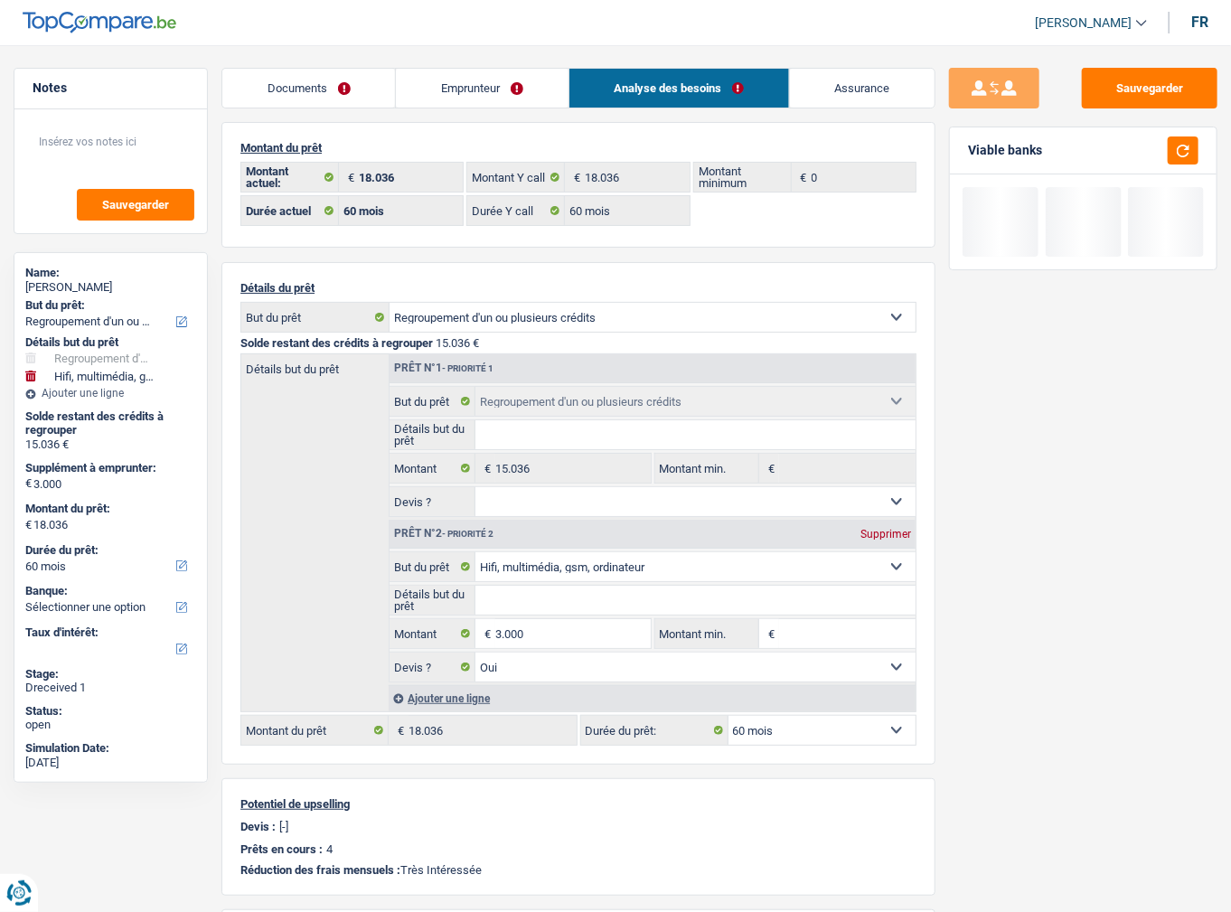
click at [355, 110] on div "Documents Emprunteur Analyse des besoins Assurance Emprunteur Evelyne Henry | E…" at bounding box center [578, 654] width 714 height 1173
click at [354, 98] on link "Documents" at bounding box center [308, 88] width 173 height 39
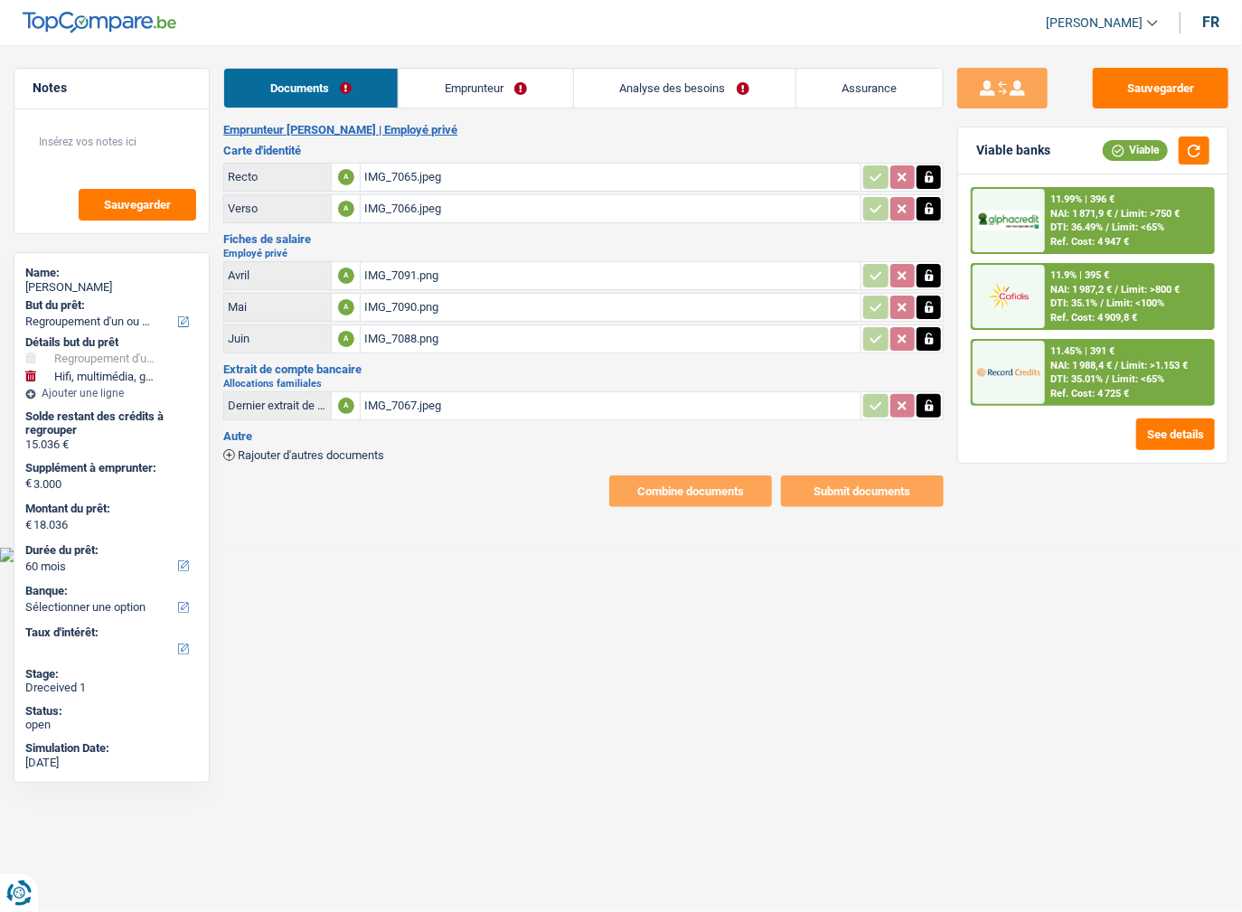
click at [437, 85] on link "Emprunteur" at bounding box center [486, 88] width 174 height 39
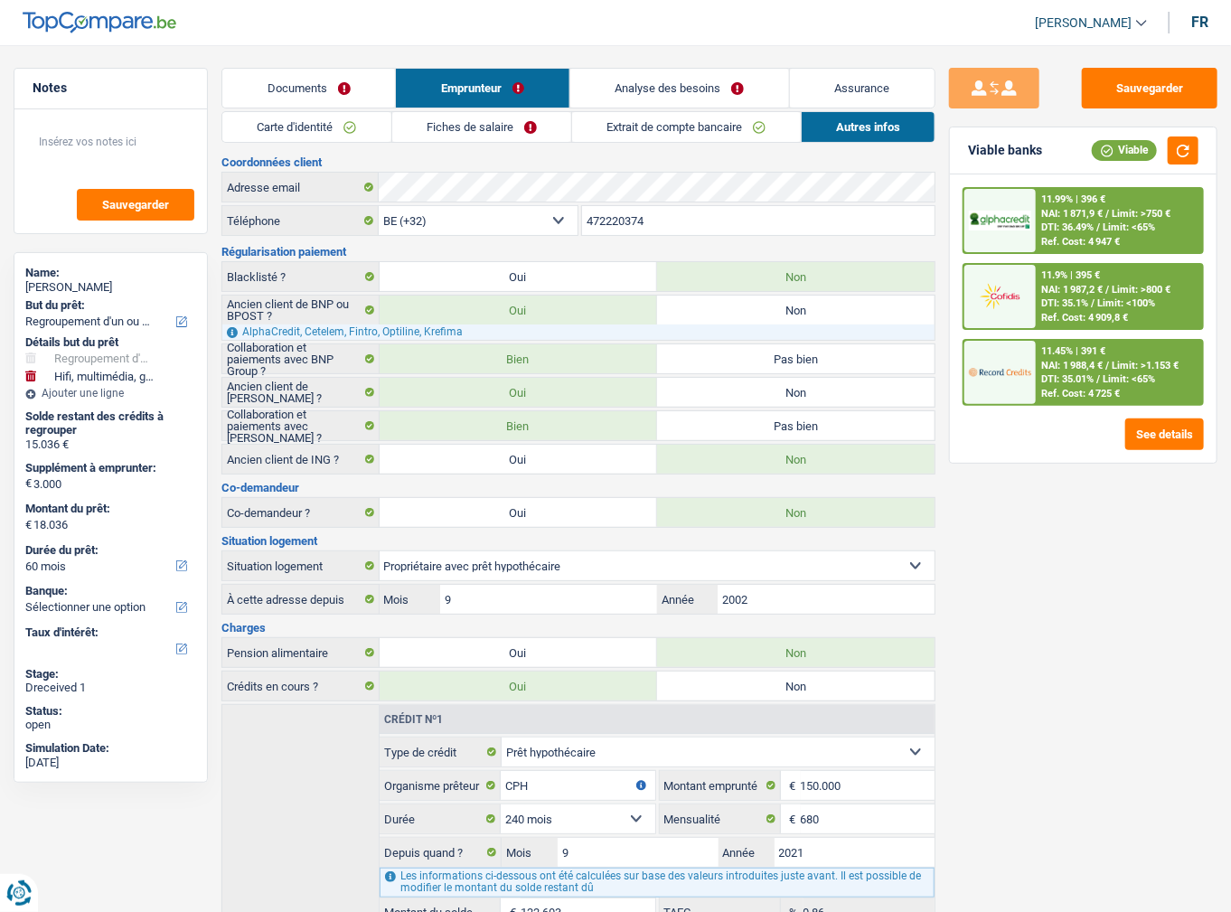
click at [733, 93] on link "Analyse des besoins" at bounding box center [679, 88] width 219 height 39
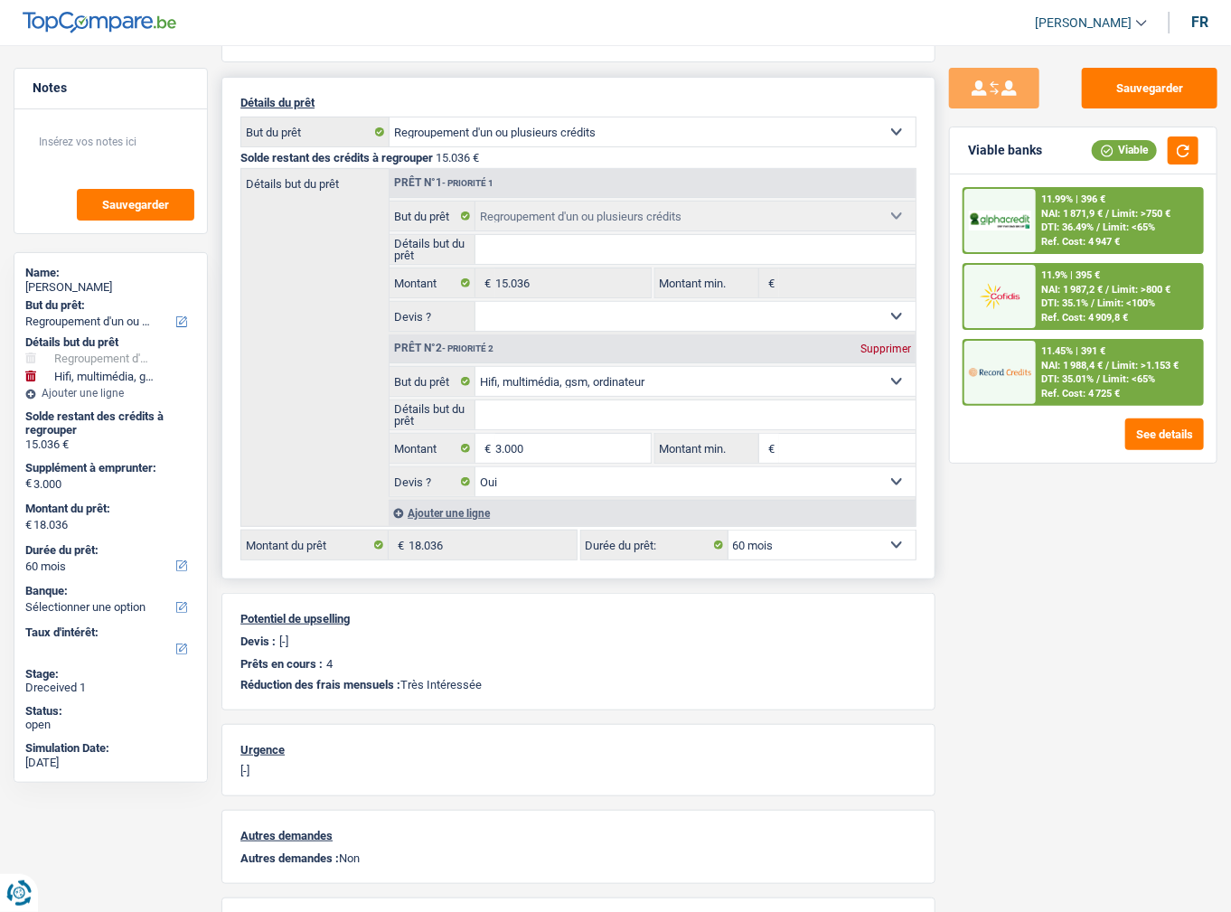
scroll to position [217, 0]
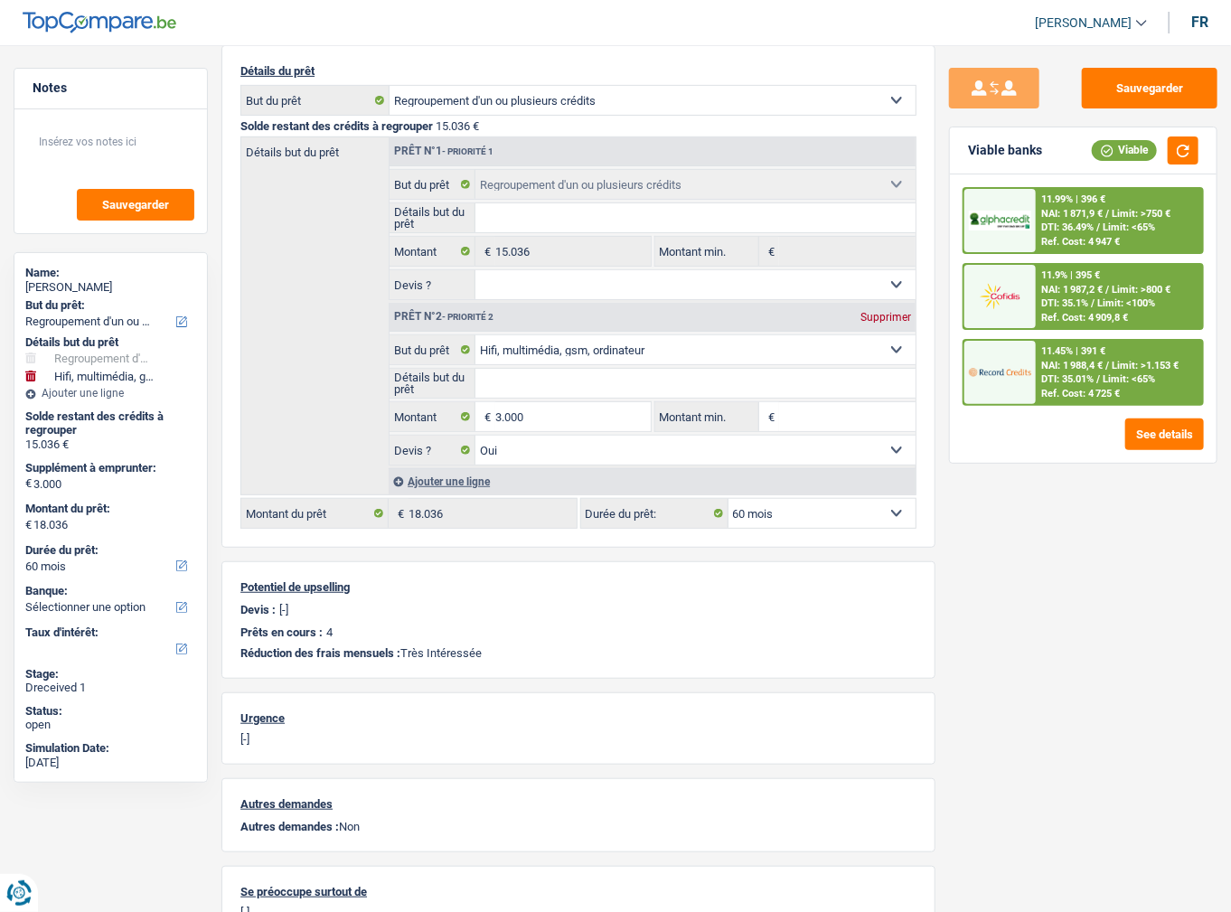
click at [1113, 208] on span "Limit: >750 €" at bounding box center [1141, 214] width 59 height 12
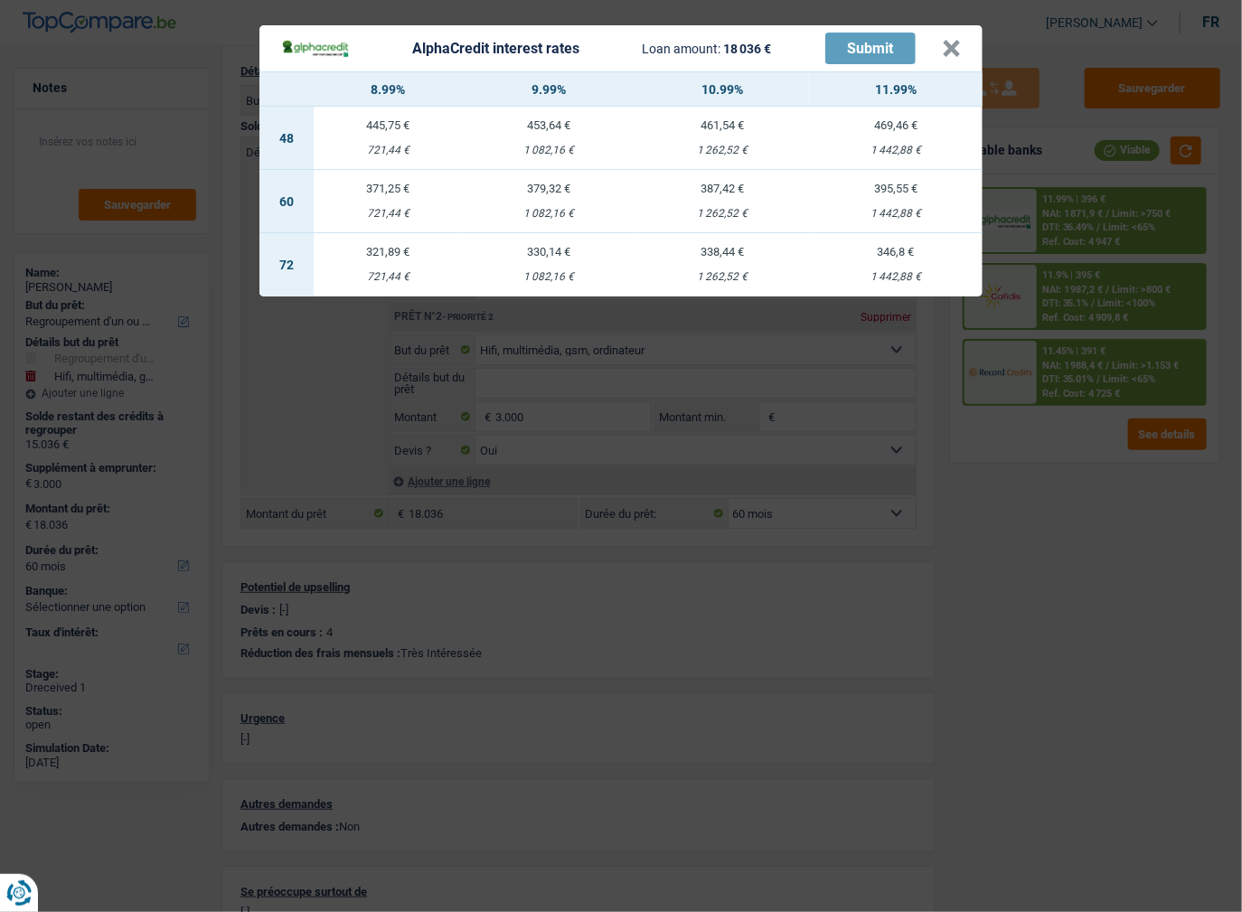
click at [572, 211] on div "1 082,16 €" at bounding box center [549, 214] width 174 height 12
select select "alphacredit"
type input "9,99"
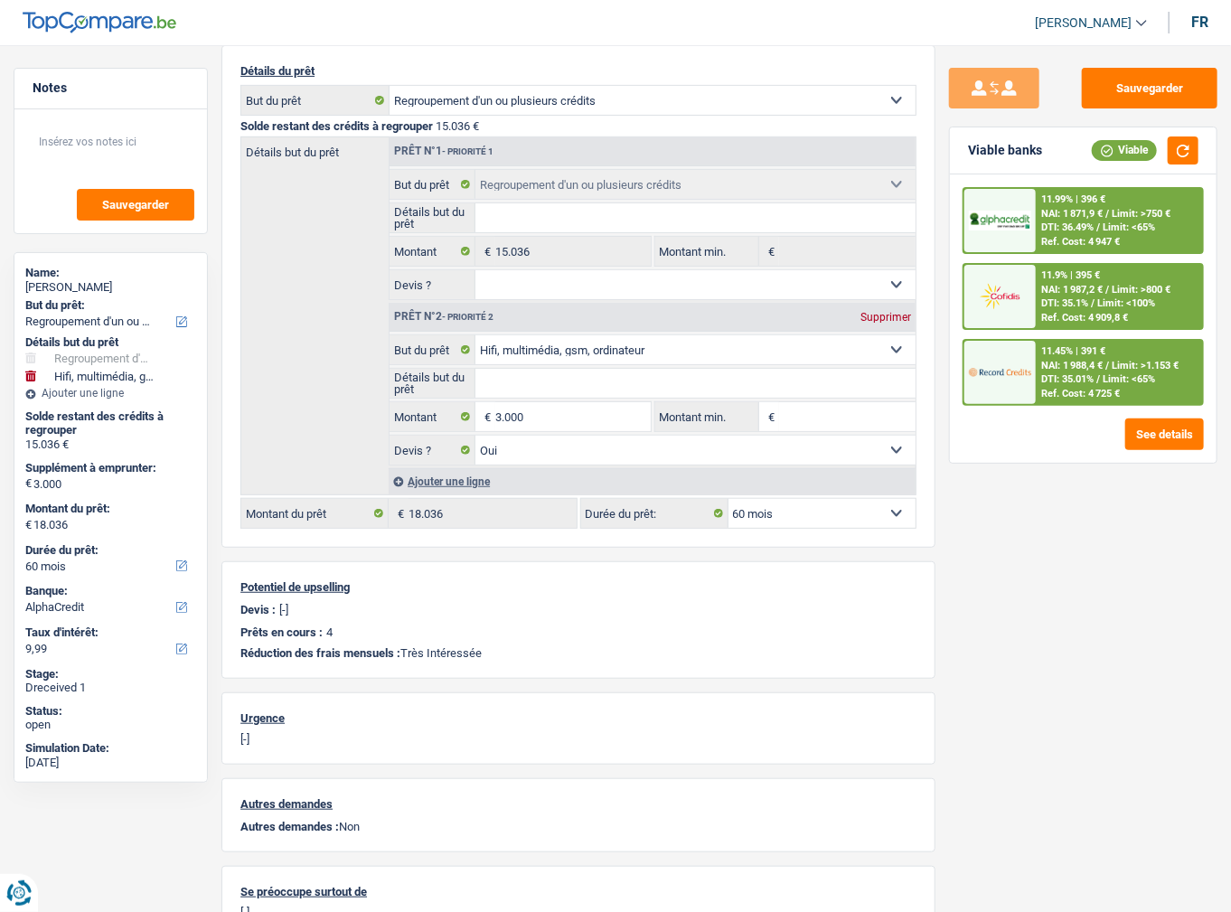
click at [1086, 223] on span "DTI: 36.49%" at bounding box center [1067, 227] width 52 height 12
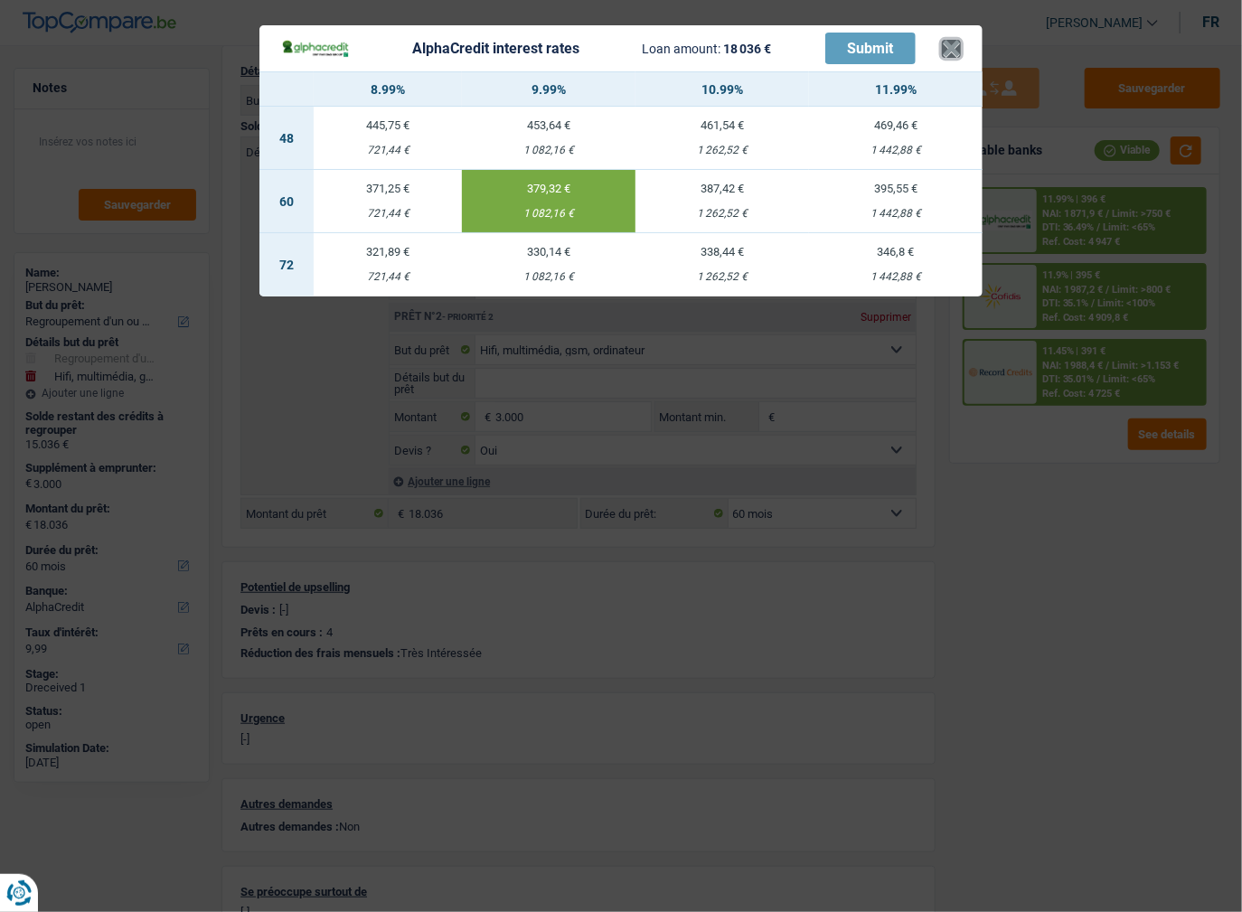
click at [946, 56] on button "×" at bounding box center [951, 49] width 19 height 18
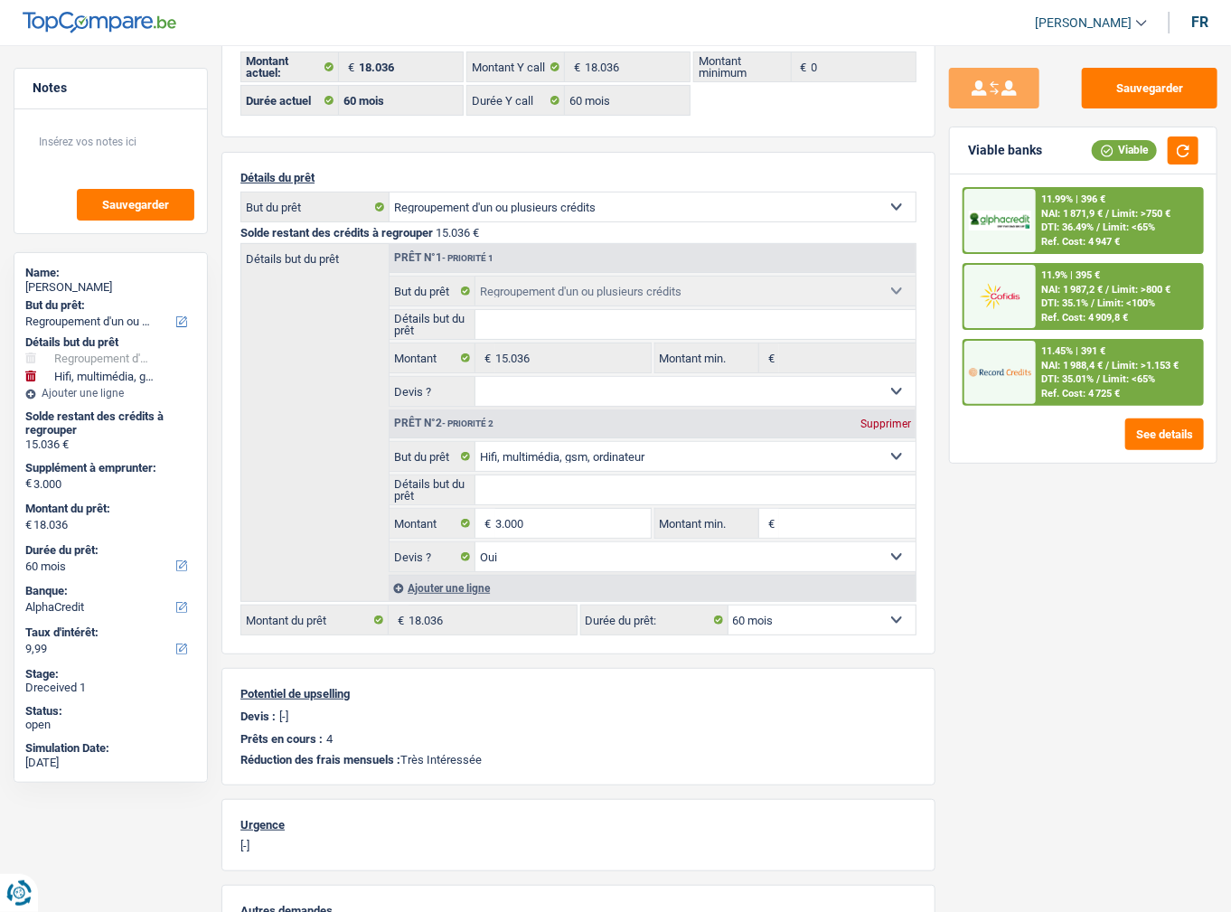
scroll to position [0, 0]
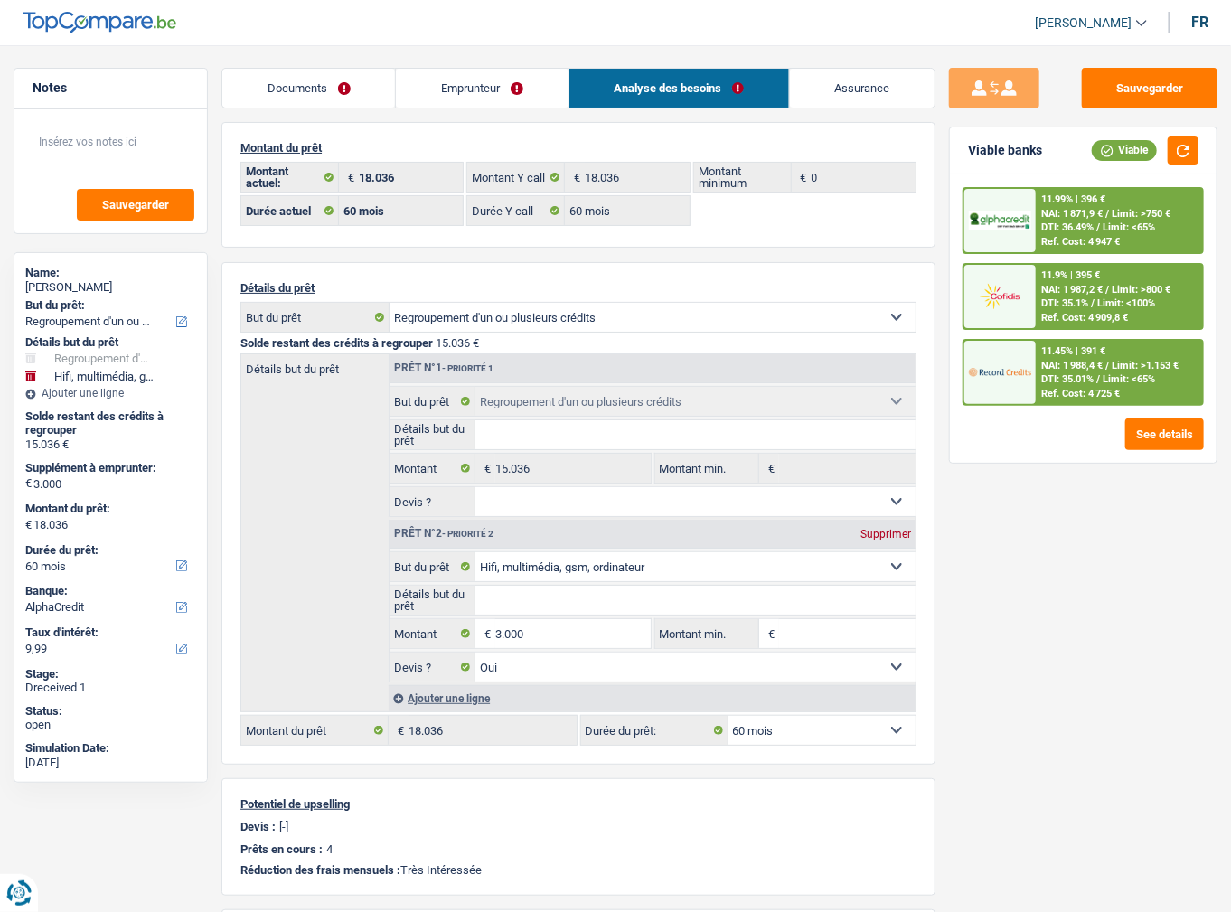
click at [379, 90] on link "Documents" at bounding box center [308, 88] width 173 height 39
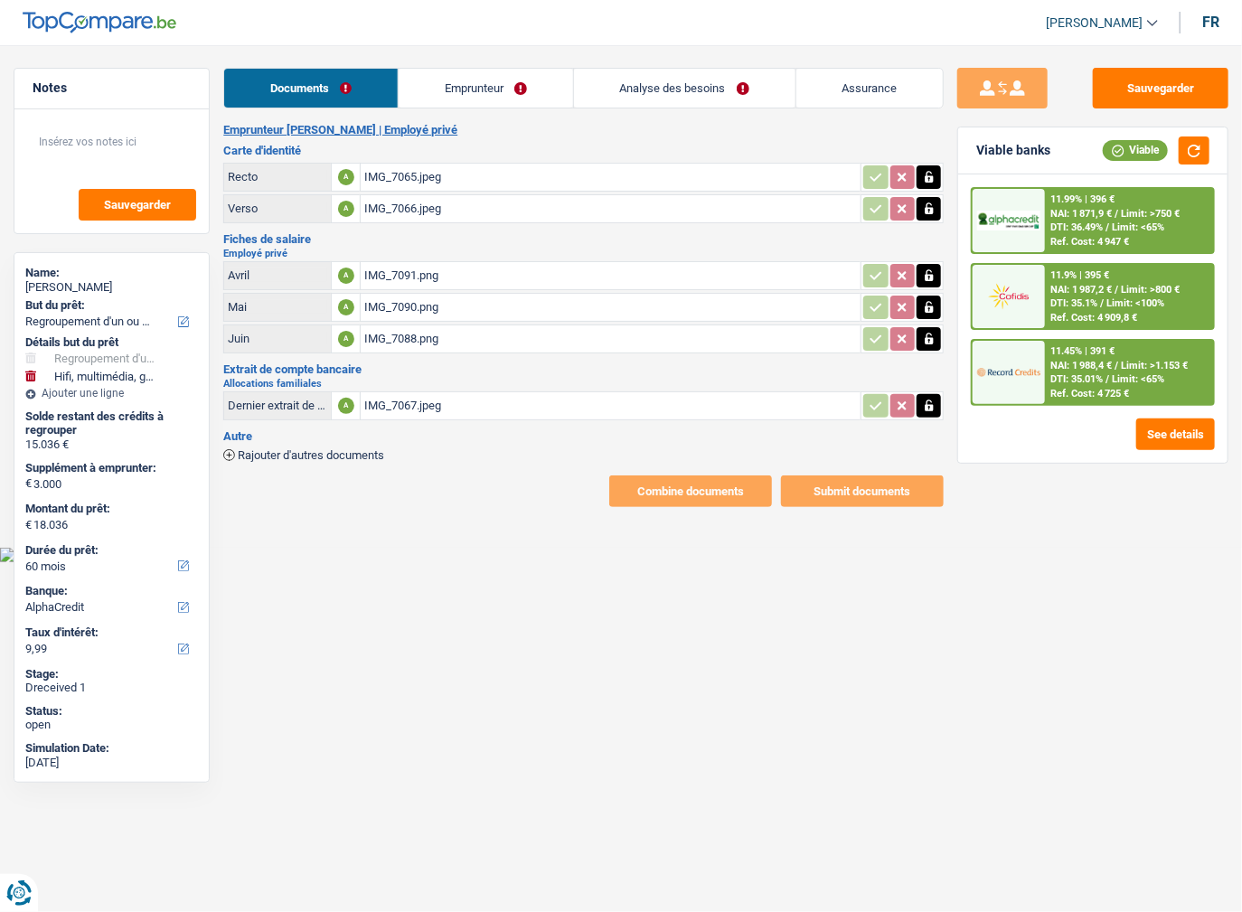
click at [410, 99] on link "Emprunteur" at bounding box center [486, 88] width 174 height 39
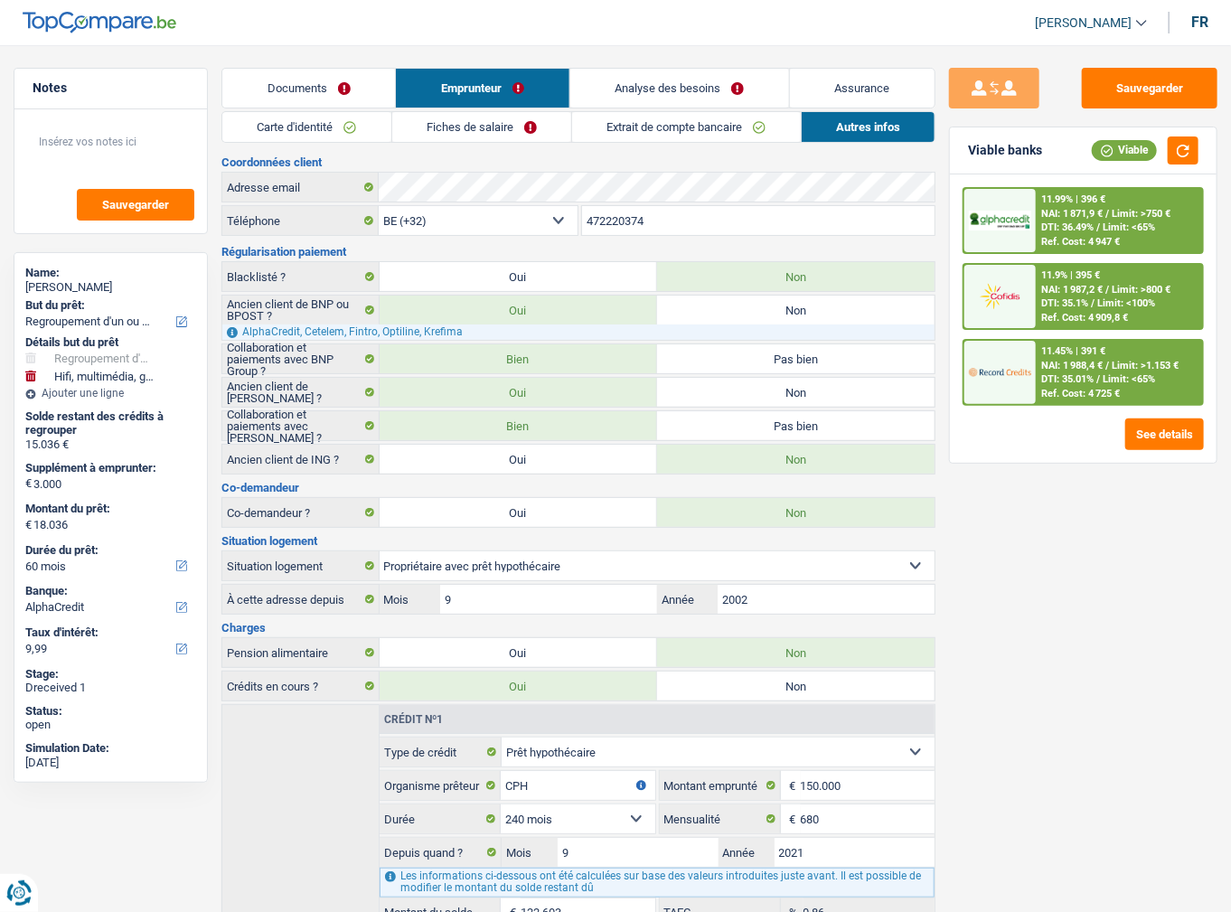
drag, startPoint x: 352, startPoint y: 121, endPoint x: 433, endPoint y: 124, distance: 80.5
click at [352, 122] on link "Carte d'identité" at bounding box center [306, 127] width 168 height 30
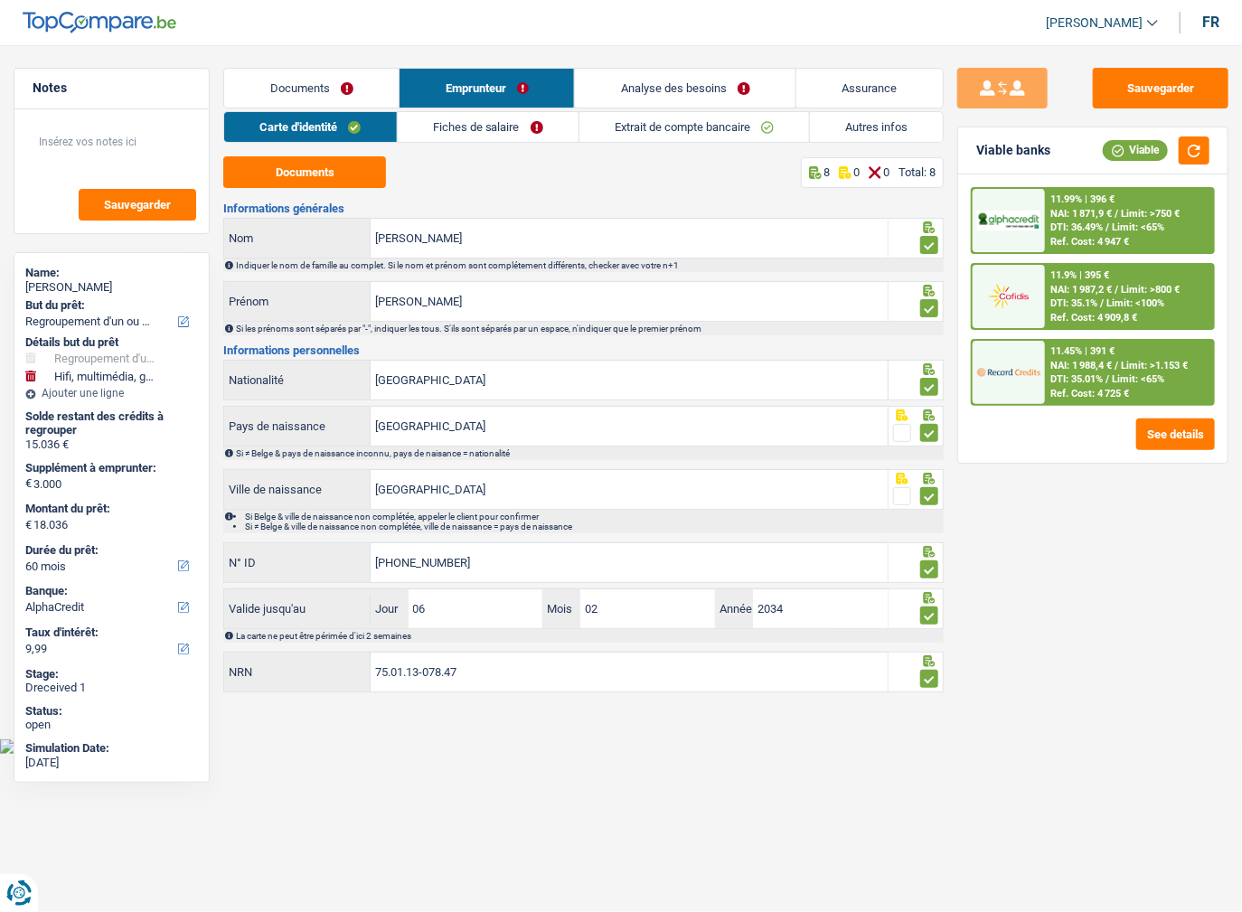
drag, startPoint x: 445, startPoint y: 127, endPoint x: 549, endPoint y: 127, distance: 103.9
click at [445, 127] on link "Fiches de salaire" at bounding box center [488, 127] width 181 height 30
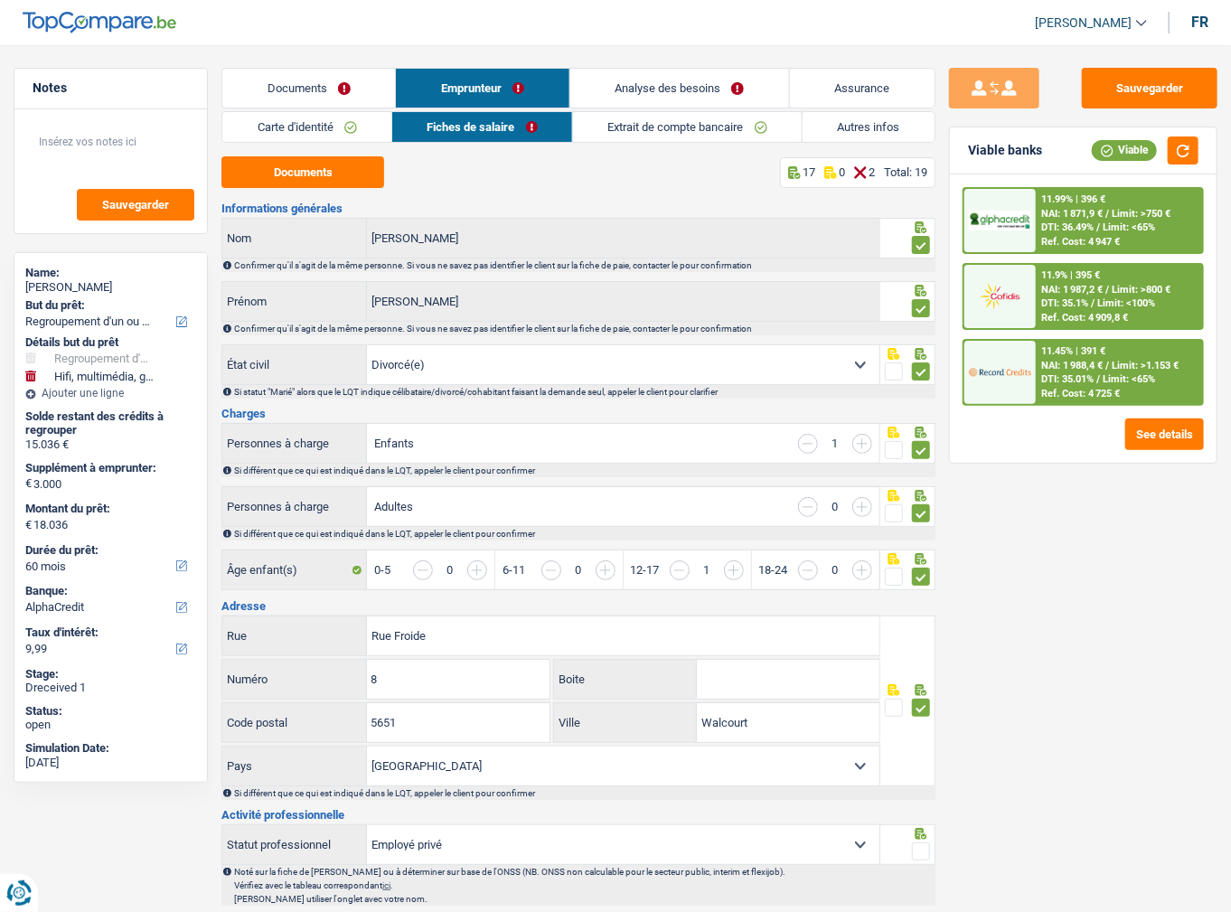
click at [600, 124] on link "Extrait de compte bancaire" at bounding box center [687, 127] width 229 height 30
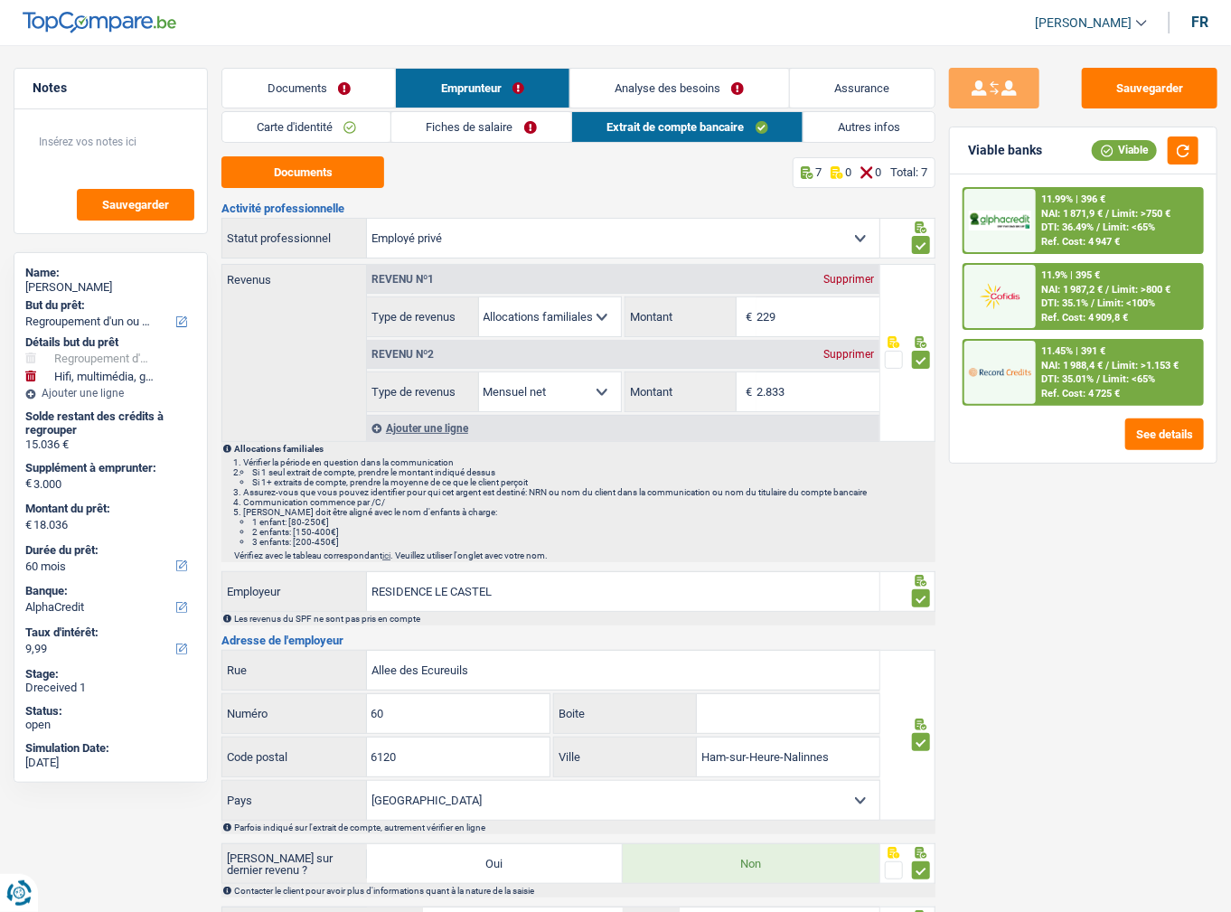
click at [465, 124] on link "Fiches de salaire" at bounding box center [480, 127] width 179 height 30
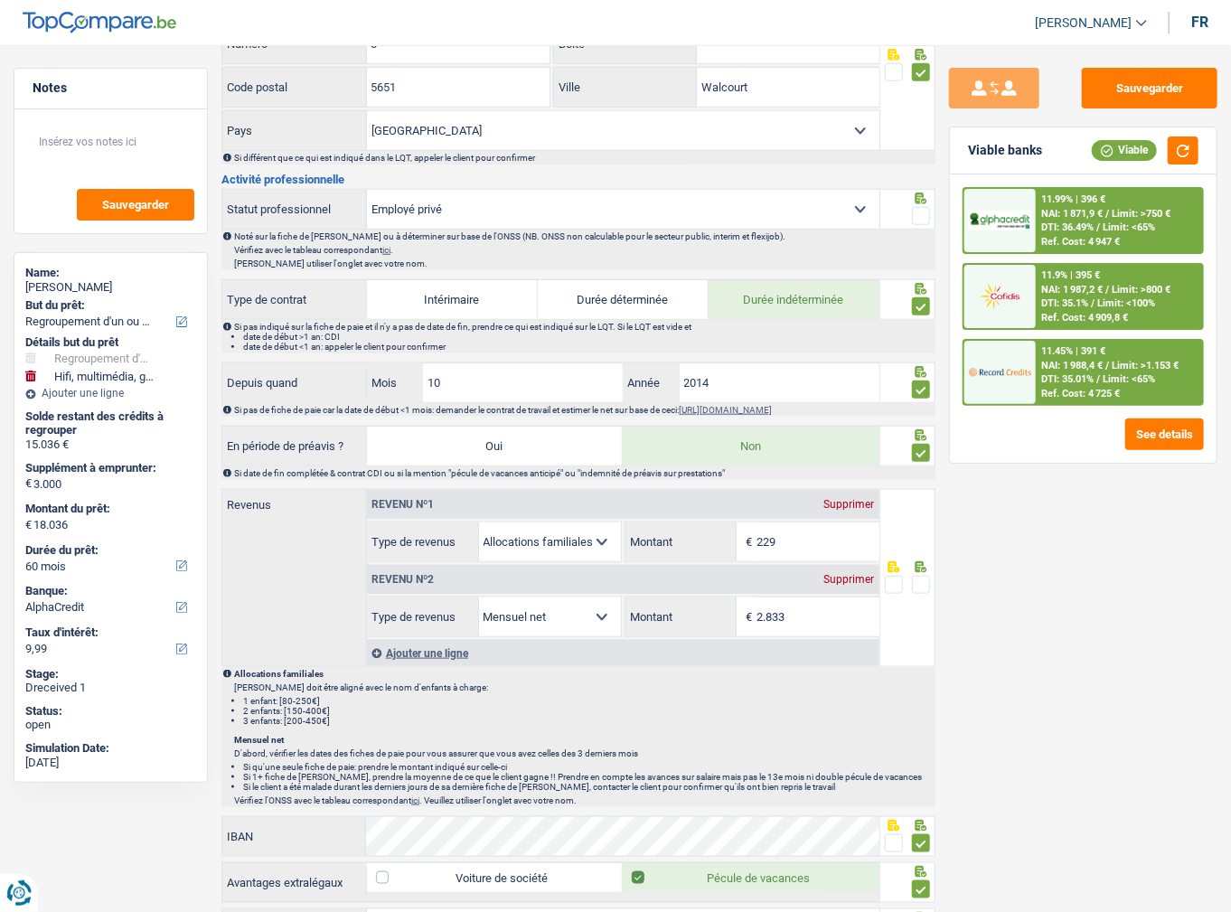
scroll to position [723, 0]
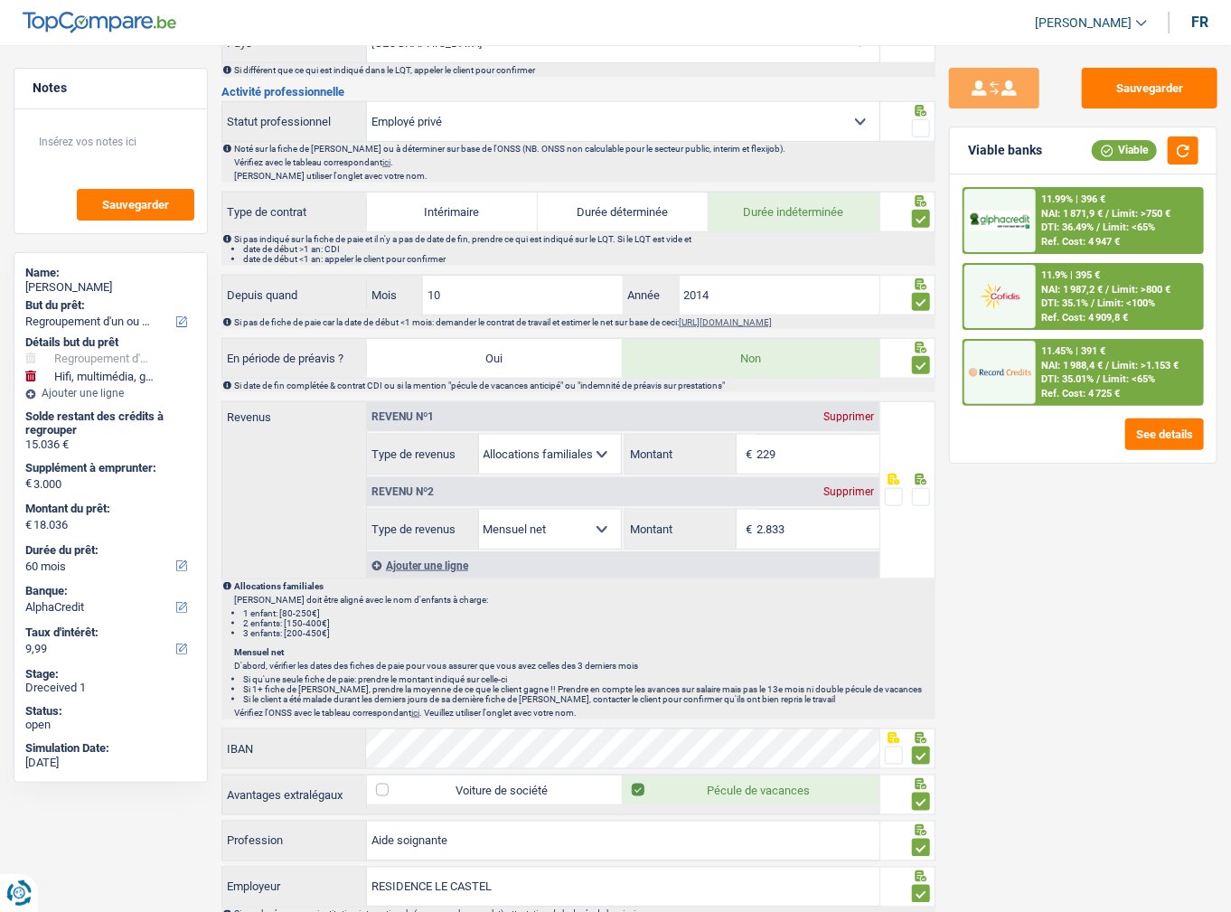
click at [925, 127] on span at bounding box center [921, 128] width 18 height 18
click at [0, 0] on input "radio" at bounding box center [0, 0] width 0 height 0
click at [925, 492] on span at bounding box center [921, 497] width 18 height 18
click at [0, 0] on input "radio" at bounding box center [0, 0] width 0 height 0
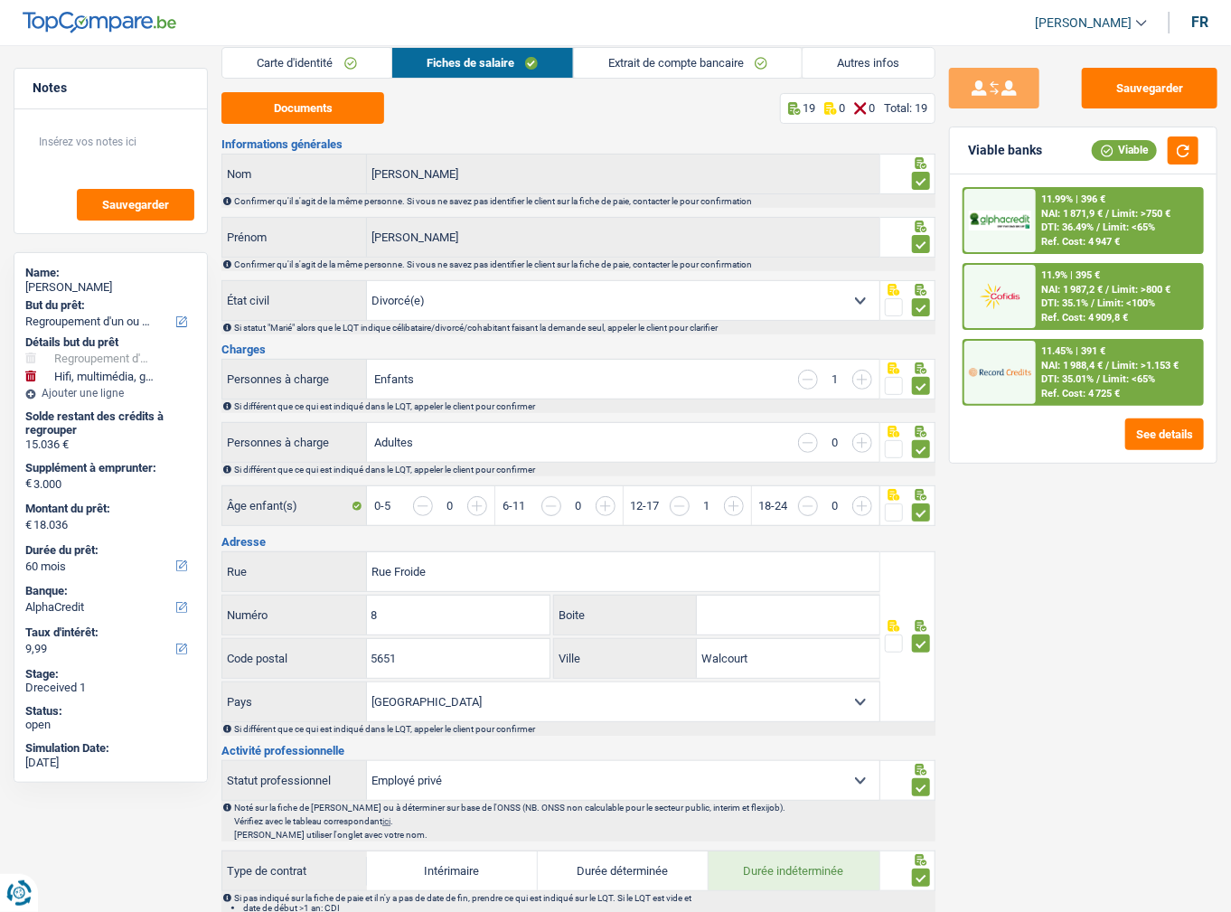
scroll to position [0, 0]
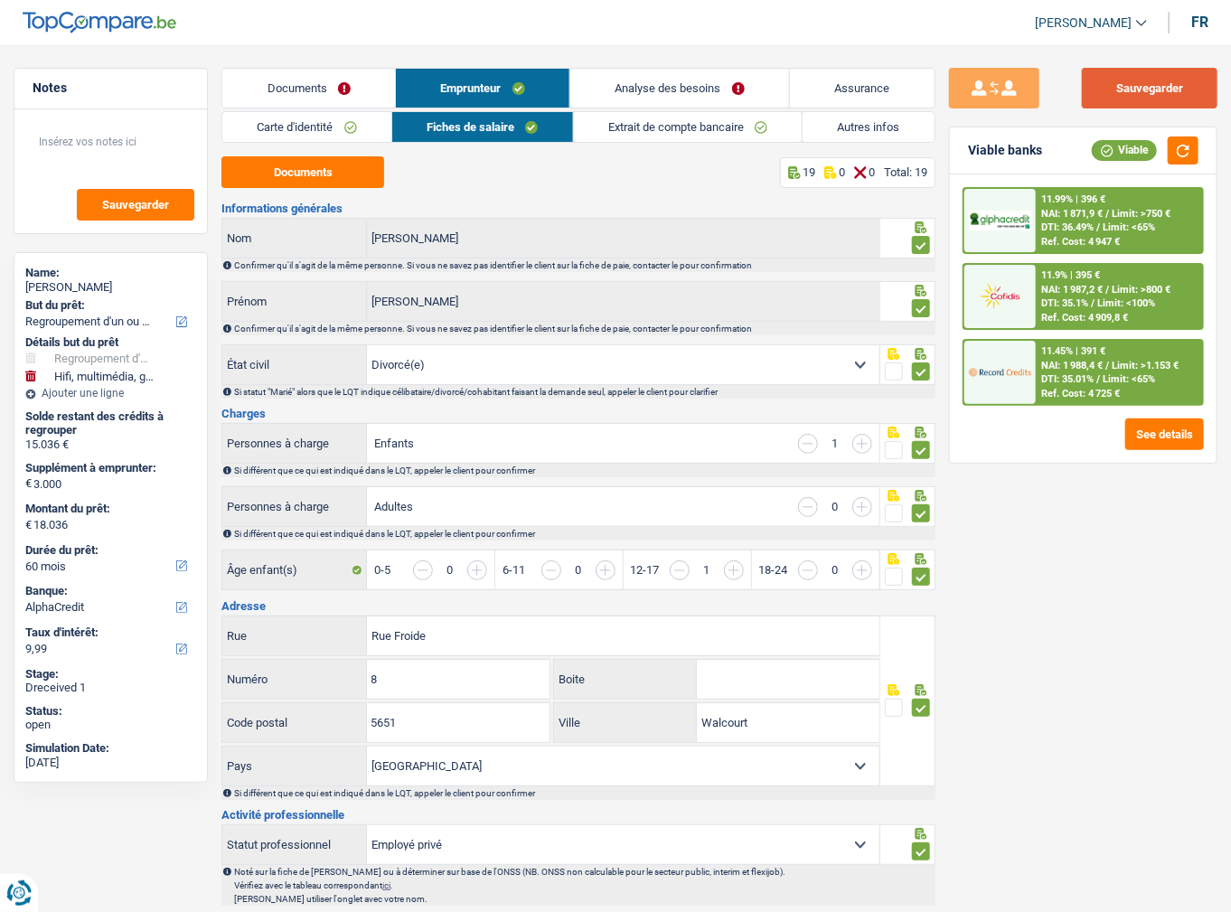
drag, startPoint x: 1179, startPoint y: 81, endPoint x: 1048, endPoint y: 83, distance: 130.2
click at [1177, 81] on button "Sauvegarder" at bounding box center [1150, 88] width 136 height 41
click at [746, 127] on link "Extrait de compte bancaire" at bounding box center [688, 127] width 229 height 30
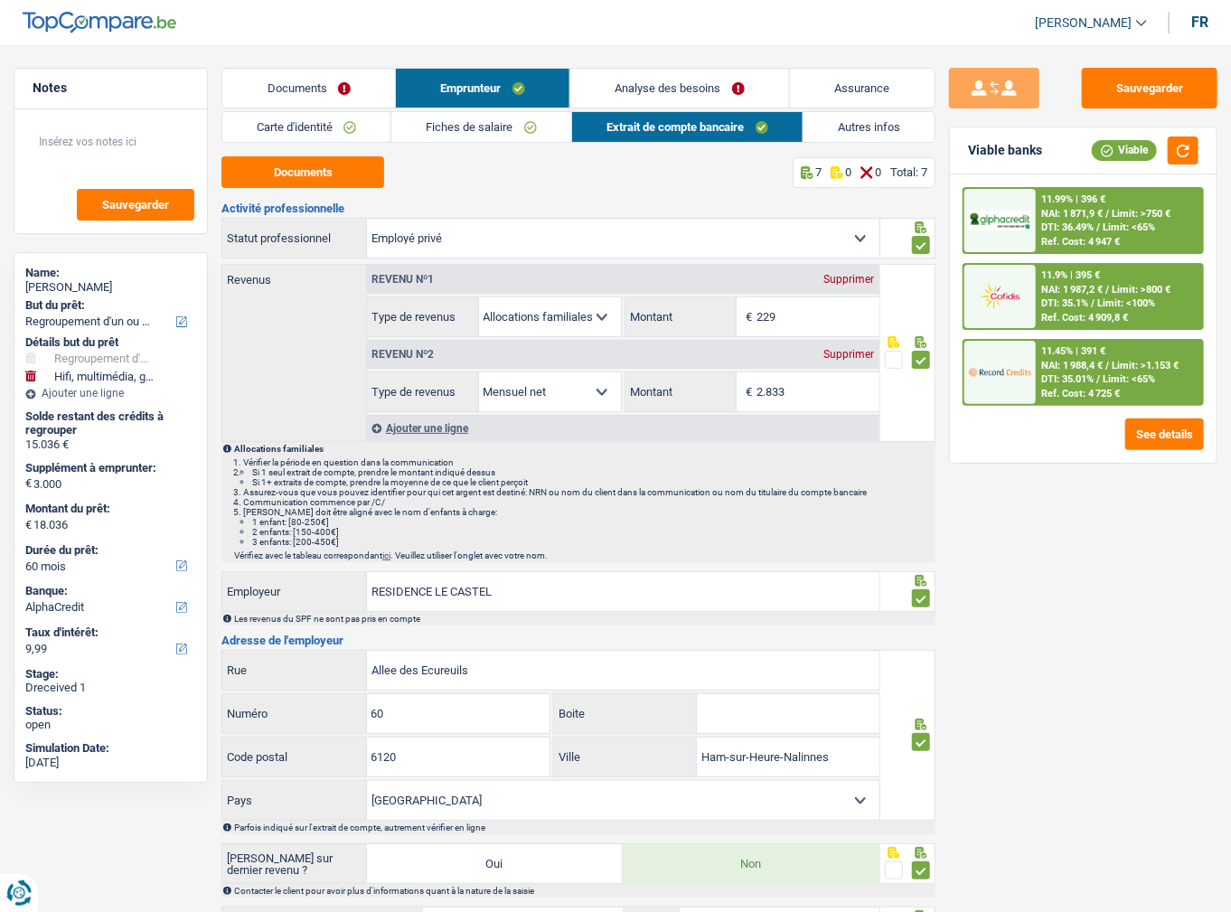
click at [834, 116] on link "Autres infos" at bounding box center [868, 127] width 131 height 30
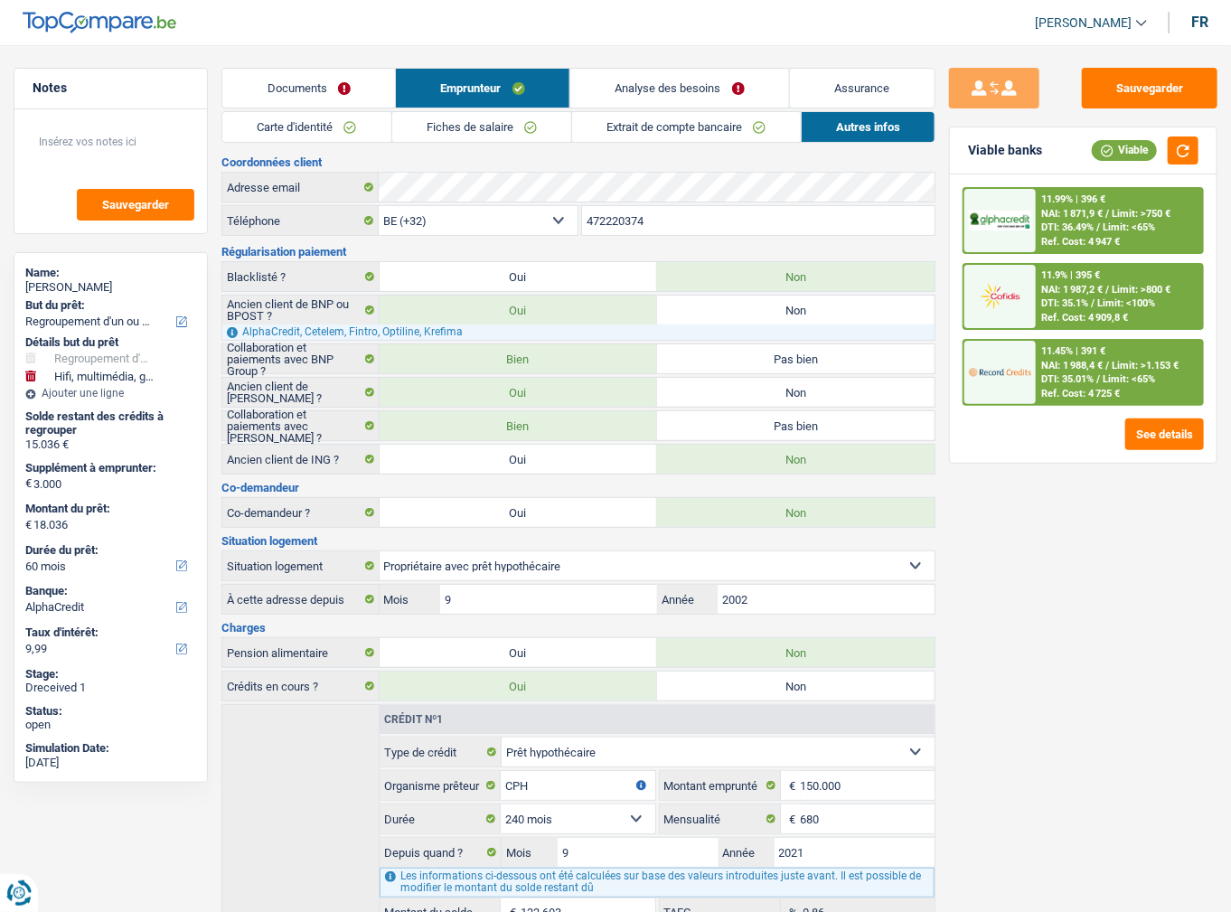
click at [340, 72] on link "Documents" at bounding box center [308, 88] width 173 height 39
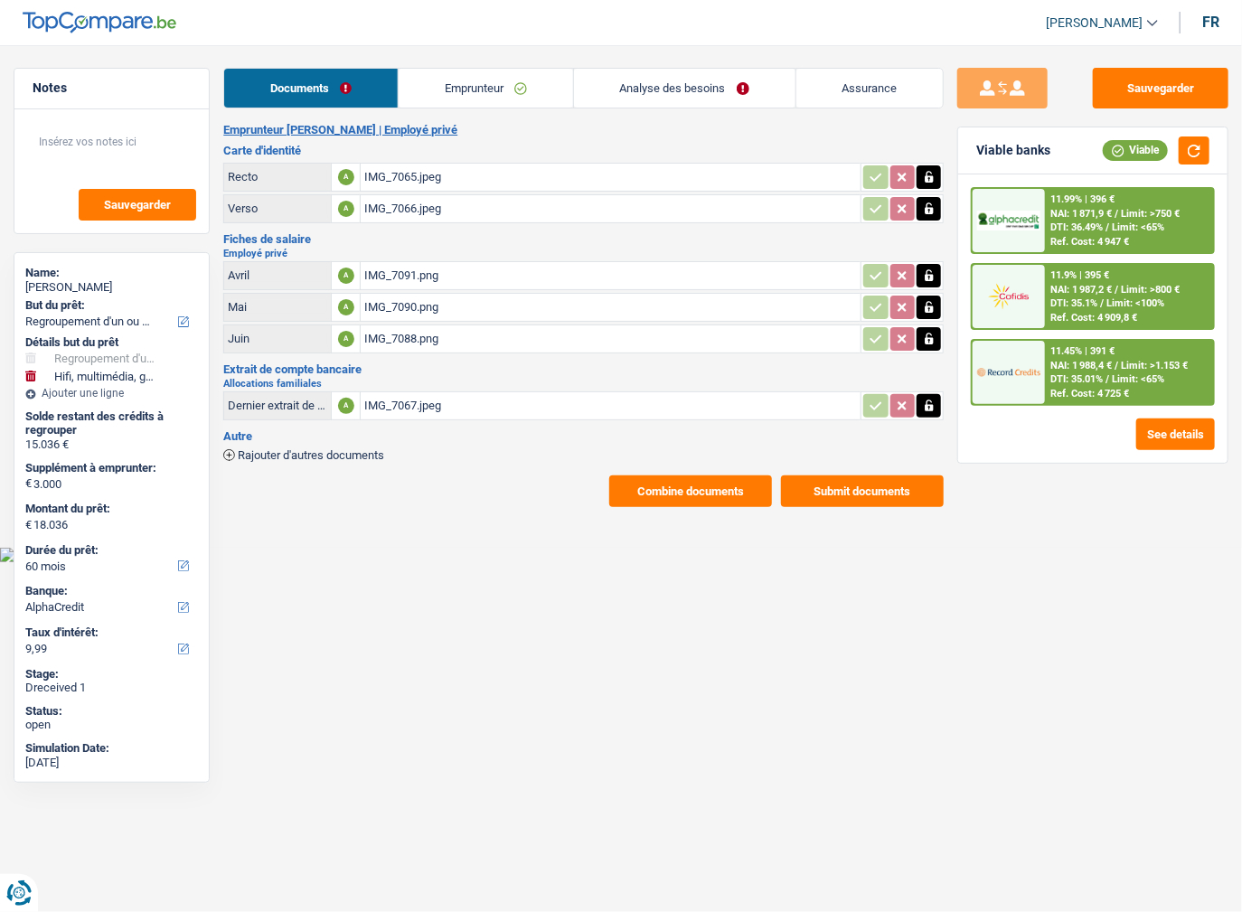
click at [1112, 221] on span "Limit: <65%" at bounding box center [1138, 227] width 52 height 12
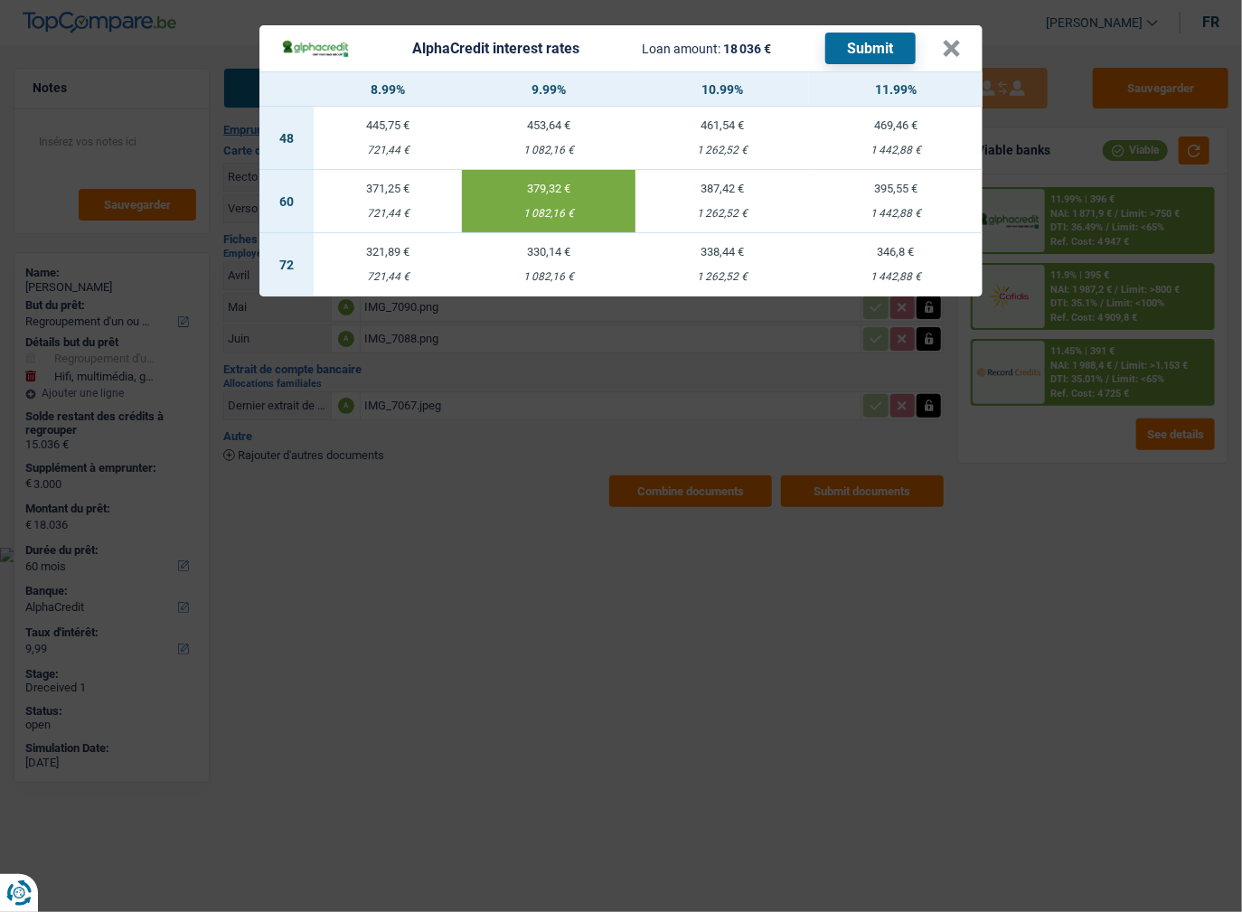
click at [819, 58] on div "AlphaCredit interest rates Loan amount: 18 036 € Submit" at bounding box center [598, 49] width 634 height 32
click at [832, 55] on button "Submit" at bounding box center [870, 49] width 90 height 32
drag, startPoint x: 954, startPoint y: 42, endPoint x: 1060, endPoint y: 247, distance: 230.0
click at [953, 44] on button "×" at bounding box center [951, 49] width 19 height 18
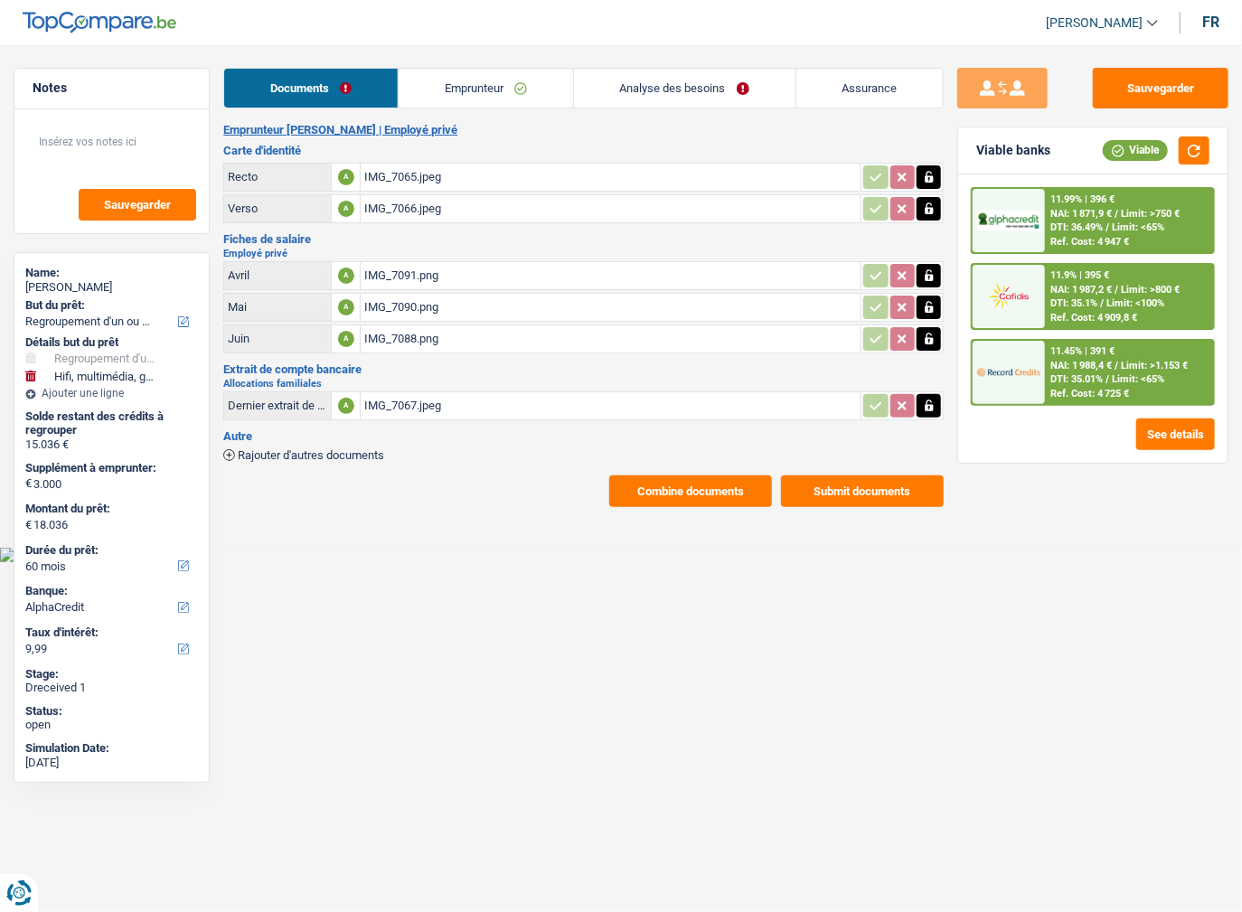
click at [1081, 224] on span "DTI: 36.49%" at bounding box center [1076, 227] width 52 height 12
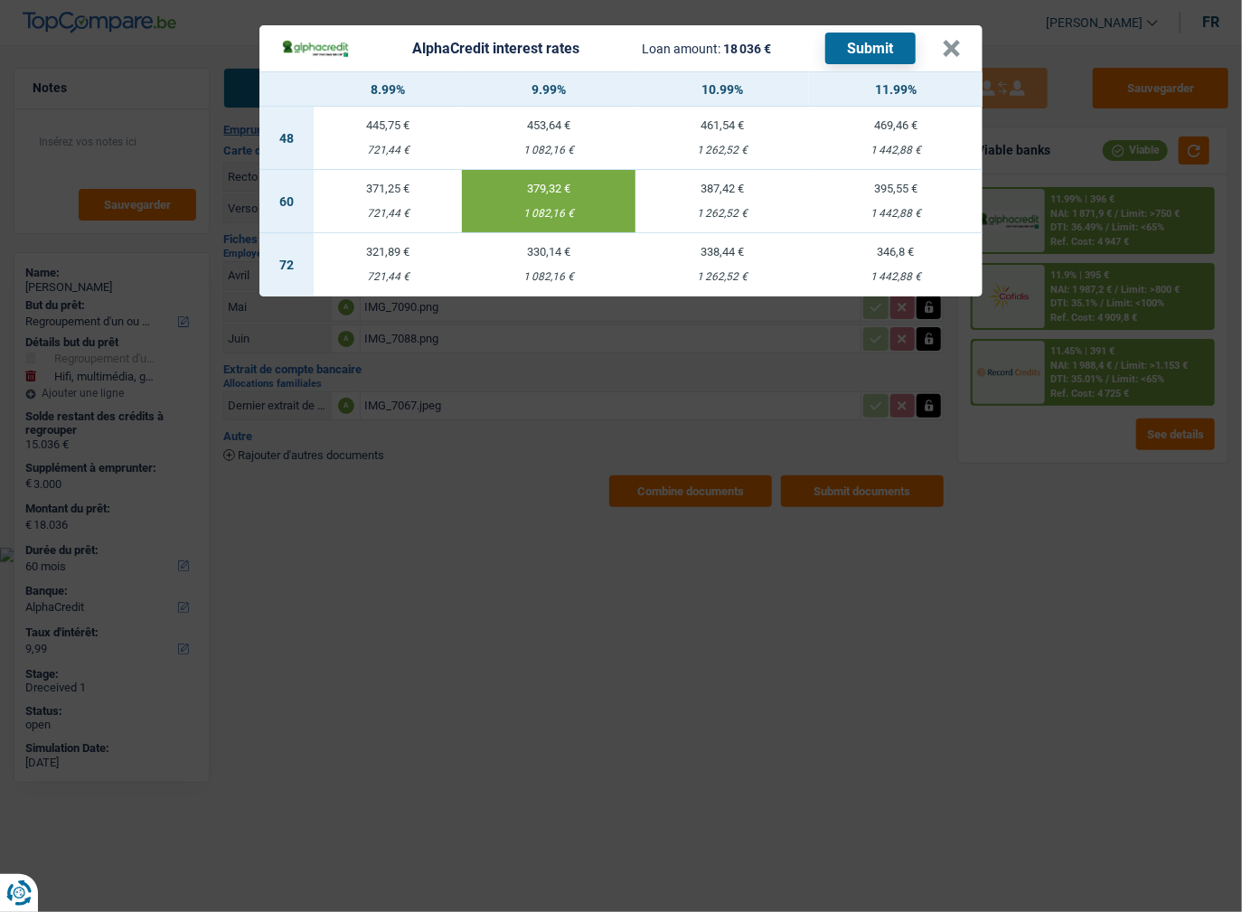
click at [1077, 437] on div "AlphaCredit interest rates Loan amount: 18 036 € Submit × 8.99% 9.99% 10.99% 11…" at bounding box center [621, 456] width 1242 height 912
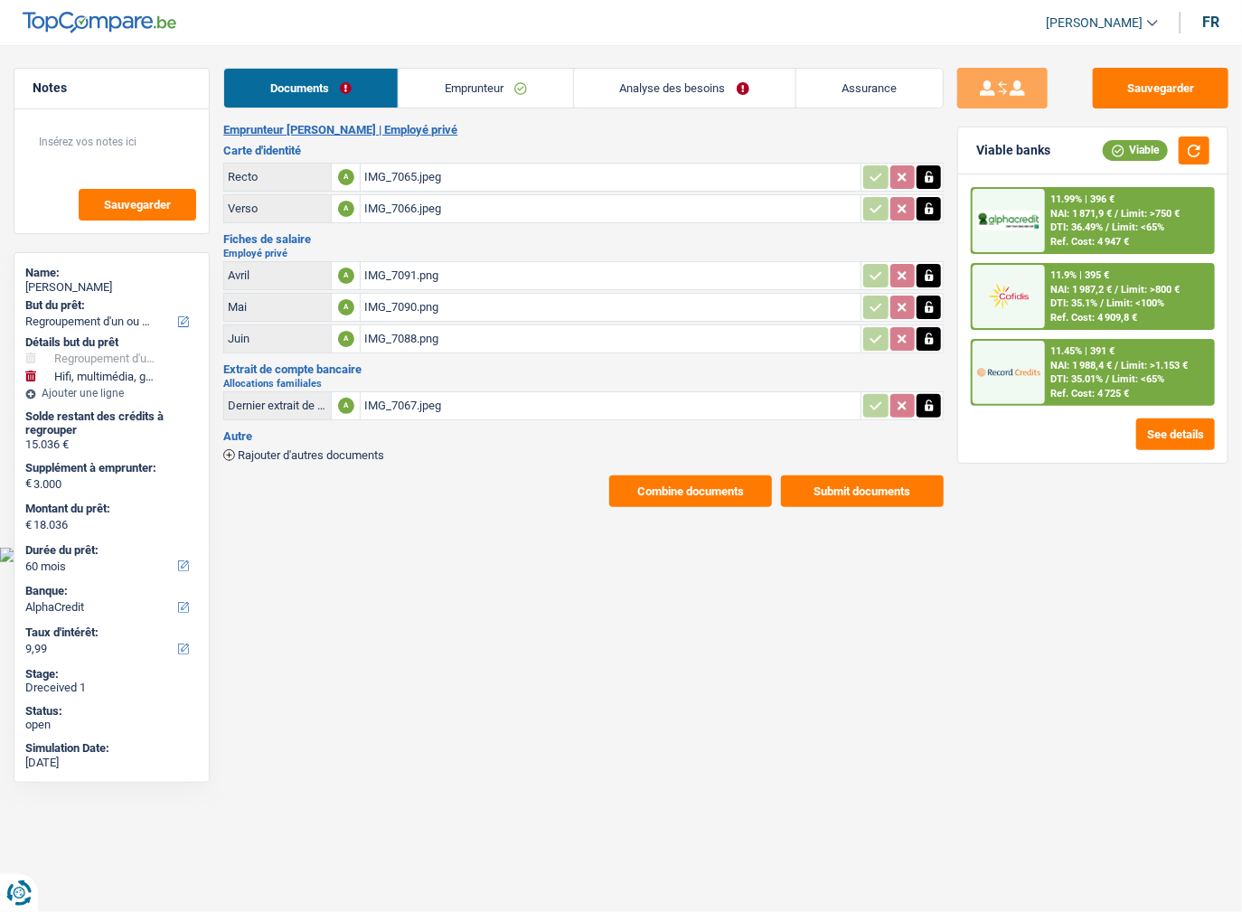
click at [1080, 297] on span "DTI: 35.1%" at bounding box center [1073, 303] width 47 height 12
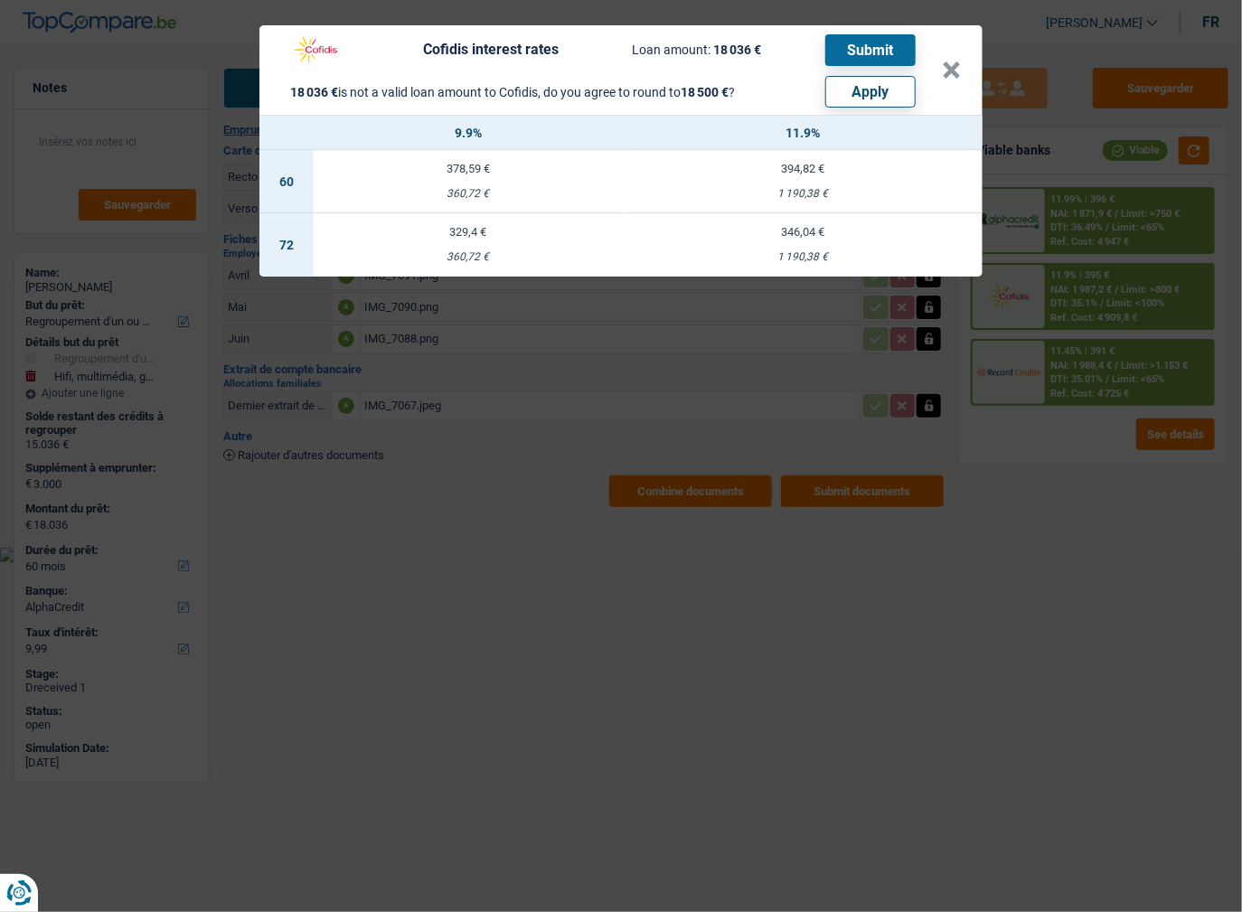
click at [998, 475] on div "Cofidis interest rates Loan amount: 18 036 € Submit 18 036 € is not a valid loa…" at bounding box center [621, 456] width 1242 height 912
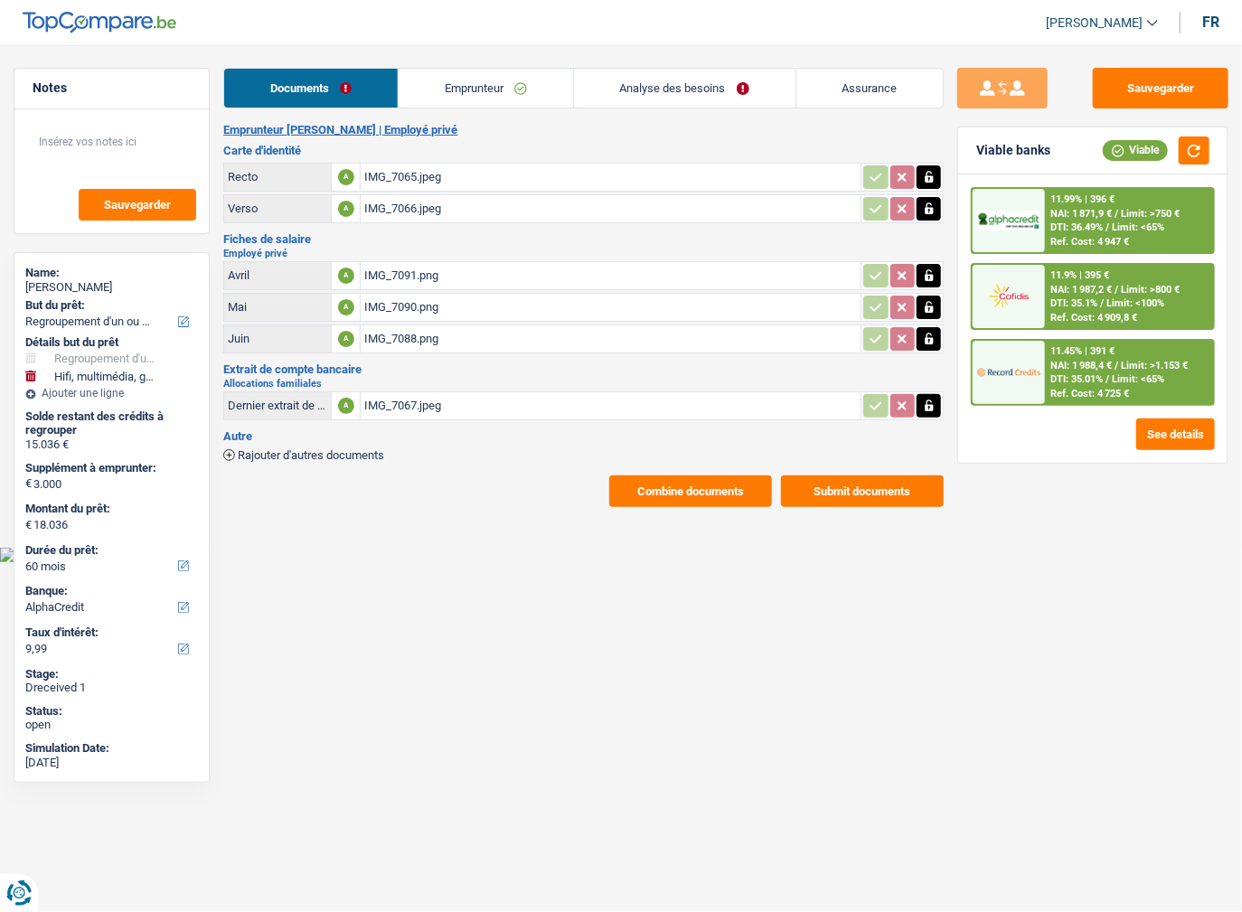
click at [1103, 286] on span "NAI: 1 987,2 €" at bounding box center [1080, 290] width 61 height 12
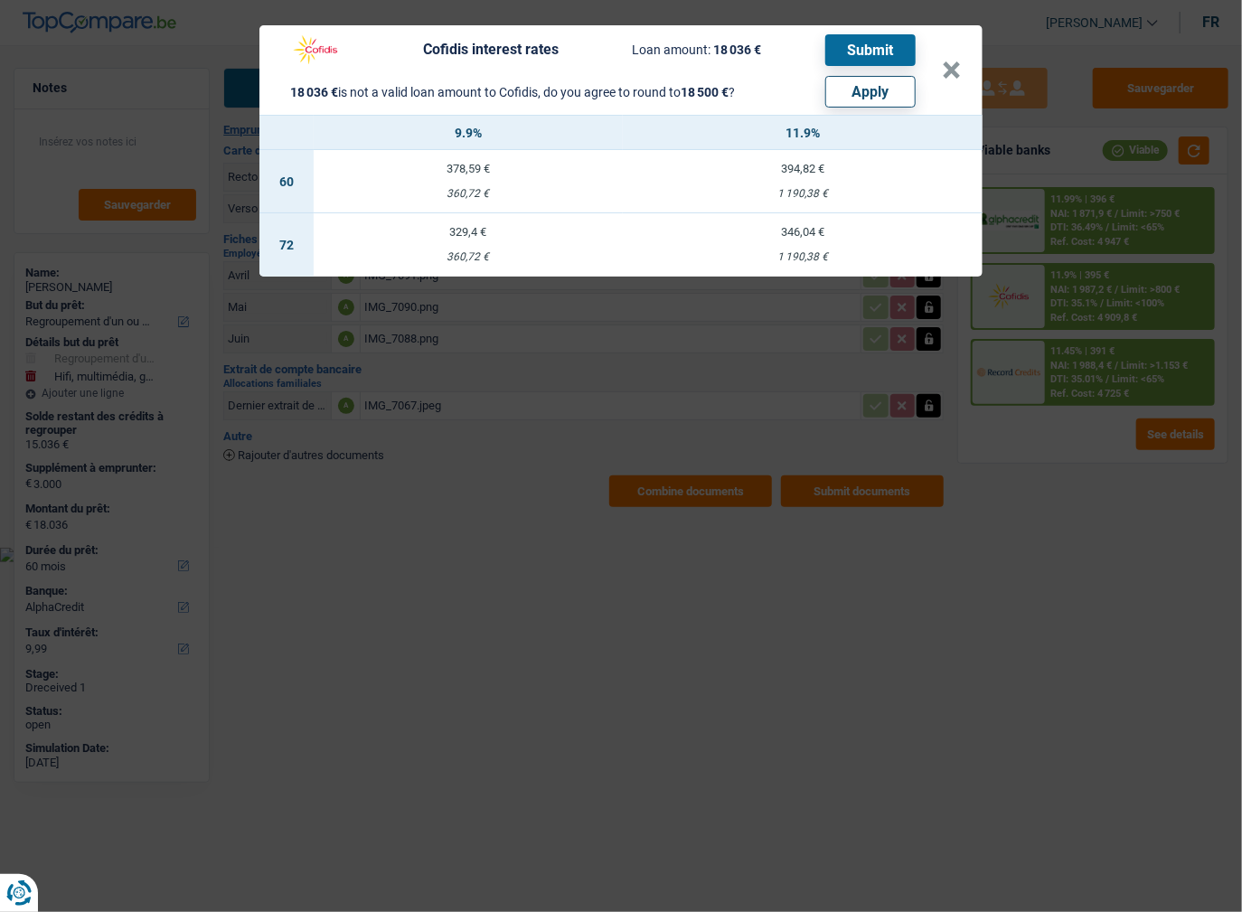
click at [877, 90] on button "Apply" at bounding box center [870, 92] width 90 height 32
type input "3.464"
type input "18.500"
select select "84"
select select "other"
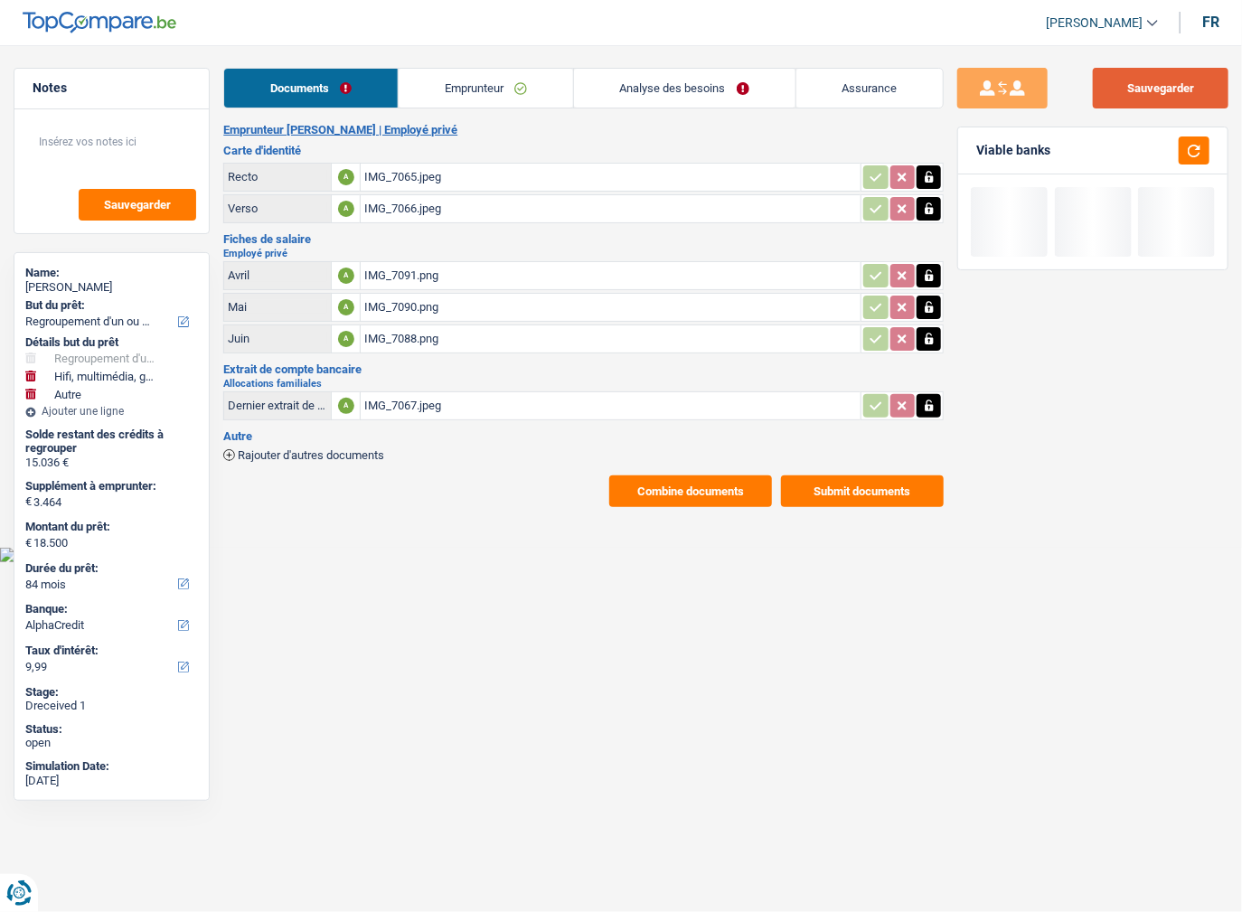
click at [1186, 81] on button "Sauvegarder" at bounding box center [1161, 88] width 136 height 41
click at [1209, 143] on button "button" at bounding box center [1194, 150] width 31 height 28
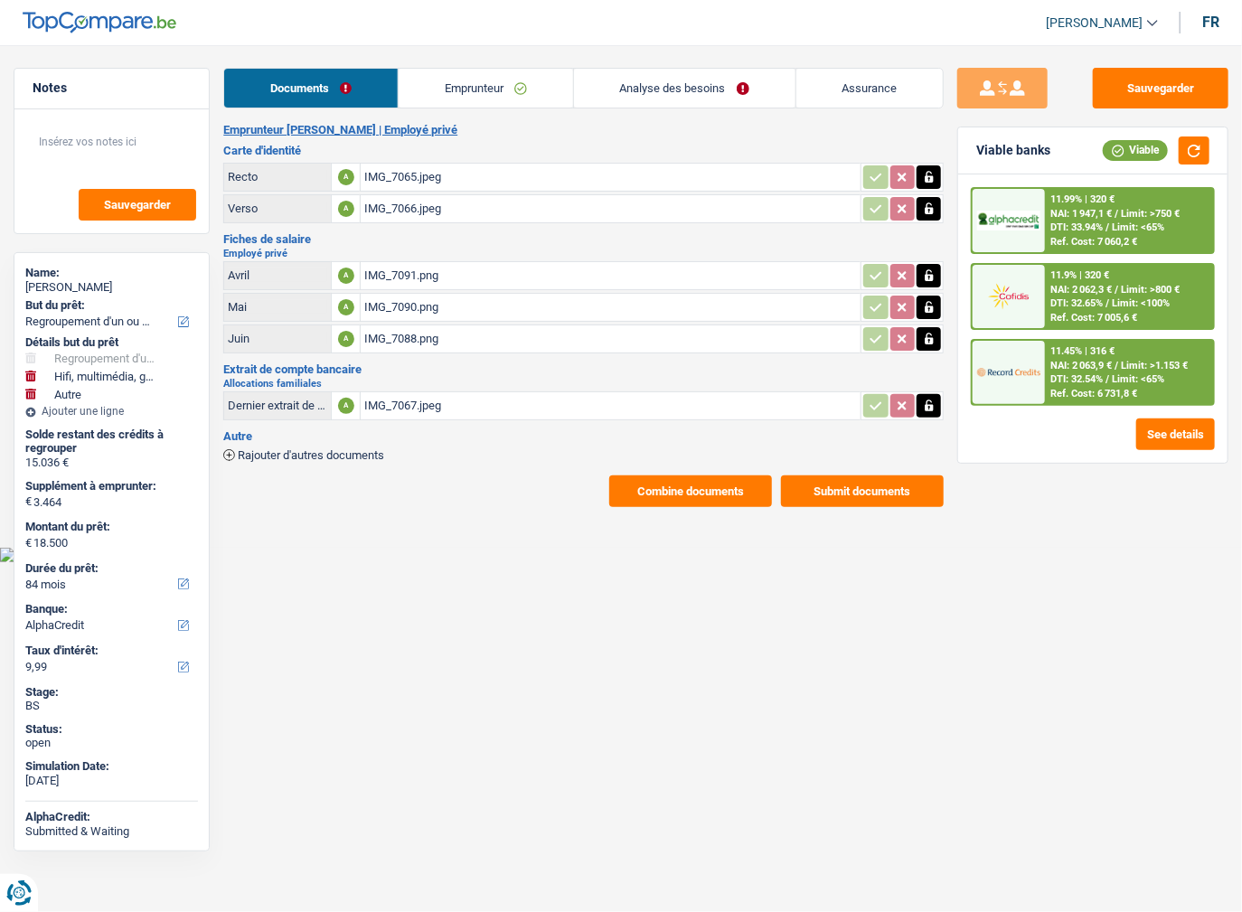
click at [1135, 304] on span "Limit: <100%" at bounding box center [1141, 303] width 58 height 12
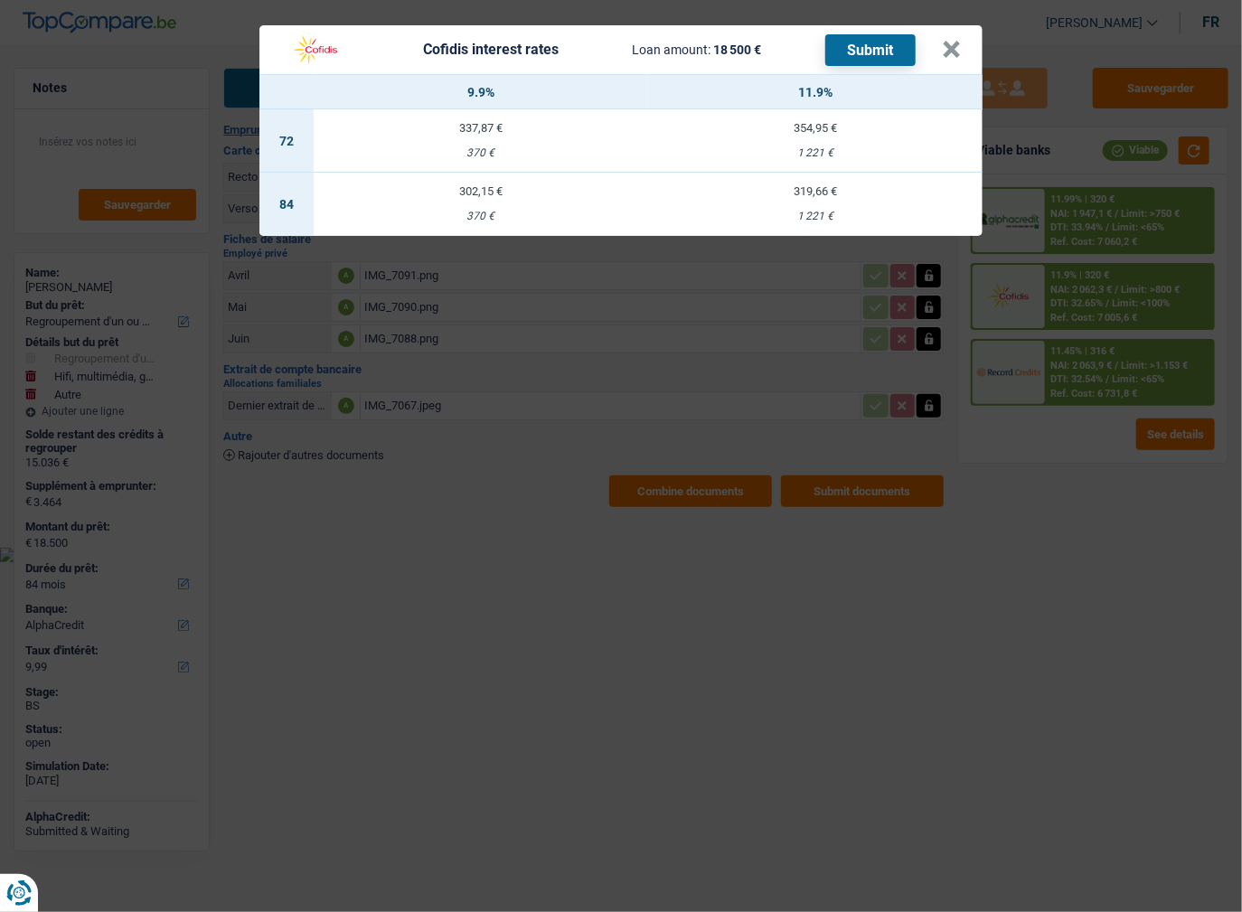
click at [816, 202] on td "319,66 € 1 221 €" at bounding box center [815, 204] width 334 height 63
select select "cofidis"
type input "11,90"
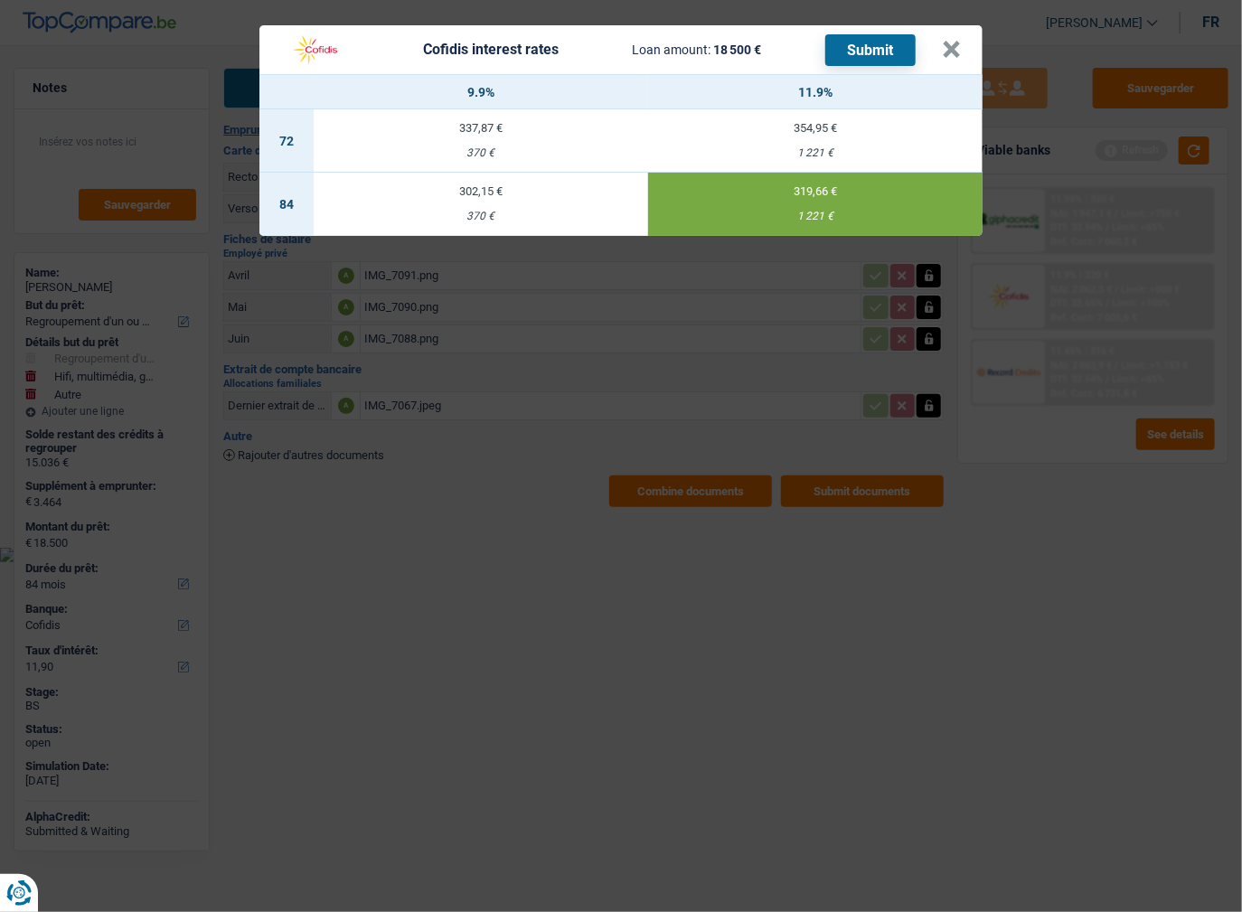
click at [870, 54] on button "Submit" at bounding box center [870, 50] width 90 height 32
click at [951, 51] on button "×" at bounding box center [951, 50] width 19 height 18
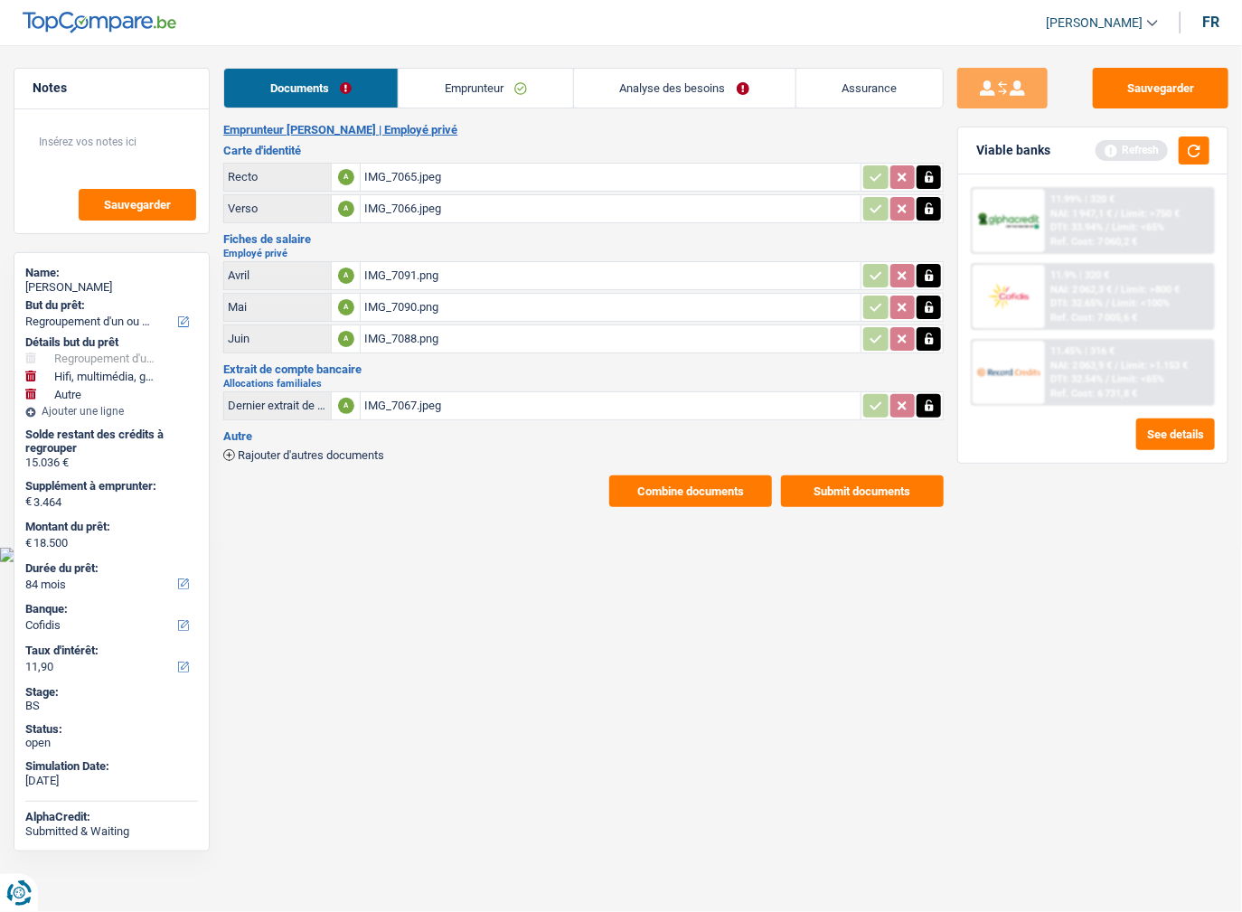
click at [838, 483] on button "Submit documents" at bounding box center [862, 491] width 163 height 32
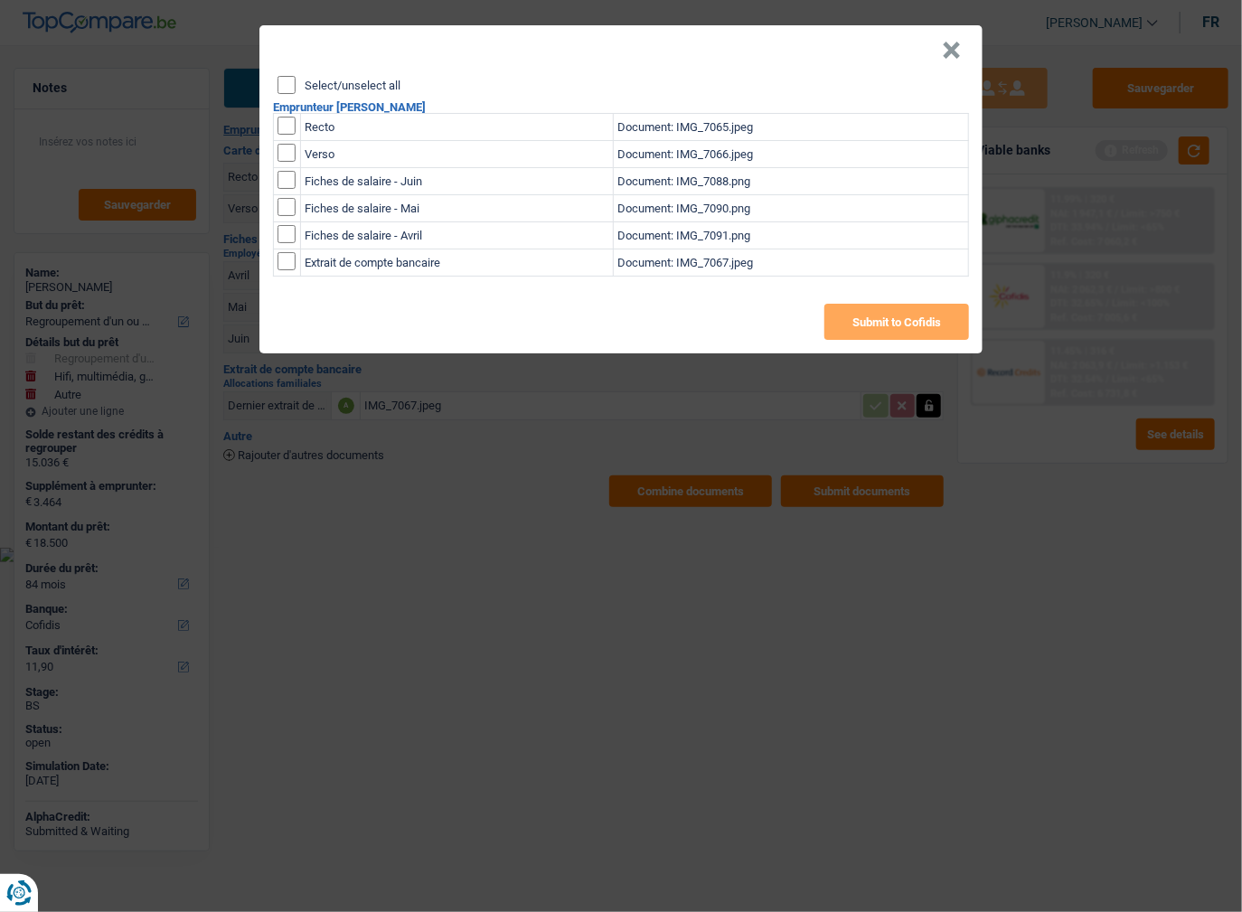
click at [292, 84] on input "Select/unselect all" at bounding box center [286, 85] width 18 height 18
checkbox input "true"
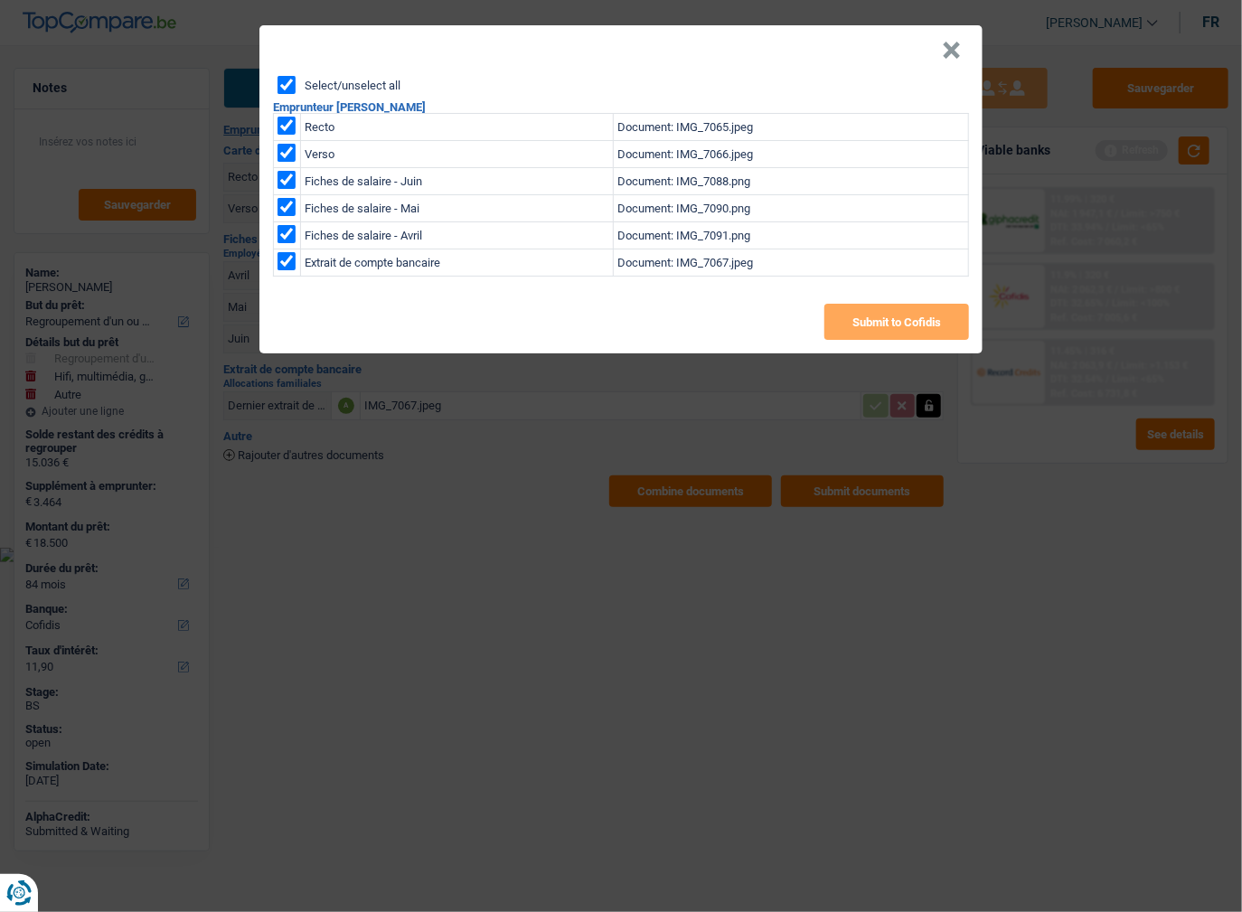
checkbox input "true"
click at [888, 321] on button "Submit to Cofidis" at bounding box center [896, 322] width 145 height 36
click at [962, 52] on header "×" at bounding box center [620, 50] width 723 height 51
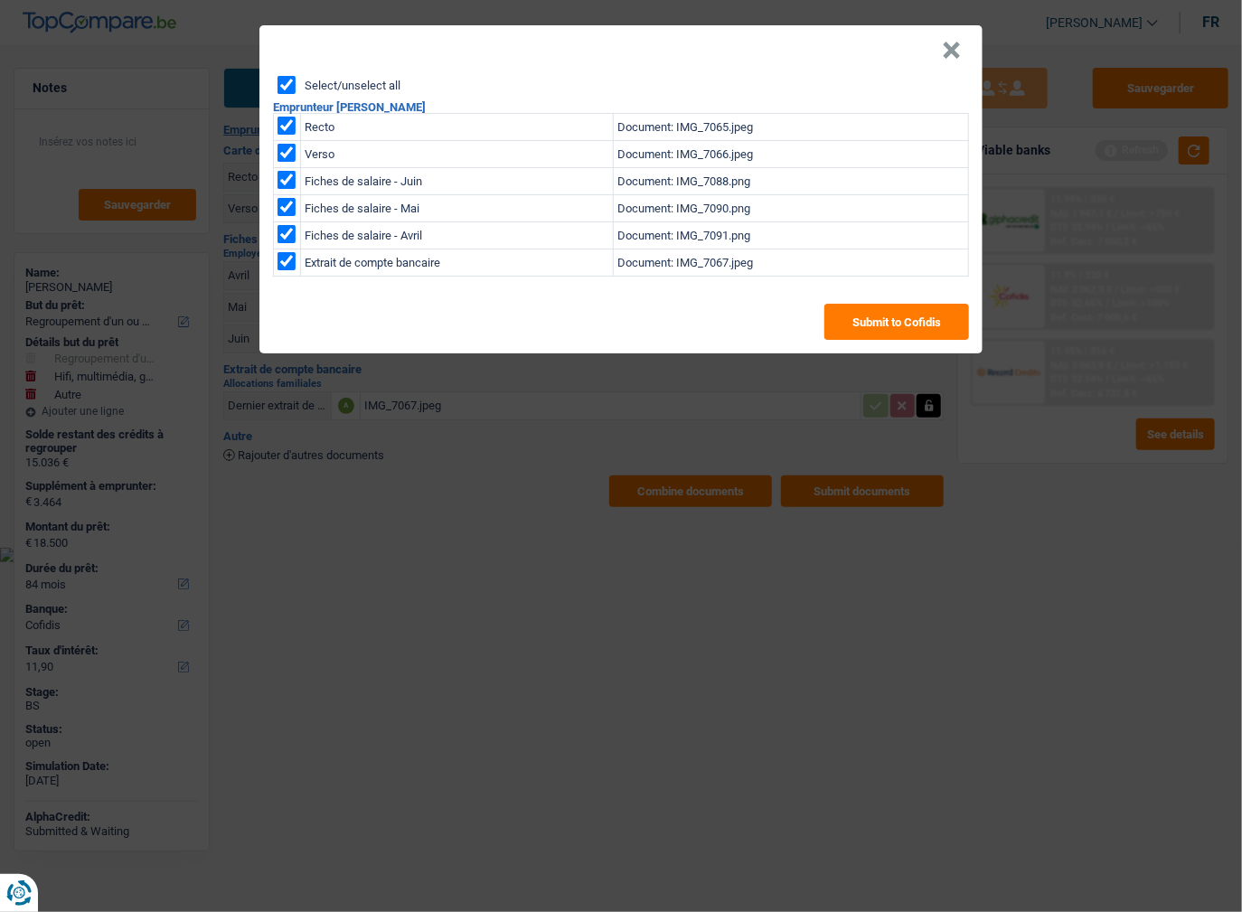
click at [956, 58] on button "×" at bounding box center [951, 51] width 19 height 18
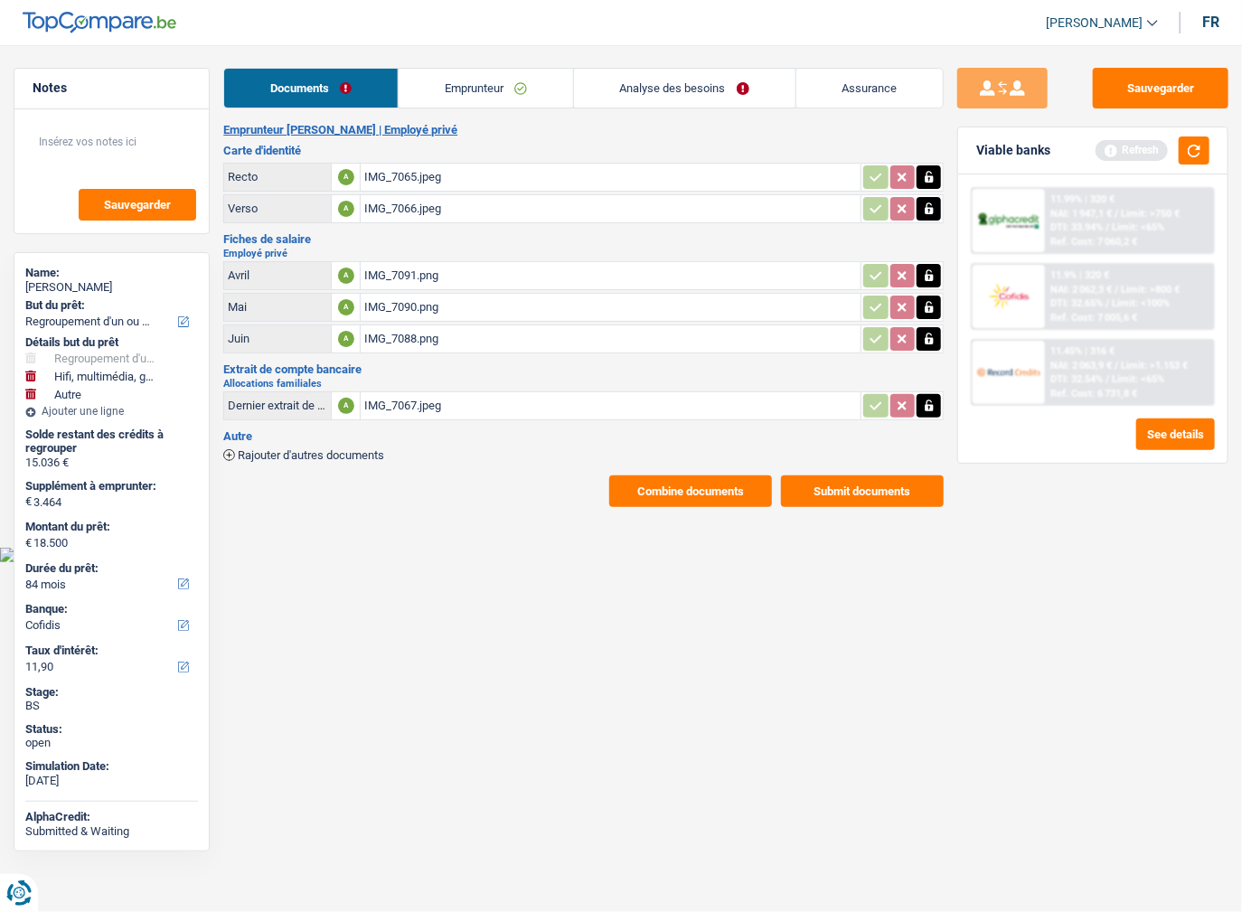
click at [1106, 213] on span "NAI: 1 947,1 €" at bounding box center [1080, 214] width 61 height 12
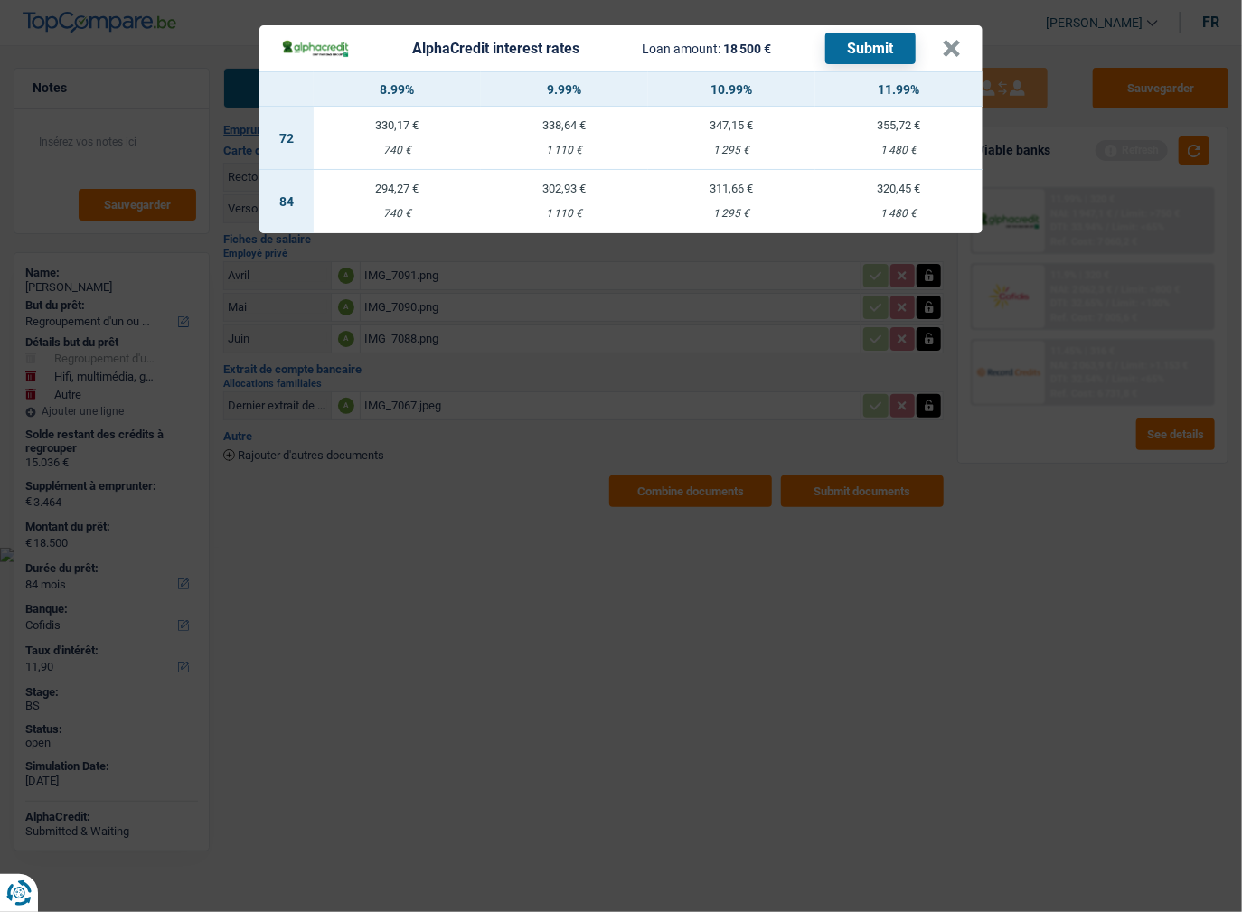
click at [1045, 477] on div "AlphaCredit interest rates Loan amount: 18 500 € Submit × 8.99% 9.99% 10.99% 11…" at bounding box center [621, 456] width 1242 height 912
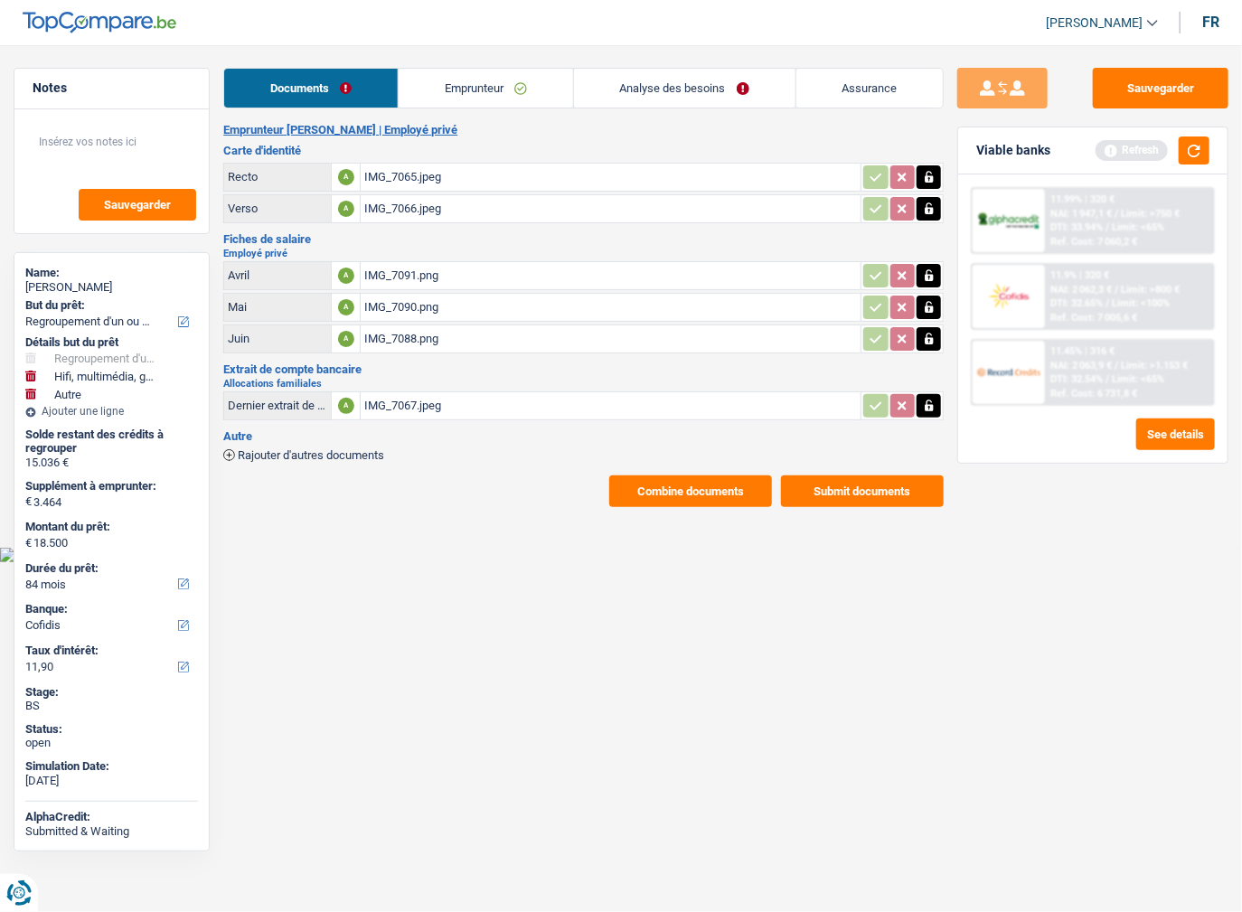
click at [1081, 189] on div "11.99% | 320 € NAI: 1 947,1 € / Limit: >750 € DTI: 33.94% / Limit: <65% Ref. Co…" at bounding box center [1129, 220] width 168 height 63
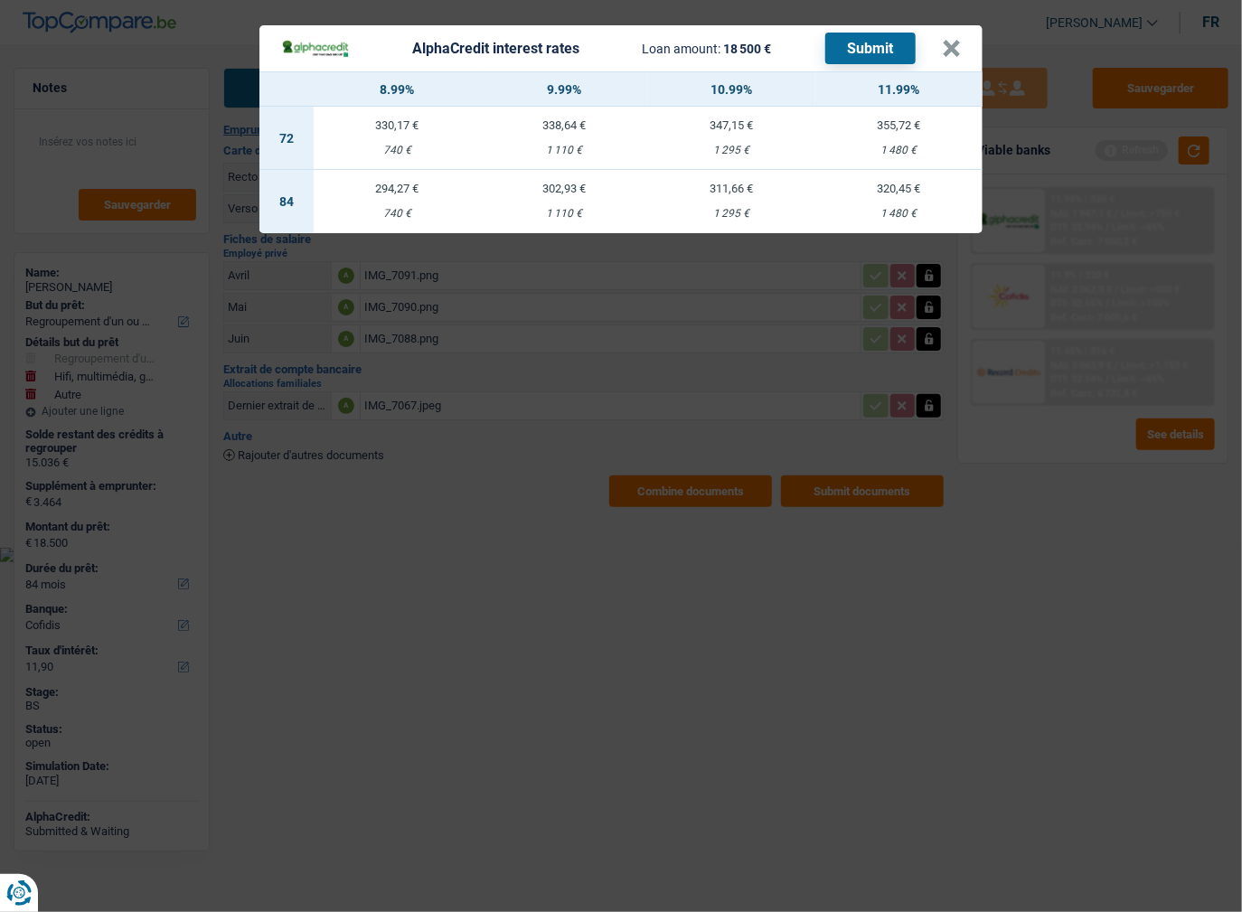
drag, startPoint x: 1009, startPoint y: 483, endPoint x: 1088, endPoint y: 315, distance: 186.0
click at [1012, 477] on div "AlphaCredit interest rates Loan amount: 18 500 € Submit × 8.99% 9.99% 10.99% 11…" at bounding box center [621, 456] width 1242 height 912
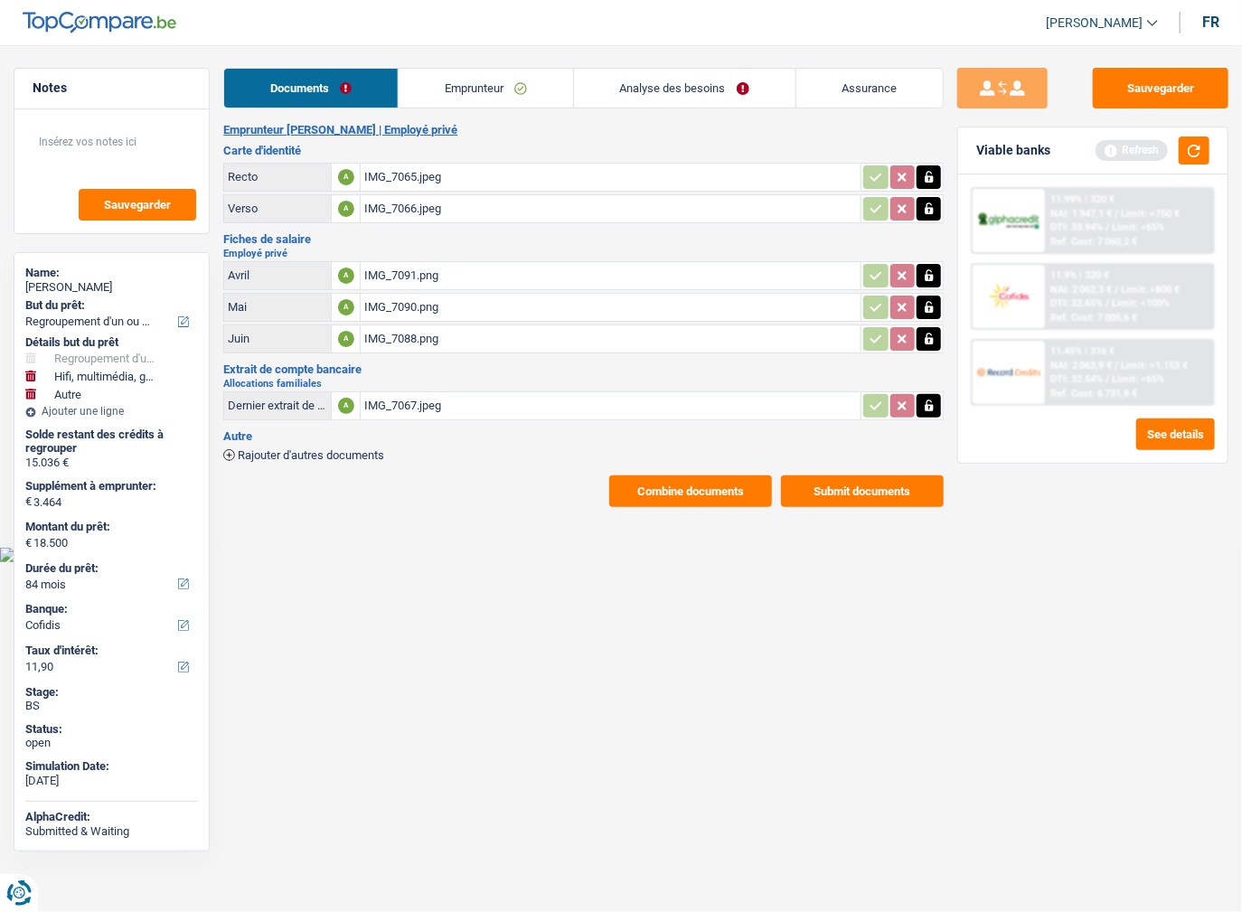
click at [1090, 363] on span "NAI: 2 063,9 €" at bounding box center [1080, 366] width 61 height 12
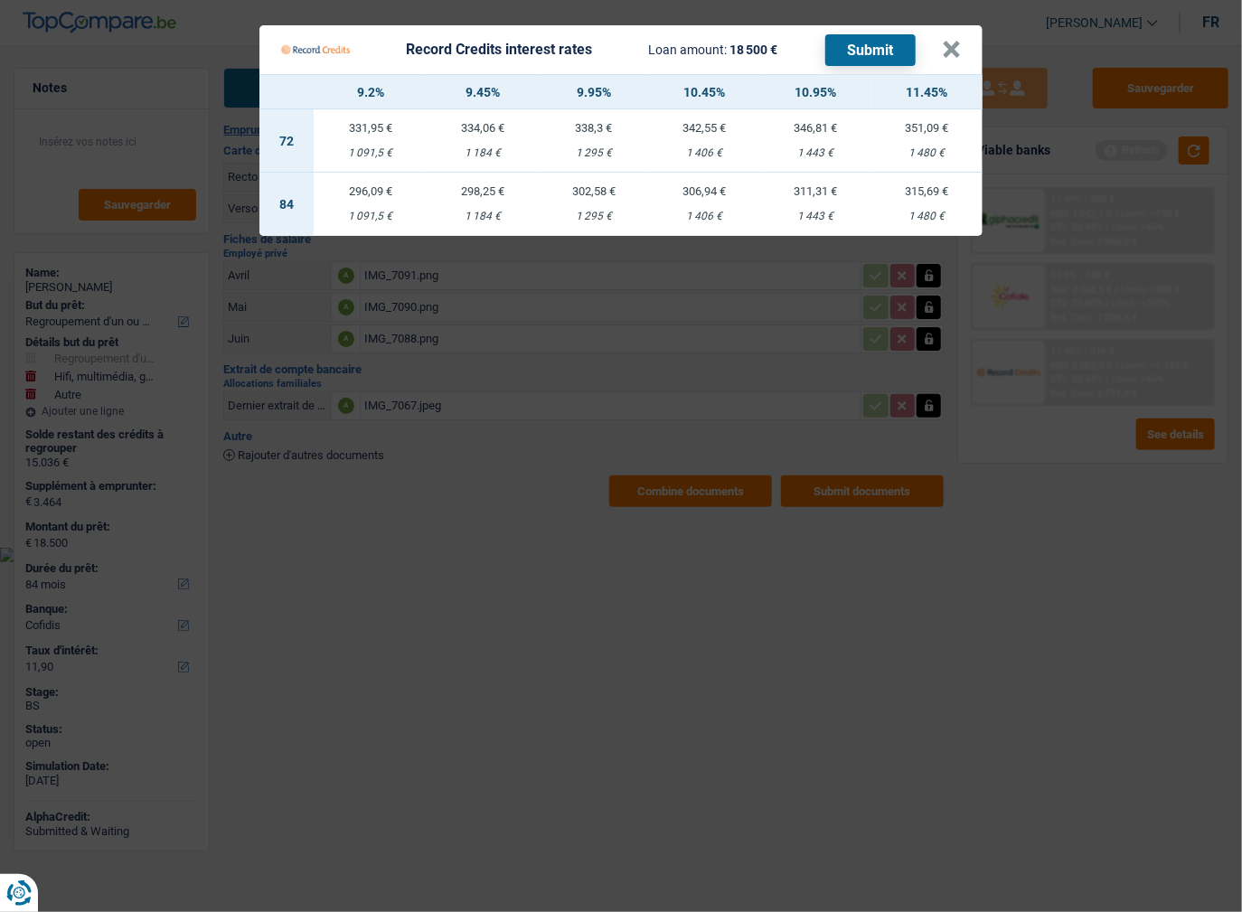
click at [587, 221] on div "1 295 €" at bounding box center [593, 217] width 111 height 12
select select "record credits"
type input "9,95"
click at [873, 47] on button "Submit" at bounding box center [870, 50] width 90 height 32
click at [935, 54] on div "Record Credits interest rates Loan amount: 18 500 € Submit" at bounding box center [611, 50] width 661 height 34
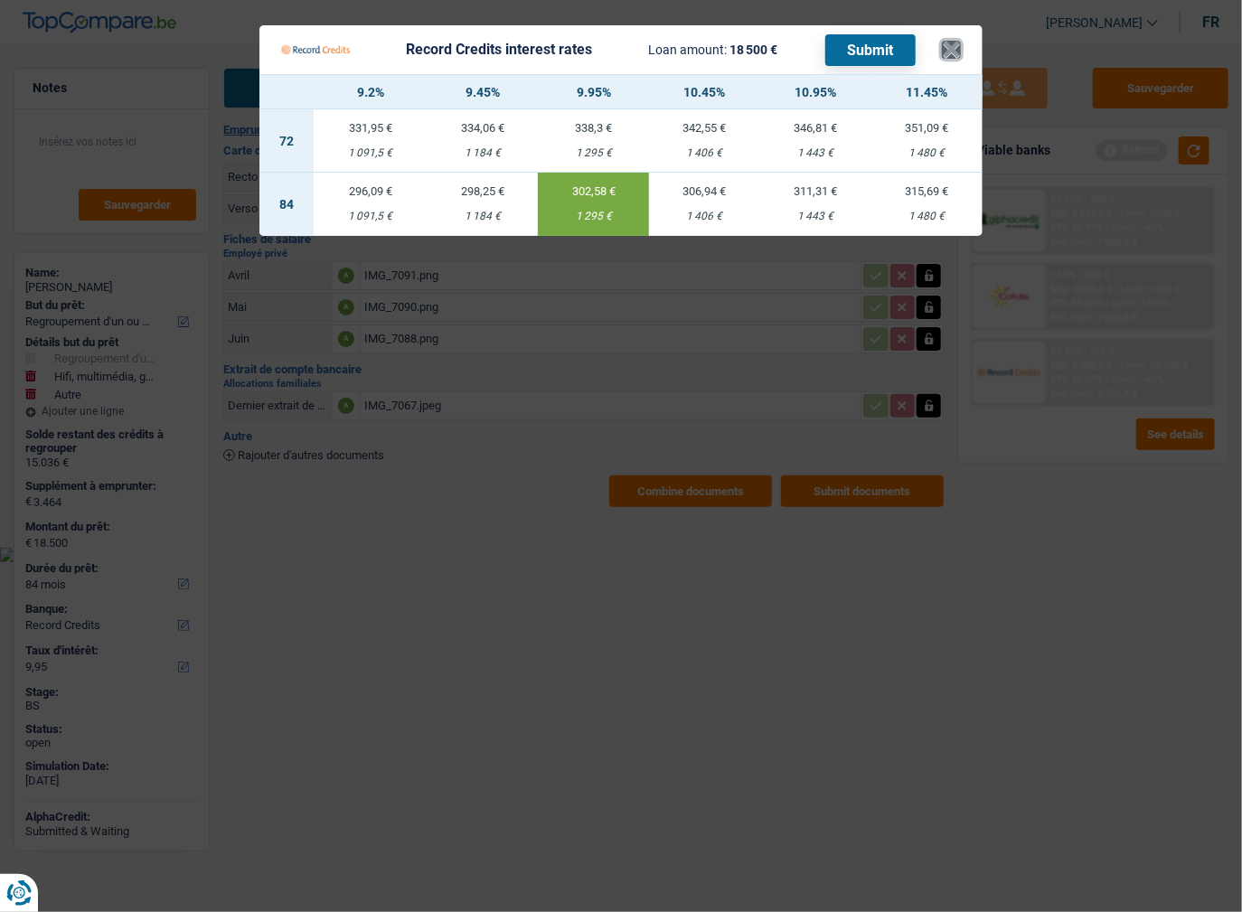
click at [944, 52] on button "×" at bounding box center [951, 50] width 19 height 18
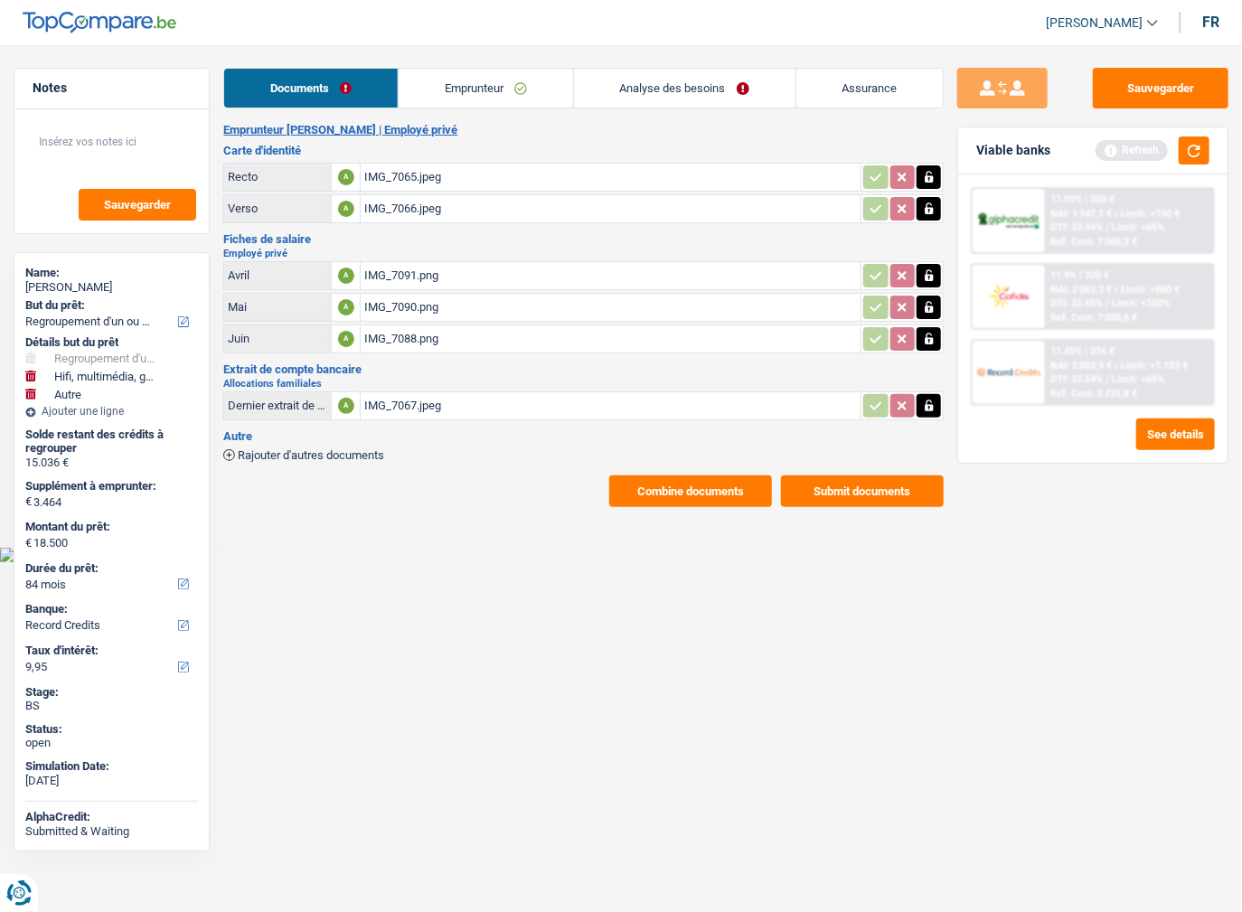
click at [456, 90] on link "Emprunteur" at bounding box center [486, 88] width 174 height 39
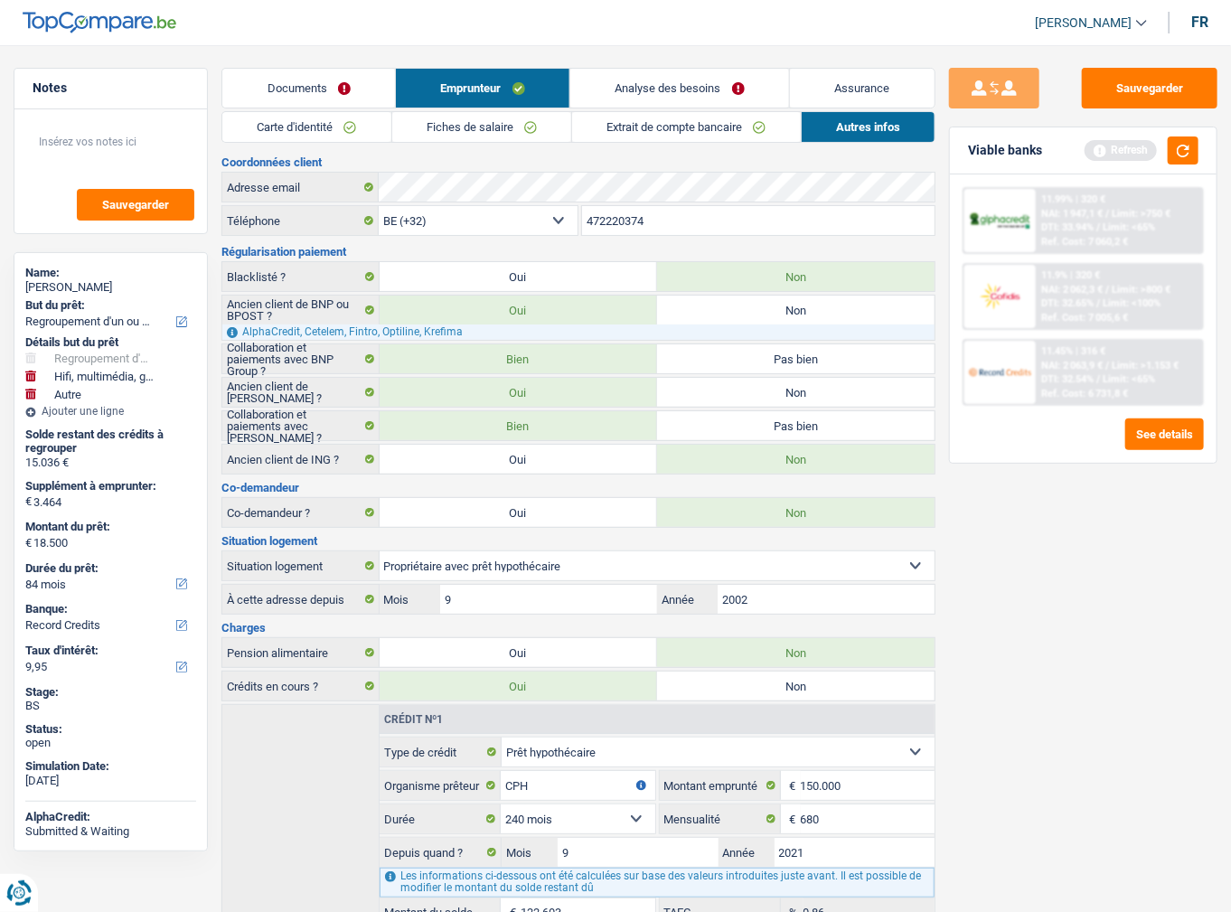
click at [350, 123] on link "Carte d'identité" at bounding box center [306, 127] width 168 height 30
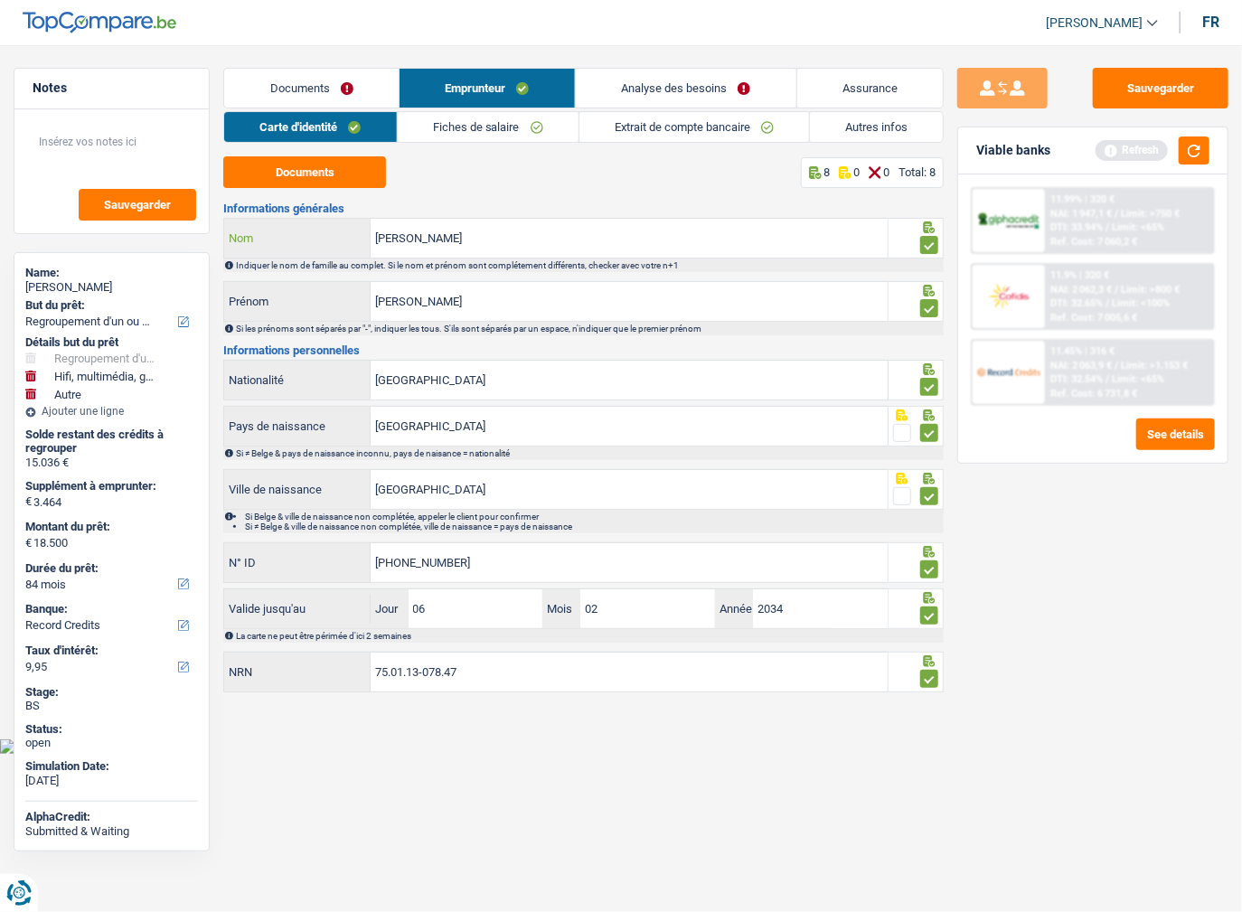
drag, startPoint x: 243, startPoint y: 239, endPoint x: 226, endPoint y: 245, distance: 18.3
click at [226, 245] on div "Henry Nom" at bounding box center [555, 238] width 662 height 39
click at [354, 168] on button "Documents" at bounding box center [304, 172] width 163 height 32
click at [280, 85] on link "Documents" at bounding box center [311, 88] width 174 height 39
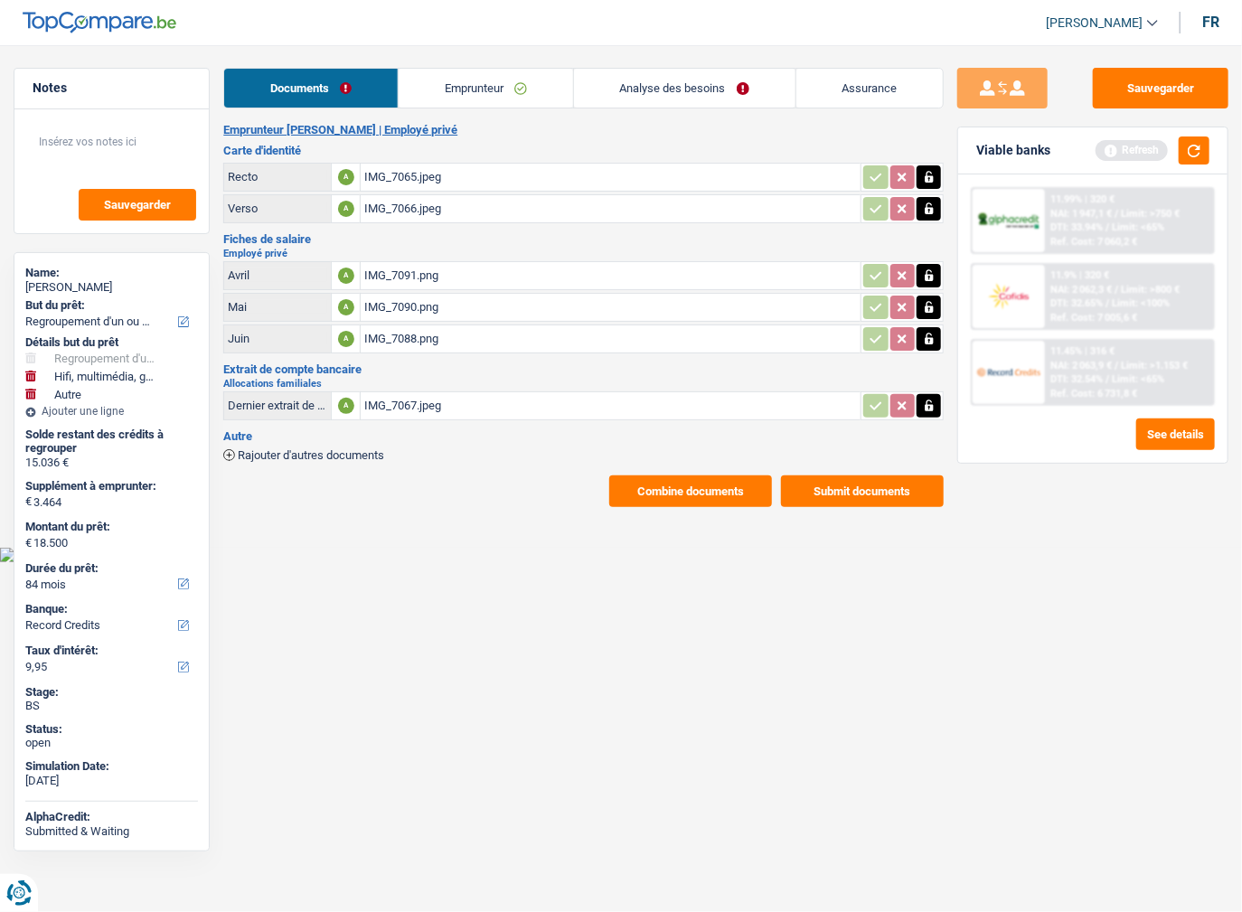
click at [729, 492] on button "Combine documents" at bounding box center [690, 491] width 163 height 32
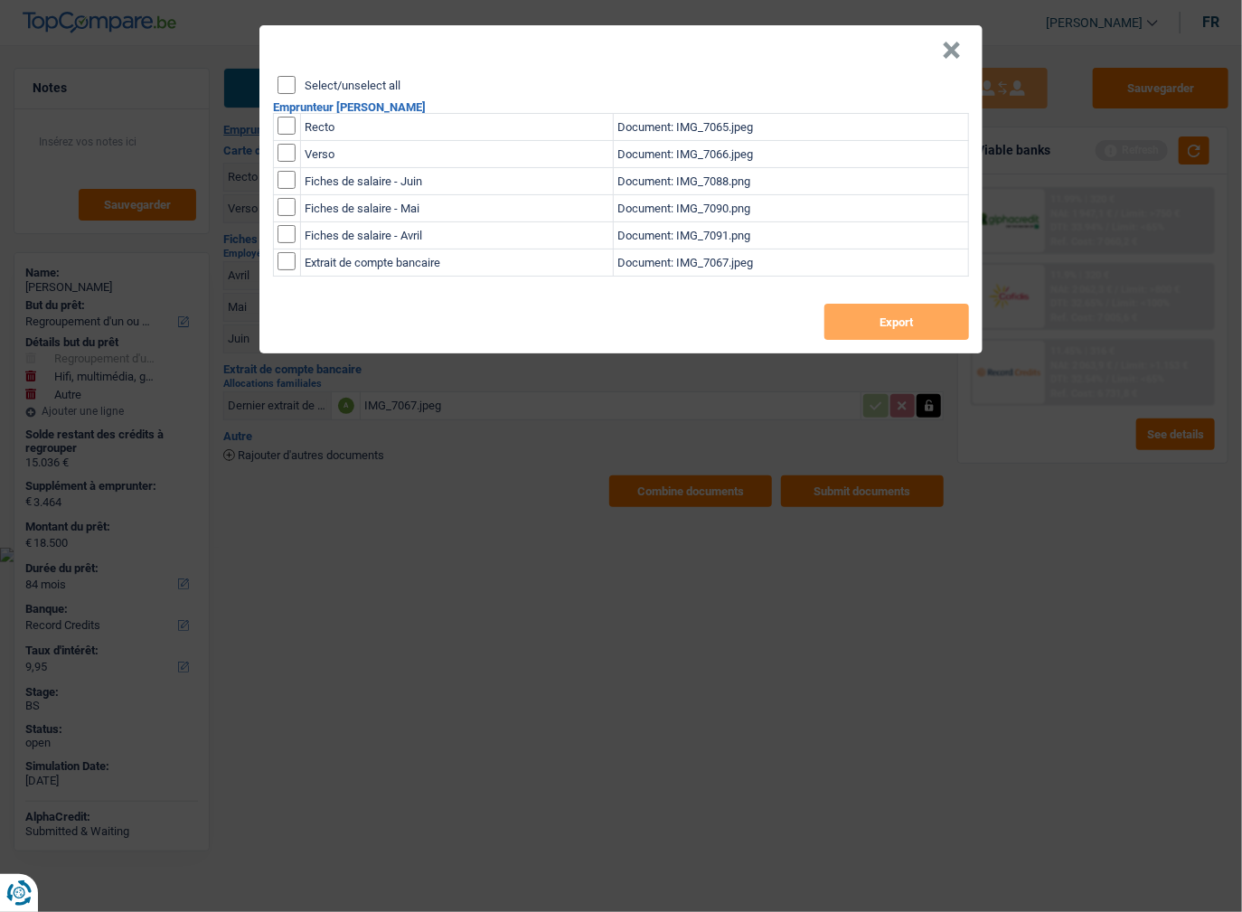
click at [294, 83] on input "Select/unselect all" at bounding box center [286, 85] width 18 height 18
checkbox input "true"
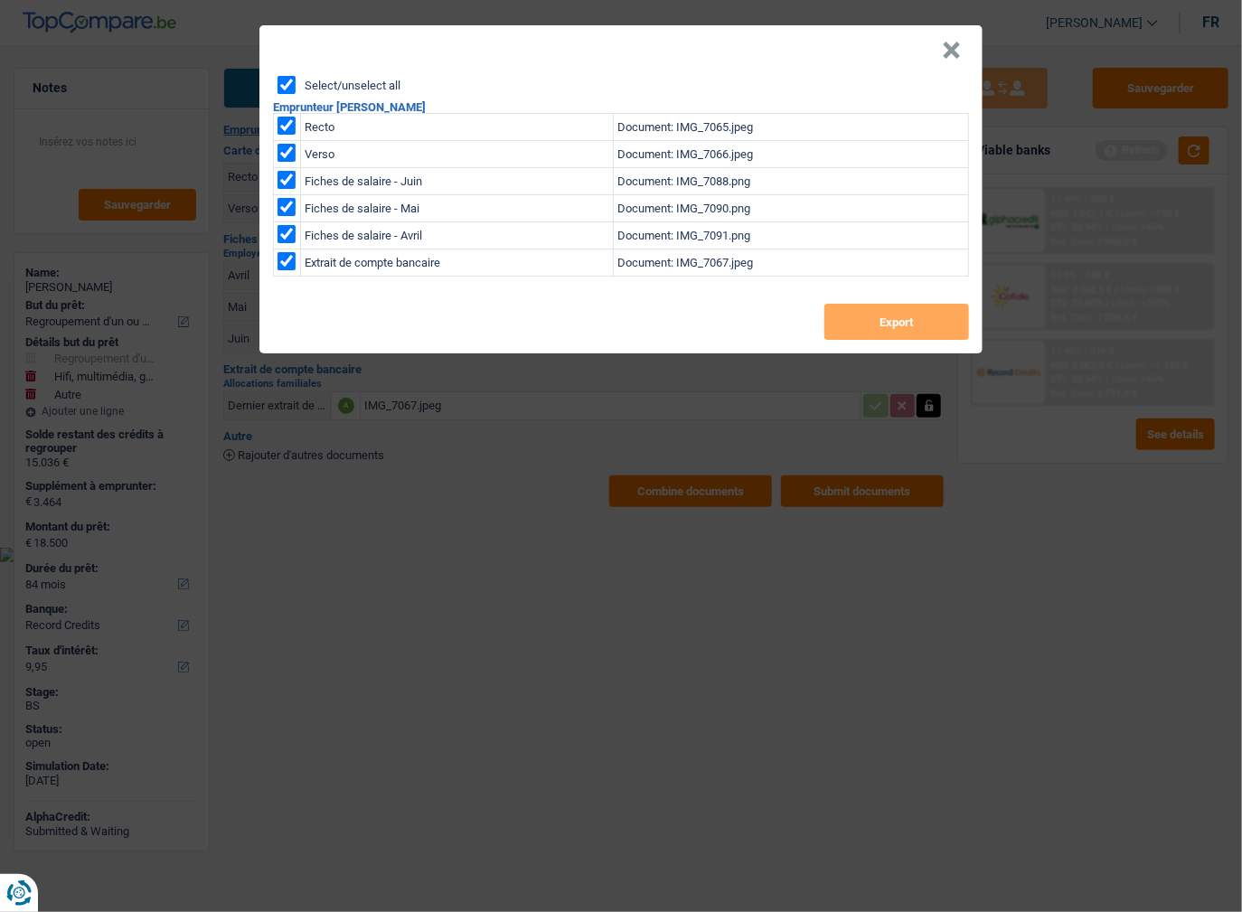
checkbox input "true"
drag, startPoint x: 895, startPoint y: 310, endPoint x: 904, endPoint y: 311, distance: 9.1
click at [894, 310] on button "Export" at bounding box center [896, 322] width 145 height 36
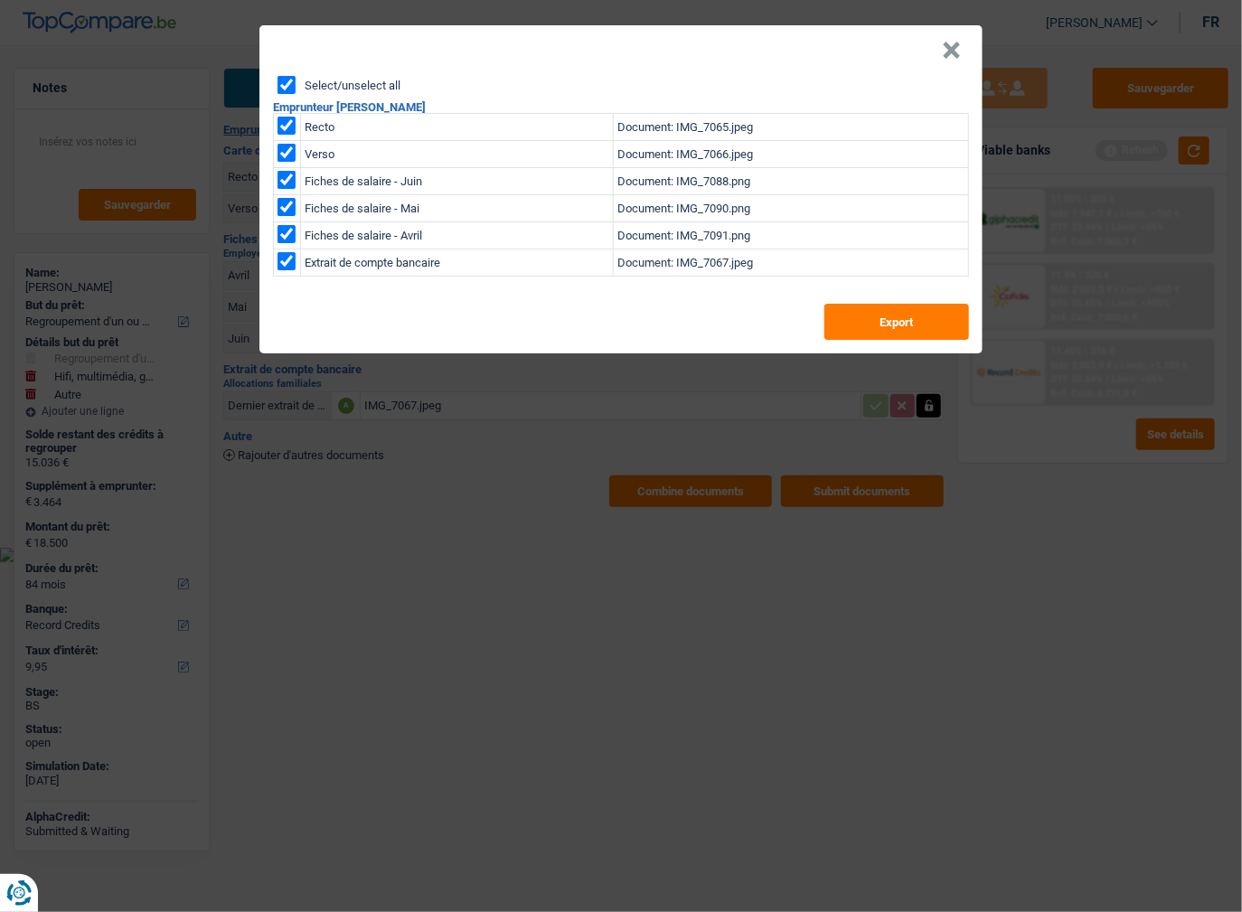
drag, startPoint x: 756, startPoint y: 47, endPoint x: 837, endPoint y: 70, distance: 83.8
click at [756, 47] on header "×" at bounding box center [620, 50] width 723 height 51
click at [953, 54] on button "×" at bounding box center [951, 51] width 19 height 18
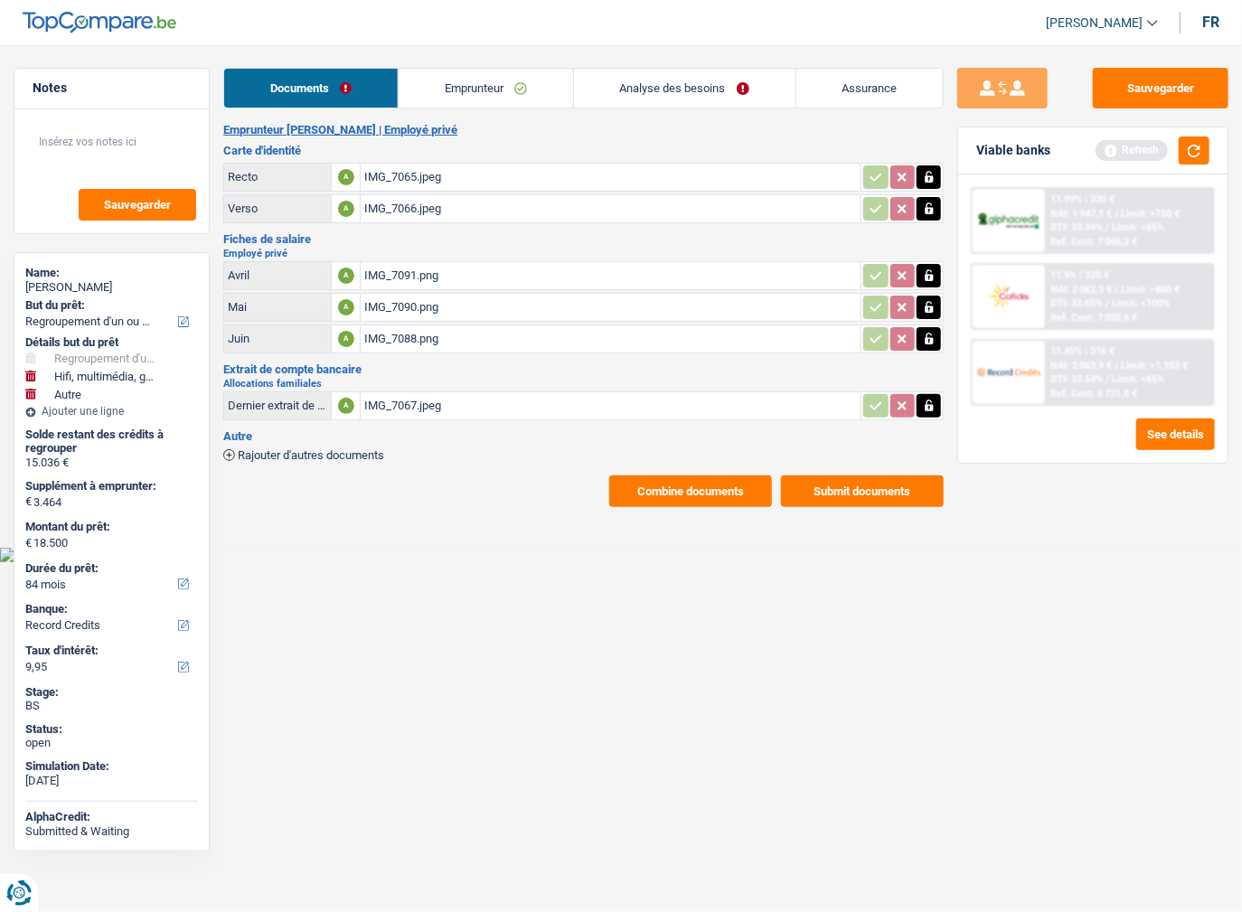
click at [1063, 373] on span "DTI: 32.54%" at bounding box center [1076, 379] width 52 height 12
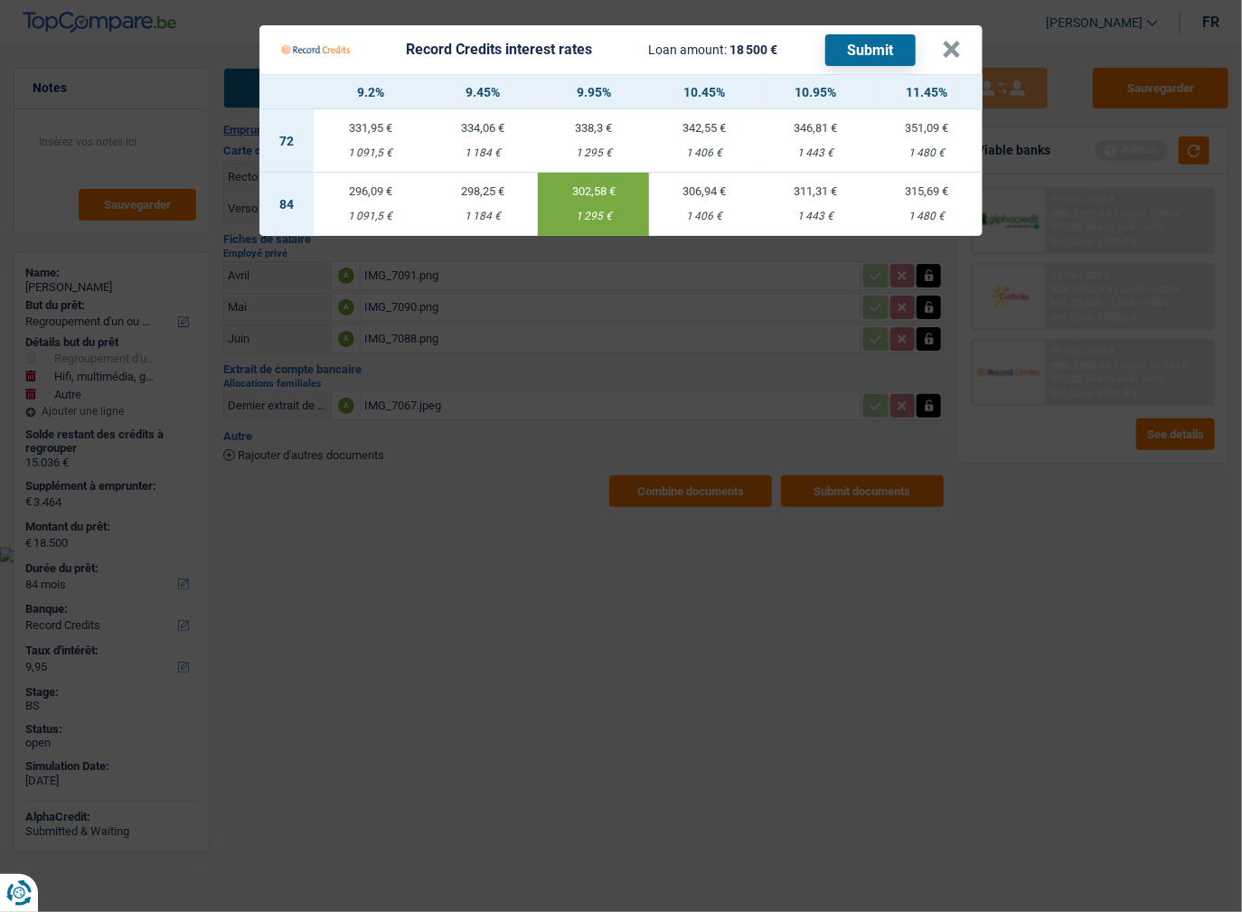
click at [1007, 515] on Credits "Record Credits interest rates Loan amount: 18 500 € Submit × 9.2% 9.45% 9.95% 1…" at bounding box center [621, 456] width 1242 height 912
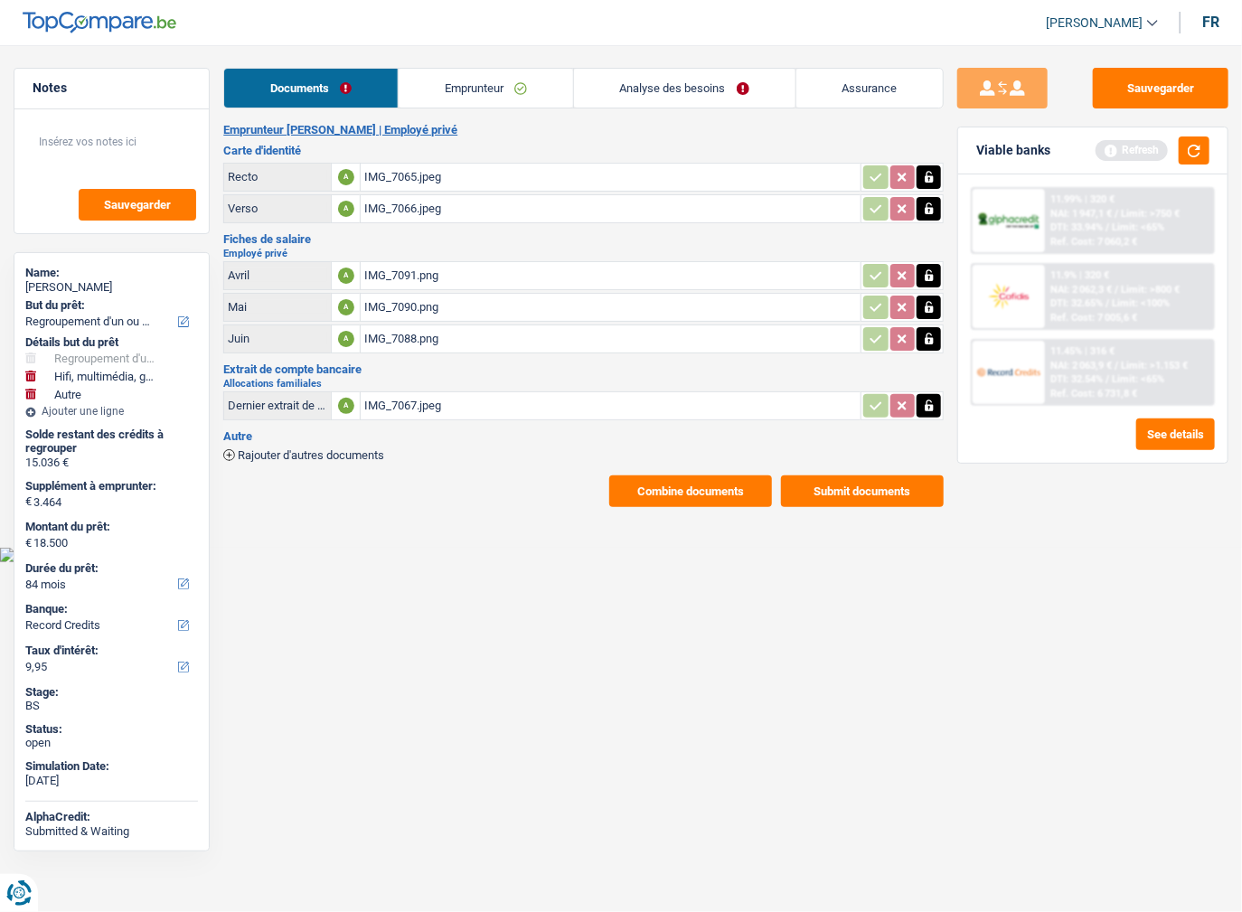
click at [445, 80] on link "Emprunteur" at bounding box center [486, 88] width 174 height 39
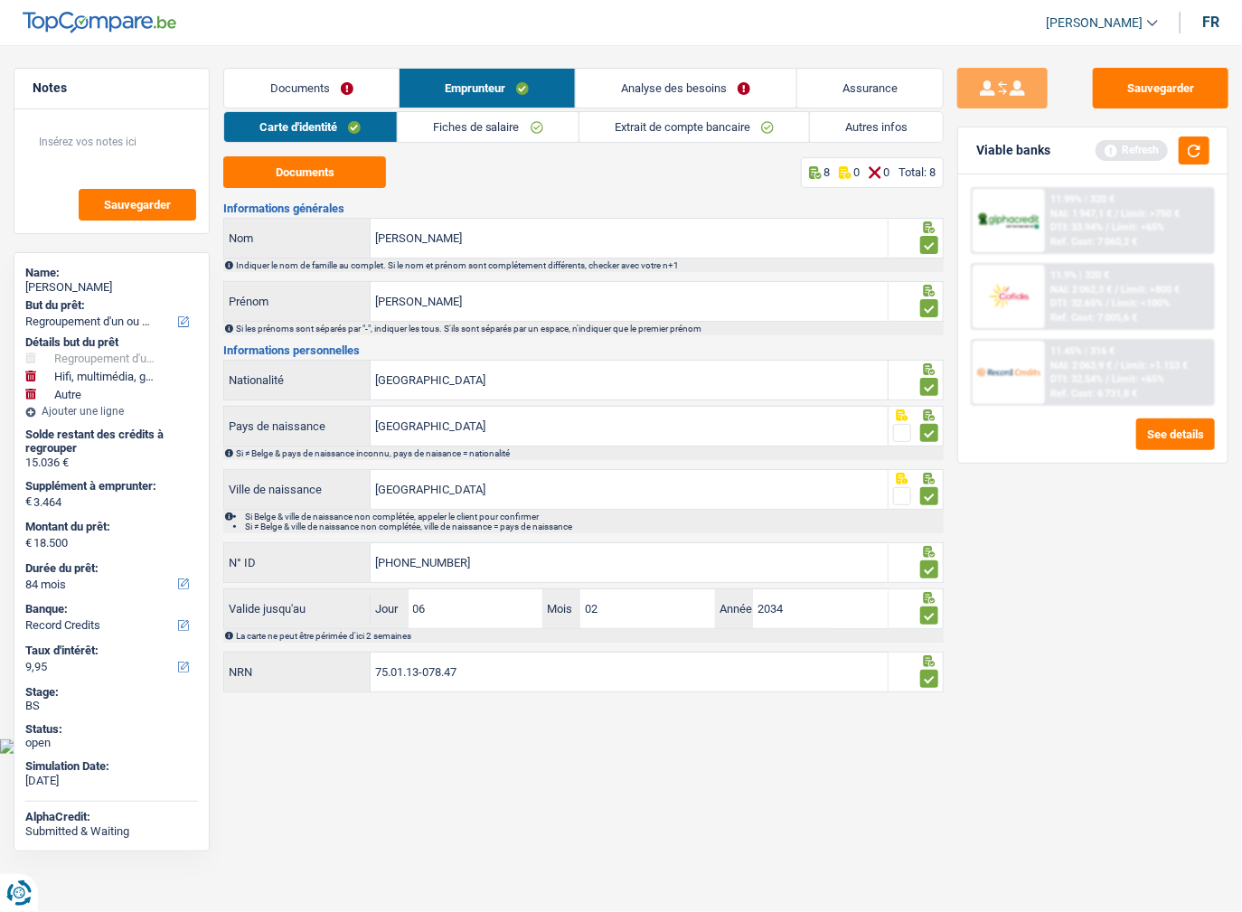
click at [707, 80] on link "Analyse des besoins" at bounding box center [686, 88] width 221 height 39
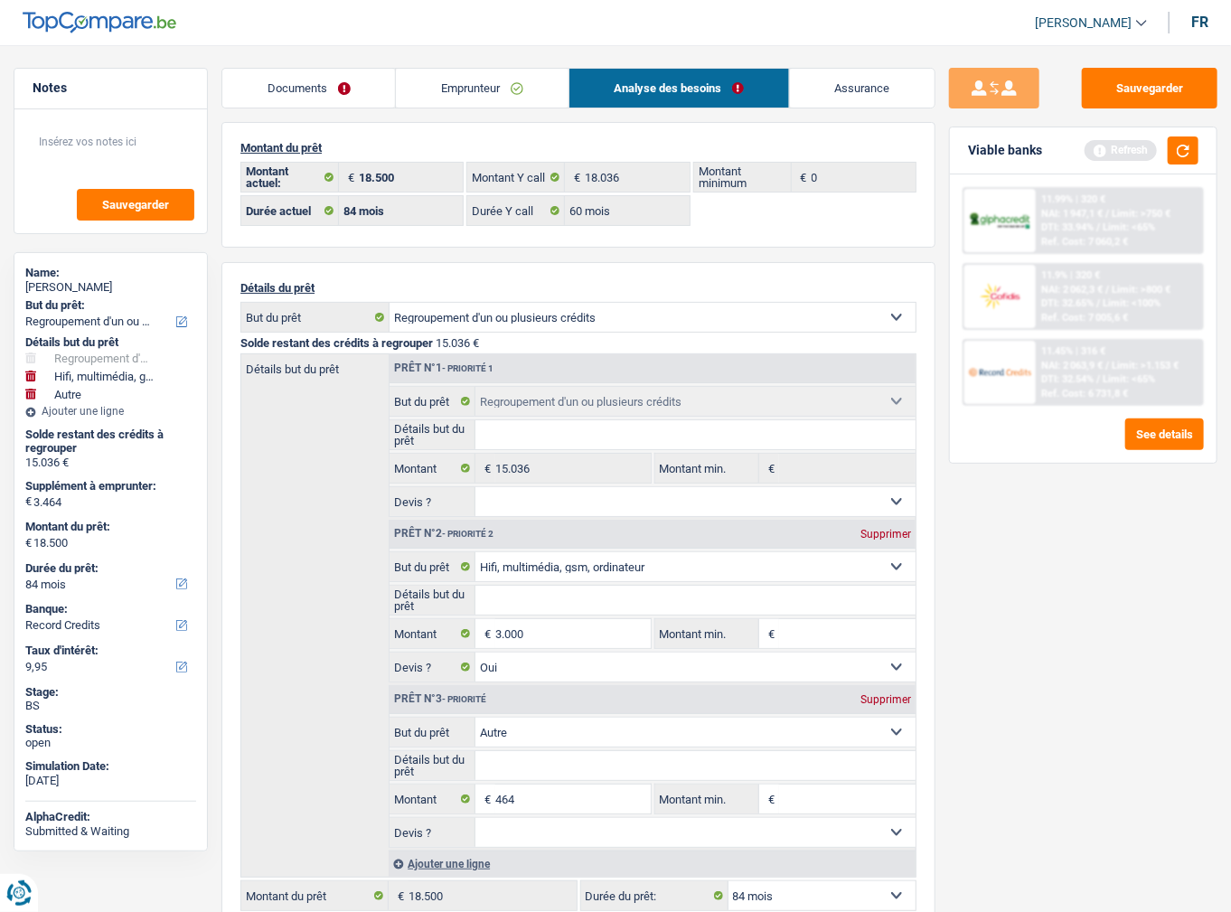
click at [352, 80] on link "Documents" at bounding box center [308, 88] width 173 height 39
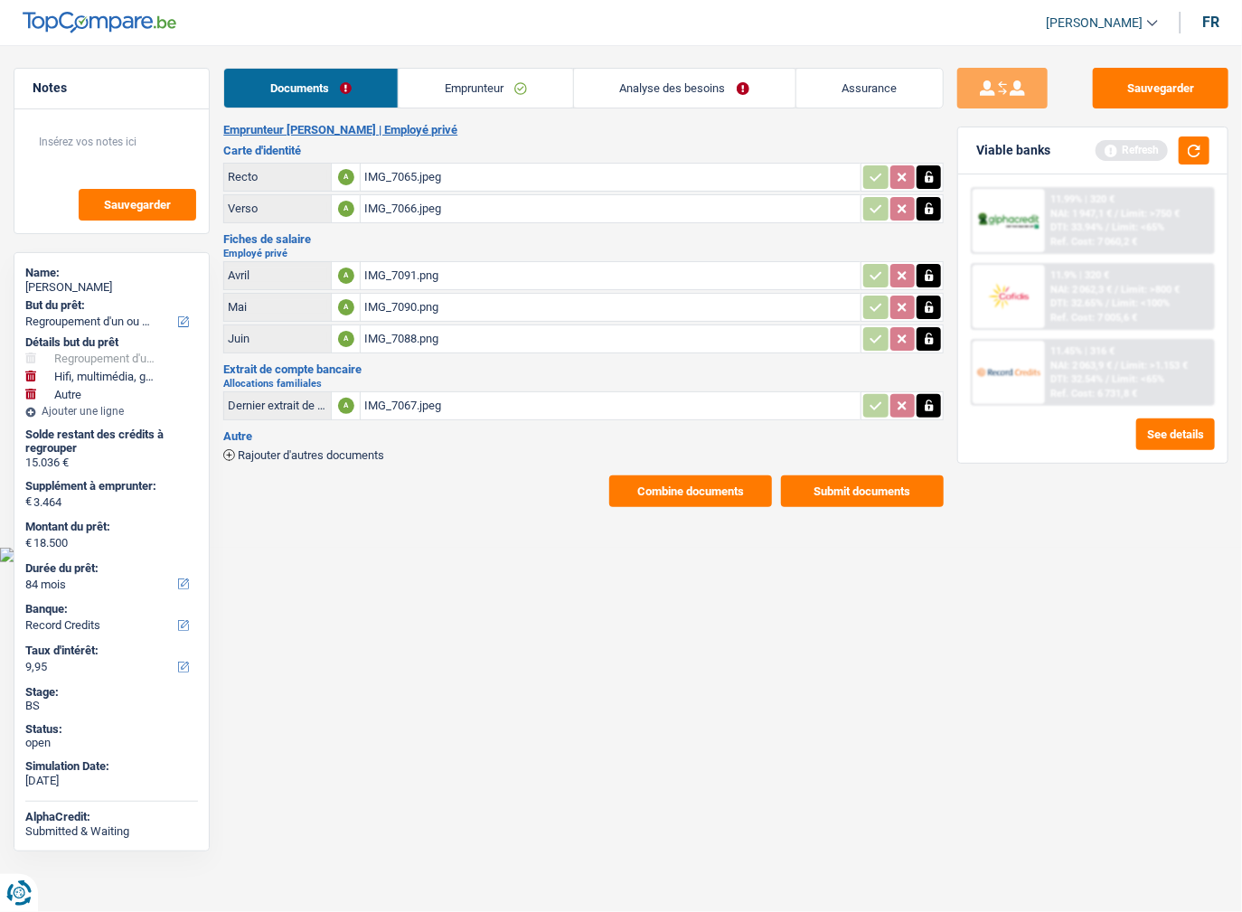
click at [403, 174] on div "IMG_7065.jpeg" at bounding box center [610, 177] width 493 height 27
click at [445, 212] on div "IMG_7066.jpeg" at bounding box center [610, 208] width 493 height 27
click at [1131, 74] on button "Sauvegarder" at bounding box center [1161, 88] width 136 height 41
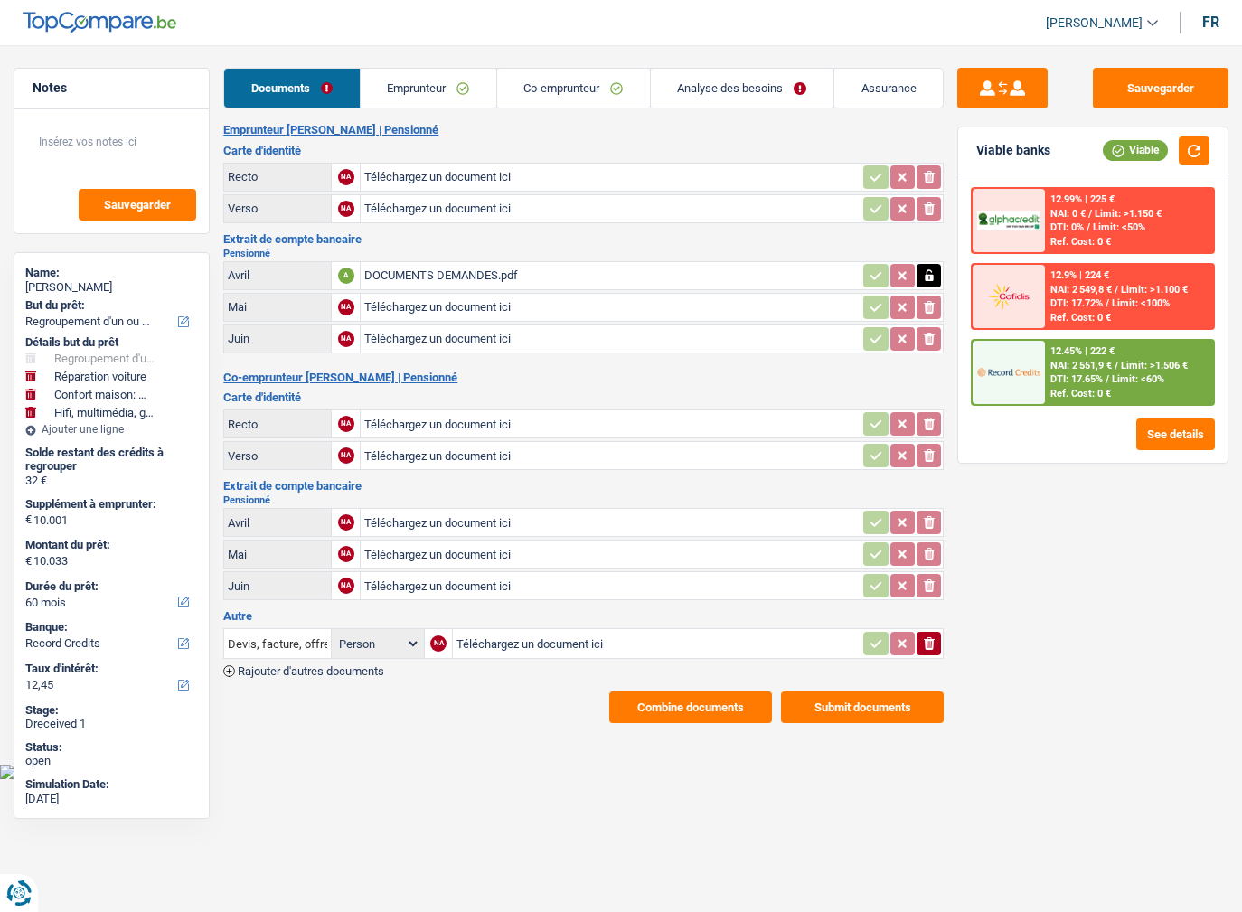
select select "refinancing"
select select "carRepair"
select select "household"
select select "tech"
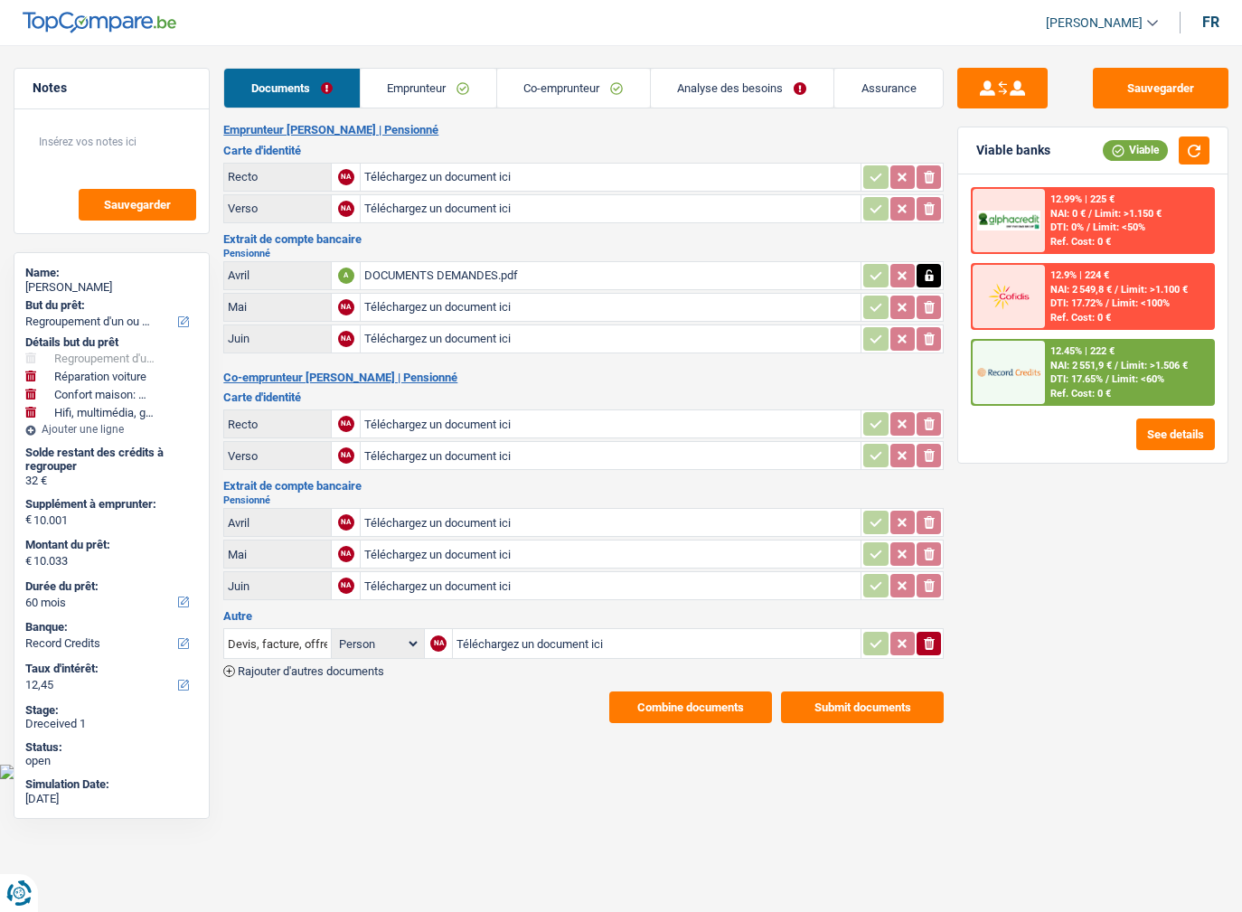
select select "60"
select select "record credits"
click at [445, 272] on div "DOCUMENTS DEMANDES.pdf" at bounding box center [610, 275] width 493 height 27
click at [430, 86] on link "Emprunteur" at bounding box center [429, 88] width 136 height 39
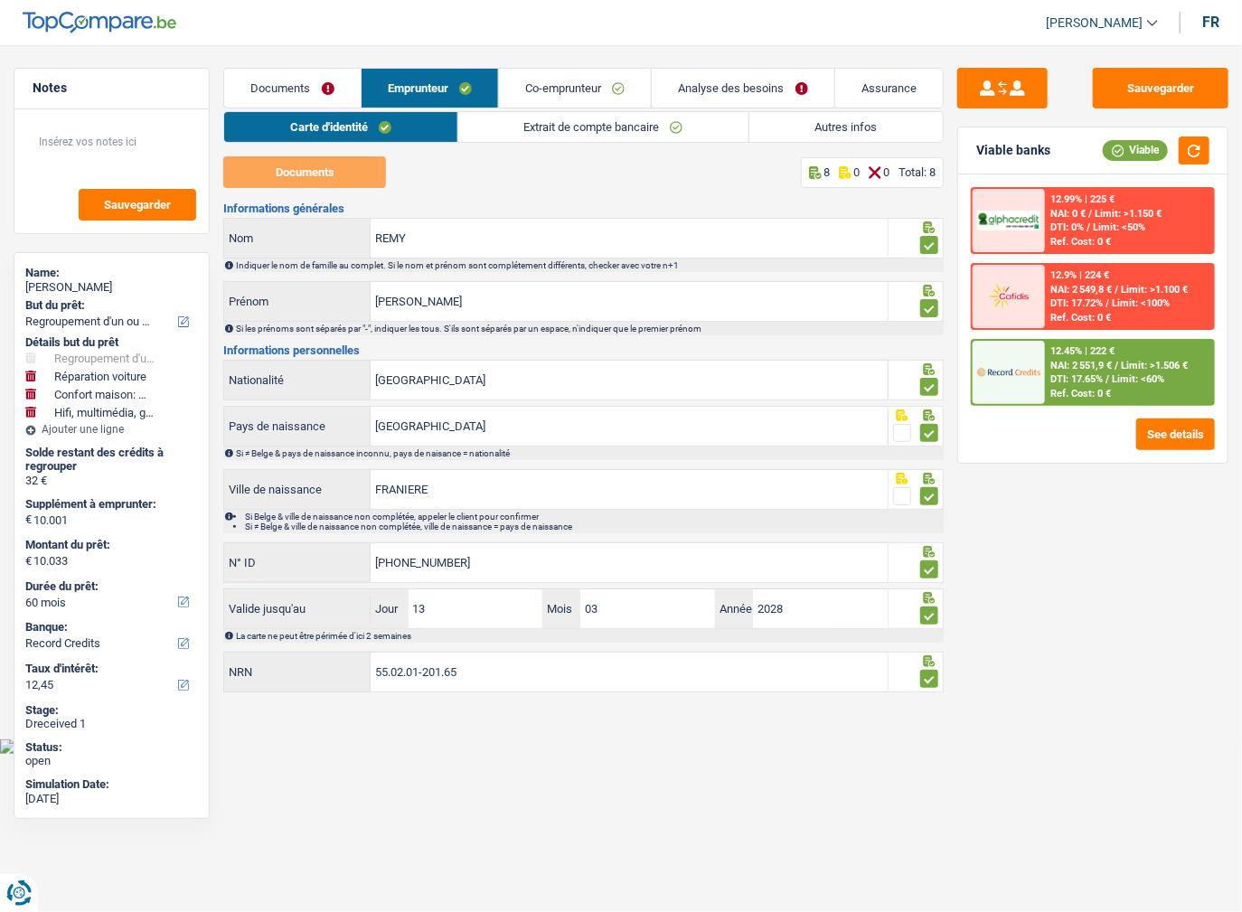
click at [551, 119] on link "Extrait de compte bancaire" at bounding box center [603, 127] width 290 height 30
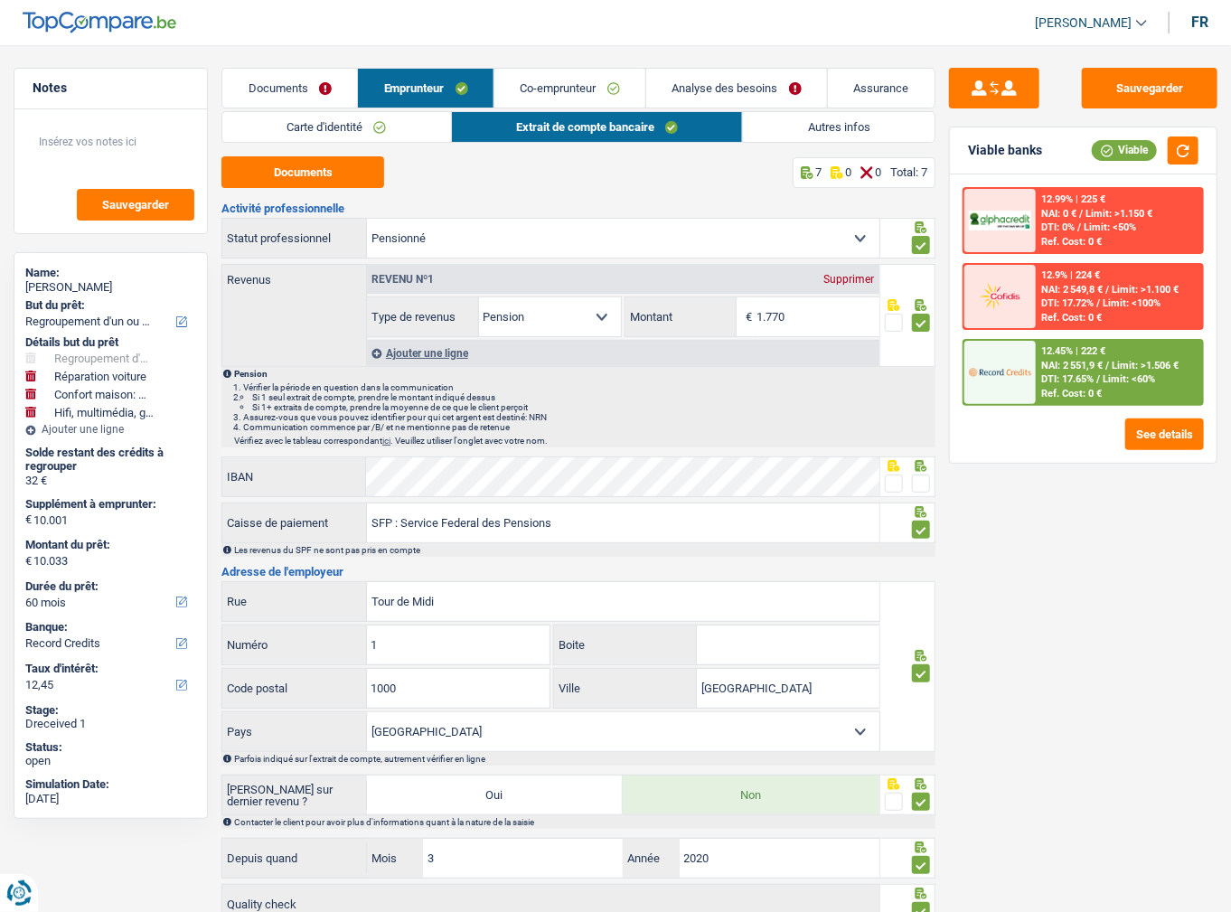
click at [771, 128] on link "Autres infos" at bounding box center [839, 127] width 192 height 30
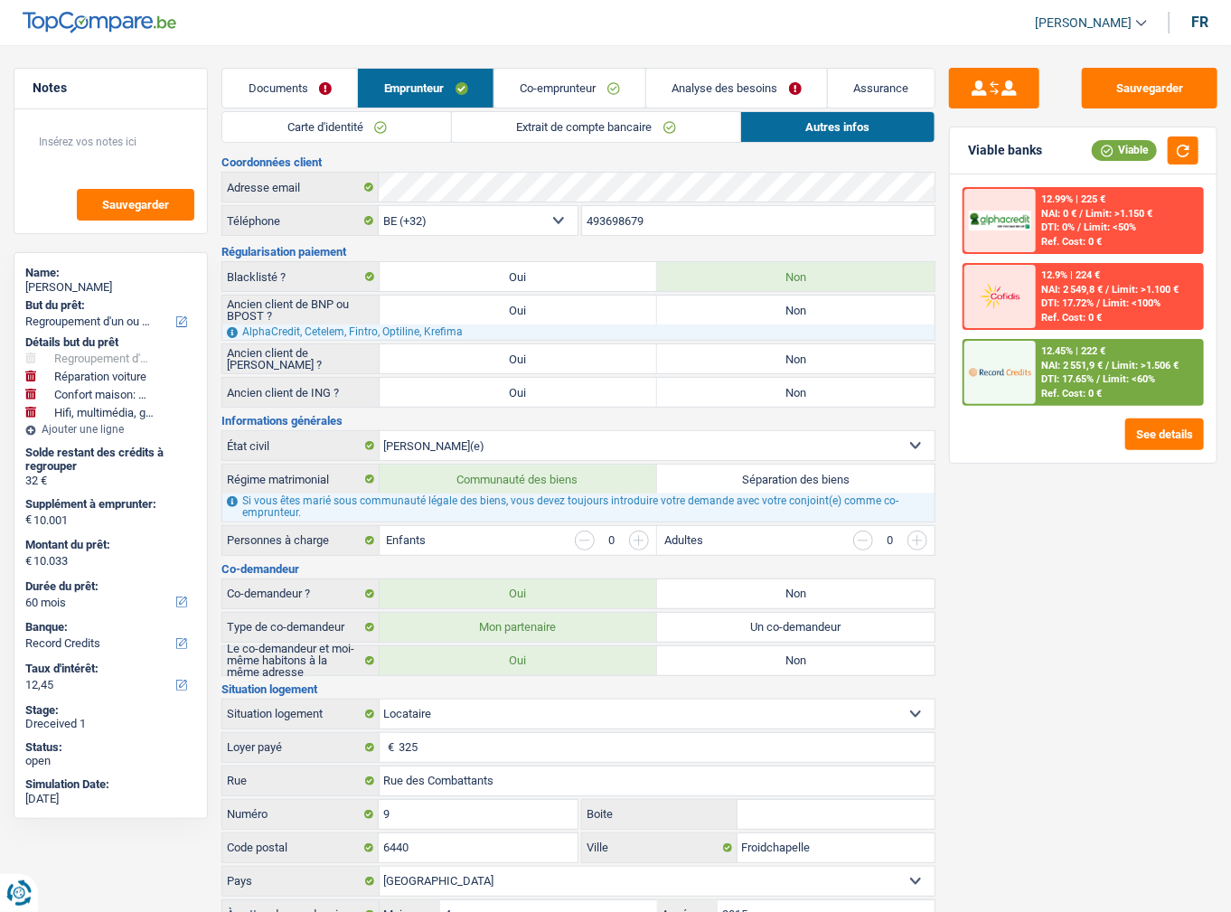
click at [694, 396] on label "Non" at bounding box center [795, 392] width 277 height 29
click at [694, 396] on input "Non" at bounding box center [795, 392] width 277 height 29
radio input "true"
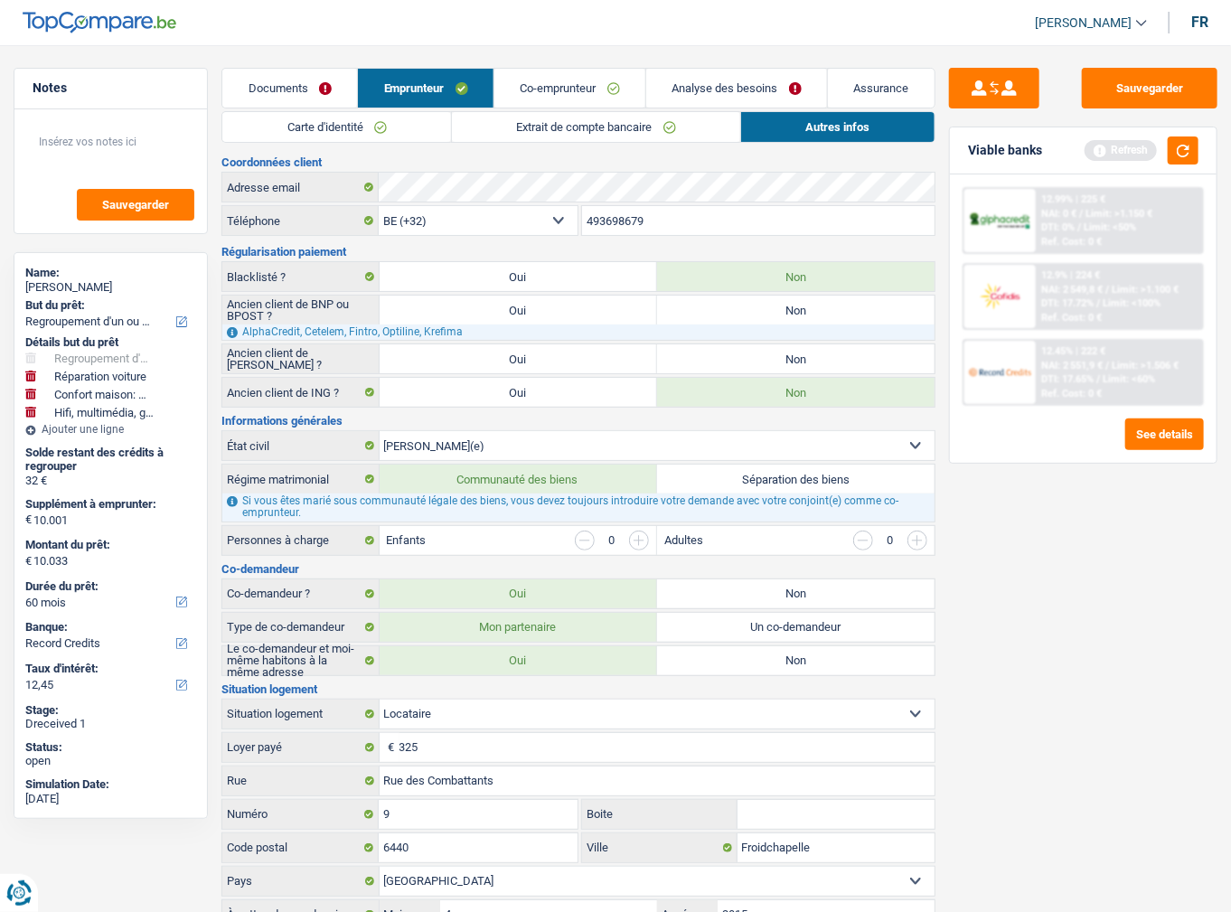
drag, startPoint x: 694, startPoint y: 371, endPoint x: 706, endPoint y: 327, distance: 44.9
click at [695, 369] on label "Non" at bounding box center [795, 358] width 277 height 29
click at [695, 369] on input "Non" at bounding box center [795, 358] width 277 height 29
radio input "true"
click at [709, 307] on label "Non" at bounding box center [795, 310] width 277 height 29
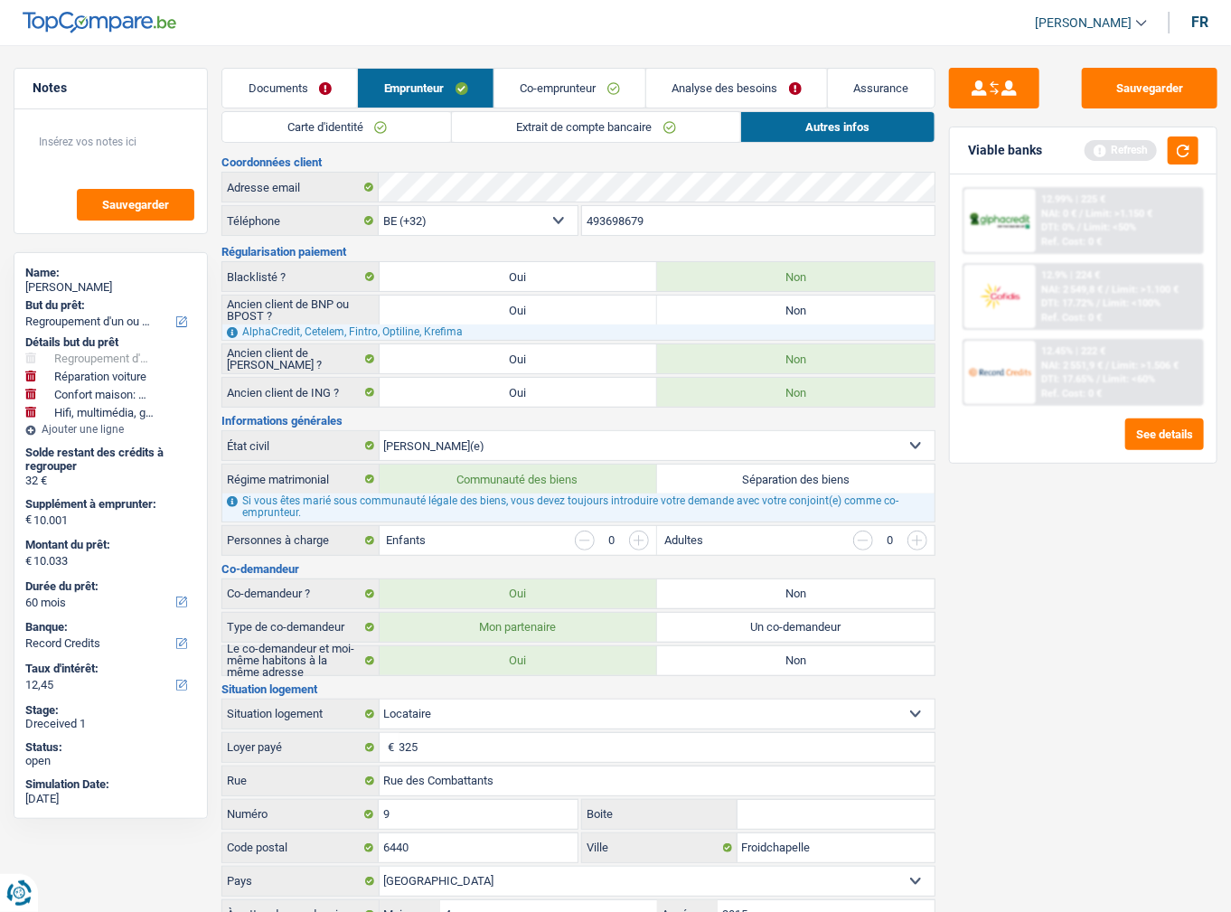
click at [709, 307] on input "Non" at bounding box center [795, 310] width 277 height 29
radio input "true"
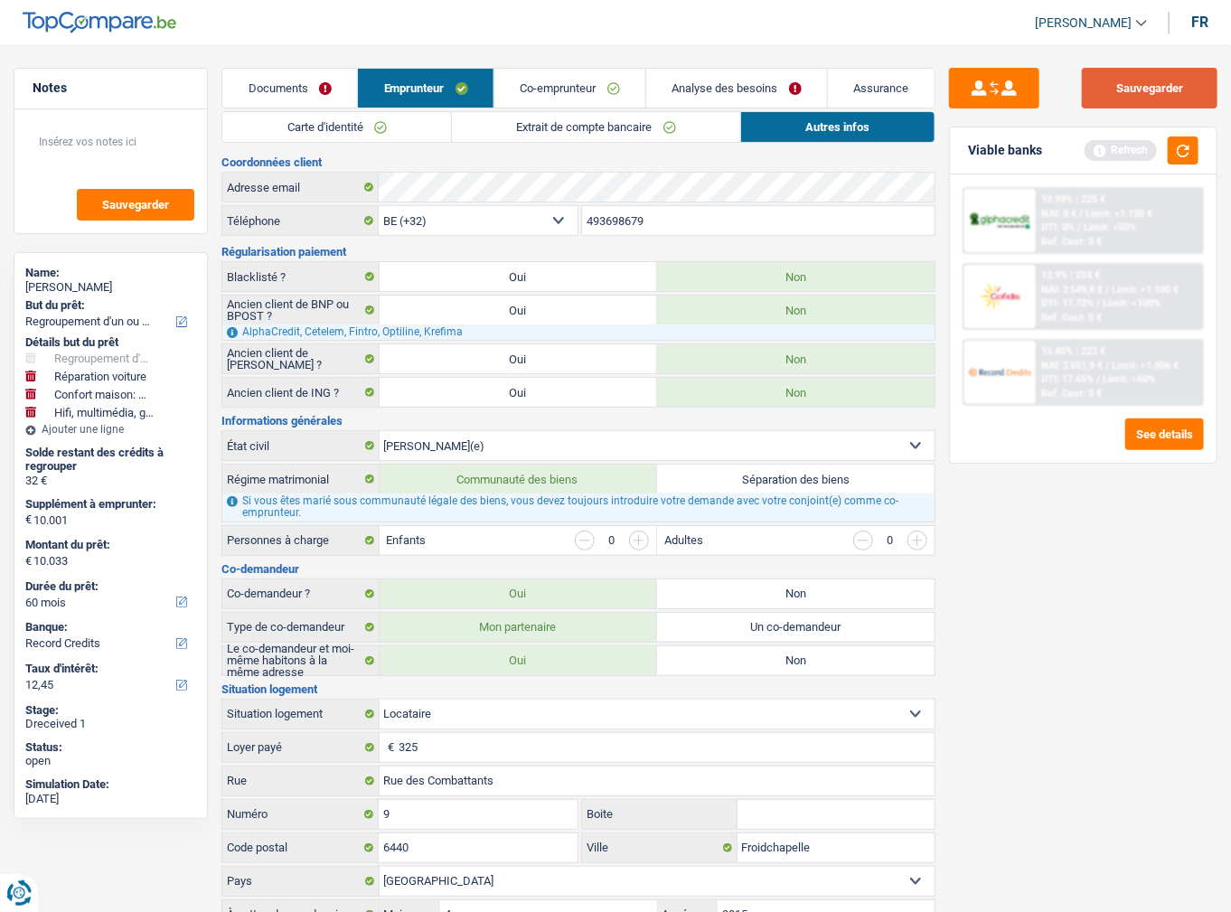
drag, startPoint x: 1103, startPoint y: 72, endPoint x: 1141, endPoint y: 106, distance: 50.6
click at [1106, 74] on button "Sauvegarder" at bounding box center [1150, 88] width 136 height 41
click at [1188, 145] on button "button" at bounding box center [1183, 150] width 31 height 28
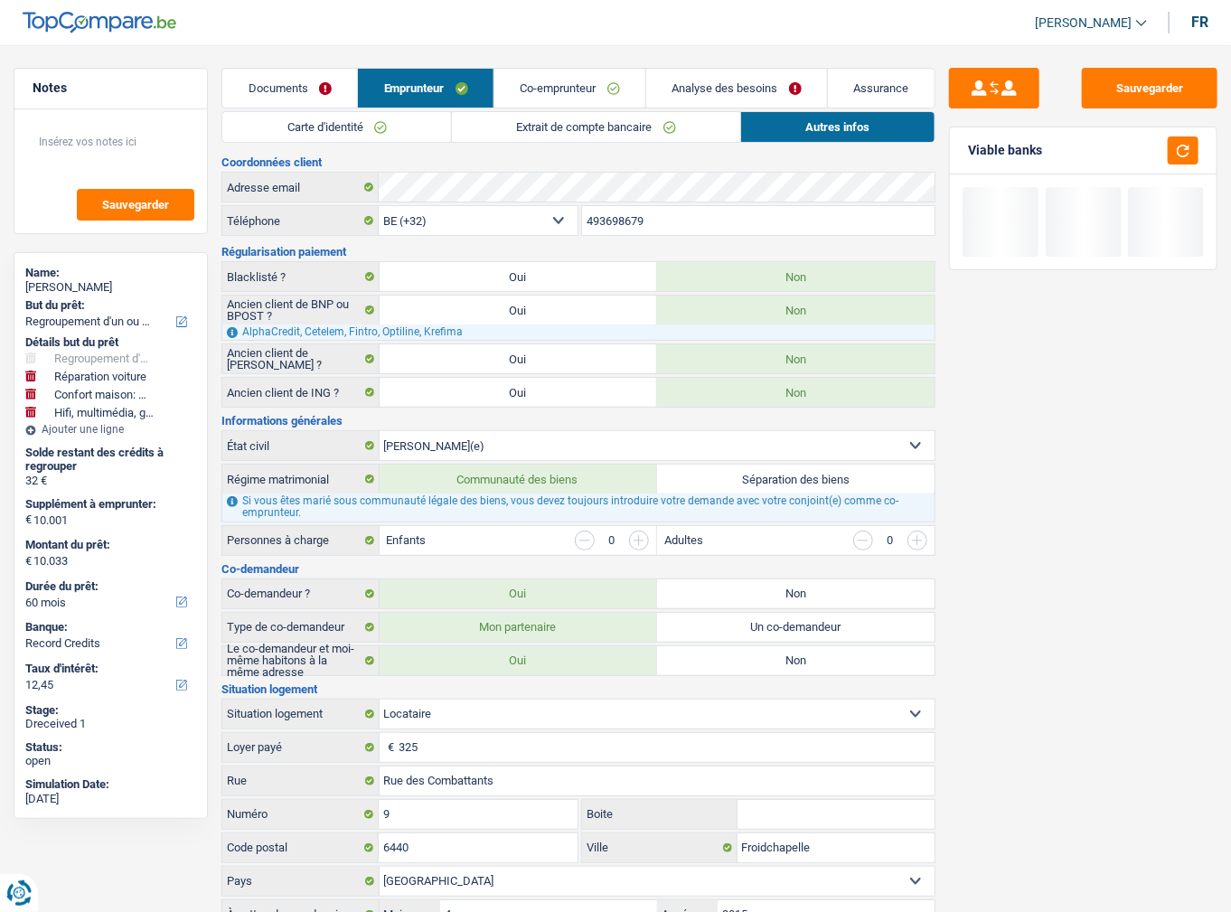
click at [743, 46] on div "[PERSON_NAME] Se déconnecter fr Notes Sauvegarder Name: [PERSON_NAME] But du pr…" at bounding box center [615, 660] width 1231 height 1266
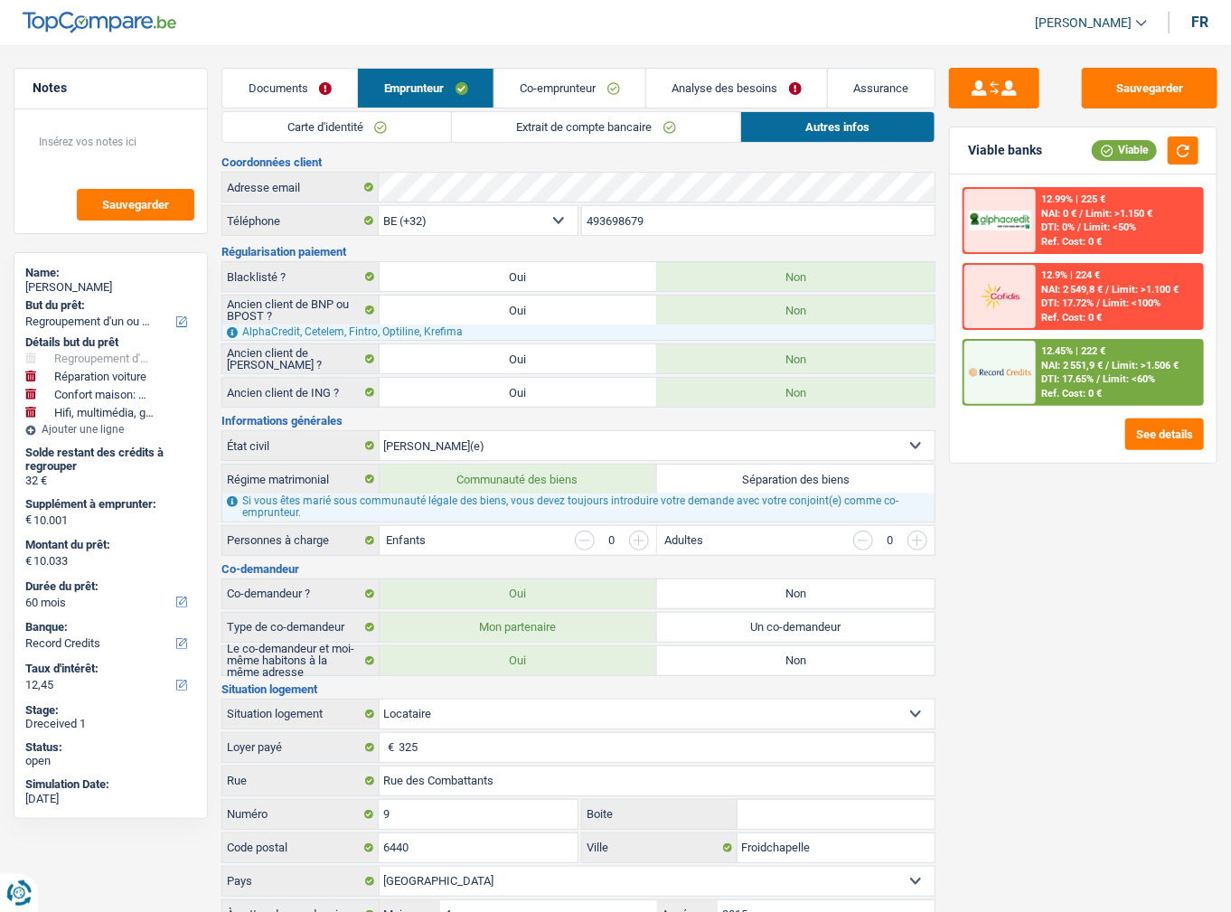
click at [756, 19] on header "[PERSON_NAME] Se déconnecter fr" at bounding box center [615, 23] width 1231 height 46
click at [1105, 354] on div "12.45% | 222 €" at bounding box center [1073, 351] width 64 height 12
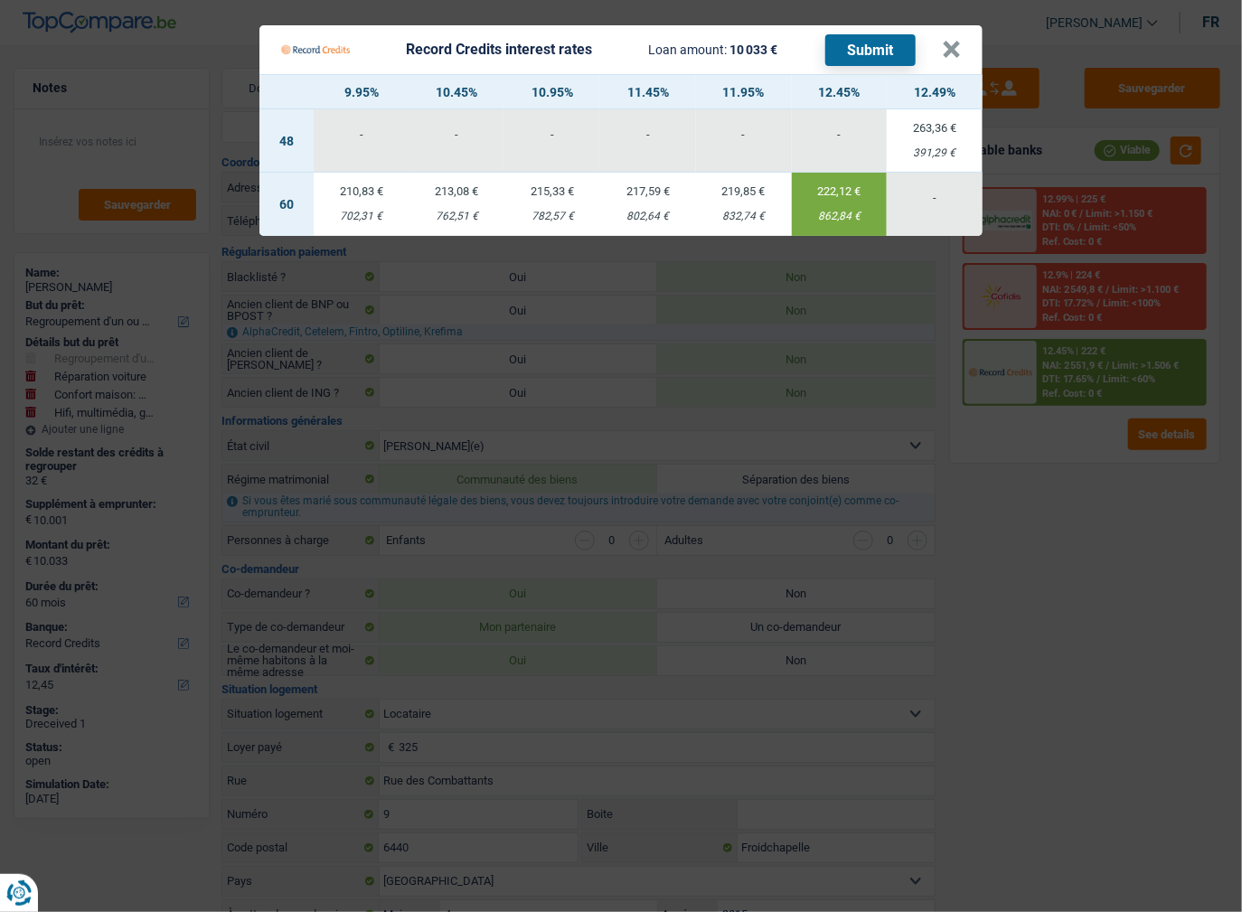
click at [873, 53] on button "Submit" at bounding box center [870, 50] width 90 height 32
click at [951, 45] on button "×" at bounding box center [951, 50] width 19 height 18
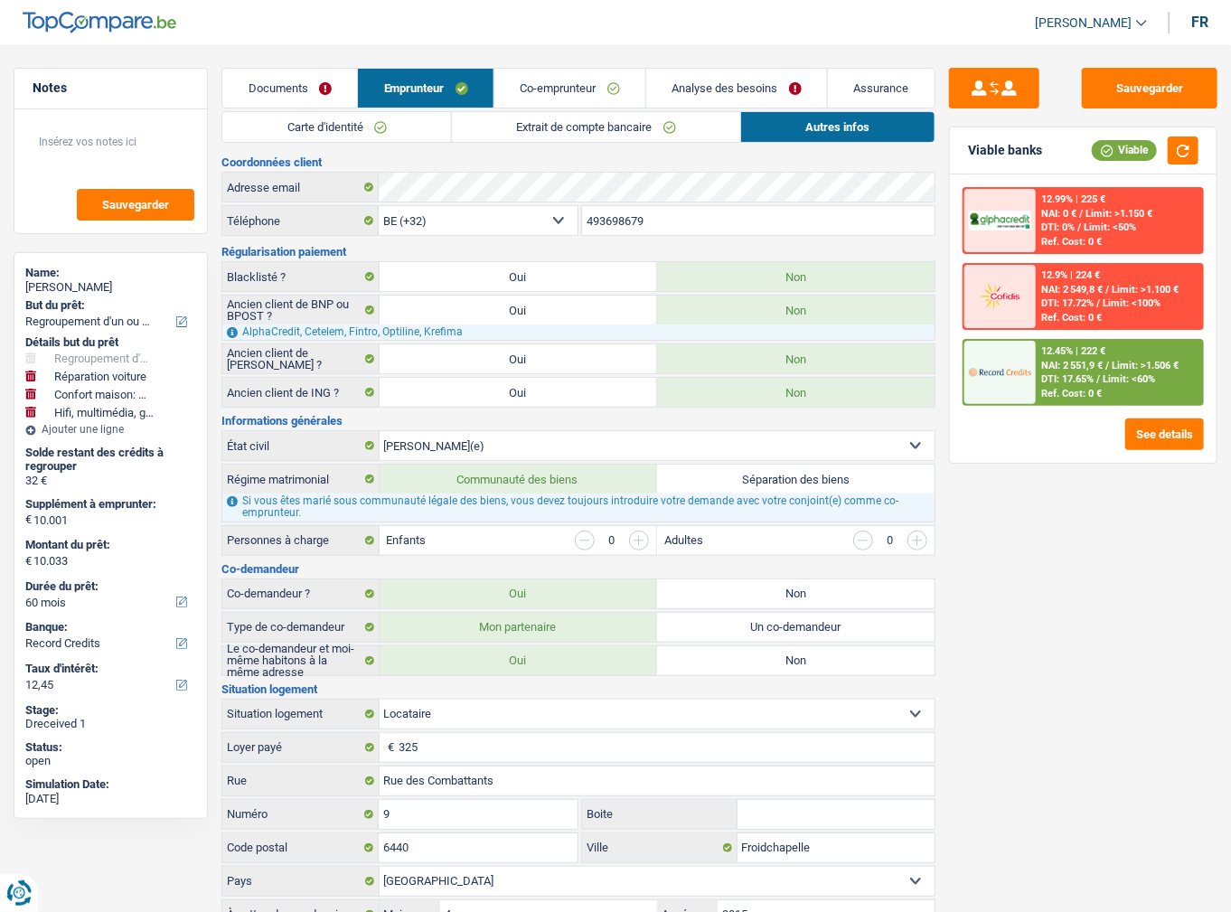
click at [83, 294] on div "Name: [PERSON_NAME]" at bounding box center [110, 282] width 171 height 33
click at [84, 286] on div "[PERSON_NAME]" at bounding box center [110, 287] width 171 height 14
copy div "REMY"
drag, startPoint x: 659, startPoint y: 127, endPoint x: 597, endPoint y: 122, distance: 61.7
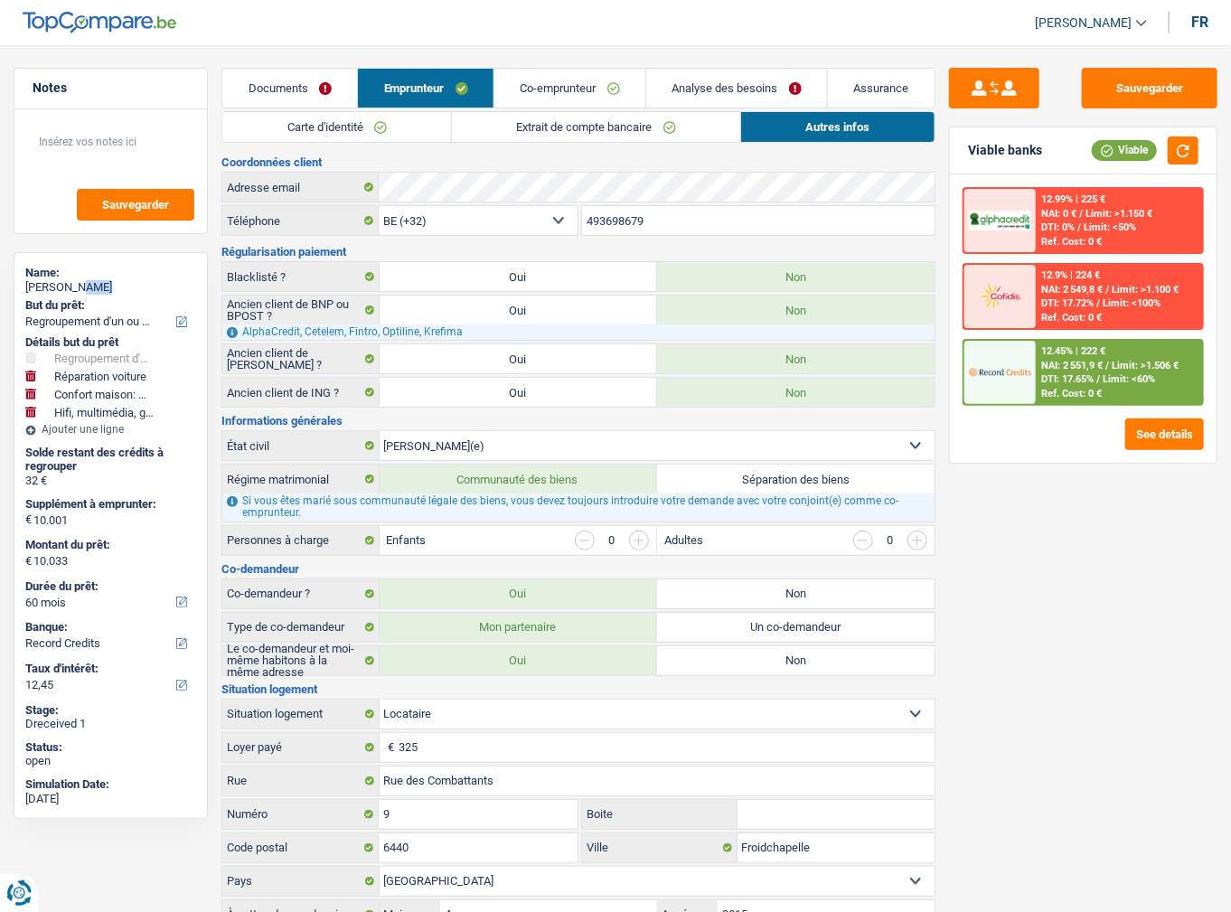
click at [659, 127] on link "Extrait de compte bancaire" at bounding box center [596, 127] width 288 height 30
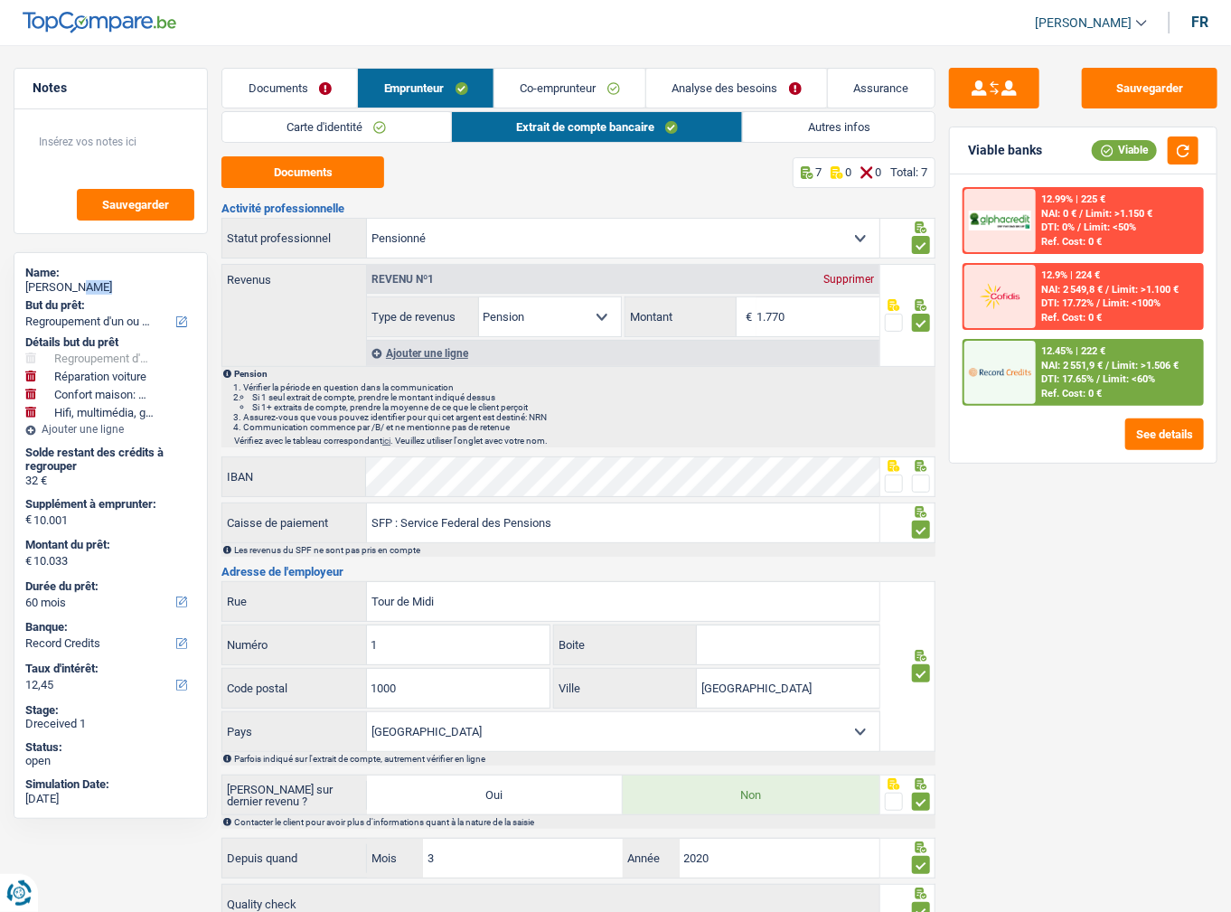
click at [456, 127] on link "Extrait de compte bancaire" at bounding box center [597, 127] width 291 height 30
click at [537, 90] on link "Co-emprunteur" at bounding box center [569, 88] width 151 height 39
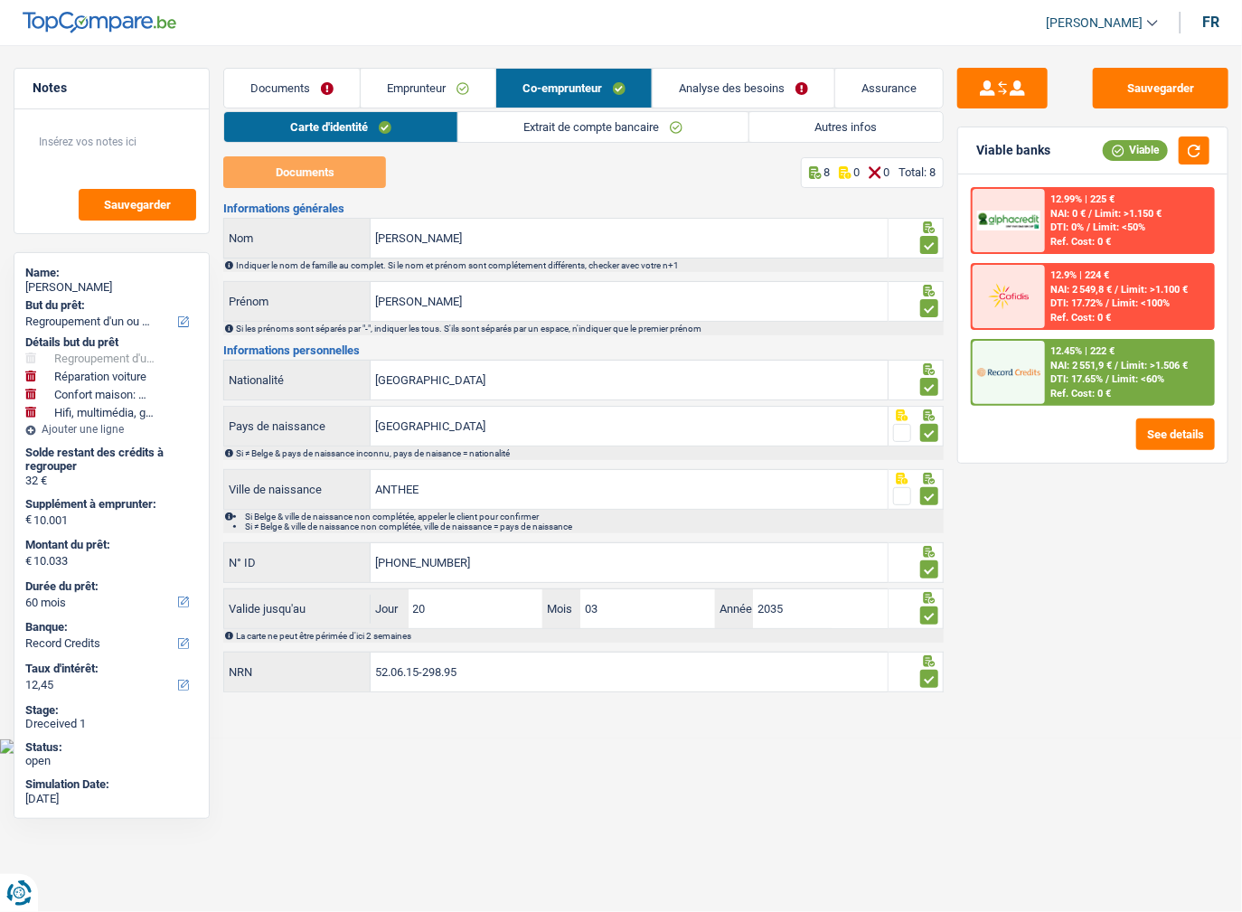
click at [651, 108] on div "Documents Emprunteur Co-emprunteur Analyse des besoins Assurance Emprunteur [PE…" at bounding box center [583, 381] width 720 height 627
click at [822, 126] on link "Autres infos" at bounding box center [845, 127] width 193 height 30
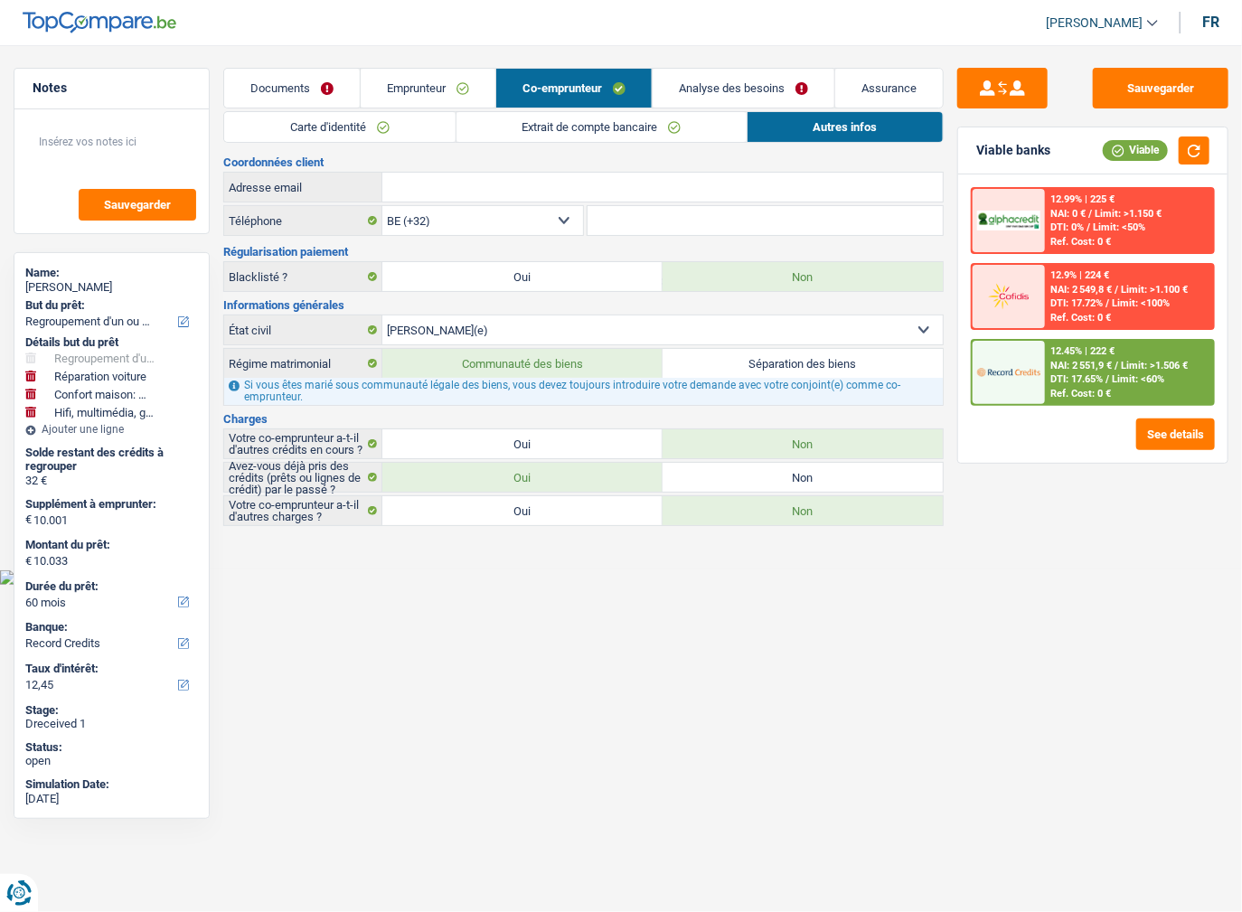
click at [655, 137] on link "Extrait de compte bancaire" at bounding box center [601, 127] width 290 height 30
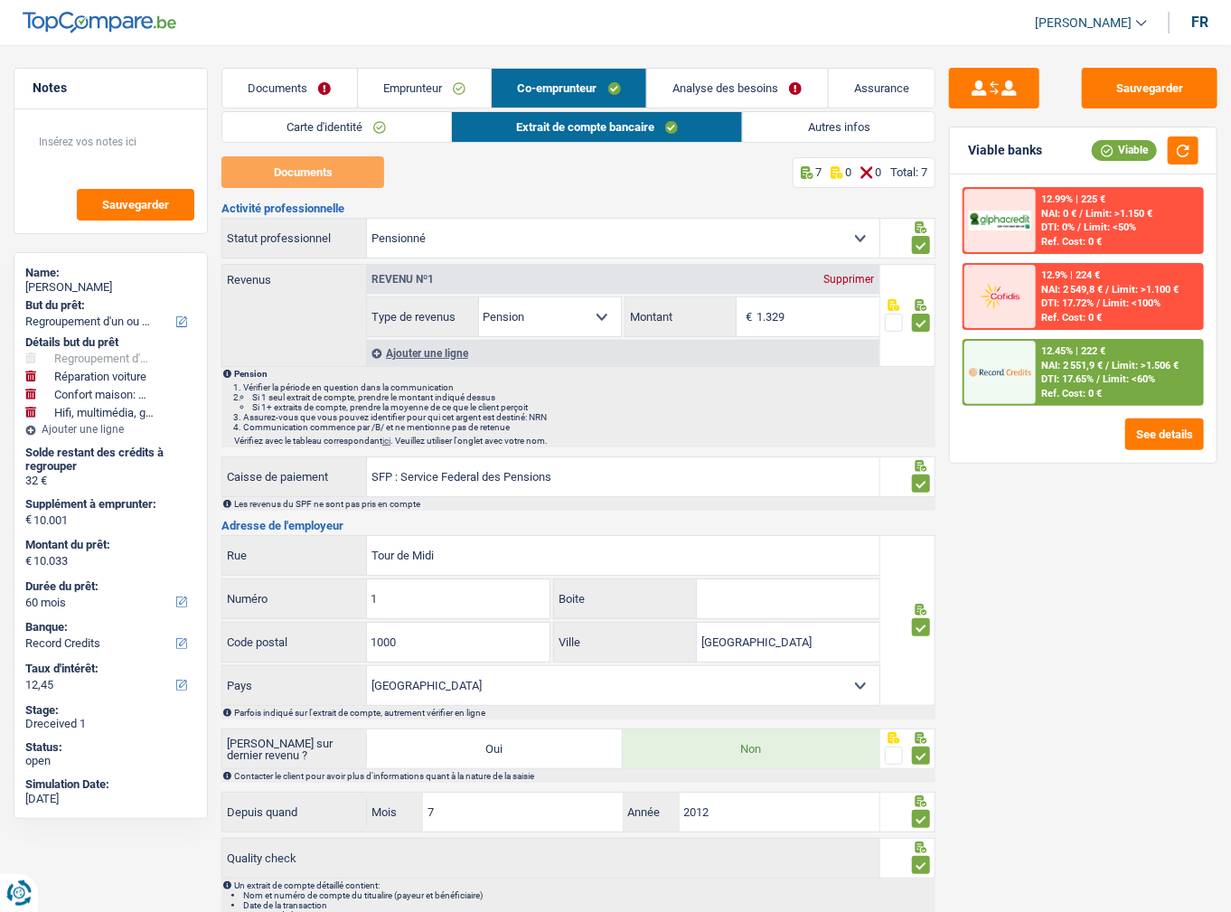
click at [1045, 351] on div "12.45% | 222 €" at bounding box center [1073, 351] width 64 height 12
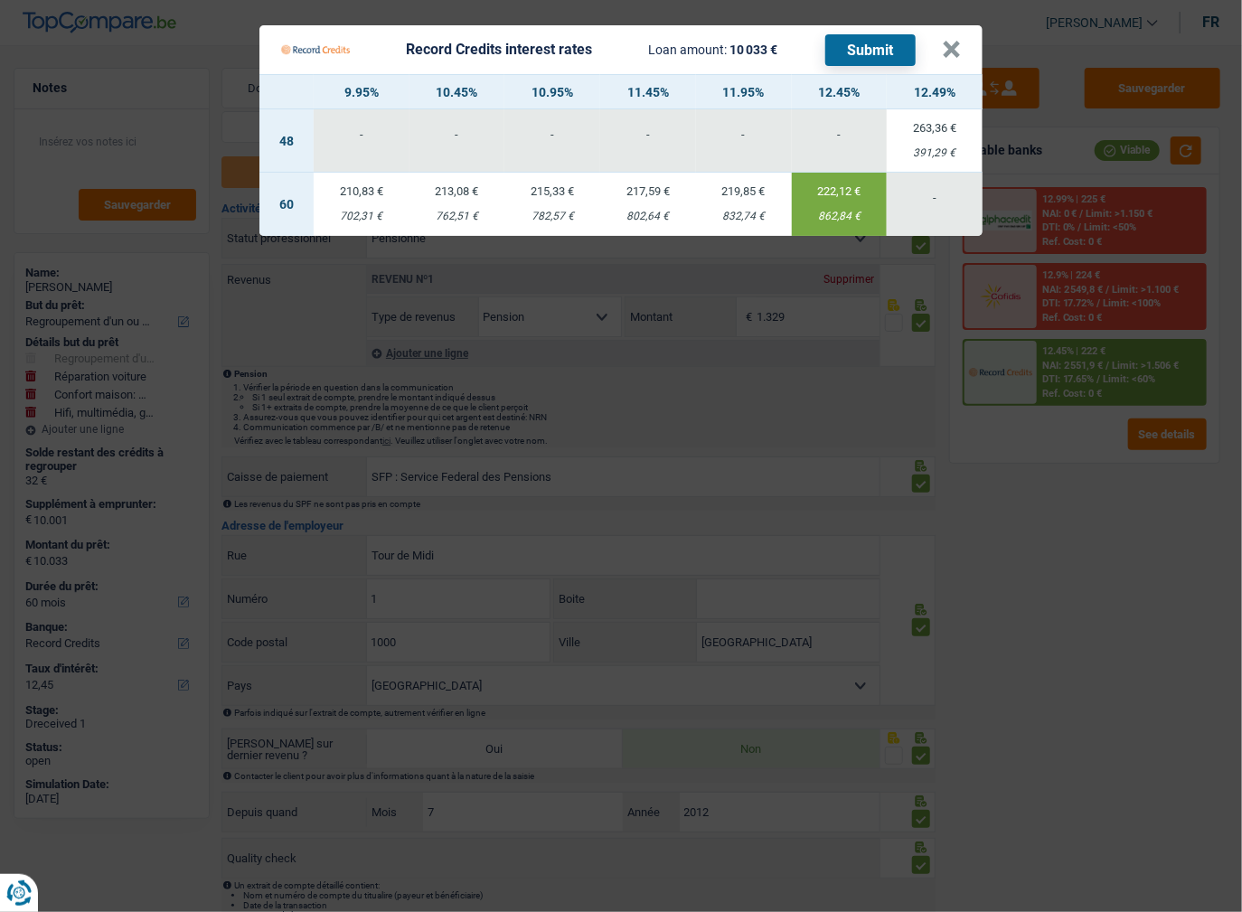
click at [1047, 565] on Credits "Record Credits interest rates Loan amount: 10 033 € Submit × 9.95% 10.45% 10.95…" at bounding box center [621, 456] width 1242 height 912
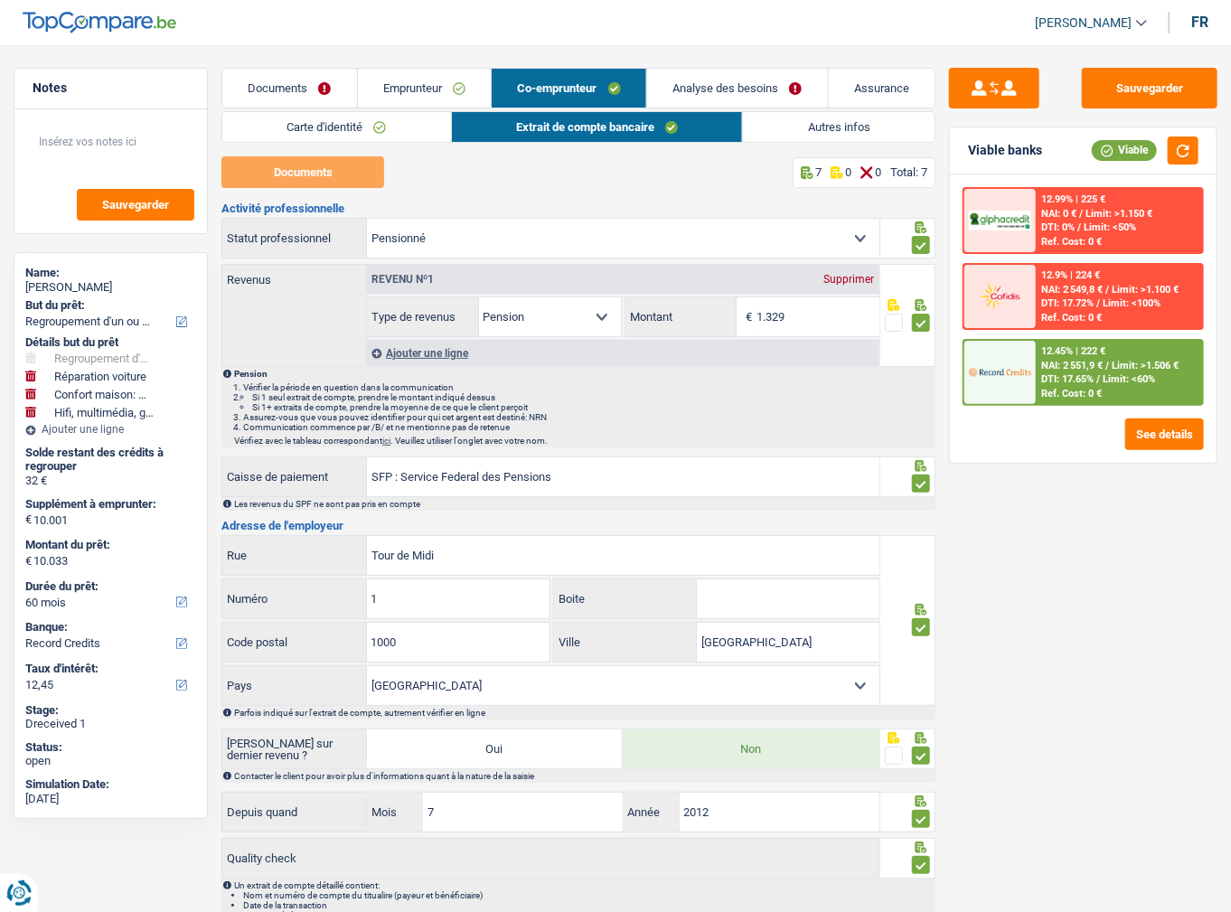
click at [689, 74] on link "Analyse des besoins" at bounding box center [737, 88] width 181 height 39
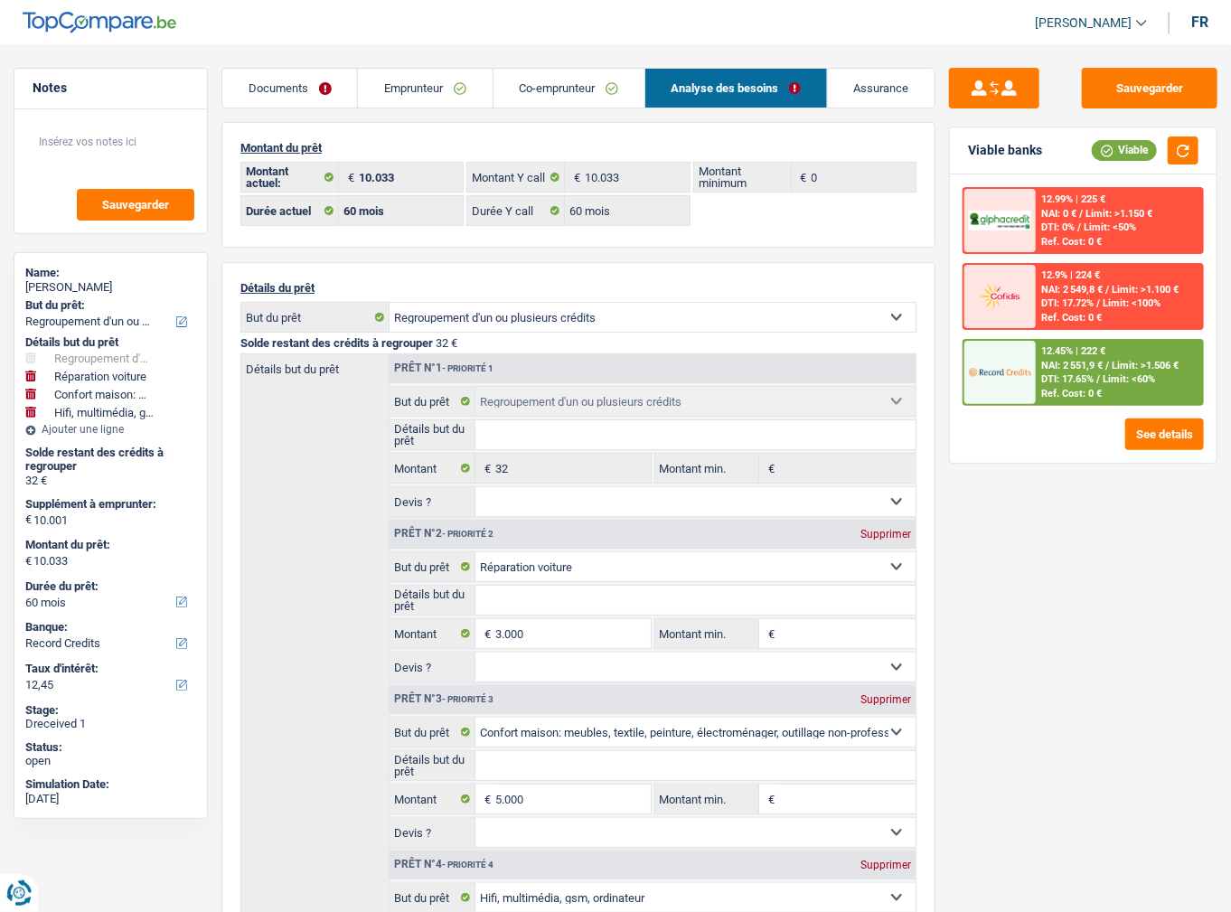
drag, startPoint x: 454, startPoint y: 85, endPoint x: 451, endPoint y: 104, distance: 19.2
click at [453, 85] on link "Emprunteur" at bounding box center [425, 88] width 134 height 39
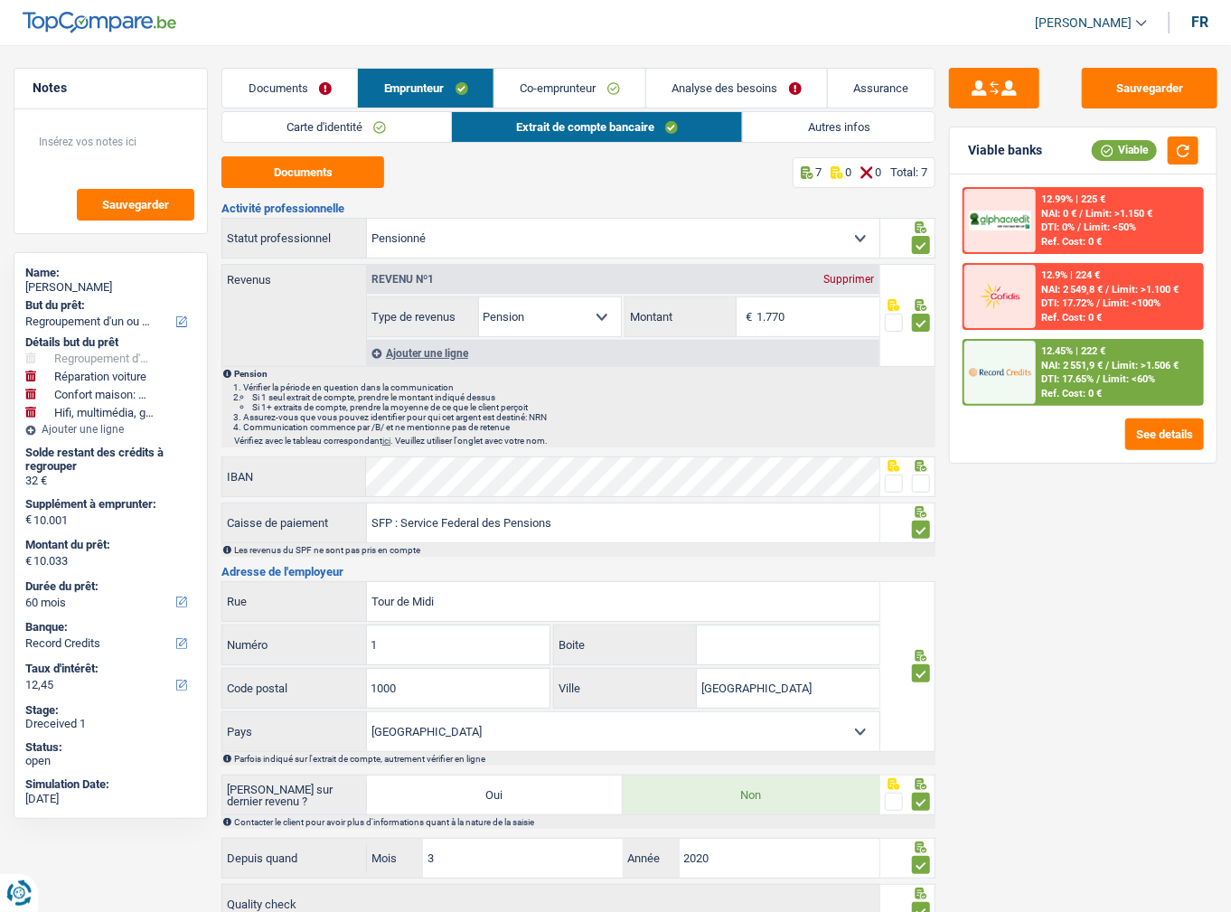
click at [342, 133] on link "Carte d'identité" at bounding box center [336, 127] width 229 height 30
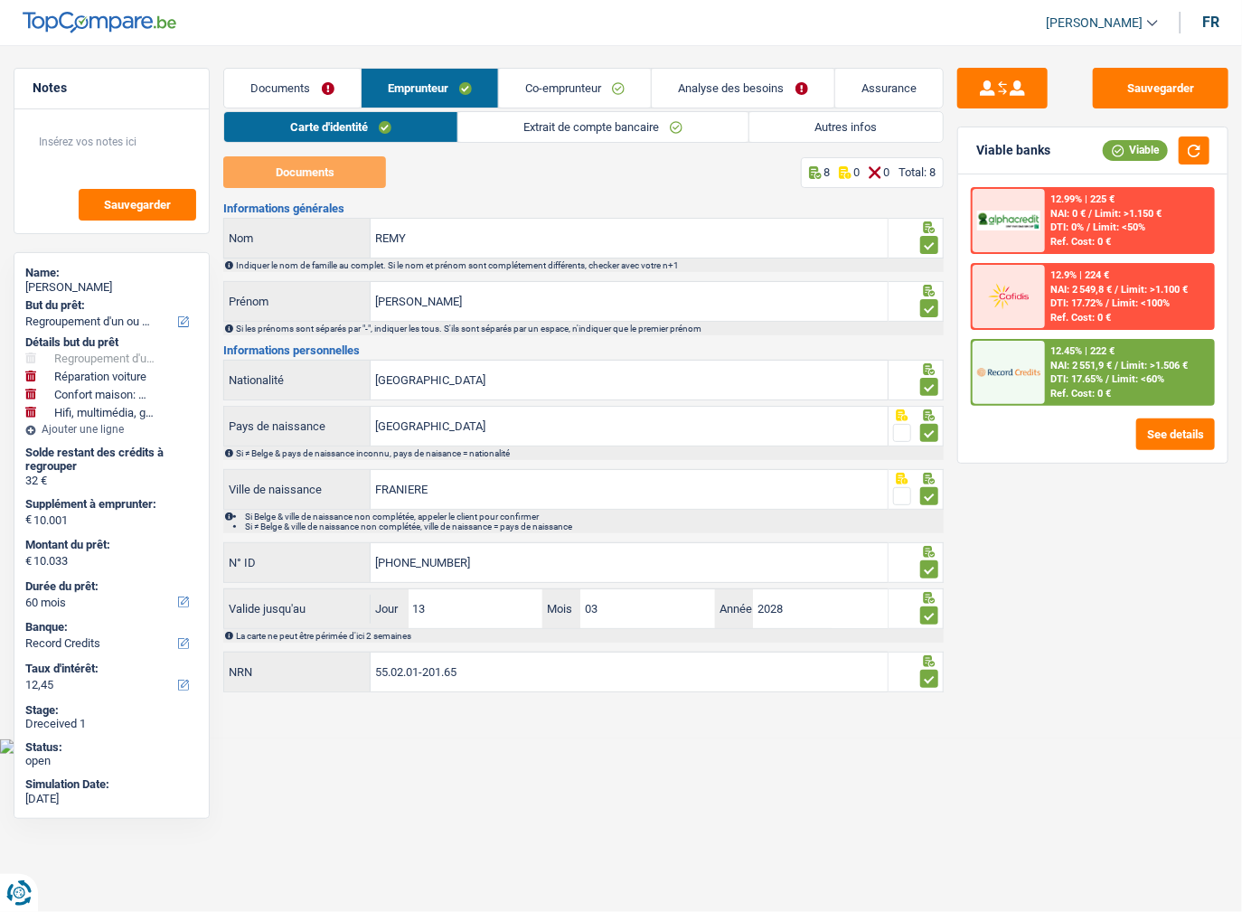
click at [288, 78] on link "Documents" at bounding box center [292, 88] width 136 height 39
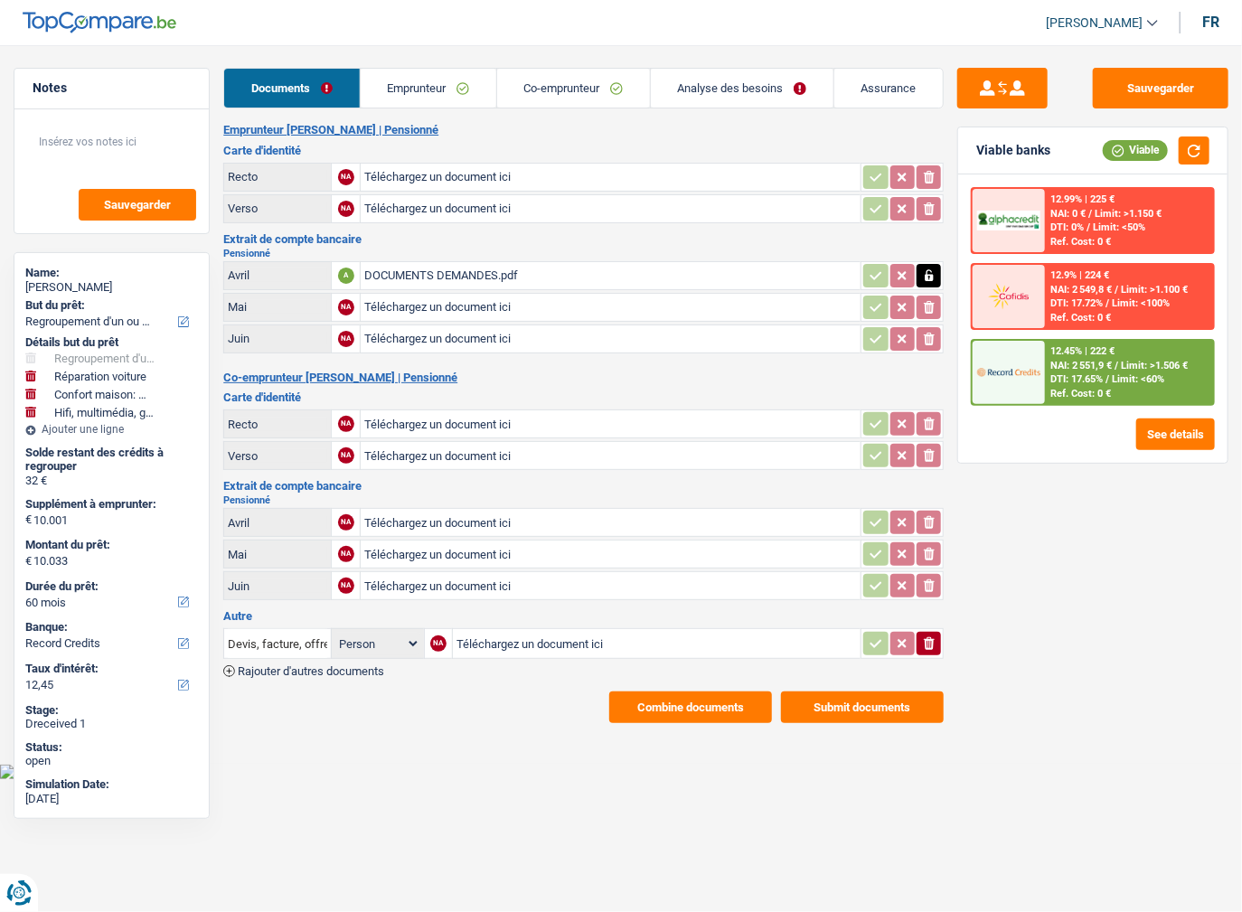
click at [388, 170] on input "Téléchargez un document ici" at bounding box center [610, 177] width 493 height 27
drag, startPoint x: 410, startPoint y: 90, endPoint x: 469, endPoint y: 97, distance: 59.1
click at [410, 90] on link "Emprunteur" at bounding box center [429, 88] width 136 height 39
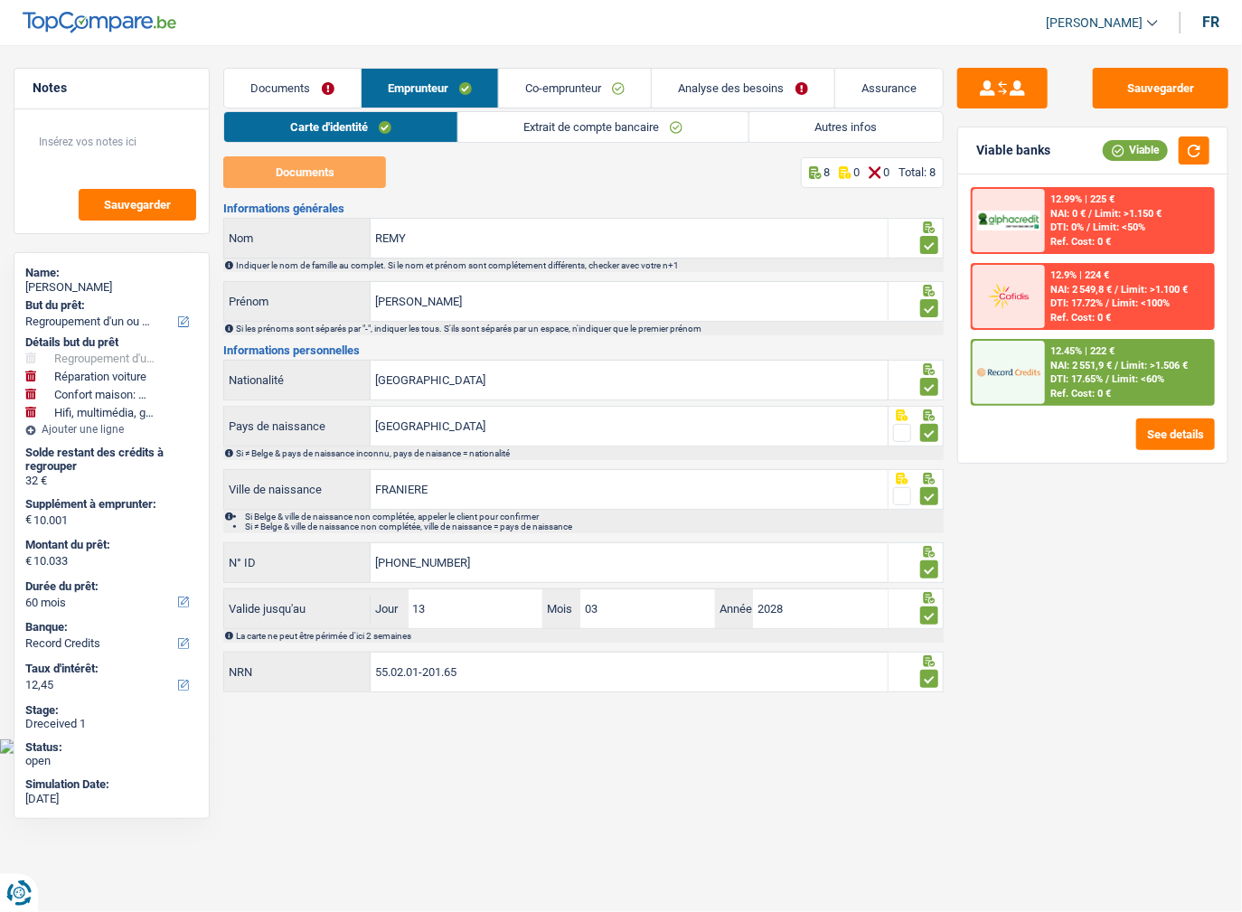
drag, startPoint x: 531, startPoint y: 118, endPoint x: 662, endPoint y: 132, distance: 131.7
click at [530, 118] on link "Extrait de compte bancaire" at bounding box center [603, 127] width 290 height 30
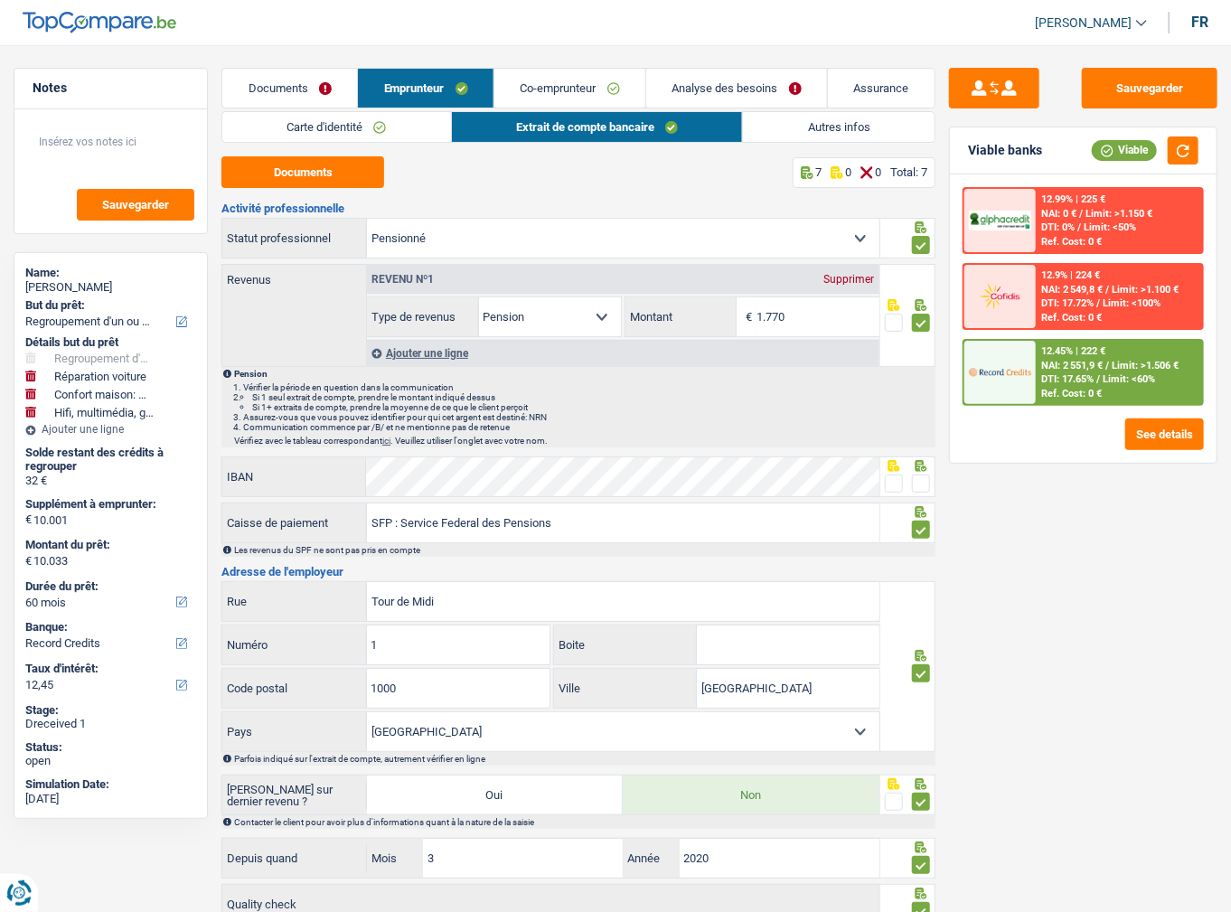
click at [747, 132] on link "Autres infos" at bounding box center [839, 127] width 192 height 30
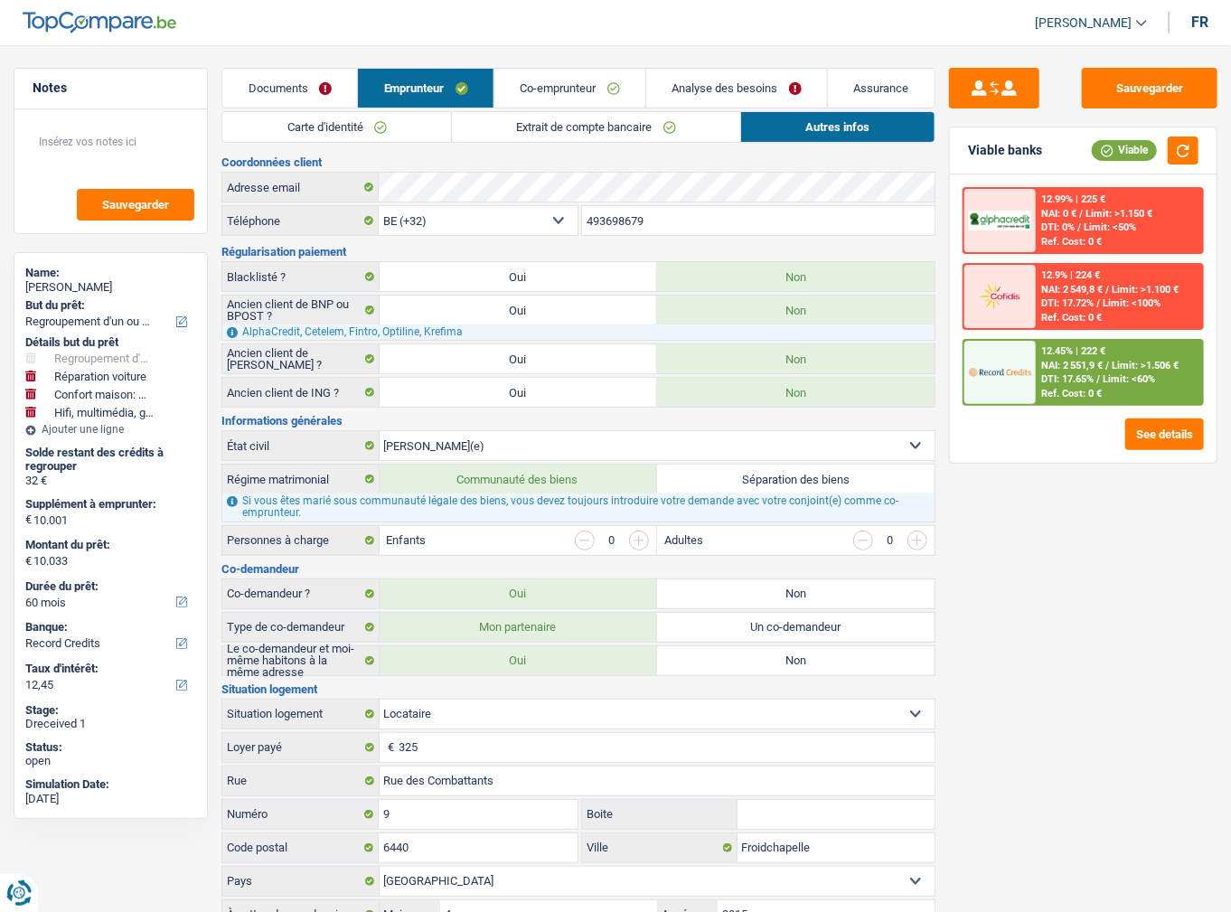
click at [606, 92] on link "Co-emprunteur" at bounding box center [569, 88] width 151 height 39
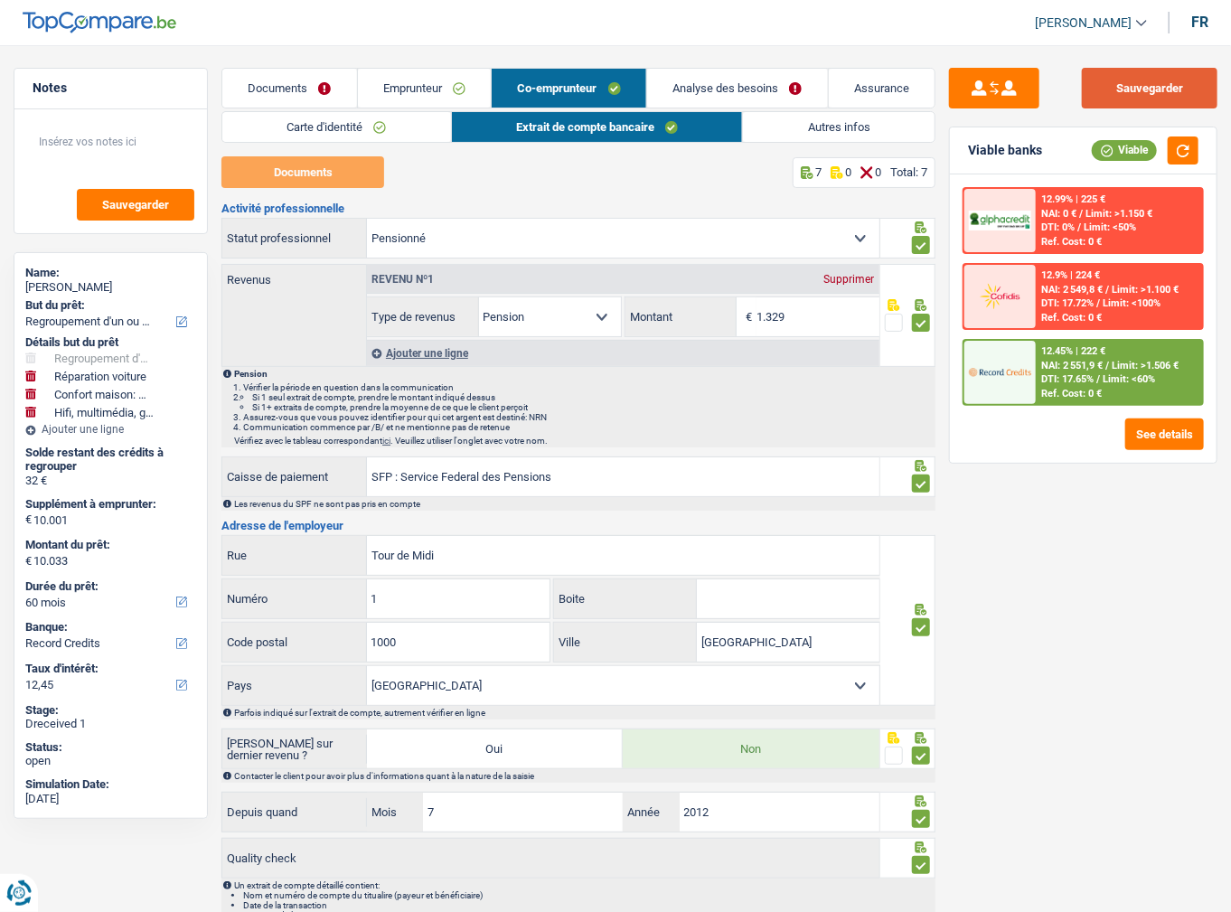
click at [1189, 86] on button "Sauvegarder" at bounding box center [1150, 88] width 136 height 41
click at [767, 118] on link "Autres infos" at bounding box center [839, 127] width 192 height 30
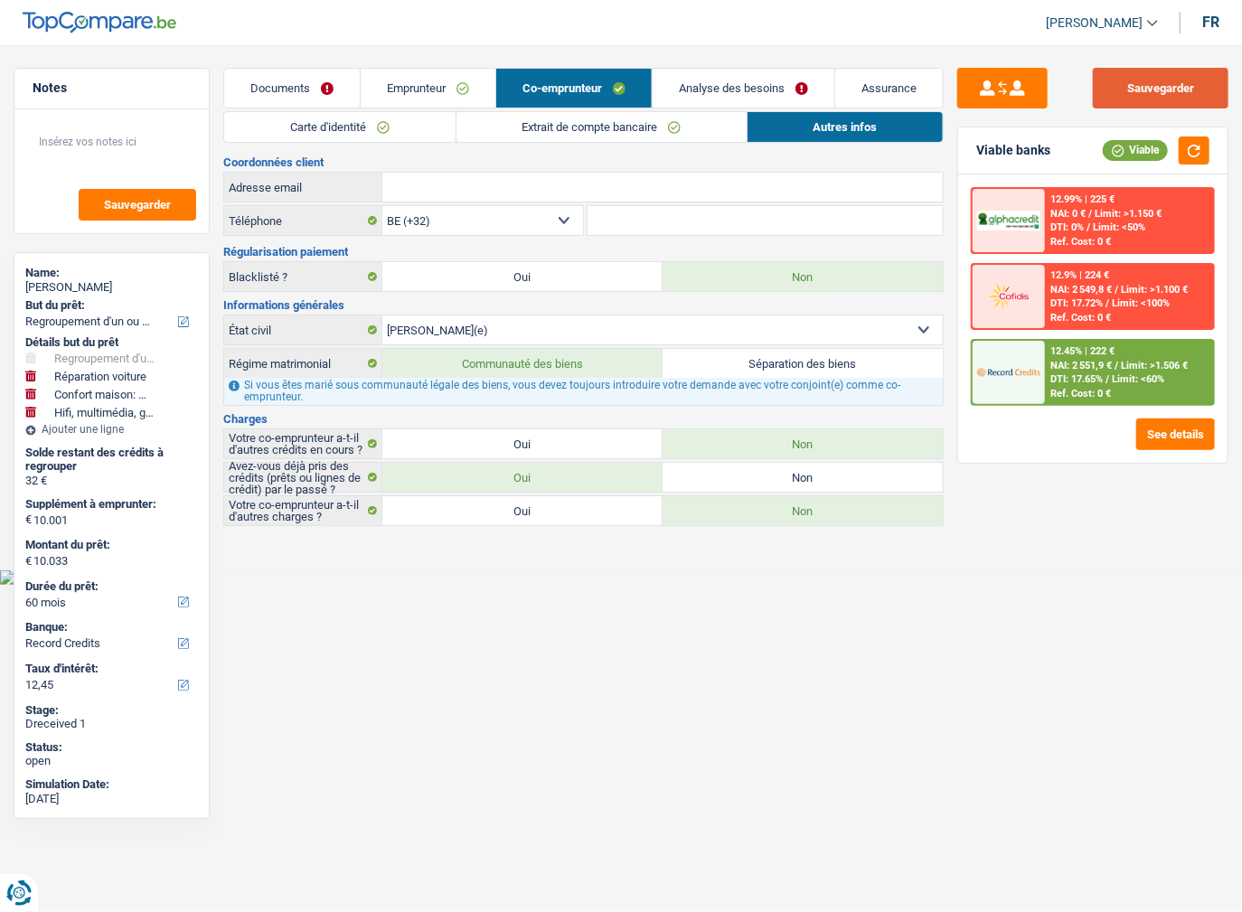
click at [1142, 103] on button "Sauvegarder" at bounding box center [1161, 88] width 136 height 41
click at [1066, 227] on span "DTI: 0%" at bounding box center [1066, 227] width 33 height 12
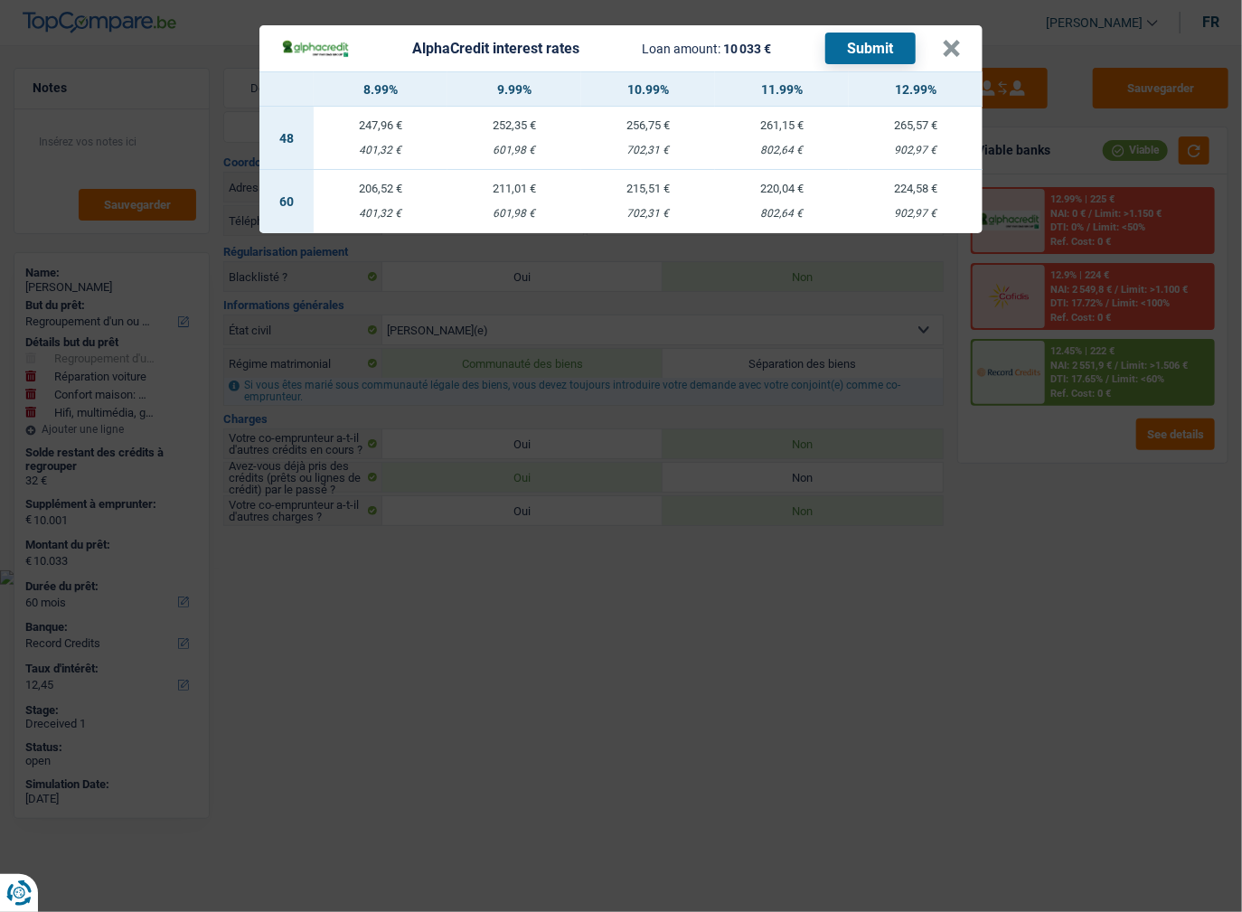
click at [1084, 223] on div "AlphaCredit interest rates Loan amount: 10 033 € Submit × 8.99% 9.99% 10.99% 11…" at bounding box center [621, 456] width 1242 height 912
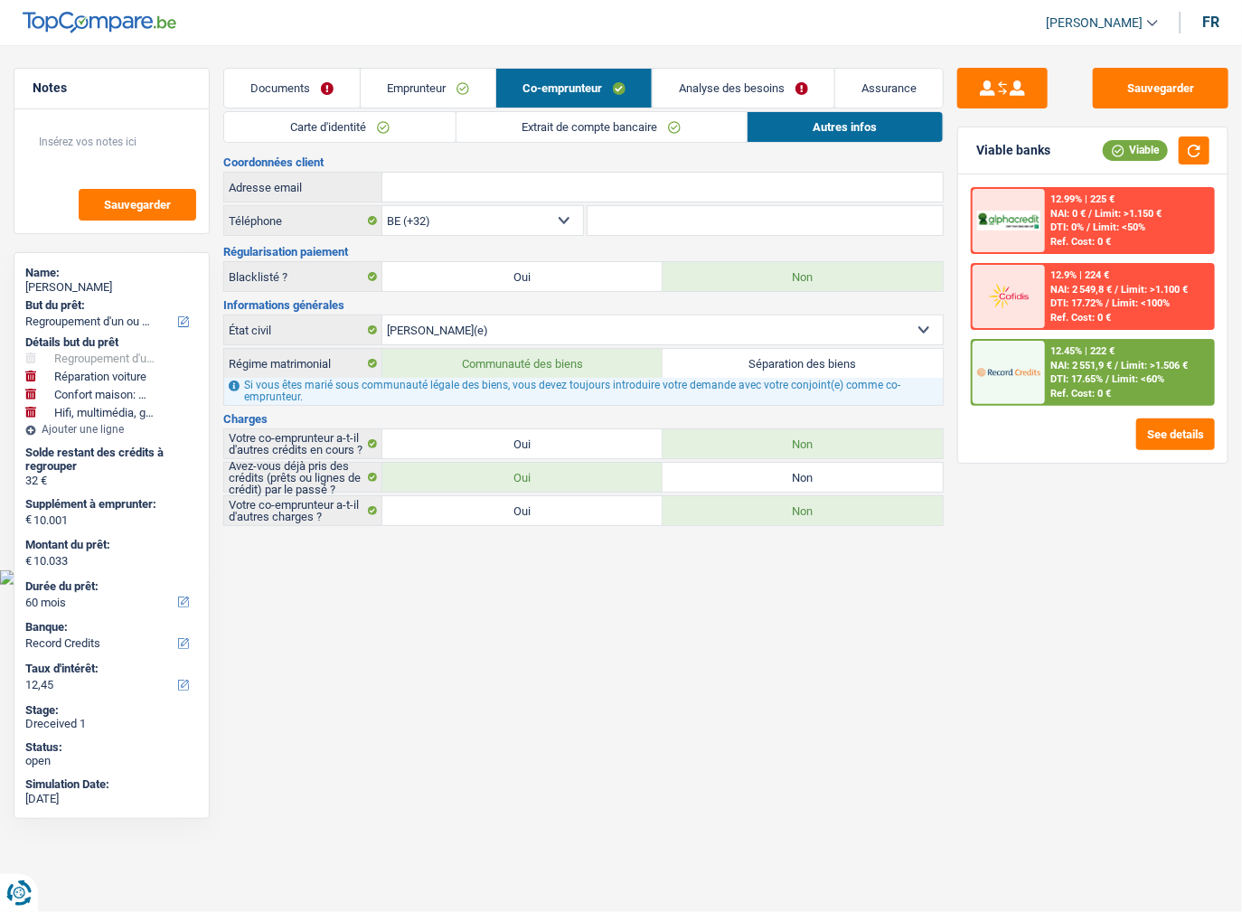
click at [1118, 377] on span "Limit: <60%" at bounding box center [1138, 379] width 52 height 12
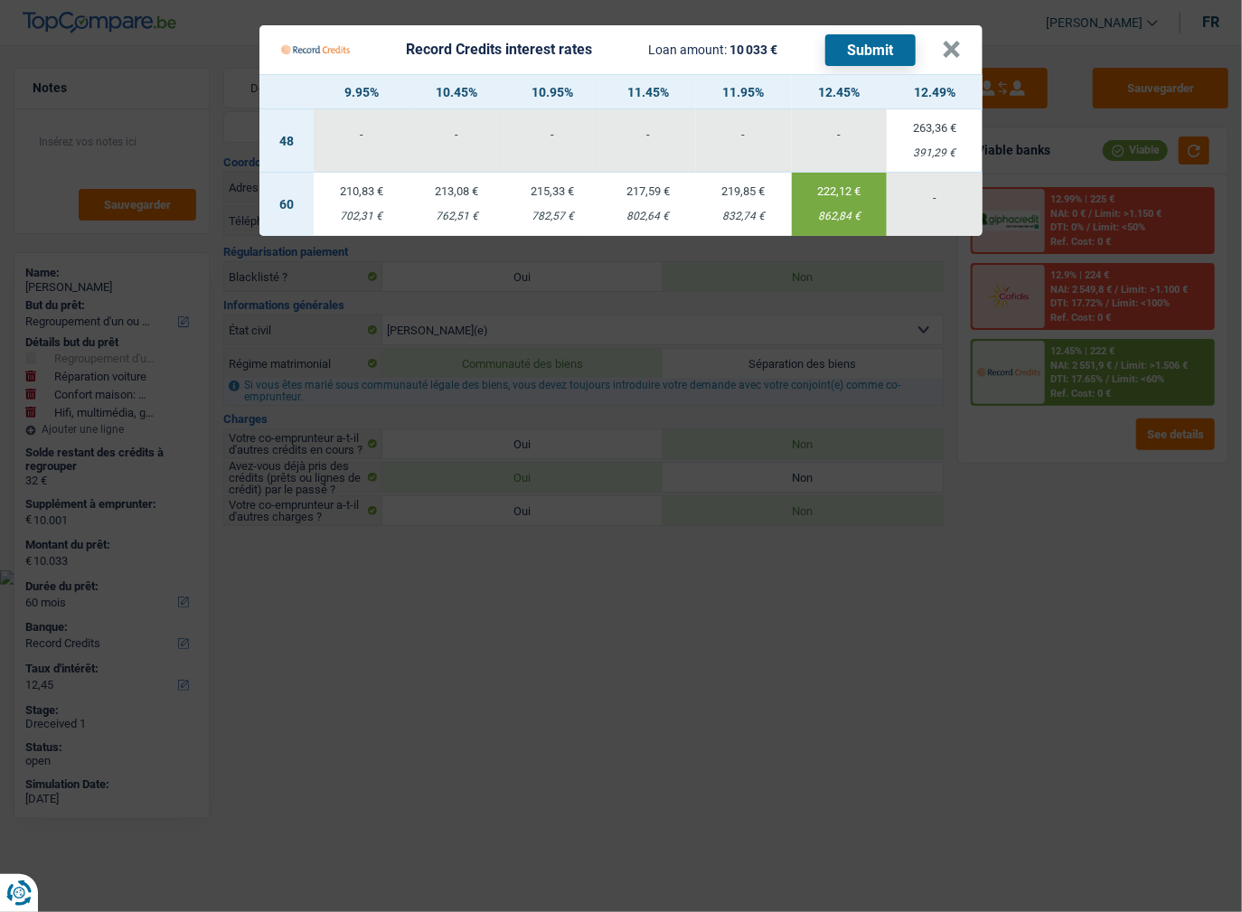
click at [1048, 492] on Credits "Record Credits interest rates Loan amount: 10 033 € Submit × 9.95% 10.45% 10.95…" at bounding box center [621, 456] width 1242 height 912
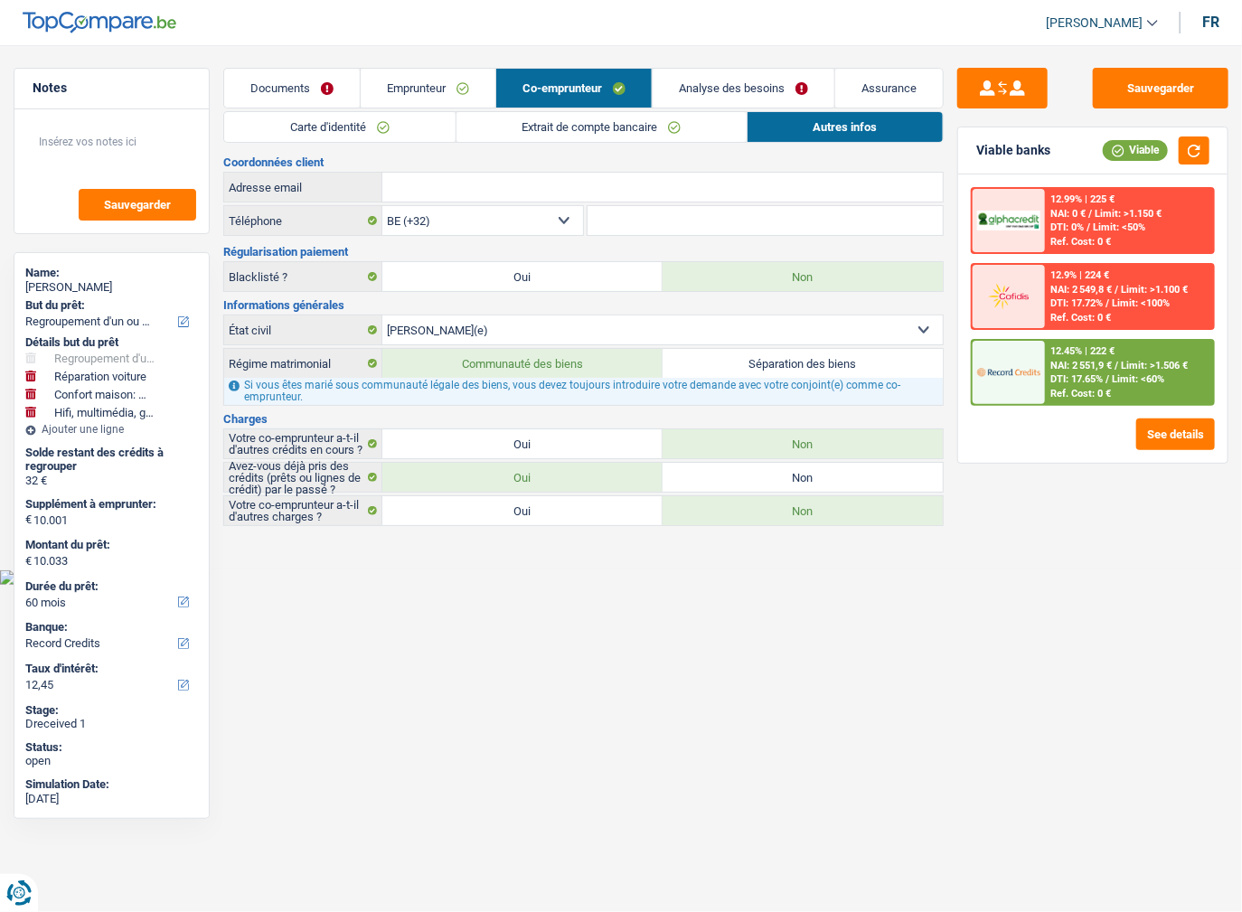
click at [1108, 245] on div "Ref. Cost: 0 €" at bounding box center [1080, 242] width 61 height 12
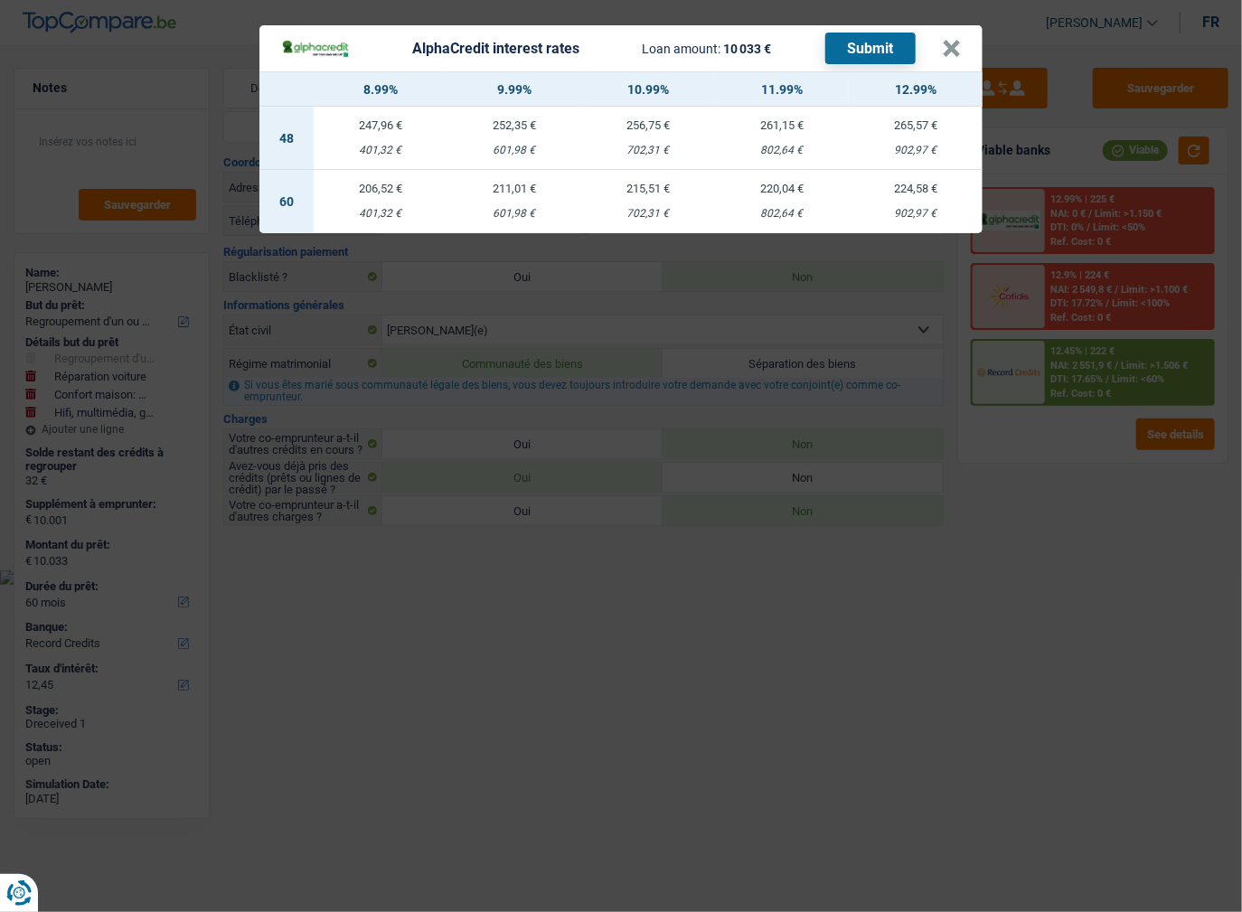
click at [650, 217] on div "702,31 €" at bounding box center [648, 214] width 134 height 12
select select "alphacredit"
type input "10,99"
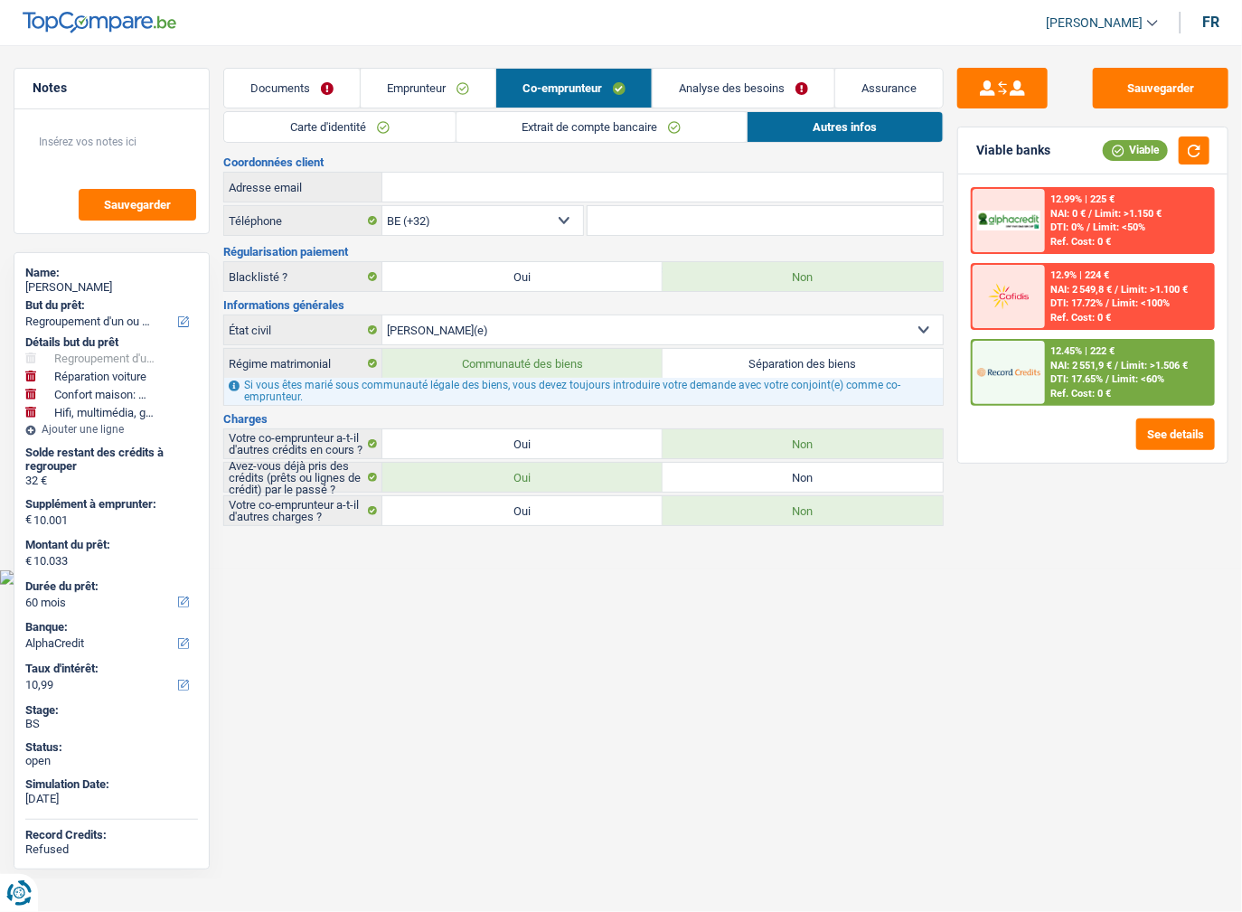
click at [1095, 212] on span "Limit: >1.150 €" at bounding box center [1127, 214] width 67 height 12
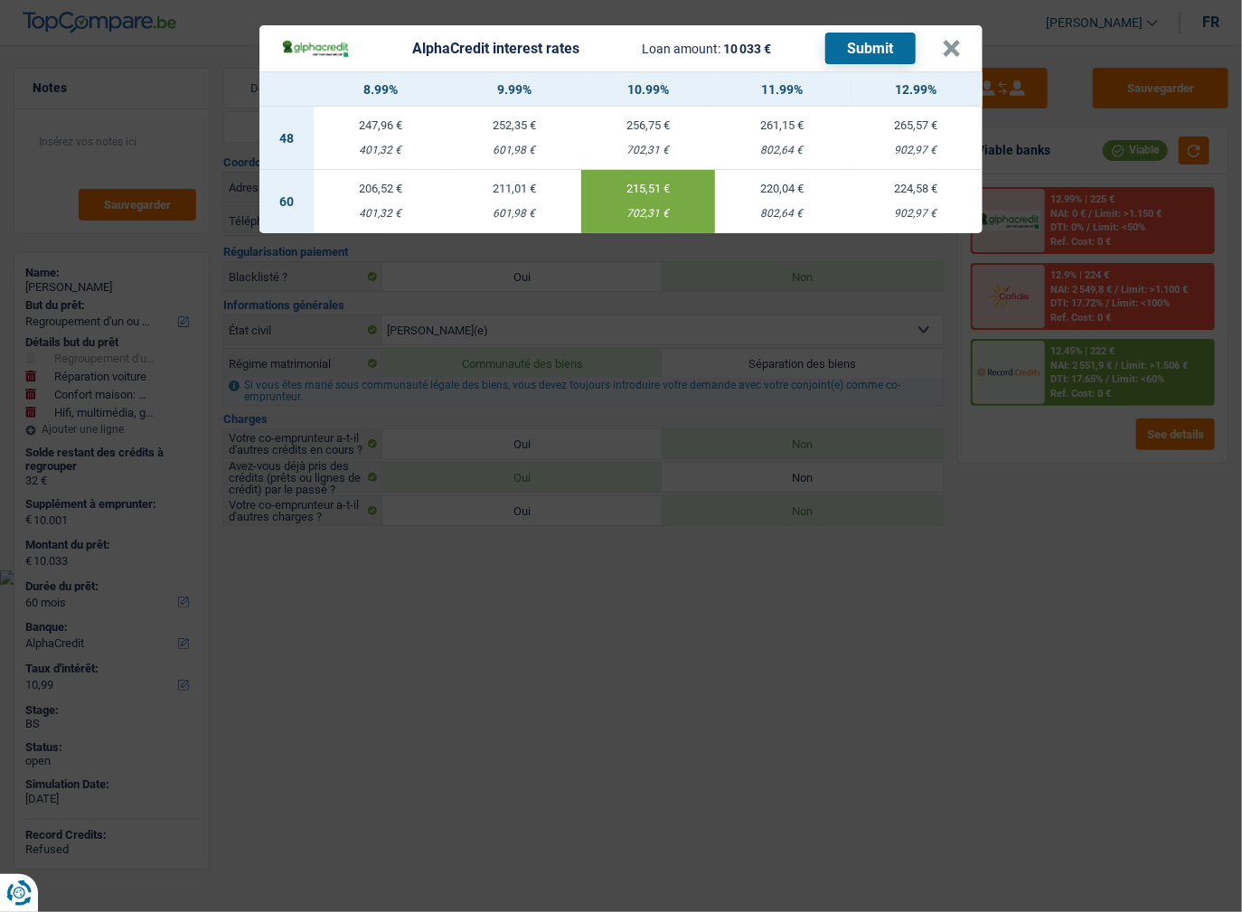
click at [868, 45] on button "Submit" at bounding box center [870, 49] width 90 height 32
click at [951, 58] on button "×" at bounding box center [951, 49] width 19 height 18
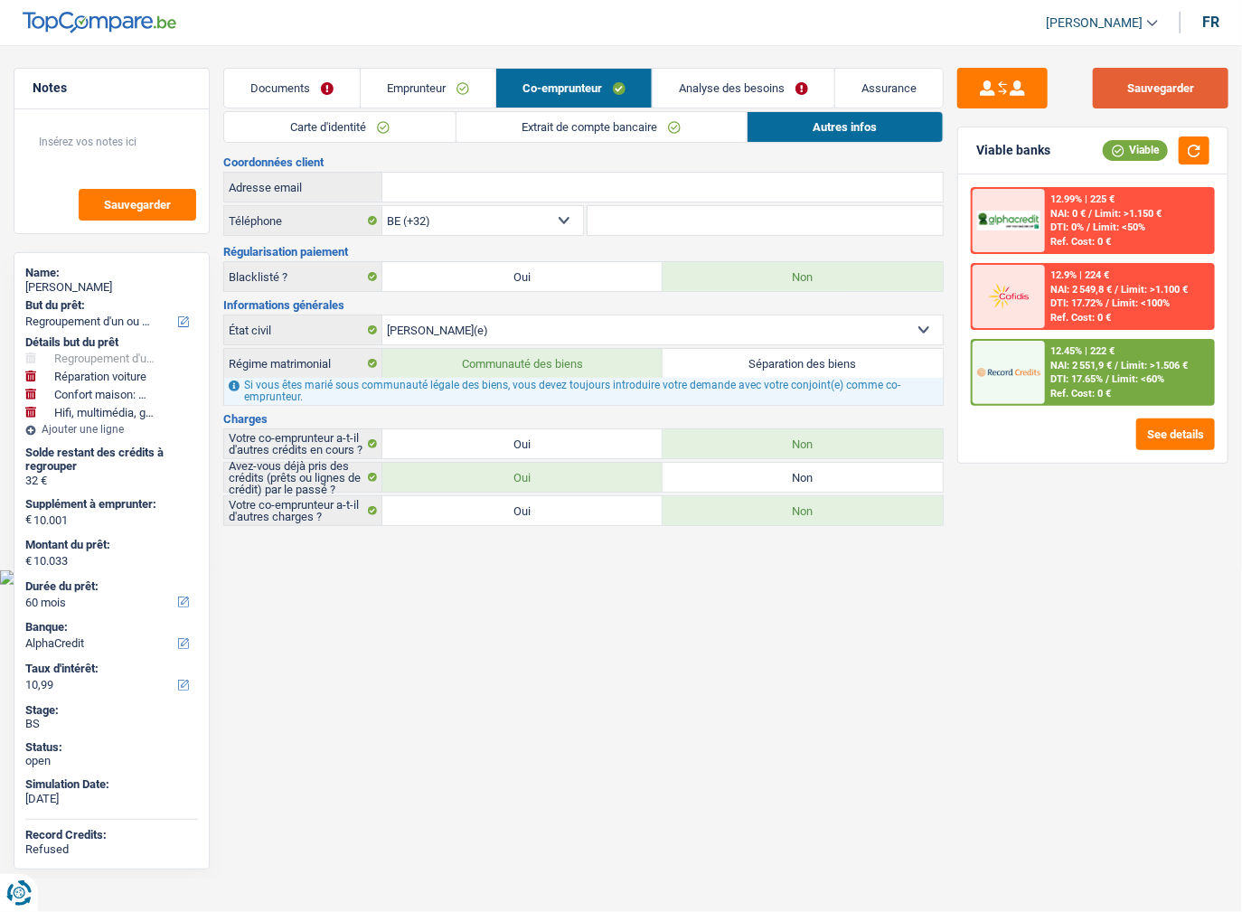
click at [1132, 76] on button "Sauvegarder" at bounding box center [1161, 88] width 136 height 41
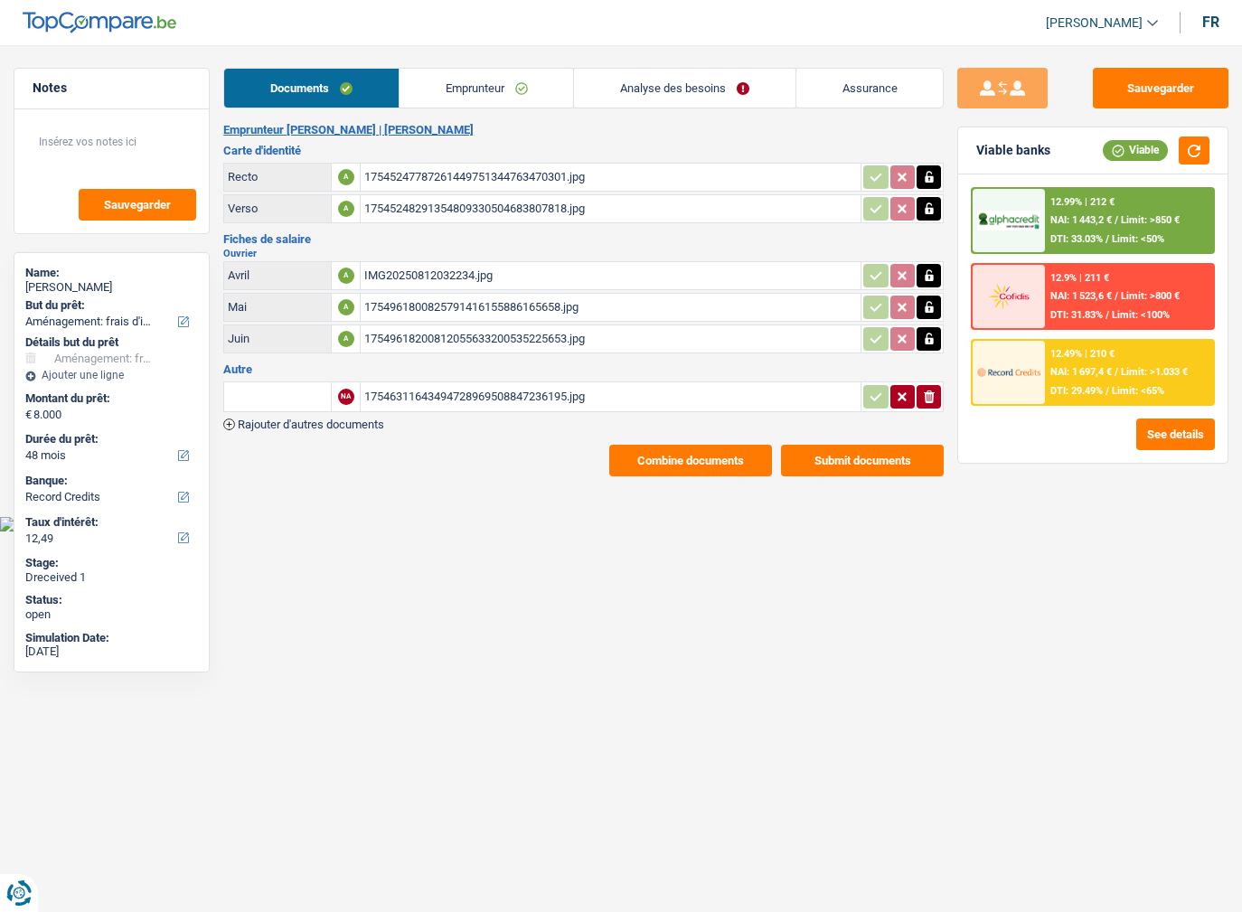
select select "movingOrInstallation"
select select "48"
select select "record credits"
click at [419, 89] on link "Emprunteur" at bounding box center [486, 88] width 174 height 39
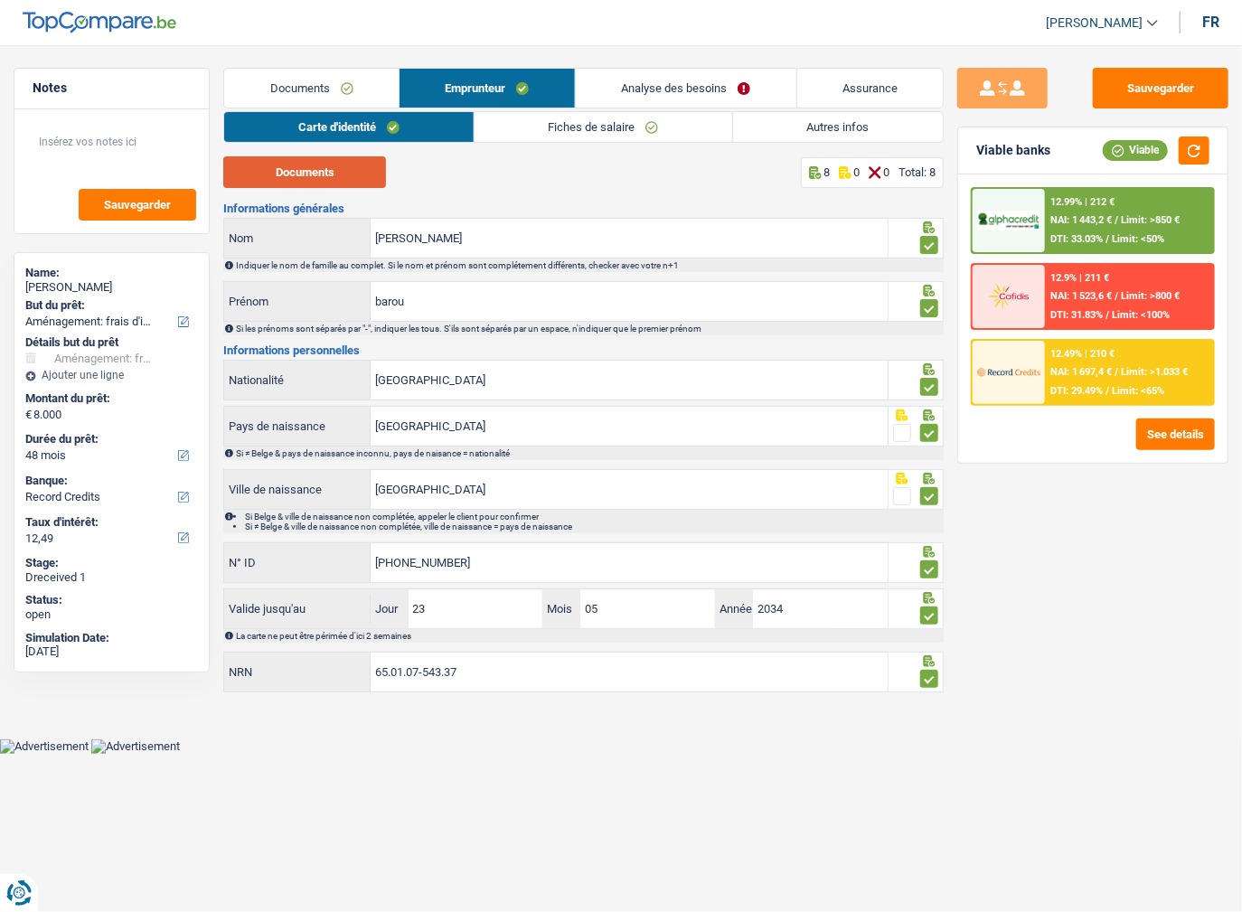
click at [338, 172] on button "Documents" at bounding box center [304, 172] width 163 height 32
click at [574, 105] on link "Emprunteur" at bounding box center [486, 88] width 175 height 39
click at [575, 119] on link "Fiches de salaire" at bounding box center [603, 127] width 258 height 30
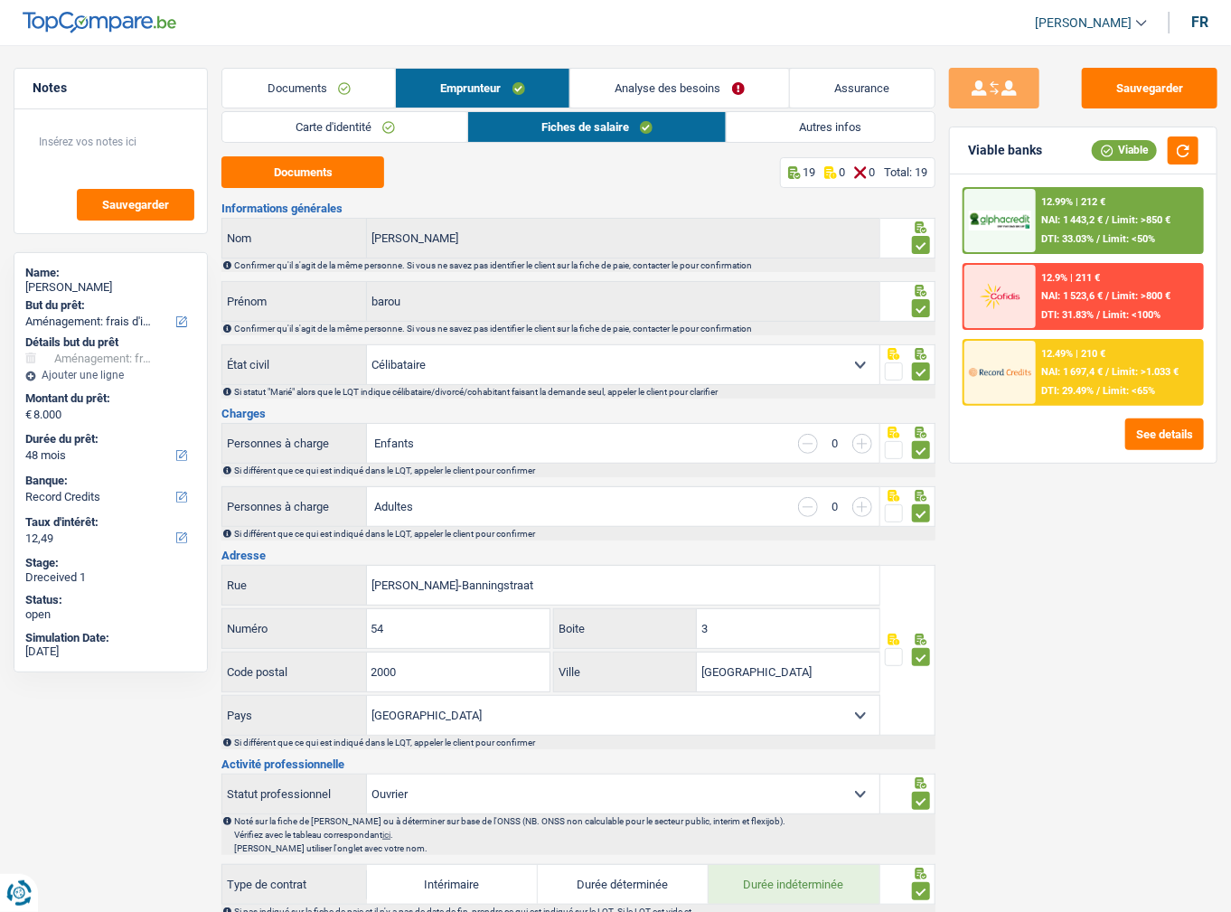
click at [860, 127] on link "Autres infos" at bounding box center [831, 127] width 208 height 30
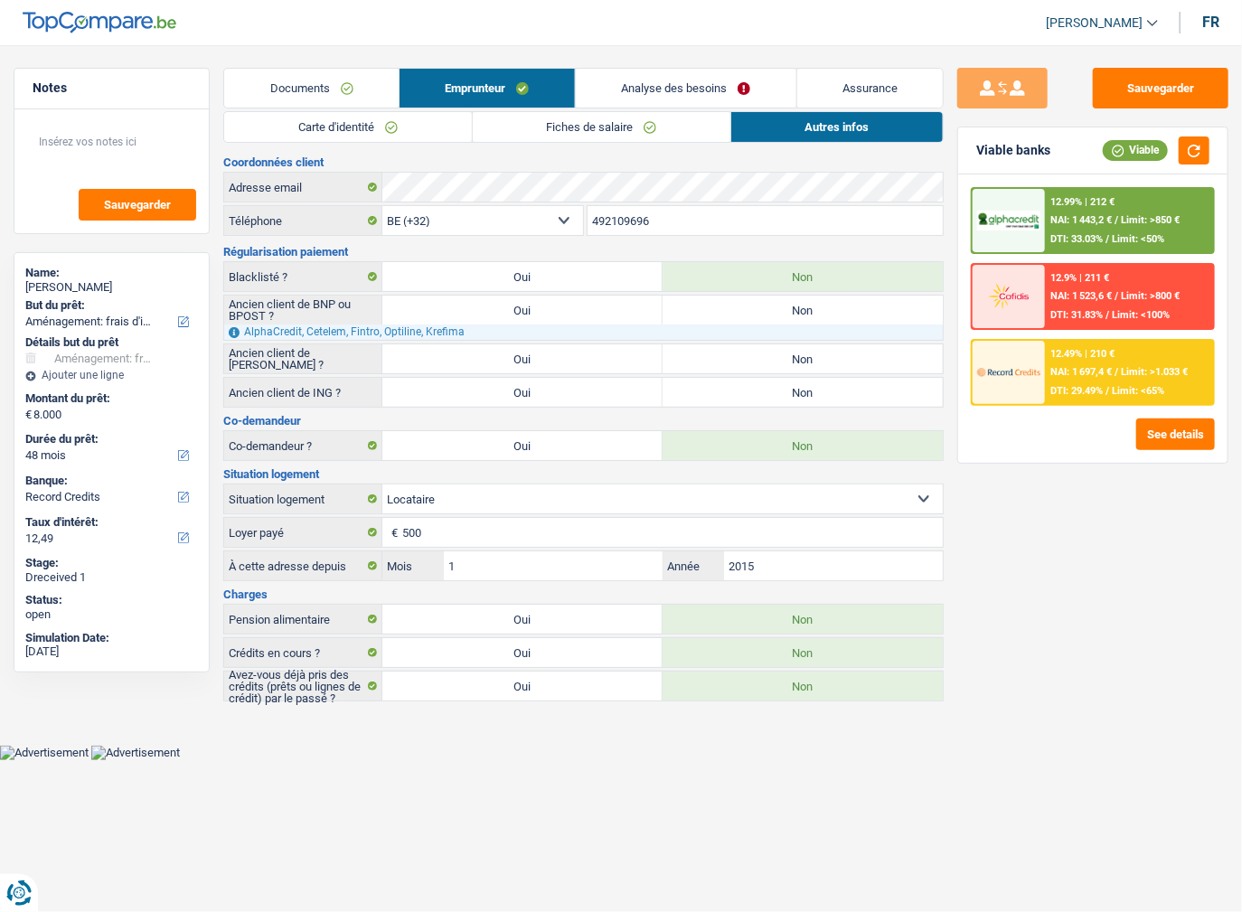
click at [775, 308] on label "Non" at bounding box center [802, 310] width 280 height 29
click at [775, 308] on input "Non" at bounding box center [802, 310] width 280 height 29
radio input "true"
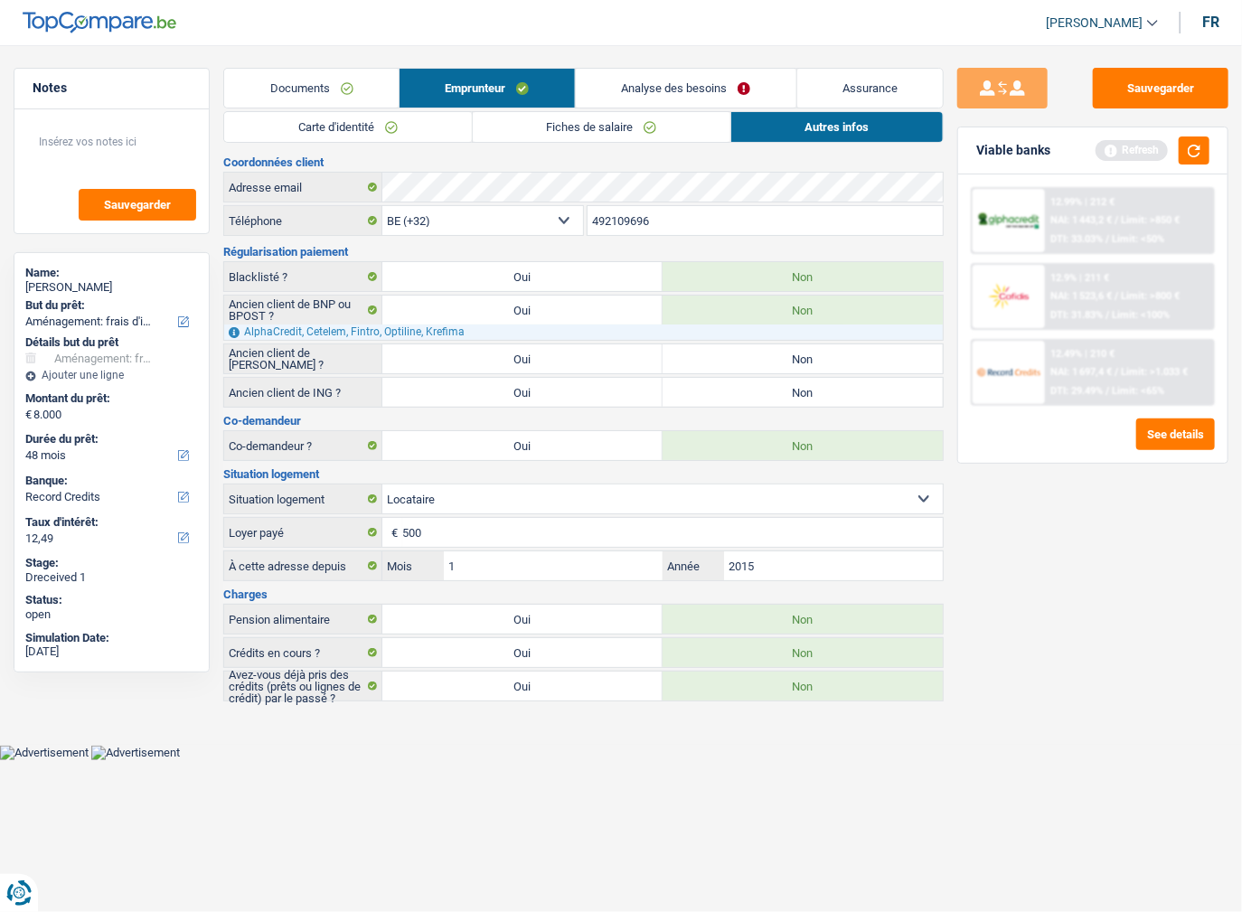
click at [766, 352] on label "Non" at bounding box center [802, 358] width 280 height 29
click at [766, 352] on input "Non" at bounding box center [802, 358] width 280 height 29
radio input "true"
click at [756, 385] on label "Non" at bounding box center [802, 392] width 280 height 29
click at [756, 385] on input "Non" at bounding box center [802, 392] width 280 height 29
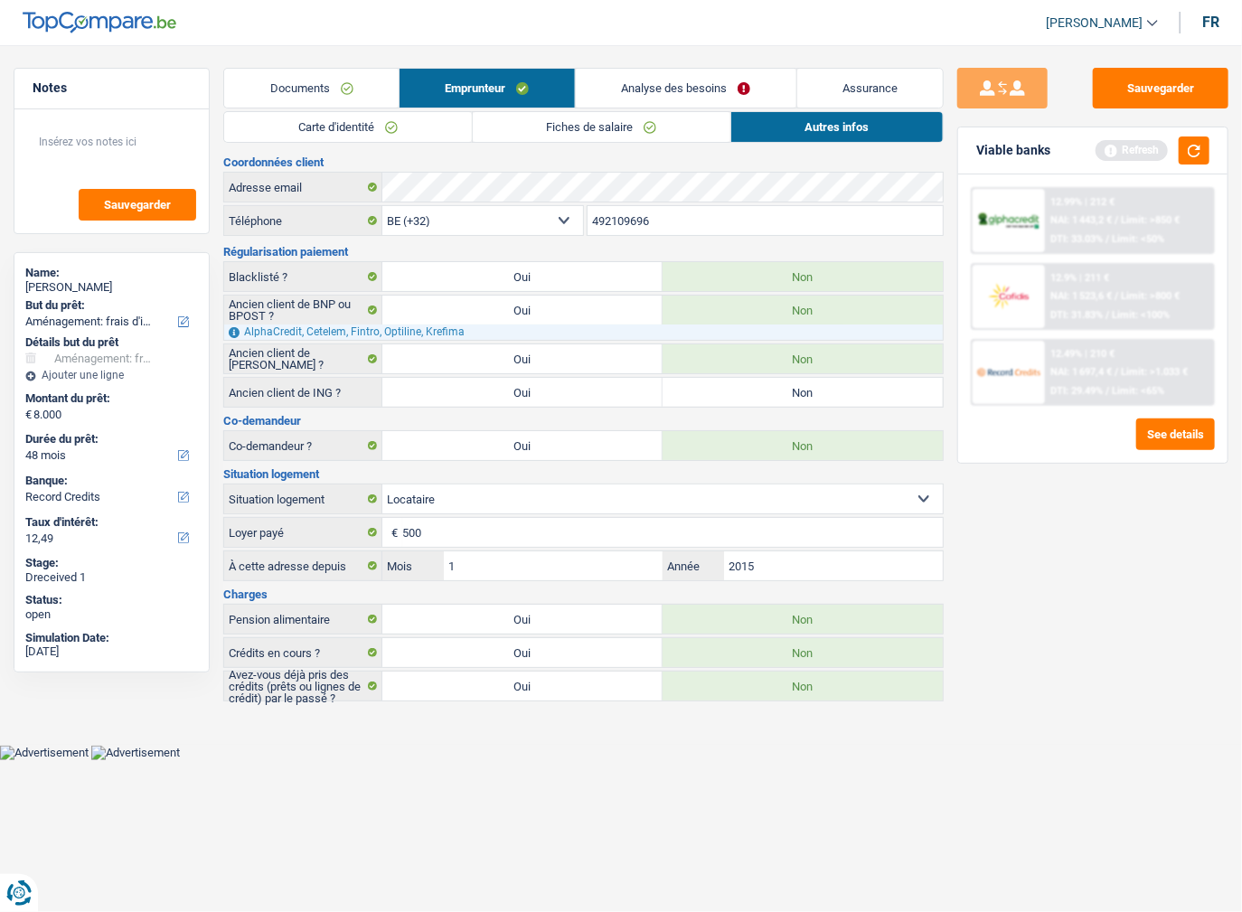
radio input "true"
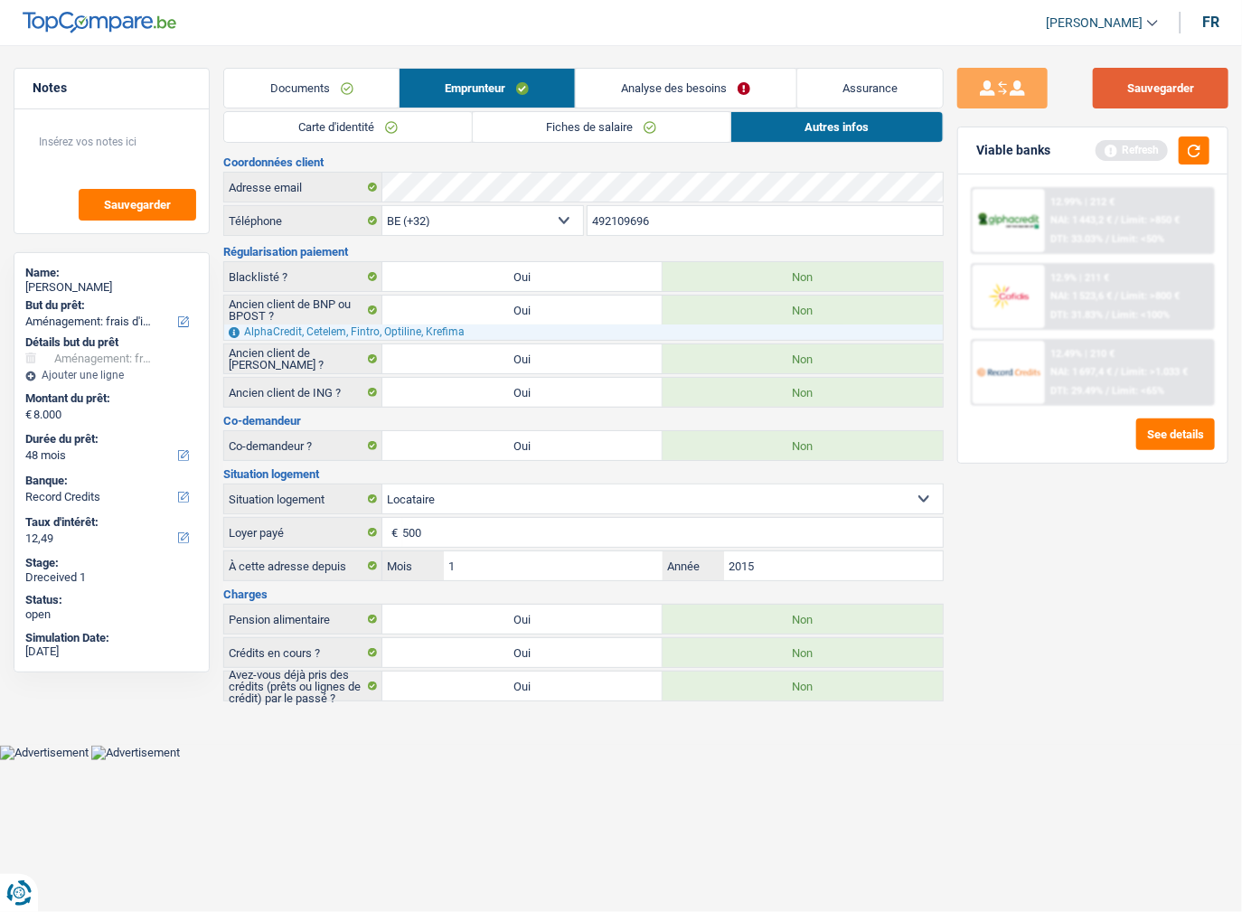
click at [1163, 90] on button "Sauvegarder" at bounding box center [1161, 88] width 136 height 41
click at [1190, 155] on button "button" at bounding box center [1194, 150] width 31 height 28
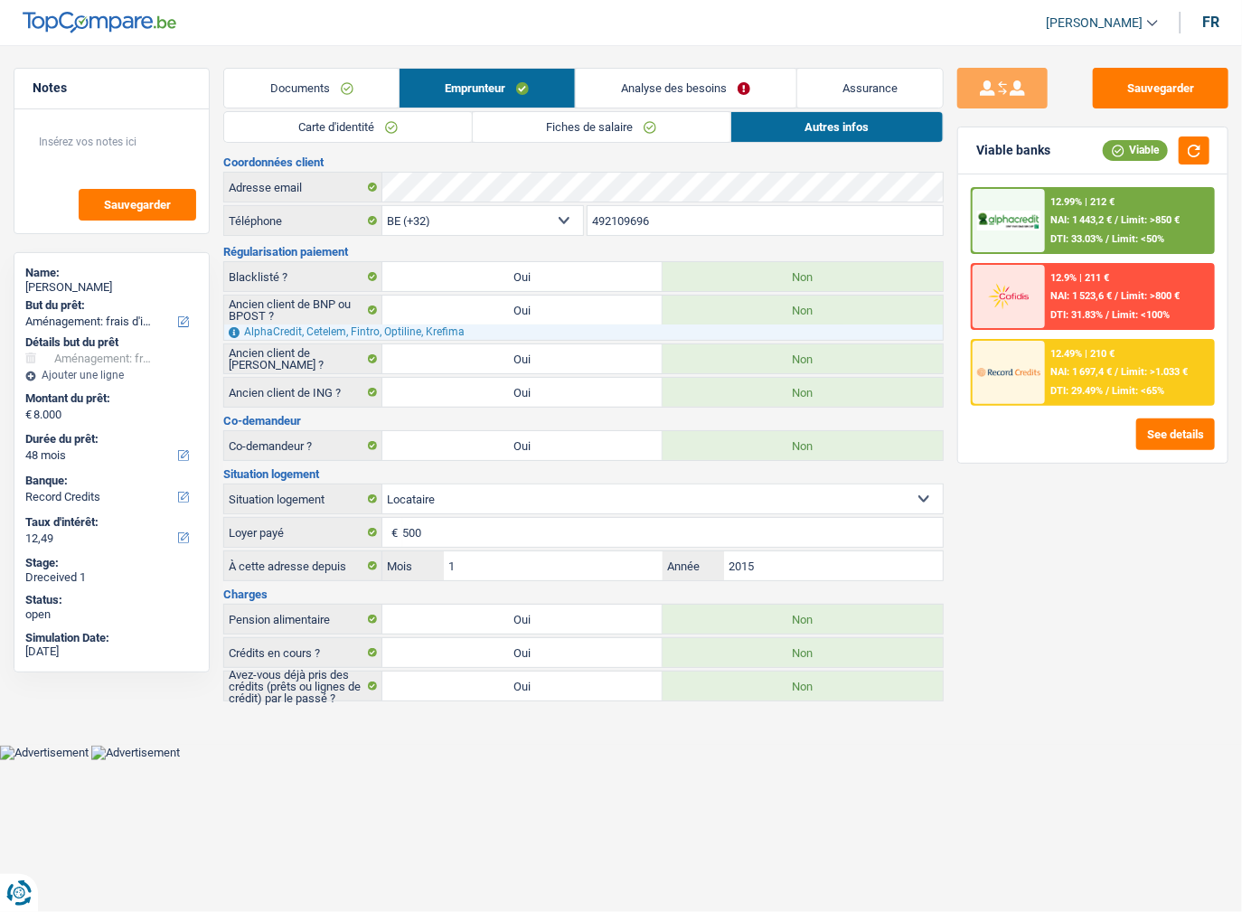
click at [343, 112] on link "Carte d'identité" at bounding box center [347, 127] width 247 height 30
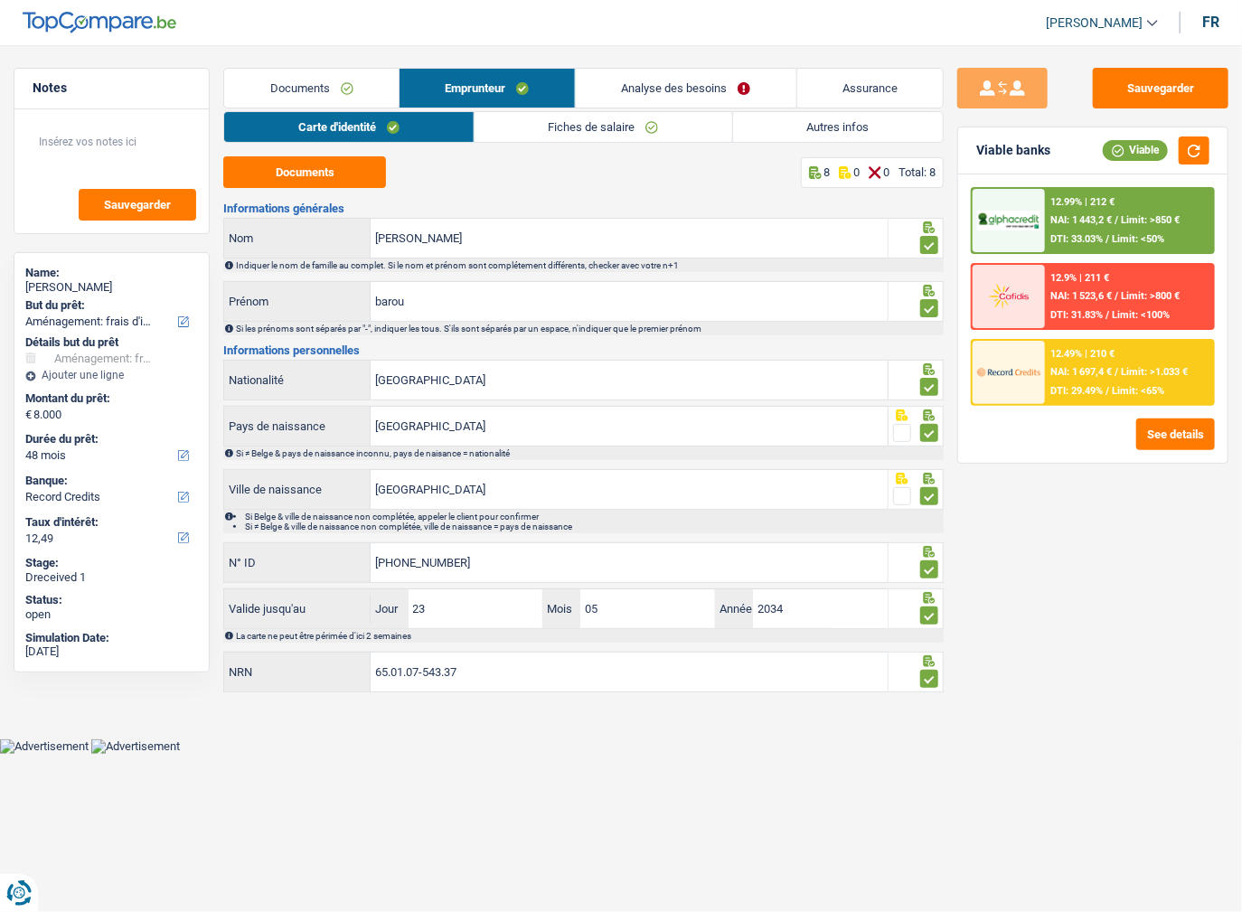
click at [577, 131] on link "Fiches de salaire" at bounding box center [603, 127] width 258 height 30
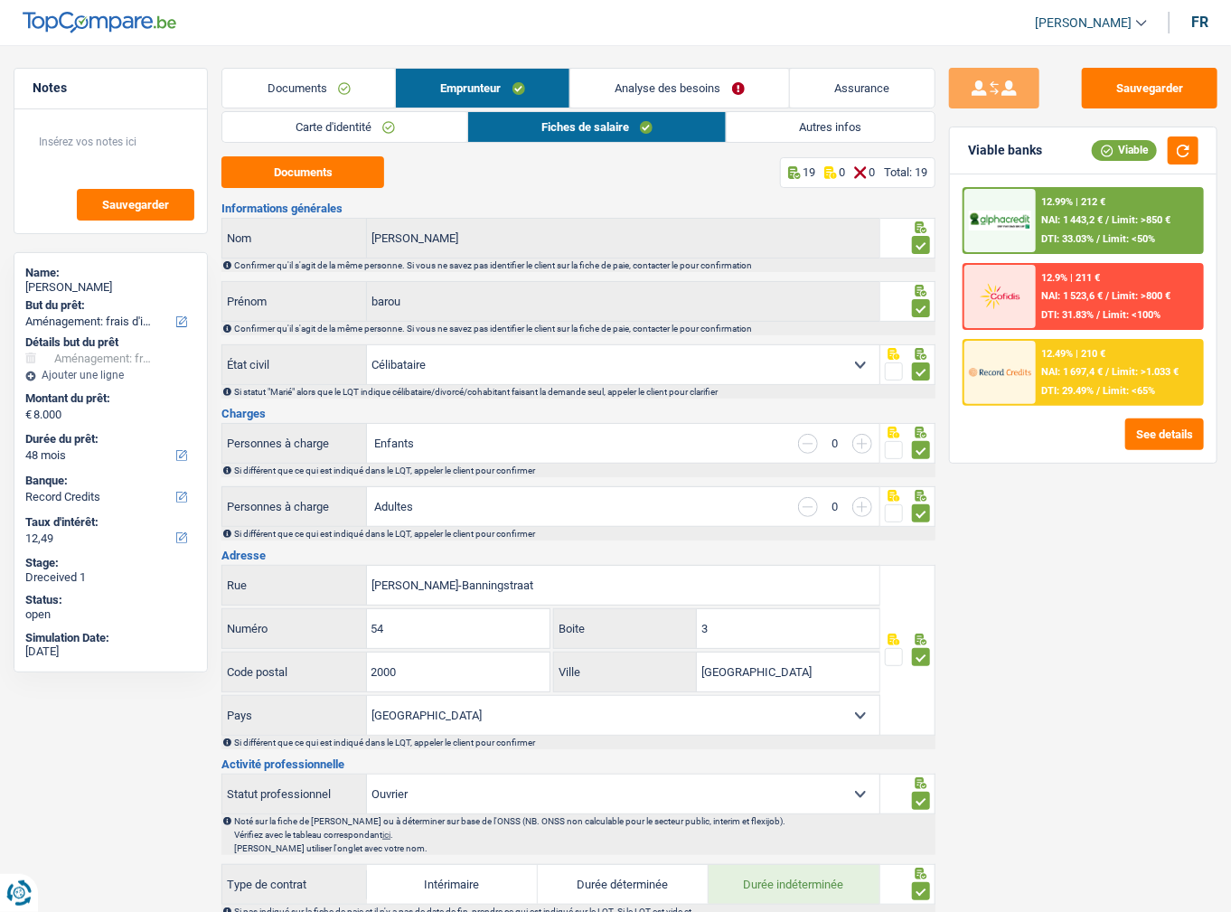
click at [782, 131] on link "Autres infos" at bounding box center [831, 127] width 208 height 30
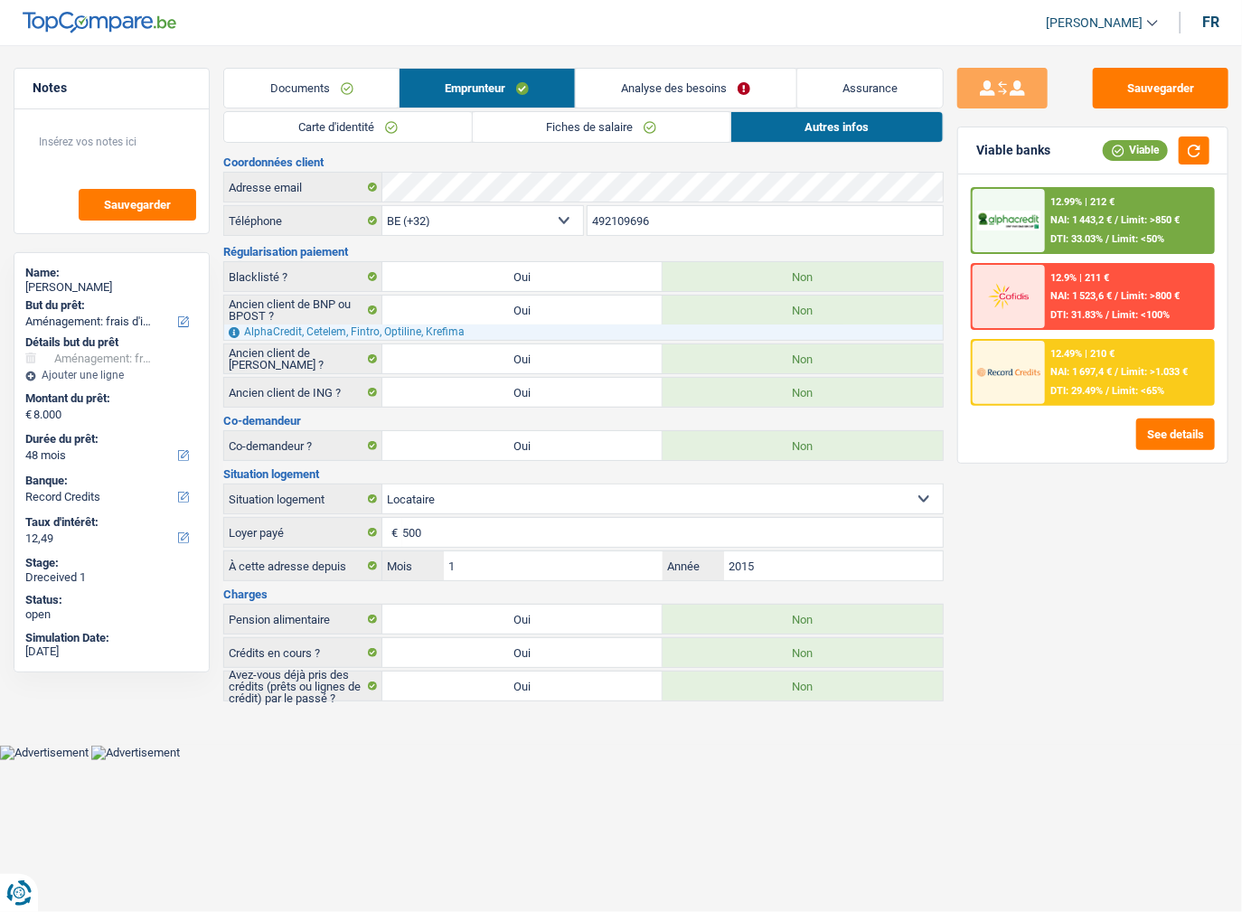
click at [1097, 212] on div "12.99% | 212 € NAI: 1 443,2 € / Limit: >850 € DTI: 33.03% / Limit: <50%" at bounding box center [1129, 220] width 168 height 63
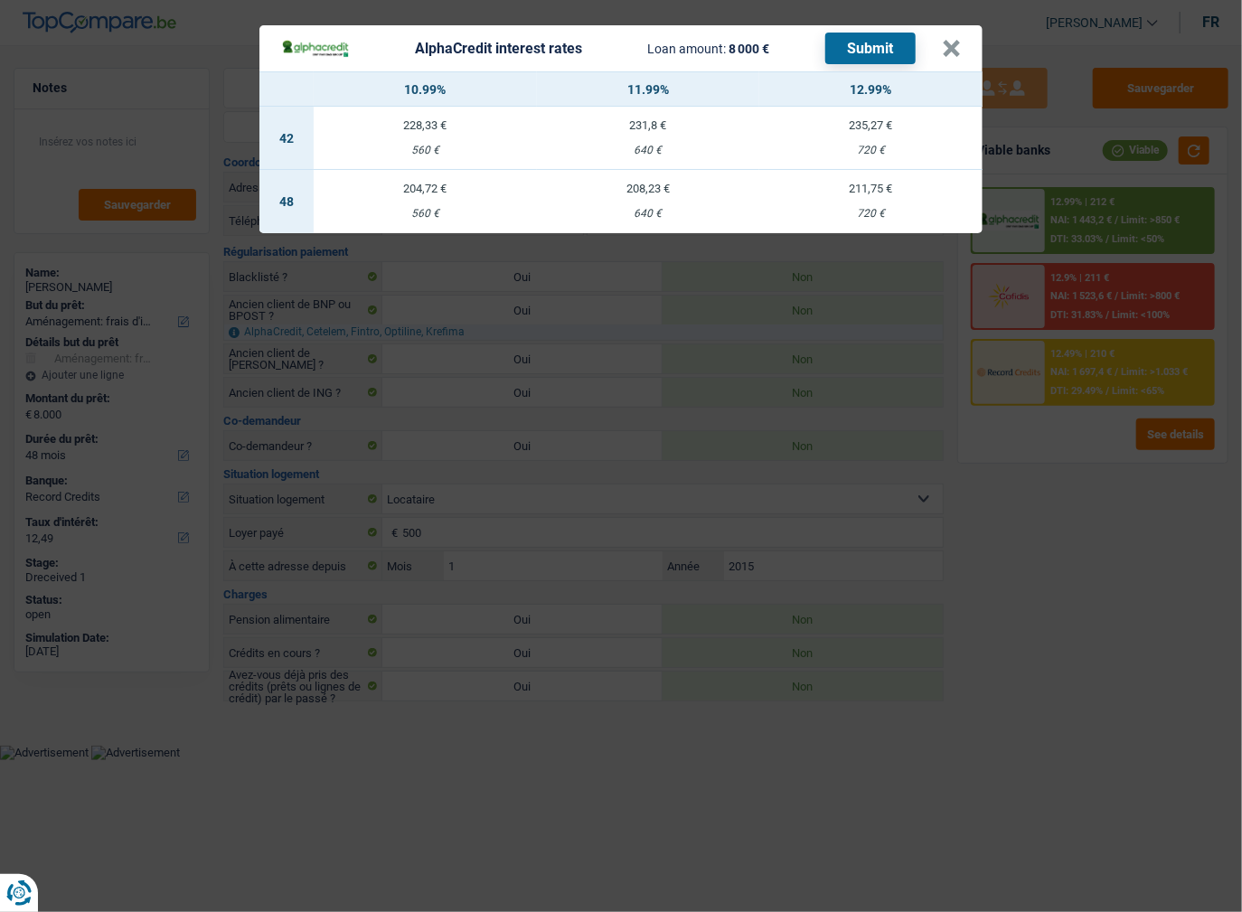
click at [842, 200] on td "211,75 € 720 €" at bounding box center [870, 201] width 223 height 63
select select "alphacredit"
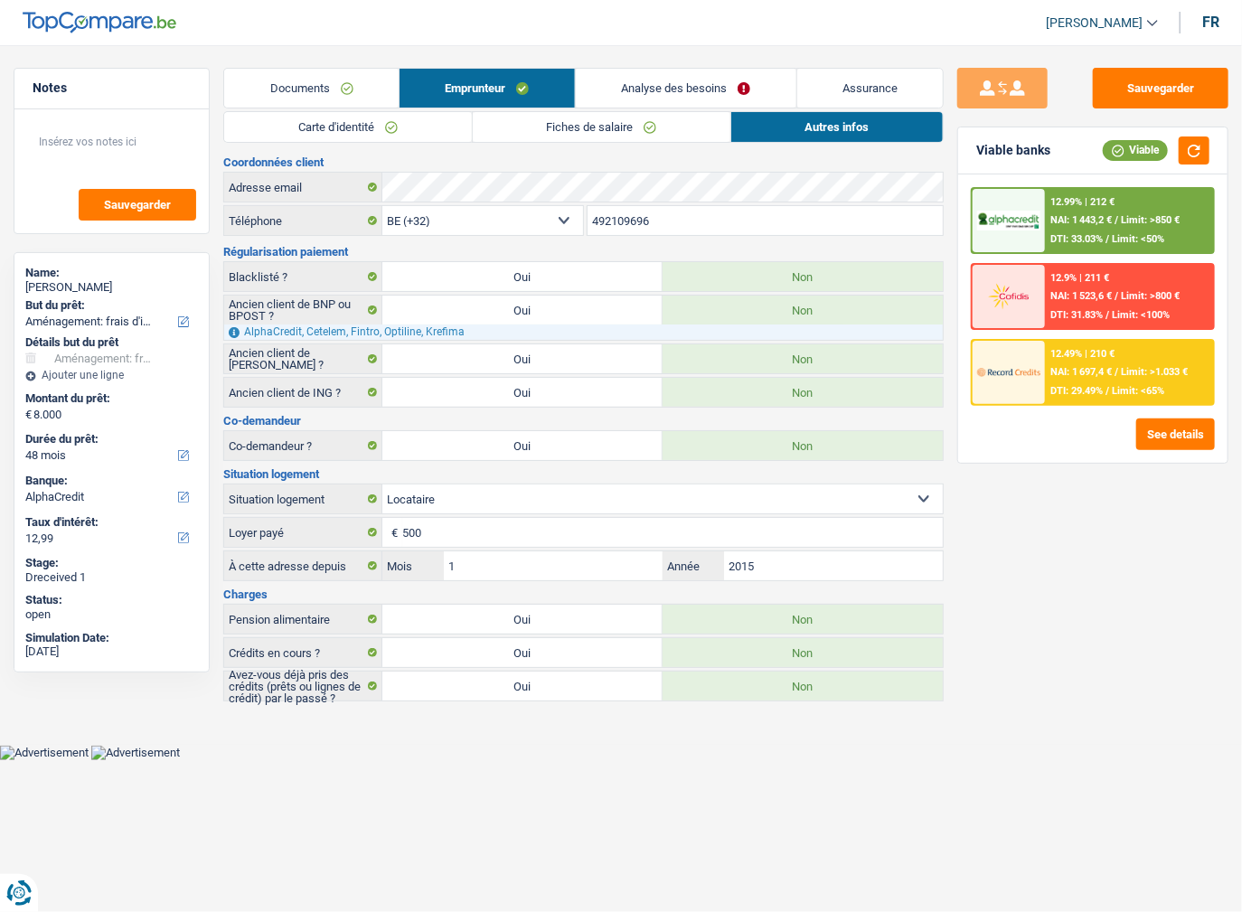
click at [1112, 210] on div "12.99% | 212 € NAI: 1 443,2 € / Limit: >850 € DTI: 33.03% / Limit: <50%" at bounding box center [1129, 220] width 168 height 63
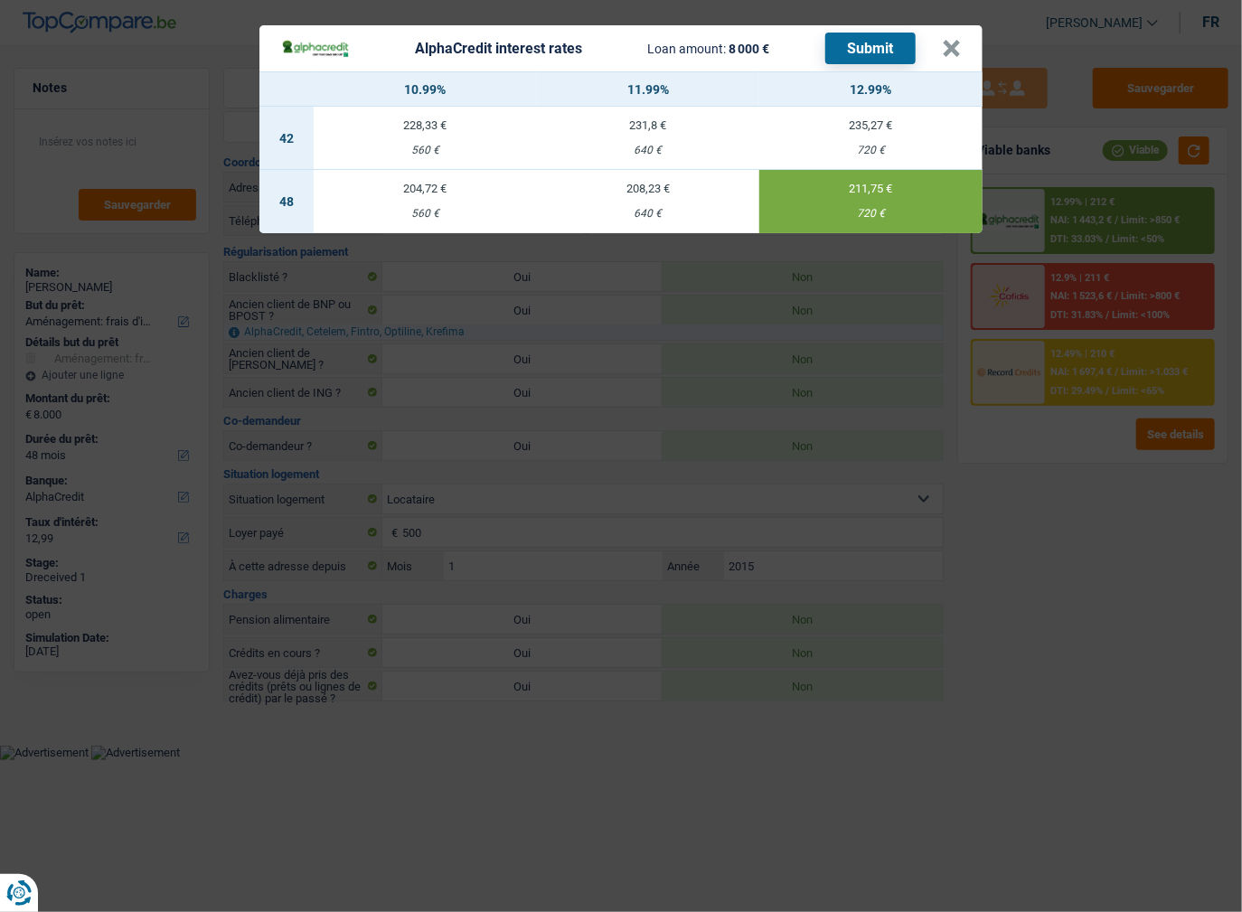
click at [656, 183] on div "208,23 €" at bounding box center [648, 189] width 223 height 12
type input "11,99"
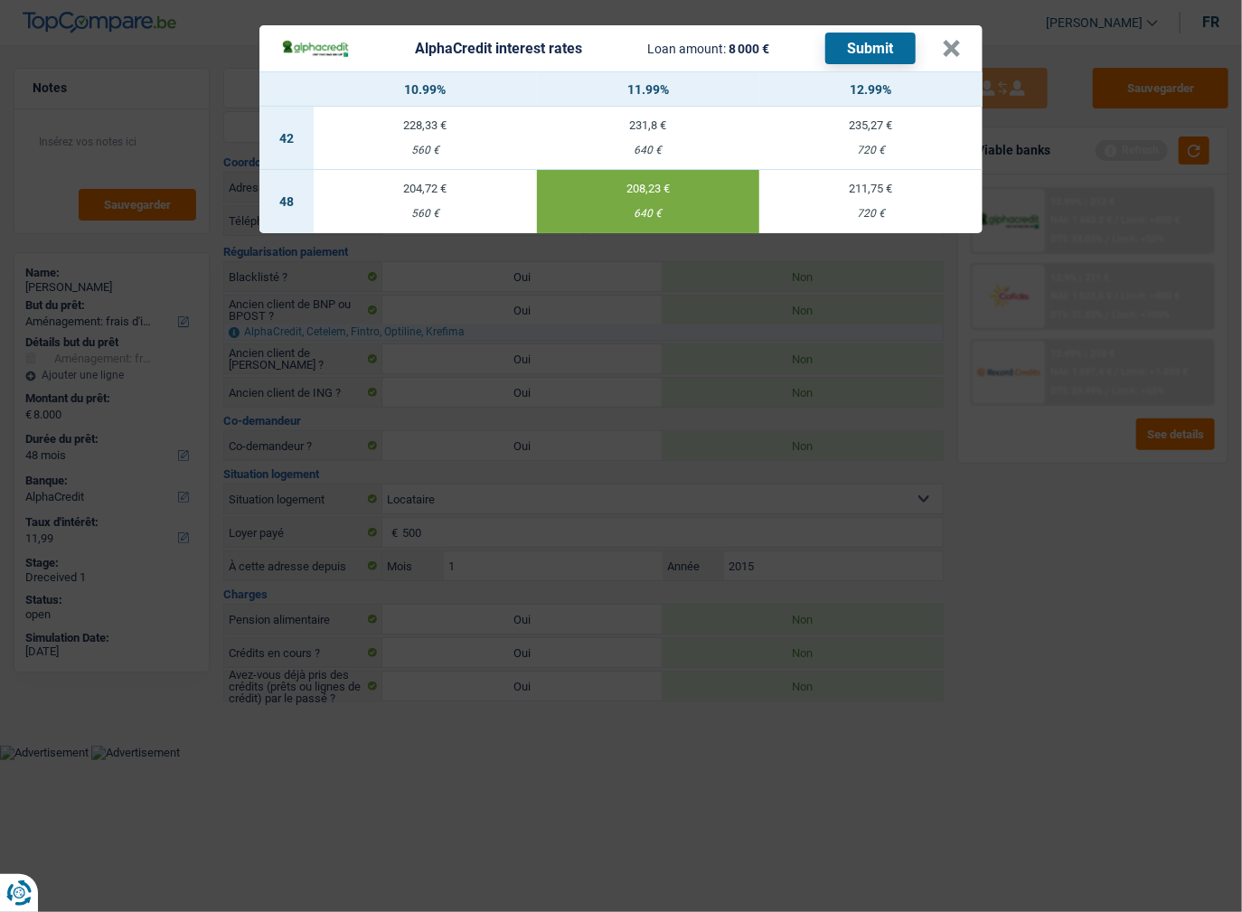
click at [843, 63] on button "Submit" at bounding box center [870, 49] width 90 height 32
drag, startPoint x: 954, startPoint y: 51, endPoint x: 1062, endPoint y: 168, distance: 159.3
click at [956, 52] on button "×" at bounding box center [951, 49] width 19 height 18
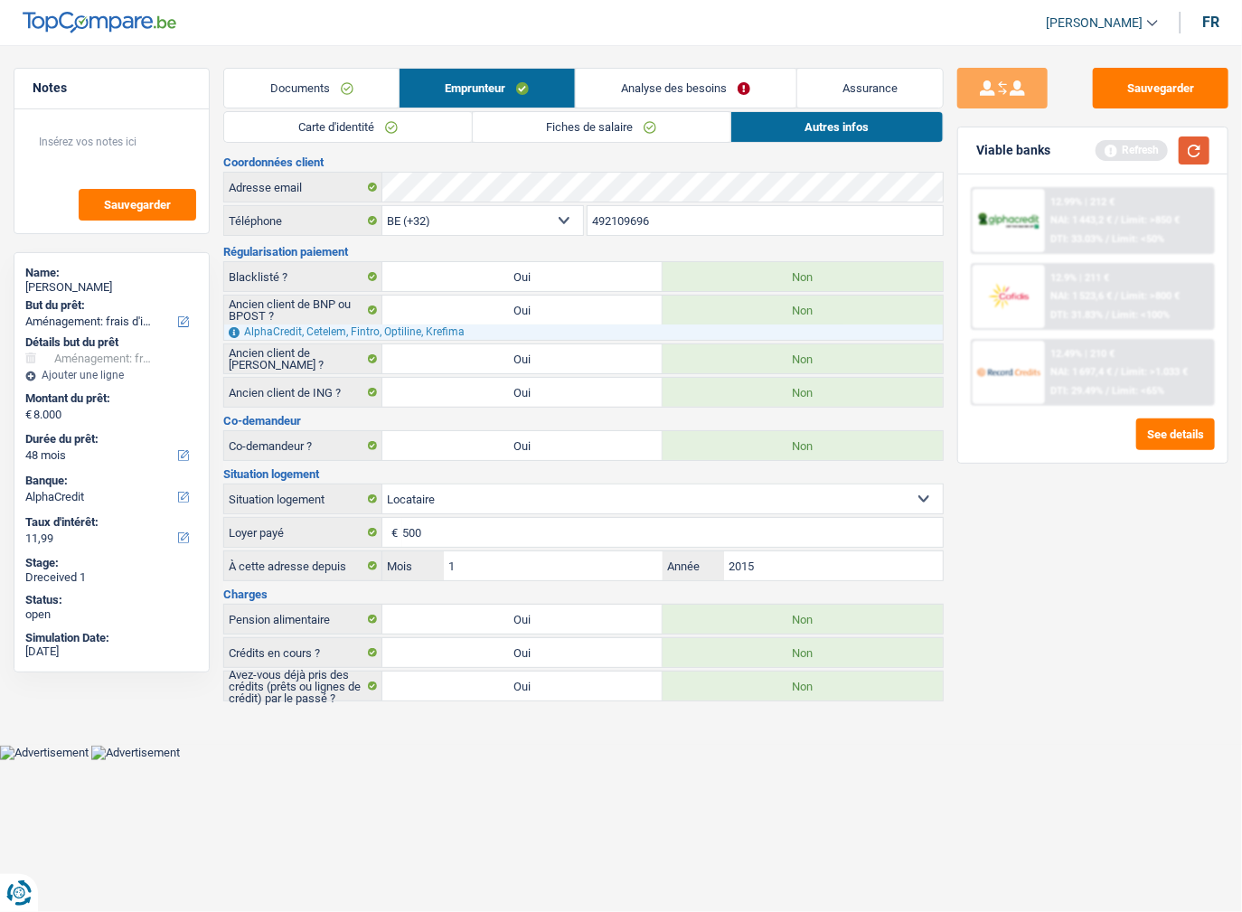
click at [1192, 154] on button "button" at bounding box center [1194, 150] width 31 height 28
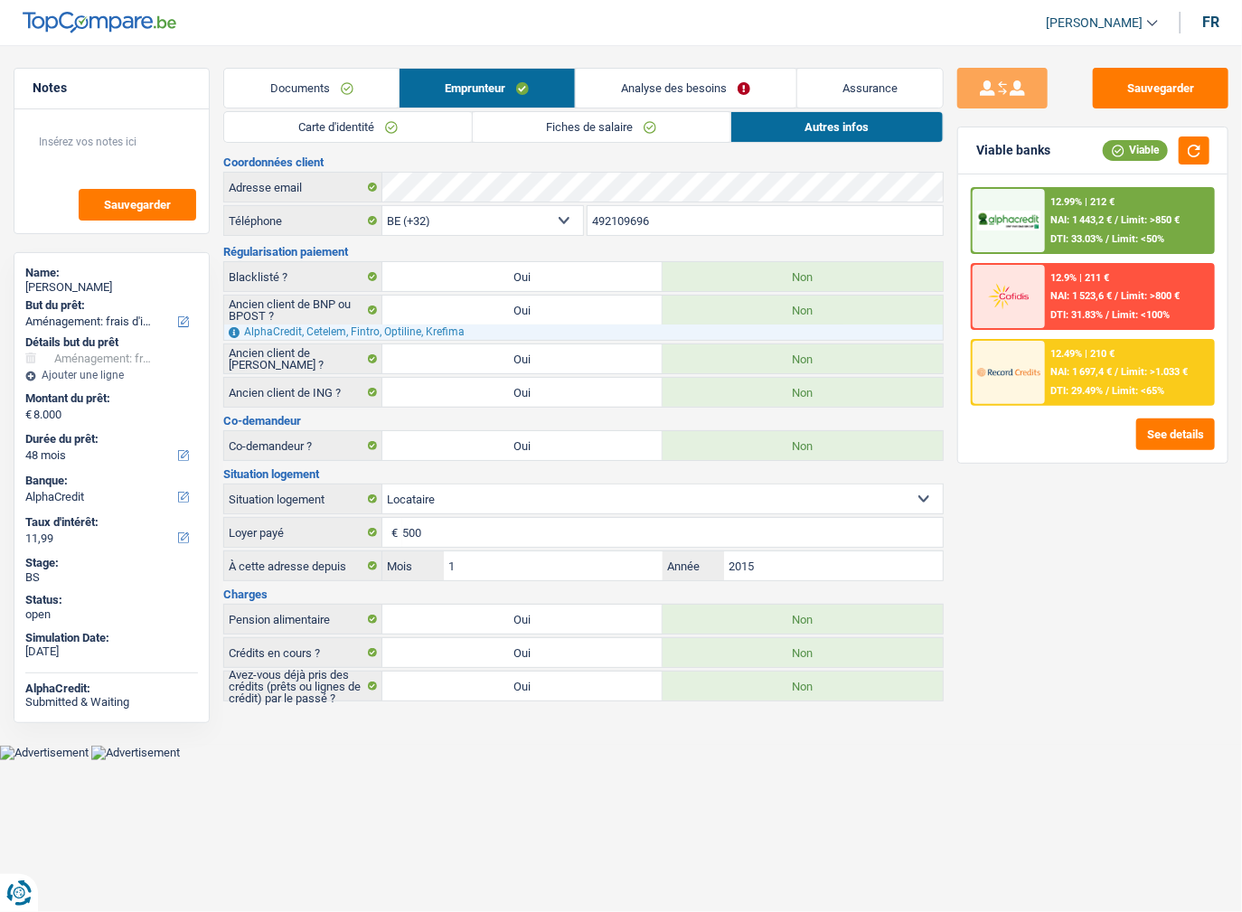
click at [1106, 393] on span "/" at bounding box center [1107, 391] width 4 height 12
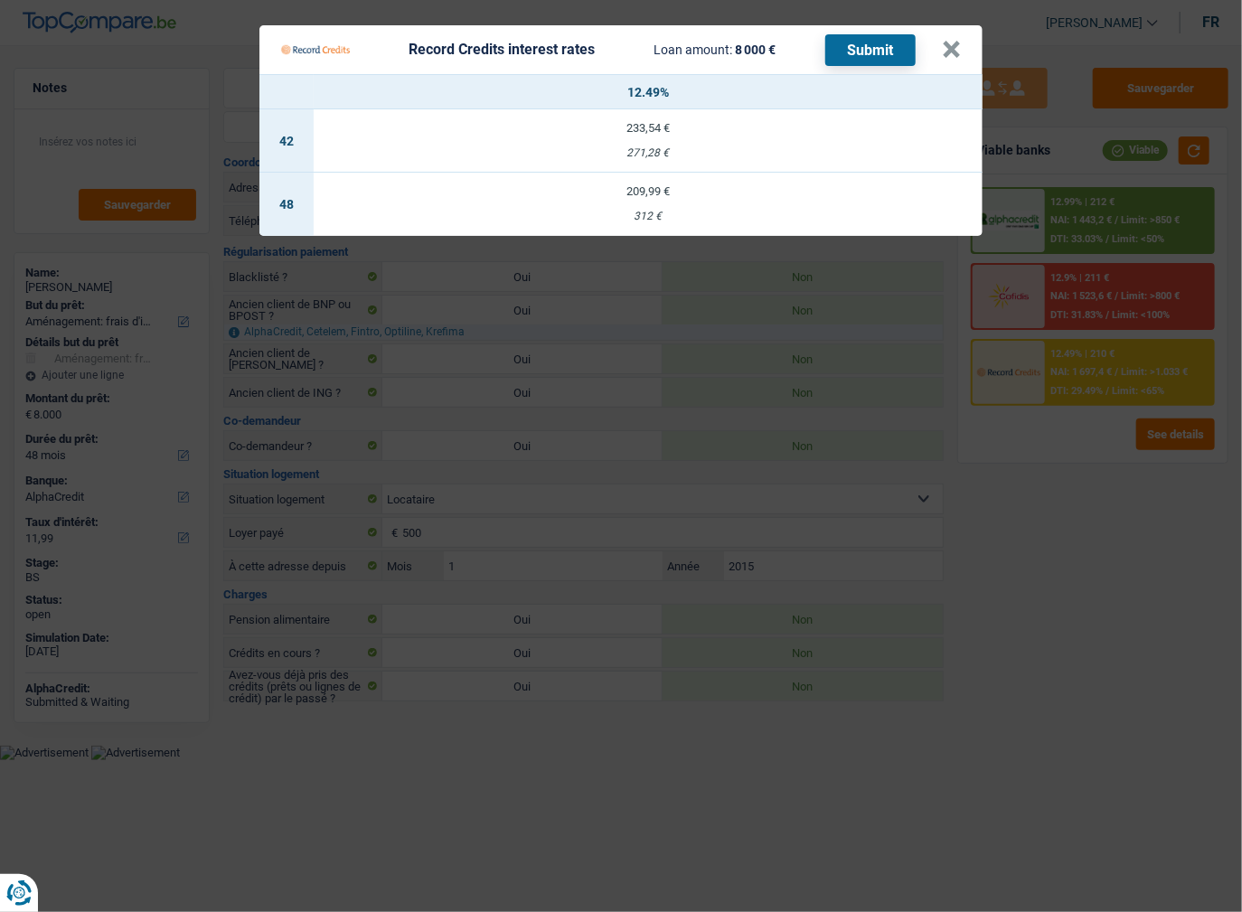
click at [1104, 188] on Credits "Record Credits interest rates Loan amount: 8 000 € Submit × 12.49% 42 233,54 € …" at bounding box center [621, 456] width 1242 height 912
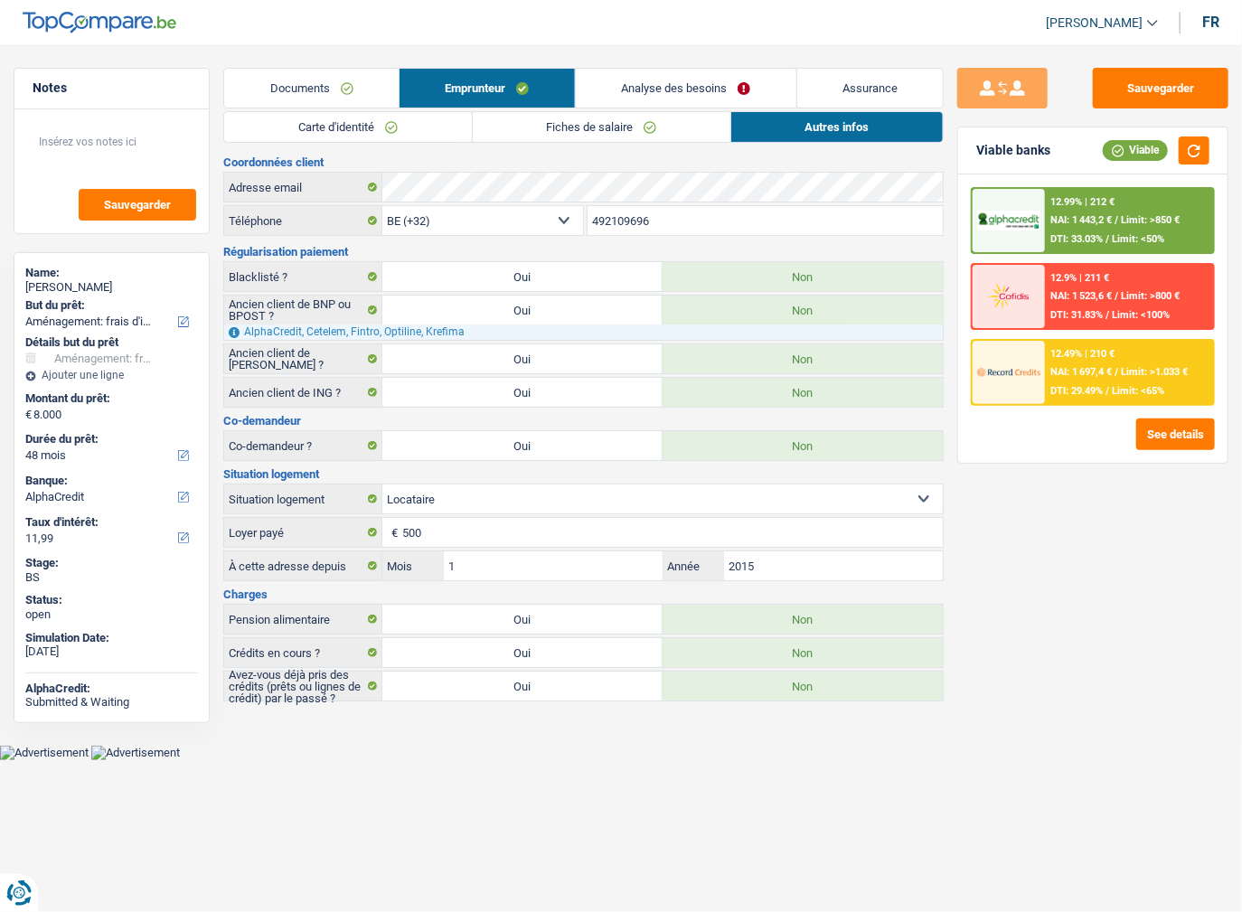
click at [1137, 268] on div "12.9% | 211 € NAI: 1 523,6 € / Limit: >800 € DTI: 31.83% / Limit: <100%" at bounding box center [1129, 296] width 168 height 63
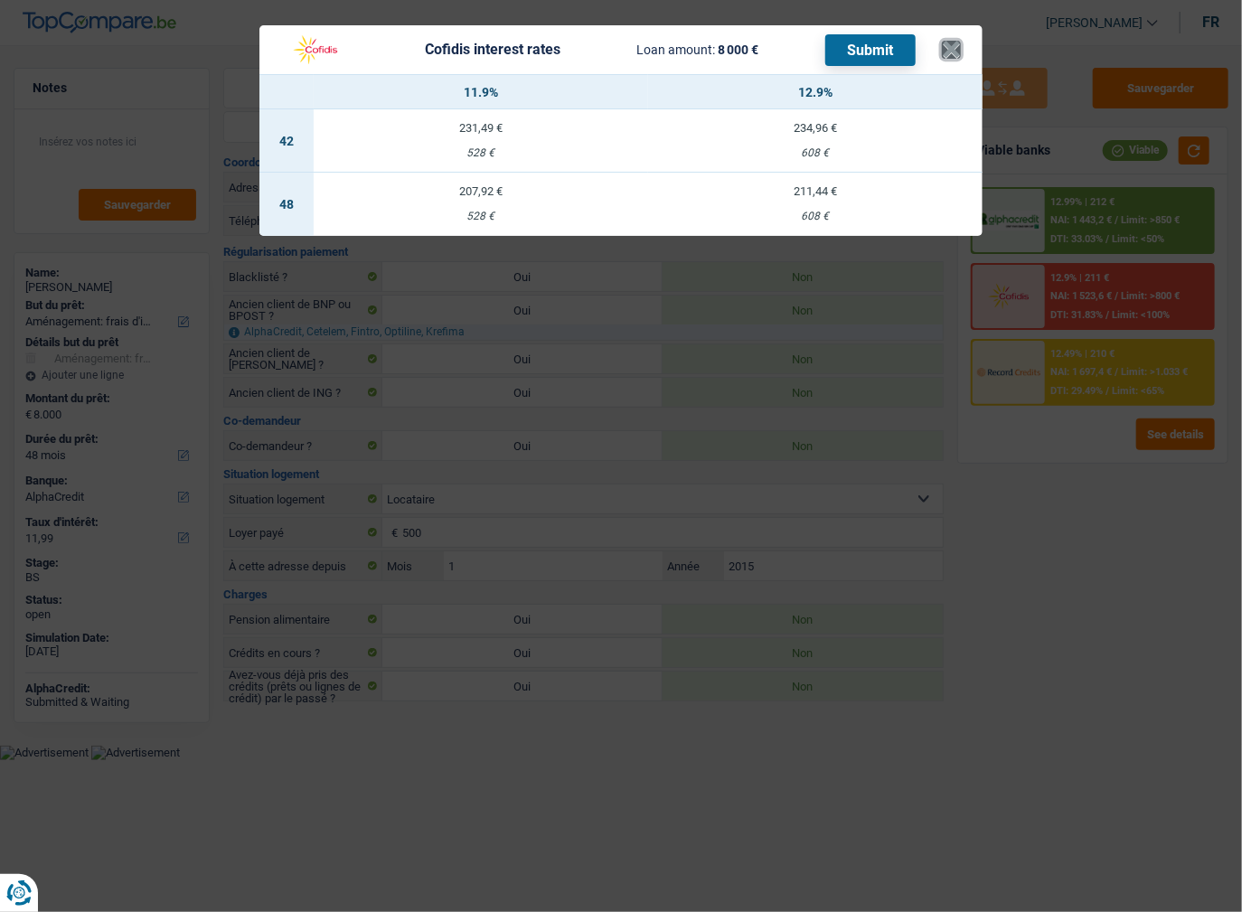
click at [951, 49] on button "×" at bounding box center [951, 50] width 19 height 18
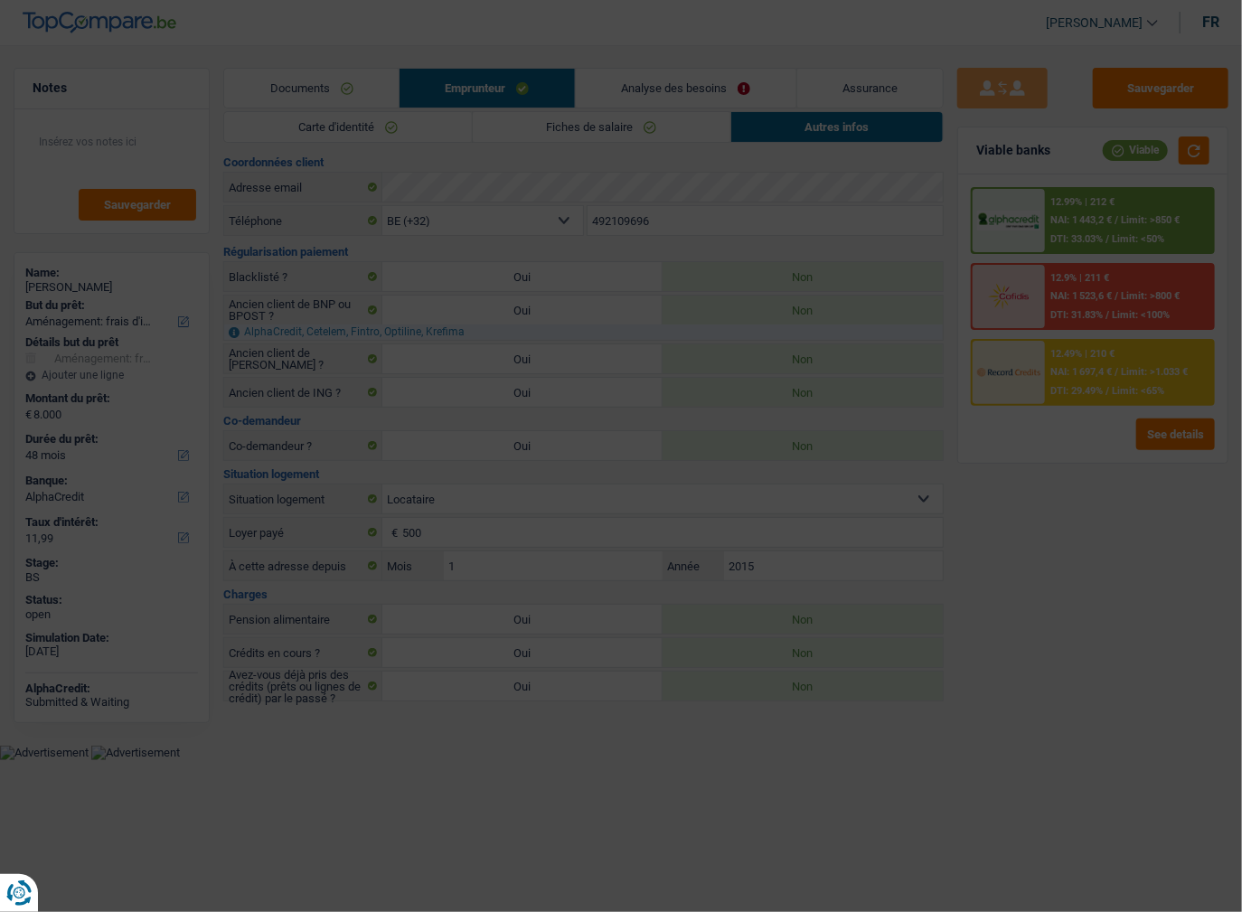
click at [1086, 205] on div "12.99% | 212 €" at bounding box center [1082, 202] width 64 height 12
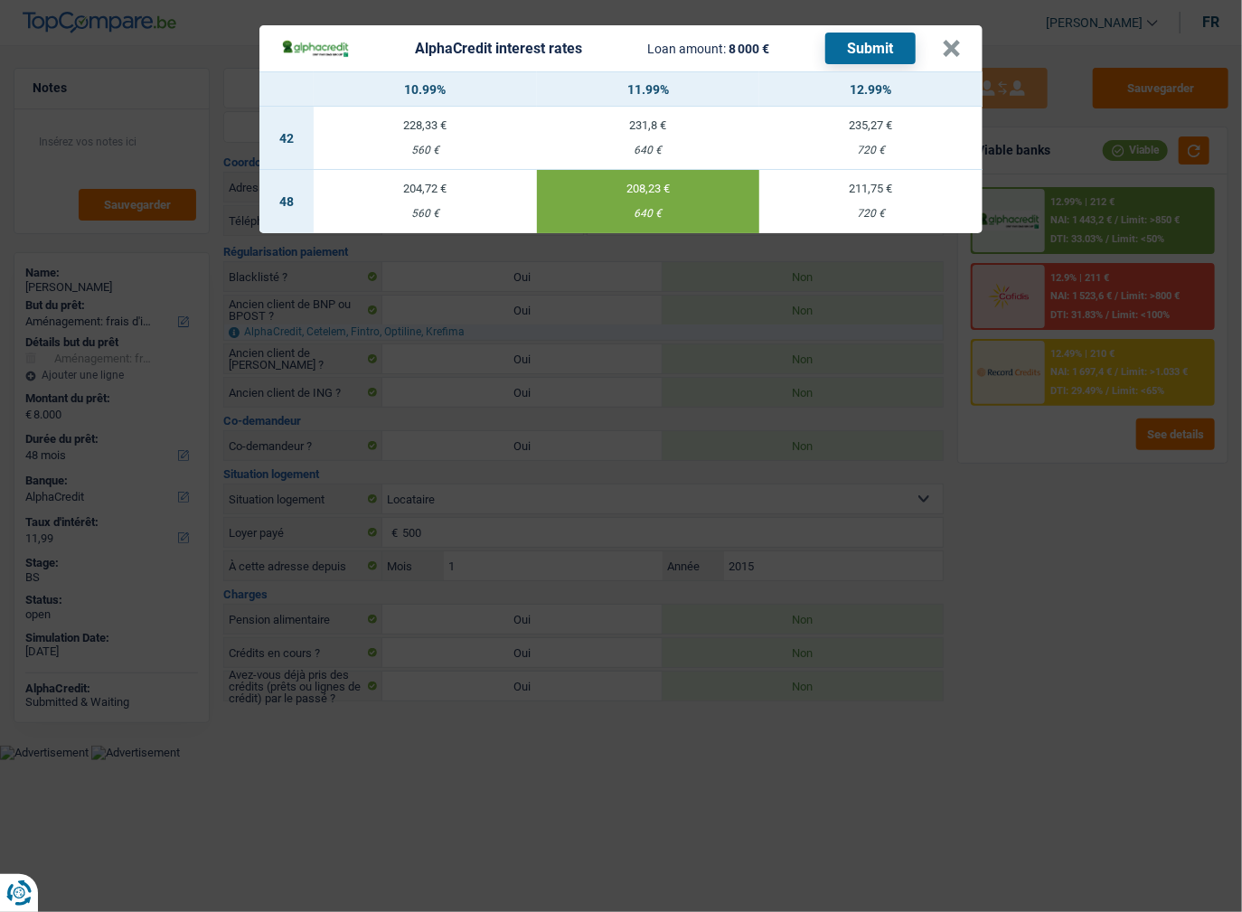
click at [1076, 487] on div "AlphaCredit interest rates Loan amount: 8 000 € Submit × 10.99% 11.99% 12.99% 4…" at bounding box center [621, 456] width 1242 height 912
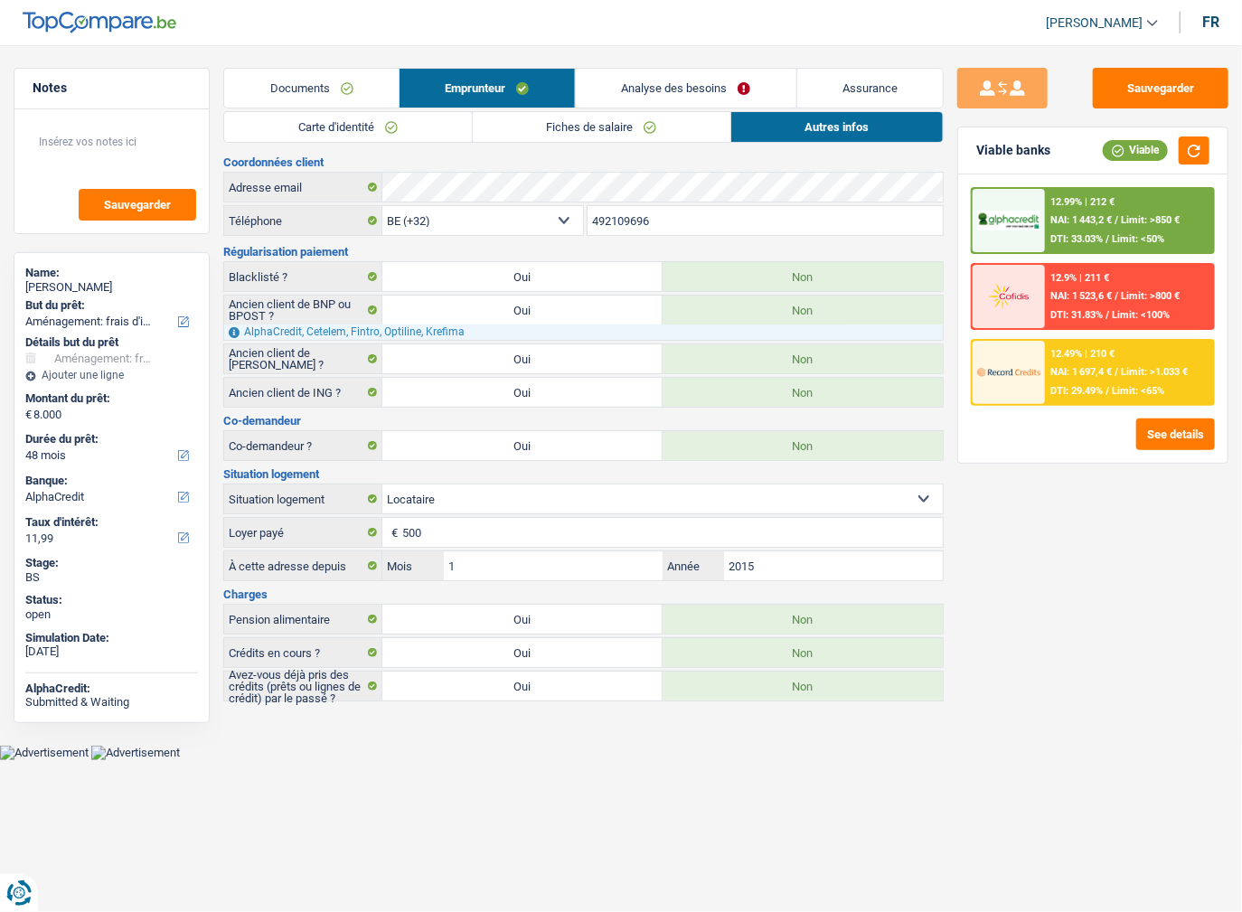
click at [1088, 390] on span "DTI: 29.49%" at bounding box center [1076, 391] width 52 height 12
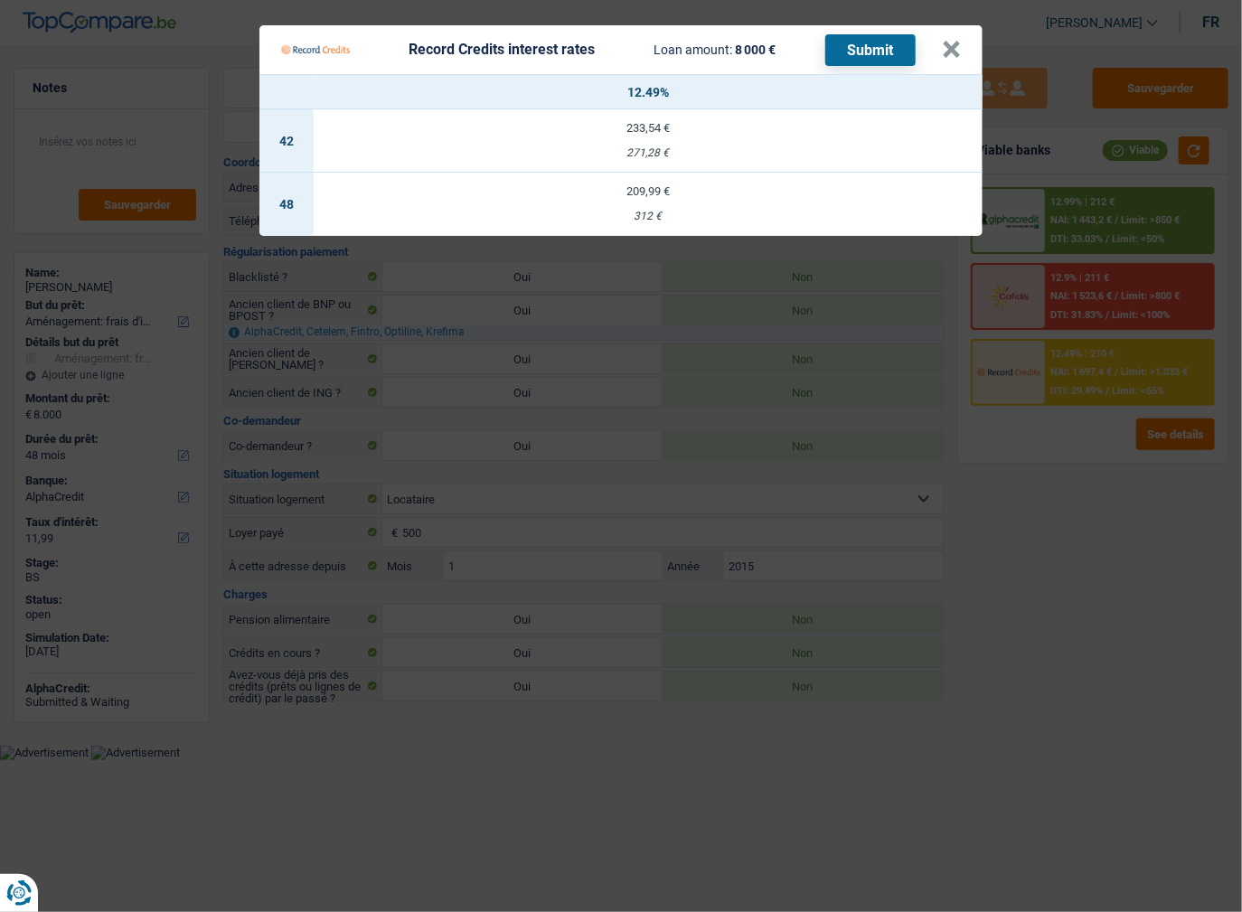
click at [698, 195] on div "209,99 €" at bounding box center [648, 191] width 669 height 12
select select "record credits"
type input "12,49"
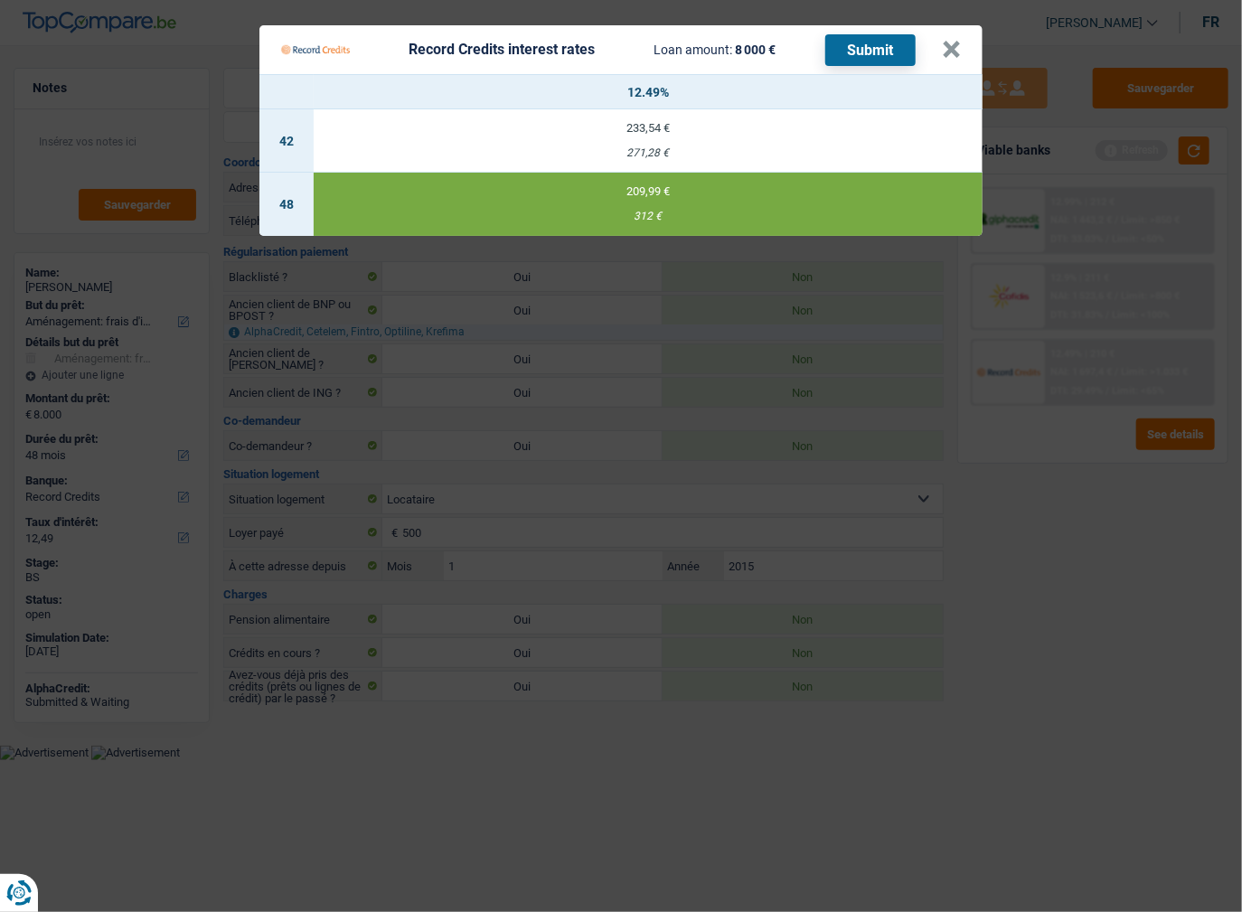
click at [857, 53] on button "Submit" at bounding box center [870, 50] width 90 height 32
click at [952, 48] on button "×" at bounding box center [951, 50] width 19 height 18
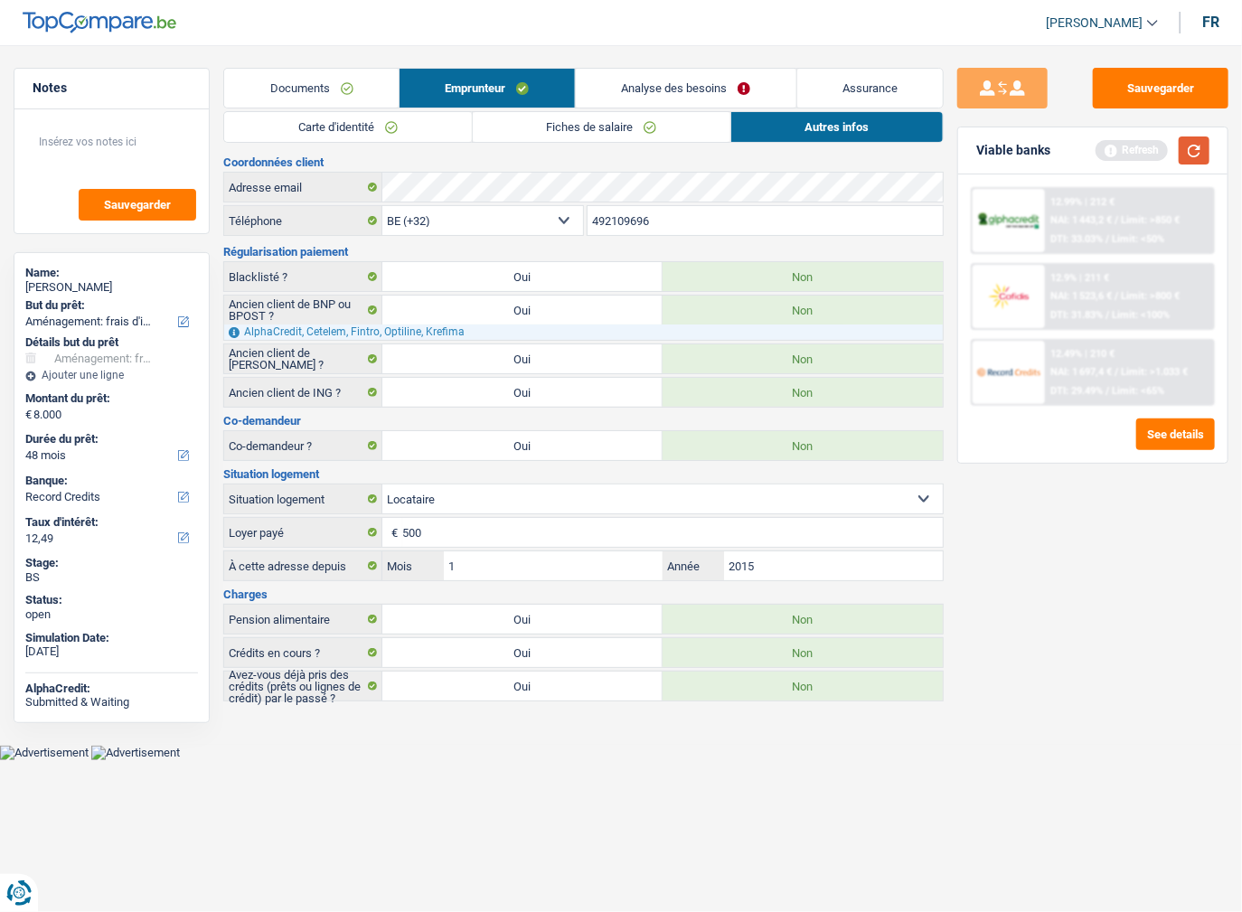
click at [1200, 152] on button "button" at bounding box center [1194, 150] width 31 height 28
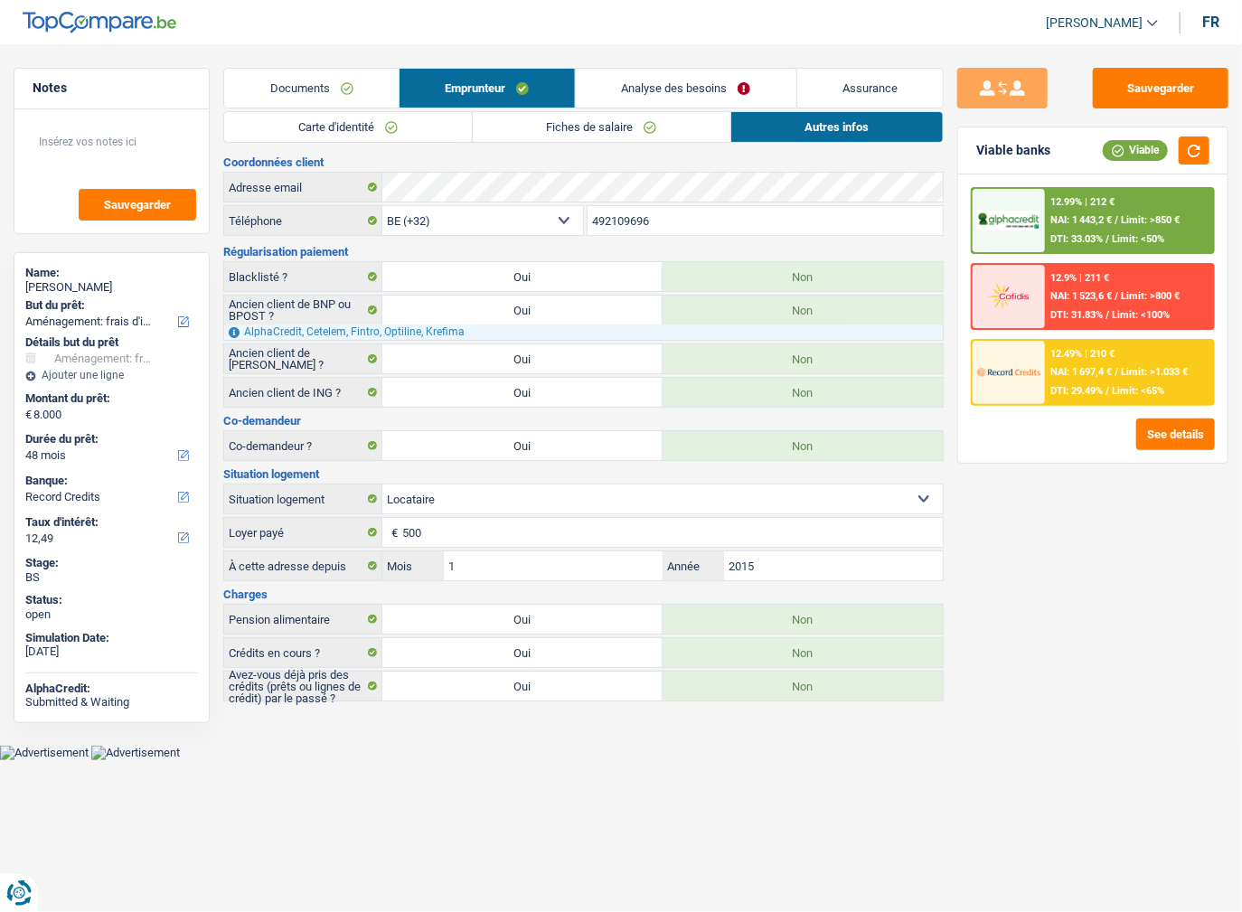
click at [136, 282] on div "barou pedro Joao" at bounding box center [111, 287] width 173 height 14
click at [352, 123] on link "Carte d'identité" at bounding box center [347, 127] width 247 height 30
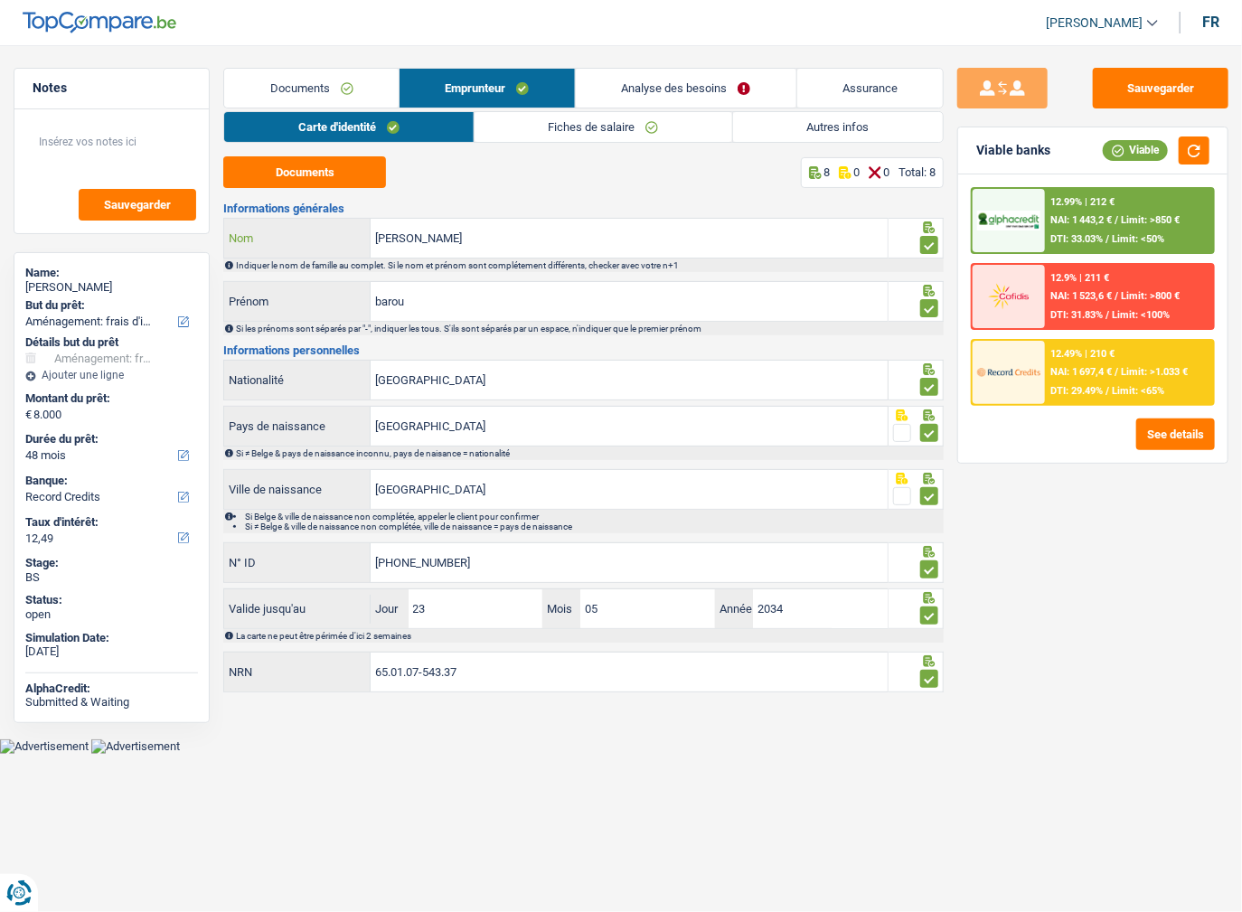
drag, startPoint x: 450, startPoint y: 243, endPoint x: 174, endPoint y: 239, distance: 275.7
click at [174, 239] on div "Notes Sauvegarder Name: barou pedro Joao But du prêt: Confort maison: meubles, …" at bounding box center [621, 383] width 1242 height 630
click at [1085, 371] on span "NAI: 1 697,4 €" at bounding box center [1080, 372] width 61 height 12
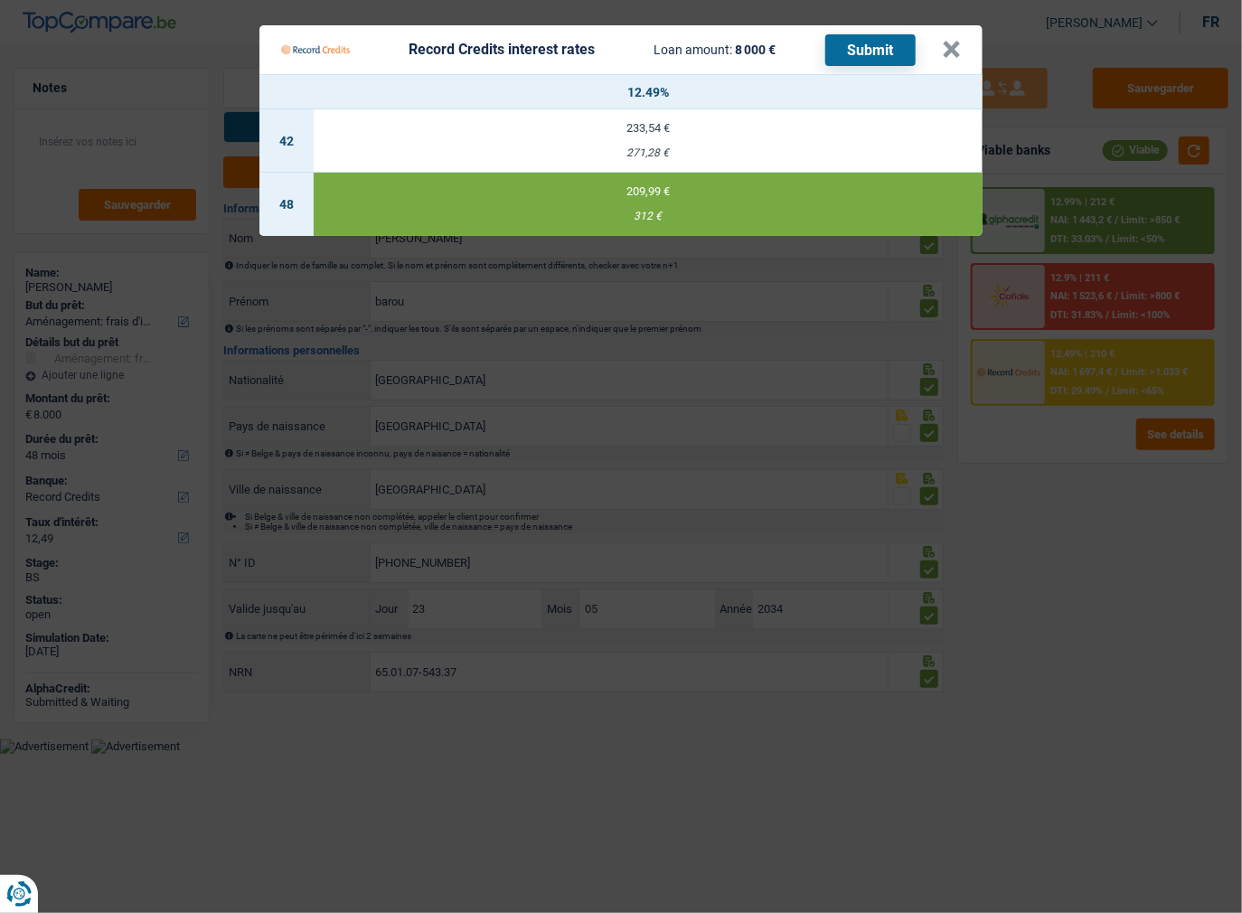
click at [1068, 509] on Credits "Record Credits interest rates Loan amount: 8 000 € Submit × 12.49% 42 233,54 € …" at bounding box center [621, 456] width 1242 height 913
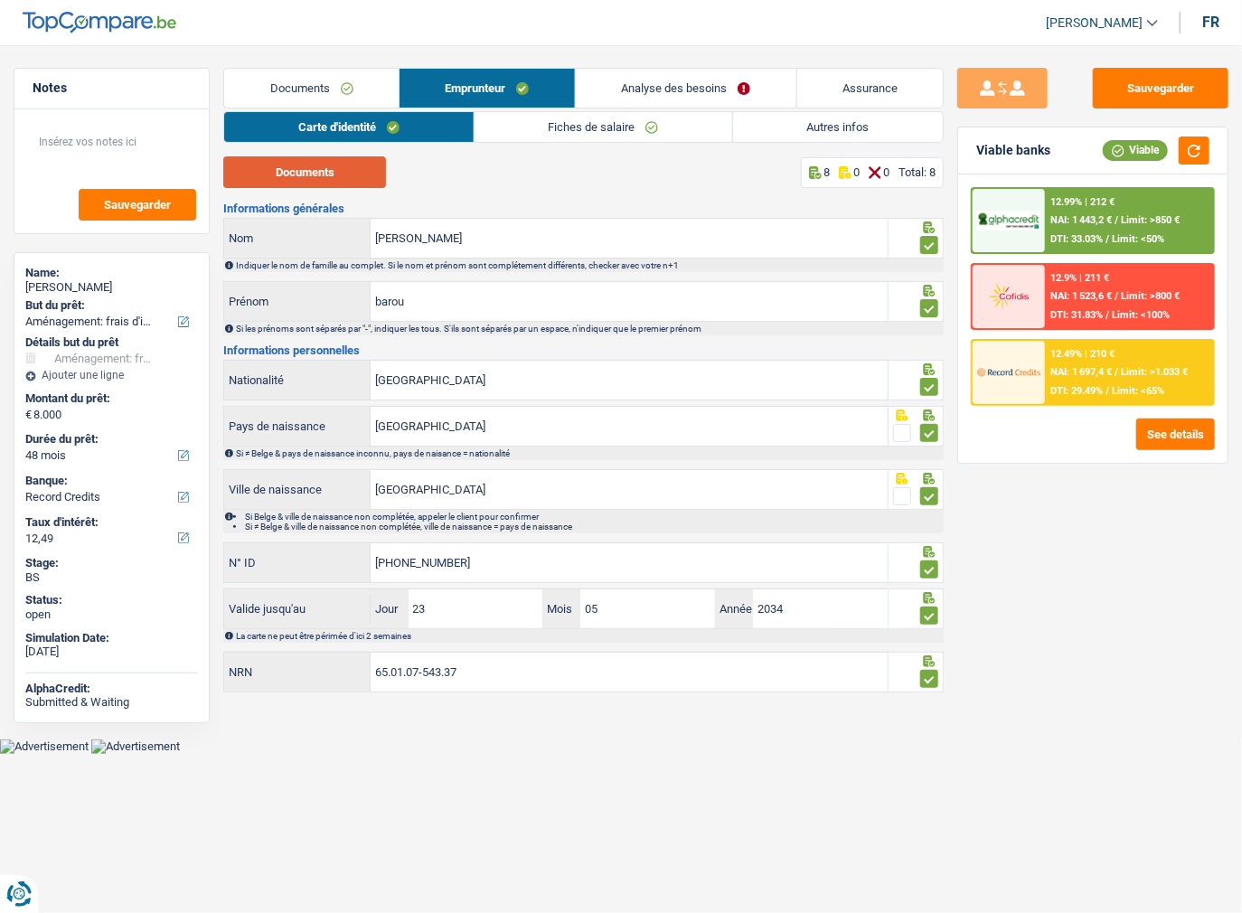
drag, startPoint x: 345, startPoint y: 167, endPoint x: 405, endPoint y: 188, distance: 63.2
click at [345, 168] on button "Documents" at bounding box center [304, 172] width 163 height 32
drag, startPoint x: 336, startPoint y: 85, endPoint x: 342, endPoint y: 108, distance: 23.2
click at [336, 85] on link "Documents" at bounding box center [311, 88] width 174 height 39
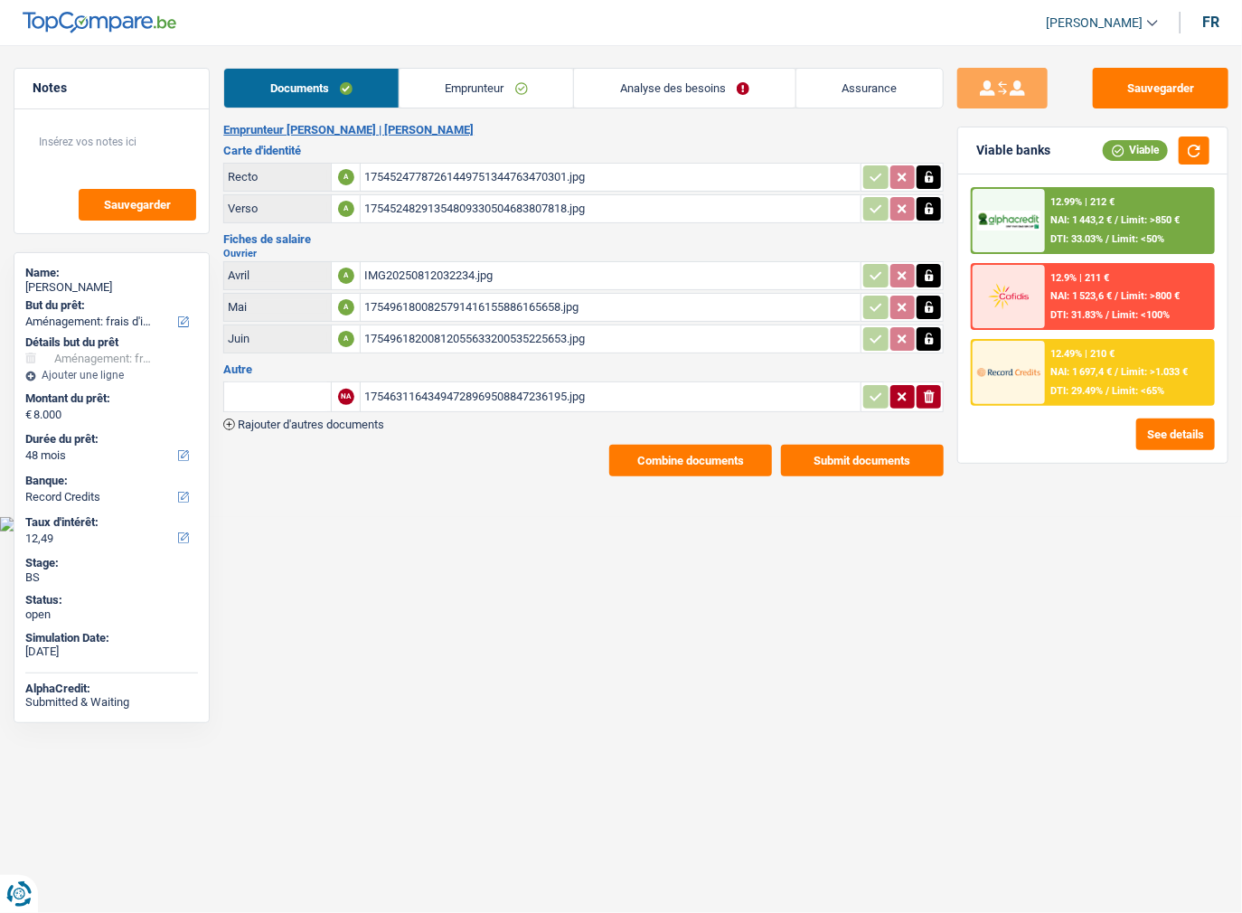
click at [463, 298] on div "1754961800825791416155886165658.jpg" at bounding box center [610, 307] width 493 height 27
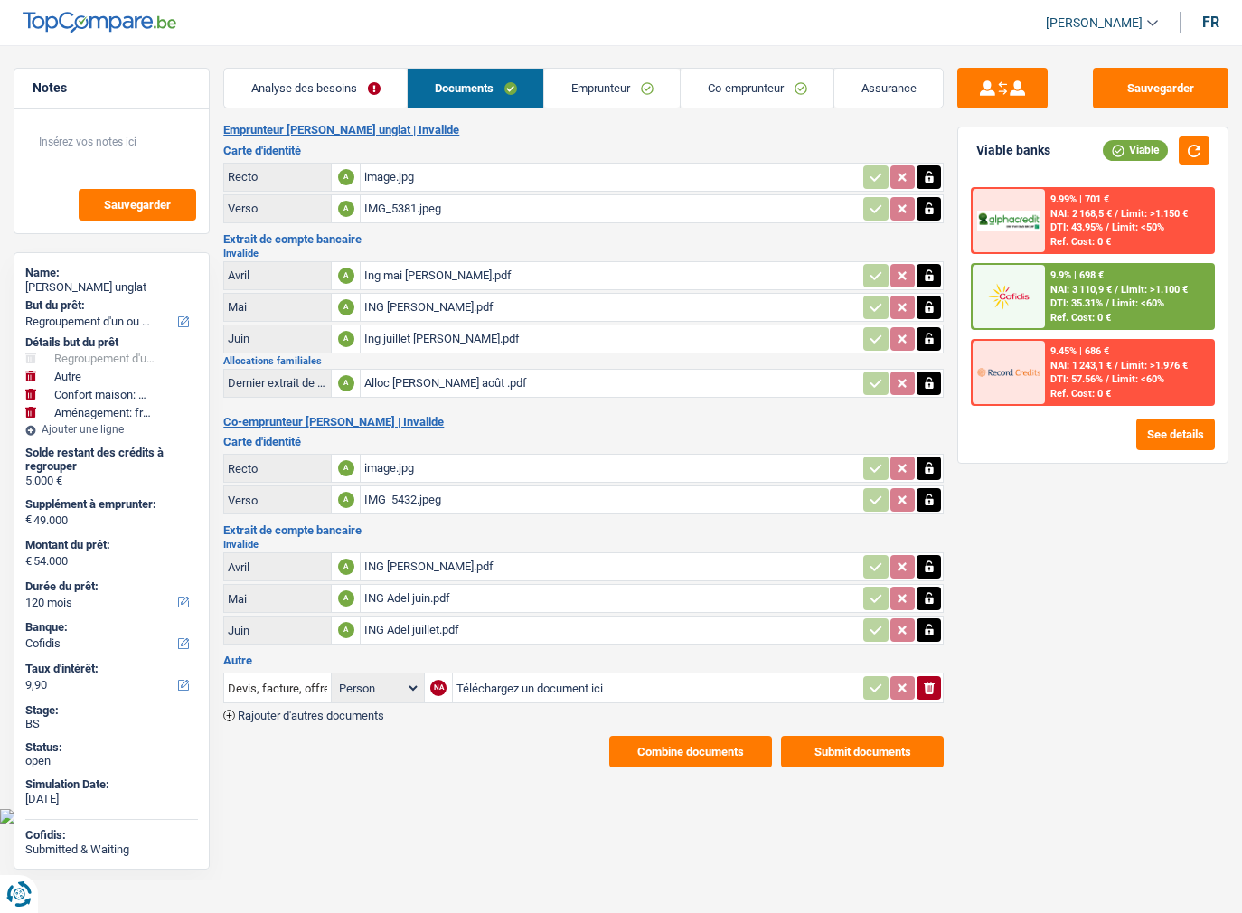
select select "refinancing"
select select "other"
select select "household"
select select "movingOrInstallation"
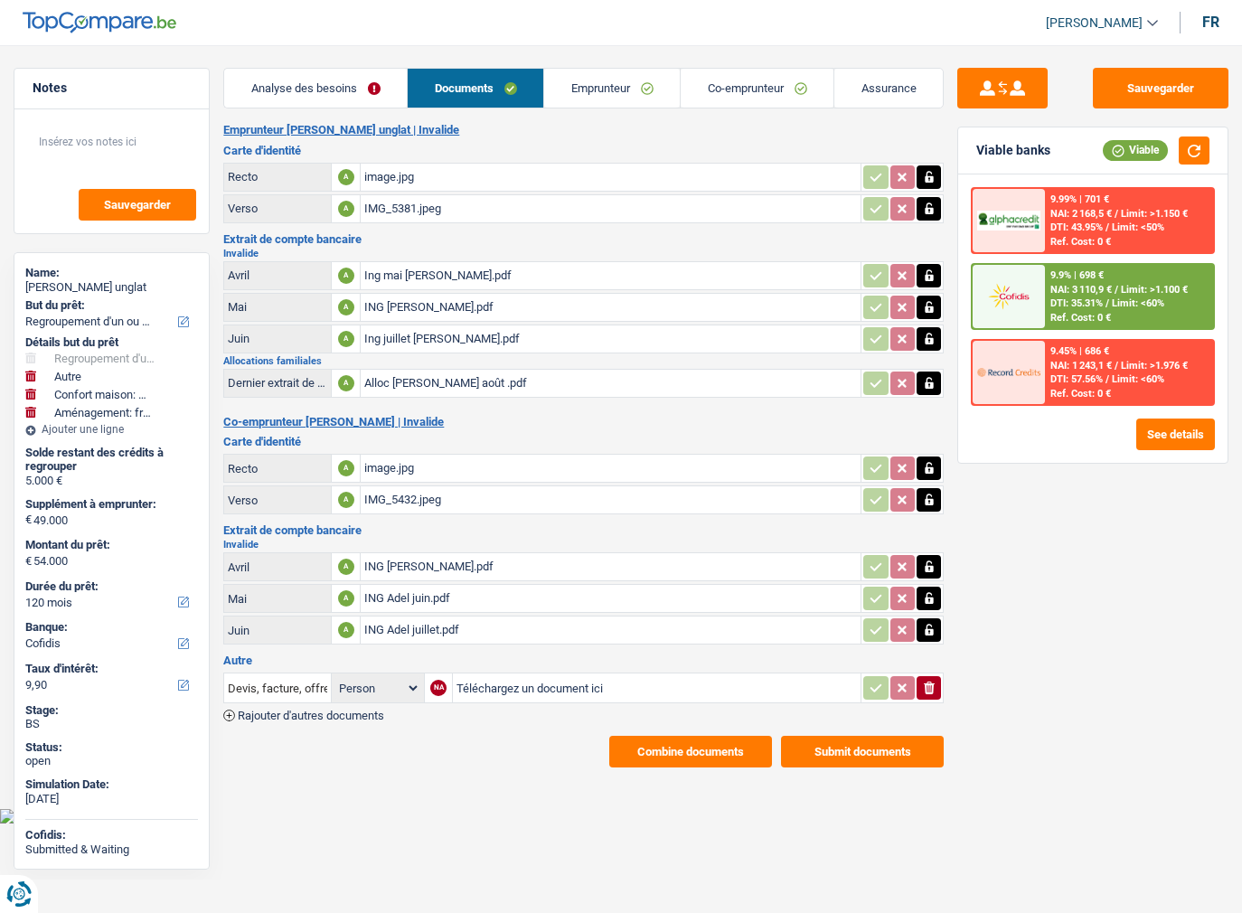
select select "120"
select select "cofidis"
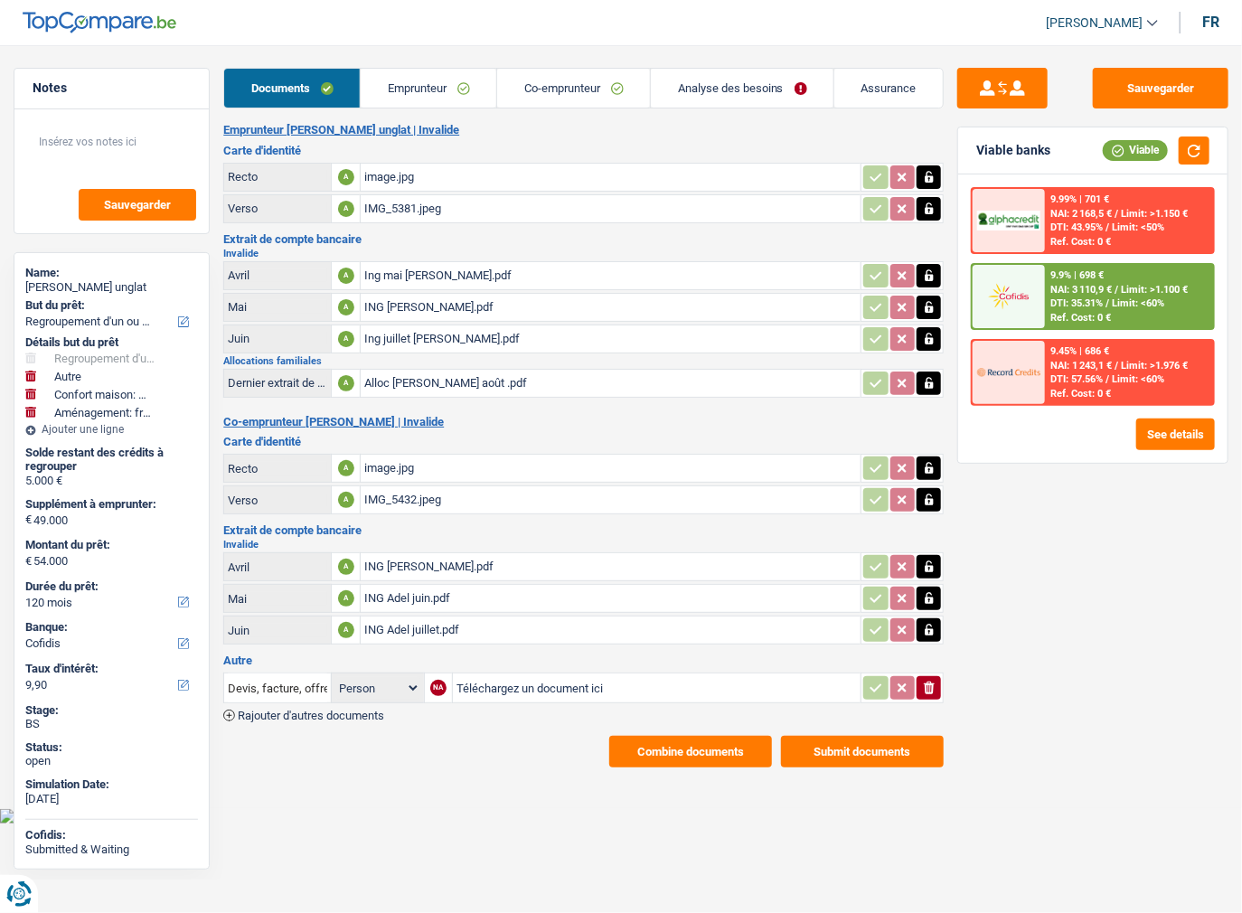
click at [825, 736] on button "Submit documents" at bounding box center [862, 752] width 163 height 32
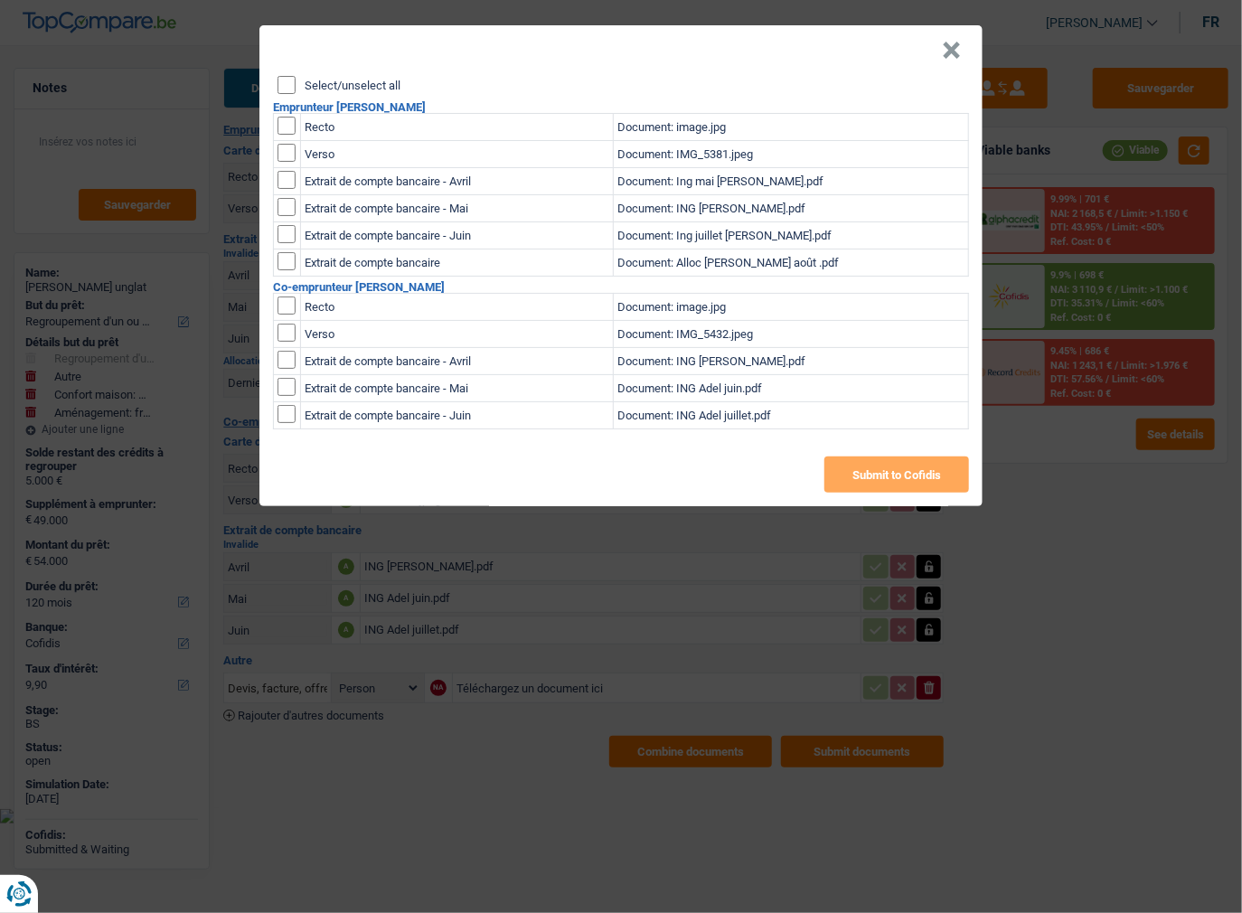
click at [828, 734] on div "× Select/unselect all Emprunteur [PERSON_NAME] unglat Recto Document: image.jpg…" at bounding box center [621, 456] width 1242 height 913
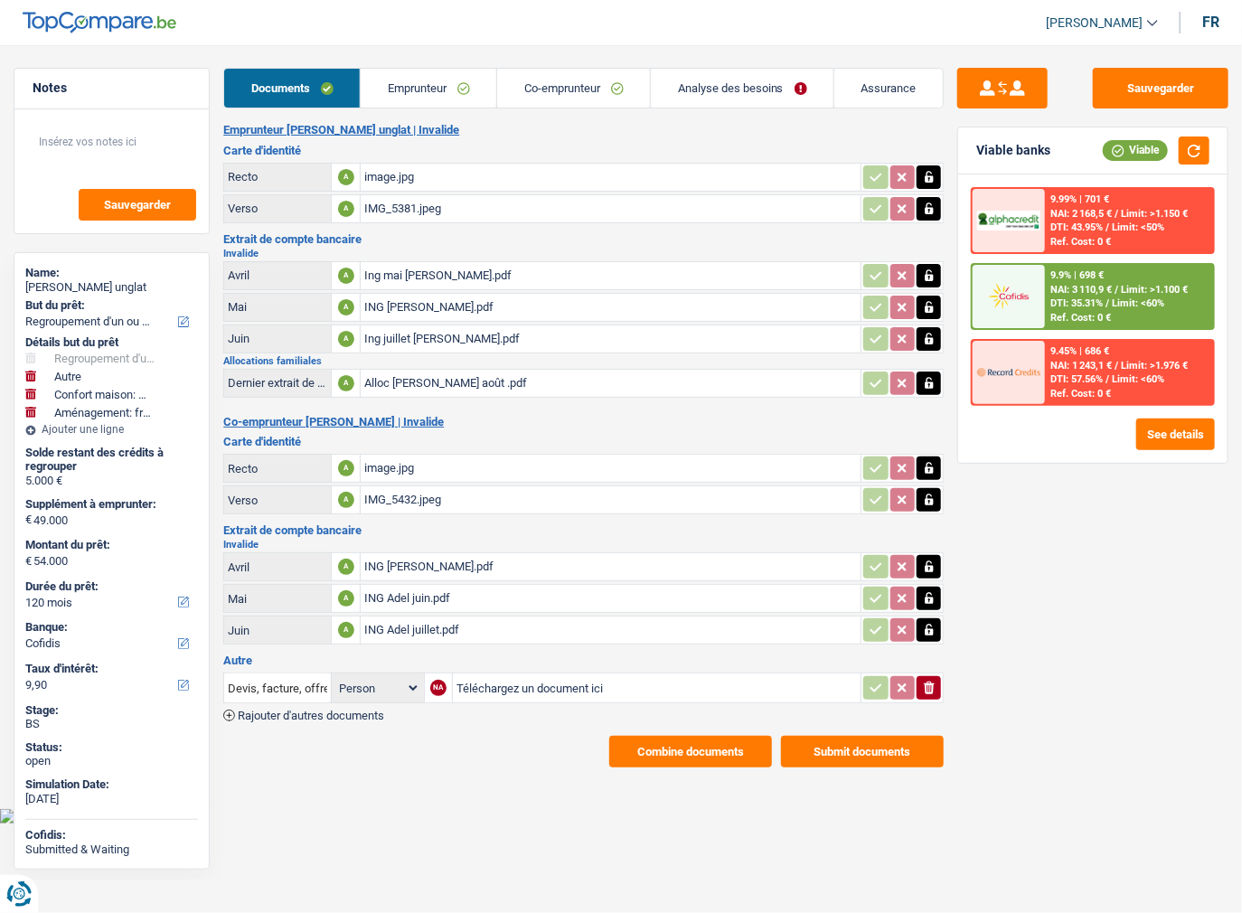
click at [800, 740] on button "Submit documents" at bounding box center [862, 752] width 163 height 32
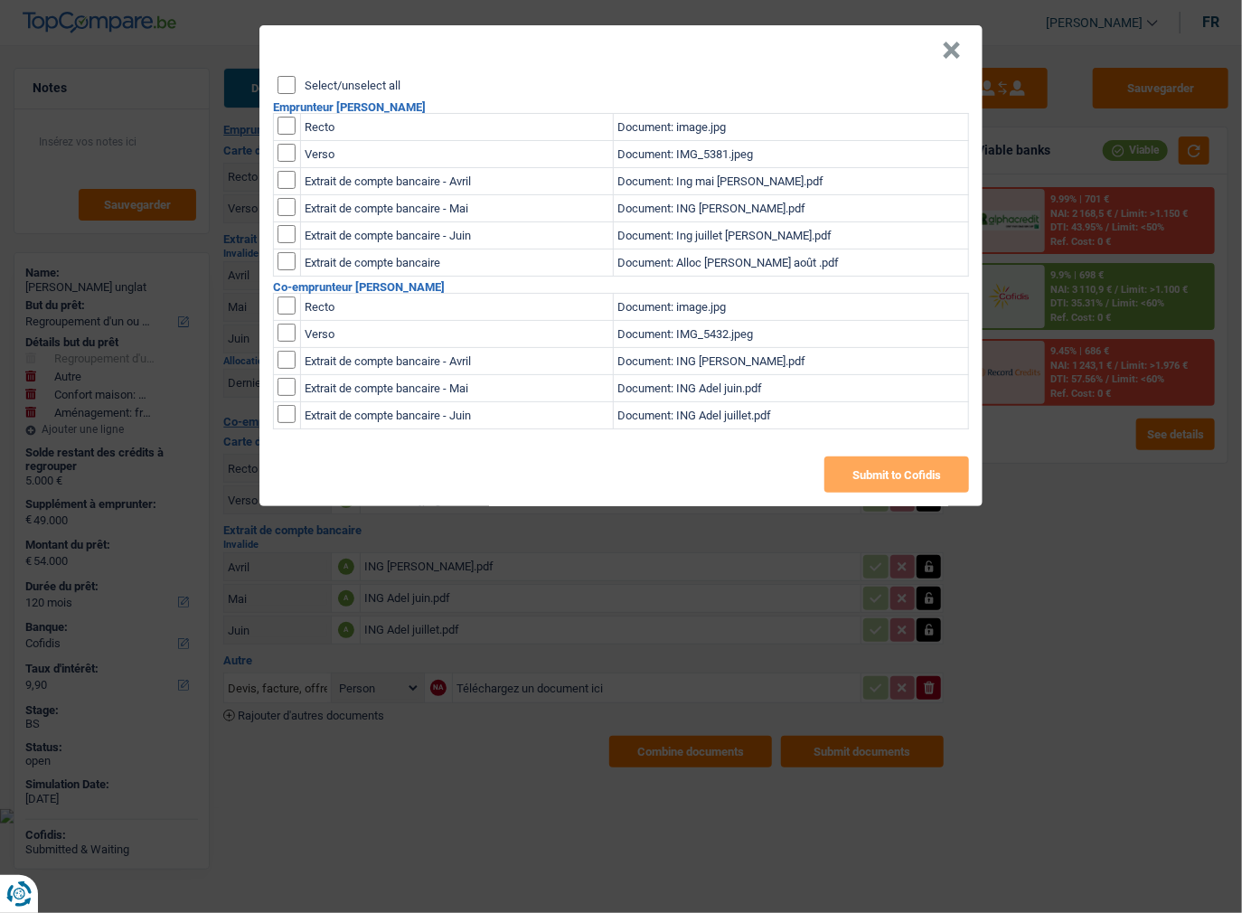
click at [282, 85] on input "Select/unselect all" at bounding box center [286, 85] width 18 height 18
checkbox input "true"
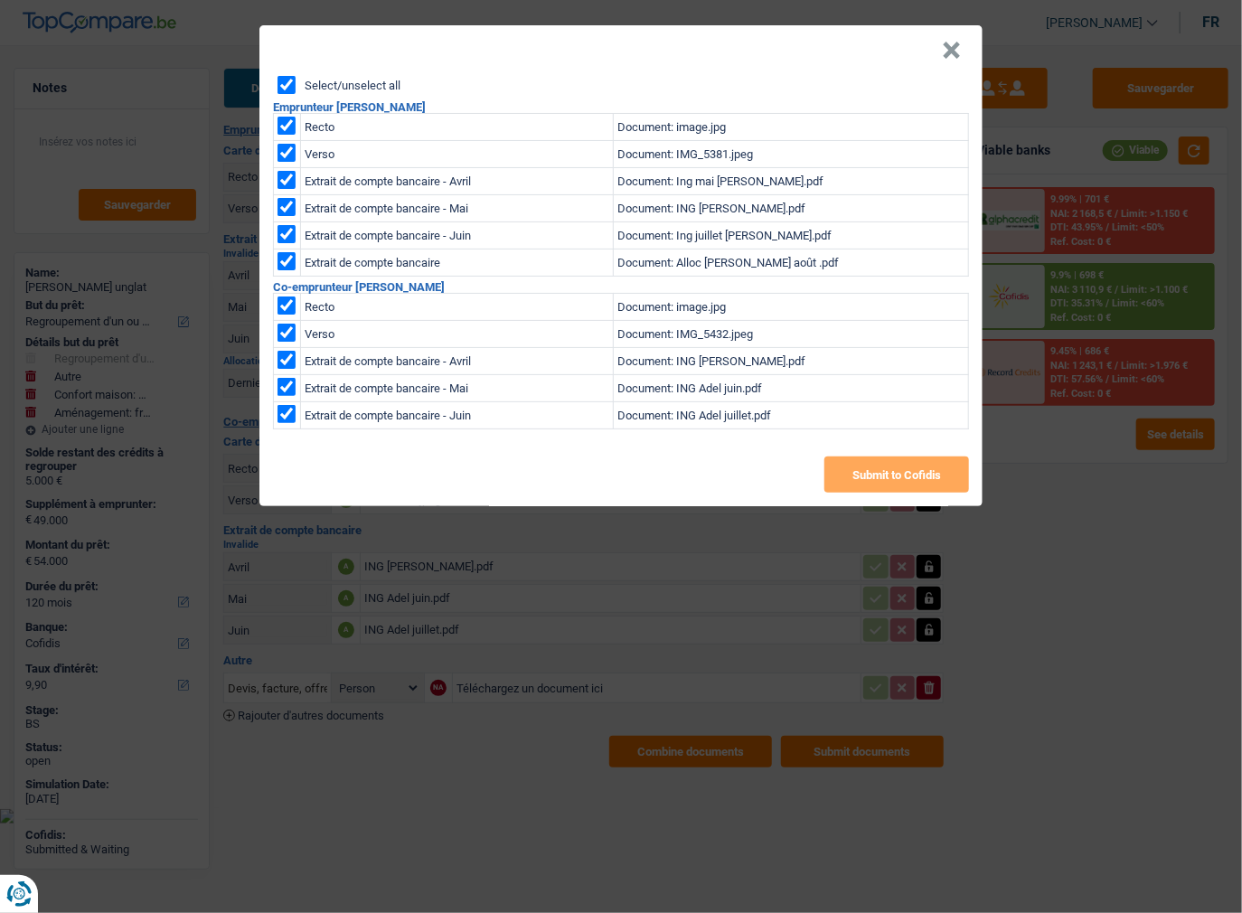
checkbox input "true"
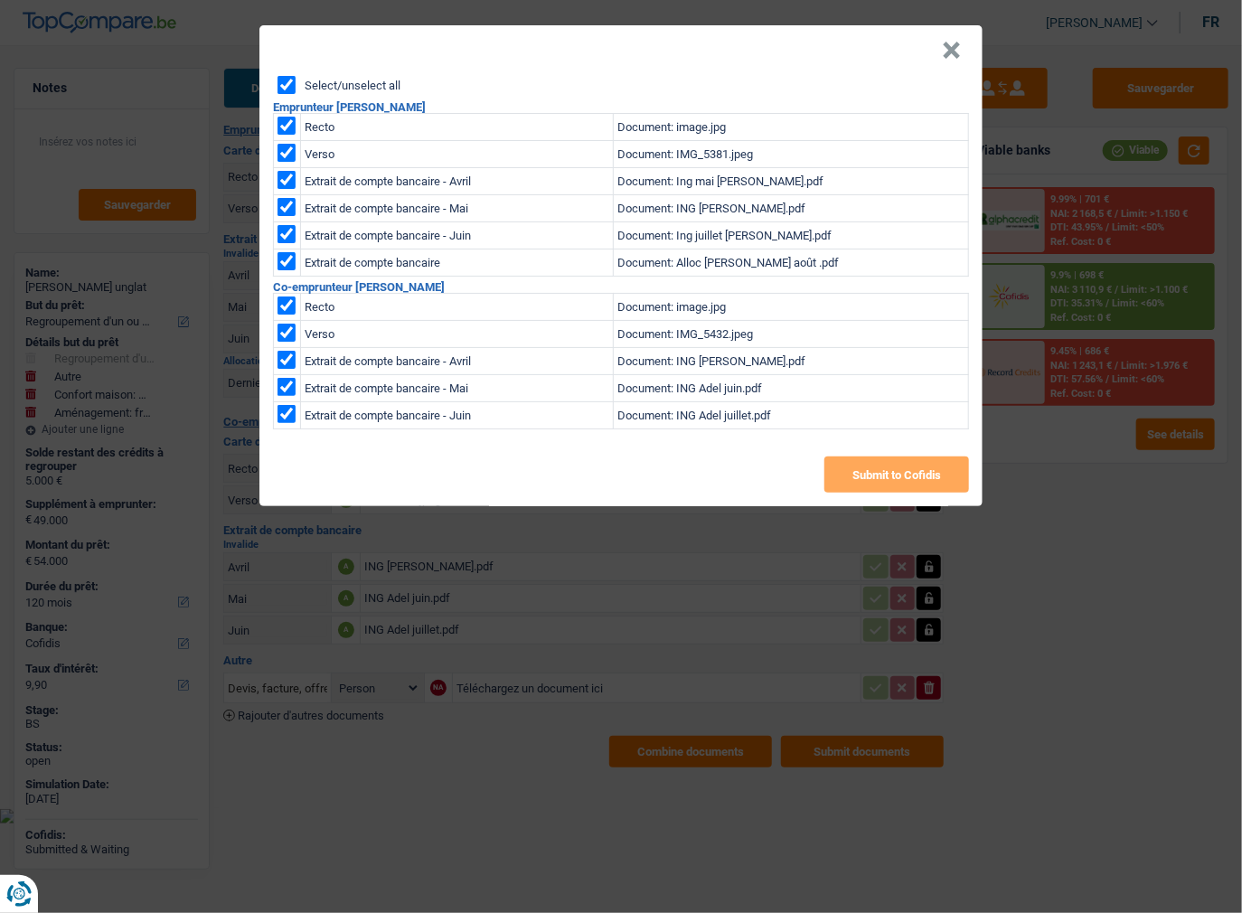
checkbox input "true"
click at [861, 477] on button "Submit to Cofidis" at bounding box center [896, 474] width 145 height 36
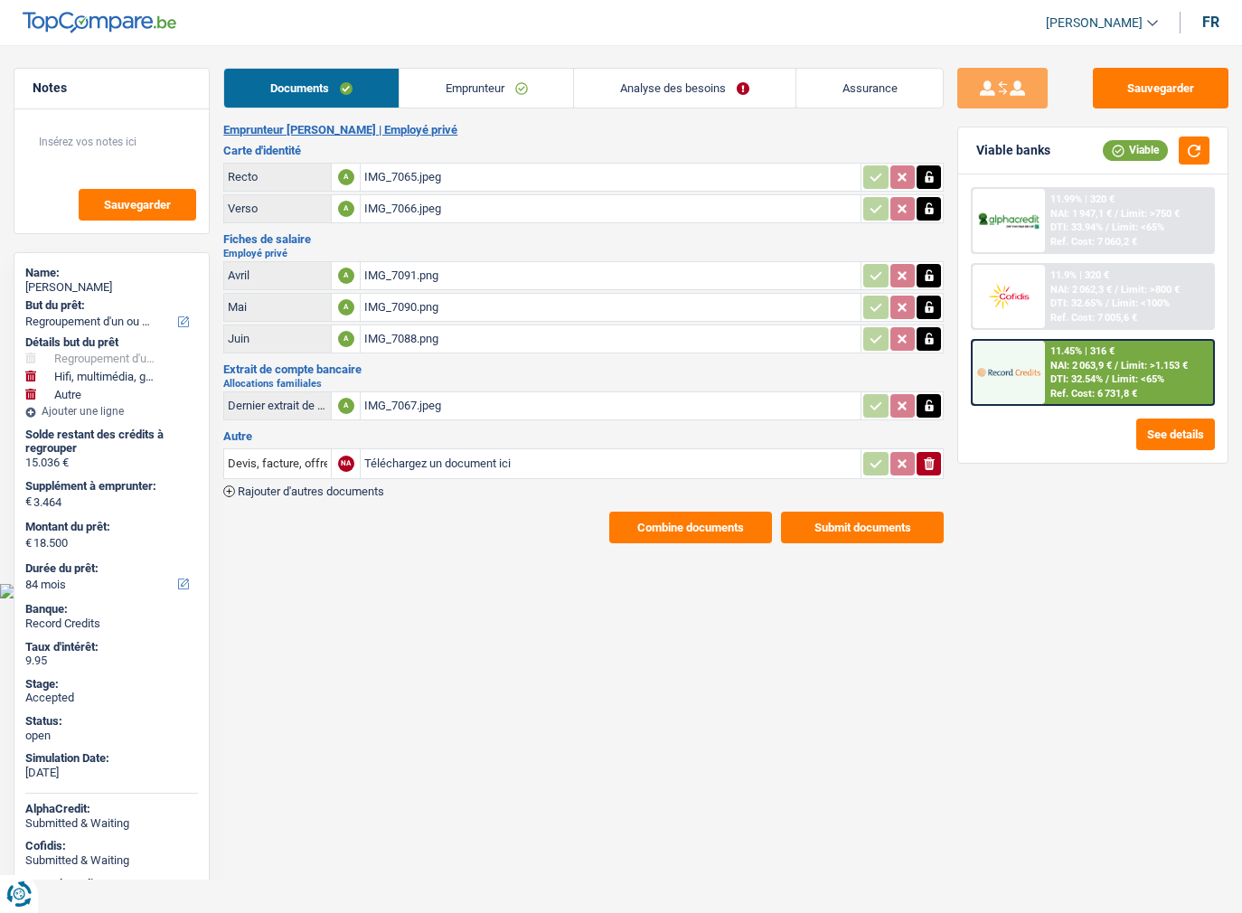
select select "refinancing"
select select "tech"
select select "other"
select select "84"
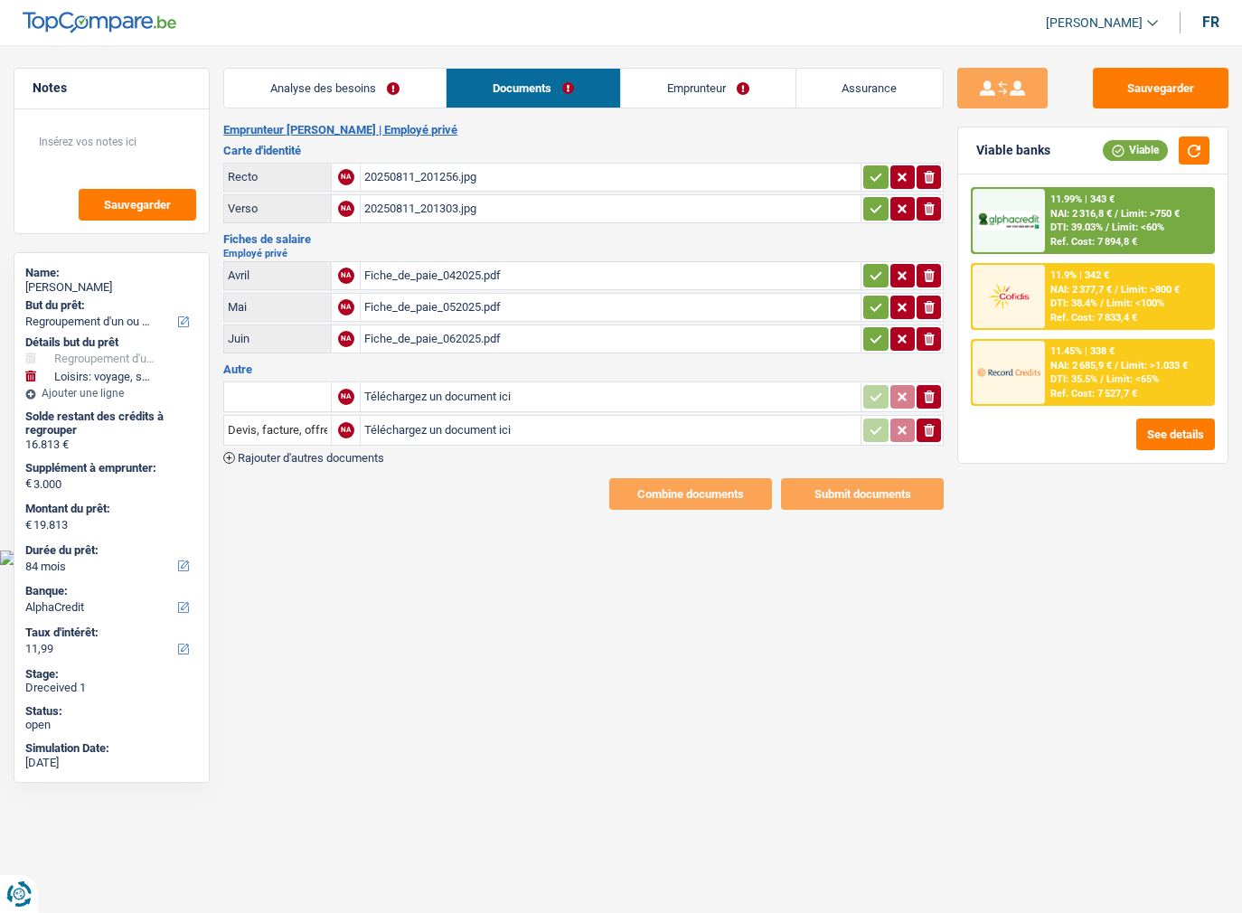
select select "refinancing"
select select "hobbies"
select select "84"
select select "alphacredit"
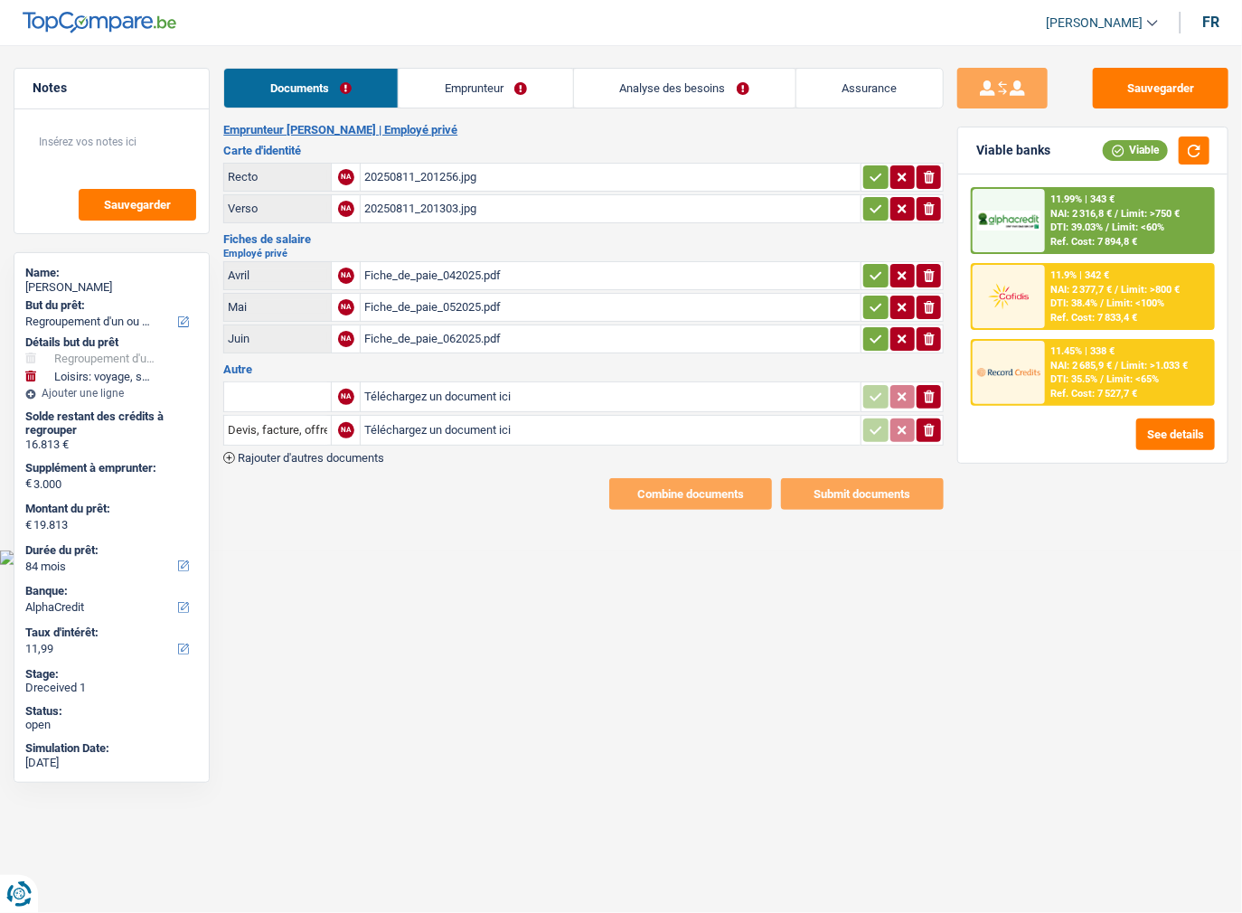
click at [448, 177] on div "20250811_201256.jpg" at bounding box center [610, 177] width 493 height 27
drag, startPoint x: 878, startPoint y: 175, endPoint x: 876, endPoint y: 195, distance: 20.1
click at [876, 177] on icon "button" at bounding box center [876, 177] width 14 height 18
drag, startPoint x: 876, startPoint y: 195, endPoint x: 869, endPoint y: 219, distance: 24.3
click at [875, 199] on button "button" at bounding box center [875, 208] width 24 height 23
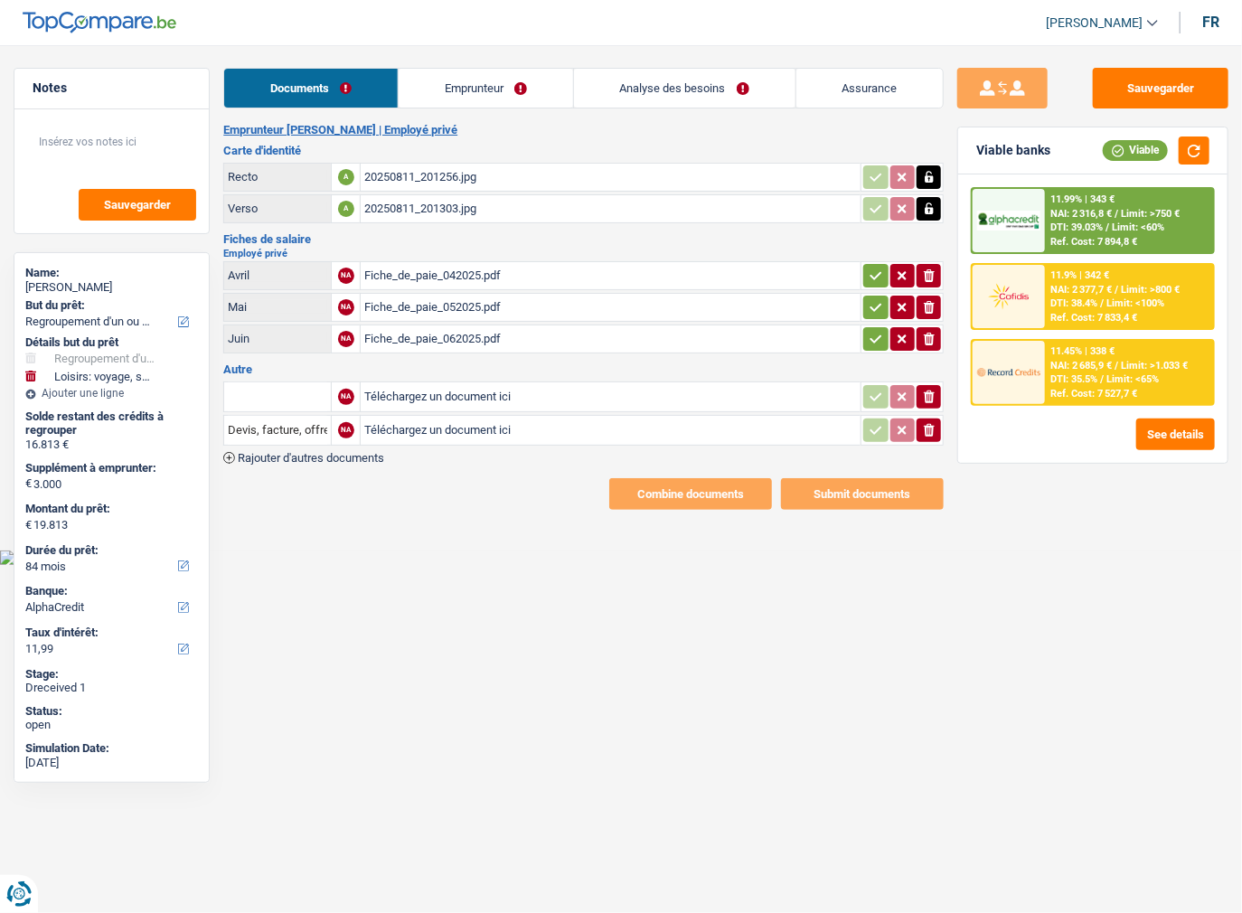
drag, startPoint x: 868, startPoint y: 273, endPoint x: 868, endPoint y: 291, distance: 18.1
click at [869, 275] on icon "button" at bounding box center [876, 276] width 14 height 18
click at [869, 307] on icon "button" at bounding box center [876, 307] width 14 height 18
click at [871, 330] on icon "button" at bounding box center [876, 339] width 14 height 18
click at [923, 421] on icon "ionicons-v5-e" at bounding box center [929, 430] width 14 height 18
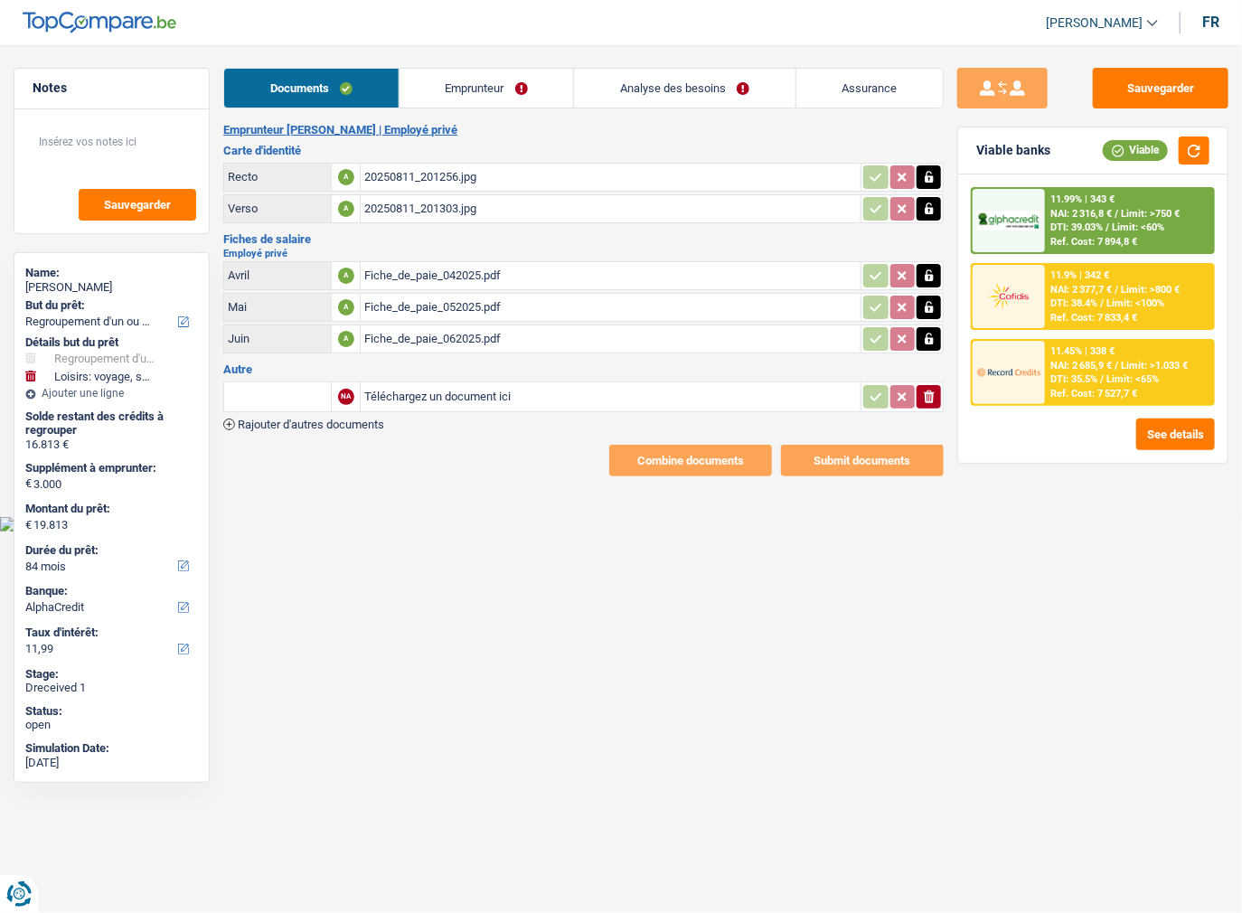
click at [930, 390] on icon "ionicons-v5-e" at bounding box center [929, 397] width 14 height 18
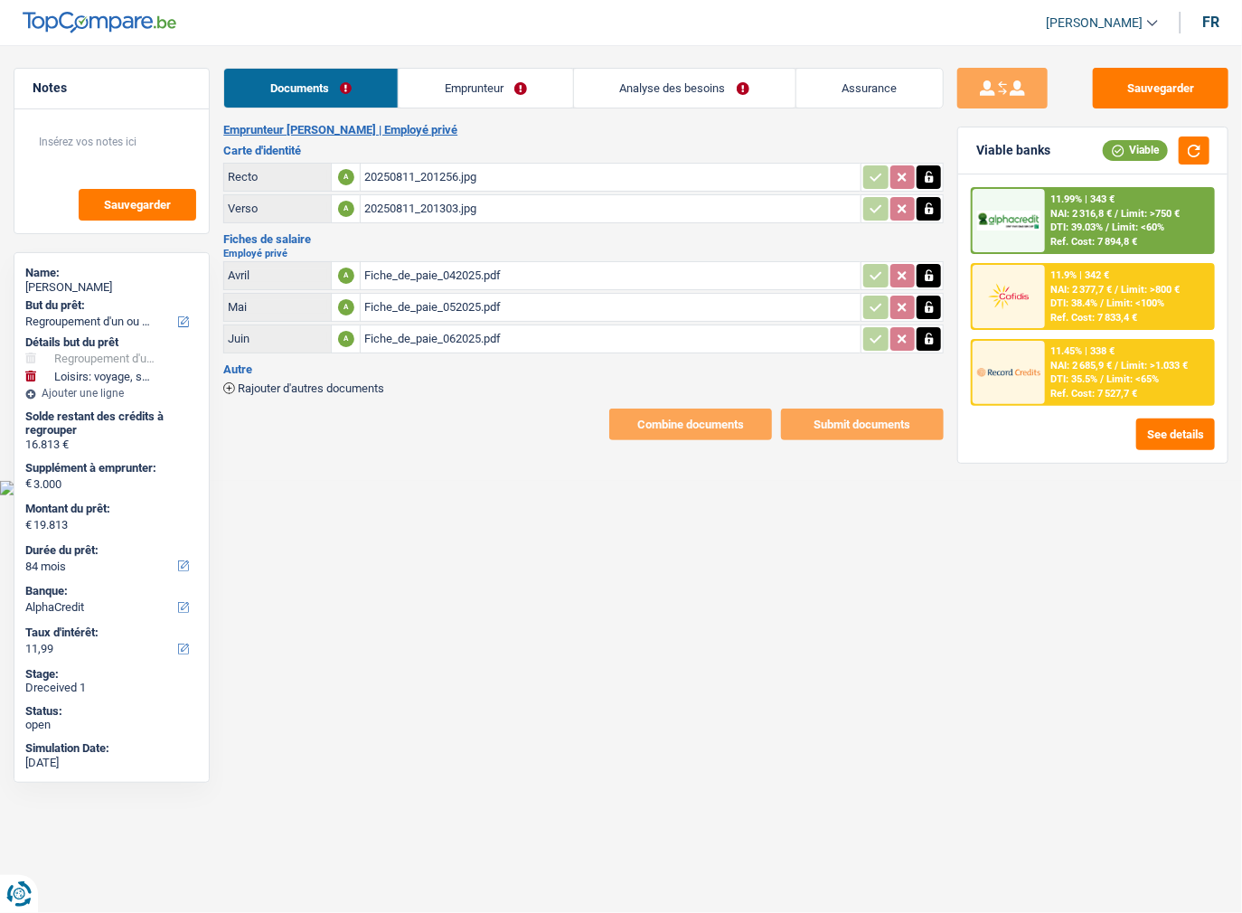
click at [474, 88] on link "Emprunteur" at bounding box center [486, 88] width 174 height 39
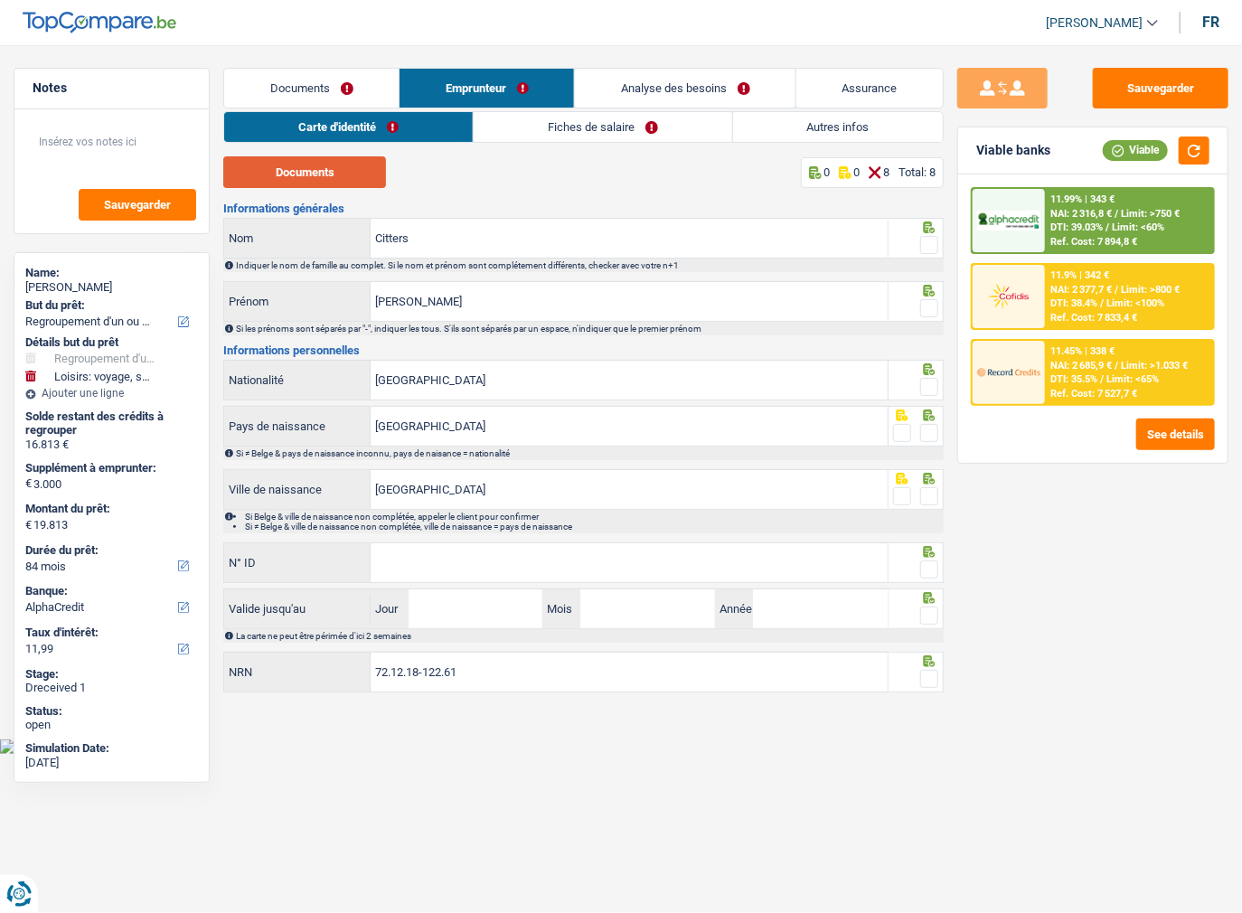
click at [344, 171] on button "Documents" at bounding box center [304, 172] width 163 height 32
drag, startPoint x: 927, startPoint y: 242, endPoint x: 907, endPoint y: 303, distance: 63.7
click at [927, 242] on span at bounding box center [929, 245] width 18 height 18
click at [0, 0] on input "radio" at bounding box center [0, 0] width 0 height 0
click at [926, 306] on span at bounding box center [929, 308] width 18 height 18
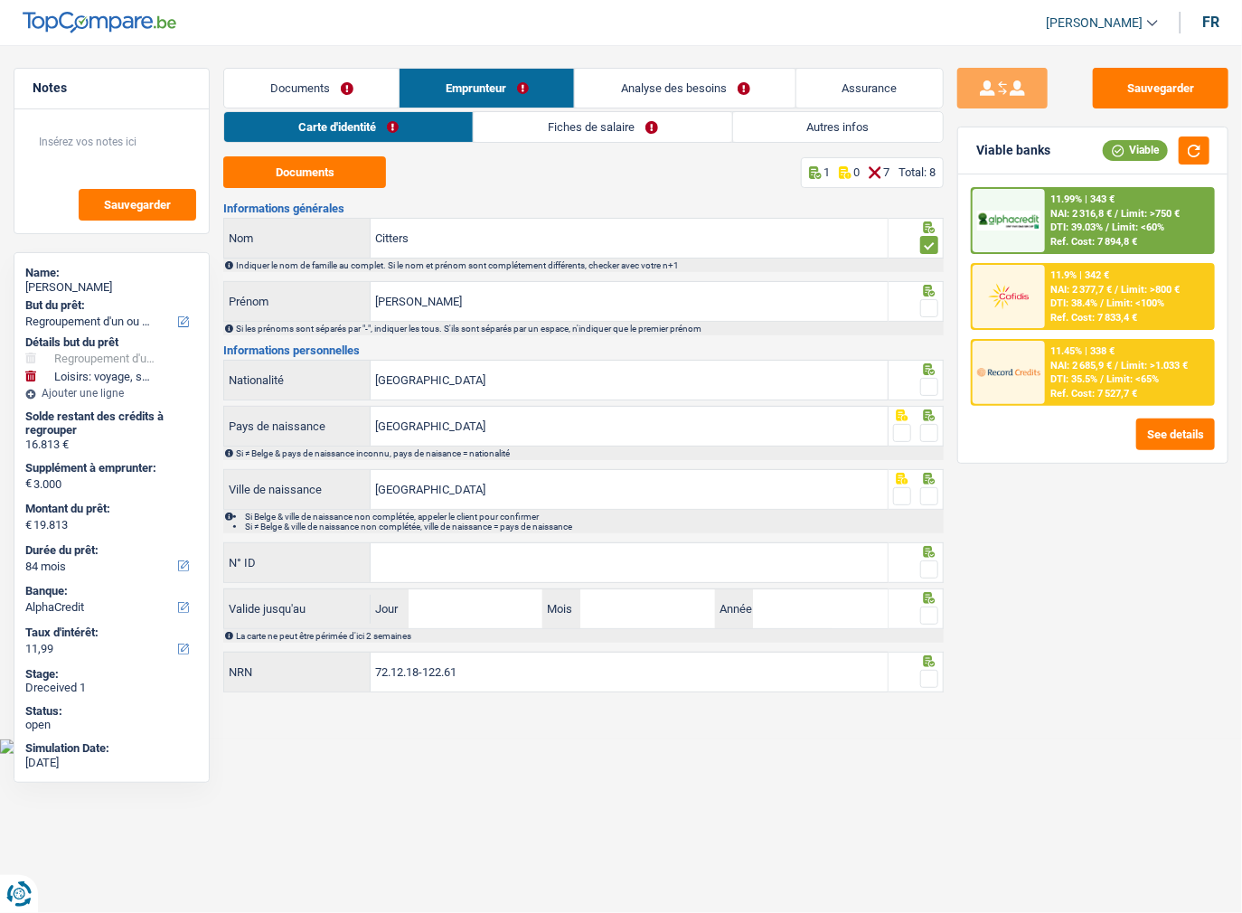
click at [0, 0] on input "radio" at bounding box center [0, 0] width 0 height 0
click at [927, 233] on icon at bounding box center [930, 227] width 12 height 12
click at [932, 420] on div at bounding box center [915, 426] width 55 height 41
click at [940, 389] on div at bounding box center [915, 380] width 55 height 41
click at [929, 387] on span at bounding box center [929, 387] width 18 height 18
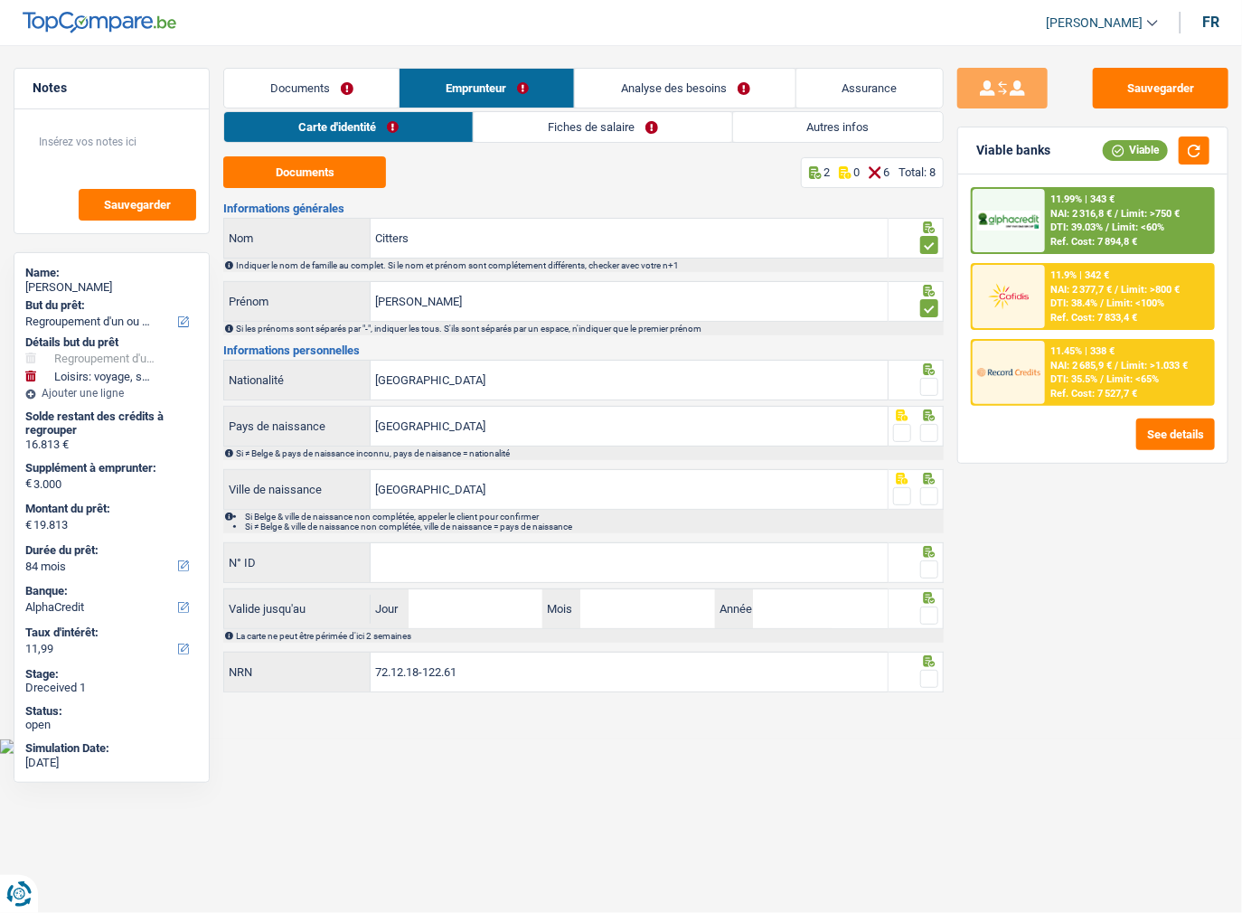
click at [0, 0] on input "radio" at bounding box center [0, 0] width 0 height 0
click at [930, 430] on span at bounding box center [929, 433] width 18 height 18
click at [0, 0] on input "radio" at bounding box center [0, 0] width 0 height 0
click at [925, 487] on span at bounding box center [929, 496] width 18 height 18
click at [0, 0] on input "radio" at bounding box center [0, 0] width 0 height 0
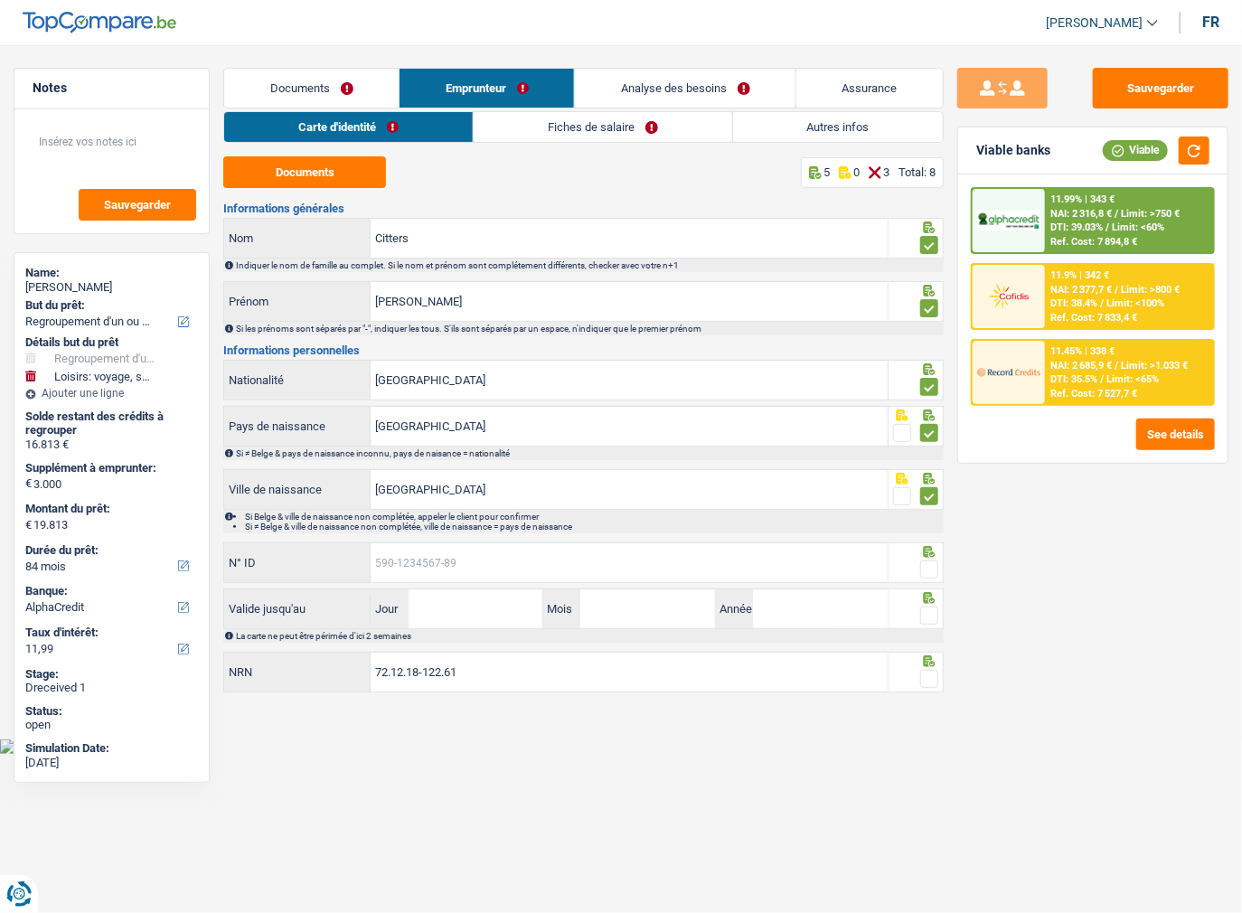
click at [461, 553] on input "N° ID" at bounding box center [629, 562] width 517 height 39
paste input "592-8845312-60"
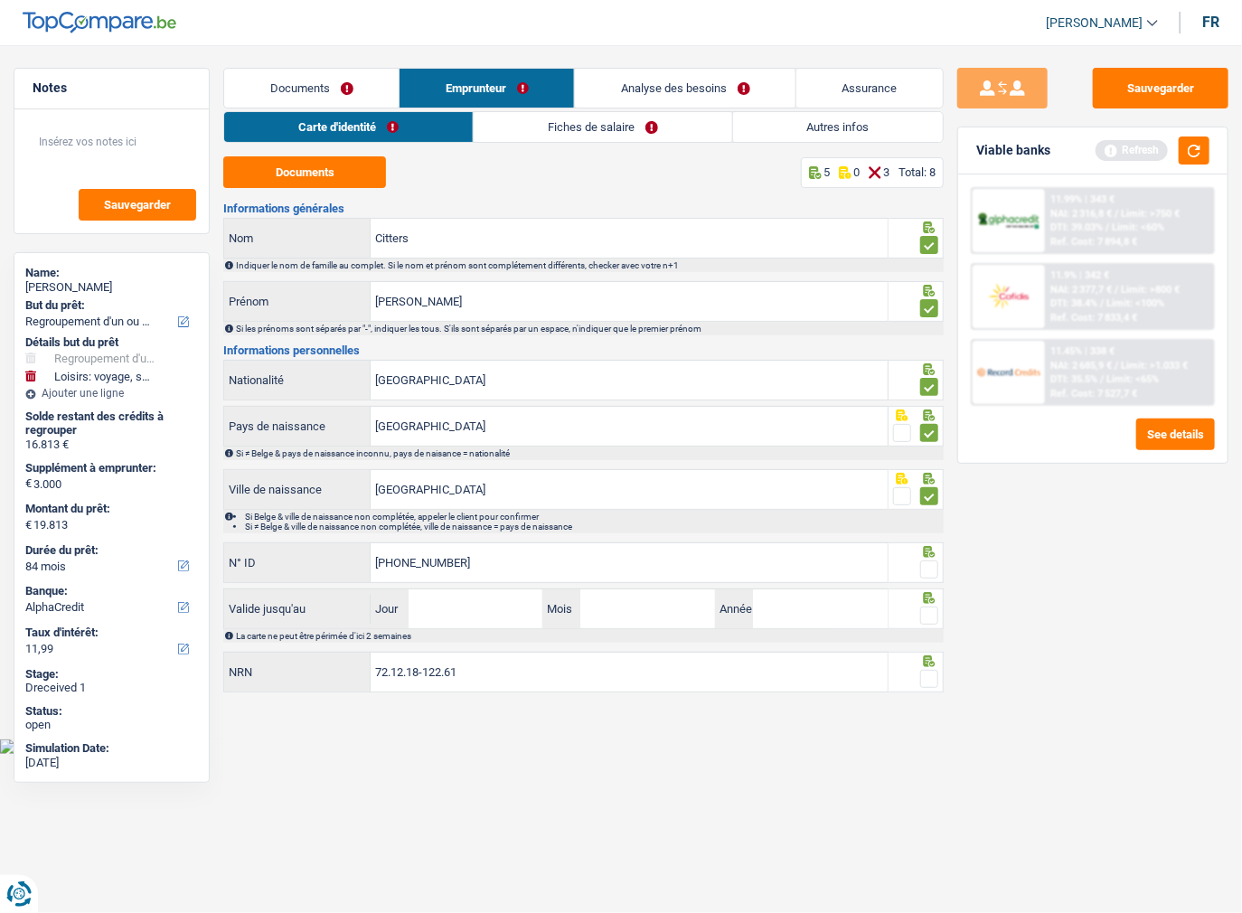
type input "592-8845312-60"
click at [513, 640] on div "Informations générales Citters Nom Indiquer le nom de famille au complet. Si le…" at bounding box center [583, 448] width 720 height 493
click at [501, 612] on input "Jour" at bounding box center [476, 608] width 135 height 39
type input "27"
type input "10"
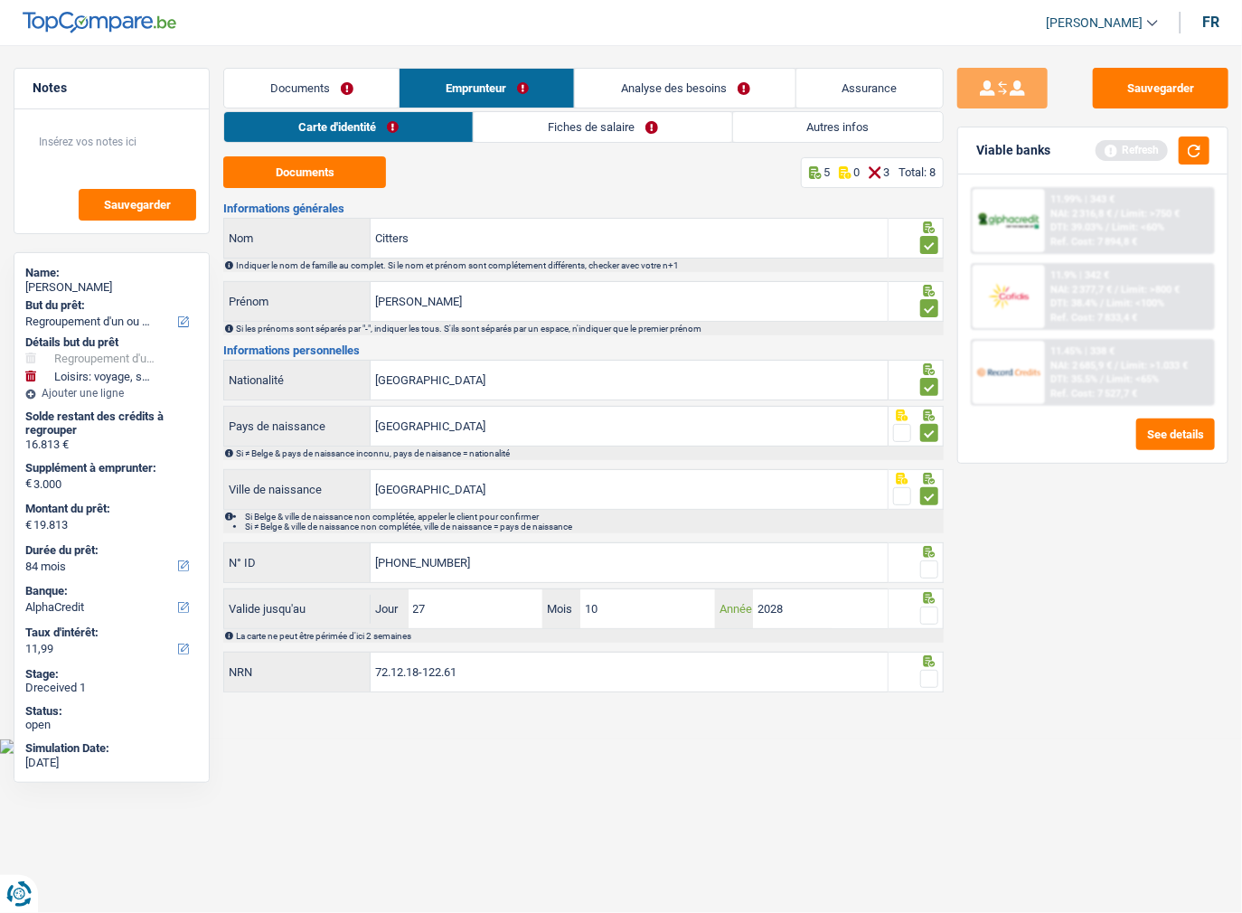
type input "2028"
click at [943, 608] on div "Notes Sauvegarder Name: Joëlle Citters But du prêt: Confort maison: meubles, te…" at bounding box center [621, 383] width 1242 height 630
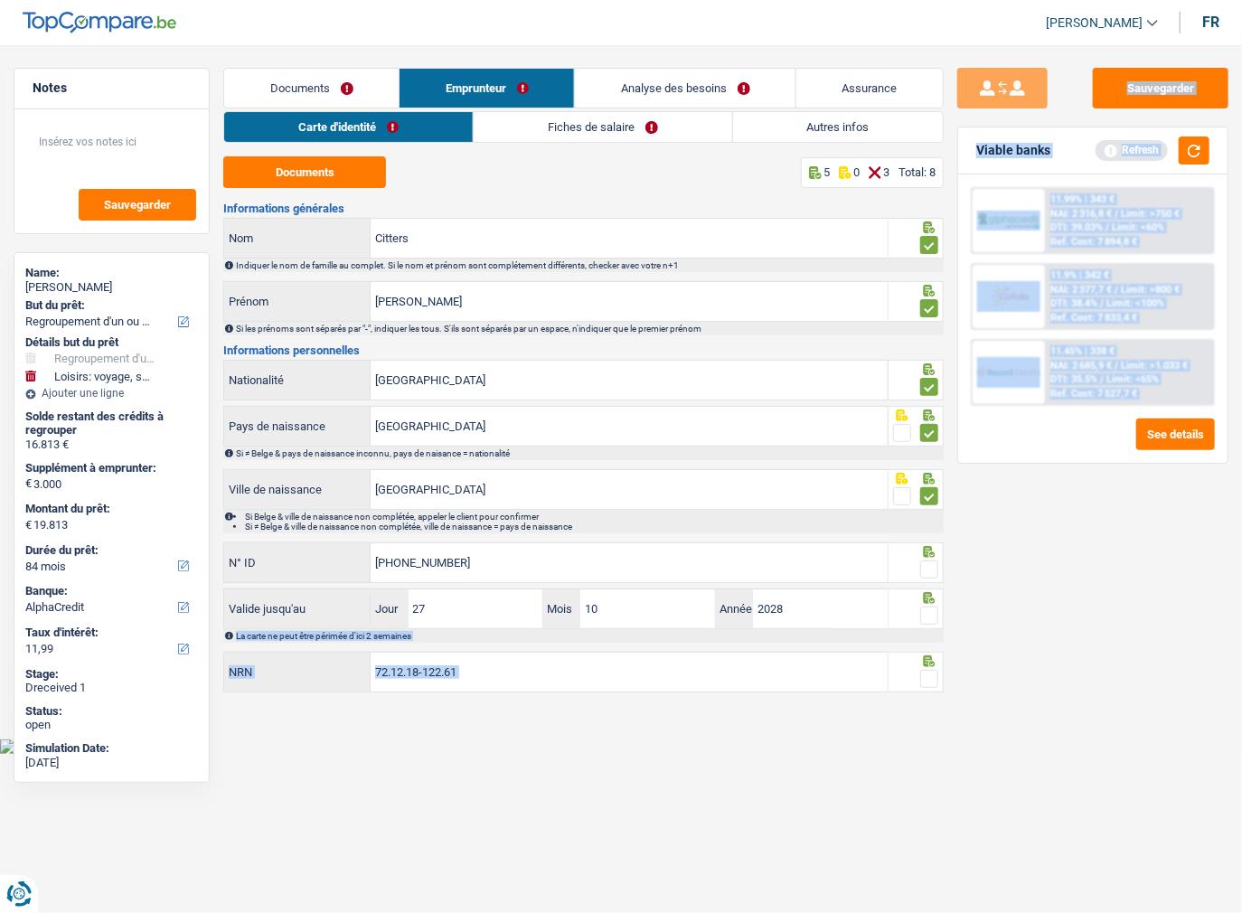
click at [939, 608] on div at bounding box center [915, 608] width 55 height 41
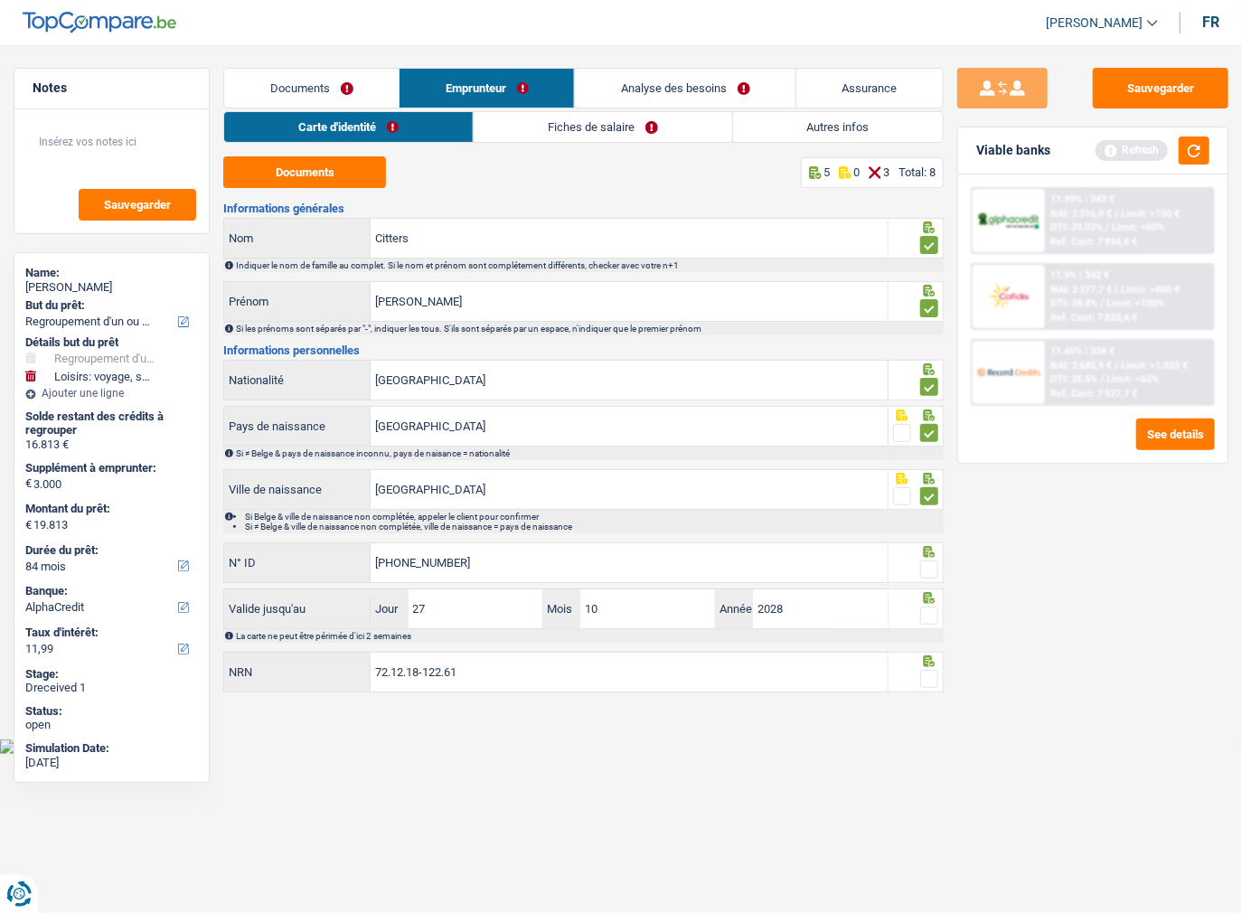
click at [938, 608] on span at bounding box center [929, 615] width 18 height 18
click at [0, 0] on input "radio" at bounding box center [0, 0] width 0 height 0
click at [934, 560] on span at bounding box center [929, 569] width 18 height 18
click at [0, 0] on input "radio" at bounding box center [0, 0] width 0 height 0
click at [926, 680] on span at bounding box center [929, 679] width 18 height 18
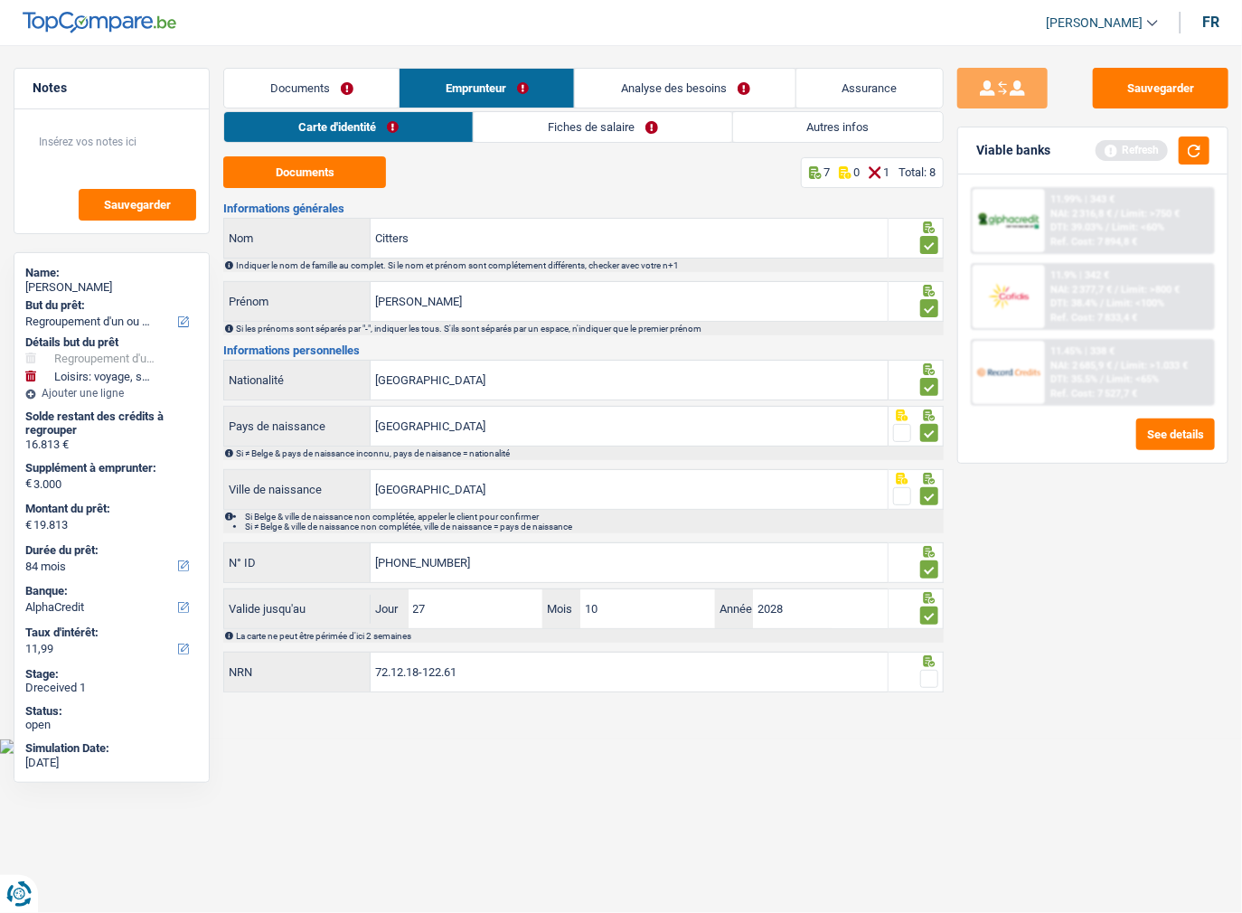
click at [0, 0] on input "radio" at bounding box center [0, 0] width 0 height 0
click at [536, 116] on link "Fiches de salaire" at bounding box center [603, 127] width 258 height 30
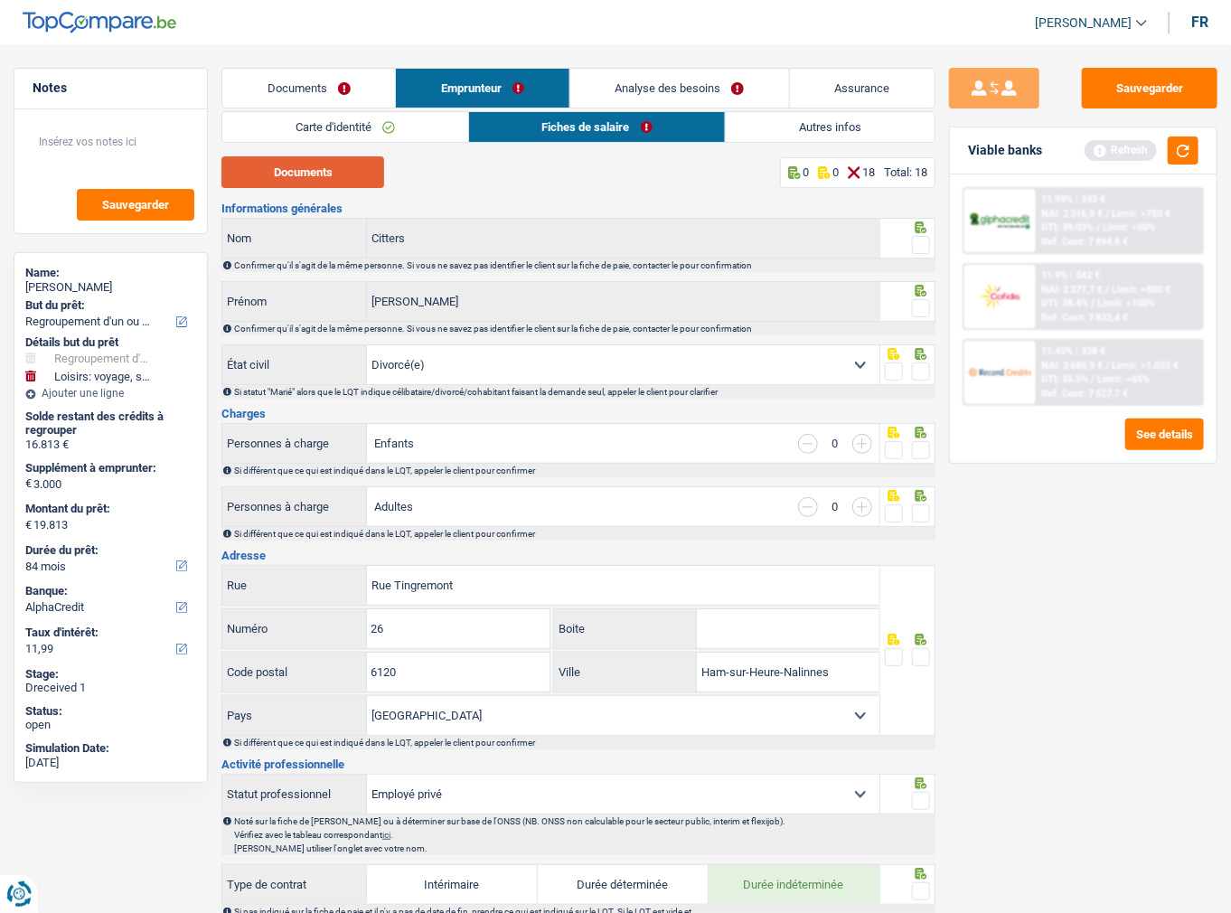
click at [356, 166] on button "Documents" at bounding box center [302, 172] width 163 height 32
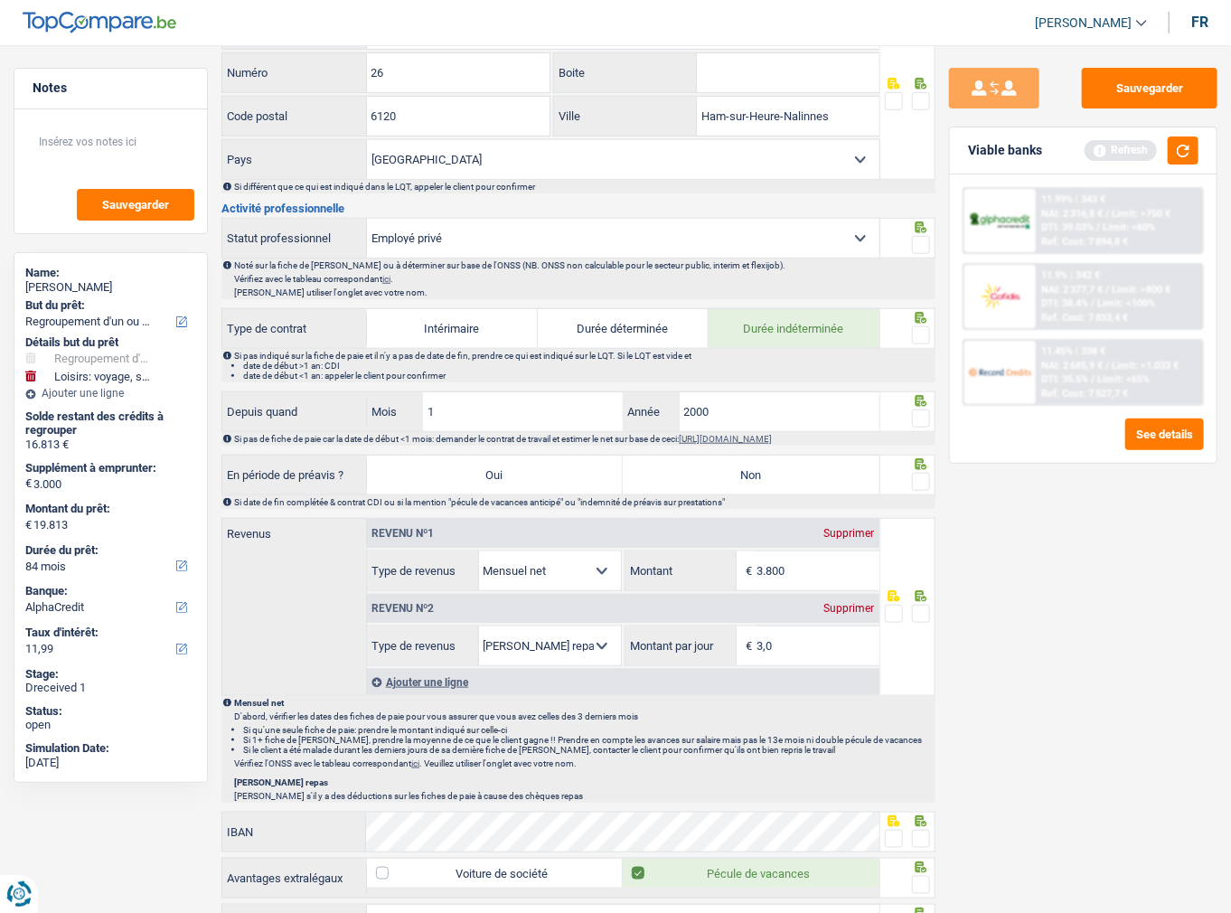
scroll to position [723, 0]
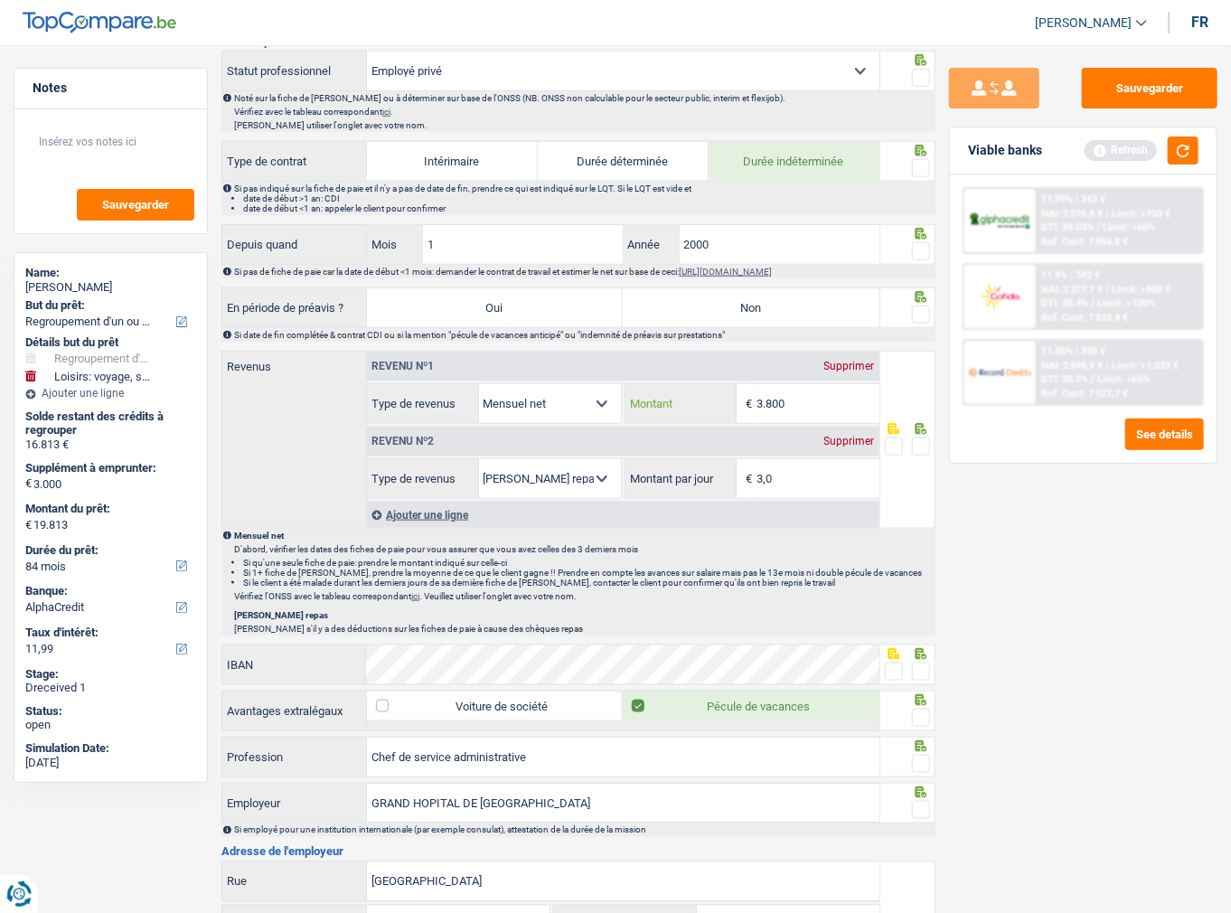
drag, startPoint x: 785, startPoint y: 388, endPoint x: 582, endPoint y: 388, distance: 203.4
click at [585, 388] on div "Allocation d'handicap Allocations chômage Allocations familiales Chèques repas …" at bounding box center [623, 403] width 512 height 41
type input "3.785"
click at [919, 437] on span at bounding box center [921, 446] width 18 height 18
click at [0, 0] on input "radio" at bounding box center [0, 0] width 0 height 0
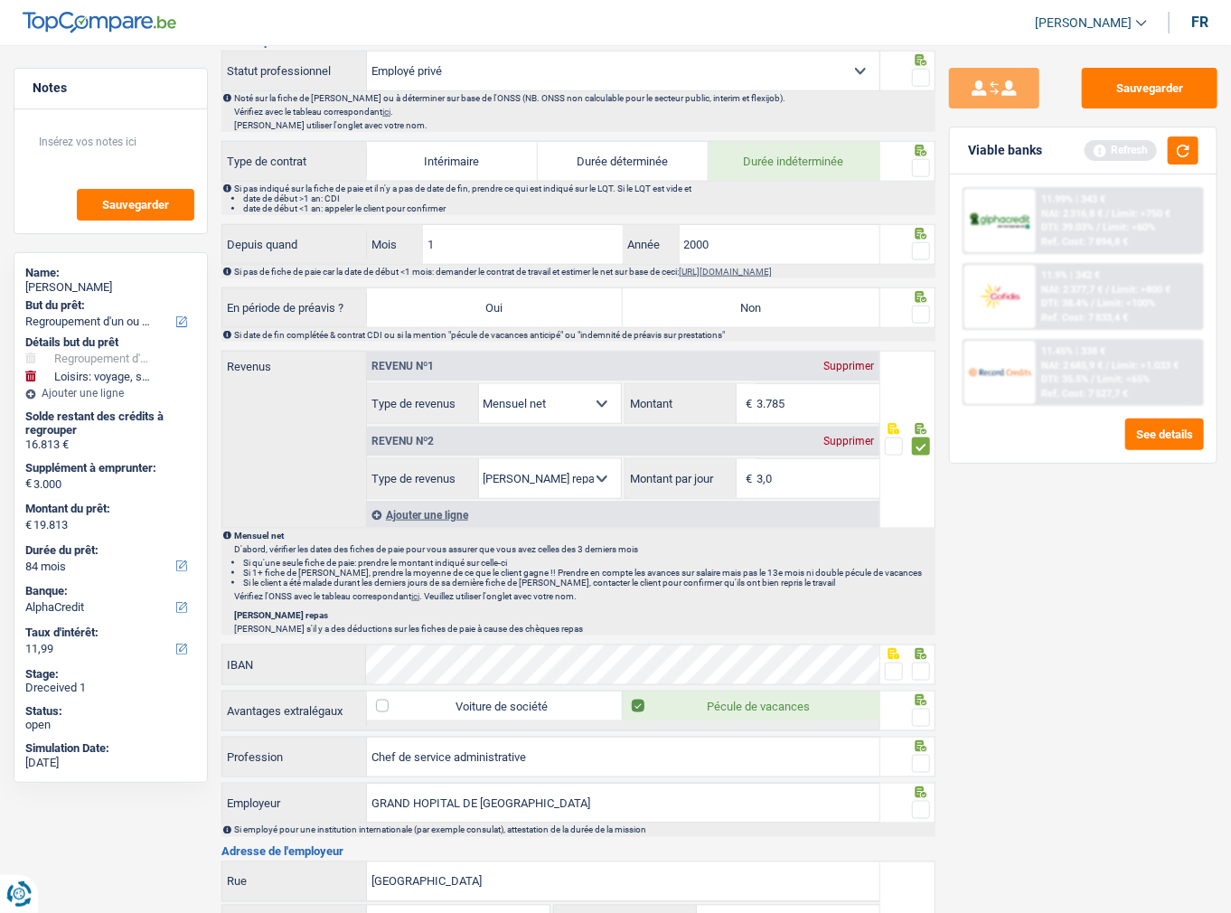
click at [922, 306] on span at bounding box center [921, 314] width 18 height 18
click at [0, 0] on input "radio" at bounding box center [0, 0] width 0 height 0
click at [922, 243] on span at bounding box center [921, 251] width 18 height 18
click at [0, 0] on input "radio" at bounding box center [0, 0] width 0 height 0
click at [787, 316] on label "Non" at bounding box center [751, 307] width 256 height 39
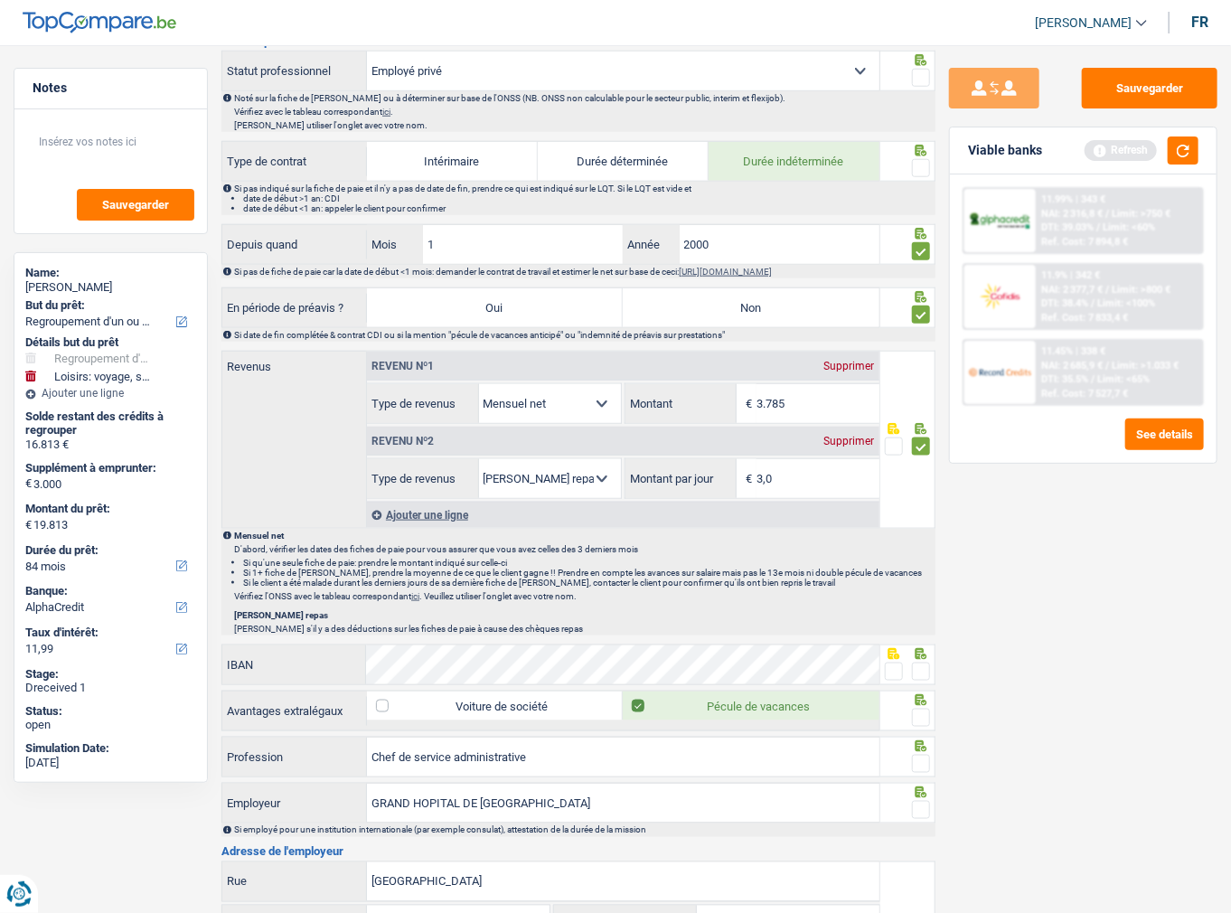
click at [787, 316] on input "Non" at bounding box center [751, 307] width 256 height 39
radio input "true"
click at [925, 164] on span at bounding box center [921, 168] width 18 height 18
click at [0, 0] on input "radio" at bounding box center [0, 0] width 0 height 0
click at [925, 75] on span at bounding box center [921, 78] width 18 height 18
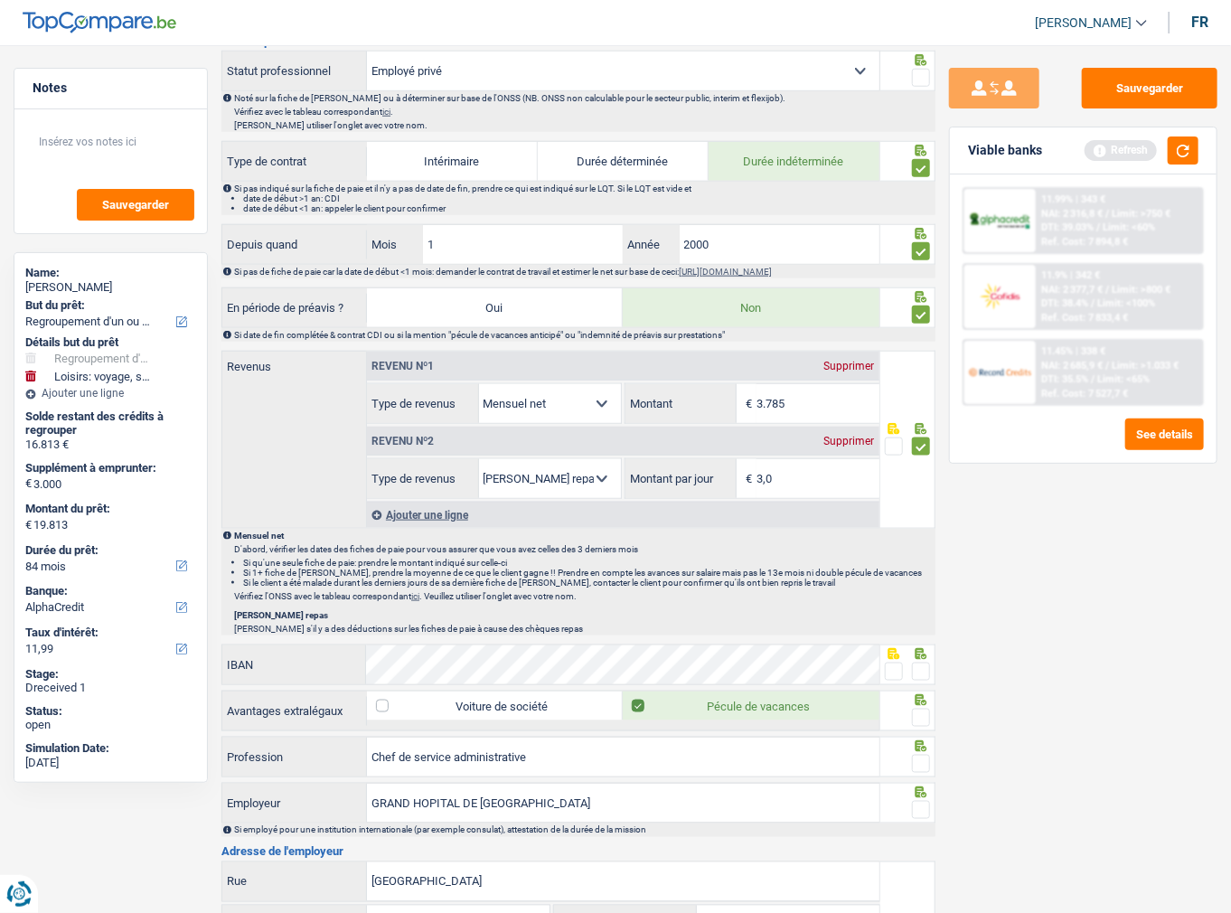
click at [0, 0] on input "radio" at bounding box center [0, 0] width 0 height 0
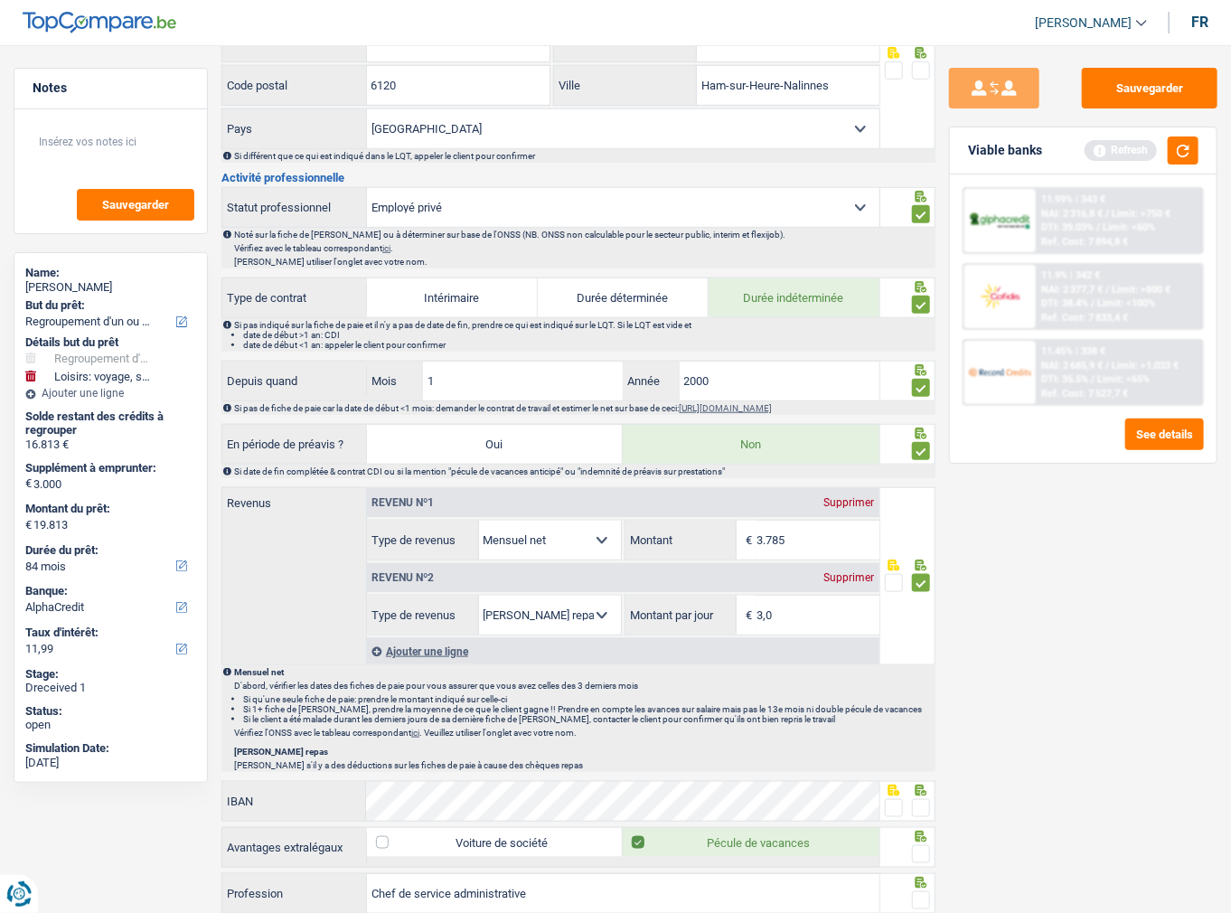
scroll to position [434, 0]
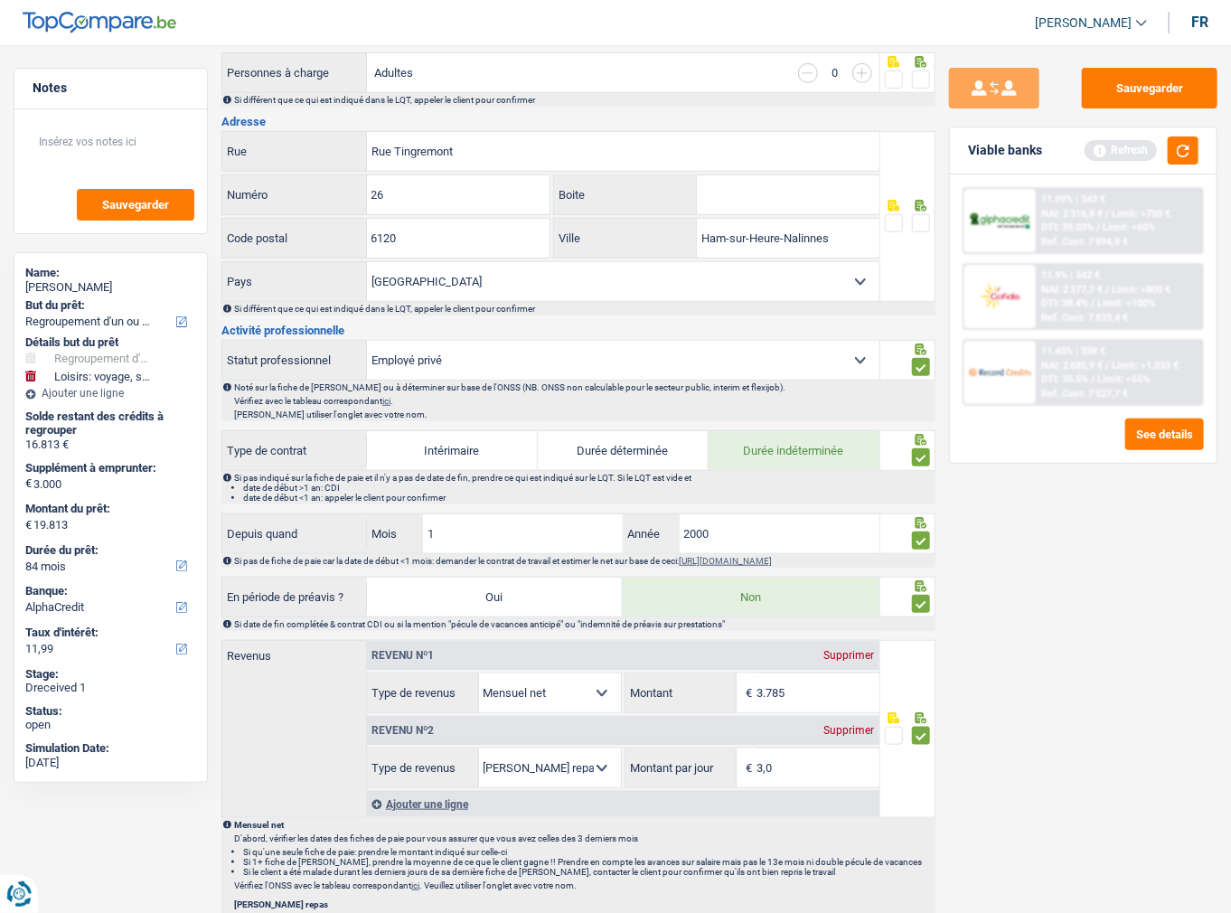
click at [916, 221] on span at bounding box center [921, 223] width 18 height 18
click at [0, 0] on input "radio" at bounding box center [0, 0] width 0 height 0
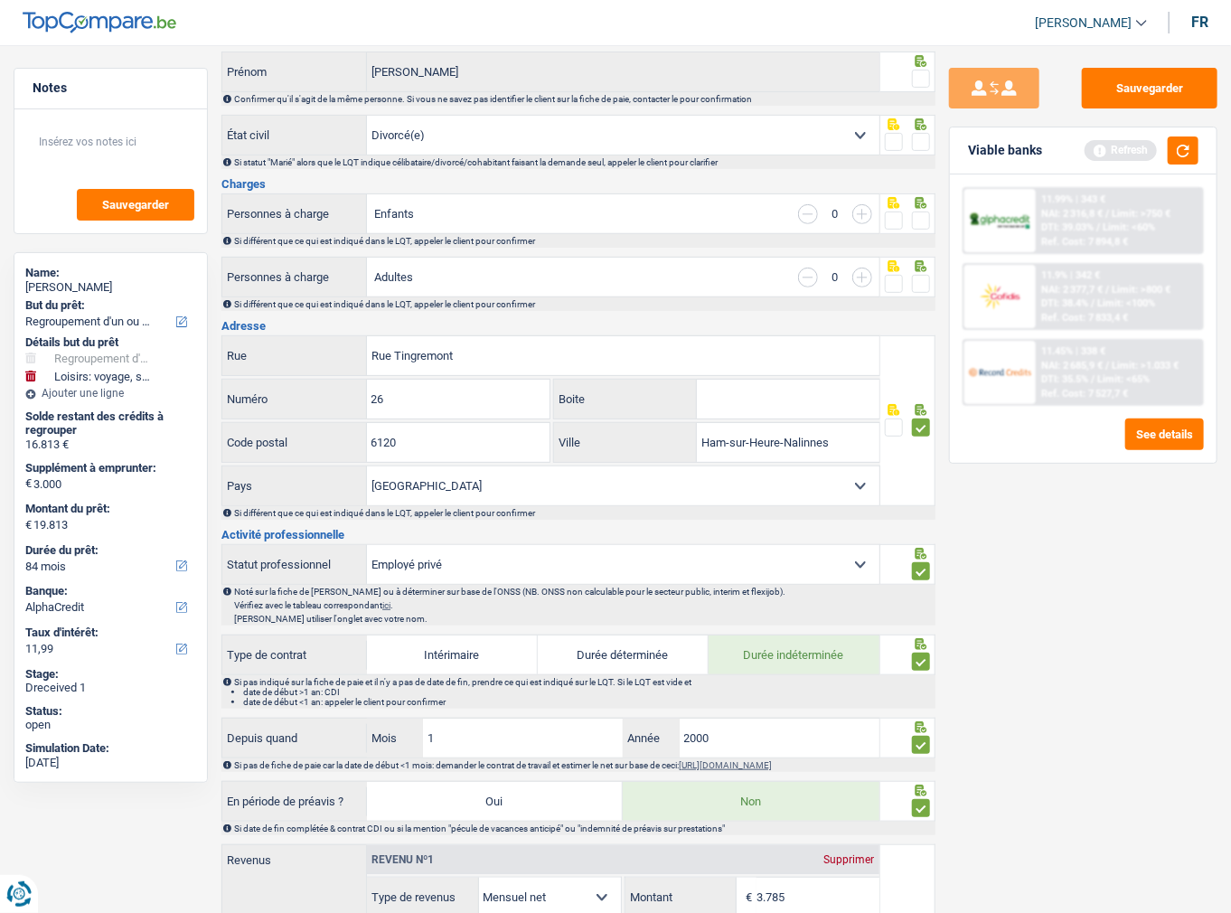
scroll to position [217, 0]
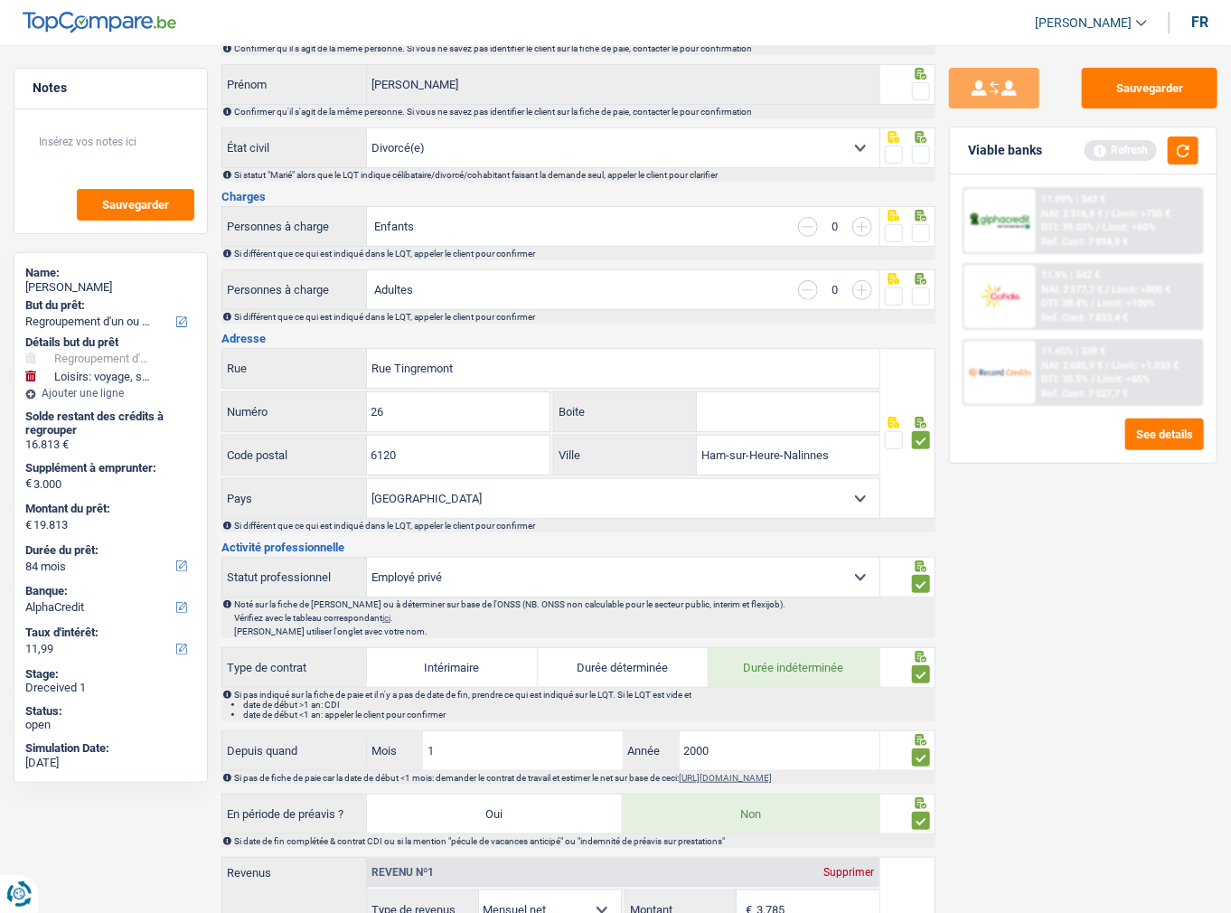
click at [920, 300] on span at bounding box center [921, 296] width 18 height 18
click at [0, 0] on input "radio" at bounding box center [0, 0] width 0 height 0
click at [921, 240] on span at bounding box center [921, 233] width 18 height 18
click at [0, 0] on input "radio" at bounding box center [0, 0] width 0 height 0
click at [923, 153] on span at bounding box center [921, 155] width 18 height 18
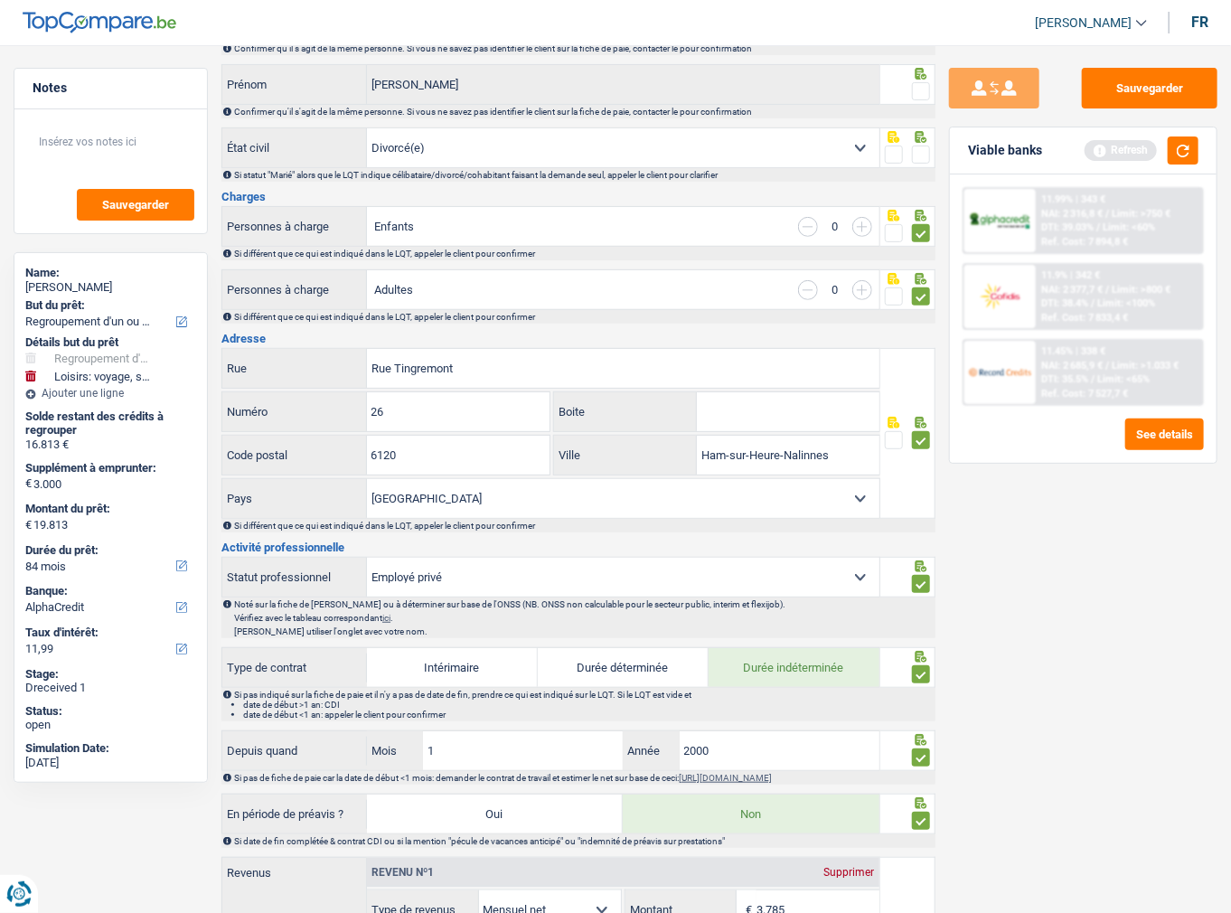
click at [0, 0] on input "radio" at bounding box center [0, 0] width 0 height 0
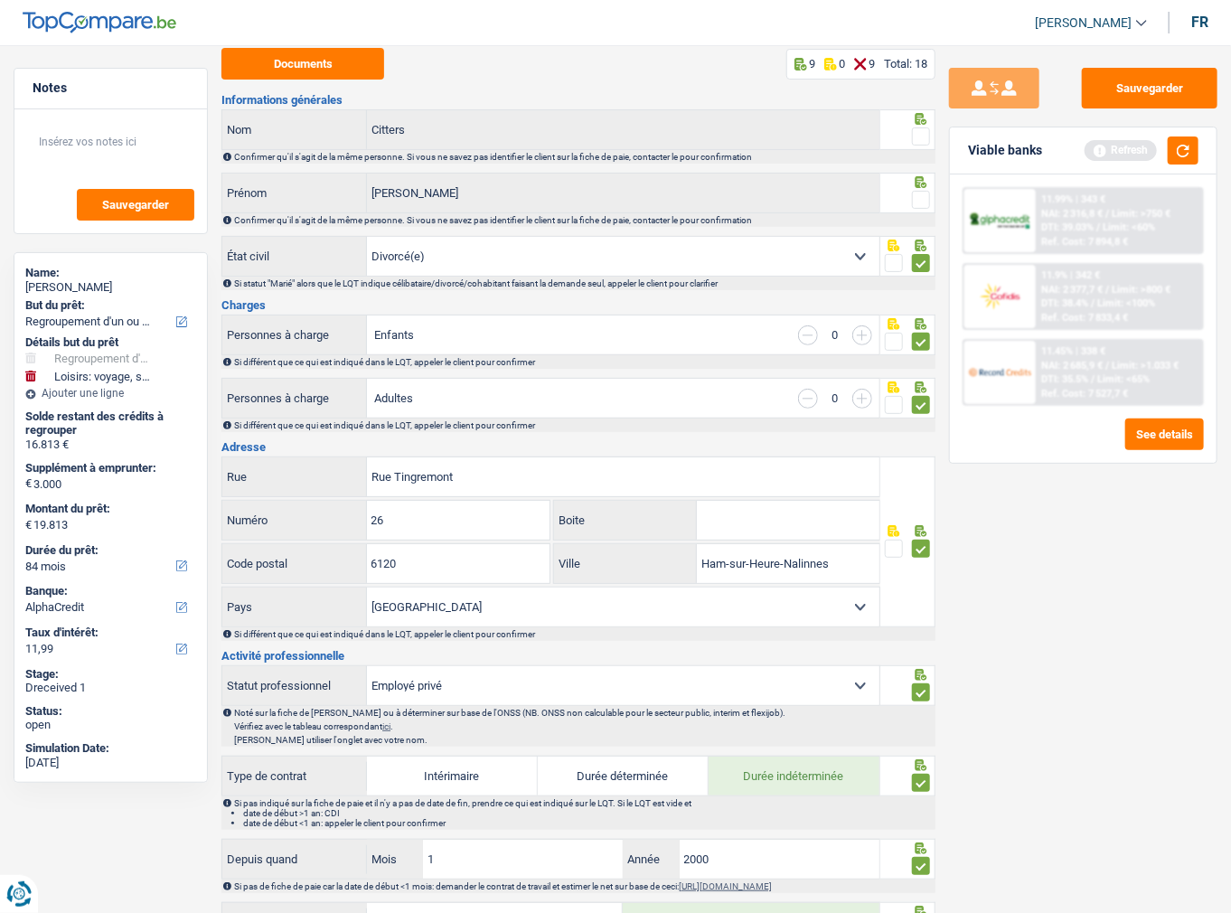
scroll to position [0, 0]
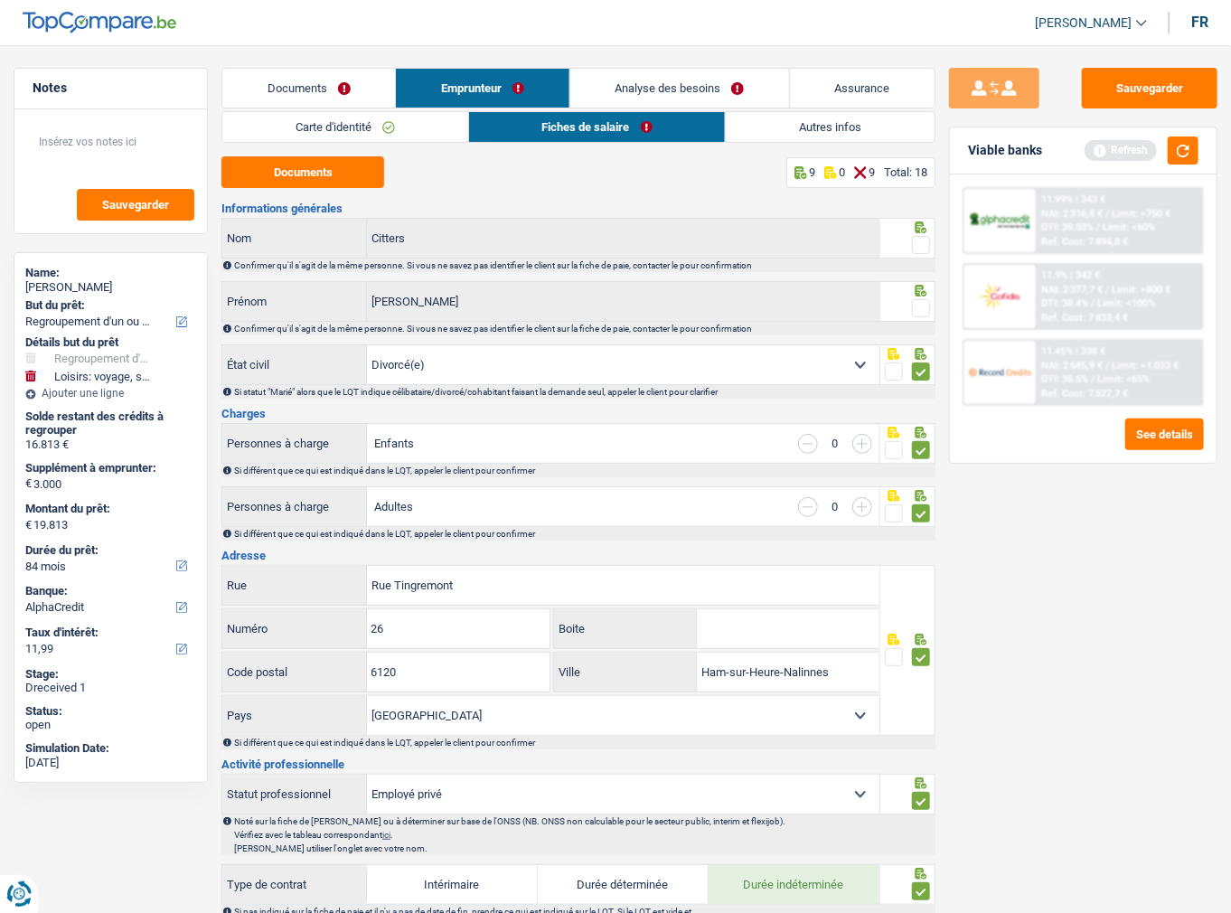
drag, startPoint x: 919, startPoint y: 302, endPoint x: 915, endPoint y: 264, distance: 38.2
click at [919, 302] on span at bounding box center [921, 308] width 18 height 18
click at [0, 0] on input "radio" at bounding box center [0, 0] width 0 height 0
click at [910, 247] on fieldset at bounding box center [907, 245] width 45 height 23
click at [916, 242] on span at bounding box center [921, 245] width 18 height 18
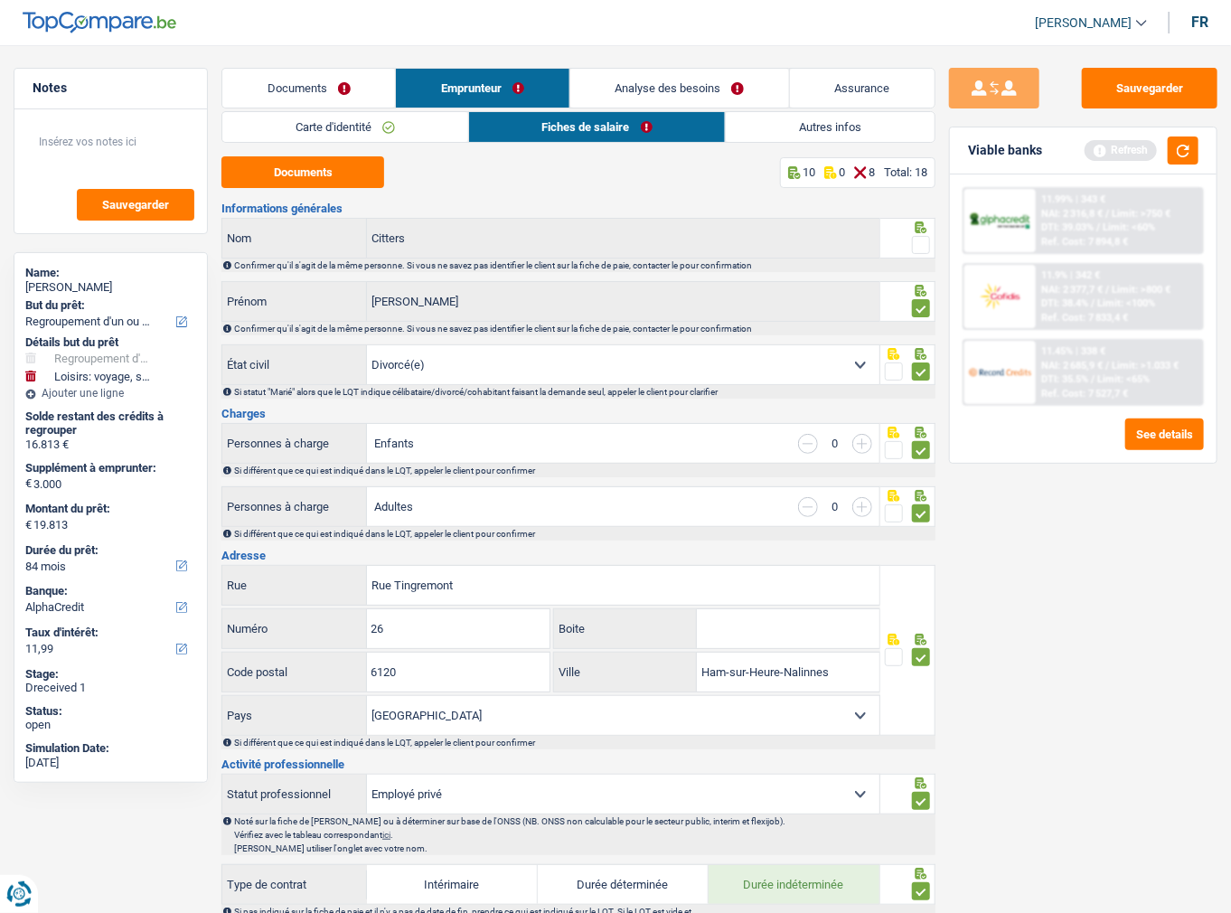
click at [0, 0] on input "radio" at bounding box center [0, 0] width 0 height 0
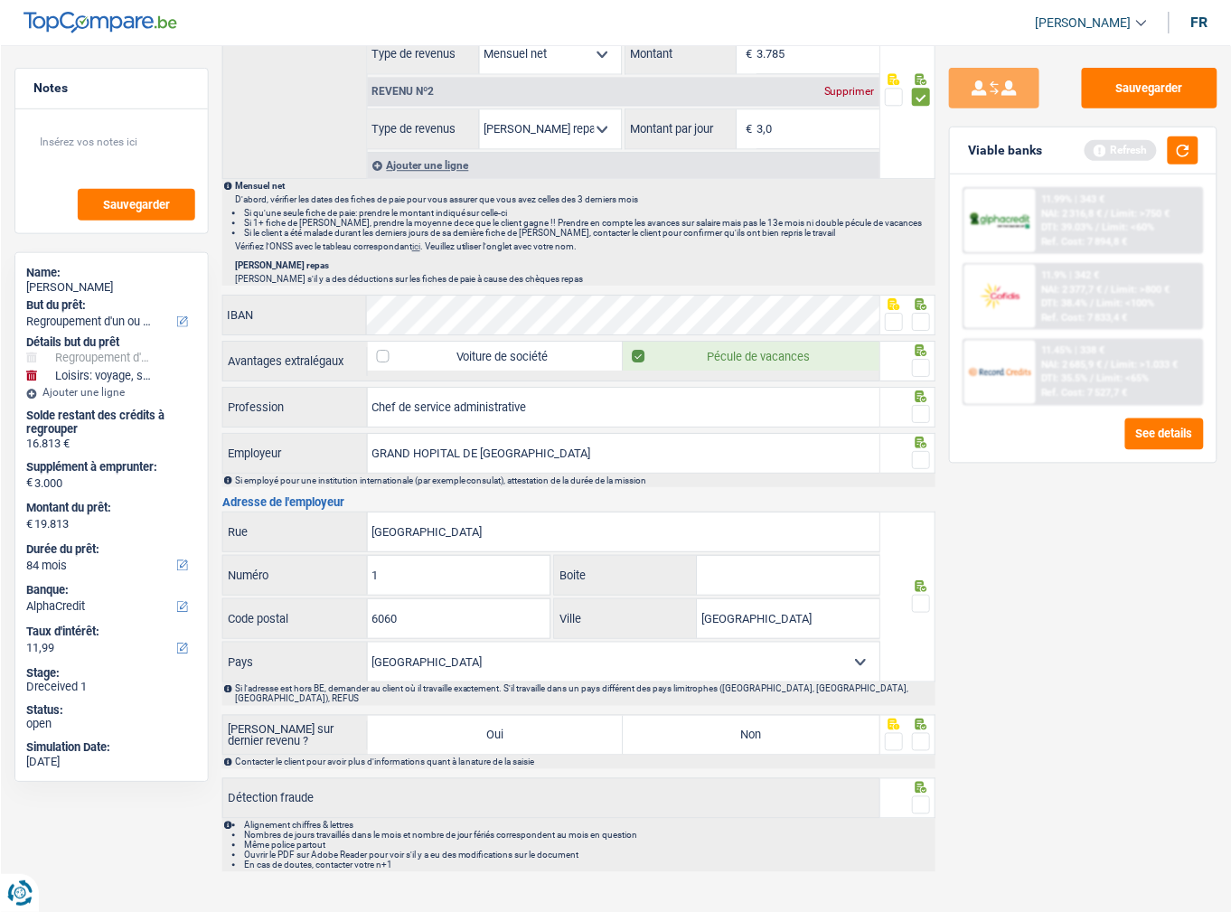
scroll to position [1076, 0]
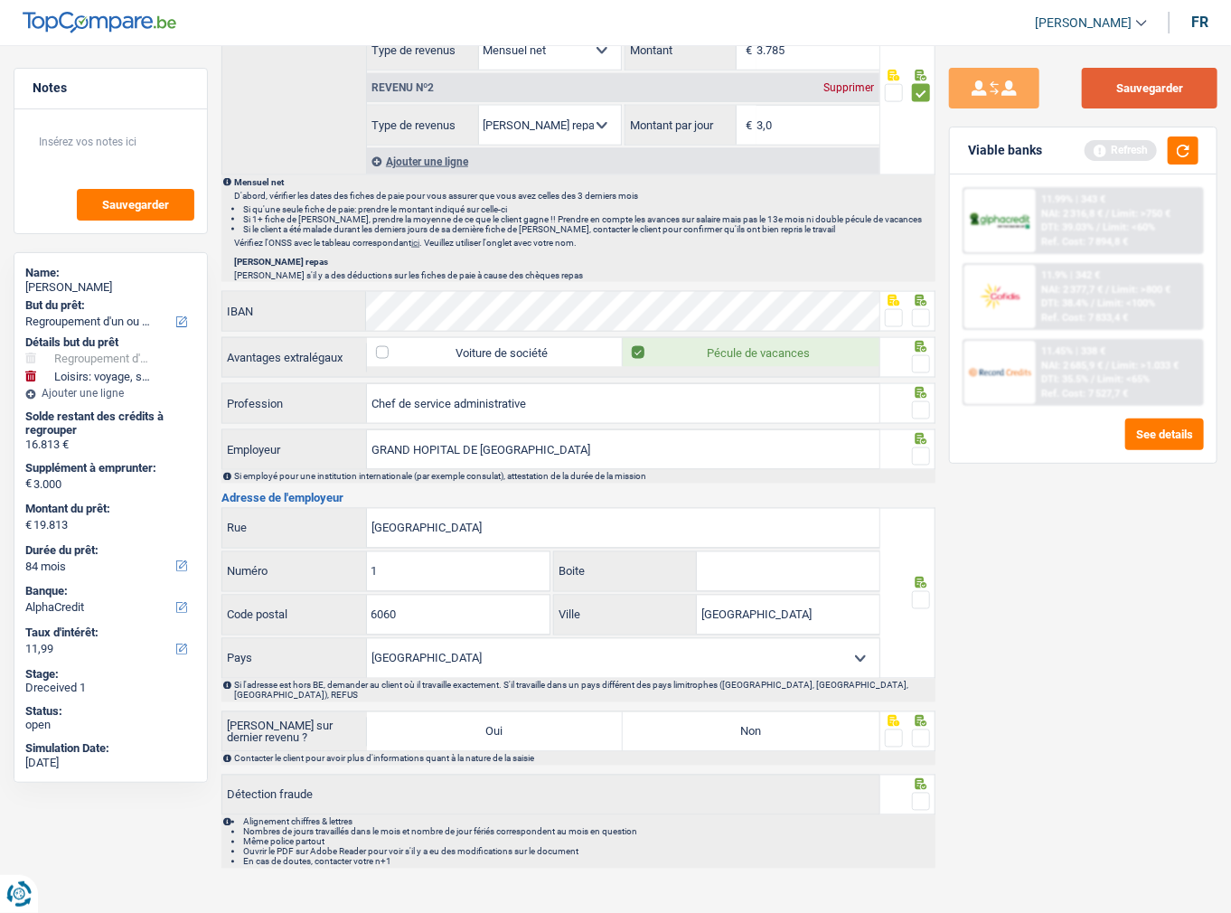
click at [1169, 94] on button "Sauvegarder" at bounding box center [1150, 88] width 136 height 41
drag, startPoint x: 895, startPoint y: 311, endPoint x: 945, endPoint y: 356, distance: 67.8
click at [895, 312] on span at bounding box center [894, 318] width 18 height 18
click at [0, 0] on input "radio" at bounding box center [0, 0] width 0 height 0
click at [924, 361] on span at bounding box center [921, 364] width 18 height 18
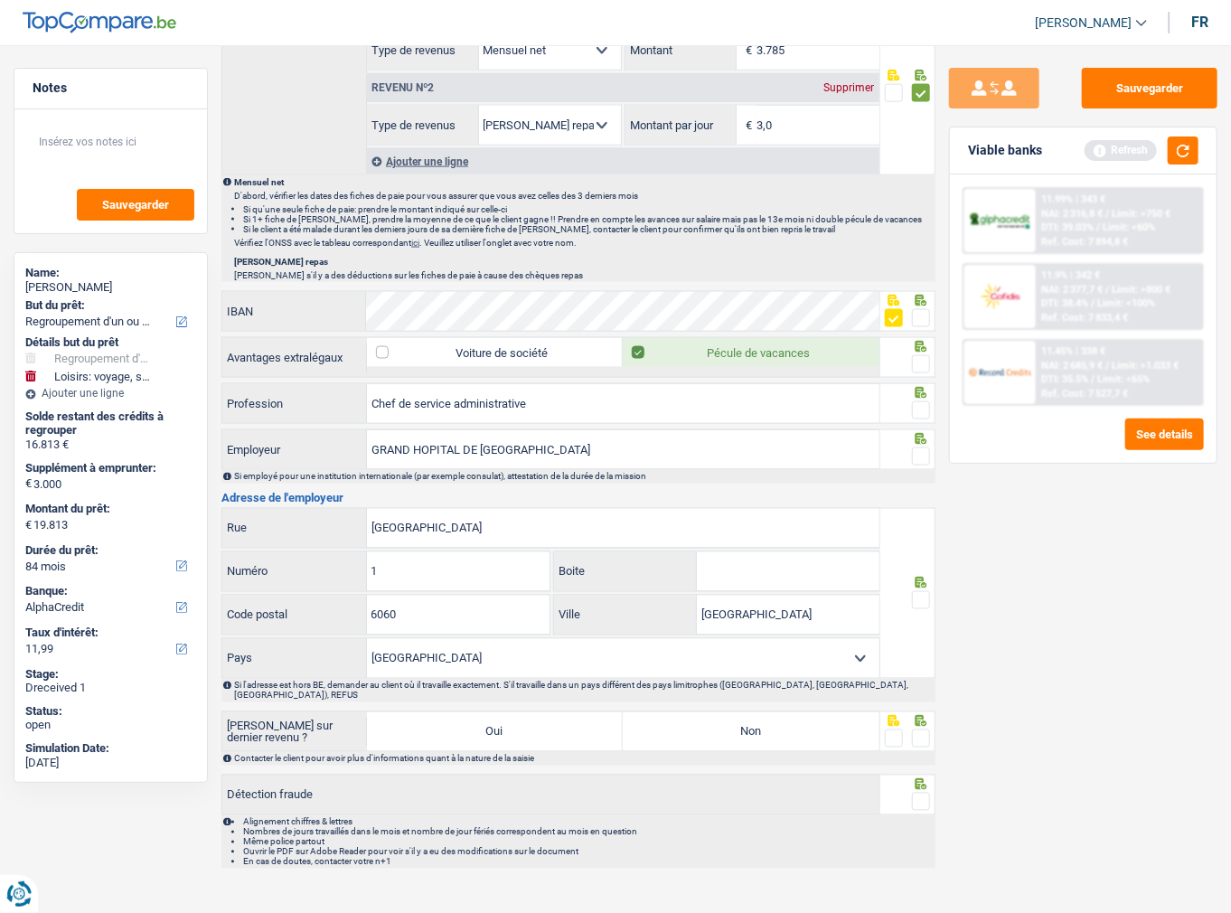
click at [0, 0] on input "radio" at bounding box center [0, 0] width 0 height 0
click at [926, 399] on div at bounding box center [921, 410] width 18 height 23
click at [922, 405] on span at bounding box center [921, 410] width 18 height 18
click at [0, 0] on input "radio" at bounding box center [0, 0] width 0 height 0
click at [908, 446] on fieldset at bounding box center [907, 457] width 45 height 23
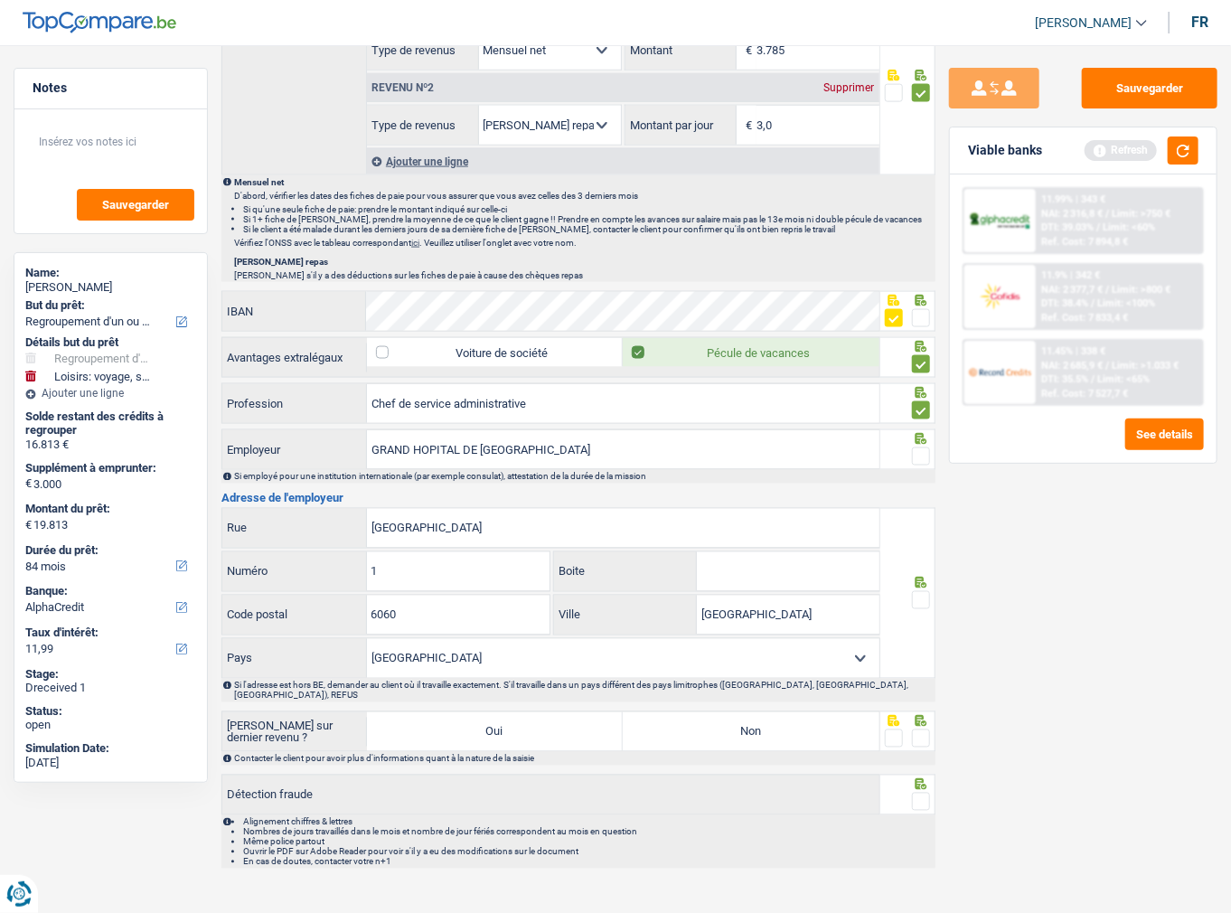
click at [916, 454] on span at bounding box center [921, 456] width 18 height 18
click at [0, 0] on input "radio" at bounding box center [0, 0] width 0 height 0
click at [917, 591] on span at bounding box center [921, 600] width 18 height 18
click at [0, 0] on input "radio" at bounding box center [0, 0] width 0 height 0
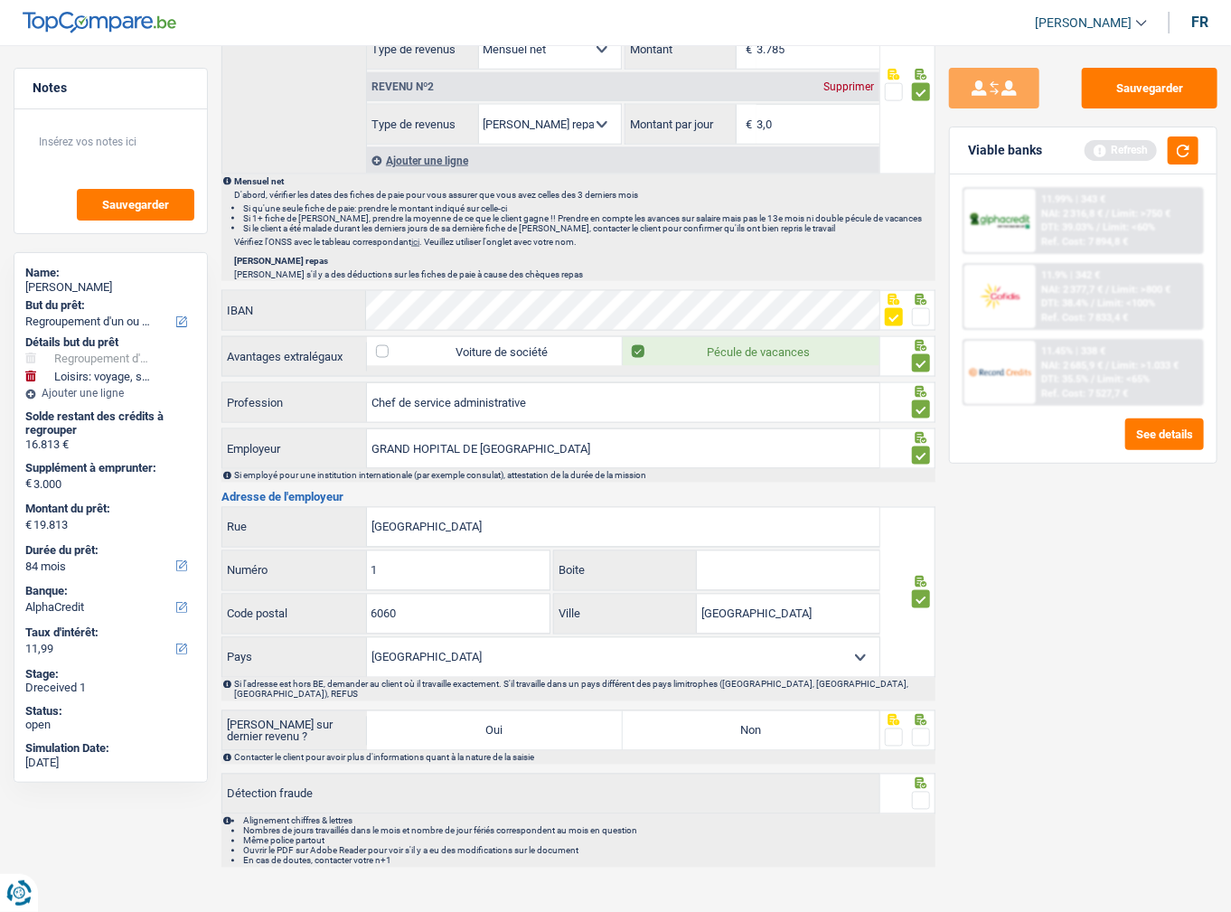
click at [924, 728] on span at bounding box center [921, 737] width 18 height 18
click at [0, 0] on input "radio" at bounding box center [0, 0] width 0 height 0
drag, startPoint x: 799, startPoint y: 701, endPoint x: 915, endPoint y: 764, distance: 131.4
click at [799, 711] on label "Non" at bounding box center [751, 730] width 256 height 39
click at [799, 711] on input "Non" at bounding box center [751, 730] width 256 height 39
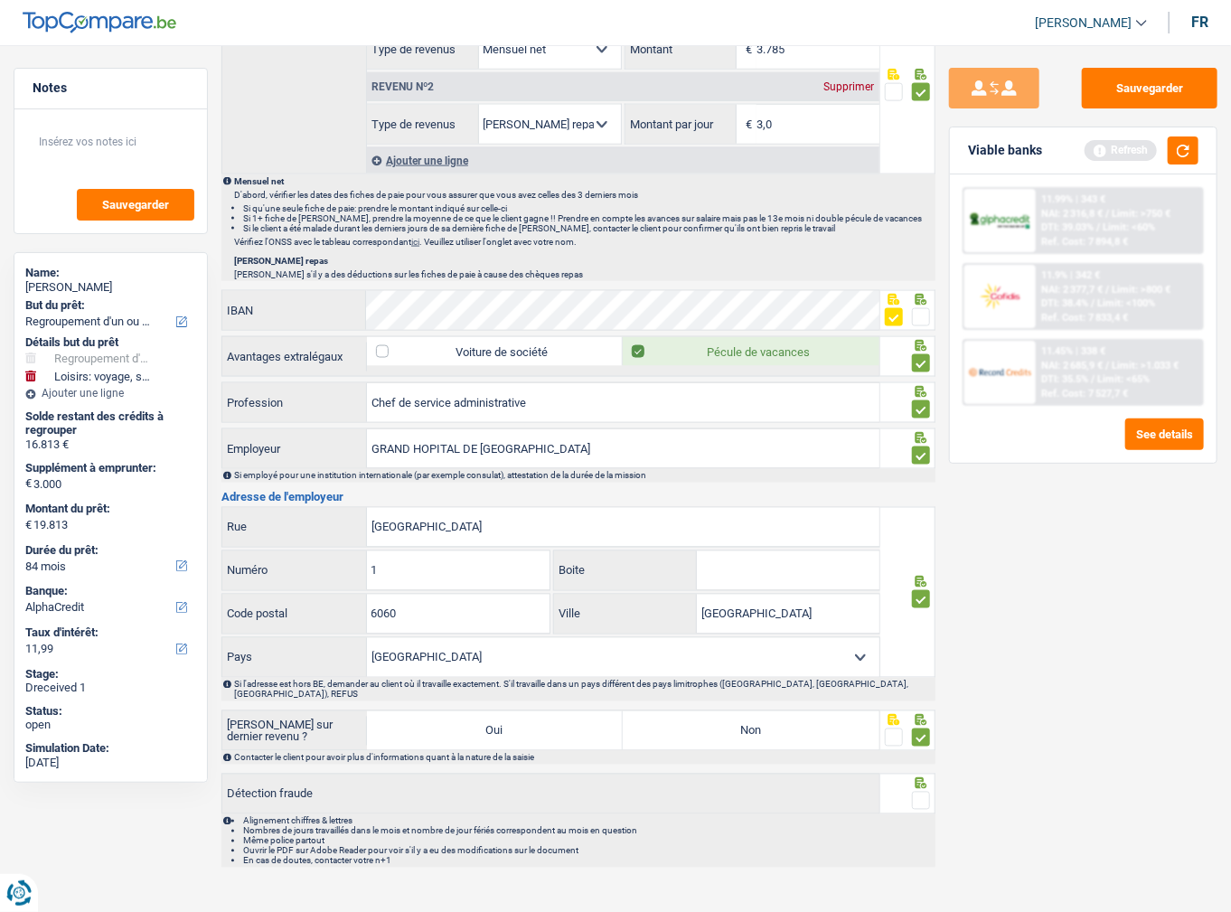
radio input "true"
click at [922, 792] on span at bounding box center [921, 801] width 18 height 18
click at [0, 0] on input "radio" at bounding box center [0, 0] width 0 height 0
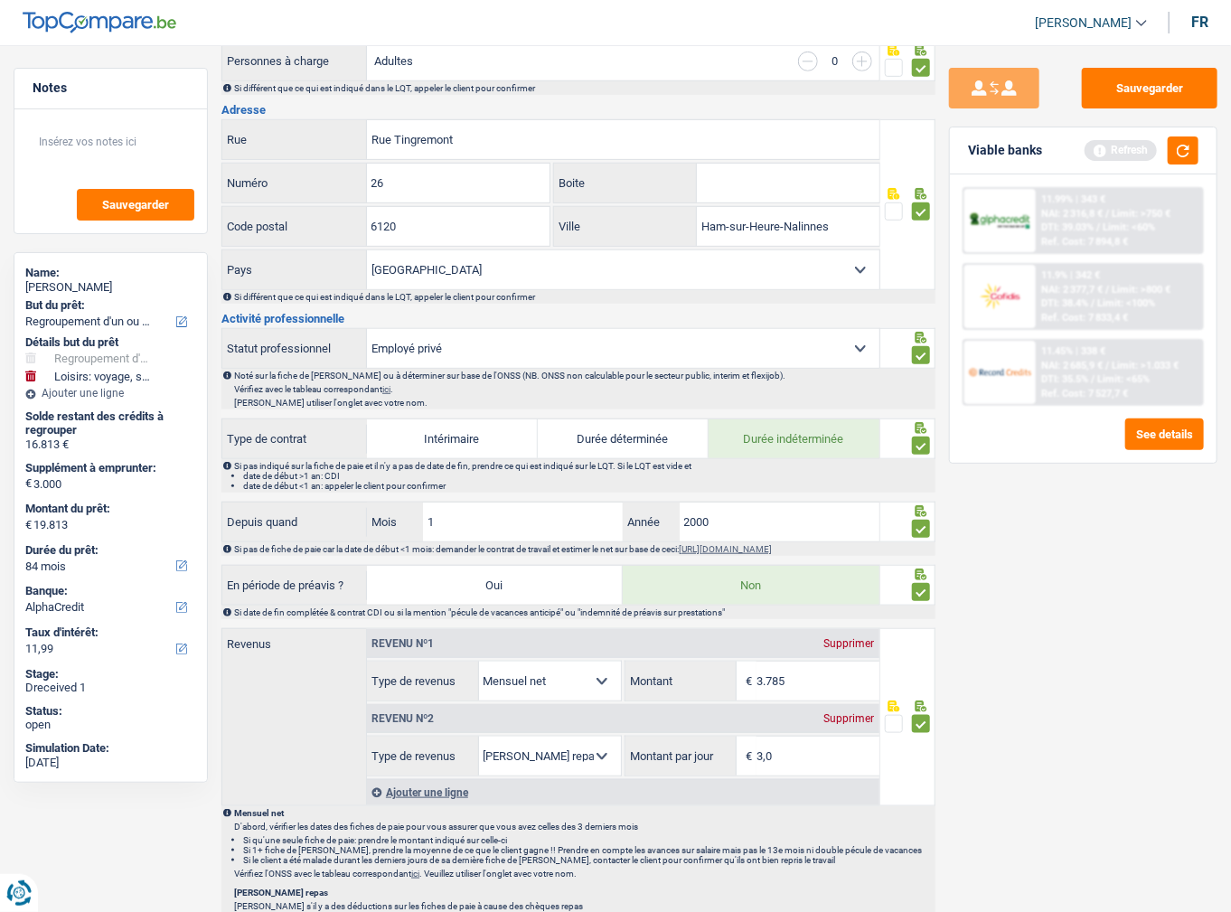
scroll to position [578, 0]
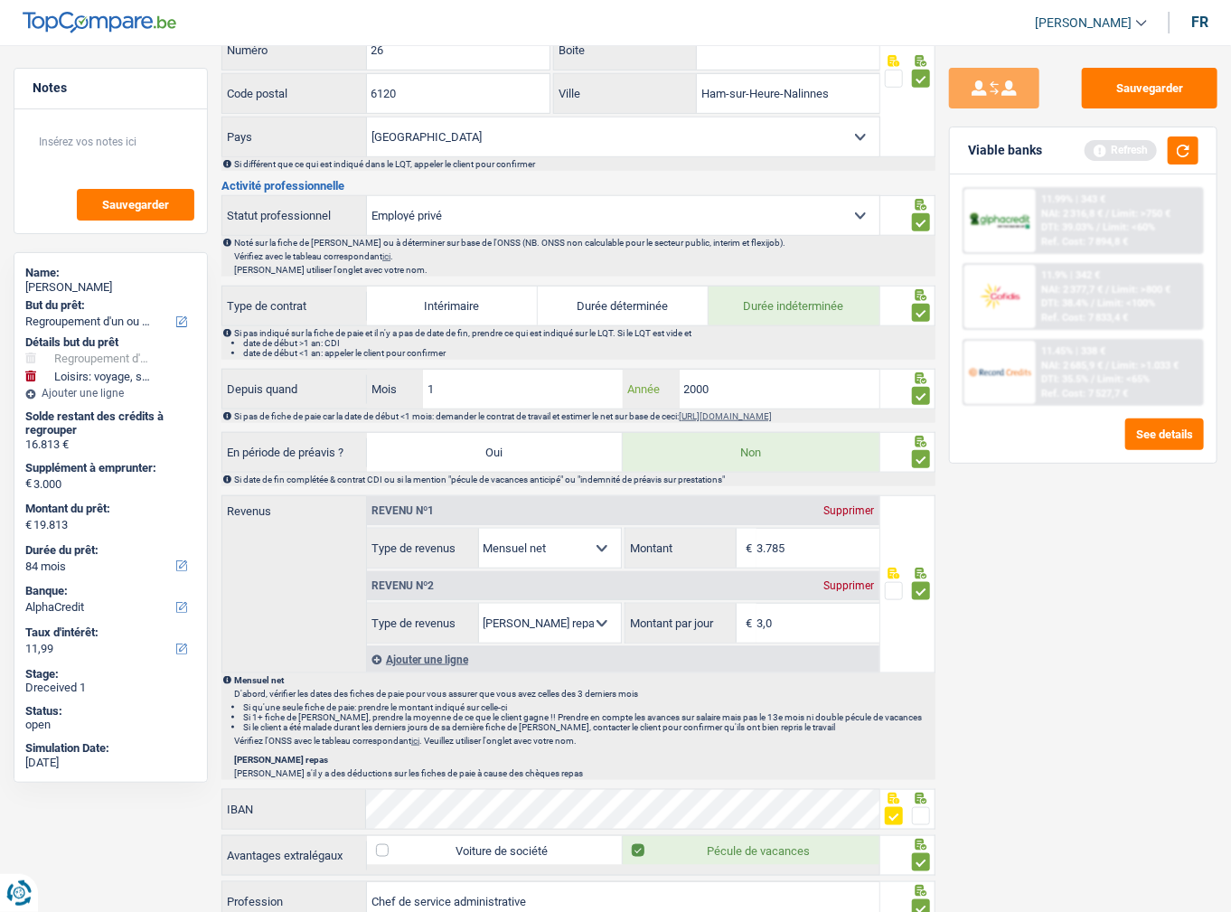
drag, startPoint x: 737, startPoint y: 372, endPoint x: 496, endPoint y: 384, distance: 241.6
click at [496, 384] on div "1 Mois / 2000 Année" at bounding box center [623, 389] width 512 height 39
type input "2022"
drag, startPoint x: 477, startPoint y: 374, endPoint x: 280, endPoint y: 373, distance: 197.0
click at [286, 380] on div "Depuis quand 1 Mois / 2022 Année" at bounding box center [550, 389] width 657 height 39
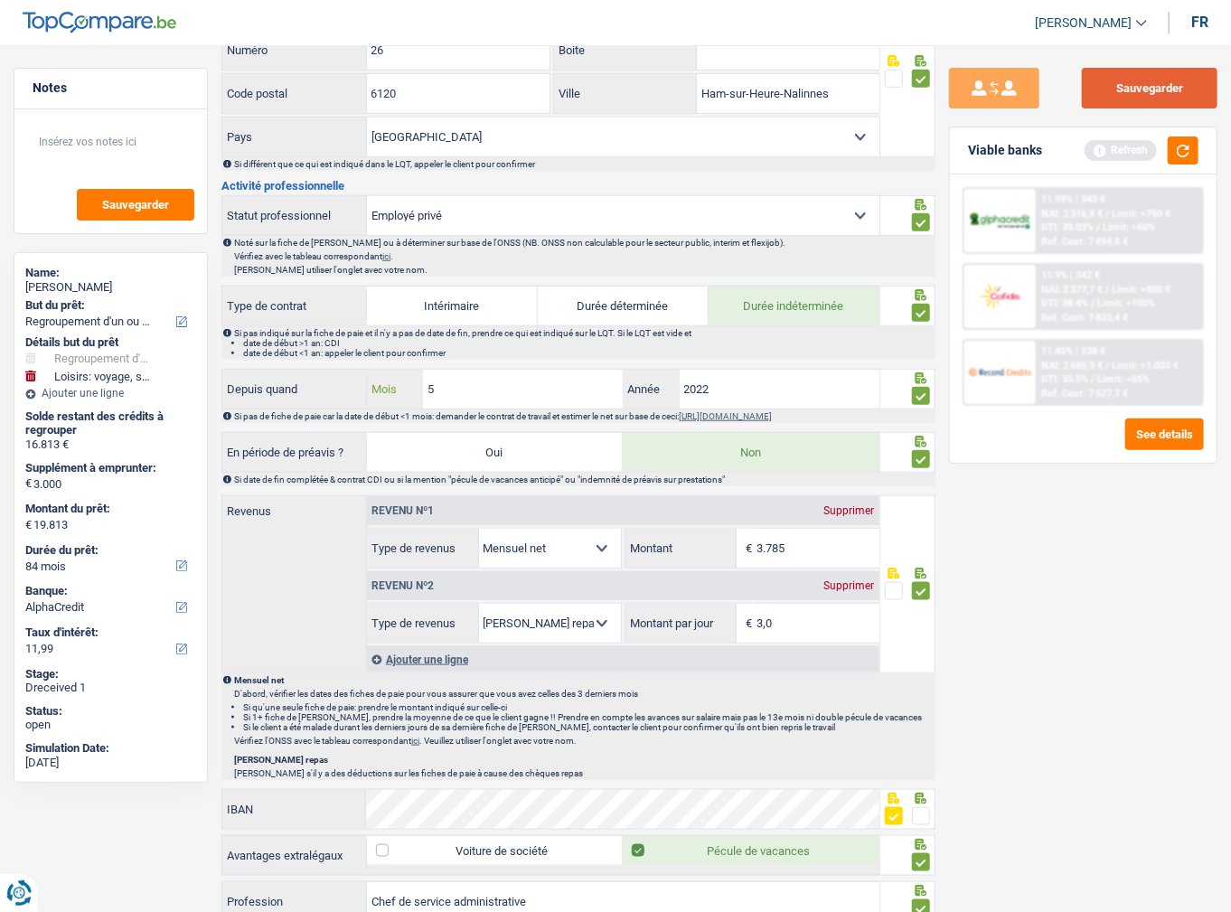
type input "5"
click at [1130, 90] on button "Sauvegarder" at bounding box center [1150, 88] width 136 height 41
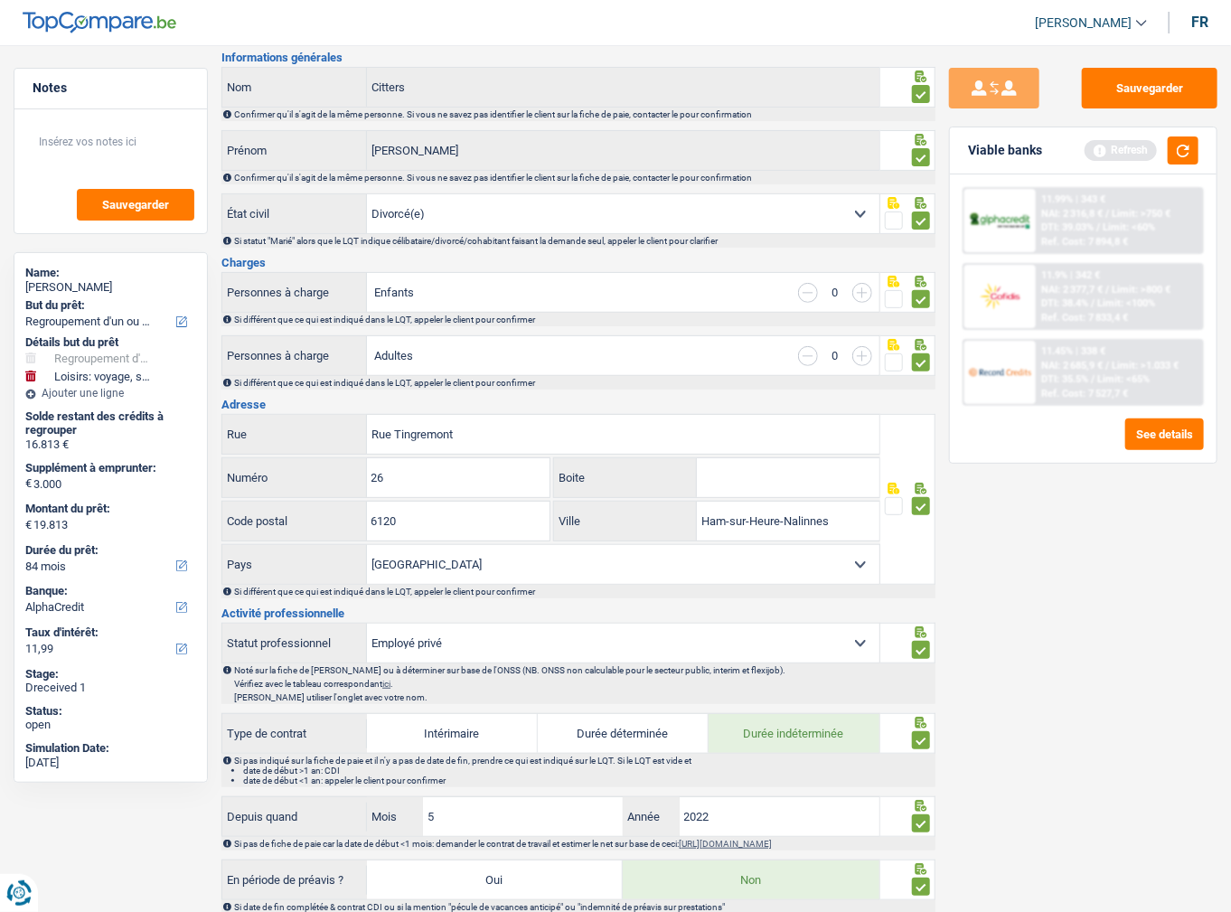
scroll to position [0, 0]
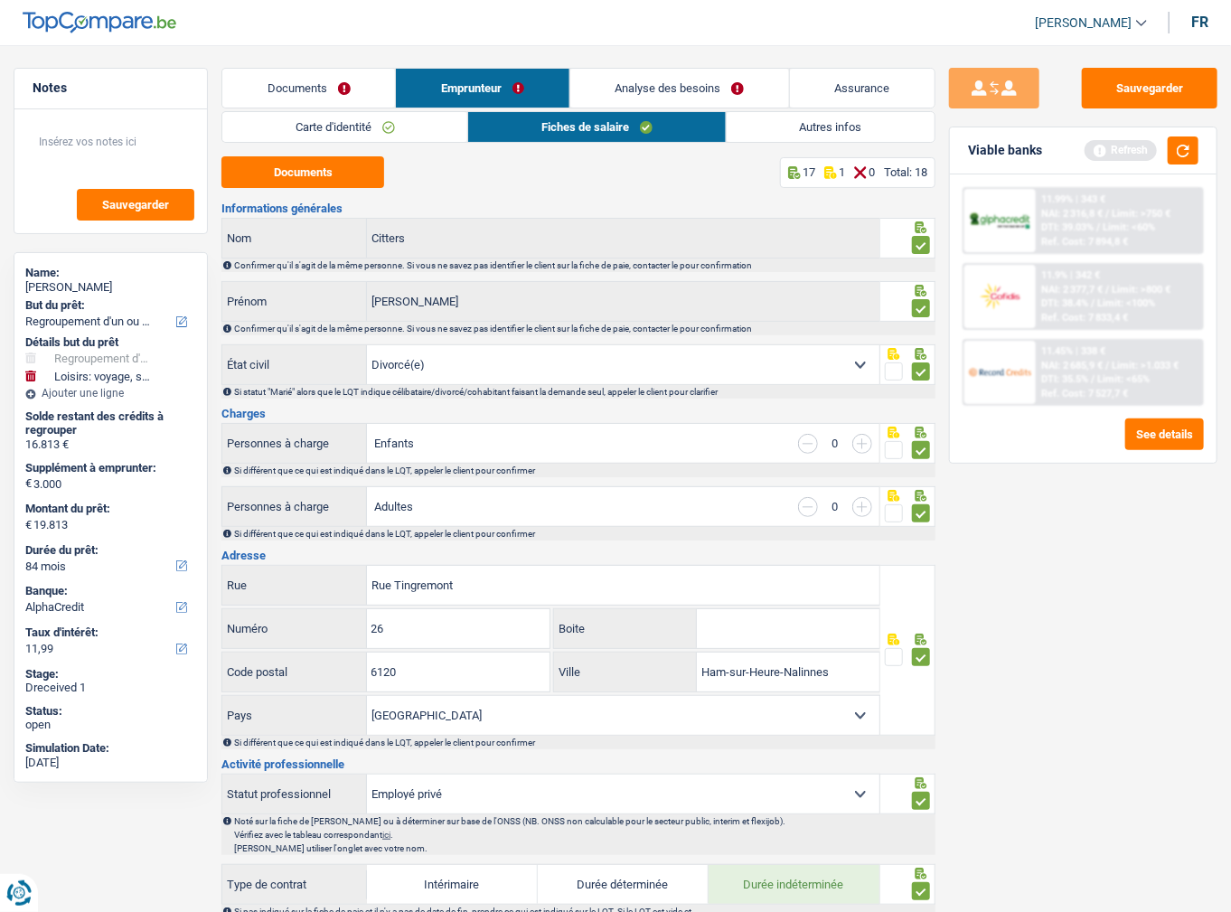
click at [775, 117] on link "Autres infos" at bounding box center [831, 127] width 208 height 30
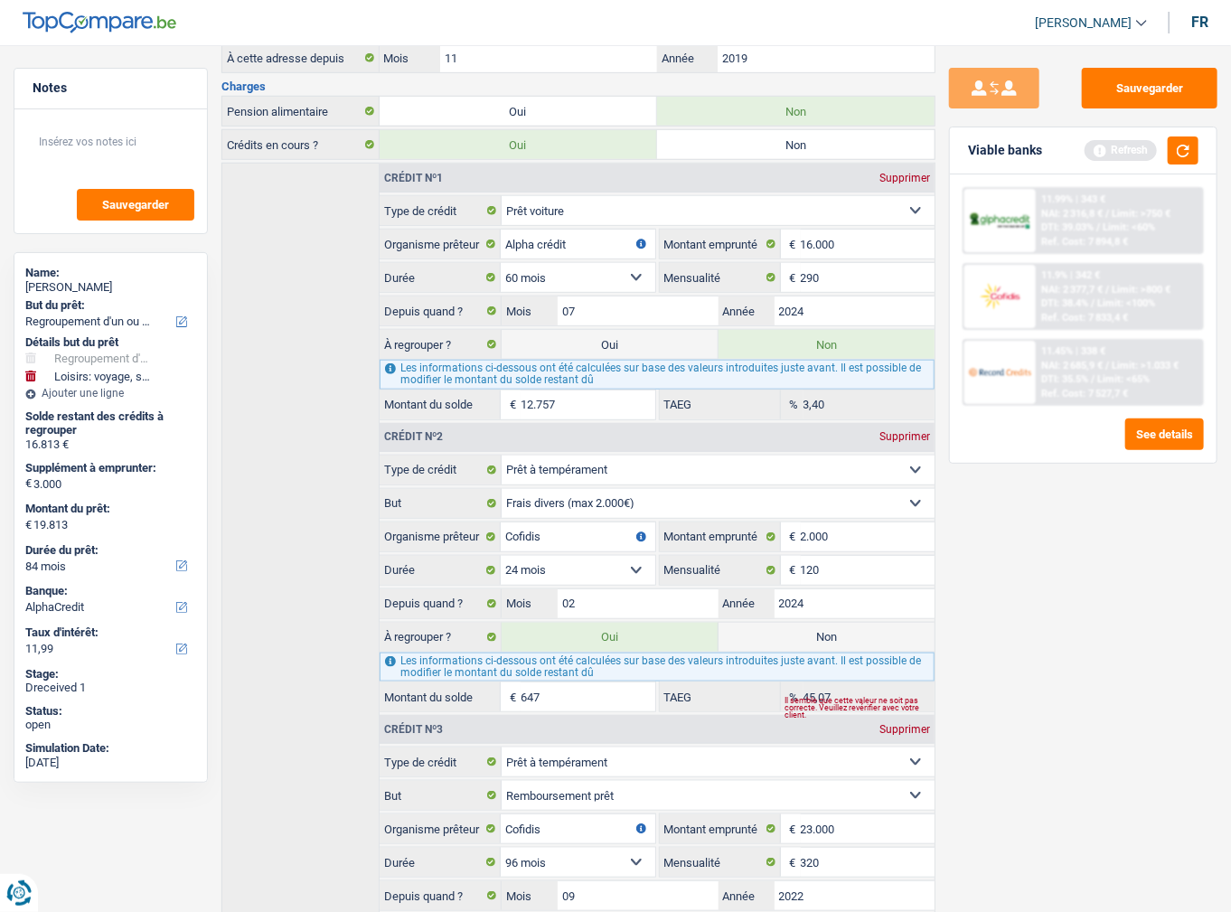
scroll to position [723, 0]
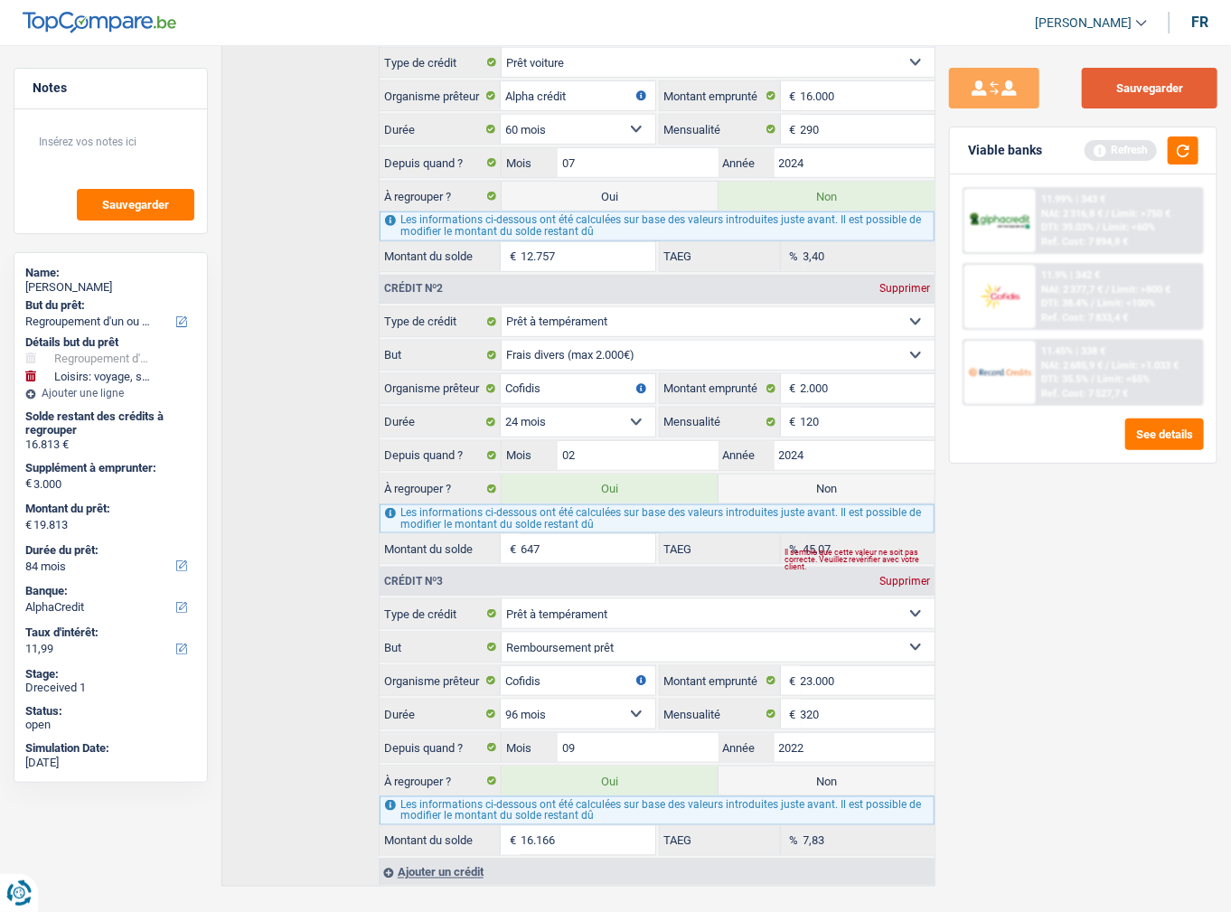
click at [1134, 93] on button "Sauvegarder" at bounding box center [1150, 88] width 136 height 41
click at [1173, 153] on button "button" at bounding box center [1183, 150] width 31 height 28
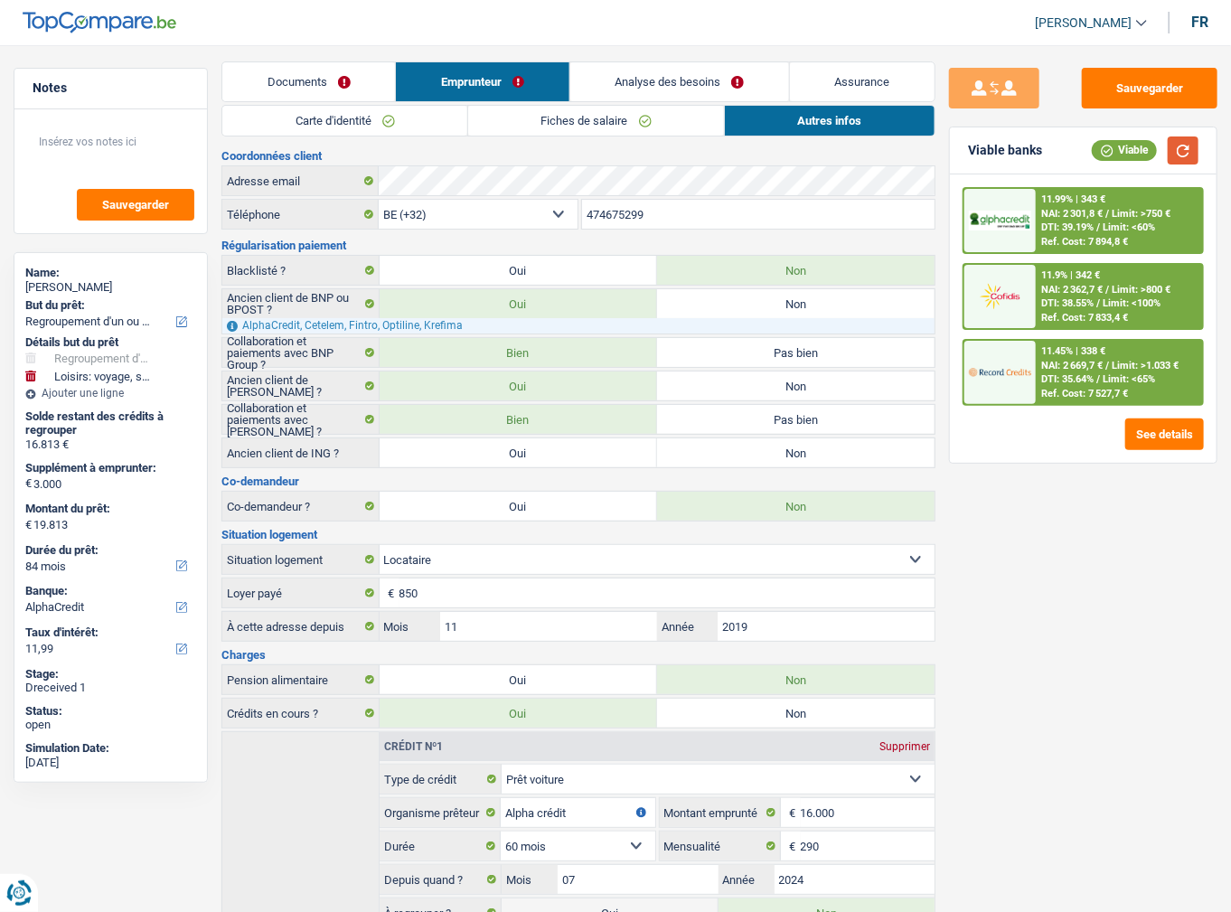
scroll to position [0, 0]
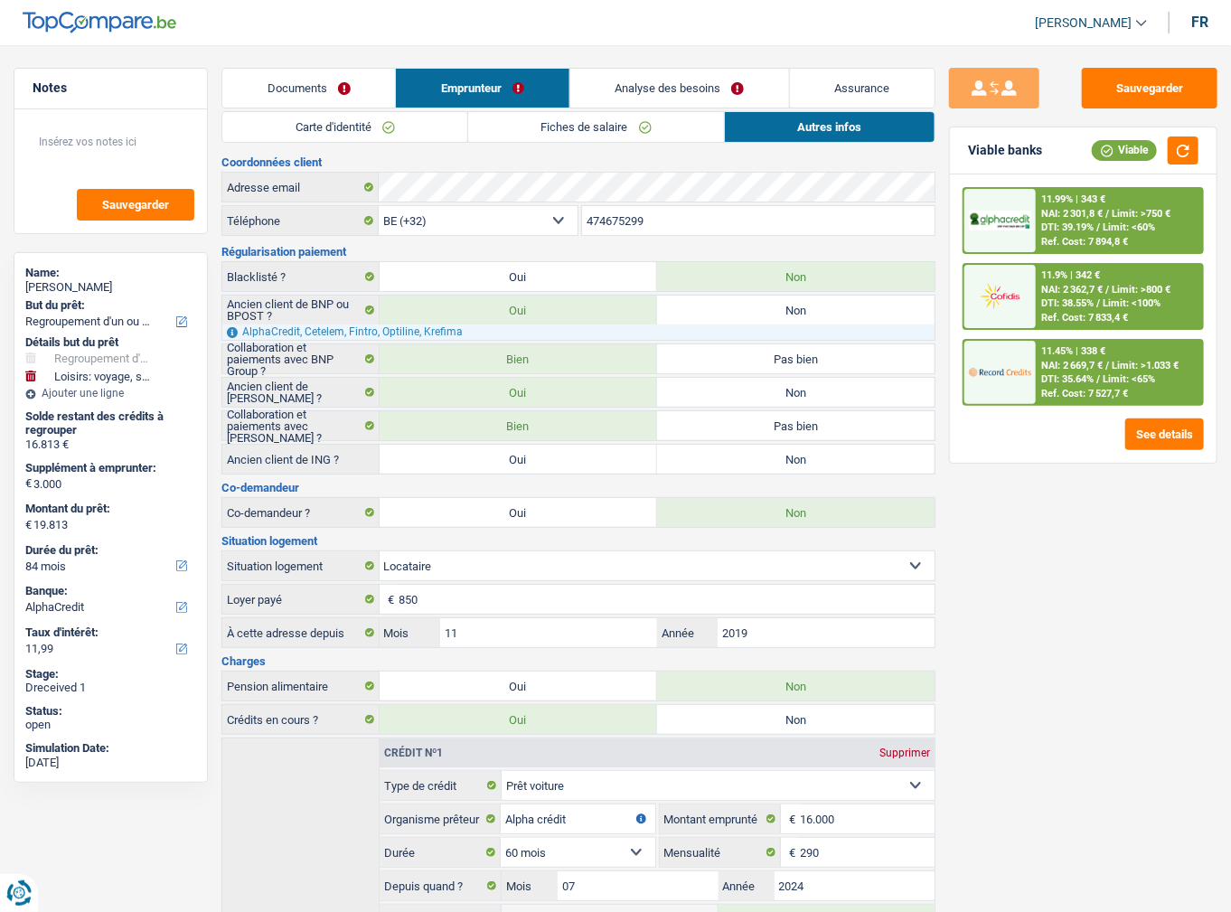
drag, startPoint x: 674, startPoint y: 82, endPoint x: 684, endPoint y: 94, distance: 15.4
click at [674, 82] on link "Analyse des besoins" at bounding box center [679, 88] width 219 height 39
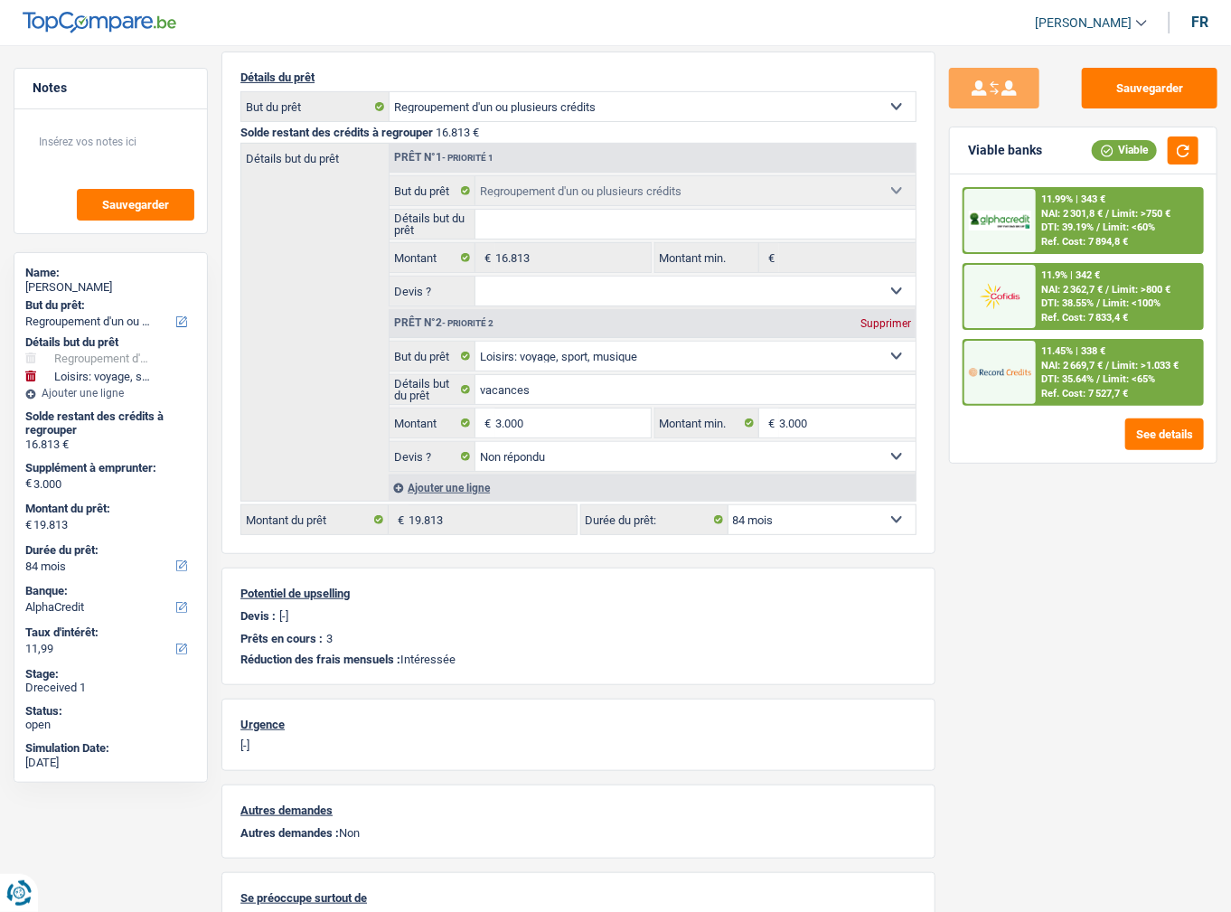
scroll to position [217, 0]
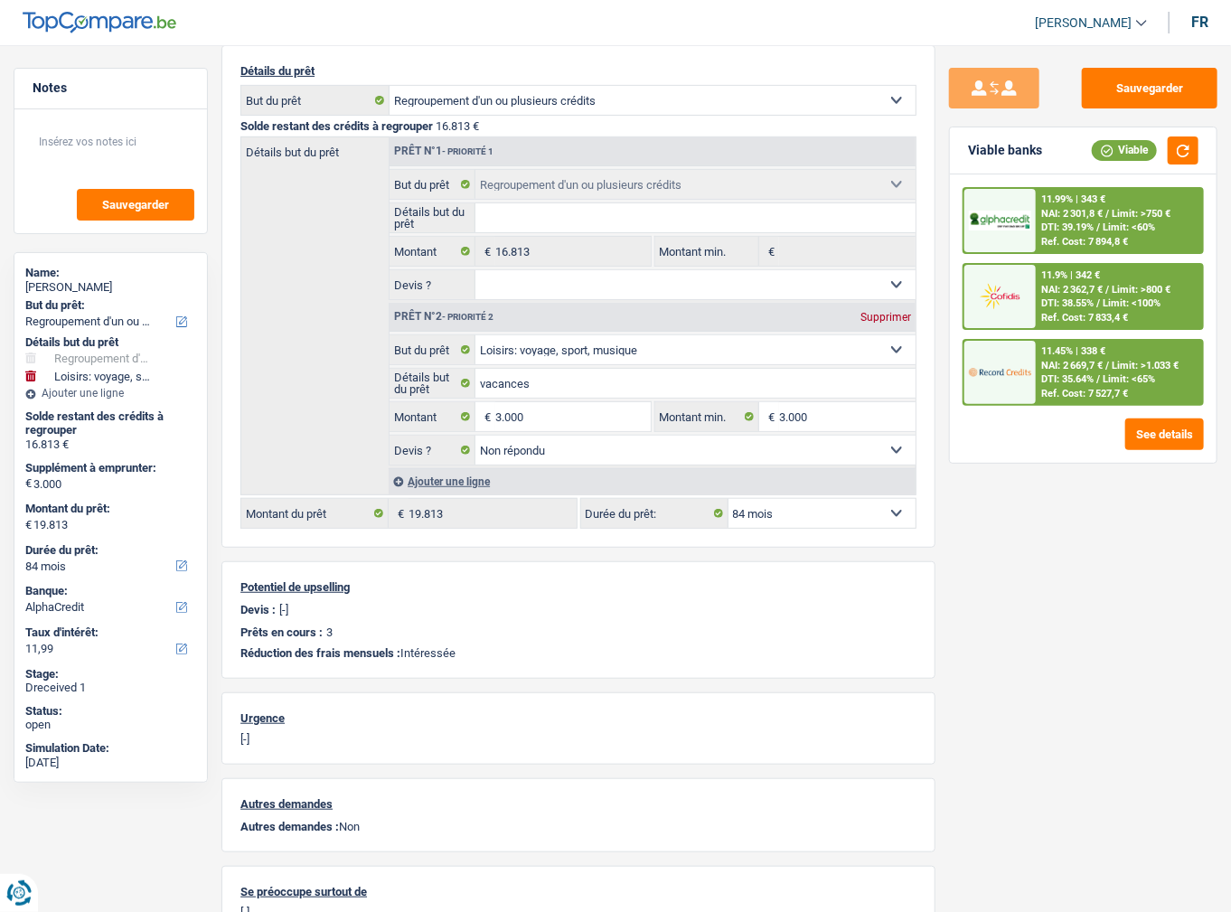
click at [1119, 213] on span "Limit: >750 €" at bounding box center [1141, 214] width 59 height 12
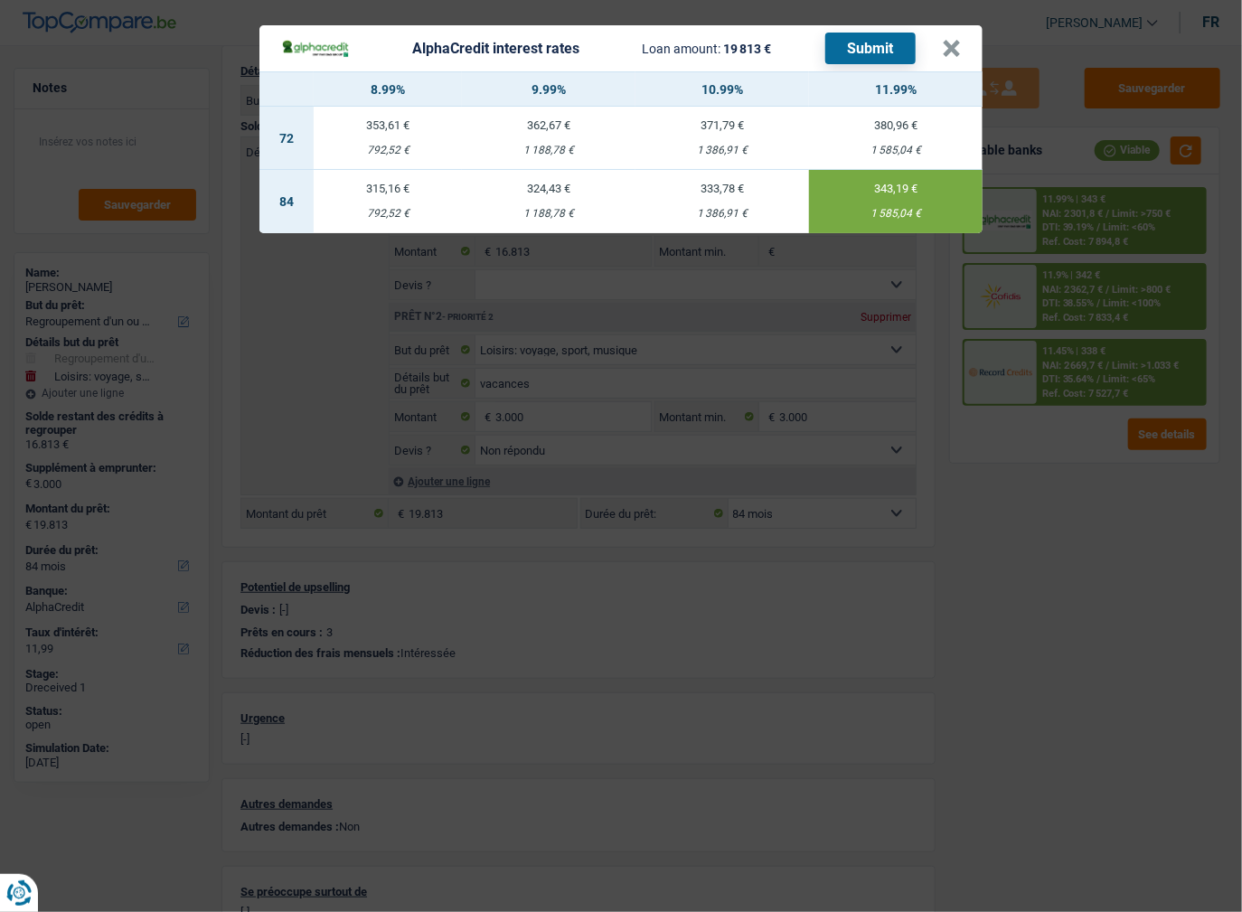
click at [890, 51] on button "Submit" at bounding box center [870, 49] width 90 height 32
click at [962, 43] on header "AlphaCredit interest rates Loan amount: 19 813 € Submit ×" at bounding box center [620, 48] width 723 height 46
click at [957, 47] on button "×" at bounding box center [951, 49] width 19 height 18
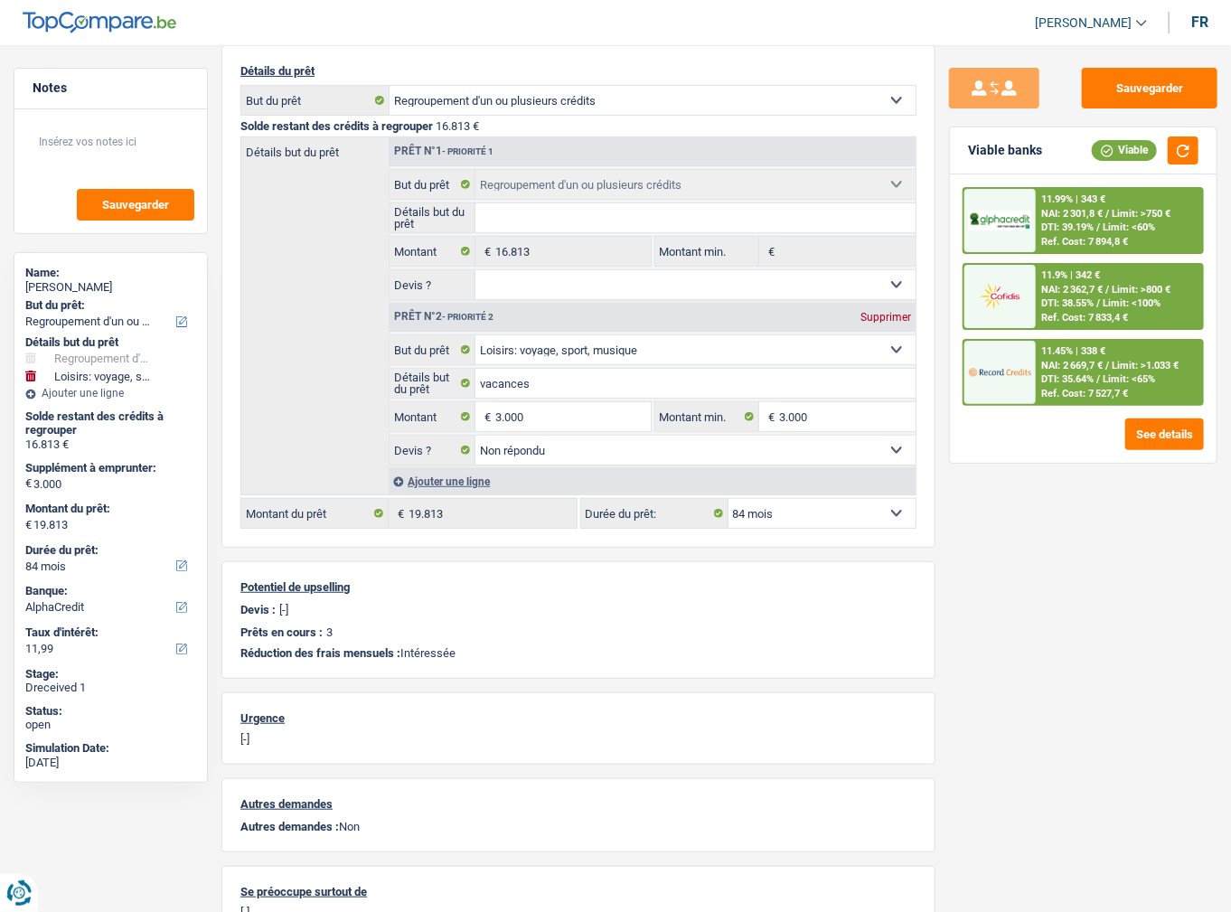
click at [1117, 327] on div "11.9% | 342 € NAI: 2 362,7 € / Limit: >800 € DTI: 38.55% / Limit: <100% Ref. Co…" at bounding box center [1083, 296] width 241 height 67
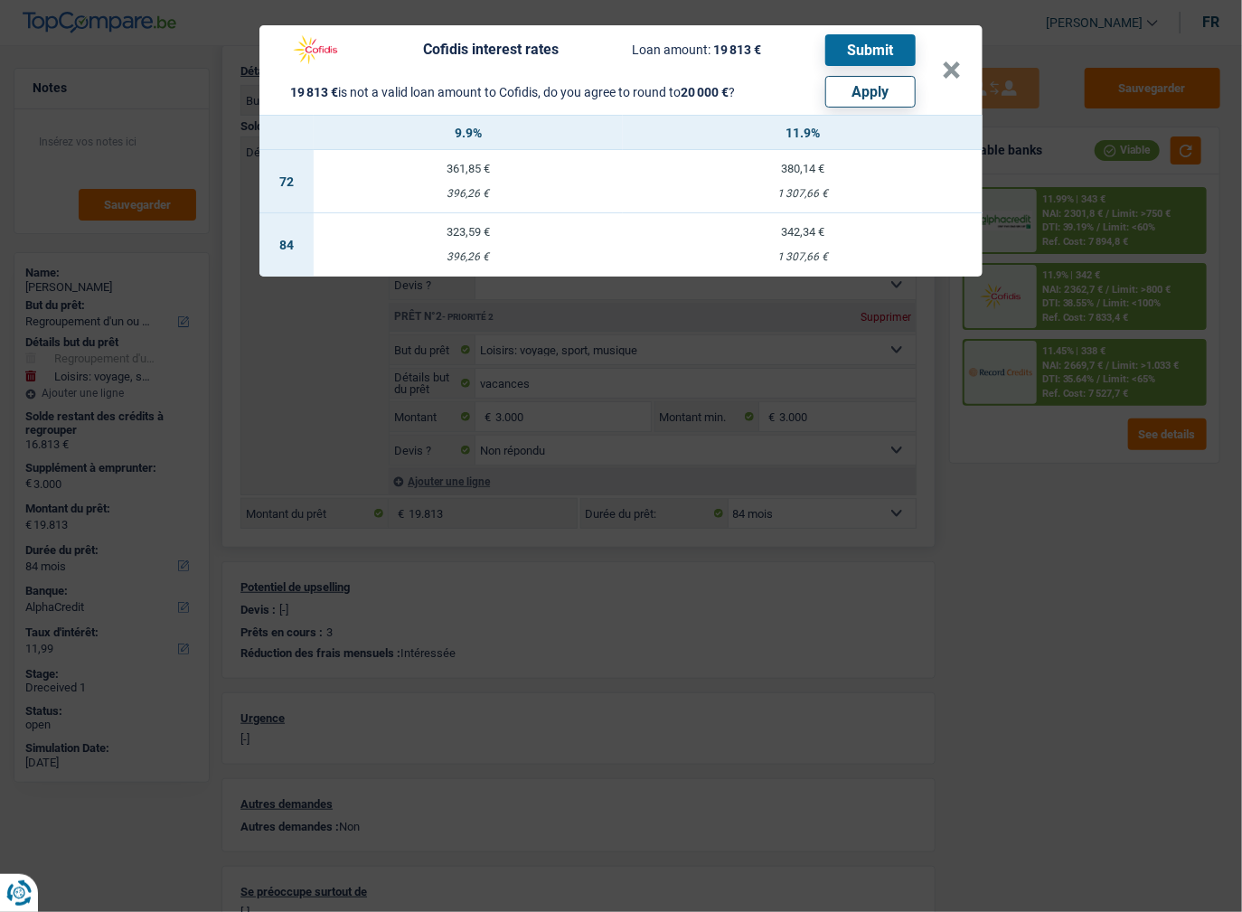
click at [892, 101] on button "Apply" at bounding box center [870, 92] width 90 height 32
type input "3.187"
type input "20.000"
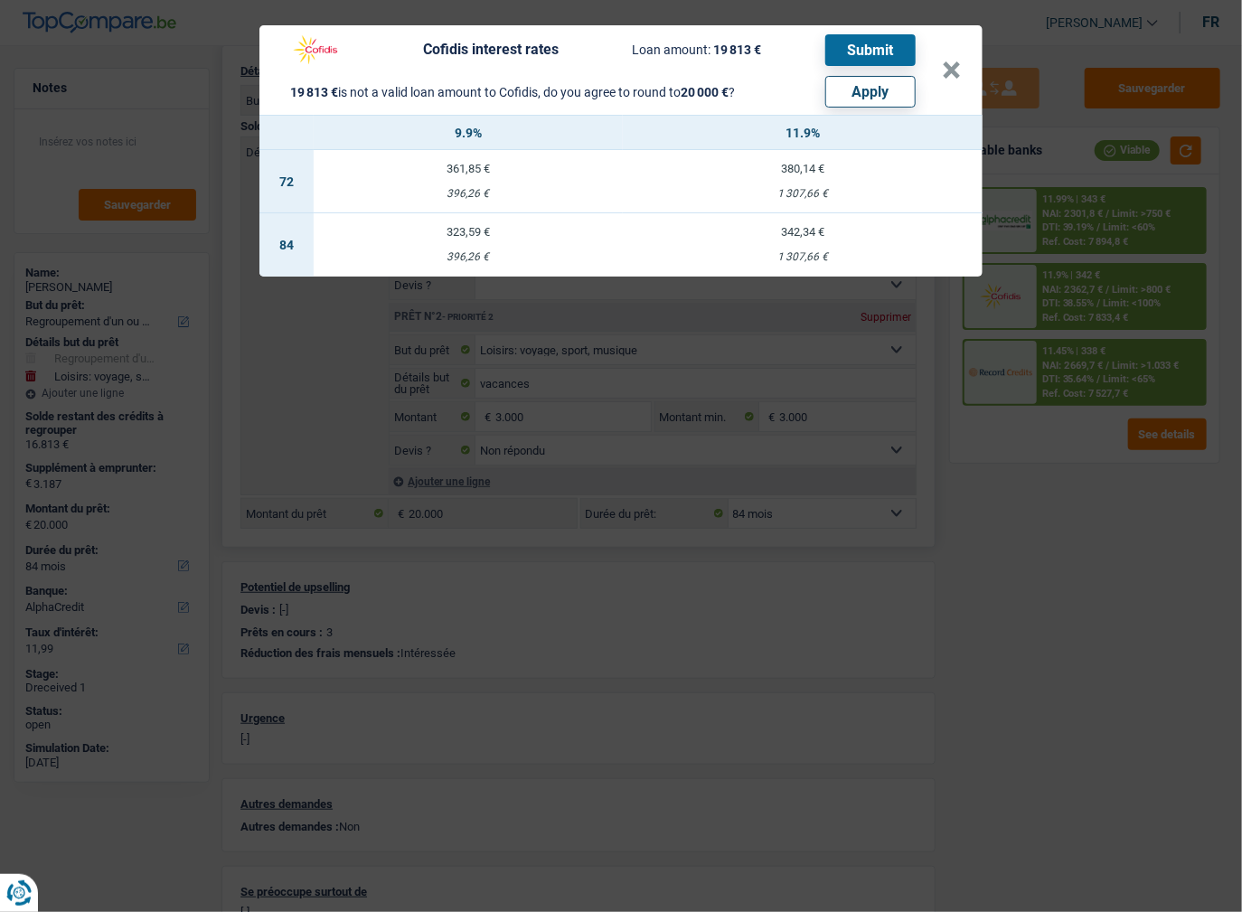
select select "other"
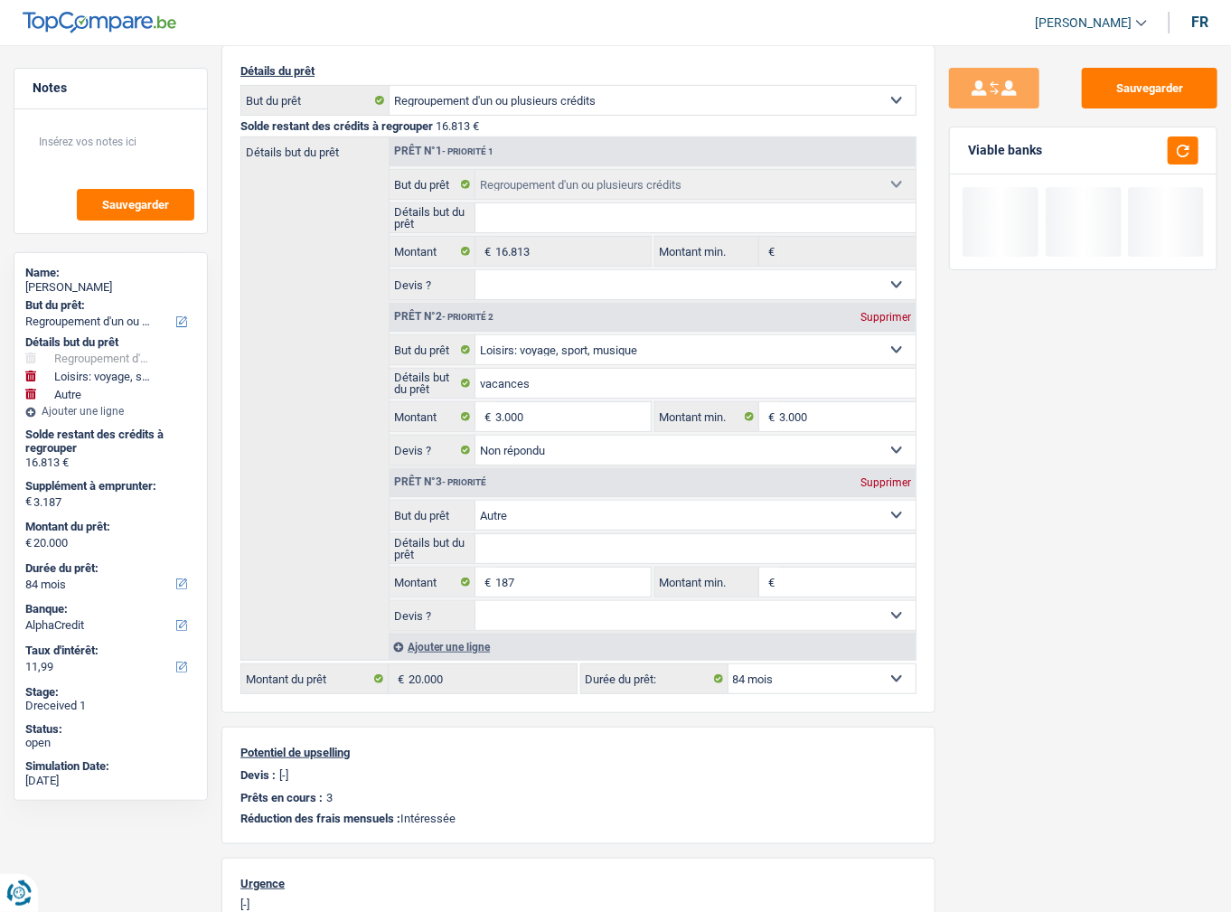
click at [1043, 403] on div "Sauvegarder Viable banks" at bounding box center [1083, 473] width 296 height 811
click at [1200, 157] on div "Viable banks" at bounding box center [1083, 150] width 267 height 47
click at [1192, 157] on button "button" at bounding box center [1183, 150] width 31 height 28
click at [1155, 105] on button "Sauvegarder" at bounding box center [1150, 88] width 136 height 41
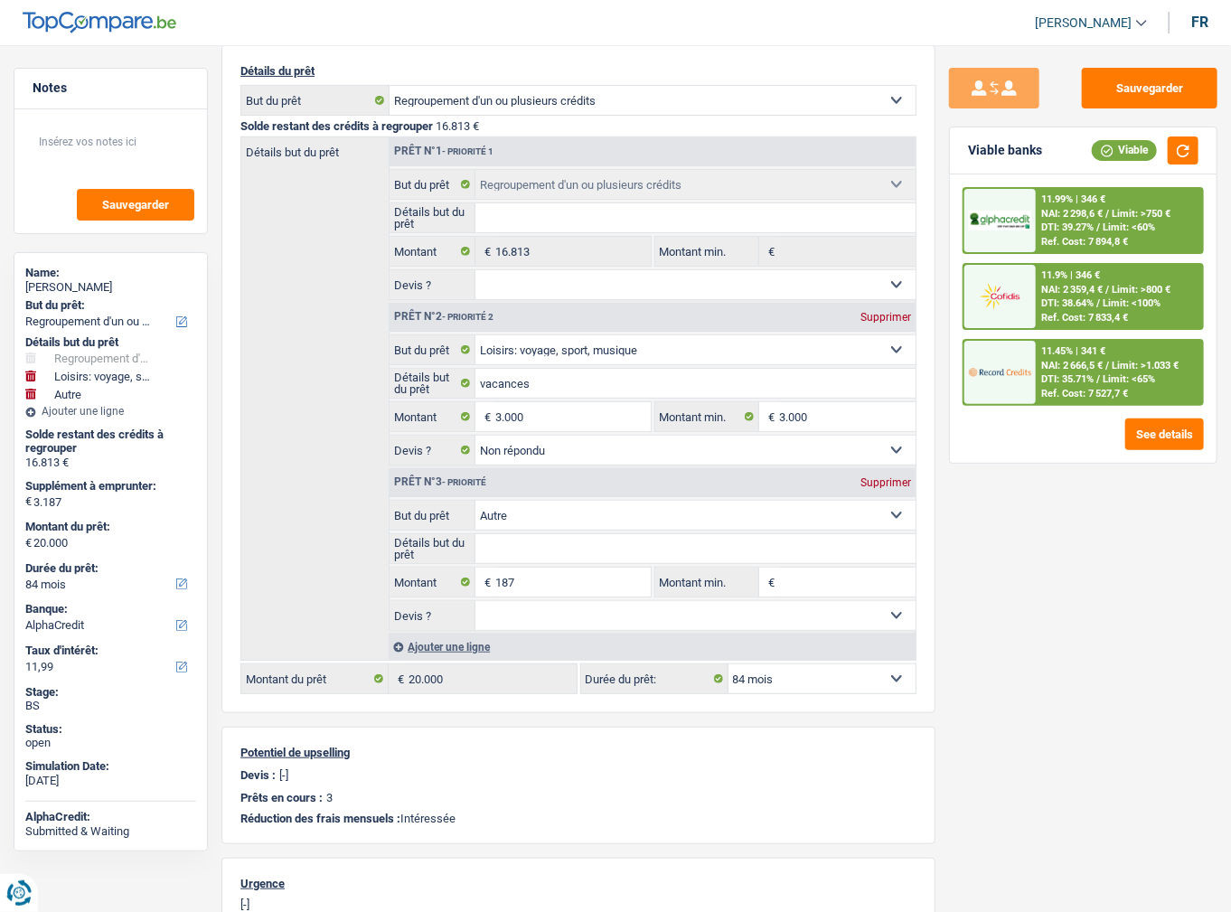
click at [1073, 286] on span "NAI: 2 359,4 €" at bounding box center [1071, 290] width 61 height 12
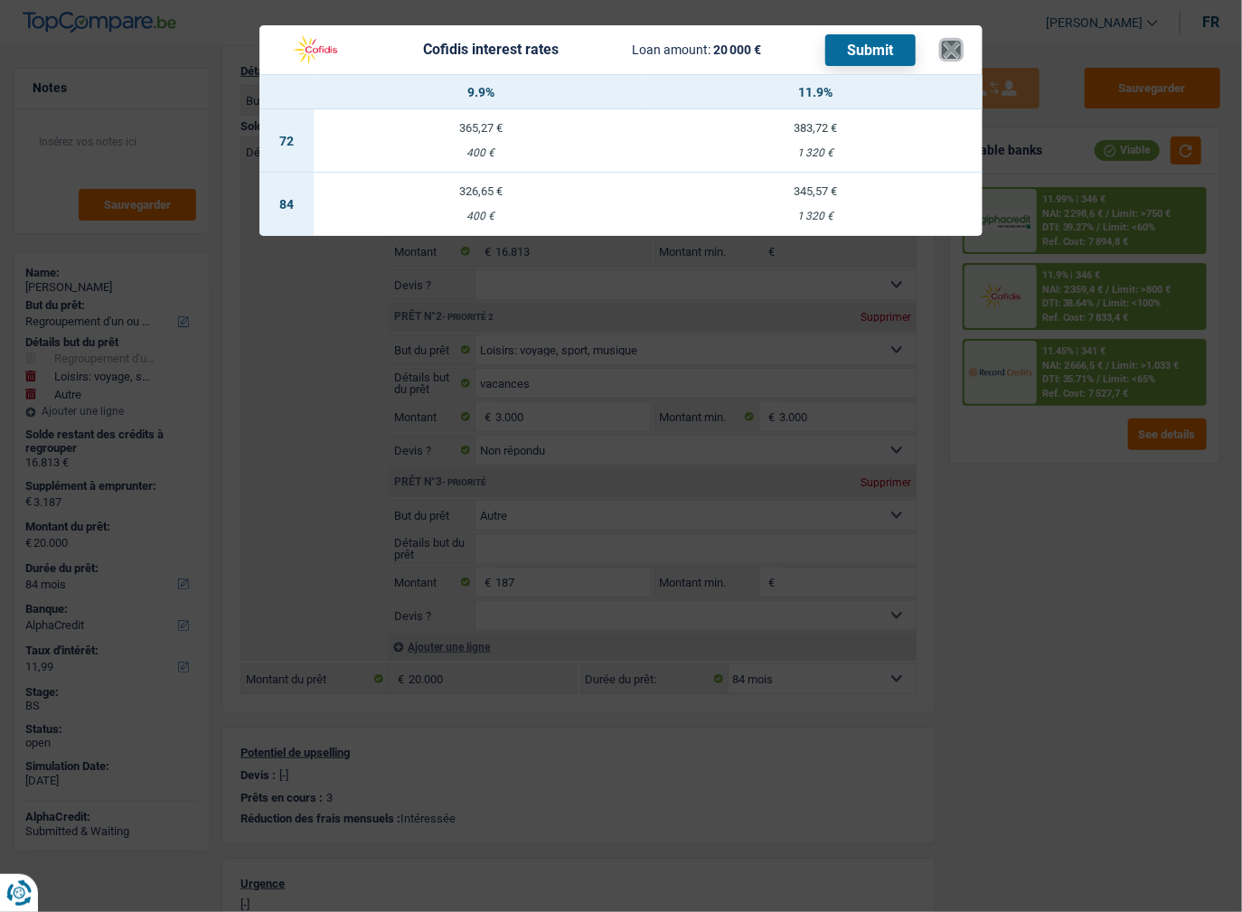
click at [947, 52] on button "×" at bounding box center [951, 50] width 19 height 18
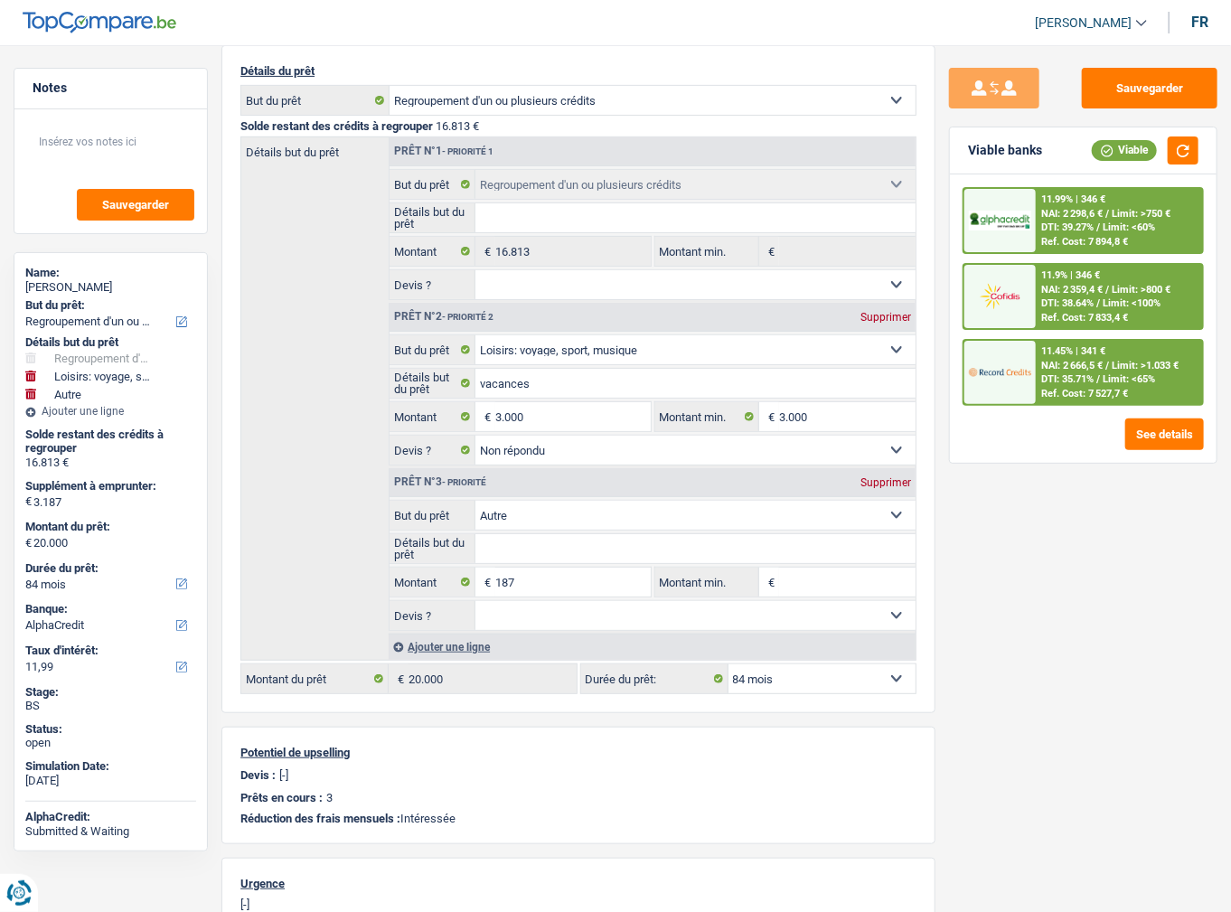
click at [1113, 362] on span "Limit: >1.033 €" at bounding box center [1145, 366] width 67 height 12
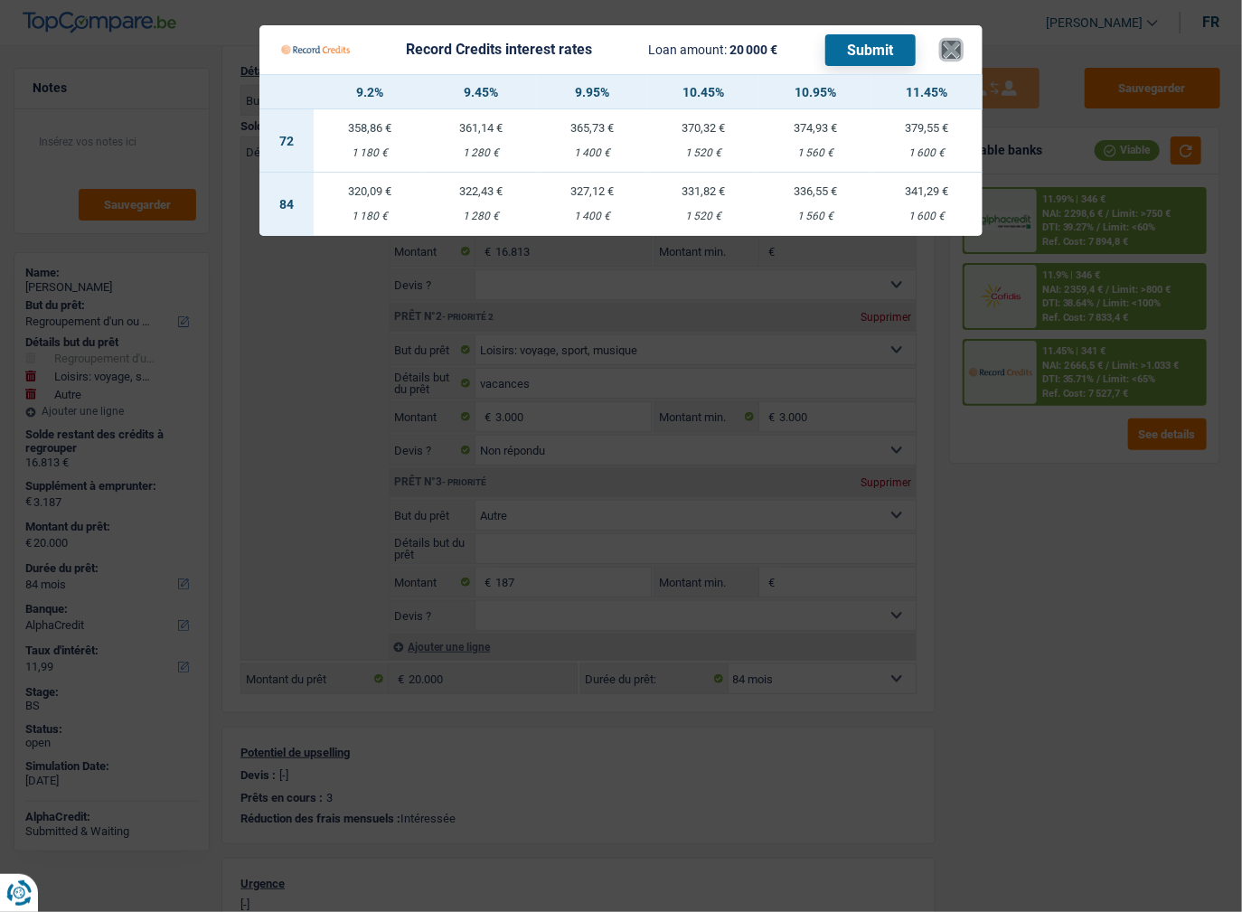
click at [954, 58] on button "×" at bounding box center [951, 50] width 19 height 18
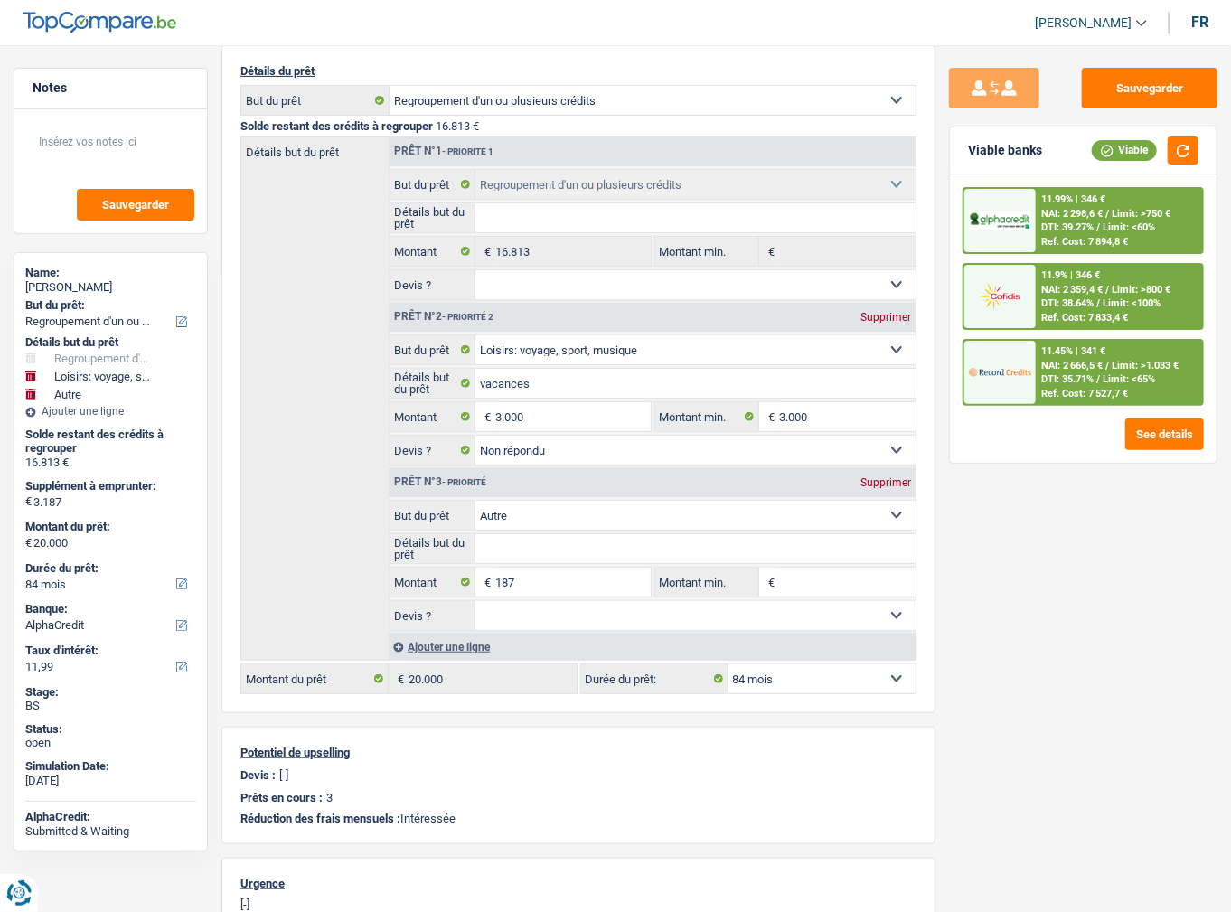
click at [1143, 230] on span "Limit: <60%" at bounding box center [1129, 227] width 52 height 12
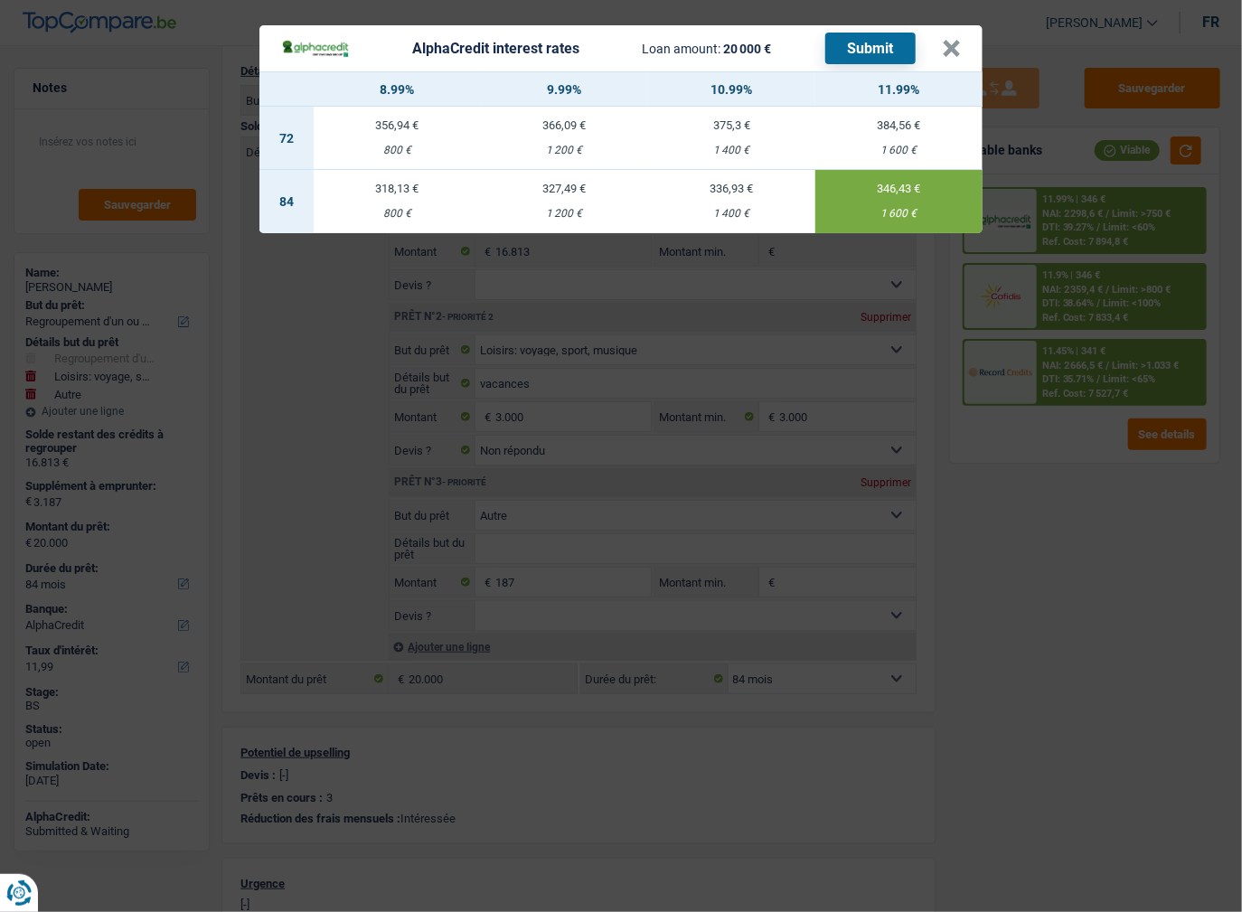
click at [1088, 492] on div "AlphaCredit interest rates Loan amount: 20 000 € Submit × 8.99% 9.99% 10.99% 11…" at bounding box center [621, 456] width 1242 height 912
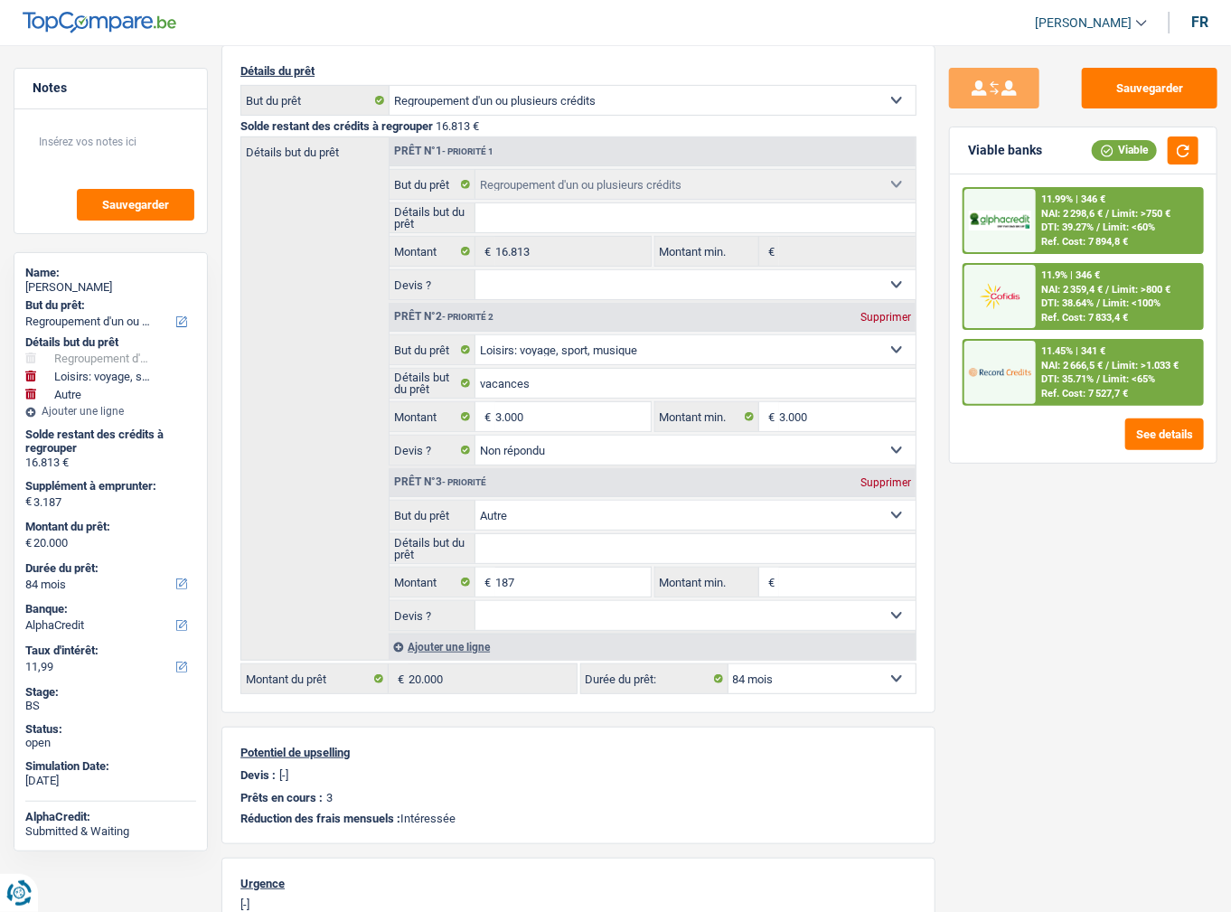
click at [1055, 390] on div "Ref. Cost: 7 527,7 €" at bounding box center [1084, 394] width 87 height 12
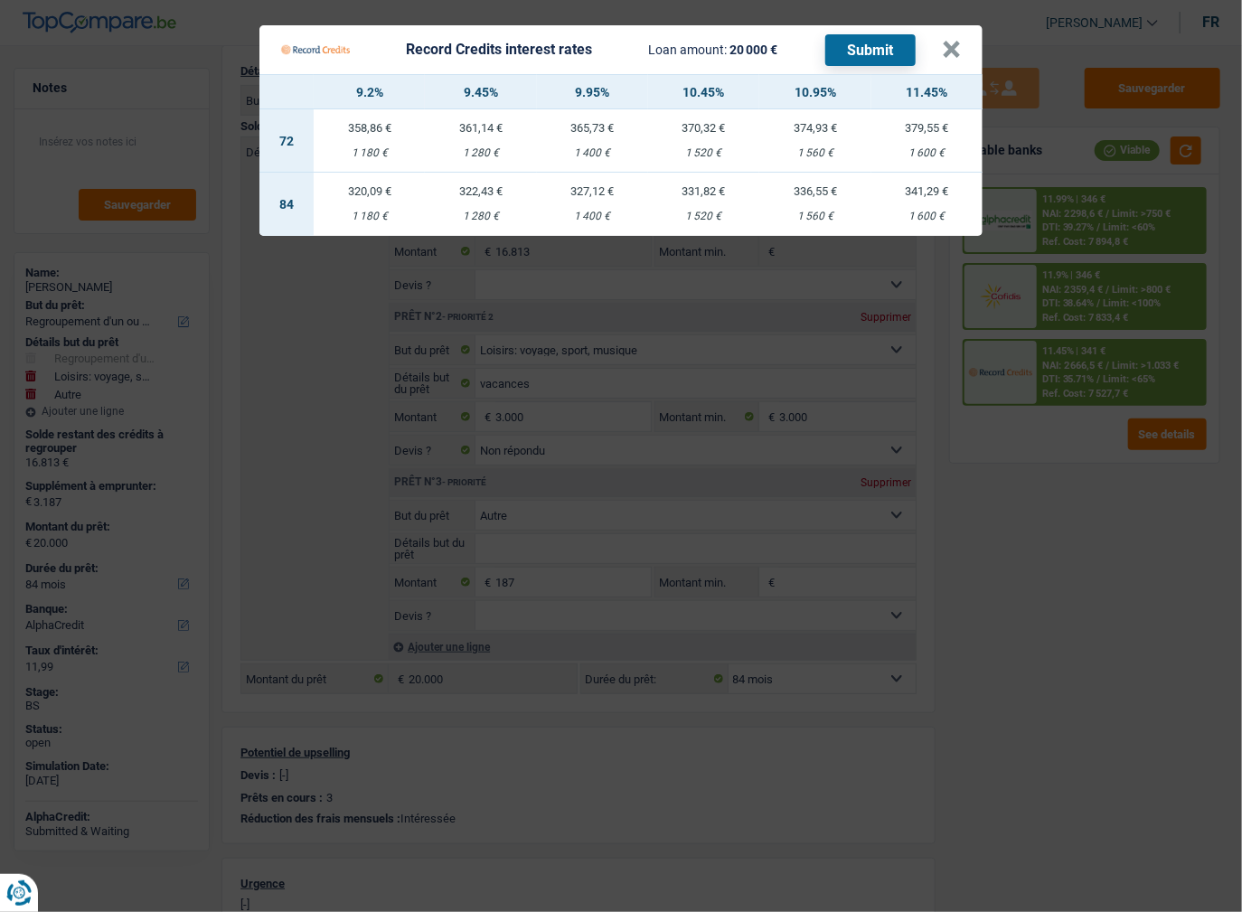
click at [1008, 459] on Credits "Record Credits interest rates Loan amount: 20 000 € Submit × 9.2% 9.45% 9.95% 1…" at bounding box center [621, 456] width 1242 height 912
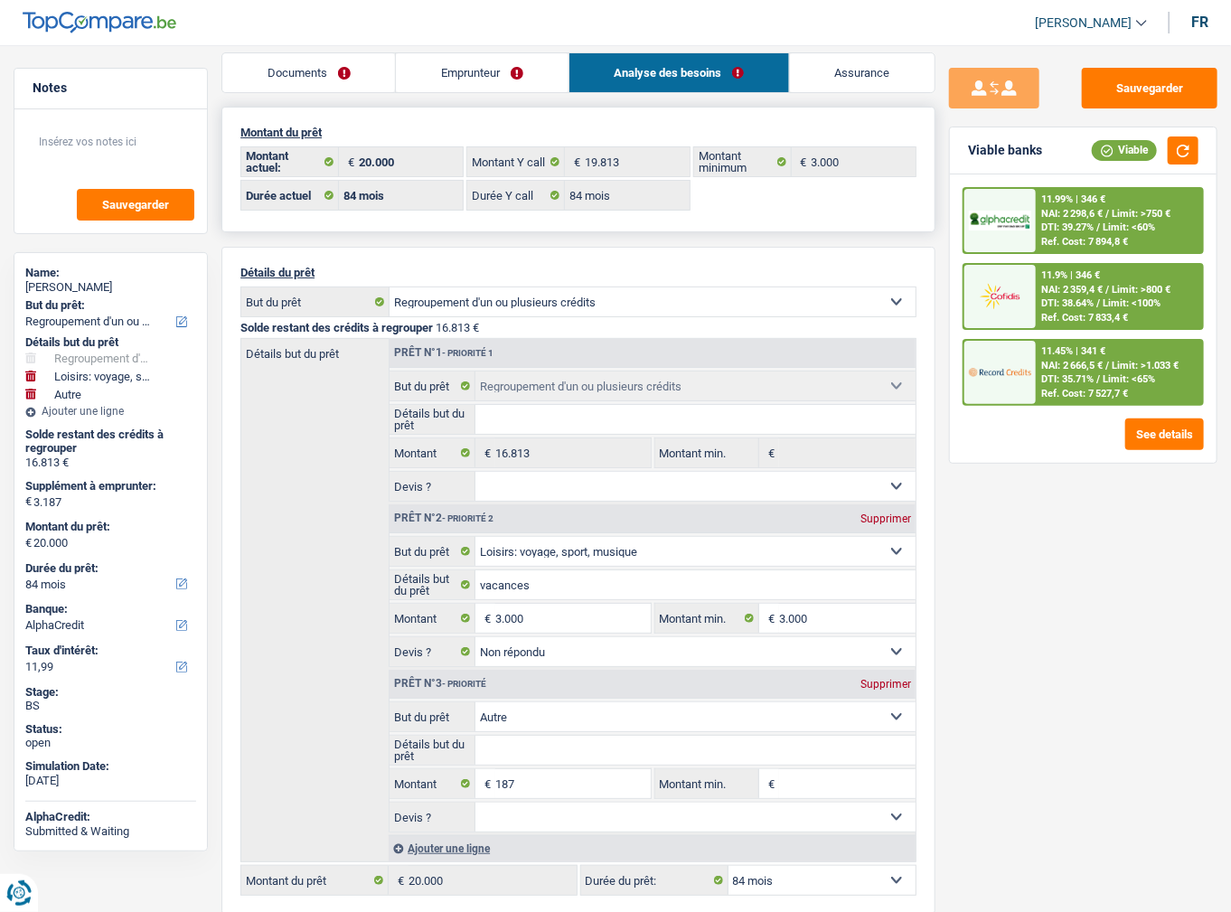
scroll to position [0, 0]
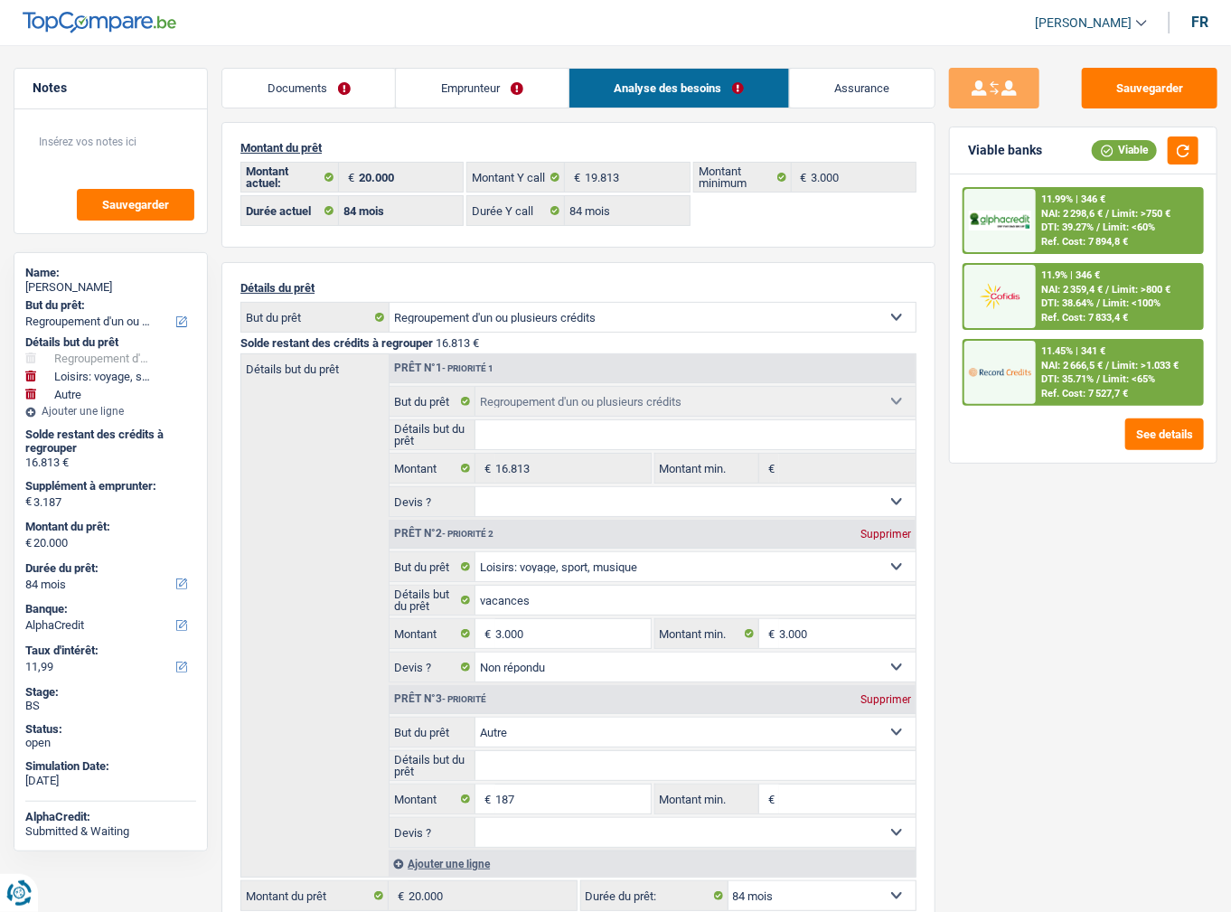
drag, startPoint x: 460, startPoint y: 88, endPoint x: 791, endPoint y: 141, distance: 335.1
click at [460, 89] on link "Emprunteur" at bounding box center [482, 88] width 172 height 39
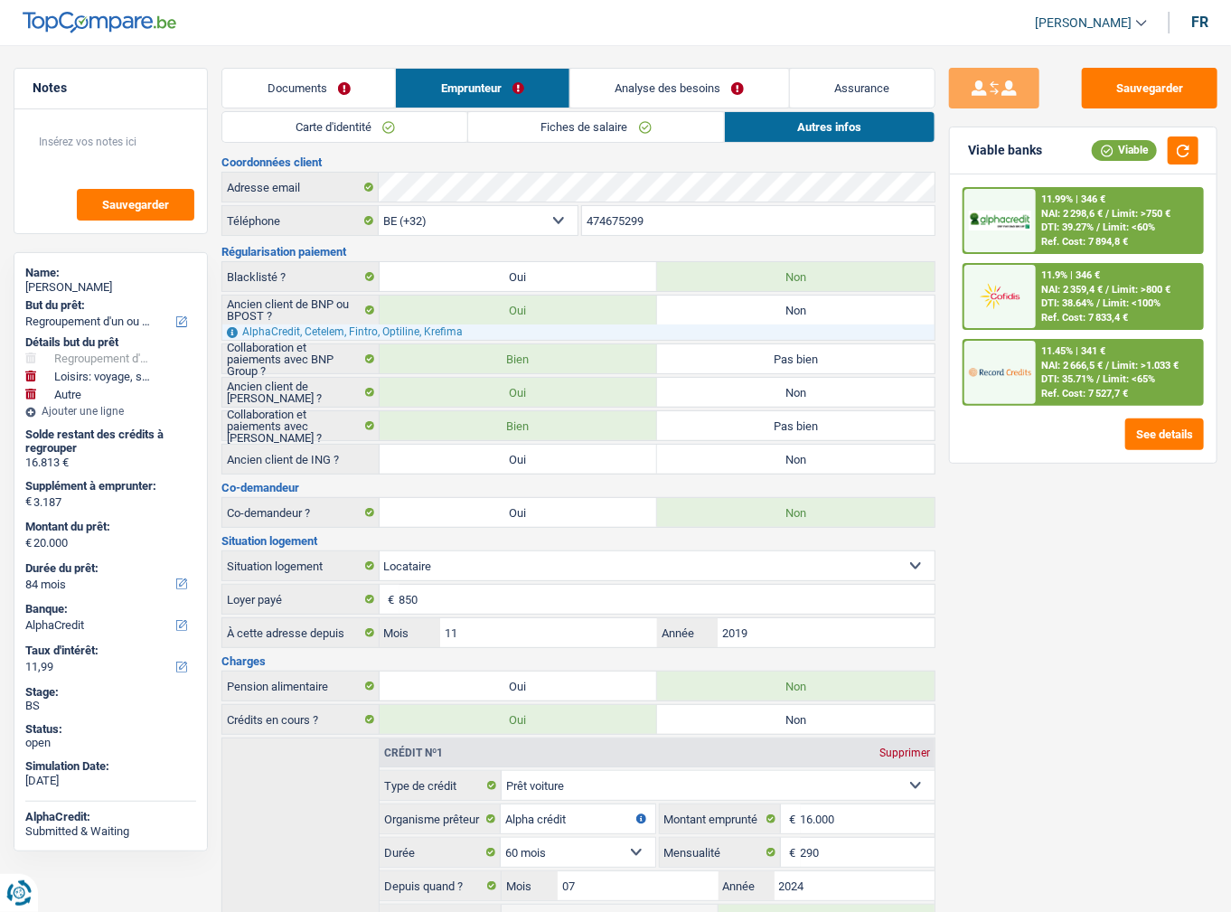
click at [845, 132] on link "Autres infos" at bounding box center [830, 127] width 210 height 30
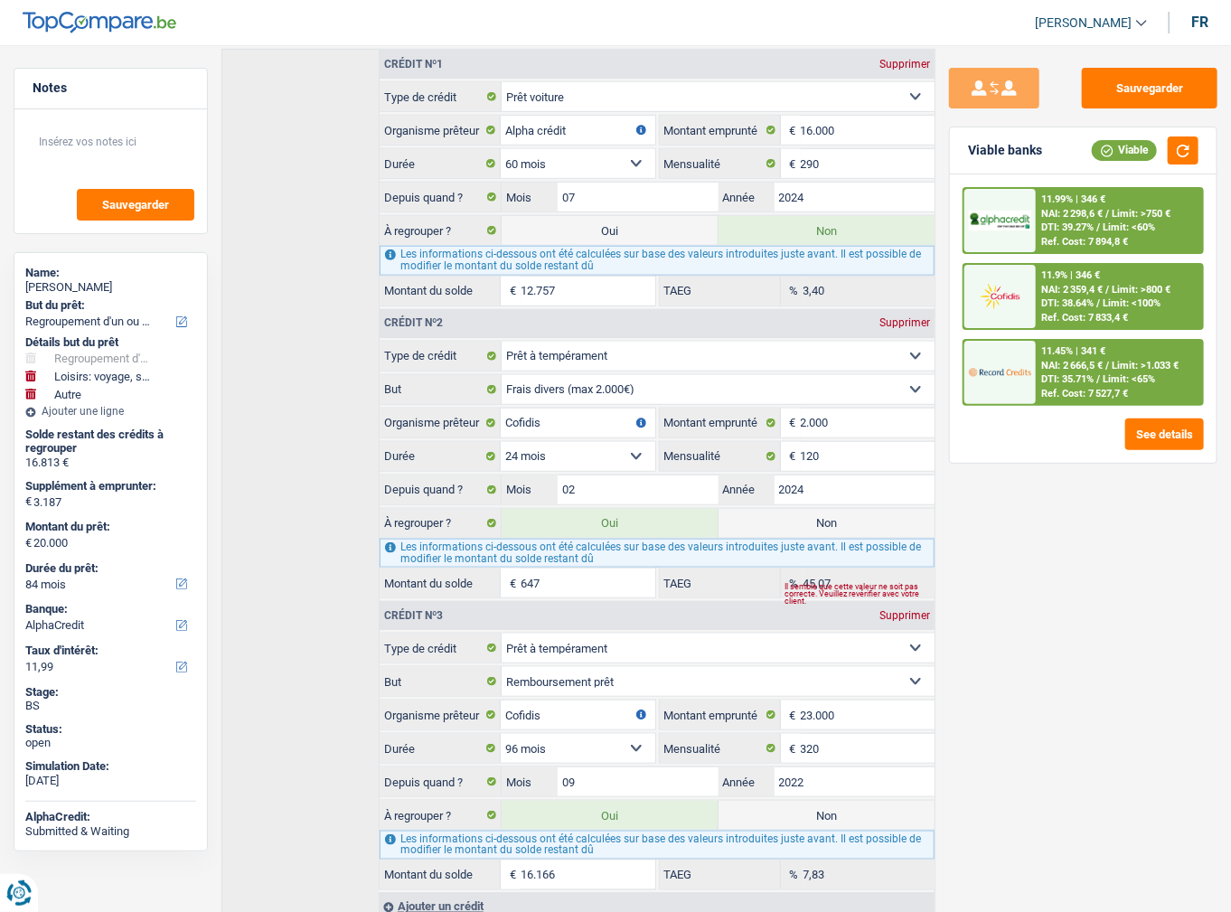
scroll to position [741, 0]
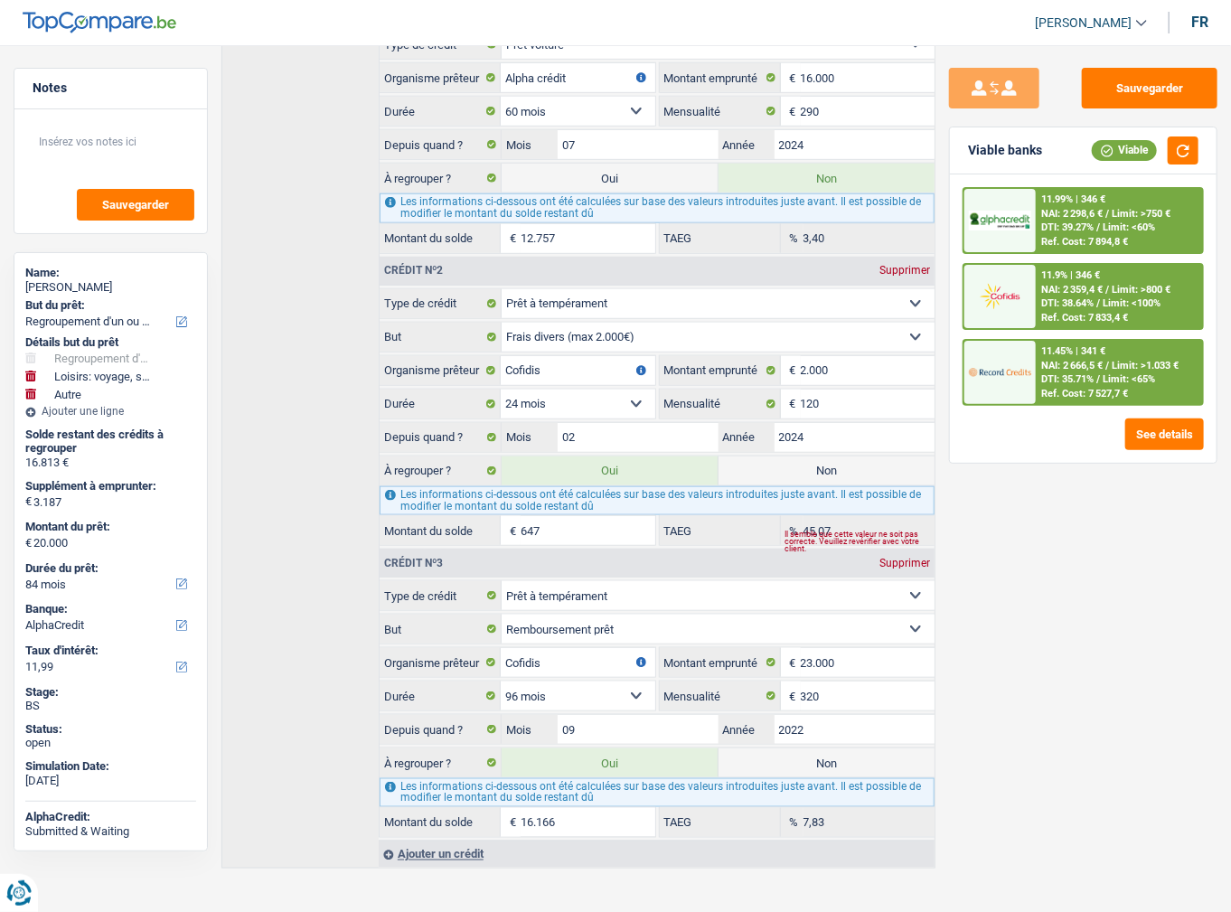
click at [1087, 365] on span "NAI: 2 666,5 €" at bounding box center [1071, 366] width 61 height 12
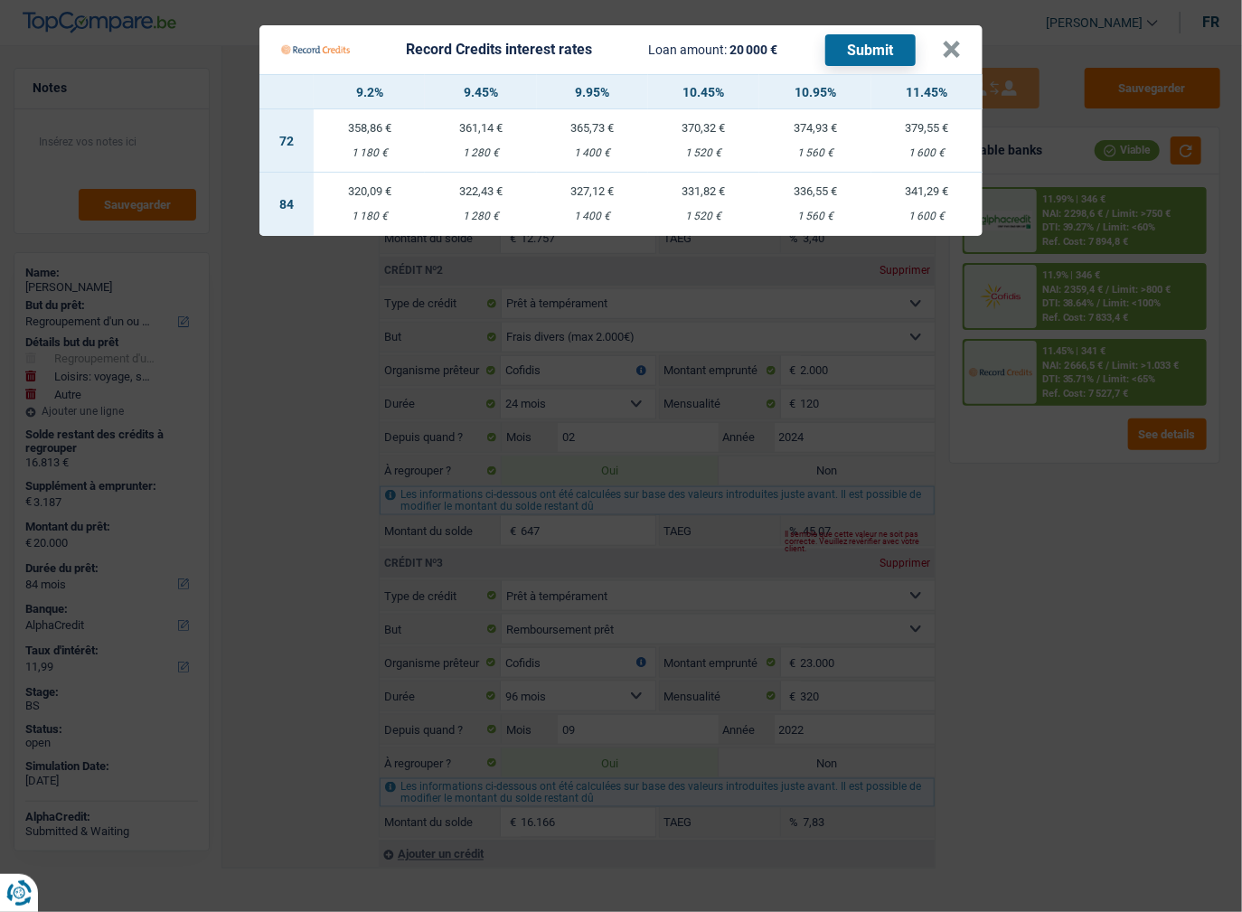
click at [600, 213] on div "1 400 €" at bounding box center [592, 217] width 111 height 12
select select "record credits"
type input "9,95"
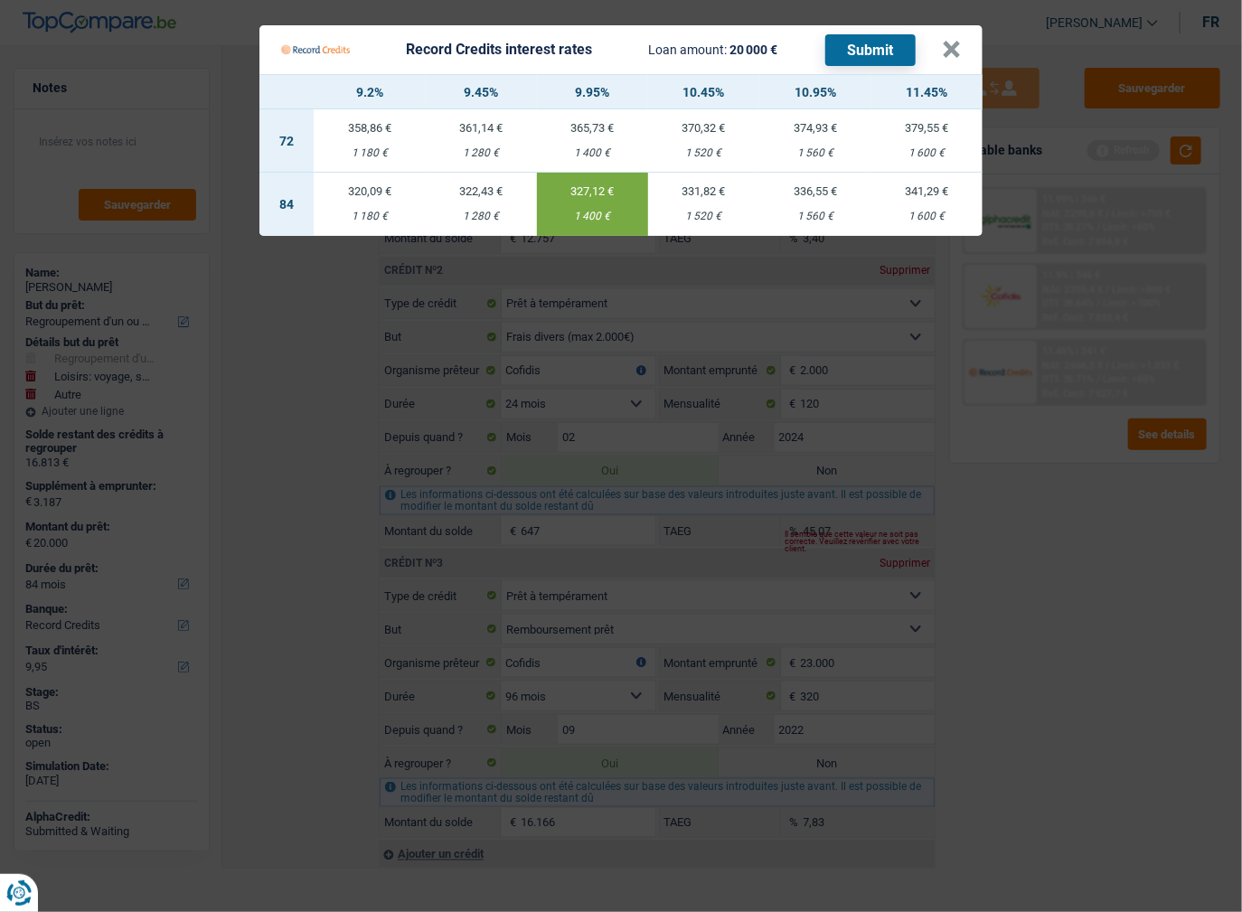
click at [871, 52] on button "Submit" at bounding box center [870, 50] width 90 height 32
click at [947, 54] on button "×" at bounding box center [951, 50] width 19 height 18
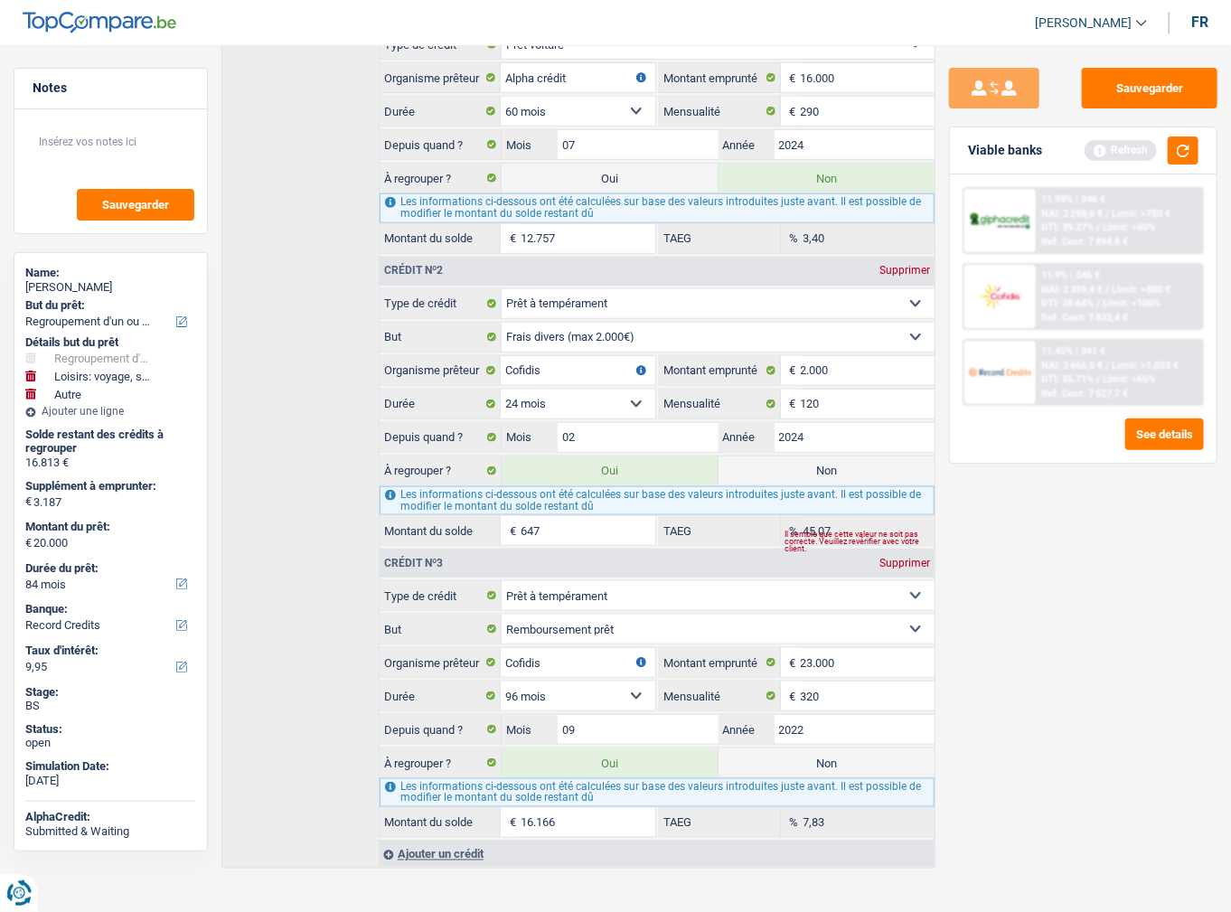
click at [1102, 224] on div "DTI: 39.27% / Limit: <60%" at bounding box center [1098, 227] width 114 height 12
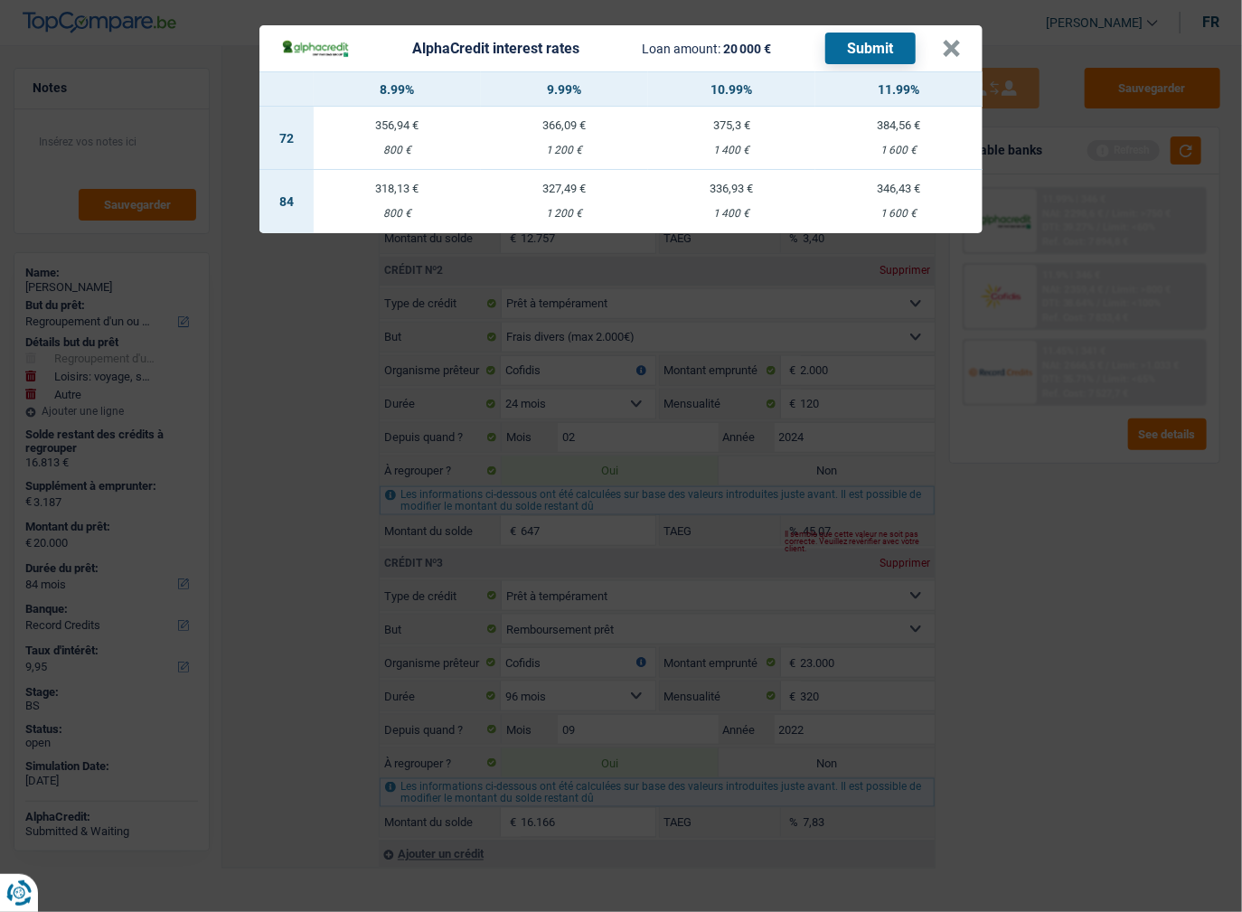
click at [935, 45] on div "AlphaCredit interest rates Loan amount: 20 000 € Submit" at bounding box center [611, 49] width 661 height 32
click at [947, 46] on button "×" at bounding box center [951, 49] width 19 height 18
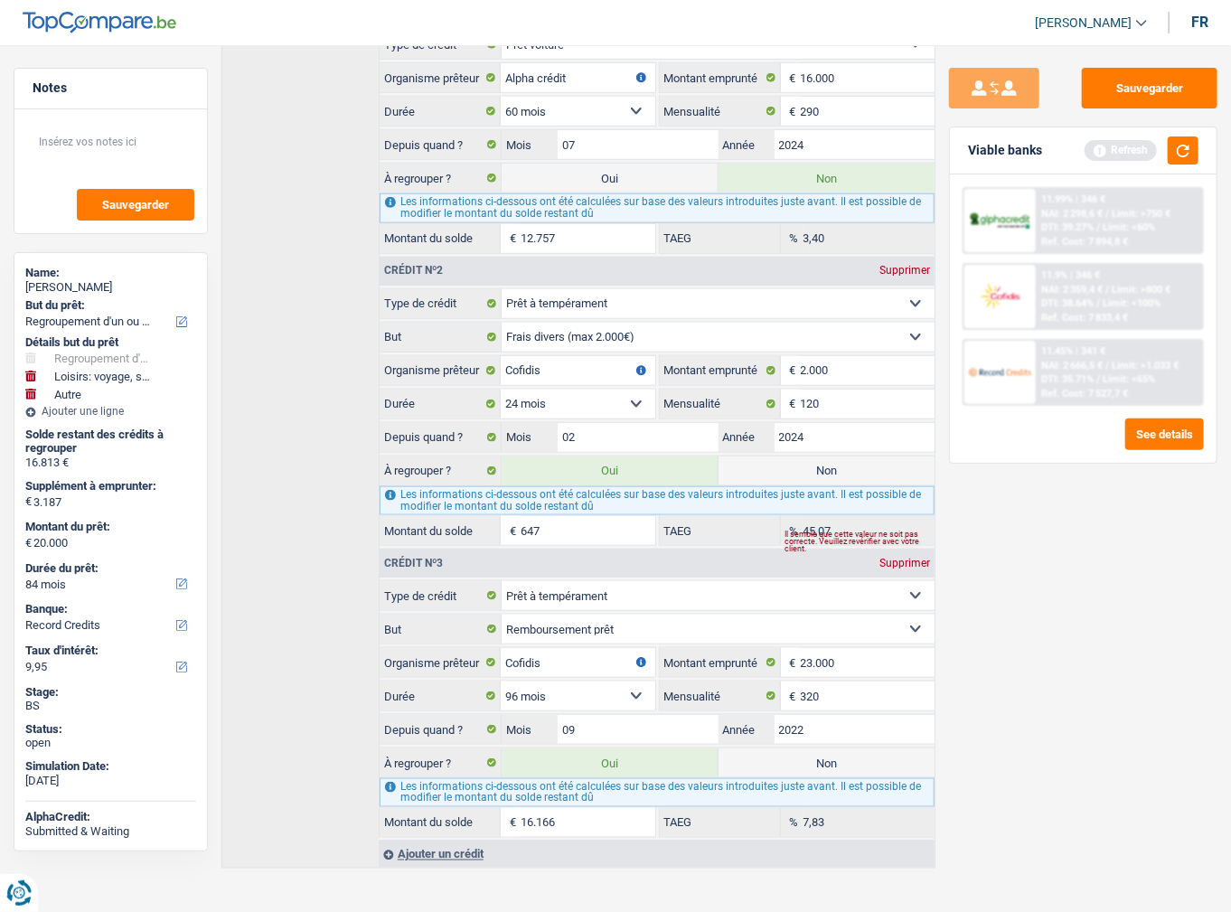
click at [1105, 302] on span "Limit: <100%" at bounding box center [1132, 303] width 58 height 12
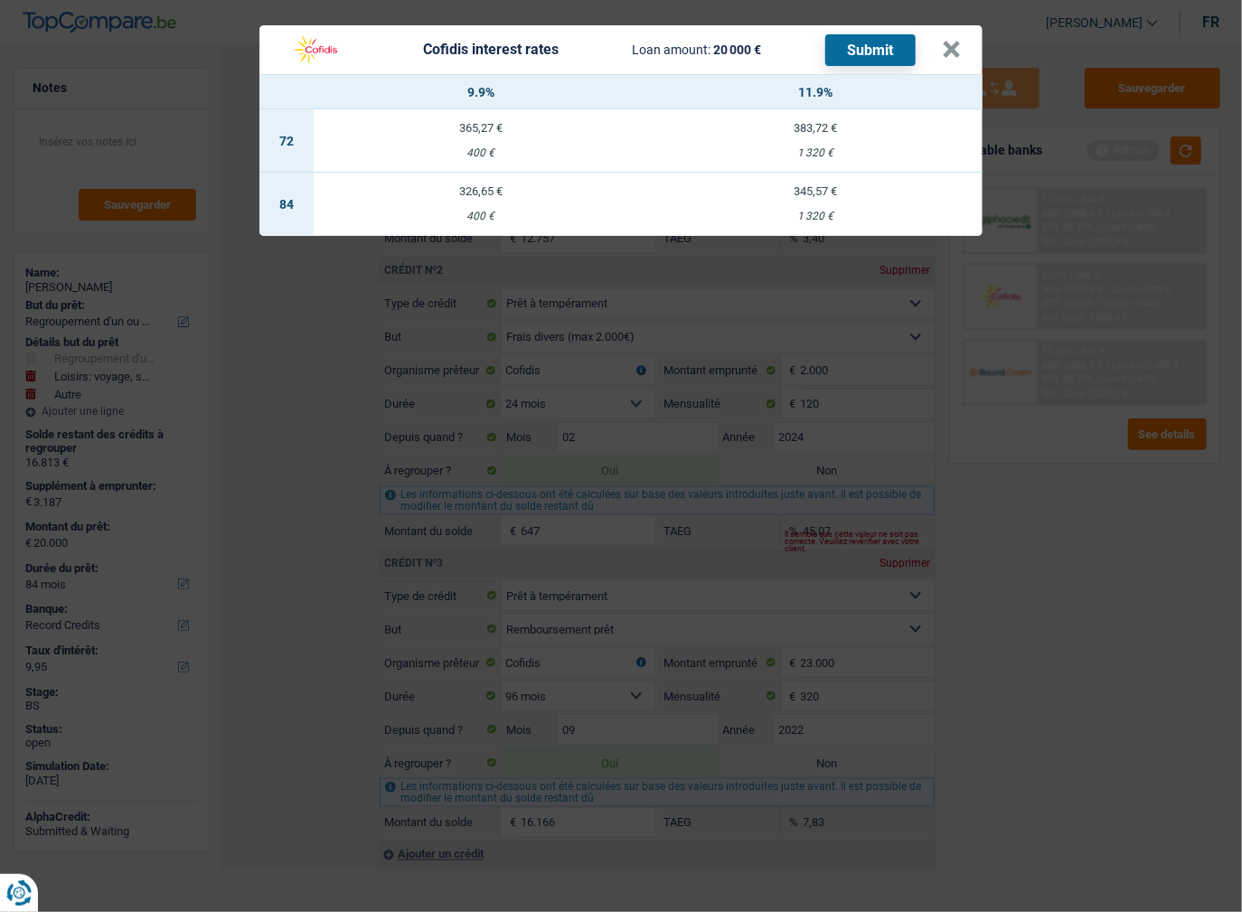
click at [799, 213] on div "1 320 €" at bounding box center [815, 217] width 334 height 12
select select "cofidis"
type input "11,90"
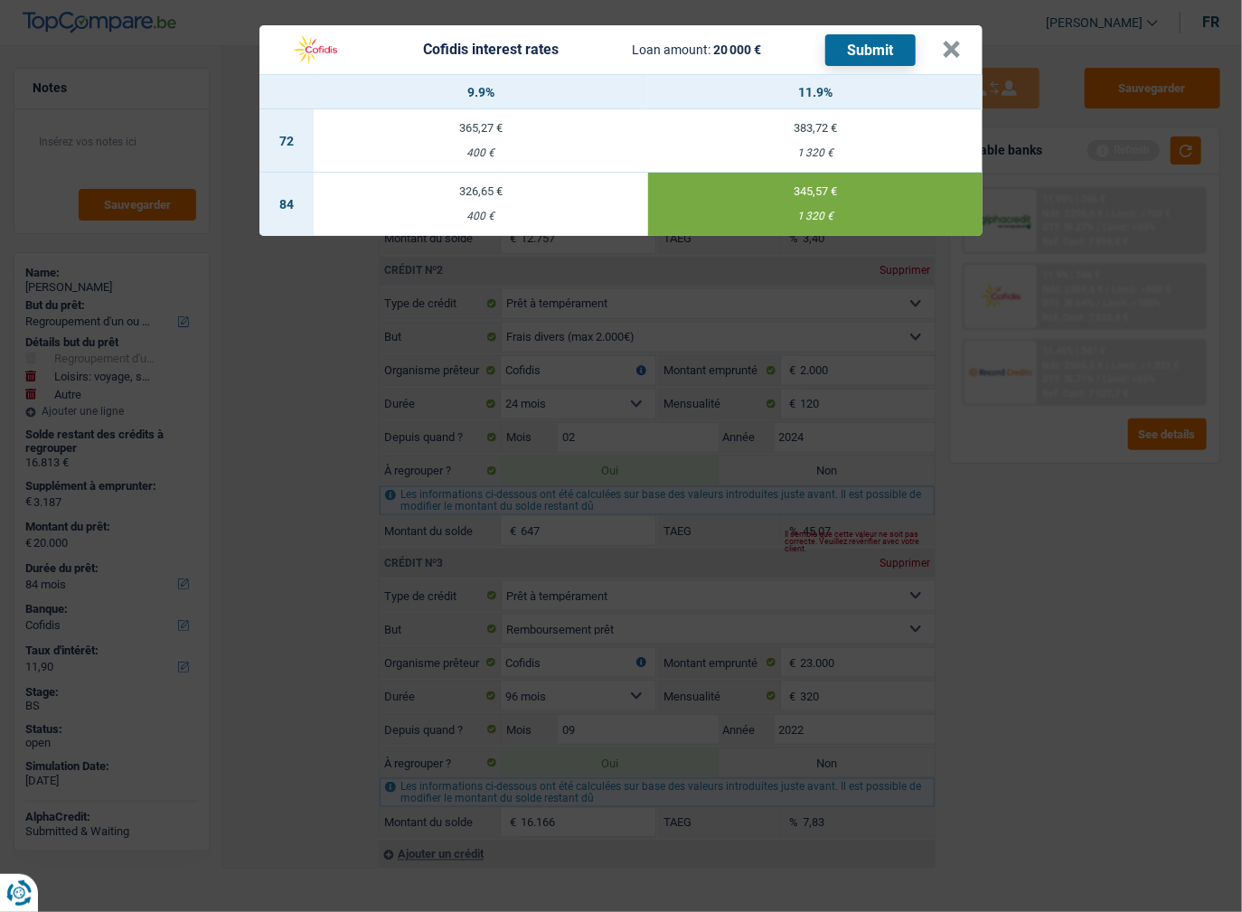
click at [859, 56] on button "Submit" at bounding box center [870, 50] width 90 height 32
click at [949, 51] on button "×" at bounding box center [951, 50] width 19 height 18
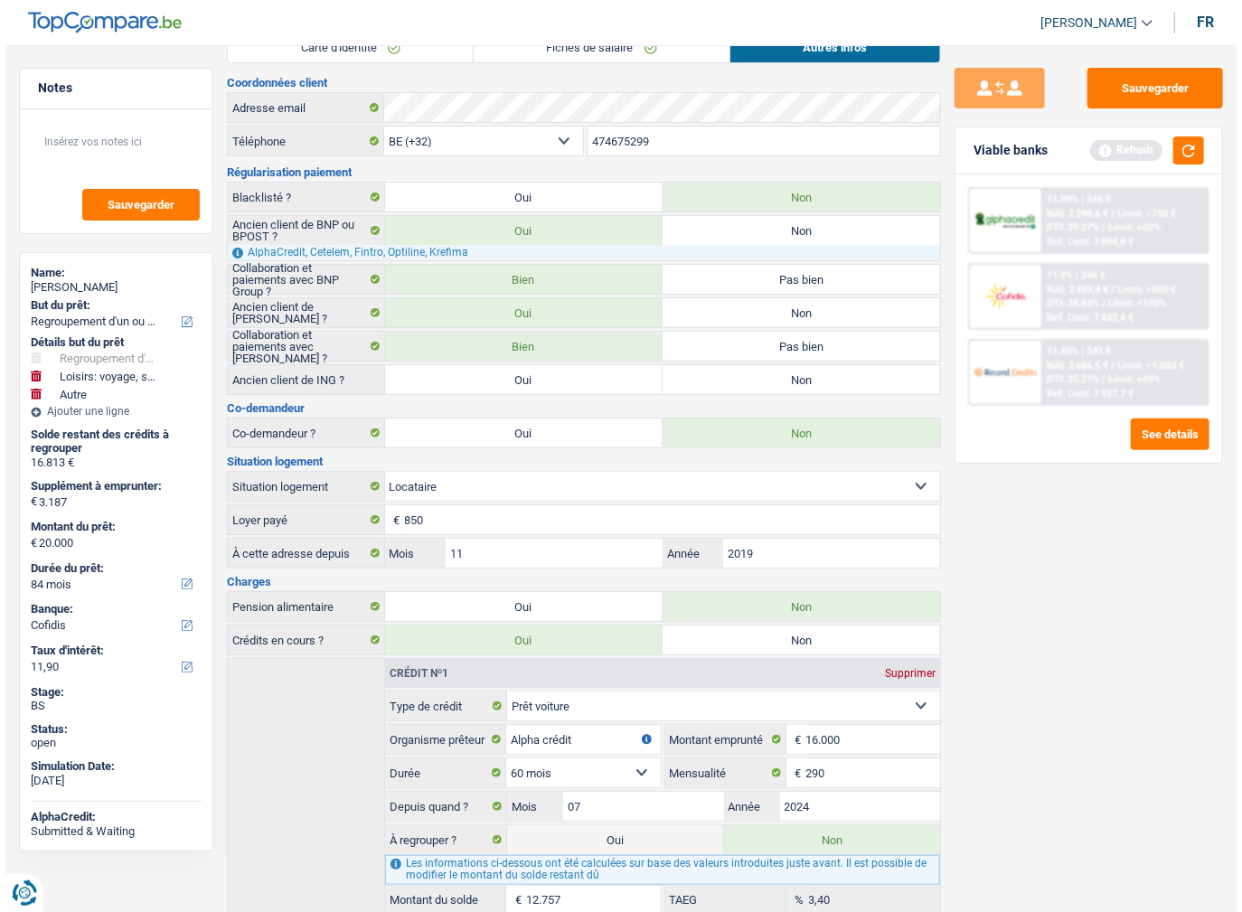
scroll to position [0, 0]
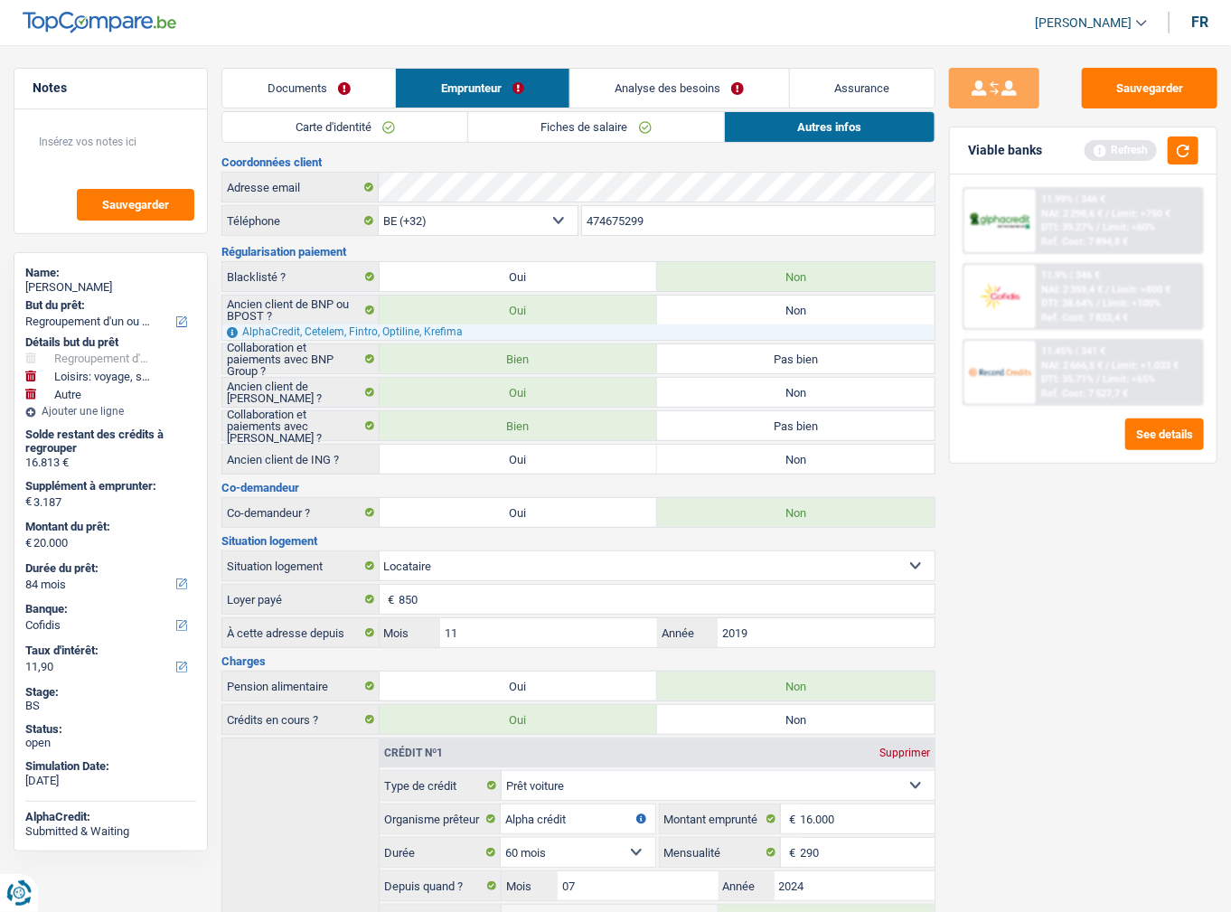
click at [309, 104] on link "Documents" at bounding box center [308, 88] width 173 height 39
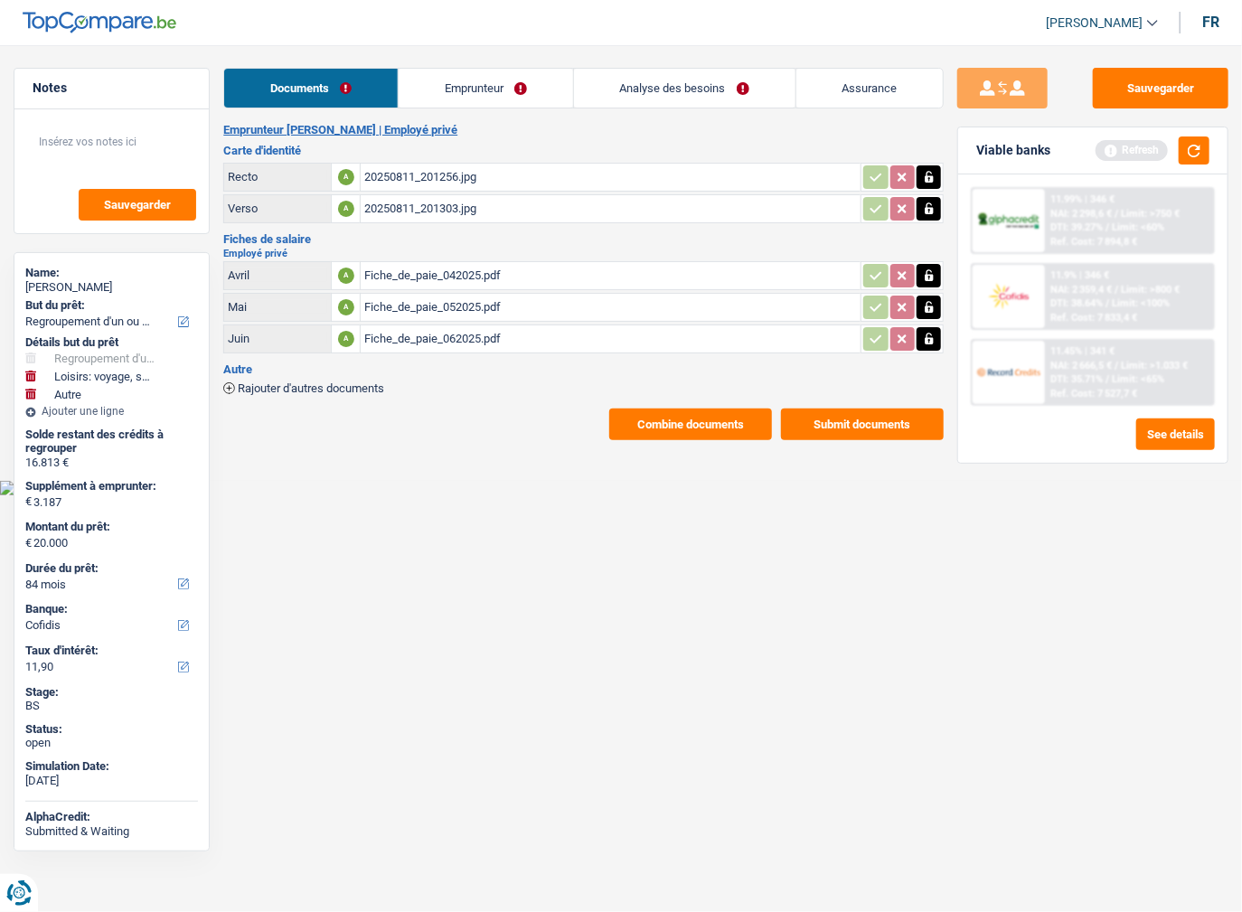
click at [831, 412] on button "Submit documents" at bounding box center [862, 425] width 163 height 32
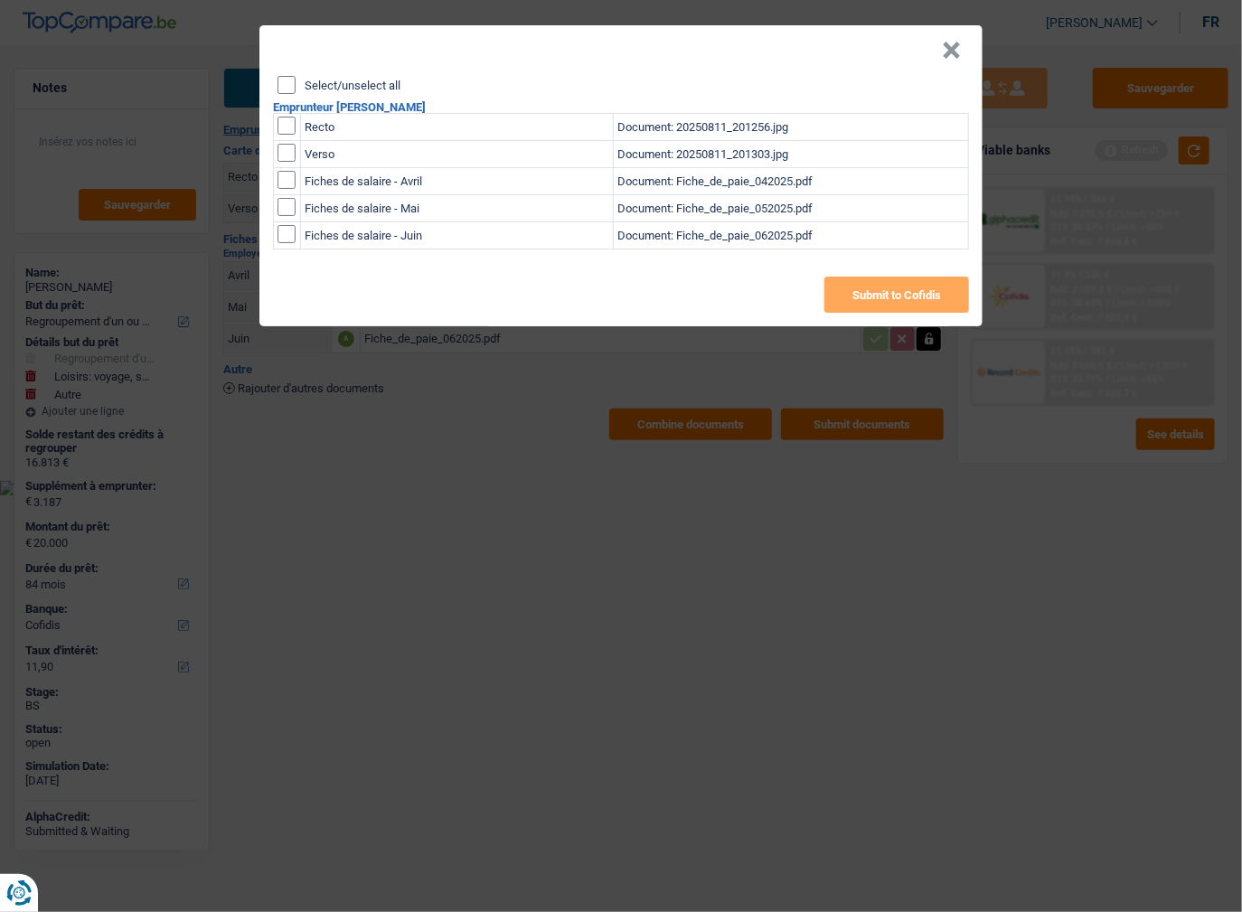
click at [282, 84] on input "Select/unselect all" at bounding box center [286, 85] width 18 height 18
checkbox input "true"
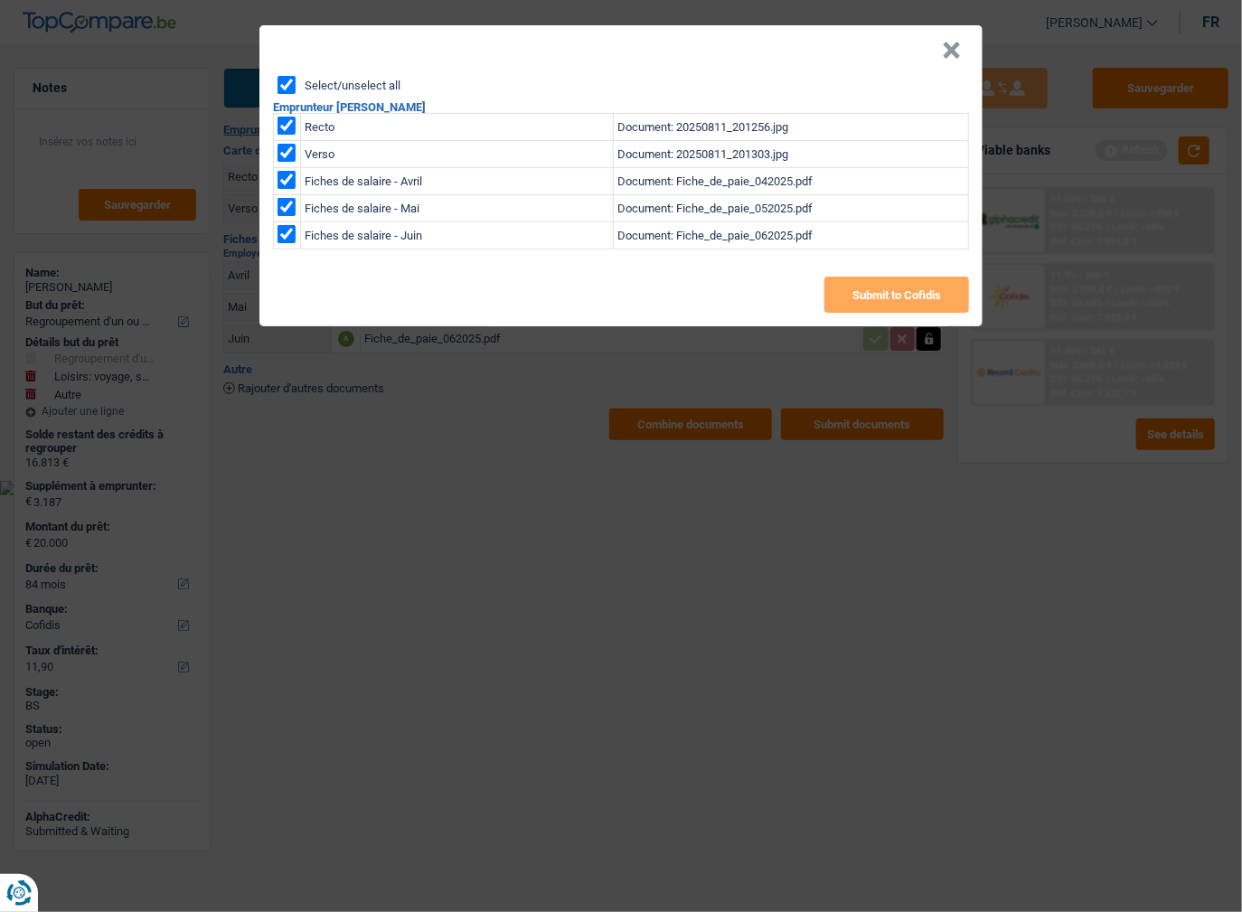
checkbox input "true"
click at [864, 286] on button "Submit to Cofidis" at bounding box center [896, 295] width 145 height 36
click at [951, 52] on button "×" at bounding box center [951, 51] width 19 height 18
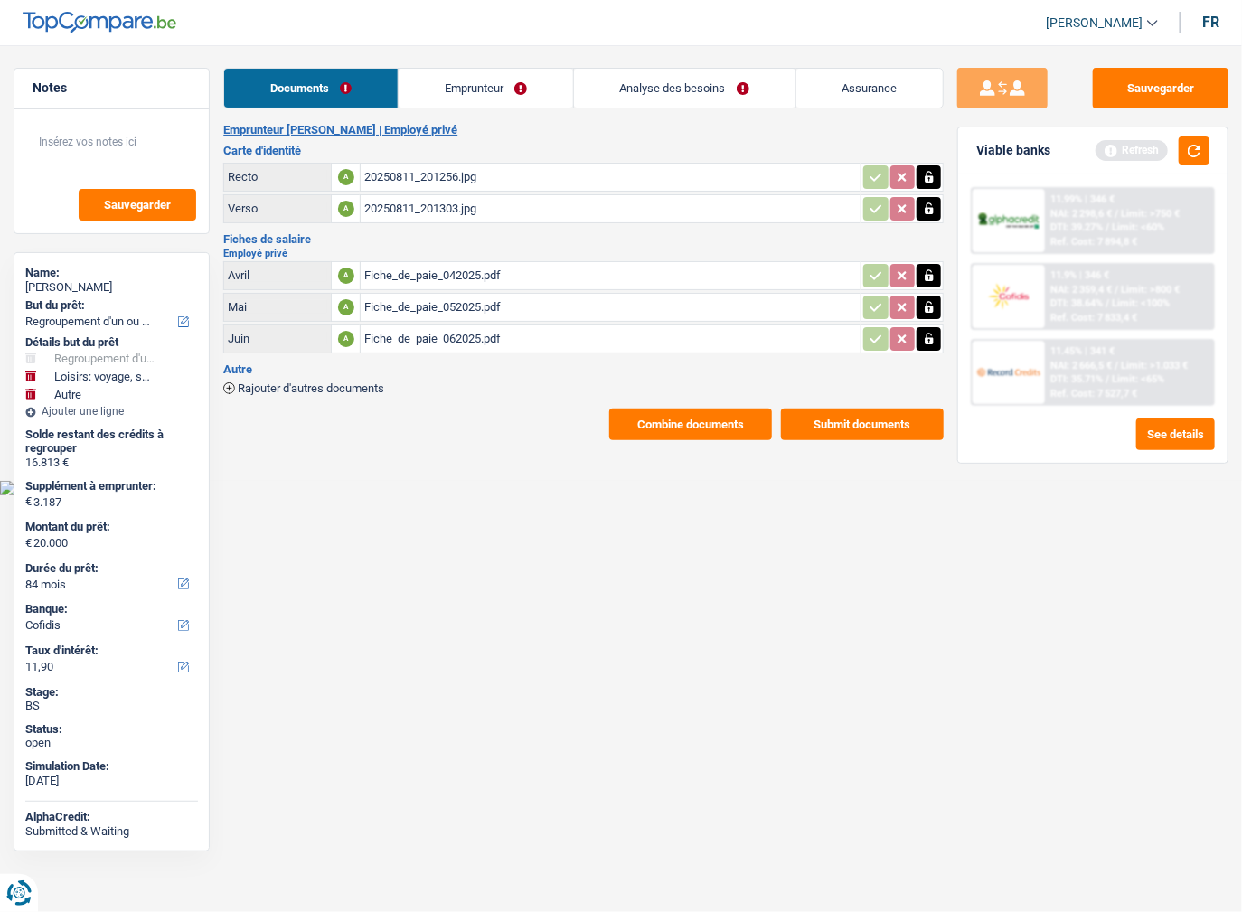
click at [1146, 215] on span "Limit: >750 €" at bounding box center [1150, 214] width 59 height 12
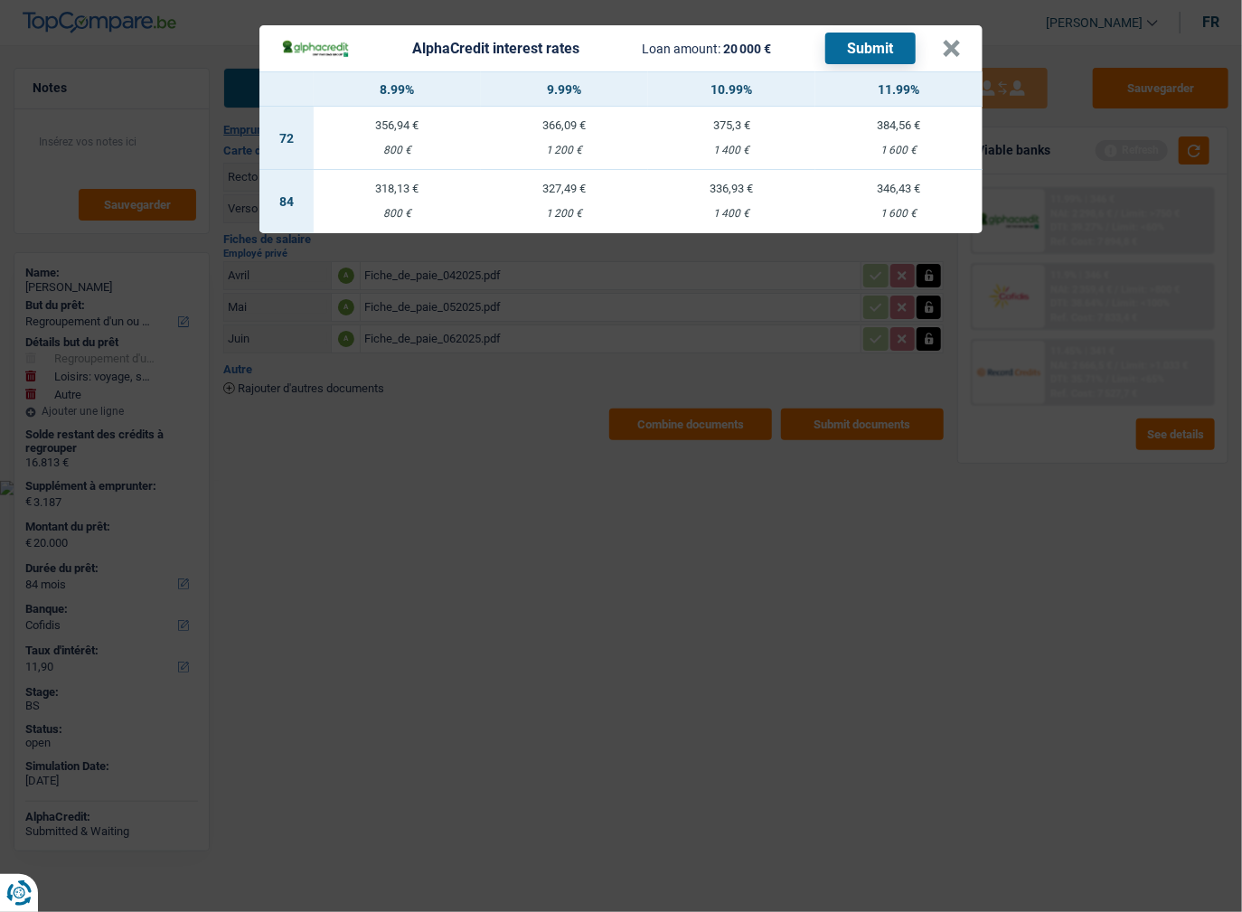
click at [1017, 517] on div "AlphaCredit interest rates Loan amount: 20 000 € Submit × 8.99% 9.99% 10.99% 11…" at bounding box center [621, 456] width 1242 height 912
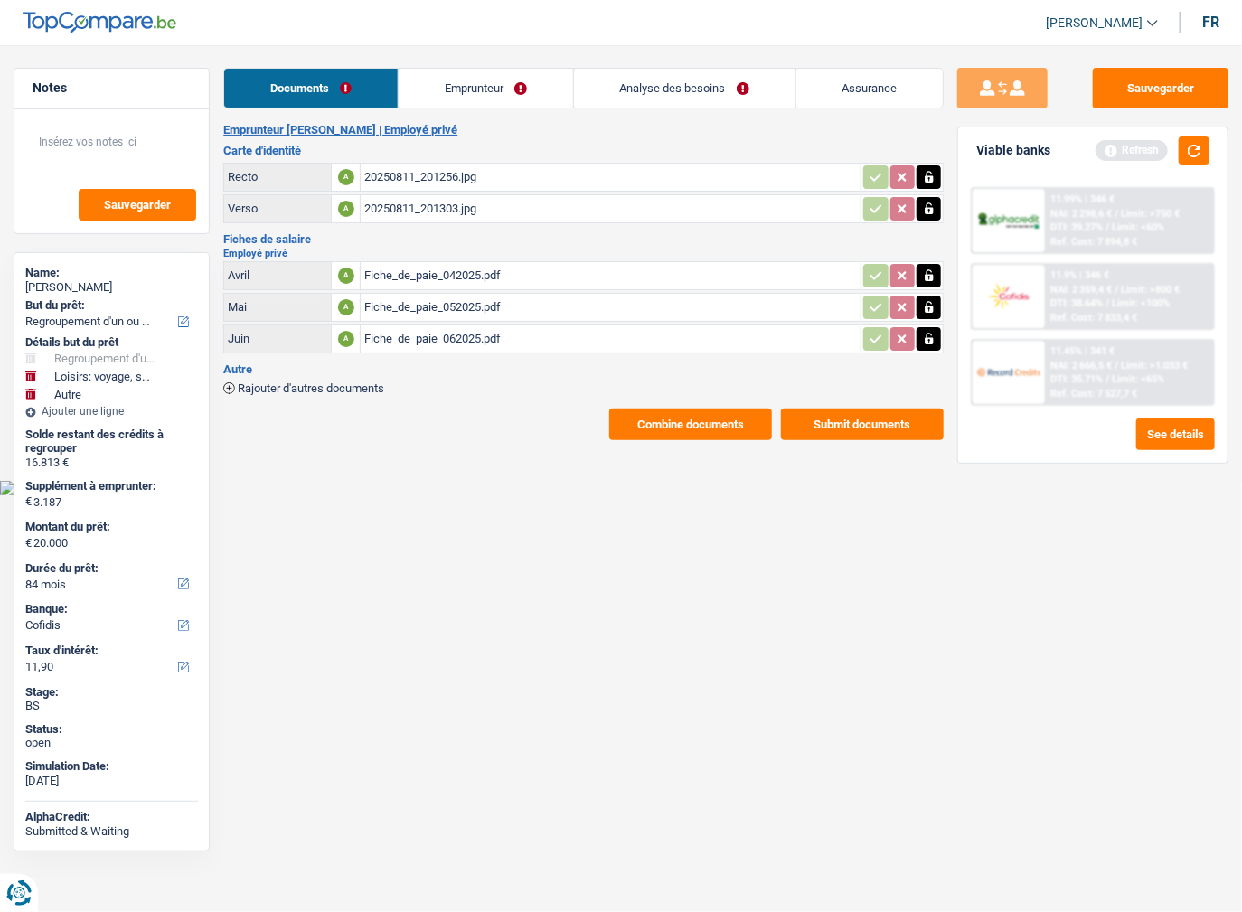
click at [1137, 348] on div "11.45% | 341 € NAI: 2 666,5 € / Limit: >1.033 € DTI: 35.71% / Limit: <65% Ref. …" at bounding box center [1129, 372] width 168 height 63
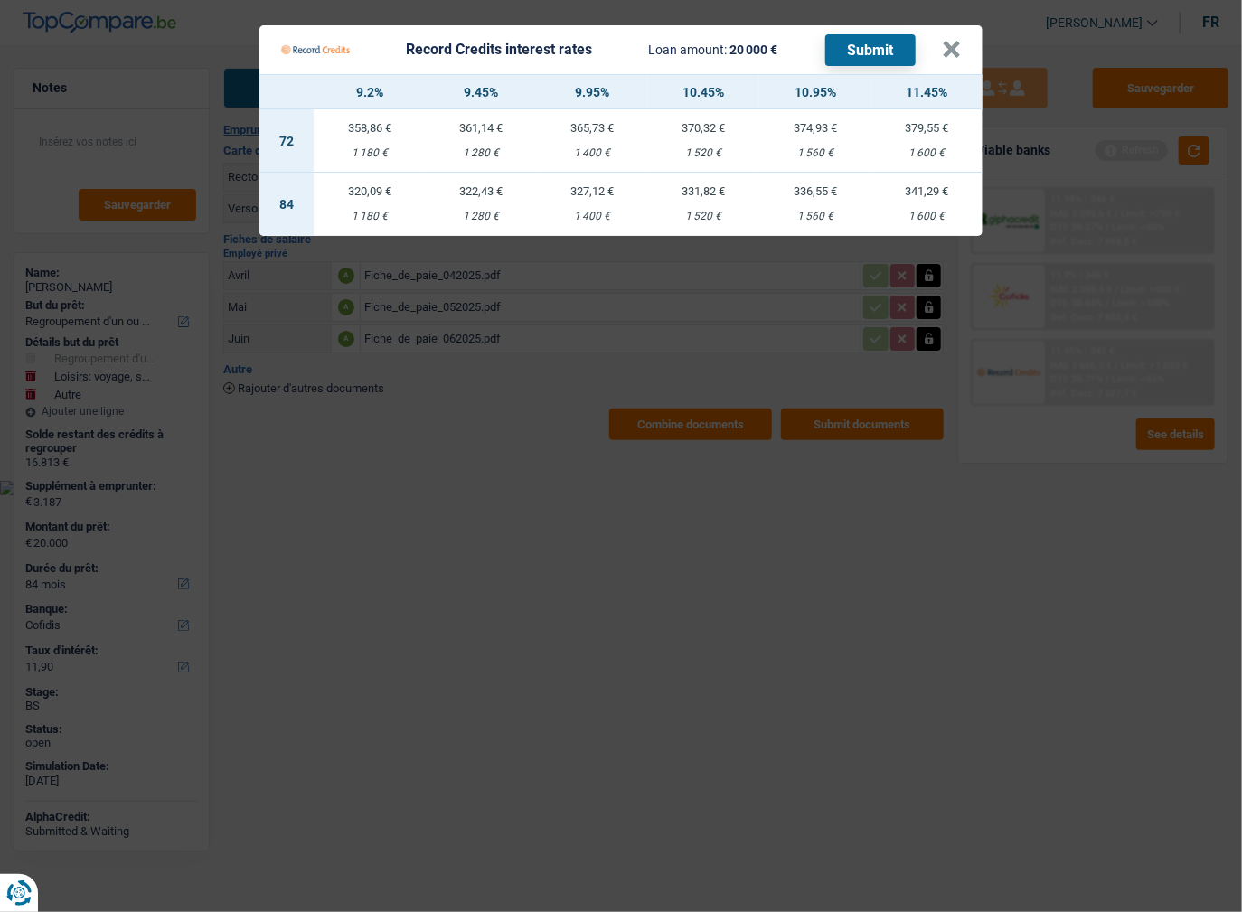
drag, startPoint x: 1000, startPoint y: 517, endPoint x: 815, endPoint y: 248, distance: 326.4
click at [1001, 517] on Credits "Record Credits interest rates Loan amount: 20 000 € Submit × 9.2% 9.45% 9.95% 1…" at bounding box center [621, 456] width 1242 height 912
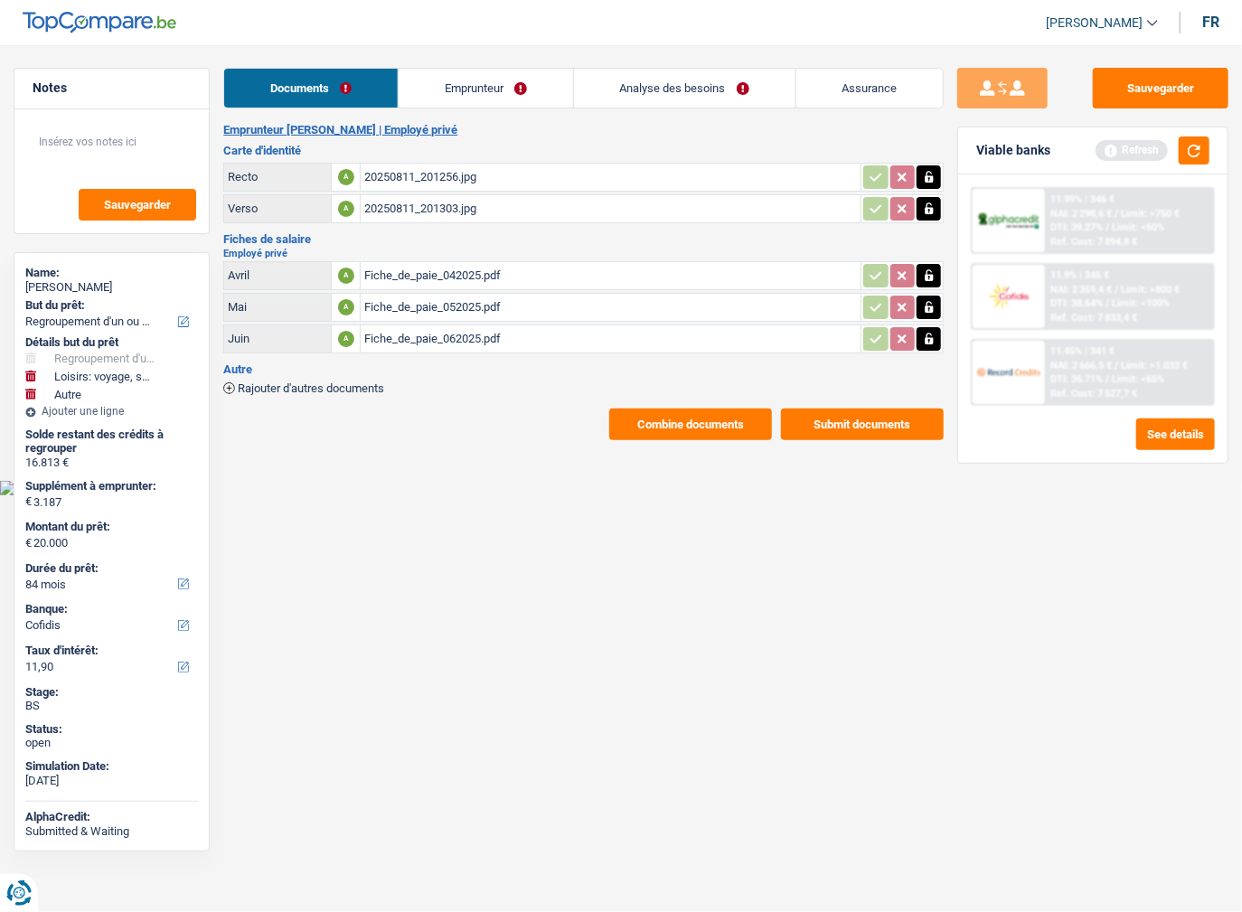
click at [1117, 231] on span "Limit: <60%" at bounding box center [1138, 227] width 52 height 12
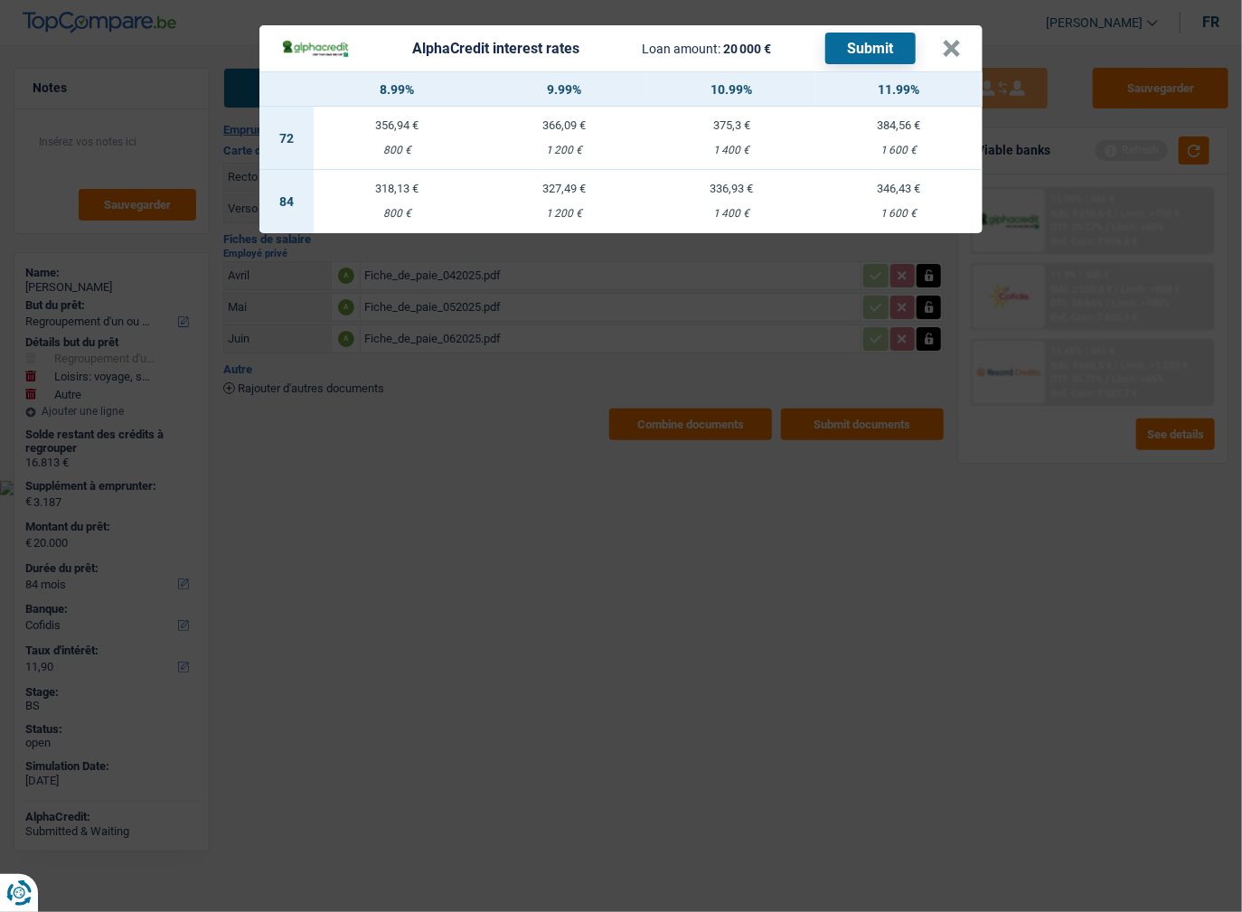
click at [978, 513] on div "AlphaCredit interest rates Loan amount: 20 000 € Submit × 8.99% 9.99% 10.99% 11…" at bounding box center [621, 456] width 1242 height 912
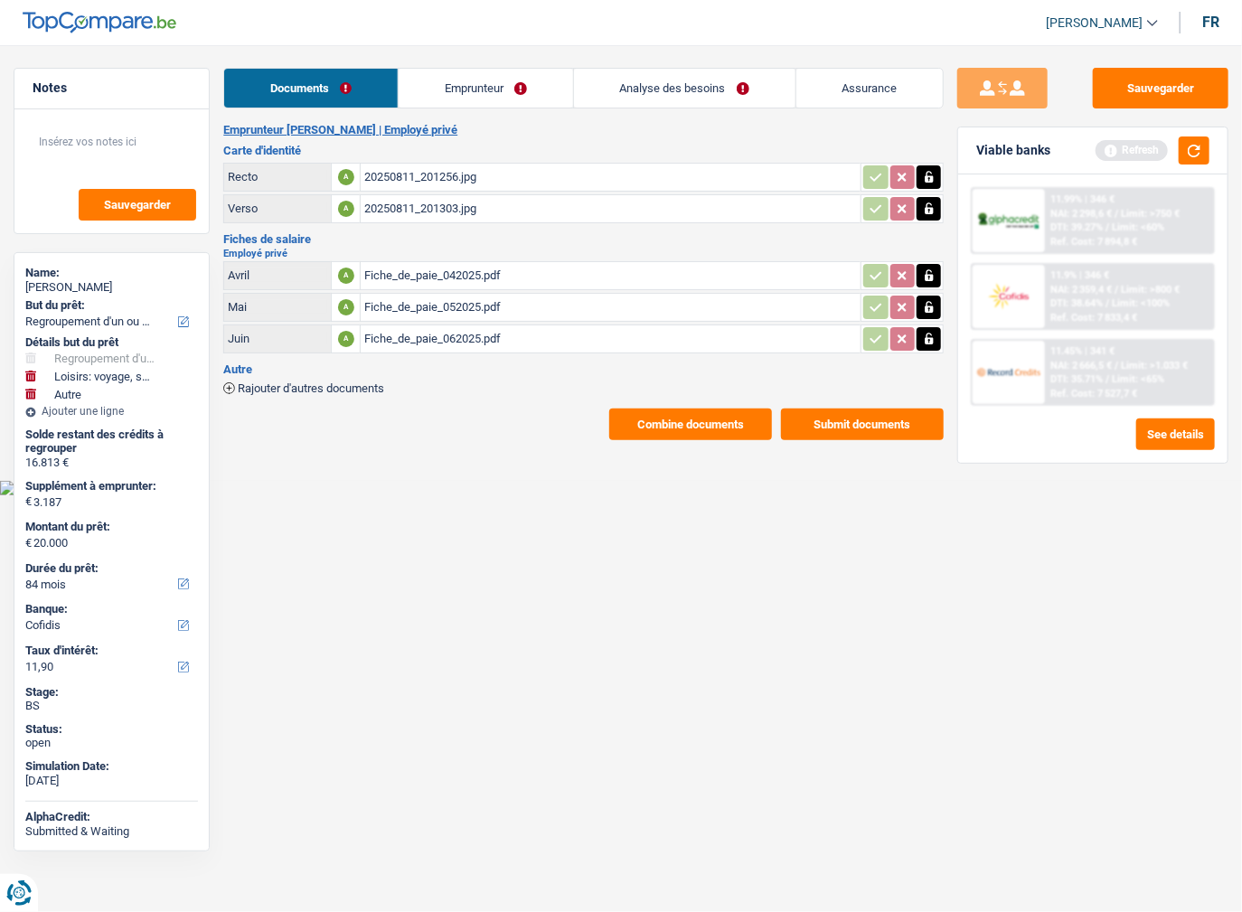
click at [680, 88] on link "Analyse des besoins" at bounding box center [684, 88] width 221 height 39
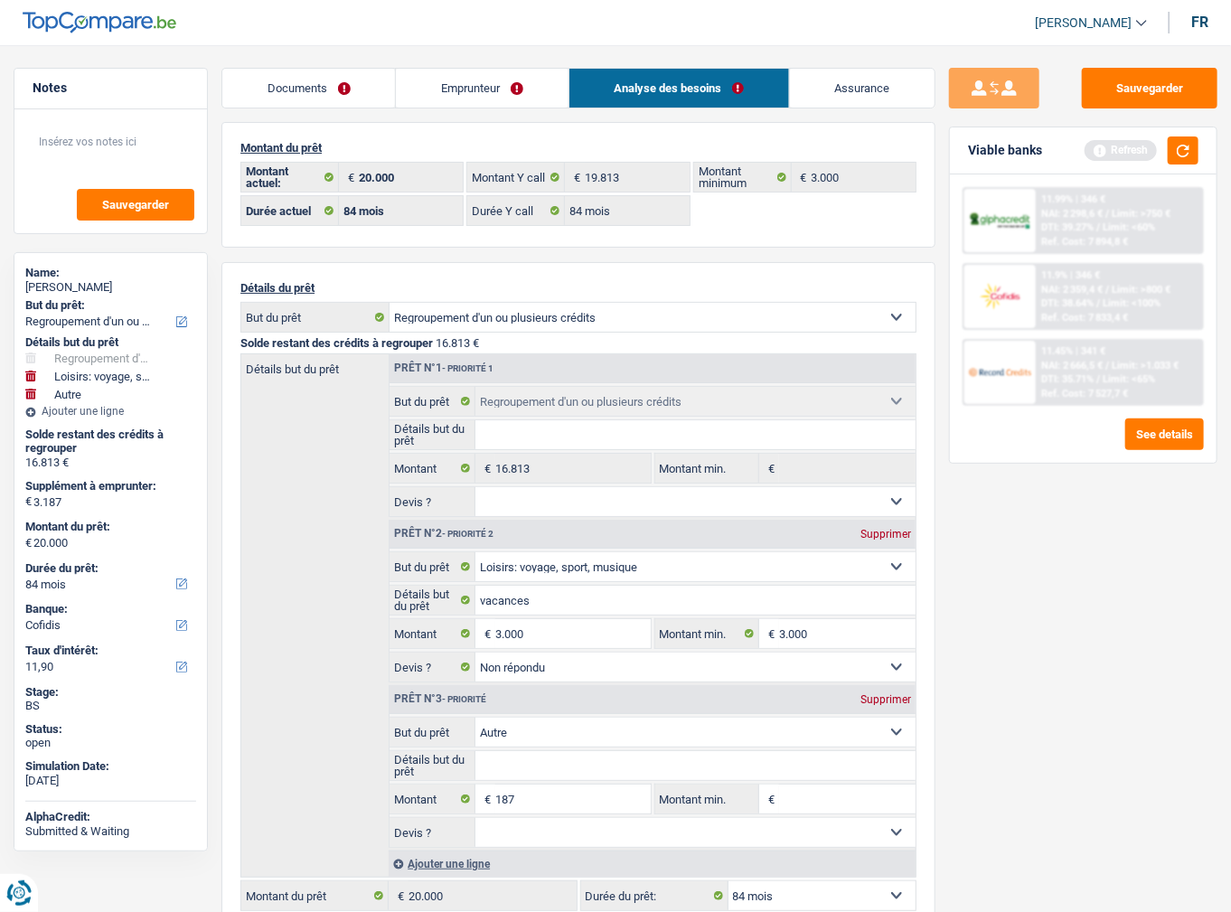
click at [280, 108] on div "Documents Emprunteur Analyse des besoins Assurance Emprunteur Joëlle Citters | …" at bounding box center [578, 737] width 714 height 1338
click at [289, 83] on link "Documents" at bounding box center [308, 88] width 173 height 39
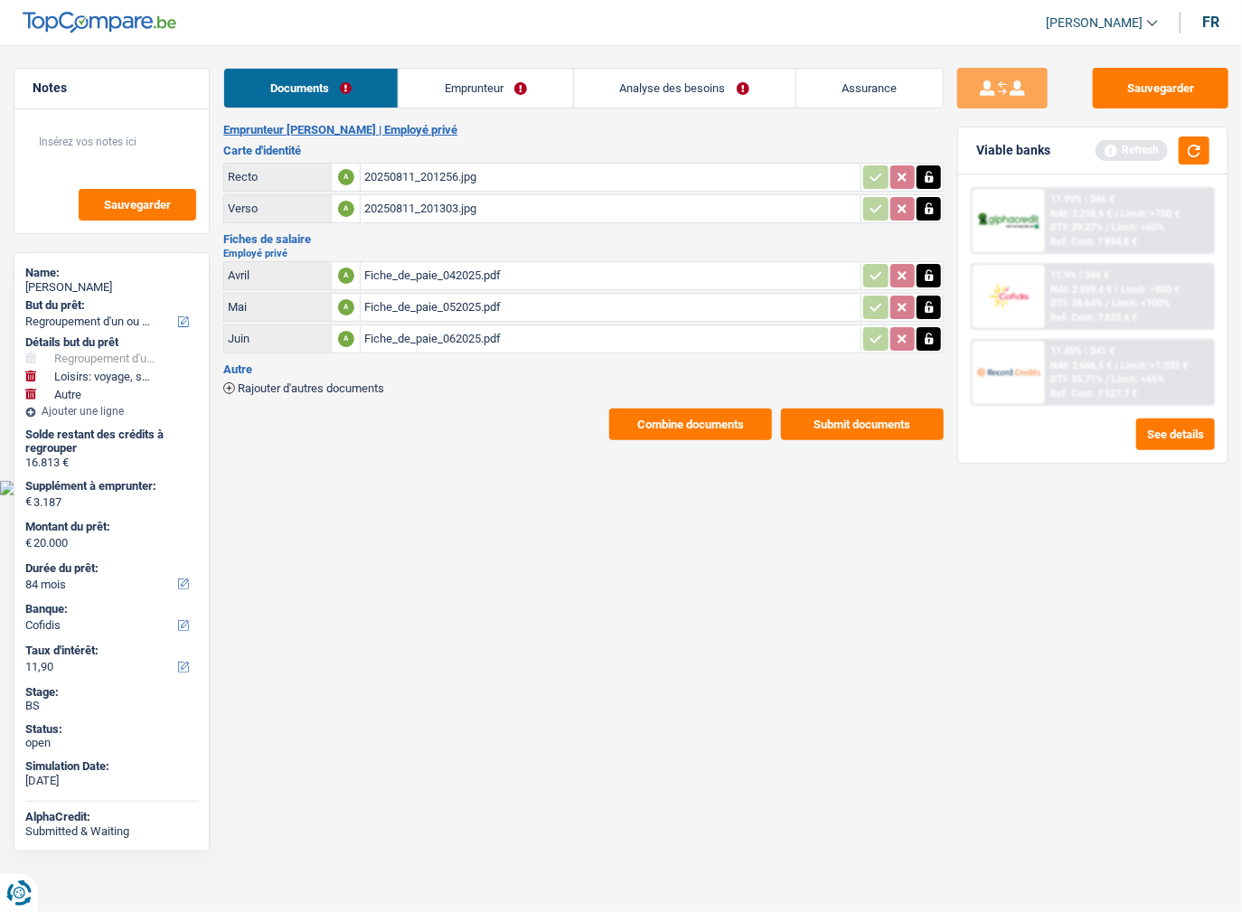
click at [711, 409] on button "Combine documents" at bounding box center [690, 425] width 163 height 32
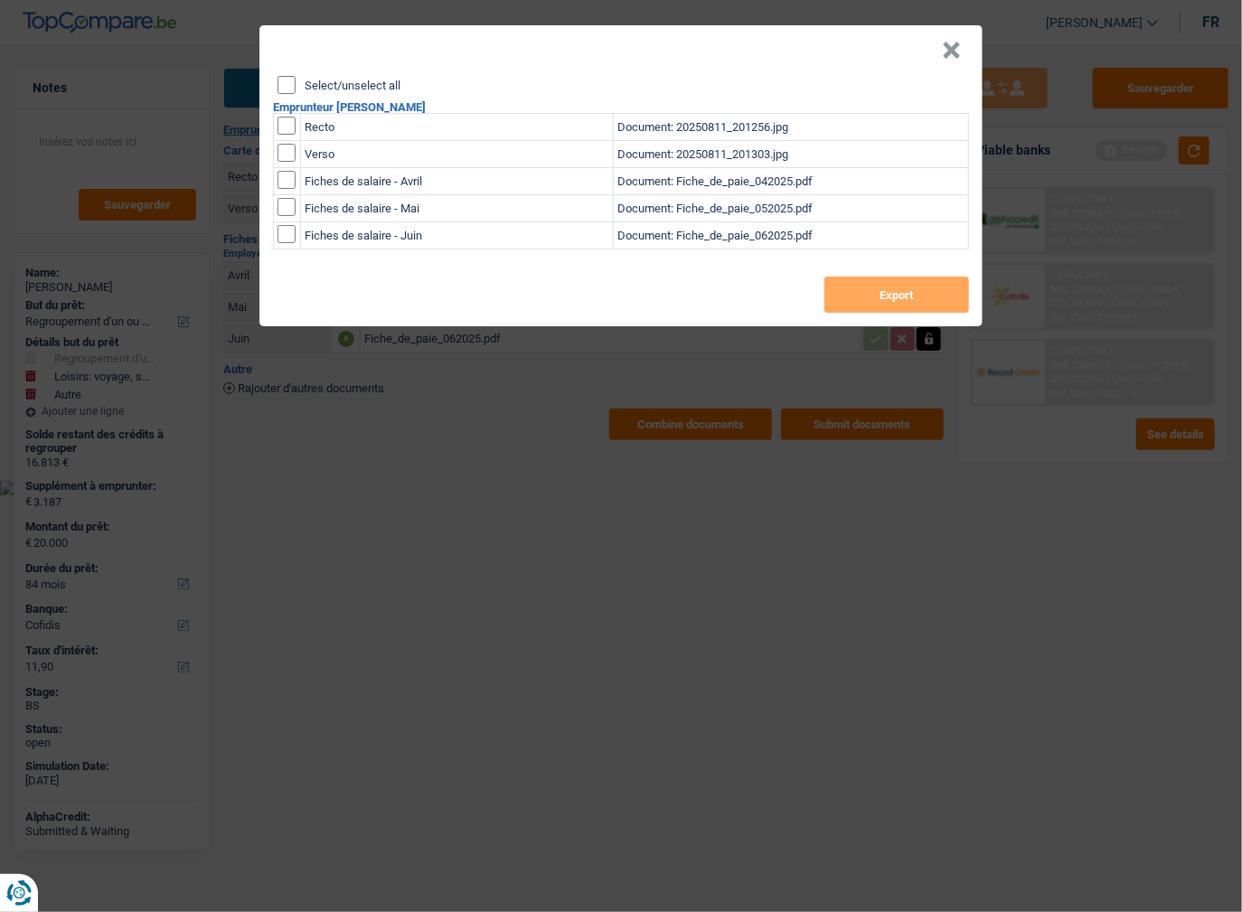
click at [288, 87] on input "Select/unselect all" at bounding box center [286, 85] width 18 height 18
checkbox input "true"
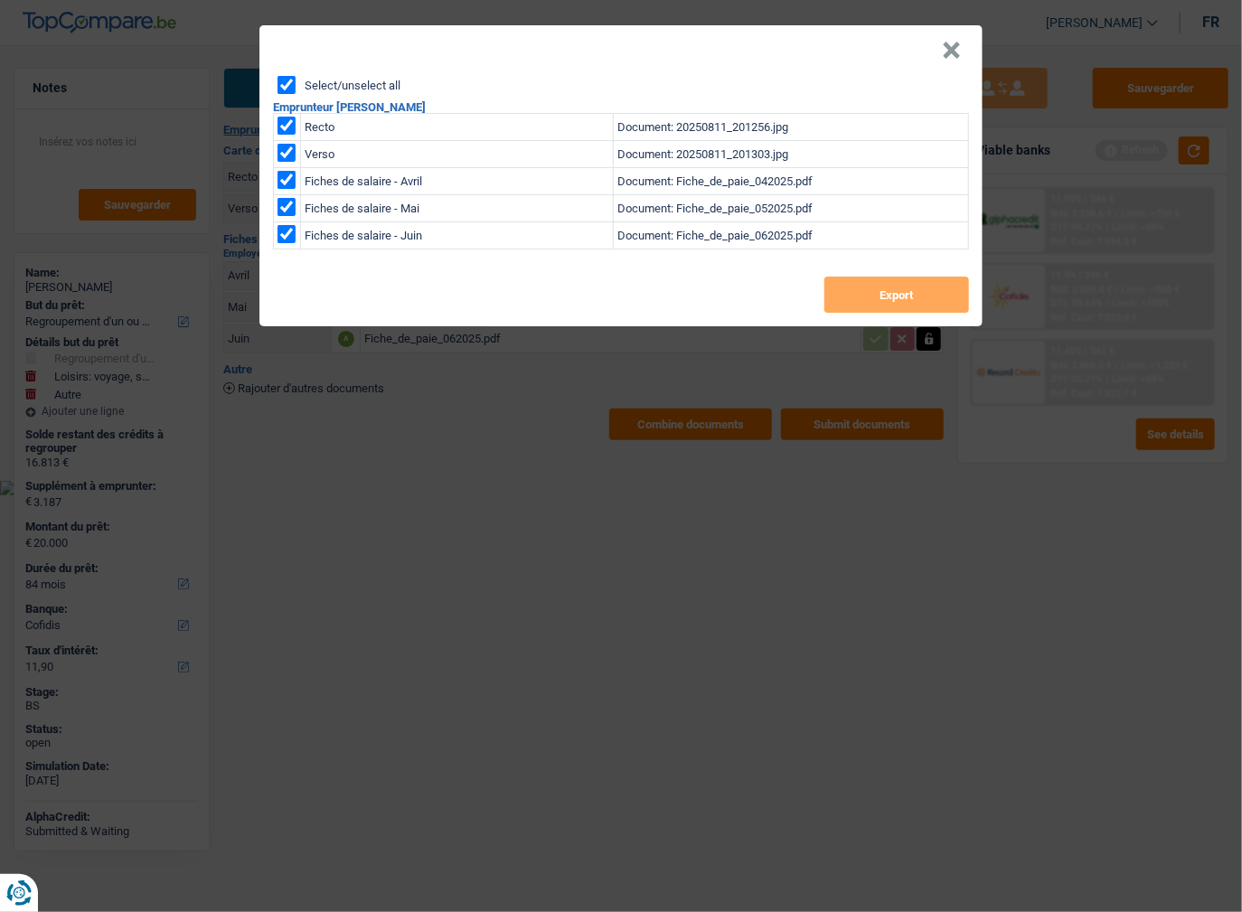
checkbox input "true"
click at [885, 301] on button "Export" at bounding box center [896, 295] width 145 height 36
click at [947, 48] on button "×" at bounding box center [951, 51] width 19 height 18
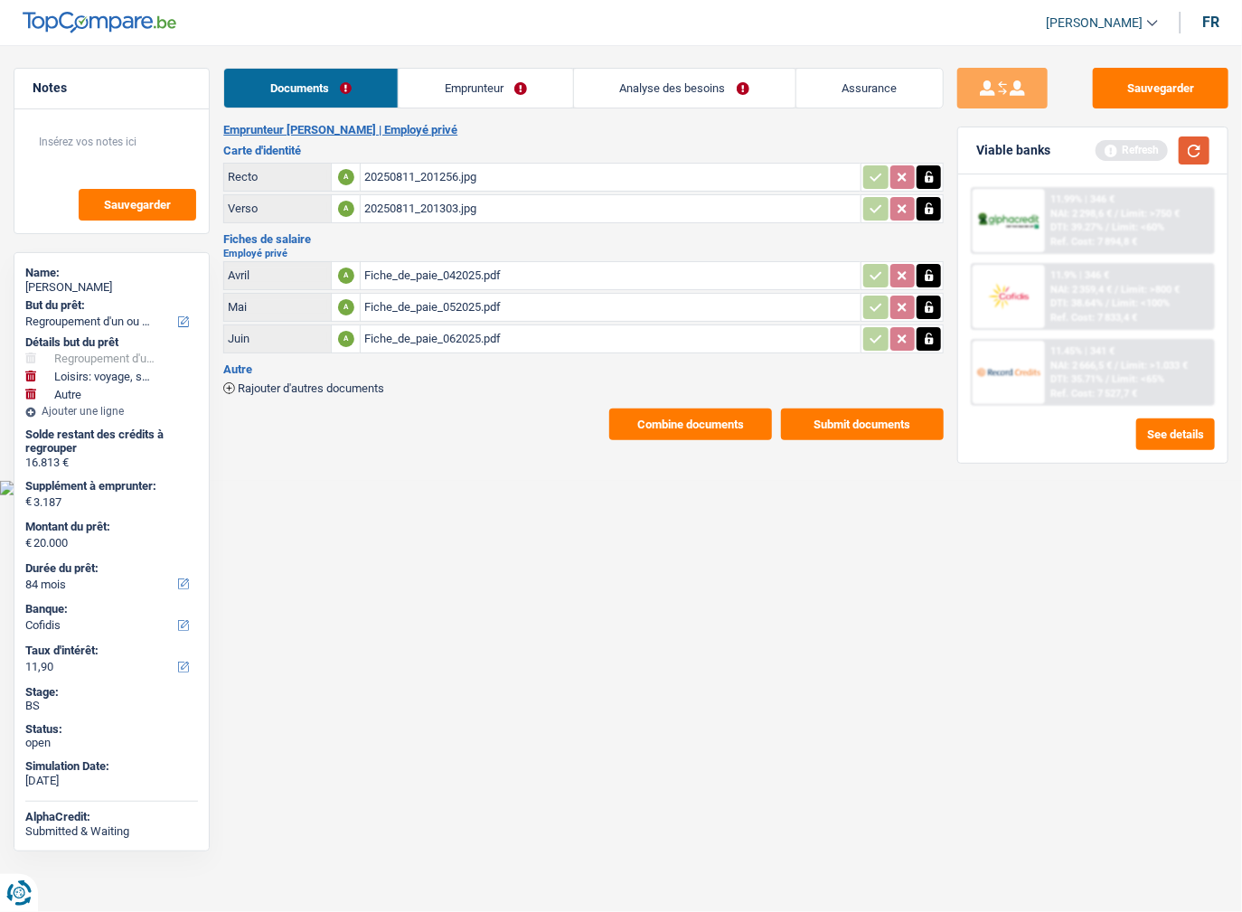
click at [1190, 155] on button "button" at bounding box center [1194, 150] width 31 height 28
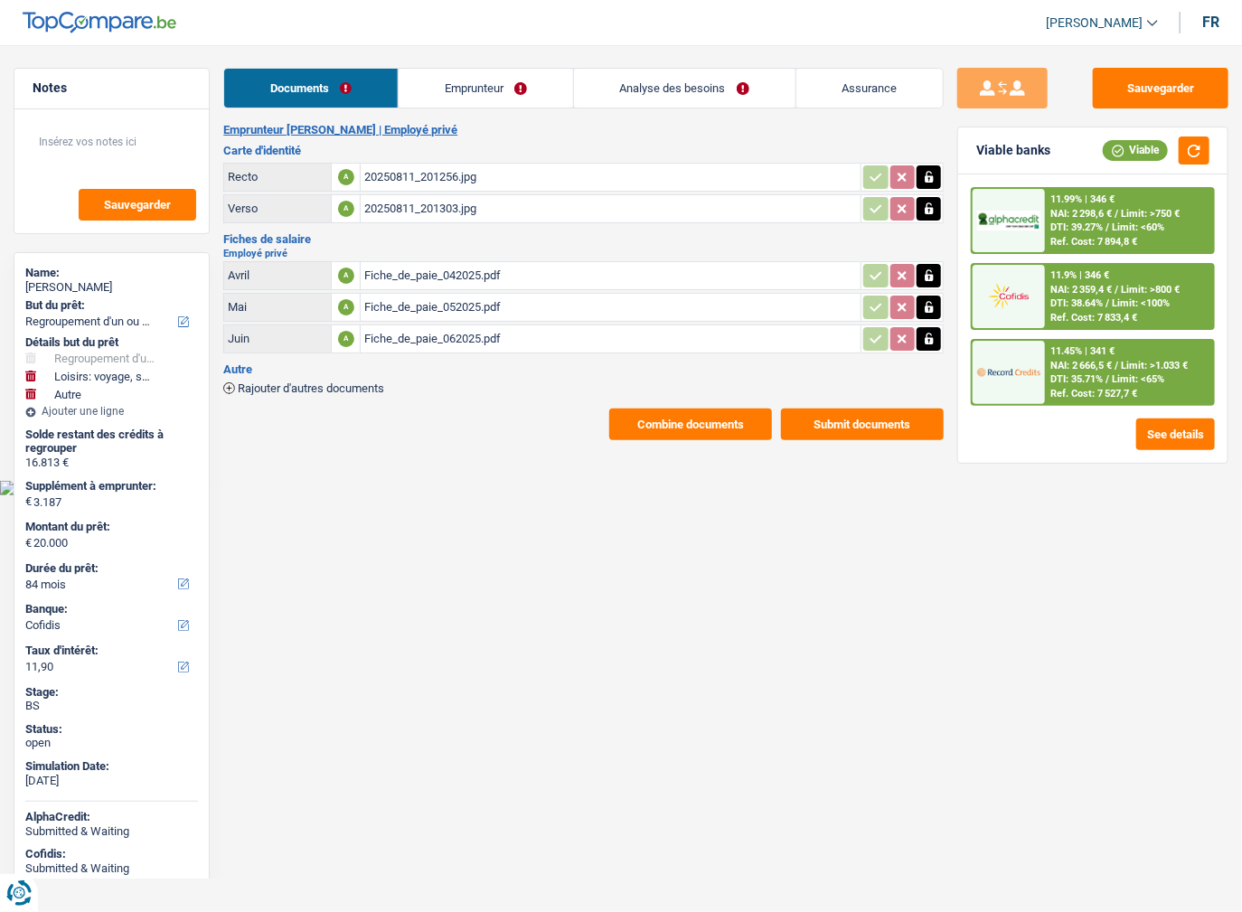
click at [1088, 345] on div "11.45% | 341 €" at bounding box center [1082, 351] width 64 height 12
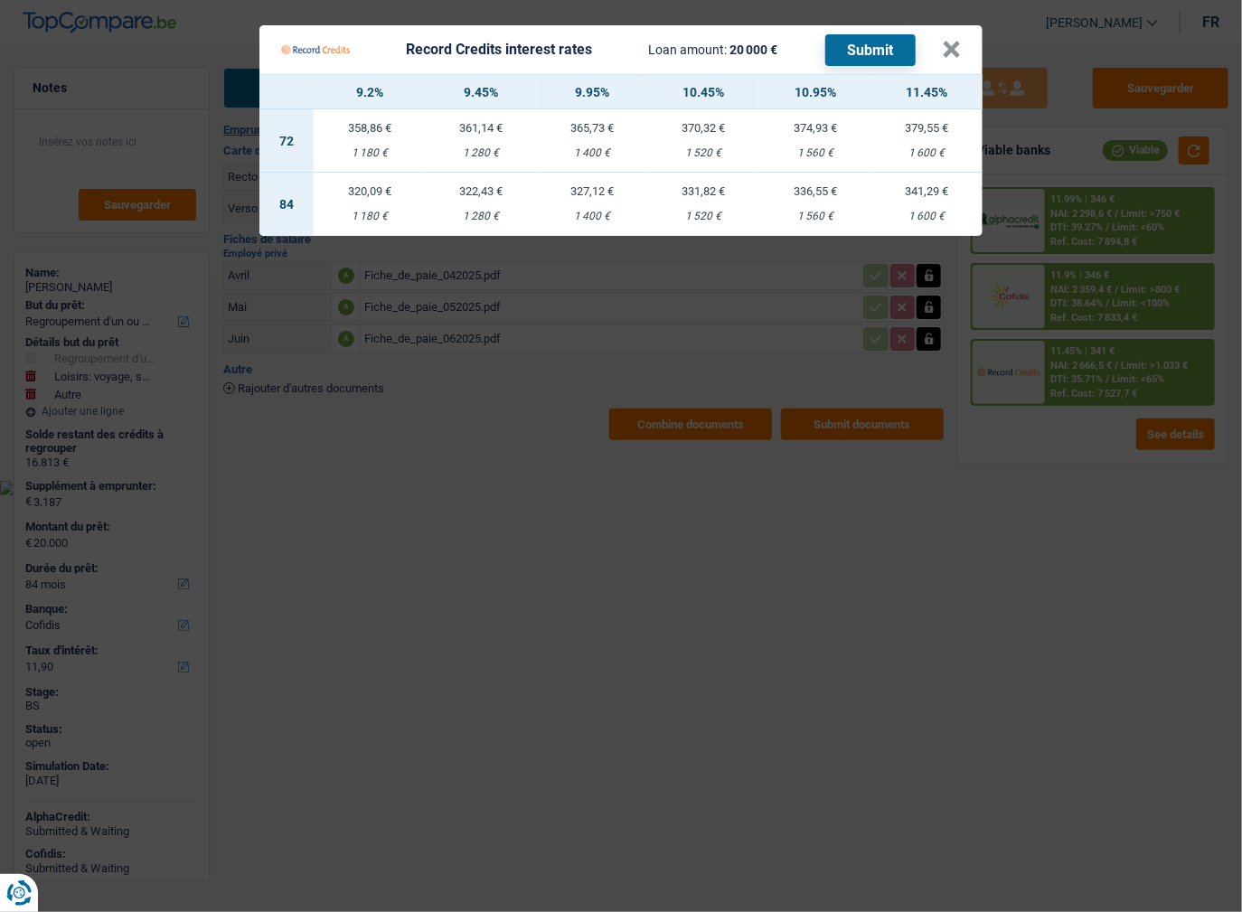
click at [419, 503] on Credits "Record Credits interest rates Loan amount: 20 000 € Submit × 9.2% 9.45% 9.95% 1…" at bounding box center [621, 456] width 1242 height 912
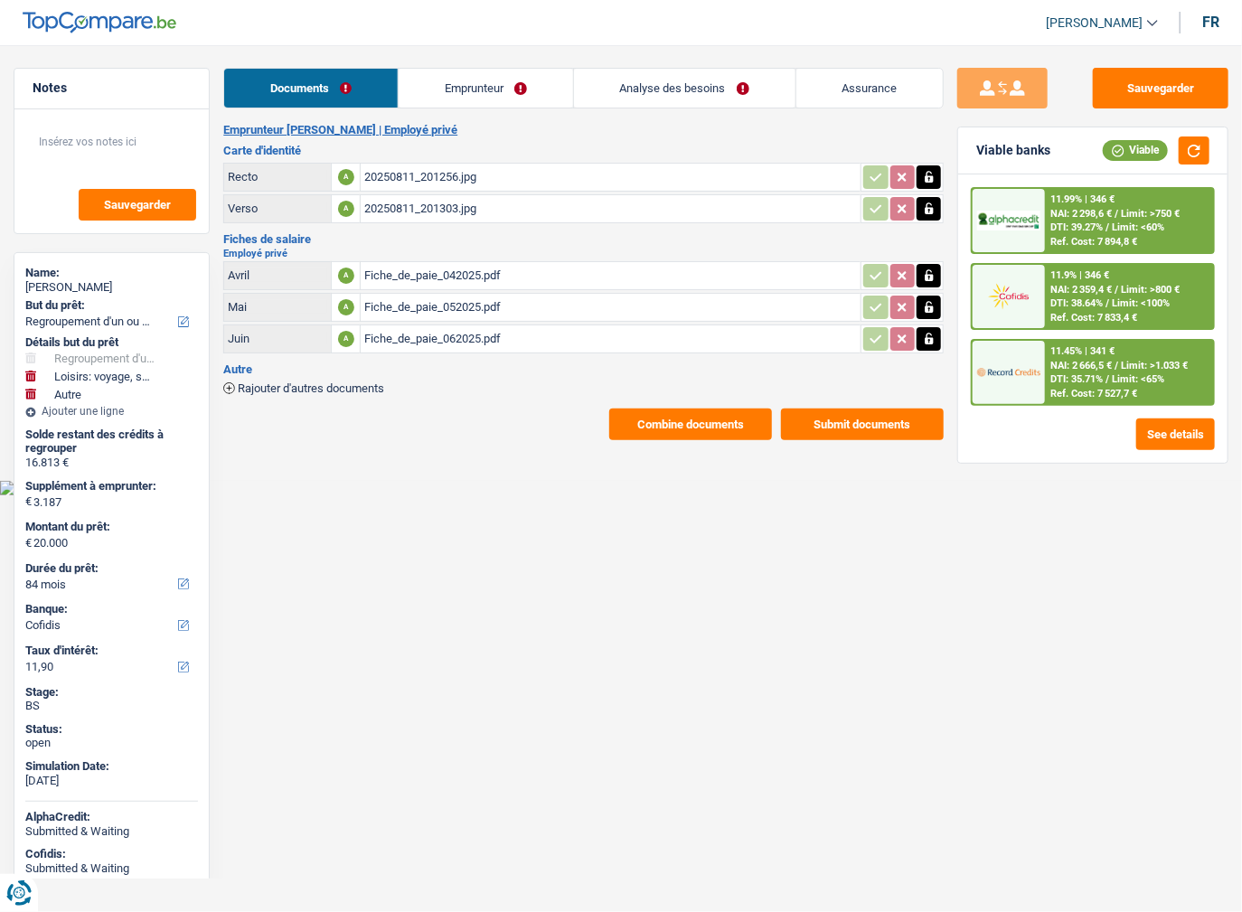
click at [617, 93] on link "Analyse des besoins" at bounding box center [684, 88] width 221 height 39
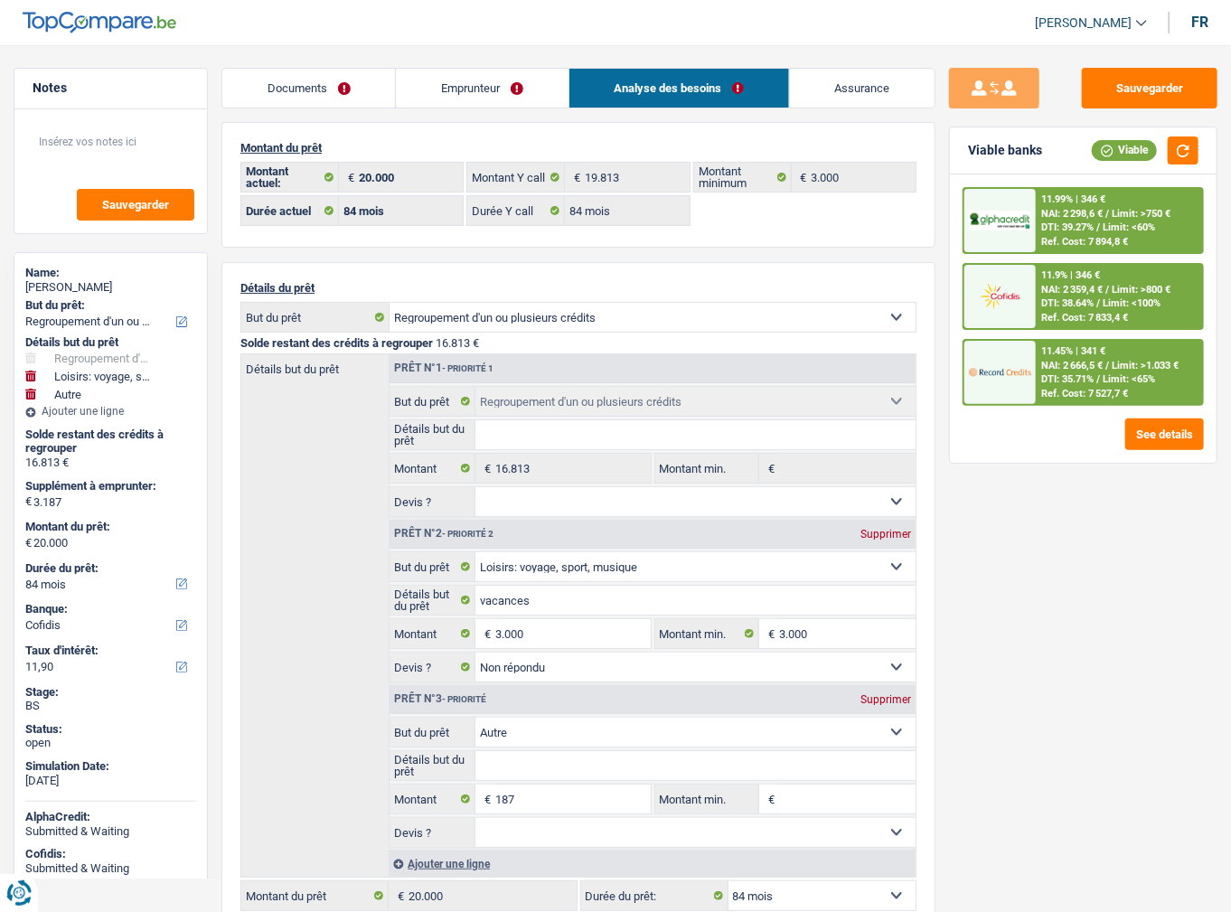
drag, startPoint x: 459, startPoint y: 89, endPoint x: 446, endPoint y: 108, distance: 23.3
click at [459, 89] on link "Emprunteur" at bounding box center [482, 88] width 172 height 39
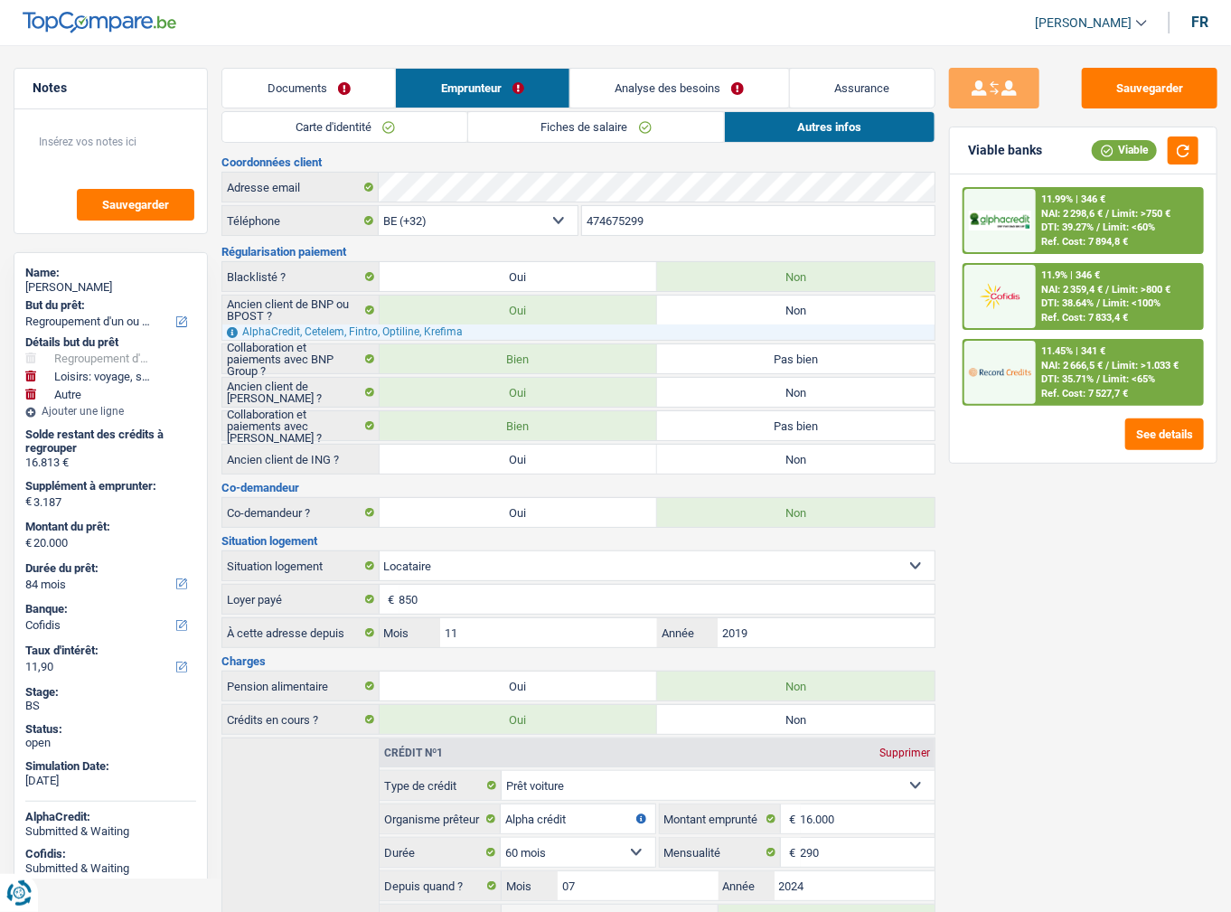
click at [382, 135] on link "Carte d'identité" at bounding box center [344, 127] width 245 height 30
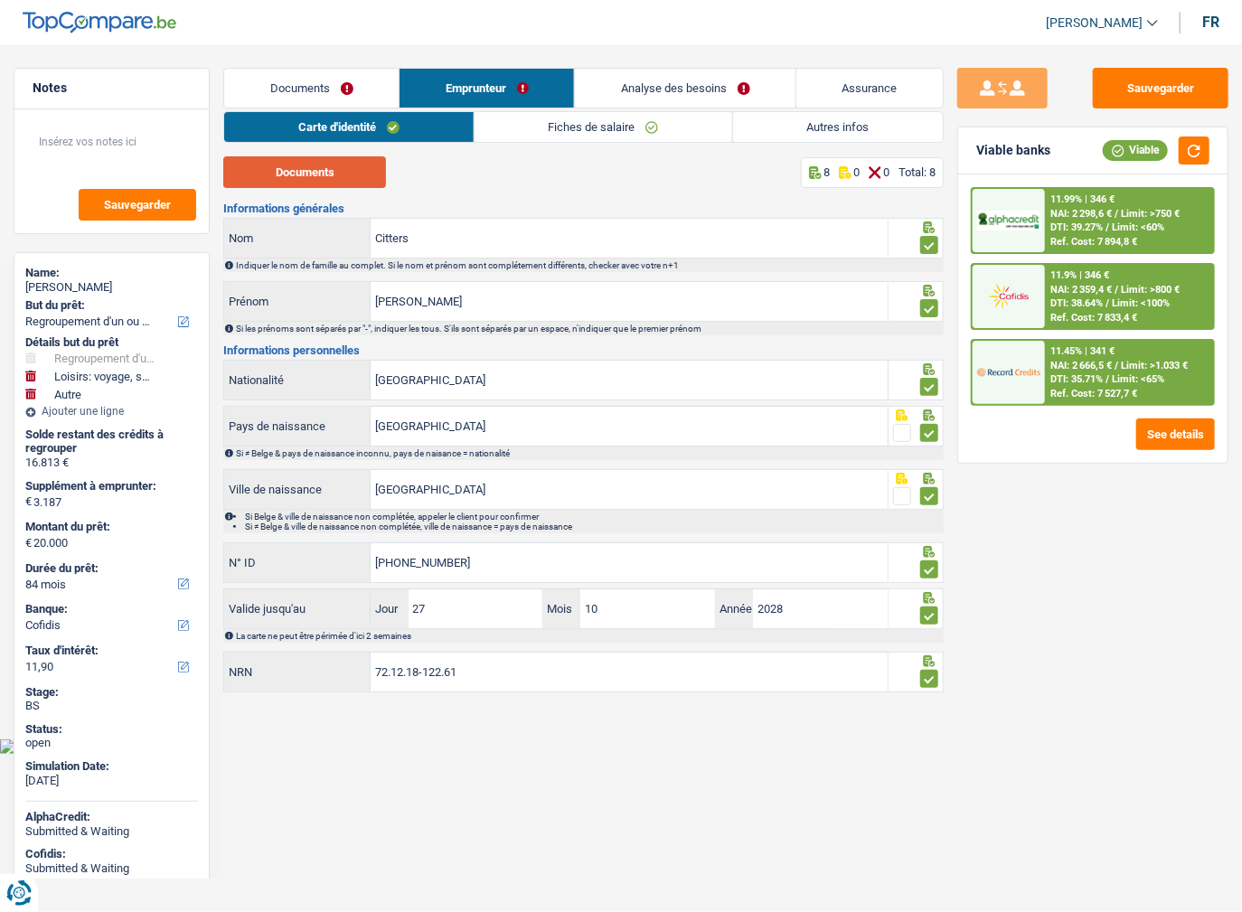
drag, startPoint x: 362, startPoint y: 186, endPoint x: 391, endPoint y: 189, distance: 29.9
click at [391, 189] on div "Documents 8 0 0 Total: 8 Informations générales Citters Nom Indiquer le nom de …" at bounding box center [583, 425] width 720 height 539
drag, startPoint x: 357, startPoint y: 95, endPoint x: 416, endPoint y: 141, distance: 74.7
click at [357, 95] on link "Documents" at bounding box center [311, 88] width 174 height 39
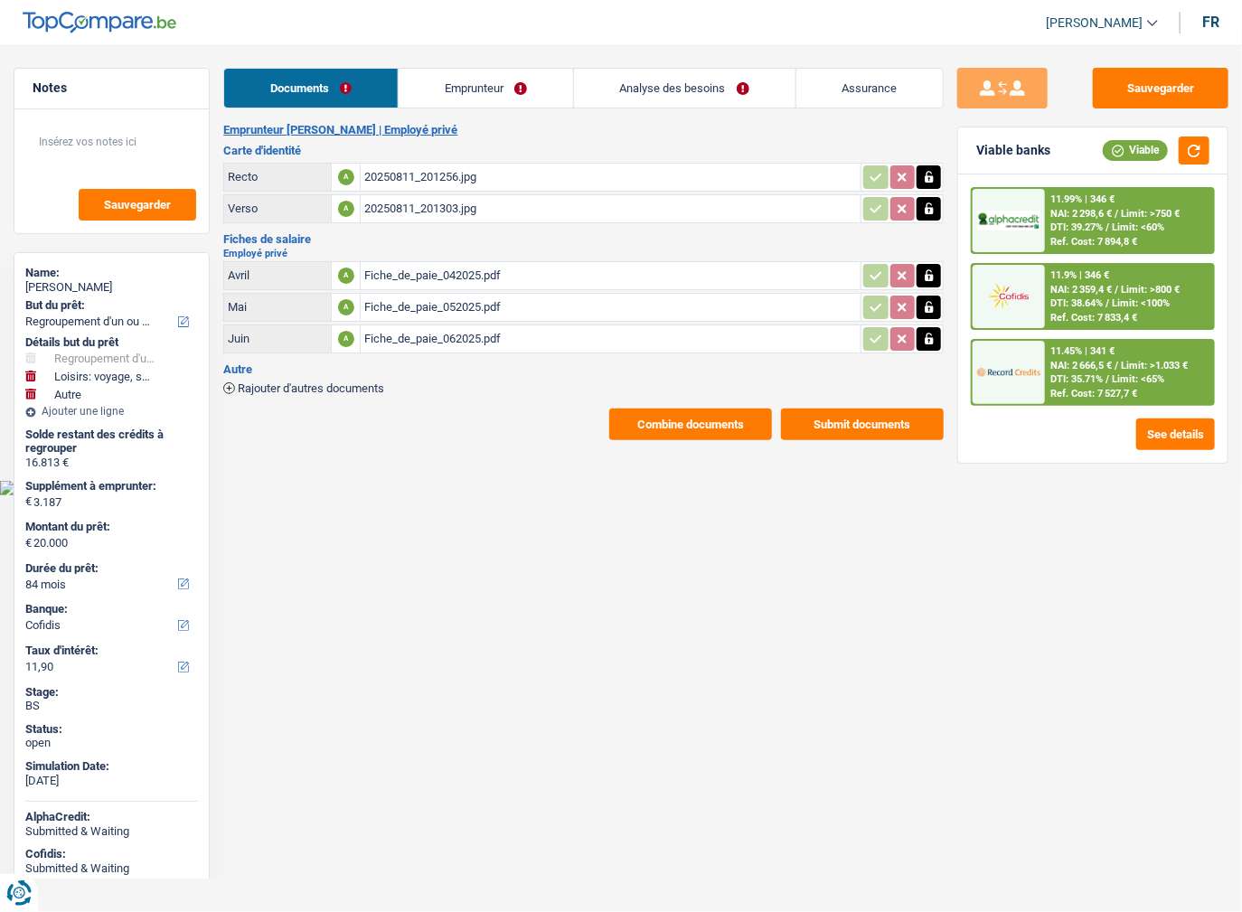
click at [465, 177] on div "20250811_201256.jpg" at bounding box center [610, 177] width 493 height 27
click at [412, 219] on div "20250811_201303.jpg" at bounding box center [610, 208] width 493 height 27
click at [476, 170] on div "20250811_201256.jpg" at bounding box center [610, 177] width 493 height 27
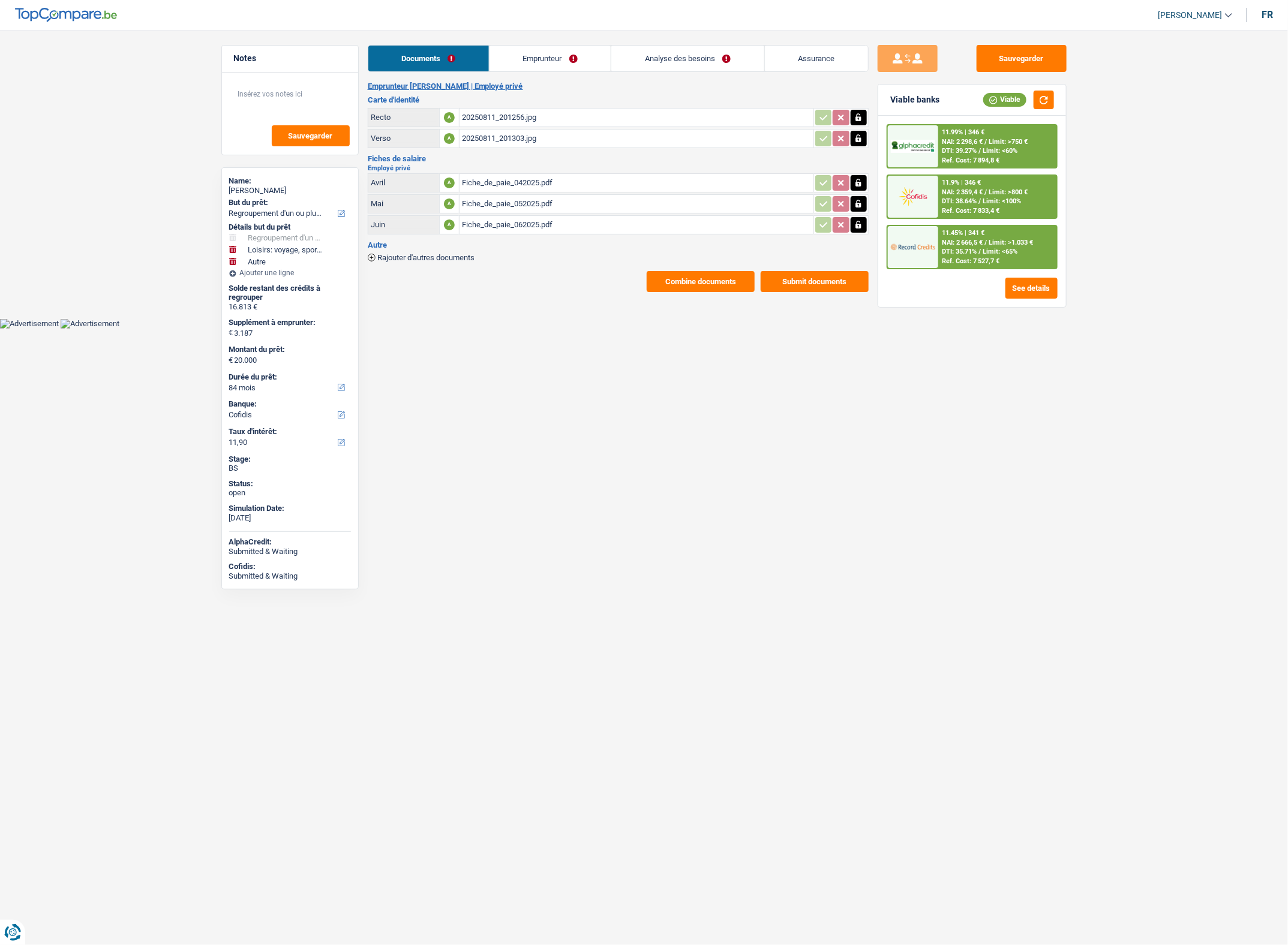
click at [481, 135] on div "20250811_201303.jpg" at bounding box center [637, 138] width 349 height 18
click at [517, 118] on div "20250811_201256.jpg" at bounding box center [637, 117] width 349 height 18
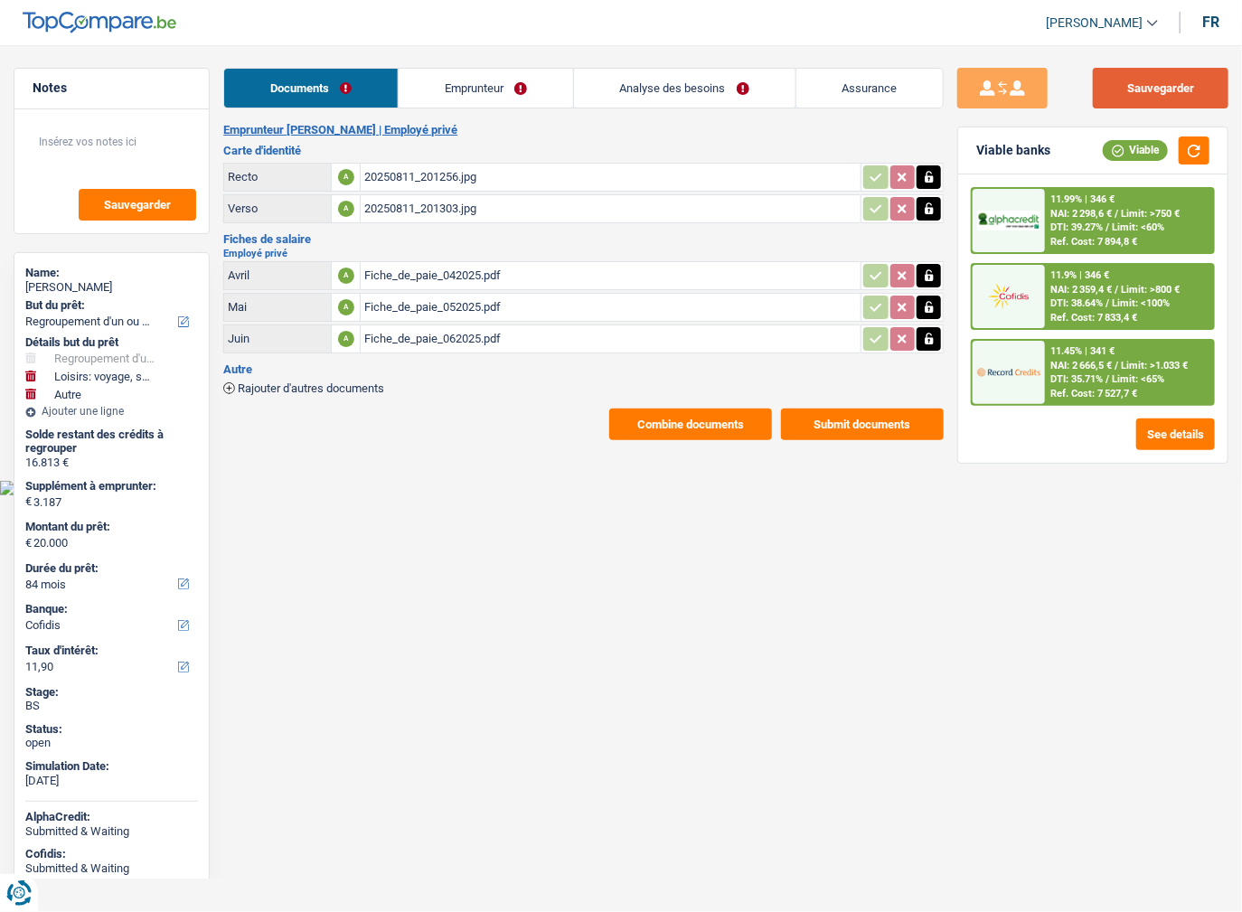
click at [1097, 89] on button "Sauvegarder" at bounding box center [1161, 88] width 136 height 41
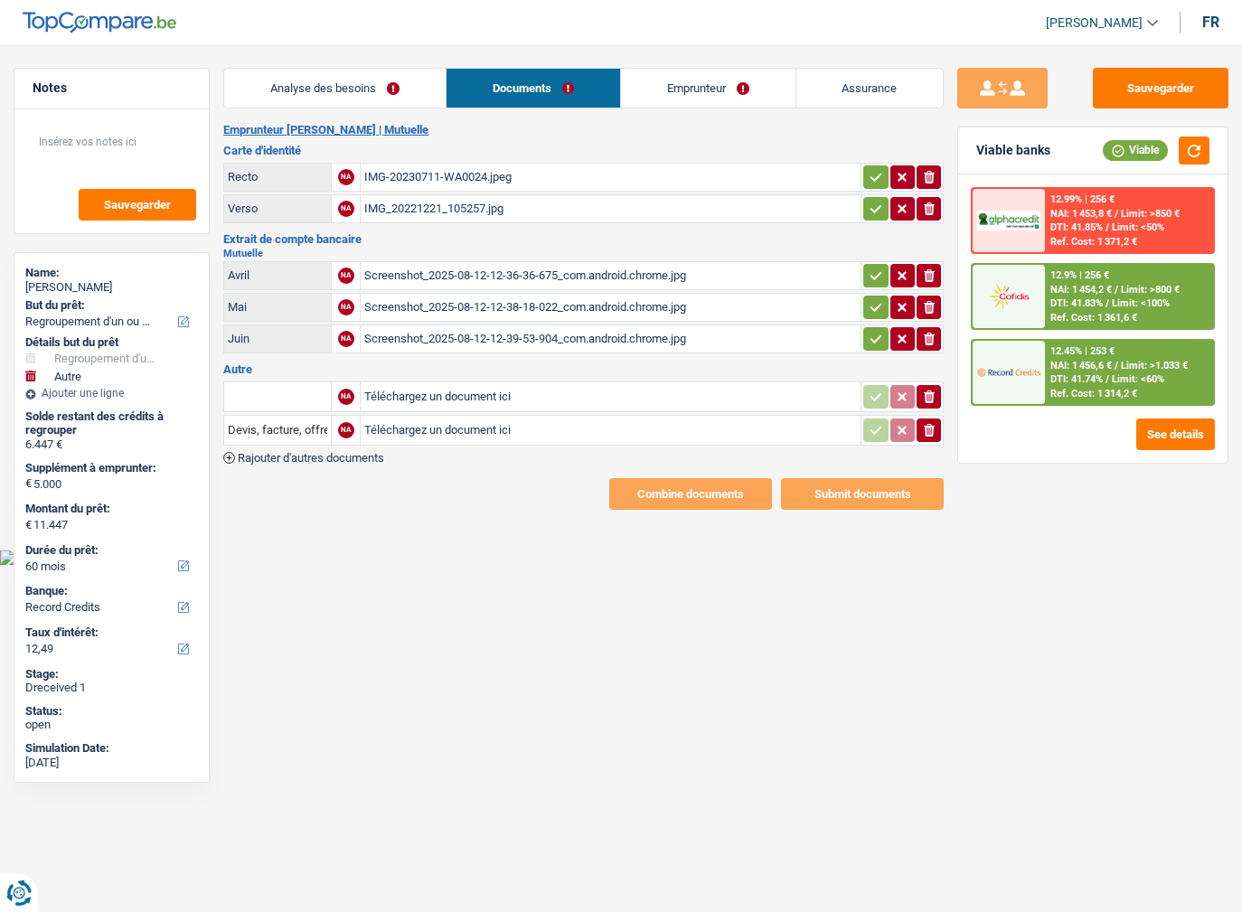
select select "refinancing"
select select "other"
select select "60"
select select "record credits"
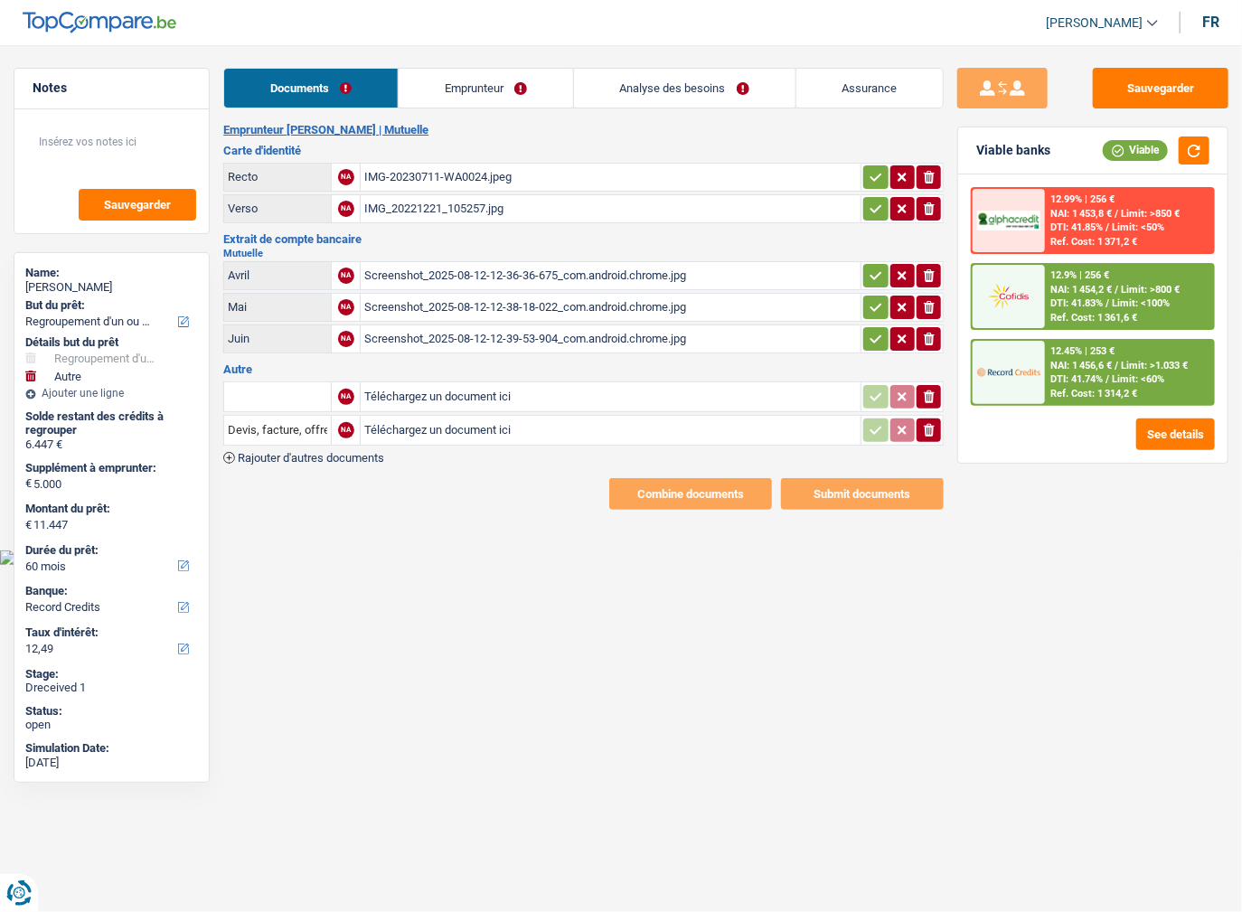
click at [888, 180] on div "ionicons-v5-e" at bounding box center [902, 176] width 80 height 23
click at [871, 179] on icon "button" at bounding box center [876, 177] width 14 height 18
drag, startPoint x: 867, startPoint y: 202, endPoint x: 868, endPoint y: 213, distance: 10.9
click at [869, 209] on icon "button" at bounding box center [876, 209] width 14 height 18
drag, startPoint x: 869, startPoint y: 268, endPoint x: 869, endPoint y: 299, distance: 31.6
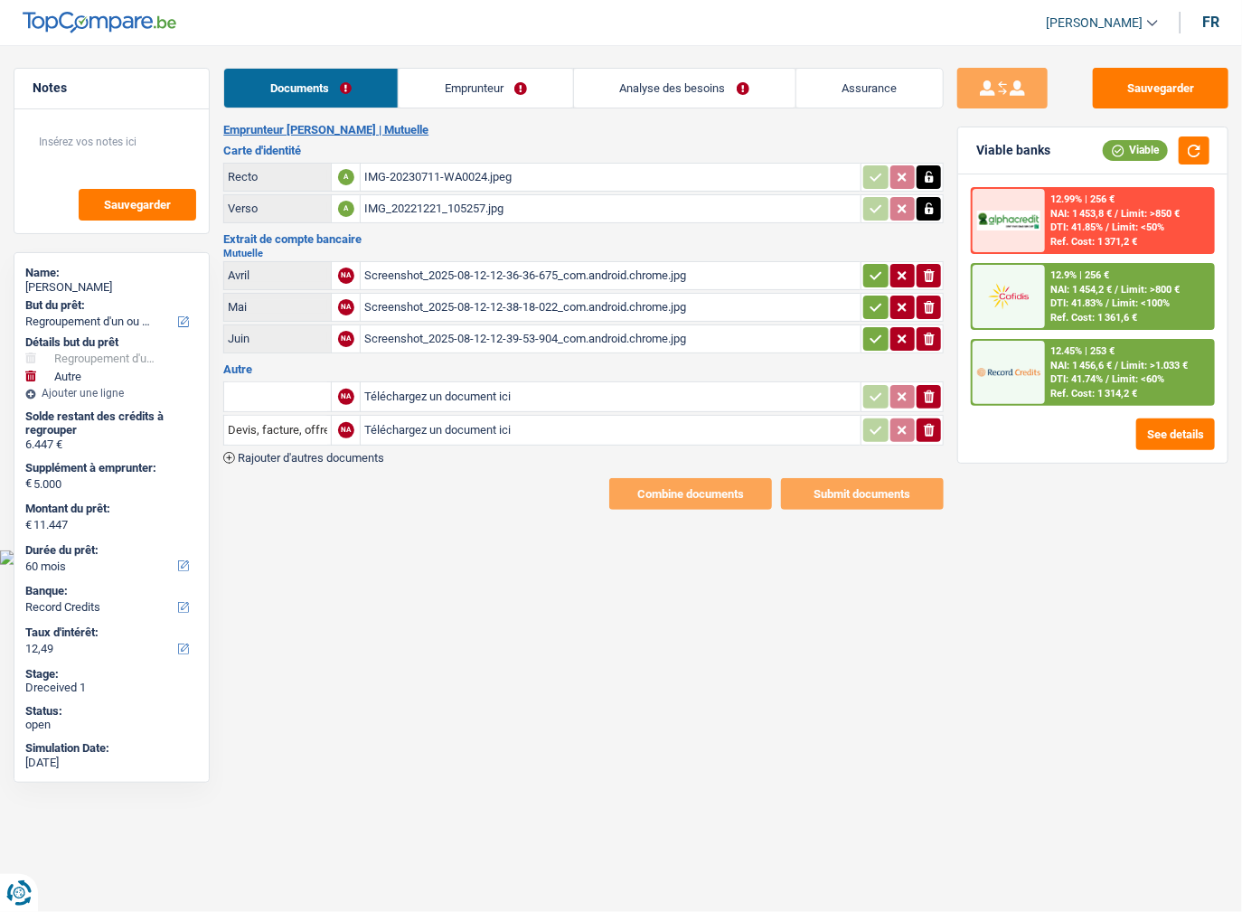
click at [869, 272] on icon "button" at bounding box center [876, 276] width 14 height 18
drag, startPoint x: 869, startPoint y: 299, endPoint x: 869, endPoint y: 329, distance: 29.8
click at [869, 303] on icon "button" at bounding box center [876, 307] width 14 height 18
drag, startPoint x: 869, startPoint y: 329, endPoint x: 868, endPoint y: 359, distance: 29.8
click at [869, 332] on icon "button" at bounding box center [876, 339] width 14 height 18
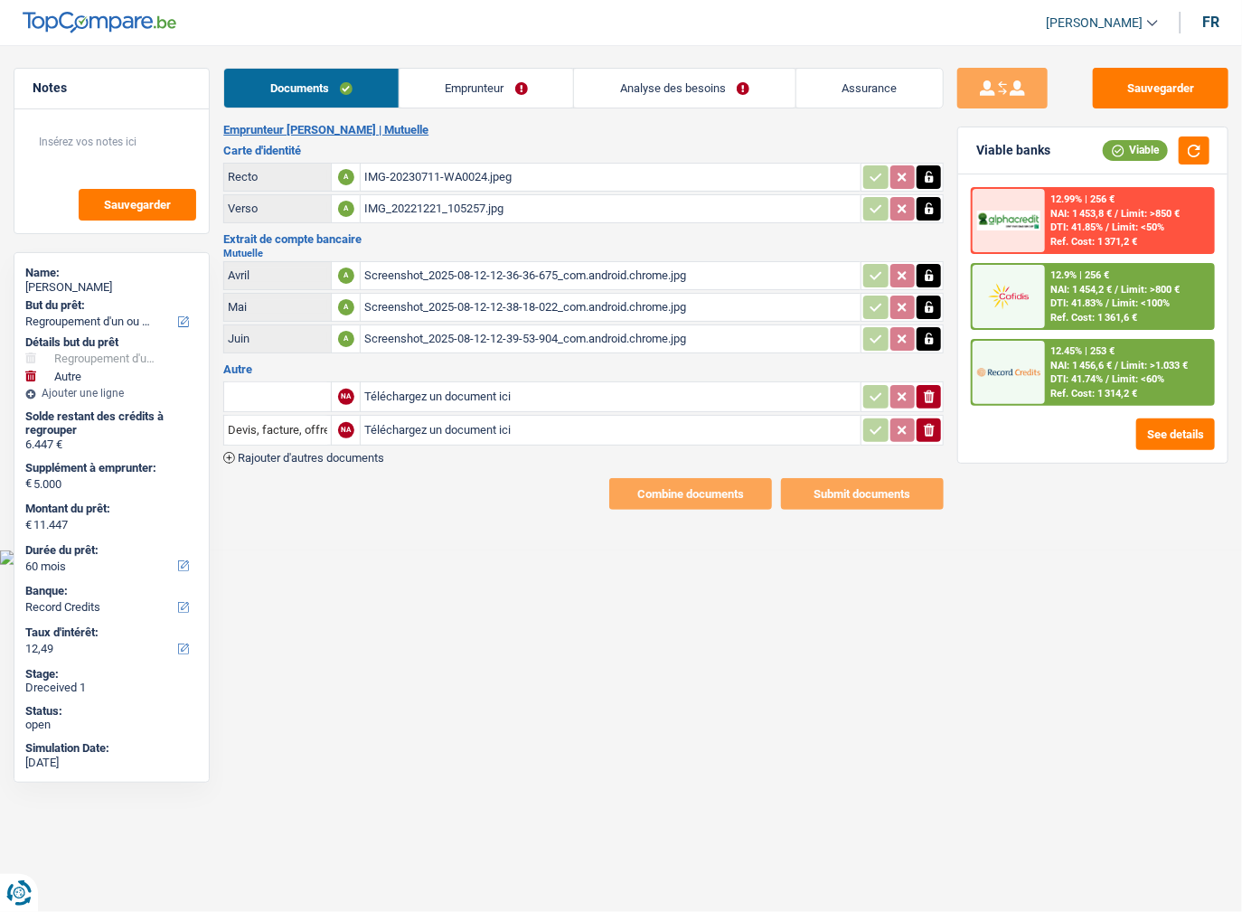
click at [926, 421] on icon "ionicons-v5-e" at bounding box center [929, 430] width 14 height 18
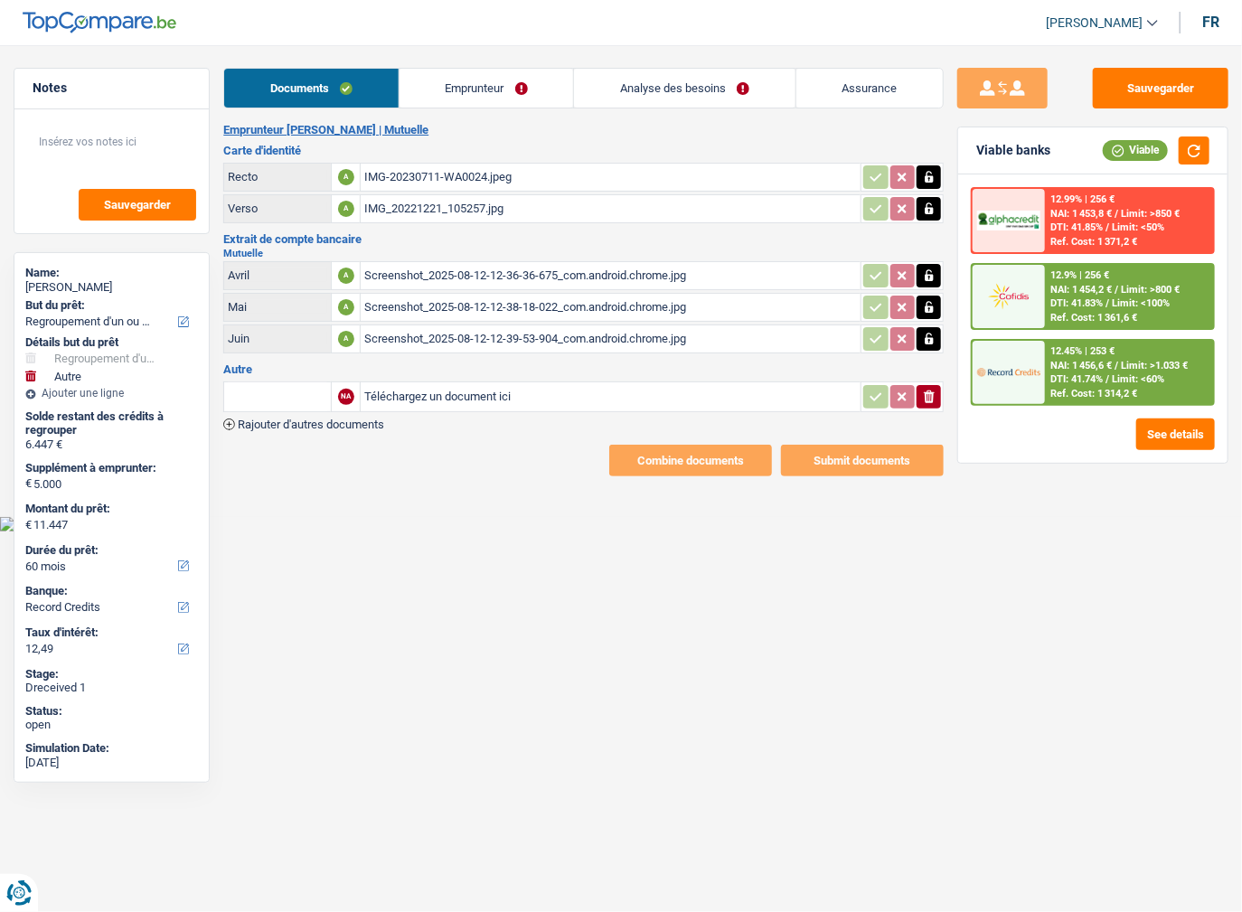
click at [929, 394] on icon "button" at bounding box center [929, 396] width 11 height 13
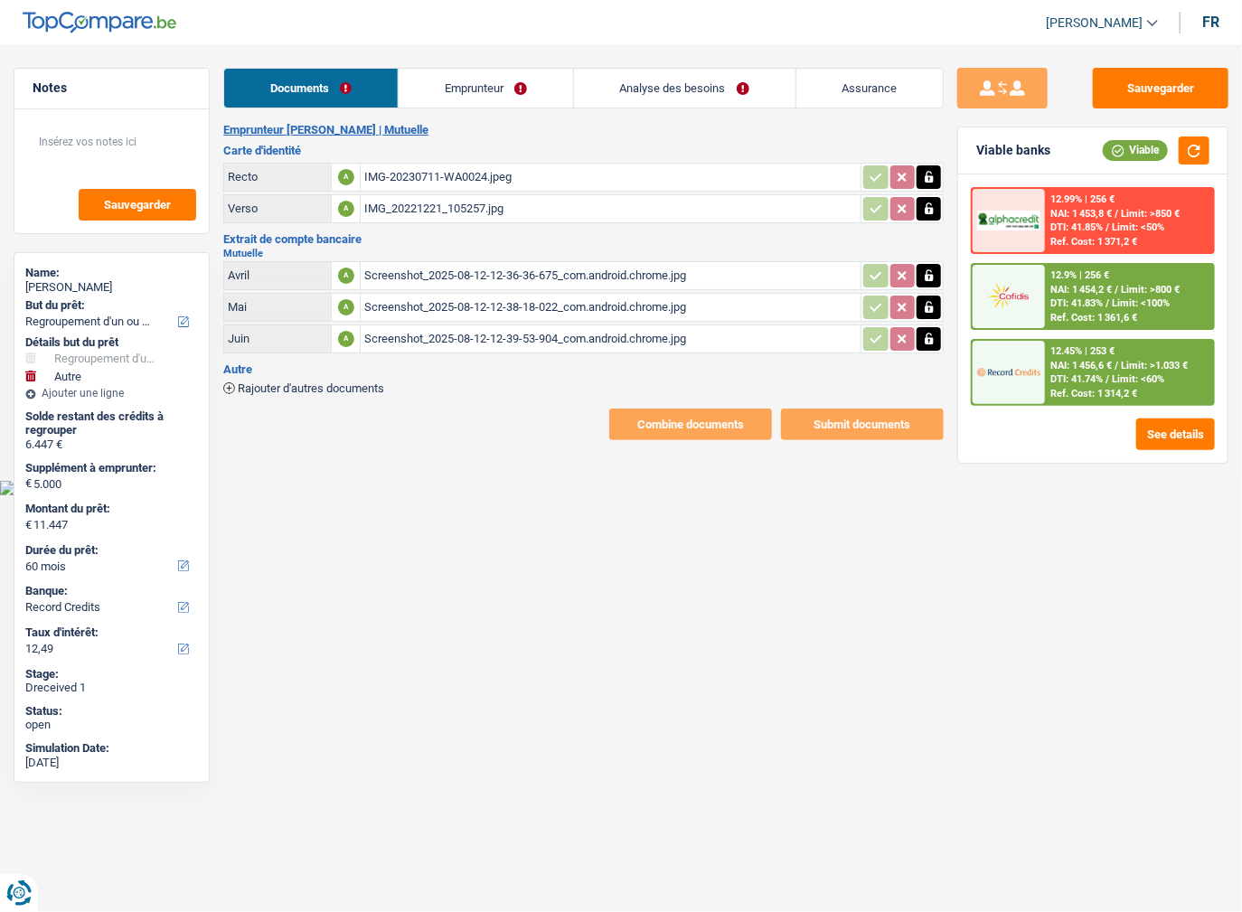
click at [466, 93] on link "Emprunteur" at bounding box center [486, 88] width 174 height 39
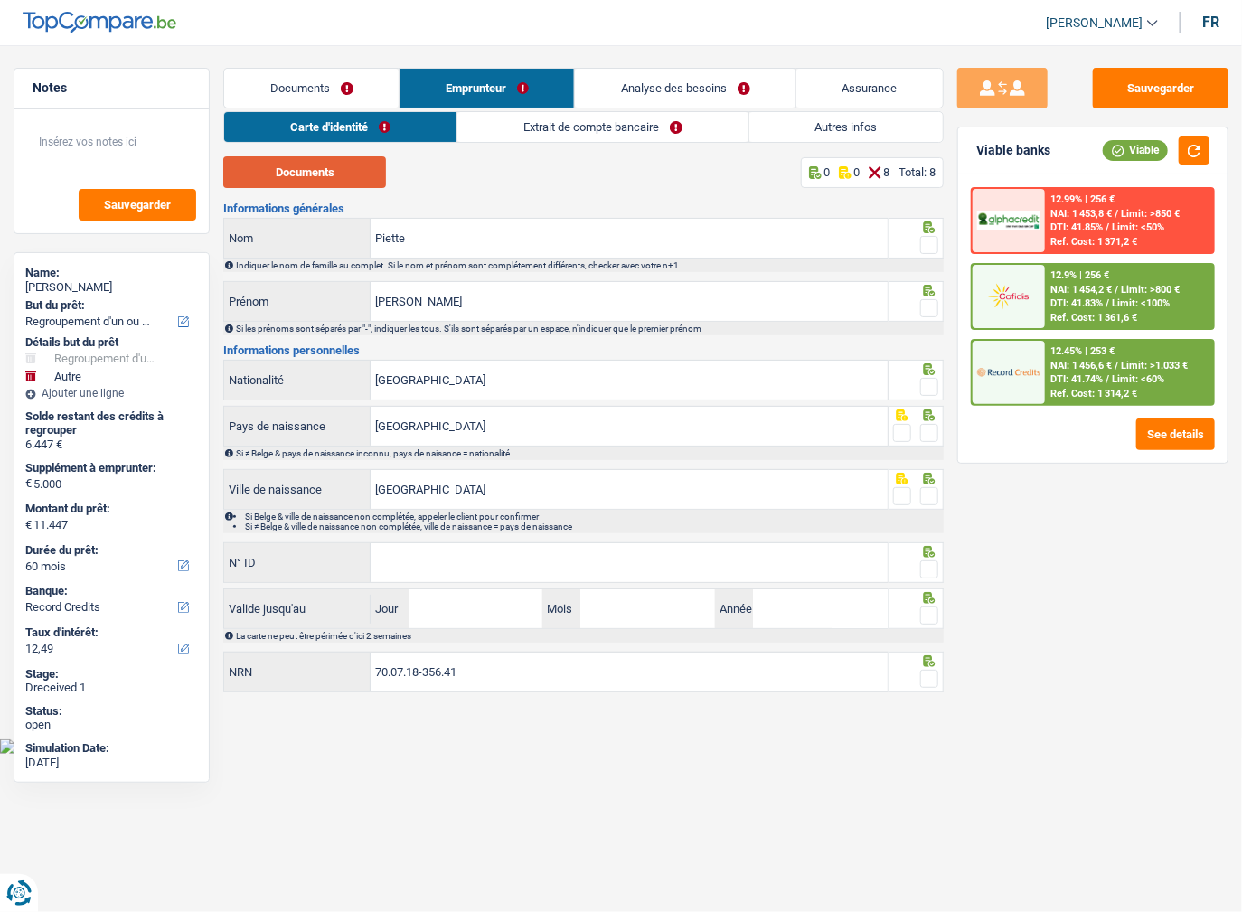
click at [354, 174] on button "Documents" at bounding box center [304, 172] width 163 height 32
drag, startPoint x: 1867, startPoint y: 9, endPoint x: 1121, endPoint y: 694, distance: 1013.2
click at [1122, 698] on div "Sauvegarder Viable banks Viable 12.99% | 256 € NAI: 1 453,8 € / Limit: >850 € D…" at bounding box center [1093, 473] width 298 height 811
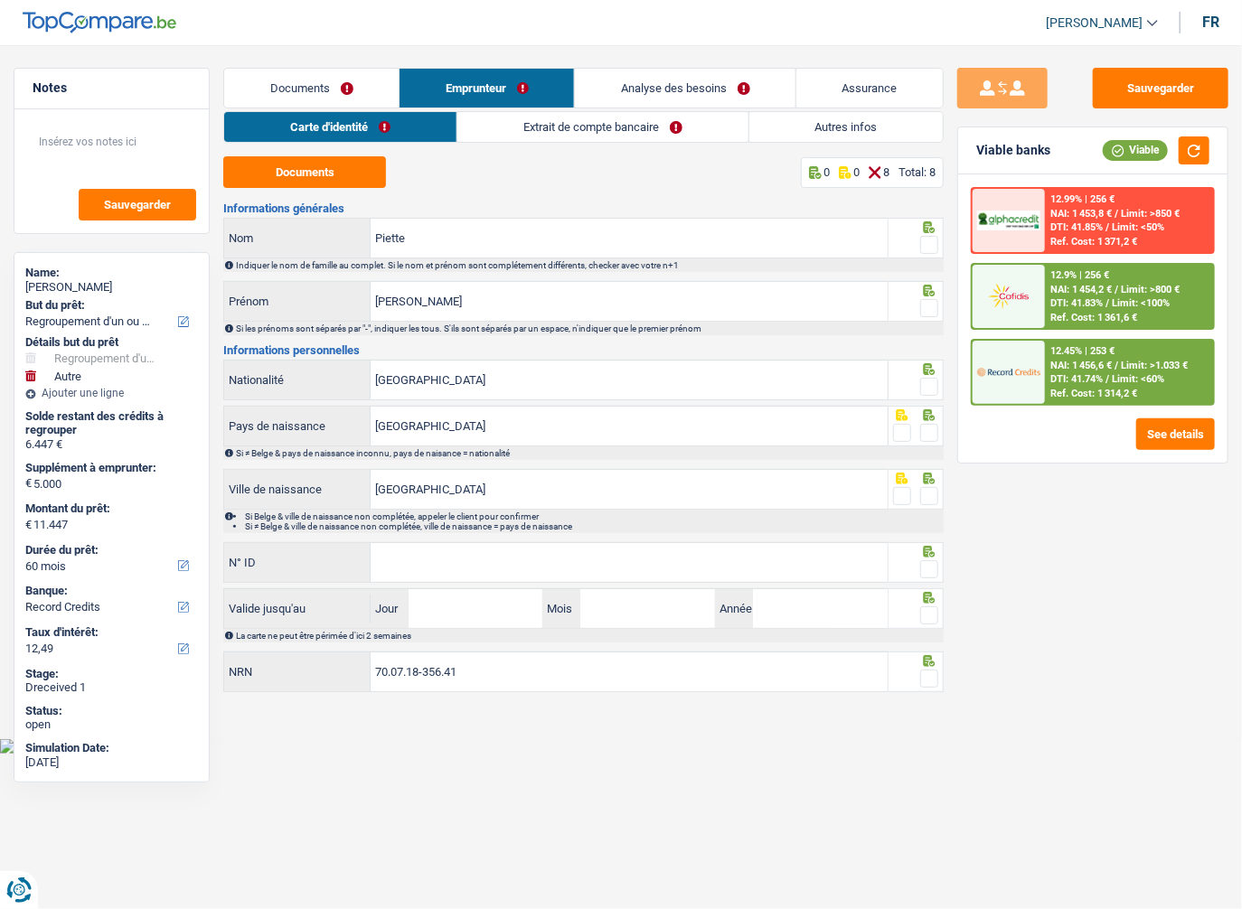
click at [930, 237] on span at bounding box center [929, 245] width 18 height 18
click at [0, 0] on input "radio" at bounding box center [0, 0] width 0 height 0
click at [925, 309] on span at bounding box center [929, 308] width 18 height 18
click at [0, 0] on input "radio" at bounding box center [0, 0] width 0 height 0
click at [293, 165] on button "Documents" at bounding box center [304, 172] width 163 height 32
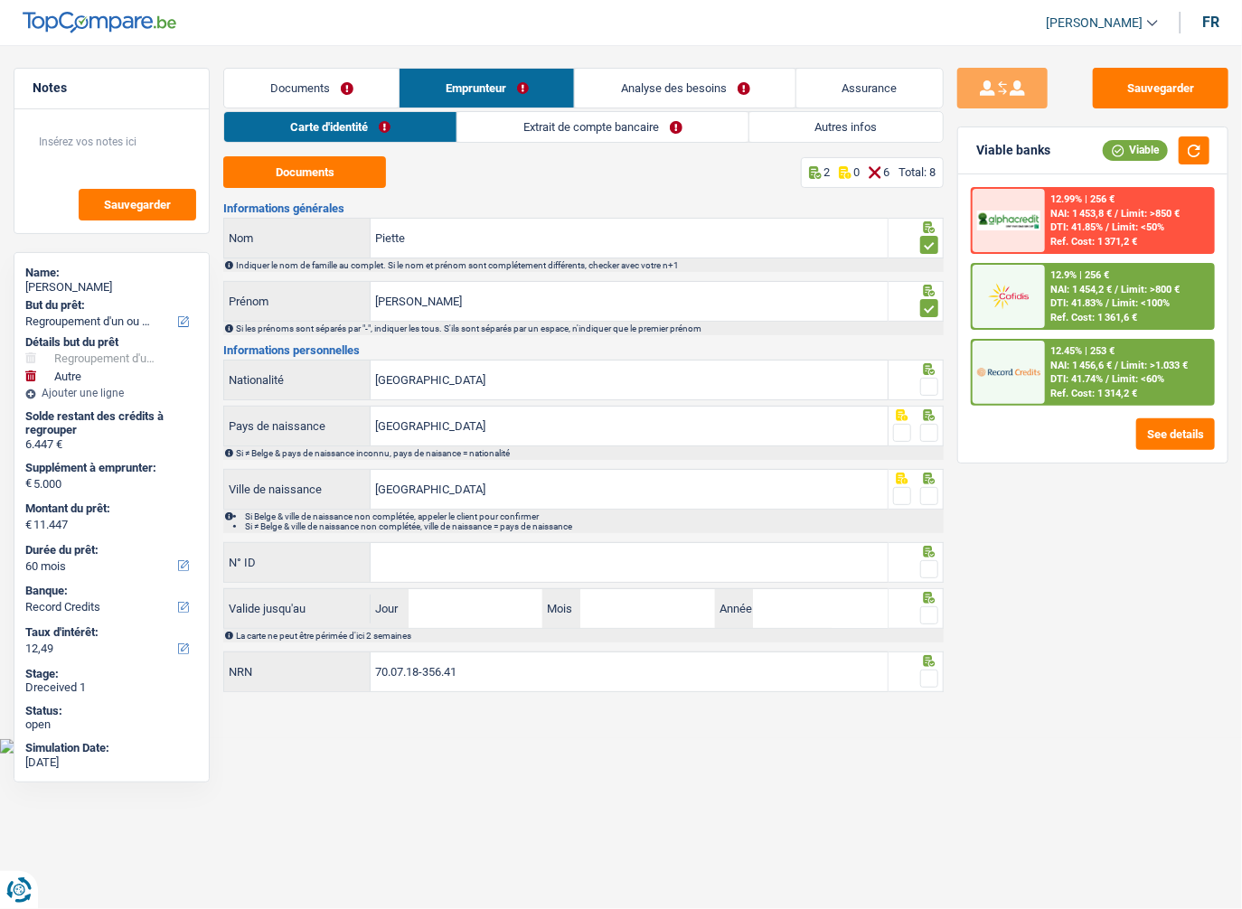
drag, startPoint x: 925, startPoint y: 372, endPoint x: 931, endPoint y: 387, distance: 15.4
click at [925, 375] on div at bounding box center [915, 380] width 55 height 41
click at [932, 388] on span at bounding box center [929, 387] width 18 height 18
click at [0, 0] on input "radio" at bounding box center [0, 0] width 0 height 0
click at [932, 428] on span at bounding box center [929, 433] width 18 height 18
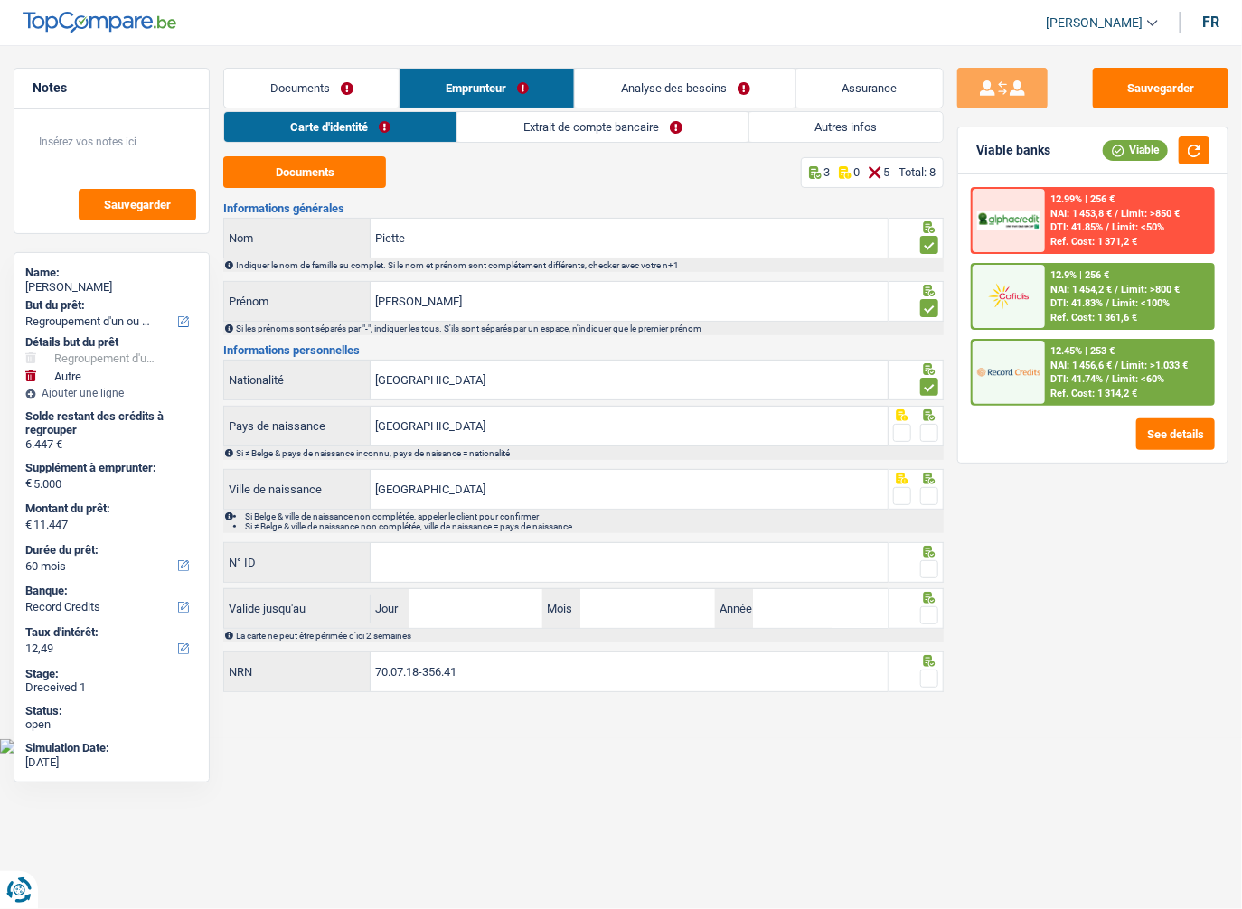
click at [0, 0] on input "radio" at bounding box center [0, 0] width 0 height 0
click at [931, 488] on span at bounding box center [929, 496] width 18 height 18
click at [0, 0] on input "radio" at bounding box center [0, 0] width 0 height 0
drag, startPoint x: 856, startPoint y: 560, endPoint x: 853, endPoint y: 551, distance: 9.4
click at [856, 560] on input "N° ID" at bounding box center [629, 562] width 517 height 39
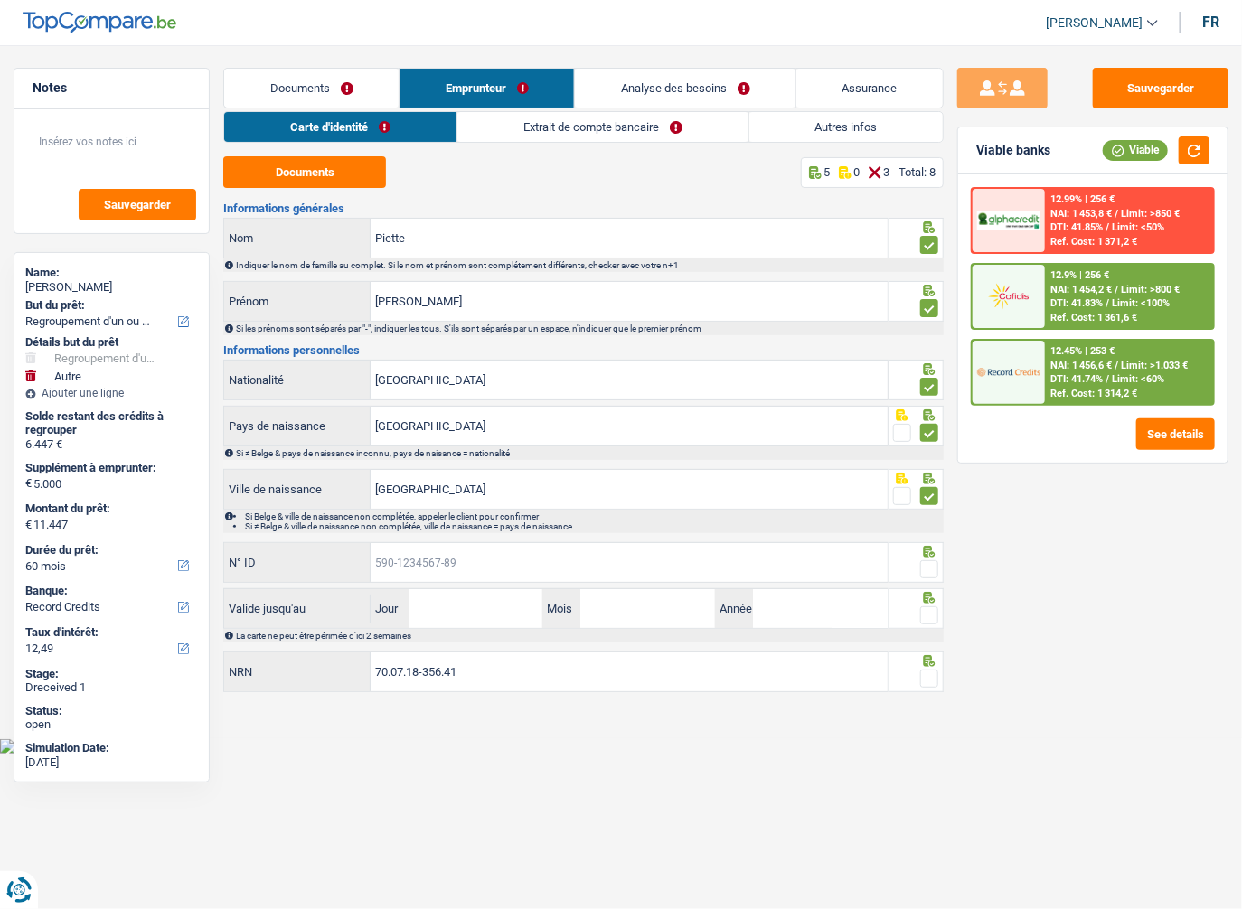
paste input "595-1152662-29"
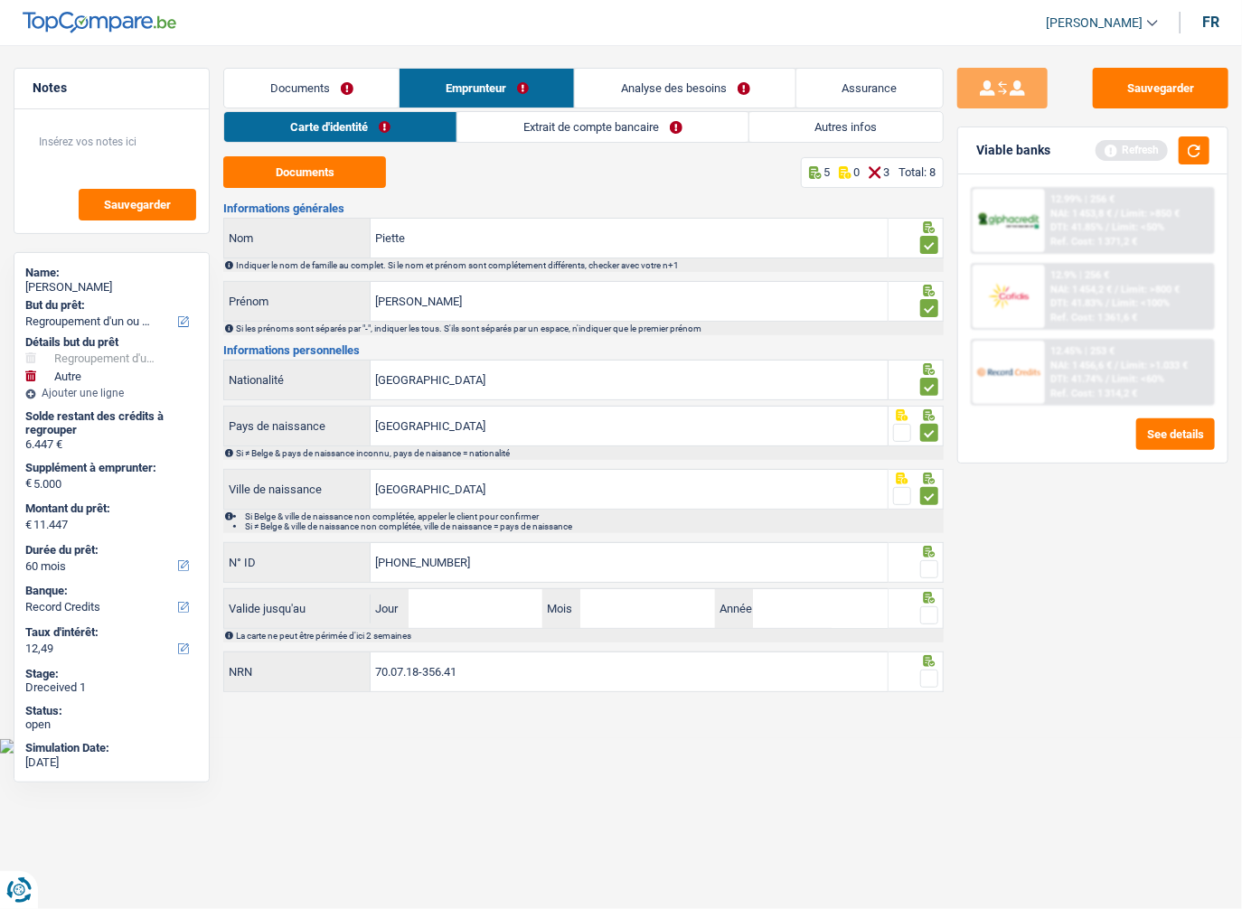
type input "595-1152662-29"
click at [493, 598] on input "Jour" at bounding box center [476, 608] width 135 height 39
type input "04"
type input "4"
type input "10"
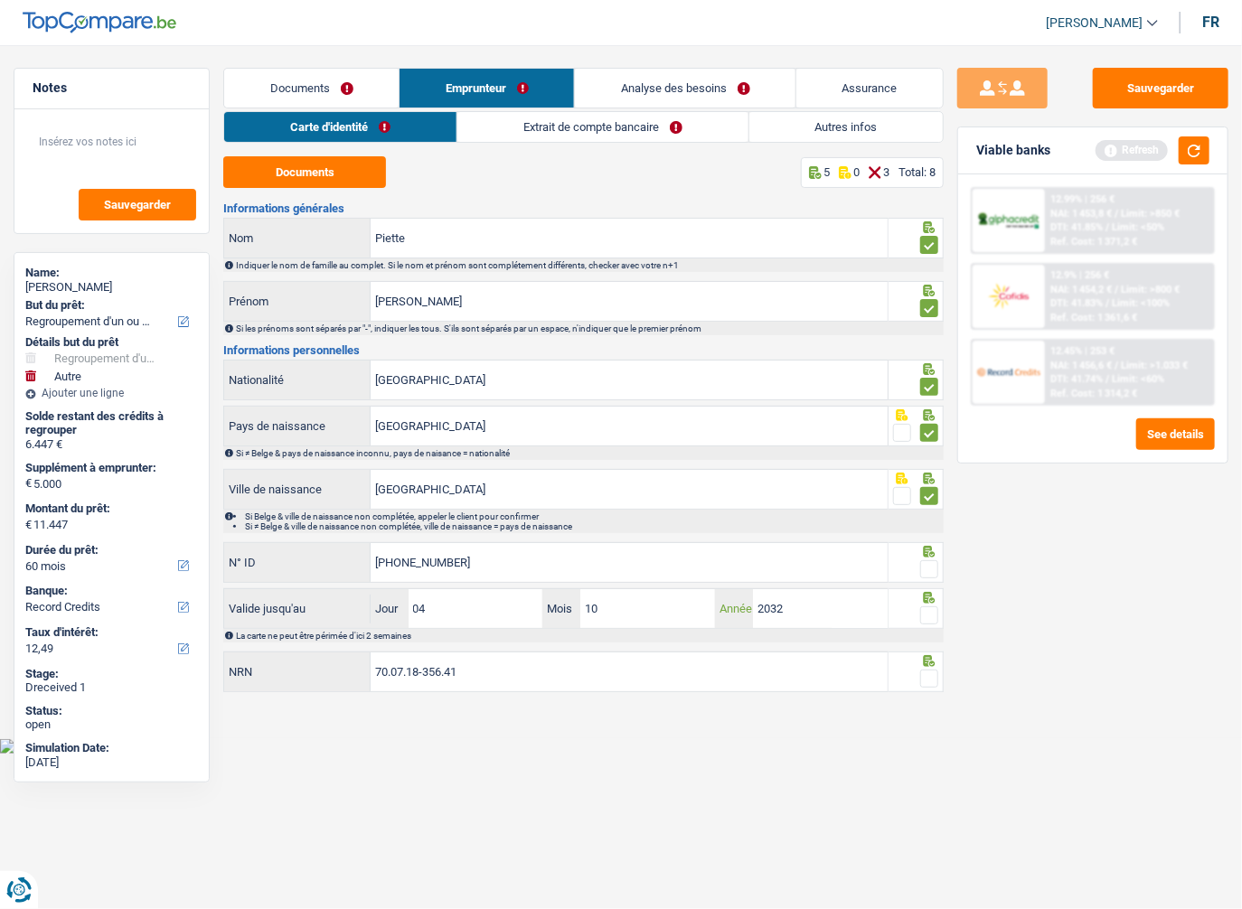
type input "2032"
drag, startPoint x: 931, startPoint y: 615, endPoint x: 925, endPoint y: 587, distance: 28.7
click at [931, 614] on span at bounding box center [929, 615] width 18 height 18
click at [0, 0] on input "radio" at bounding box center [0, 0] width 0 height 0
click at [925, 572] on span at bounding box center [929, 569] width 18 height 18
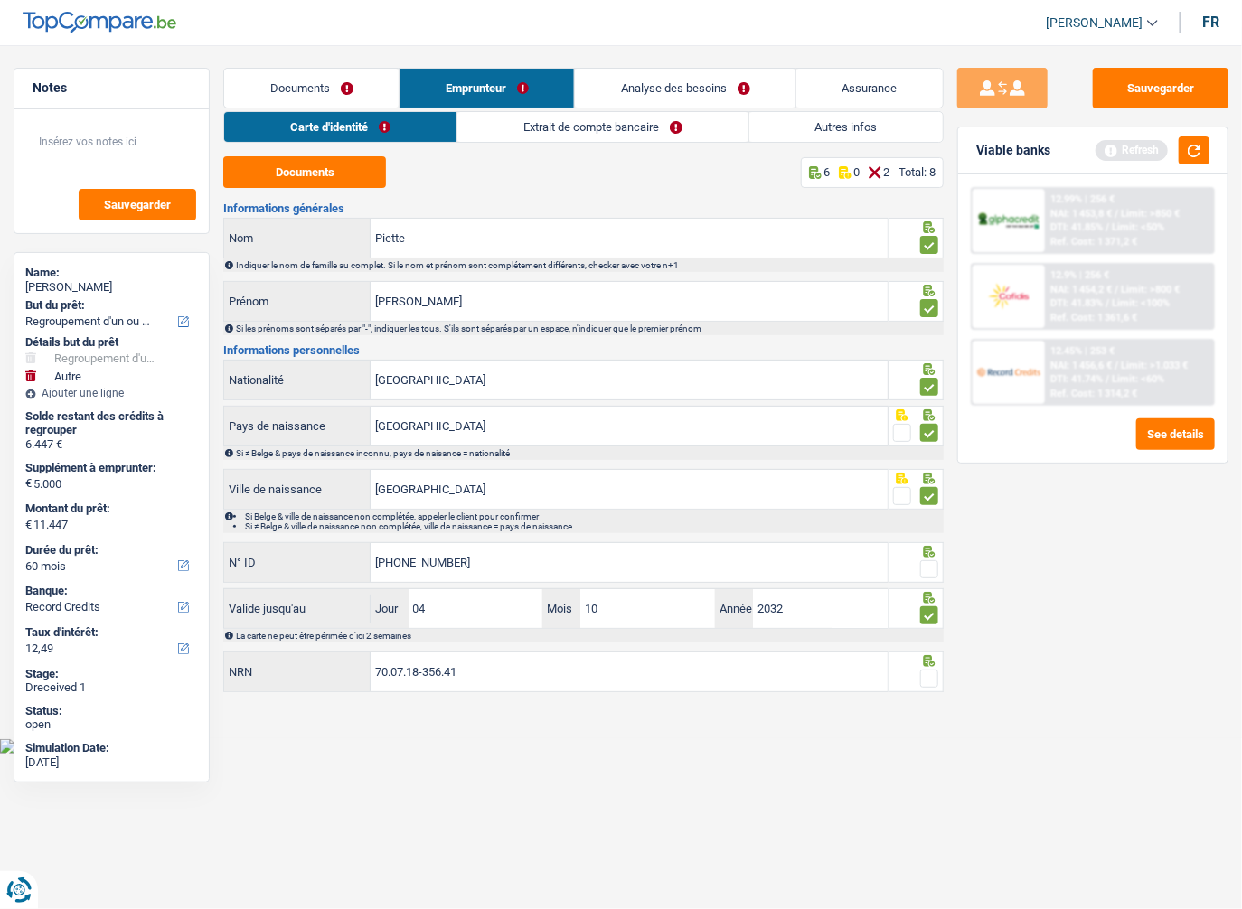
click at [0, 0] on input "radio" at bounding box center [0, 0] width 0 height 0
click at [935, 672] on span at bounding box center [929, 679] width 18 height 18
click at [0, 0] on input "radio" at bounding box center [0, 0] width 0 height 0
click at [491, 118] on link "Extrait de compte bancaire" at bounding box center [603, 127] width 290 height 30
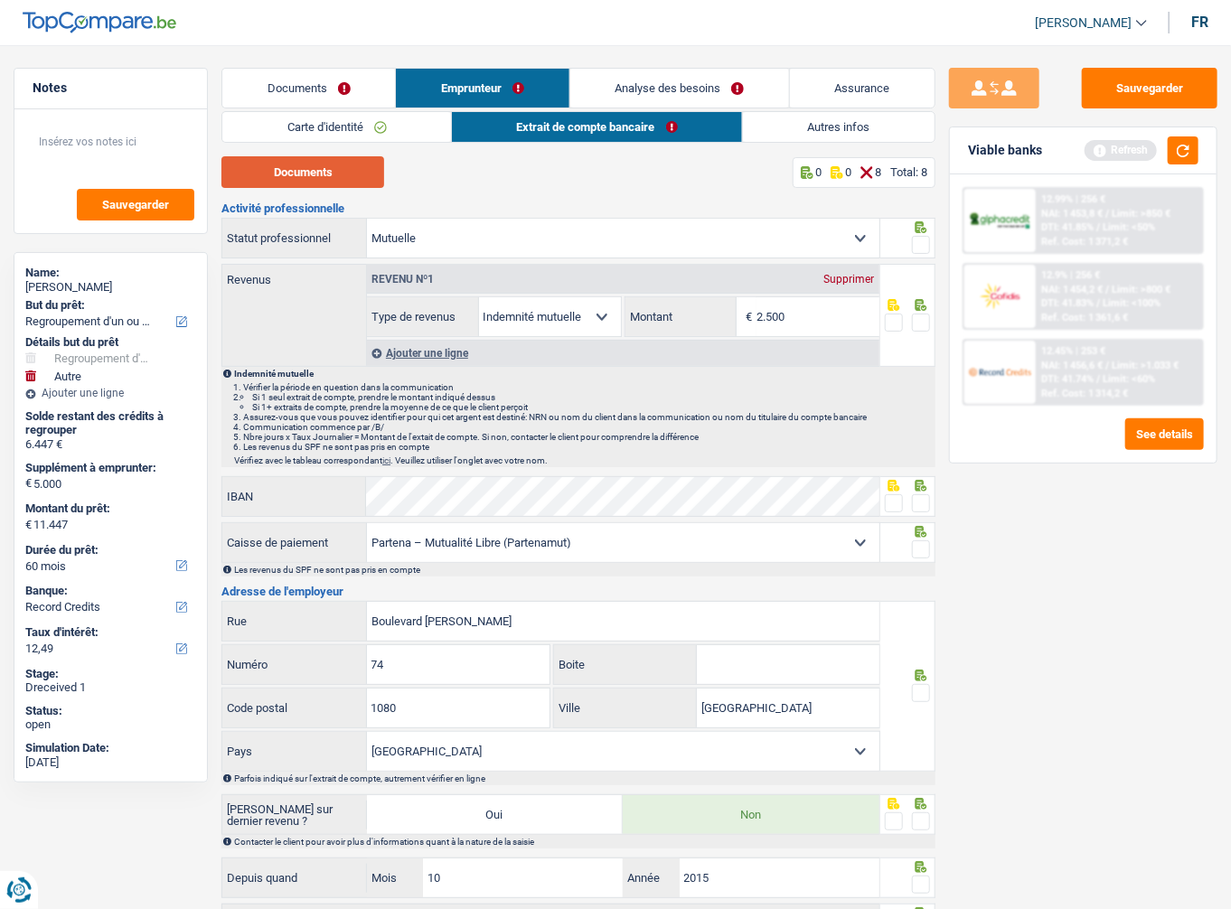
click at [352, 161] on button "Documents" at bounding box center [302, 172] width 163 height 32
click at [924, 240] on span at bounding box center [921, 245] width 18 height 18
click at [0, 0] on input "radio" at bounding box center [0, 0] width 0 height 0
click at [893, 500] on span at bounding box center [894, 503] width 18 height 18
click at [0, 0] on input "radio" at bounding box center [0, 0] width 0 height 0
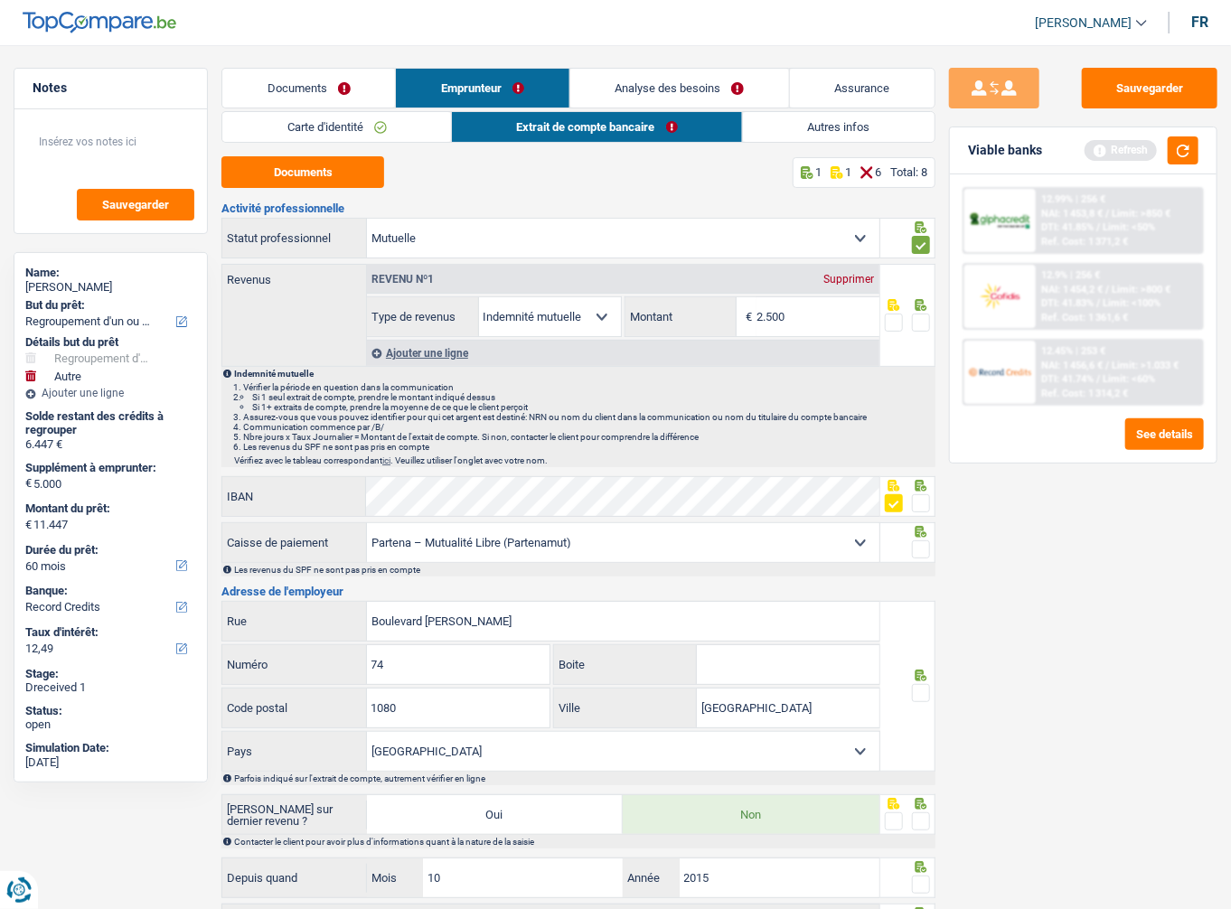
click at [921, 541] on span at bounding box center [921, 549] width 18 height 18
click at [0, 0] on input "radio" at bounding box center [0, 0] width 0 height 0
drag, startPoint x: 762, startPoint y: 315, endPoint x: 654, endPoint y: 305, distance: 108.1
click at [655, 305] on div "2.500 € Montant" at bounding box center [752, 316] width 254 height 39
type input "2.474"
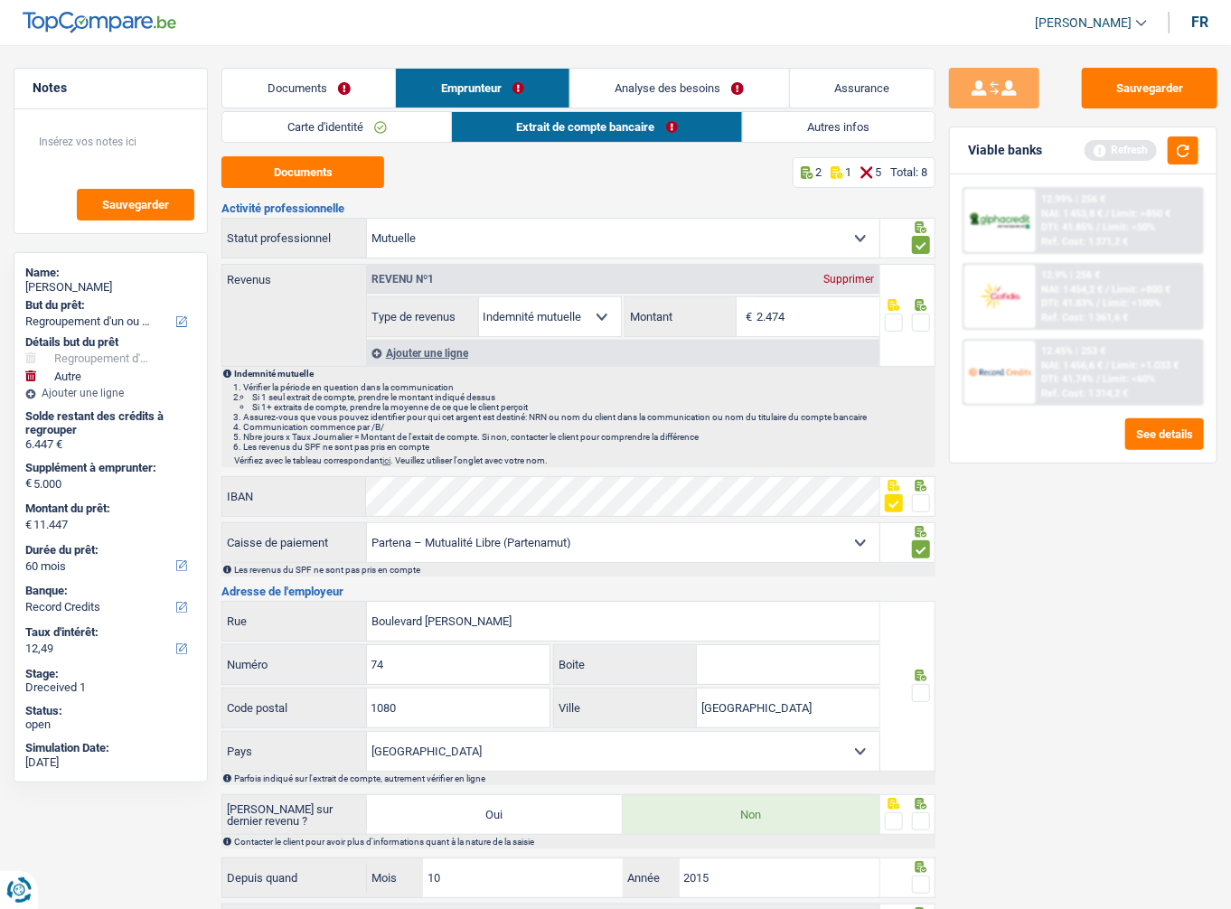
click at [921, 318] on span at bounding box center [921, 323] width 18 height 18
click at [0, 0] on input "radio" at bounding box center [0, 0] width 0 height 0
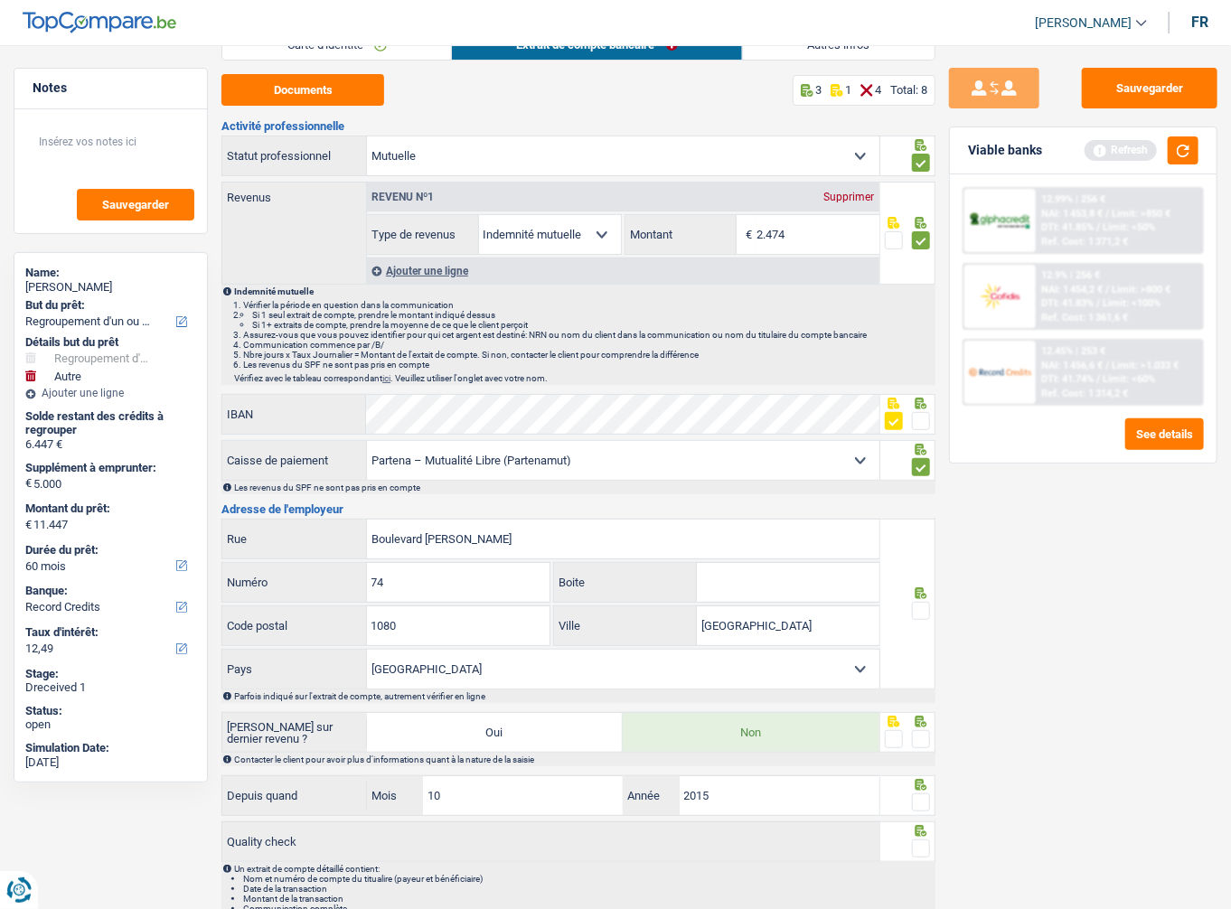
scroll to position [157, 0]
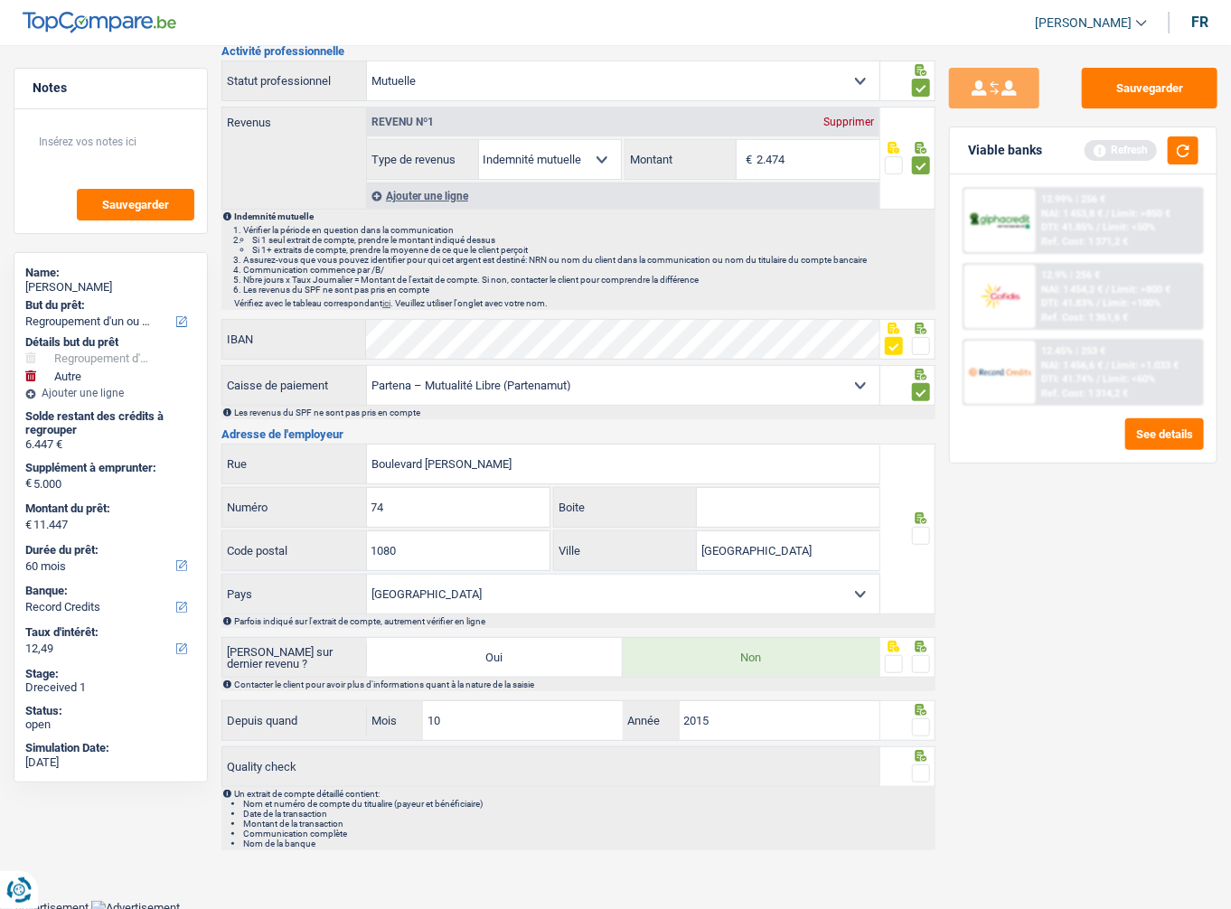
click at [915, 541] on span at bounding box center [921, 536] width 18 height 18
click at [0, 0] on input "radio" at bounding box center [0, 0] width 0 height 0
drag, startPoint x: 919, startPoint y: 653, endPoint x: 925, endPoint y: 716, distance: 63.6
click at [920, 656] on span at bounding box center [921, 664] width 18 height 18
click at [0, 0] on input "radio" at bounding box center [0, 0] width 0 height 0
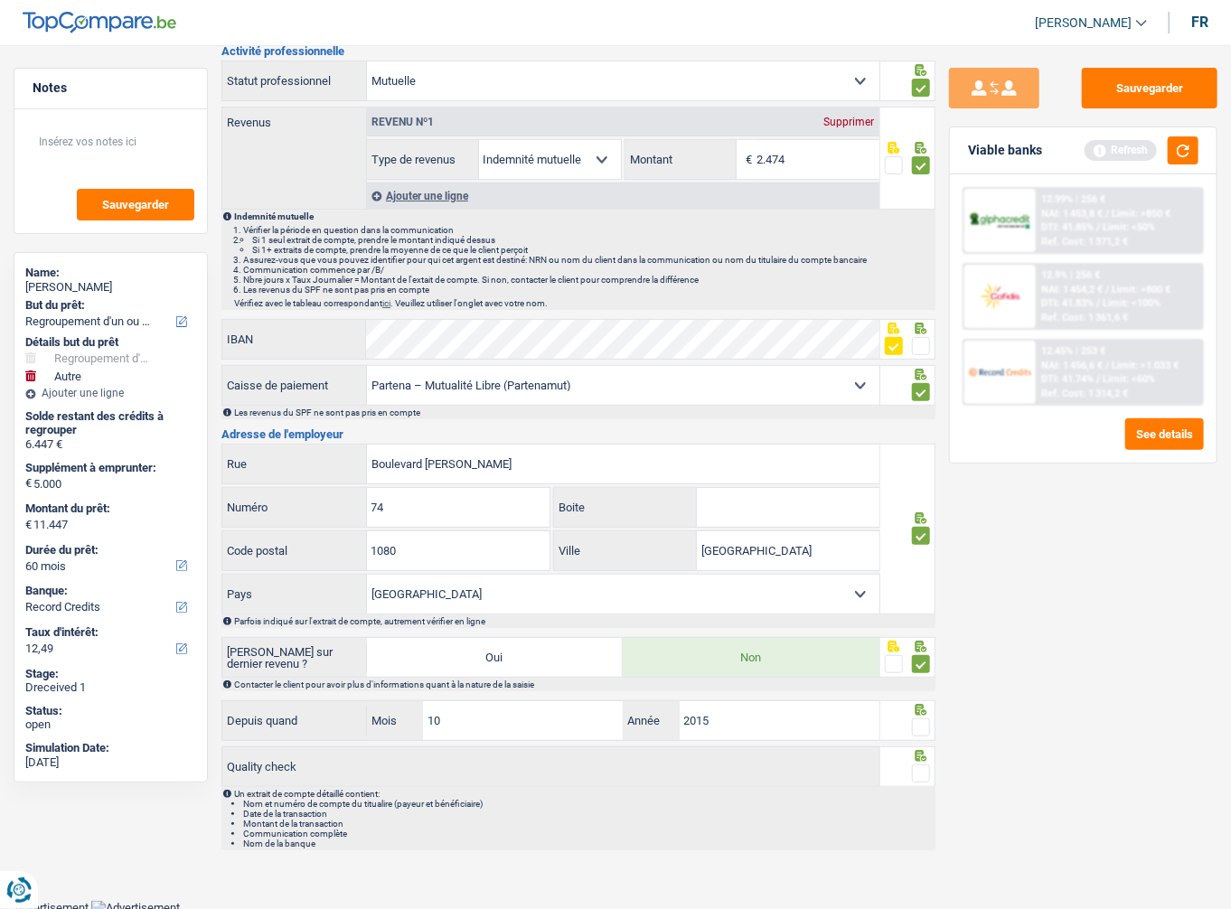
drag, startPoint x: 925, startPoint y: 716, endPoint x: 923, endPoint y: 741, distance: 25.5
click at [925, 719] on span at bounding box center [921, 728] width 18 height 18
click at [0, 0] on input "radio" at bounding box center [0, 0] width 0 height 0
click at [920, 765] on span at bounding box center [921, 774] width 18 height 18
click at [0, 0] on input "radio" at bounding box center [0, 0] width 0 height 0
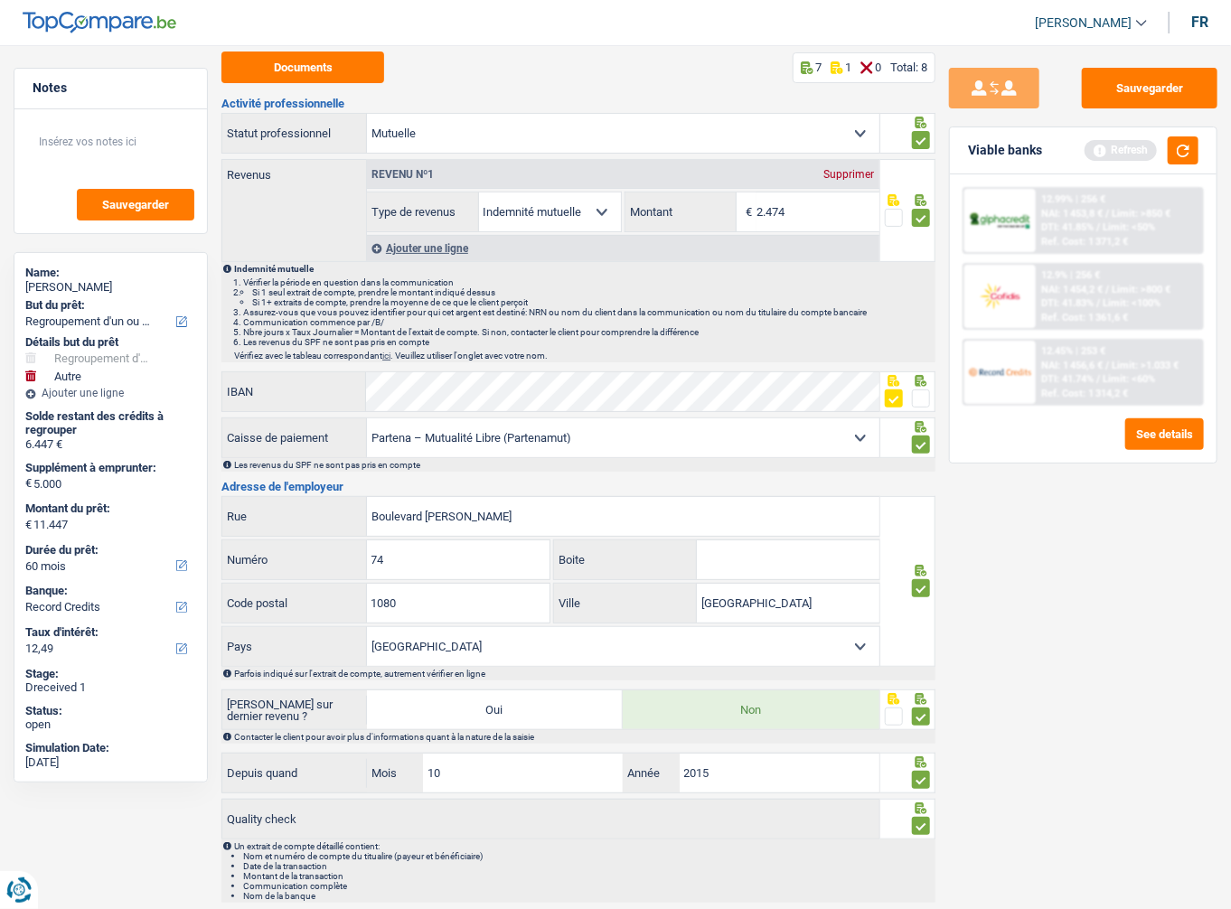
scroll to position [0, 0]
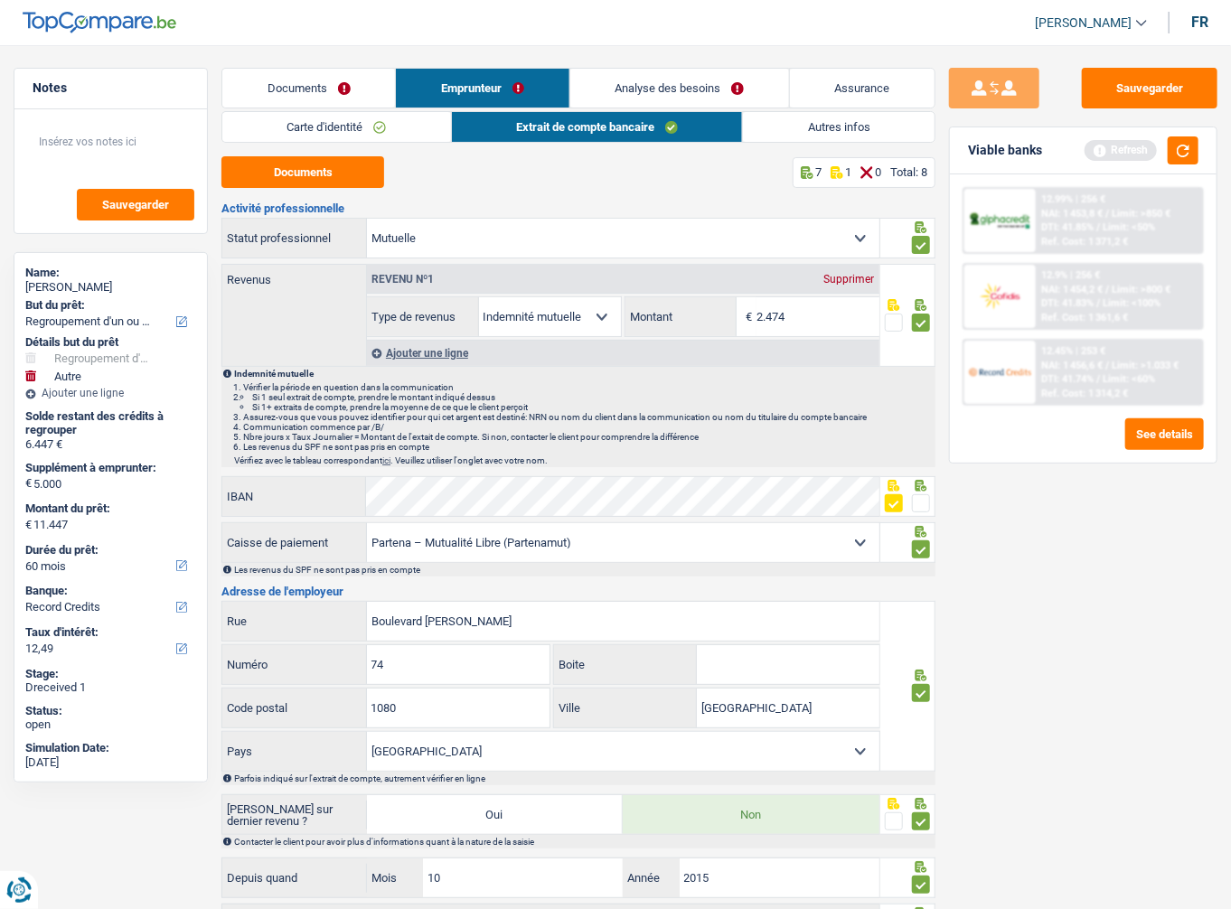
click at [810, 121] on link "Autres infos" at bounding box center [839, 127] width 192 height 30
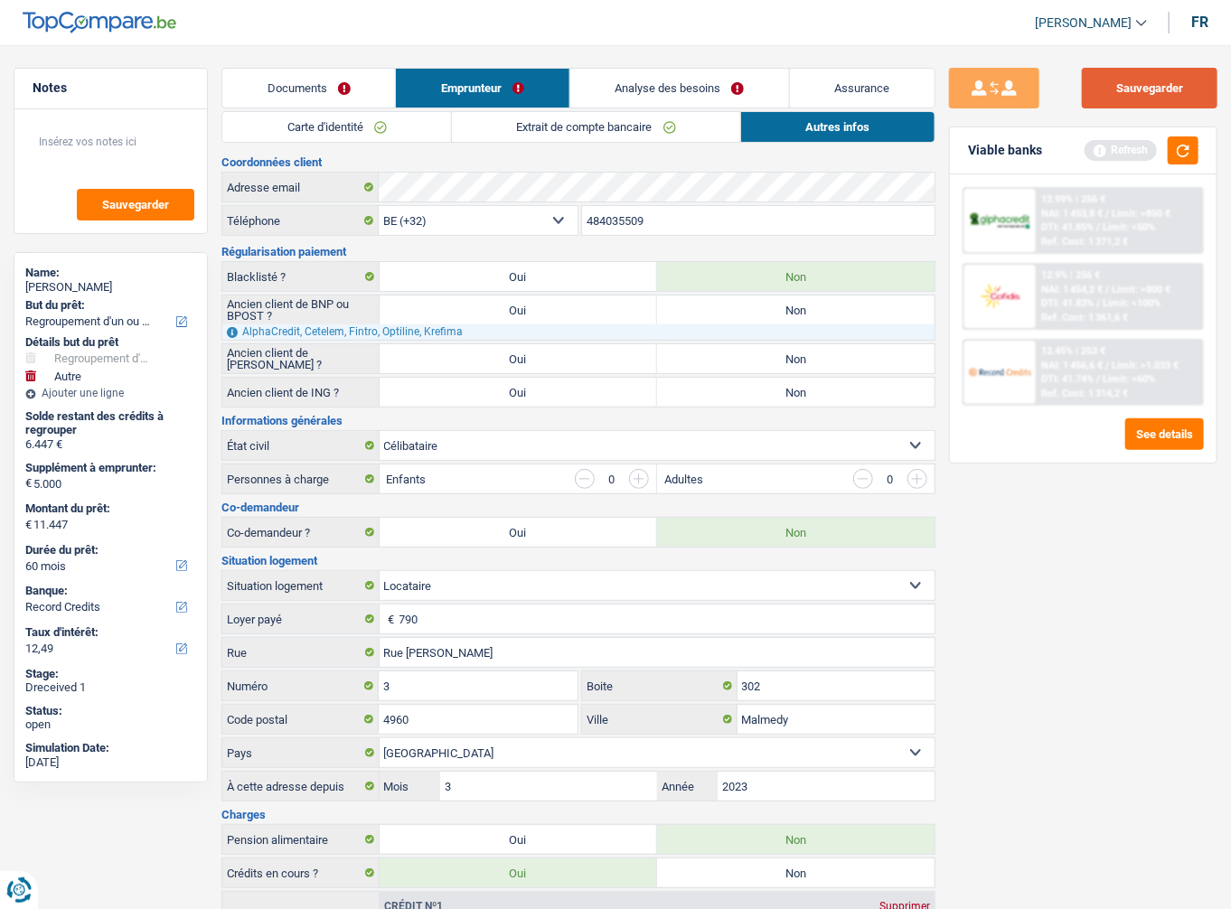
drag, startPoint x: 1106, startPoint y: 98, endPoint x: 1228, endPoint y: 126, distance: 125.2
click at [1110, 98] on button "Sauvegarder" at bounding box center [1150, 88] width 136 height 41
drag, startPoint x: 1178, startPoint y: 153, endPoint x: 1178, endPoint y: 176, distance: 23.5
click at [1178, 153] on button "button" at bounding box center [1183, 150] width 31 height 28
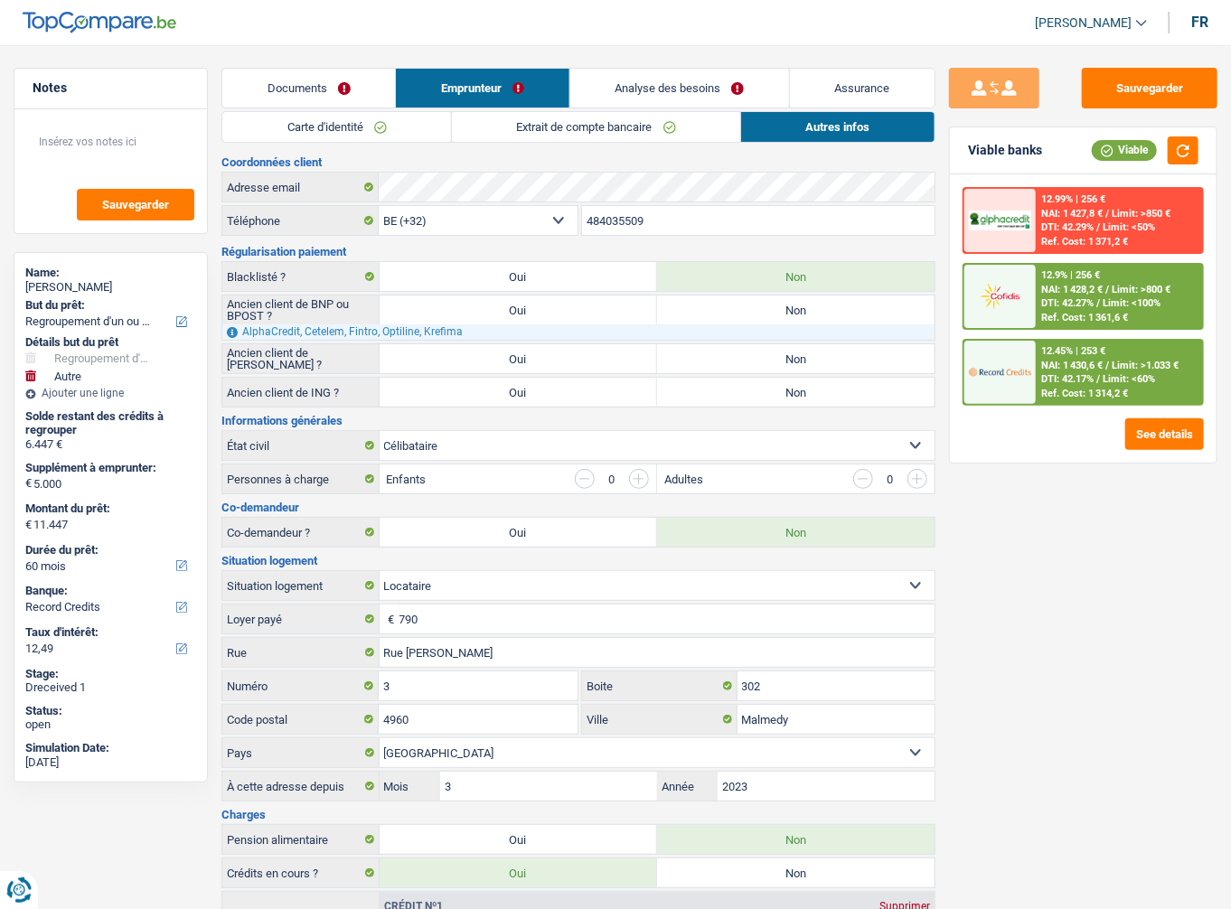
drag, startPoint x: 857, startPoint y: 387, endPoint x: 852, endPoint y: 356, distance: 31.1
click at [857, 387] on label "Non" at bounding box center [795, 392] width 277 height 29
click at [857, 387] on input "Non" at bounding box center [795, 392] width 277 height 29
radio input "true"
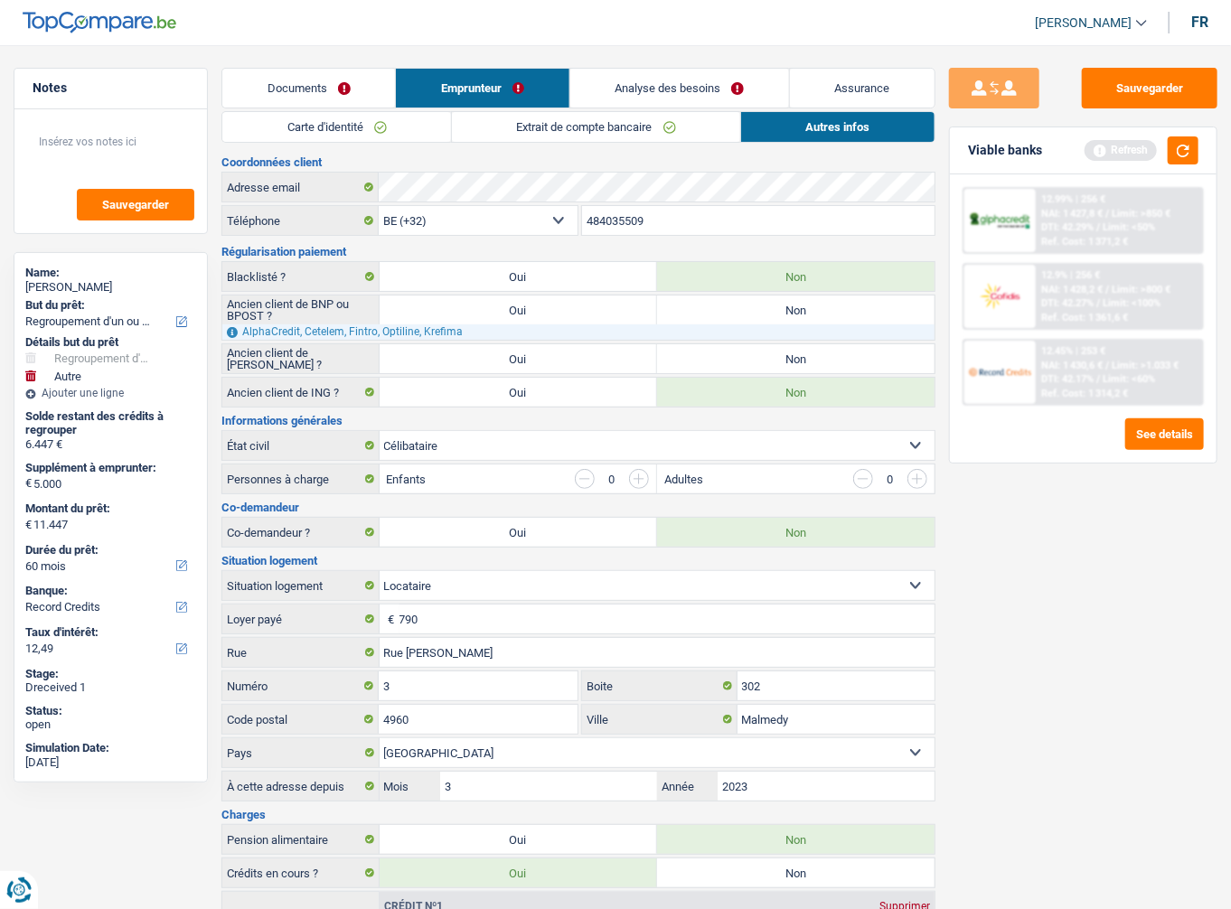
click at [852, 356] on label "Non" at bounding box center [795, 358] width 277 height 29
click at [852, 356] on input "Non" at bounding box center [795, 358] width 277 height 29
radio input "true"
click at [842, 304] on label "Non" at bounding box center [795, 310] width 277 height 29
click at [842, 304] on input "Non" at bounding box center [795, 310] width 277 height 29
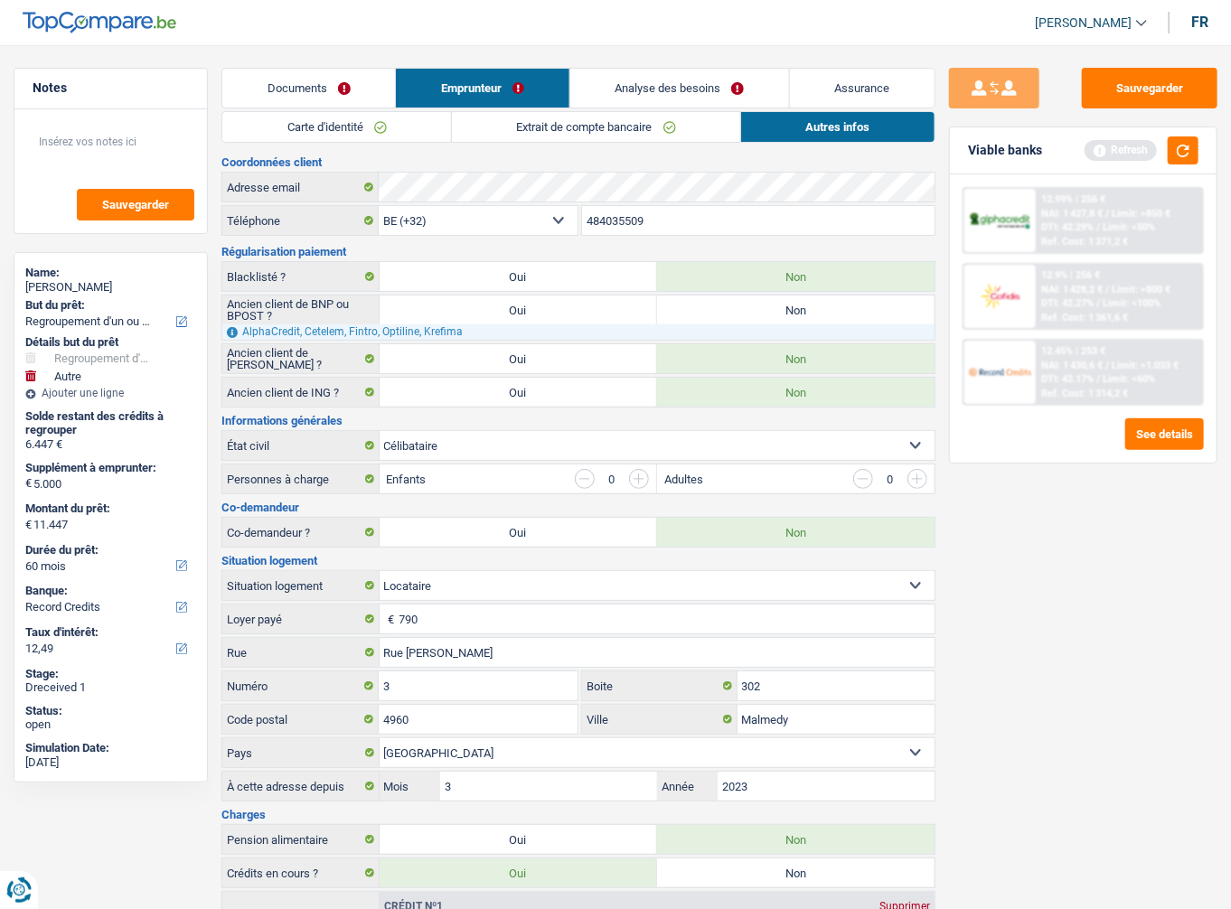
radio input "true"
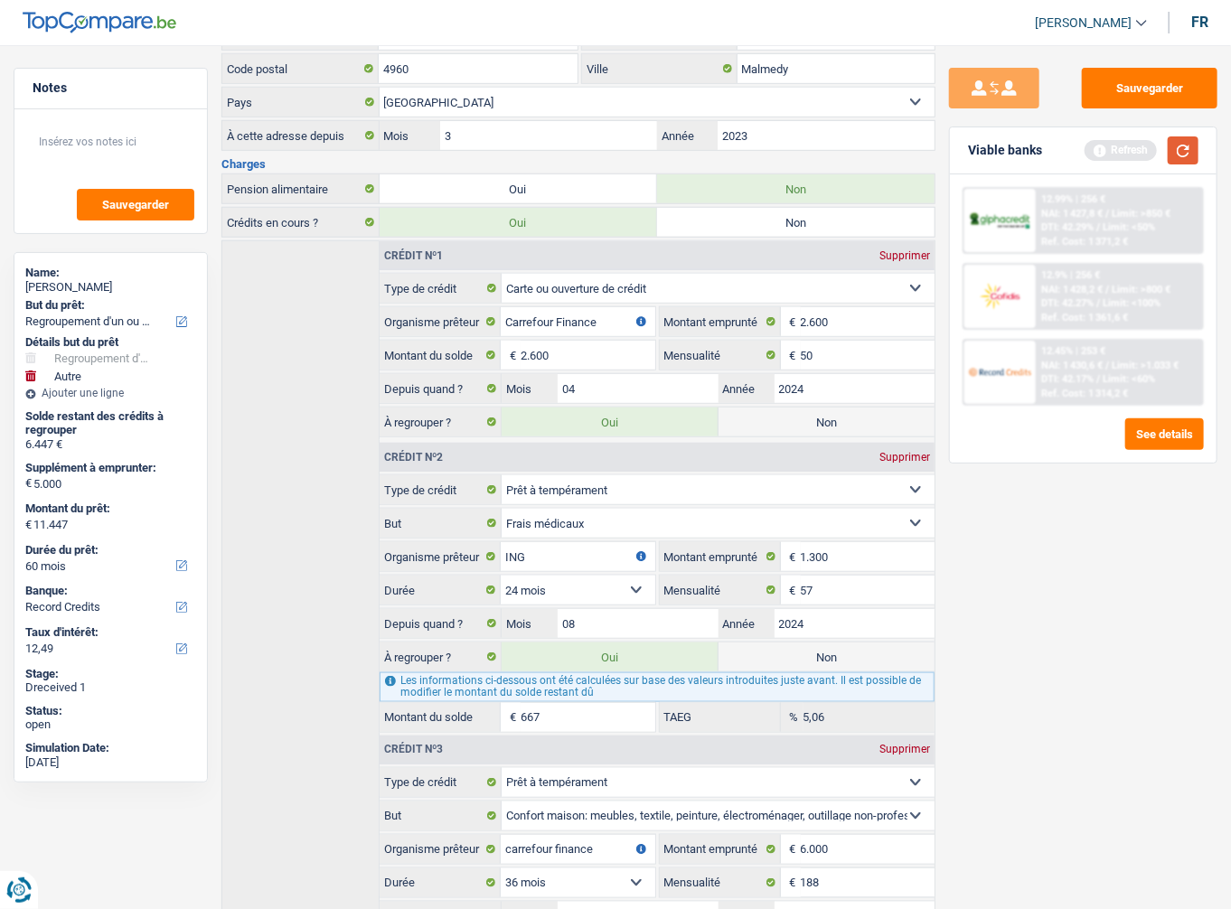
click at [1177, 152] on button "button" at bounding box center [1183, 150] width 31 height 28
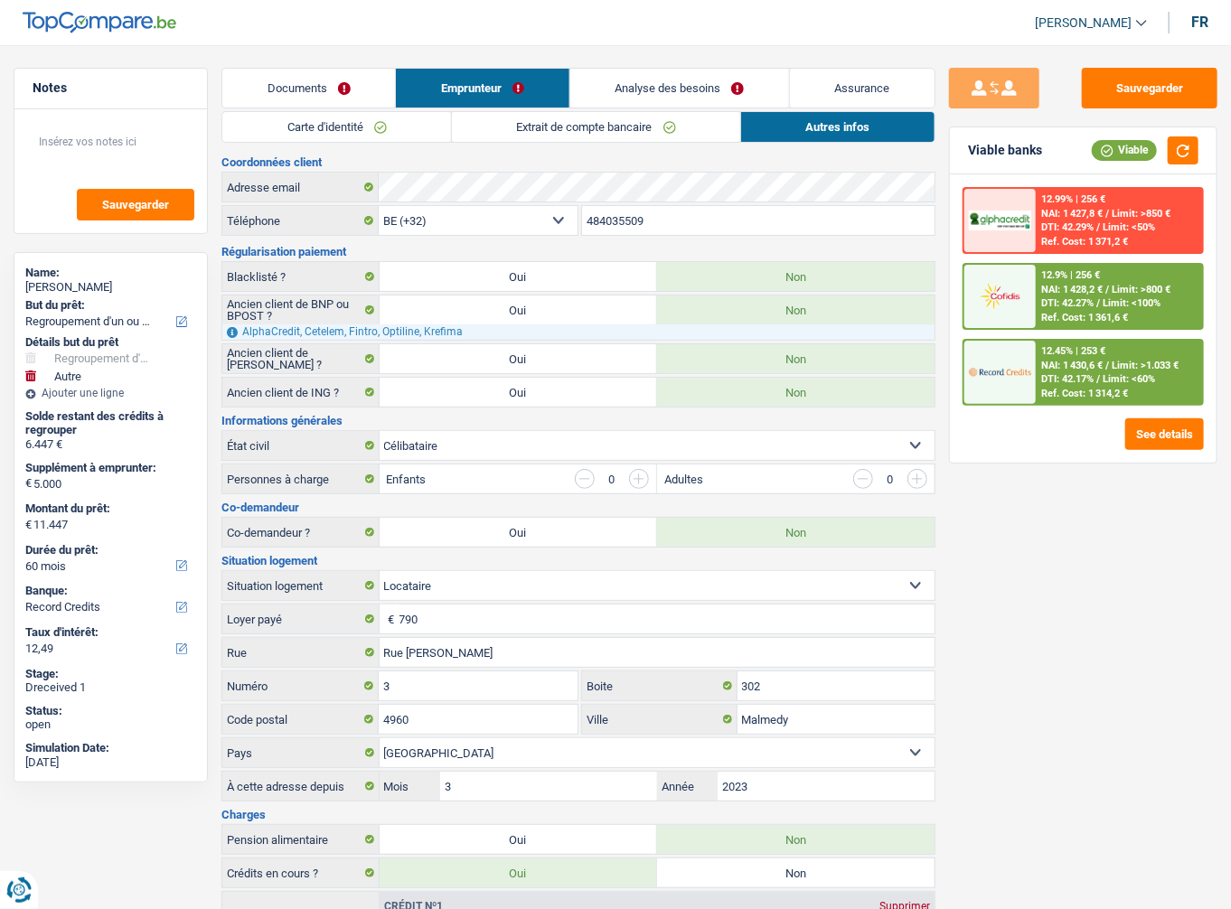
click at [1094, 299] on span "DTI: 42.27%" at bounding box center [1067, 303] width 52 height 12
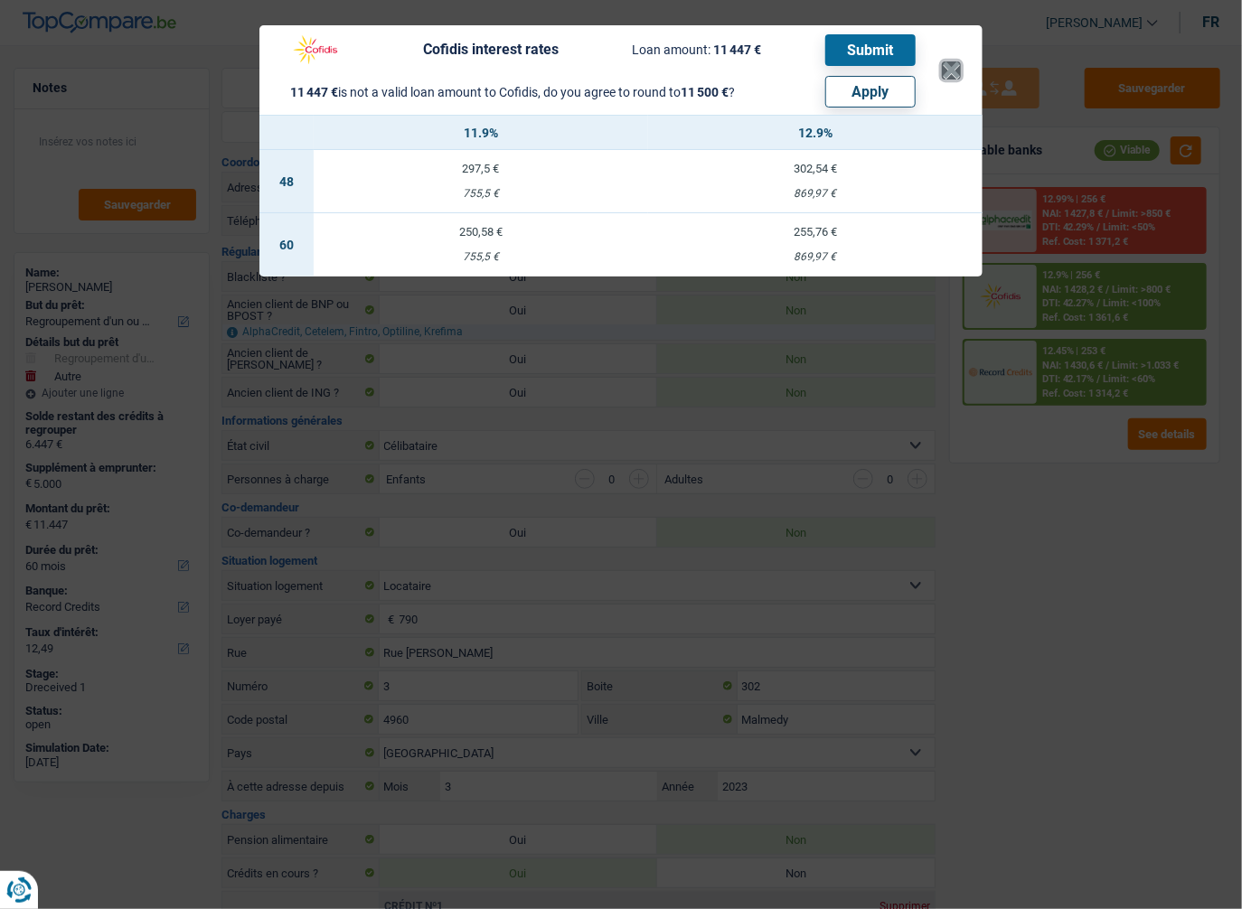
click at [944, 72] on button "×" at bounding box center [951, 70] width 19 height 18
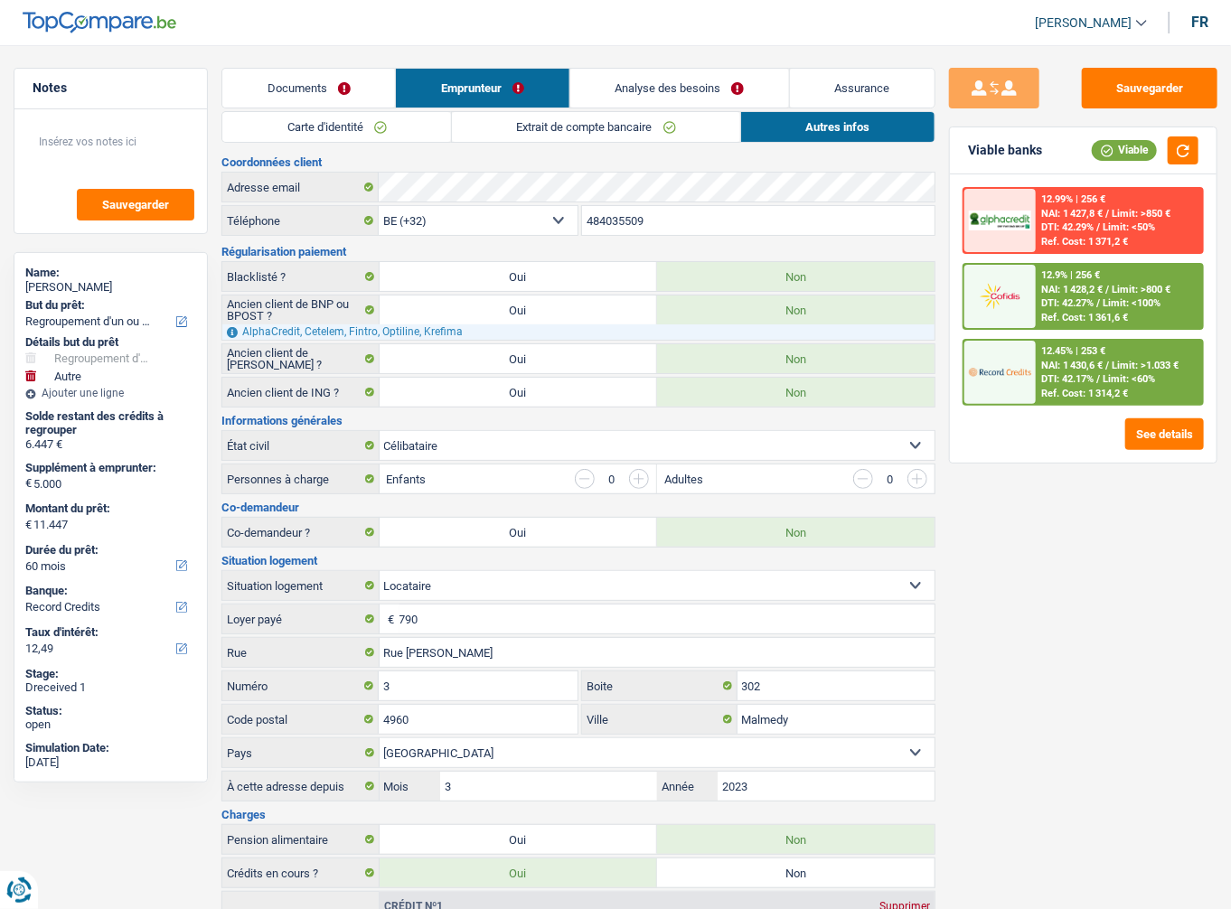
click at [1103, 362] on span "NAI: 1 430,6 €" at bounding box center [1071, 366] width 61 height 12
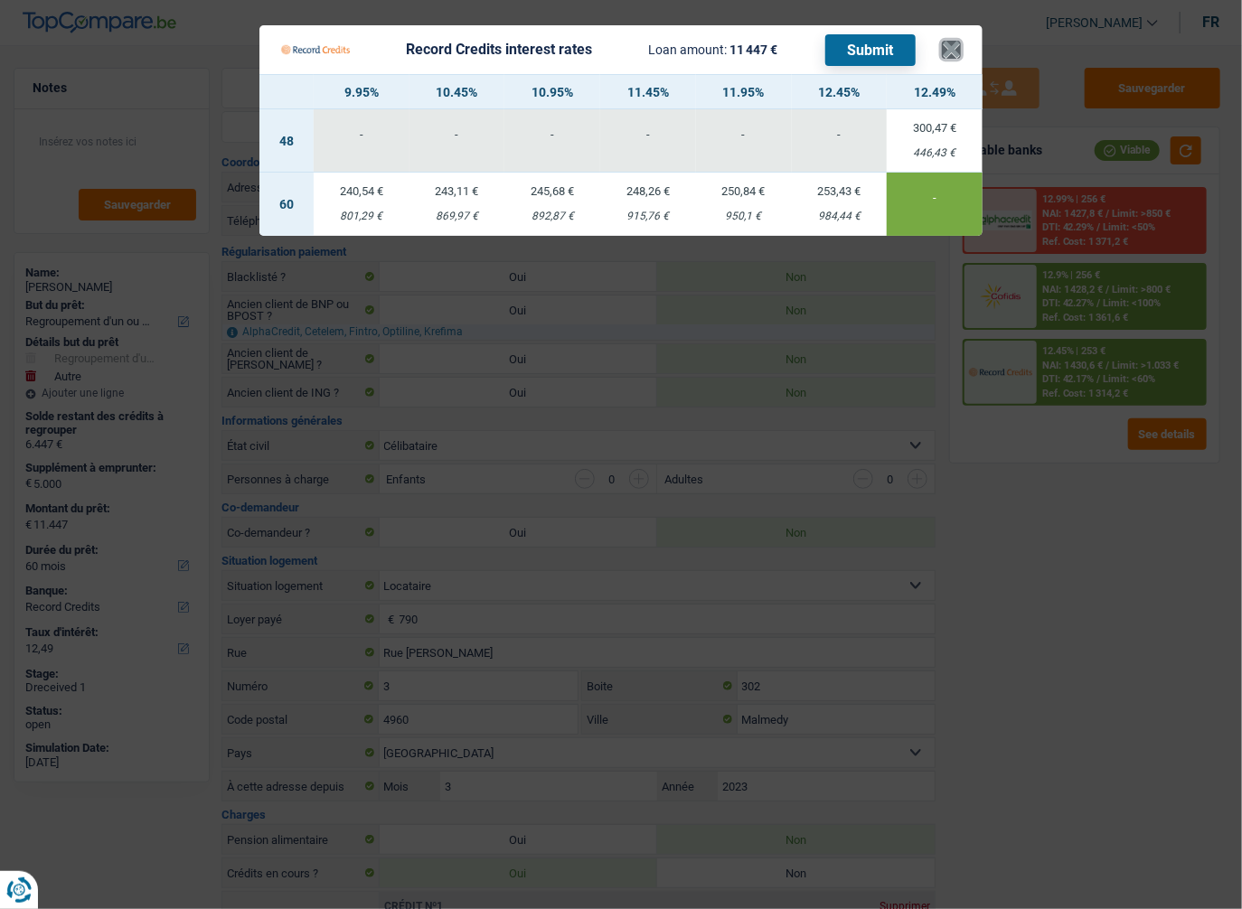
click at [957, 43] on button "×" at bounding box center [951, 50] width 19 height 18
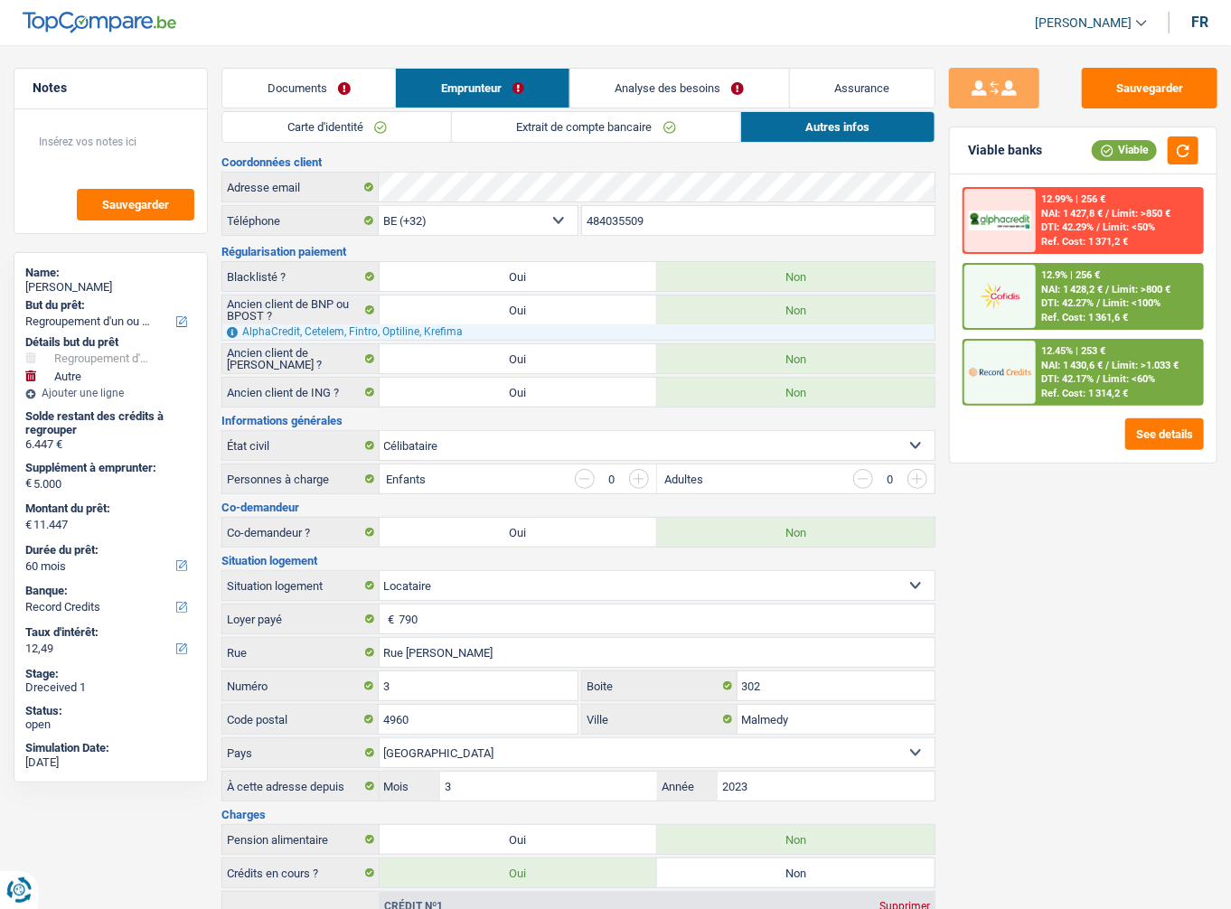
click at [701, 80] on link "Analyse des besoins" at bounding box center [679, 88] width 219 height 39
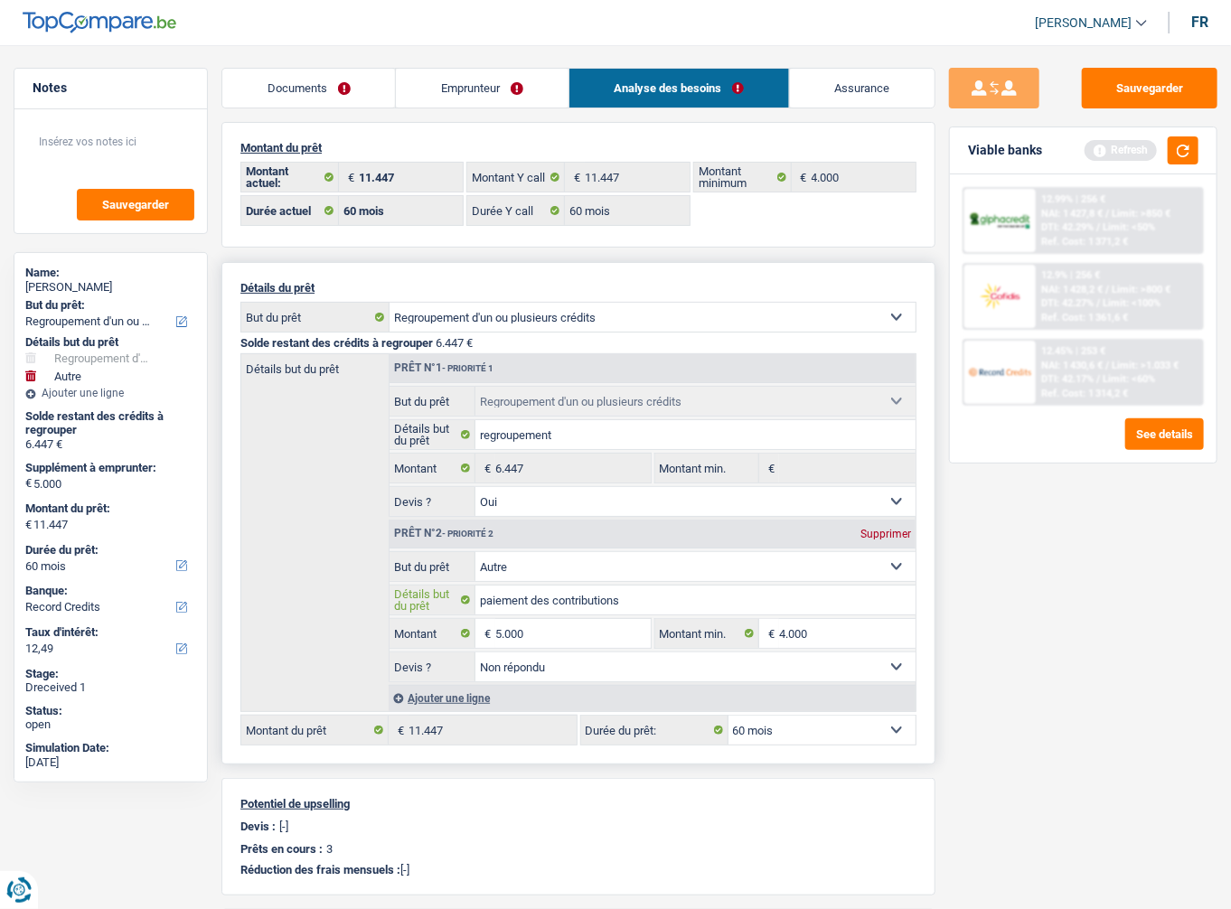
click at [566, 593] on input "paiement des contributions" at bounding box center [695, 600] width 440 height 29
type input "paiement"
click at [1186, 152] on button "button" at bounding box center [1183, 150] width 31 height 28
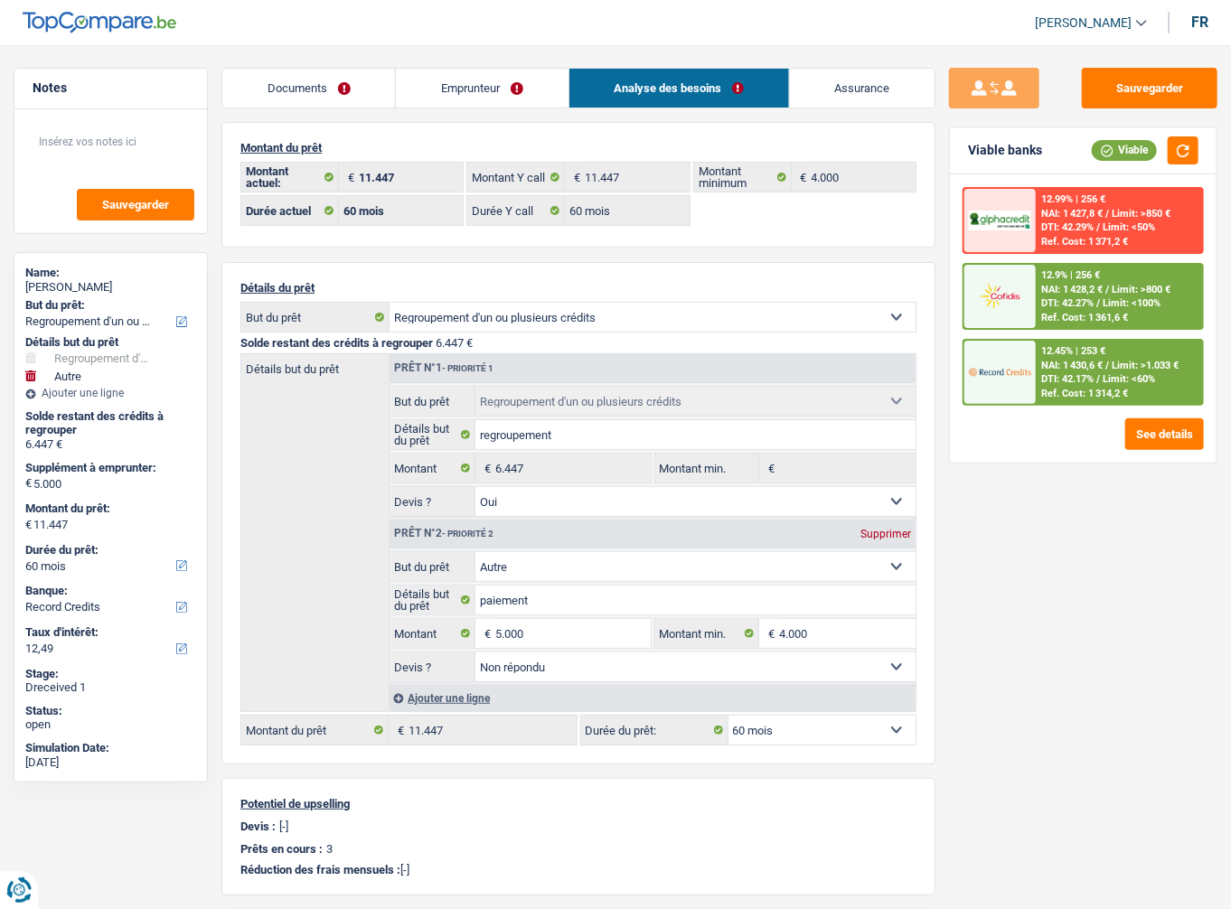
click at [1124, 286] on span "Limit: >800 €" at bounding box center [1141, 290] width 59 height 12
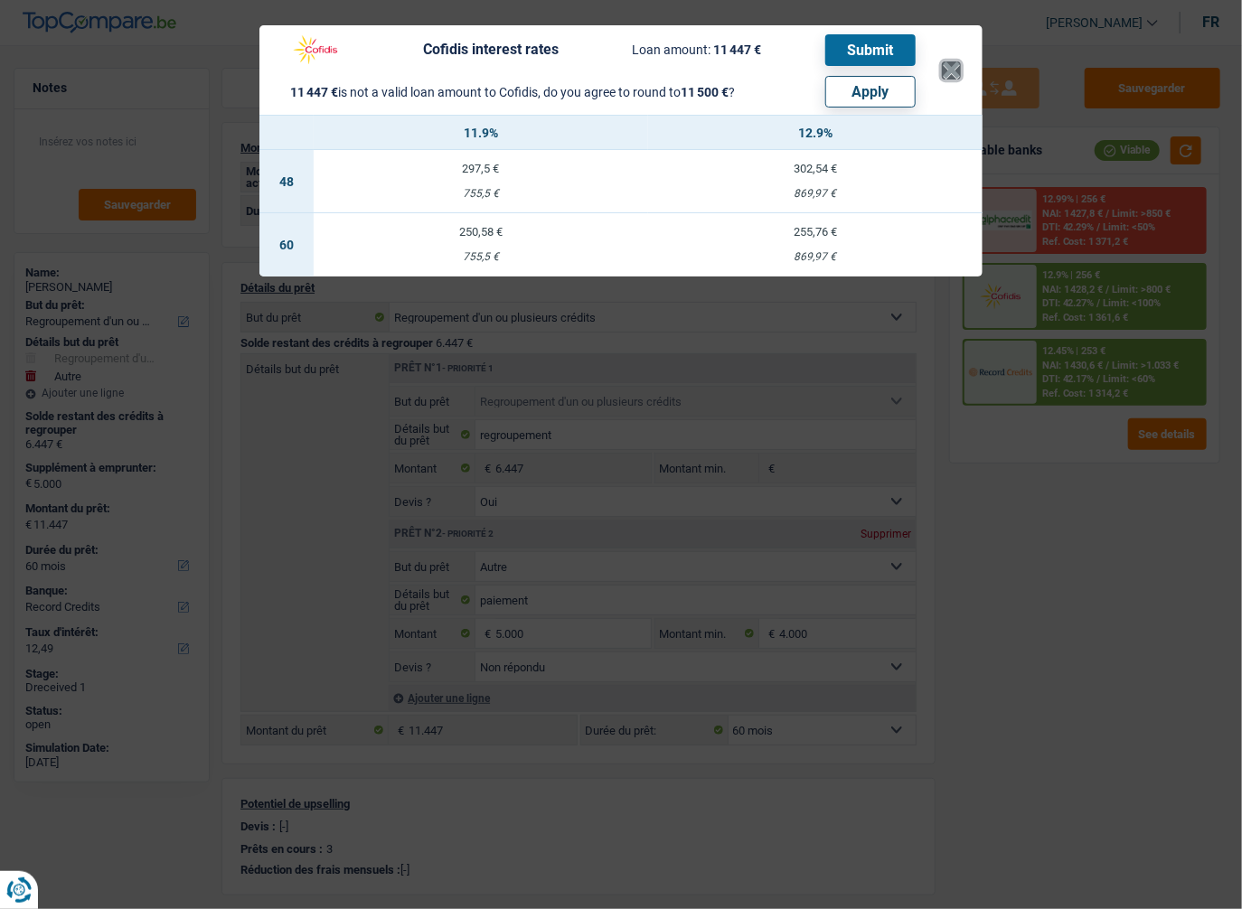
click at [951, 71] on button "×" at bounding box center [951, 70] width 19 height 18
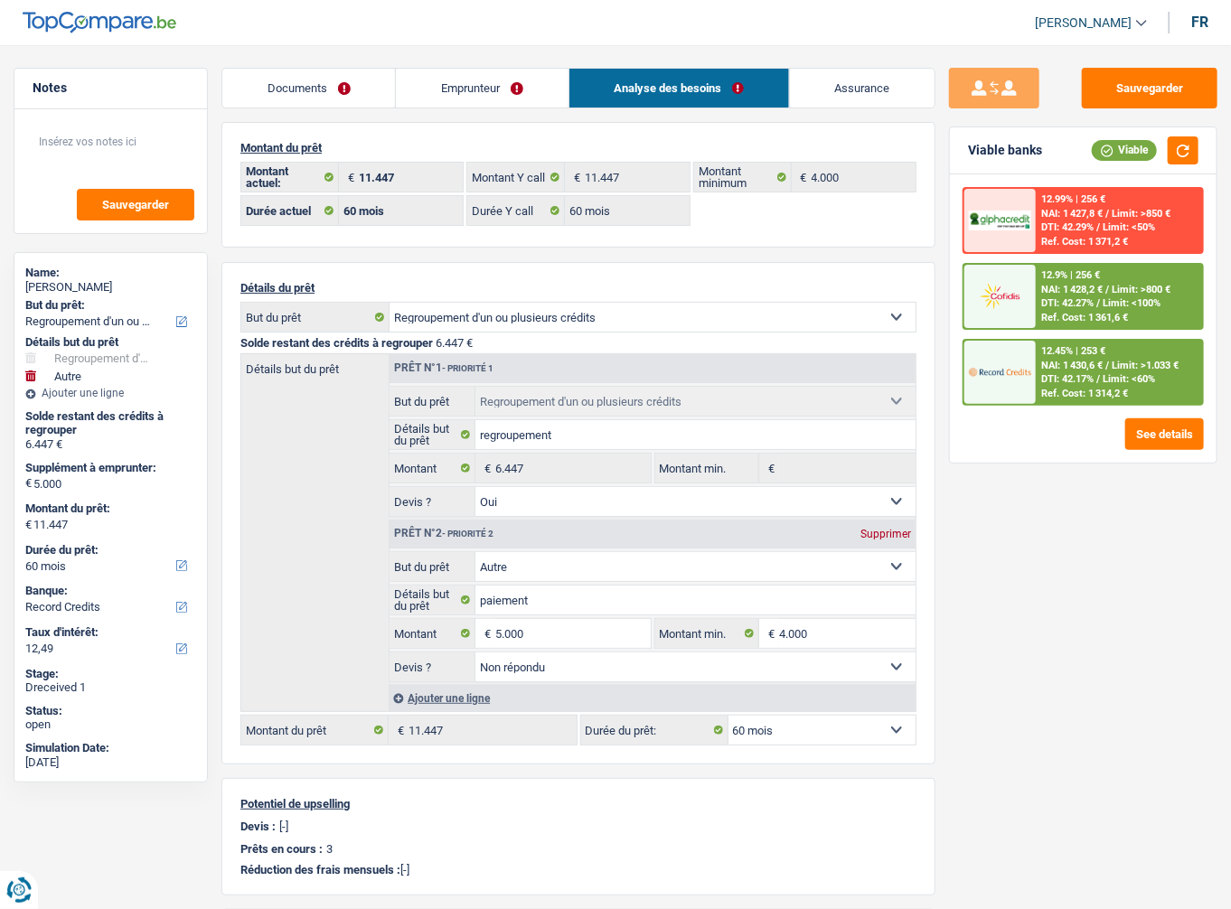
click at [1059, 308] on div "12.9% | 256 € NAI: 1 428,2 € / Limit: >800 € DTI: 42.27% / Limit: <100% Ref. Co…" at bounding box center [1119, 296] width 166 height 63
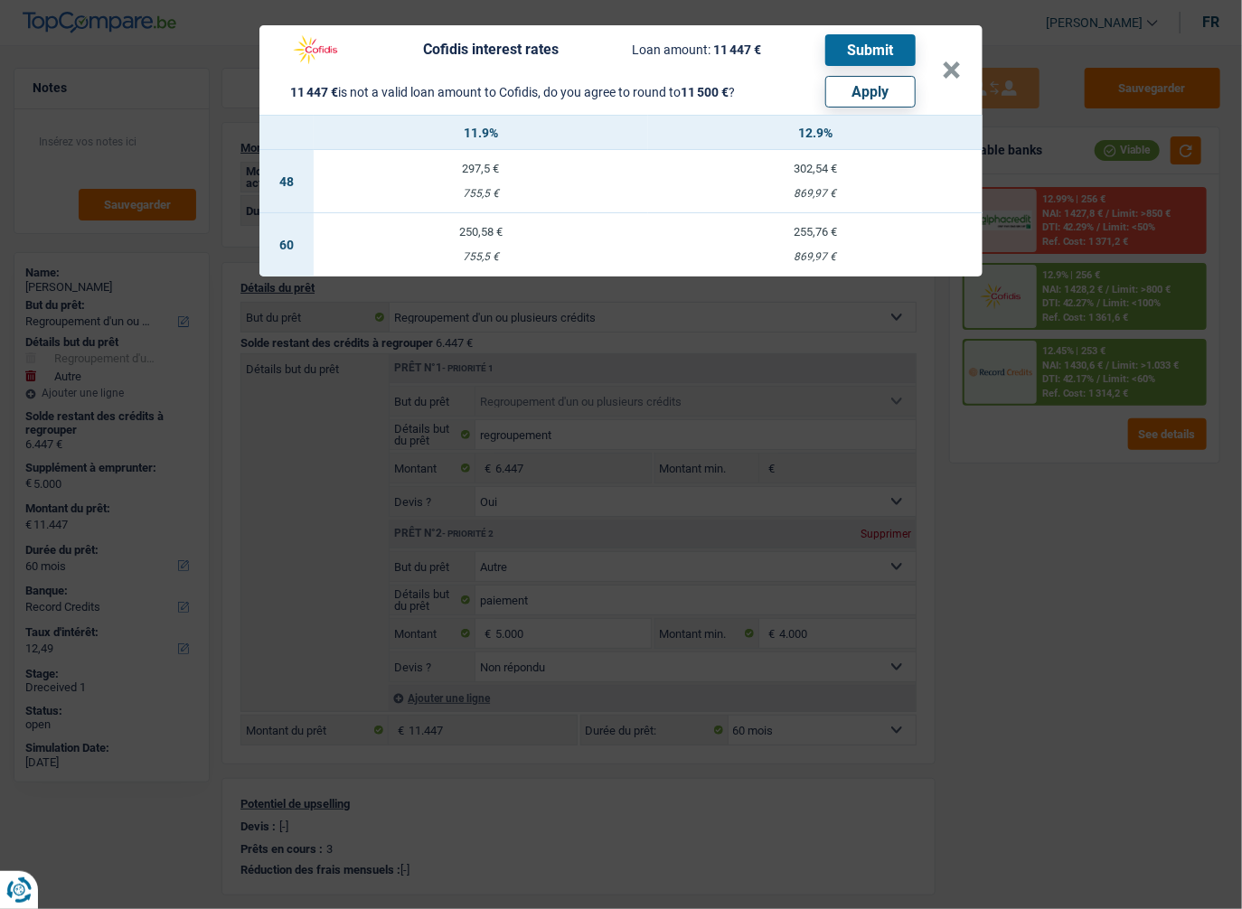
click at [852, 90] on button "Apply" at bounding box center [870, 92] width 90 height 32
type input "5.053"
type input "11.500"
type input "5.053"
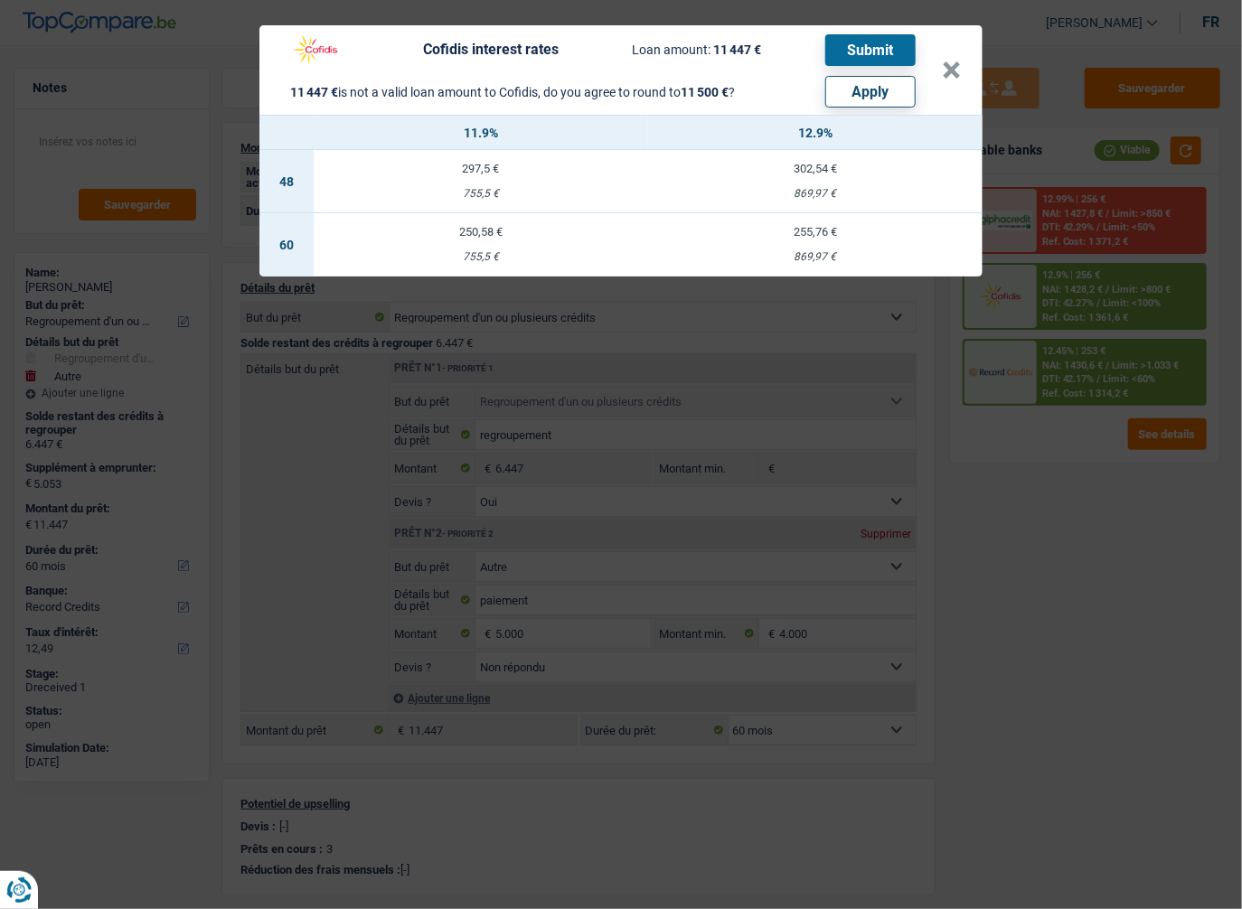
type input "11.500"
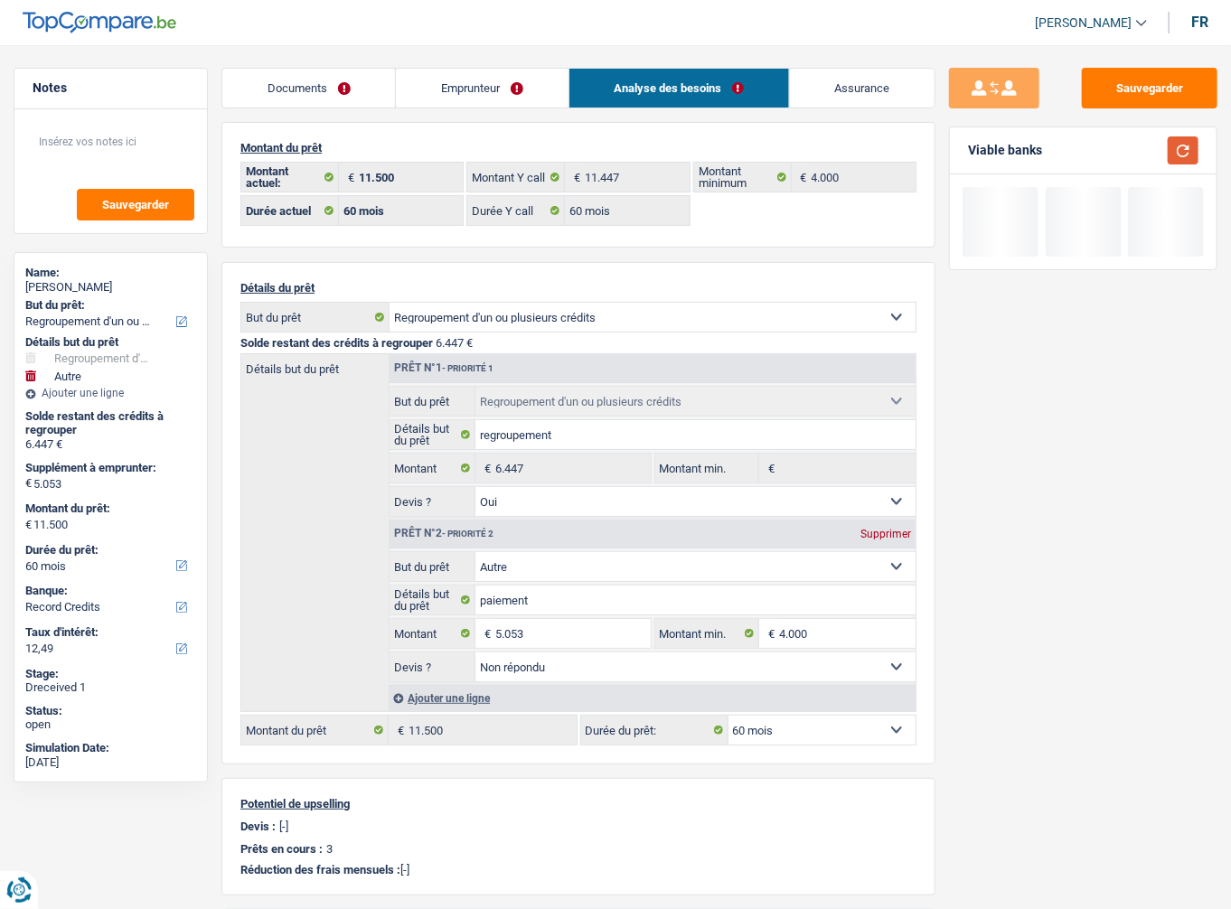
click at [1188, 158] on button "button" at bounding box center [1183, 150] width 31 height 28
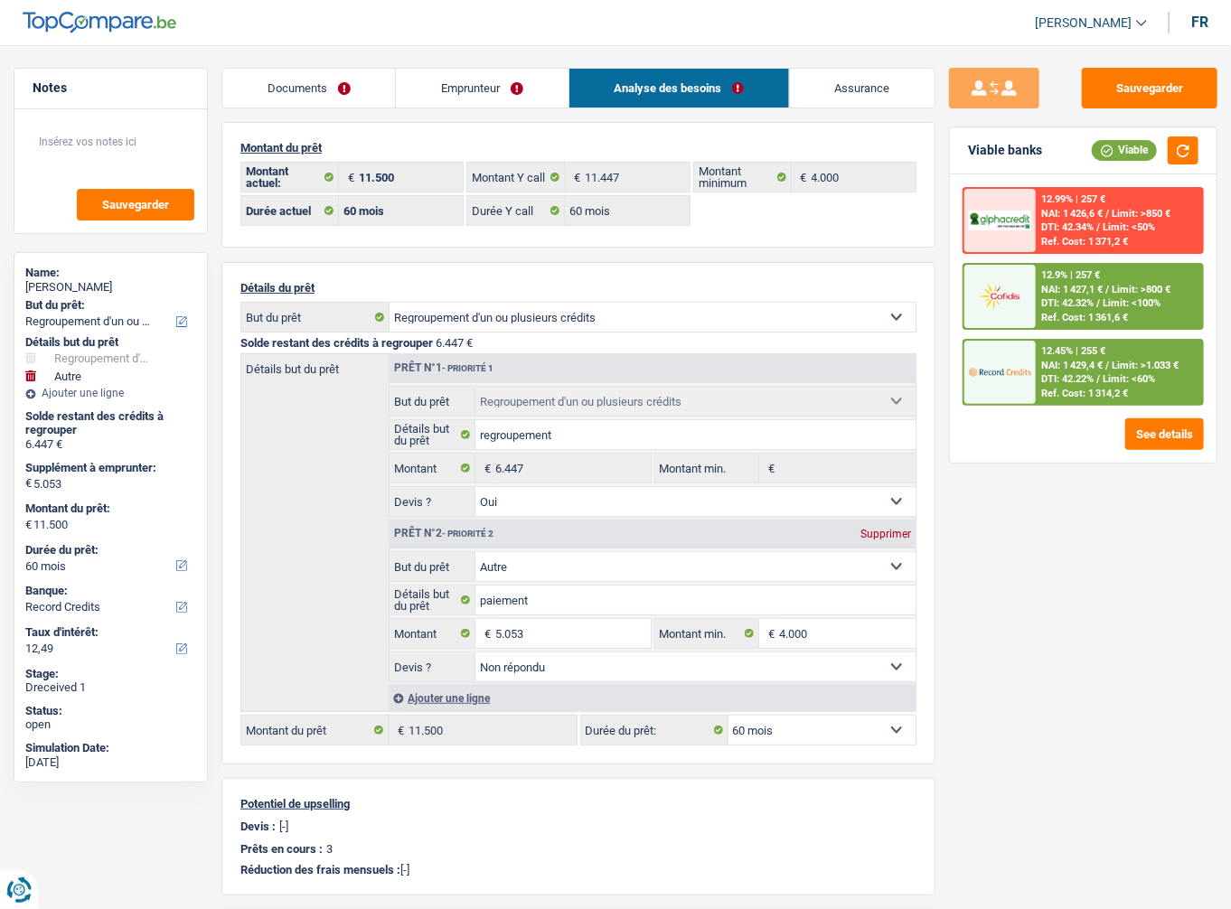
click at [1068, 271] on div "12.9% | 257 €" at bounding box center [1070, 275] width 59 height 12
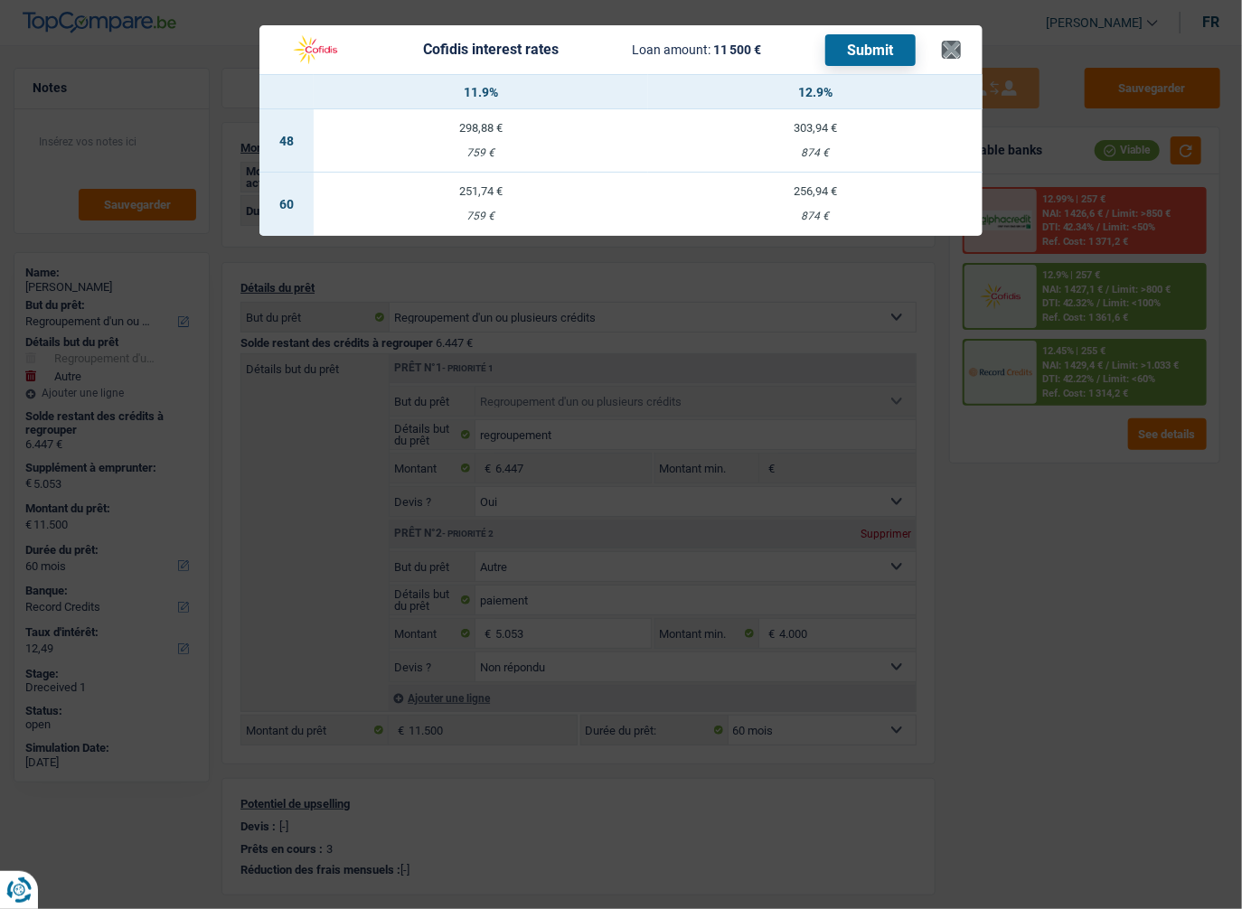
drag, startPoint x: 940, startPoint y: 55, endPoint x: 950, endPoint y: 52, distance: 10.3
click at [941, 54] on header "Cofidis interest rates Loan amount: 11 500 € Submit ×" at bounding box center [620, 49] width 723 height 49
click at [950, 52] on button "×" at bounding box center [951, 50] width 19 height 18
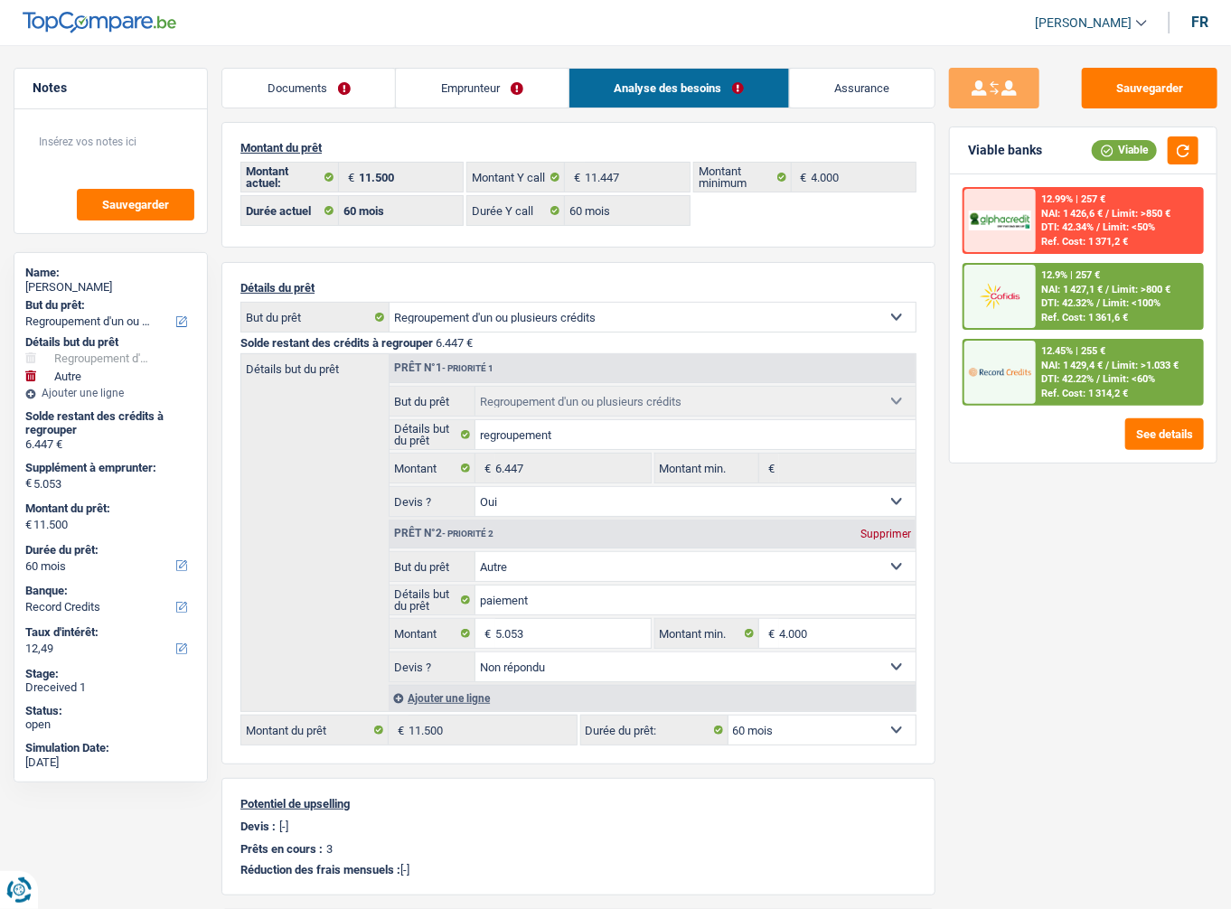
click at [1088, 206] on div "12.99% | 257 € NAI: 1 426,6 € / Limit: >850 € DTI: 42.34% / Limit: <50% Ref. Co…" at bounding box center [1119, 220] width 166 height 63
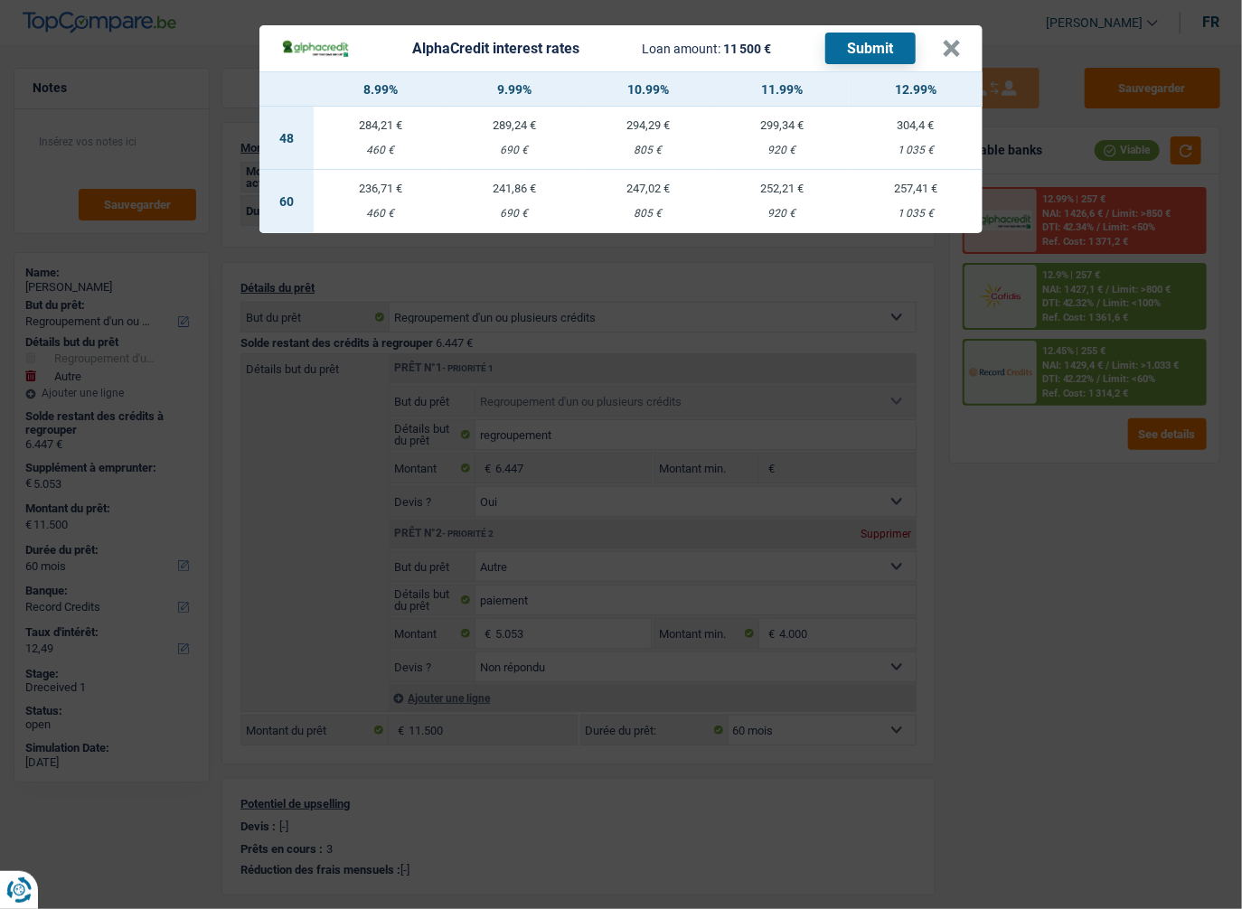
click at [1054, 463] on div "AlphaCredit interest rates Loan amount: 11 500 € Submit × 8.99% 9.99% 10.99% 11…" at bounding box center [621, 454] width 1242 height 909
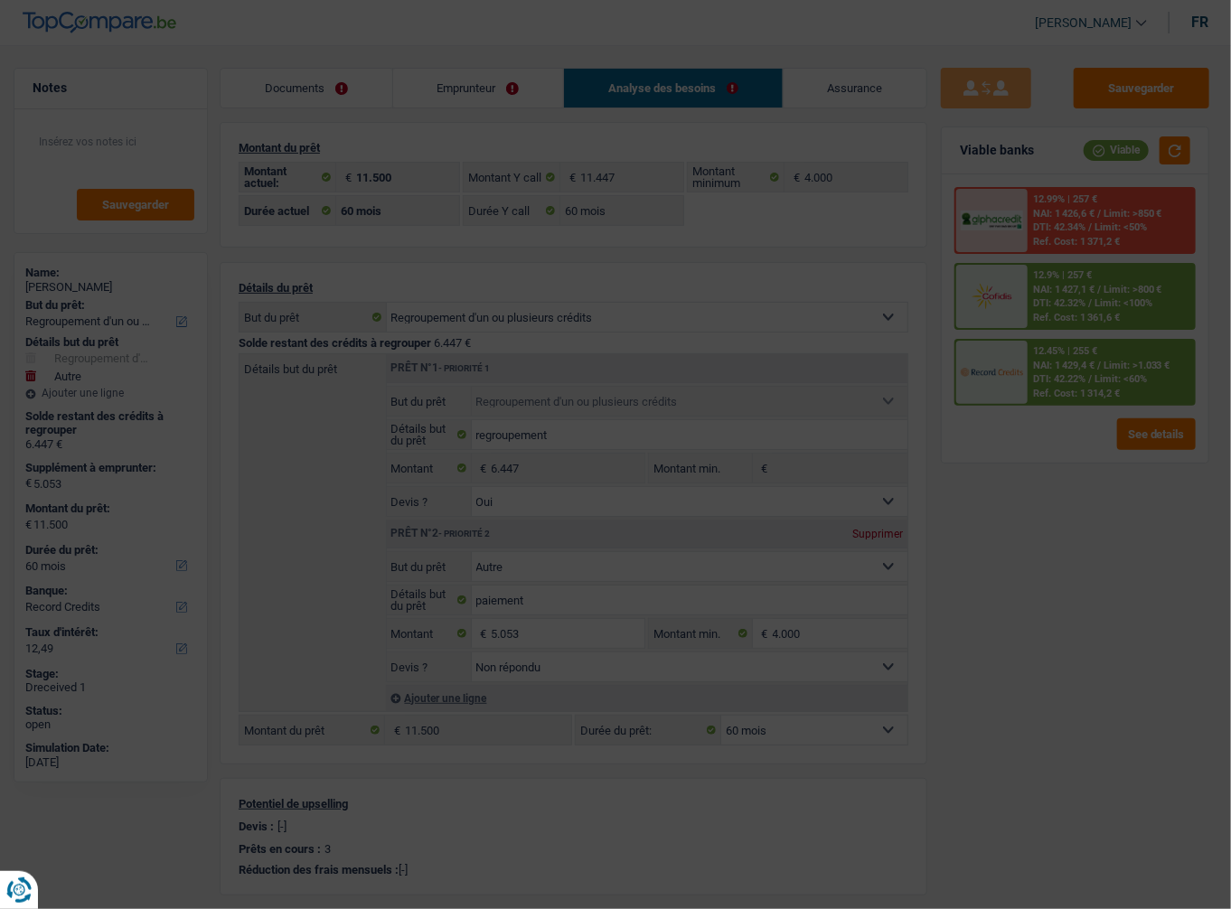
click at [1085, 363] on span "NAI: 1 429,4 €" at bounding box center [1063, 366] width 61 height 12
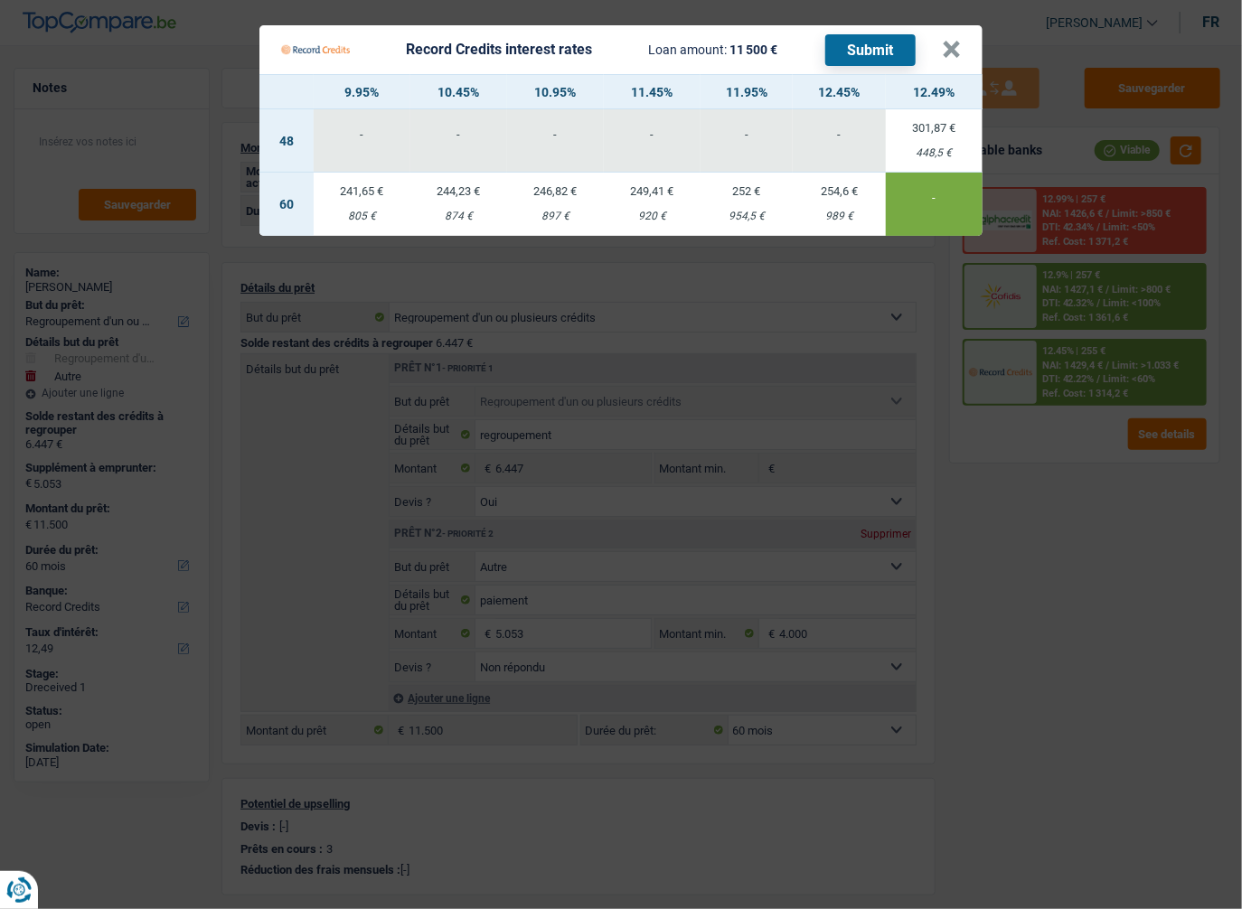
click at [712, 212] on div "954,5 €" at bounding box center [746, 217] width 93 height 12
type input "11,95"
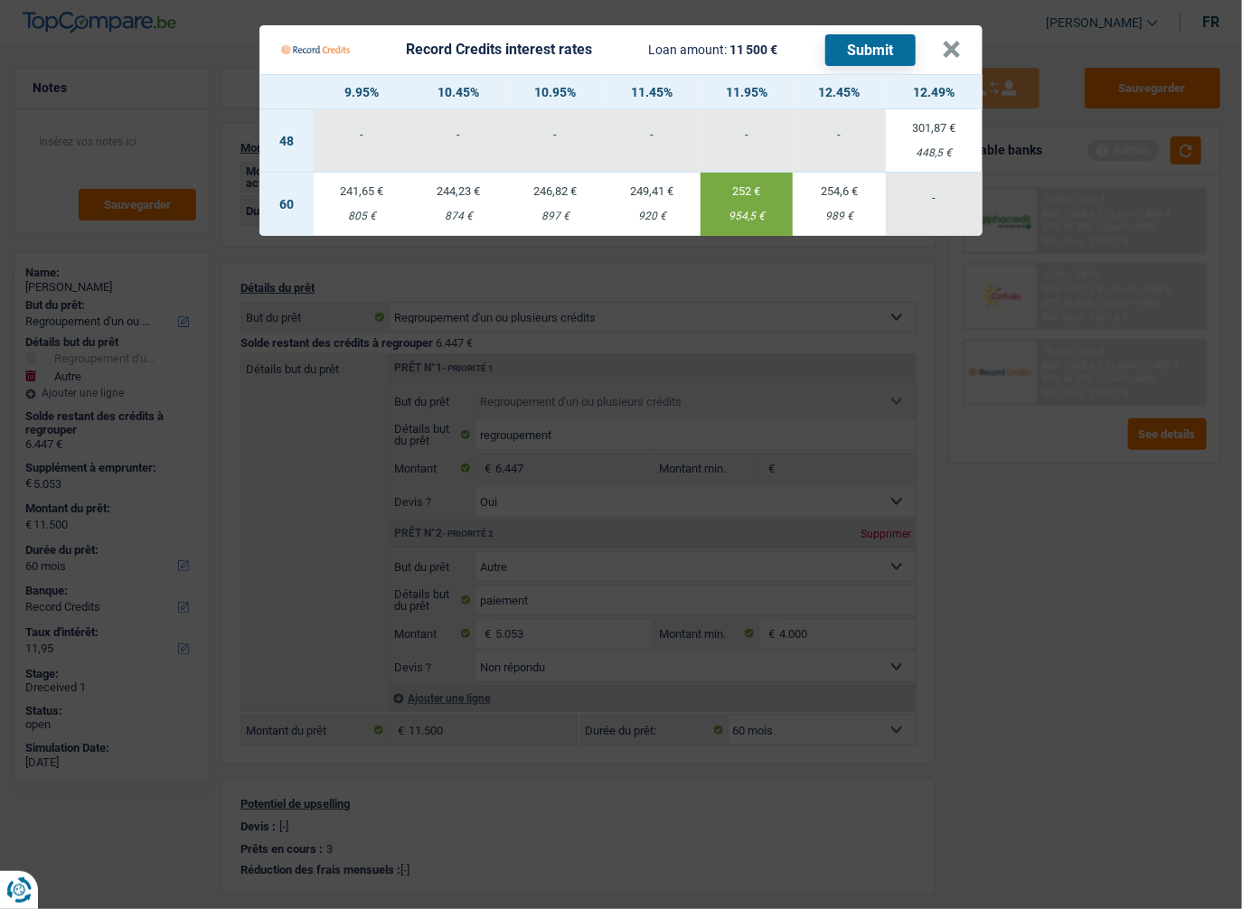
click at [857, 54] on button "Submit" at bounding box center [870, 50] width 90 height 32
click at [943, 49] on button "×" at bounding box center [951, 50] width 19 height 18
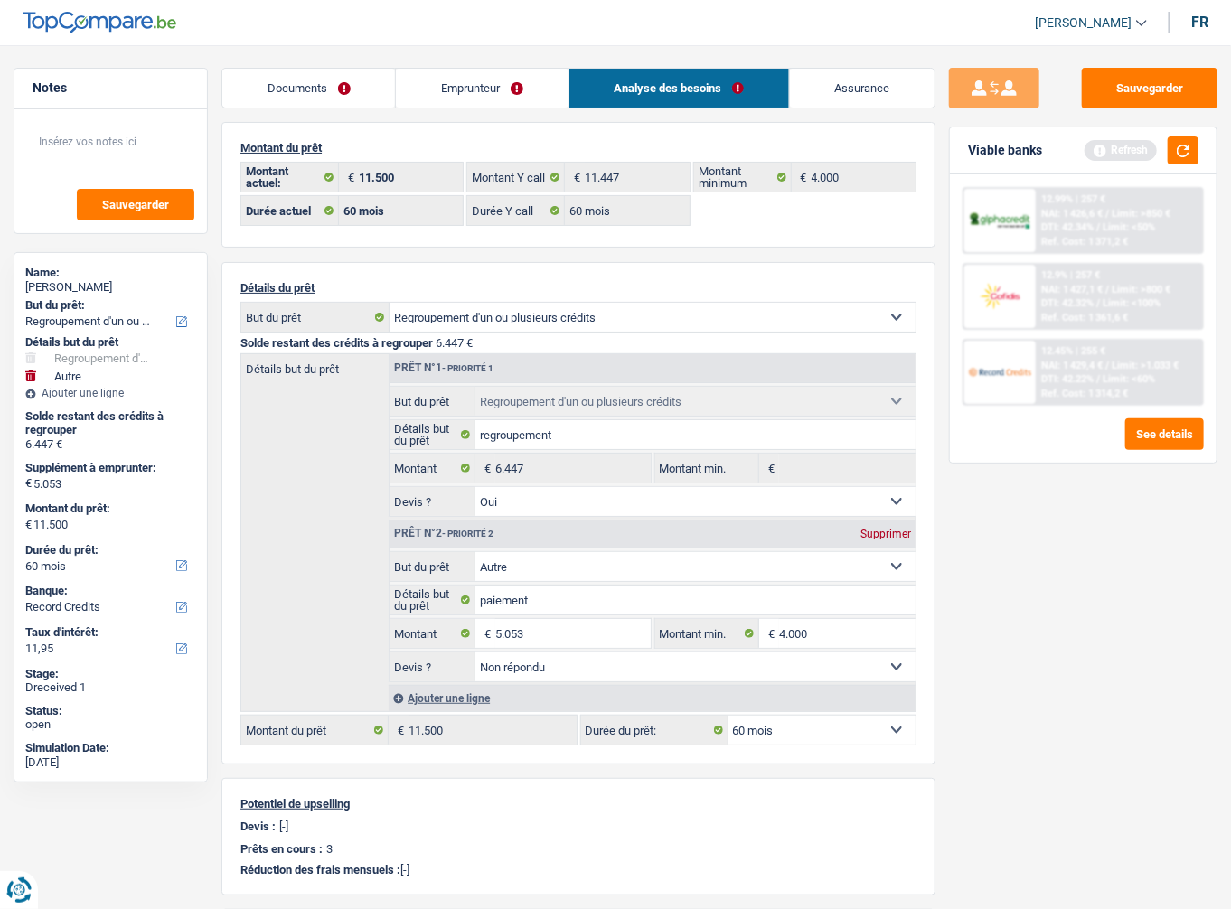
click at [1113, 231] on span "Limit: <50%" at bounding box center [1129, 227] width 52 height 12
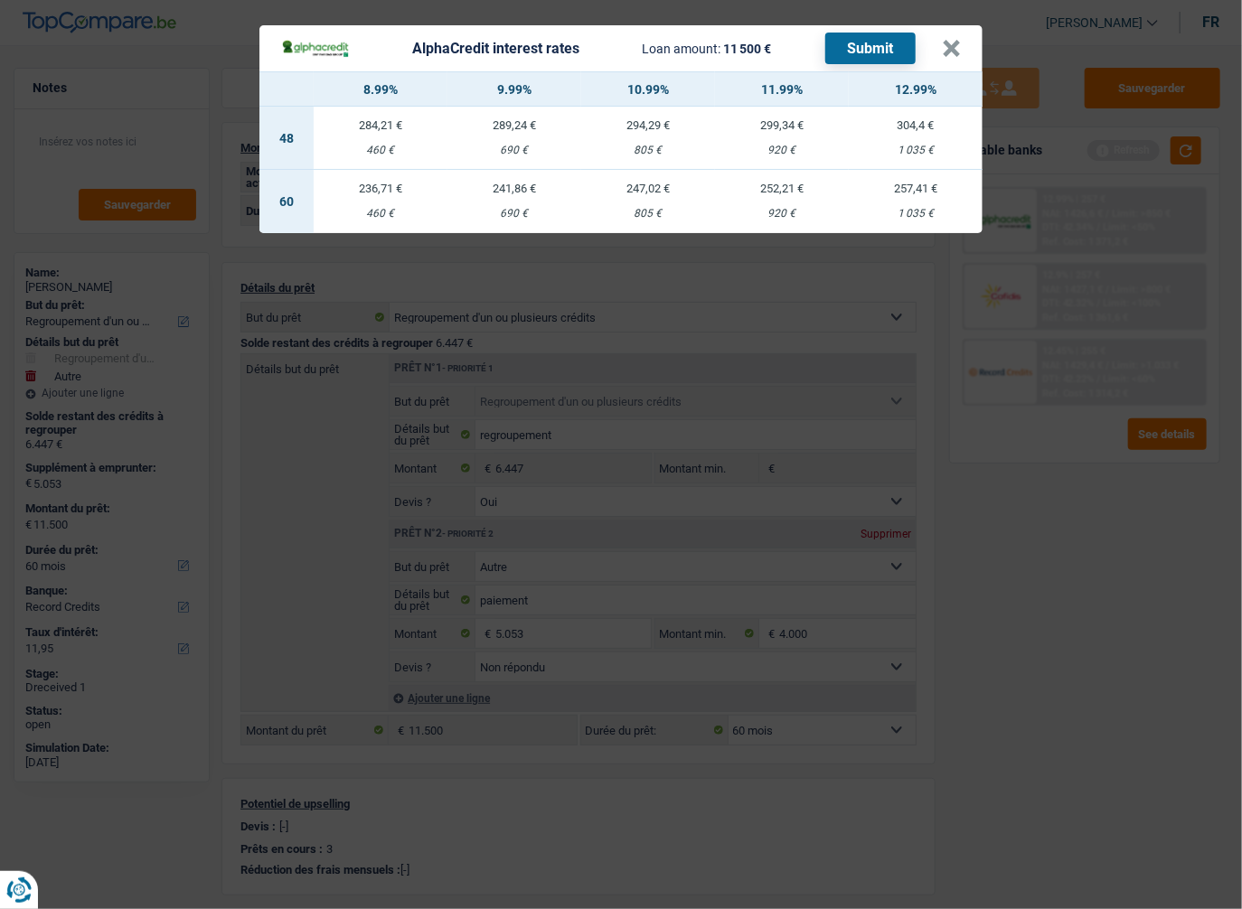
click at [756, 211] on div "920 €" at bounding box center [782, 214] width 134 height 12
select select "alphacredit"
type input "11,99"
click at [878, 43] on button "Submit" at bounding box center [870, 49] width 90 height 32
click at [959, 45] on button "×" at bounding box center [951, 49] width 19 height 18
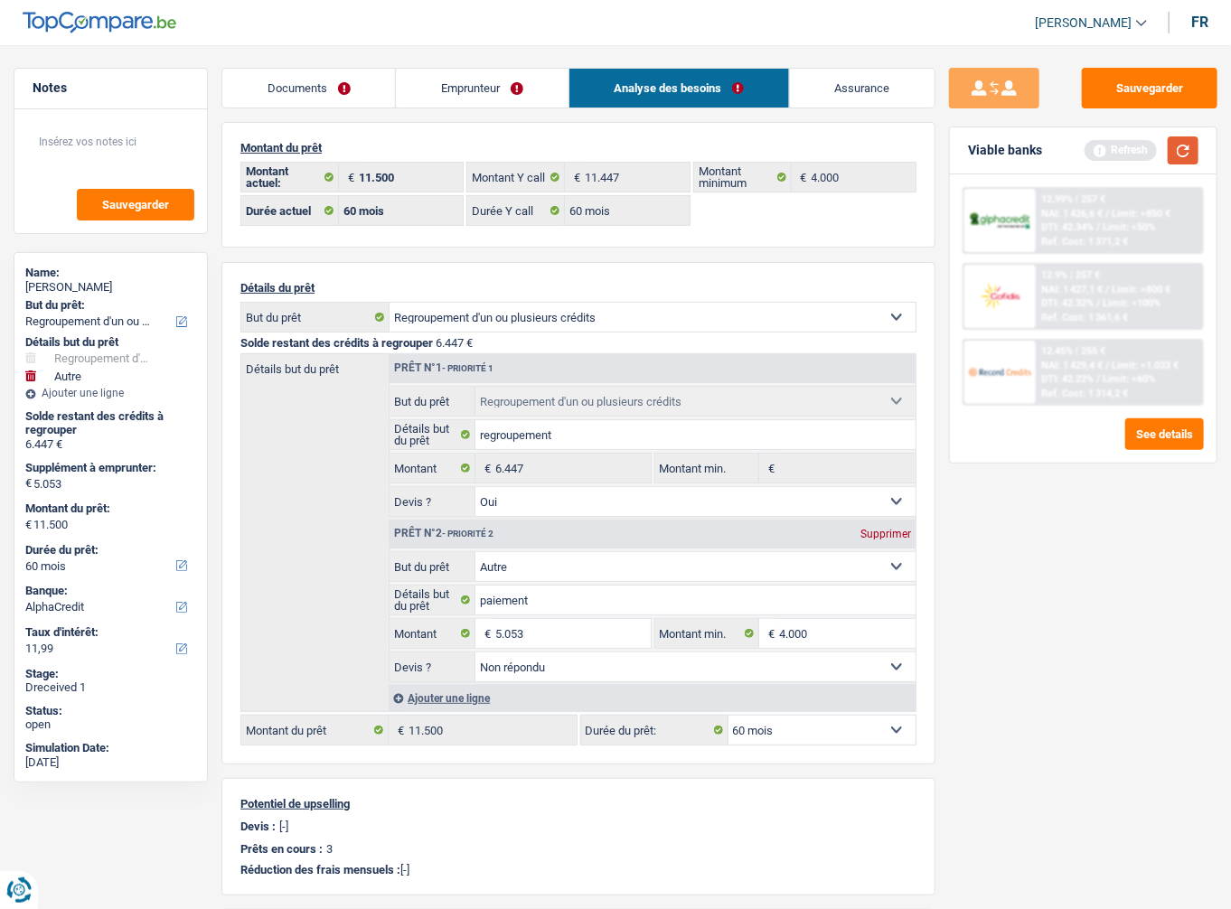
click at [1186, 145] on button "button" at bounding box center [1183, 150] width 31 height 28
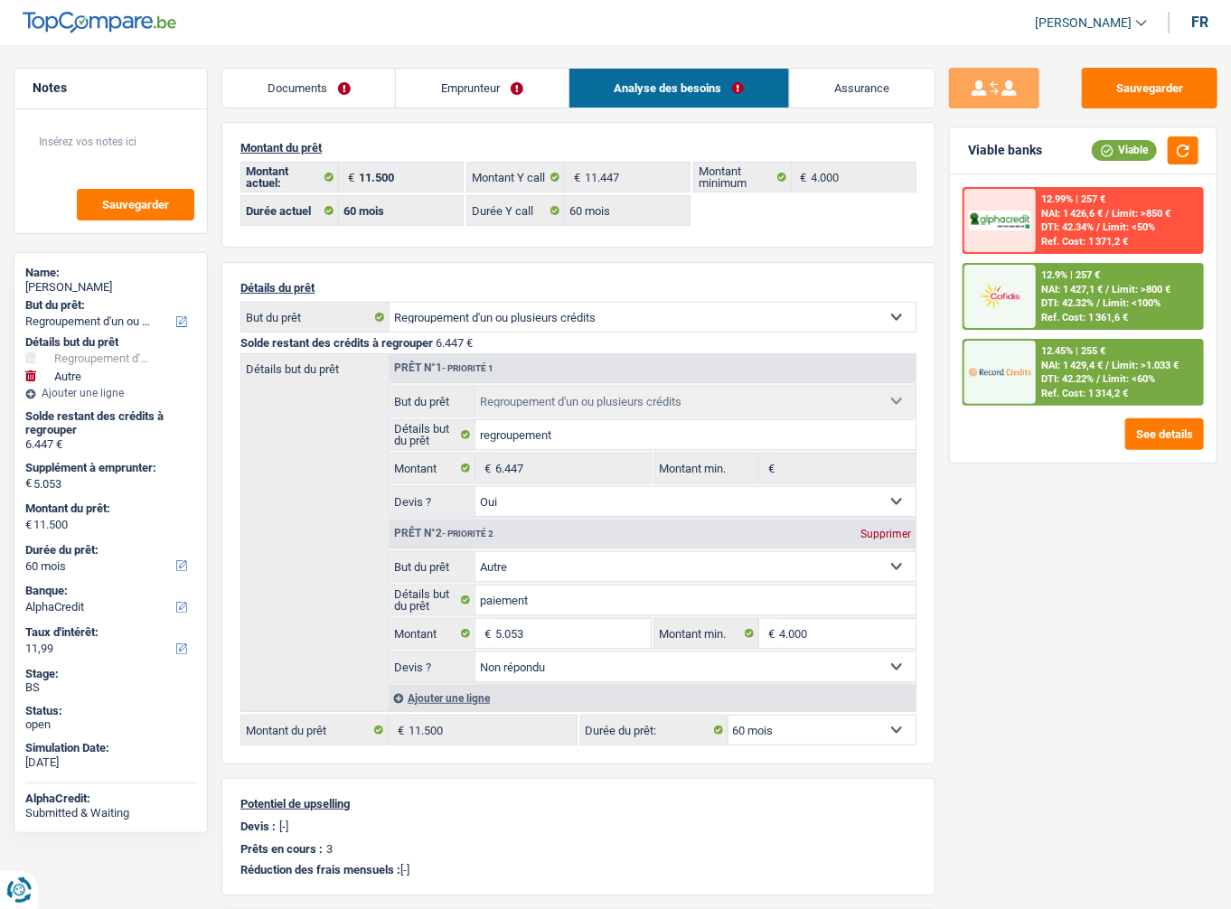
click at [1104, 299] on span "Limit: <100%" at bounding box center [1132, 303] width 58 height 12
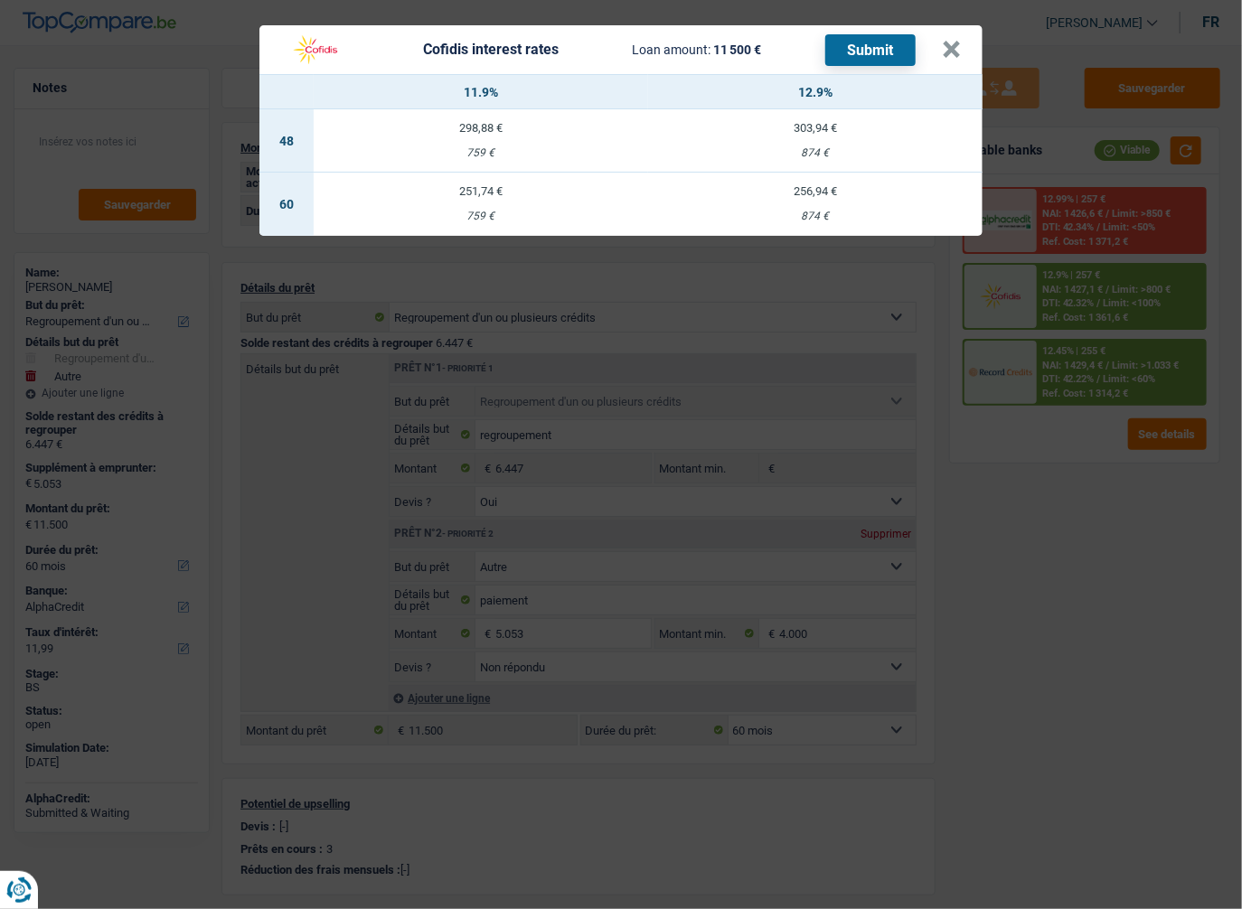
click at [882, 206] on td "256,94 € 874 €" at bounding box center [815, 204] width 334 height 63
select select "cofidis"
type input "12,90"
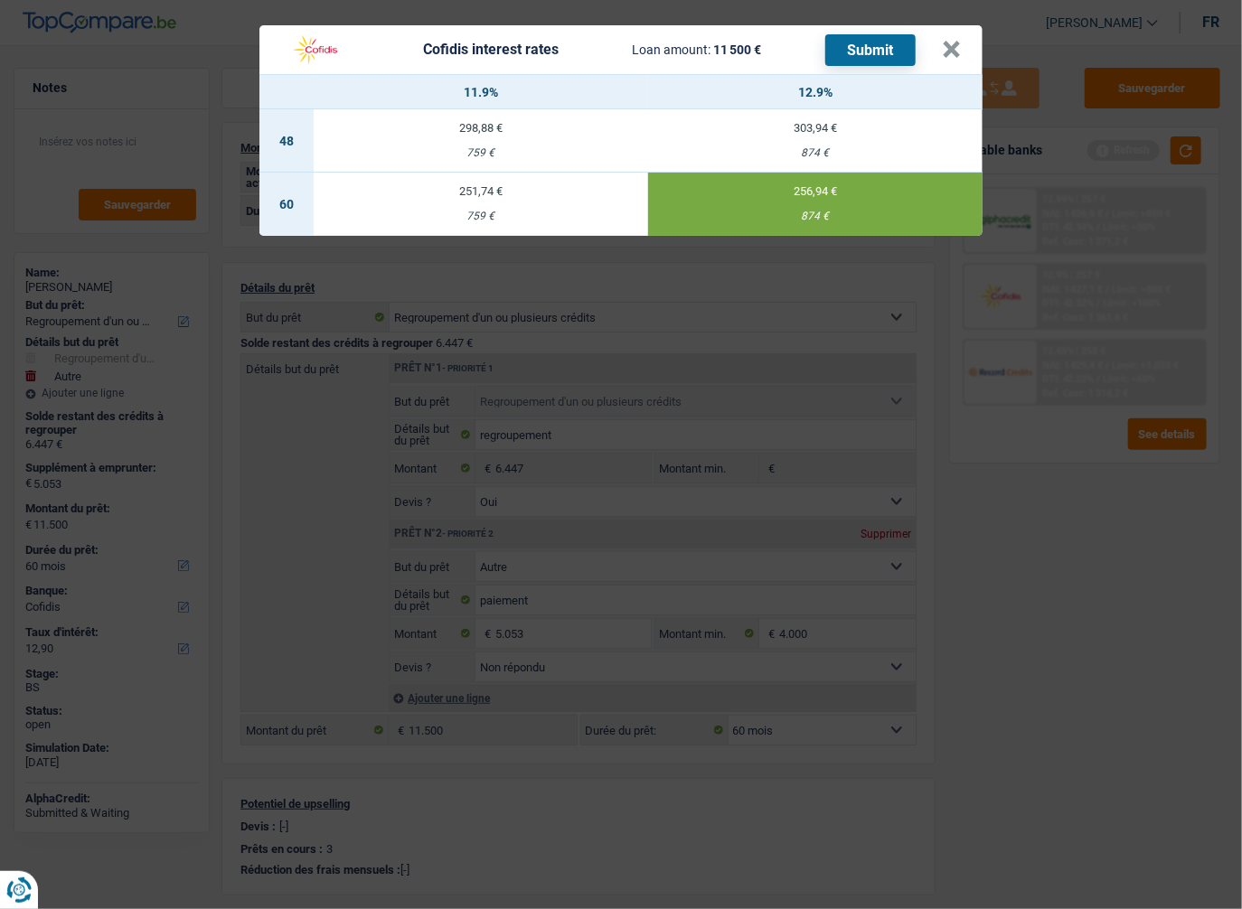
click at [848, 49] on button "Submit" at bounding box center [870, 50] width 90 height 32
click at [956, 47] on button "×" at bounding box center [951, 50] width 19 height 18
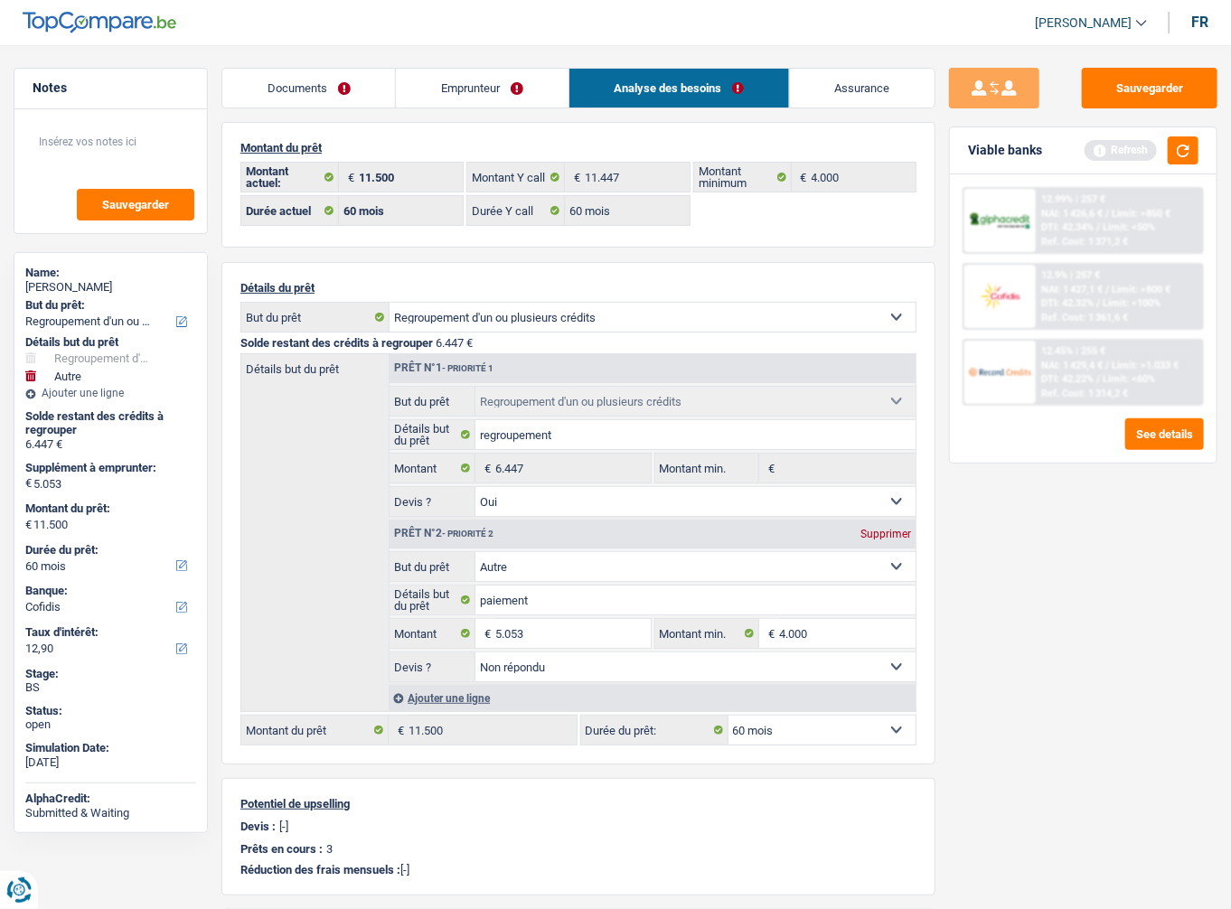
click at [329, 90] on link "Documents" at bounding box center [308, 88] width 173 height 39
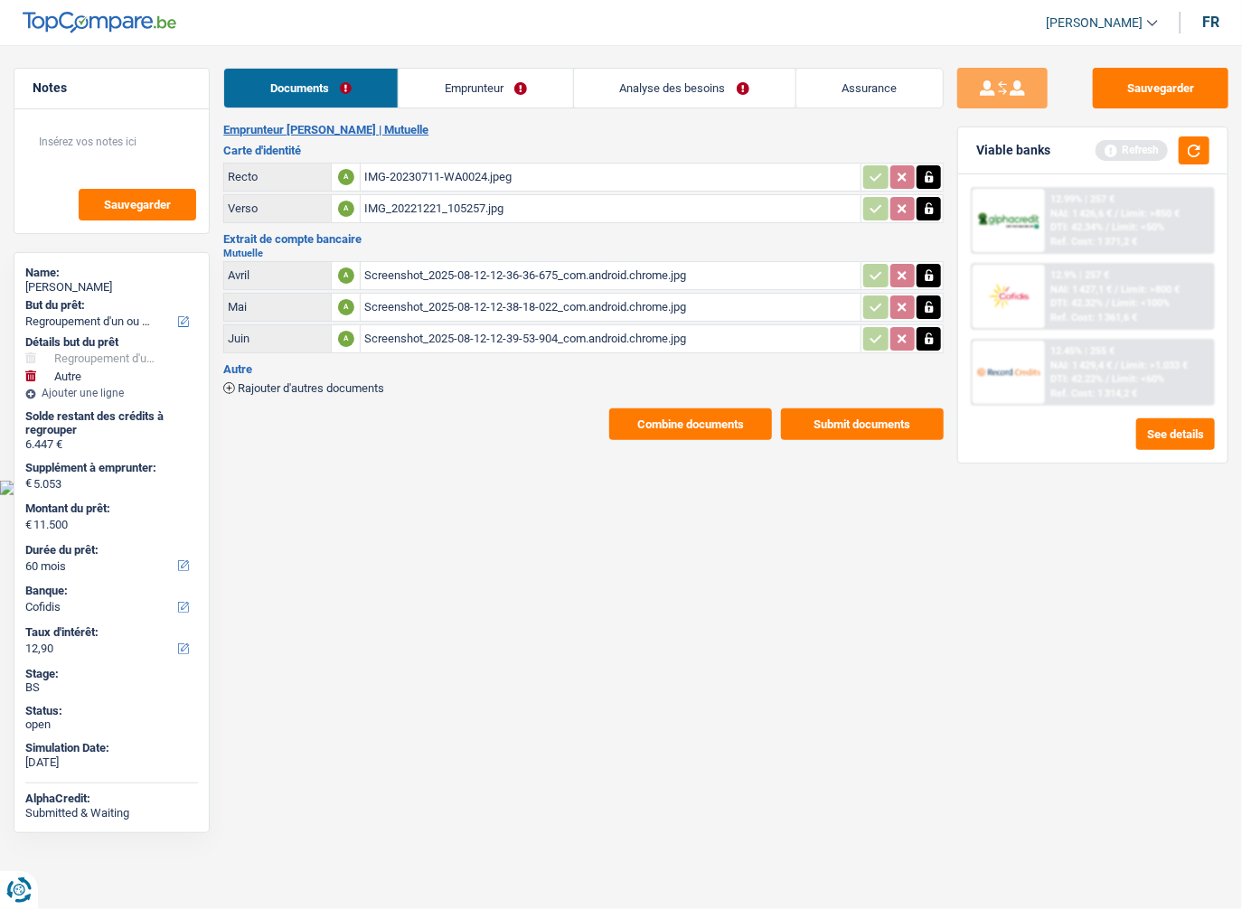
click at [861, 425] on button "Submit documents" at bounding box center [862, 425] width 163 height 32
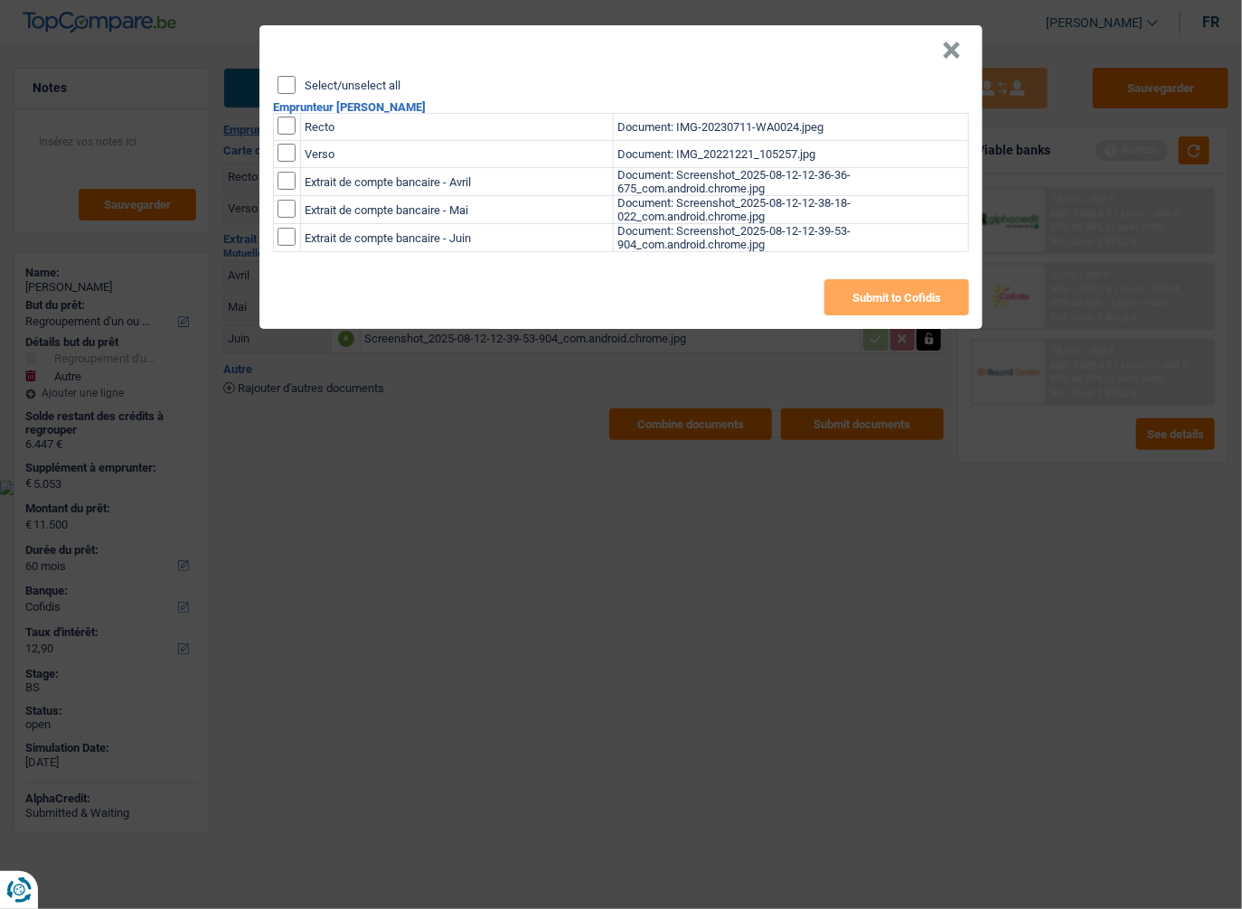
click at [282, 93] on input "Select/unselect all" at bounding box center [286, 85] width 18 height 18
checkbox input "true"
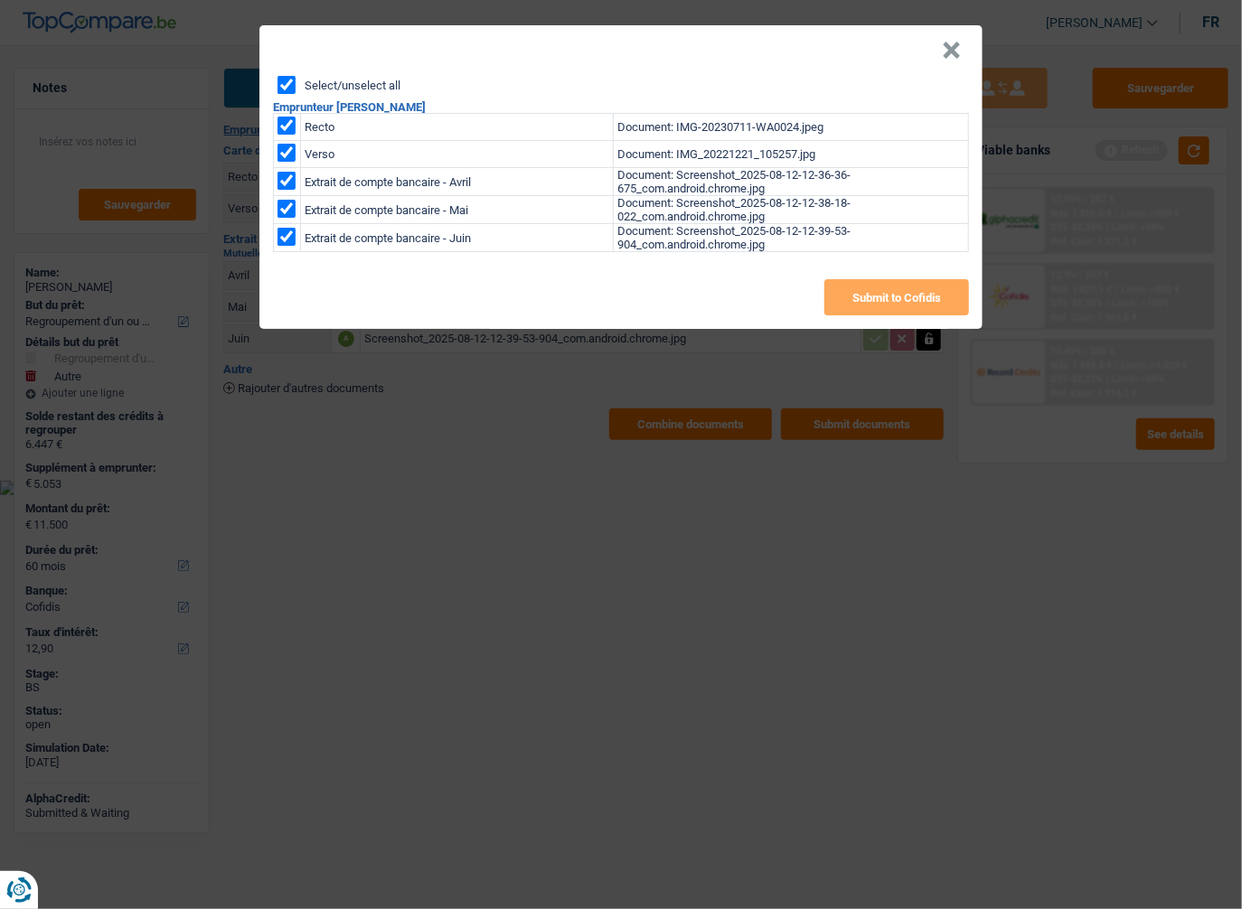
checkbox input "true"
click at [878, 304] on button "Submit to Cofidis" at bounding box center [896, 297] width 145 height 36
click at [933, 49] on header "×" at bounding box center [620, 50] width 723 height 51
click at [945, 51] on button "×" at bounding box center [951, 51] width 19 height 18
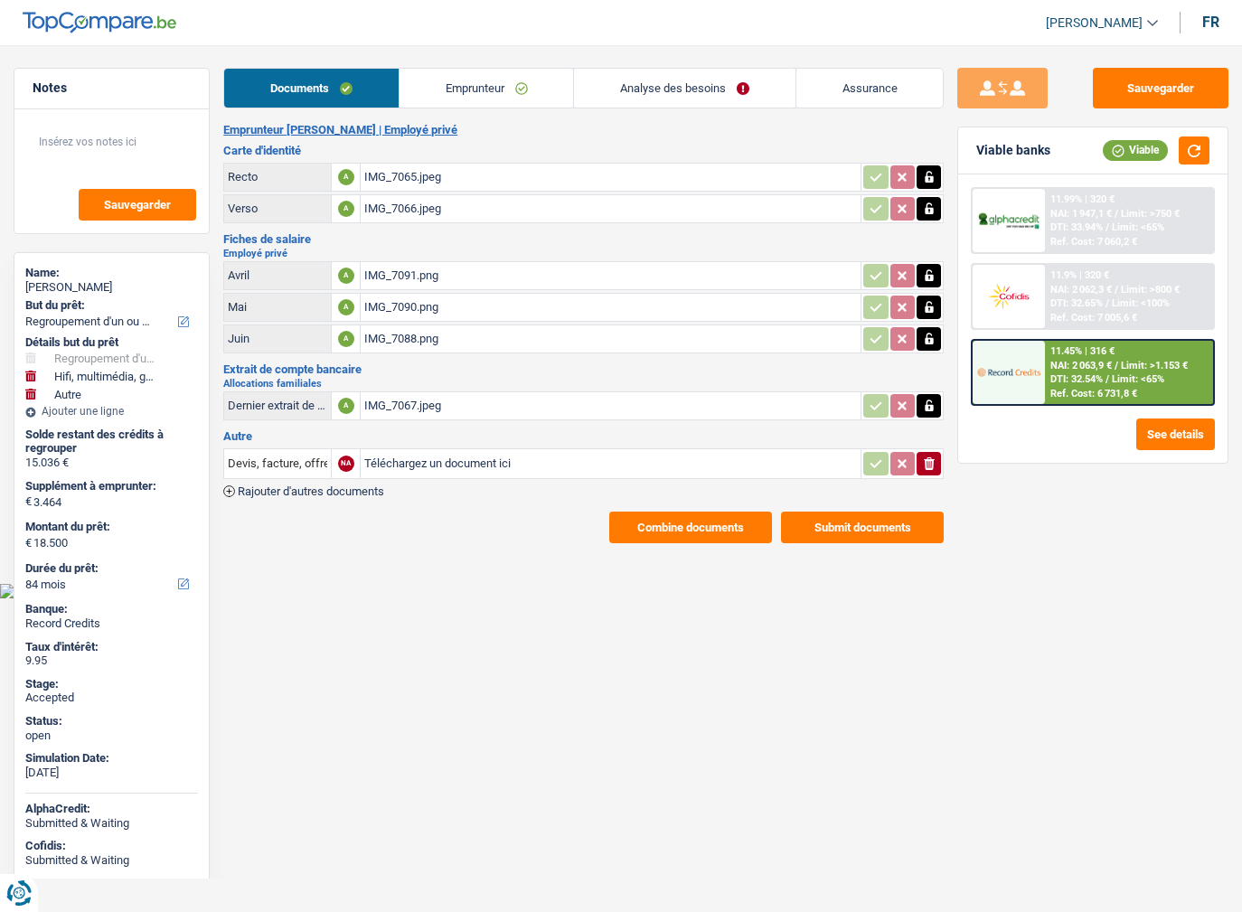
select select "refinancing"
select select "tech"
select select "other"
select select "84"
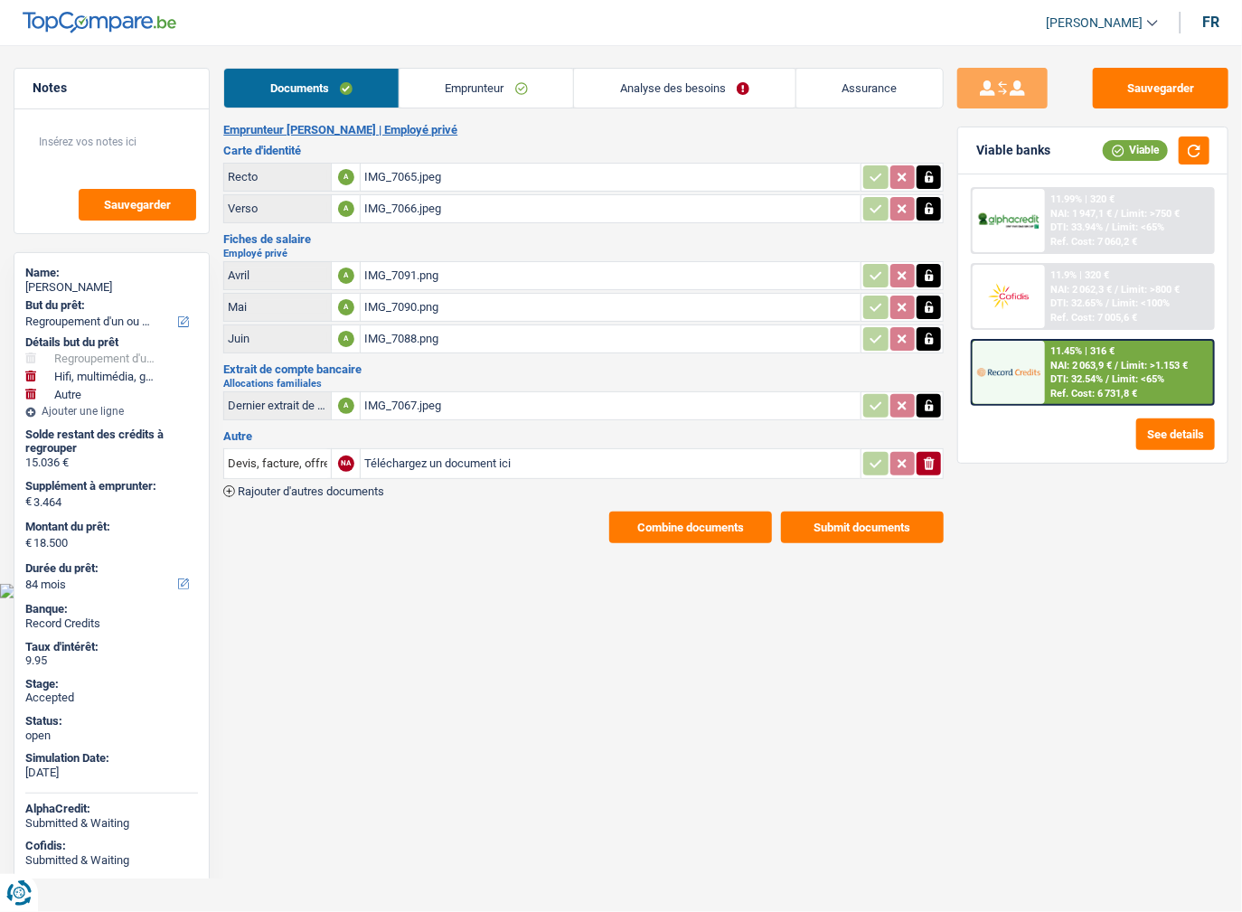
click at [677, 512] on button "Combine documents" at bounding box center [690, 528] width 163 height 32
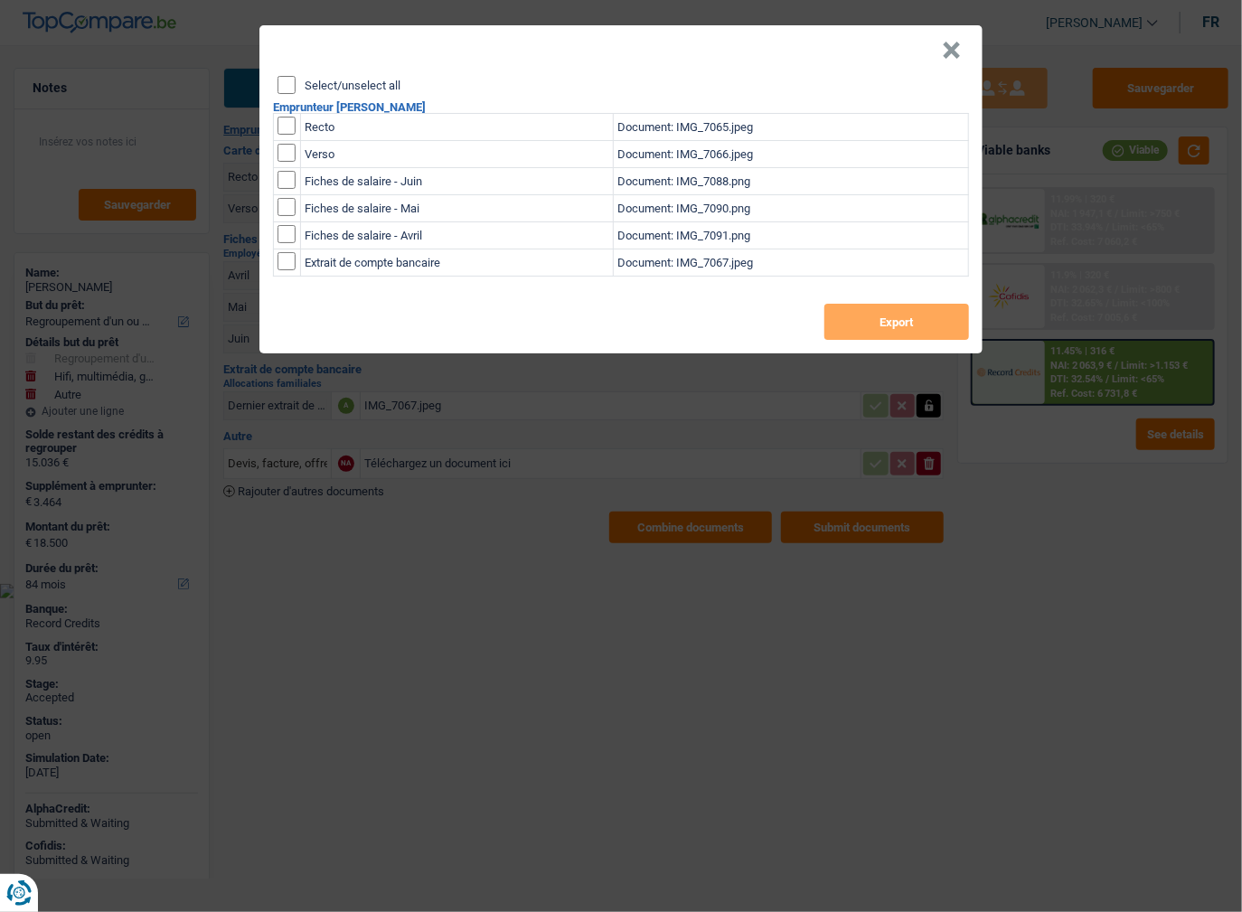
drag, startPoint x: 289, startPoint y: 79, endPoint x: 312, endPoint y: 94, distance: 27.3
click at [289, 80] on input "Select/unselect all" at bounding box center [286, 85] width 18 height 18
checkbox input "true"
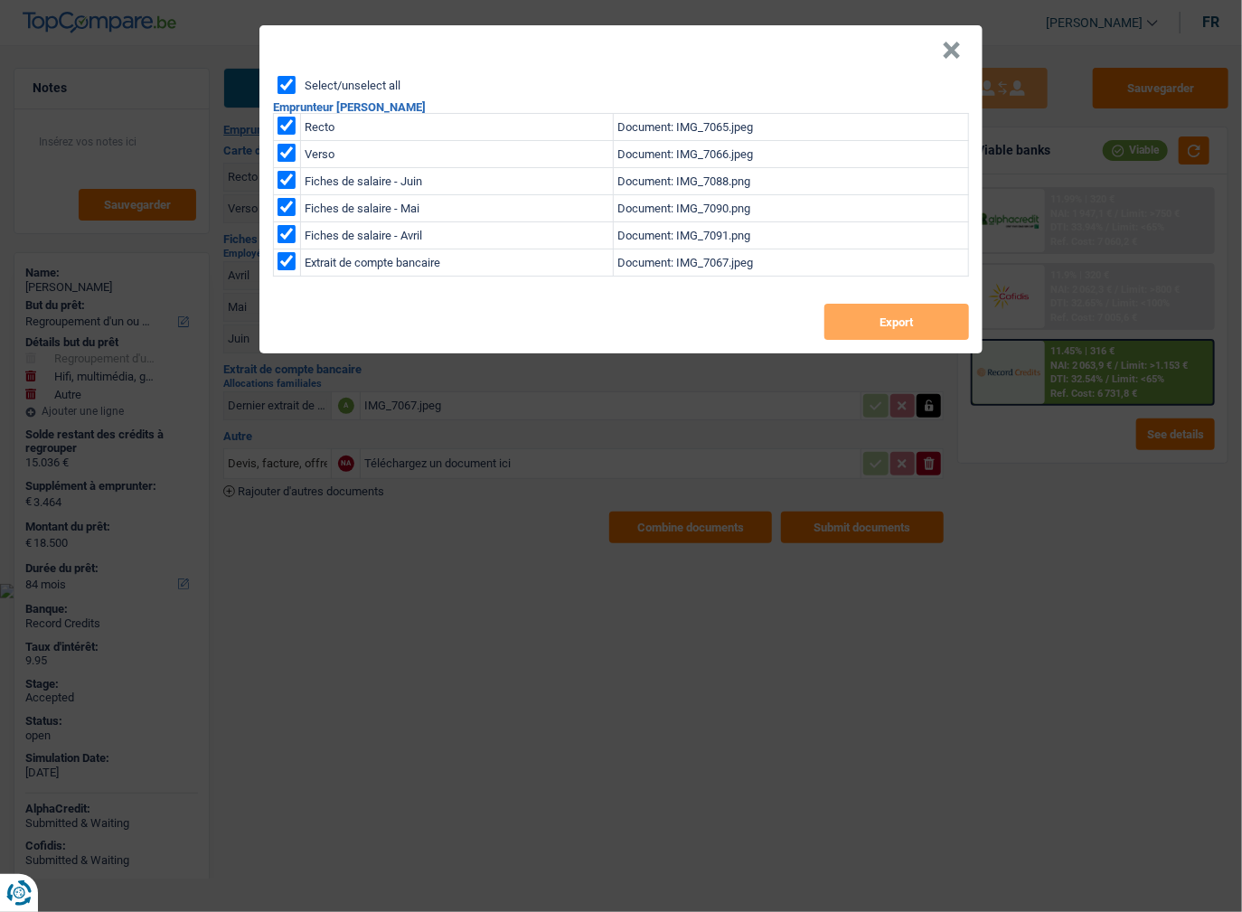
checkbox input "true"
click at [936, 334] on button "Export" at bounding box center [896, 322] width 145 height 36
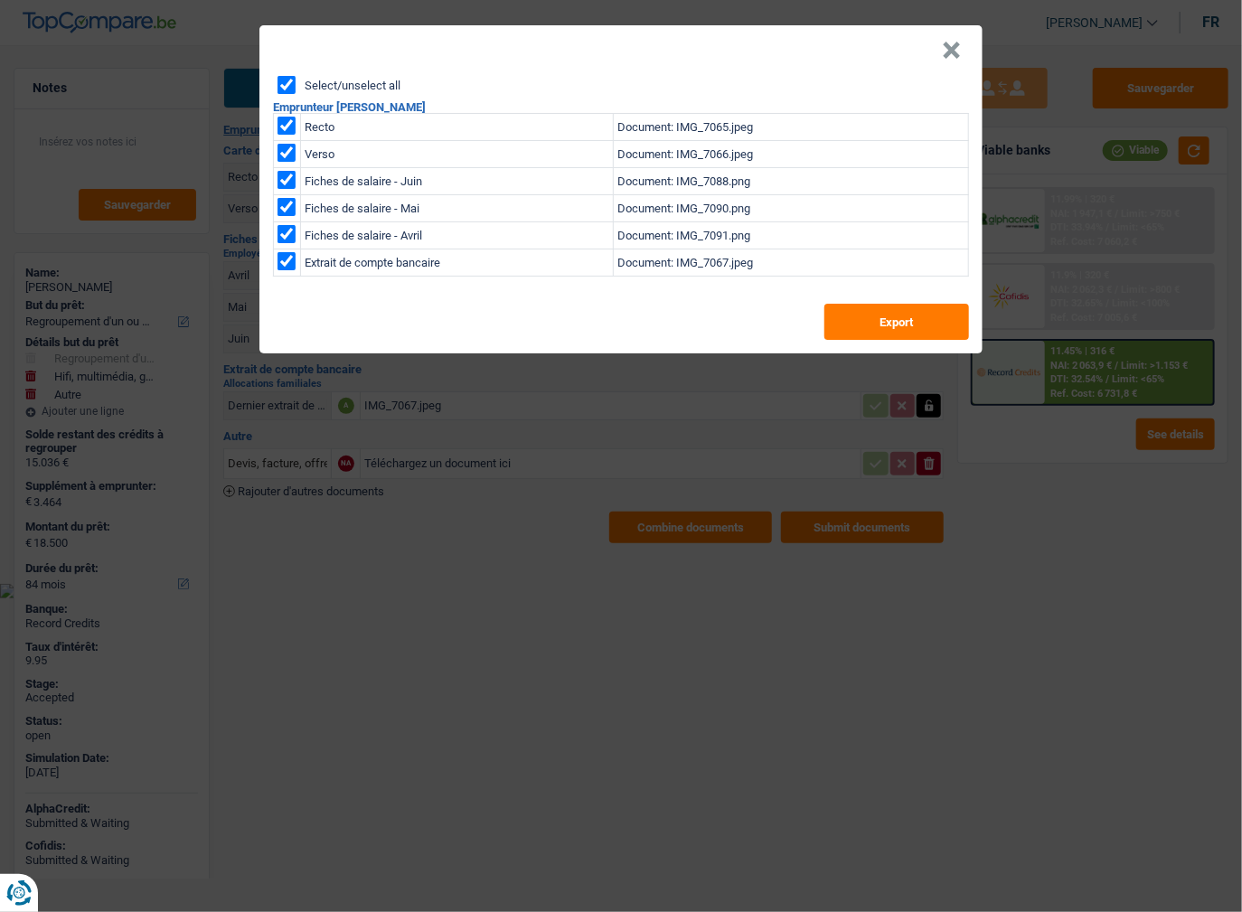
click at [947, 51] on button "×" at bounding box center [951, 51] width 19 height 18
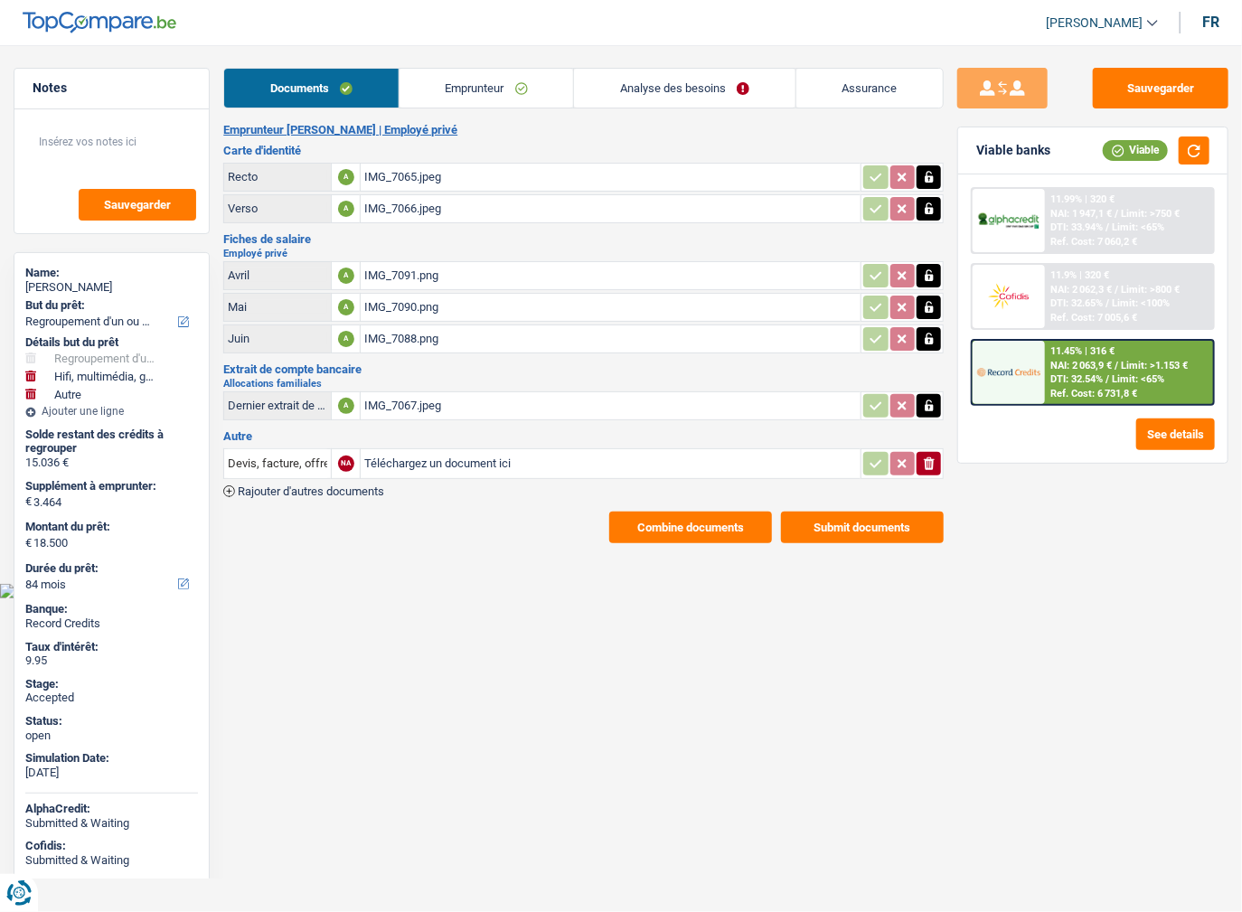
click at [477, 92] on link "Emprunteur" at bounding box center [486, 88] width 174 height 39
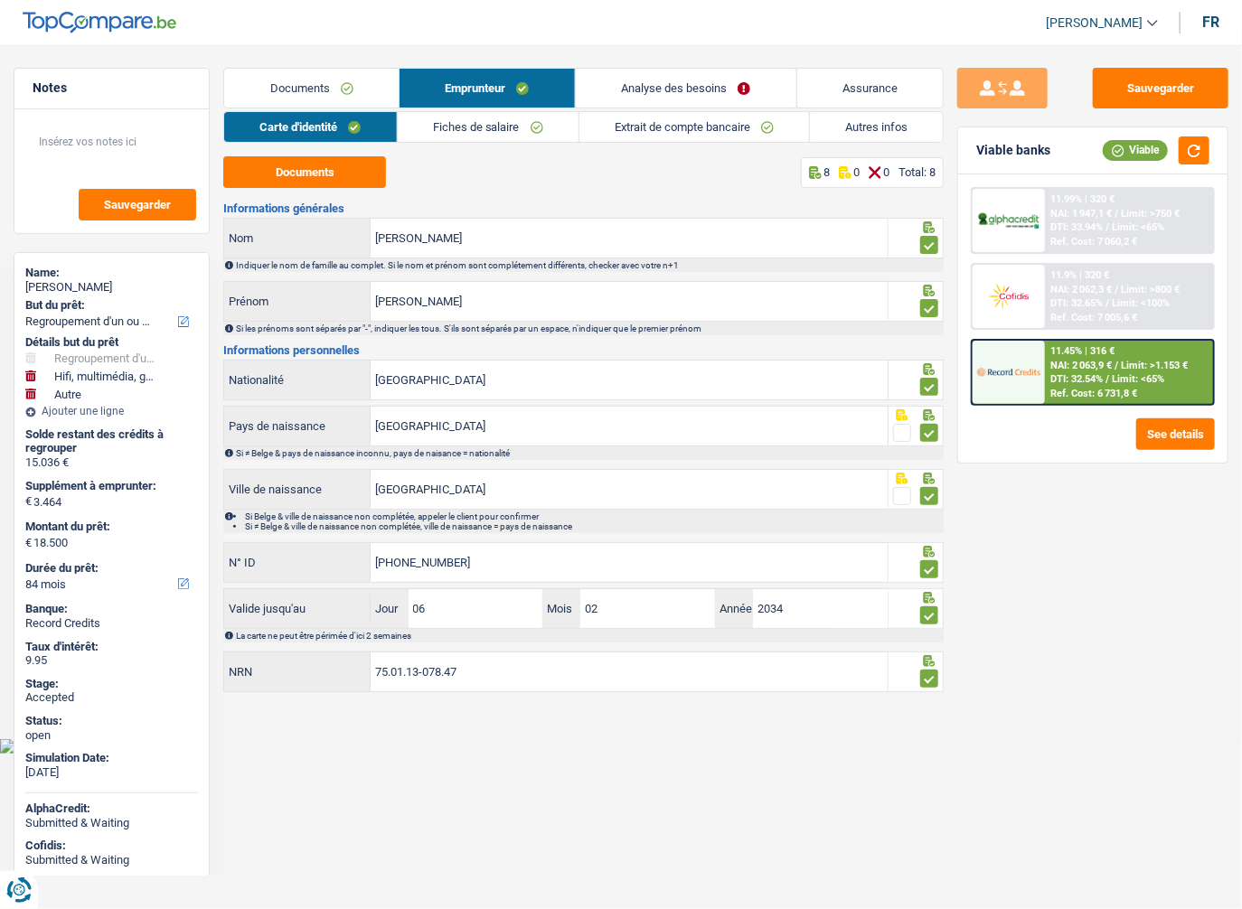
drag, startPoint x: 301, startPoint y: 87, endPoint x: 339, endPoint y: 102, distance: 41.0
click at [300, 87] on link "Documents" at bounding box center [311, 88] width 174 height 39
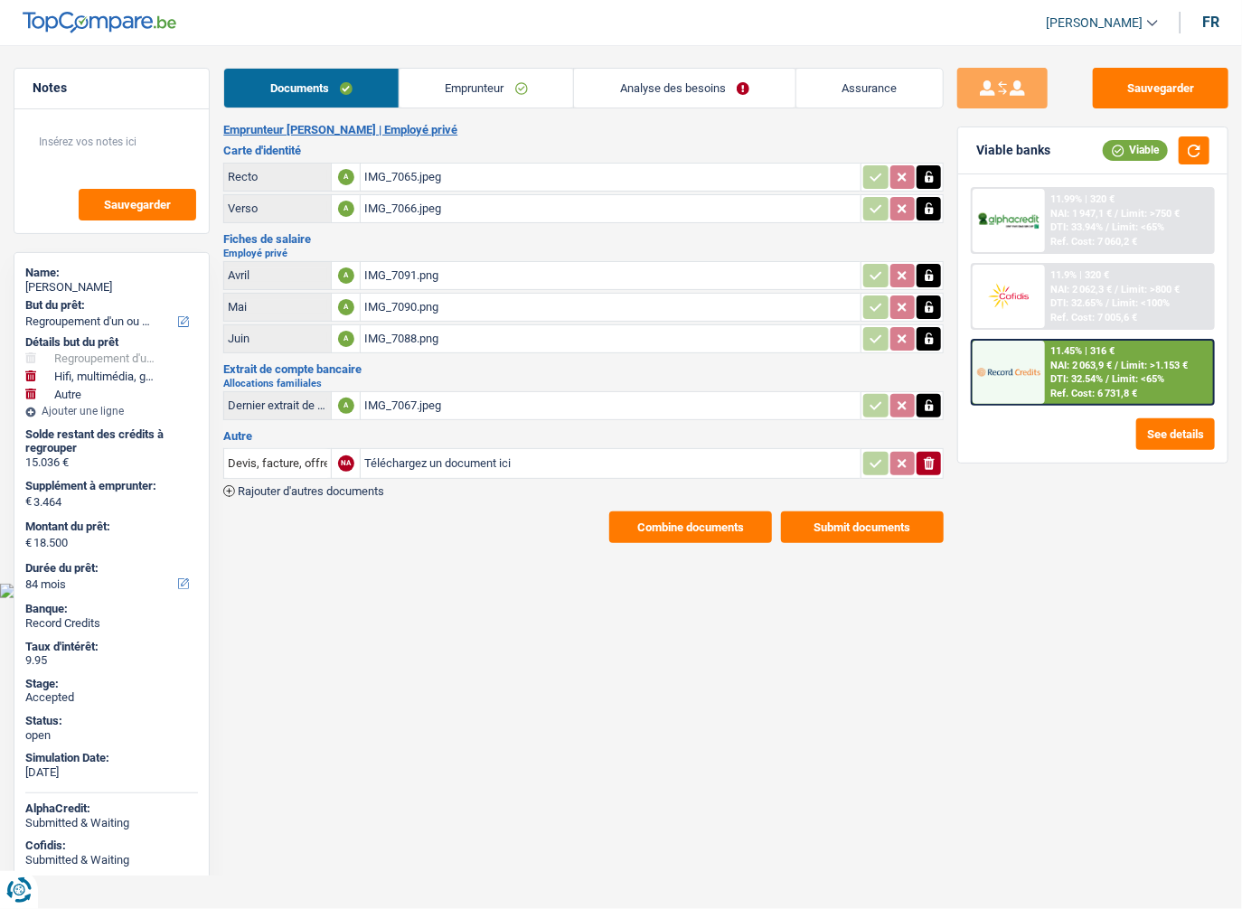
click at [426, 90] on link "Emprunteur" at bounding box center [486, 88] width 174 height 39
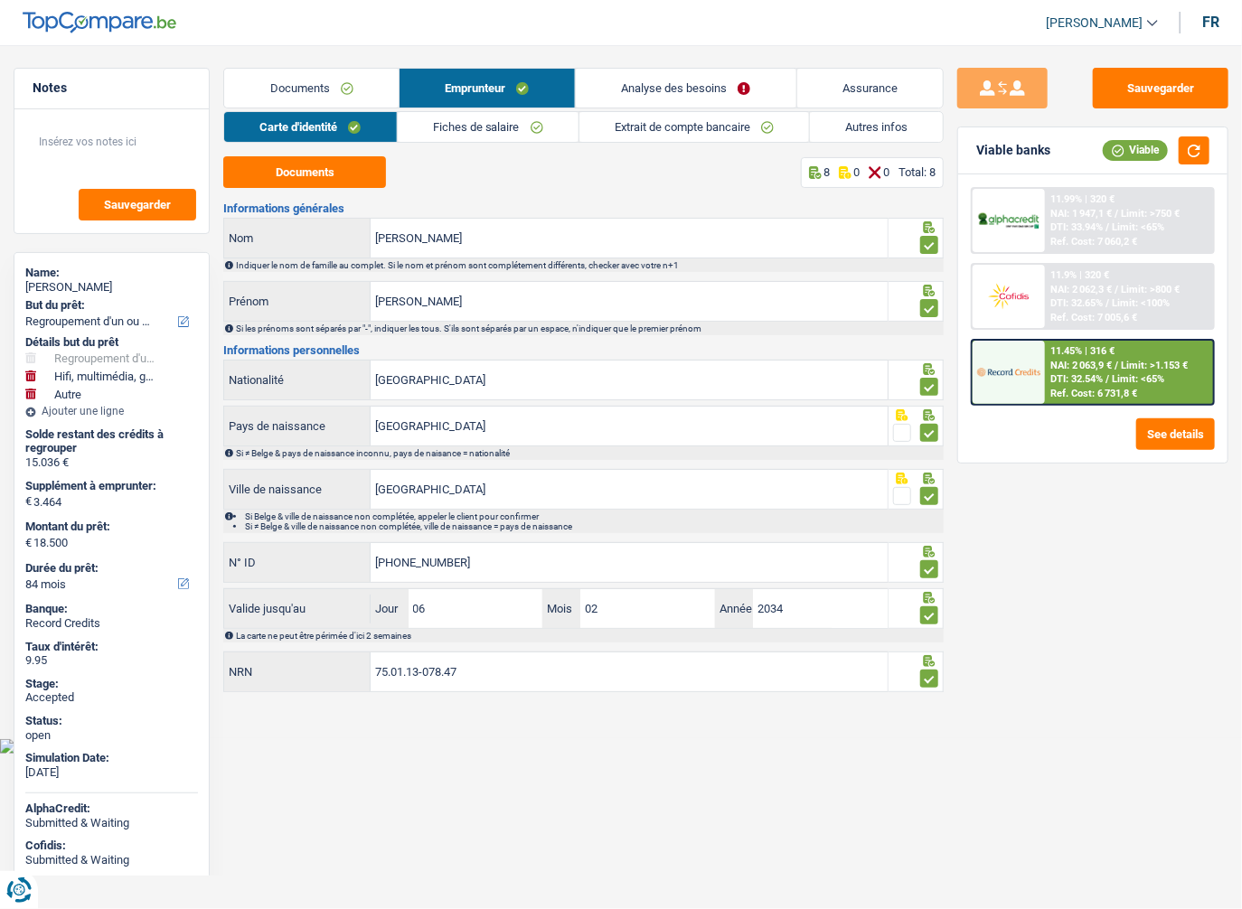
click at [683, 89] on link "Analyse des besoins" at bounding box center [686, 88] width 221 height 39
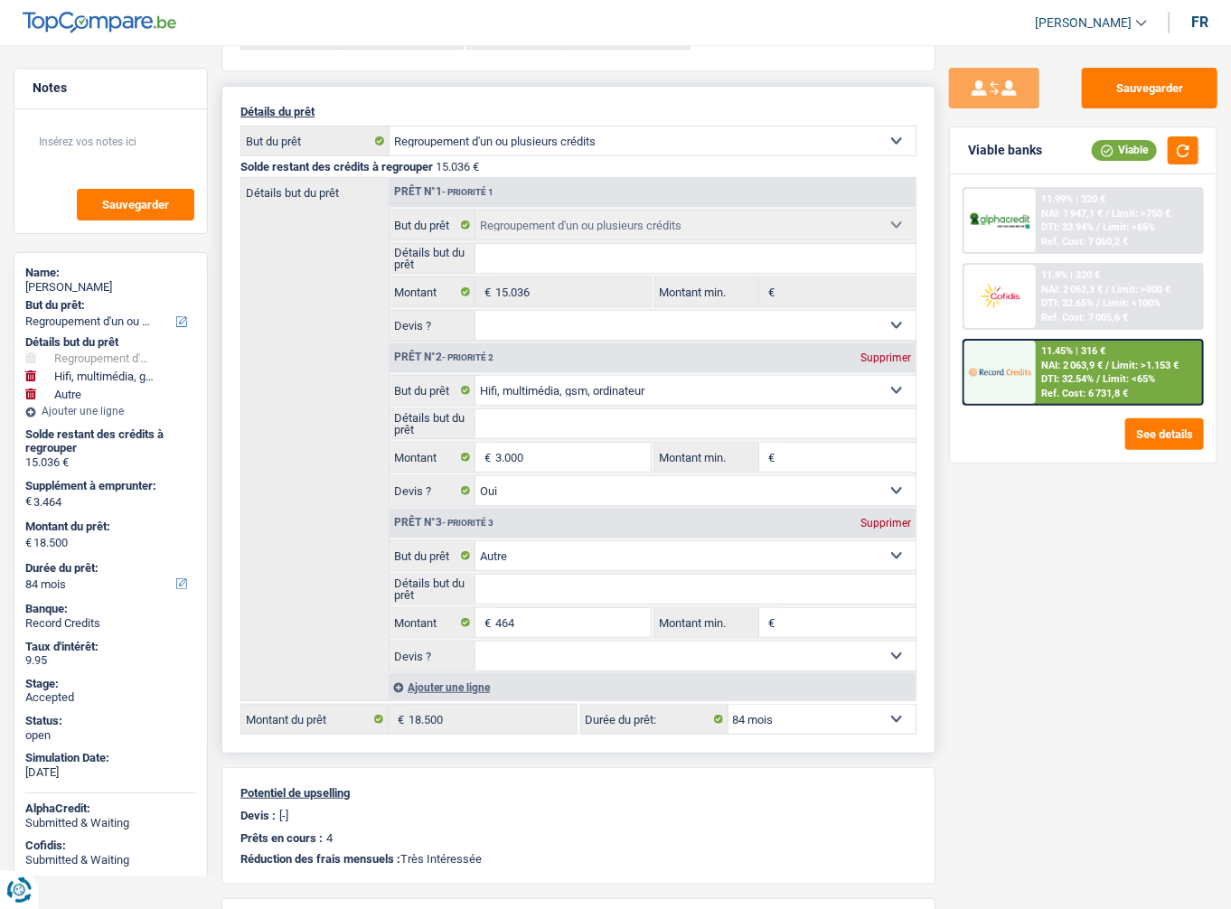
scroll to position [289, 0]
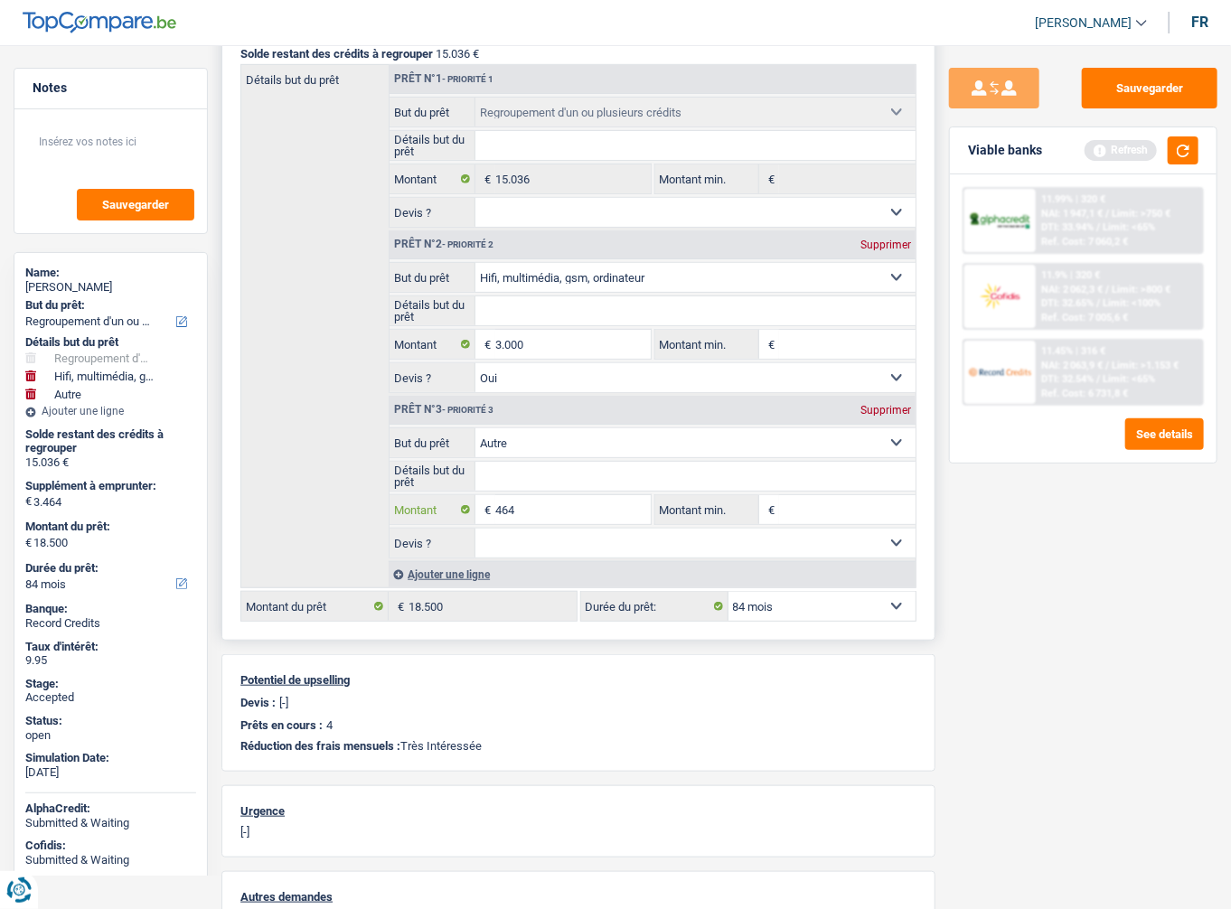
click at [498, 507] on input "464" at bounding box center [572, 509] width 155 height 29
type input "64"
type input "3.064"
type input "18.100"
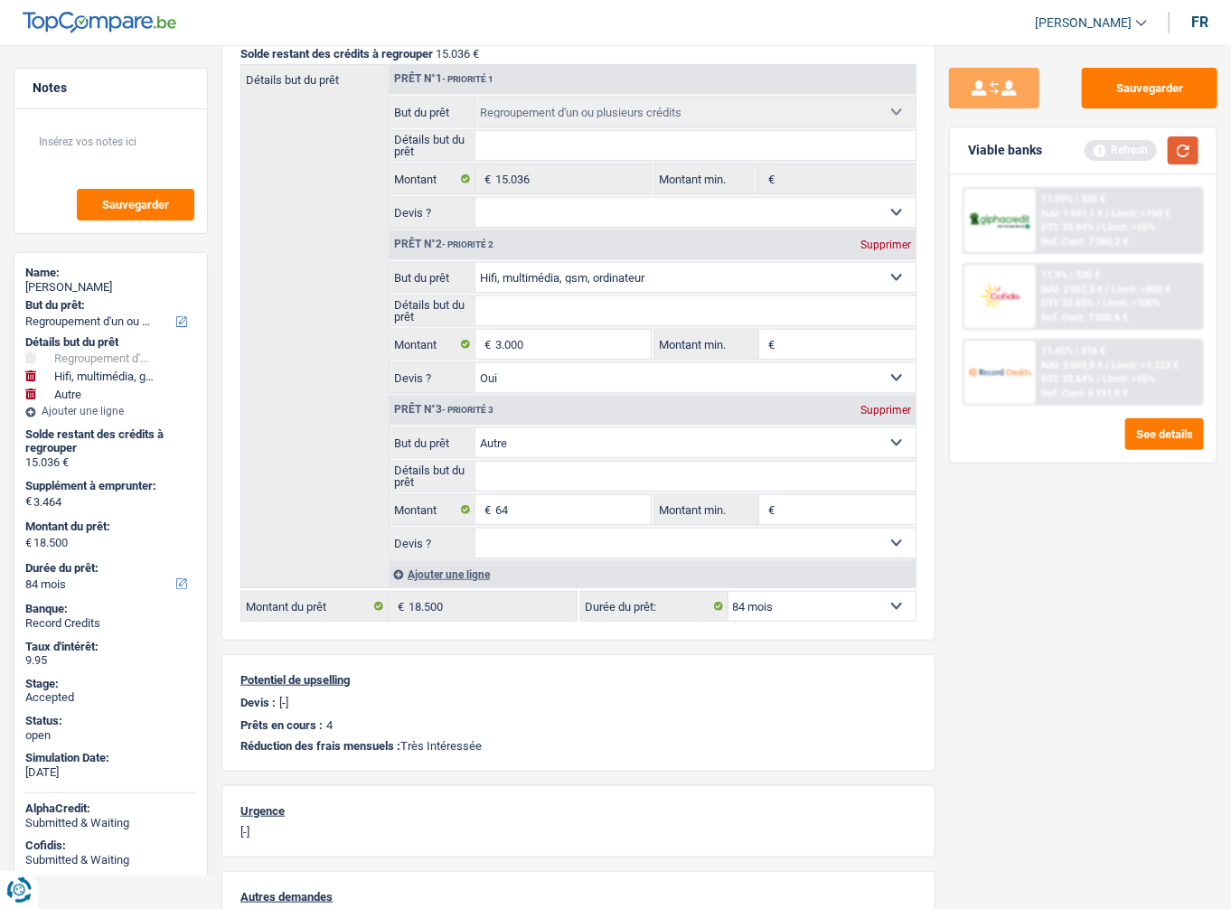
type input "18.100"
click at [1188, 136] on div "Viable banks Refresh" at bounding box center [1083, 150] width 267 height 47
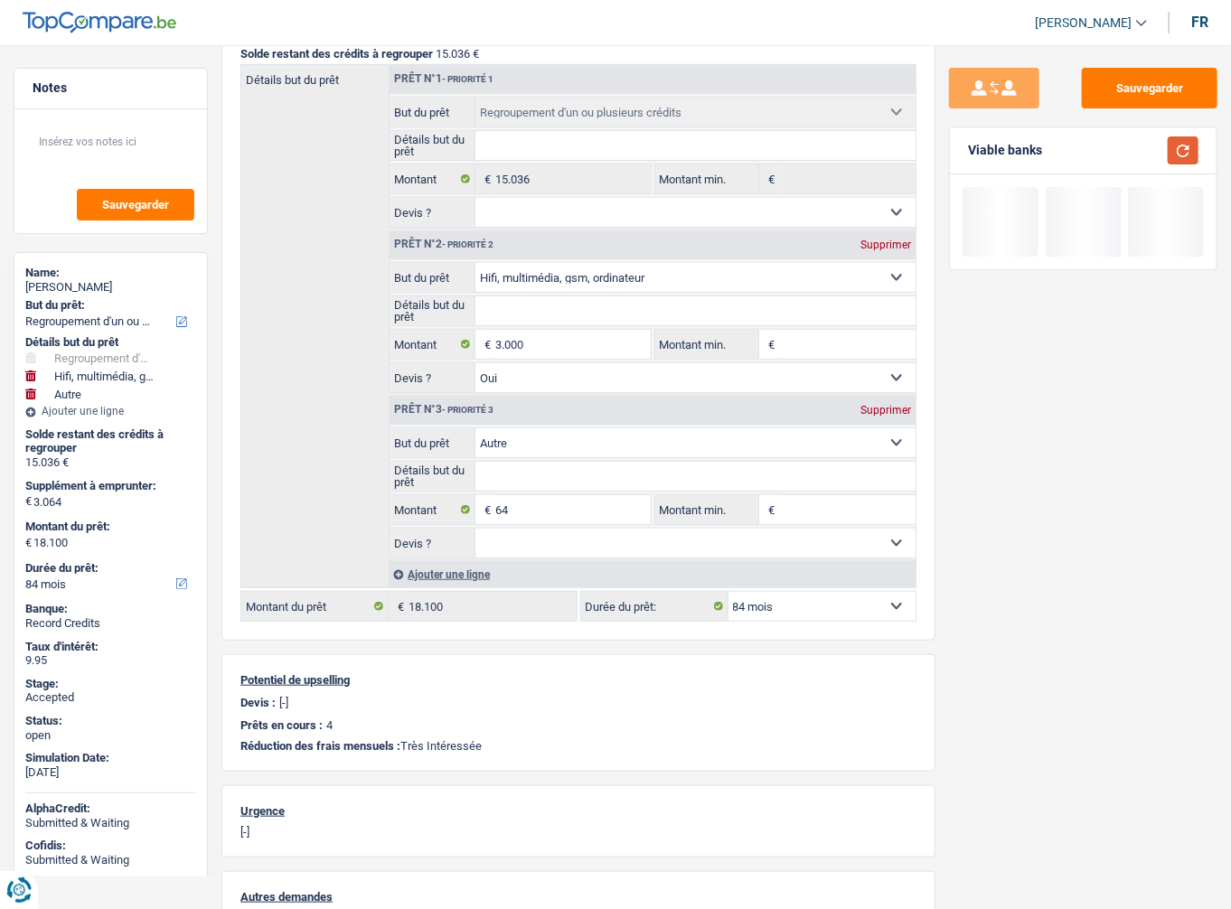
click at [1188, 140] on button "button" at bounding box center [1183, 150] width 31 height 28
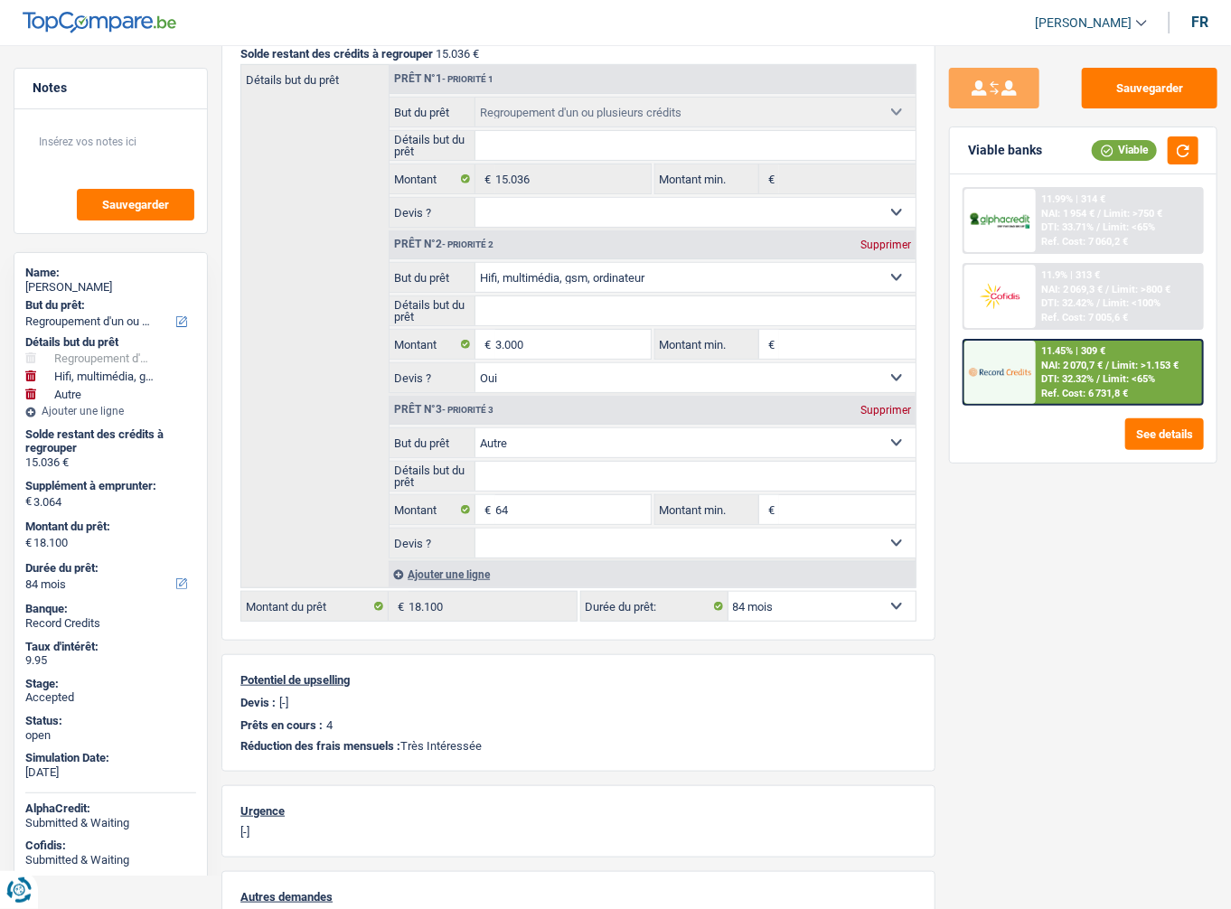
click at [1073, 380] on span "DTI: 32.32%" at bounding box center [1067, 379] width 52 height 12
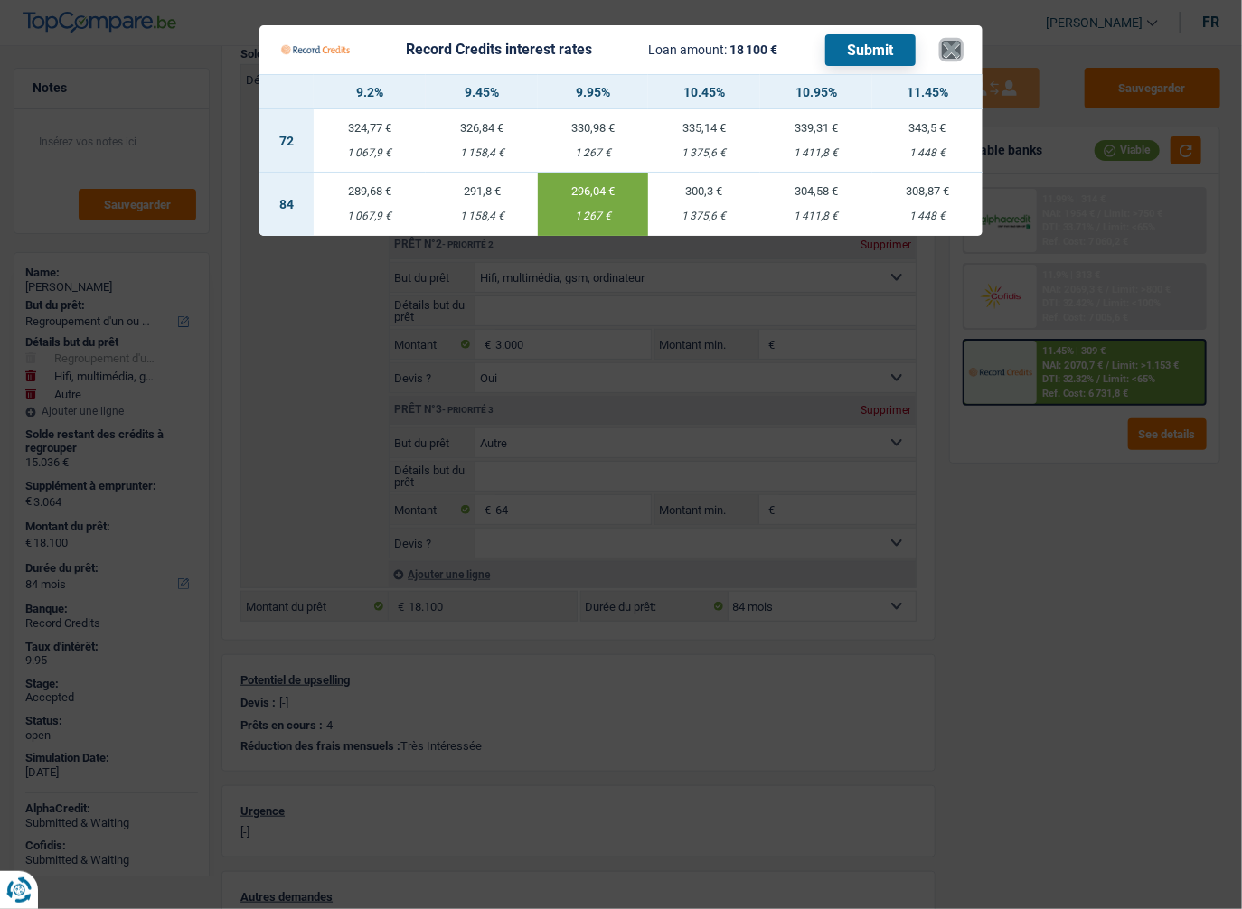
click at [942, 59] on button "×" at bounding box center [951, 50] width 19 height 18
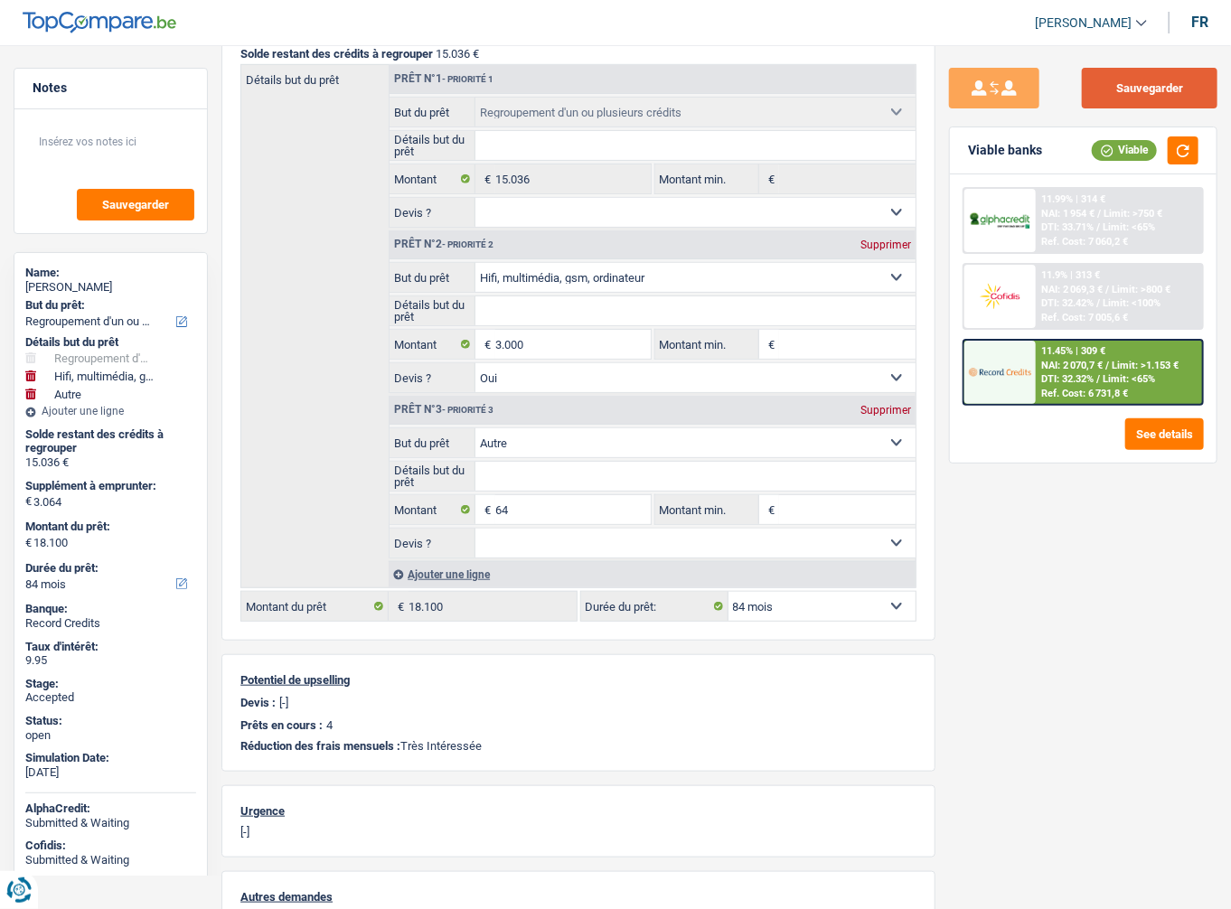
click at [1135, 90] on button "Sauvegarder" at bounding box center [1150, 88] width 136 height 41
